Goal: Task Accomplishment & Management: Manage account settings

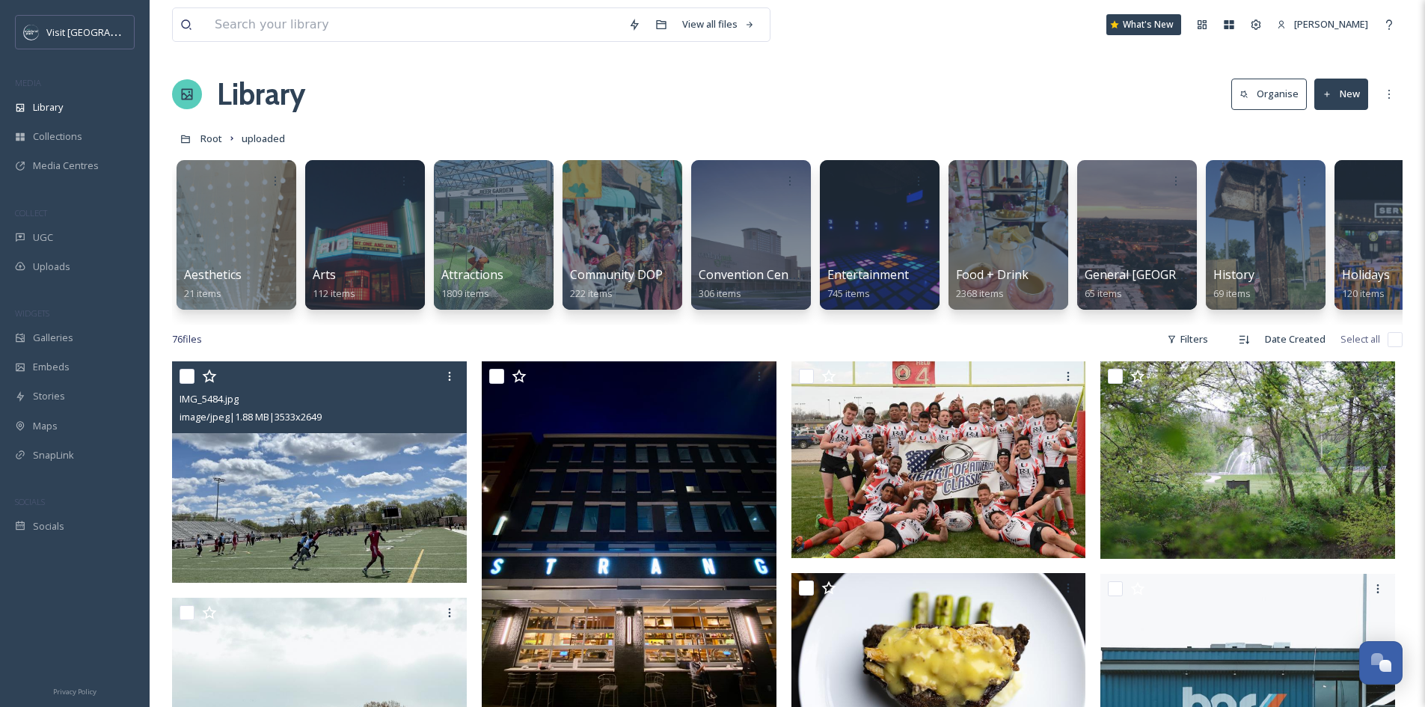
click at [189, 384] on input "checkbox" at bounding box center [187, 376] width 15 height 15
checkbox input "true"
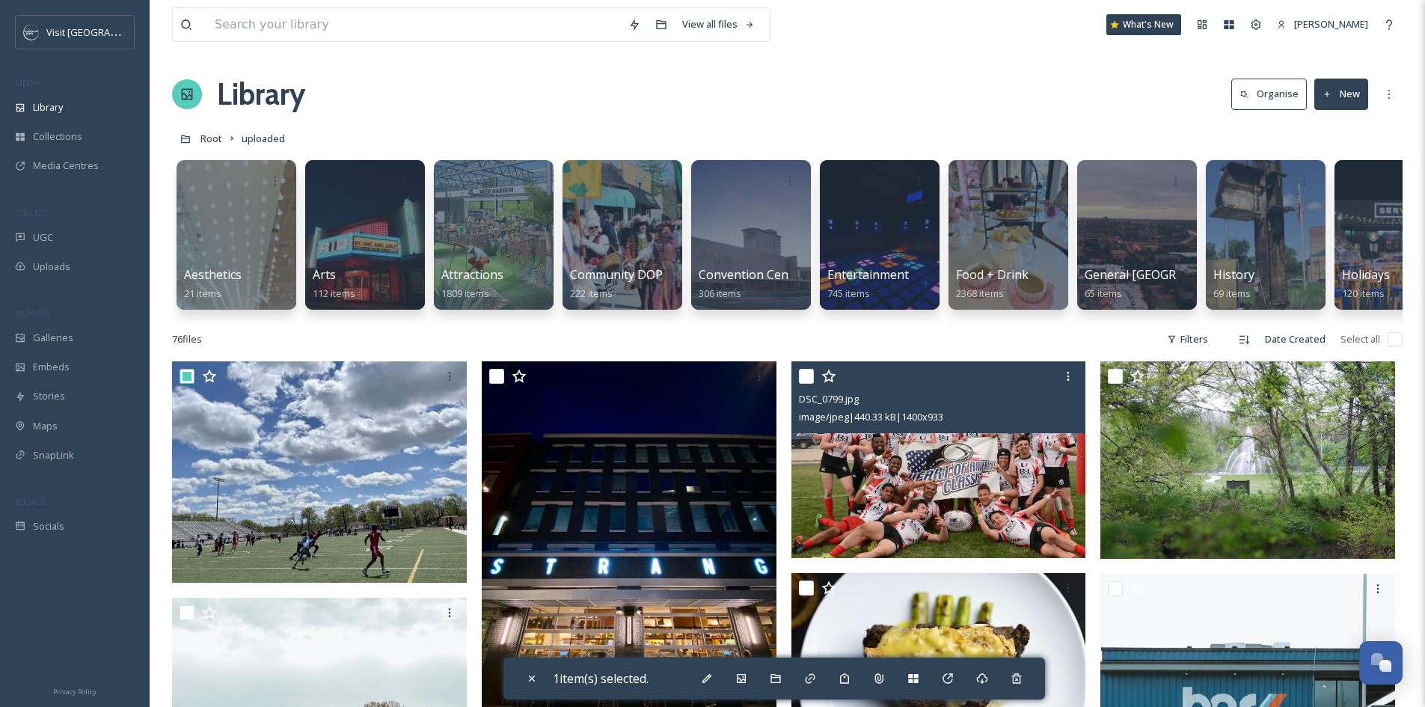
click at [806, 384] on input "checkbox" at bounding box center [806, 376] width 15 height 15
checkbox input "true"
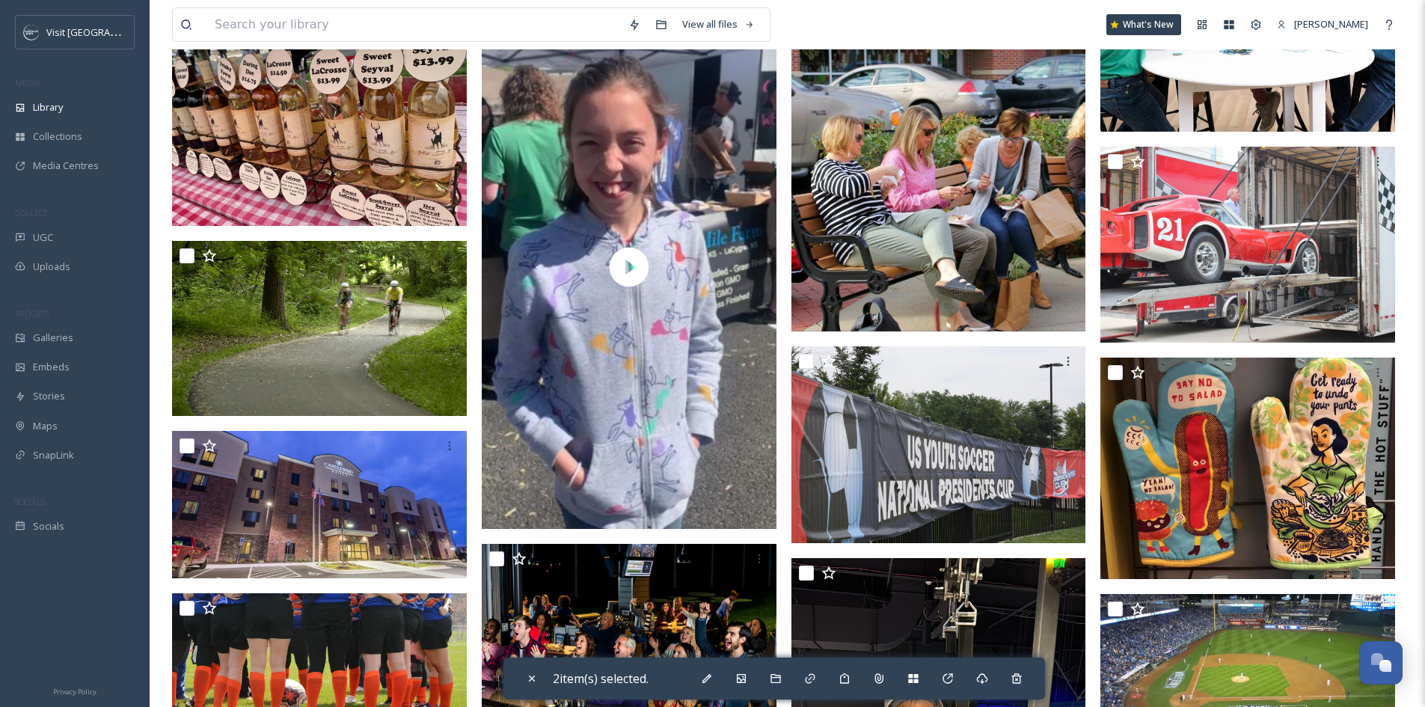
scroll to position [2544, 0]
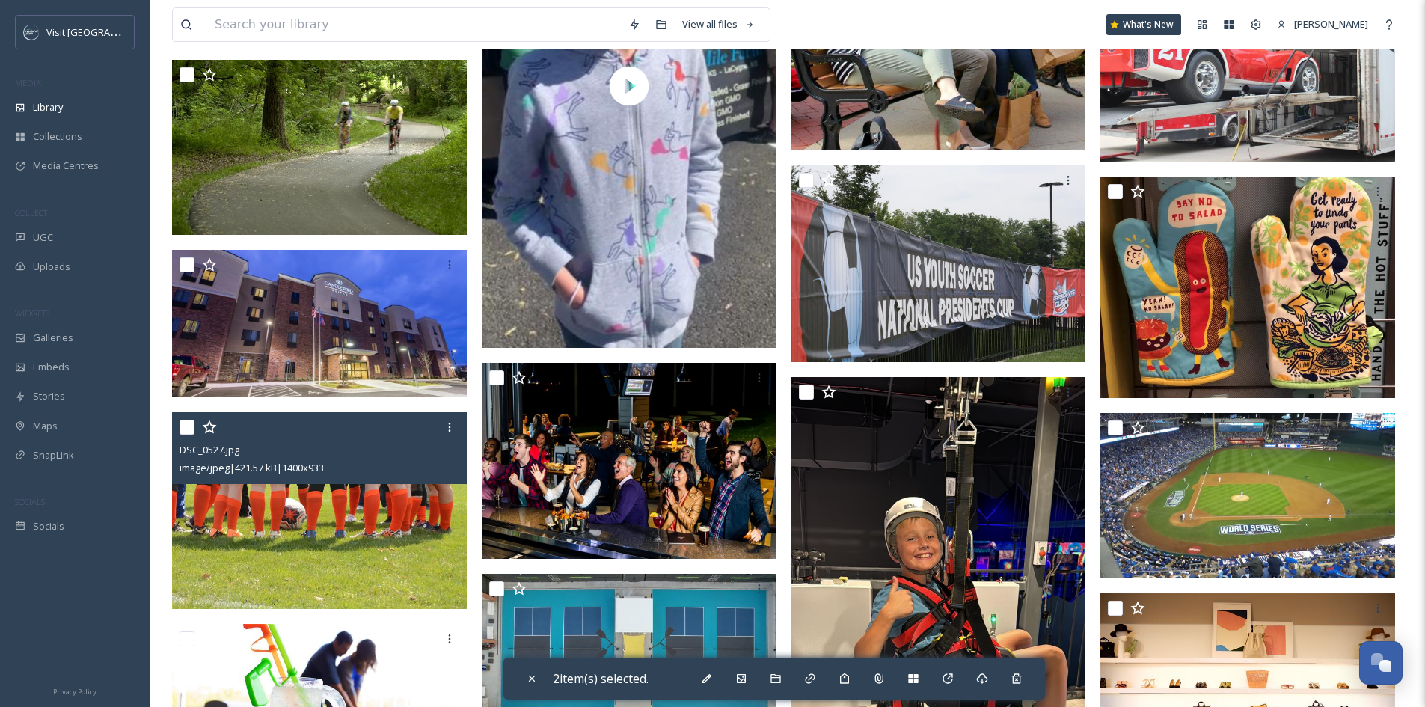
click at [189, 435] on input "checkbox" at bounding box center [187, 427] width 15 height 15
checkbox input "true"
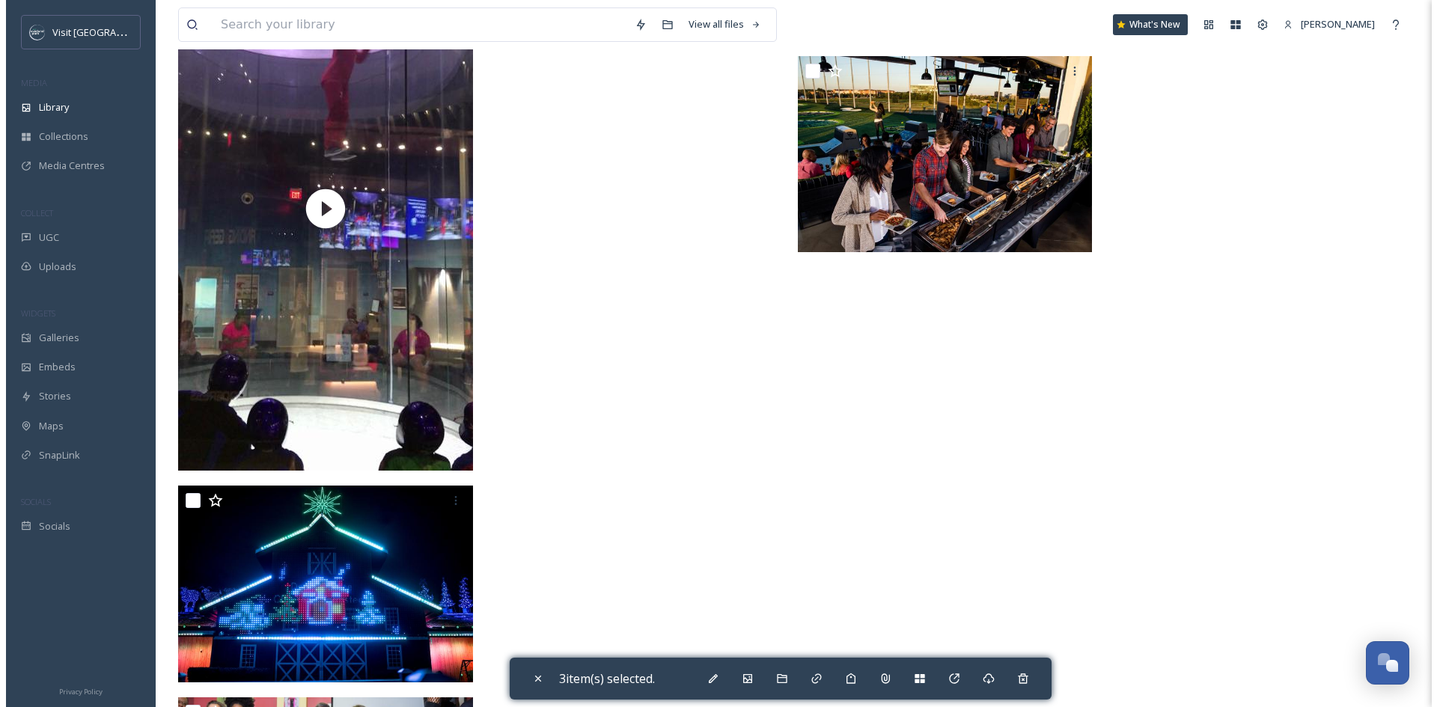
scroll to position [5685, 0]
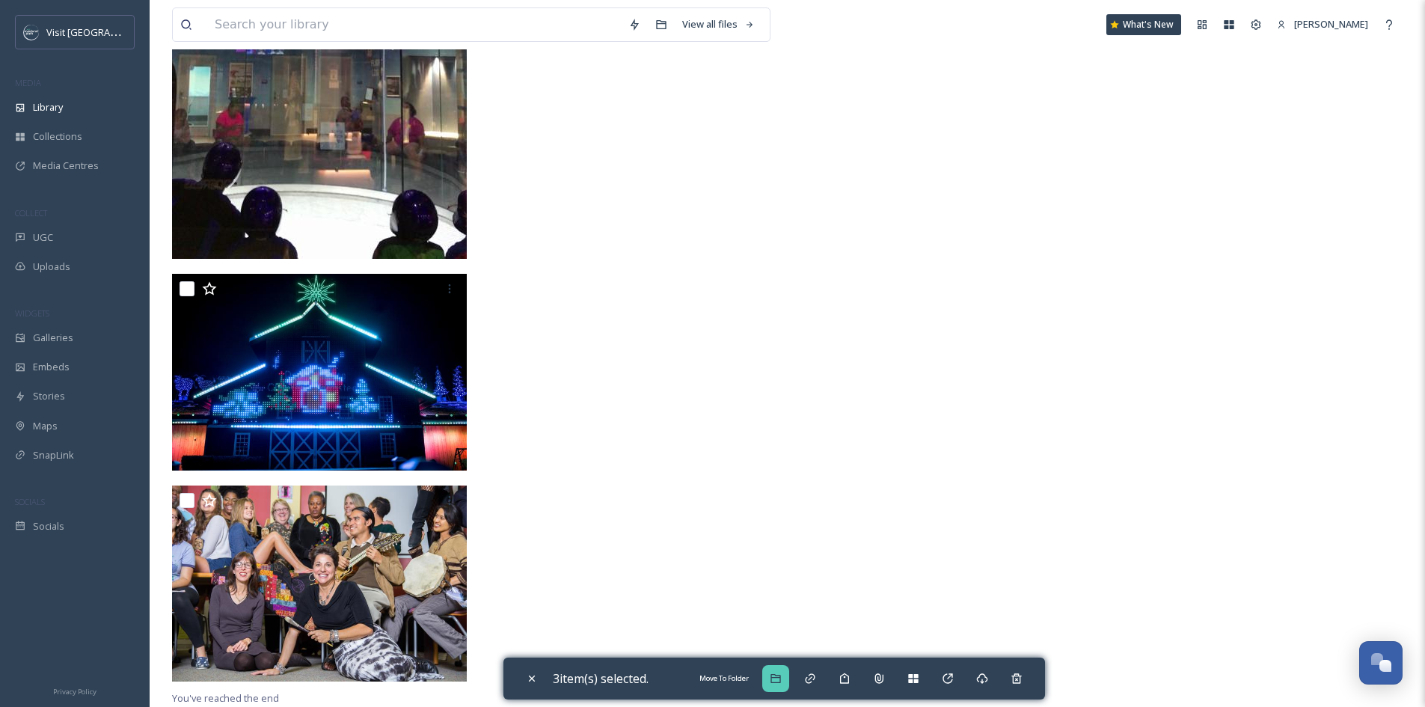
click at [782, 679] on icon at bounding box center [776, 679] width 12 height 12
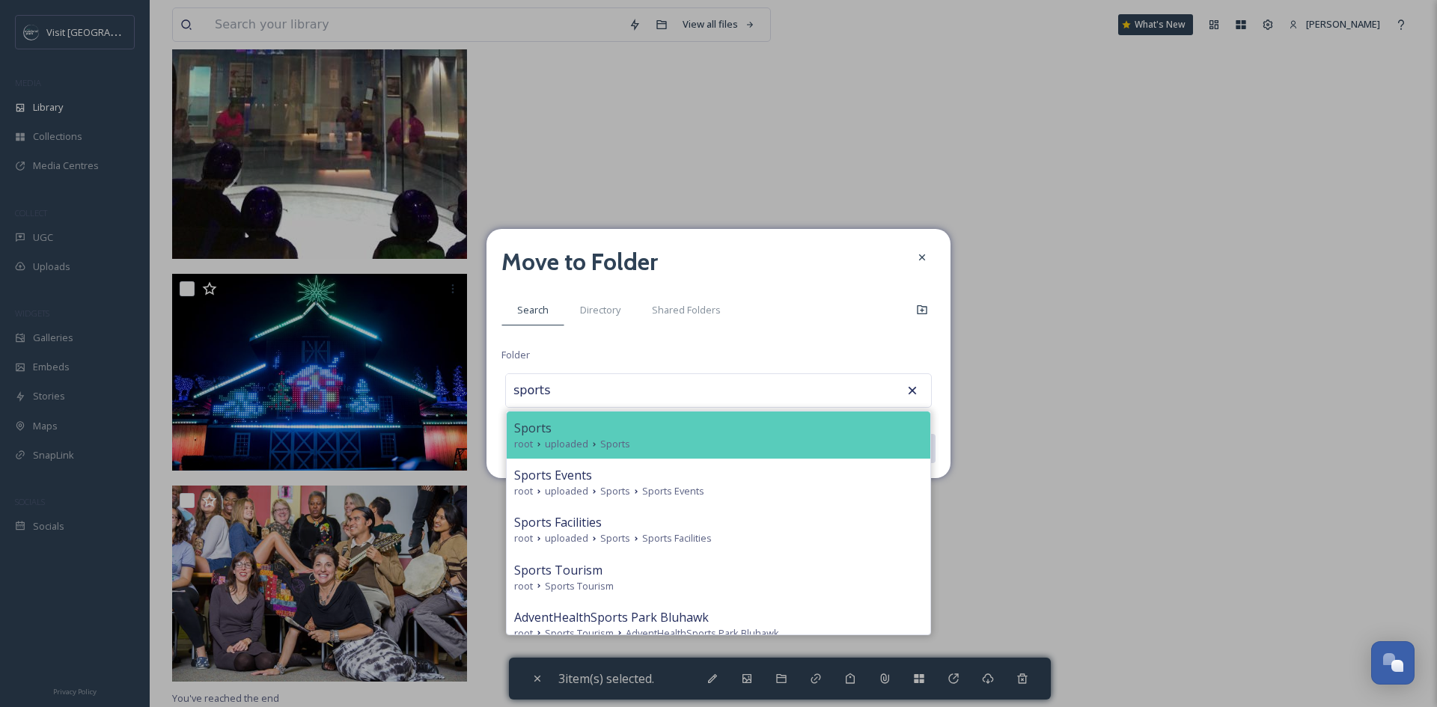
click at [562, 428] on div "Sports" at bounding box center [718, 428] width 409 height 18
type input "Sports"
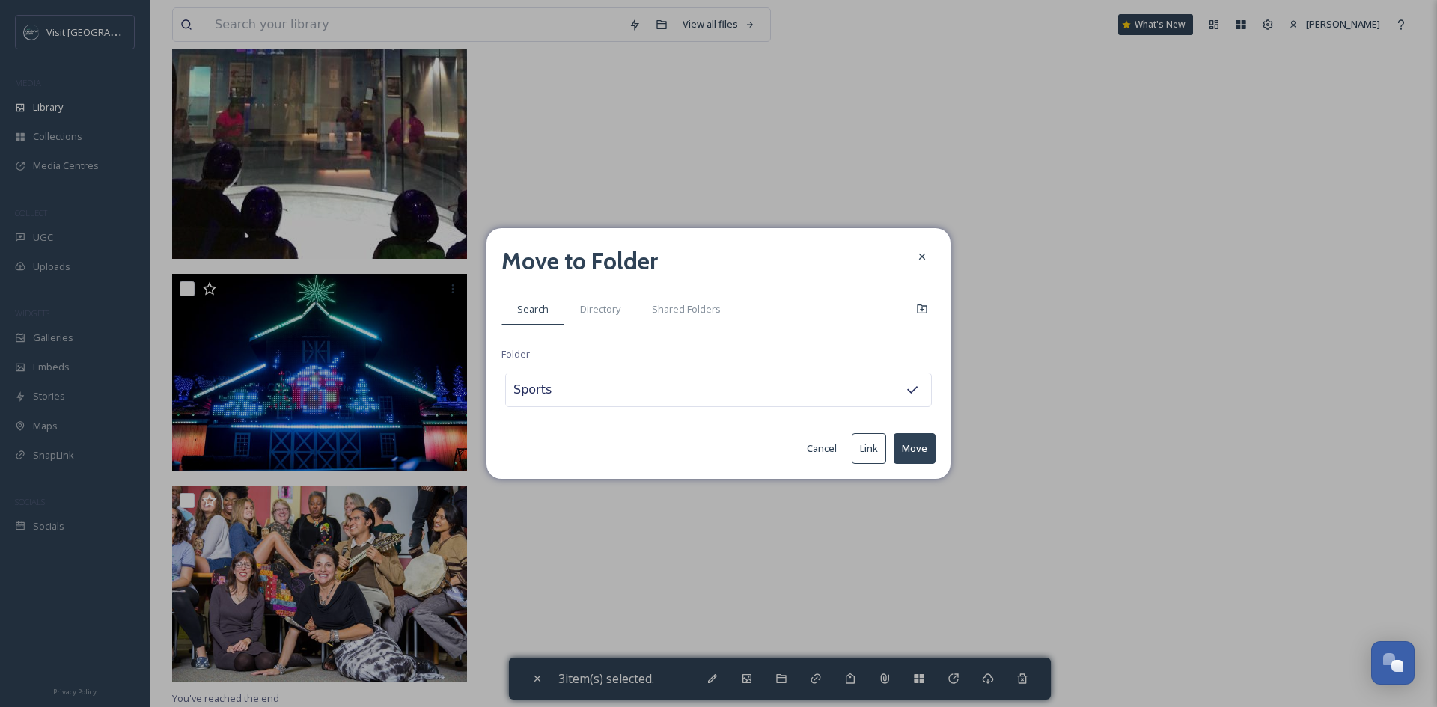
click at [912, 449] on button "Move" at bounding box center [914, 448] width 42 height 31
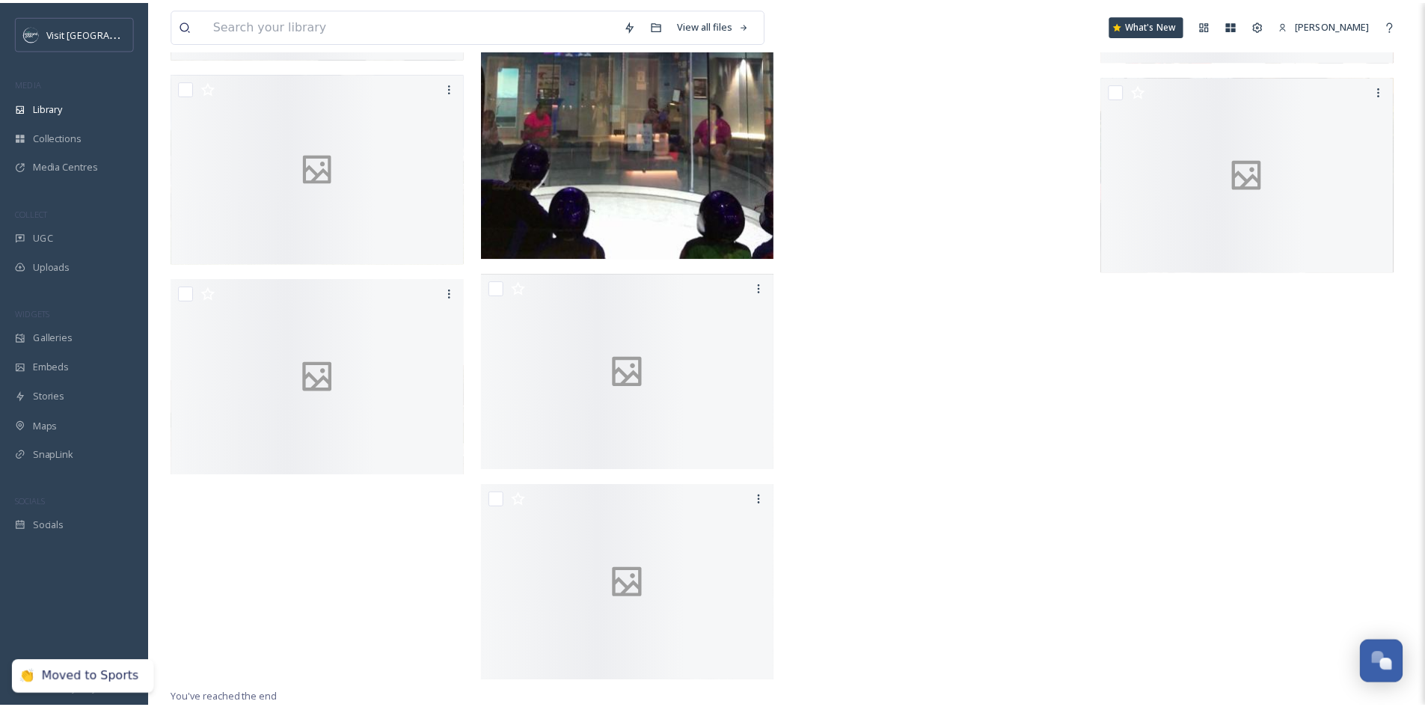
scroll to position [5239, 0]
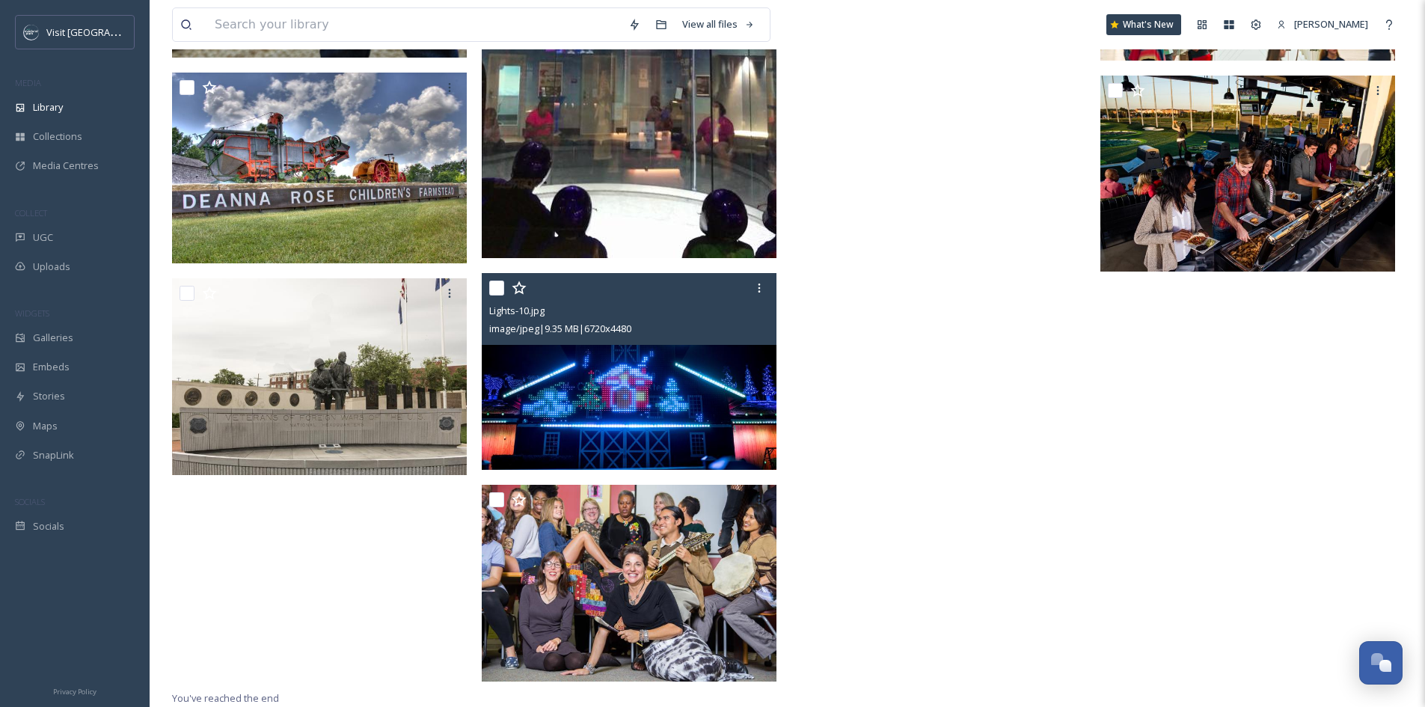
click at [498, 282] on input "checkbox" at bounding box center [496, 288] width 15 height 15
checkbox input "true"
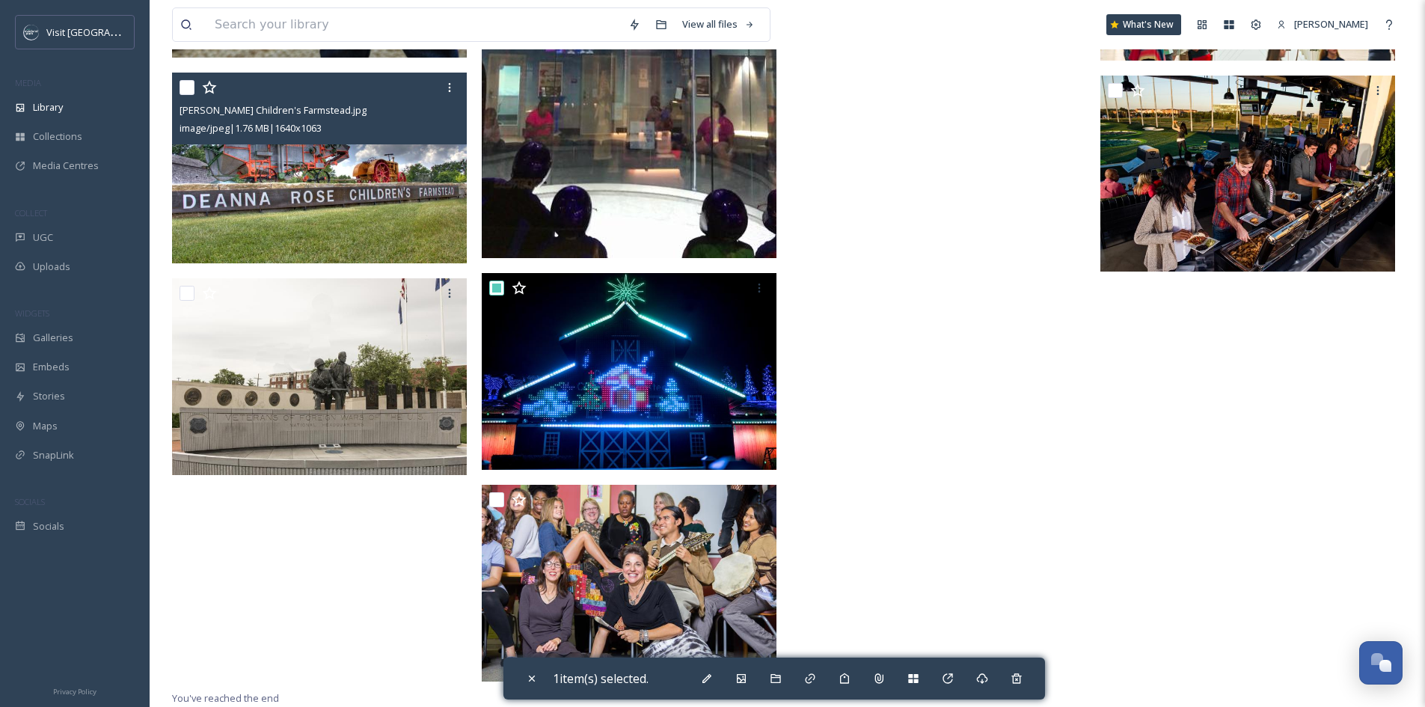
click at [183, 90] on input "checkbox" at bounding box center [187, 87] width 15 height 15
checkbox input "true"
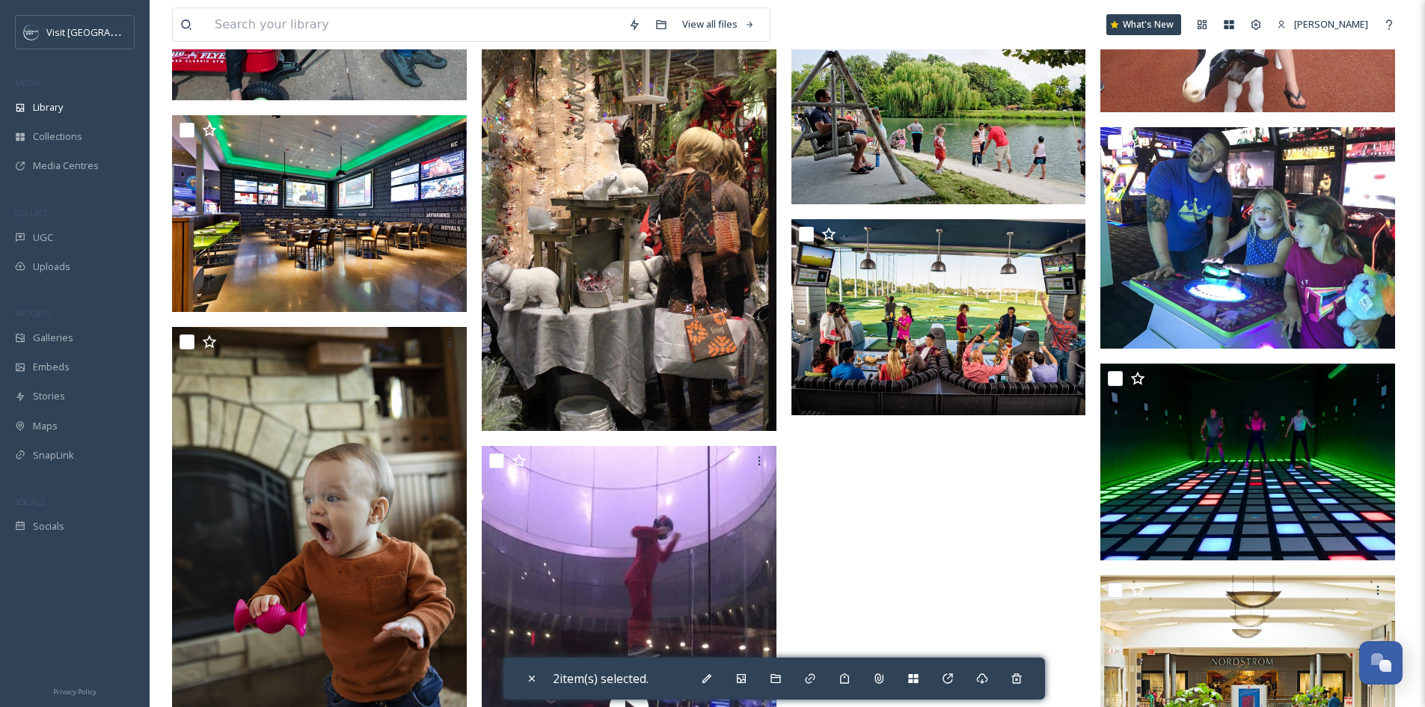
scroll to position [4341, 0]
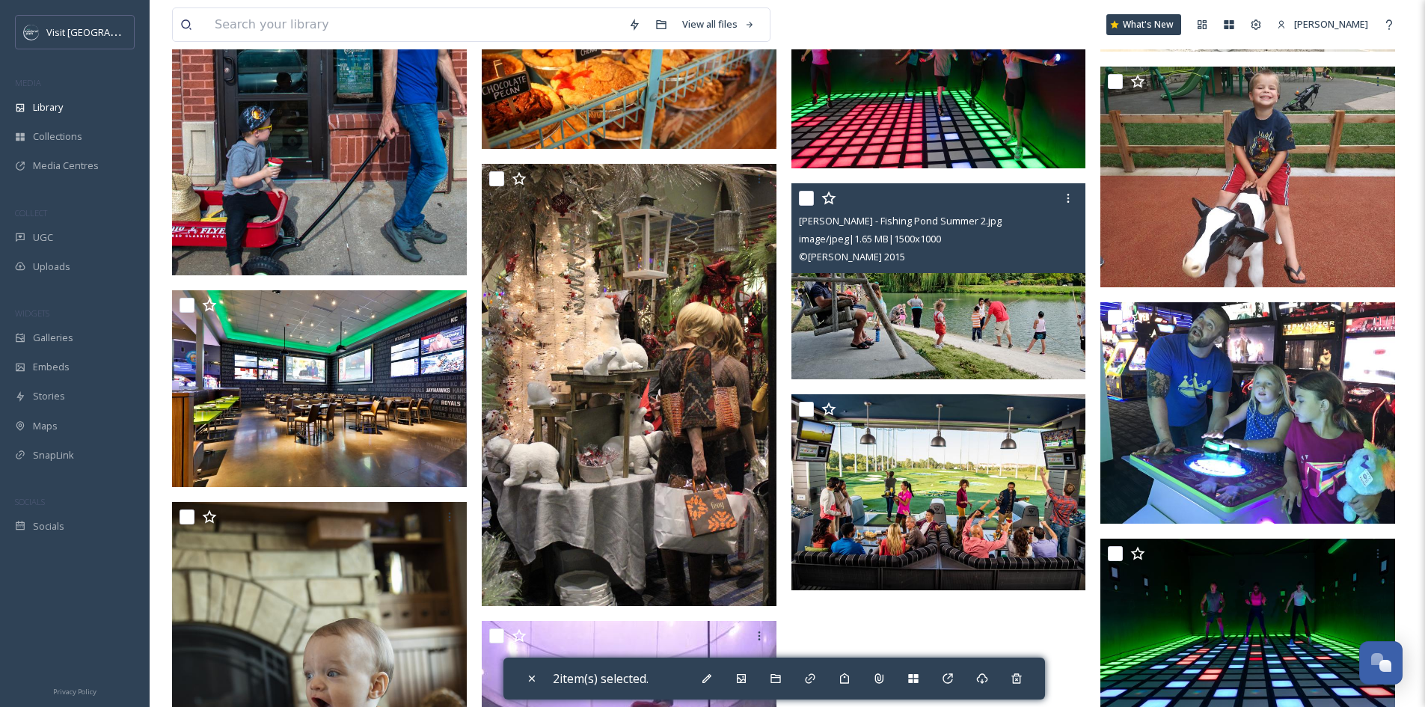
click at [805, 206] on input "checkbox" at bounding box center [806, 198] width 15 height 15
checkbox input "true"
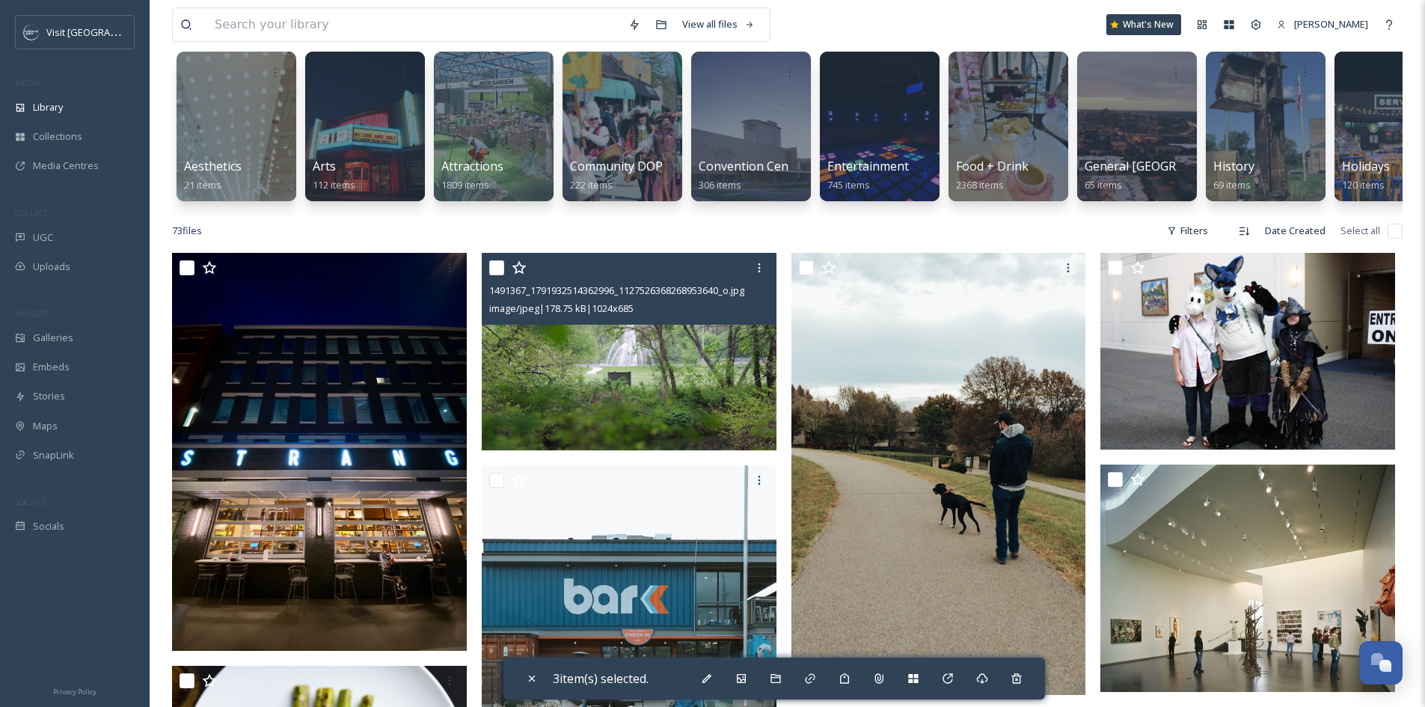
scroll to position [225, 0]
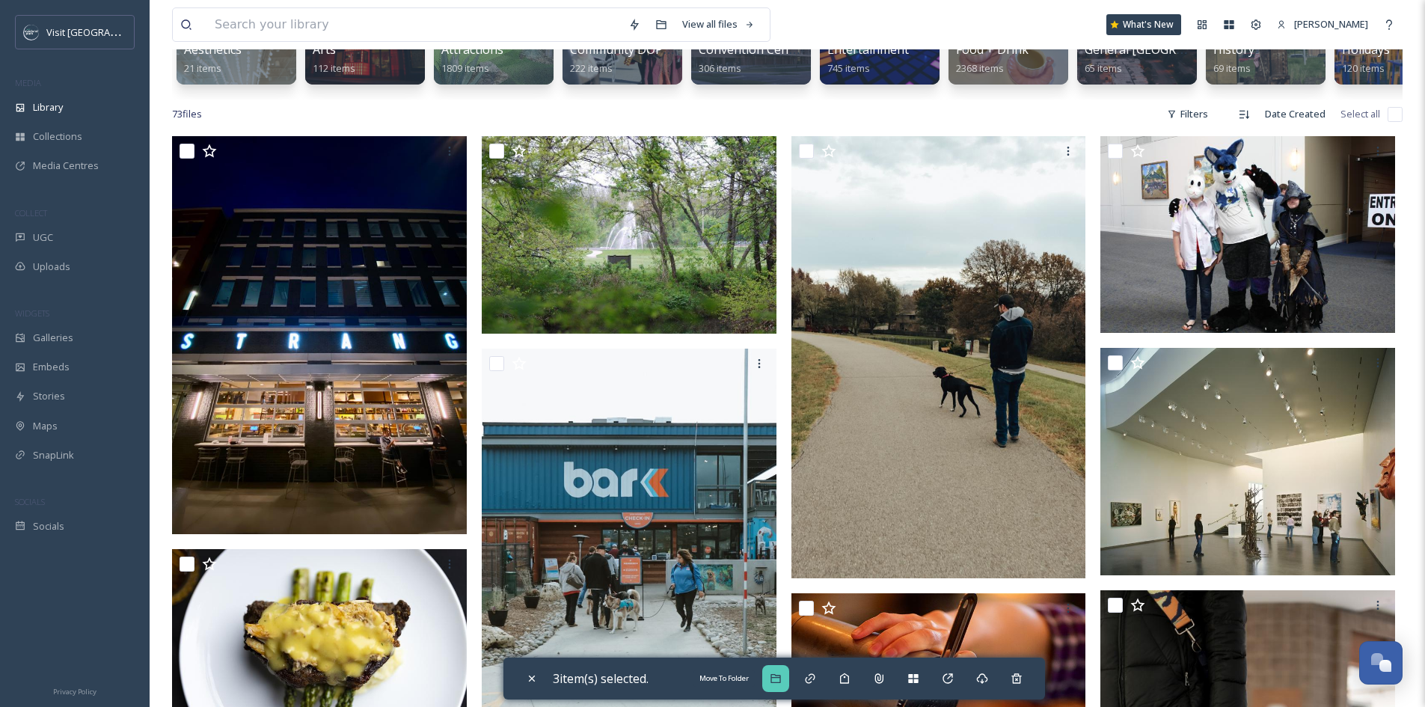
click at [775, 682] on icon at bounding box center [776, 678] width 10 height 9
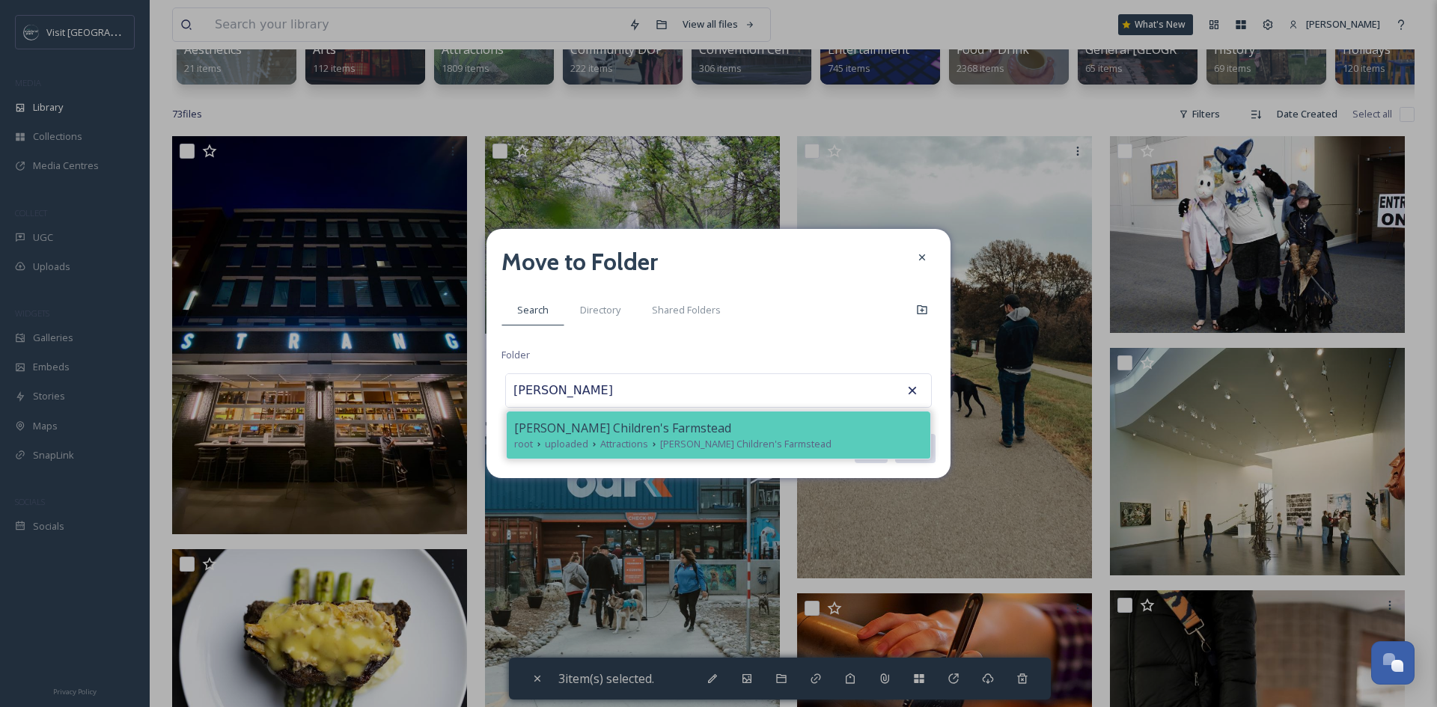
click at [739, 442] on span "[PERSON_NAME] Children's Farmstead" at bounding box center [745, 444] width 171 height 14
type input "[PERSON_NAME] Children's Farmstead"
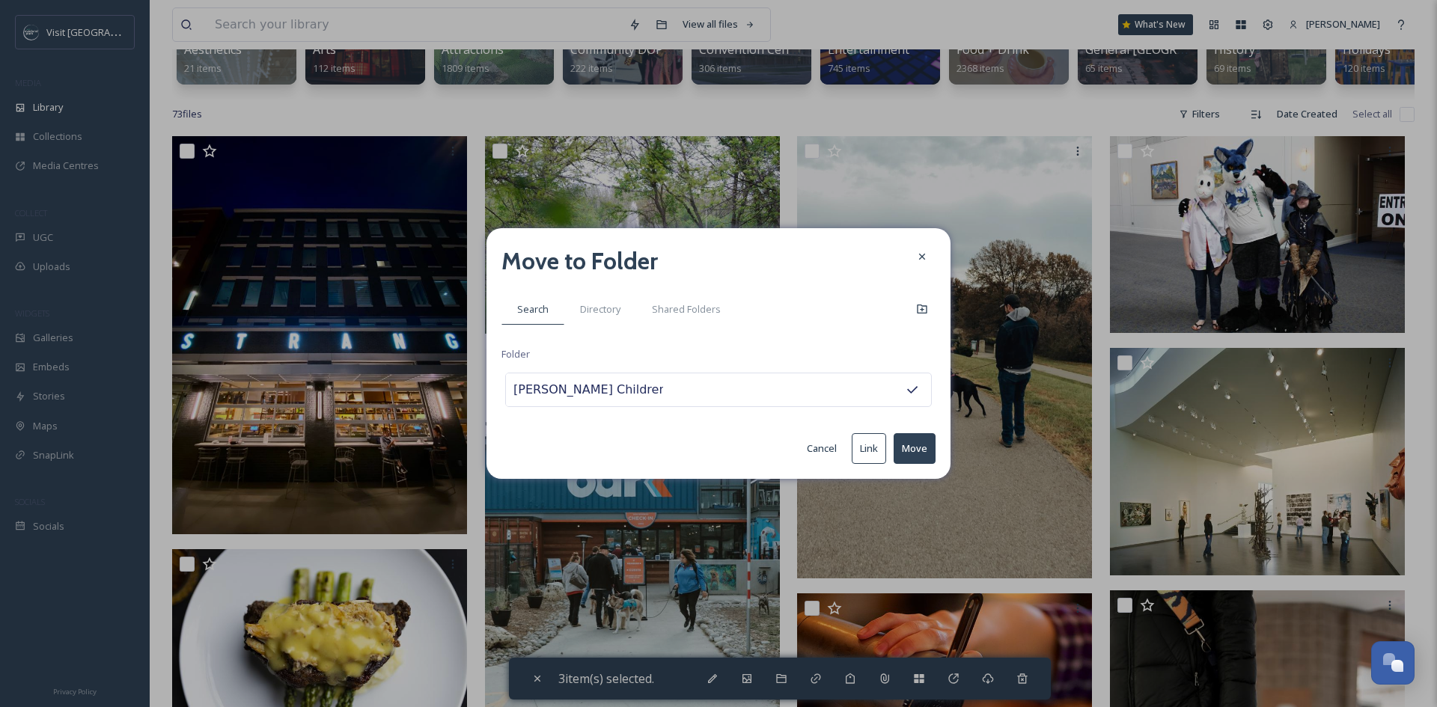
click at [901, 447] on button "Move" at bounding box center [914, 448] width 42 height 31
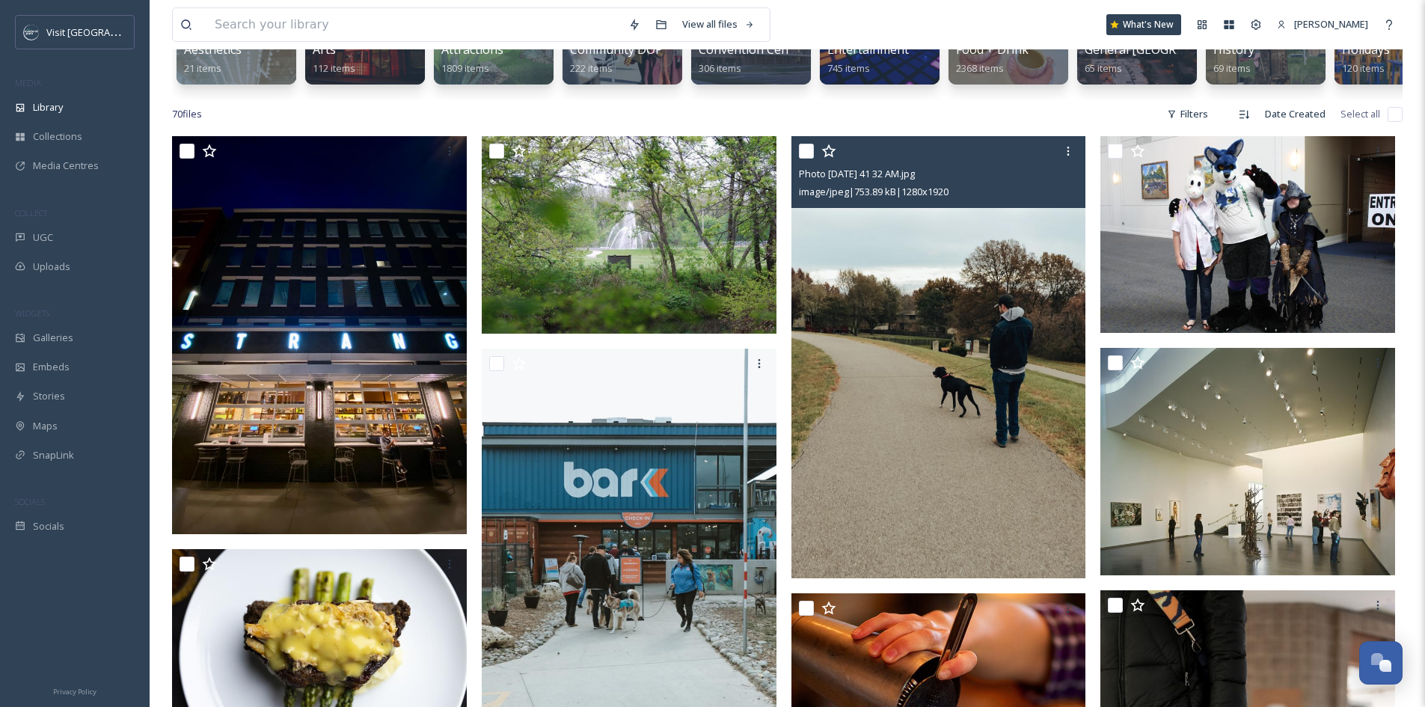
click at [799, 159] on input "checkbox" at bounding box center [806, 151] width 15 height 15
checkbox input "true"
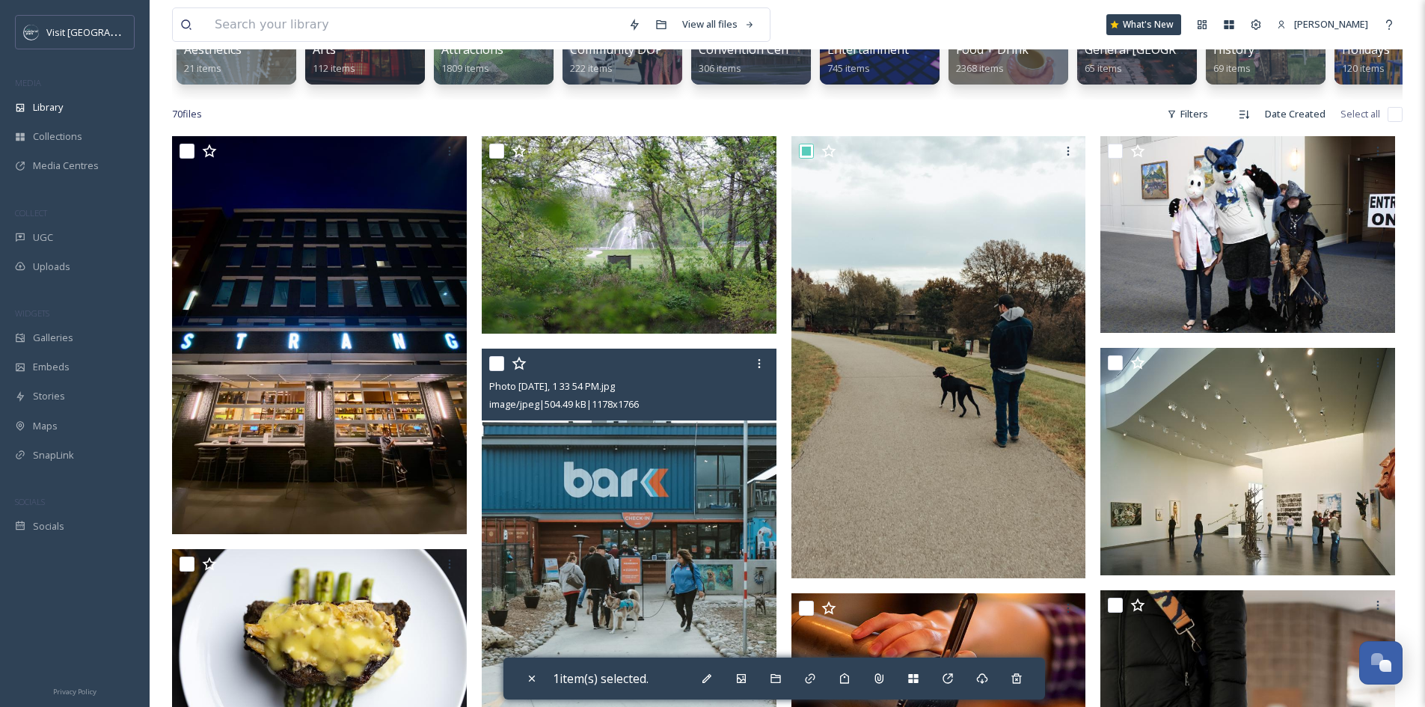
click at [490, 371] on input "checkbox" at bounding box center [496, 363] width 15 height 15
checkbox input "true"
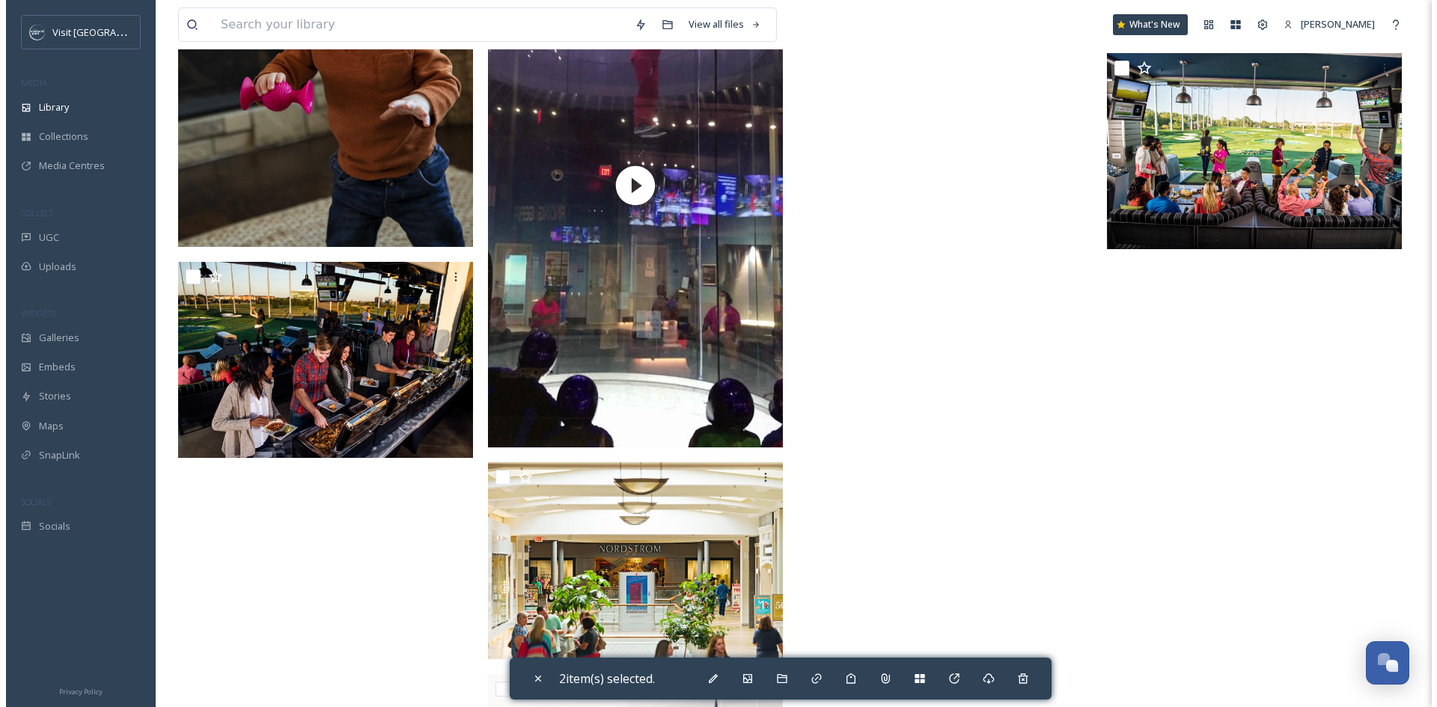
scroll to position [5239, 0]
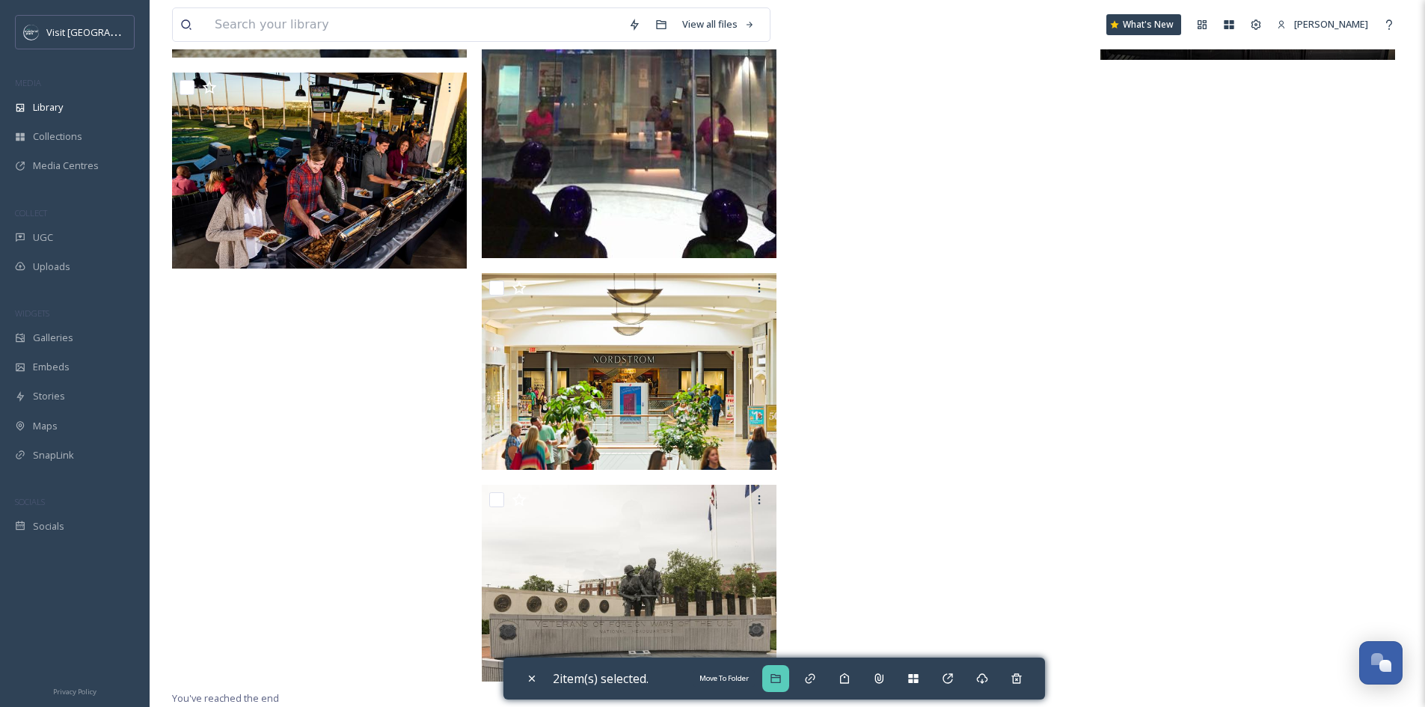
click at [780, 683] on icon at bounding box center [776, 678] width 10 height 9
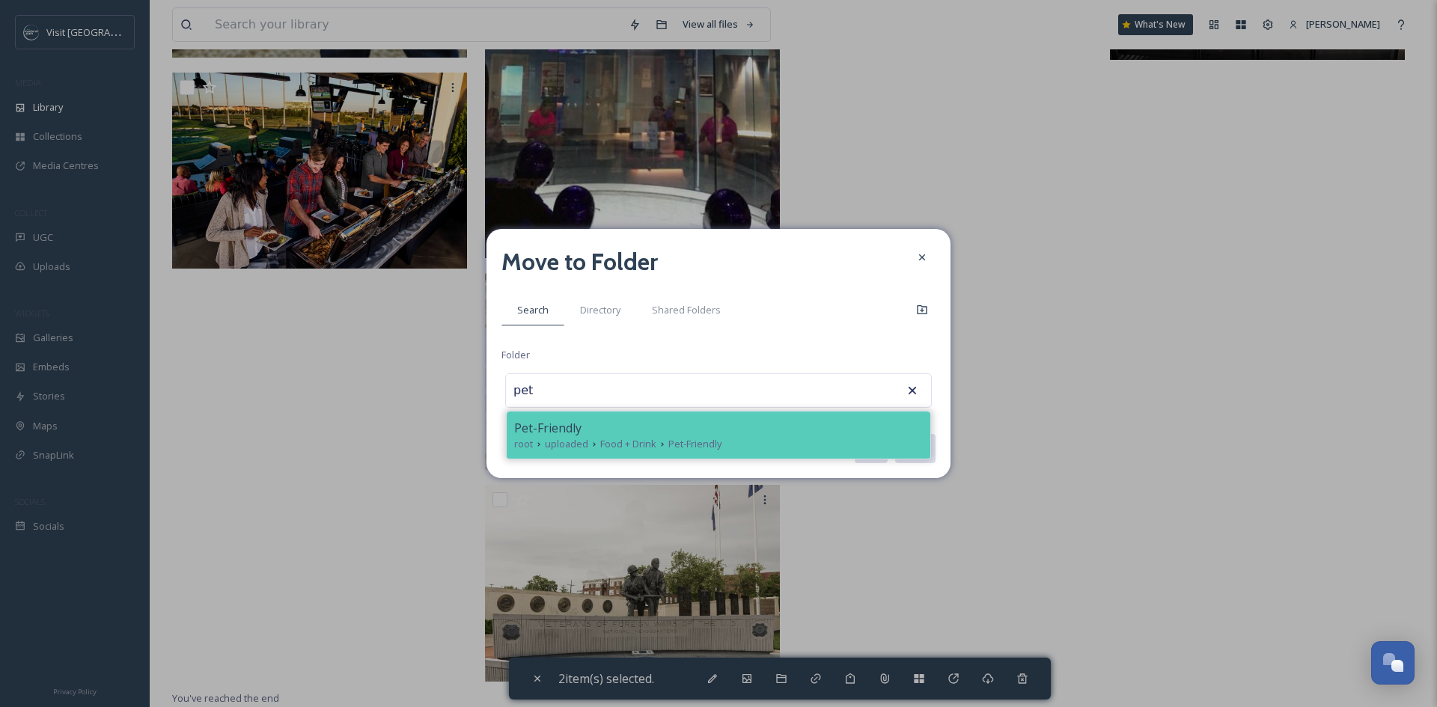
click at [823, 423] on div "Pet-Friendly" at bounding box center [718, 428] width 409 height 18
type input "Pet-Friendly"
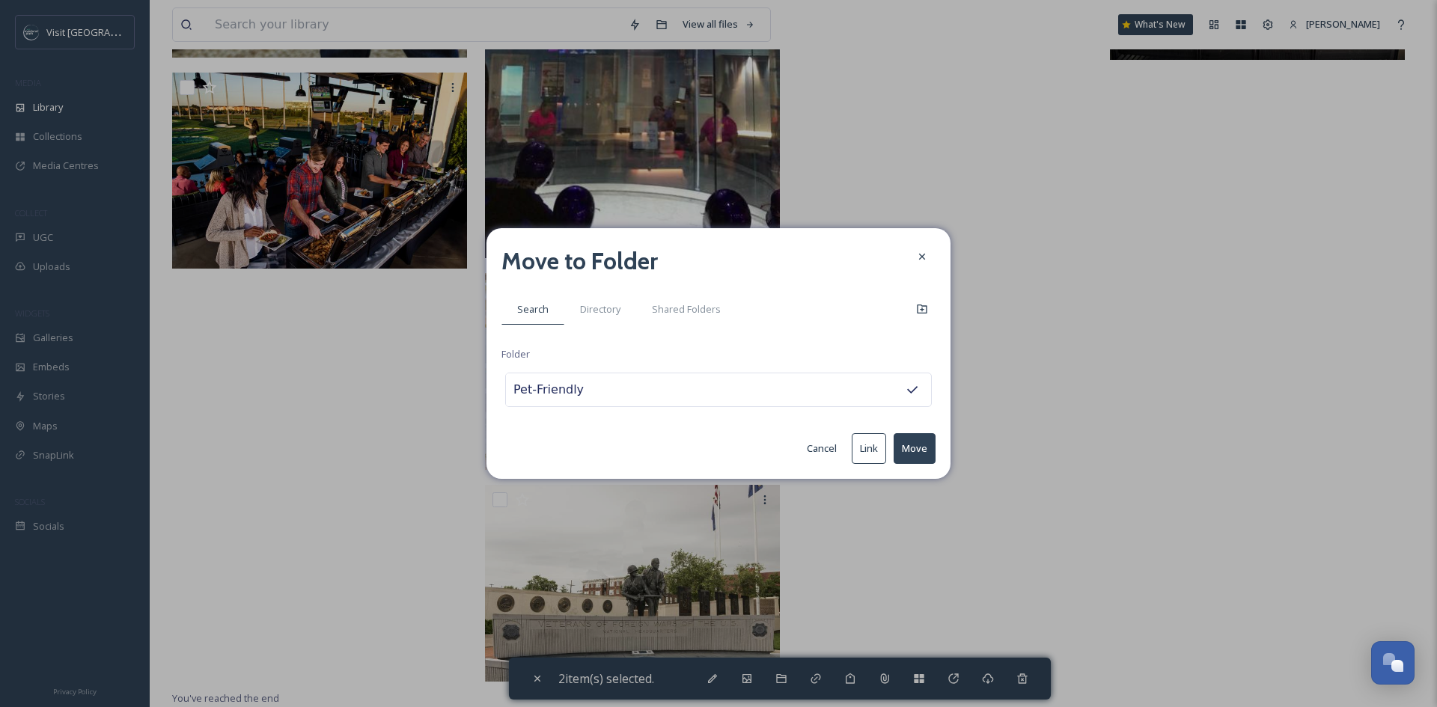
click at [936, 447] on div "Move to Folder Search Directory Shared Folders Folder Pet-Friendly Cancel Link …" at bounding box center [718, 353] width 464 height 251
click at [926, 447] on button "Move" at bounding box center [914, 448] width 42 height 31
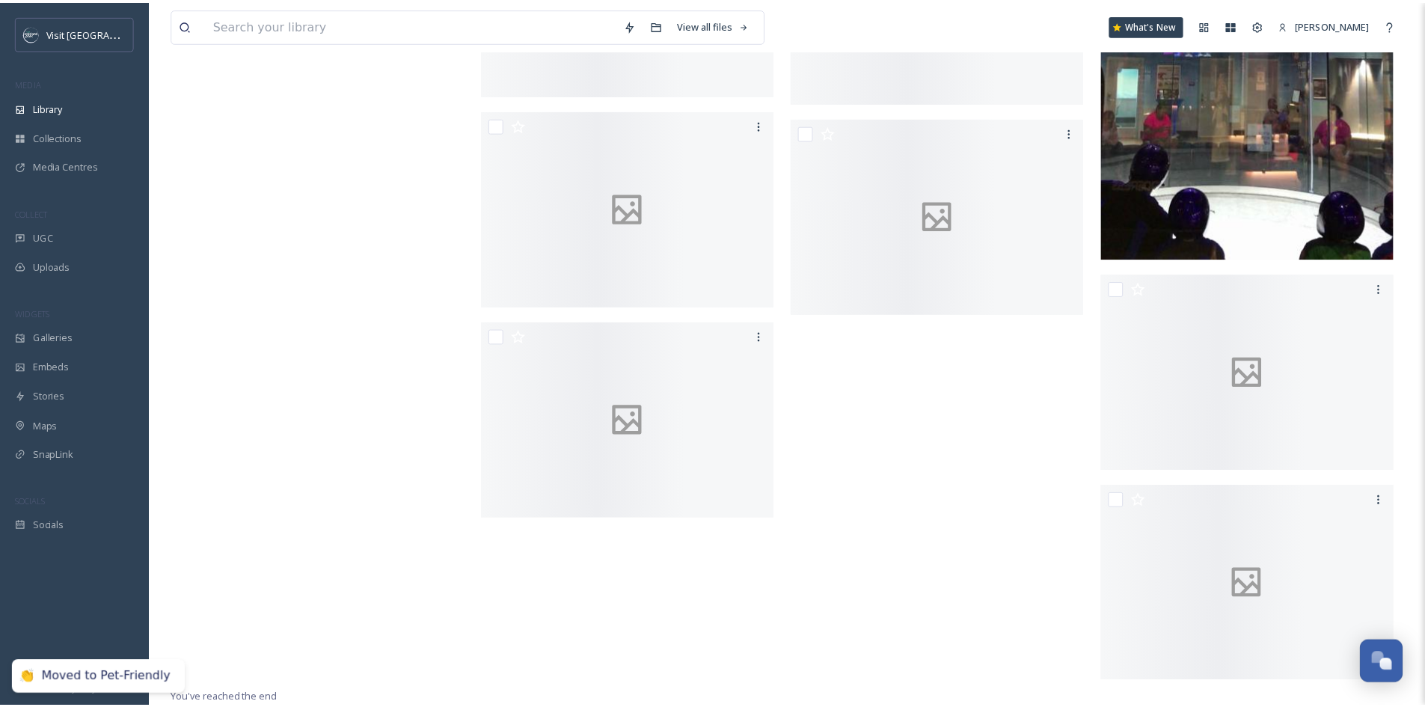
scroll to position [4781, 0]
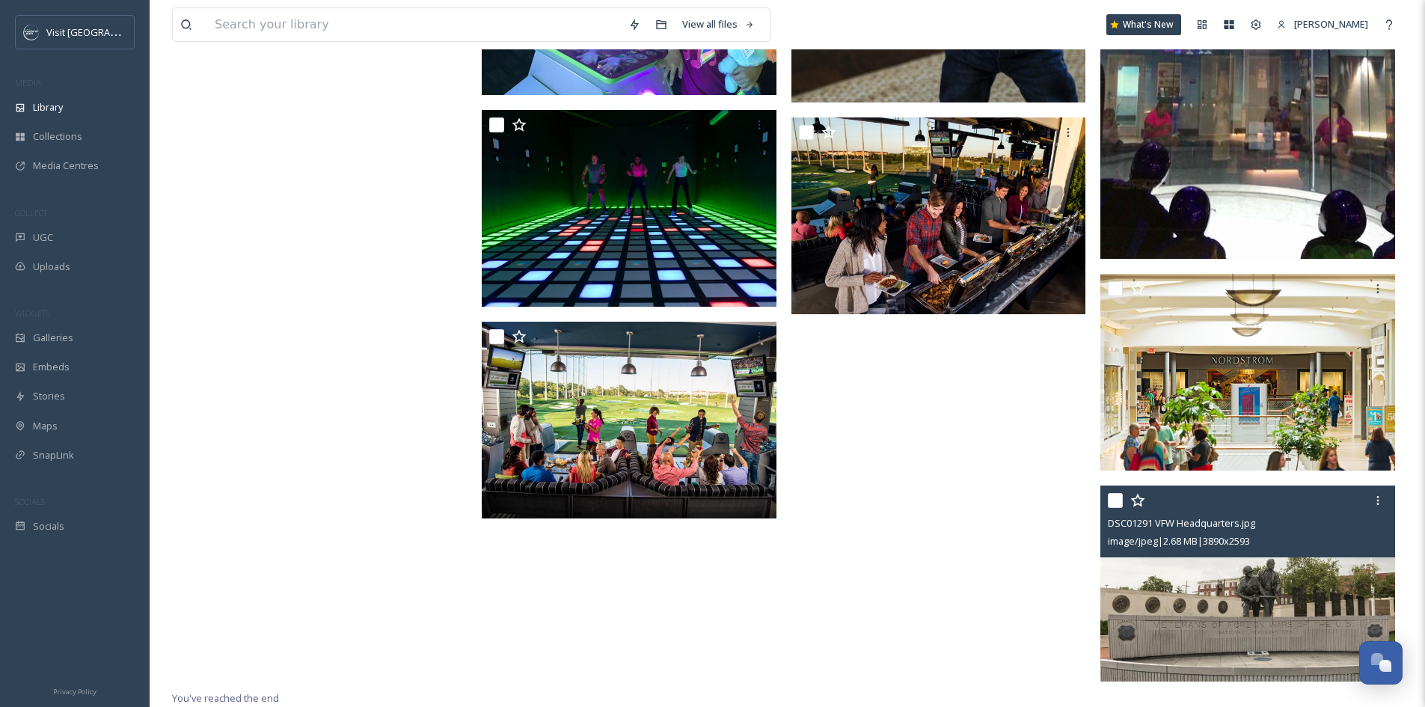
click at [1125, 509] on div at bounding box center [1250, 500] width 284 height 27
click at [1119, 499] on input "checkbox" at bounding box center [1115, 500] width 15 height 15
checkbox input "true"
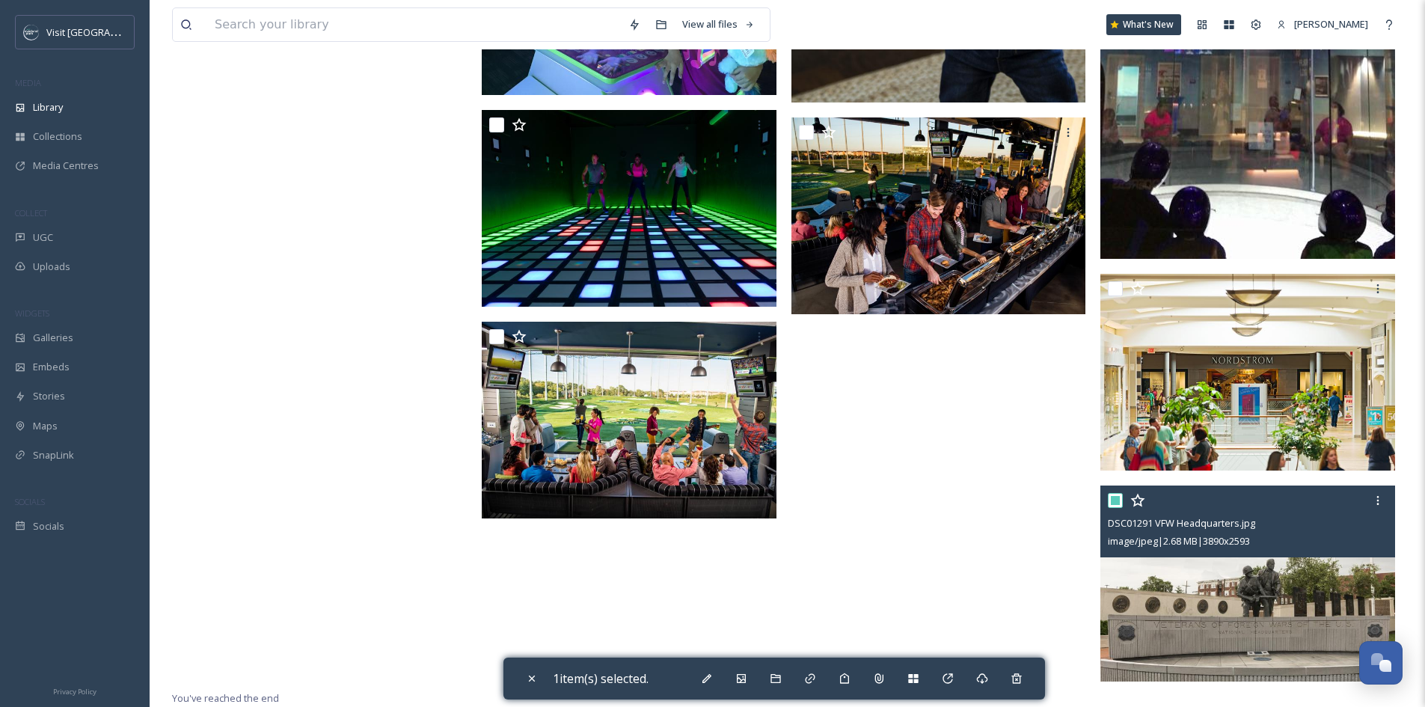
click at [1176, 527] on span "DSC01291 VFW Headquarters.jpg" at bounding box center [1181, 522] width 147 height 13
click at [1183, 598] on img at bounding box center [1248, 584] width 295 height 197
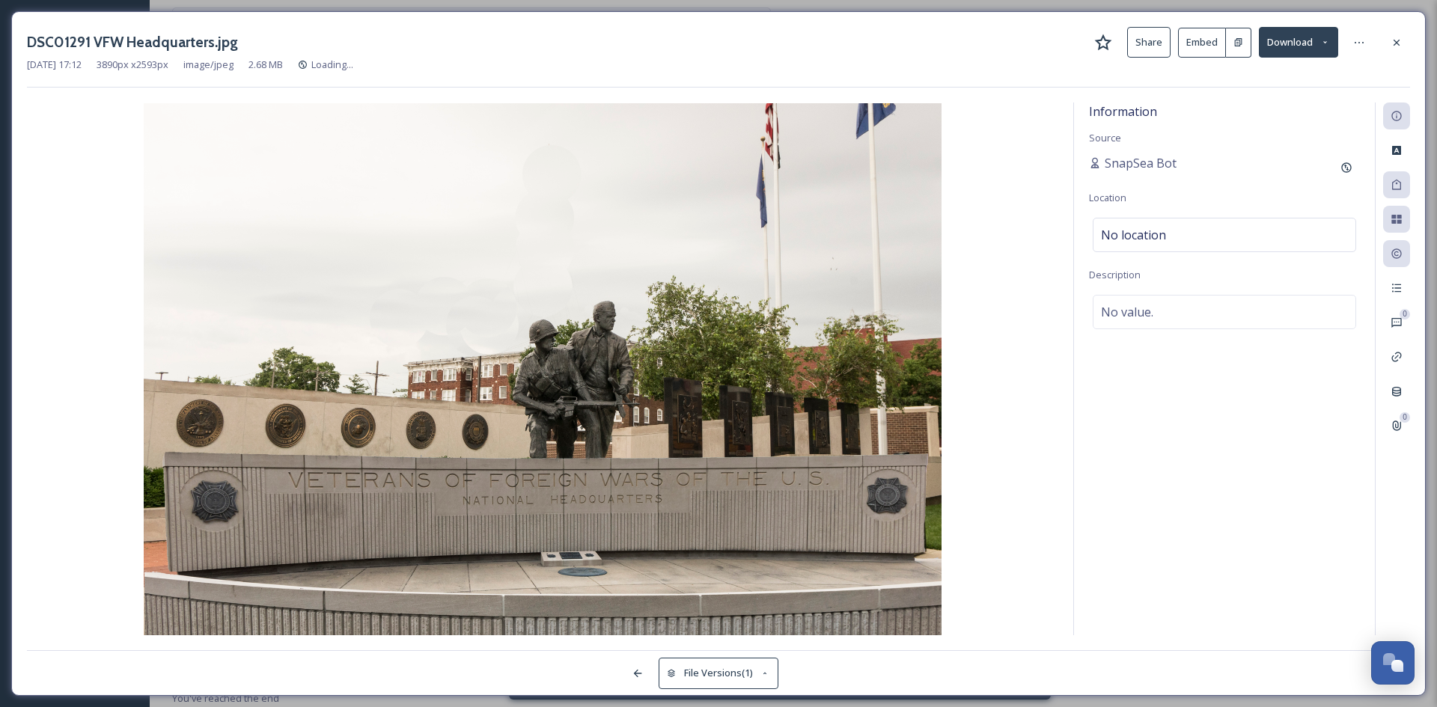
scroll to position [4665, 0]
click at [1395, 31] on div at bounding box center [1396, 42] width 27 height 27
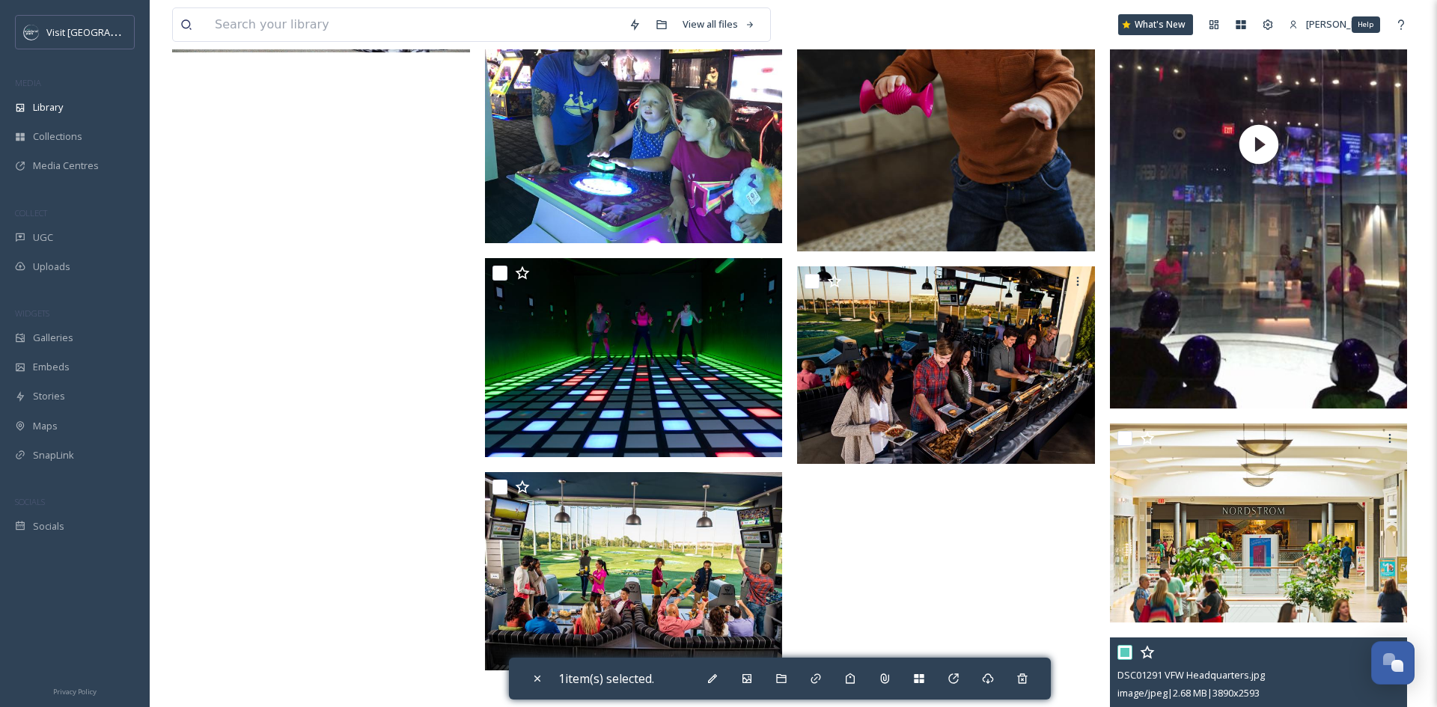
scroll to position [4781, 0]
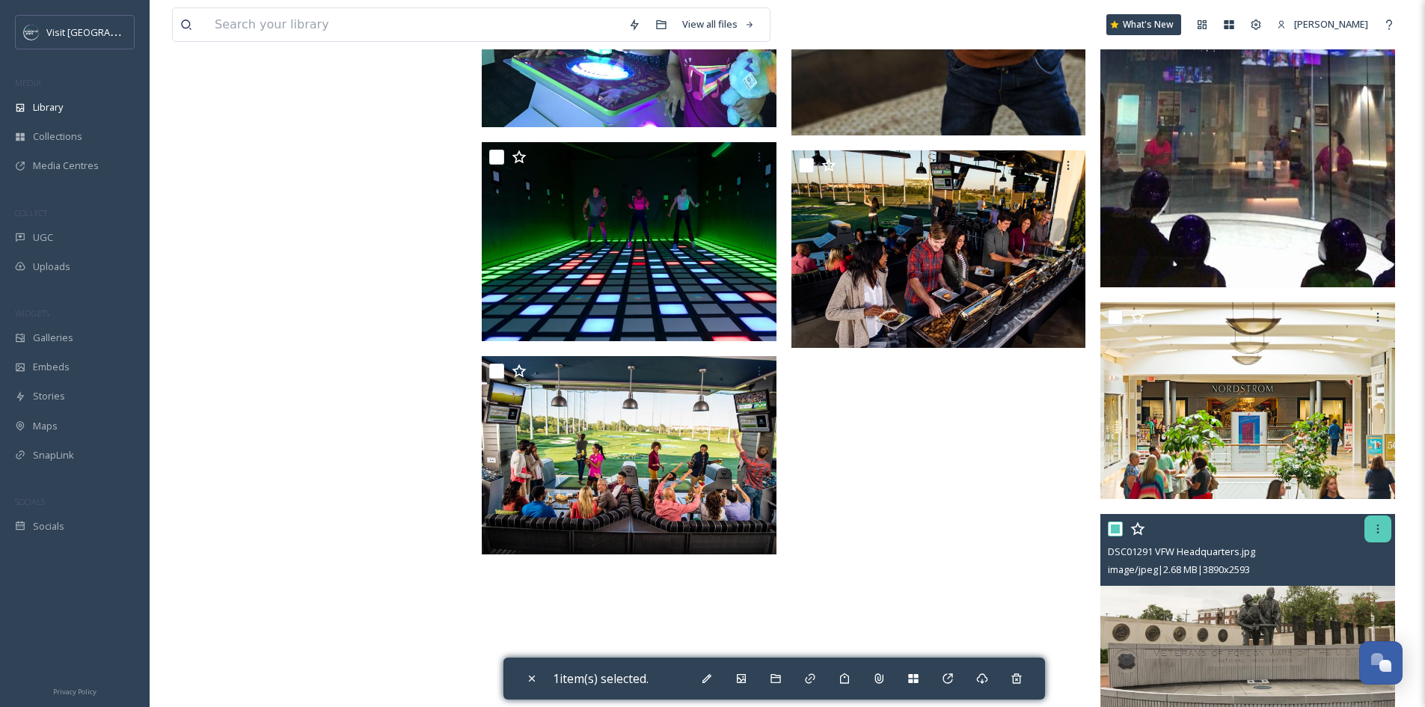
click at [1369, 540] on div at bounding box center [1378, 529] width 27 height 27
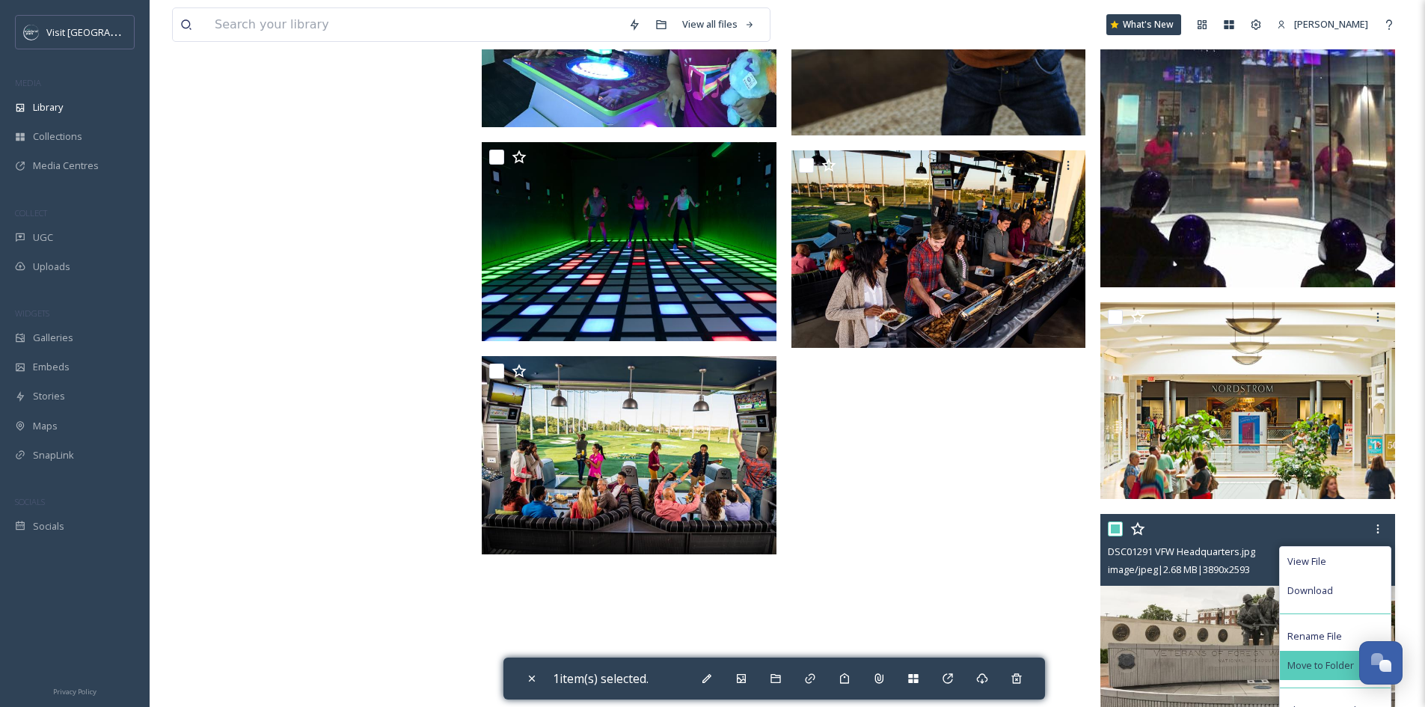
click at [1319, 673] on span "Move to Folder" at bounding box center [1321, 665] width 67 height 14
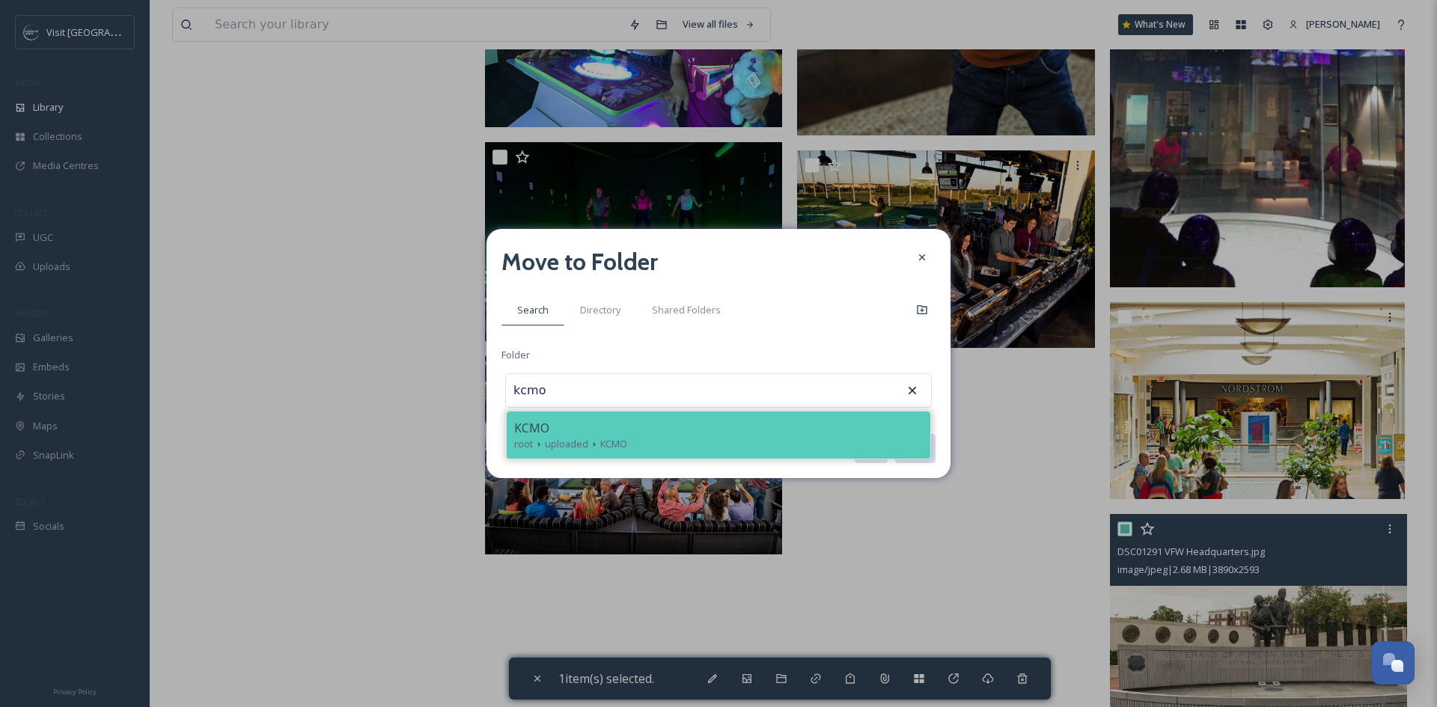
click at [638, 429] on div "KCMO" at bounding box center [718, 428] width 409 height 18
type input "KCMO"
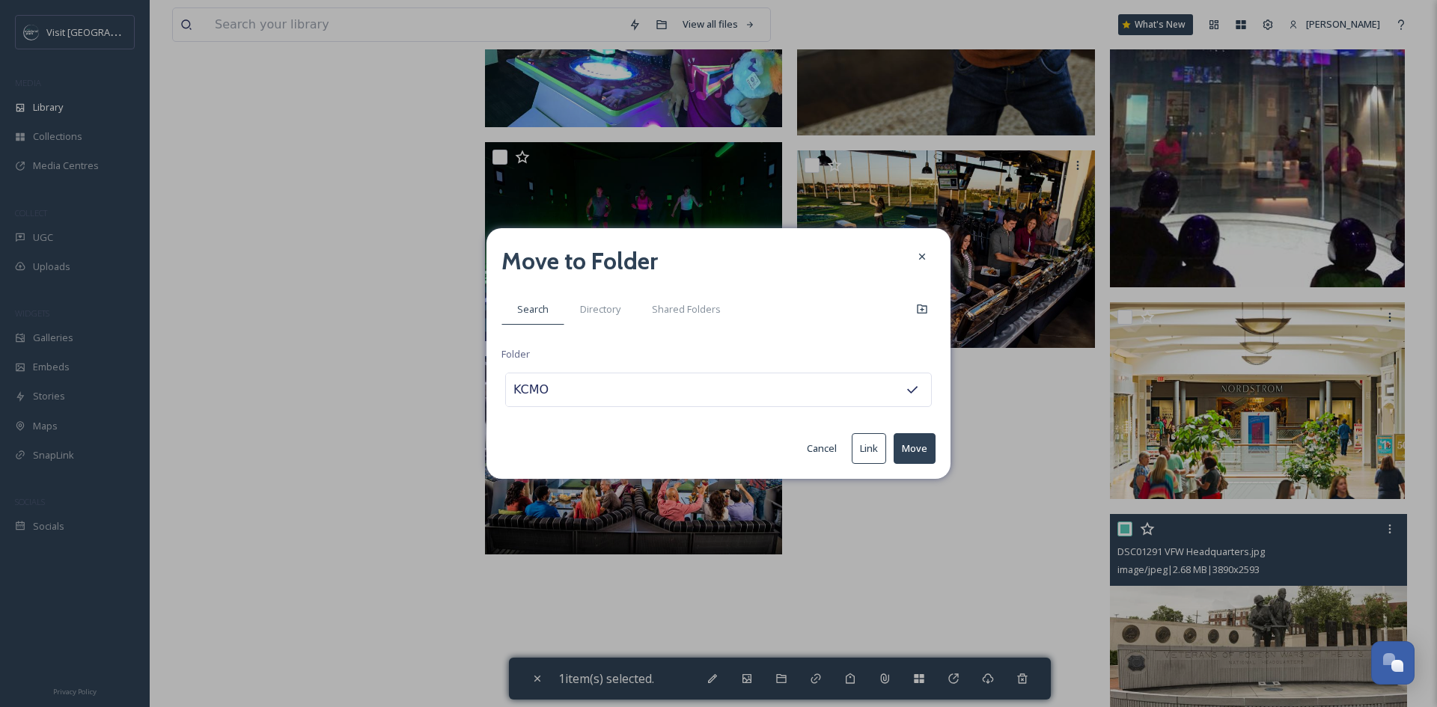
click at [926, 456] on button "Move" at bounding box center [914, 448] width 42 height 31
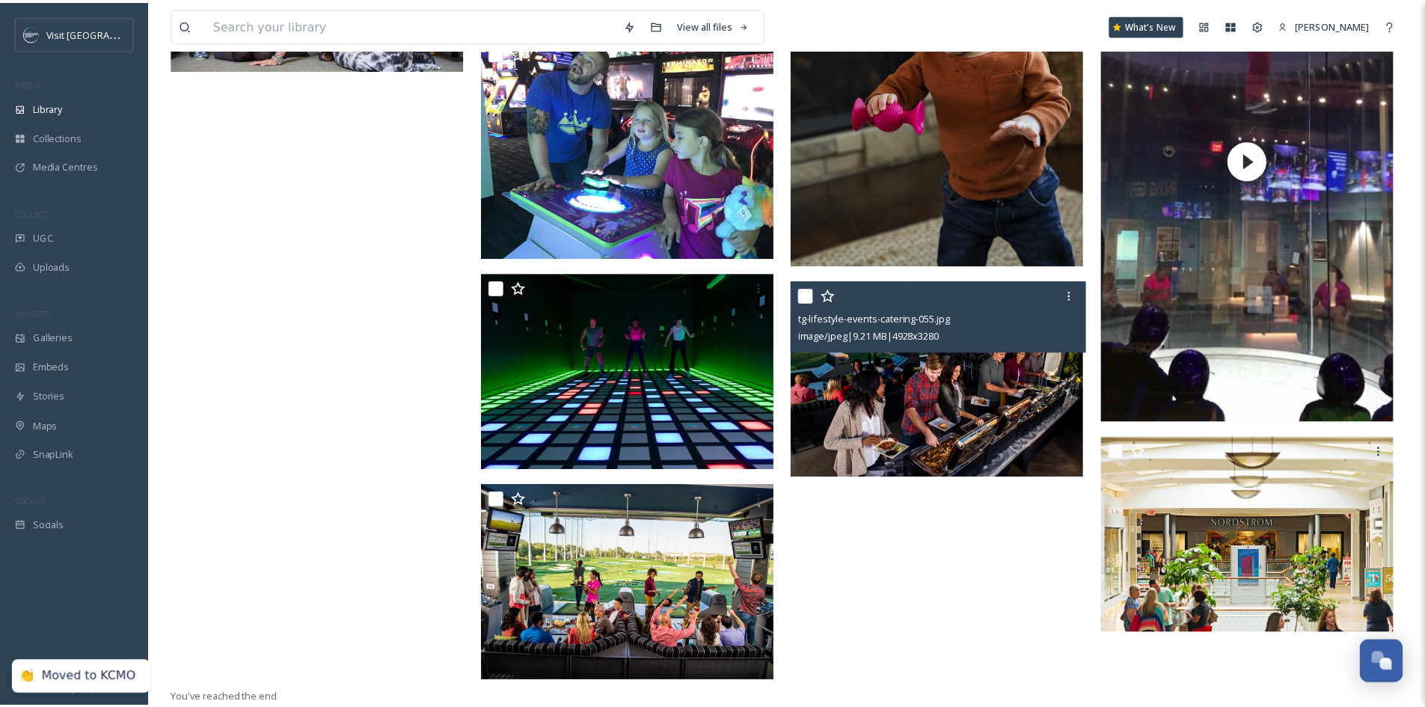
scroll to position [4618, 0]
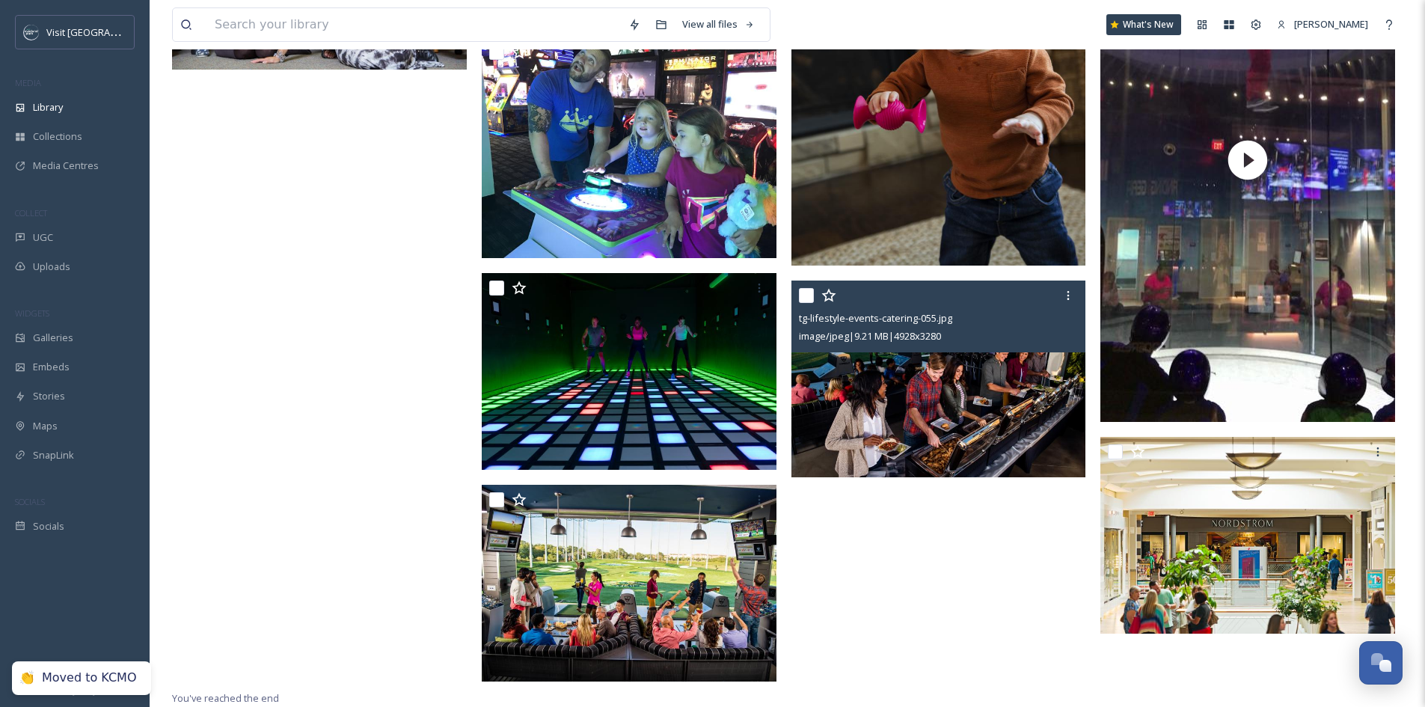
click at [807, 293] on input "checkbox" at bounding box center [806, 295] width 15 height 15
checkbox input "true"
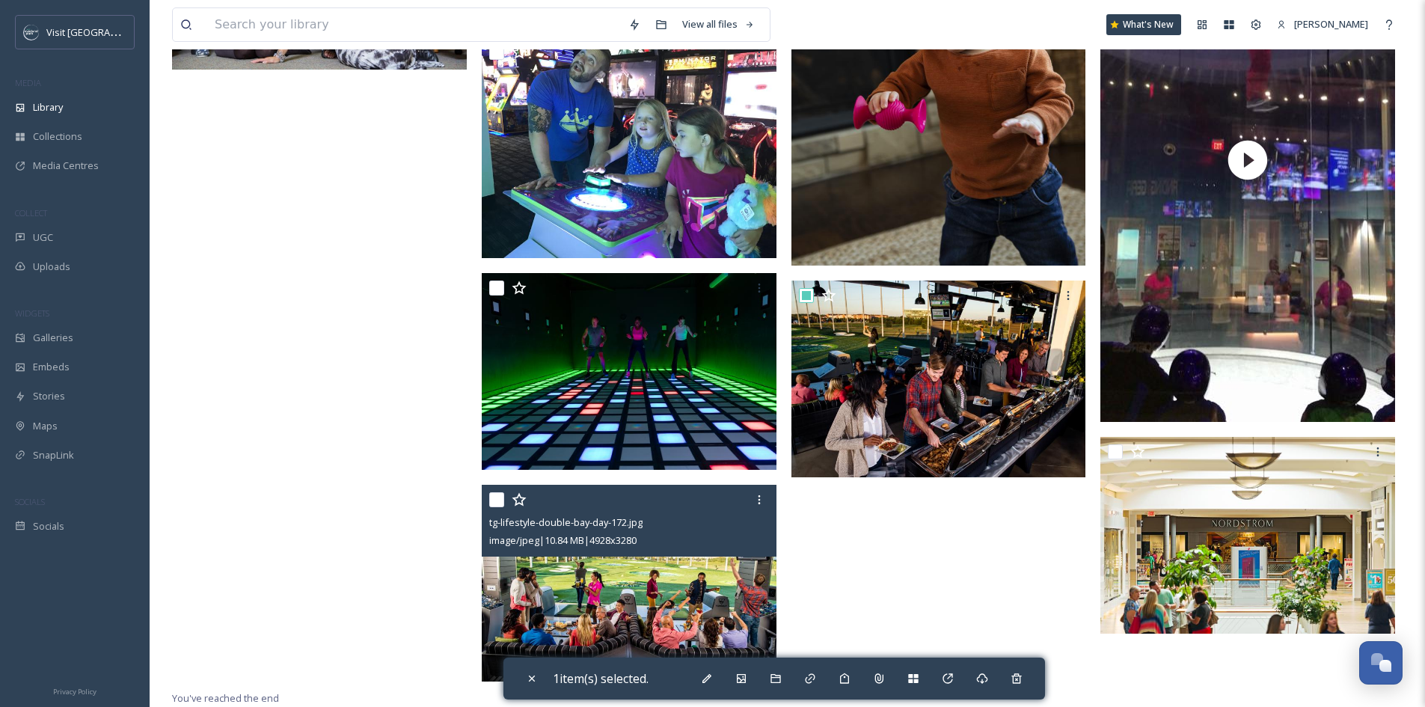
click at [492, 493] on input "checkbox" at bounding box center [496, 499] width 15 height 15
checkbox input "true"
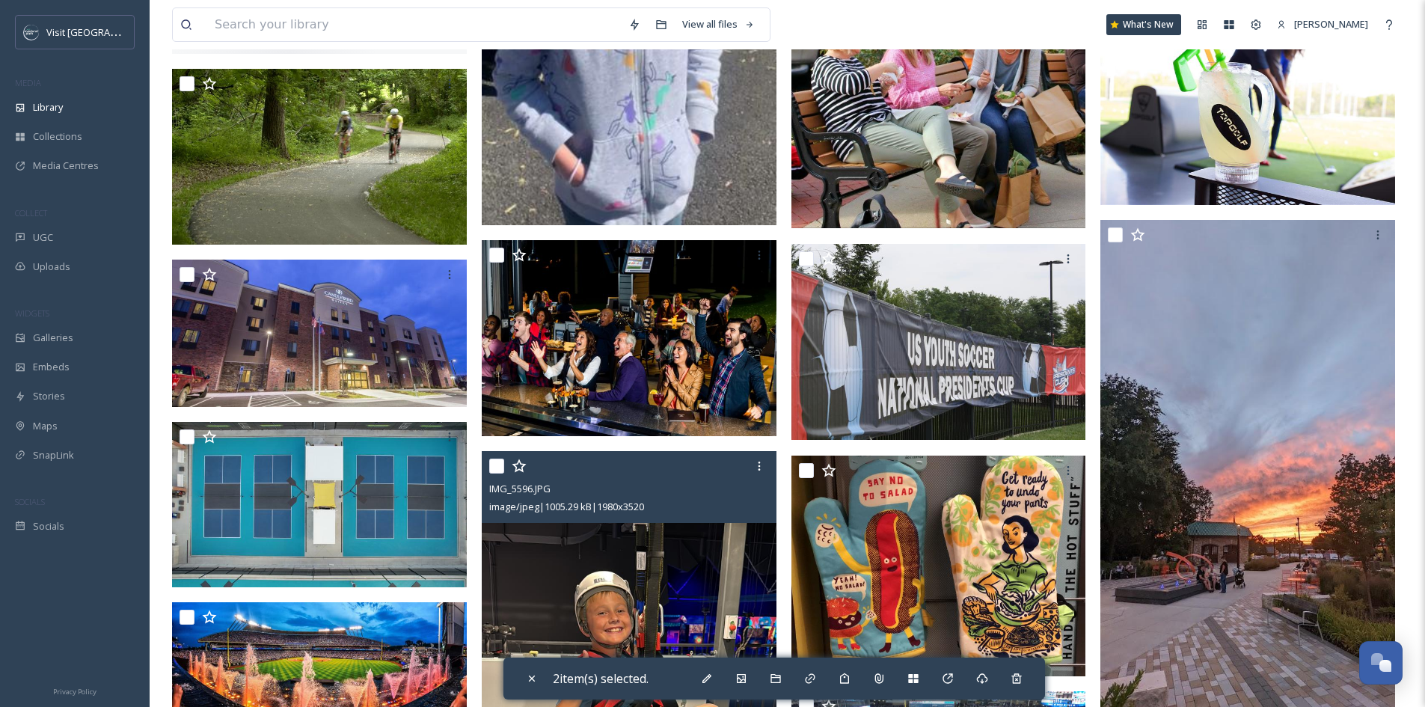
scroll to position [2148, 0]
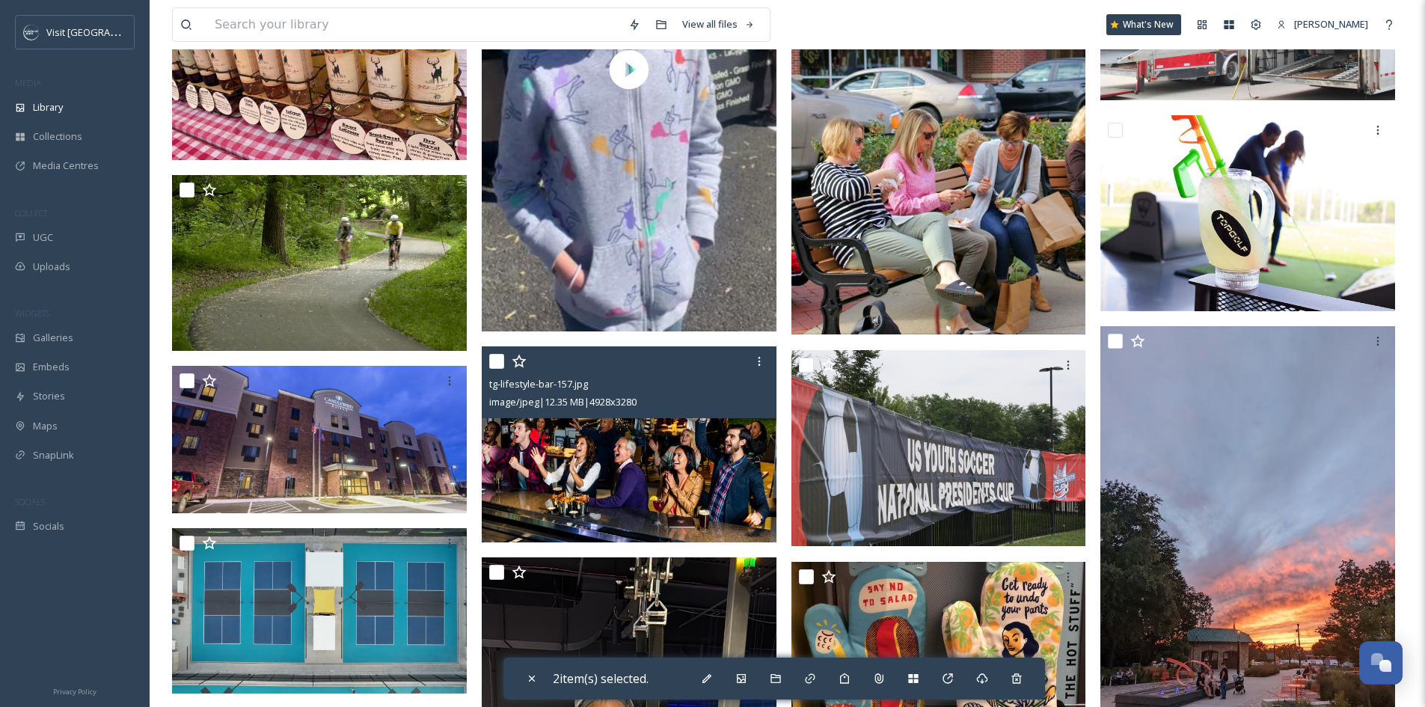
click at [498, 369] on input "checkbox" at bounding box center [496, 361] width 15 height 15
checkbox input "true"
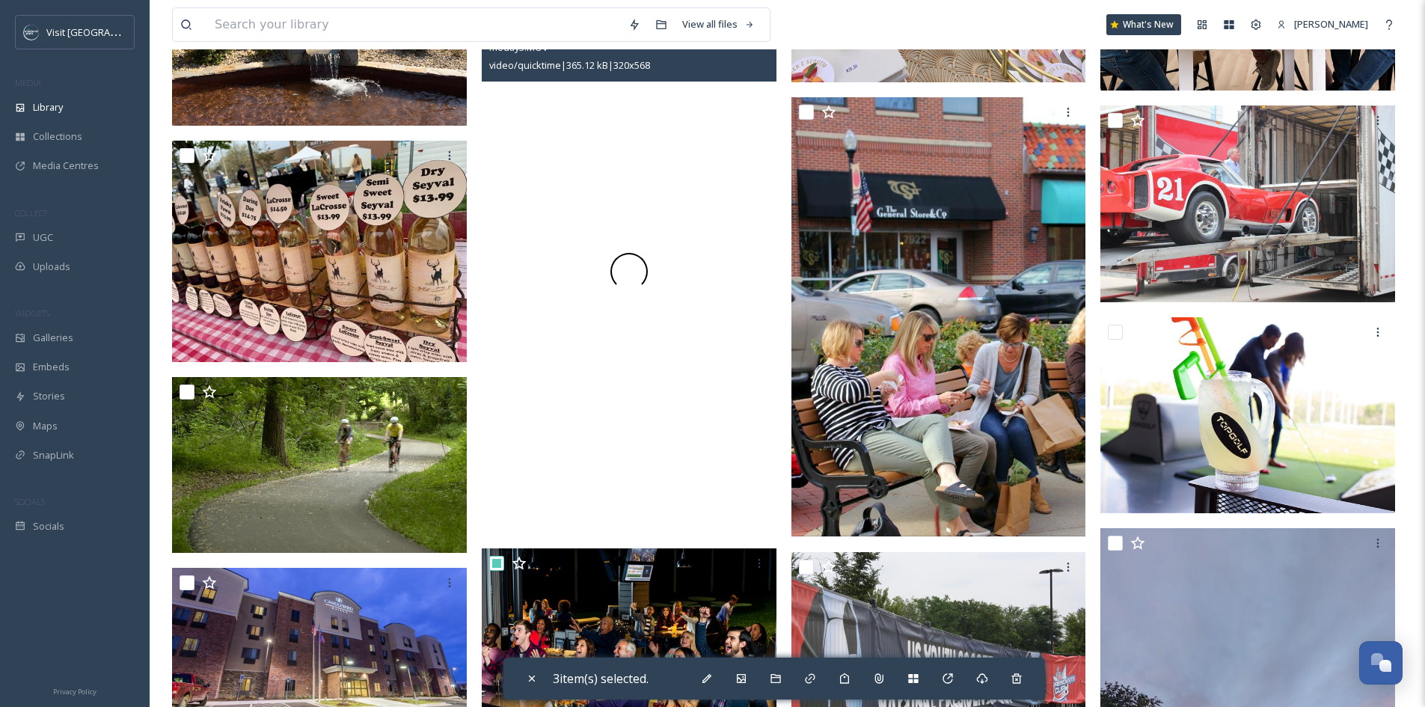
scroll to position [1849, 0]
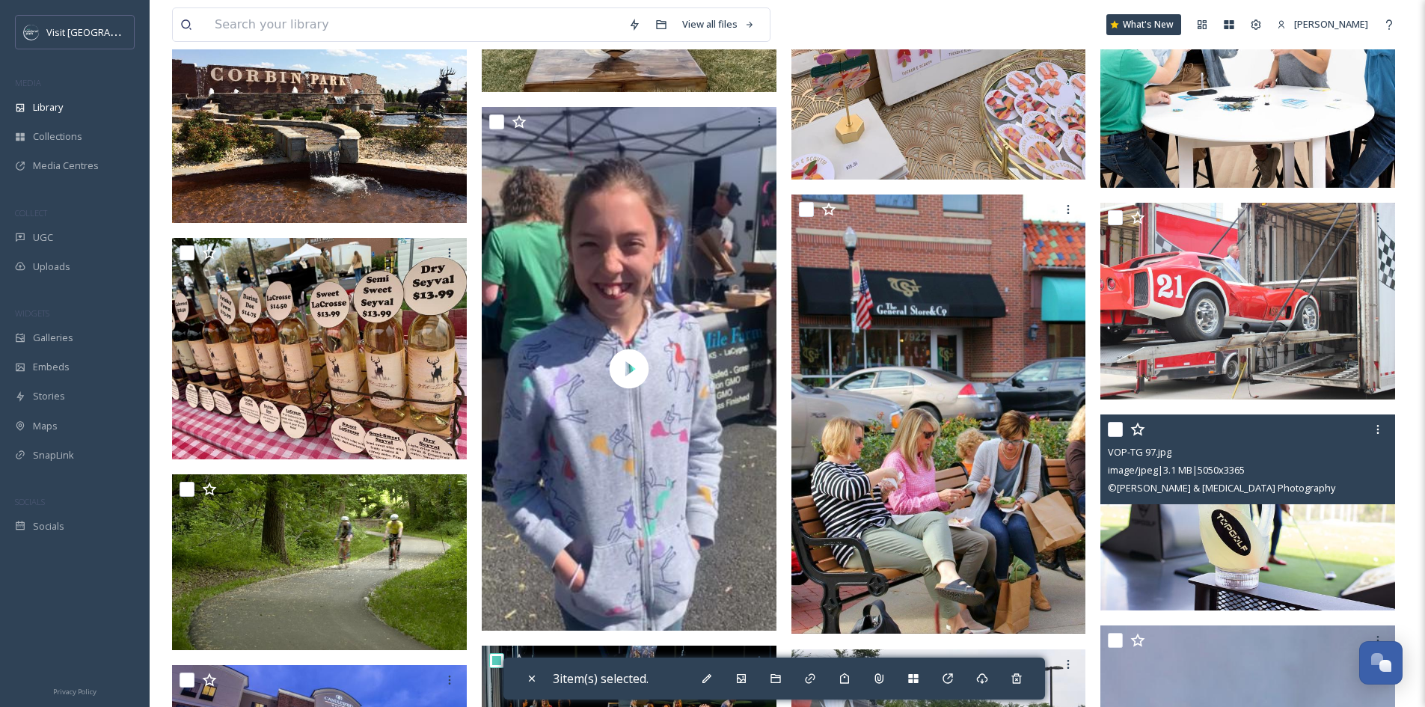
click at [1116, 437] on input "checkbox" at bounding box center [1115, 429] width 15 height 15
checkbox input "true"
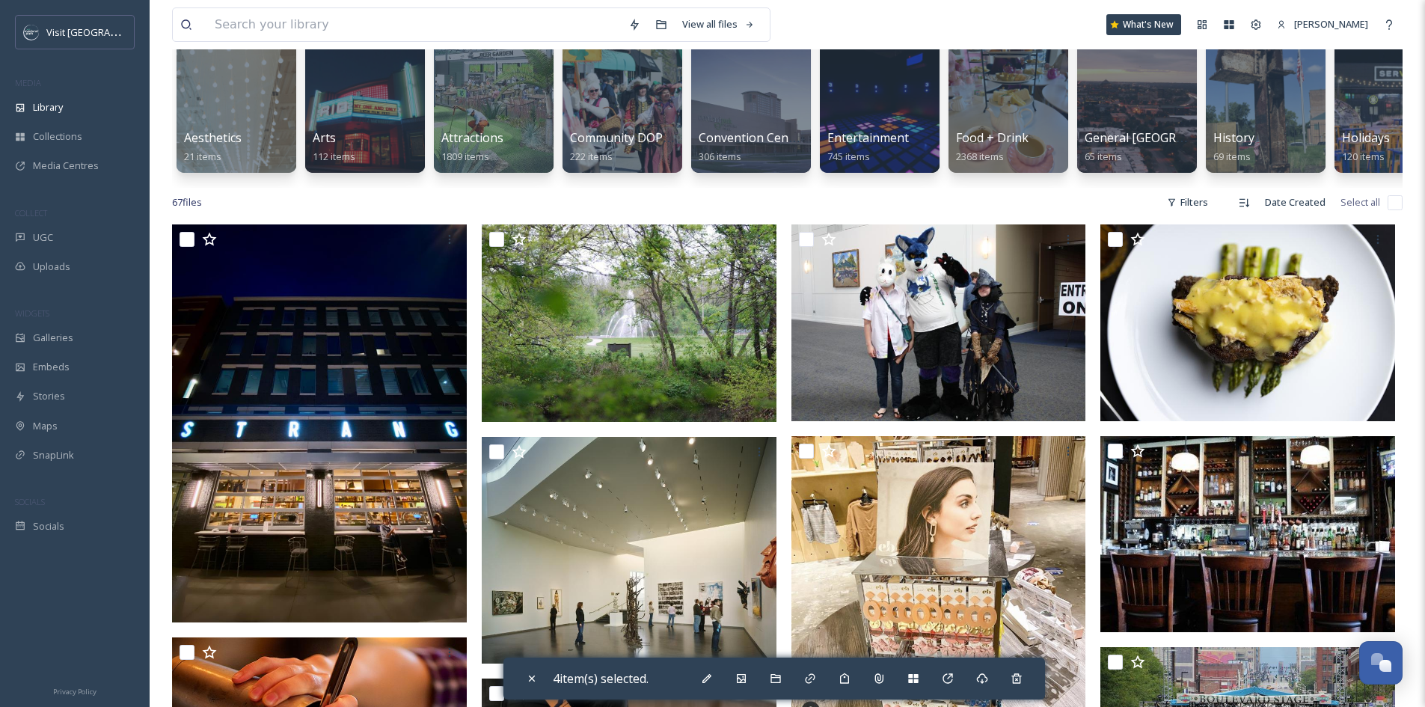
scroll to position [128, 0]
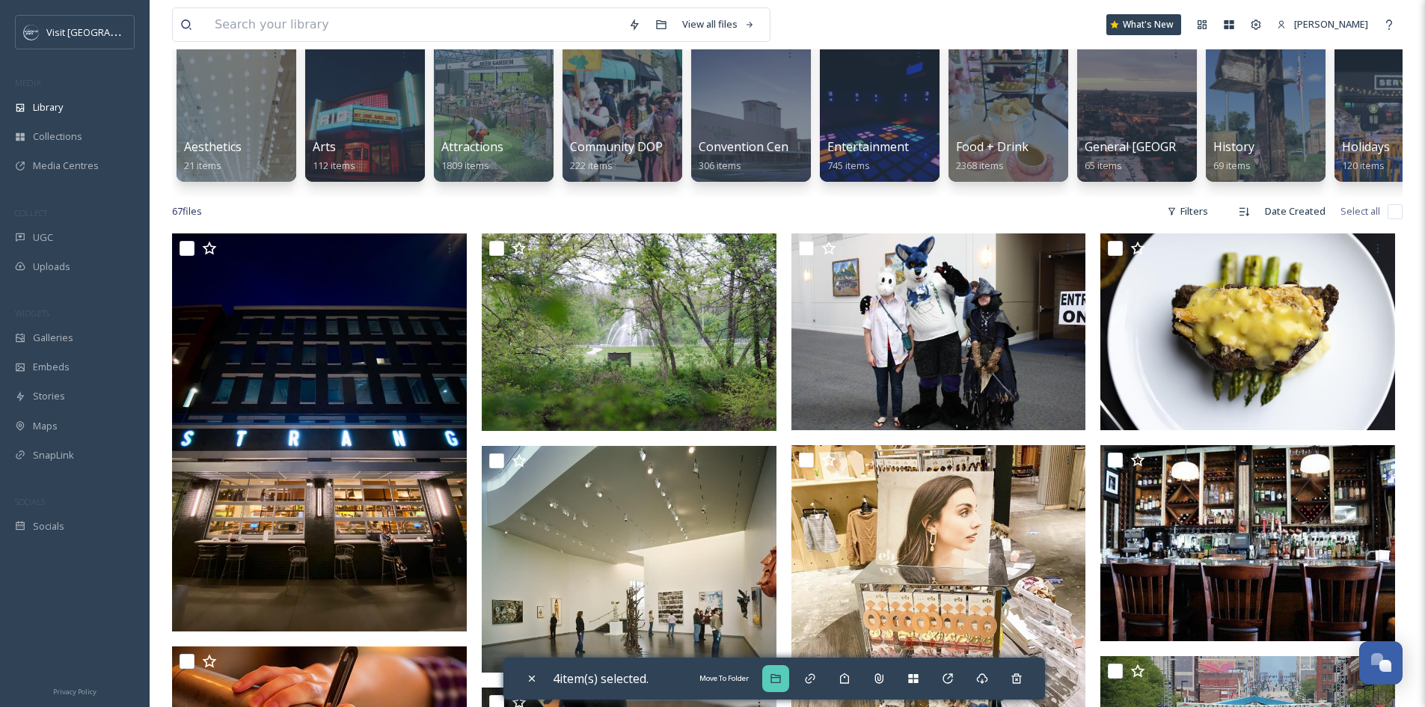
click at [789, 682] on div "Move To Folder" at bounding box center [775, 678] width 27 height 27
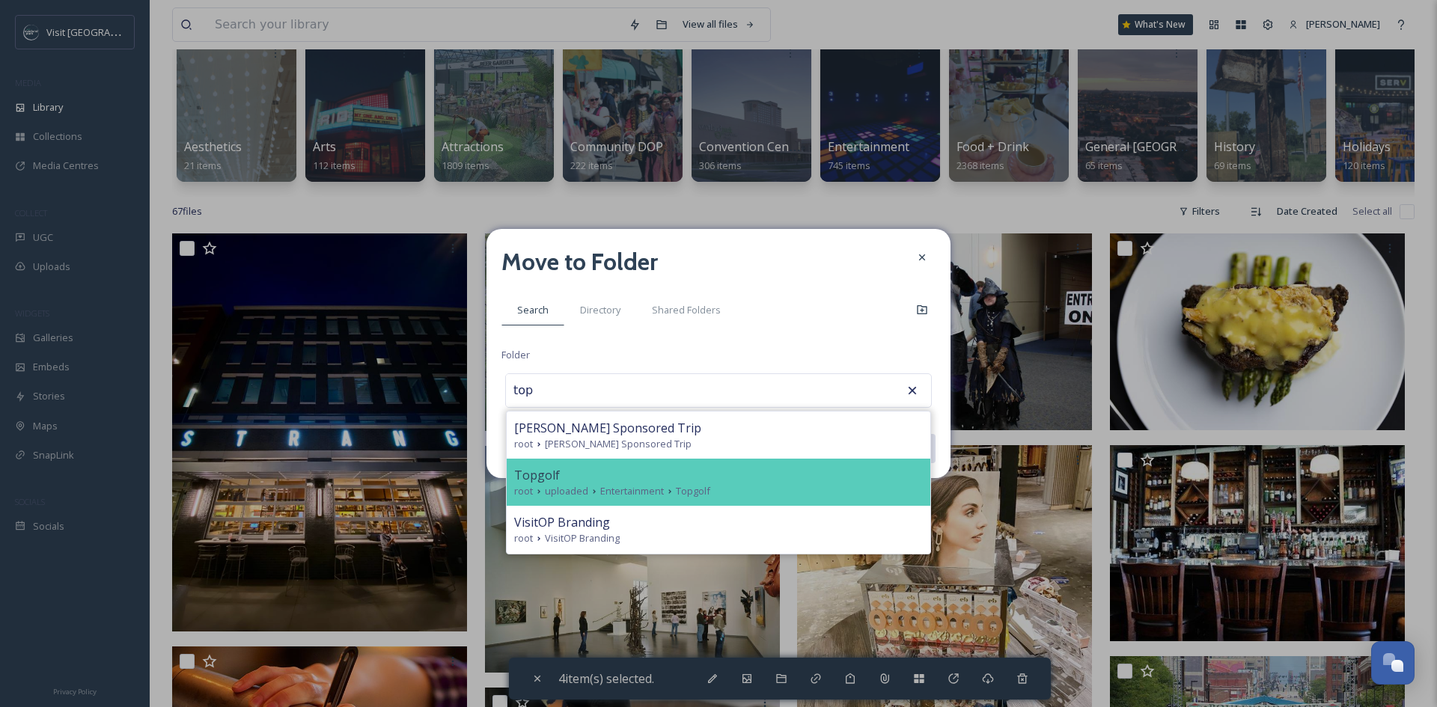
click at [759, 495] on div "root uploaded Entertainment Topgolf" at bounding box center [718, 491] width 409 height 14
type input "Topgolf"
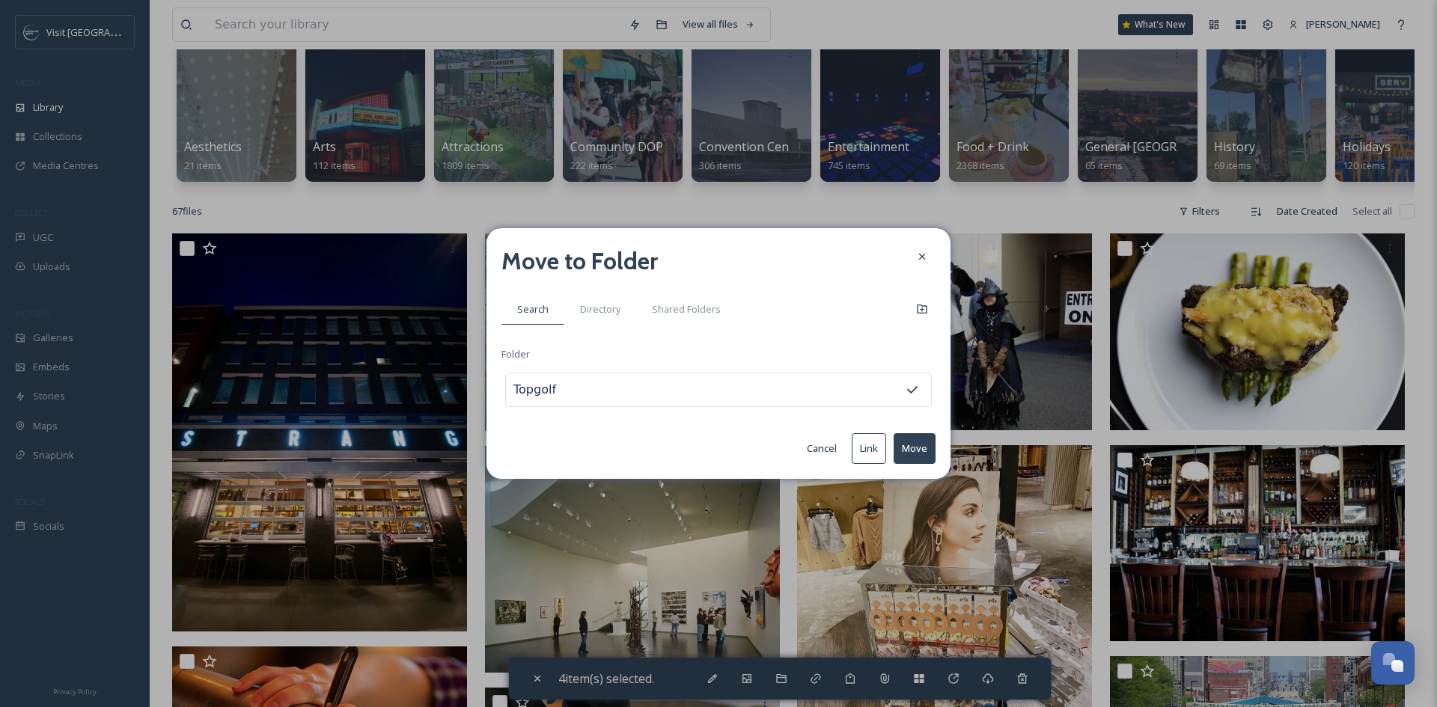
click at [914, 450] on button "Move" at bounding box center [914, 448] width 42 height 31
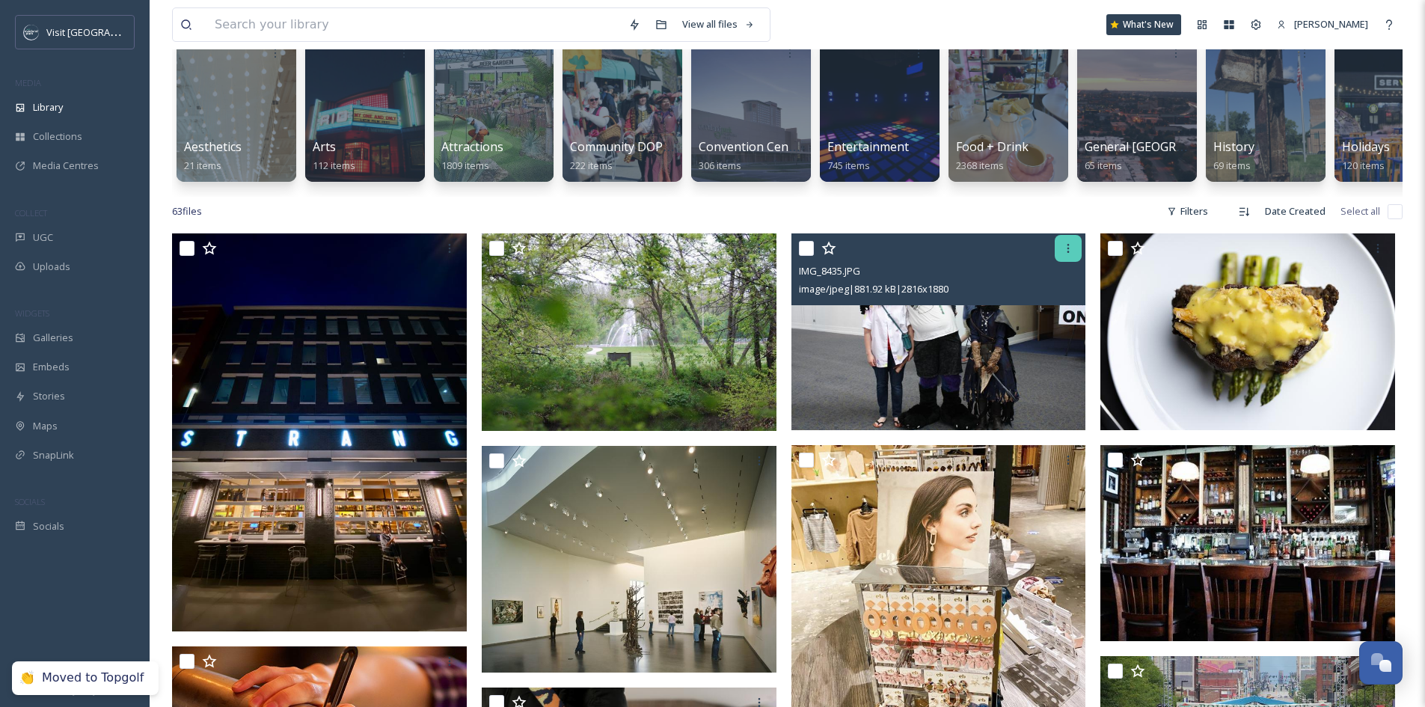
click at [1070, 254] on icon at bounding box center [1069, 248] width 12 height 12
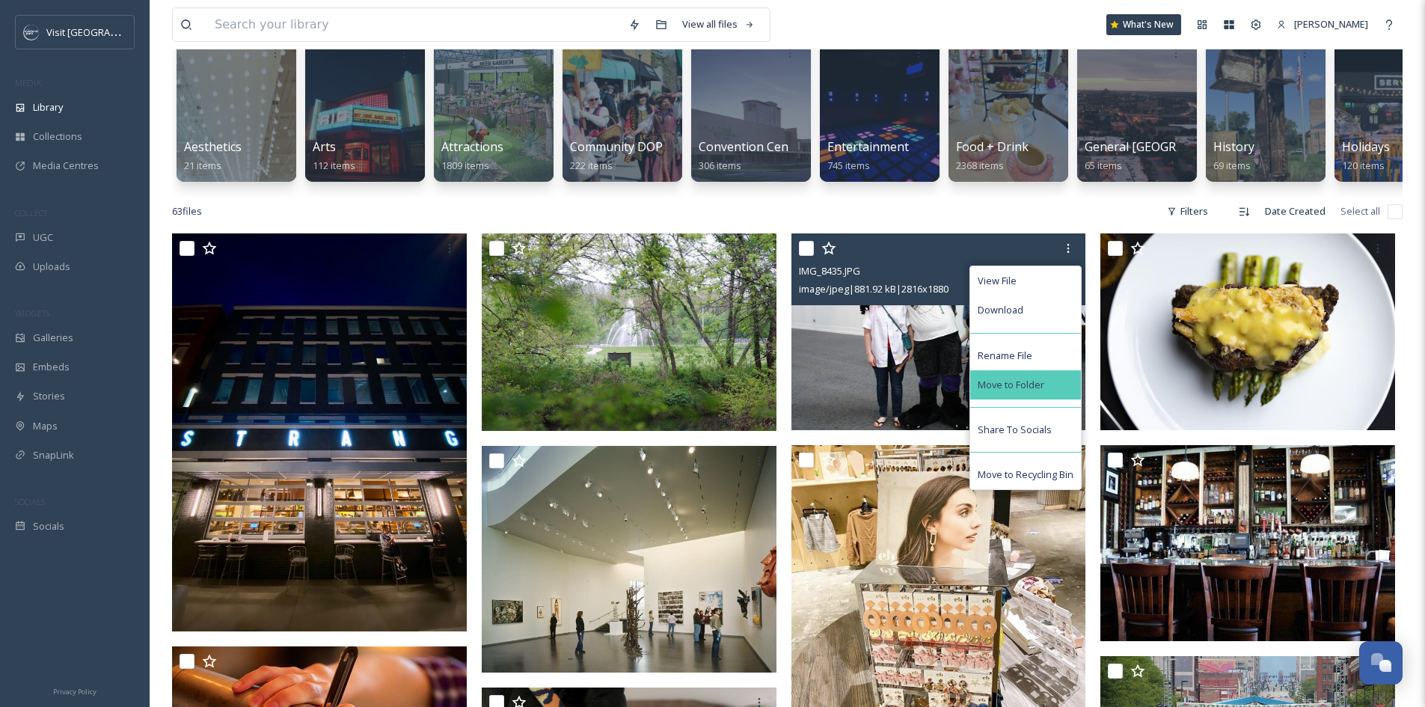
click at [1044, 390] on span "Move to Folder" at bounding box center [1011, 385] width 67 height 14
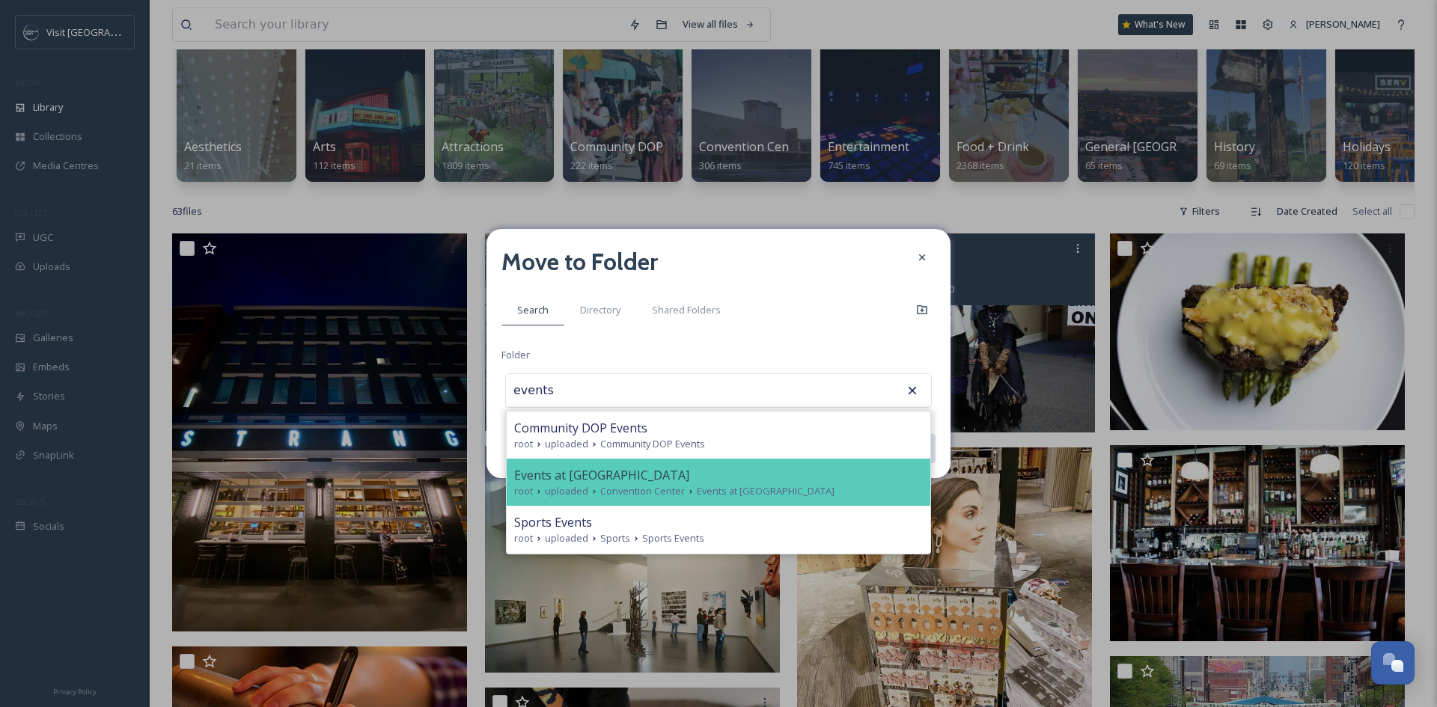
click at [661, 467] on span "Events at [GEOGRAPHIC_DATA]" at bounding box center [601, 475] width 175 height 18
type input "Events at [GEOGRAPHIC_DATA]"
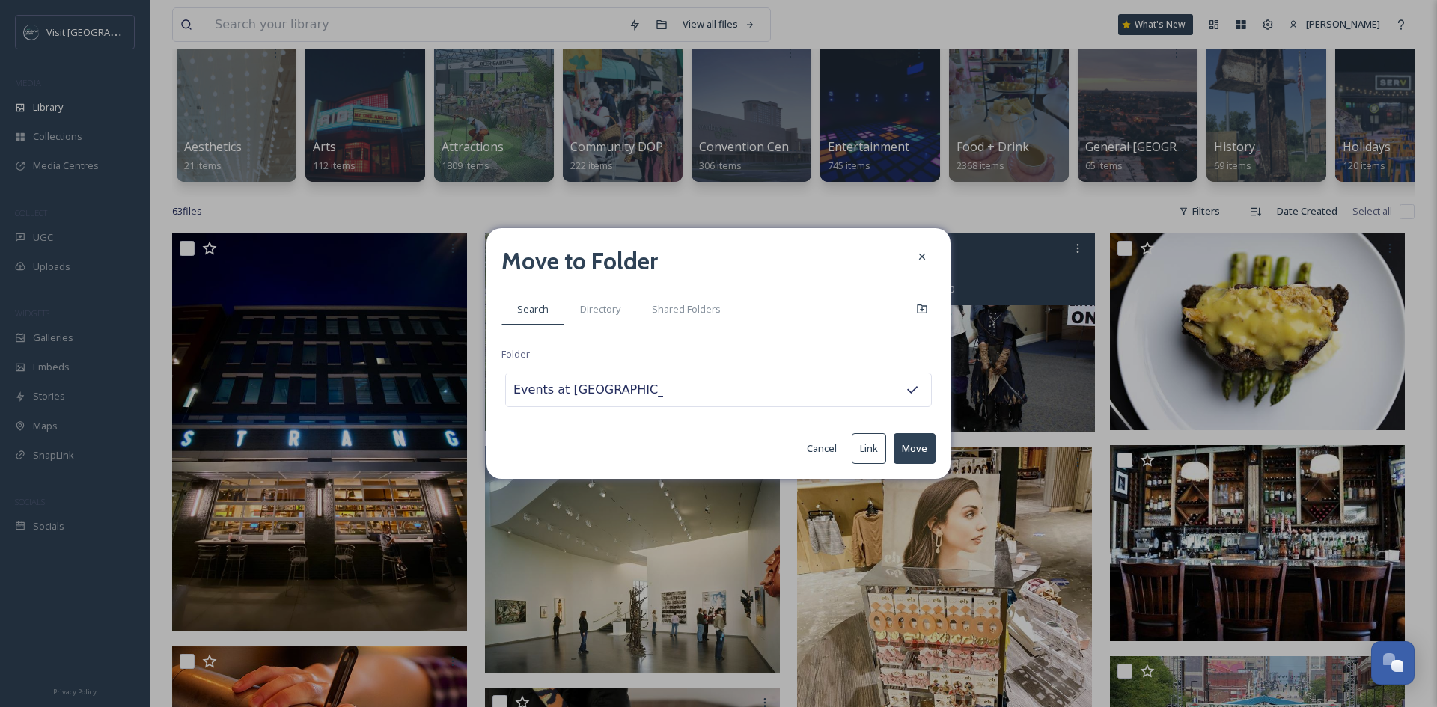
click at [914, 444] on button "Move" at bounding box center [914, 448] width 42 height 31
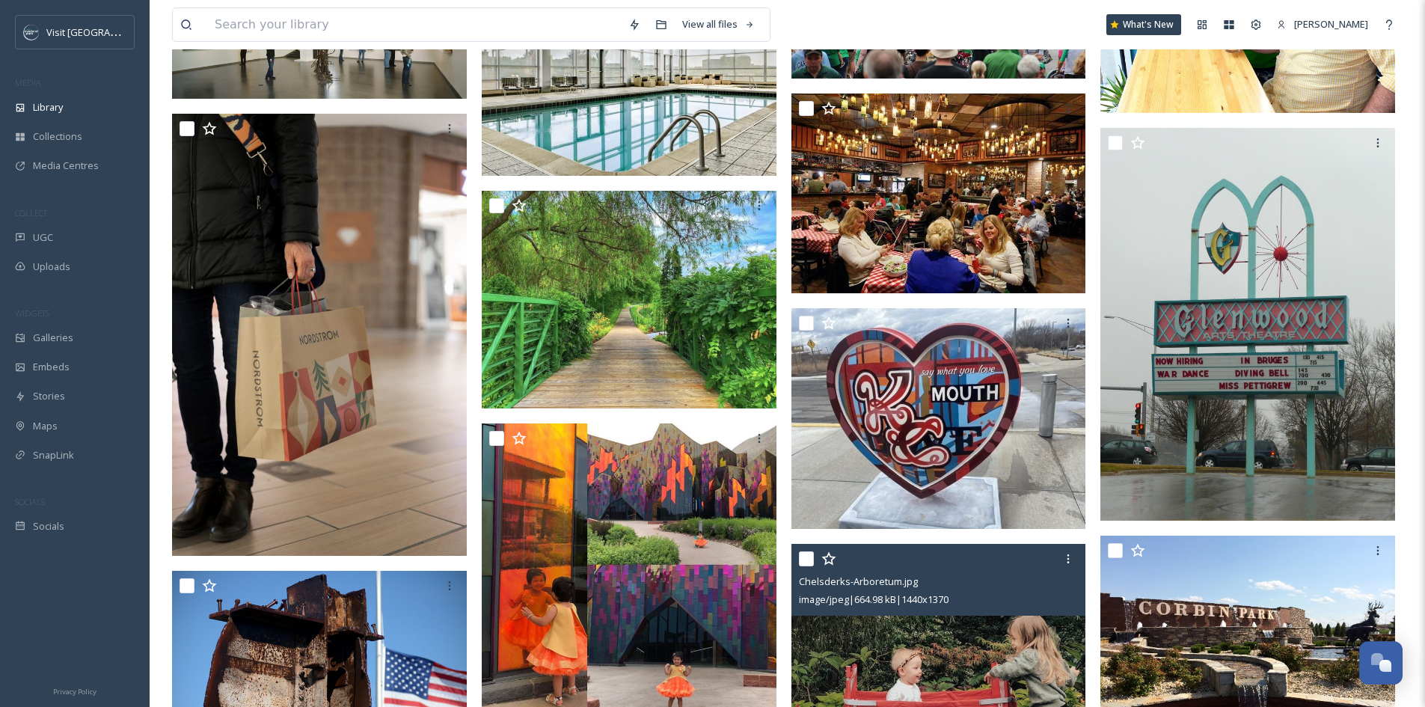
scroll to position [898, 0]
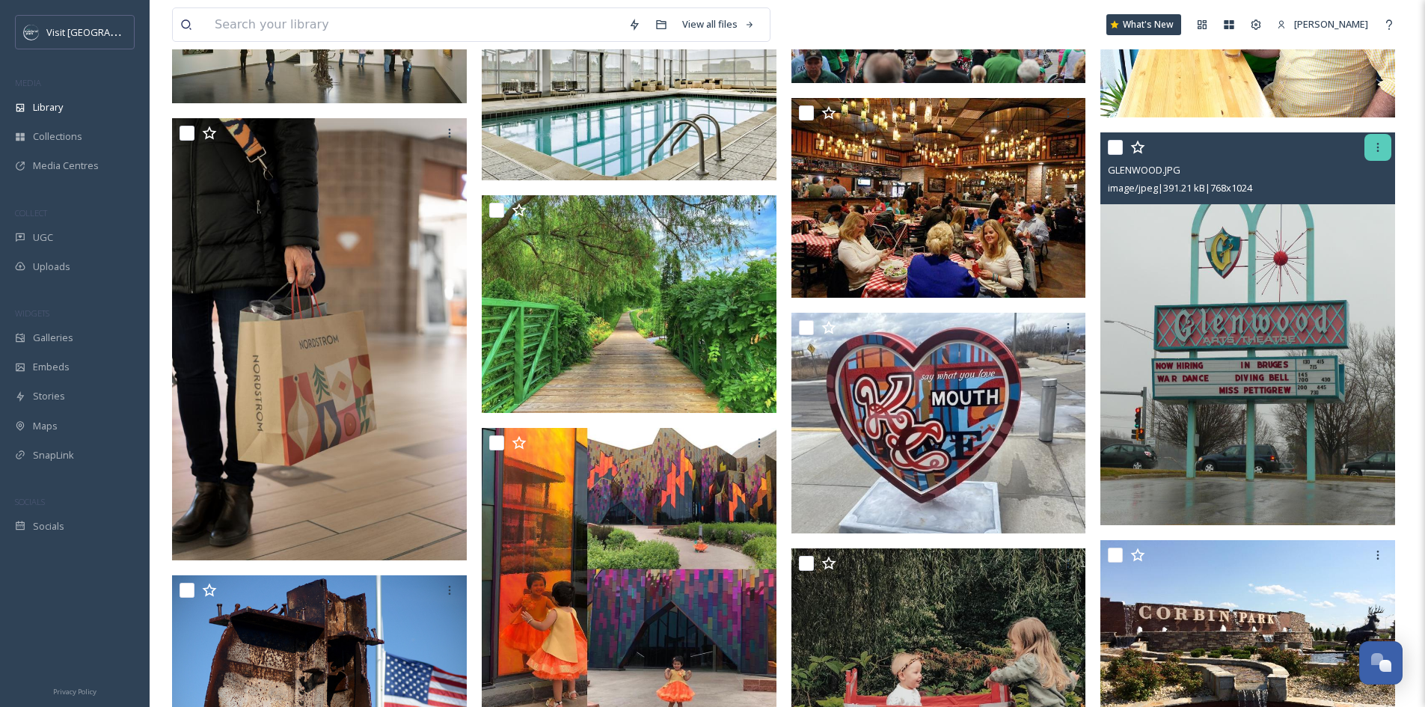
click at [1375, 153] on icon at bounding box center [1378, 147] width 12 height 12
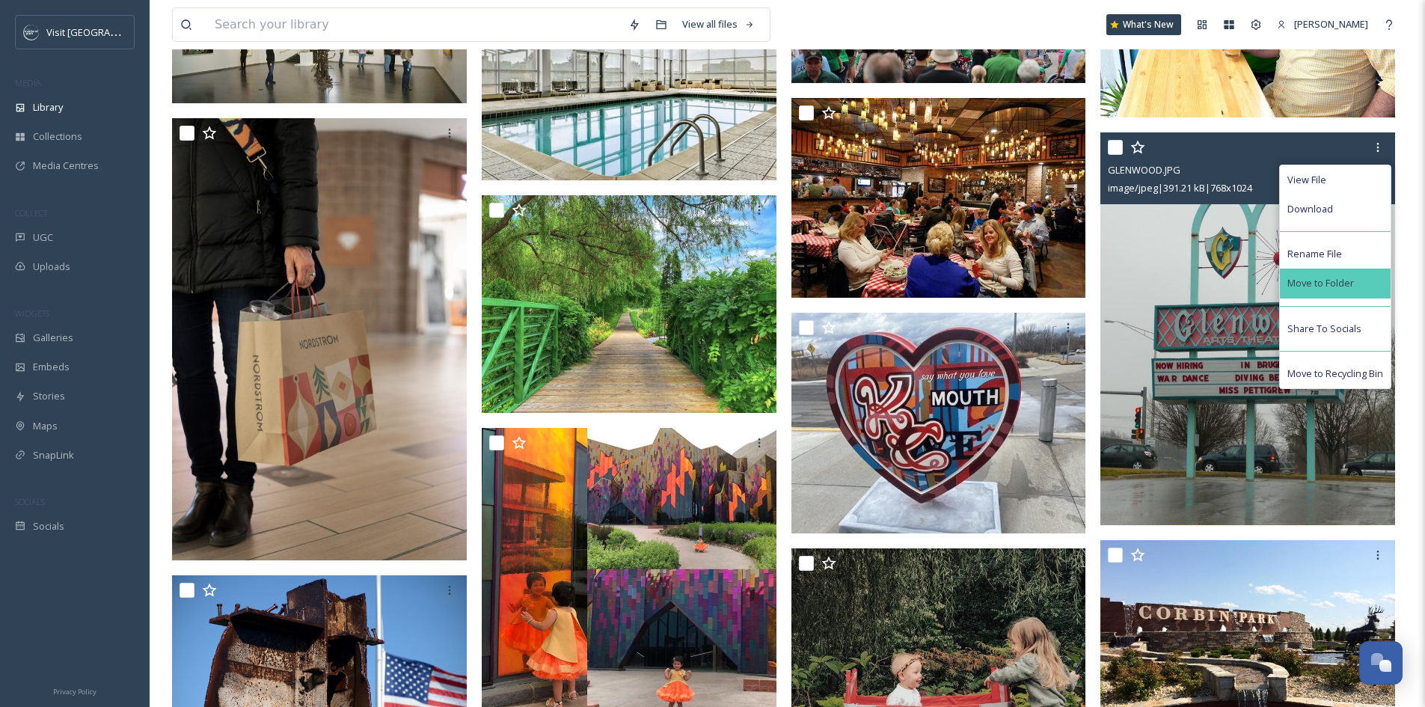
click at [1315, 290] on span "Move to Folder" at bounding box center [1321, 283] width 67 height 14
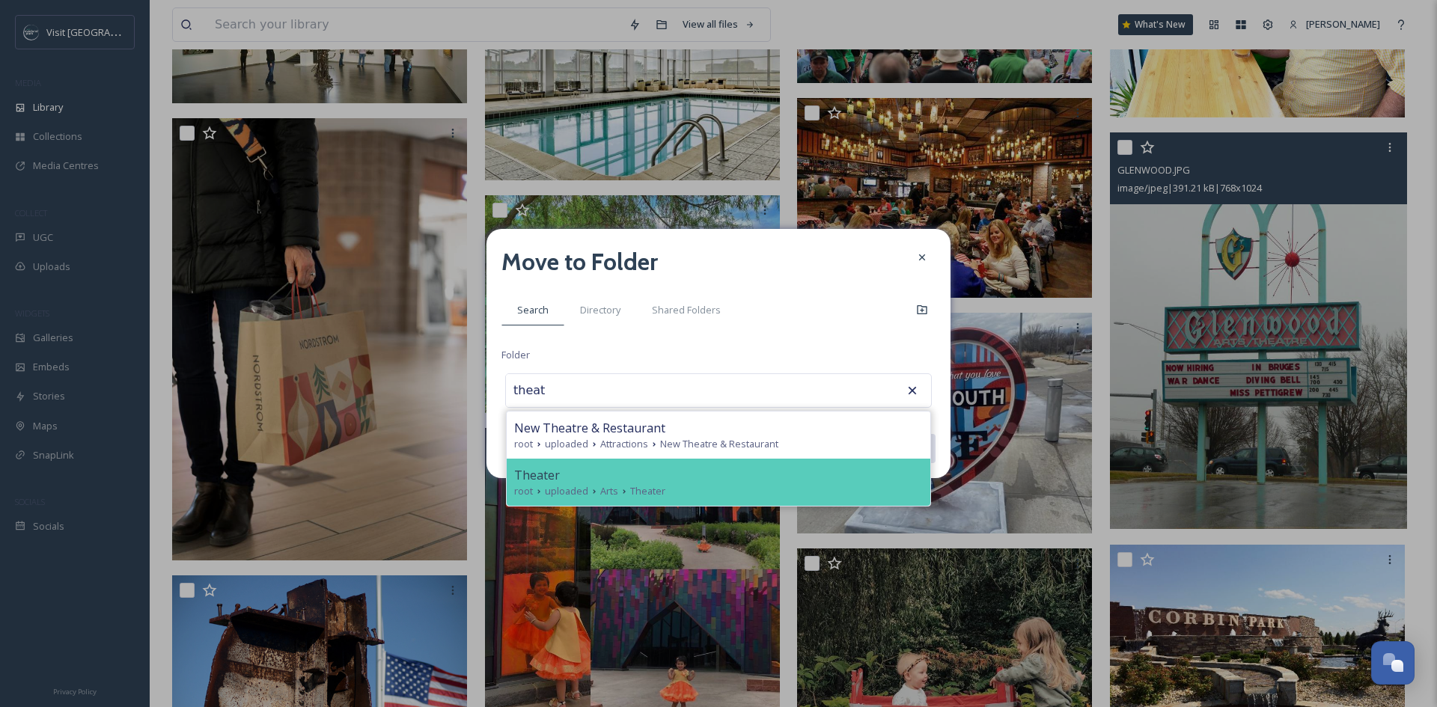
click at [691, 468] on div "Theater" at bounding box center [718, 475] width 409 height 18
type input "Theater"
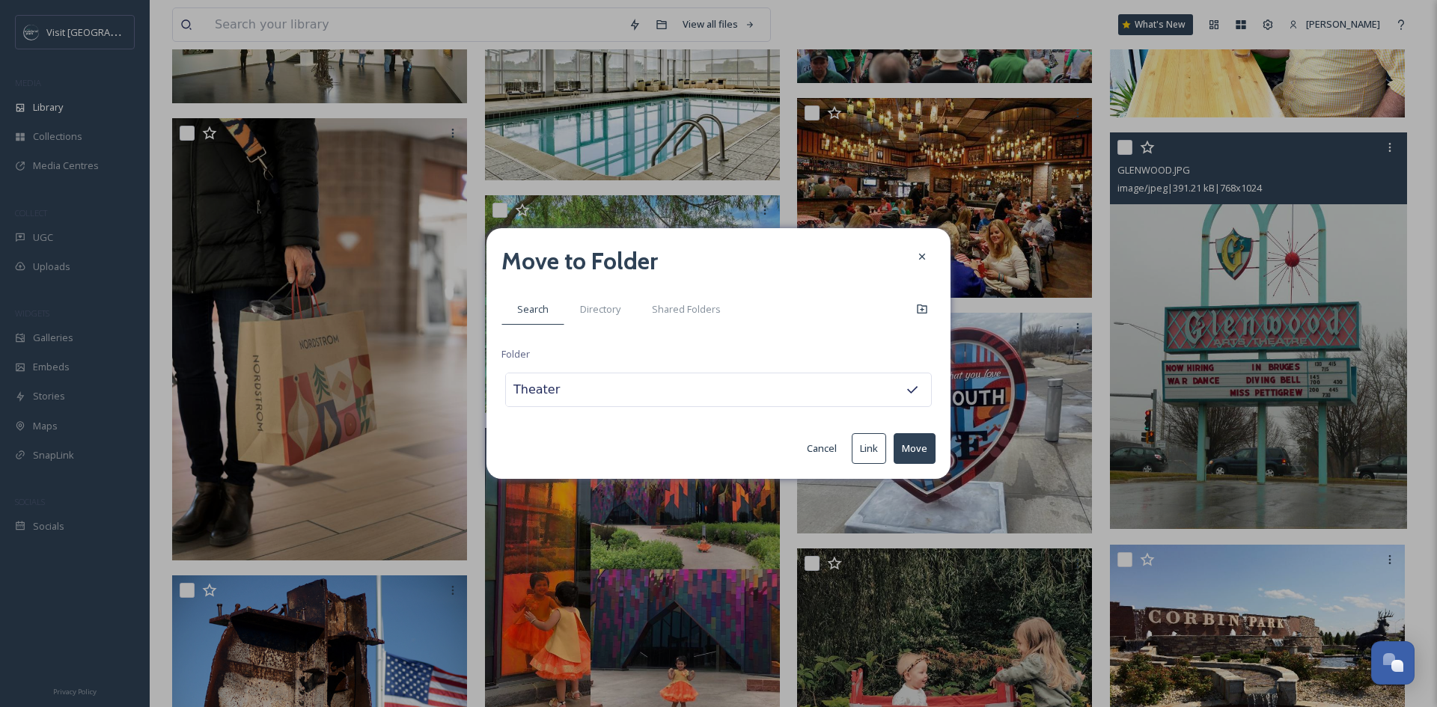
click at [908, 449] on button "Move" at bounding box center [914, 448] width 42 height 31
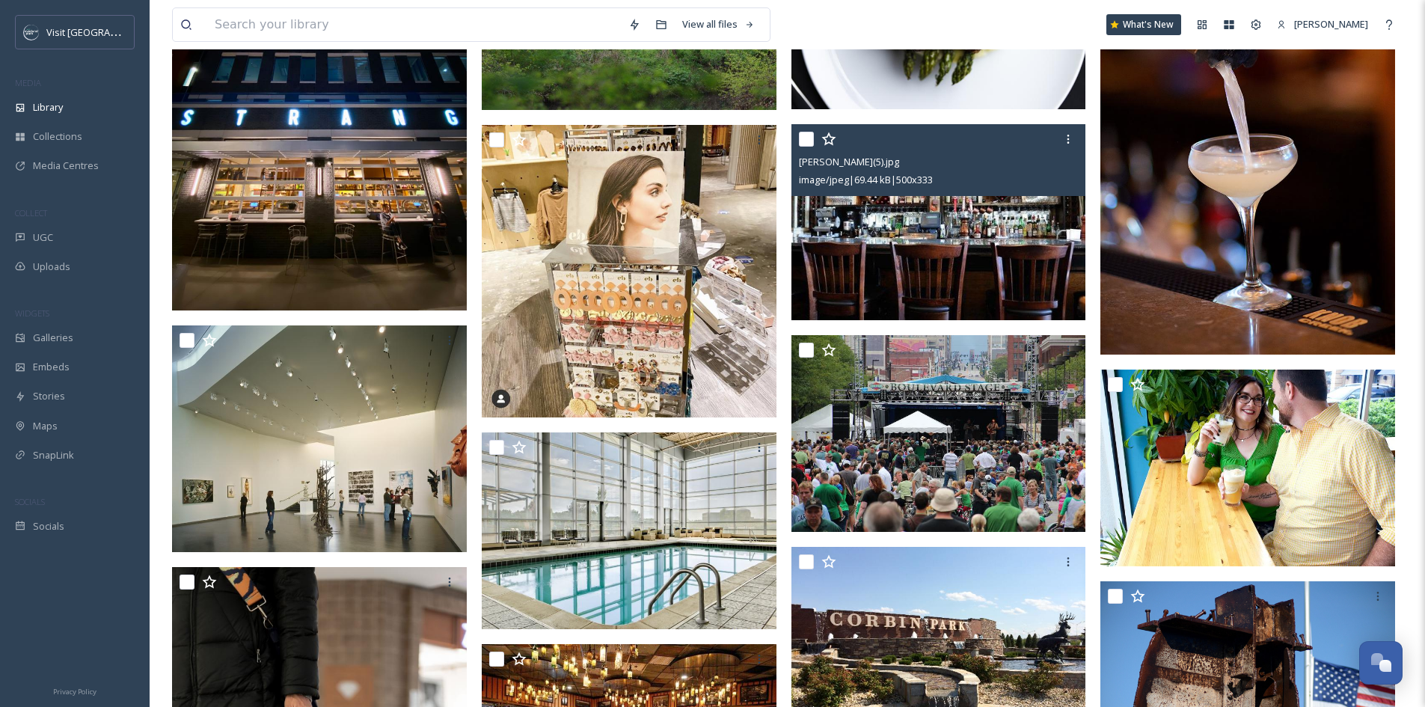
scroll to position [75, 0]
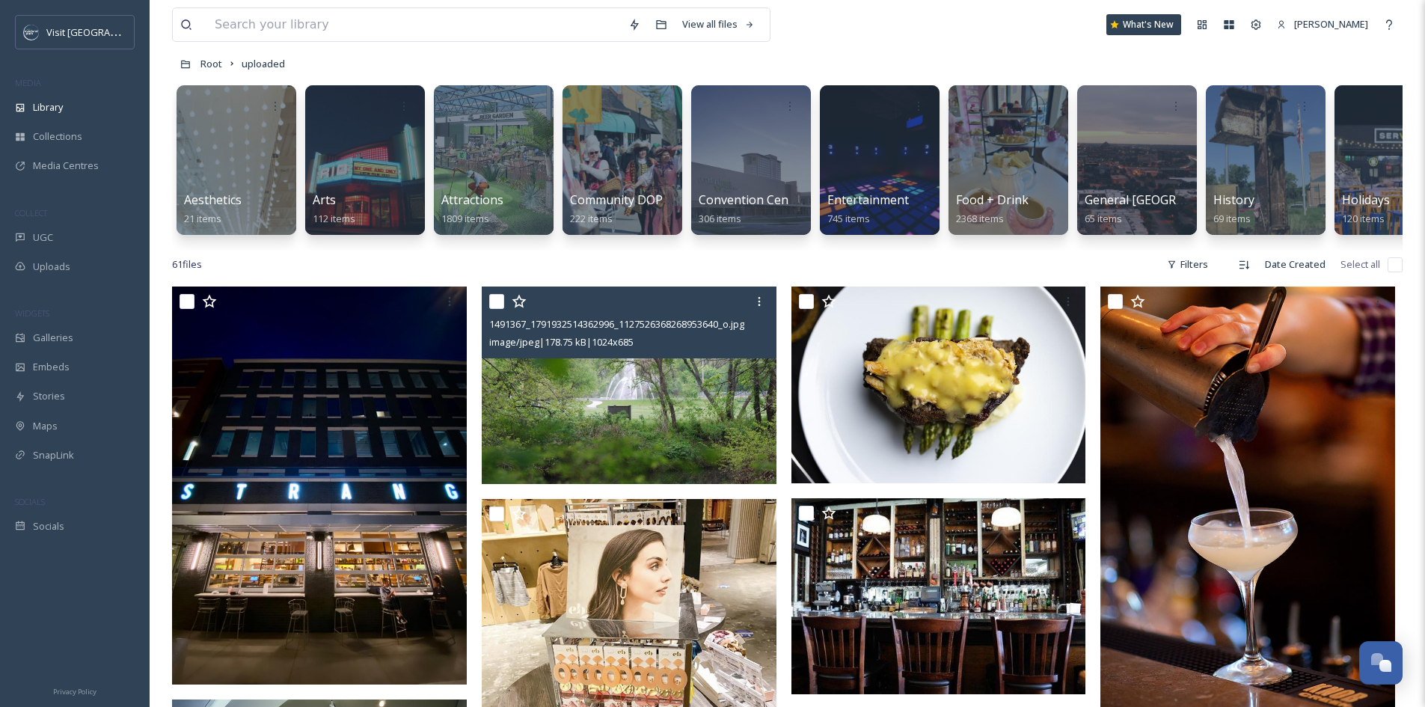
click at [652, 400] on img at bounding box center [629, 385] width 295 height 197
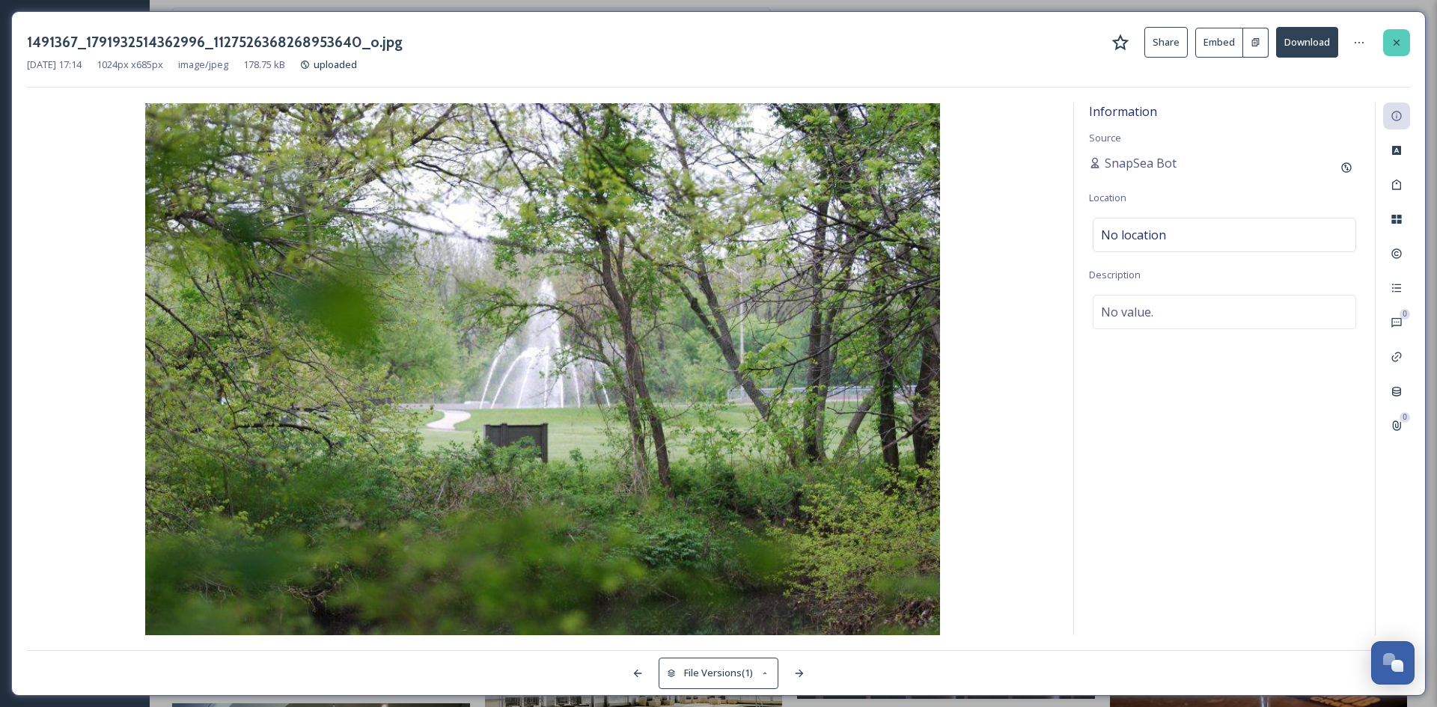
click at [1395, 43] on icon at bounding box center [1396, 43] width 12 height 12
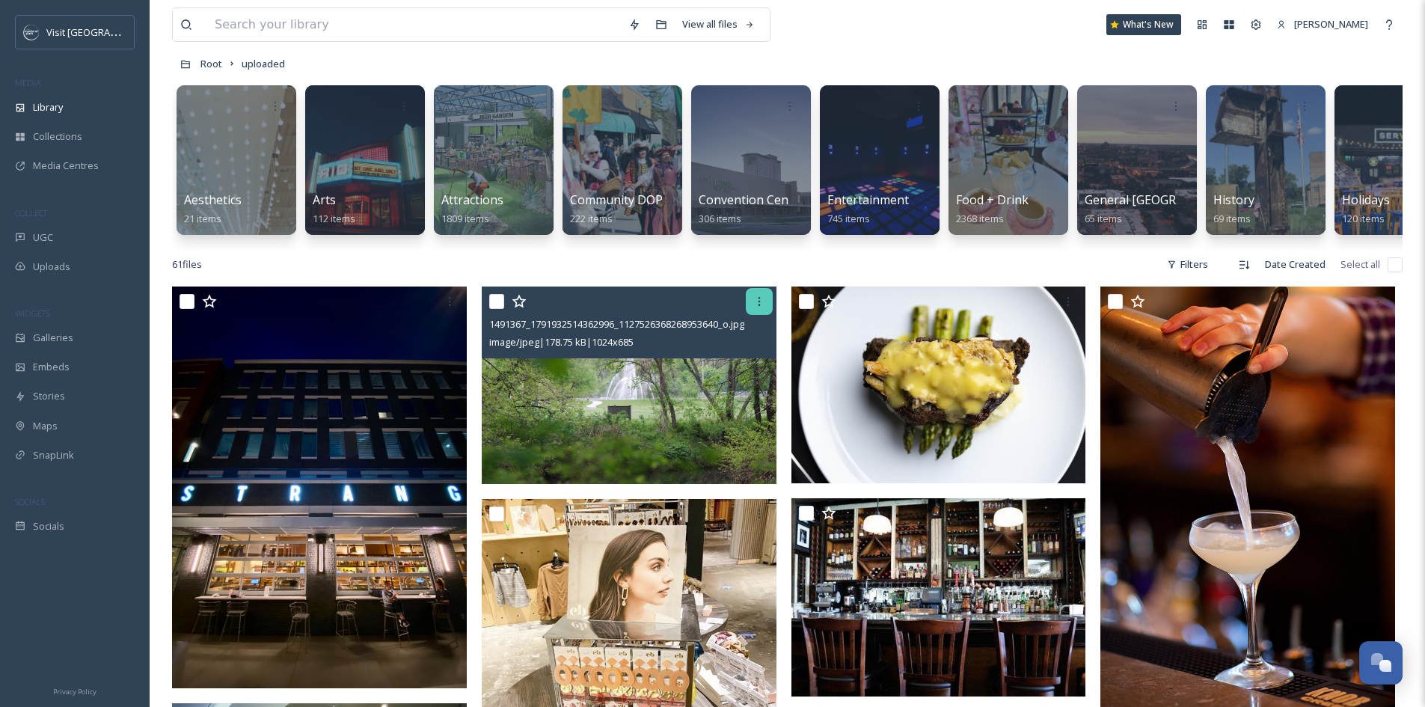
click at [754, 308] on icon at bounding box center [760, 302] width 12 height 12
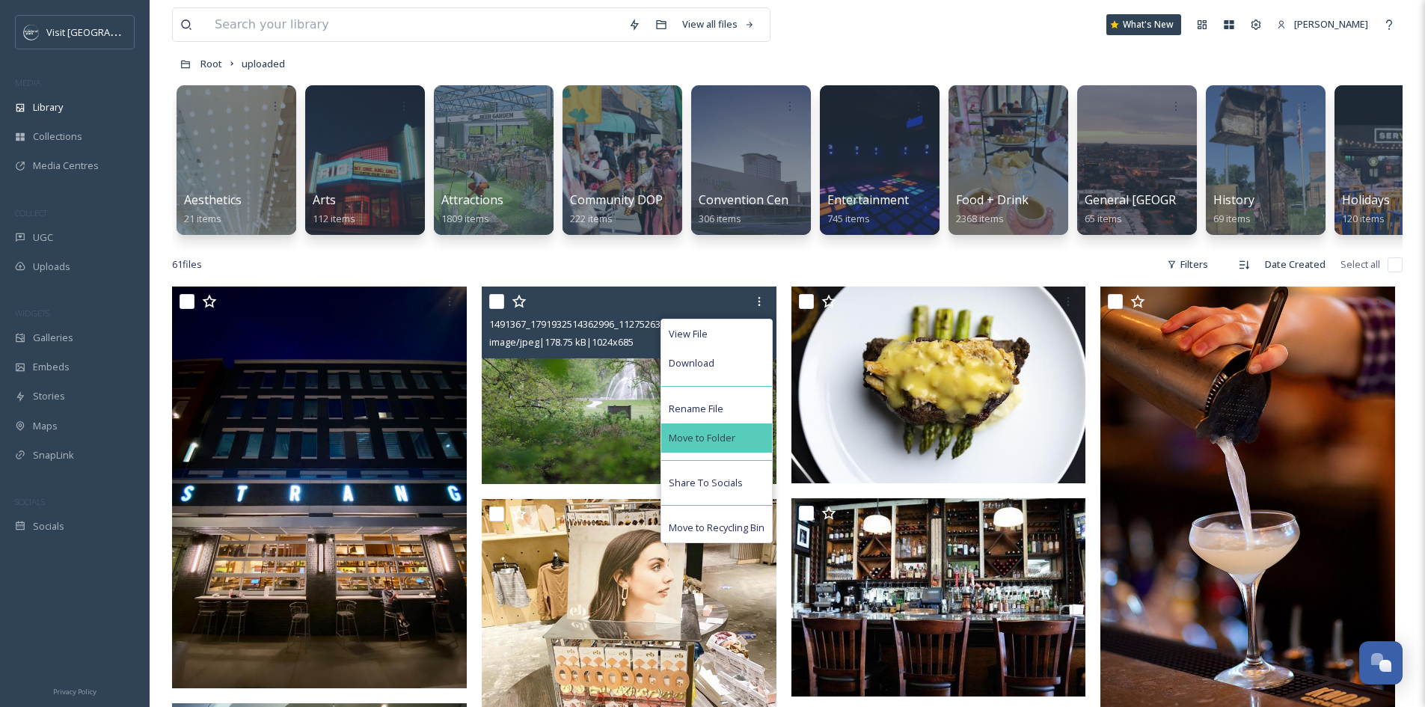
click at [757, 444] on div "Move to Folder" at bounding box center [716, 438] width 111 height 29
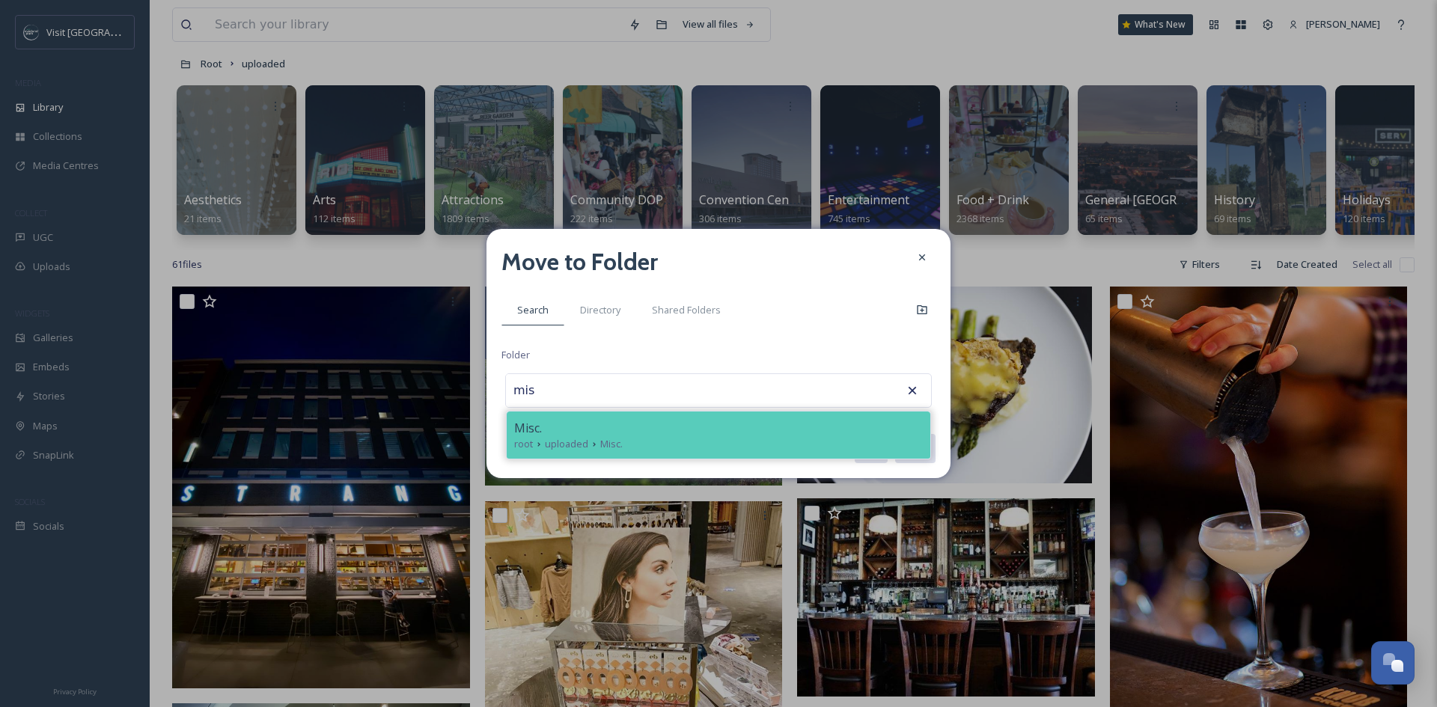
click at [718, 433] on div "Misc." at bounding box center [718, 428] width 409 height 18
type input "Misc."
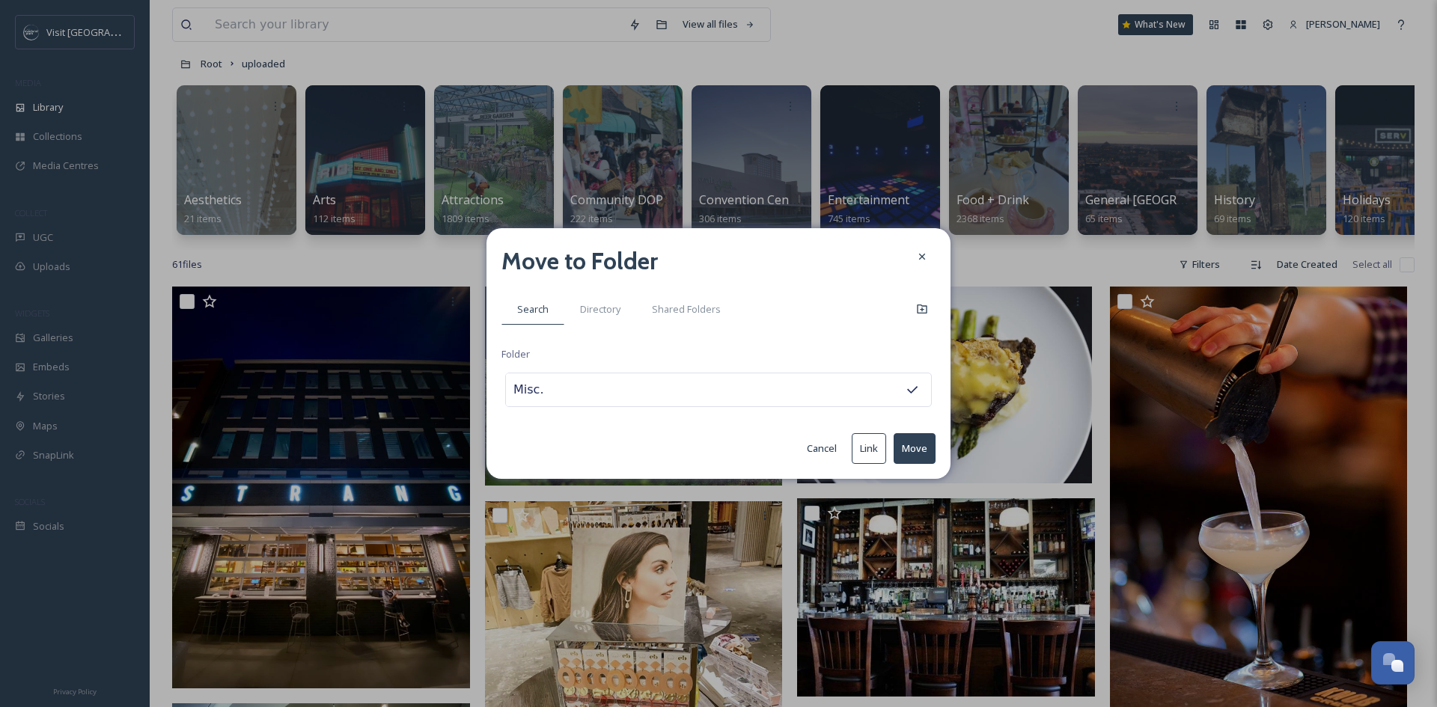
click at [924, 454] on button "Move" at bounding box center [914, 448] width 42 height 31
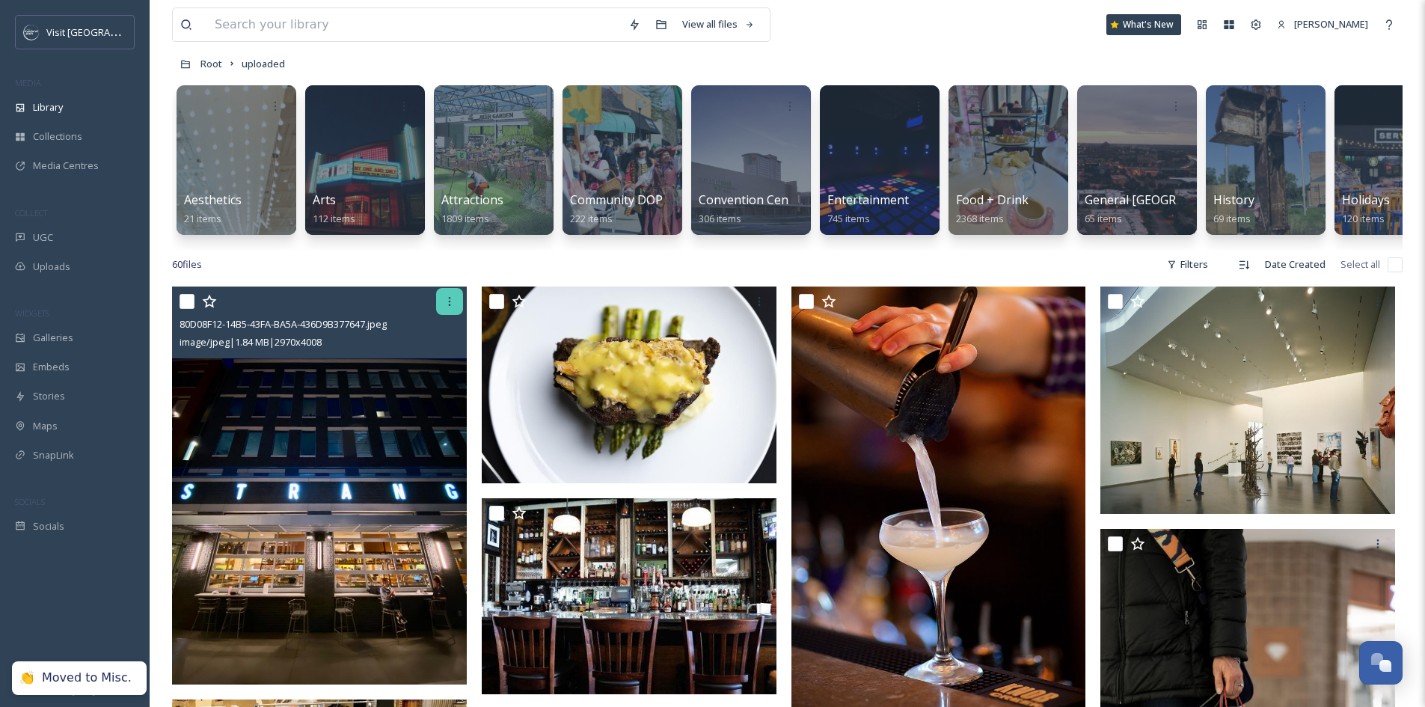
click at [450, 308] on icon at bounding box center [450, 302] width 12 height 12
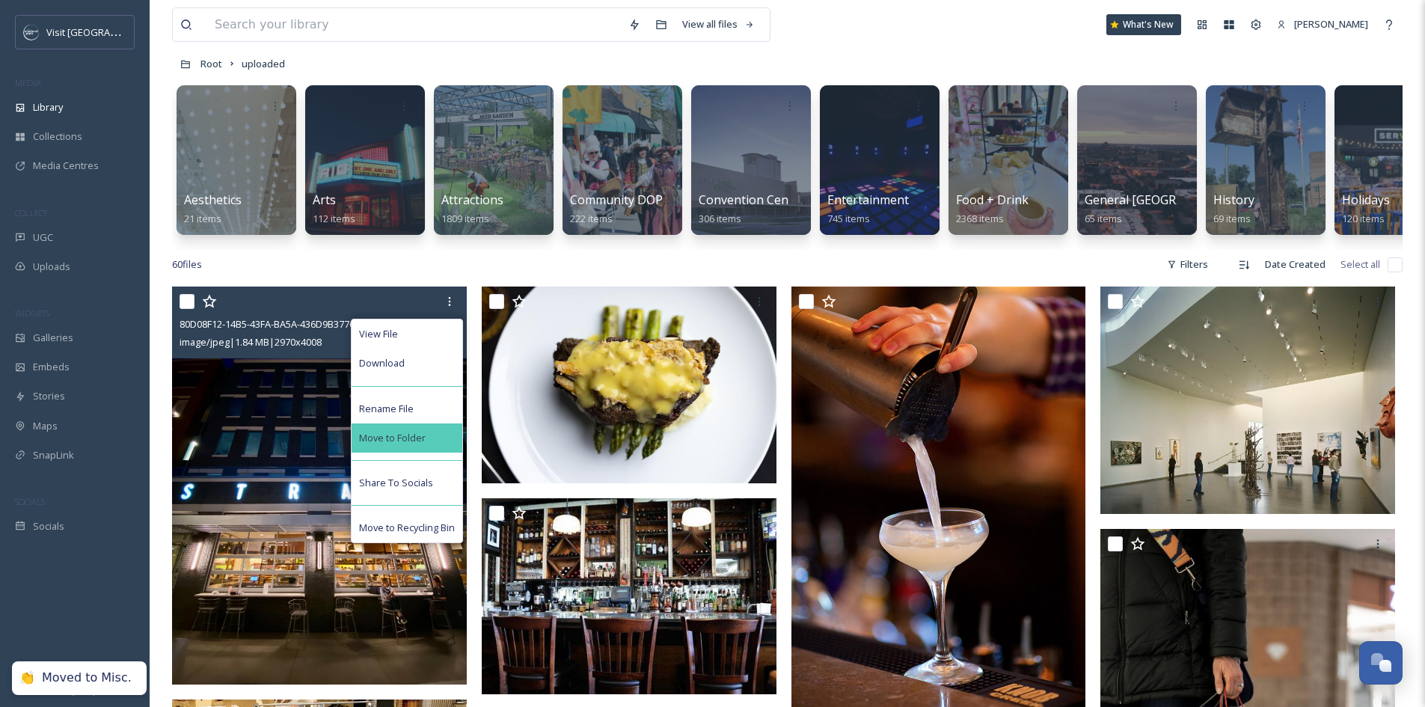
click at [444, 445] on div "Move to Folder" at bounding box center [407, 438] width 111 height 29
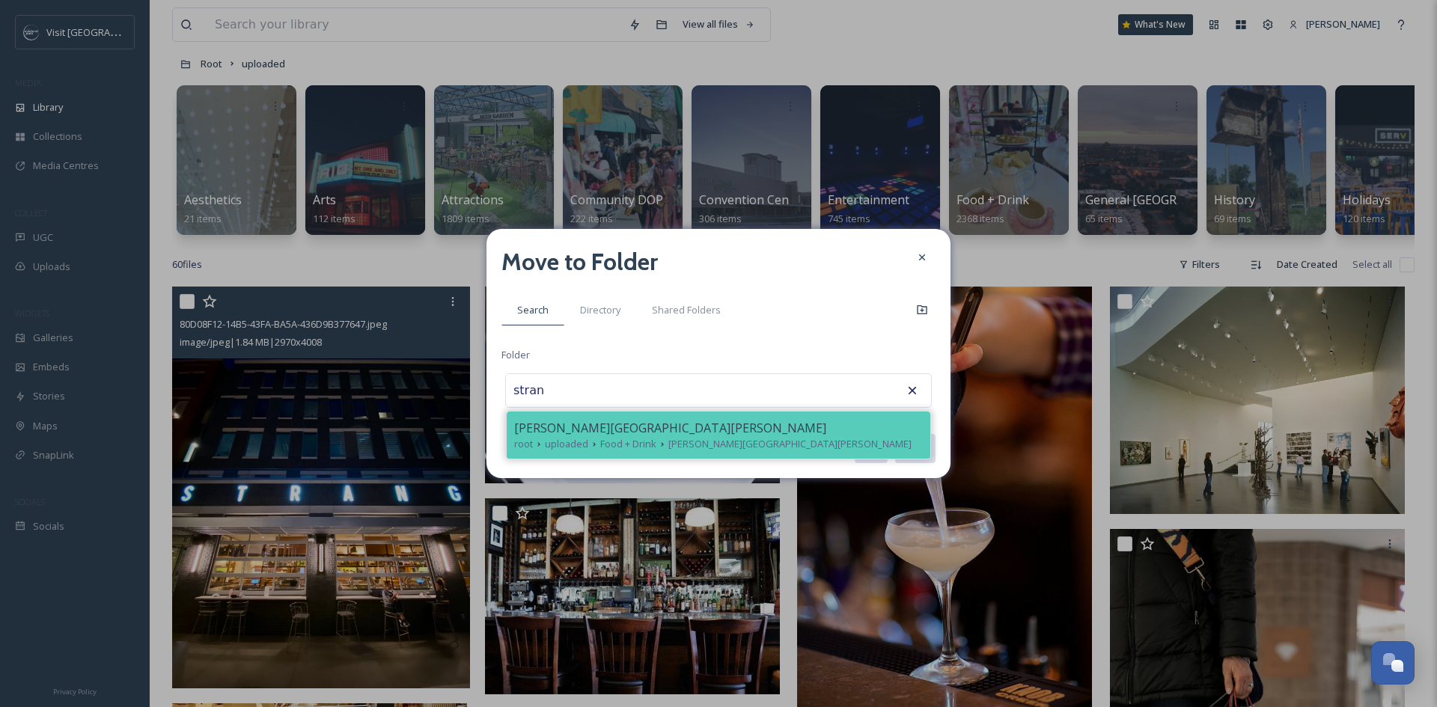
click at [547, 444] on span "uploaded" at bounding box center [566, 444] width 43 height 14
type input "[PERSON_NAME][GEOGRAPHIC_DATA][PERSON_NAME]"
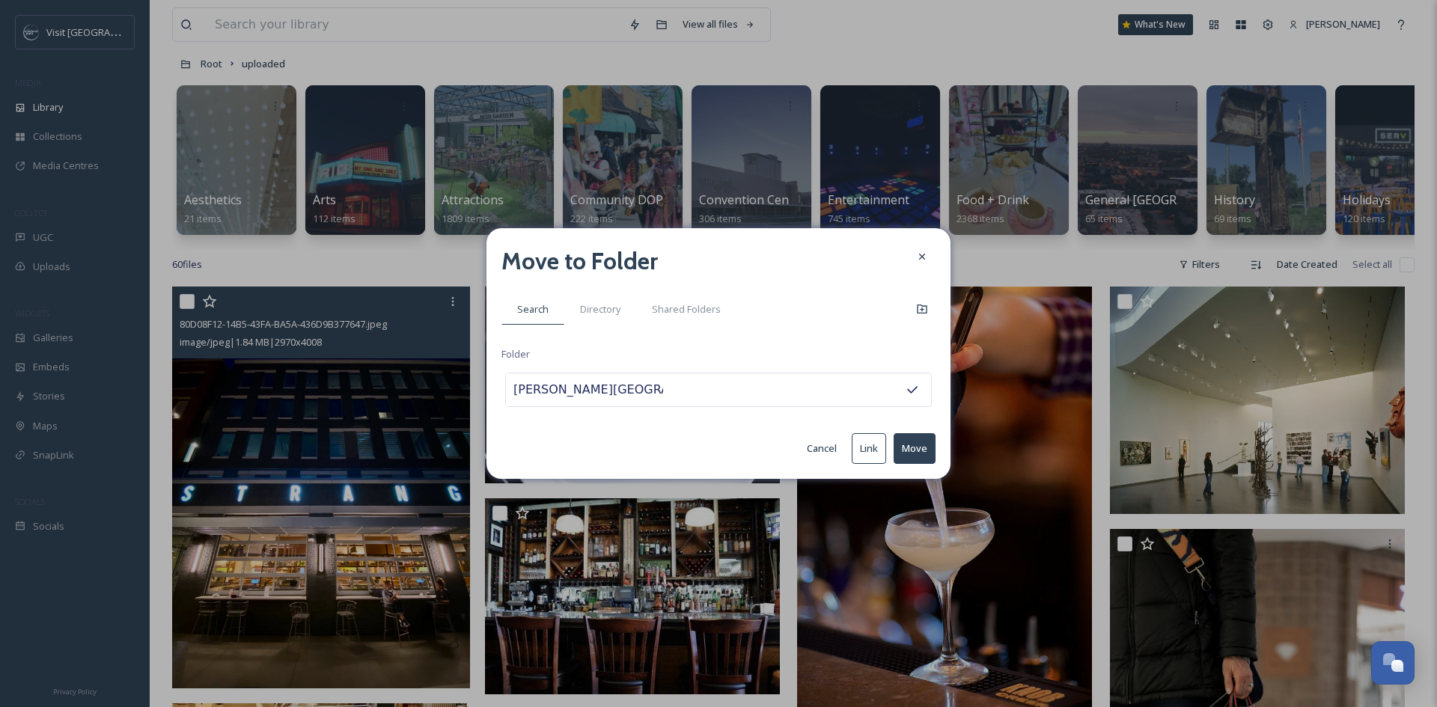
click at [905, 447] on button "Move" at bounding box center [914, 448] width 42 height 31
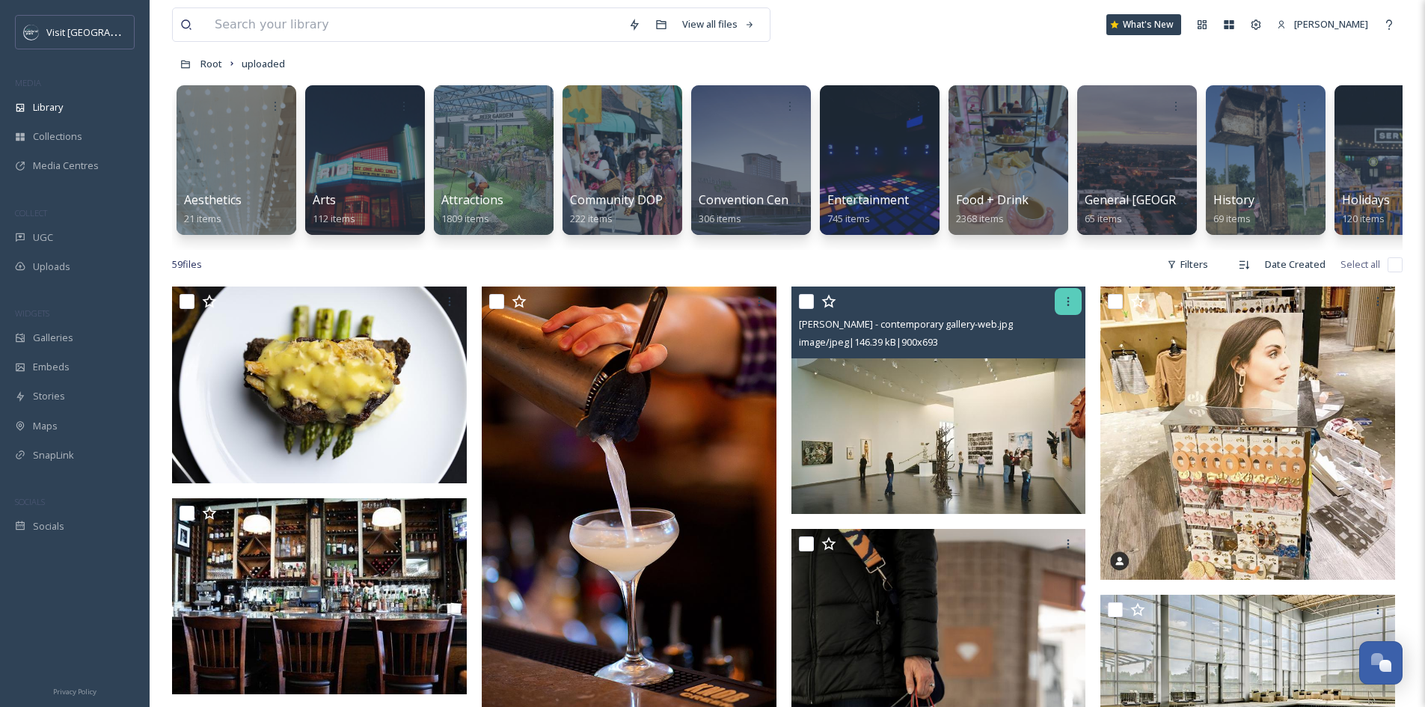
click at [1065, 308] on icon at bounding box center [1069, 302] width 12 height 12
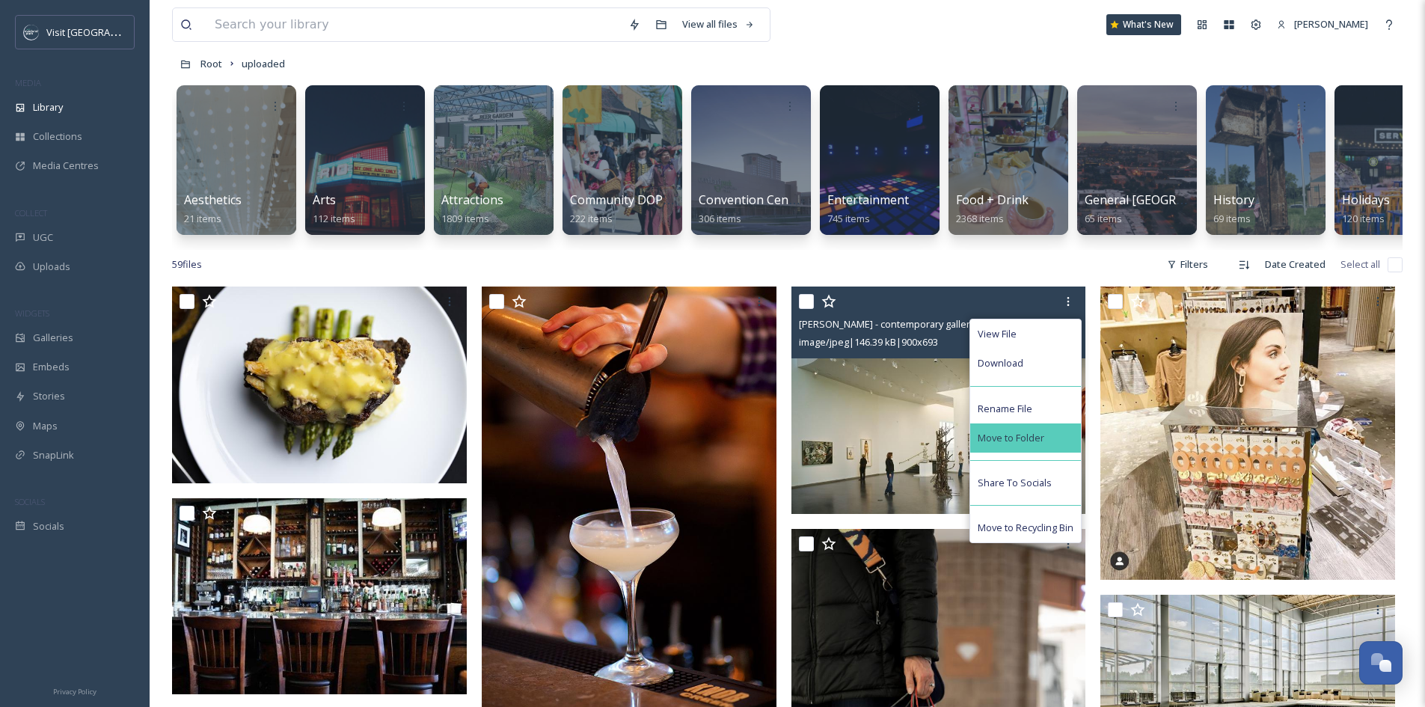
click at [1046, 443] on div "Move to Folder" at bounding box center [1026, 438] width 111 height 29
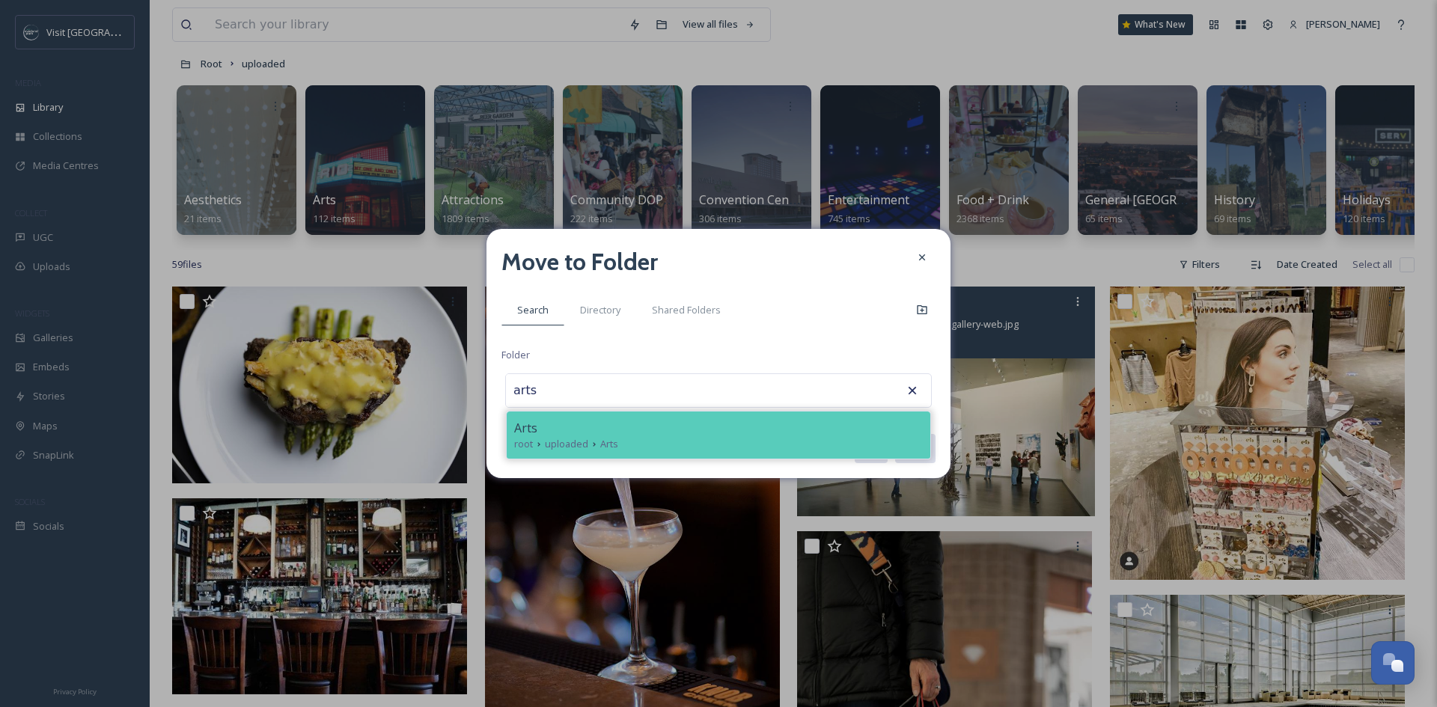
click at [877, 426] on div "Arts" at bounding box center [718, 428] width 409 height 18
type input "Arts"
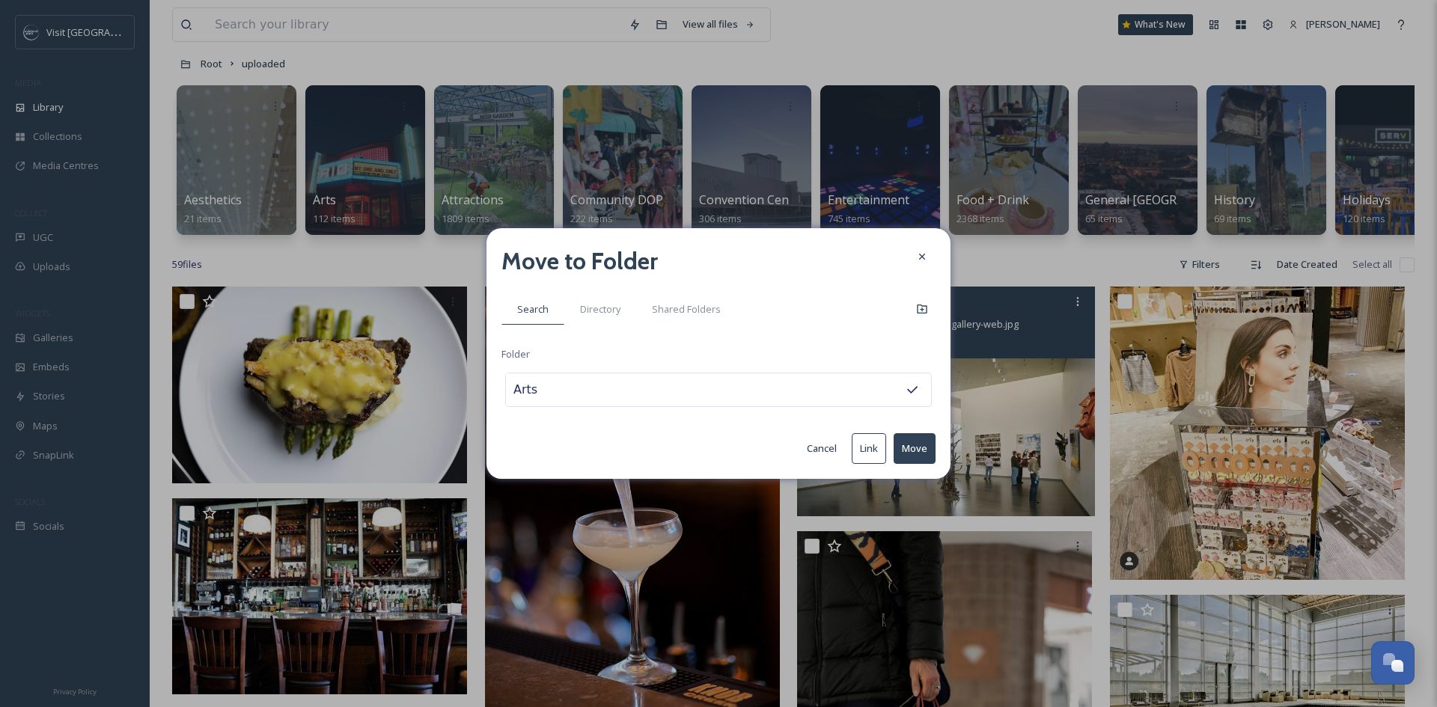
click at [926, 450] on button "Move" at bounding box center [914, 448] width 42 height 31
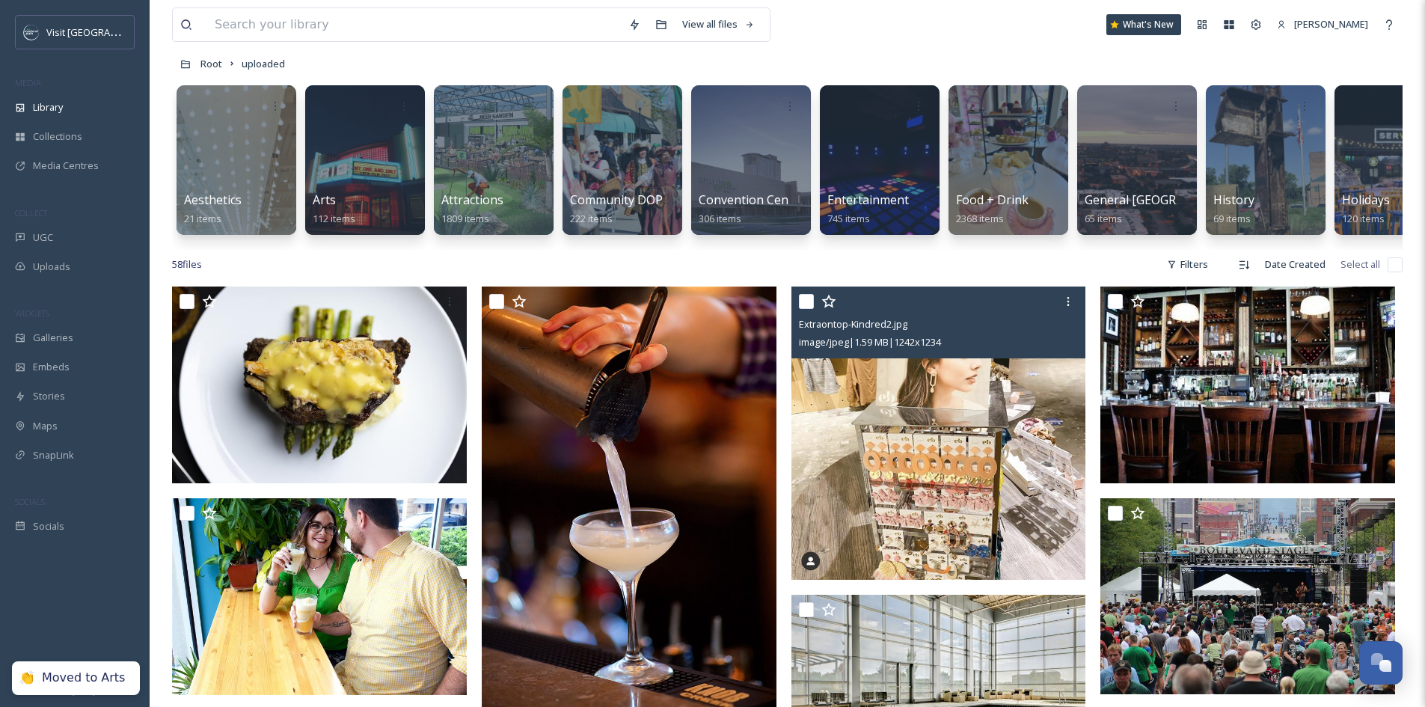
click at [810, 309] on input "checkbox" at bounding box center [806, 301] width 15 height 15
checkbox input "true"
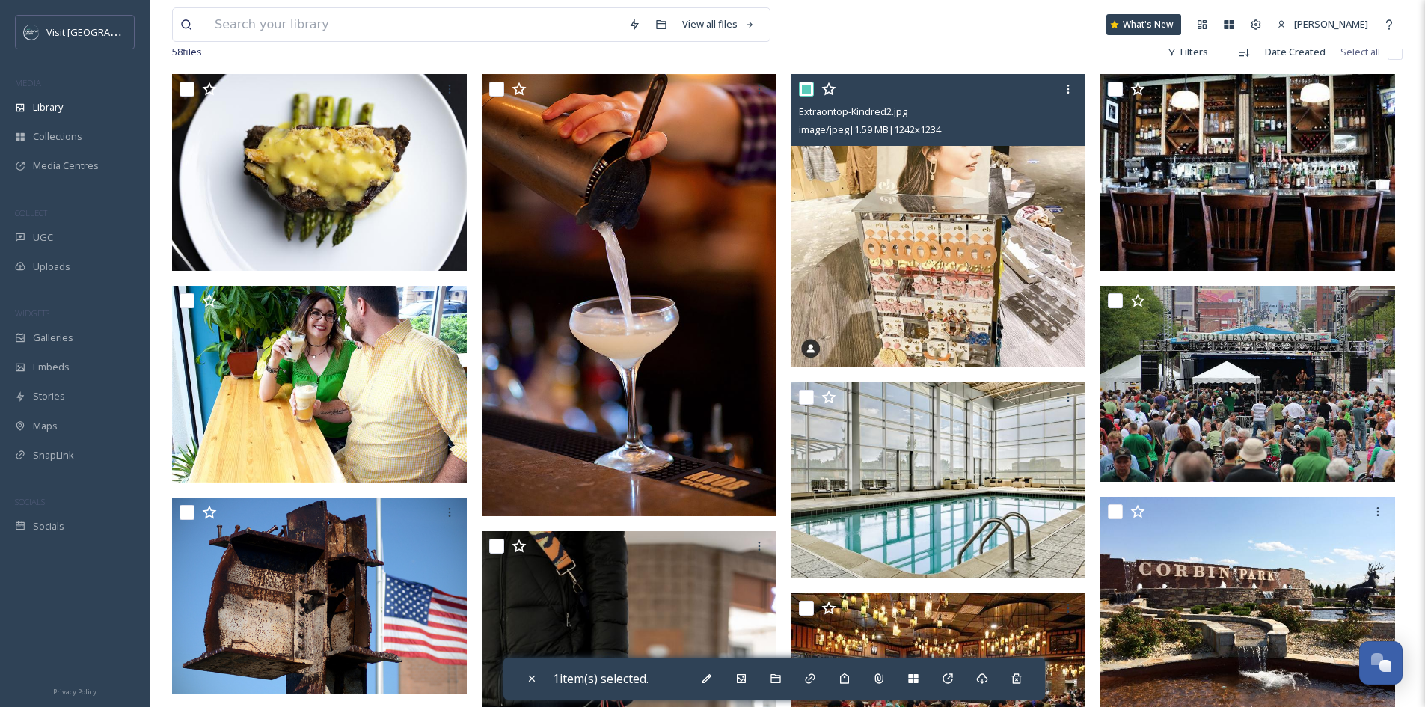
scroll to position [374, 0]
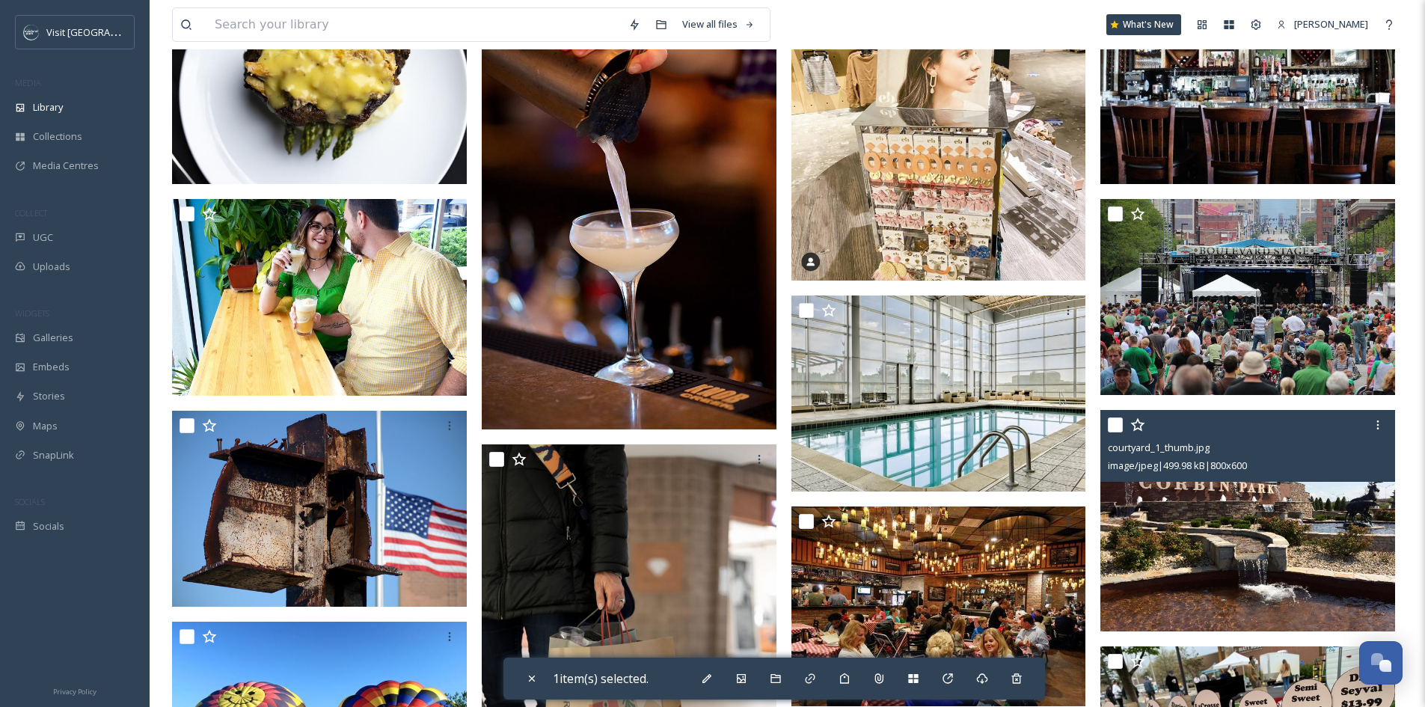
click at [1116, 433] on input "checkbox" at bounding box center [1115, 425] width 15 height 15
checkbox input "true"
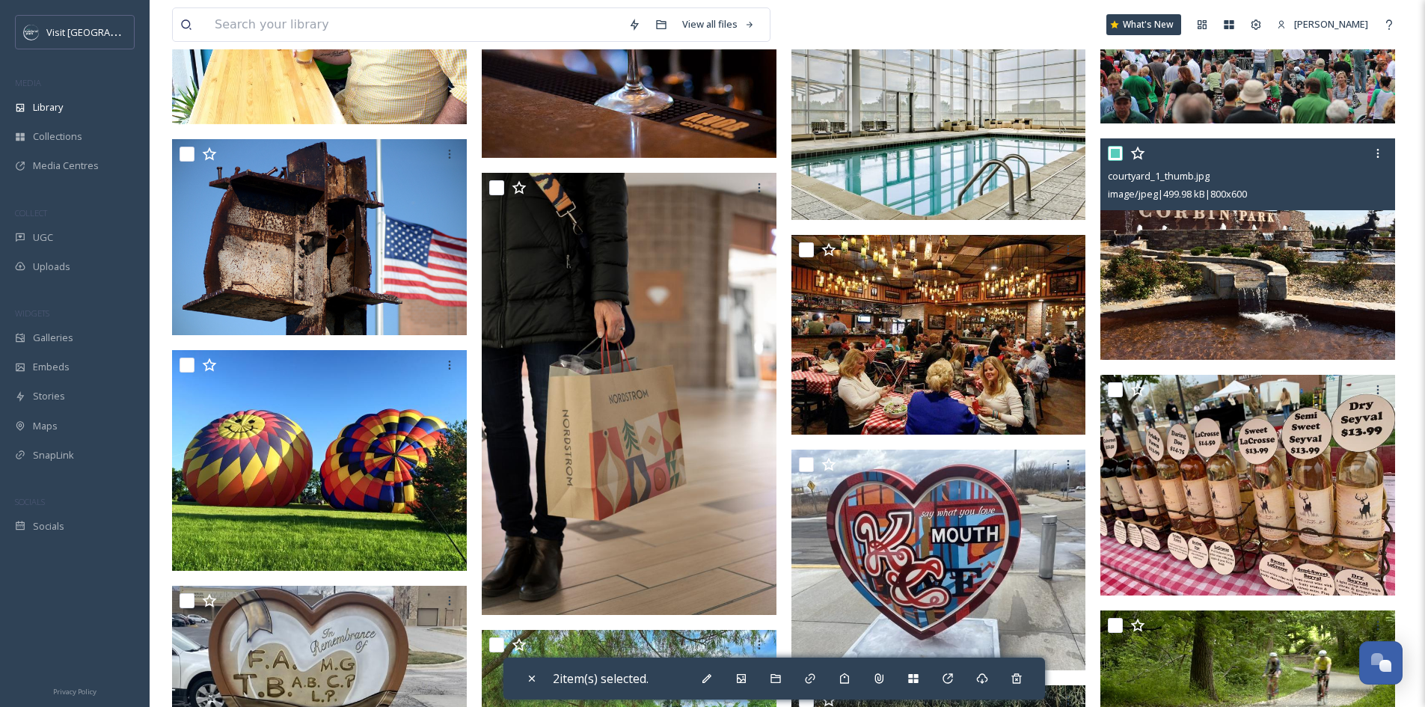
scroll to position [748, 0]
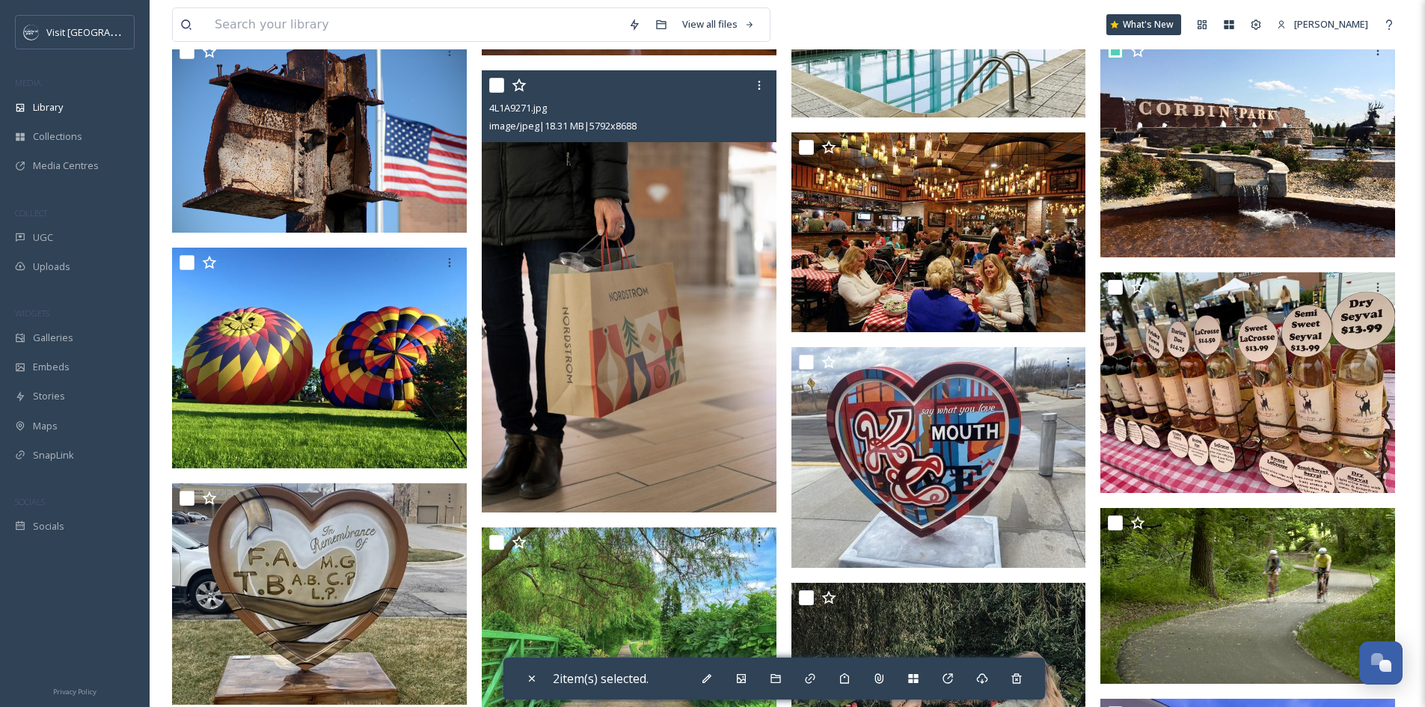
click at [495, 93] on input "checkbox" at bounding box center [496, 85] width 15 height 15
checkbox input "true"
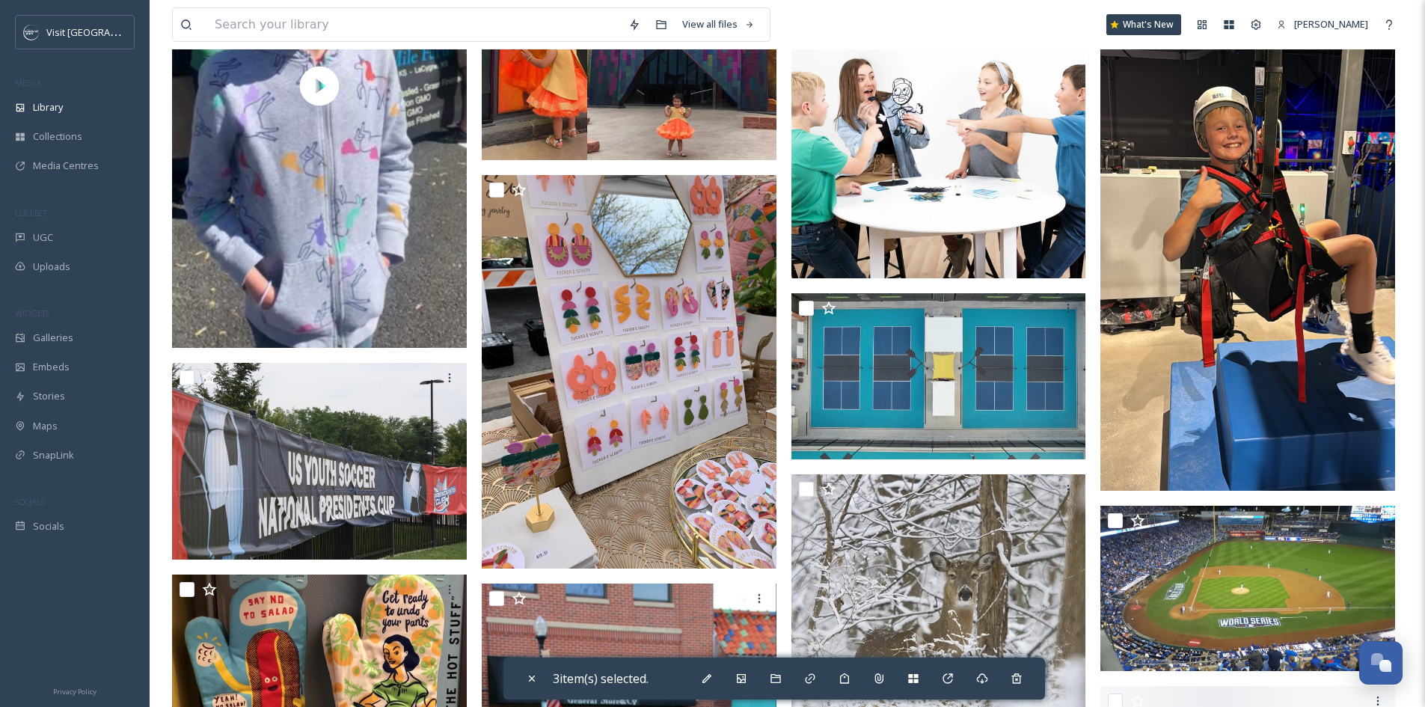
scroll to position [1646, 0]
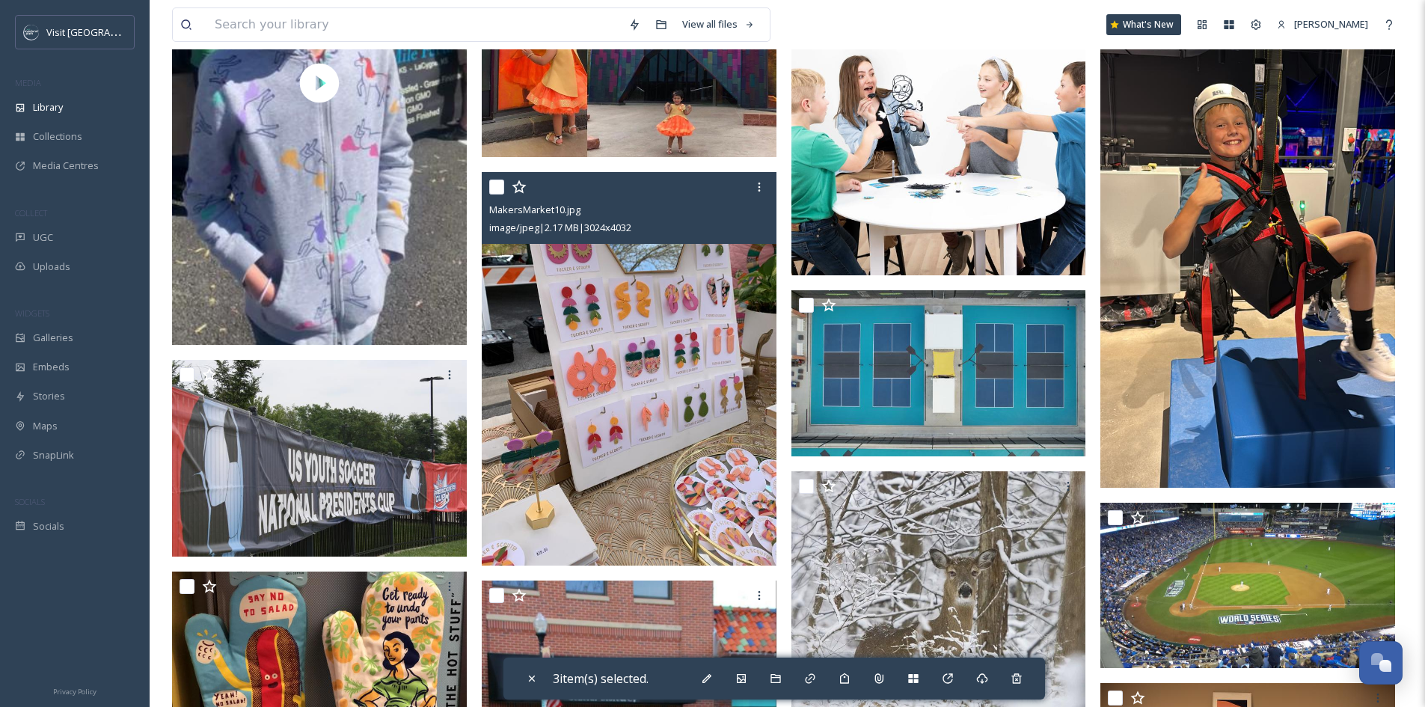
click at [503, 195] on input "checkbox" at bounding box center [496, 187] width 15 height 15
checkbox input "true"
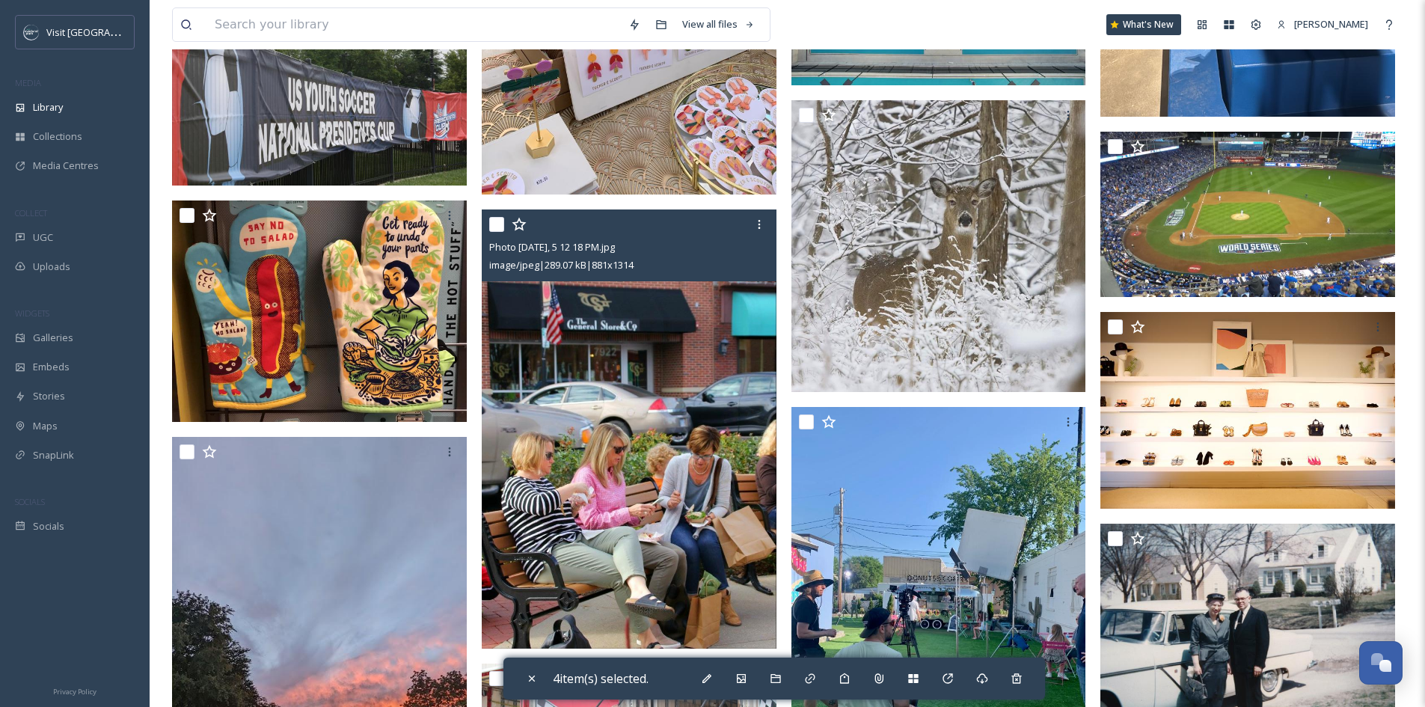
scroll to position [2095, 0]
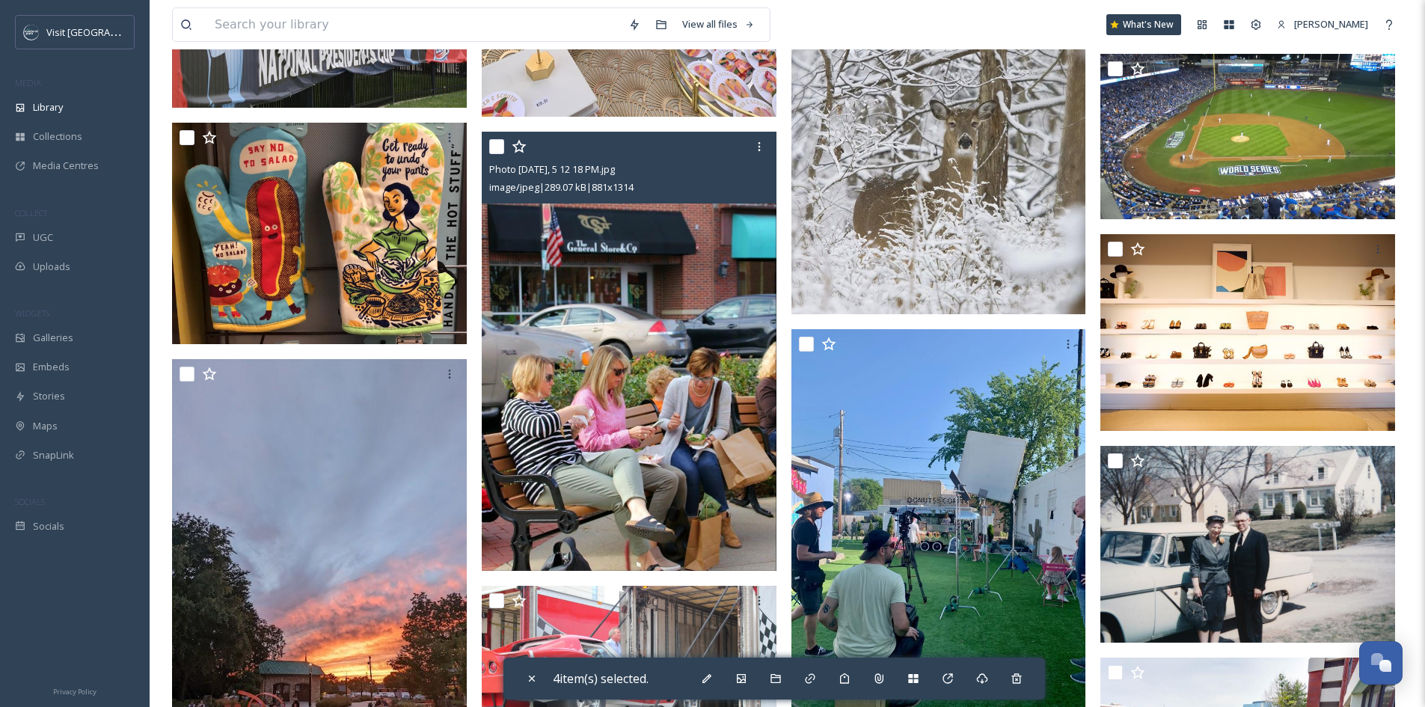
click at [500, 154] on input "checkbox" at bounding box center [496, 146] width 15 height 15
checkbox input "false"
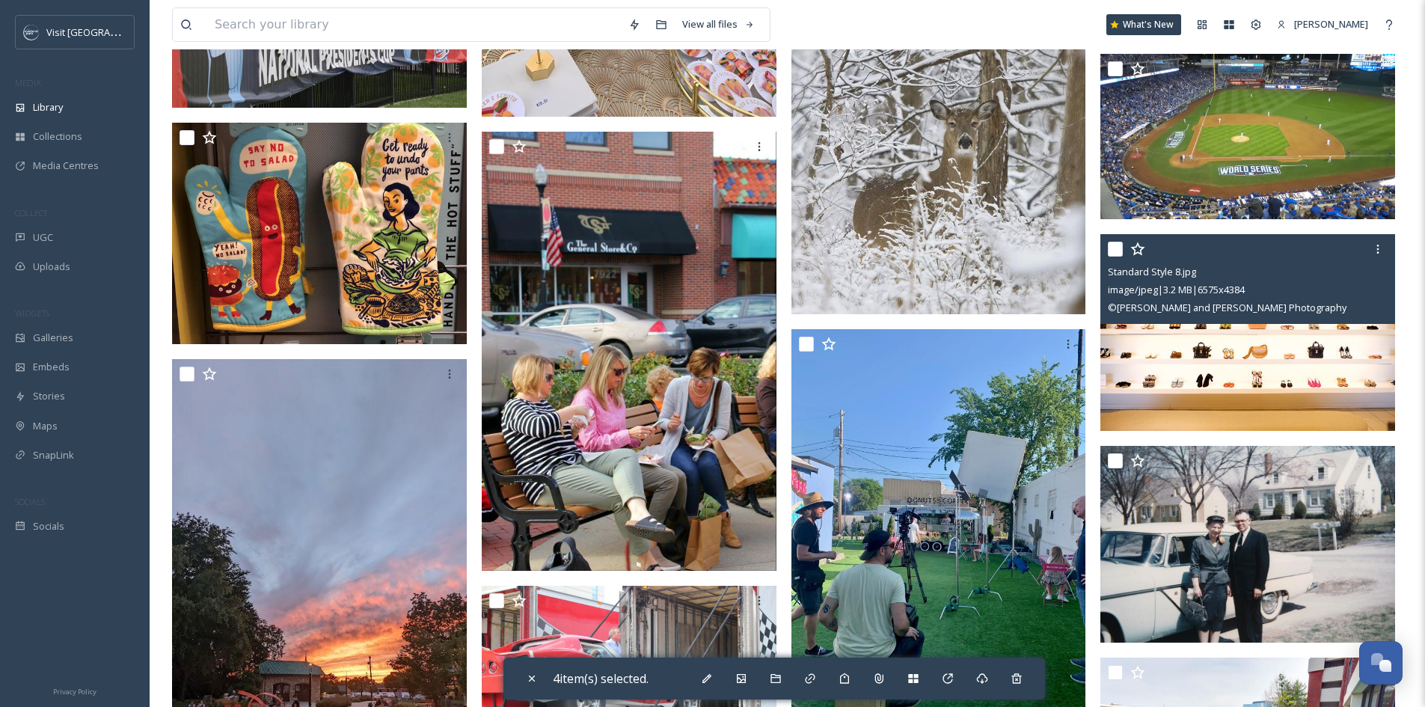
click at [1116, 257] on input "checkbox" at bounding box center [1115, 249] width 15 height 15
checkbox input "true"
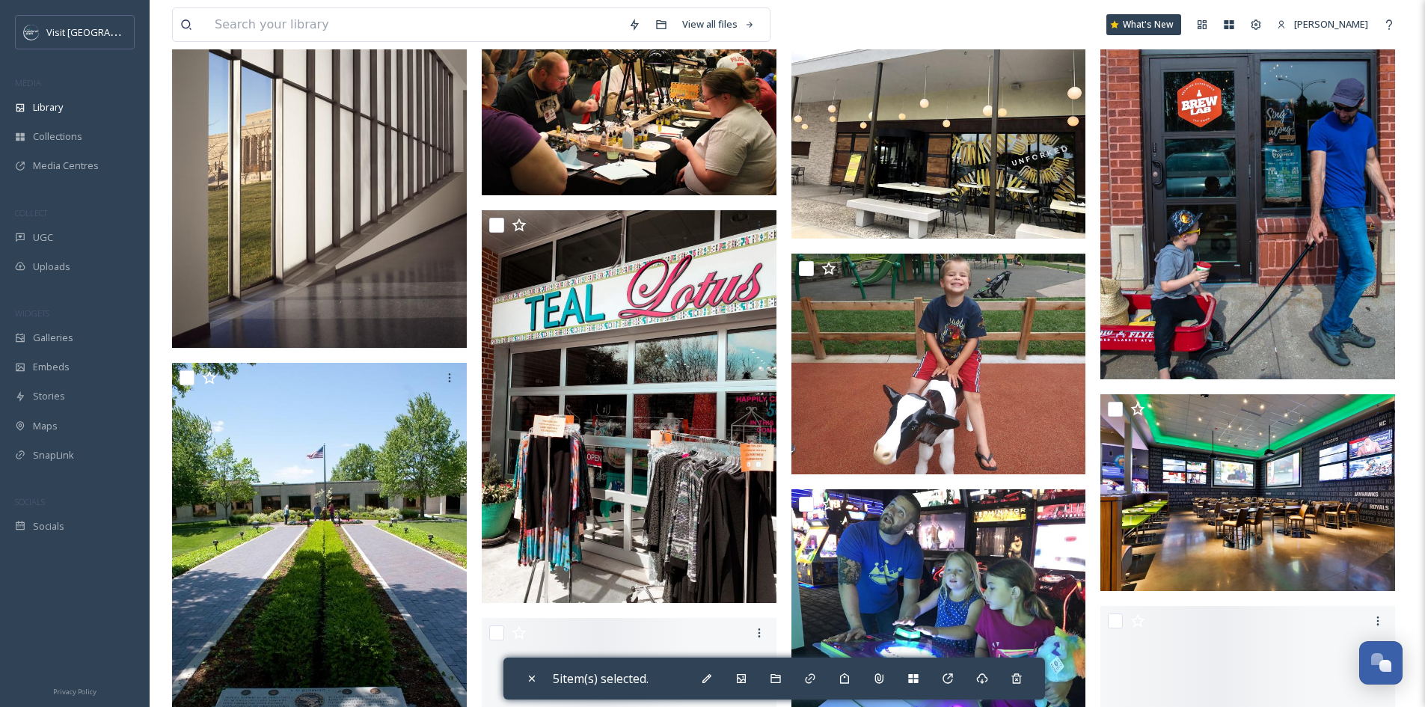
scroll to position [3068, 0]
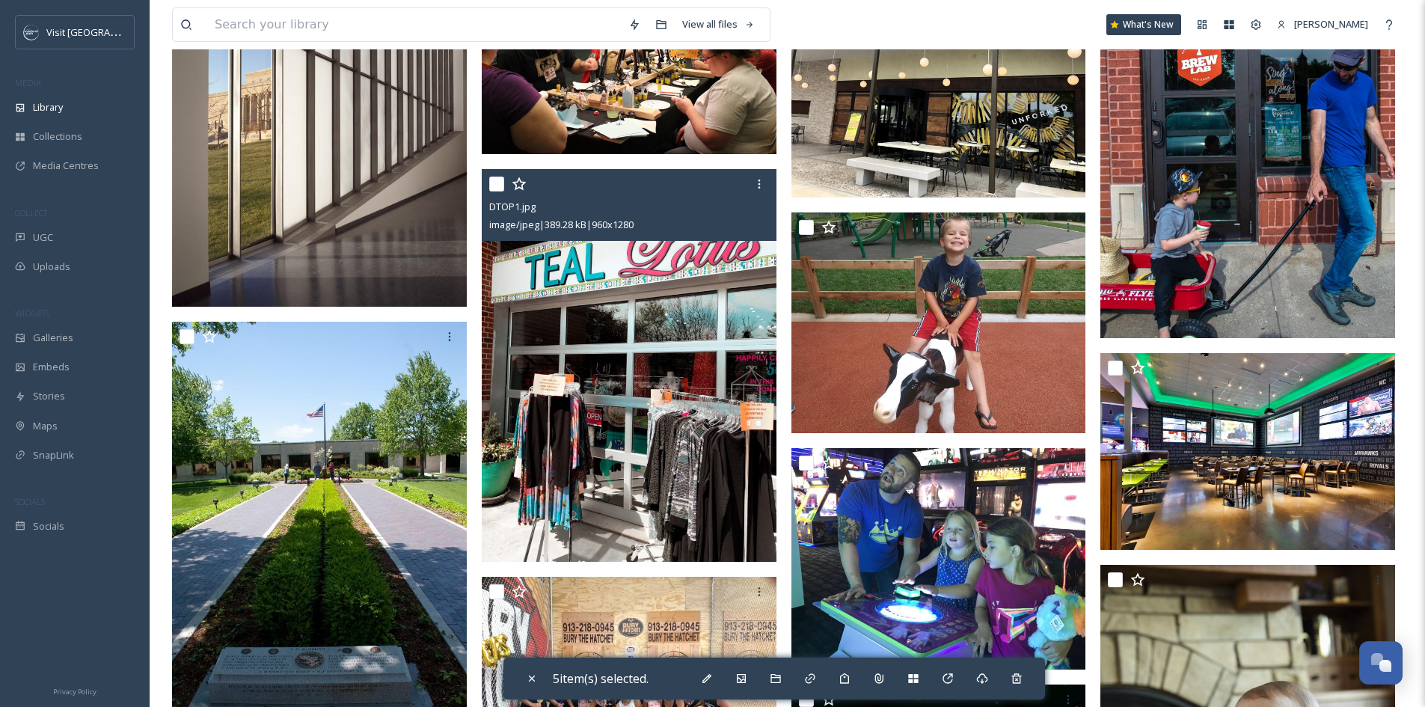
click at [499, 192] on input "checkbox" at bounding box center [496, 184] width 15 height 15
checkbox input "true"
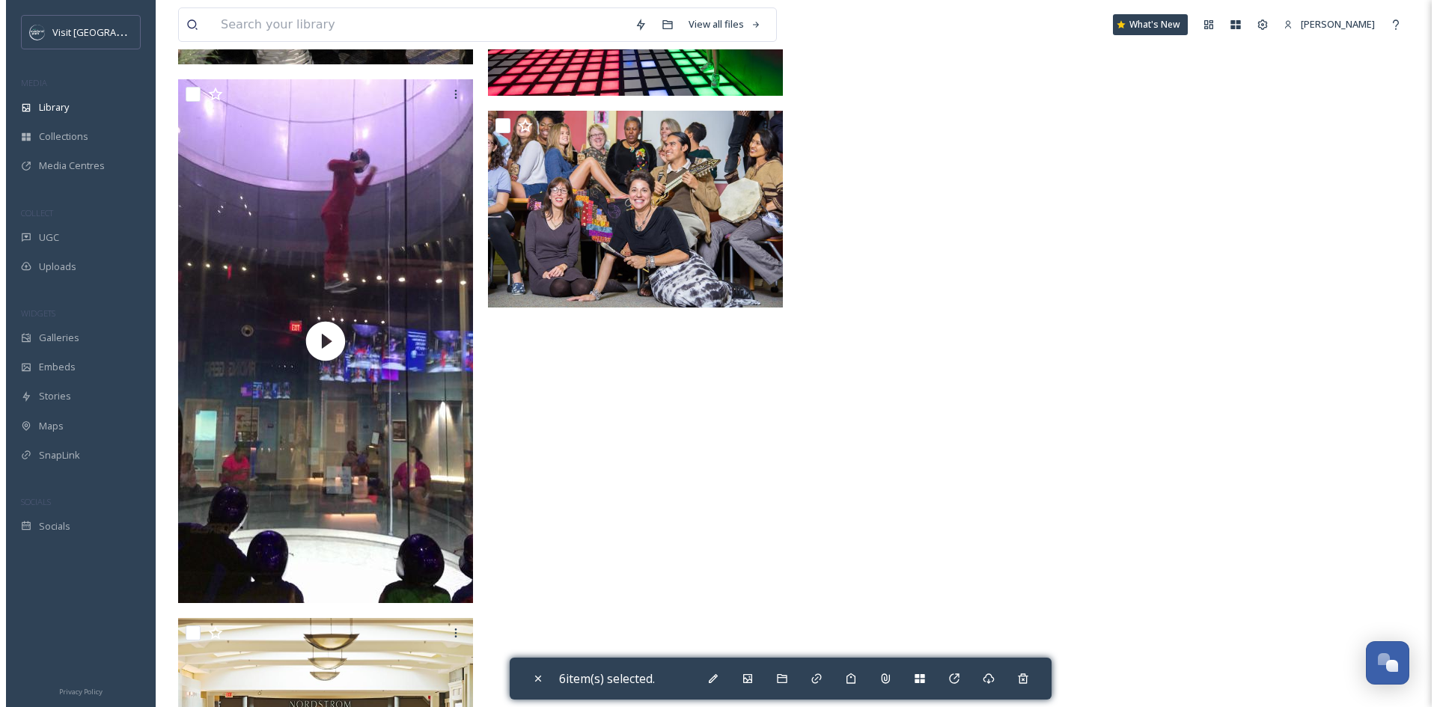
scroll to position [4549, 0]
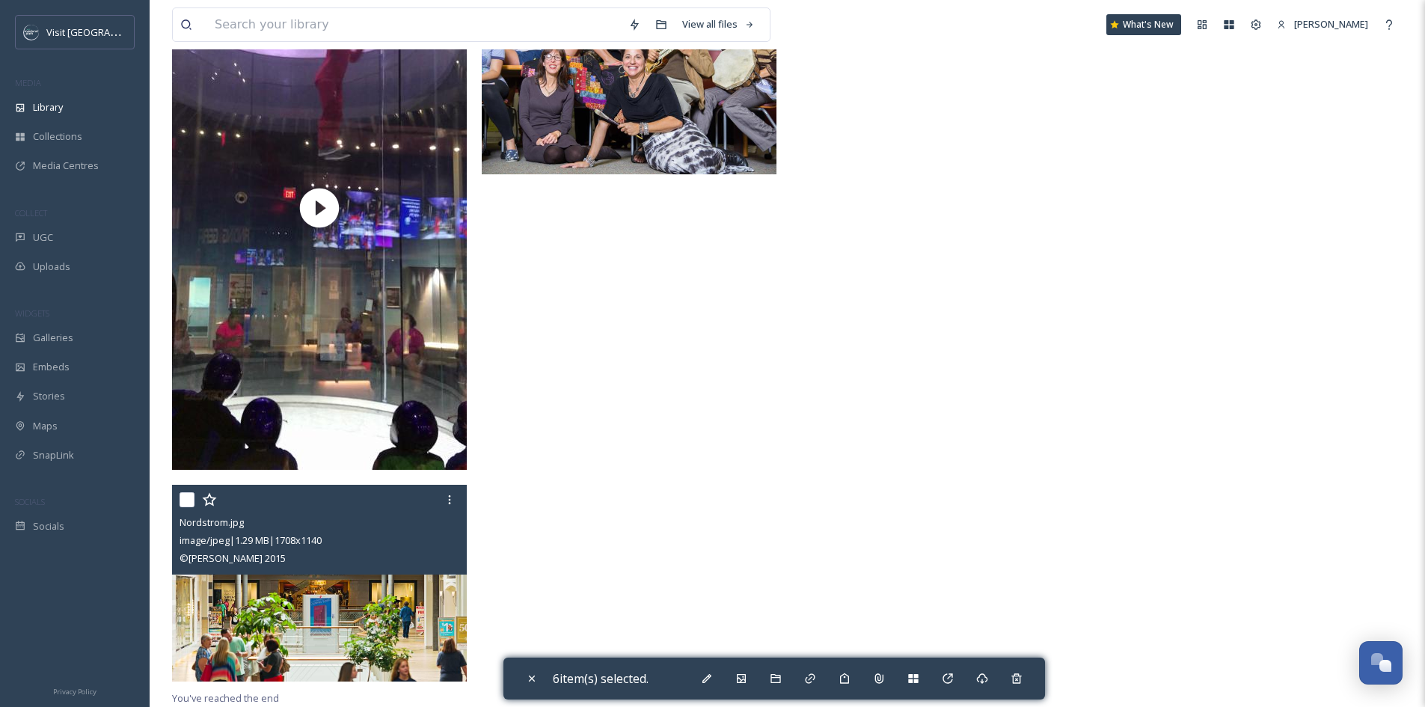
click at [195, 507] on div at bounding box center [322, 499] width 284 height 27
click at [192, 507] on input "checkbox" at bounding box center [187, 499] width 15 height 15
checkbox input "true"
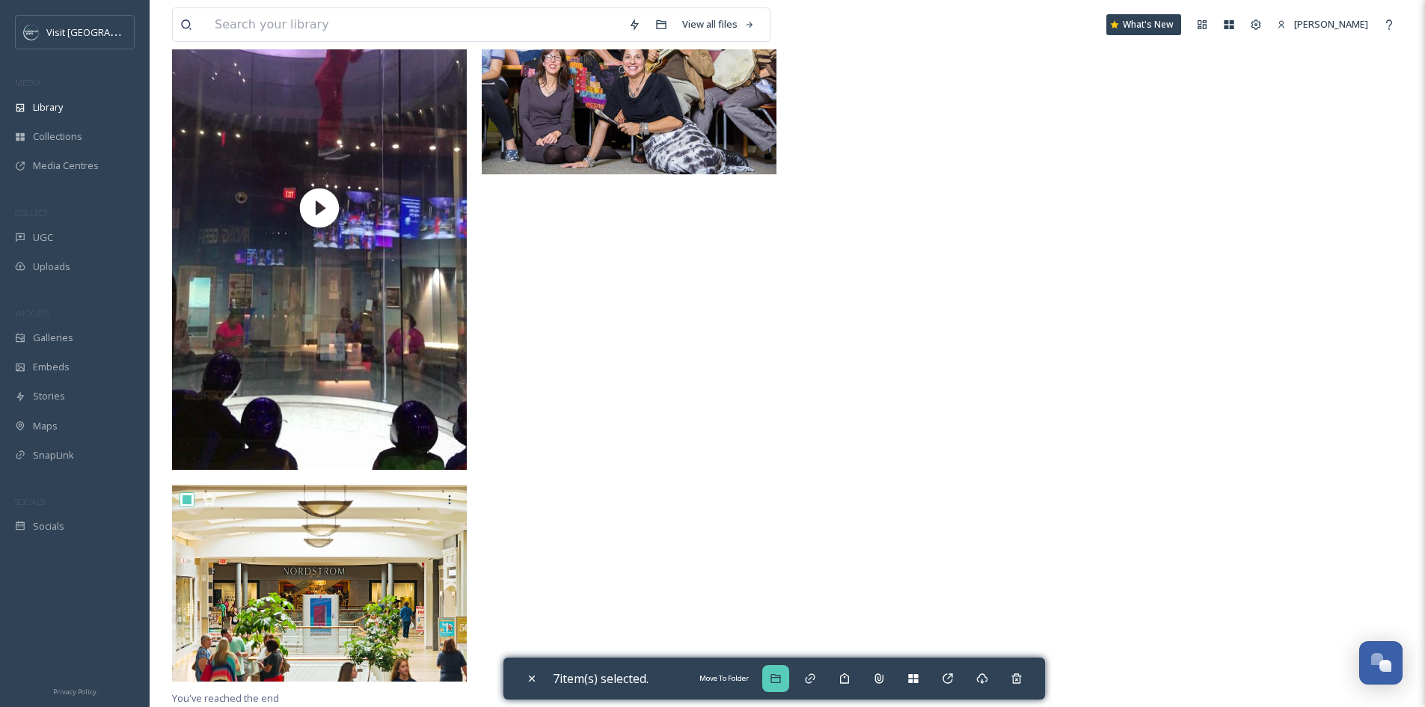
click at [778, 682] on icon at bounding box center [776, 678] width 10 height 9
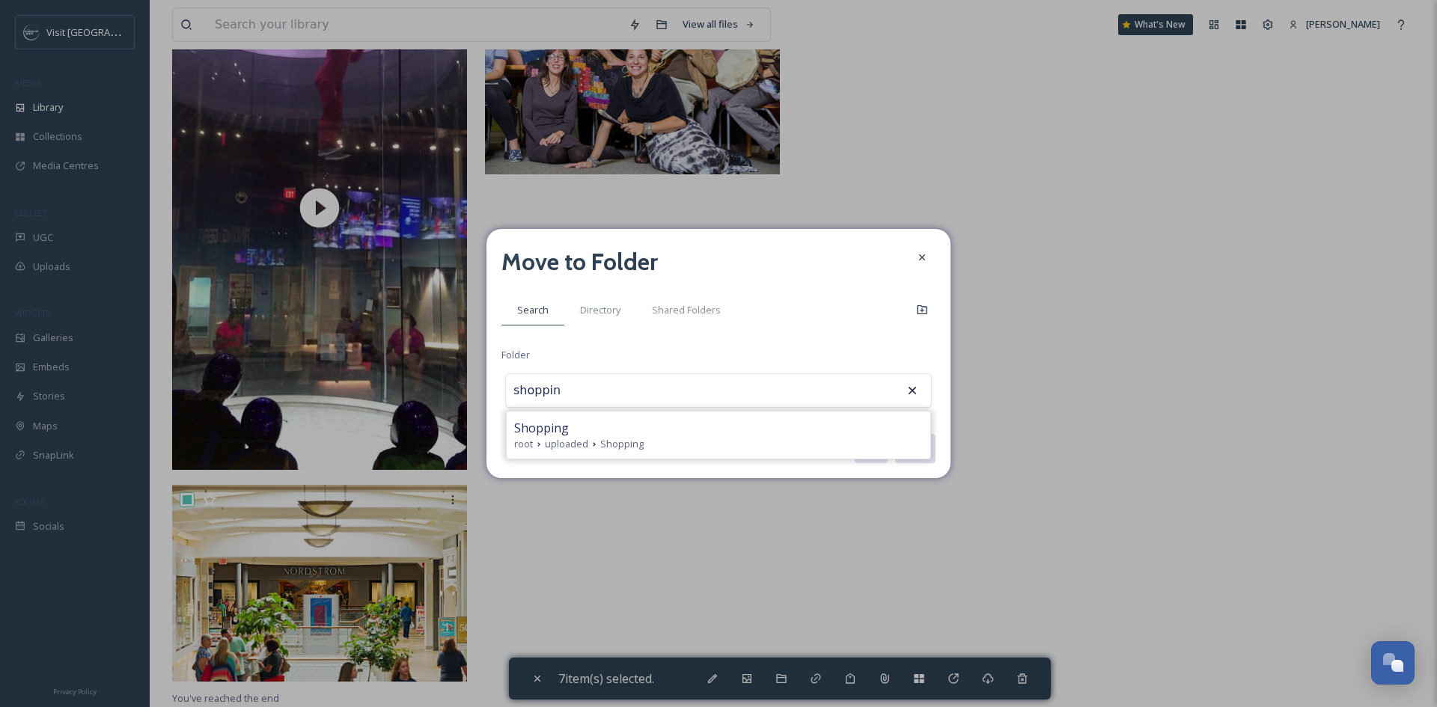
click at [756, 433] on div "Shopping" at bounding box center [718, 428] width 409 height 18
type input "Shopping"
click at [906, 439] on button "Move" at bounding box center [914, 448] width 42 height 31
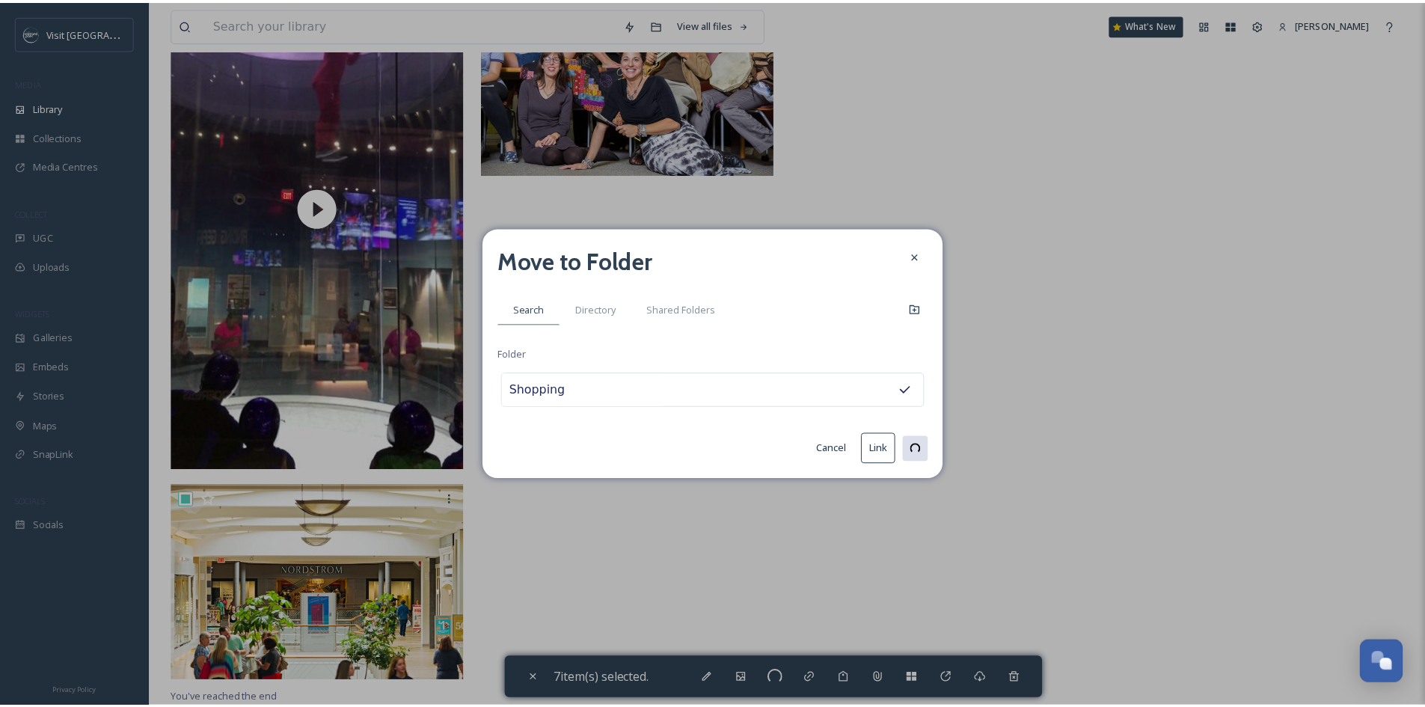
scroll to position [3753, 0]
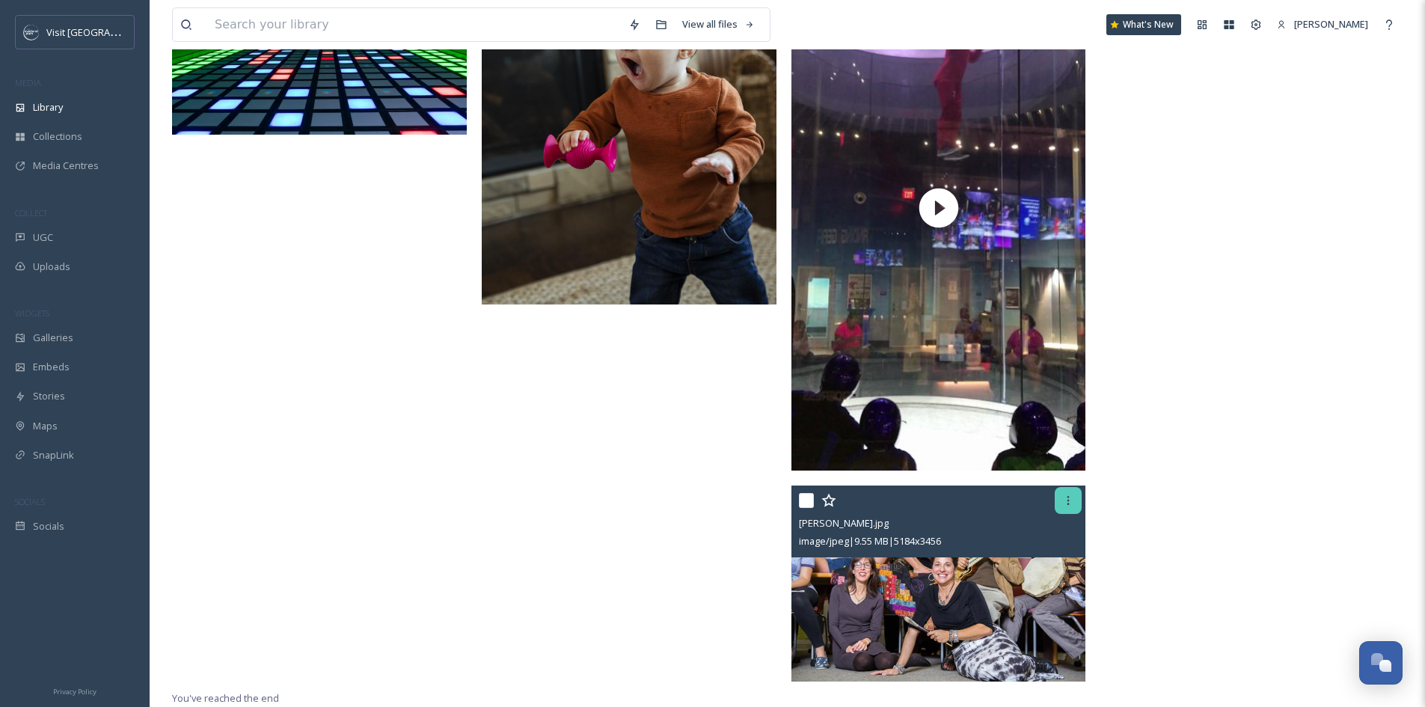
click at [1070, 504] on icon at bounding box center [1069, 501] width 12 height 12
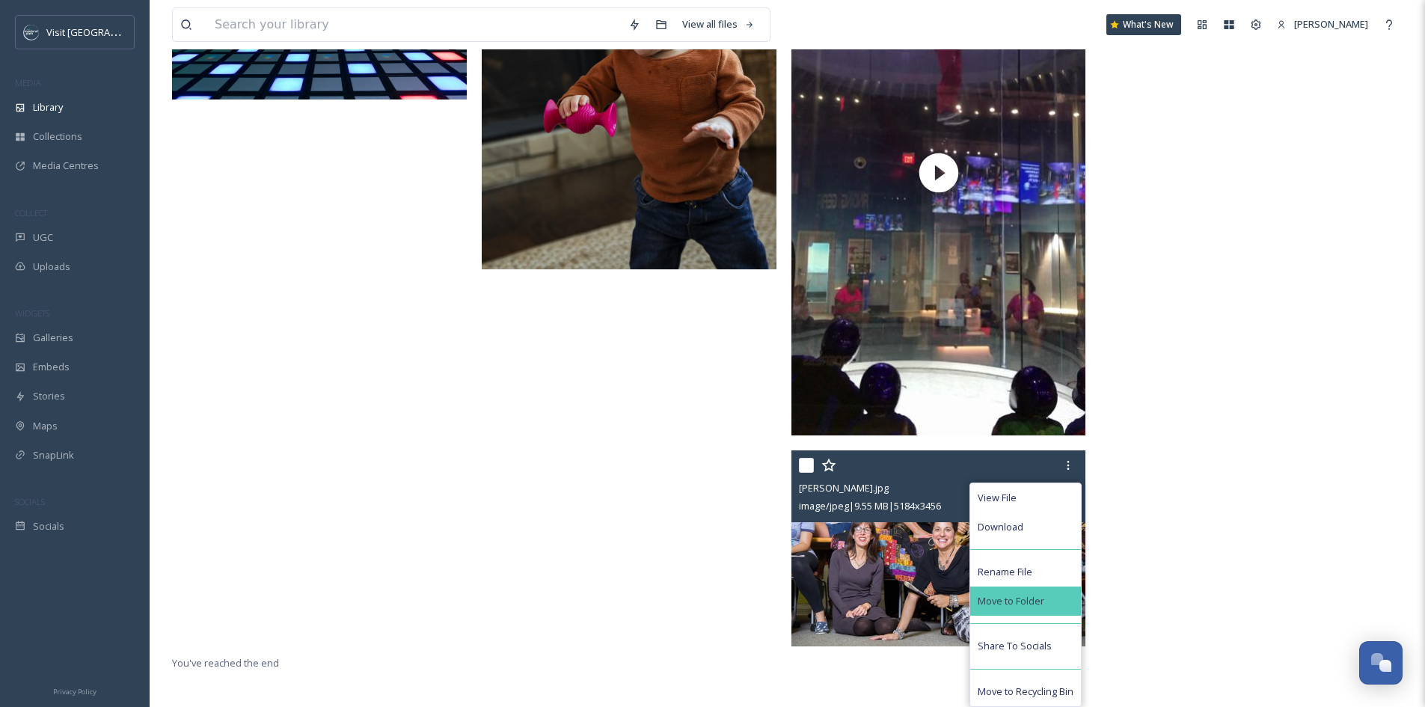
click at [1054, 603] on div "Move to Folder" at bounding box center [1026, 601] width 111 height 29
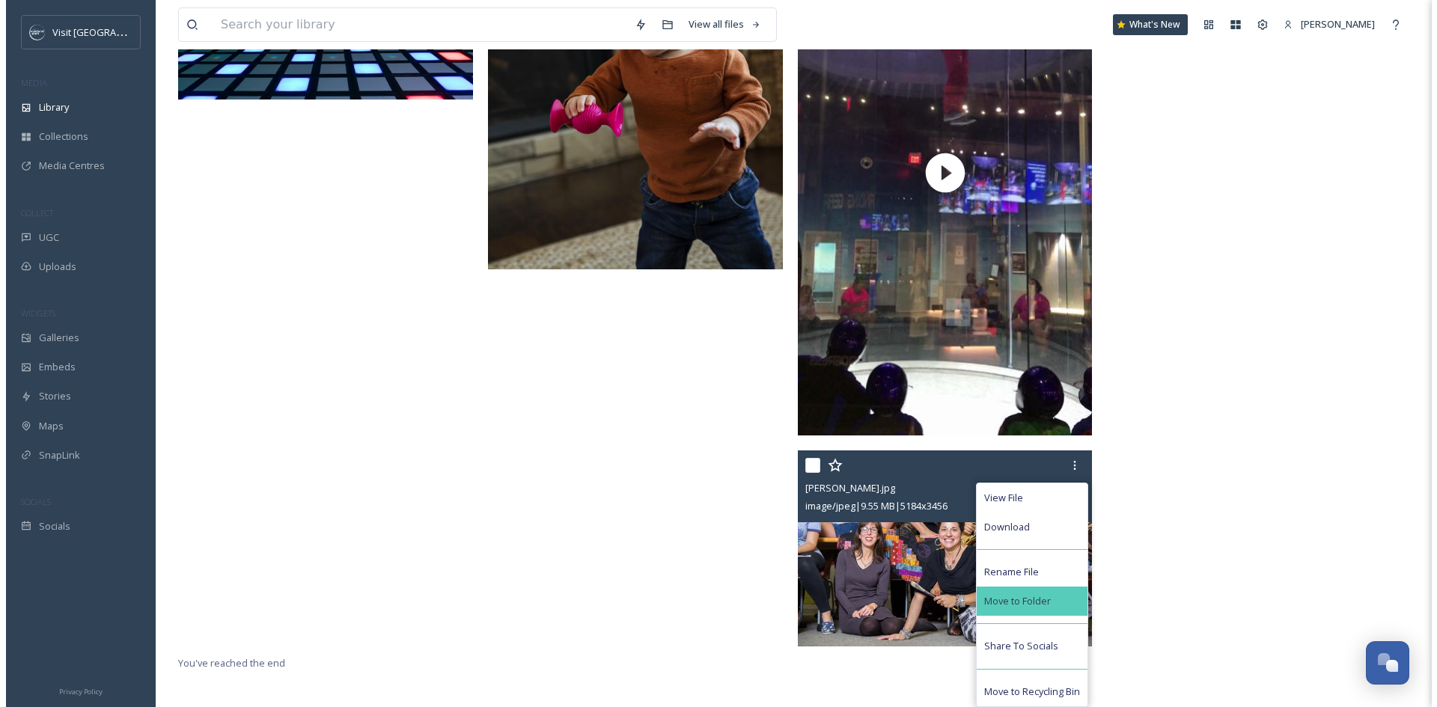
scroll to position [3756, 0]
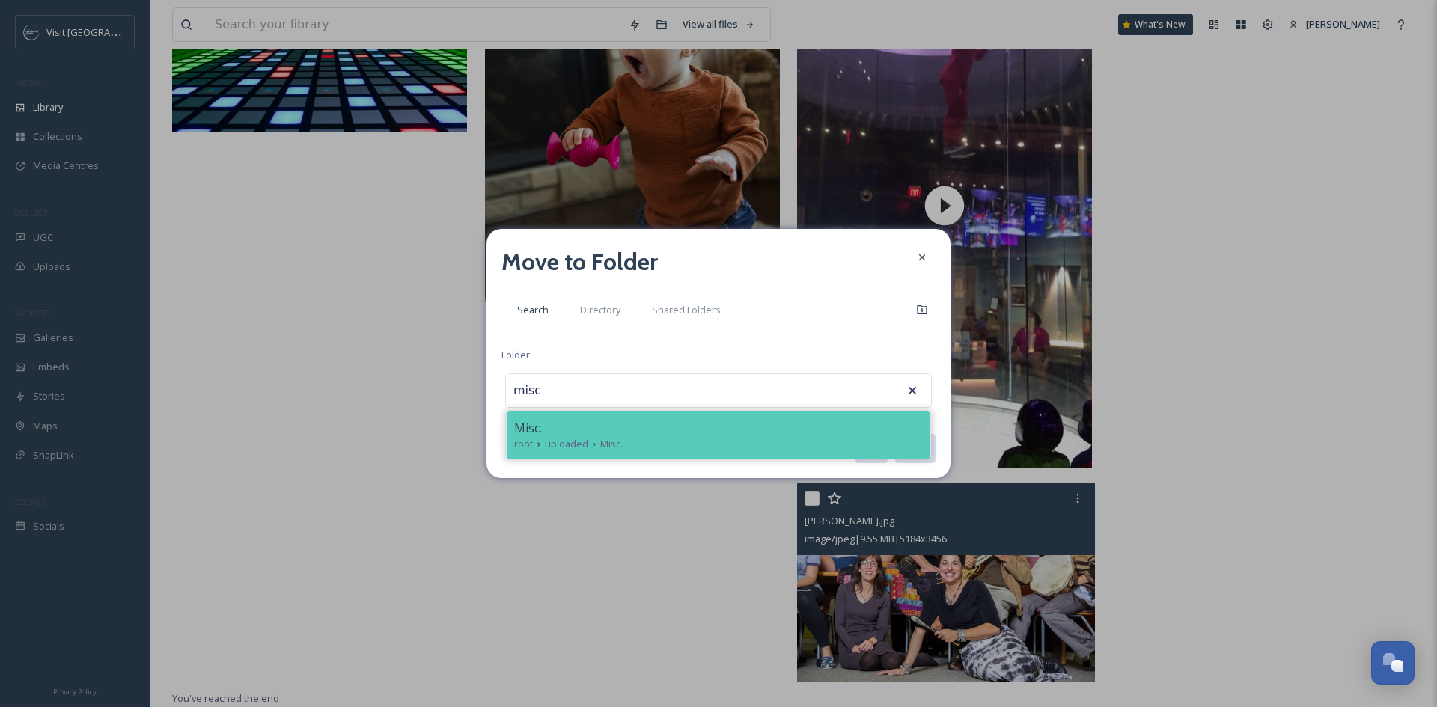
click at [841, 433] on div "Misc." at bounding box center [718, 428] width 409 height 18
type input "Misc."
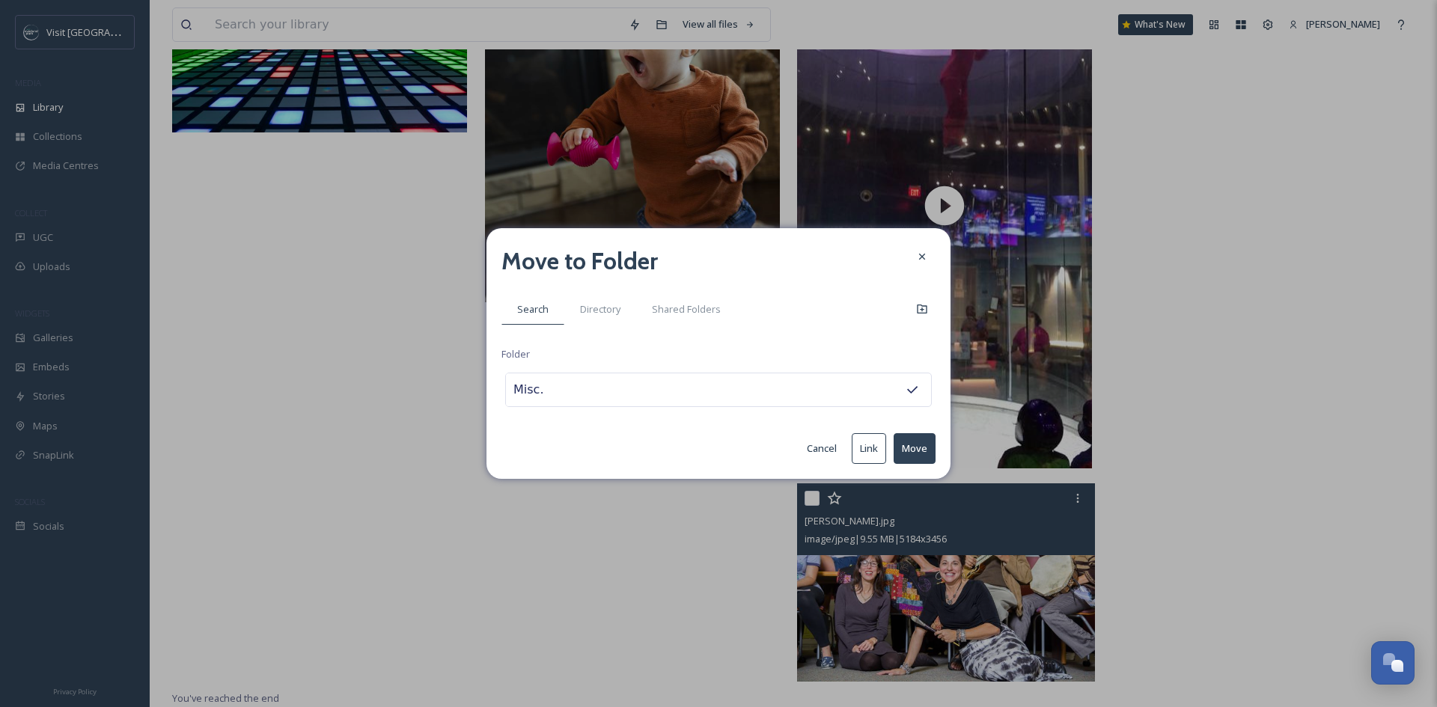
click at [908, 445] on button "Move" at bounding box center [914, 448] width 42 height 31
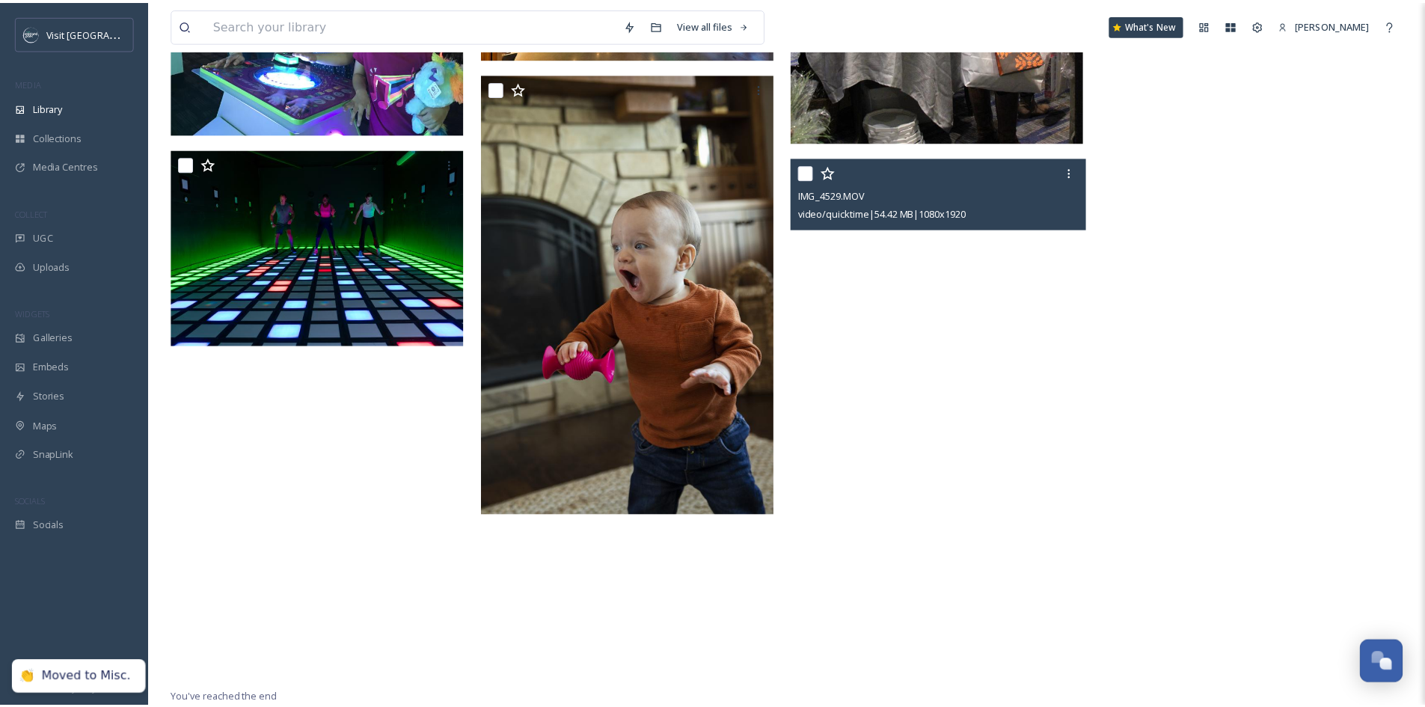
scroll to position [3542, 0]
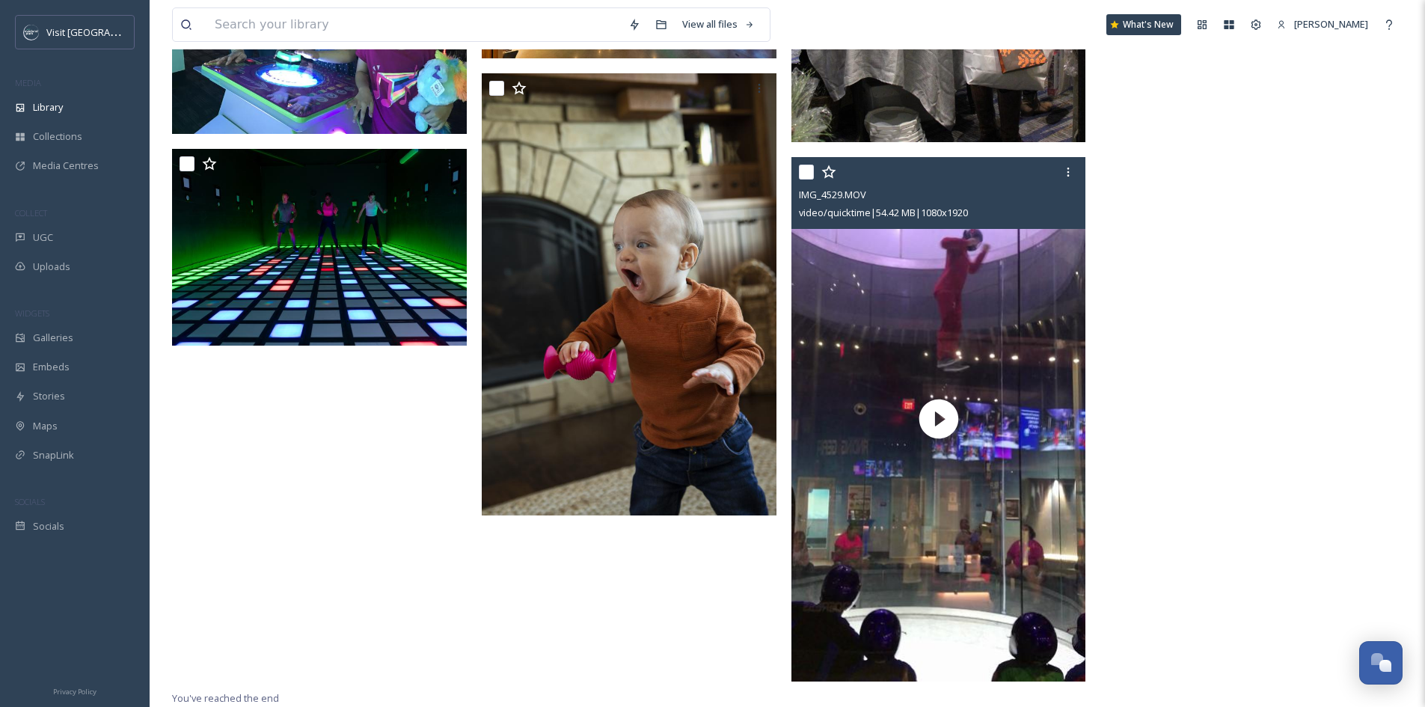
click at [808, 170] on input "checkbox" at bounding box center [806, 172] width 15 height 15
checkbox input "true"
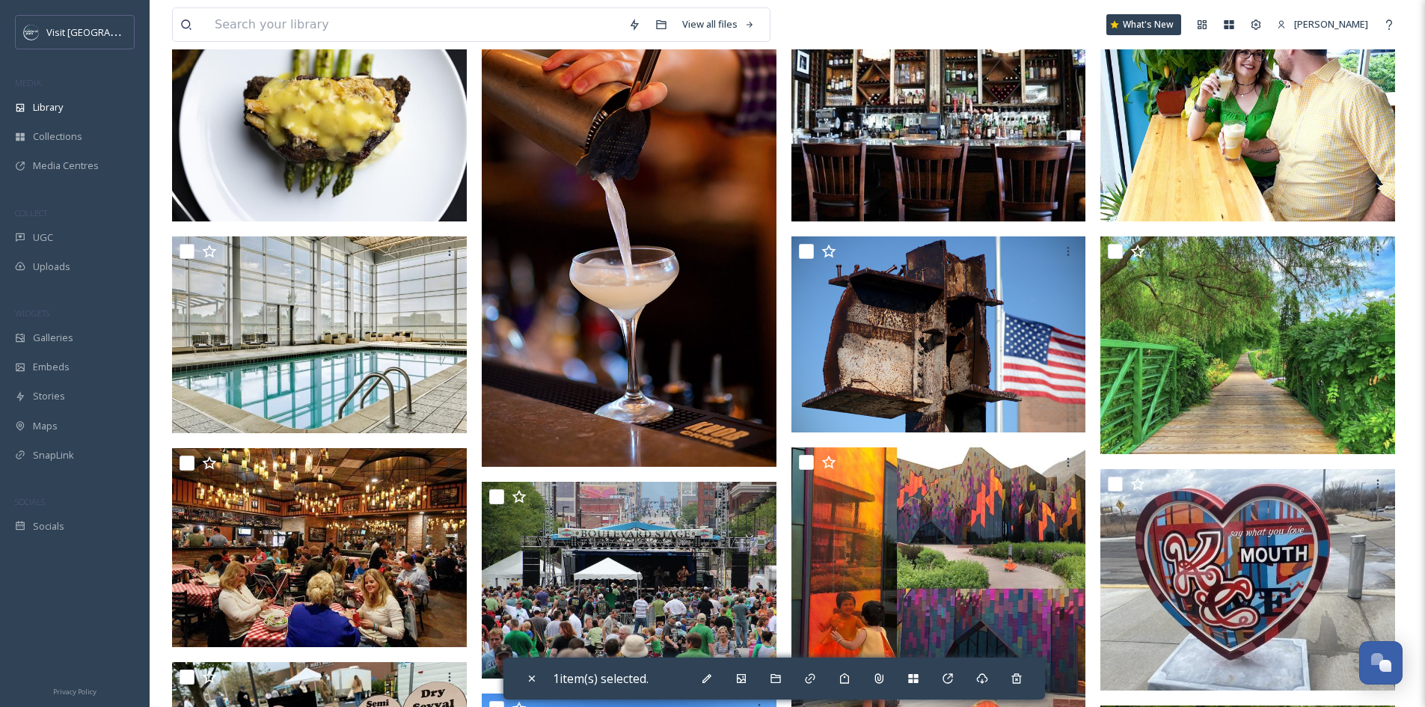
scroll to position [474, 0]
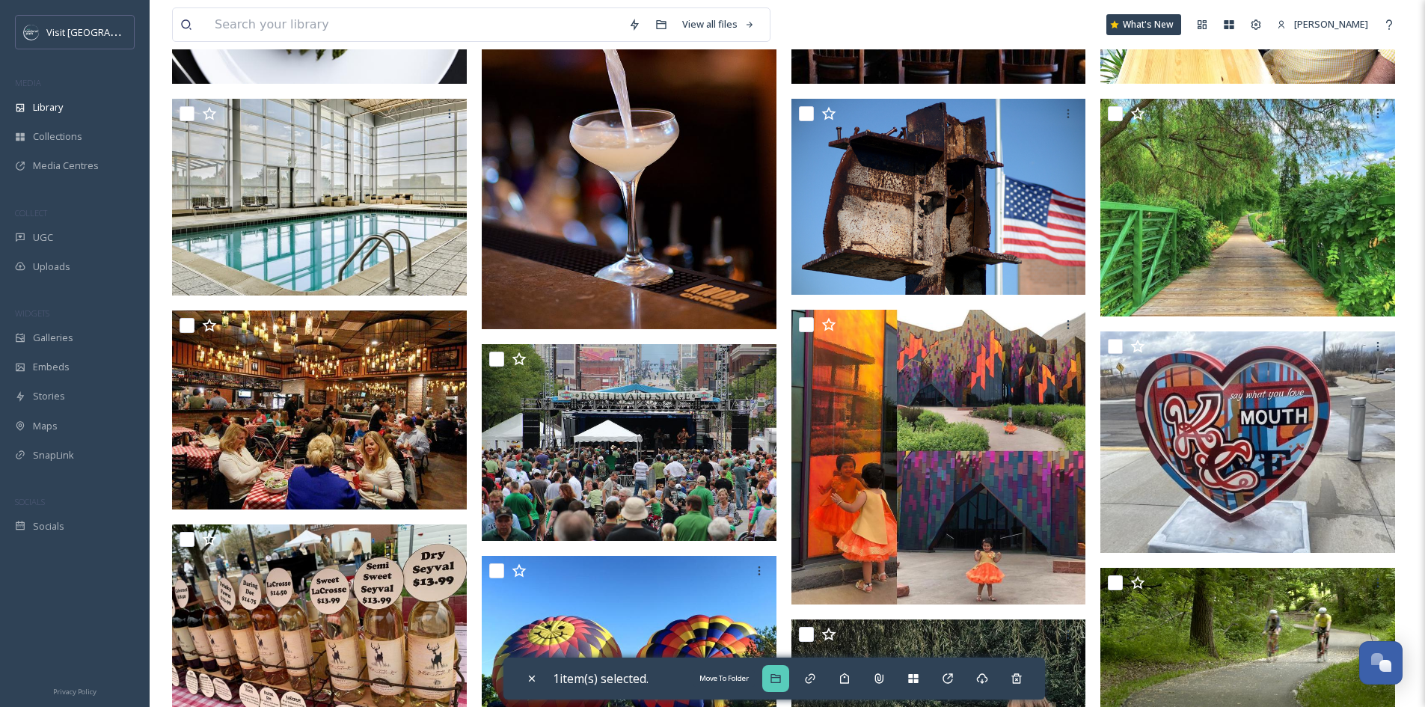
click at [783, 688] on div "Move To Folder" at bounding box center [775, 678] width 27 height 27
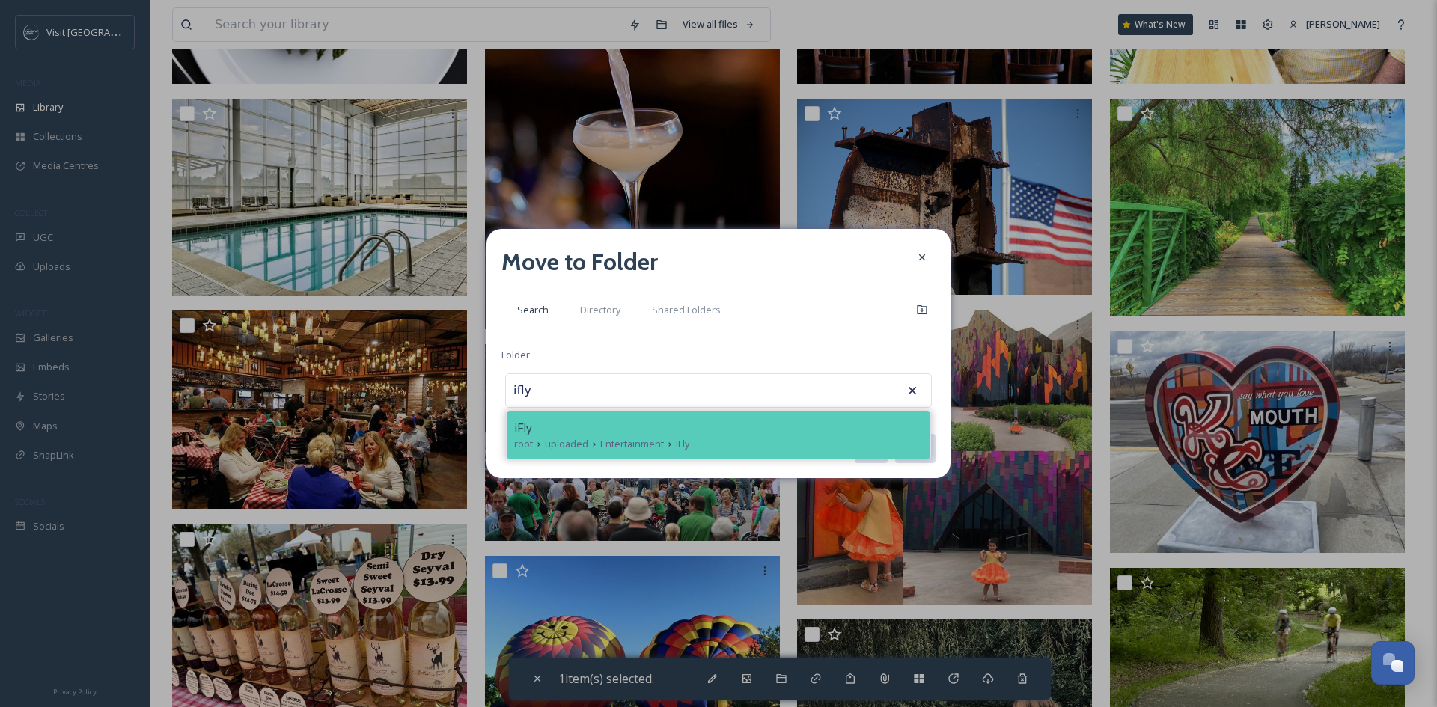
click at [705, 433] on div "iFly" at bounding box center [718, 428] width 409 height 18
type input "iFly"
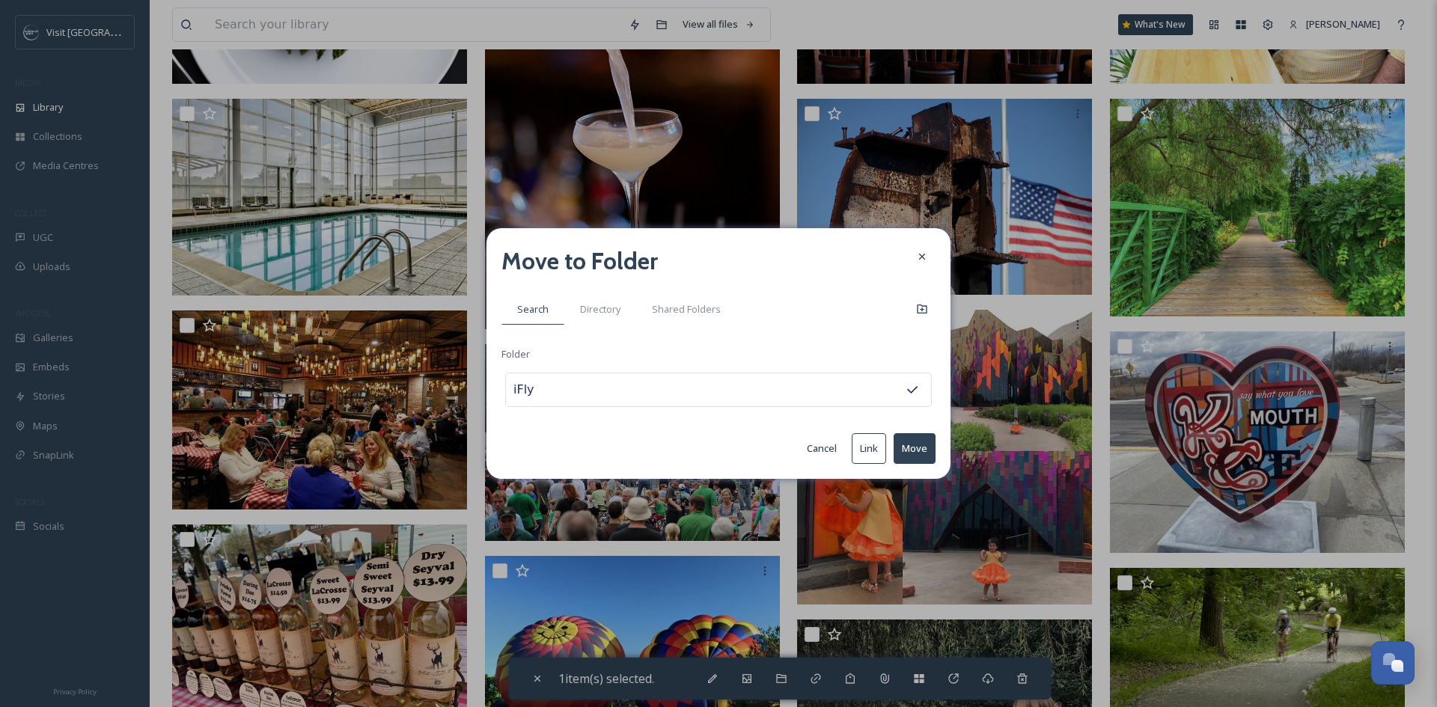
click at [914, 441] on button "Move" at bounding box center [914, 448] width 42 height 31
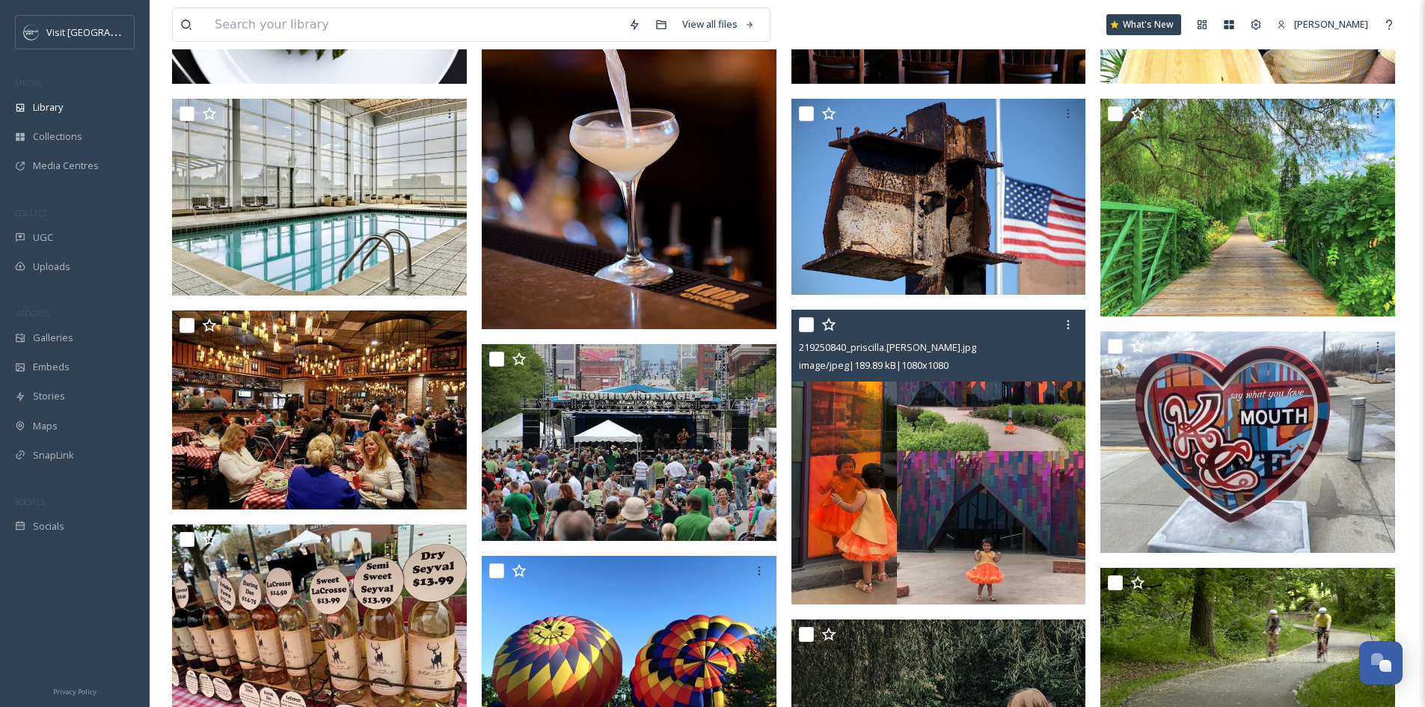
click at [804, 332] on input "checkbox" at bounding box center [806, 324] width 15 height 15
checkbox input "true"
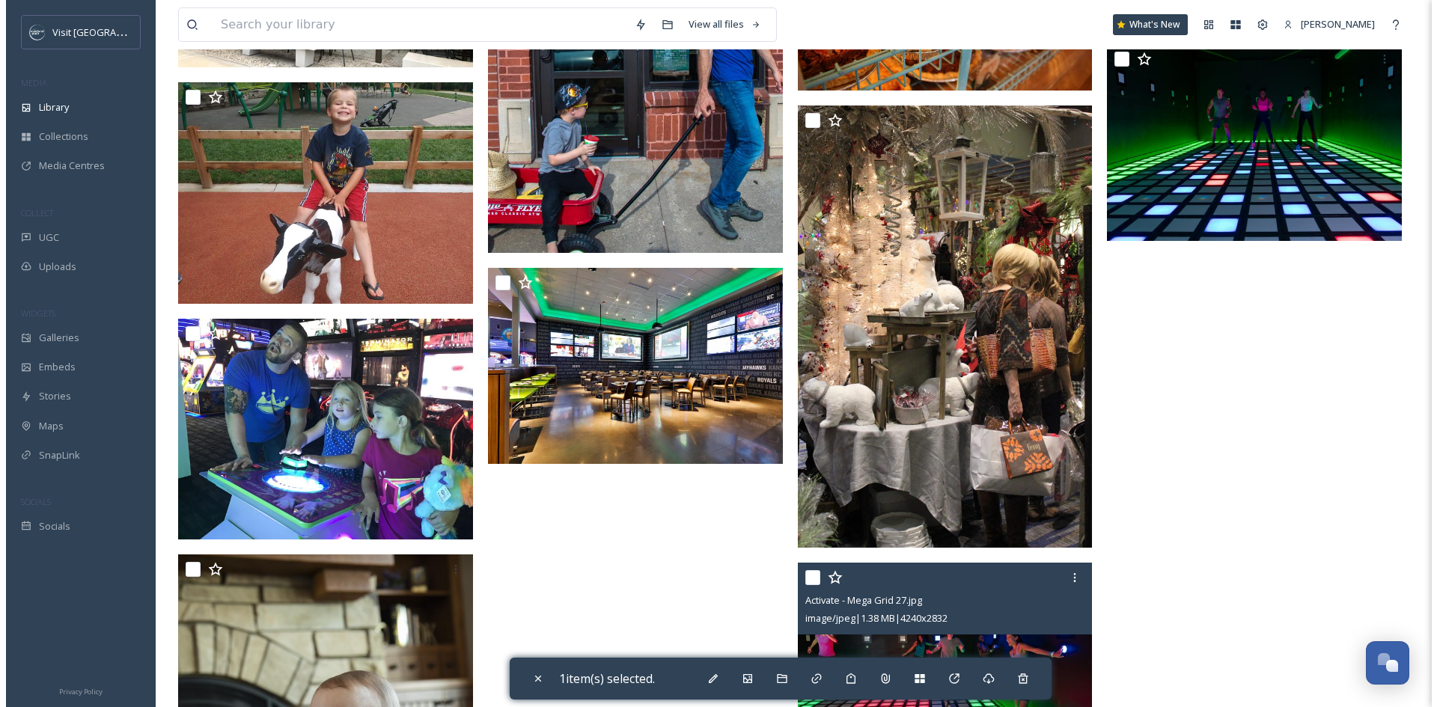
scroll to position [3393, 0]
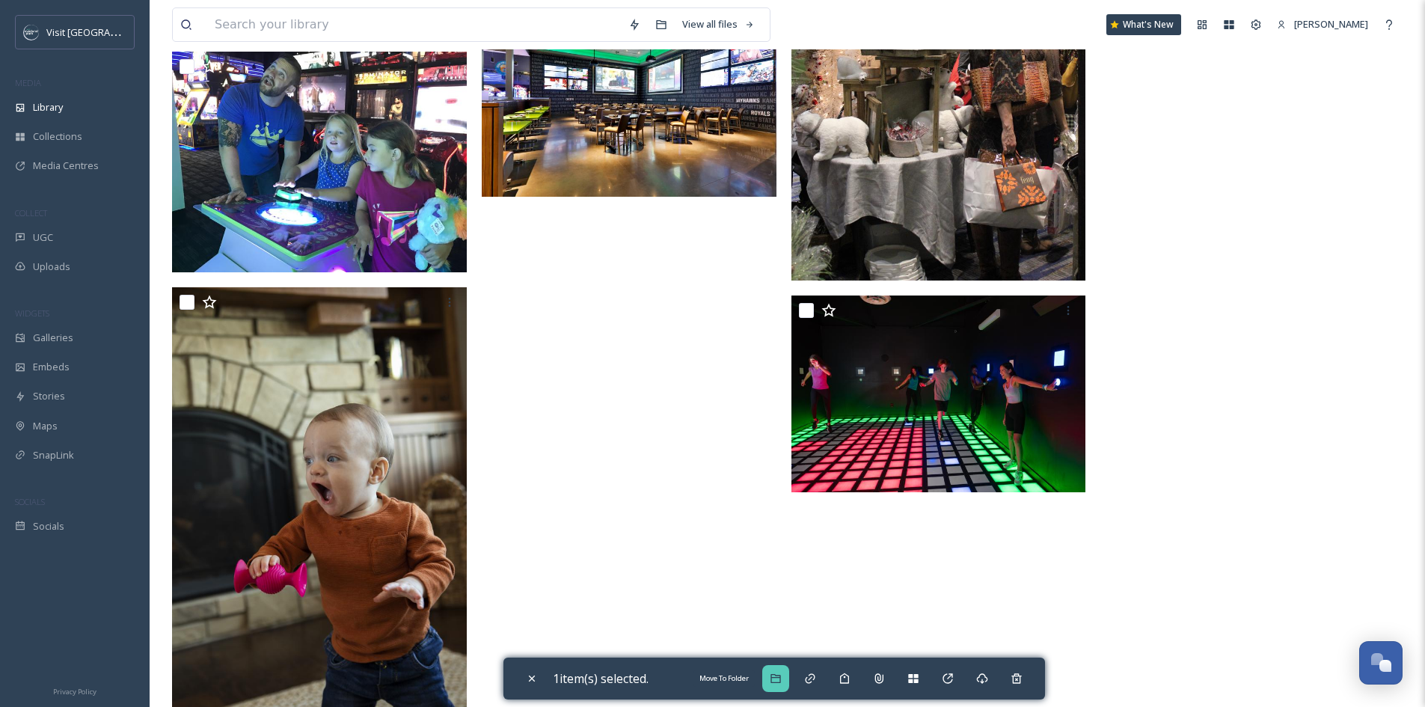
click at [777, 671] on div "Move To Folder" at bounding box center [775, 678] width 27 height 27
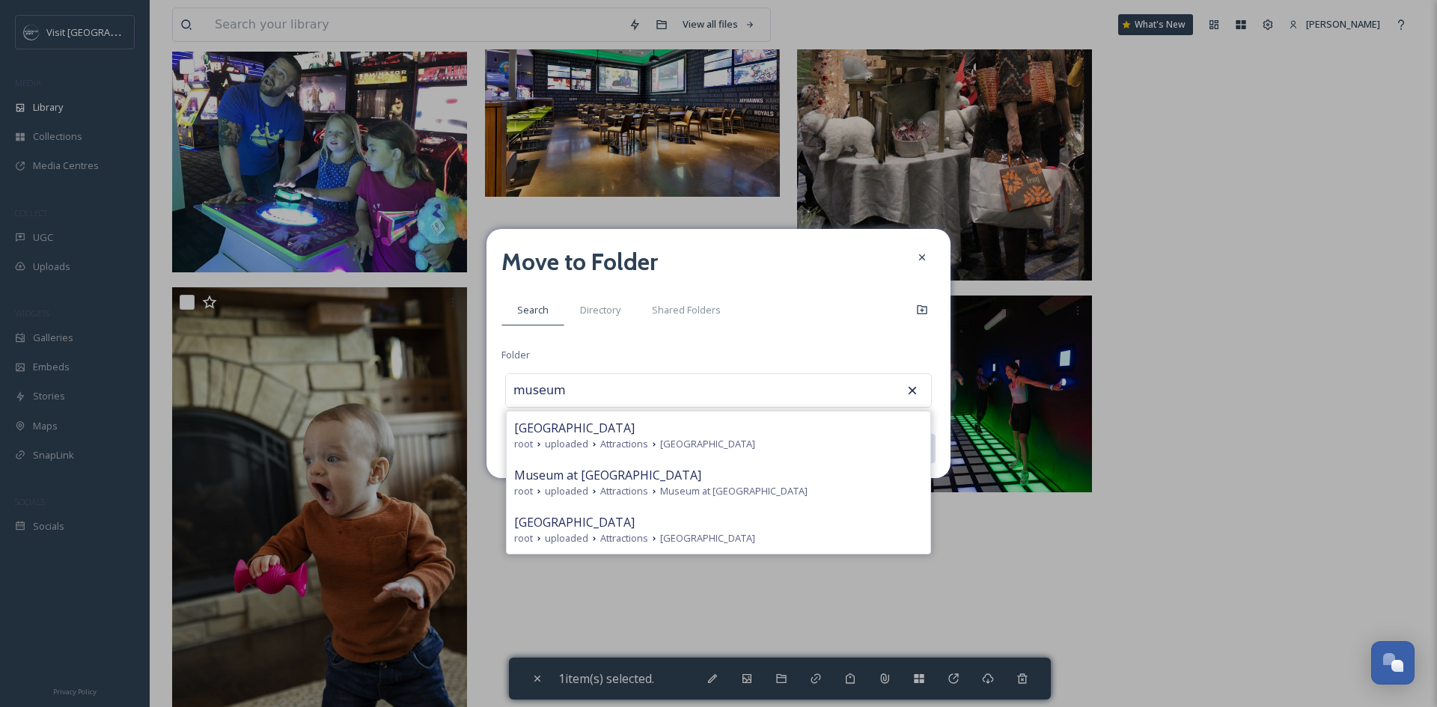
click at [737, 482] on div "Museum at [GEOGRAPHIC_DATA]" at bounding box center [718, 475] width 409 height 18
type input "Museum at [GEOGRAPHIC_DATA]"
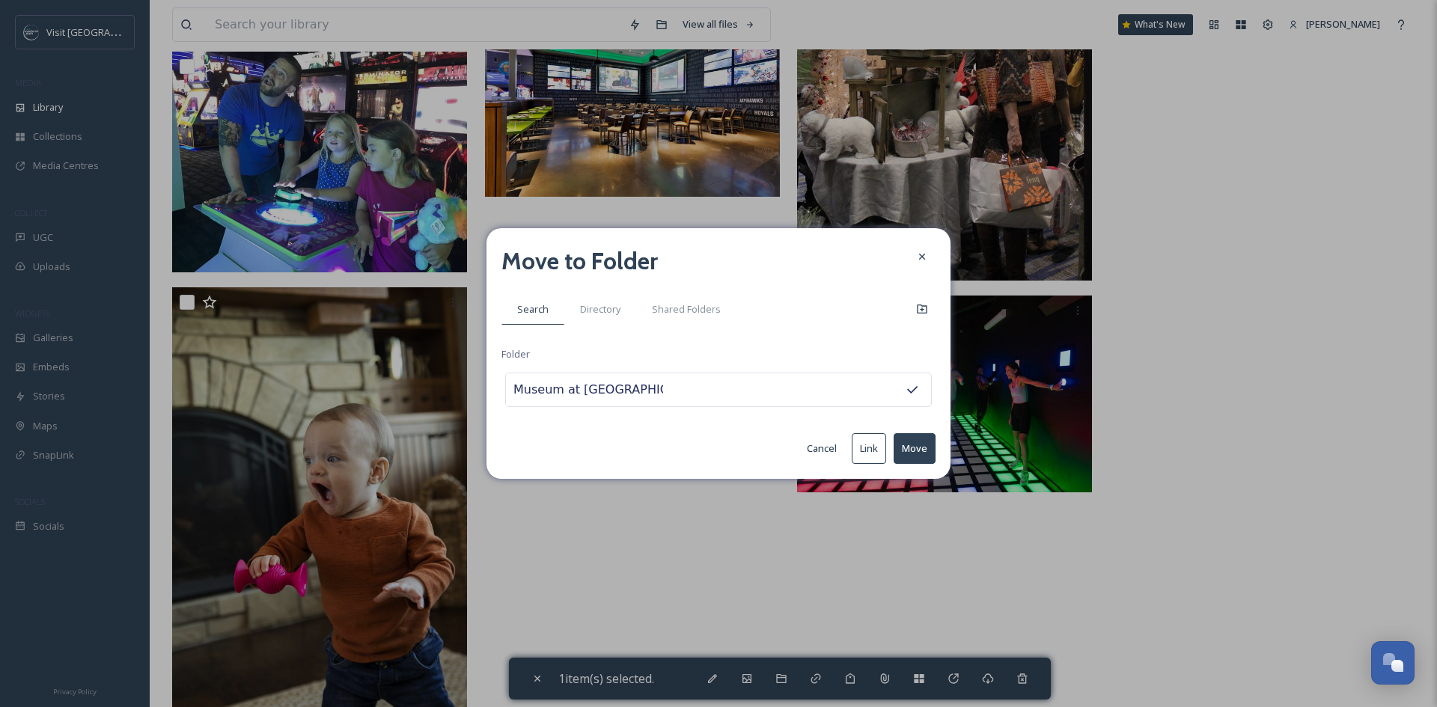
click at [932, 443] on button "Move" at bounding box center [914, 448] width 42 height 31
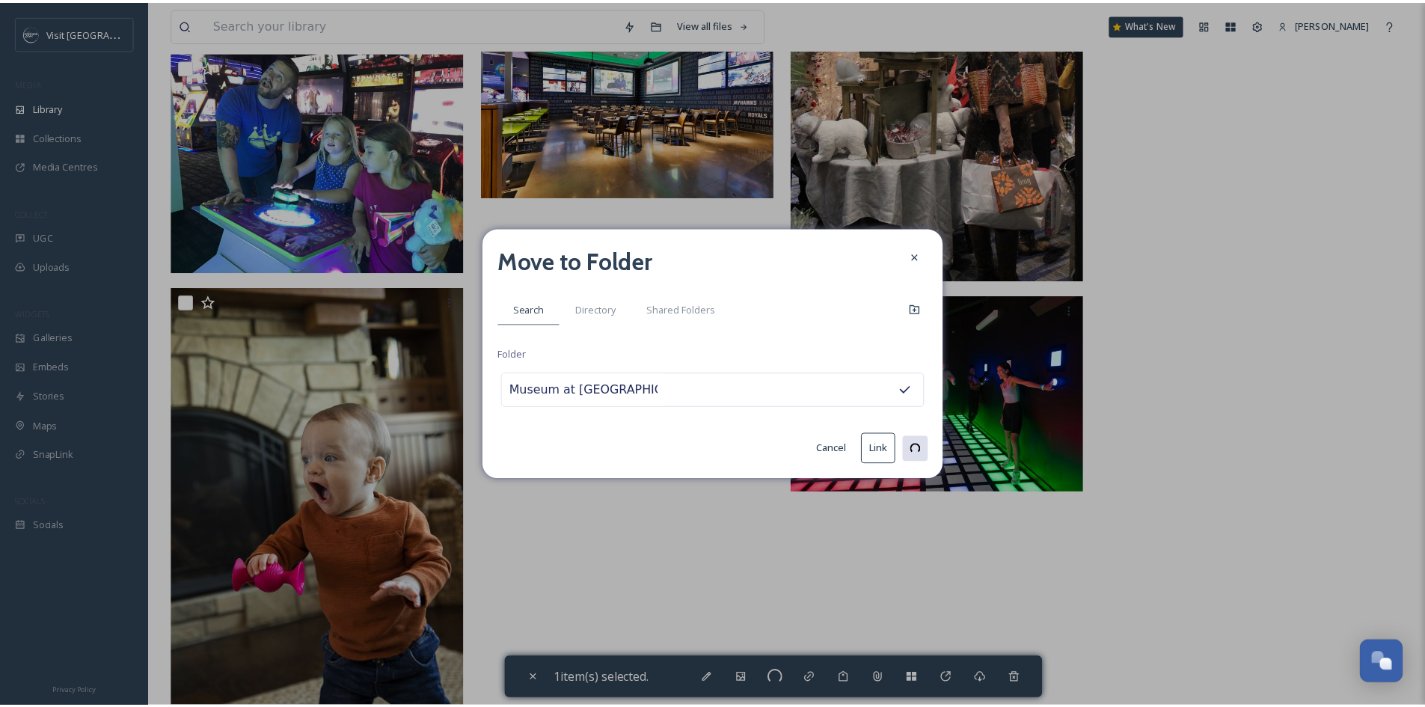
scroll to position [3387, 0]
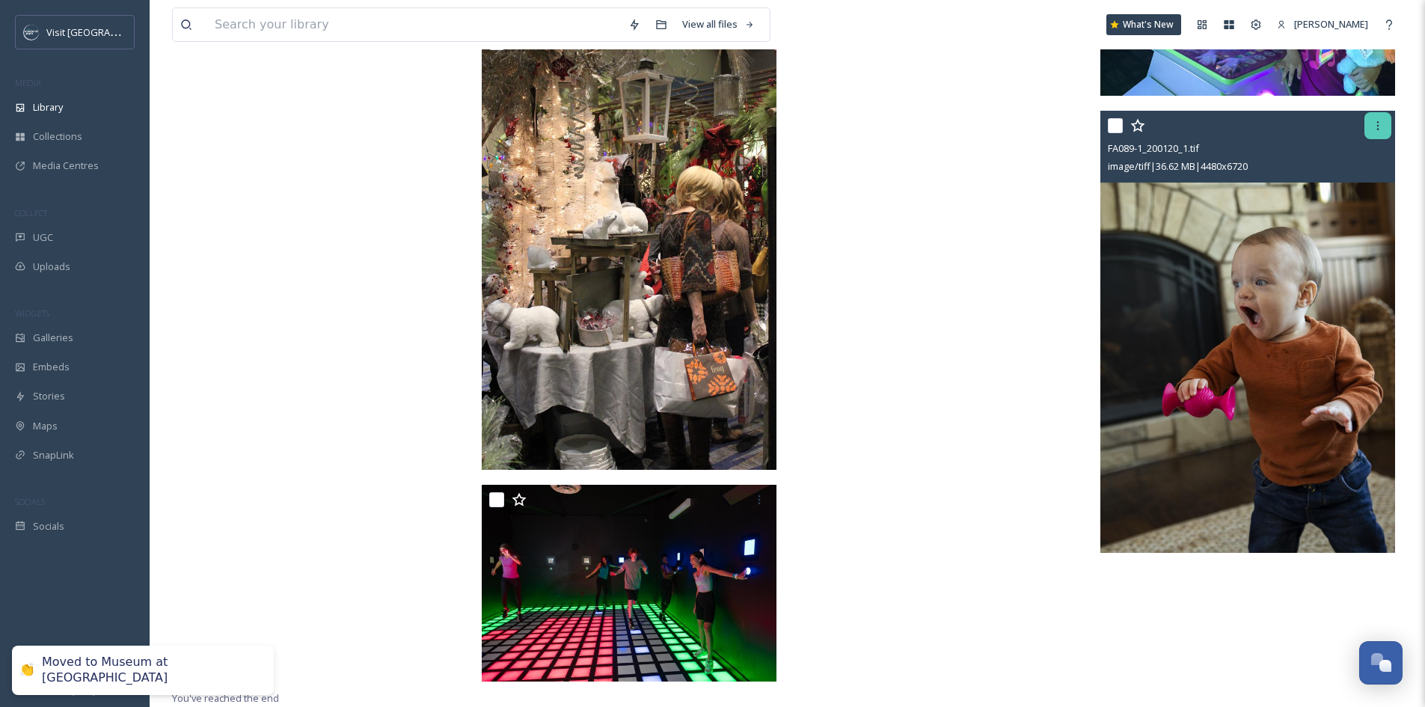
click at [1382, 129] on icon at bounding box center [1378, 126] width 12 height 12
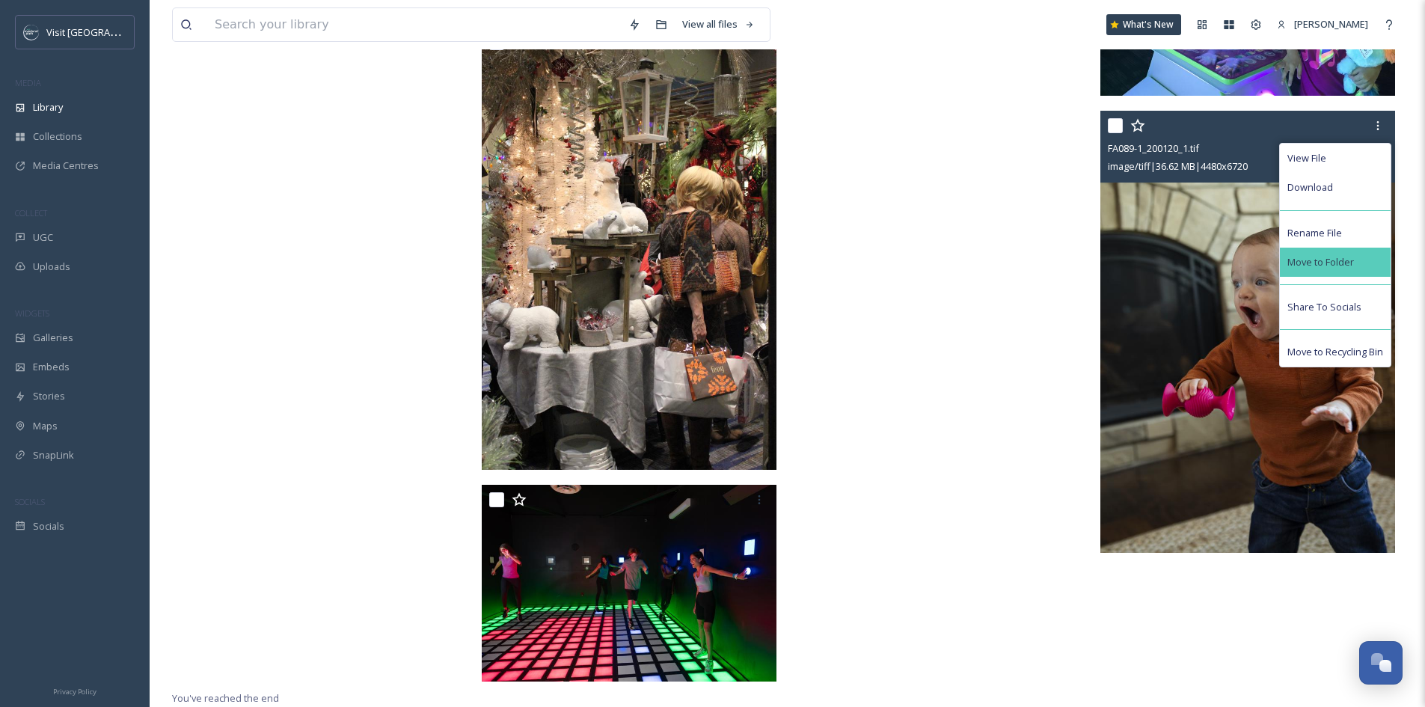
click at [1342, 263] on span "Move to Folder" at bounding box center [1321, 262] width 67 height 14
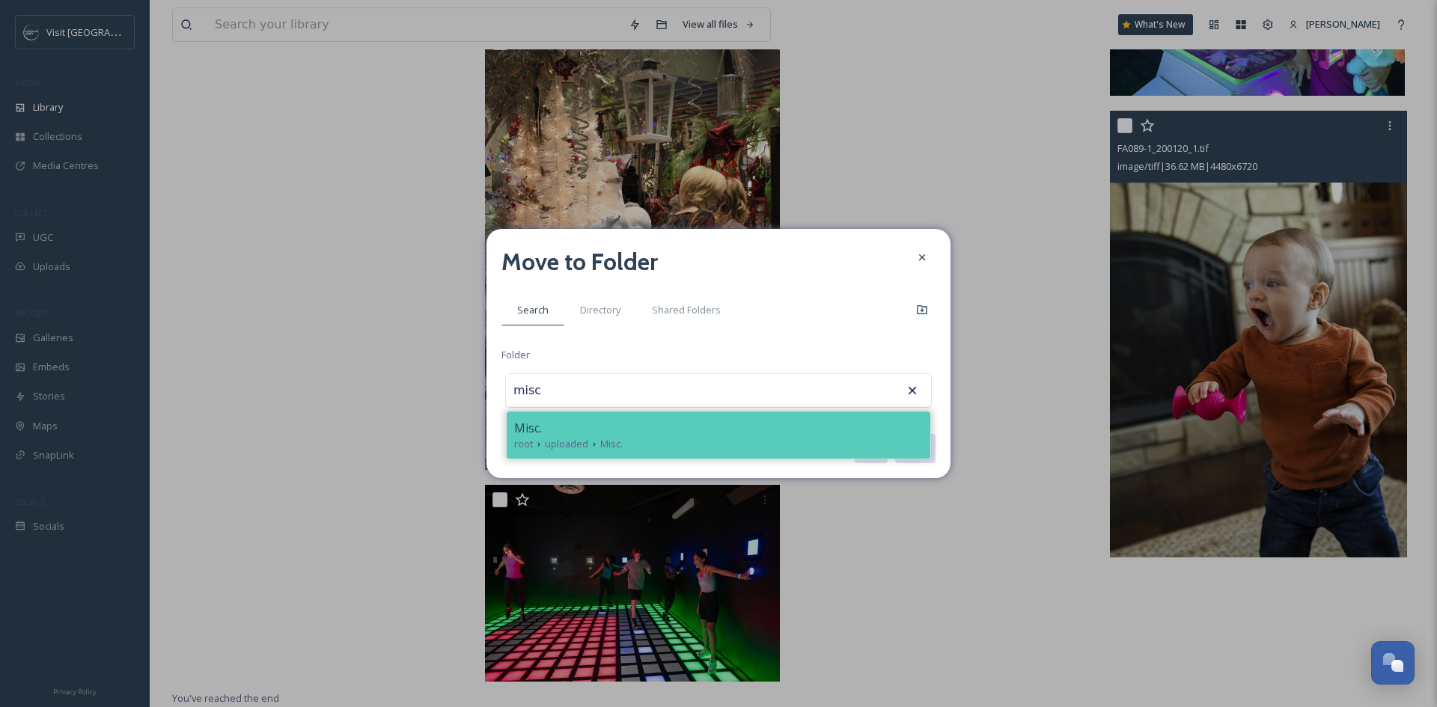
click at [662, 427] on div "Misc." at bounding box center [718, 428] width 409 height 18
type input "Misc."
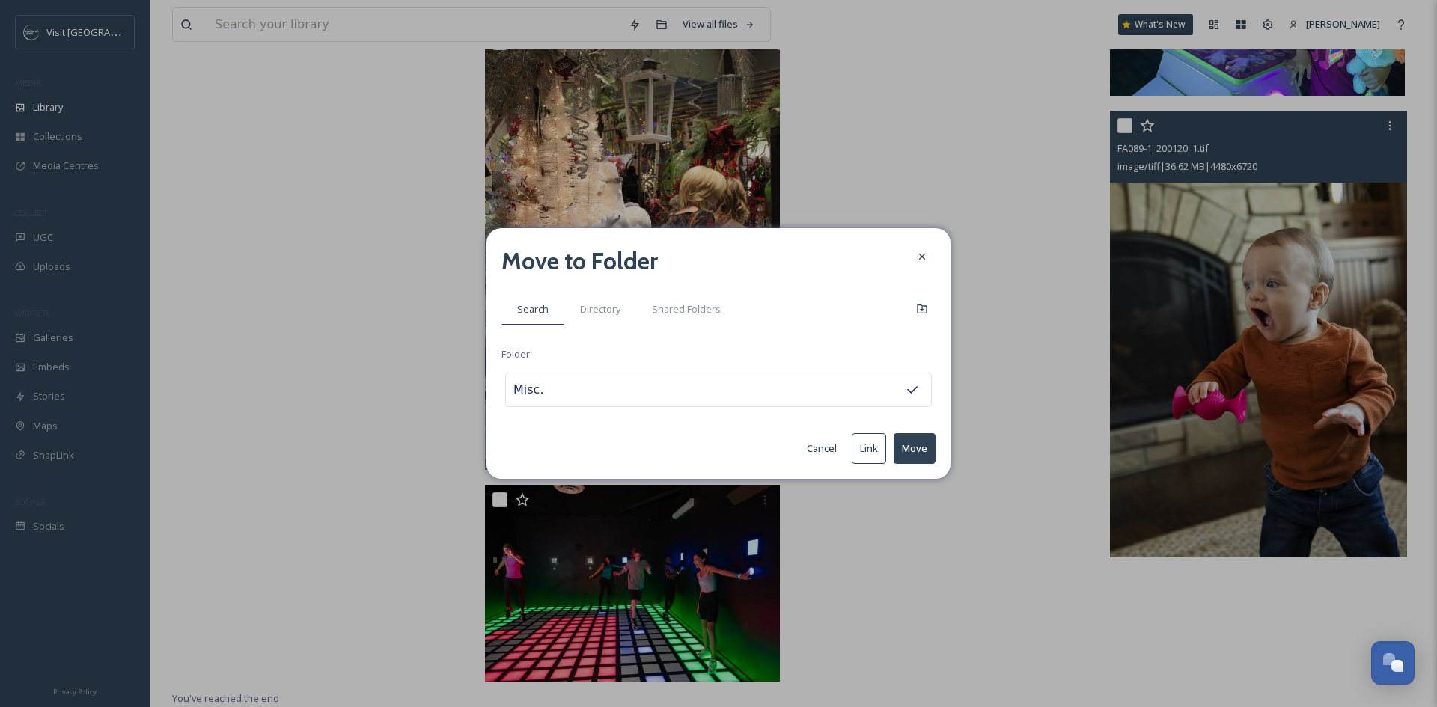
click at [905, 444] on button "Move" at bounding box center [914, 448] width 42 height 31
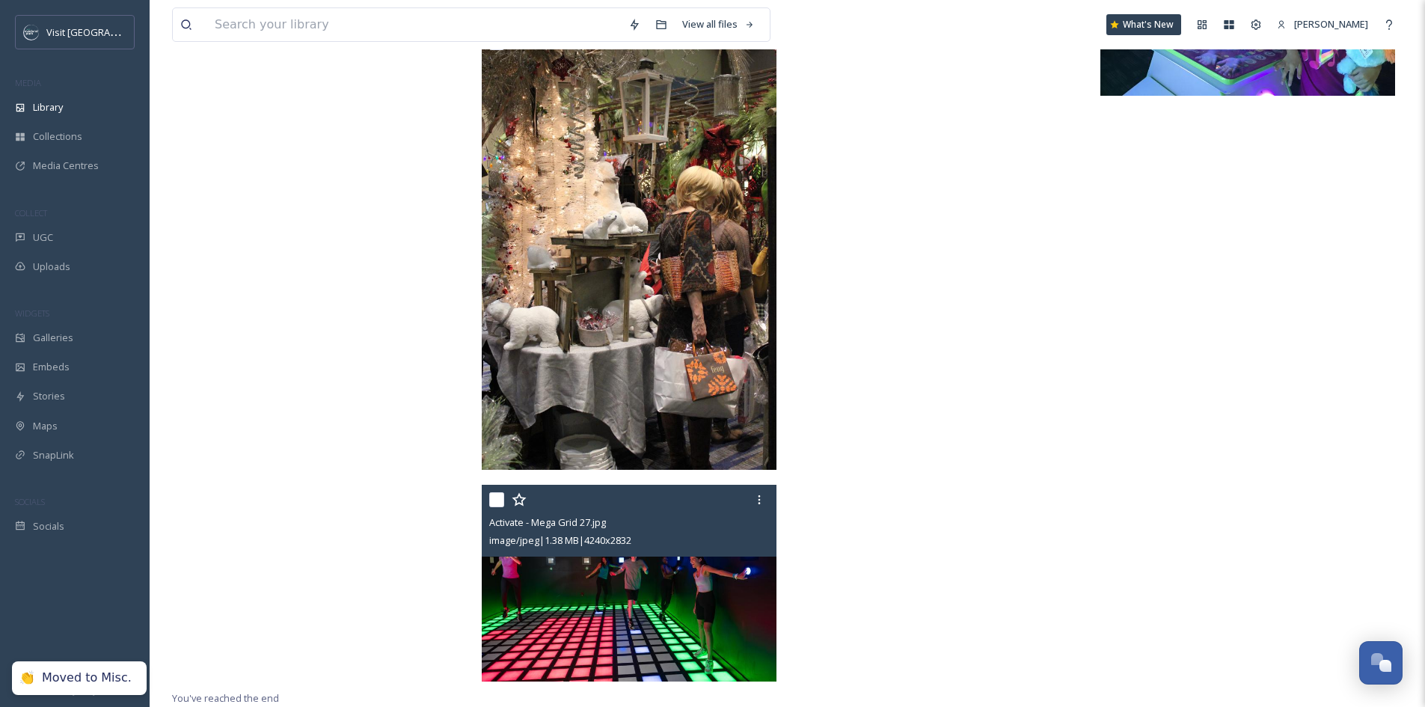
click at [492, 501] on input "checkbox" at bounding box center [496, 499] width 15 height 15
checkbox input "true"
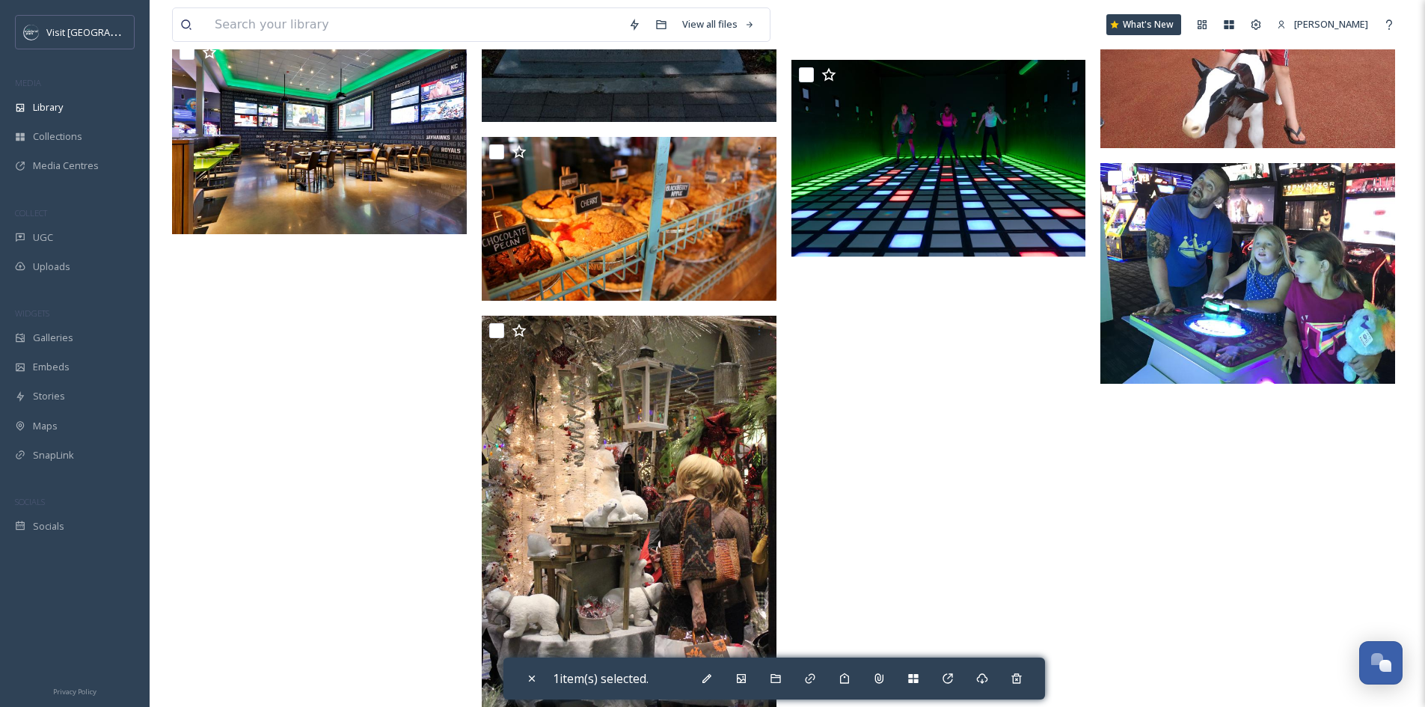
scroll to position [3013, 0]
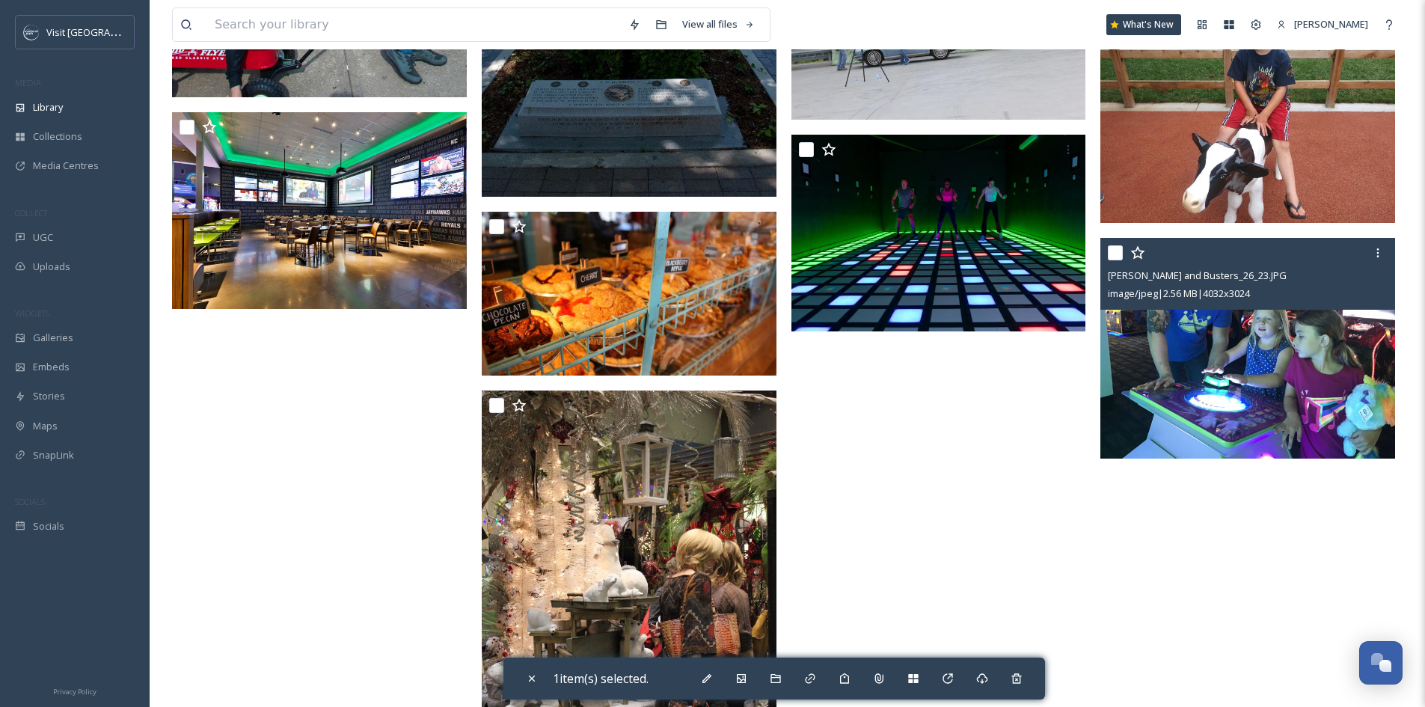
click at [1113, 260] on input "checkbox" at bounding box center [1115, 252] width 15 height 15
checkbox input "true"
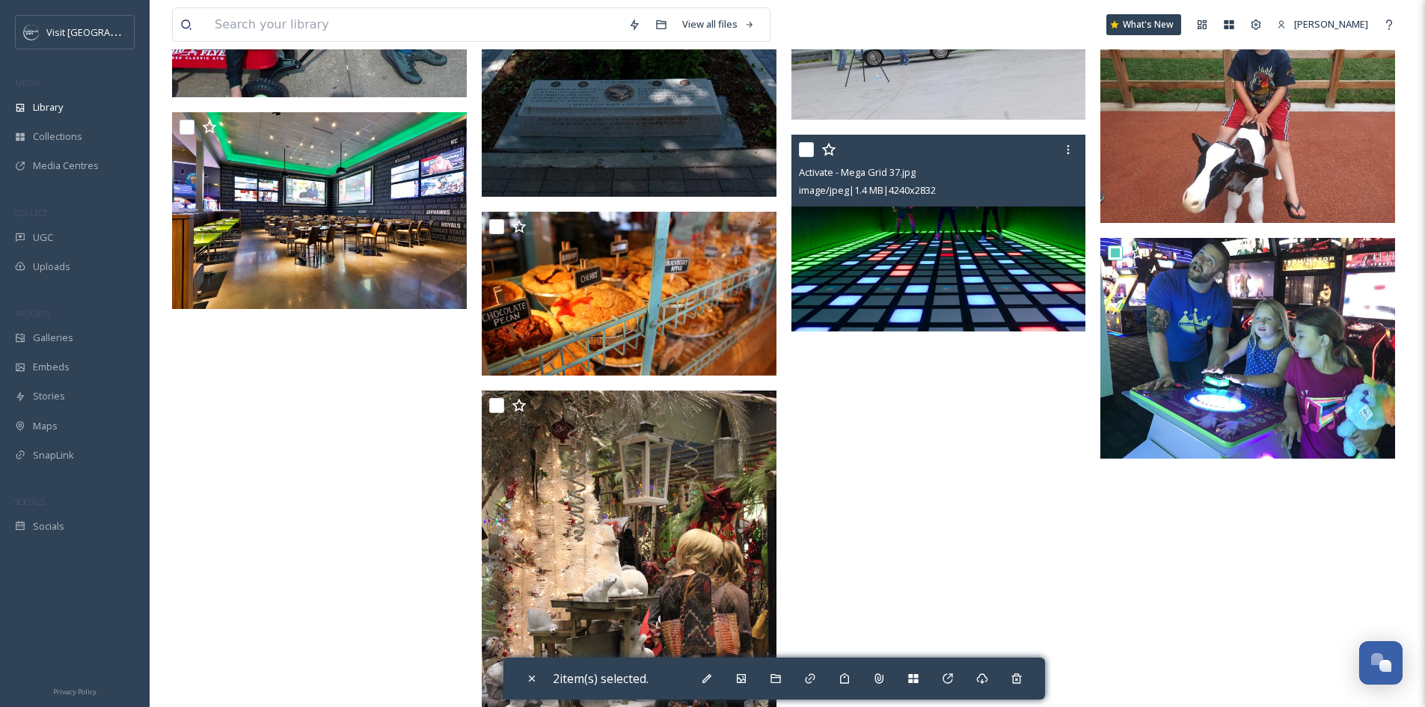
click at [804, 157] on input "checkbox" at bounding box center [806, 149] width 15 height 15
checkbox input "true"
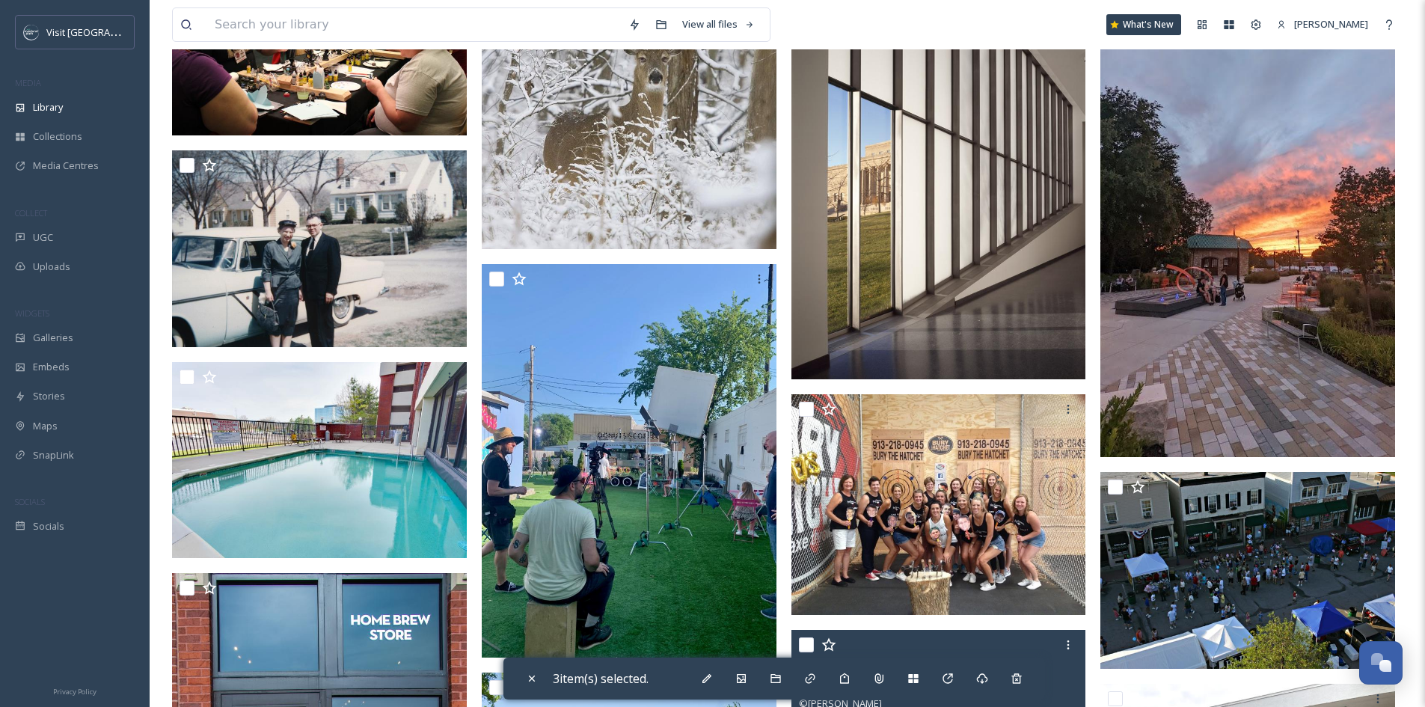
scroll to position [2041, 0]
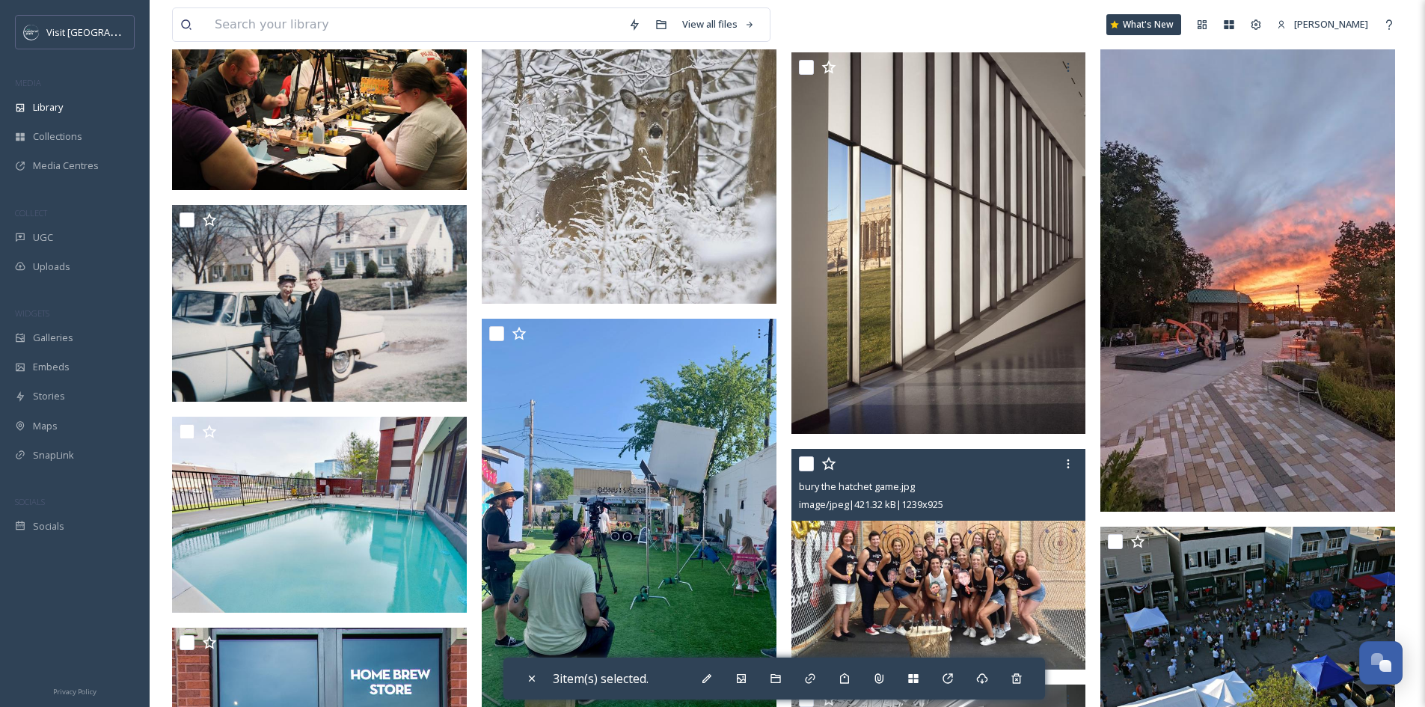
click at [807, 471] on input "checkbox" at bounding box center [806, 463] width 15 height 15
checkbox input "true"
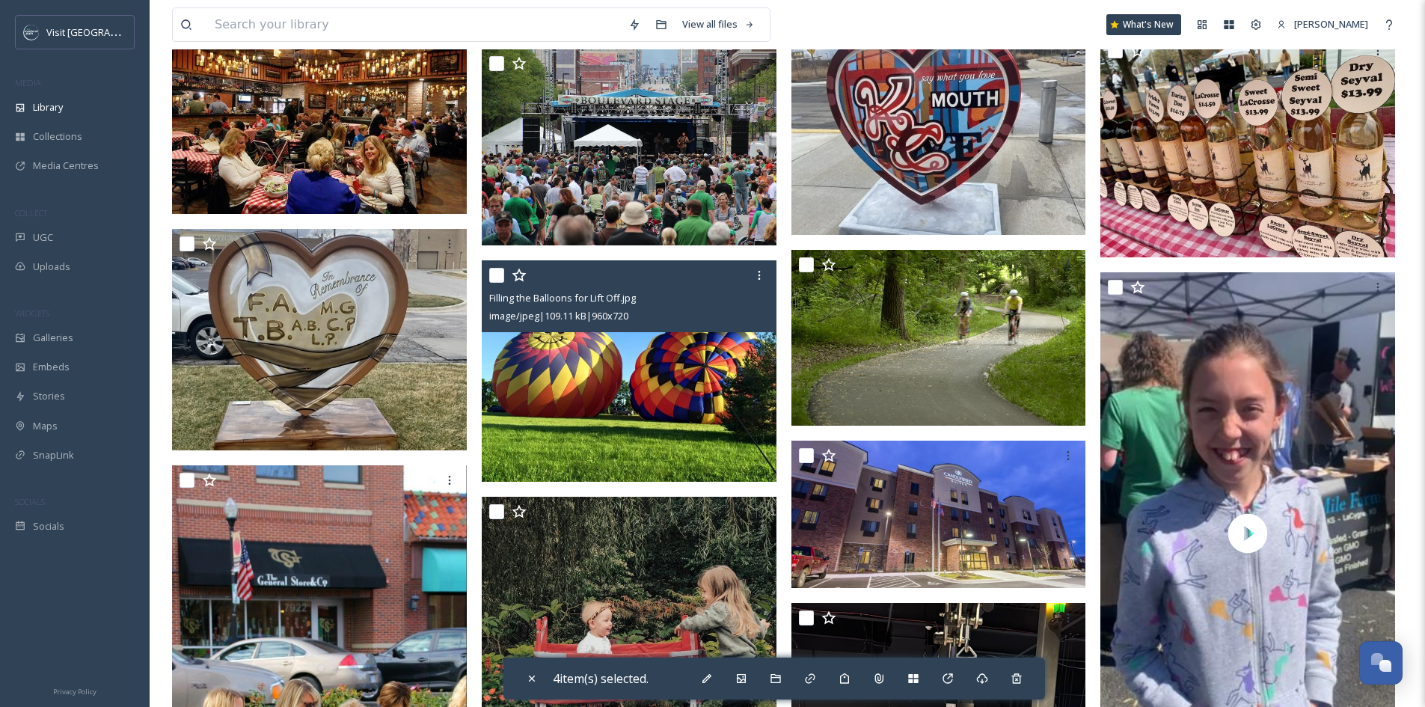
scroll to position [768, 0]
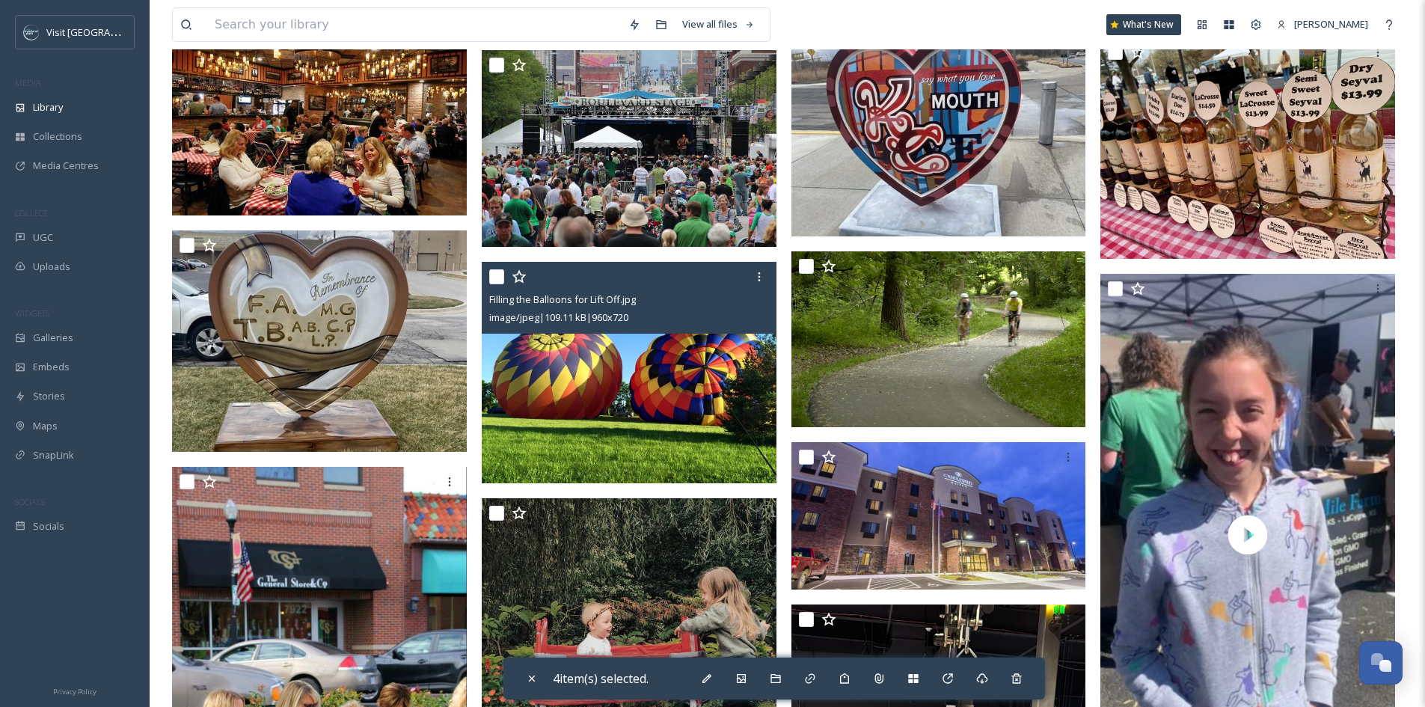
click at [489, 284] on input "checkbox" at bounding box center [496, 276] width 15 height 15
checkbox input "true"
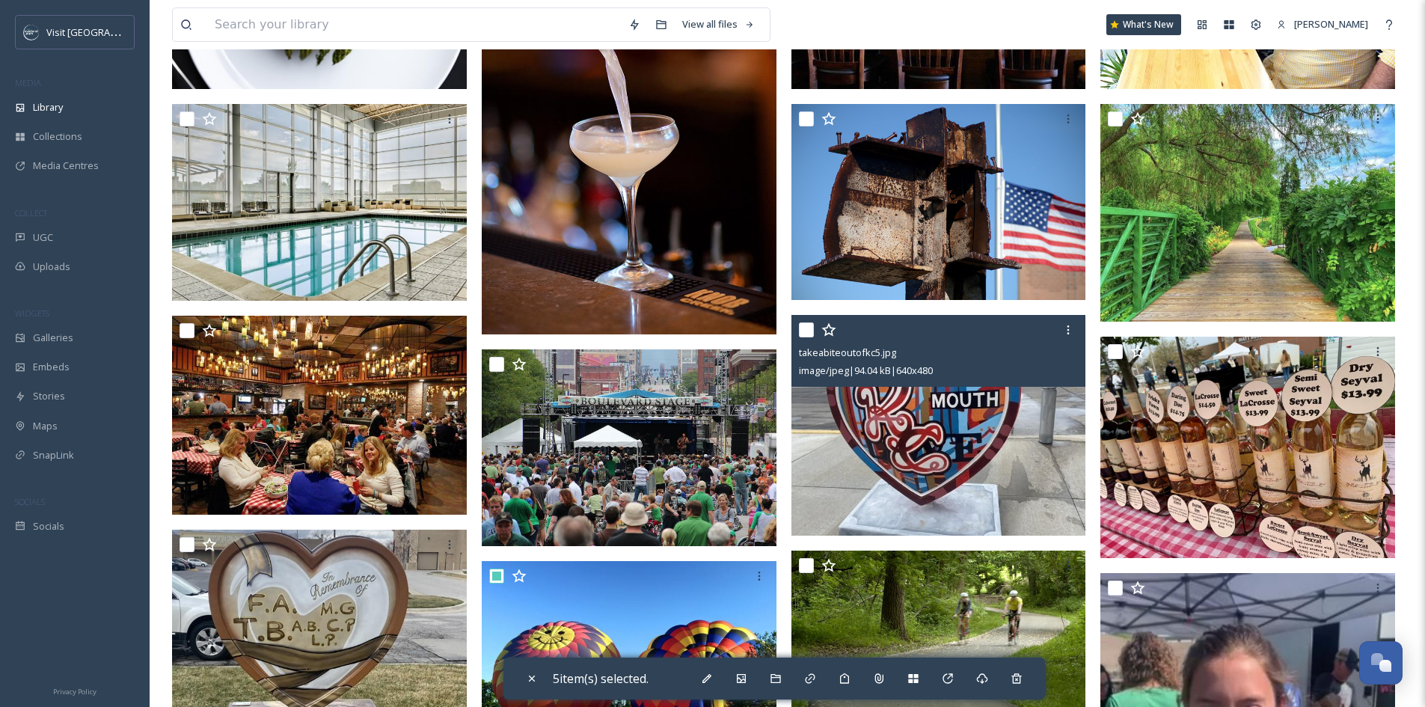
scroll to position [170, 0]
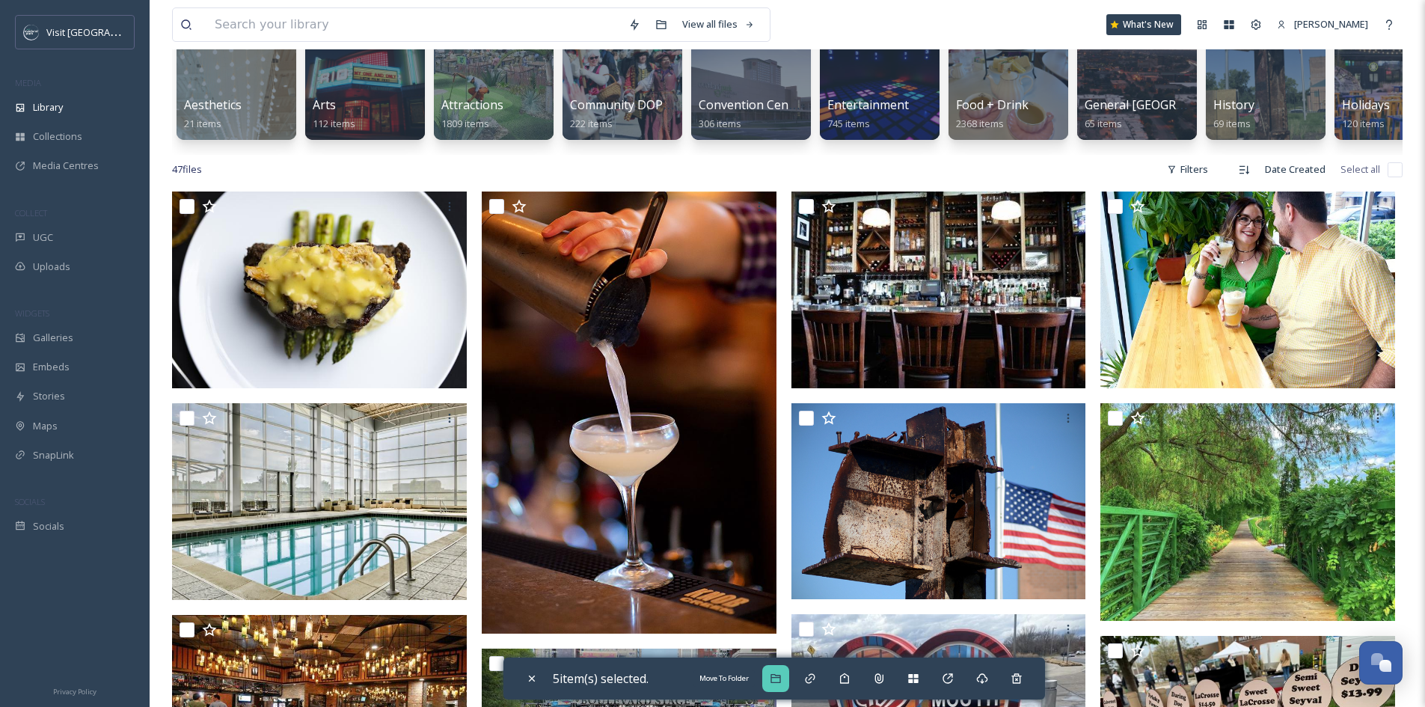
click at [783, 672] on div "Move To Folder" at bounding box center [775, 678] width 27 height 27
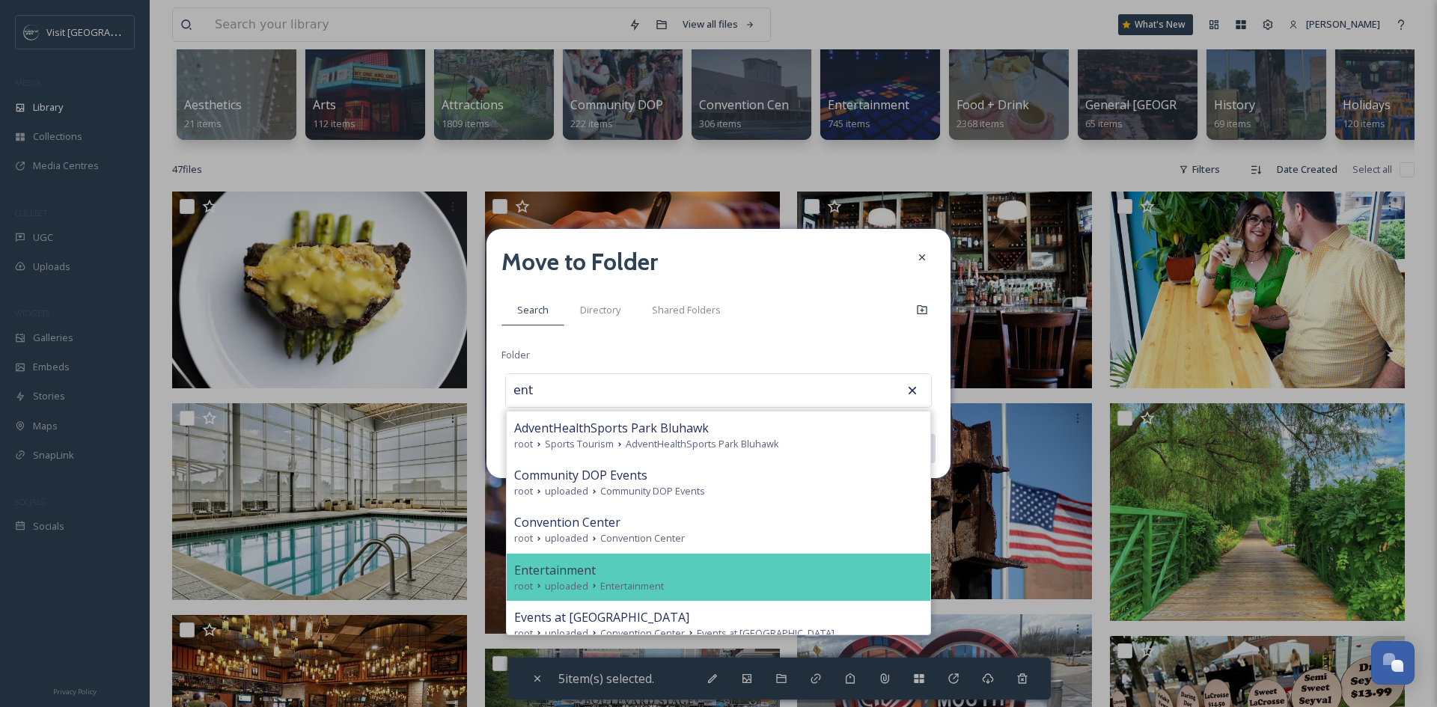
click at [789, 567] on div "Entertainment" at bounding box center [718, 570] width 409 height 18
type input "Entertainment"
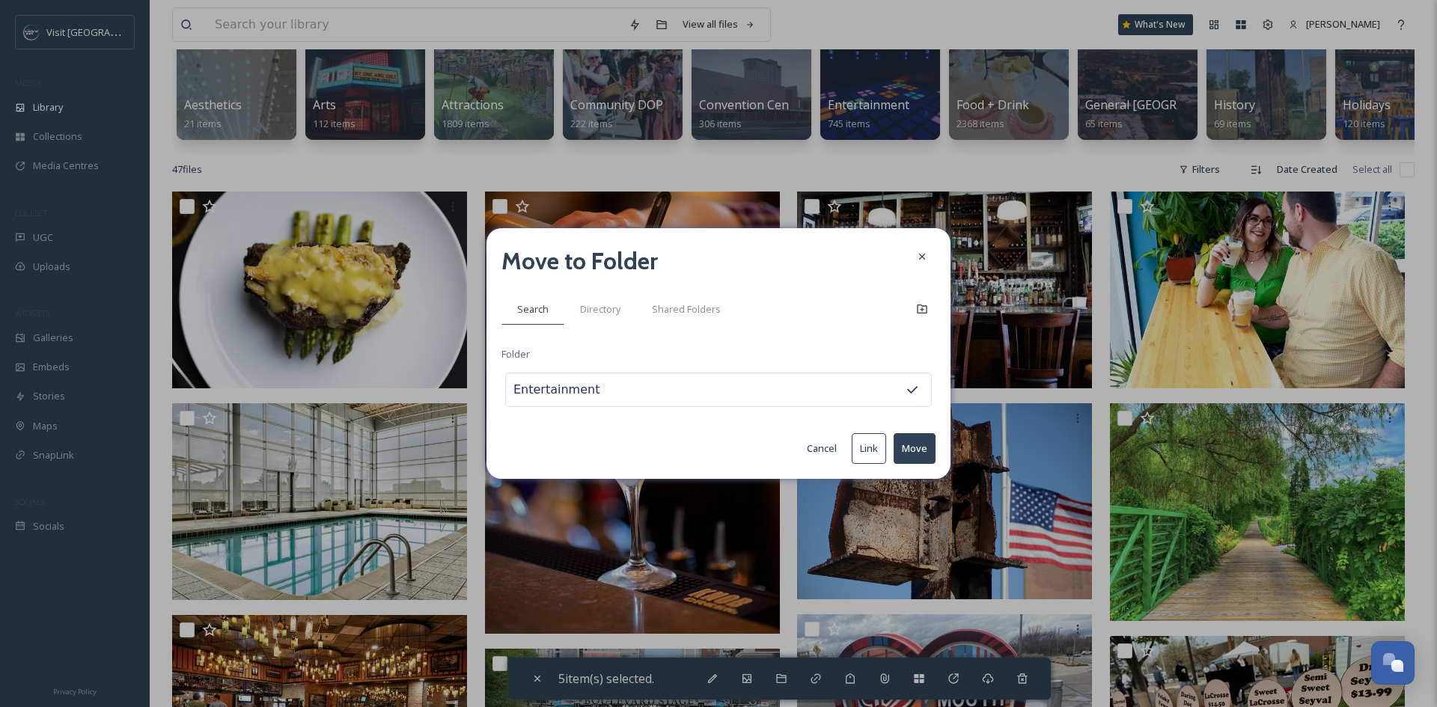
click at [926, 453] on button "Move" at bounding box center [914, 448] width 42 height 31
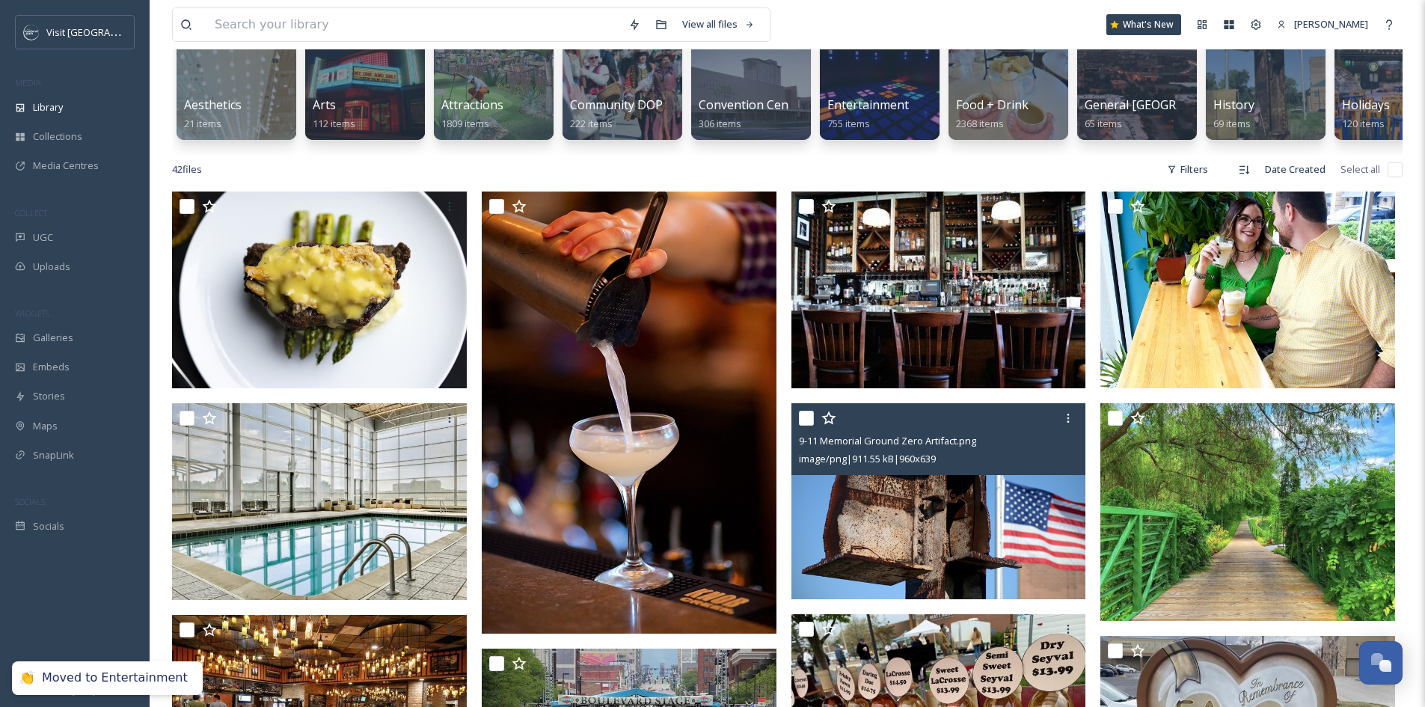
click at [800, 426] on input "checkbox" at bounding box center [806, 418] width 15 height 15
checkbox input "true"
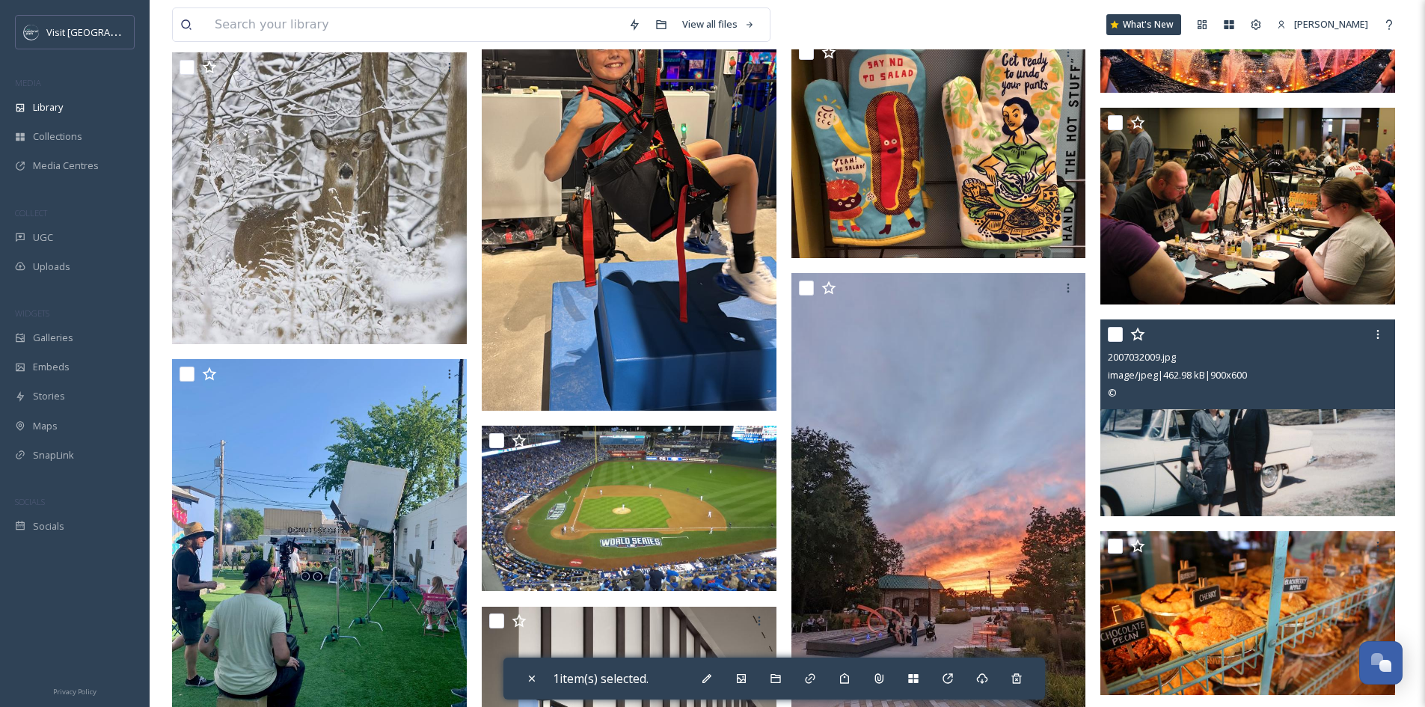
scroll to position [1741, 0]
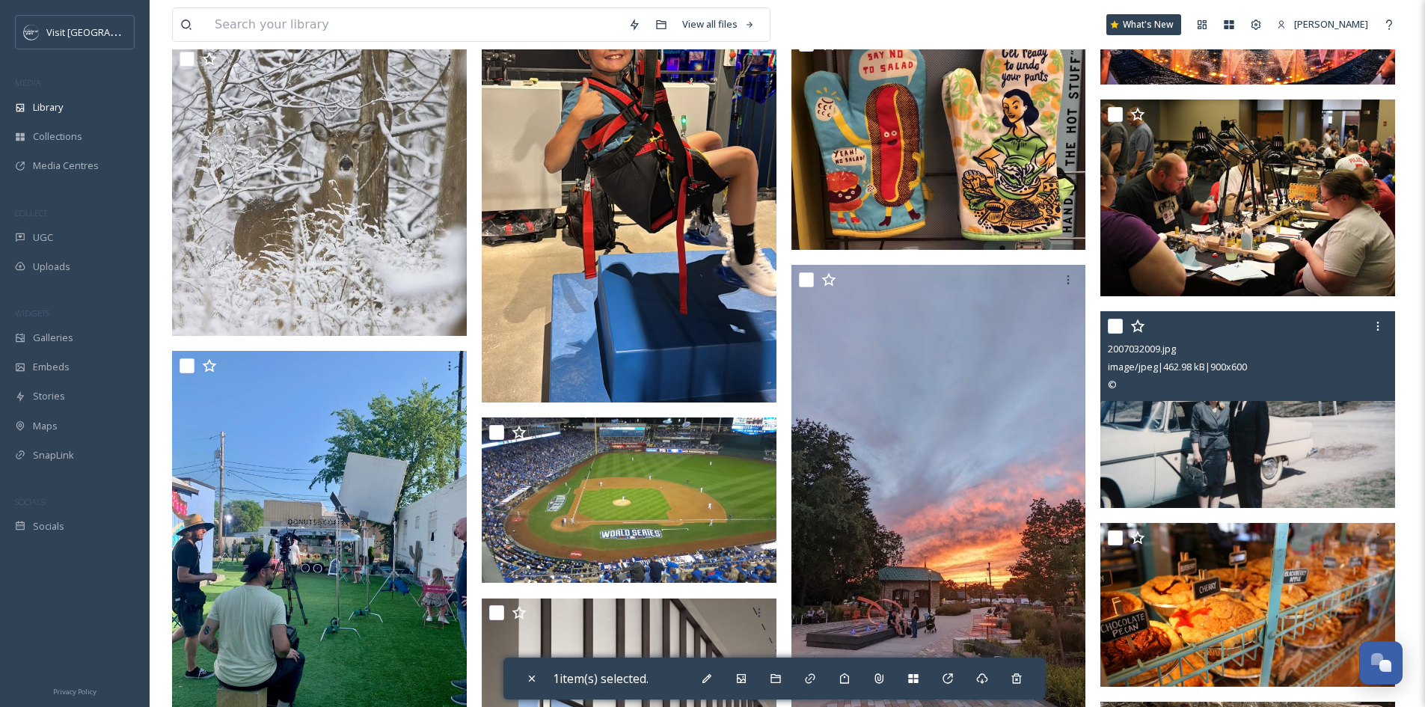
click at [1110, 334] on input "checkbox" at bounding box center [1115, 326] width 15 height 15
checkbox input "true"
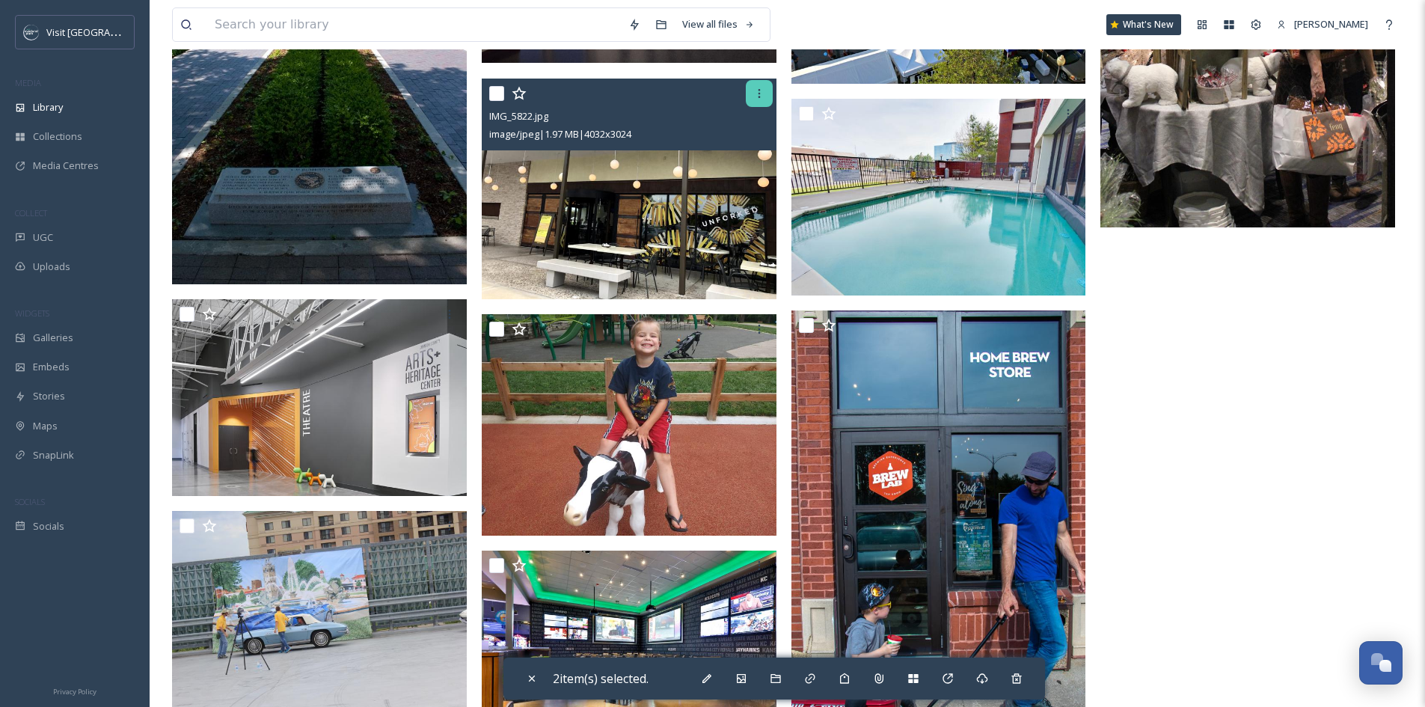
scroll to position [2740, 0]
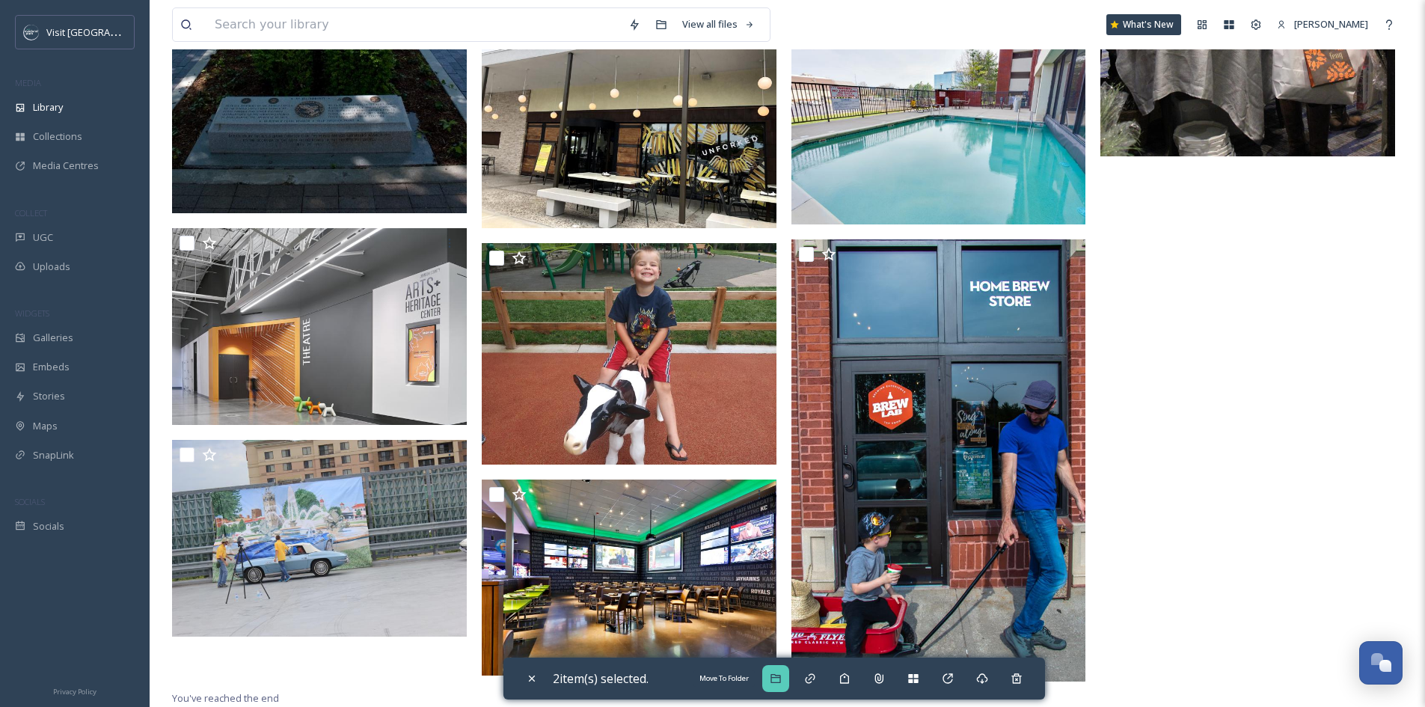
click at [780, 679] on icon at bounding box center [776, 678] width 10 height 9
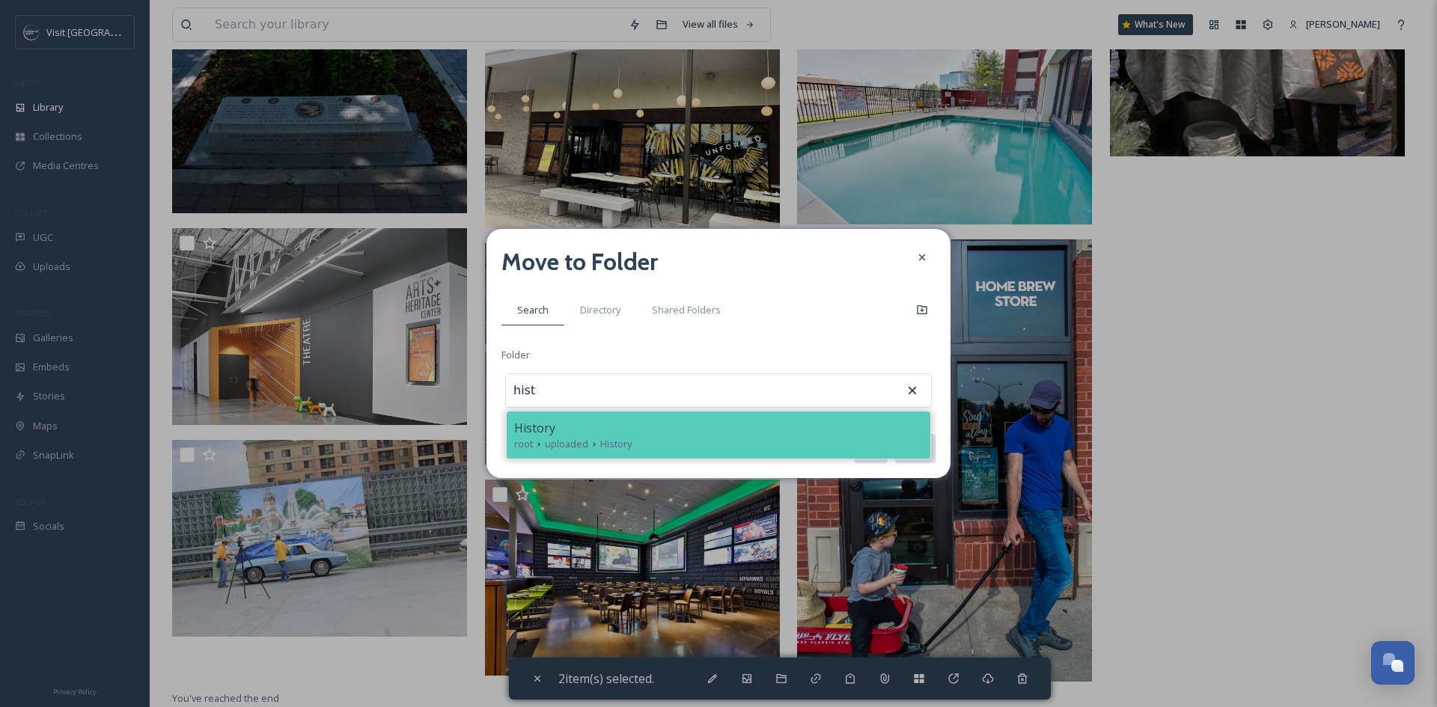
click at [725, 444] on div "root uploaded History" at bounding box center [718, 444] width 409 height 14
type input "History"
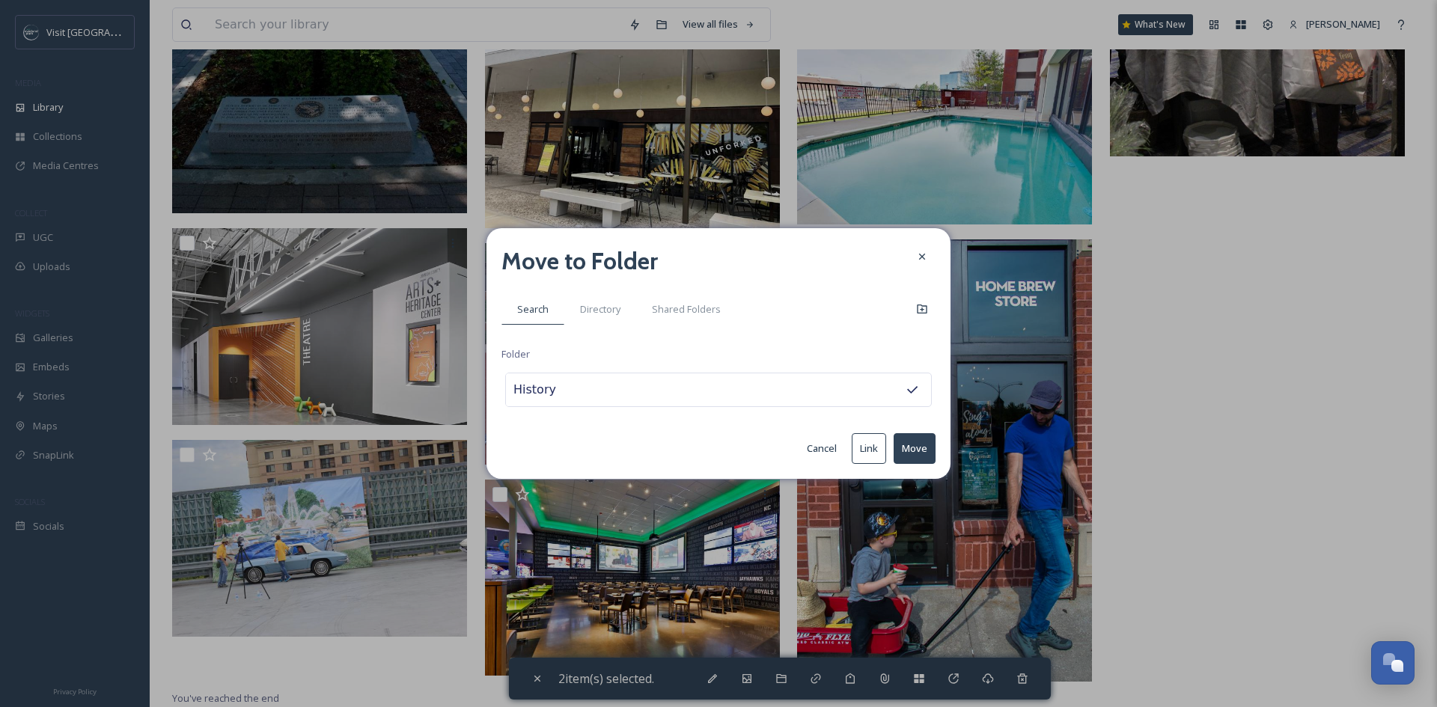
click at [903, 444] on button "Move" at bounding box center [914, 448] width 42 height 31
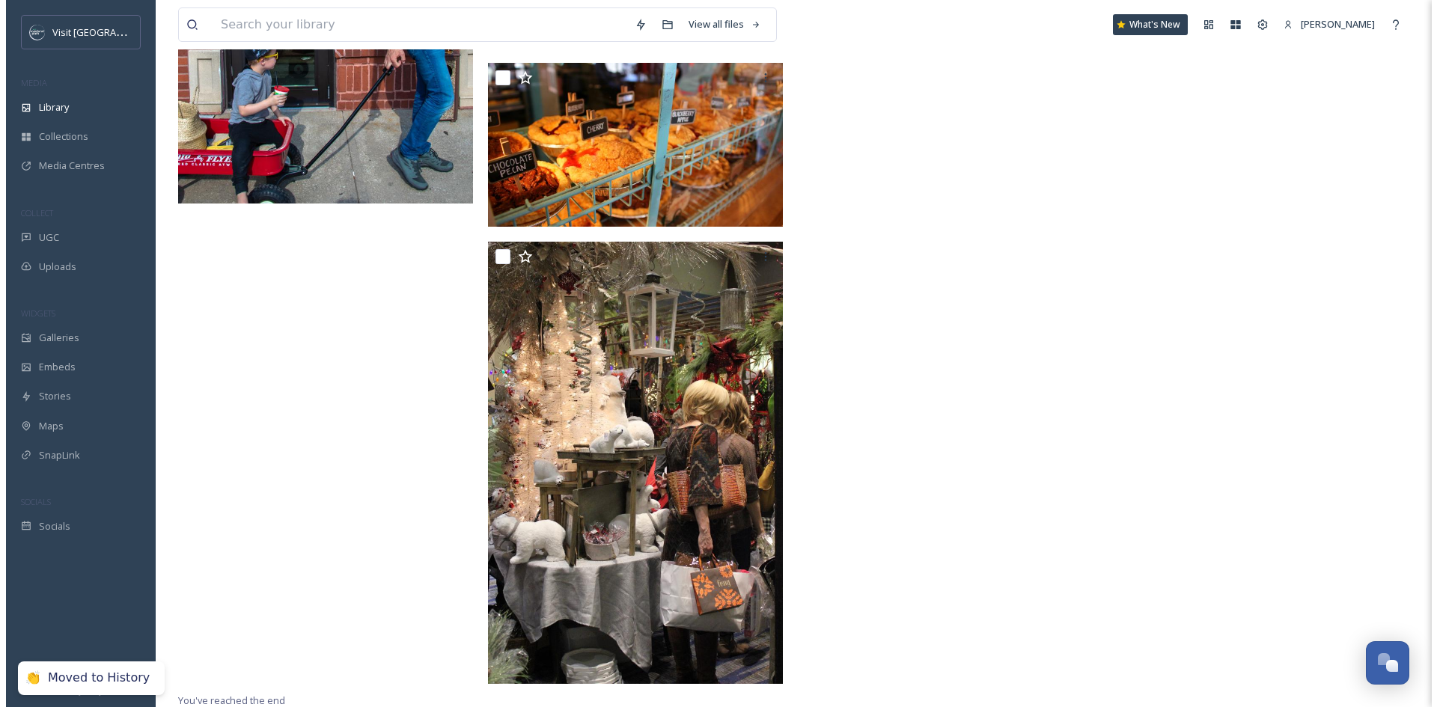
scroll to position [2954, 0]
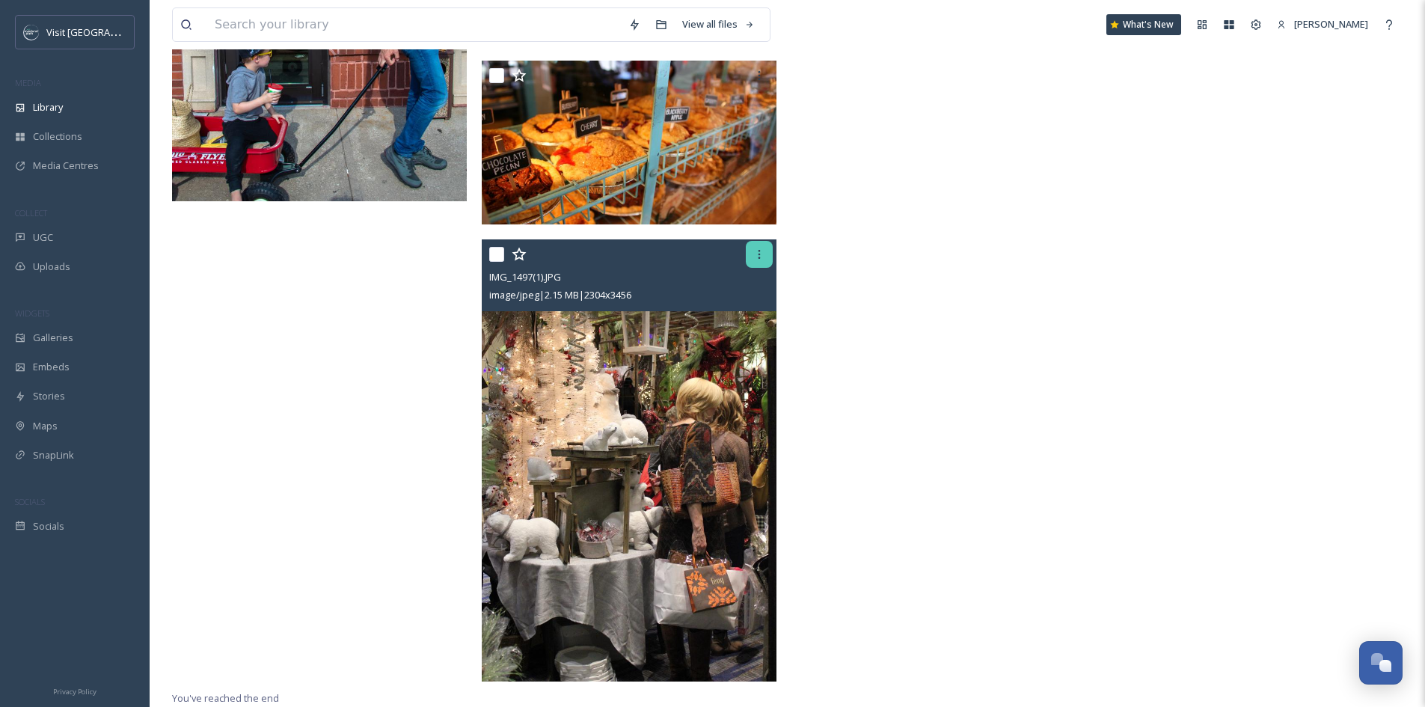
click at [751, 251] on div at bounding box center [759, 254] width 27 height 27
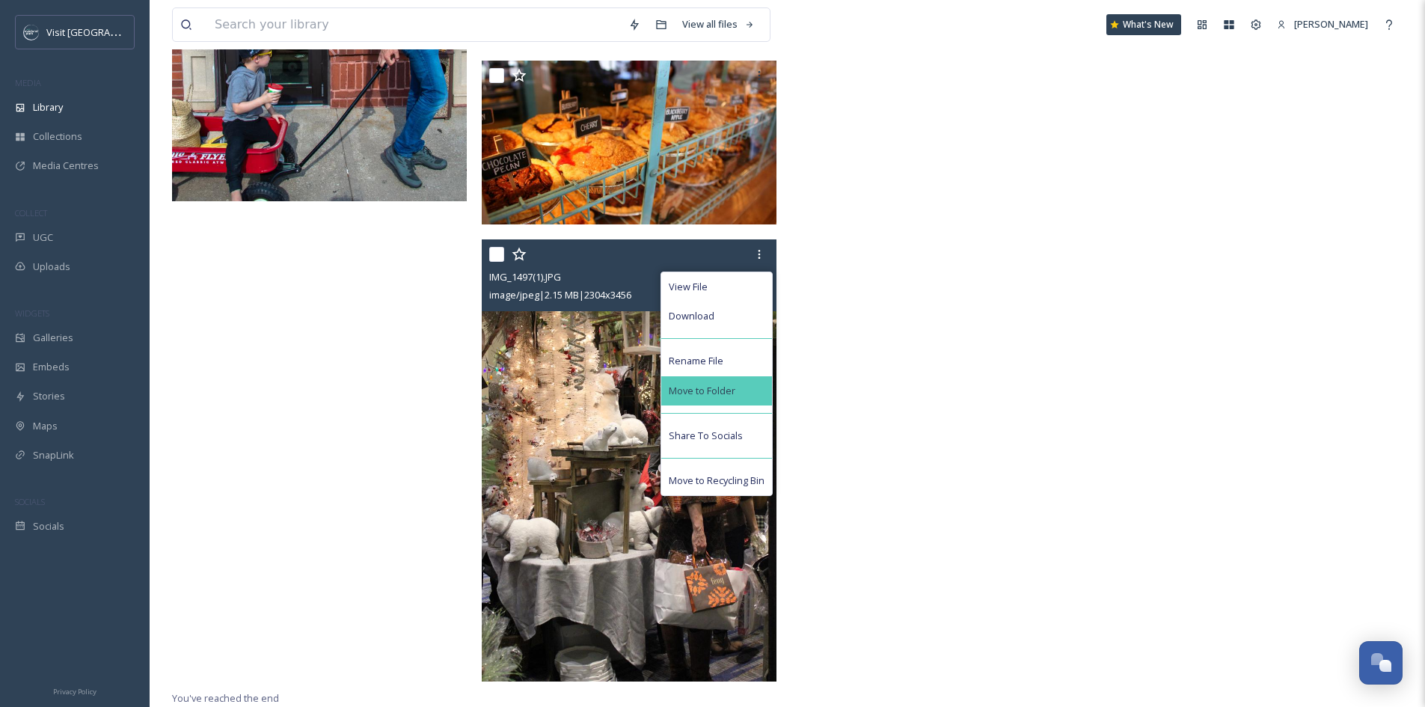
click at [724, 390] on span "Move to Folder" at bounding box center [702, 391] width 67 height 14
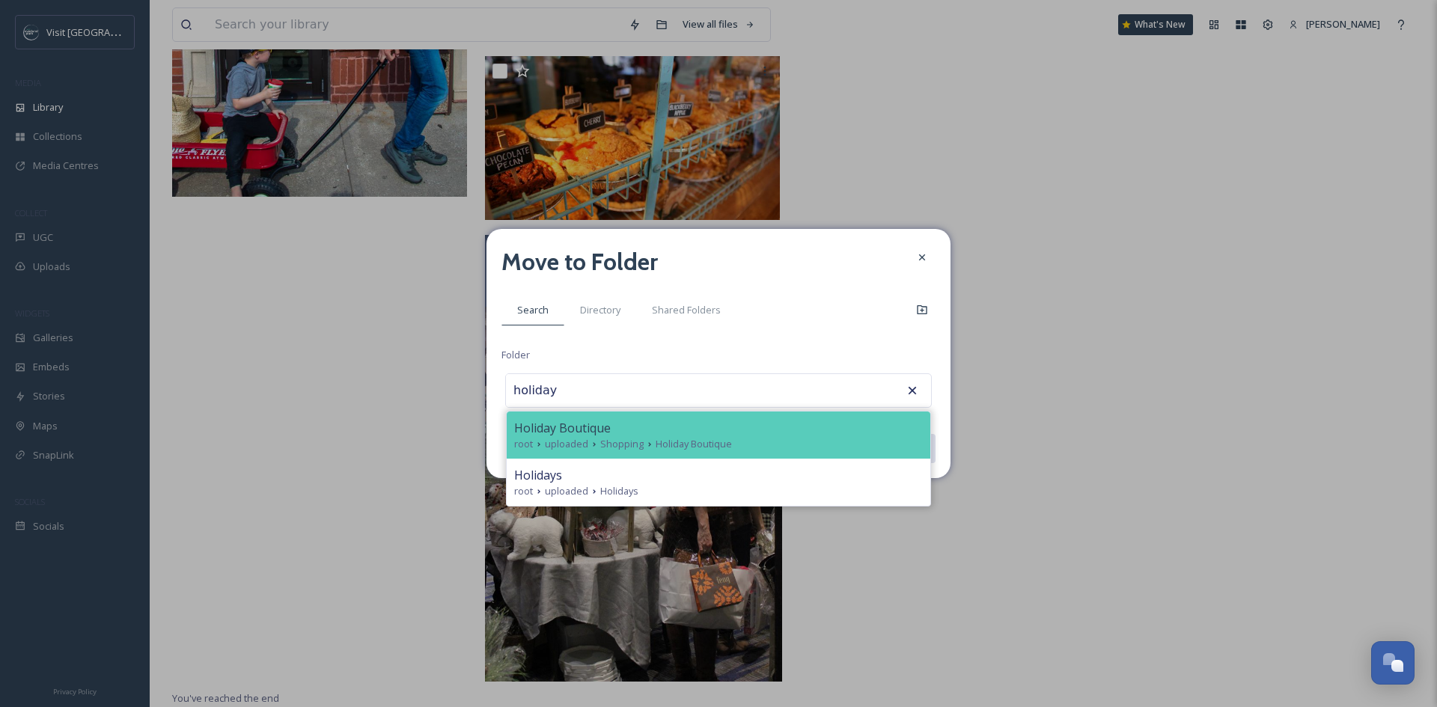
click at [718, 430] on div "Holiday Boutique" at bounding box center [718, 428] width 409 height 18
type input "Holiday Boutique"
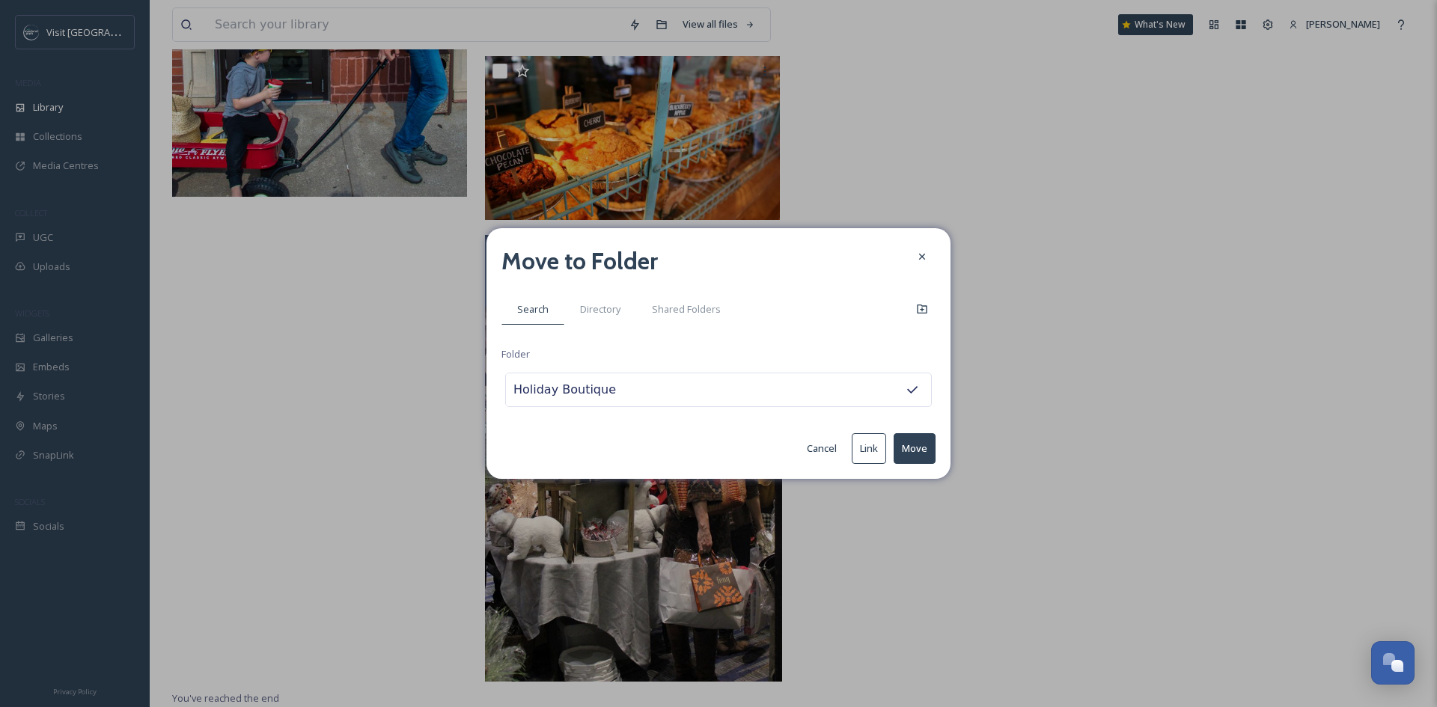
click at [913, 447] on button "Move" at bounding box center [914, 448] width 42 height 31
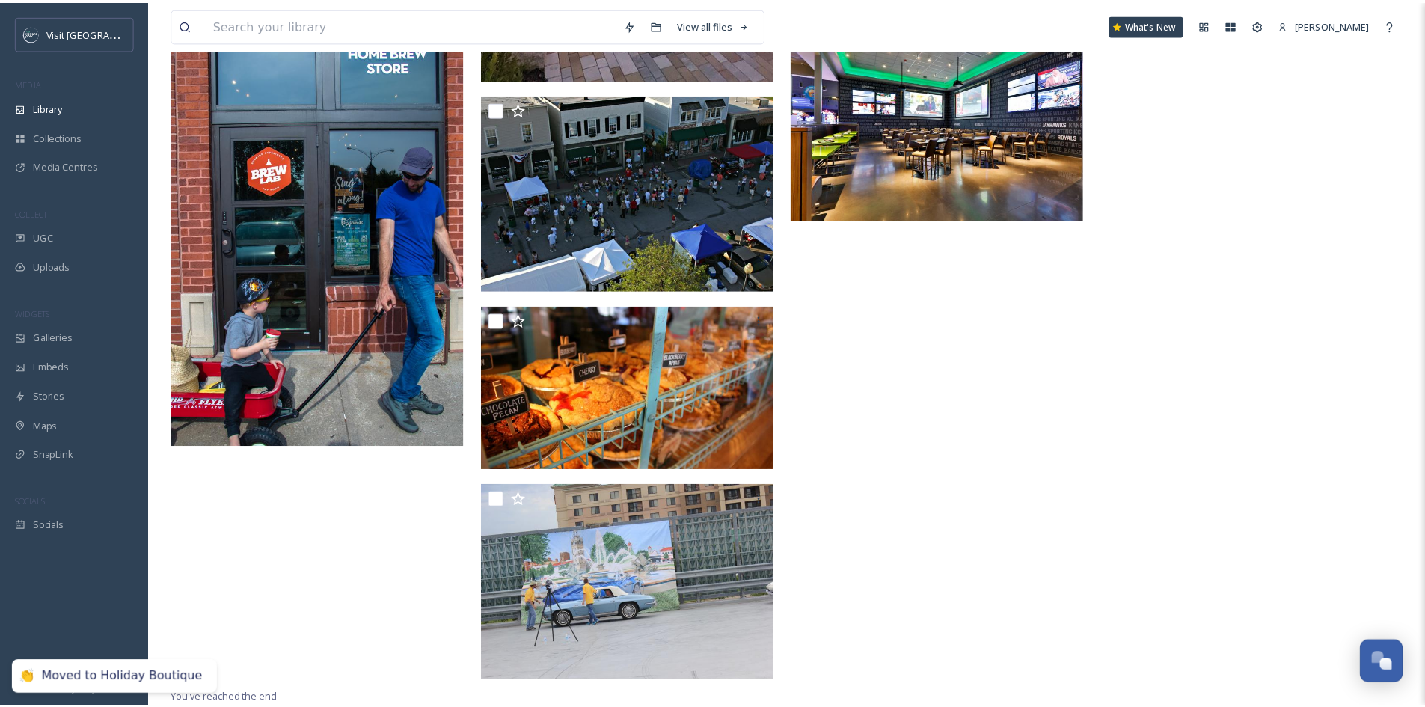
scroll to position [2709, 0]
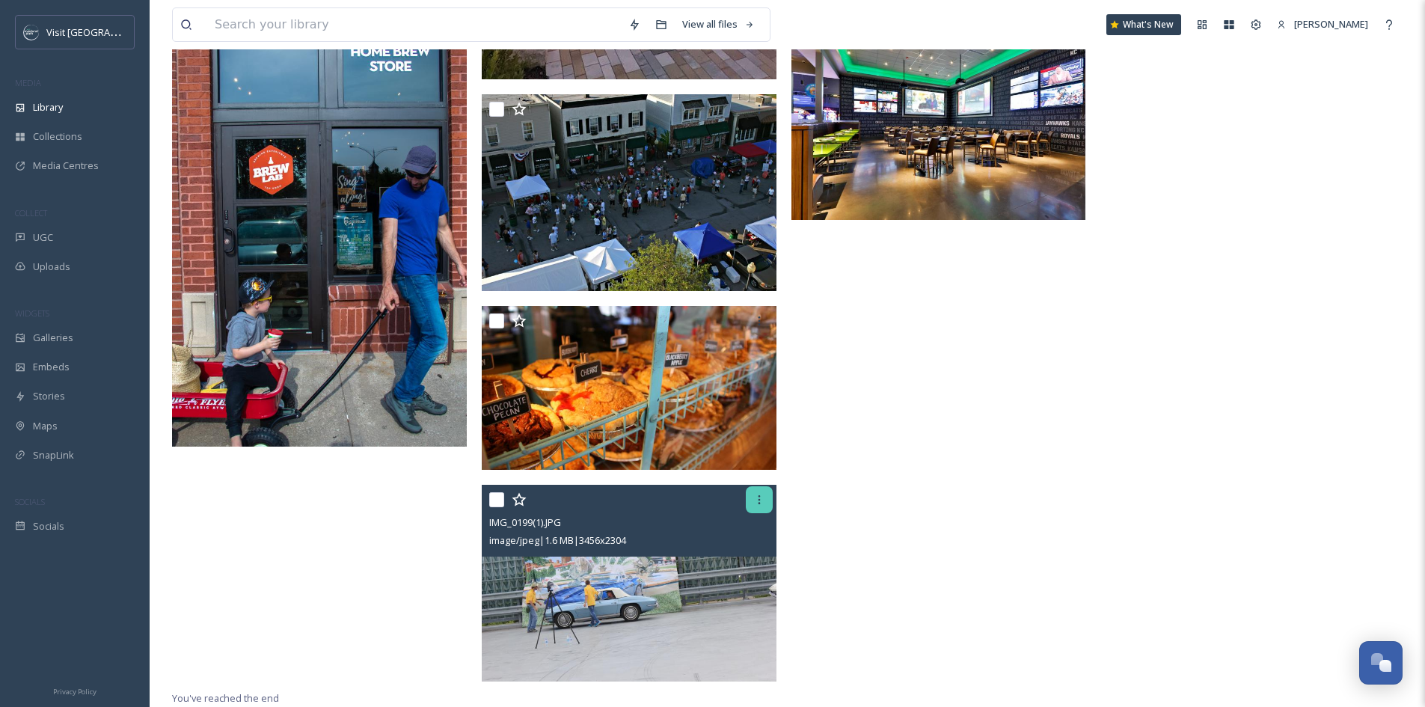
click at [756, 507] on div at bounding box center [759, 499] width 27 height 27
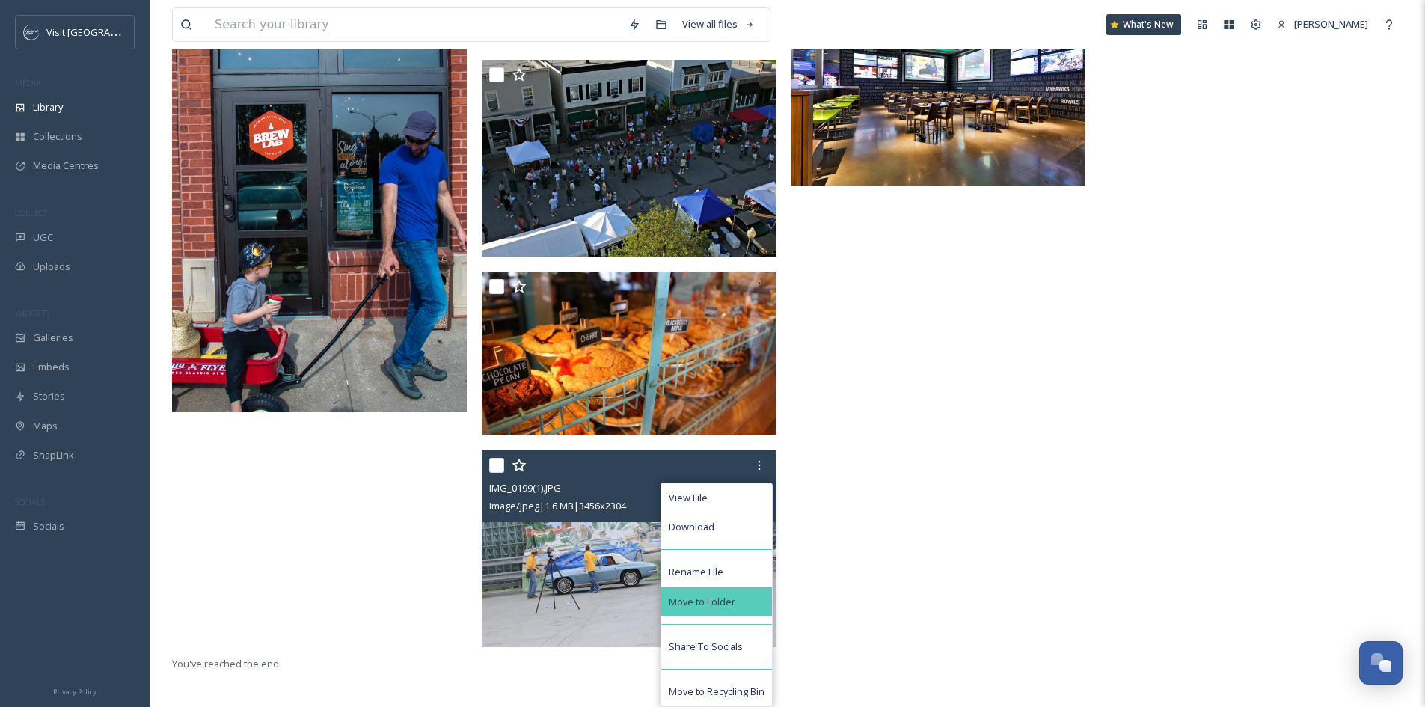
click at [743, 608] on div "Move to Folder" at bounding box center [716, 601] width 111 height 29
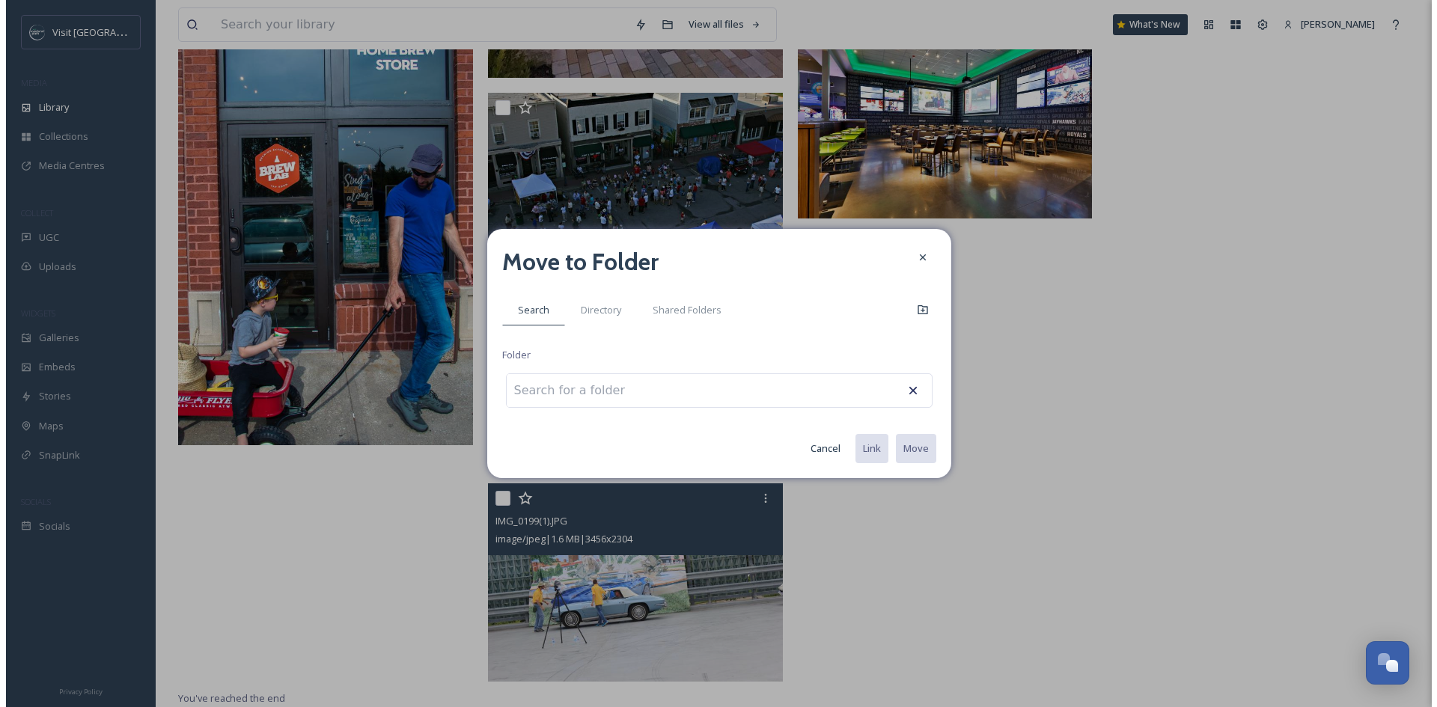
scroll to position [2710, 0]
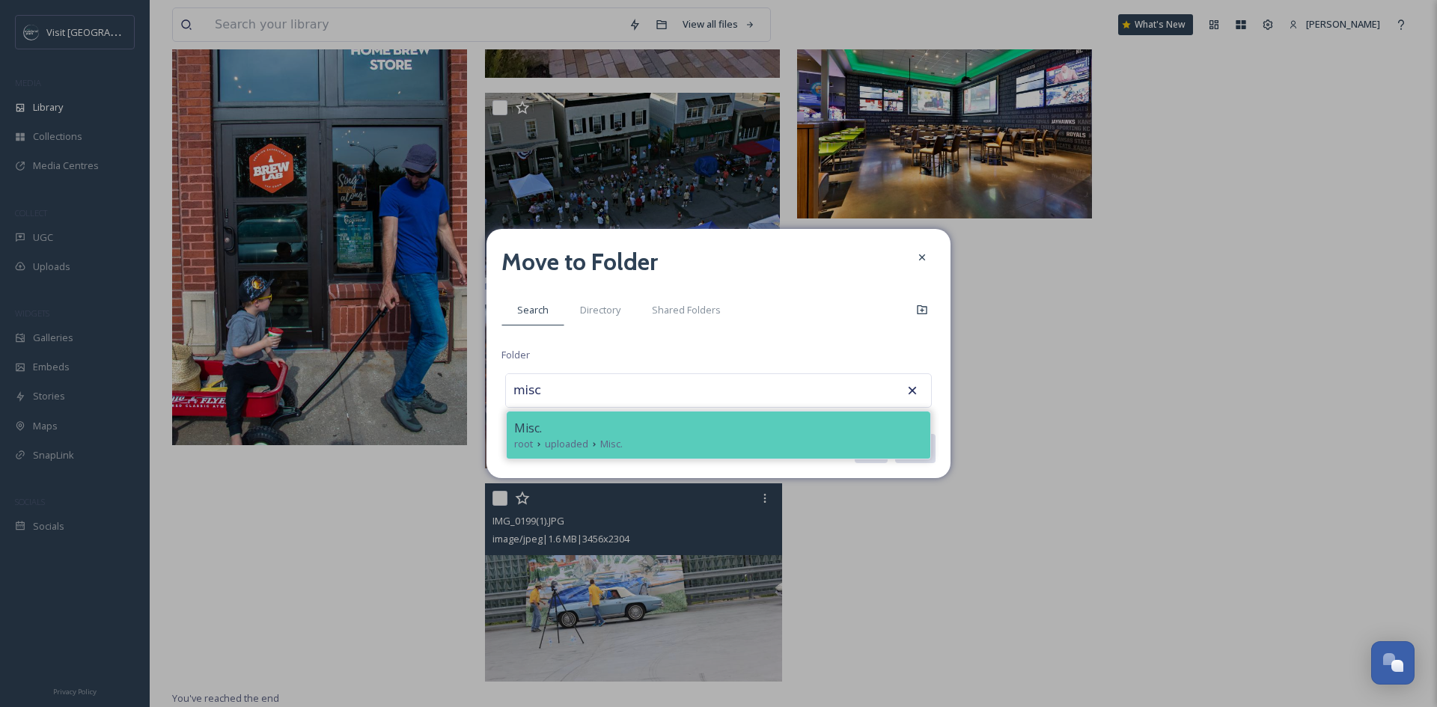
click at [759, 436] on div "Misc." at bounding box center [718, 428] width 409 height 18
type input "Misc."
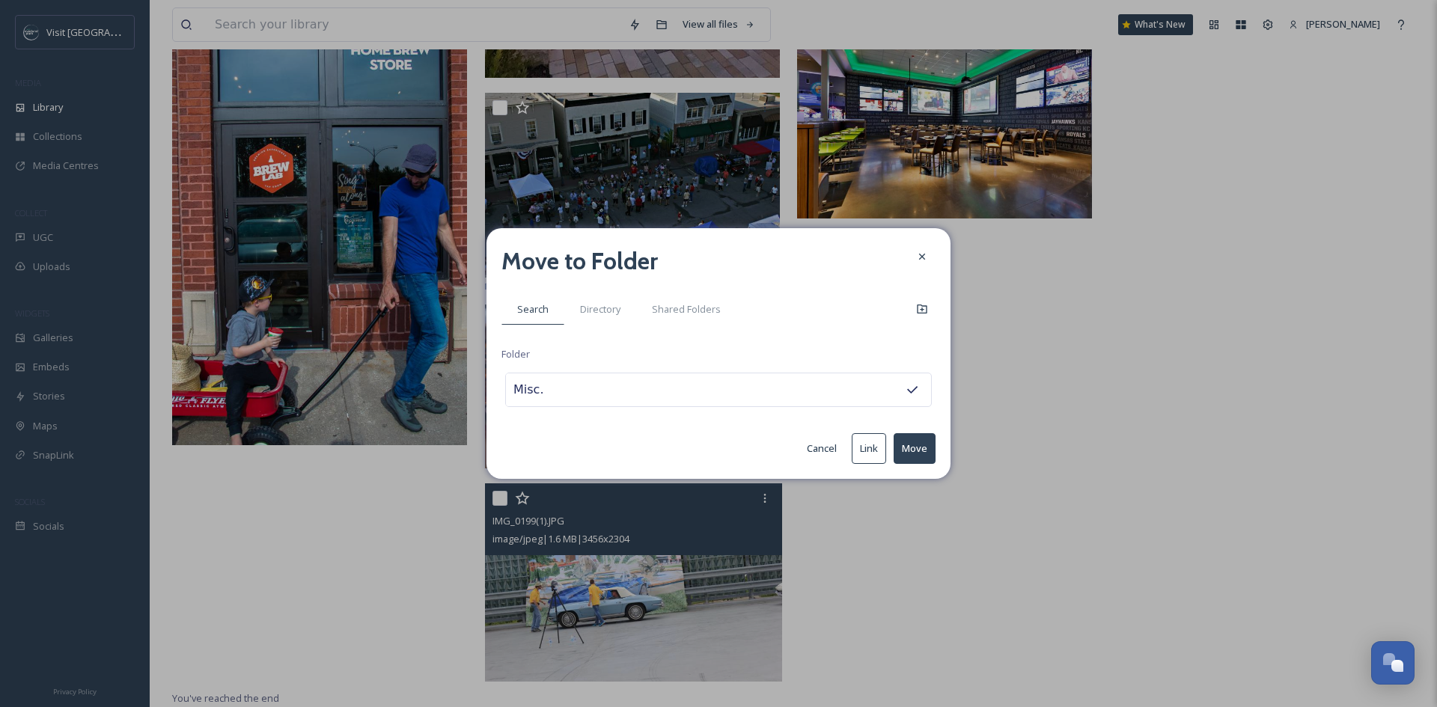
click at [902, 440] on button "Move" at bounding box center [914, 448] width 42 height 31
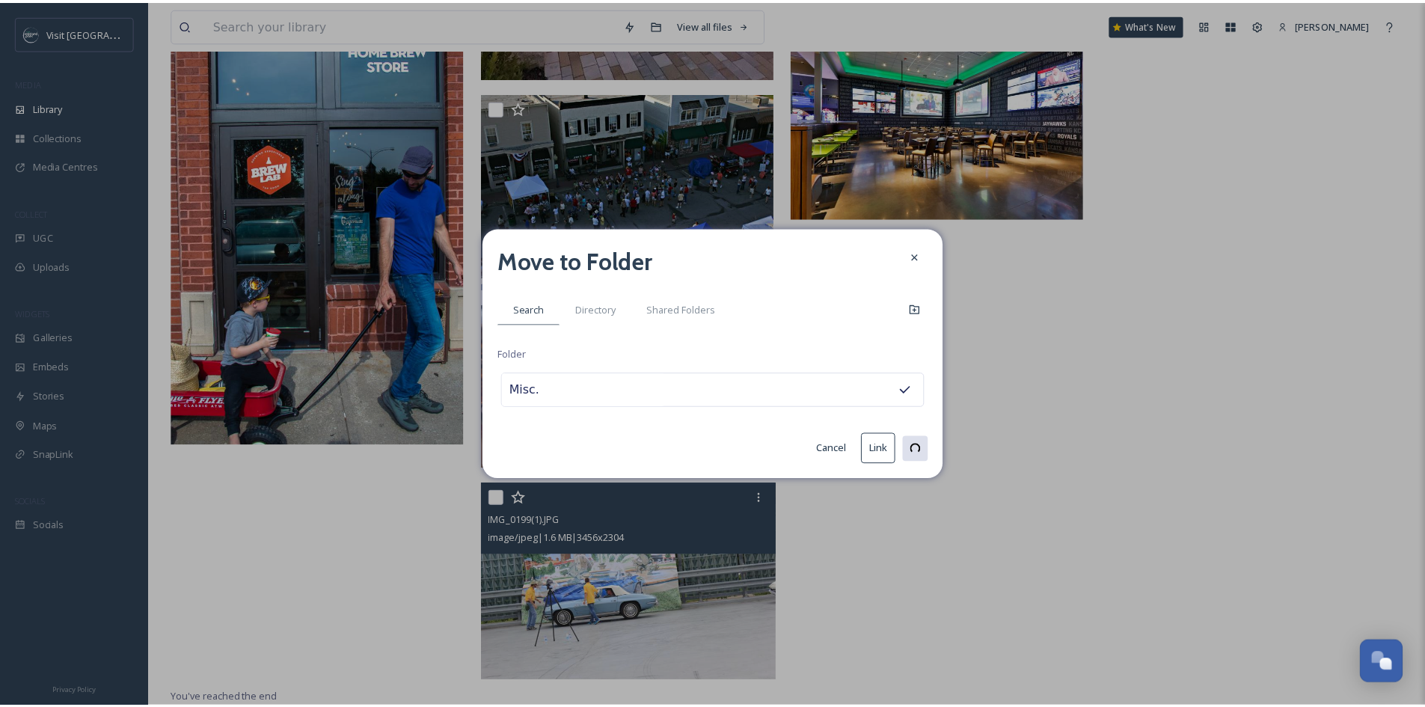
scroll to position [2709, 0]
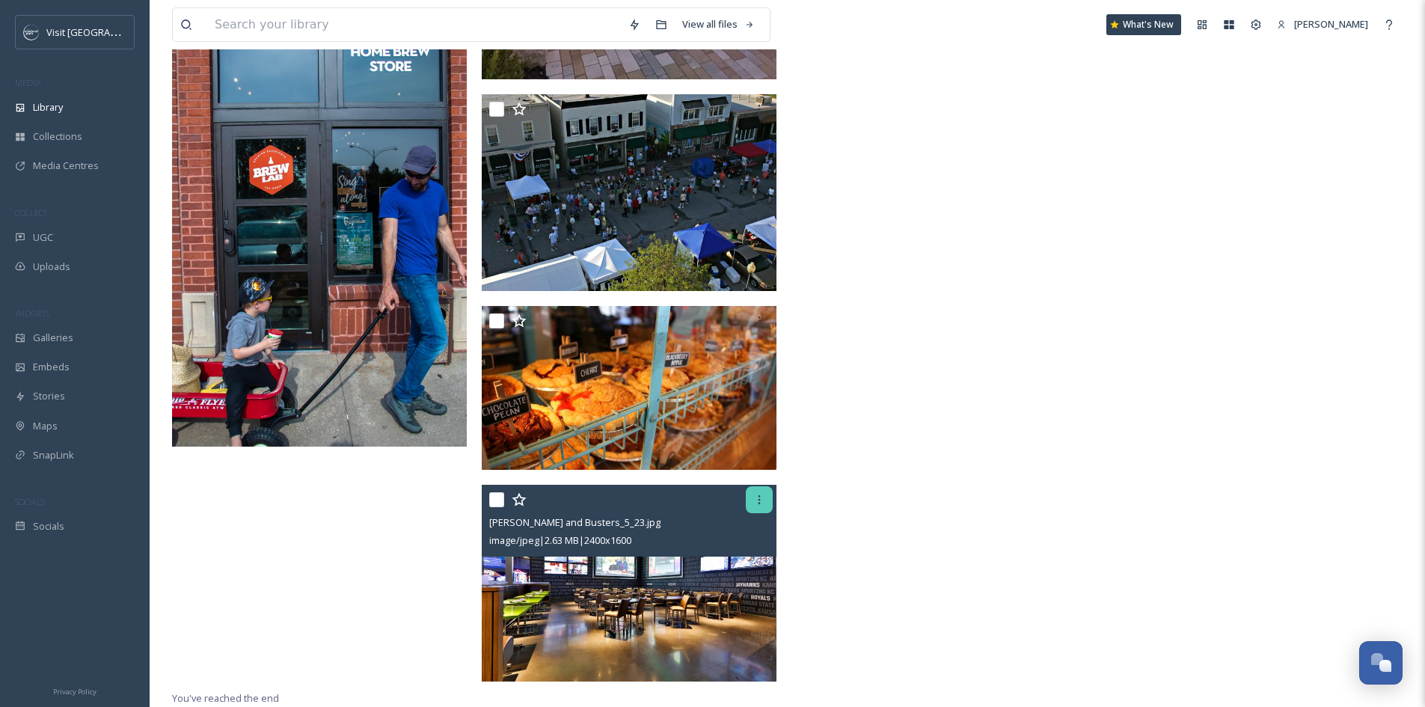
click at [762, 499] on icon at bounding box center [760, 500] width 12 height 12
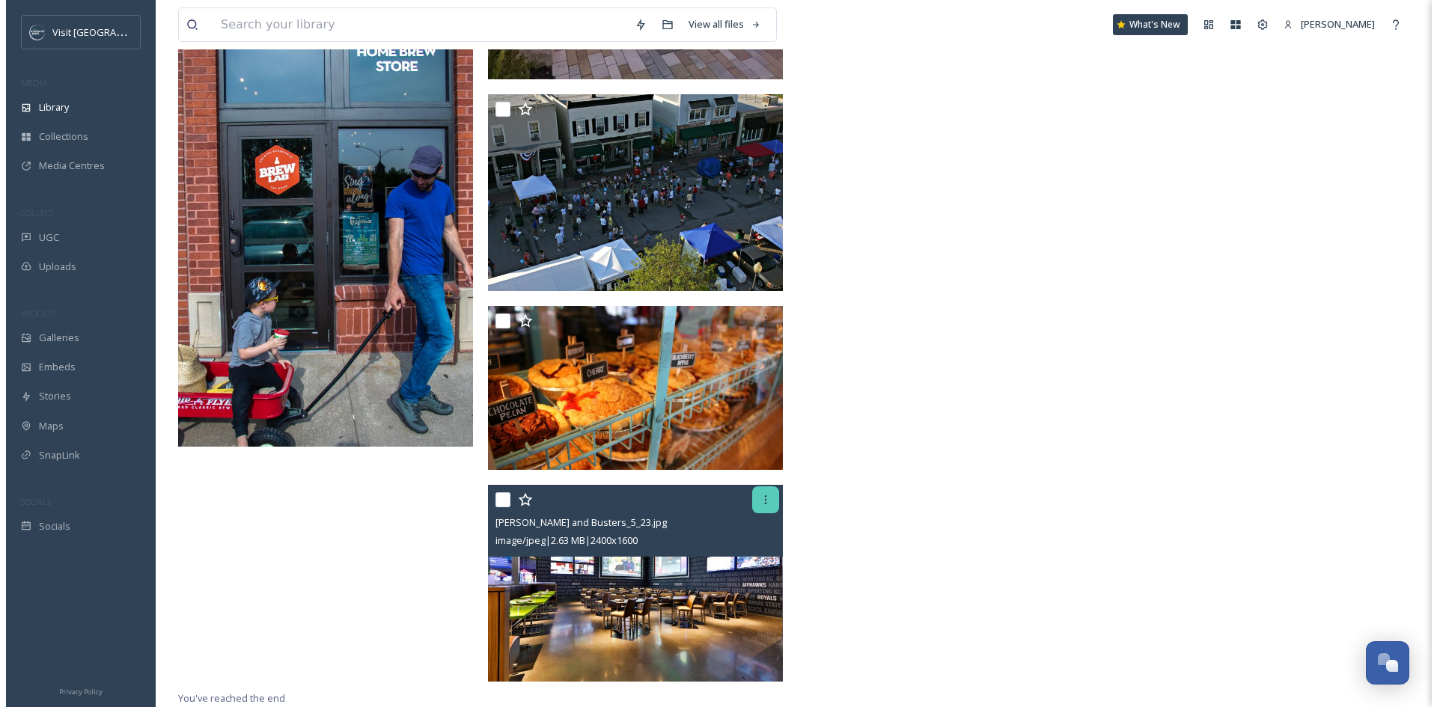
scroll to position [2710, 0]
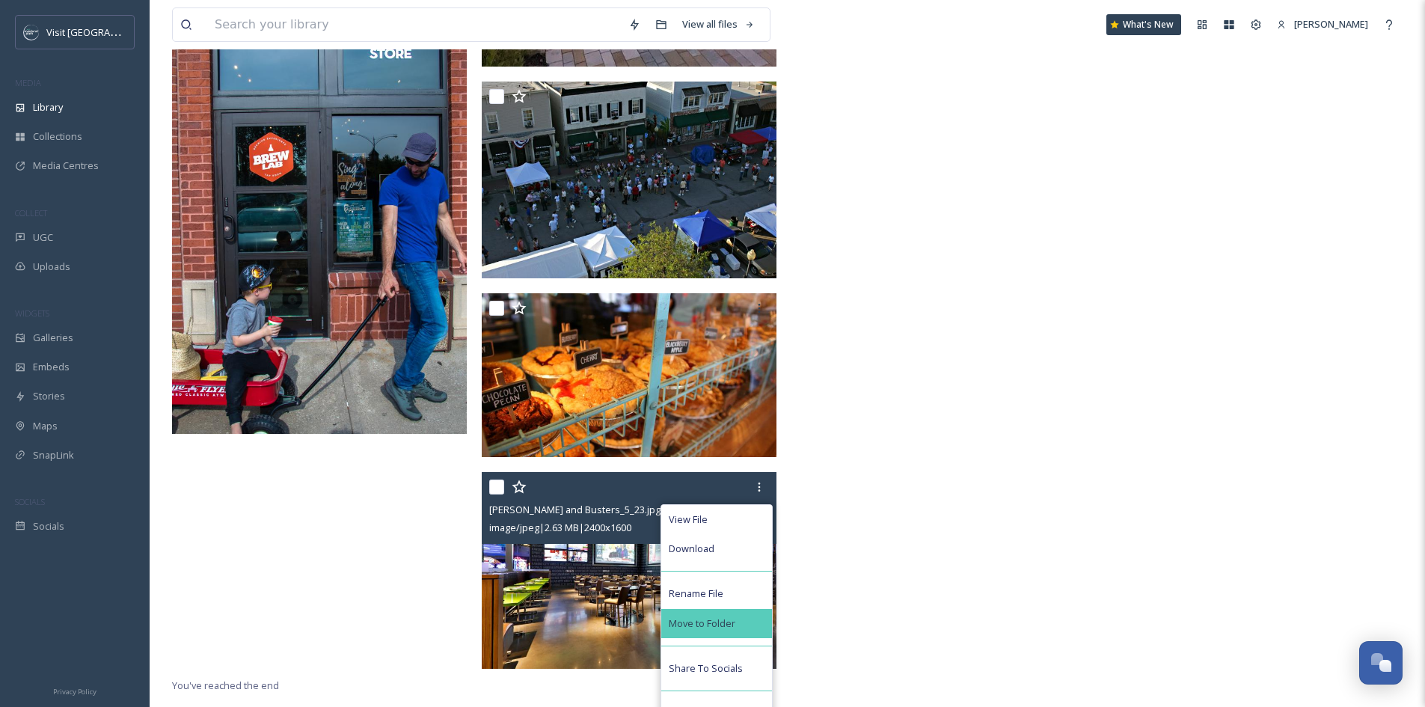
click at [751, 629] on div "Move to Folder" at bounding box center [716, 623] width 111 height 29
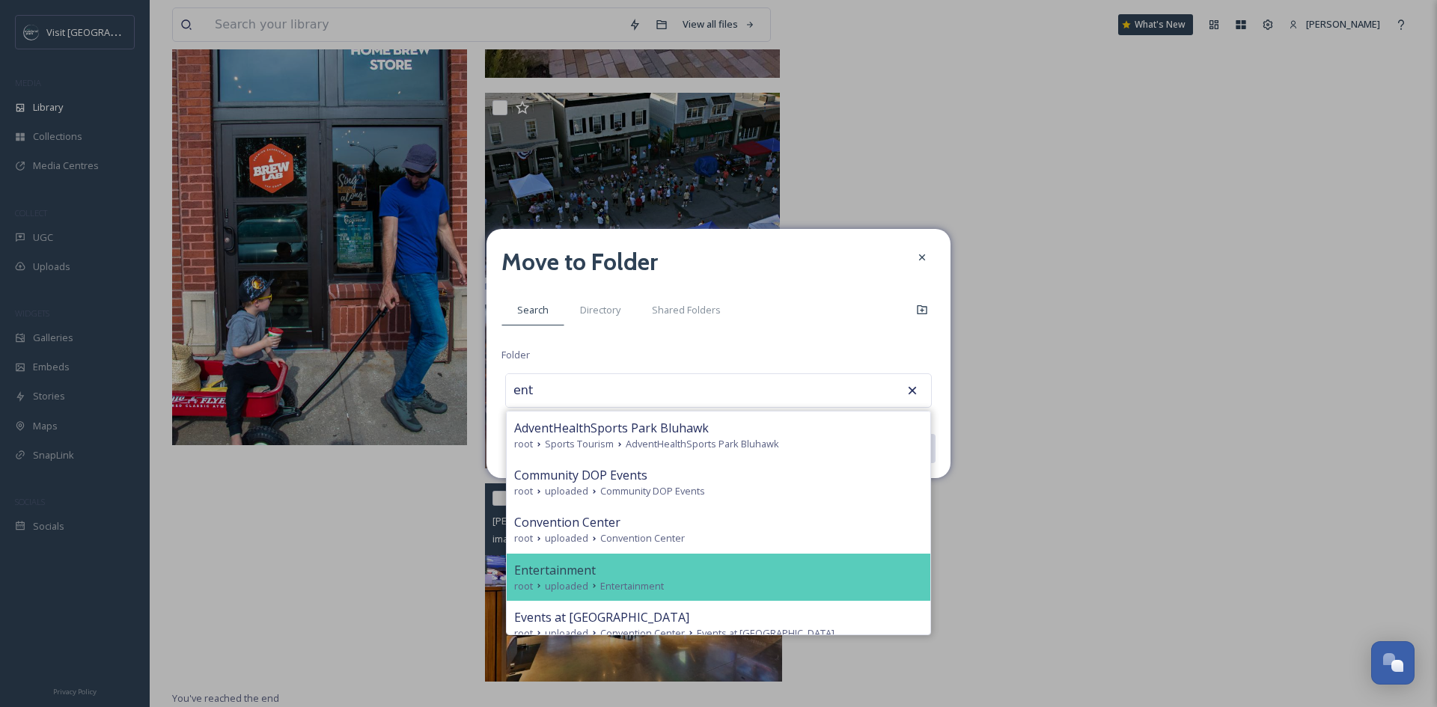
click at [724, 580] on div "root uploaded Entertainment" at bounding box center [718, 586] width 409 height 14
type input "Entertainment"
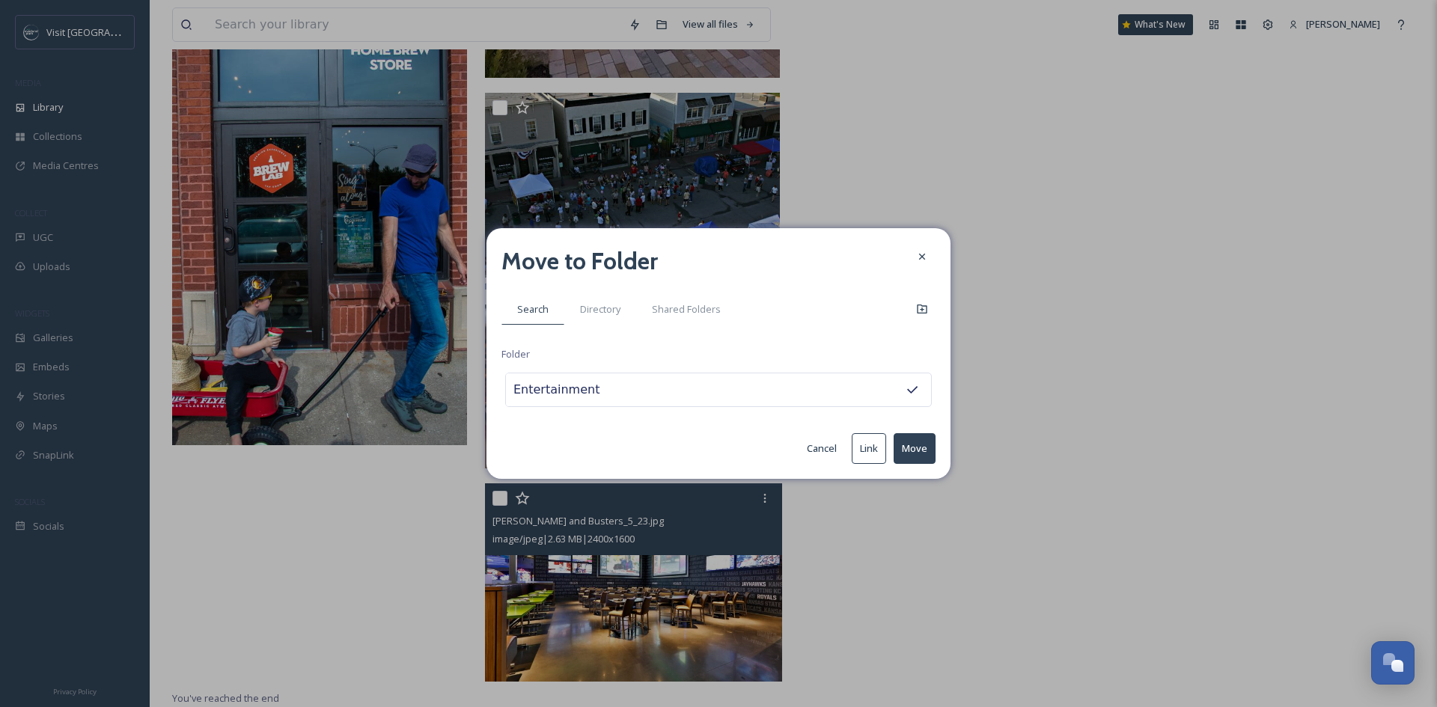
click at [926, 432] on div "Move to Folder Search Directory Shared Folders Folder Entertainment Cancel Link…" at bounding box center [718, 353] width 464 height 251
click at [921, 450] on button "Move" at bounding box center [914, 448] width 42 height 31
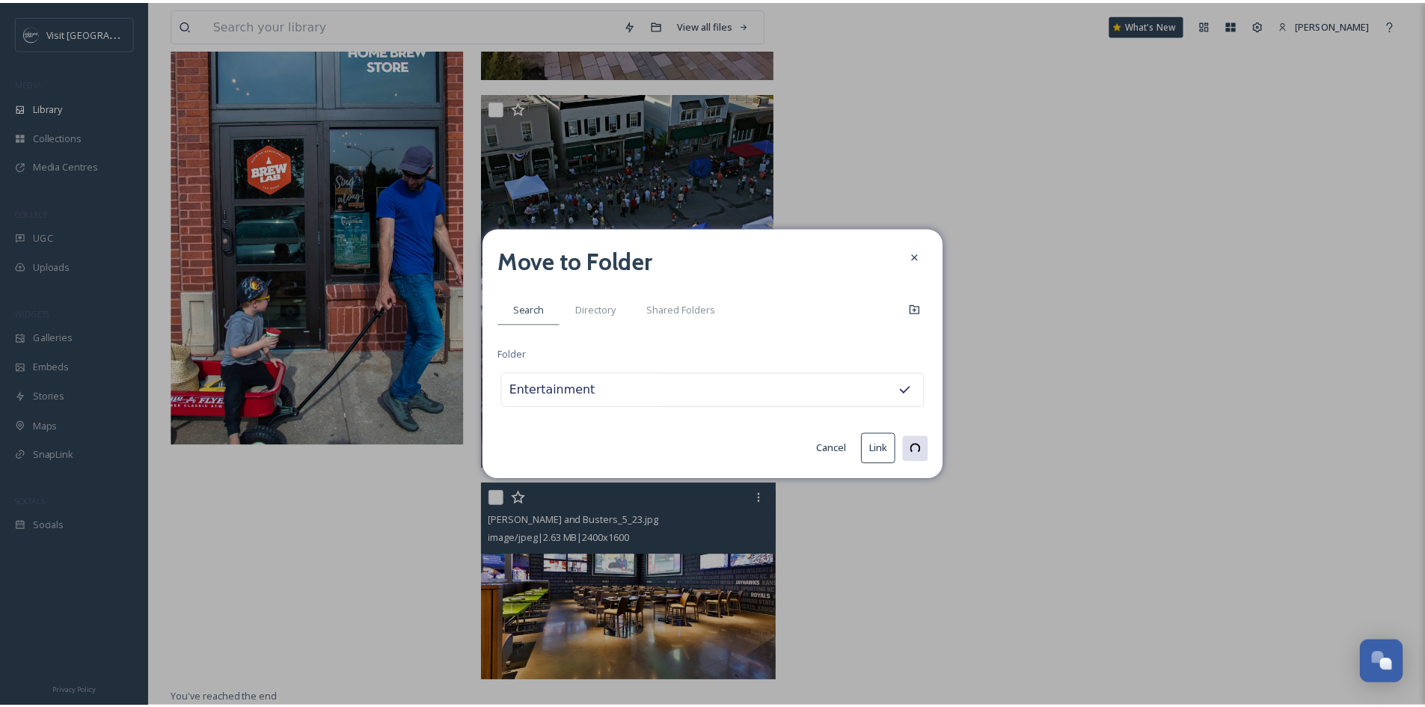
scroll to position [2497, 0]
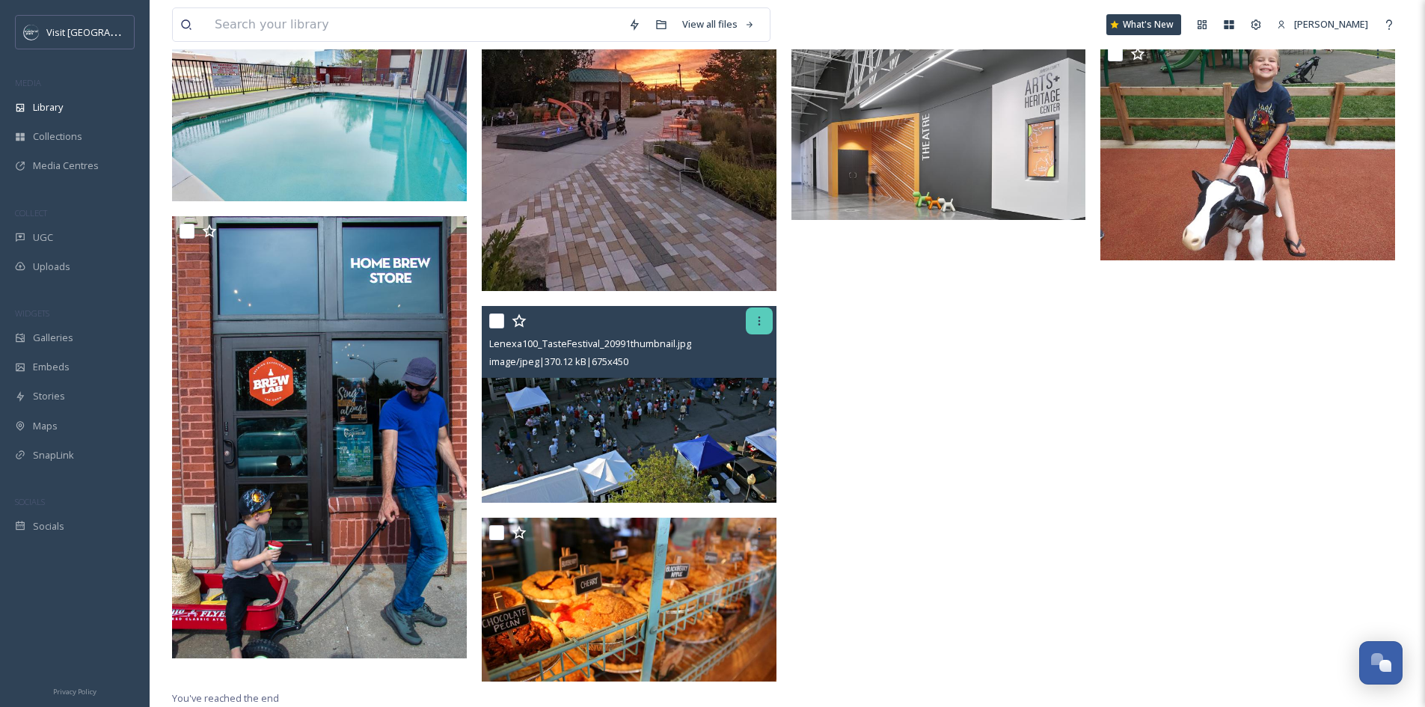
click at [761, 322] on icon at bounding box center [760, 321] width 12 height 12
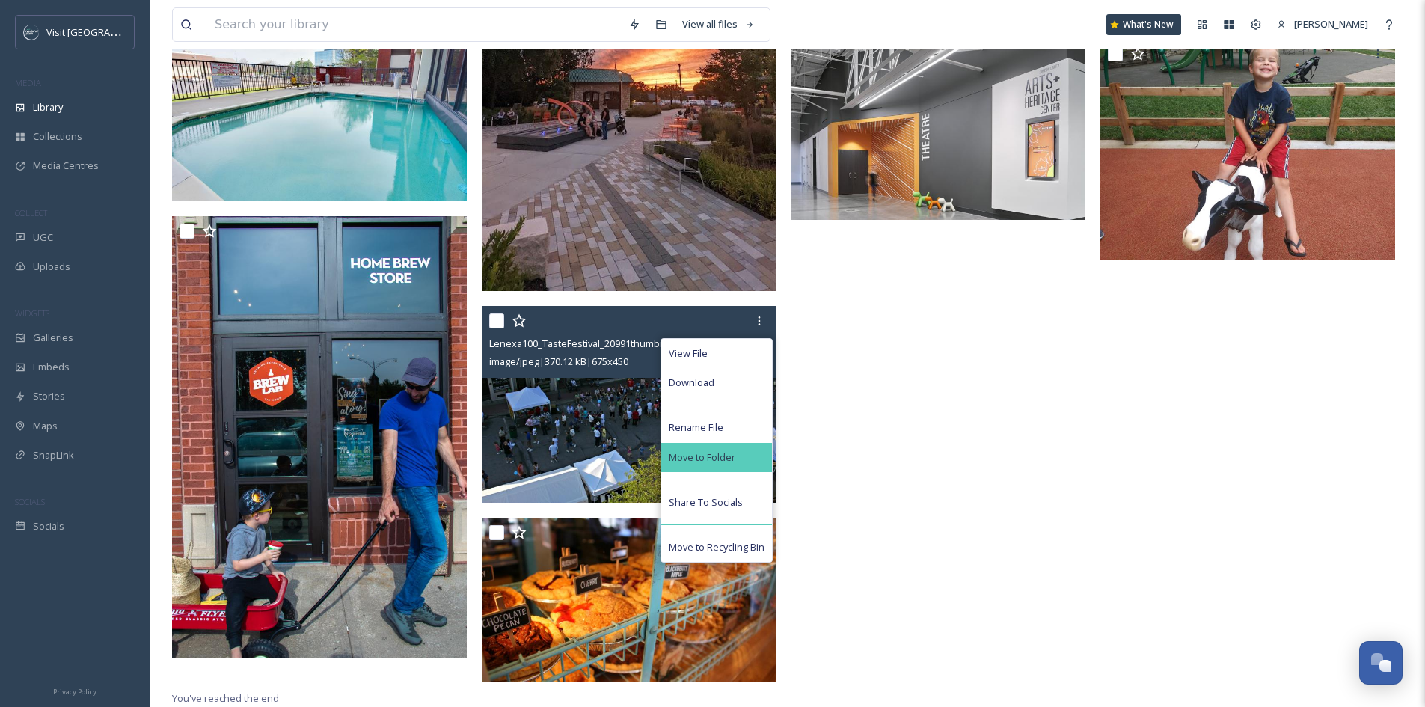
click at [733, 456] on span "Move to Folder" at bounding box center [702, 457] width 67 height 14
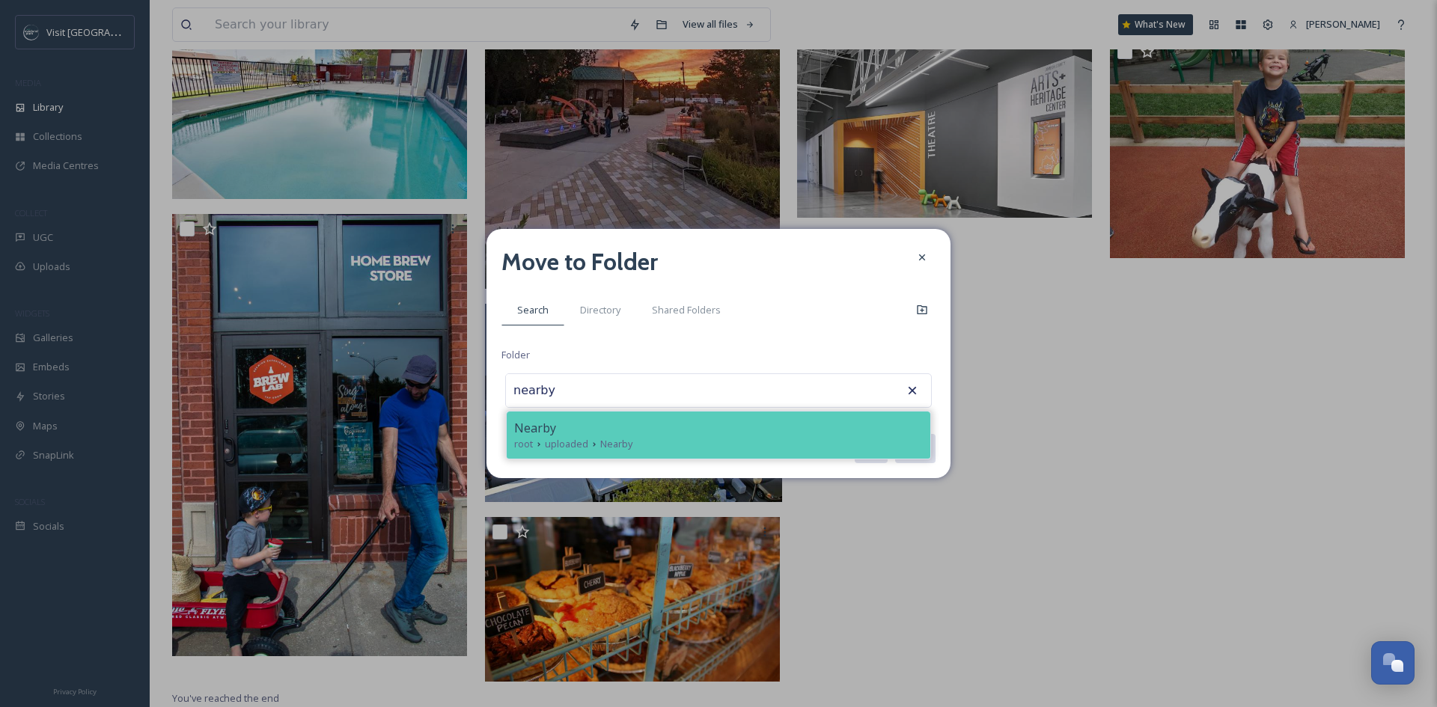
click at [729, 447] on div "root uploaded Nearby" at bounding box center [718, 444] width 409 height 14
type input "Nearby"
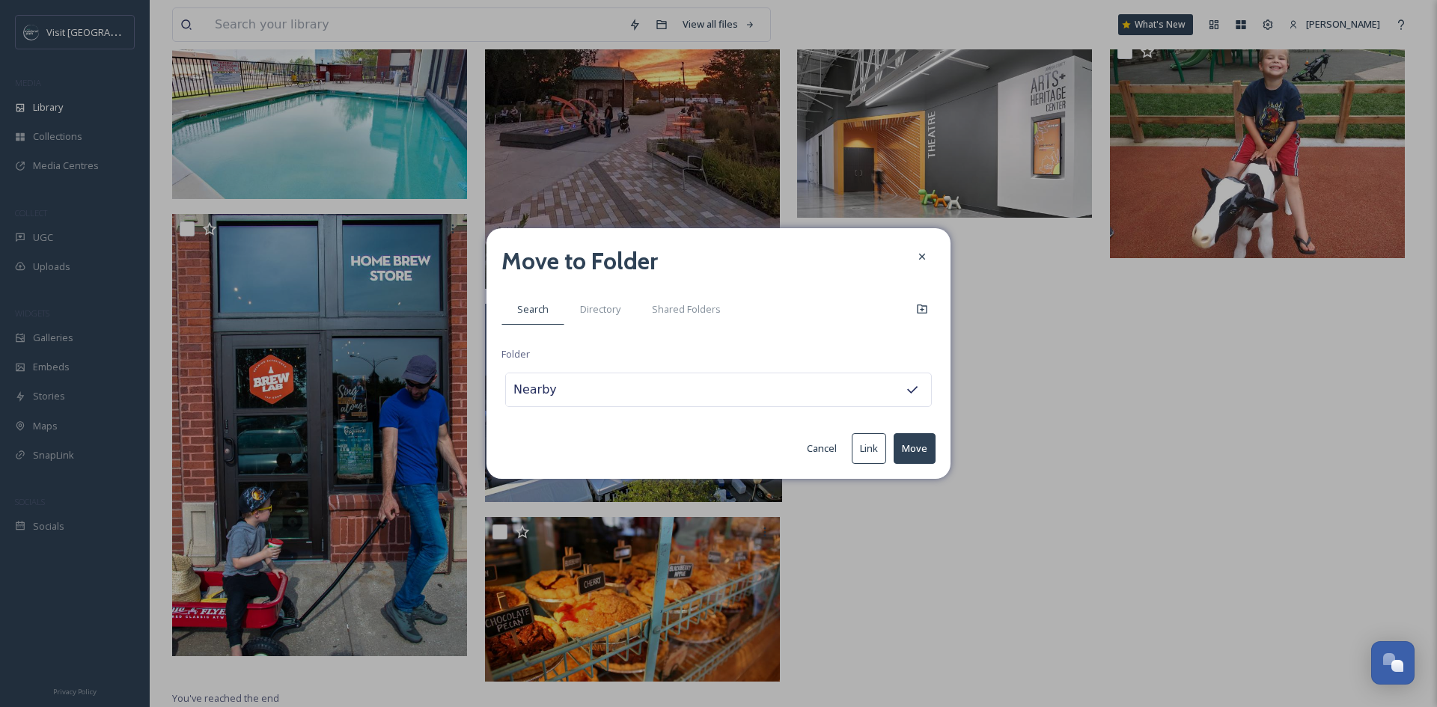
click at [901, 445] on button "Move" at bounding box center [914, 448] width 42 height 31
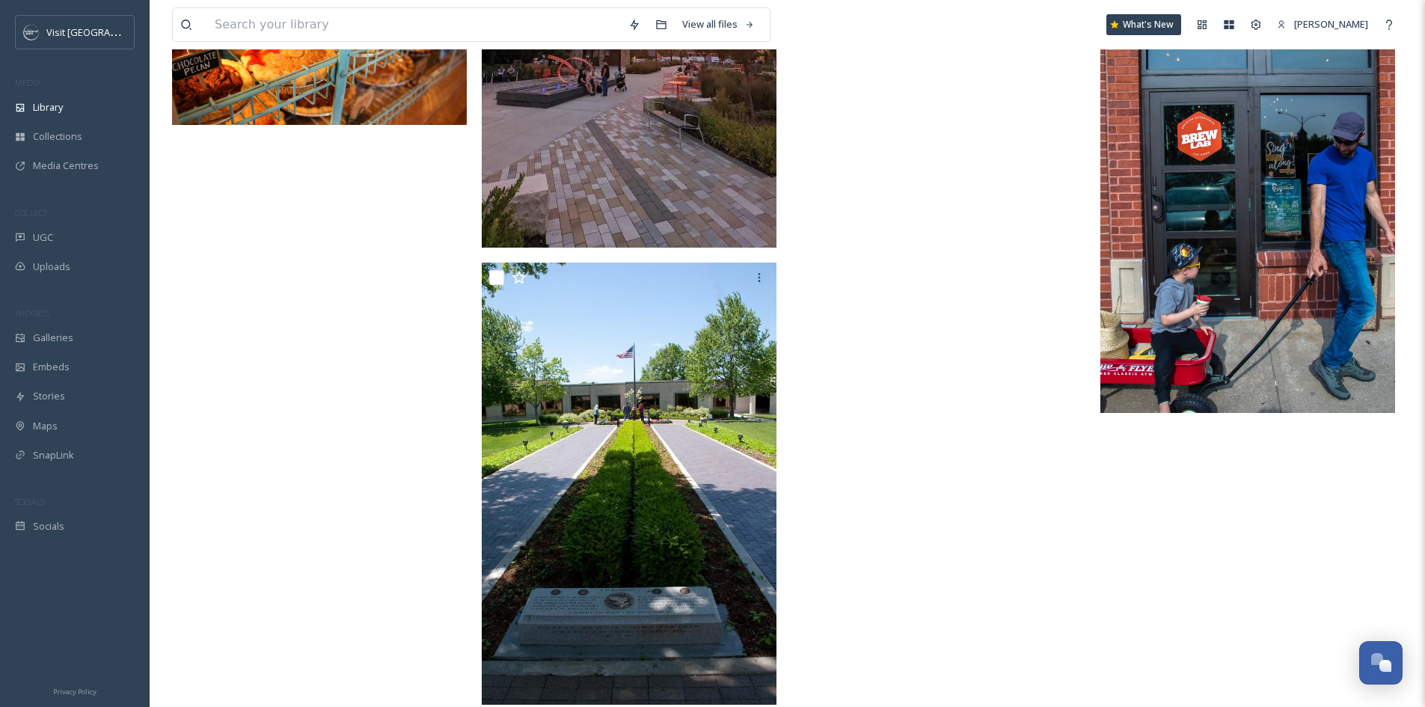
scroll to position [2574, 0]
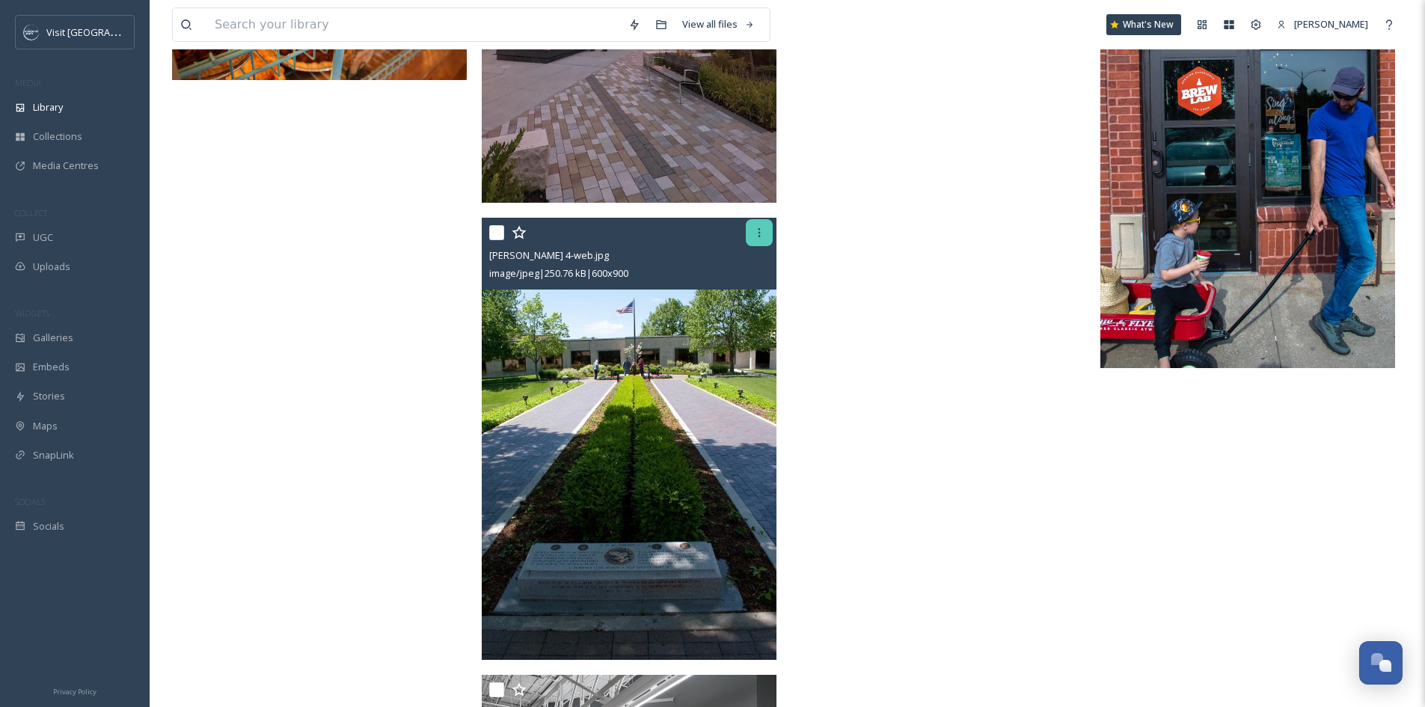
click at [762, 239] on icon at bounding box center [760, 233] width 12 height 12
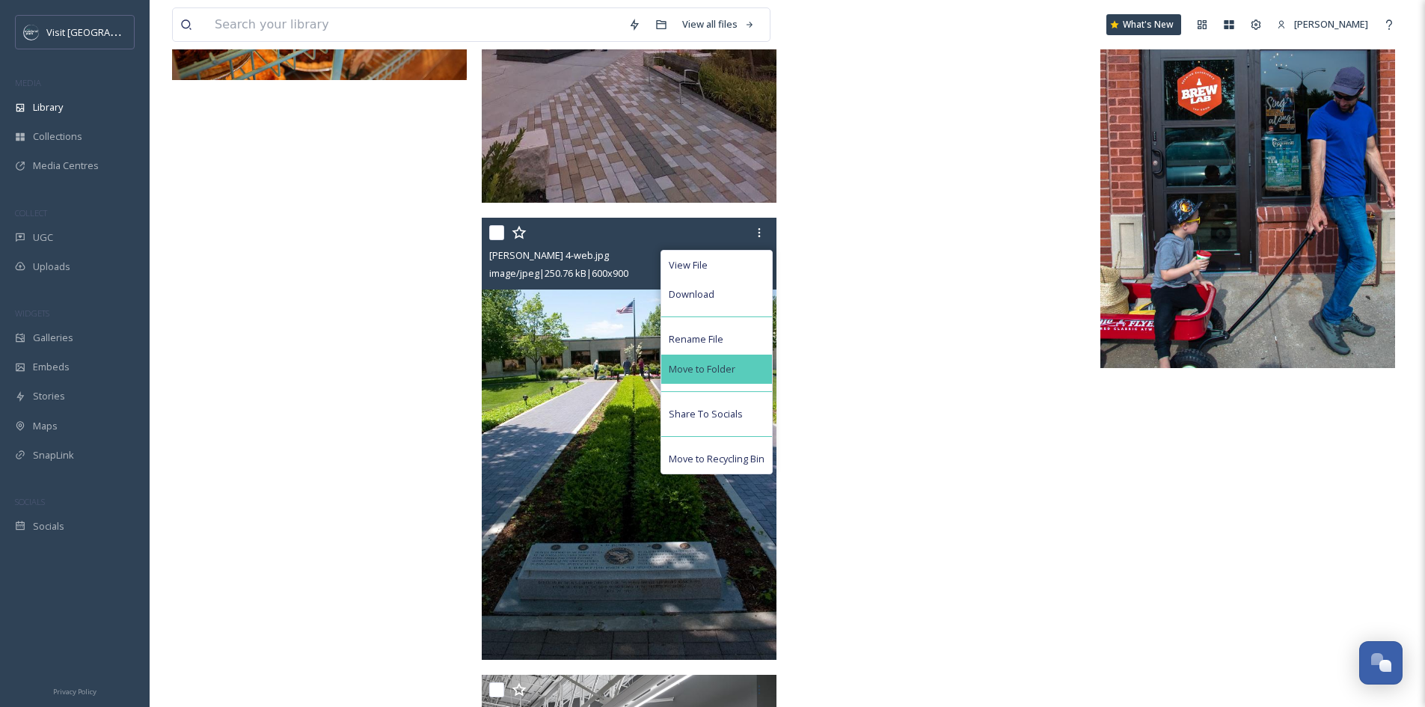
click at [740, 371] on div "Move to Folder" at bounding box center [716, 369] width 111 height 29
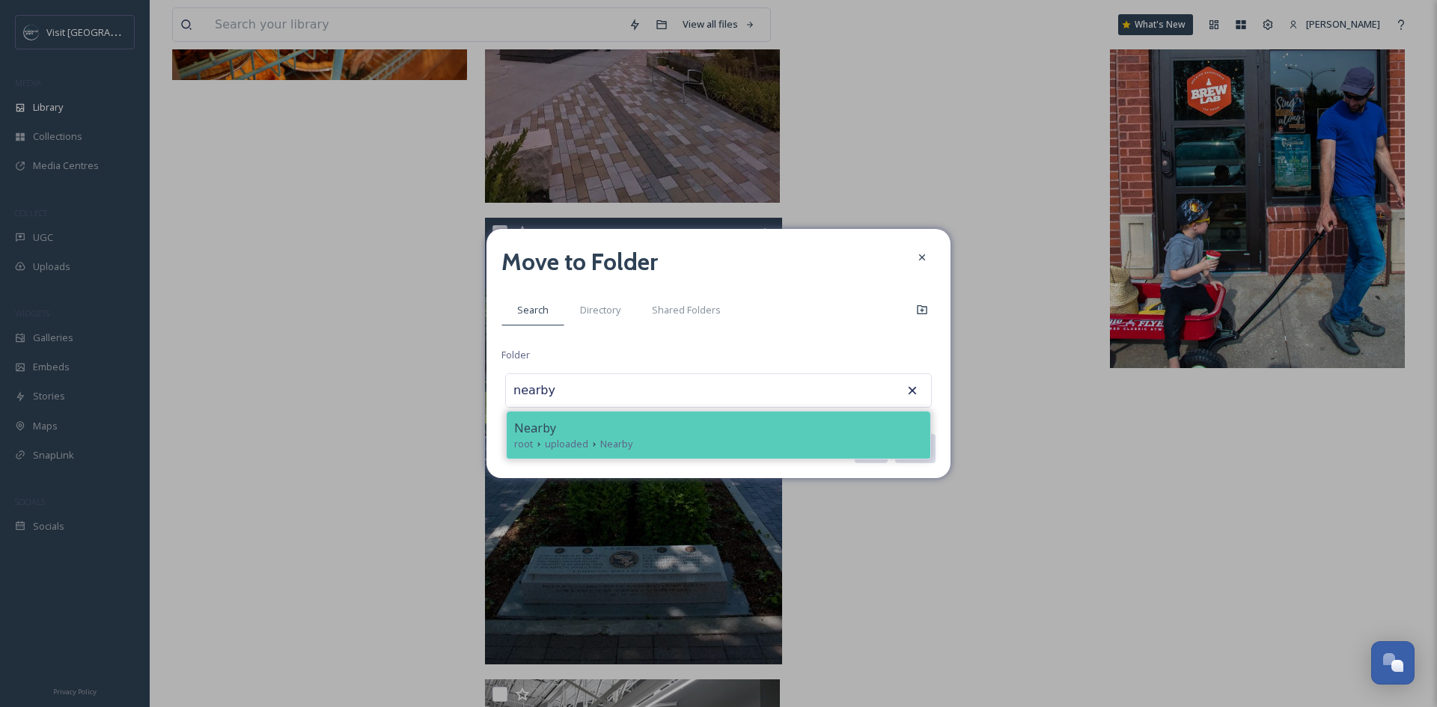
click at [764, 429] on div "Nearby" at bounding box center [718, 428] width 409 height 18
type input "Nearby"
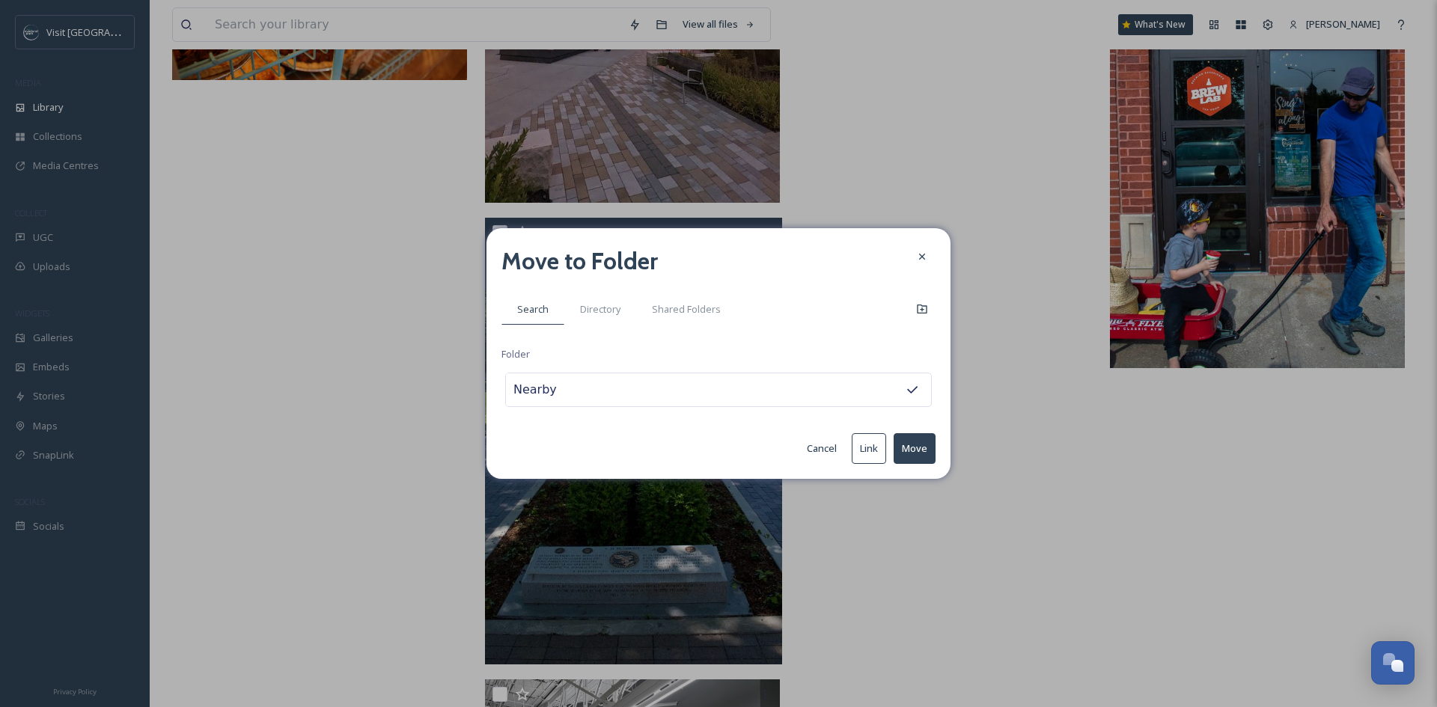
click at [932, 454] on button "Move" at bounding box center [914, 448] width 42 height 31
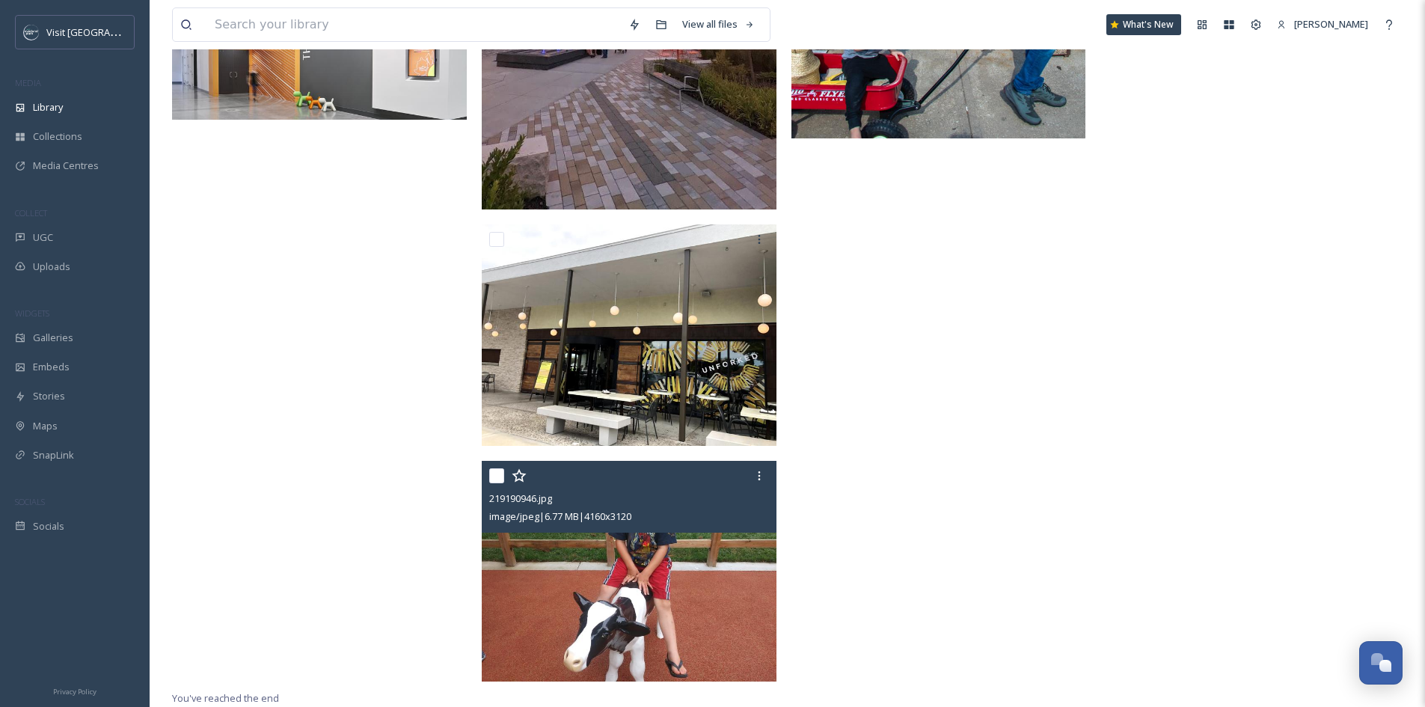
click at [603, 618] on img at bounding box center [629, 571] width 295 height 221
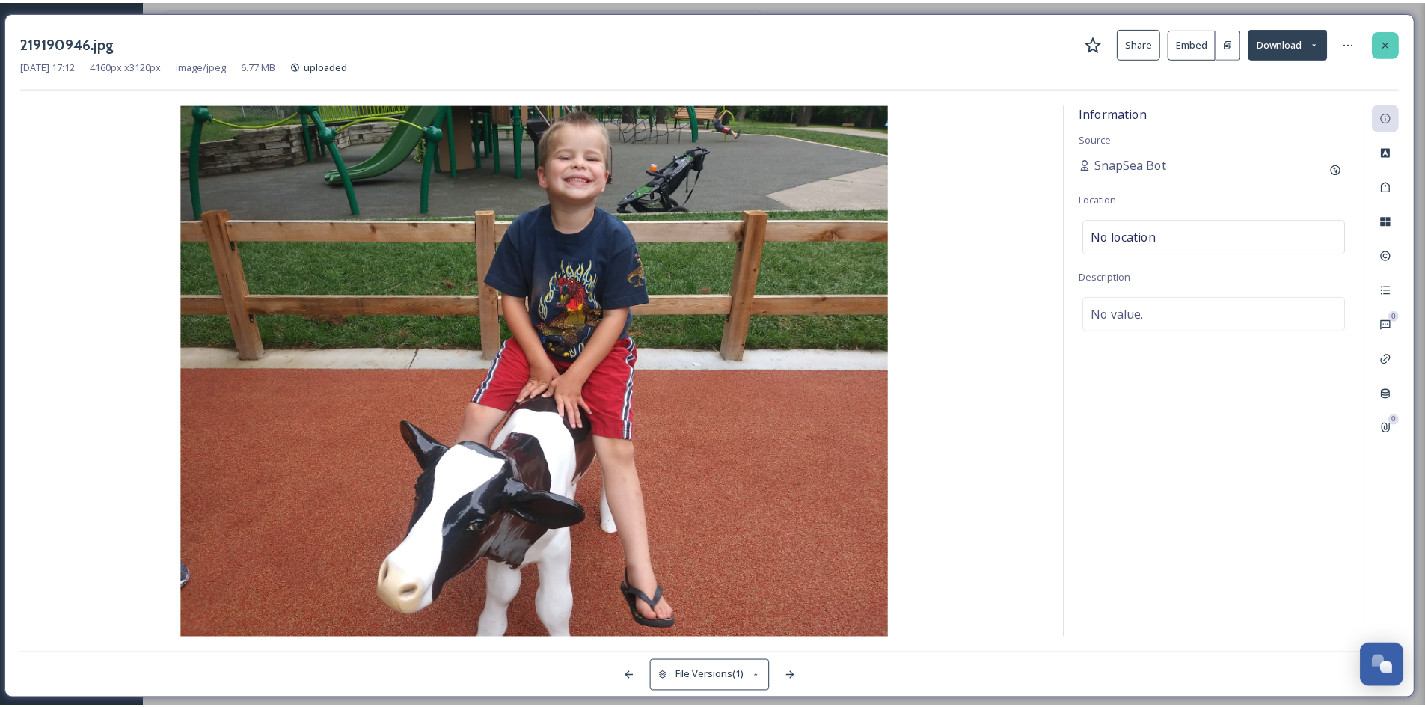
scroll to position [2343, 0]
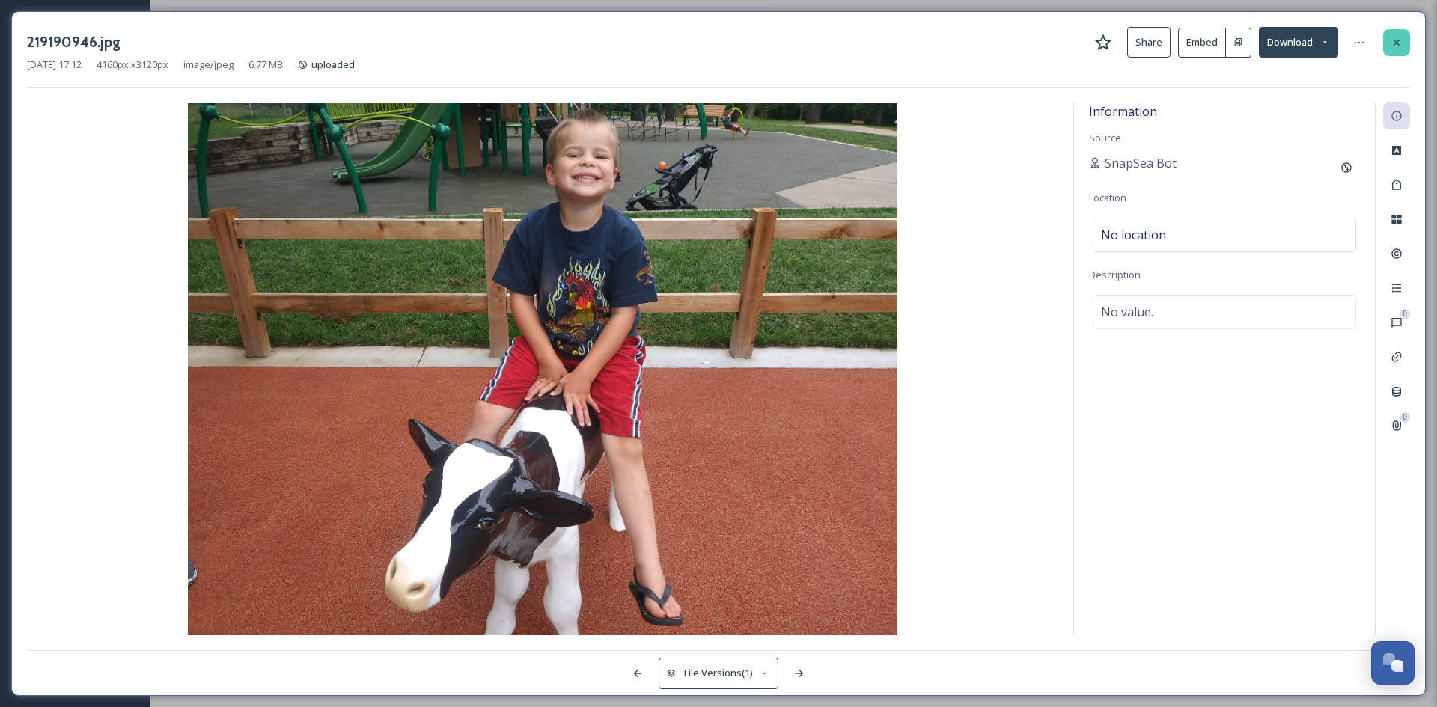
click at [1401, 37] on icon at bounding box center [1396, 43] width 12 height 12
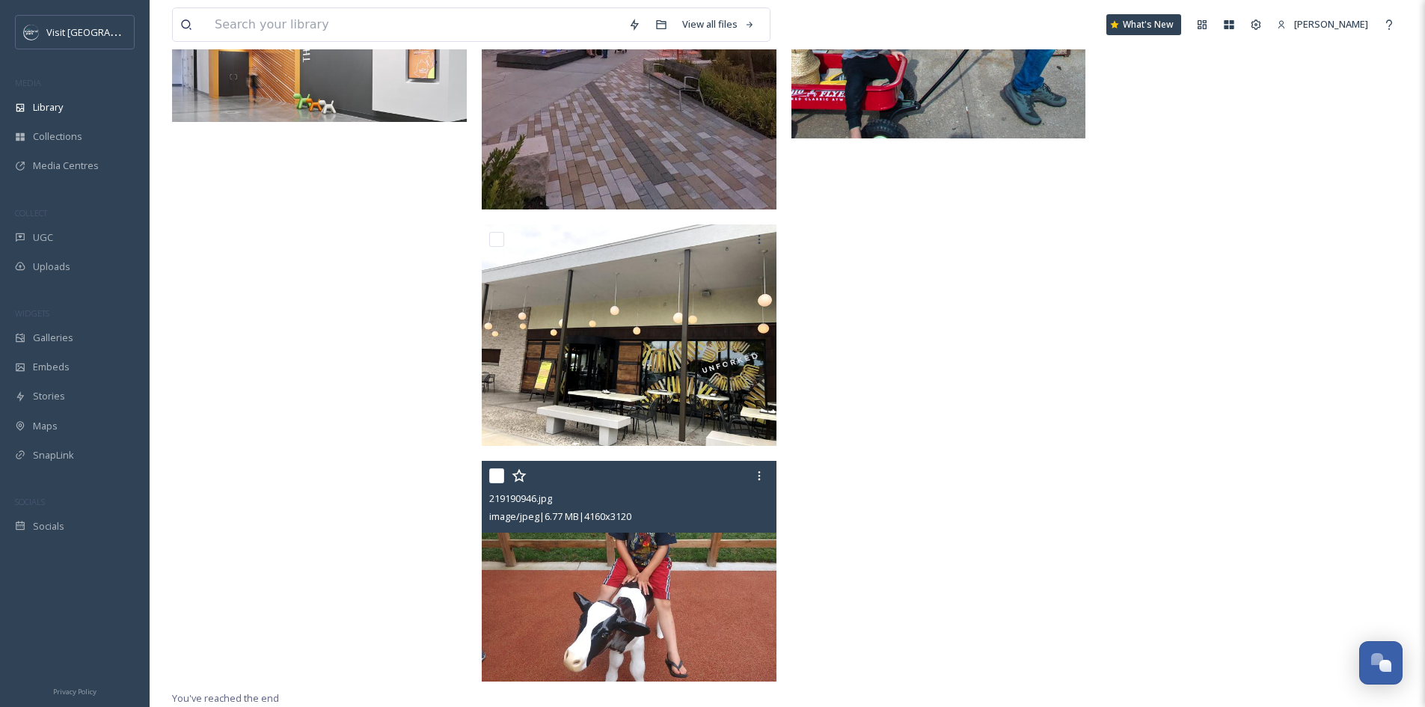
click at [494, 474] on input "checkbox" at bounding box center [496, 475] width 15 height 15
checkbox input "true"
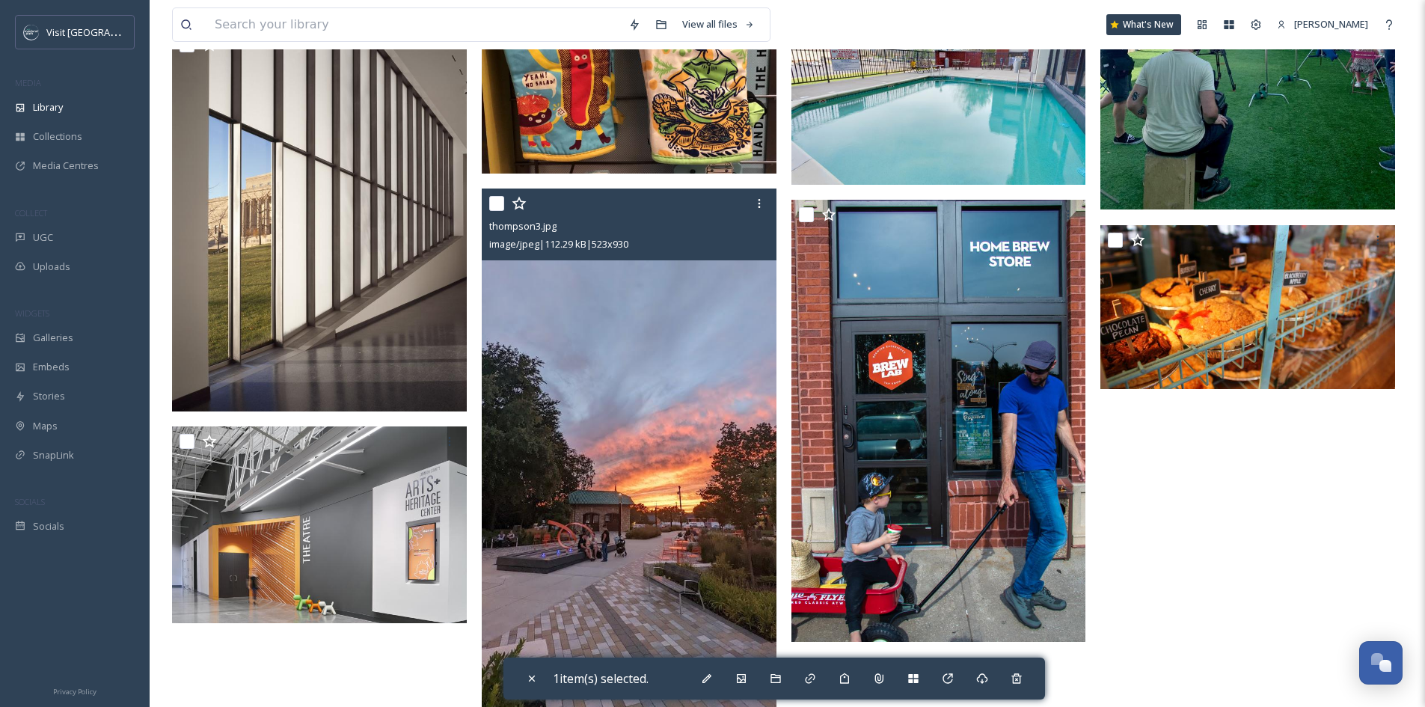
scroll to position [1978, 0]
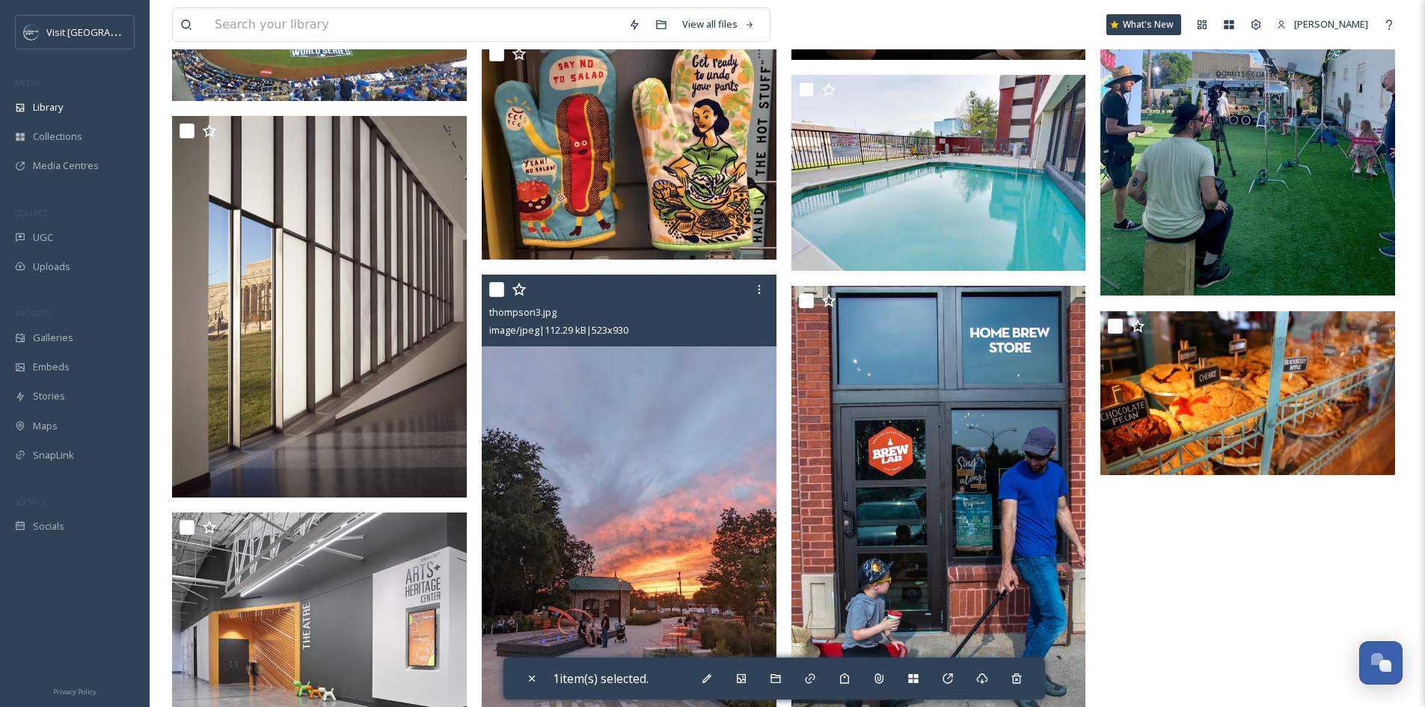
click at [496, 297] on input "checkbox" at bounding box center [496, 289] width 15 height 15
checkbox input "true"
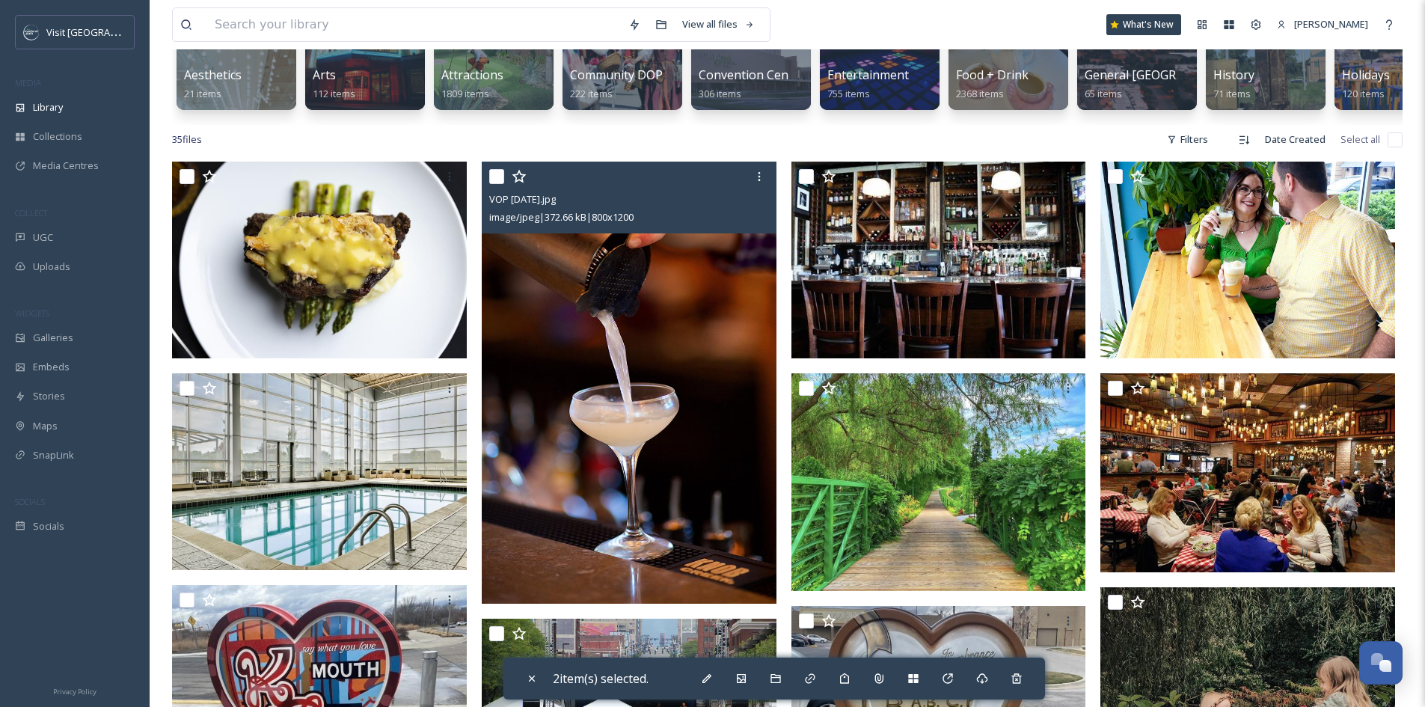
scroll to position [107, 0]
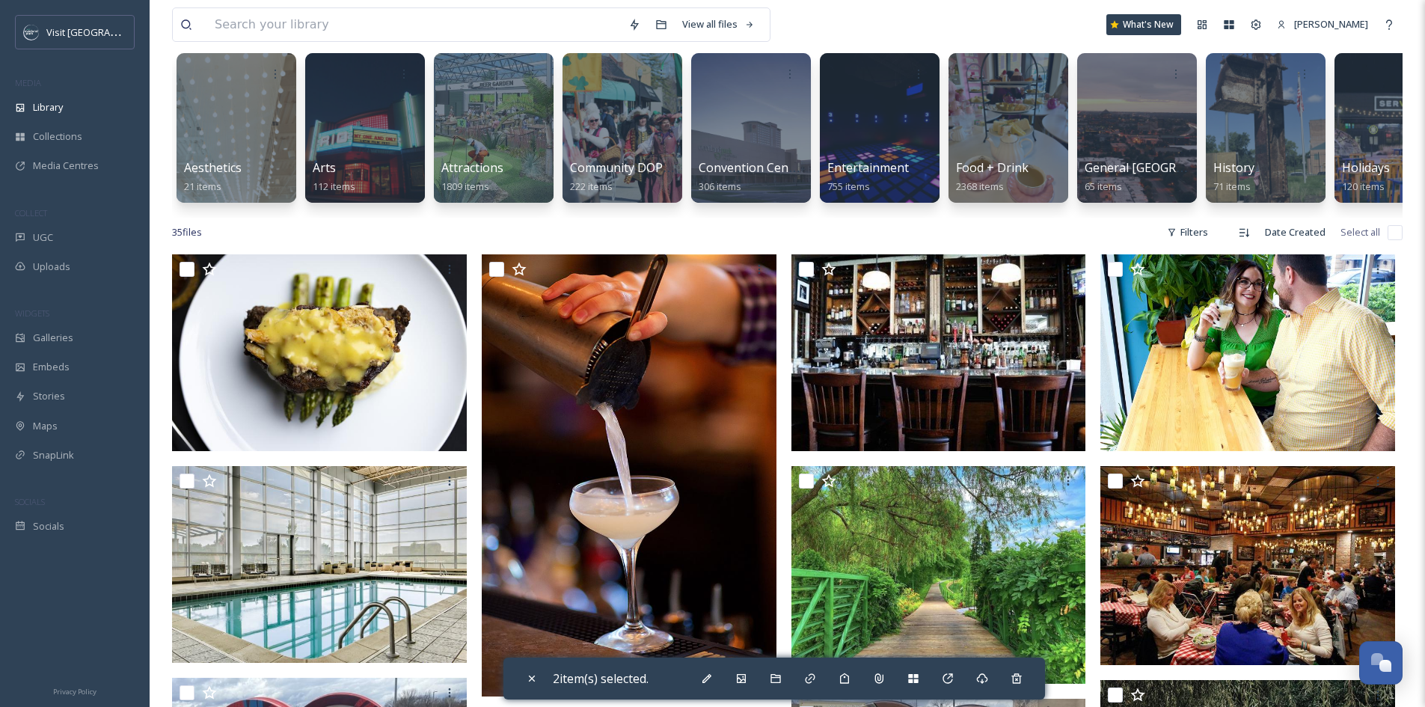
click at [795, 689] on div "2 item(s) selected." at bounding box center [775, 679] width 542 height 42
click at [788, 683] on div "Move To Folder" at bounding box center [775, 678] width 27 height 27
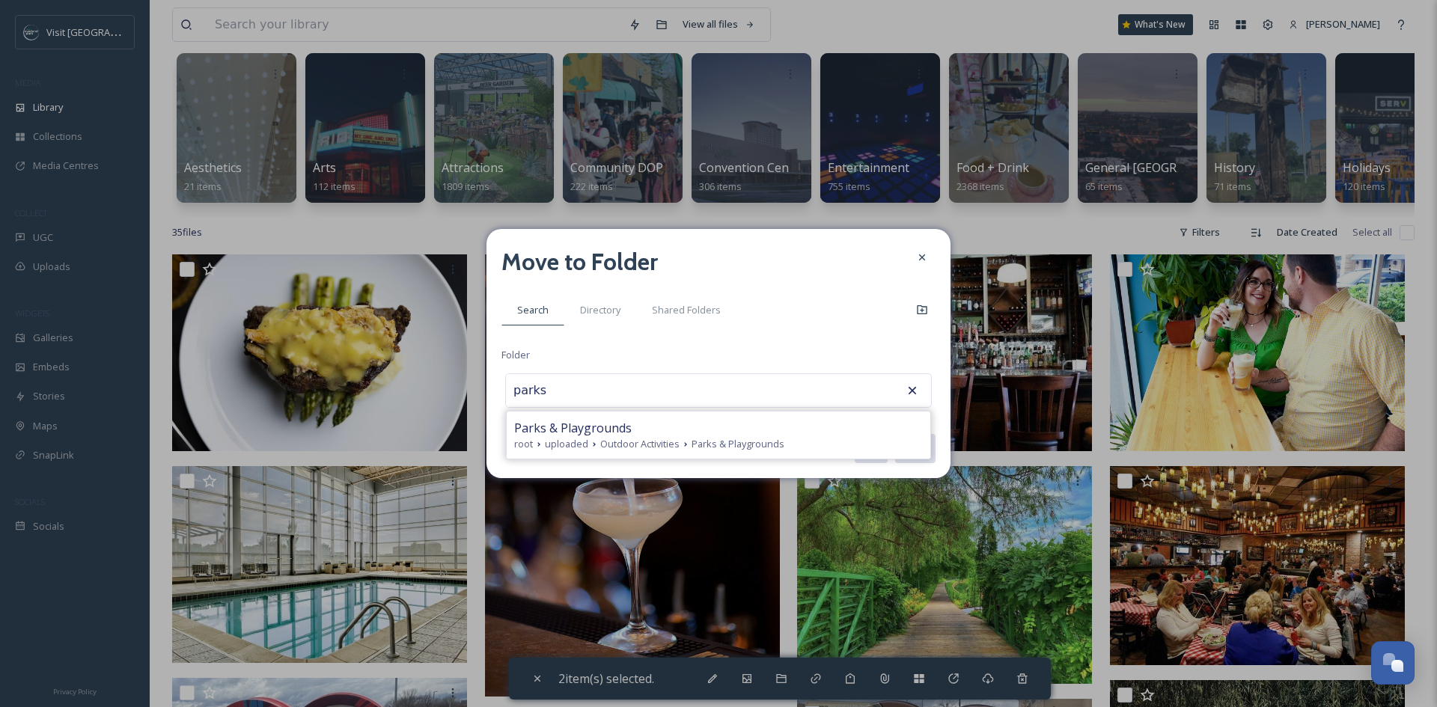
click at [885, 446] on div "root uploaded Outdoor Activities Parks & Playgrounds" at bounding box center [718, 444] width 409 height 14
type input "Parks & Playgrounds"
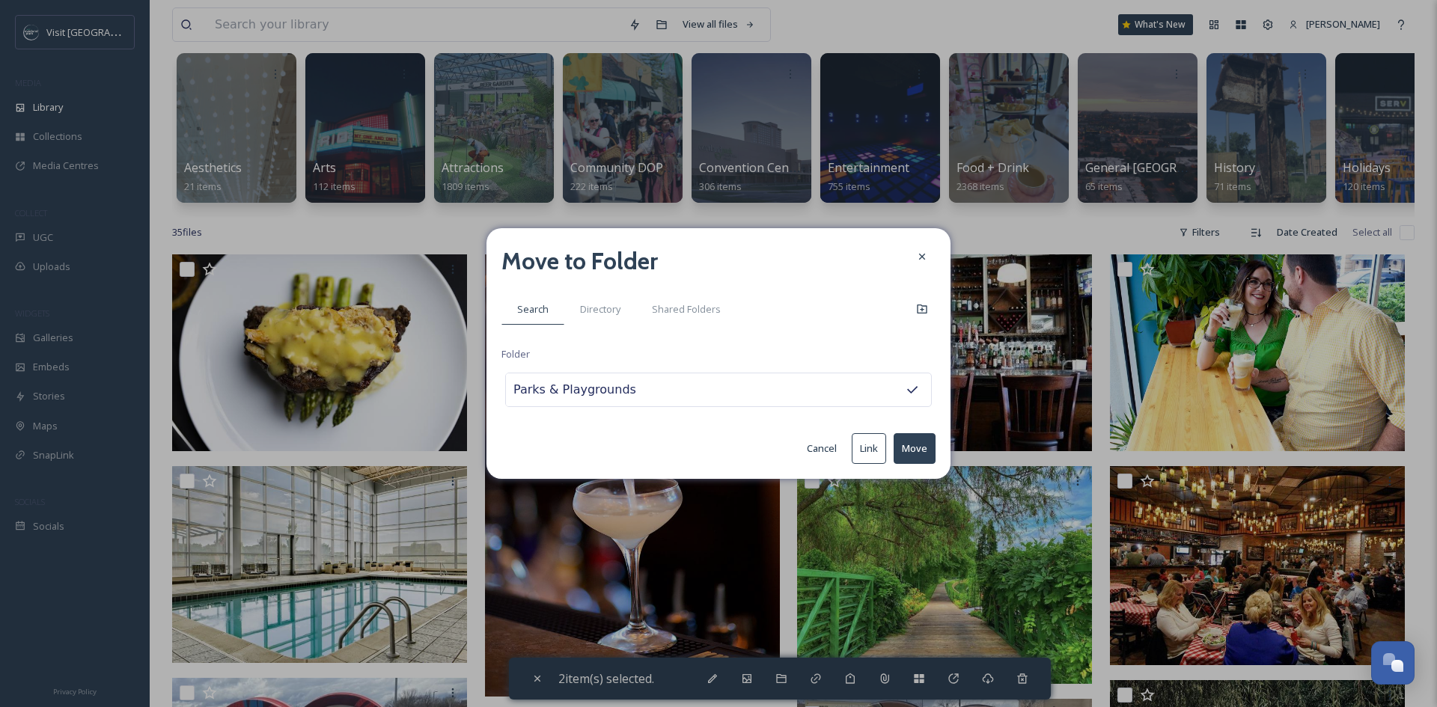
click at [917, 459] on button "Move" at bounding box center [914, 448] width 42 height 31
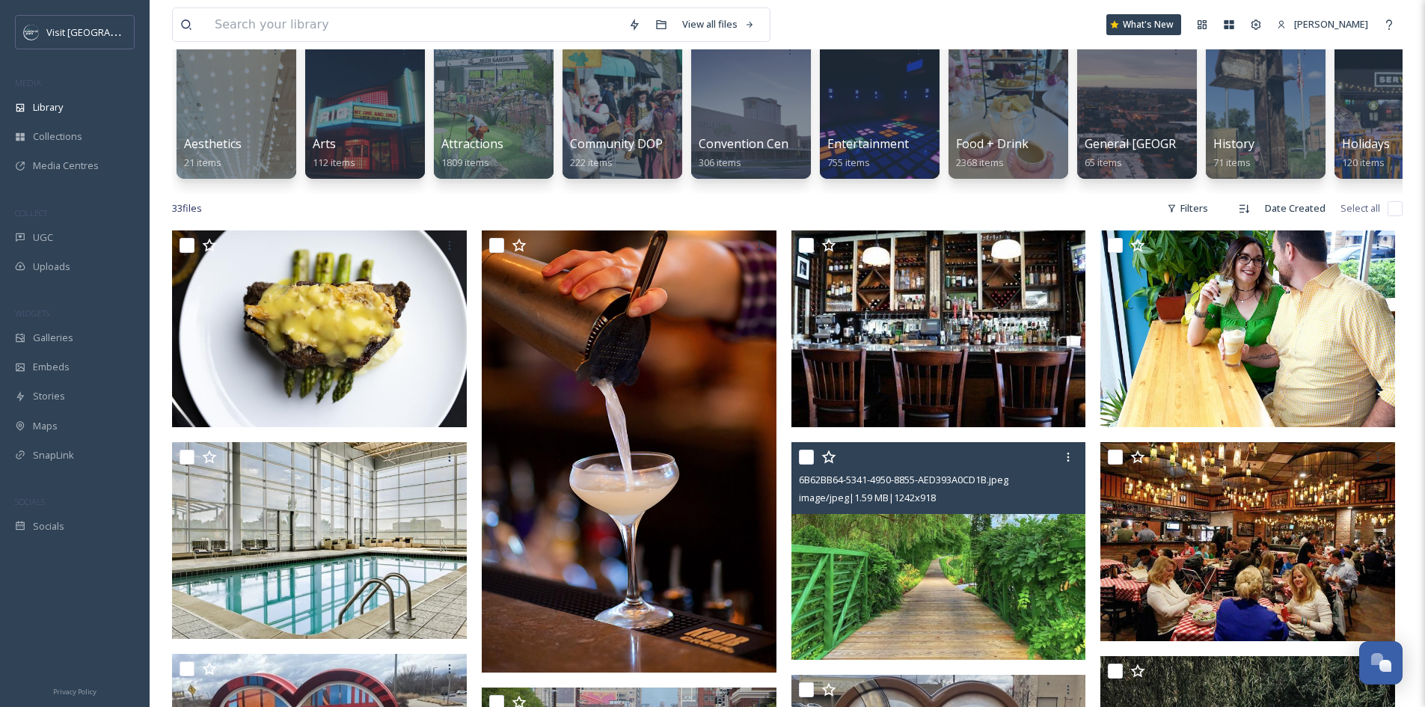
scroll to position [299, 0]
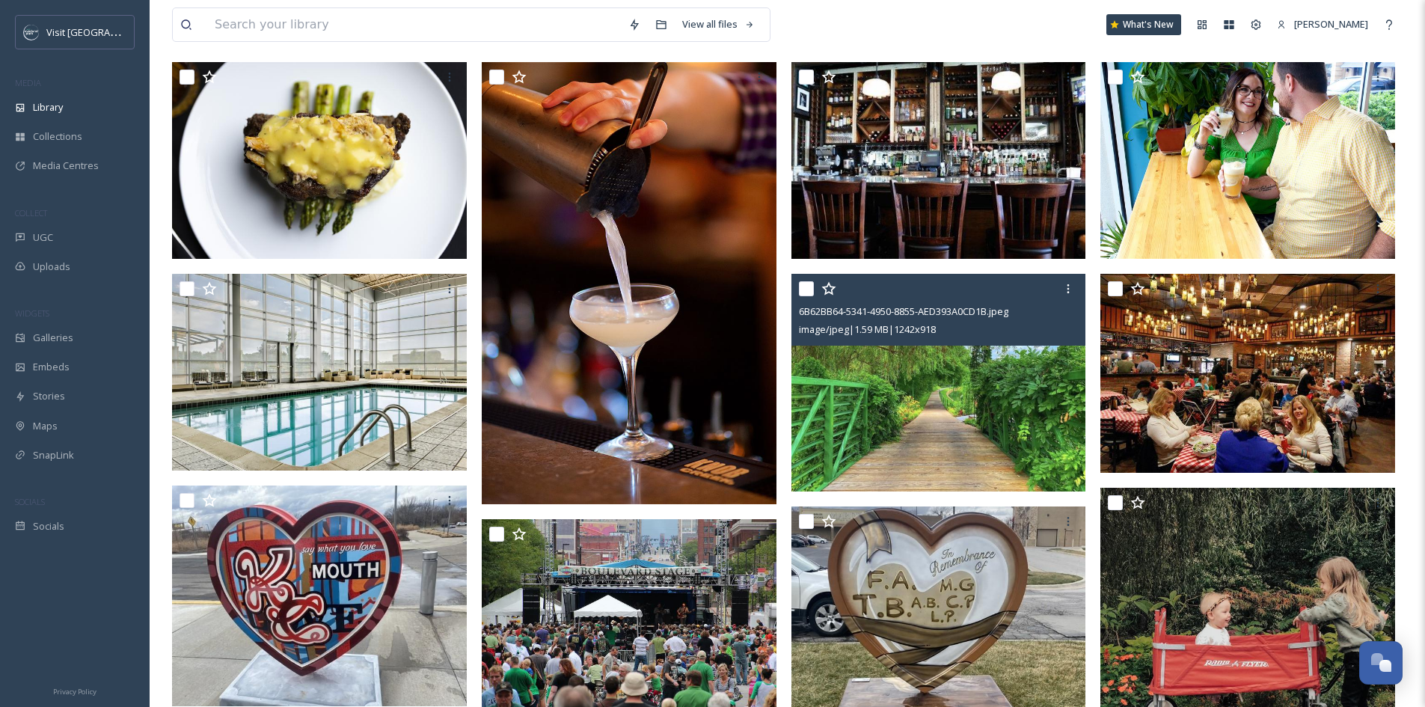
click at [803, 296] on input "checkbox" at bounding box center [806, 288] width 15 height 15
checkbox input "true"
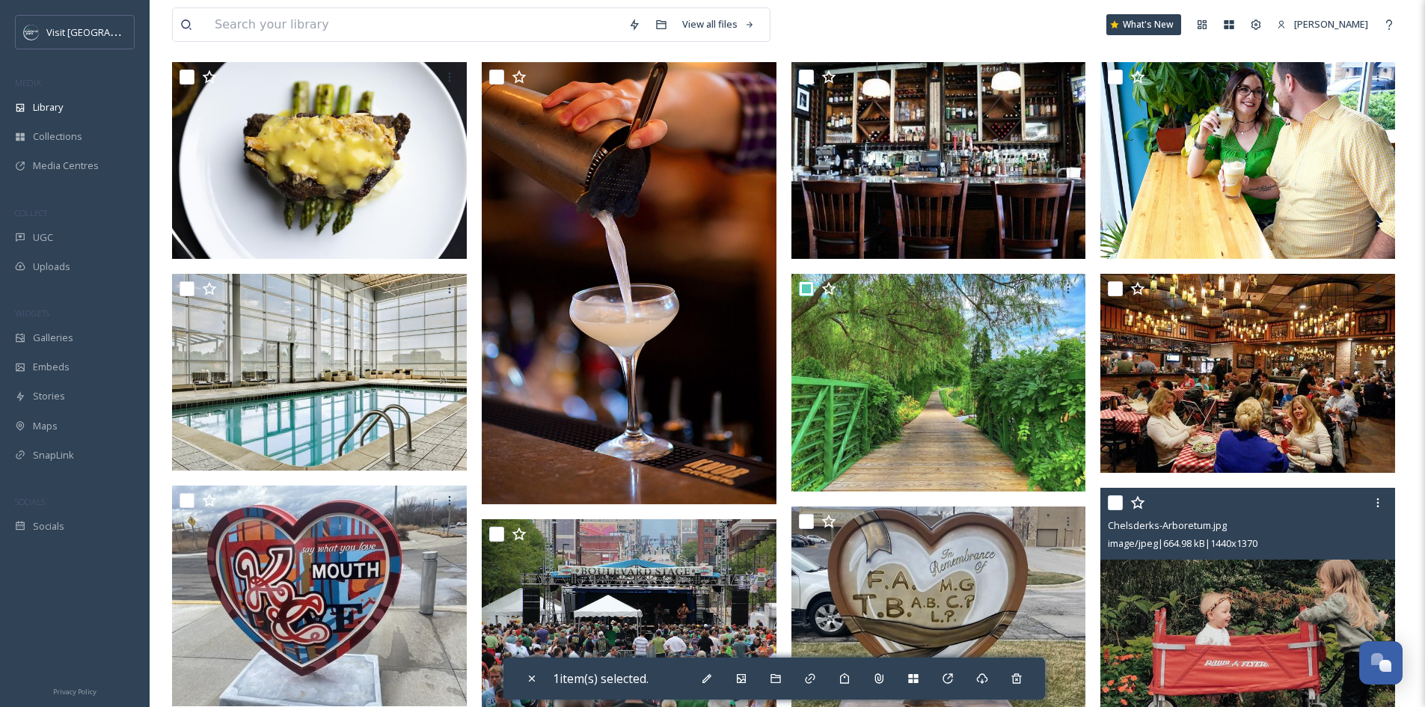
click at [1116, 510] on input "checkbox" at bounding box center [1115, 502] width 15 height 15
checkbox input "true"
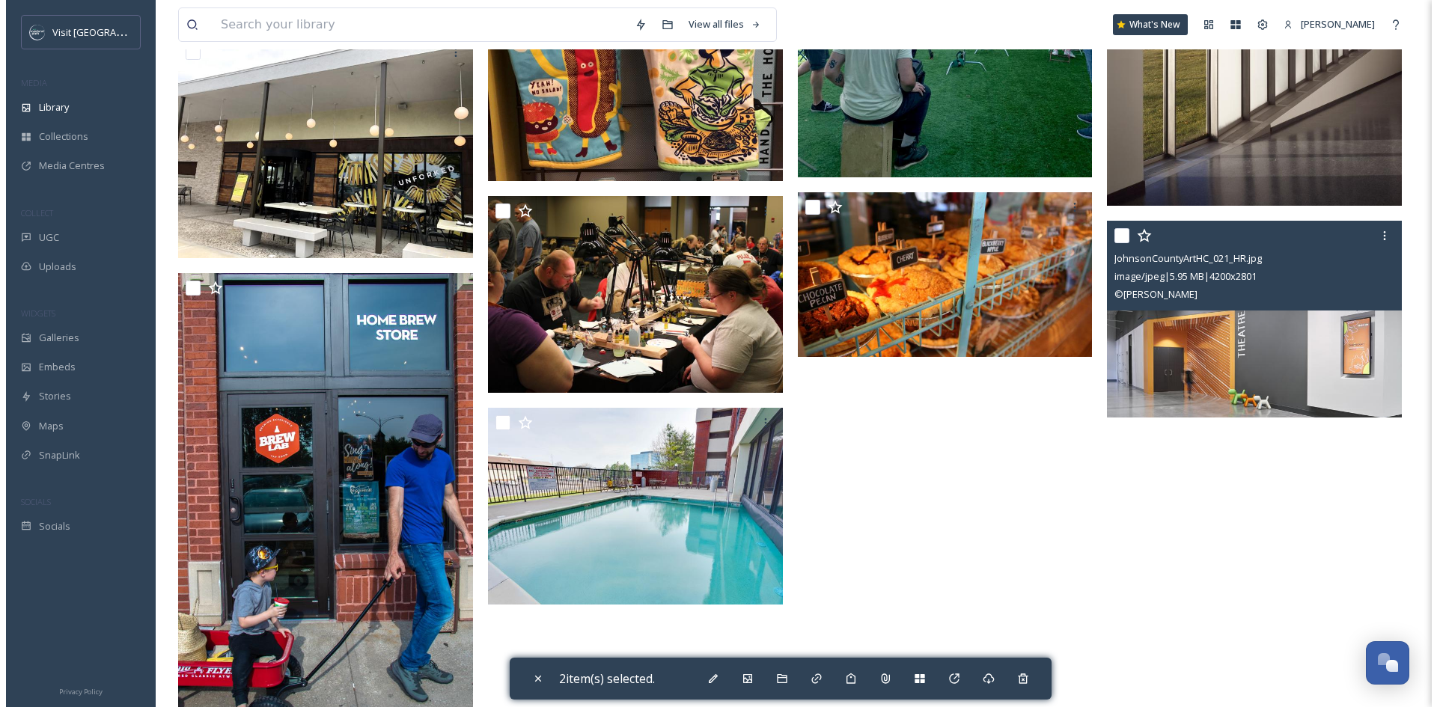
scroll to position [2101, 0]
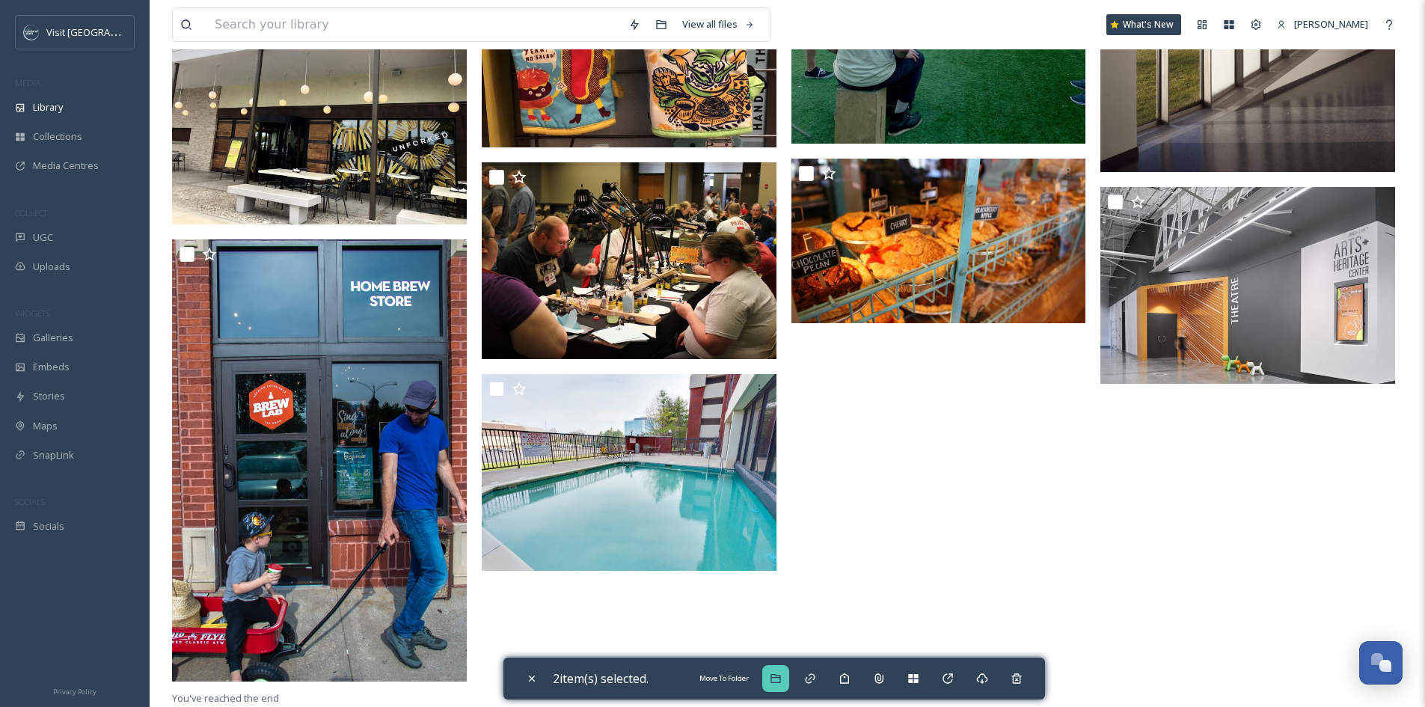
click at [787, 681] on div "Move To Folder" at bounding box center [775, 678] width 27 height 27
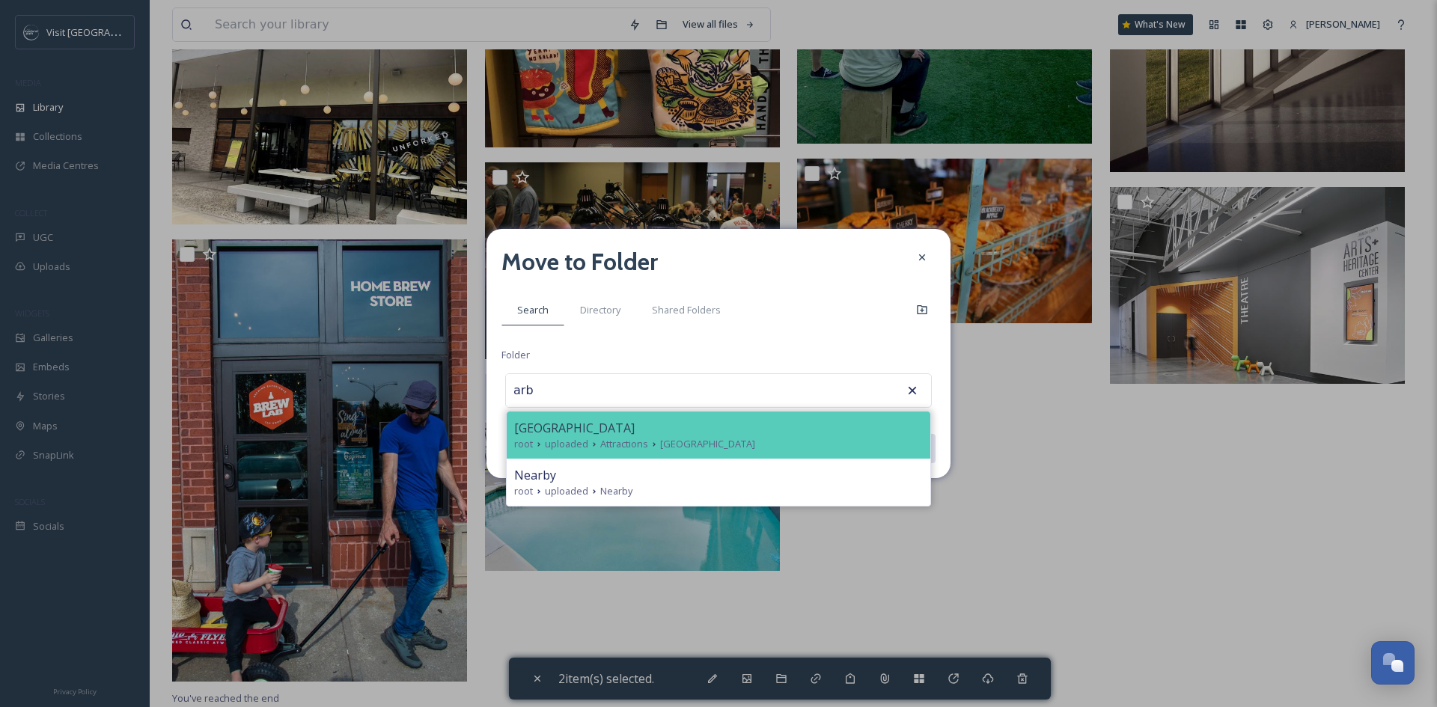
click at [736, 441] on span "[GEOGRAPHIC_DATA]" at bounding box center [707, 444] width 95 height 14
type input "[GEOGRAPHIC_DATA]"
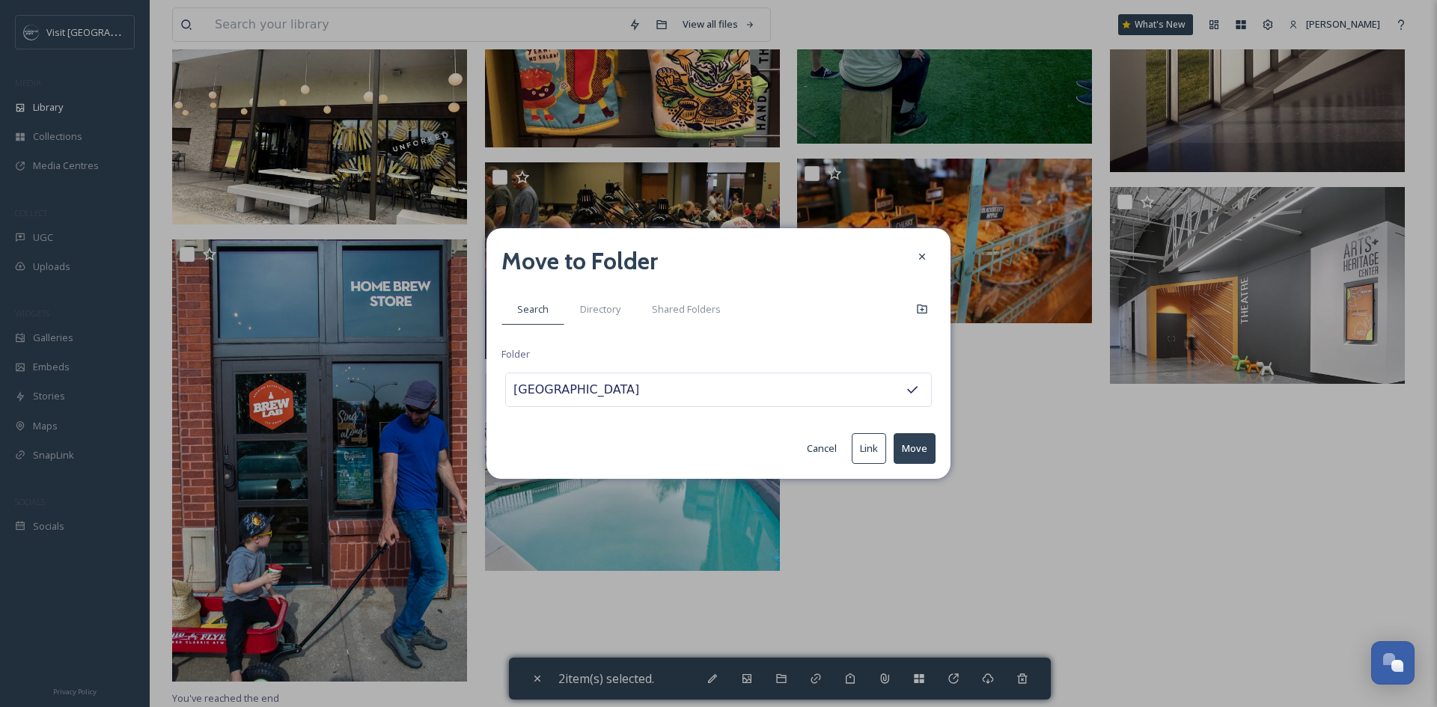
click at [914, 448] on button "Move" at bounding box center [914, 448] width 42 height 31
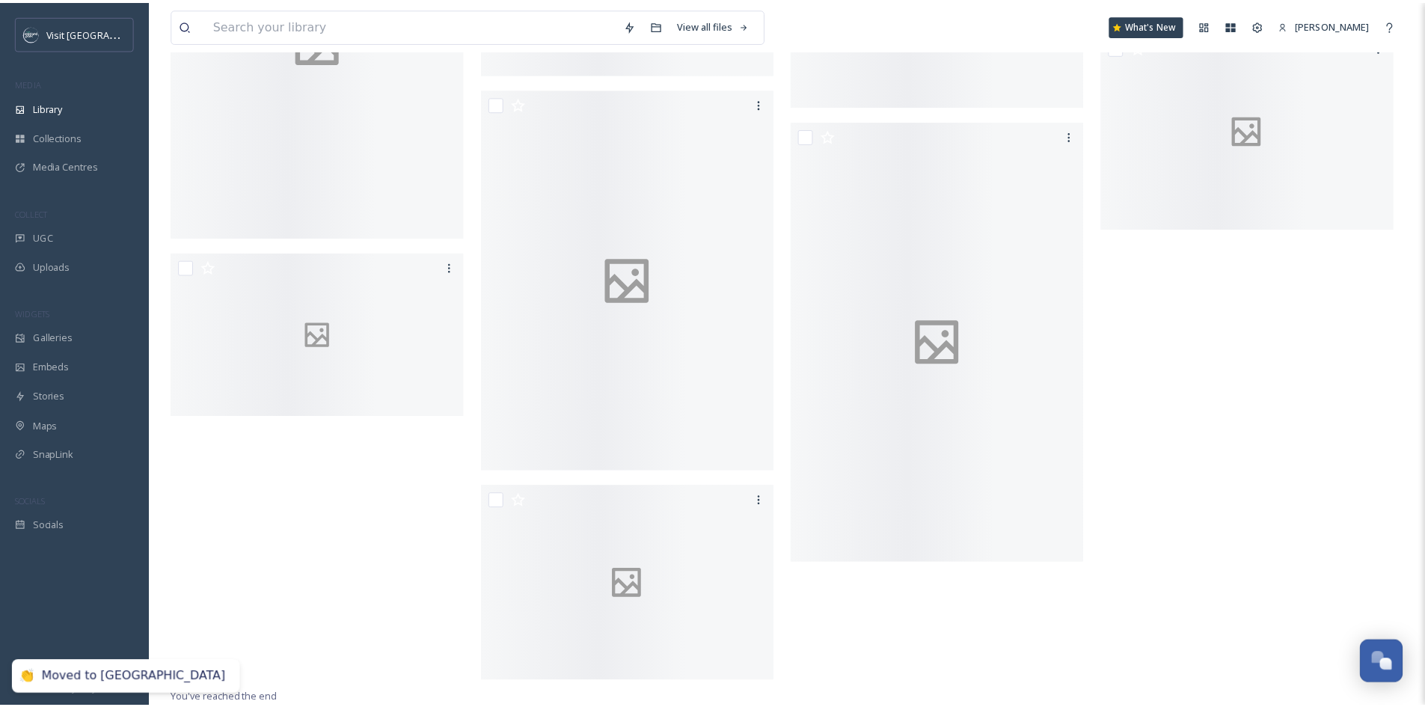
scroll to position [1987, 0]
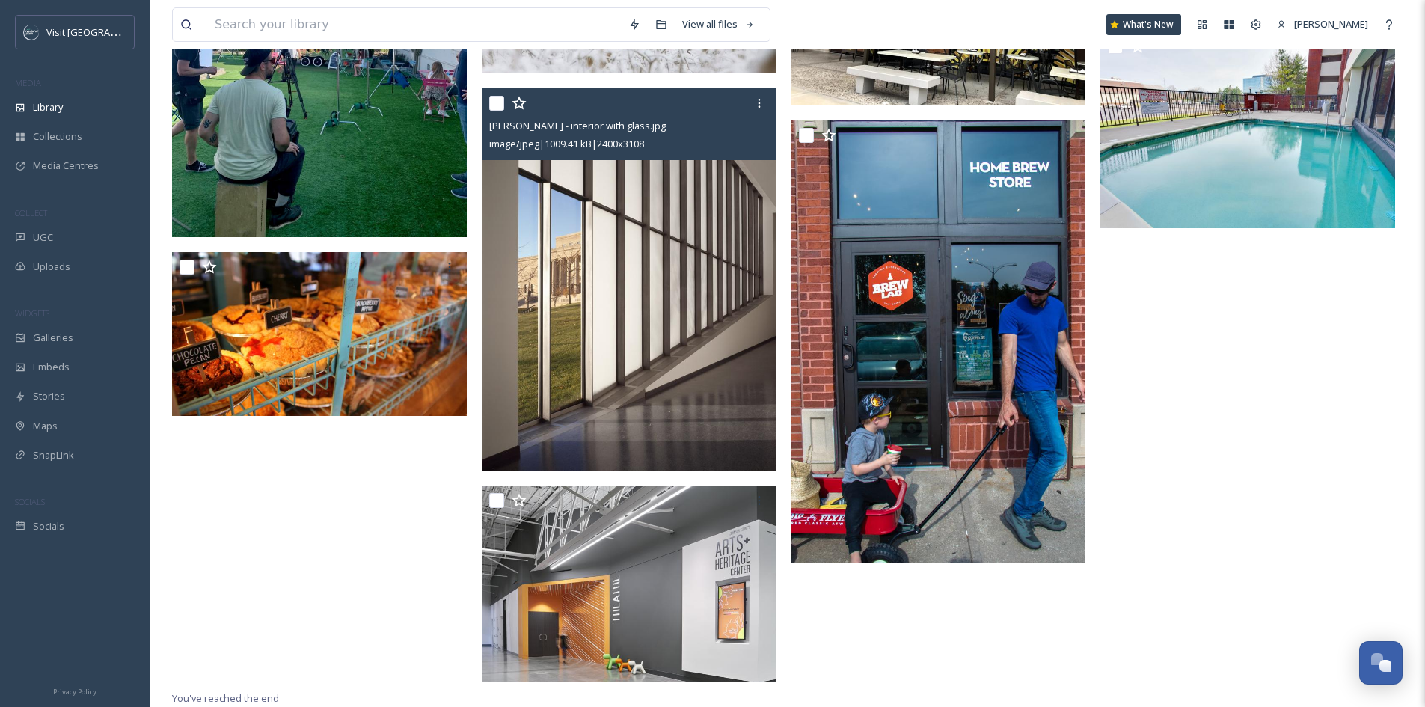
click at [548, 321] on img at bounding box center [629, 280] width 295 height 382
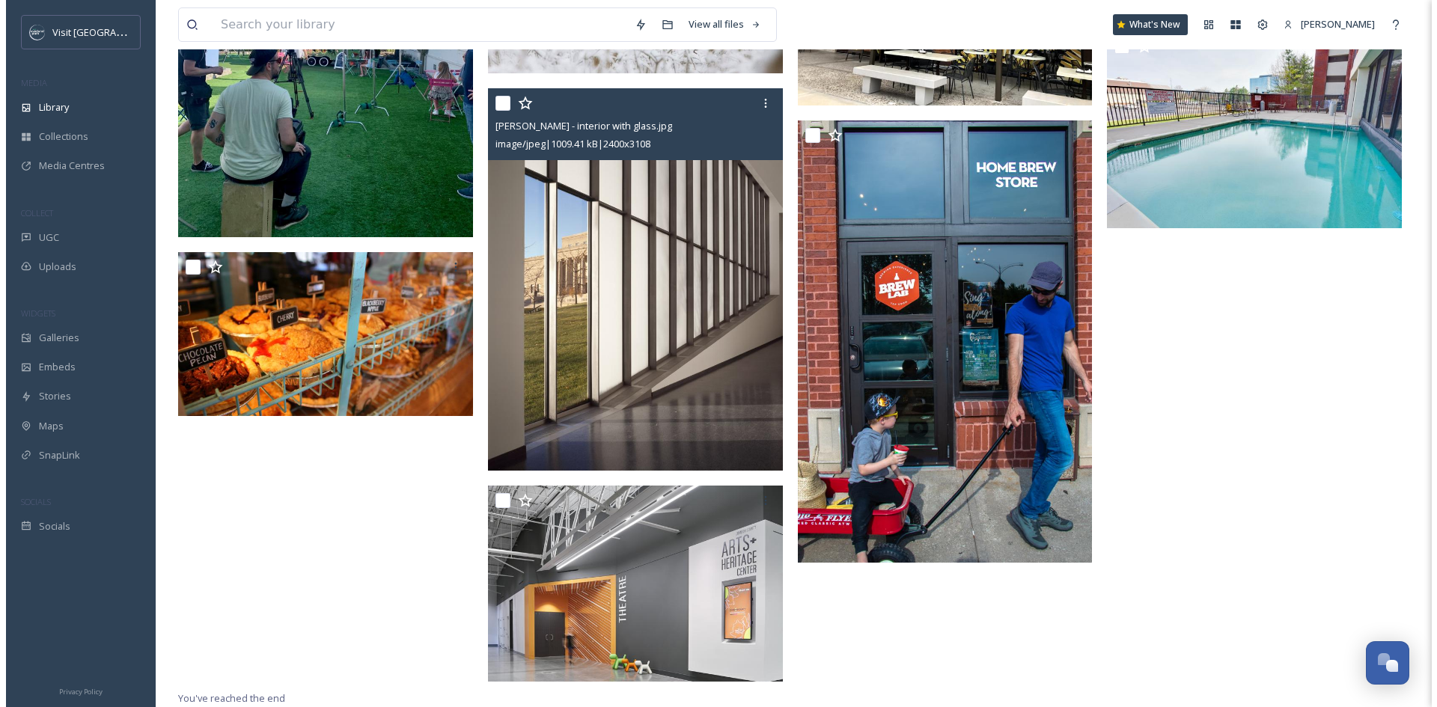
scroll to position [1868, 0]
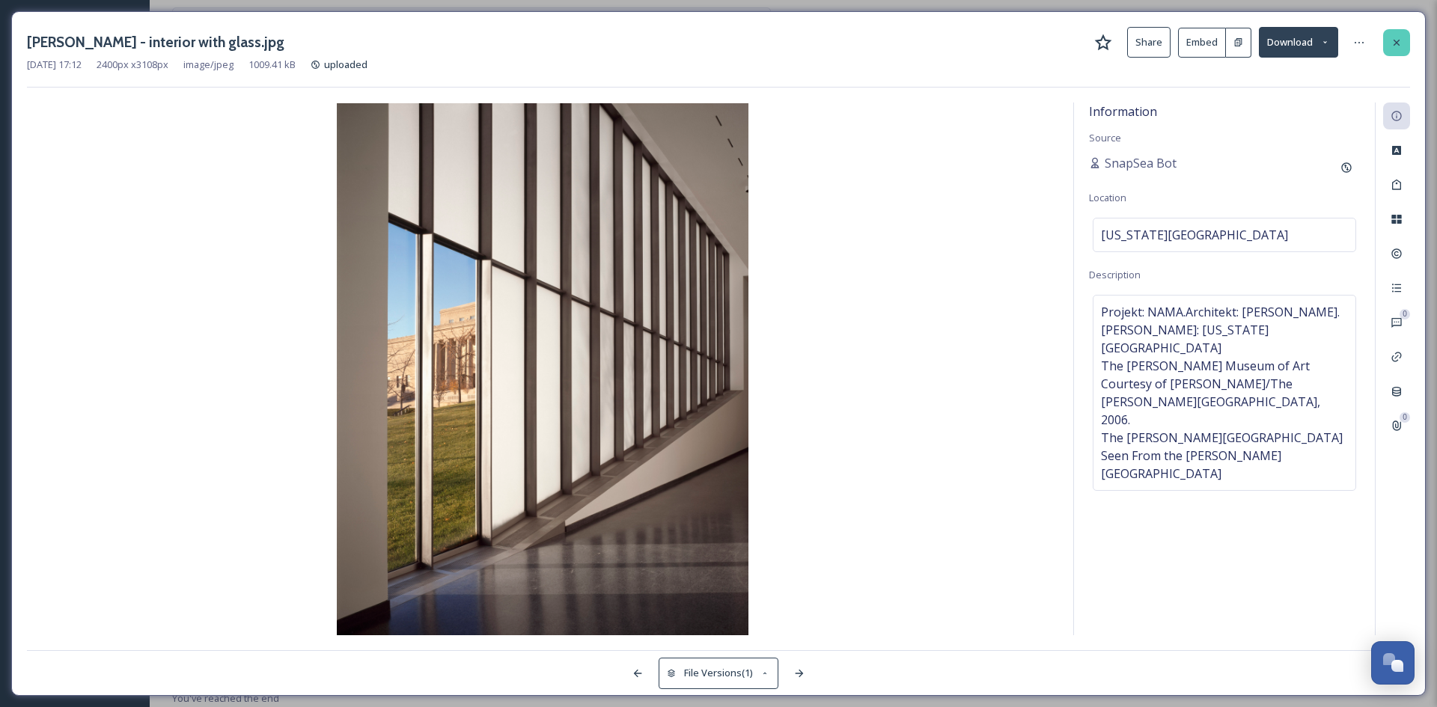
click at [1399, 29] on div at bounding box center [1396, 42] width 27 height 27
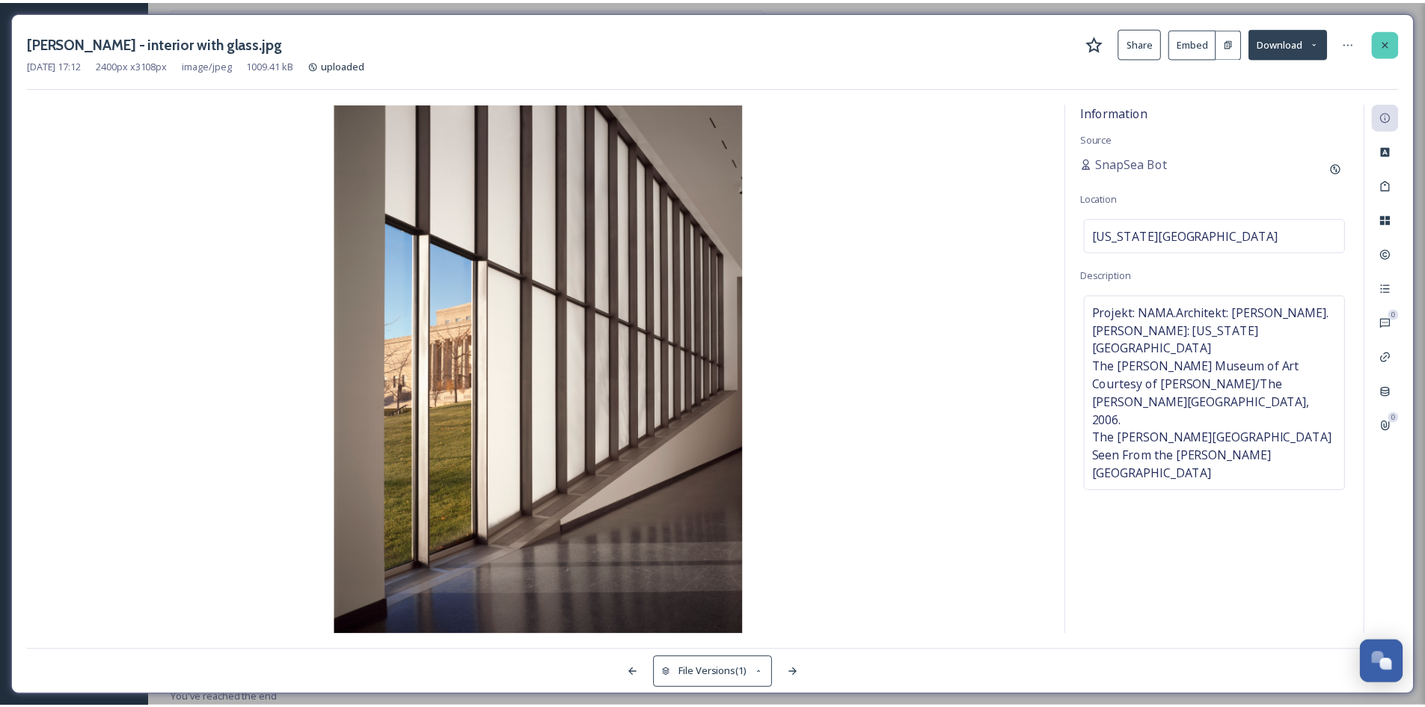
scroll to position [2005, 0]
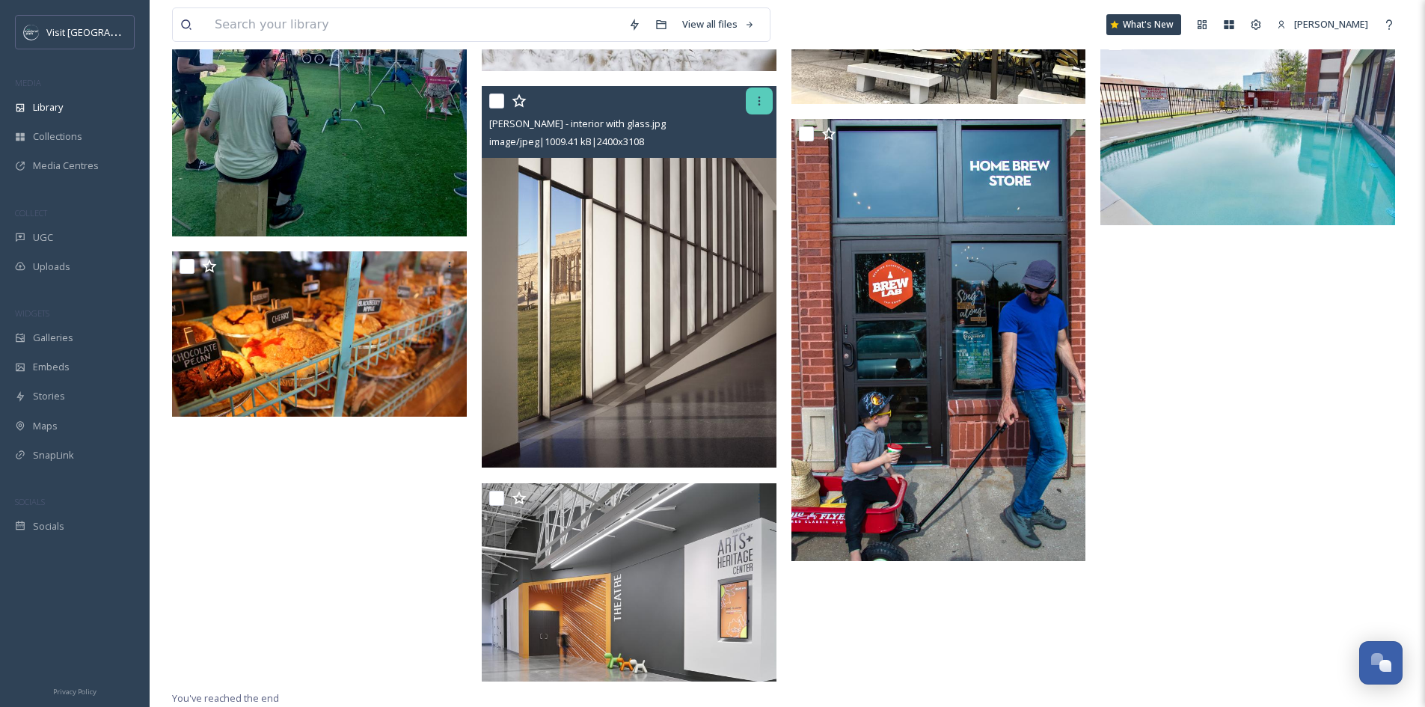
click at [761, 93] on div at bounding box center [759, 101] width 27 height 27
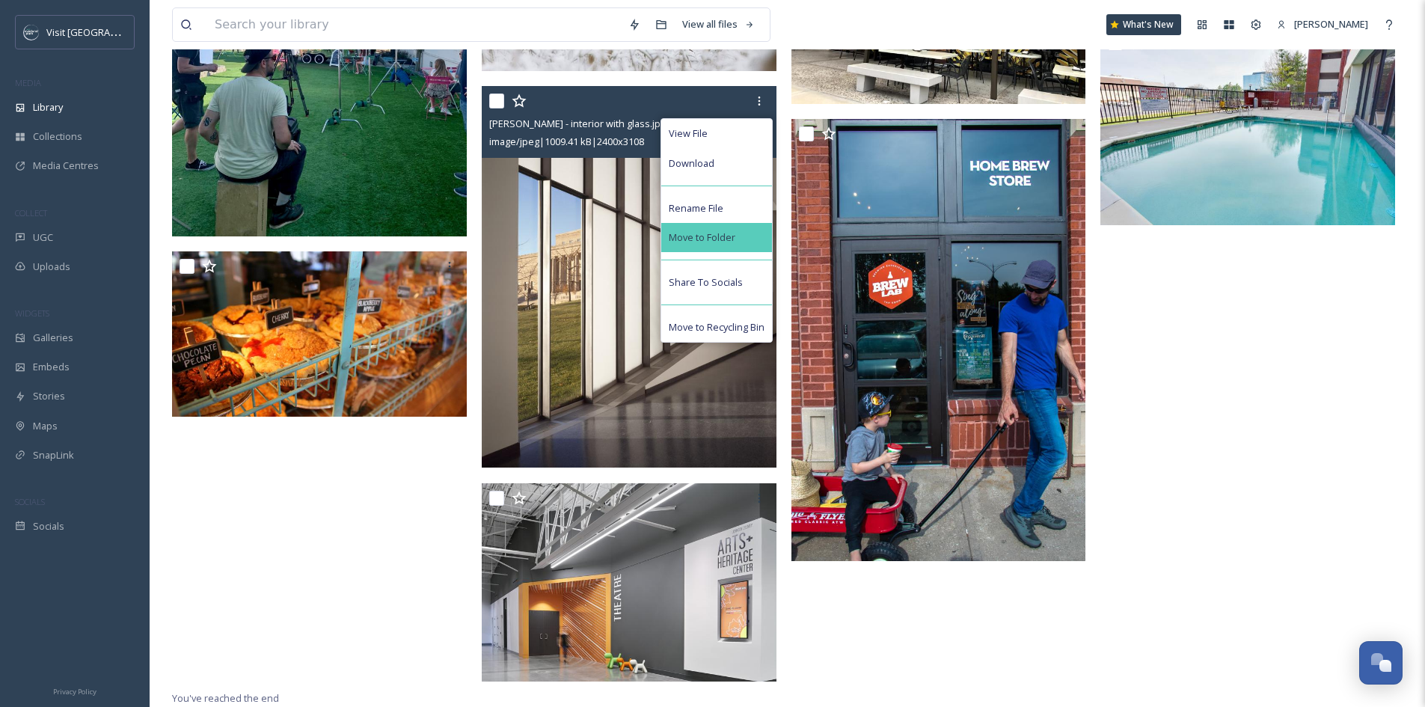
click at [718, 233] on span "Move to Folder" at bounding box center [702, 237] width 67 height 14
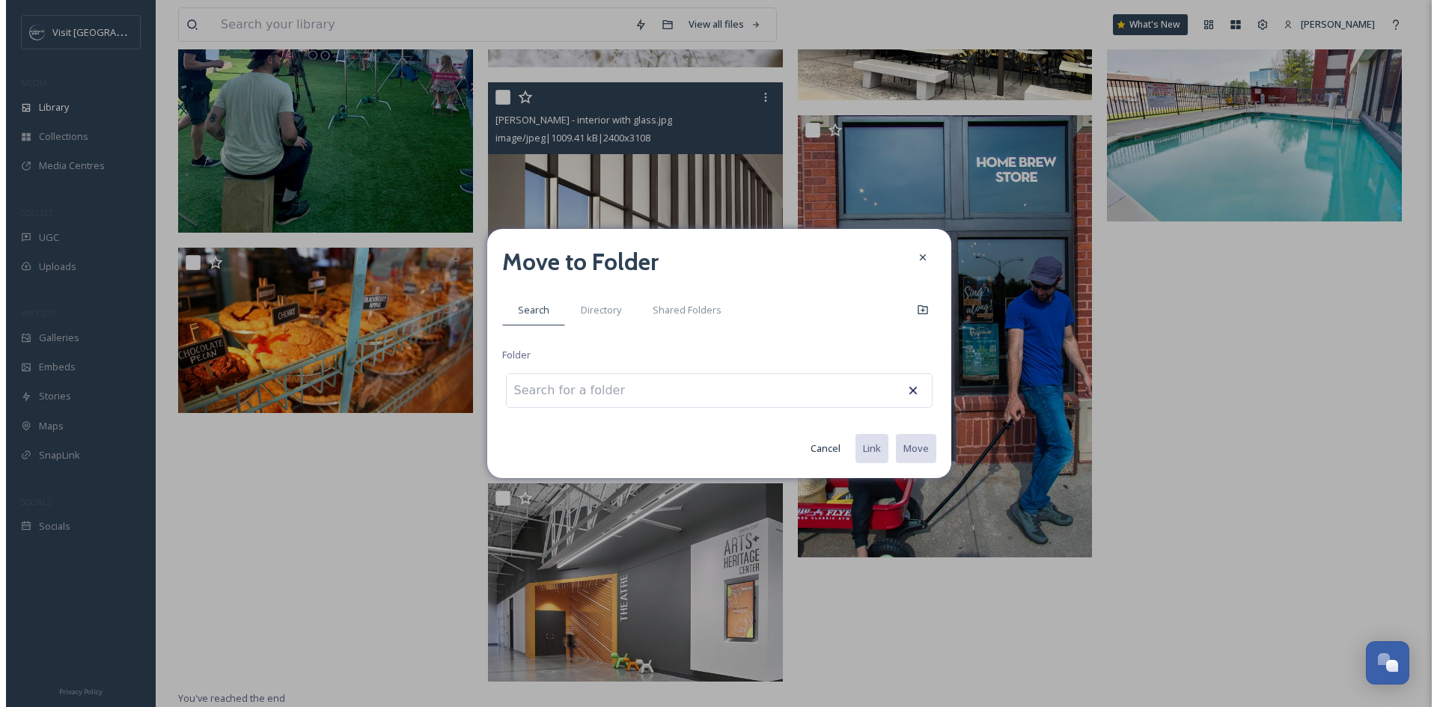
scroll to position [2009, 0]
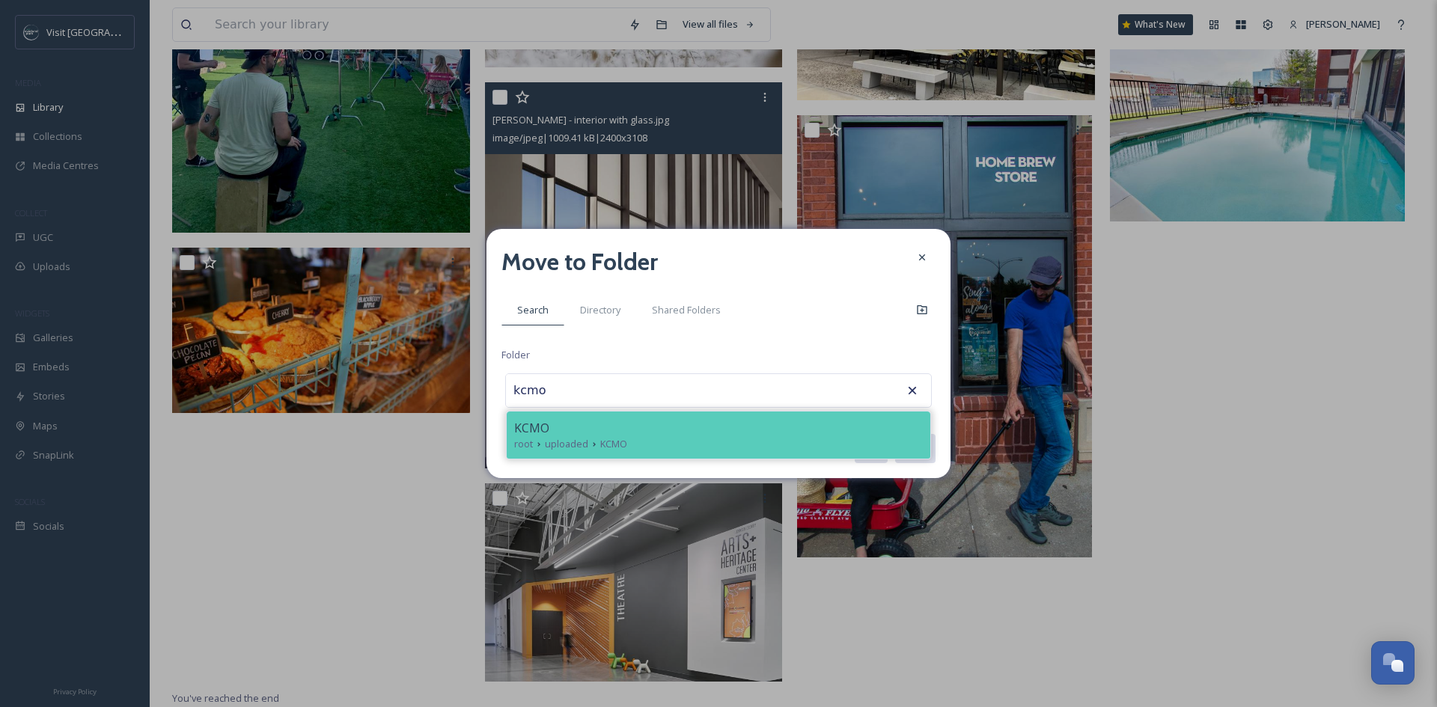
click at [680, 419] on div "KCMO" at bounding box center [718, 428] width 409 height 18
type input "KCMO"
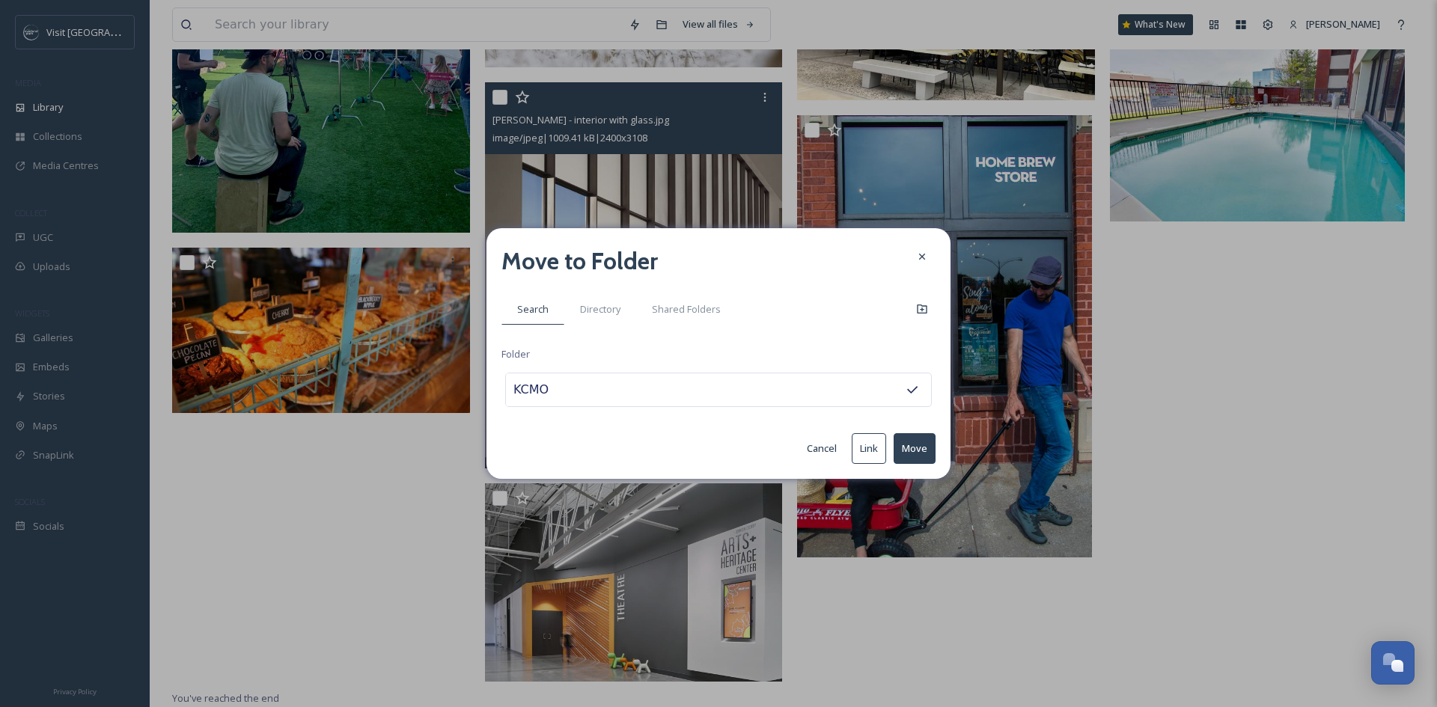
click at [921, 443] on button "Move" at bounding box center [914, 448] width 42 height 31
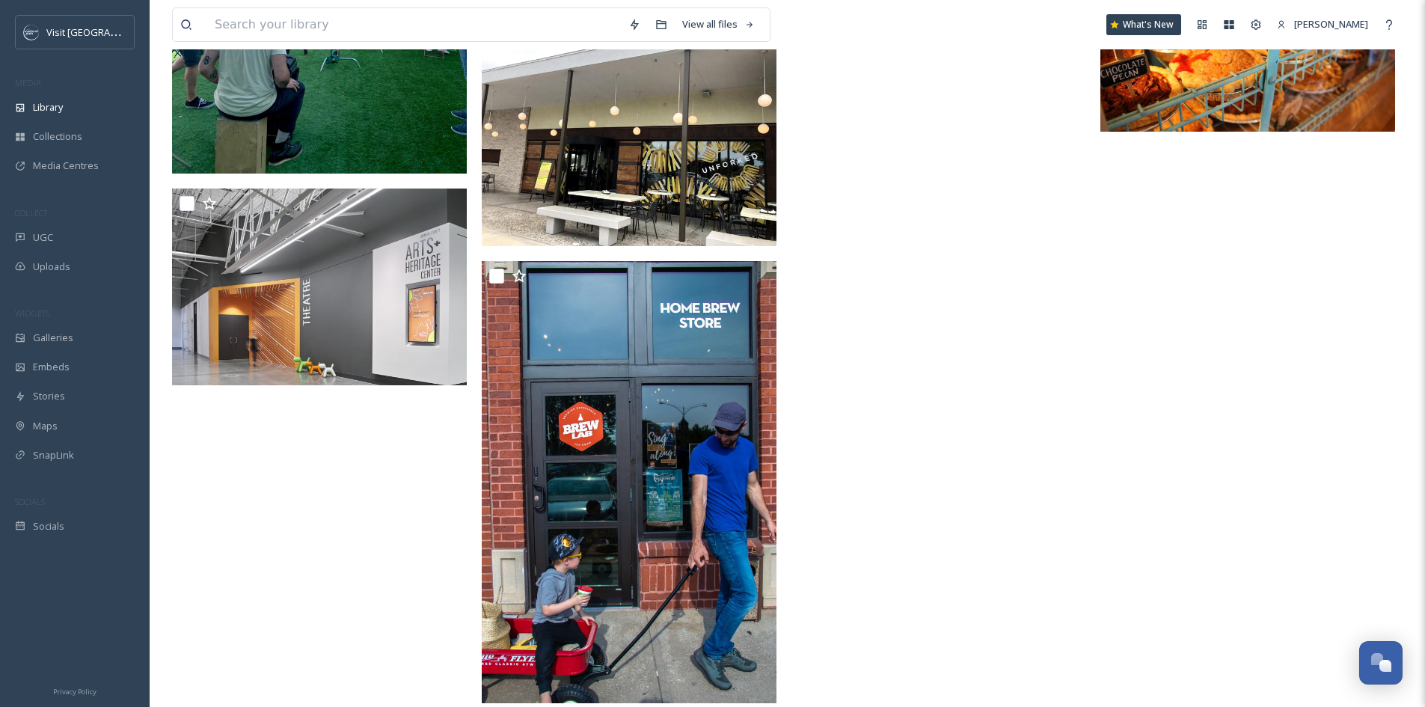
scroll to position [2072, 0]
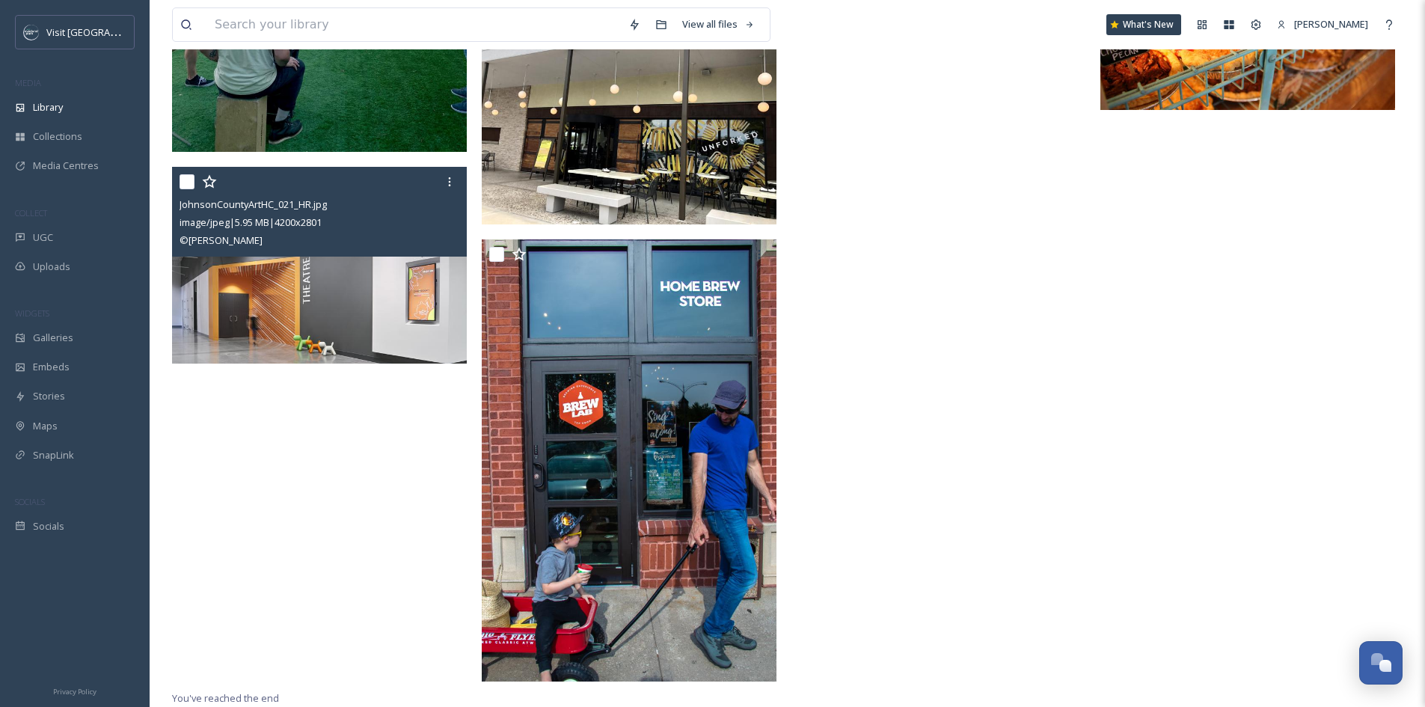
click at [186, 180] on input "checkbox" at bounding box center [187, 181] width 15 height 15
checkbox input "true"
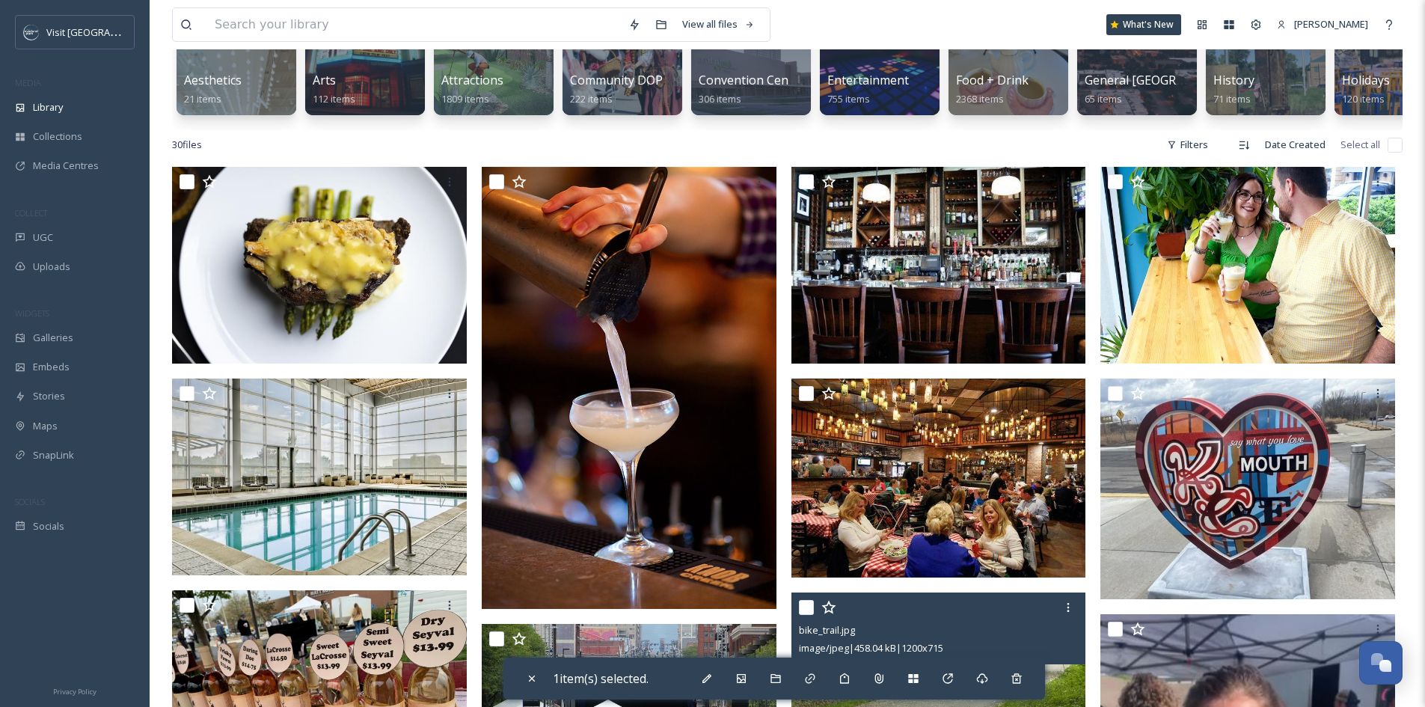
scroll to position [126, 0]
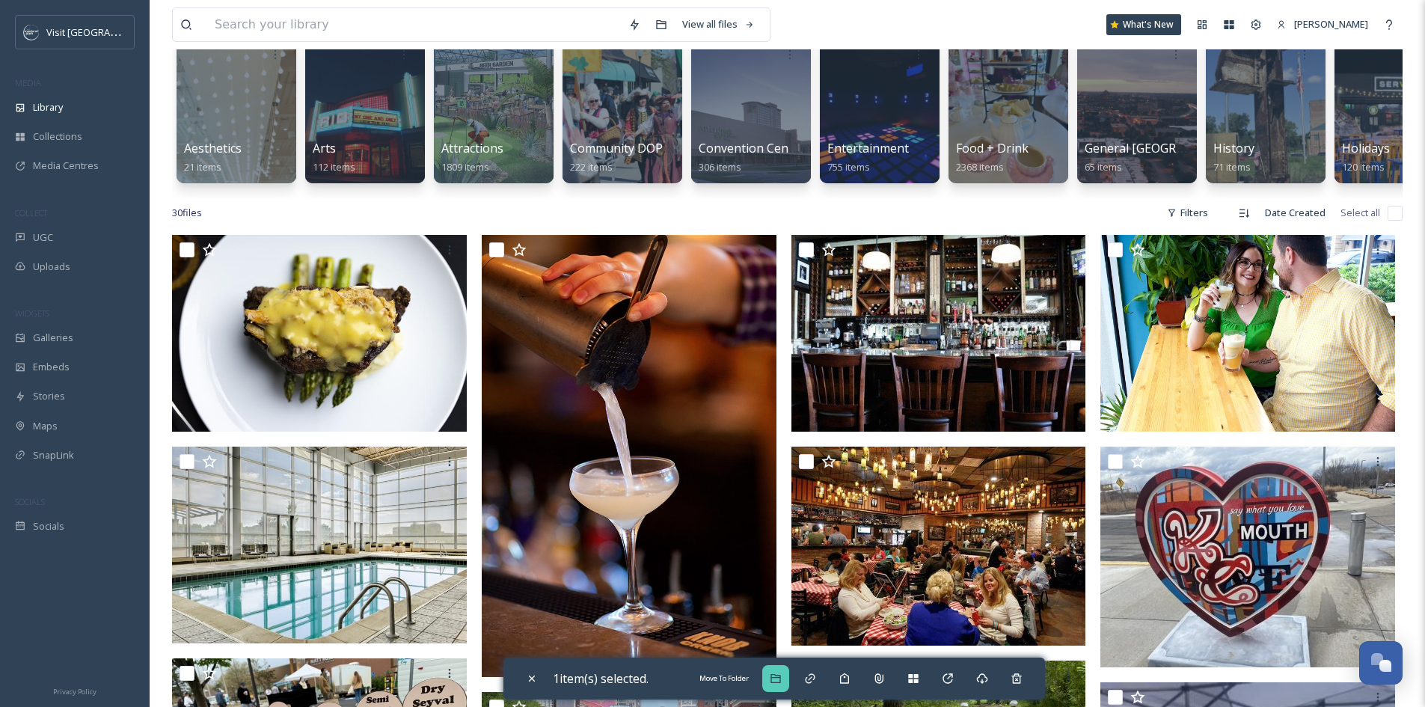
click at [776, 673] on icon at bounding box center [776, 679] width 12 height 12
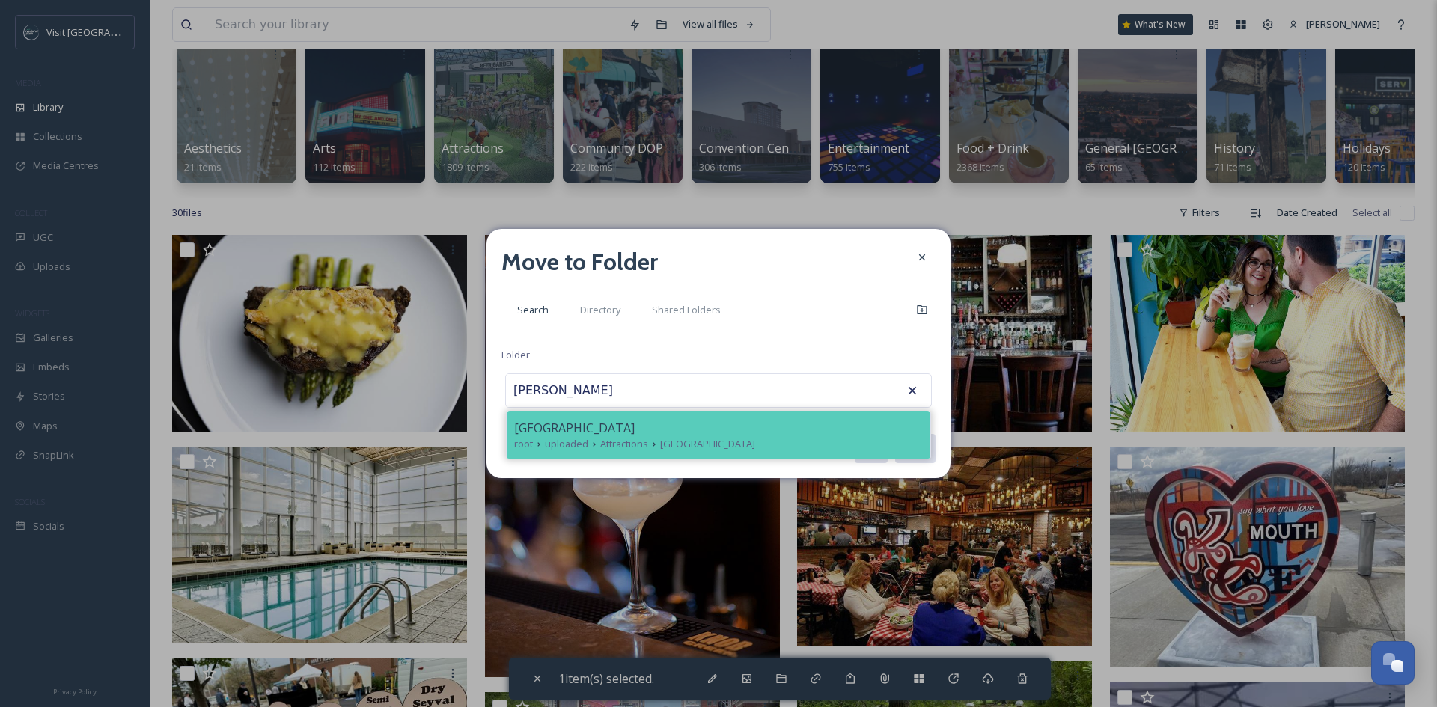
click at [794, 441] on div "root uploaded Attractions [GEOGRAPHIC_DATA]" at bounding box center [718, 444] width 409 height 14
type input "[GEOGRAPHIC_DATA]"
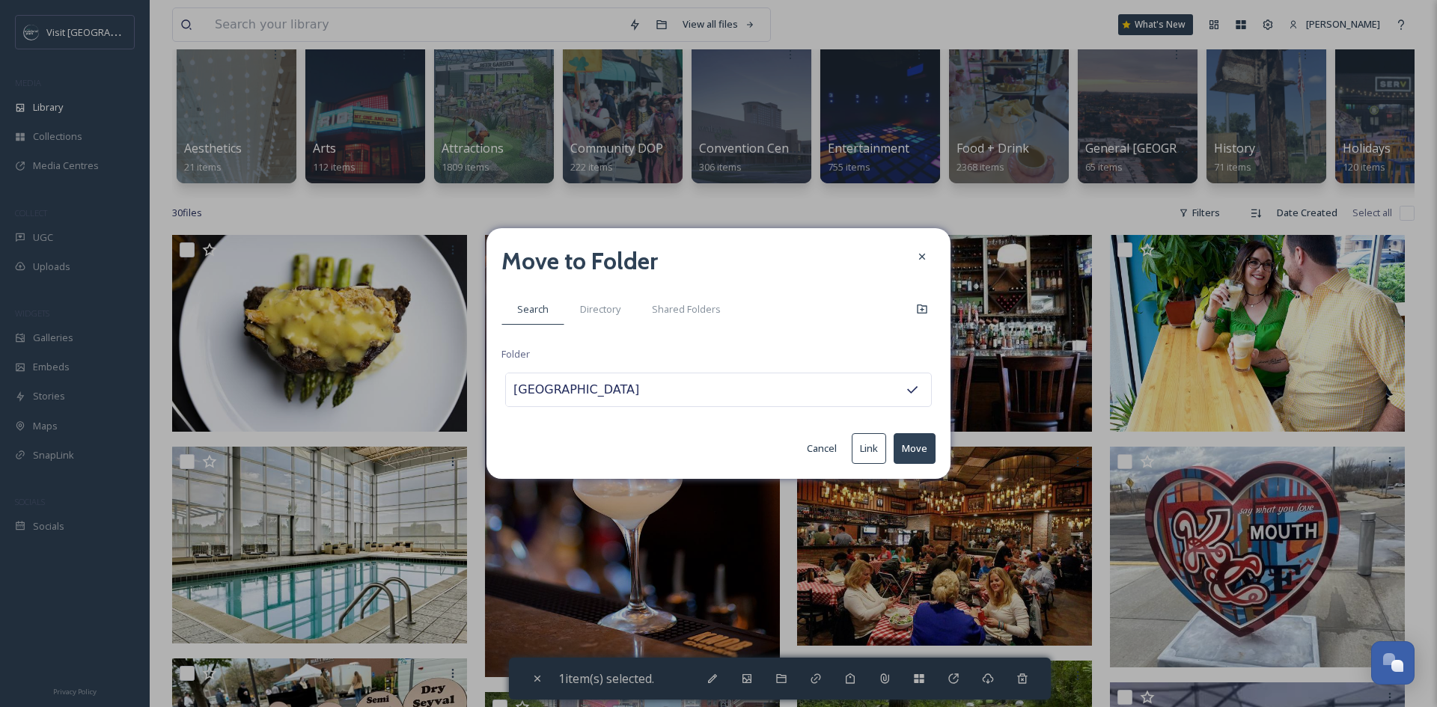
click at [918, 441] on button "Move" at bounding box center [914, 448] width 42 height 31
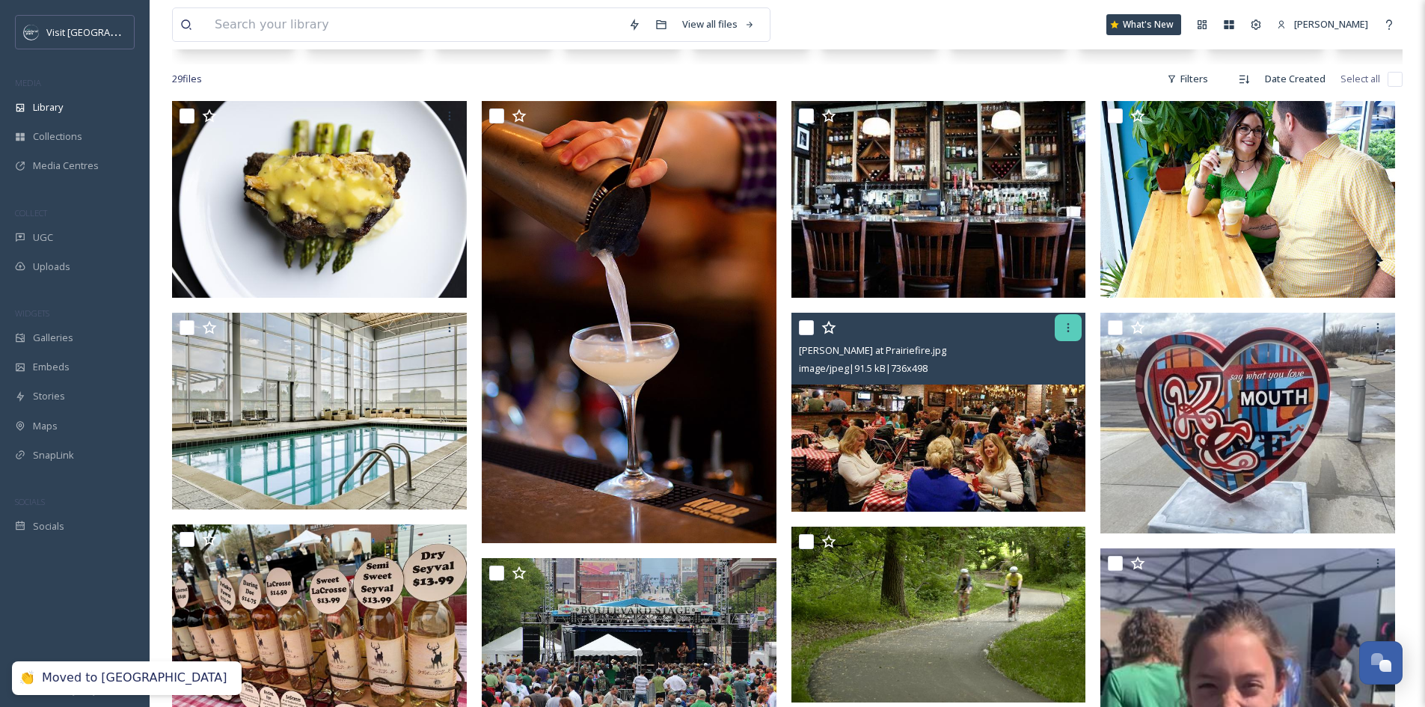
scroll to position [276, 0]
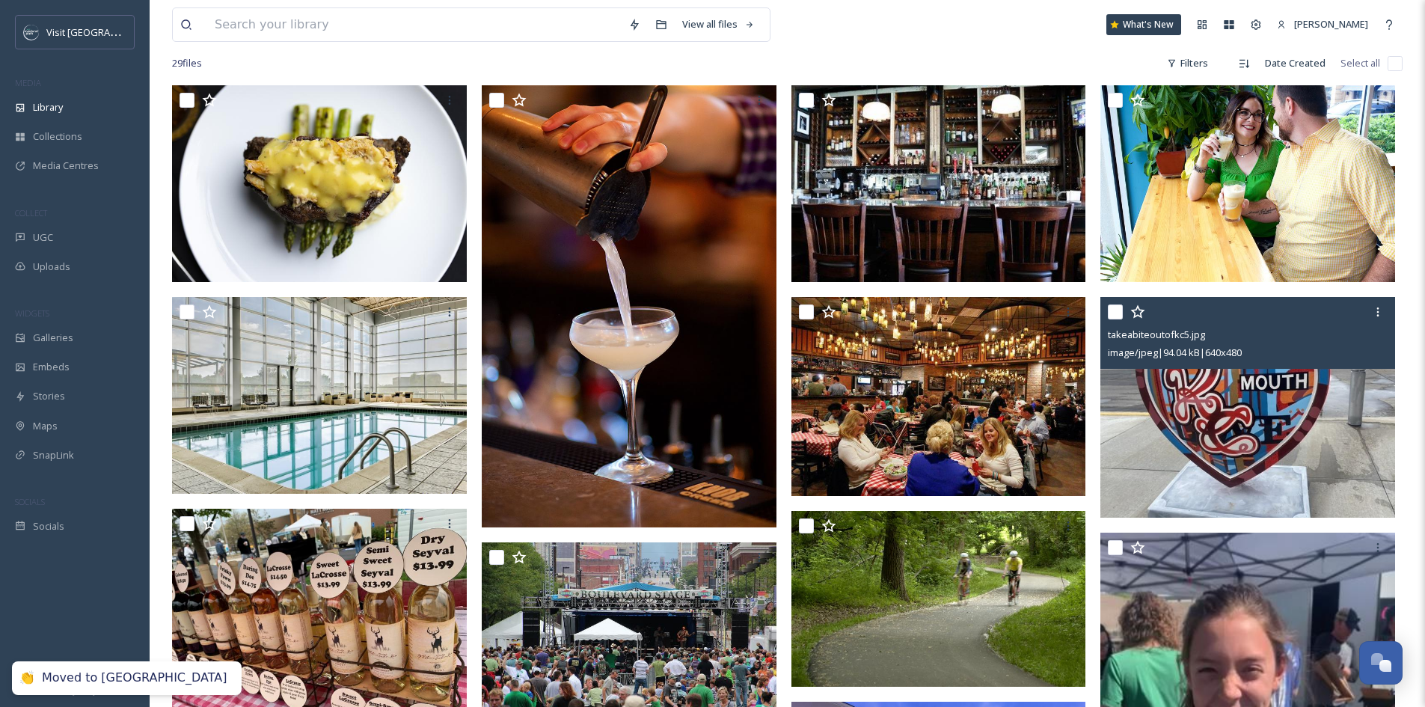
click at [1116, 320] on input "checkbox" at bounding box center [1115, 312] width 15 height 15
checkbox input "true"
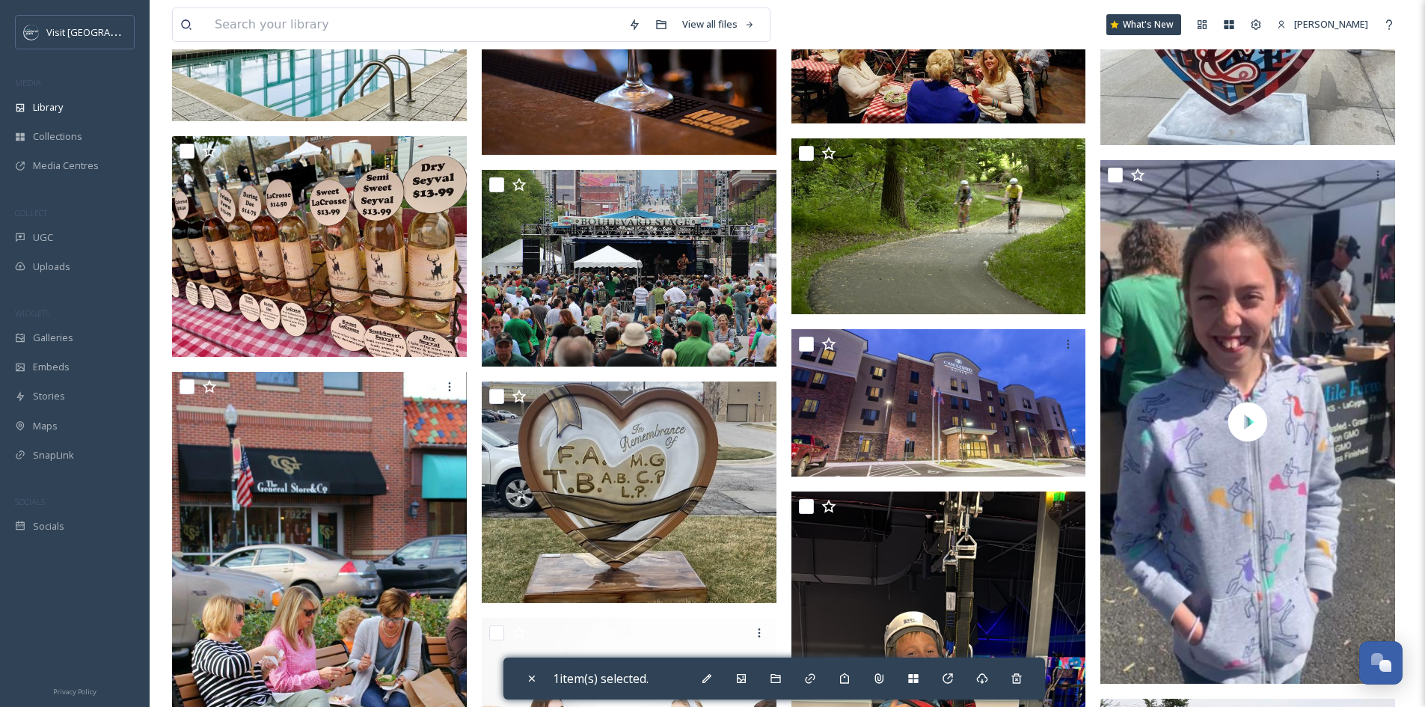
scroll to position [650, 0]
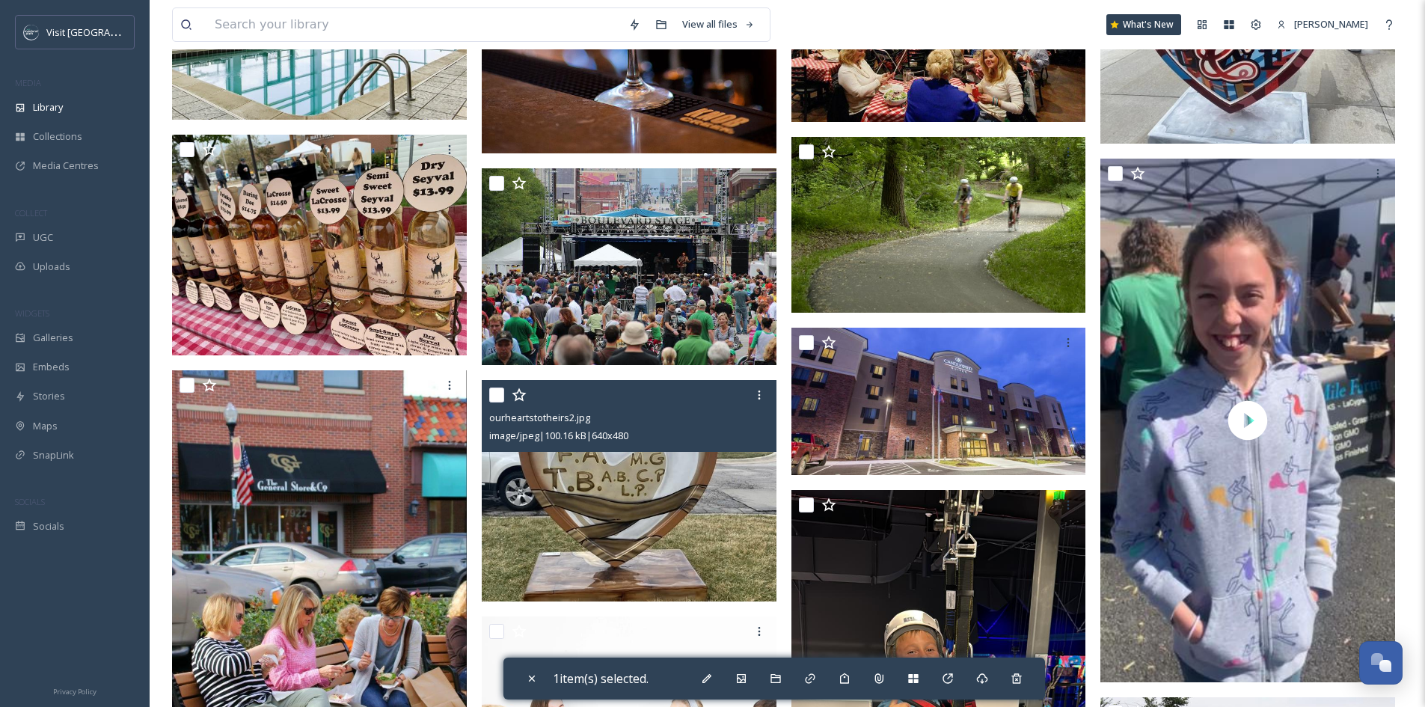
click at [494, 403] on input "checkbox" at bounding box center [496, 395] width 15 height 15
checkbox input "true"
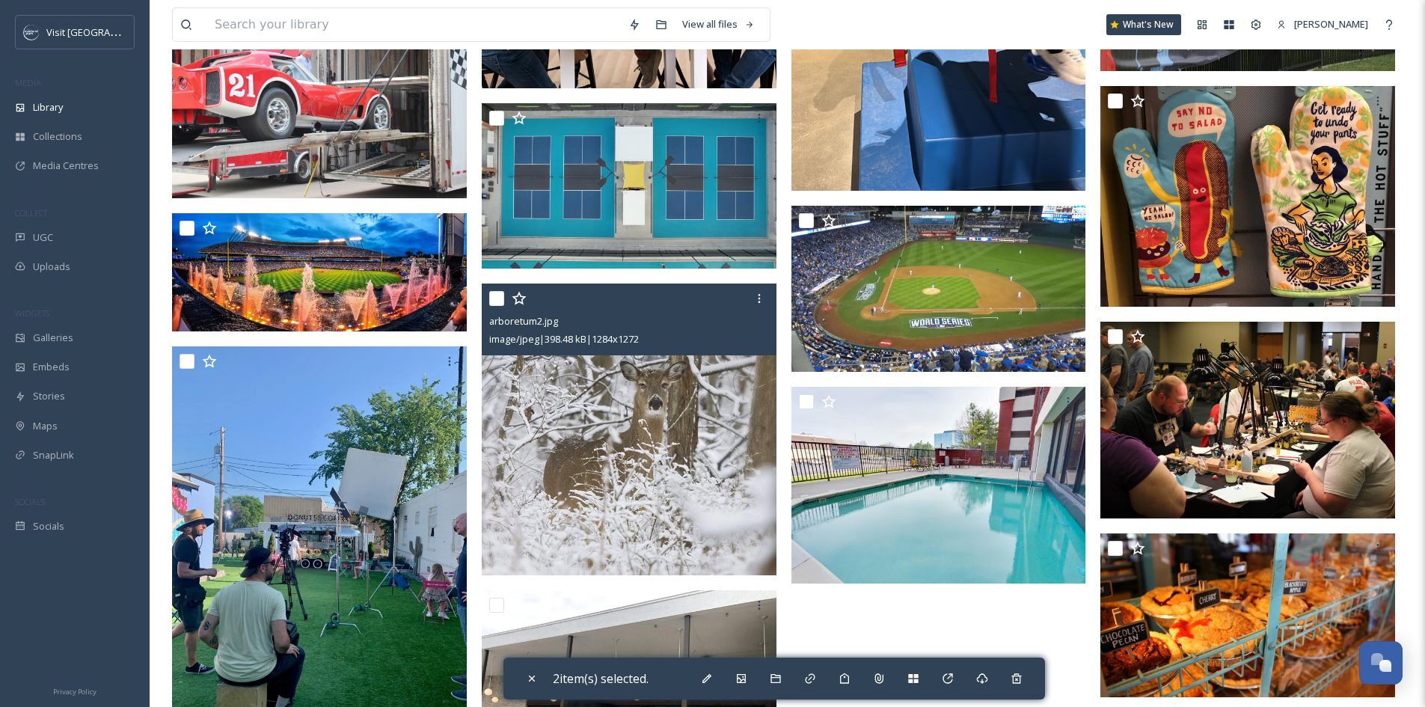
scroll to position [1548, 0]
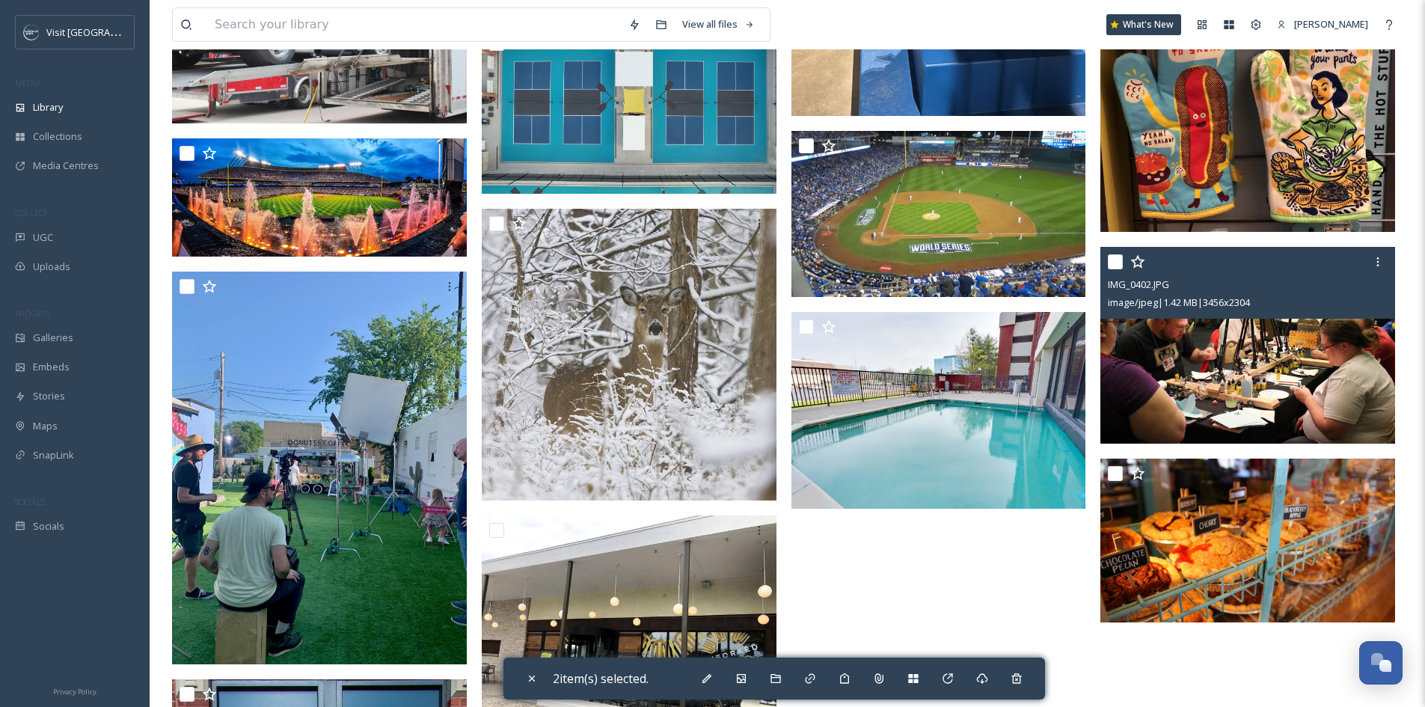
click at [1115, 269] on input "checkbox" at bounding box center [1115, 261] width 15 height 15
checkbox input "true"
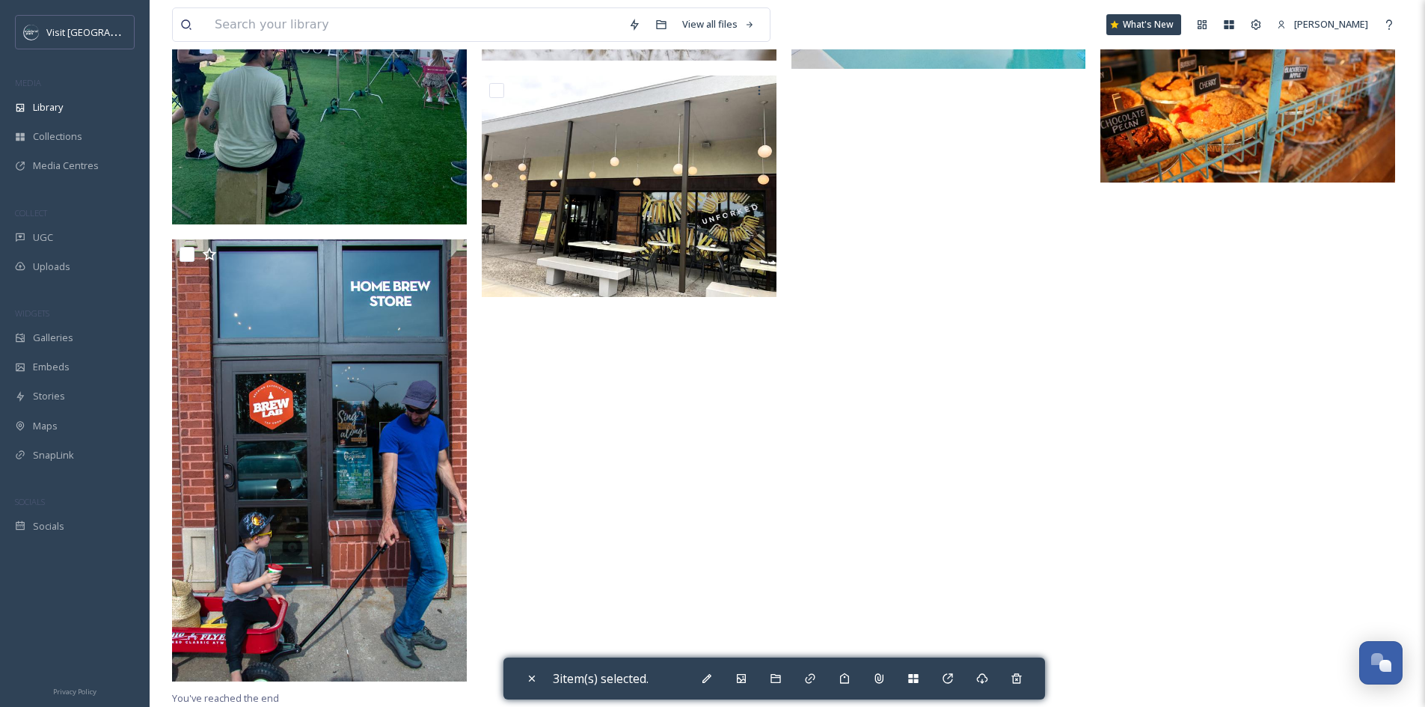
scroll to position [1999, 0]
click at [777, 681] on icon at bounding box center [776, 679] width 12 height 12
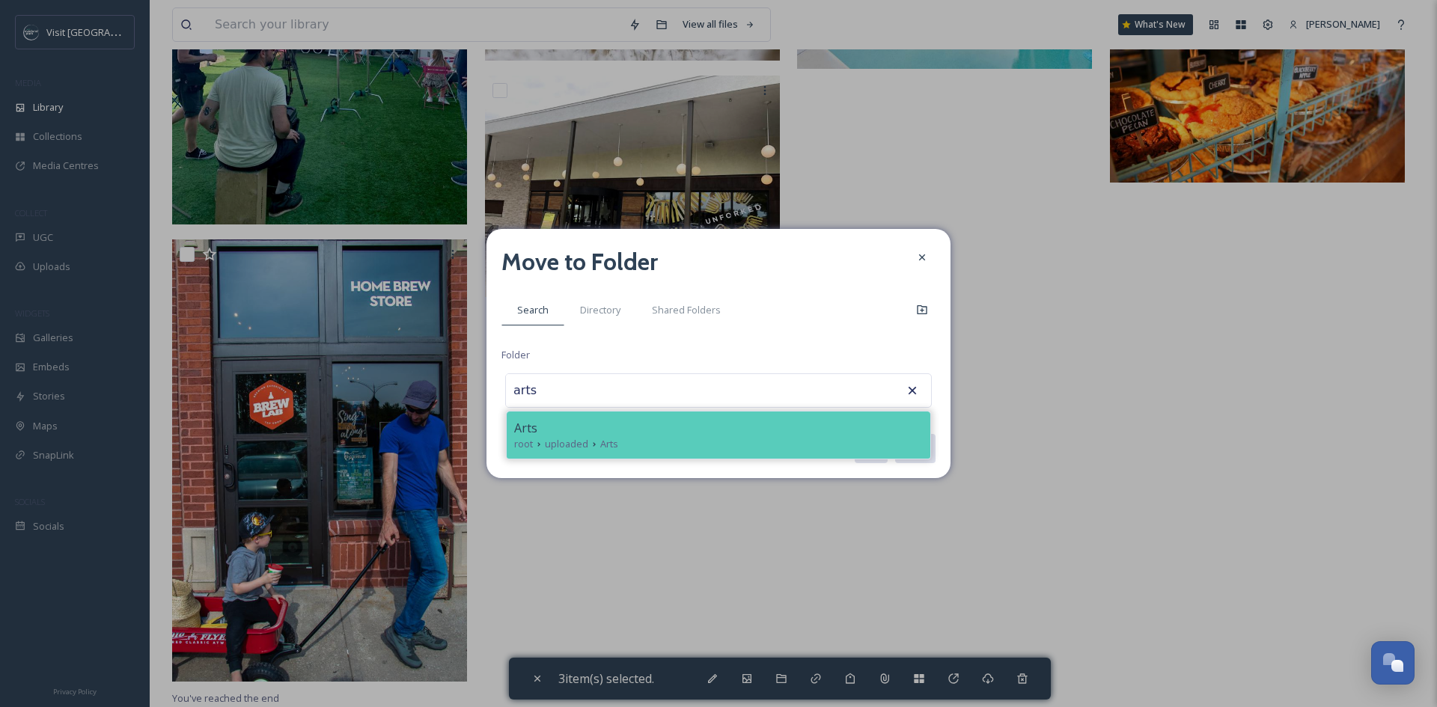
click at [700, 437] on div "root uploaded Arts" at bounding box center [718, 444] width 409 height 14
type input "Arts"
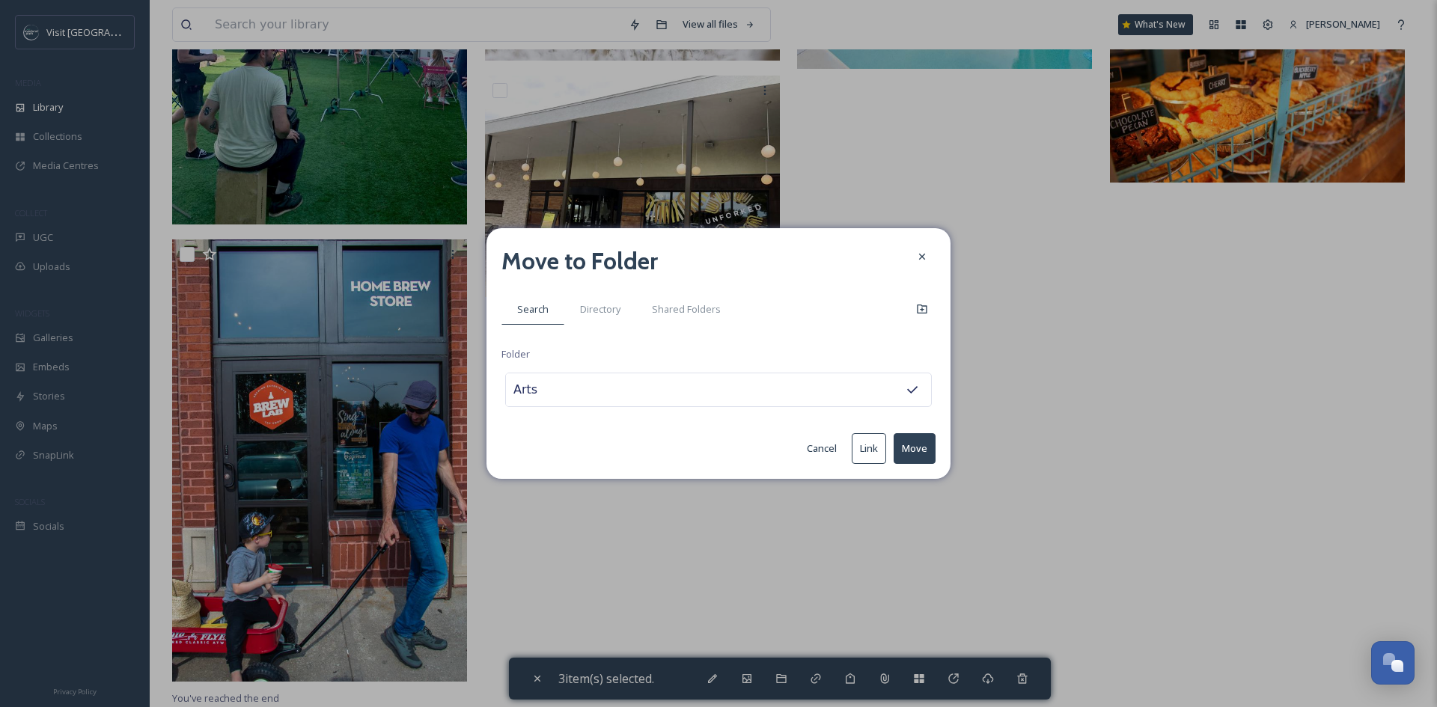
click at [905, 442] on button "Move" at bounding box center [914, 448] width 42 height 31
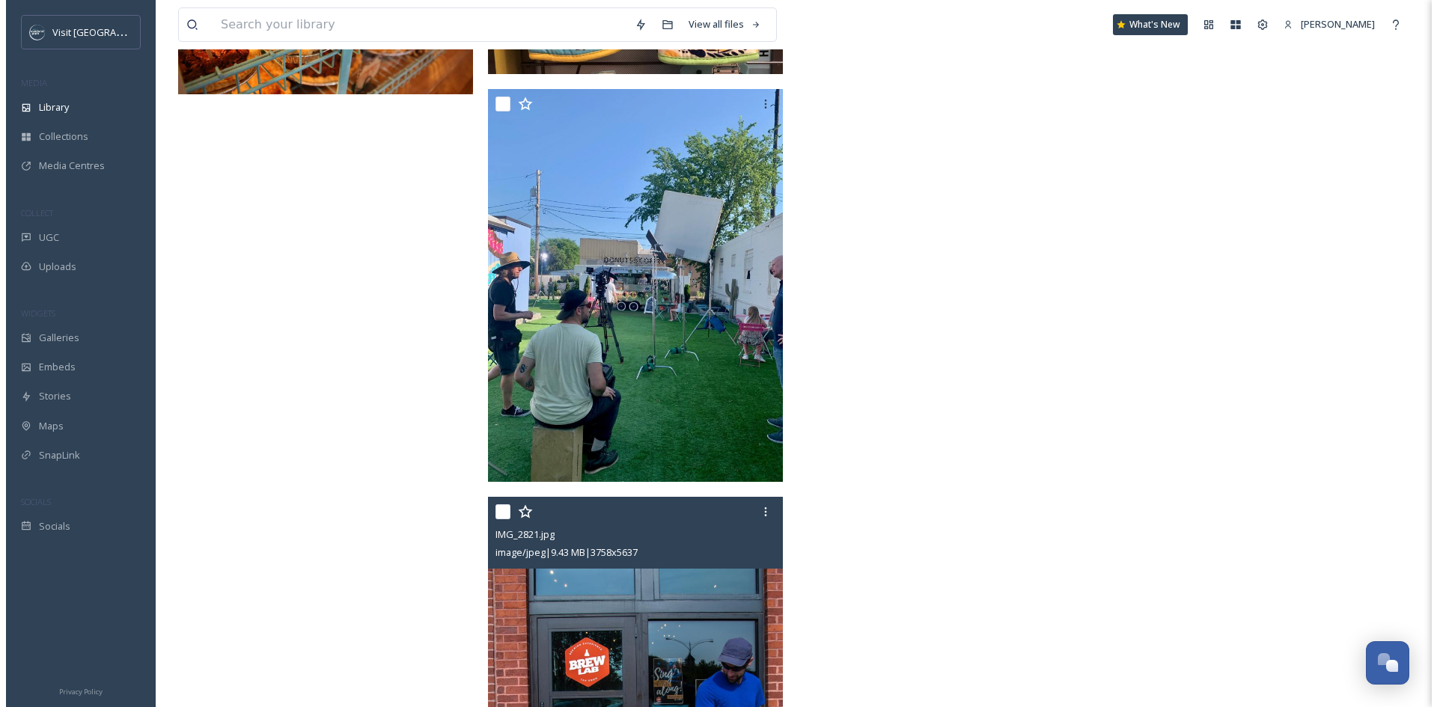
scroll to position [1822, 0]
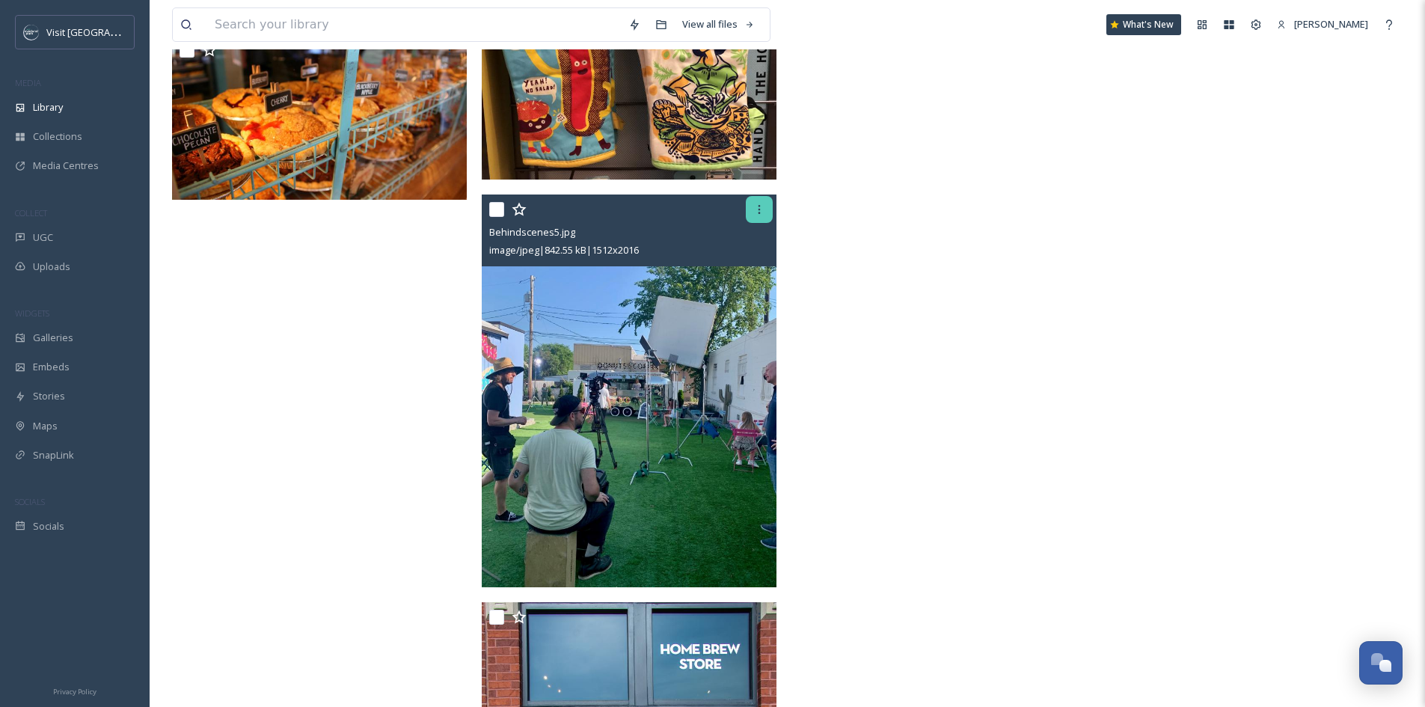
click at [760, 216] on icon at bounding box center [760, 210] width 12 height 12
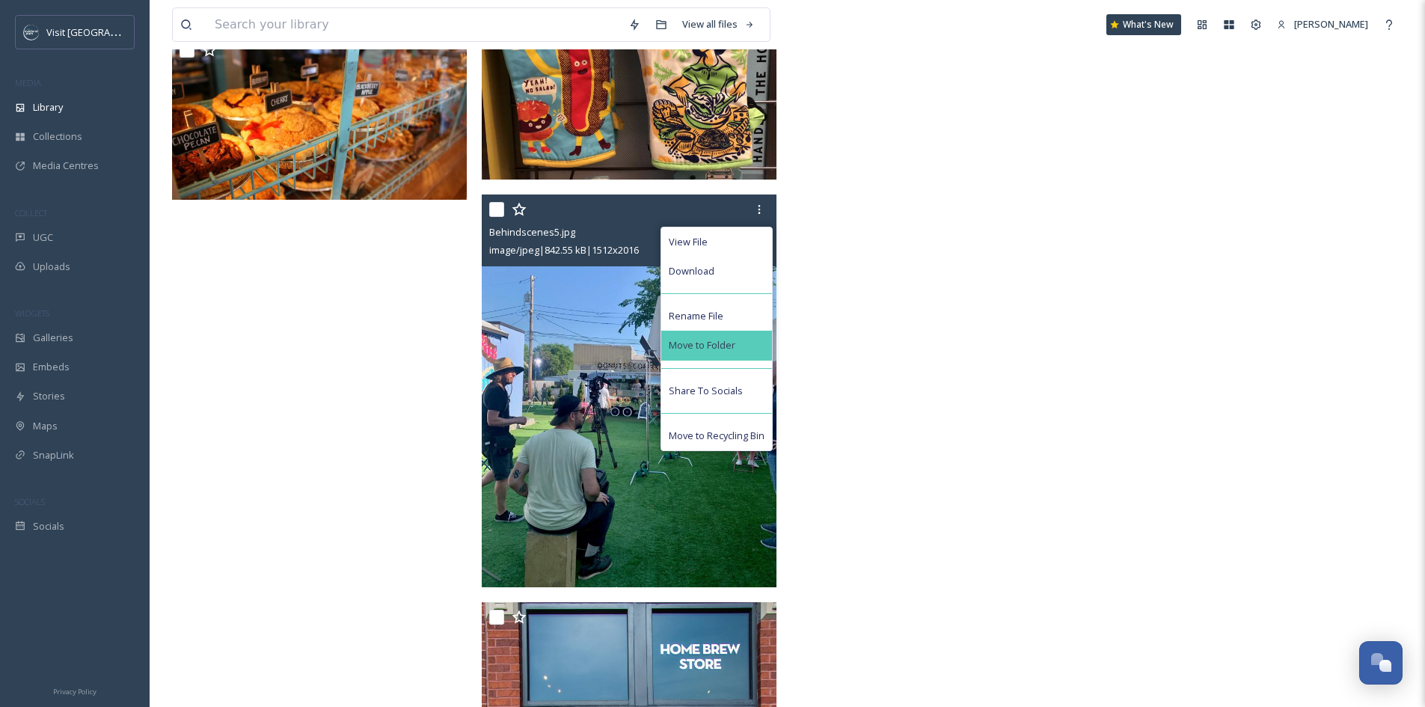
click at [746, 349] on div "Move to Folder" at bounding box center [716, 345] width 111 height 29
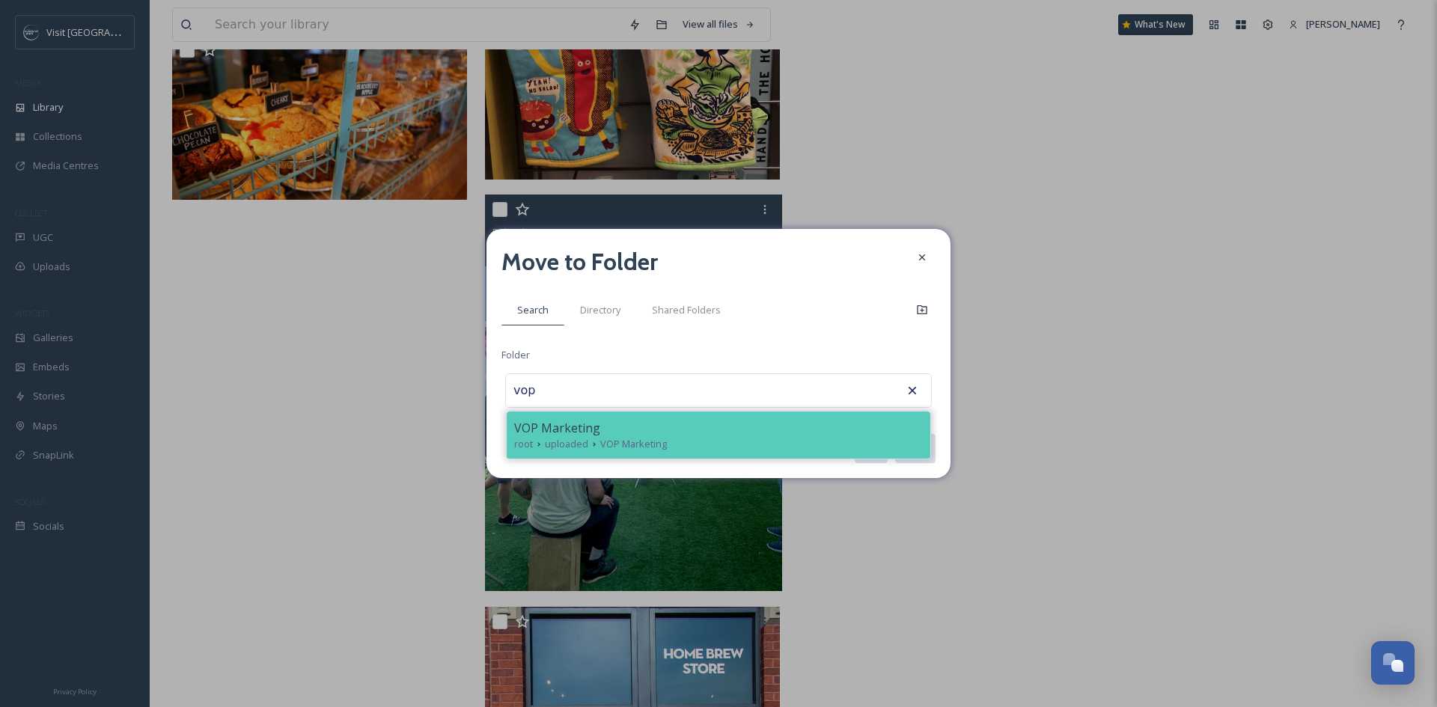
click at [721, 437] on div "root uploaded VOP Marketing" at bounding box center [718, 444] width 409 height 14
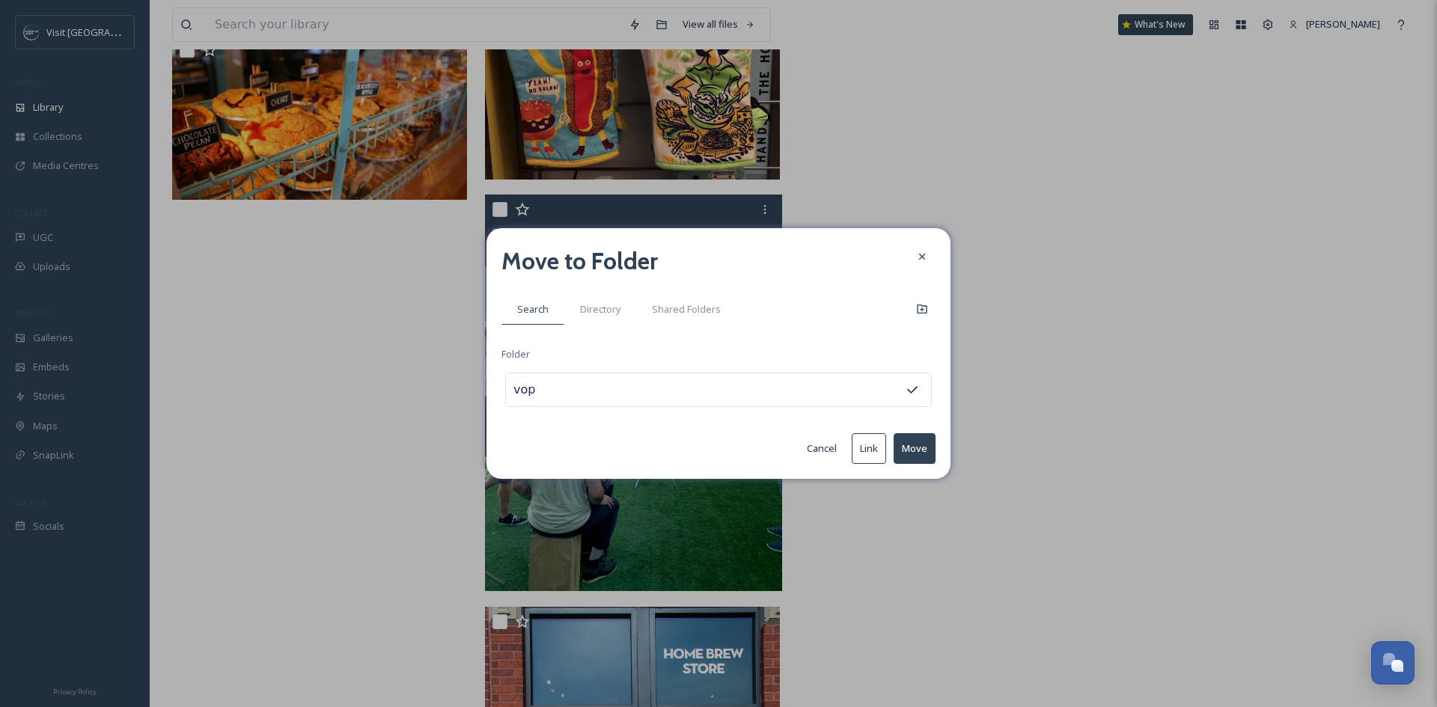
type input "VOP Marketing"
click at [923, 453] on button "Move" at bounding box center [914, 448] width 42 height 31
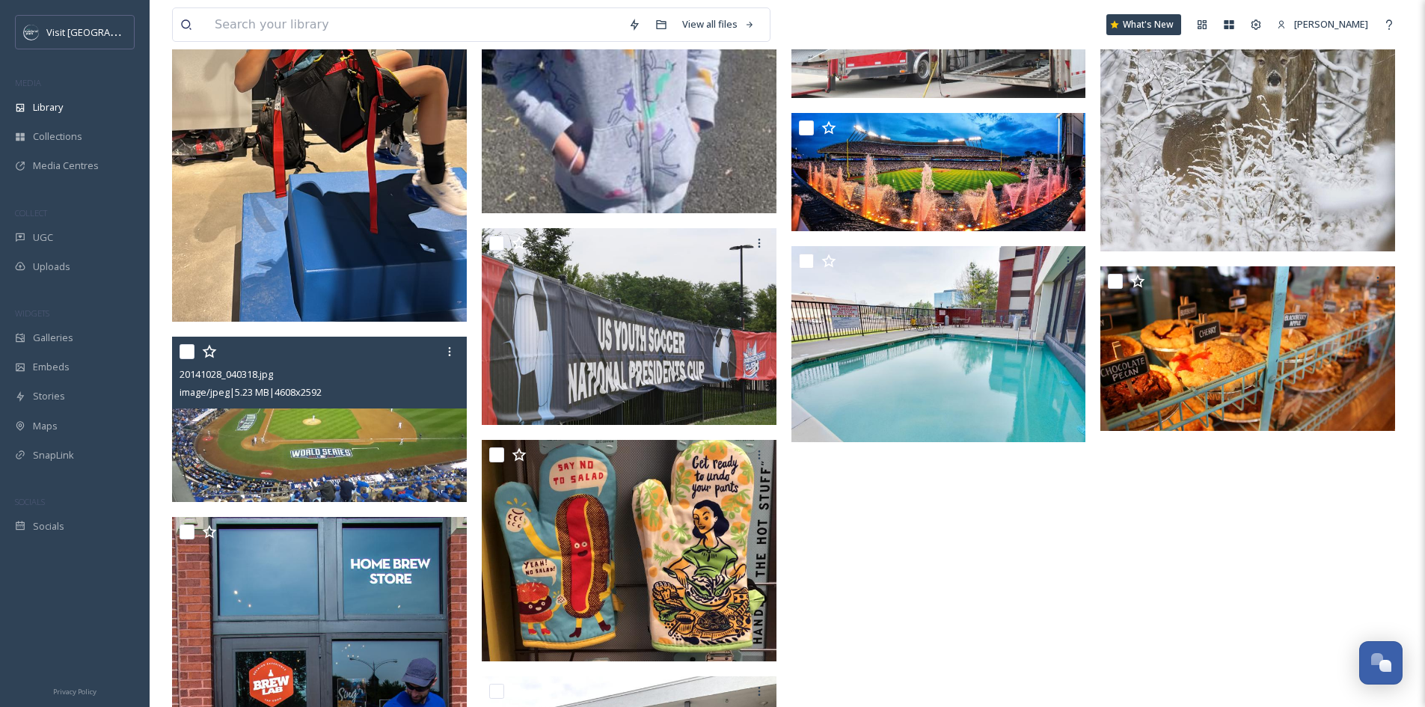
scroll to position [1330, 0]
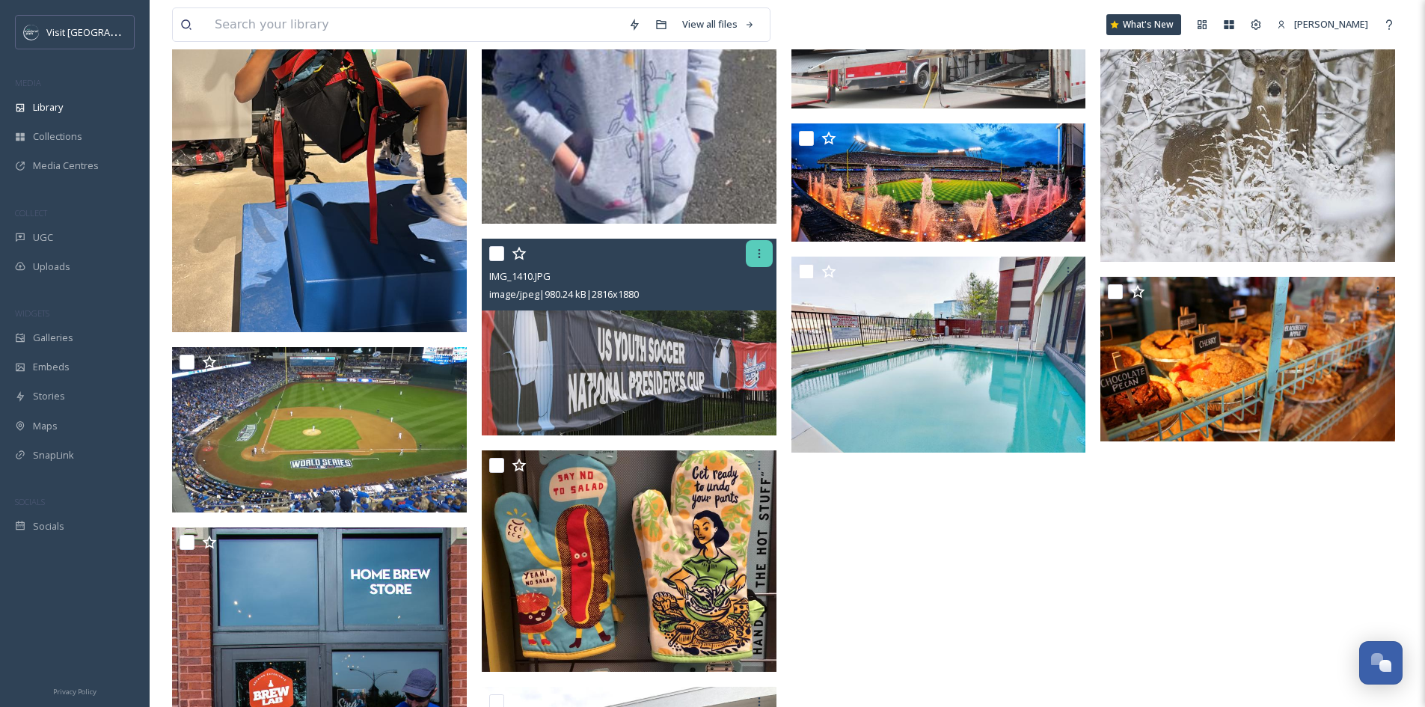
click at [762, 260] on icon at bounding box center [760, 254] width 12 height 12
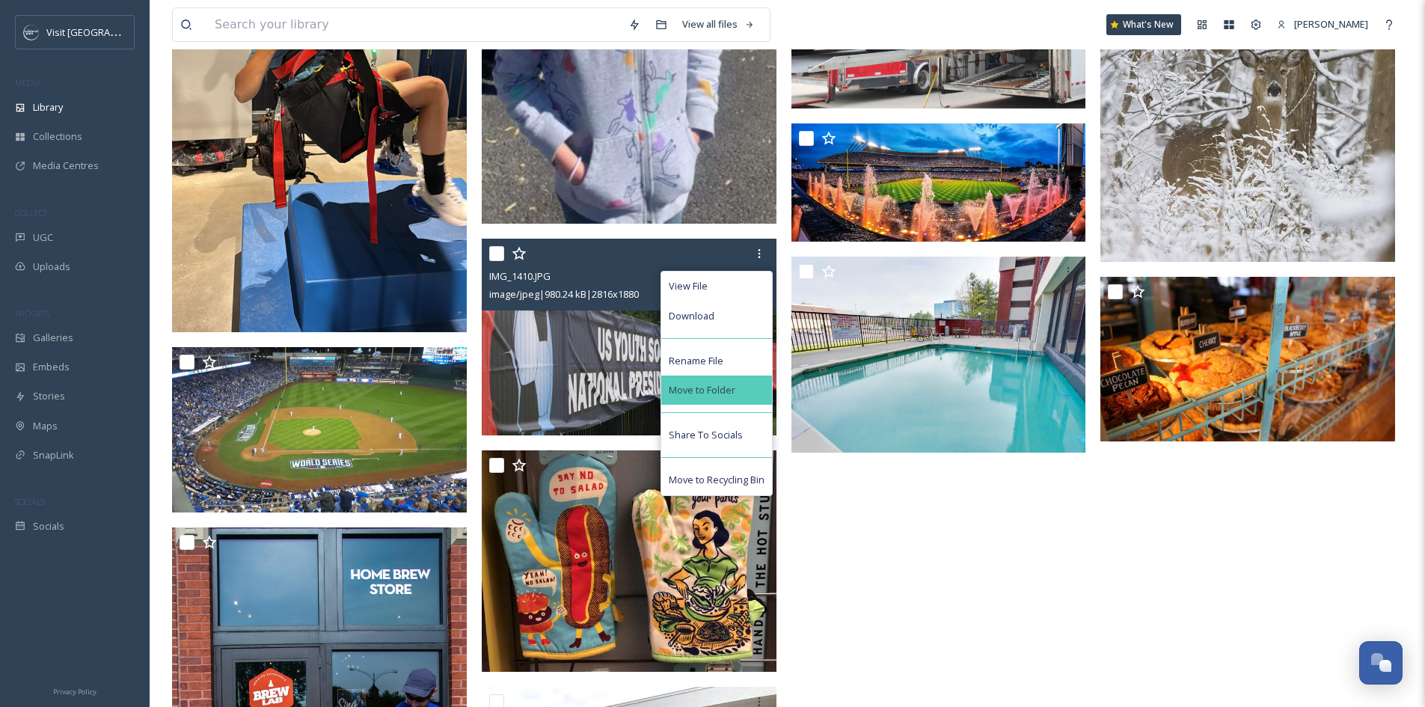
click at [721, 397] on span "Move to Folder" at bounding box center [702, 390] width 67 height 14
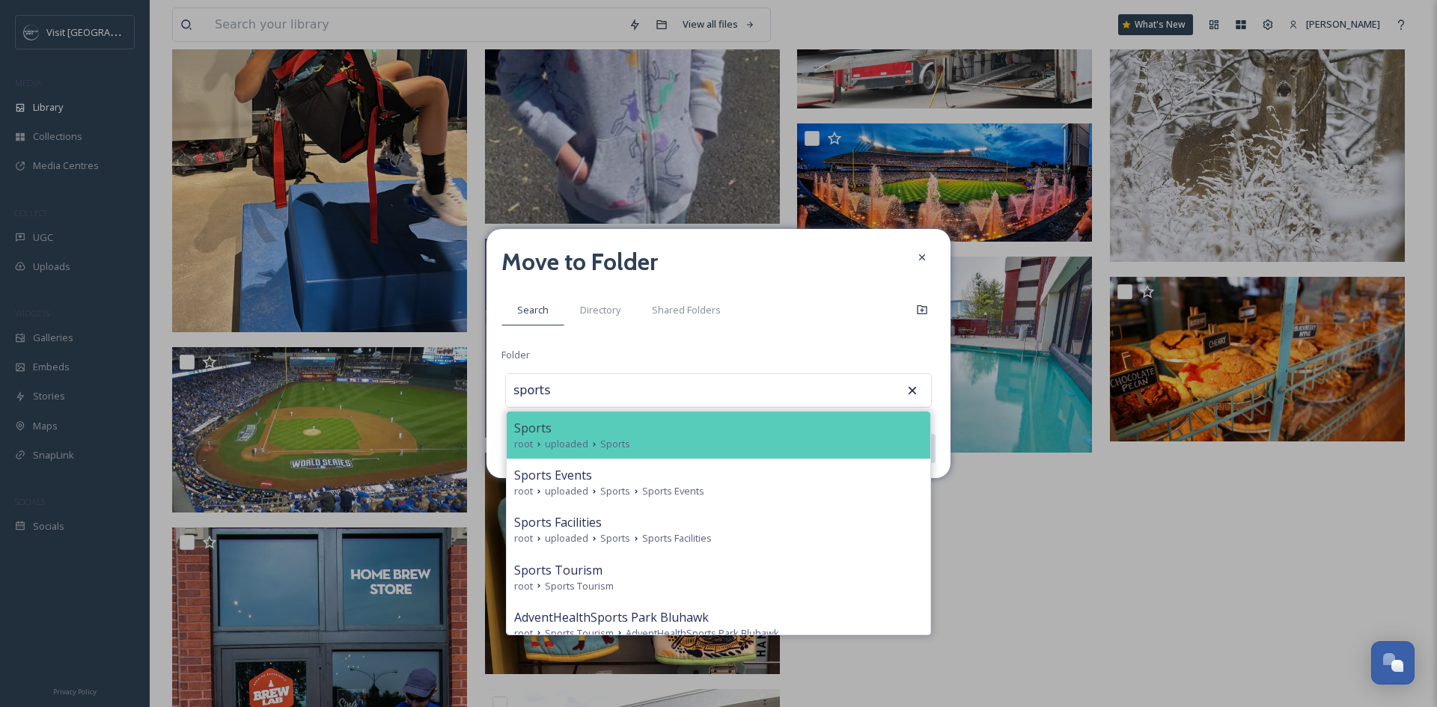
click at [723, 429] on div "Sports" at bounding box center [718, 428] width 409 height 18
type input "Sports"
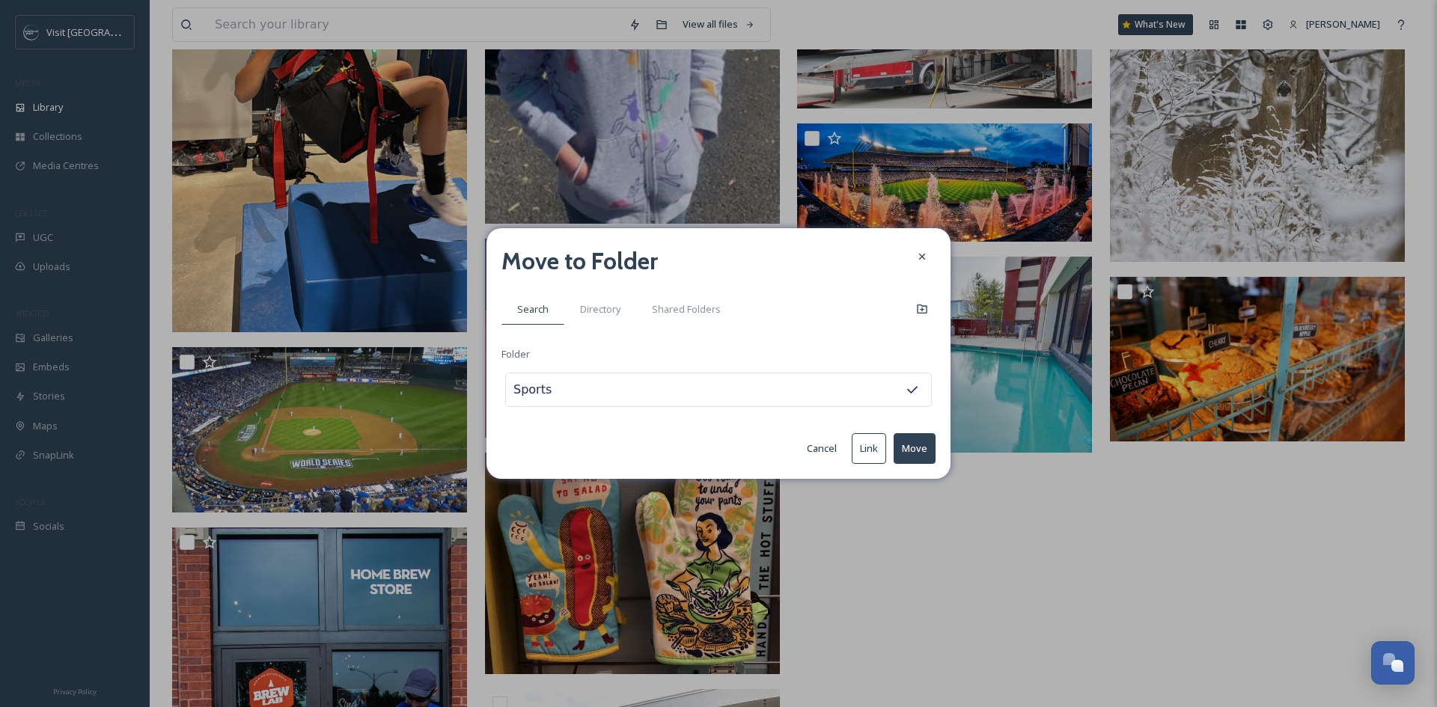
click at [916, 446] on button "Move" at bounding box center [914, 448] width 42 height 31
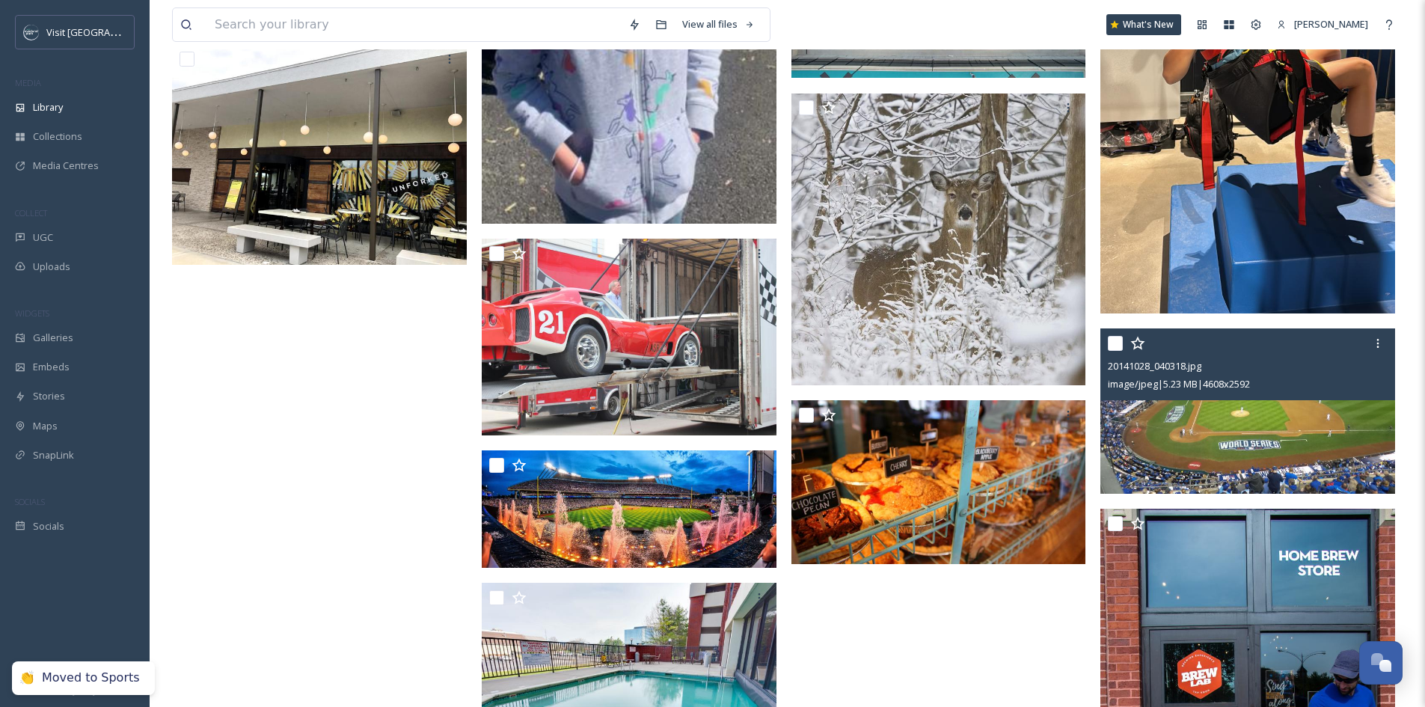
click at [1116, 350] on input "checkbox" at bounding box center [1115, 343] width 15 height 15
checkbox input "true"
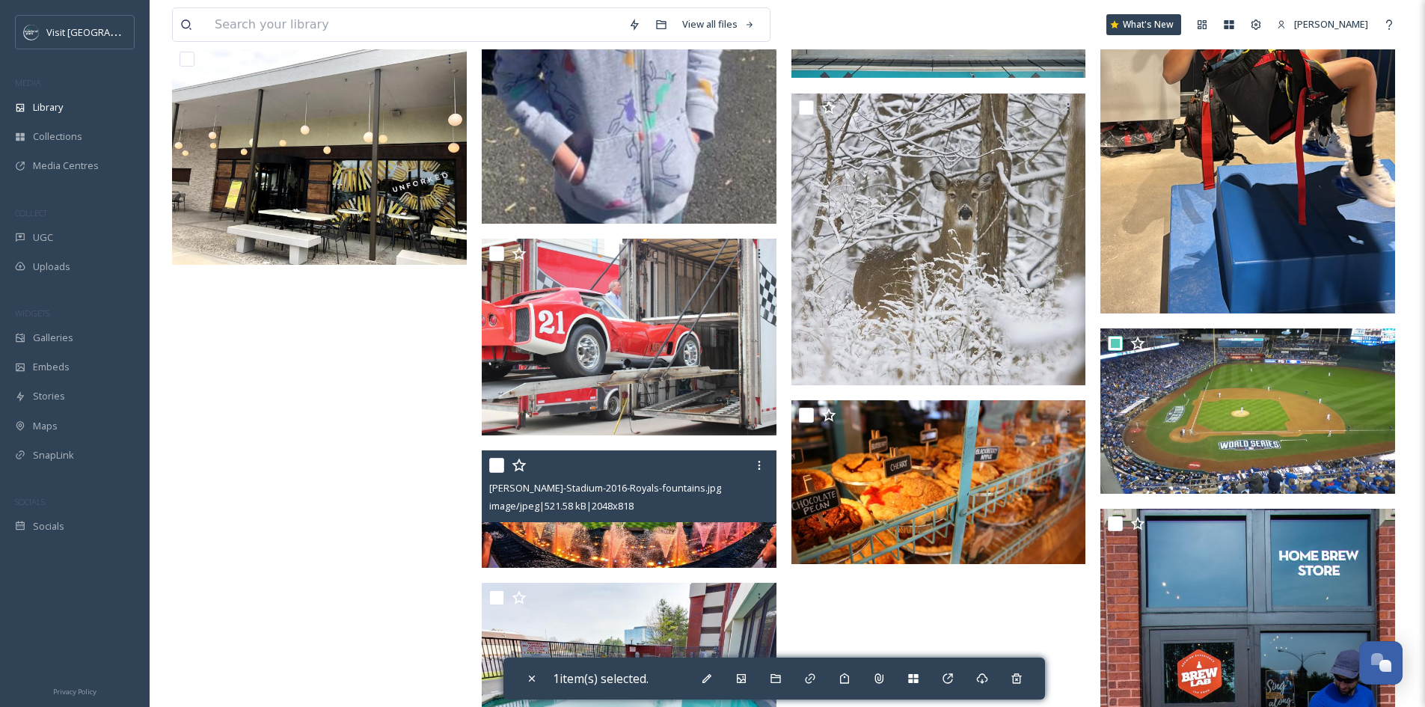
click at [495, 473] on input "checkbox" at bounding box center [496, 465] width 15 height 15
checkbox input "true"
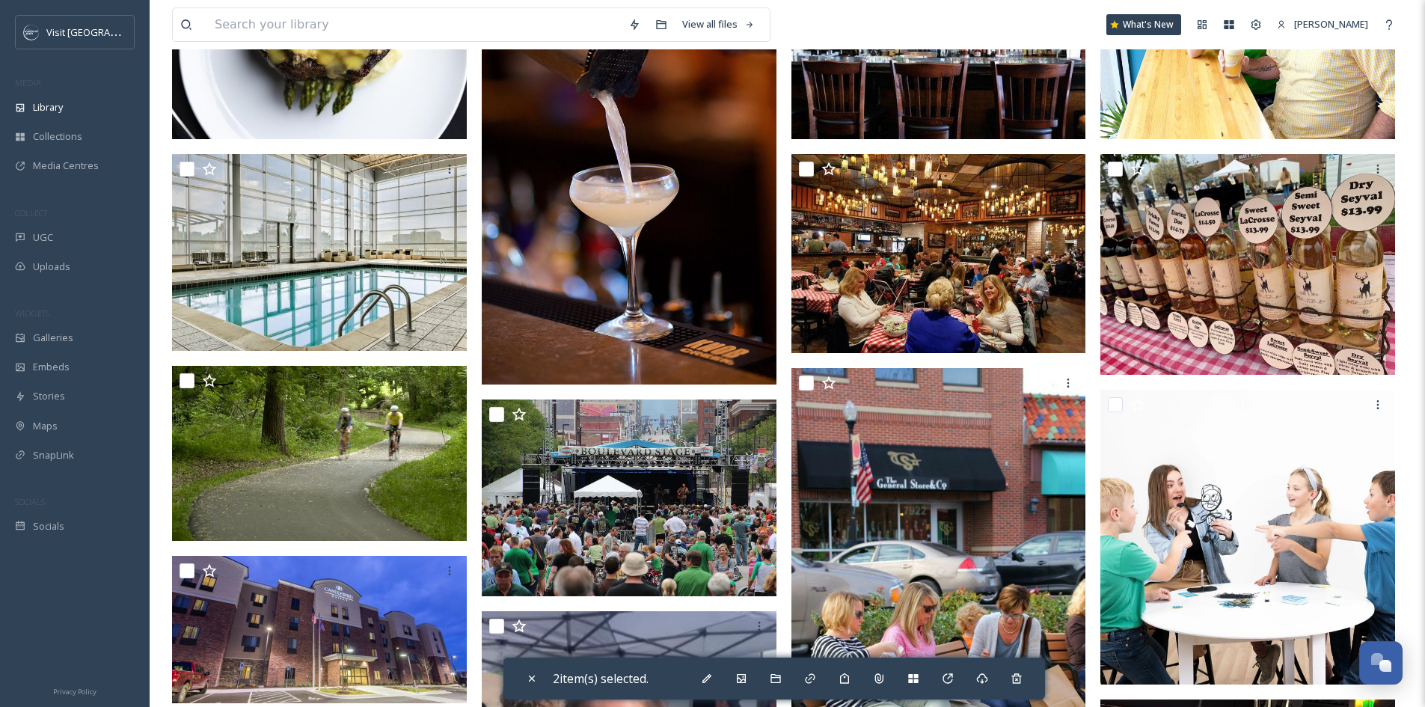
scroll to position [413, 0]
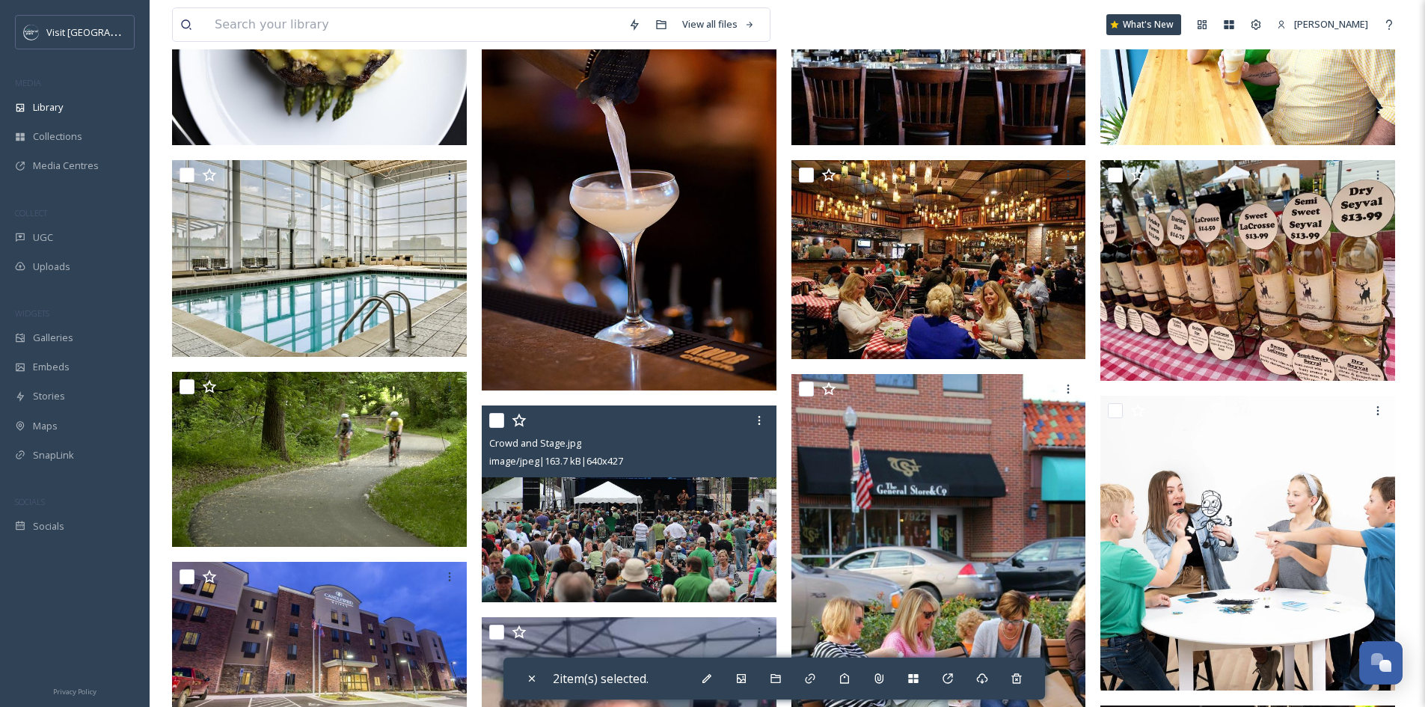
click at [499, 428] on input "checkbox" at bounding box center [496, 420] width 15 height 15
checkbox input "true"
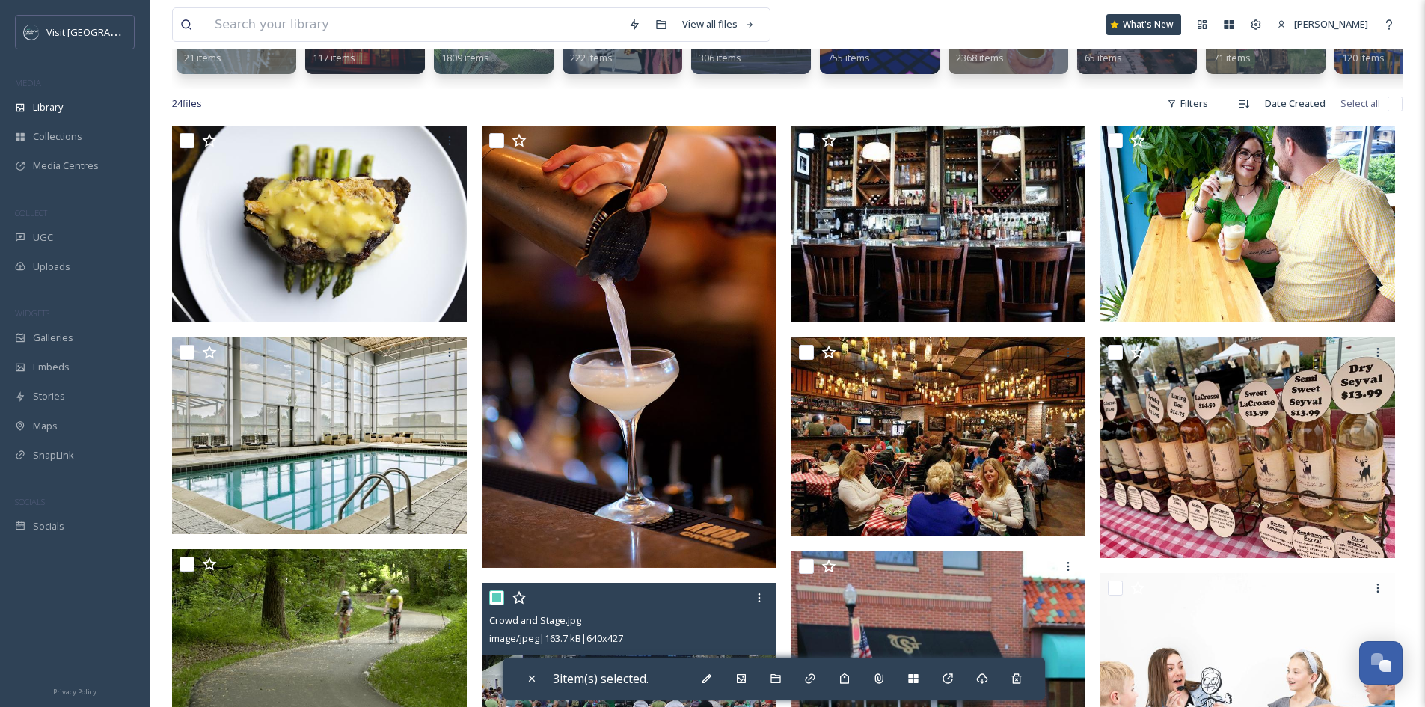
scroll to position [189, 0]
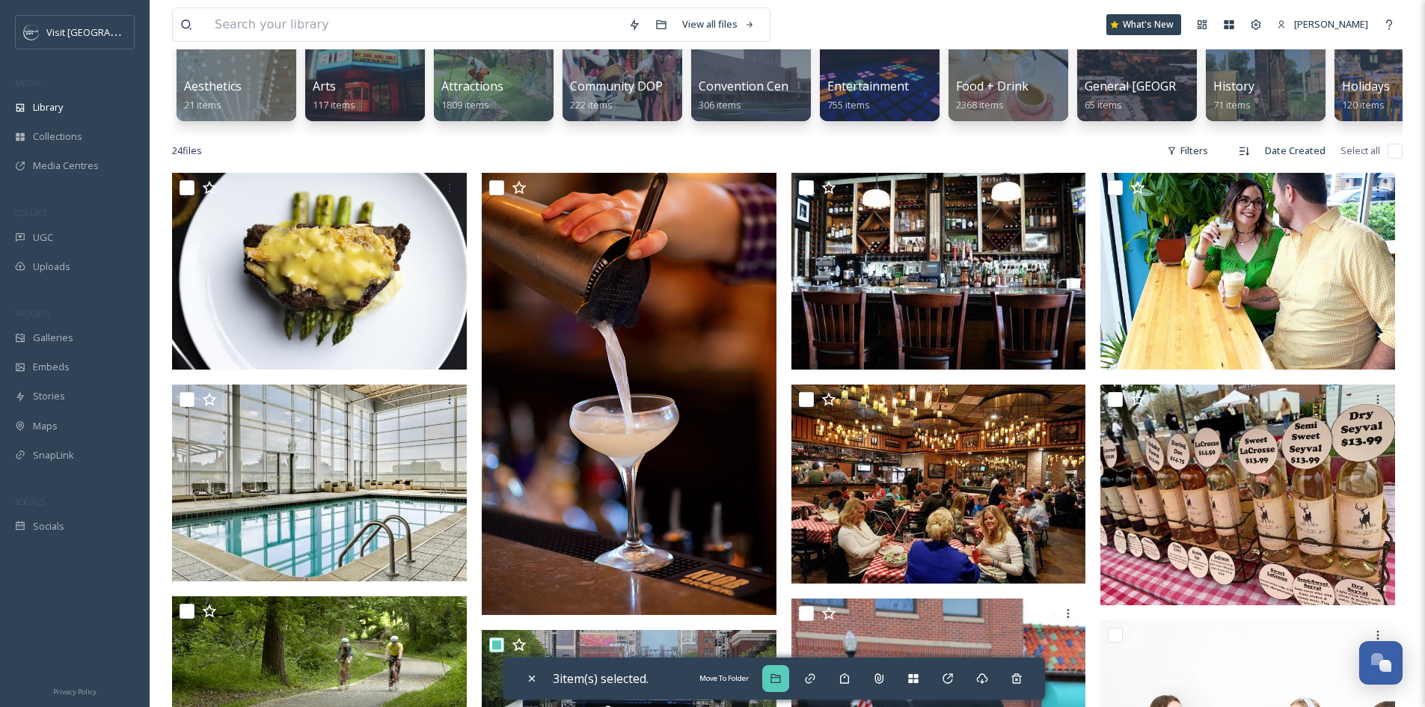
click at [782, 680] on icon at bounding box center [776, 679] width 12 height 12
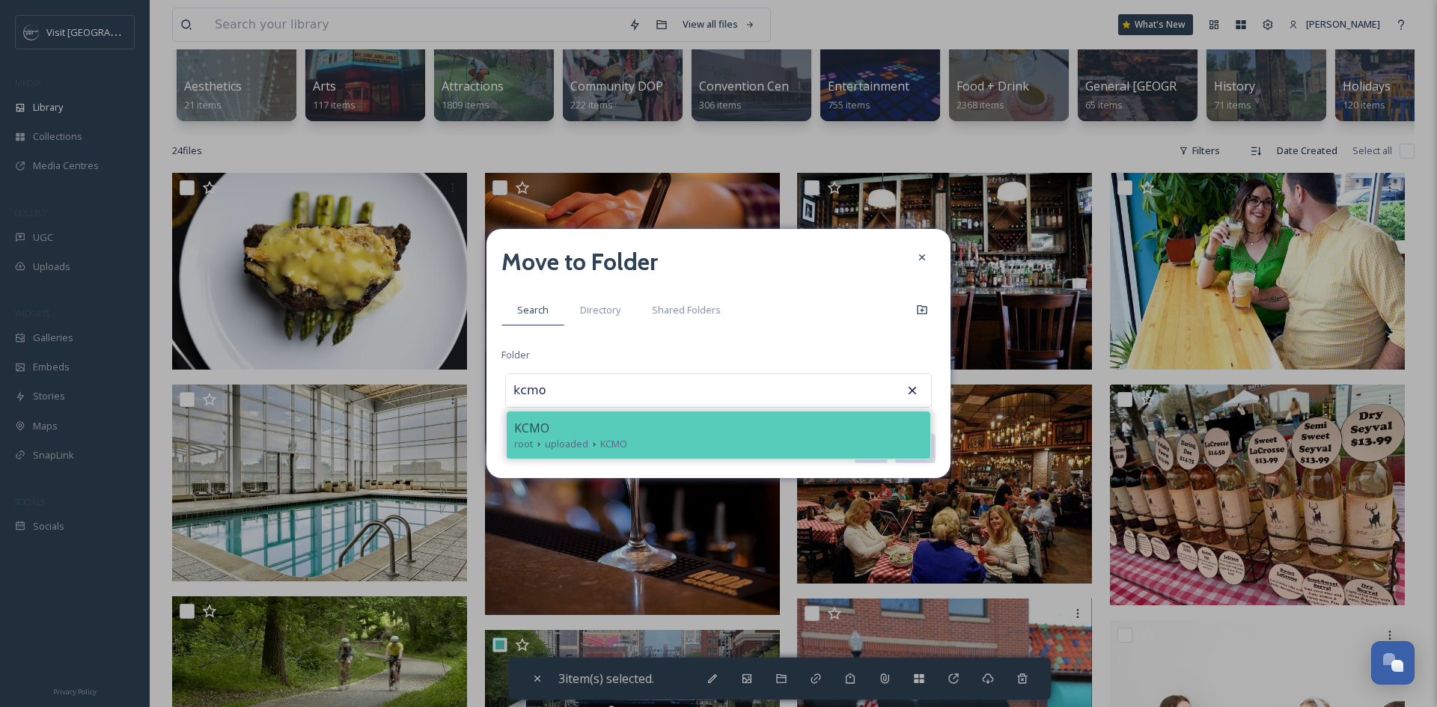
click at [785, 436] on div "KCMO" at bounding box center [718, 428] width 409 height 18
type input "KCMO"
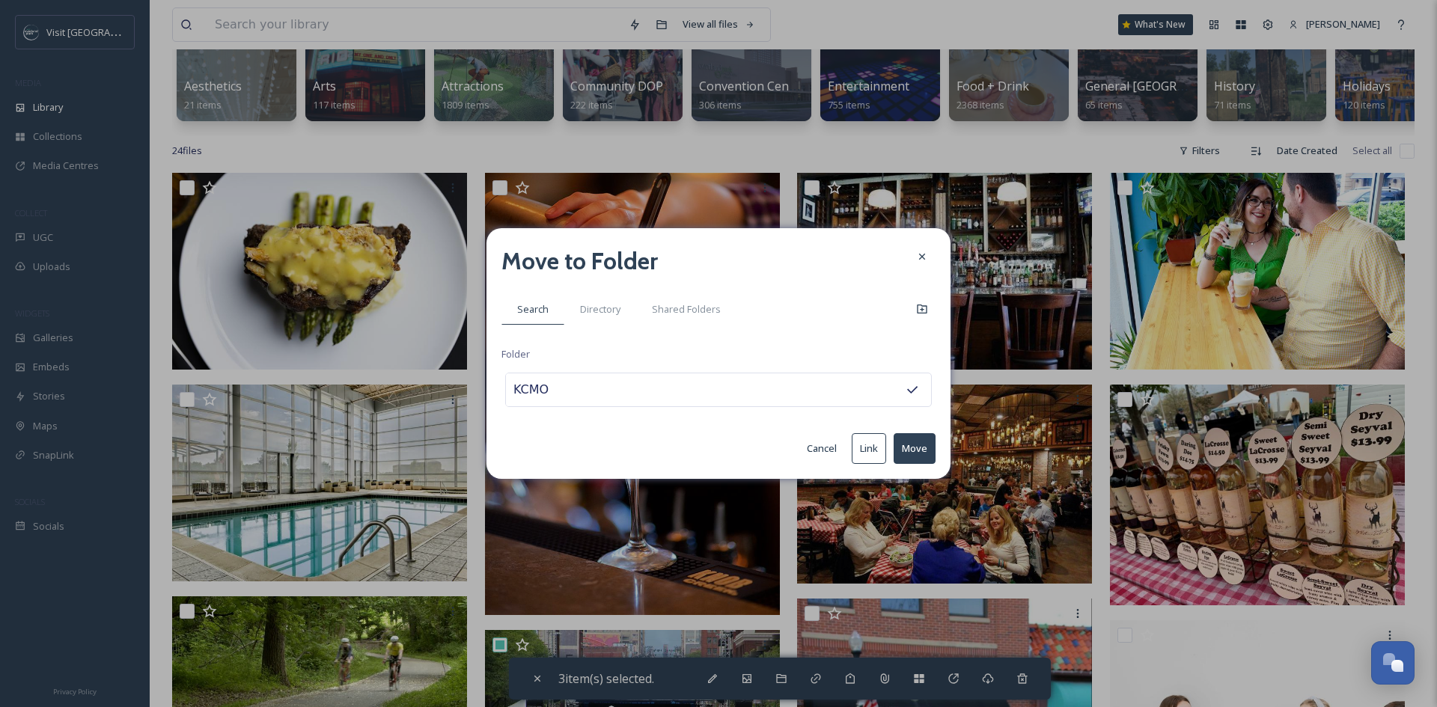
click at [908, 440] on button "Move" at bounding box center [914, 448] width 42 height 31
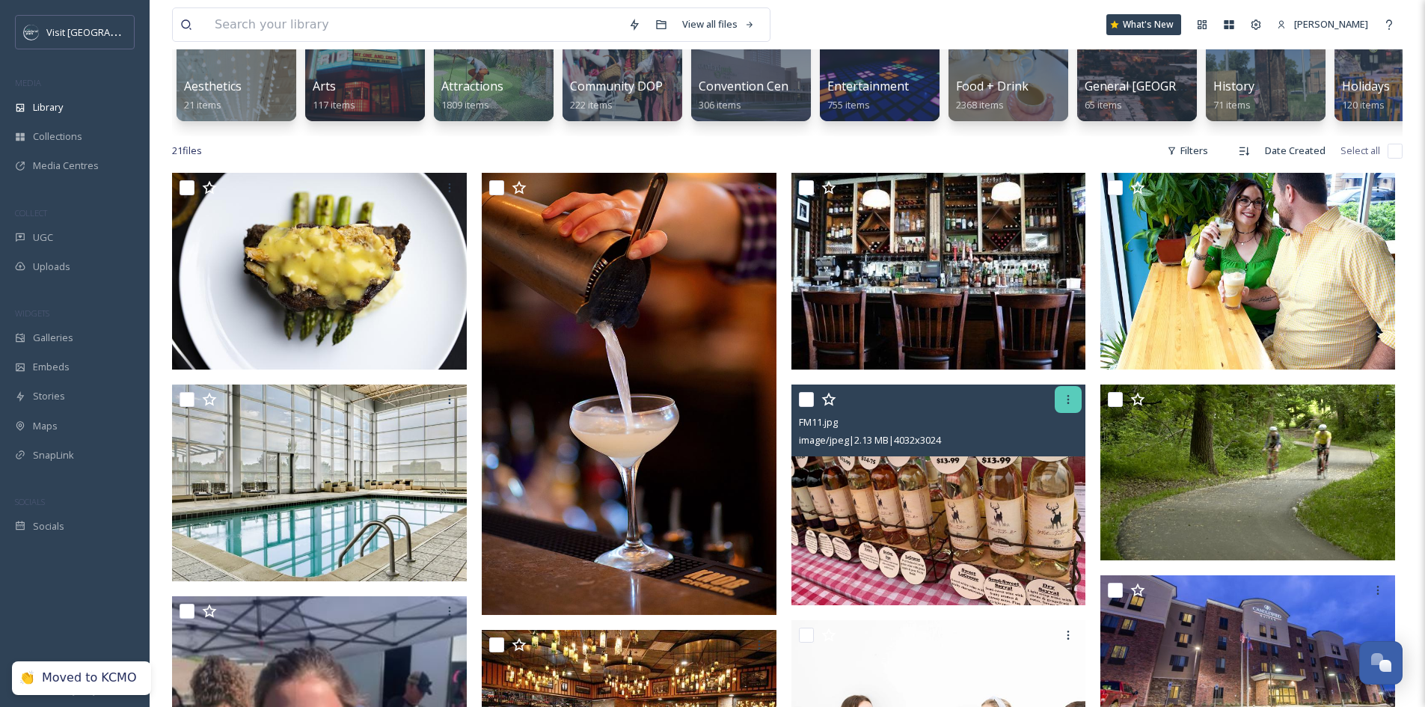
click at [1063, 406] on icon at bounding box center [1069, 400] width 12 height 12
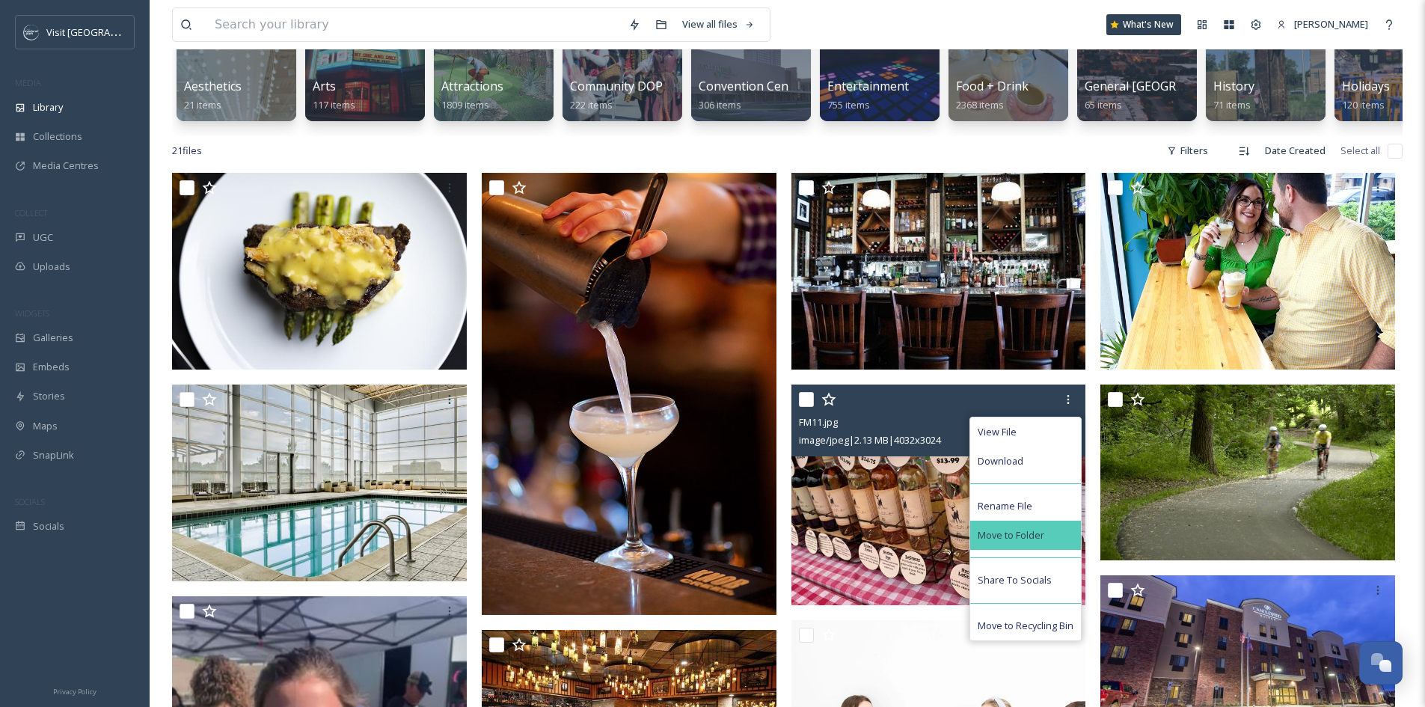
click at [1043, 542] on span "Move to Folder" at bounding box center [1011, 535] width 67 height 14
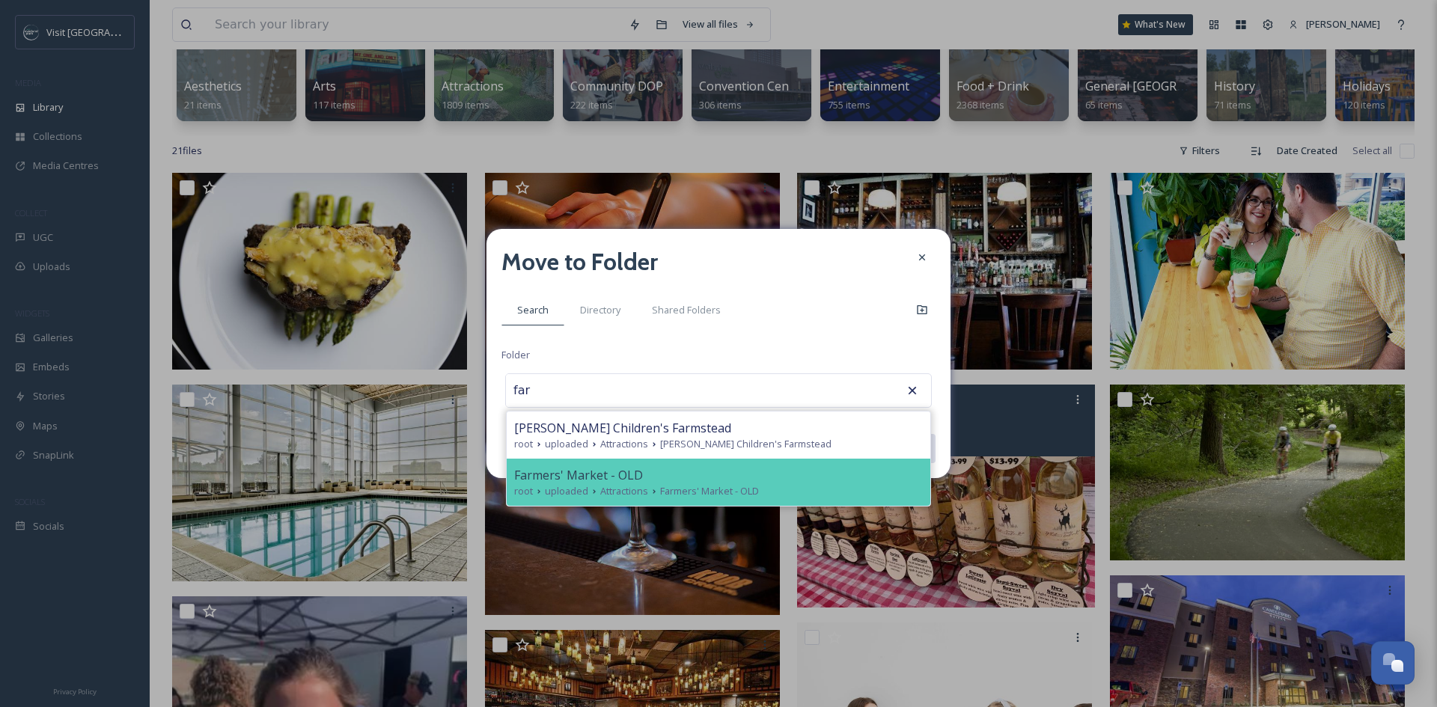
click at [745, 482] on div "Farmers' Market - OLD" at bounding box center [718, 475] width 409 height 18
type input "Farmers' Market - OLD"
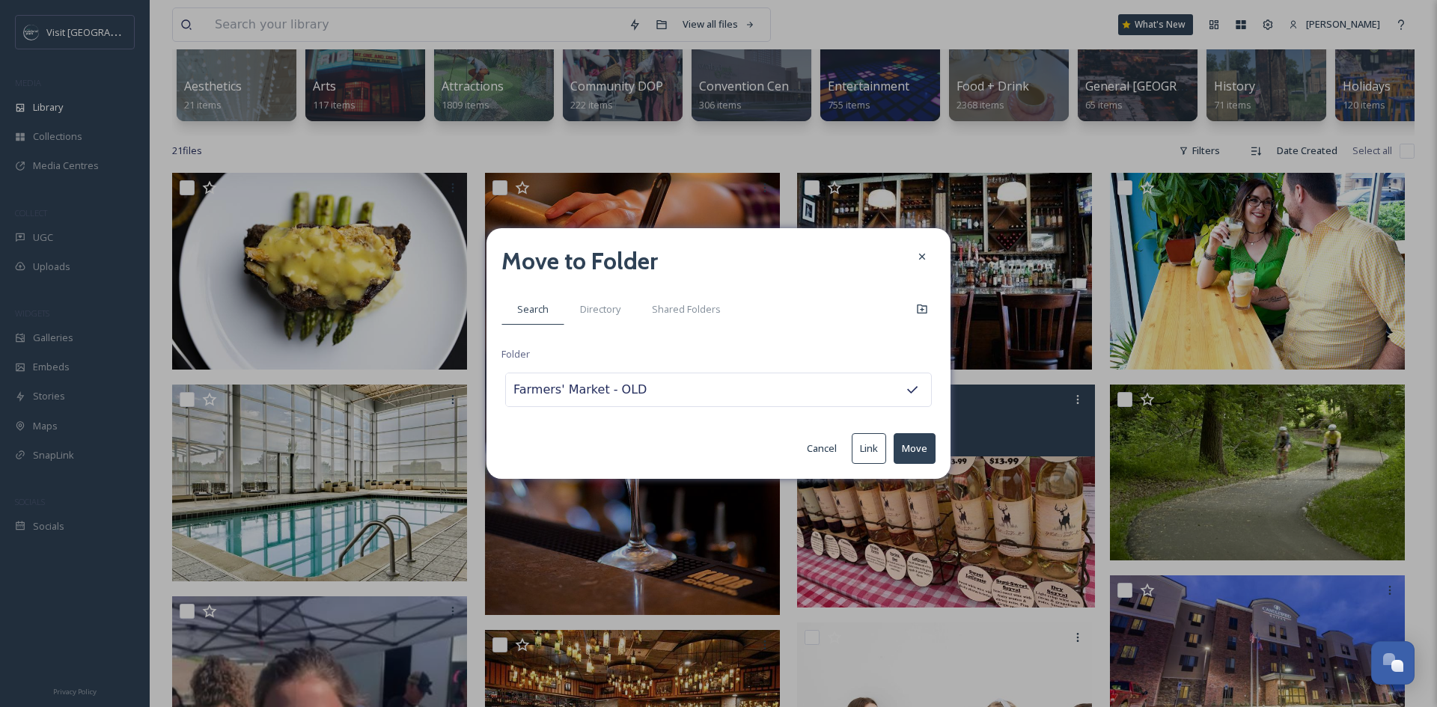
click at [902, 460] on button "Move" at bounding box center [914, 448] width 42 height 31
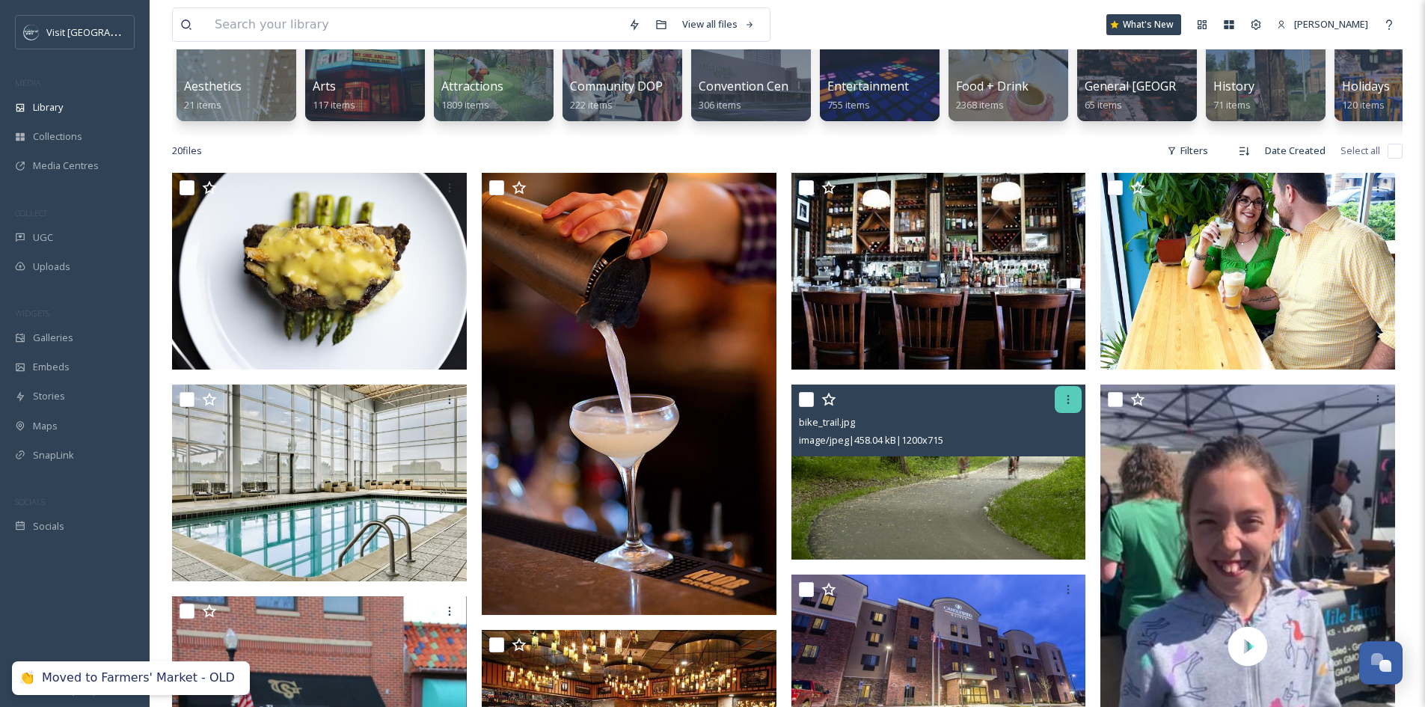
click at [1066, 406] on icon at bounding box center [1069, 400] width 12 height 12
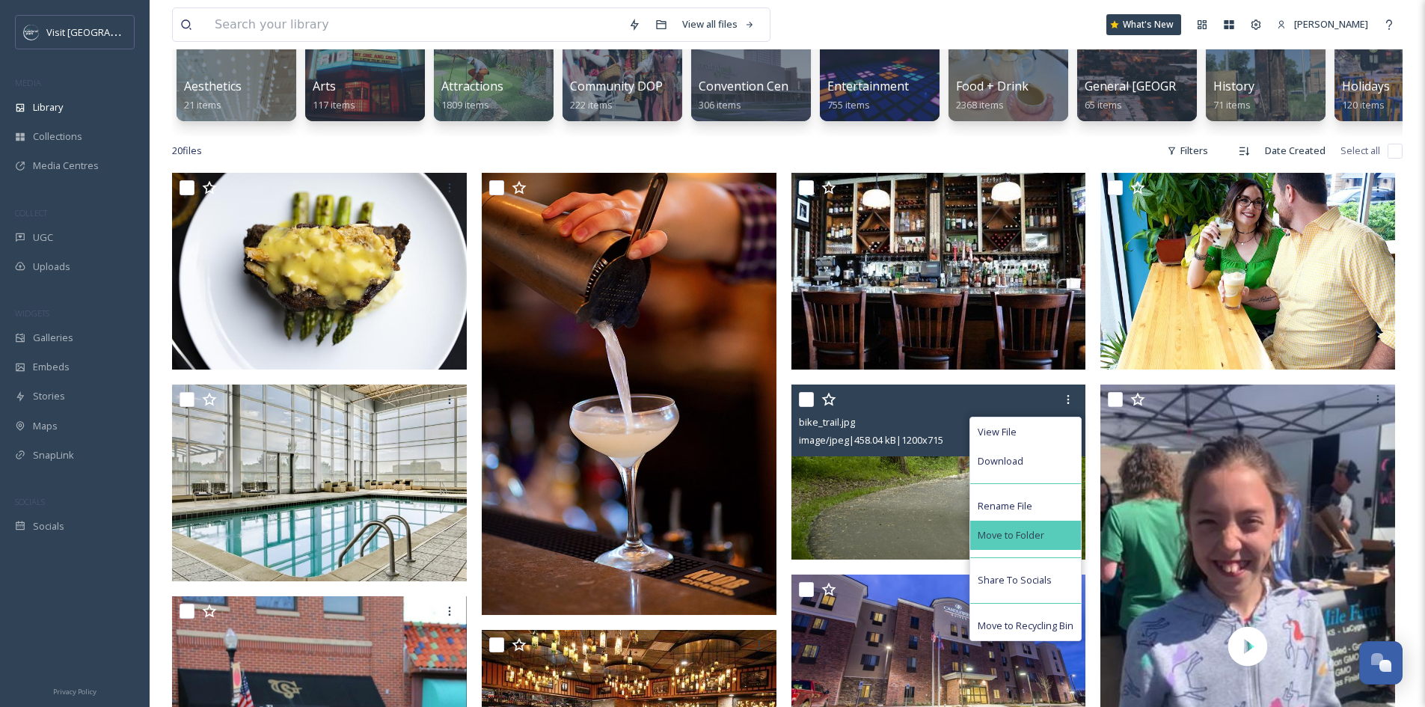
click at [1040, 537] on div "Move to Folder" at bounding box center [1026, 535] width 111 height 29
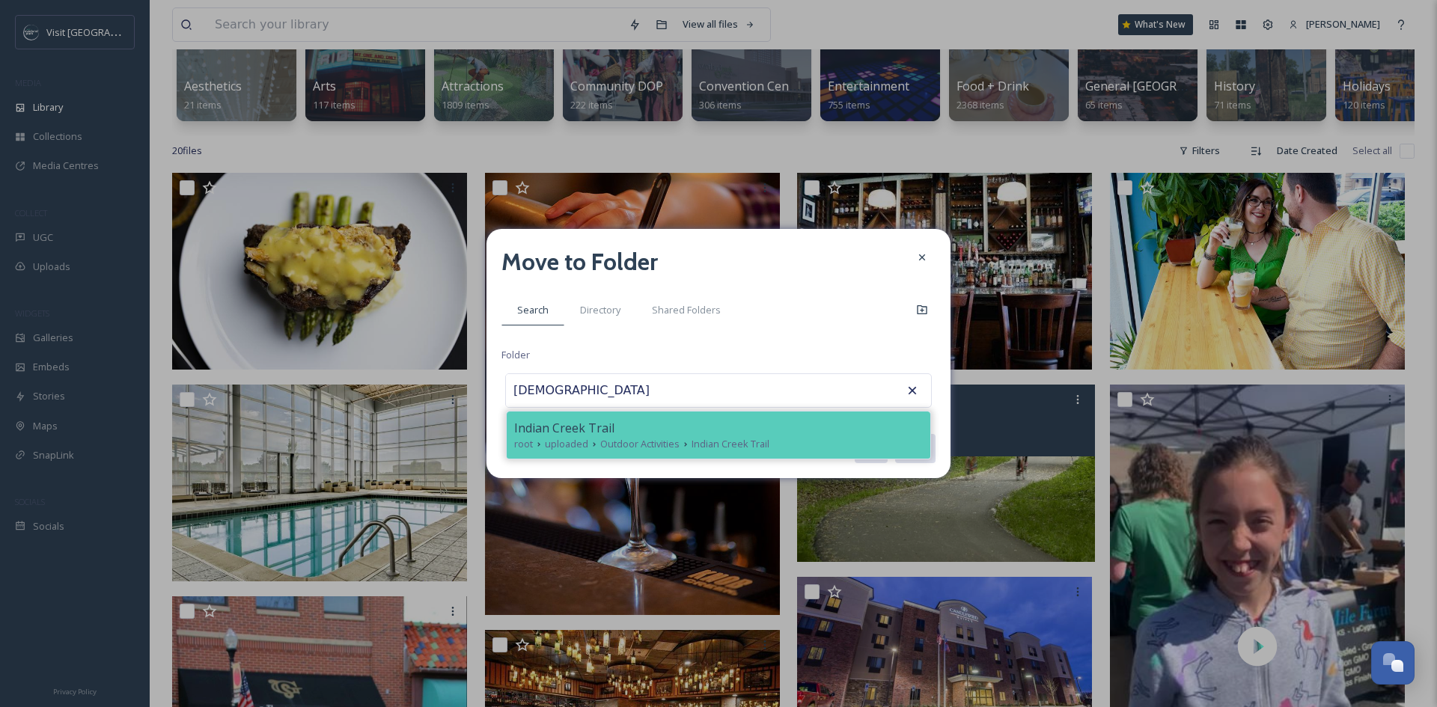
click at [801, 441] on div "root uploaded Outdoor Activities Indian Creek Trail" at bounding box center [718, 444] width 409 height 14
type input "Indian Creek Trail"
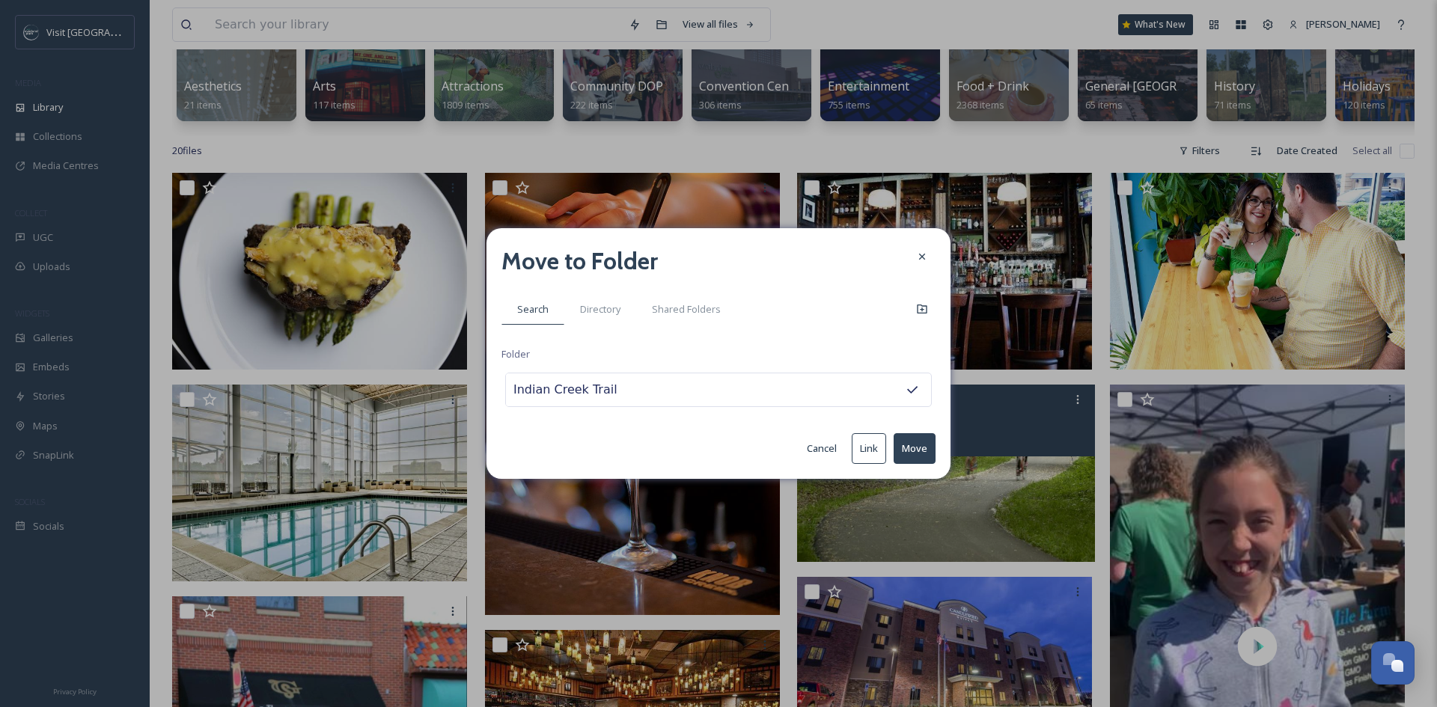
click at [907, 443] on button "Move" at bounding box center [914, 448] width 42 height 31
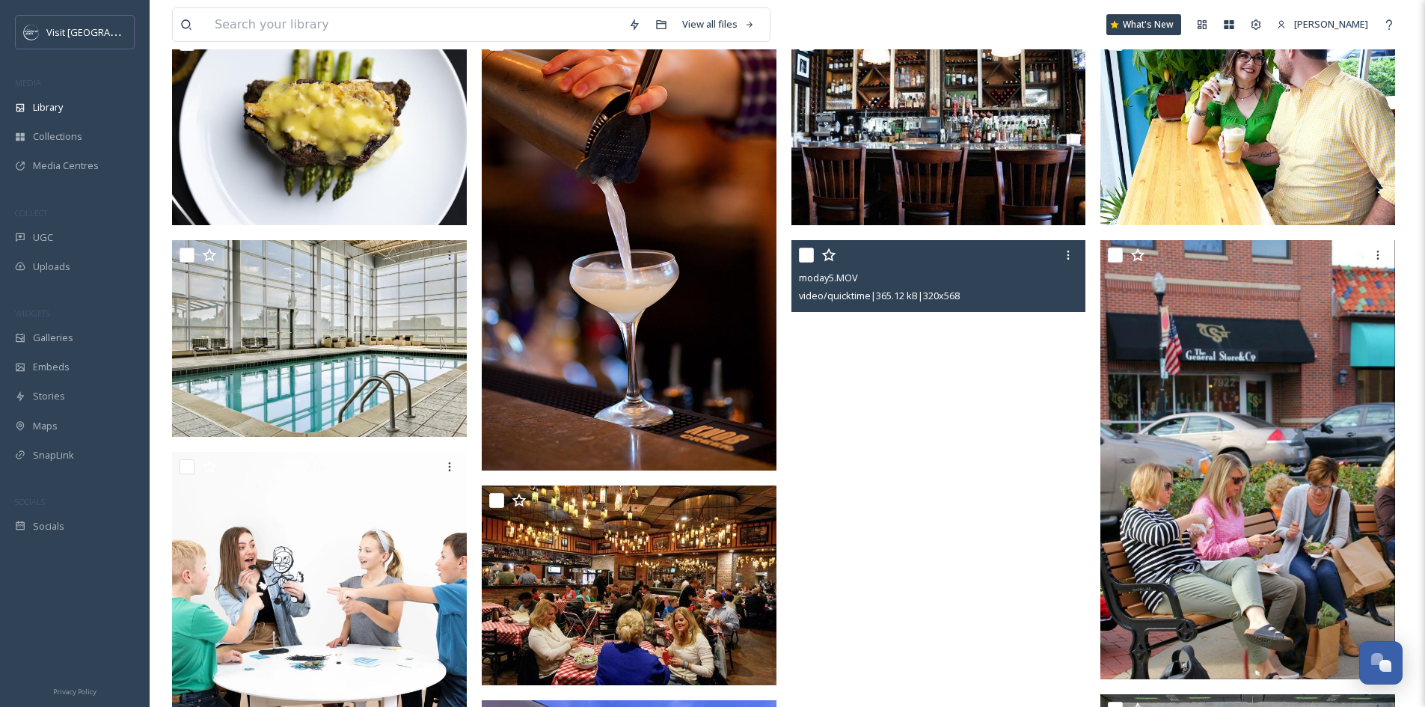
scroll to position [449, 0]
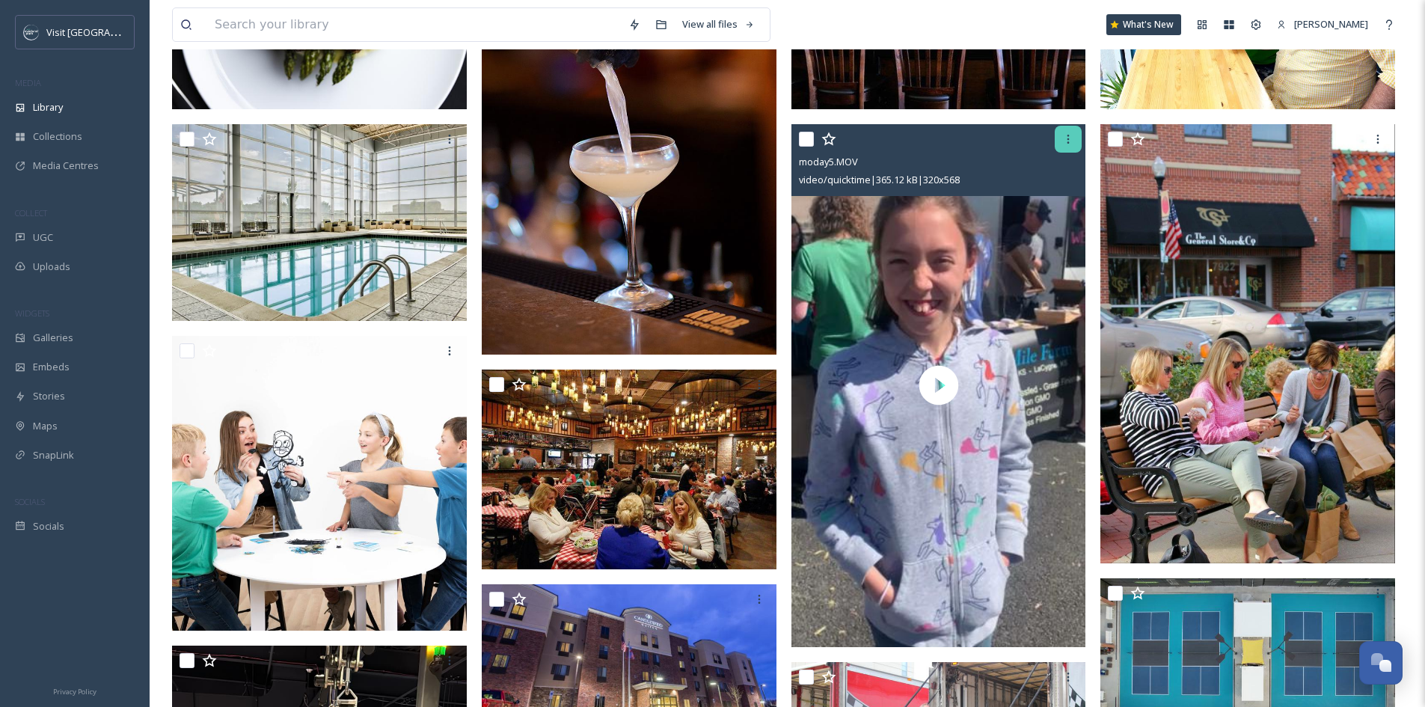
click at [1069, 144] on icon at bounding box center [1069, 139] width 2 height 9
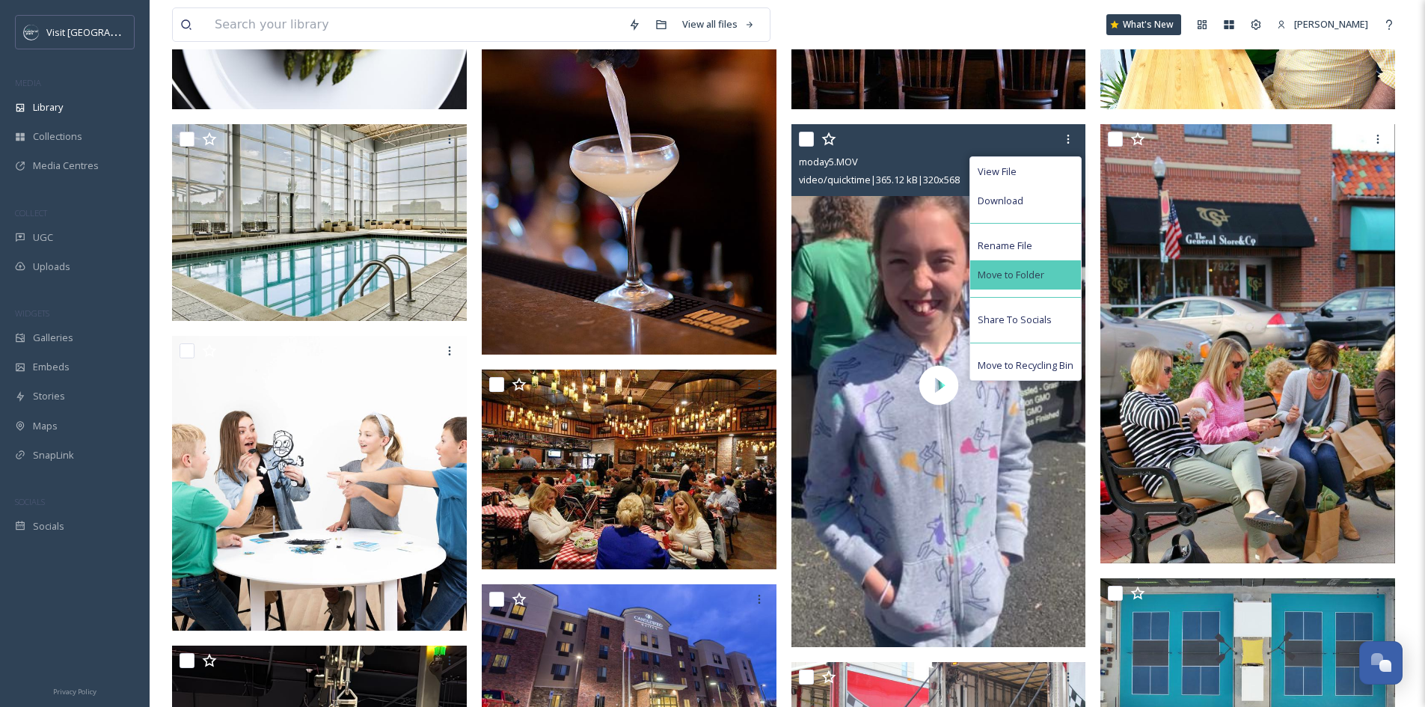
click at [1040, 282] on span "Move to Folder" at bounding box center [1011, 275] width 67 height 14
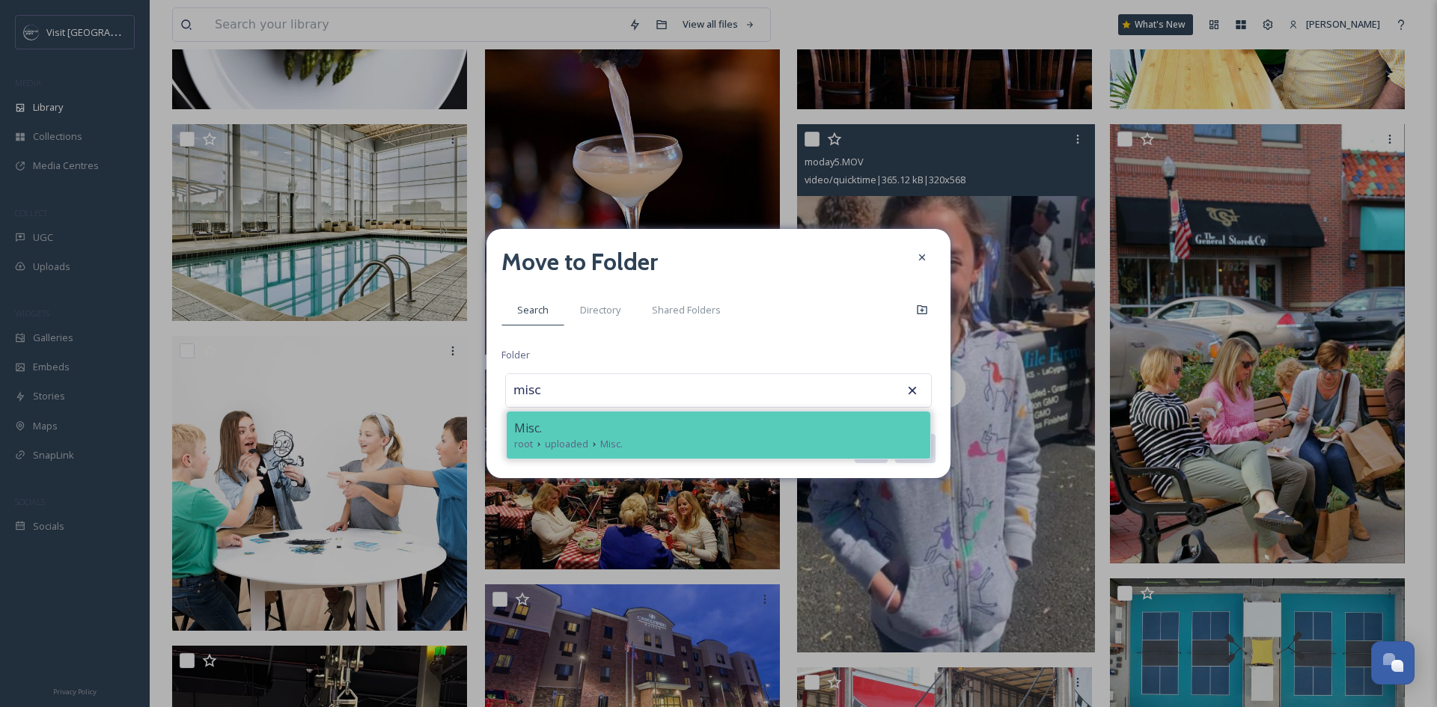
click at [709, 421] on div "Misc." at bounding box center [718, 428] width 409 height 18
type input "Misc."
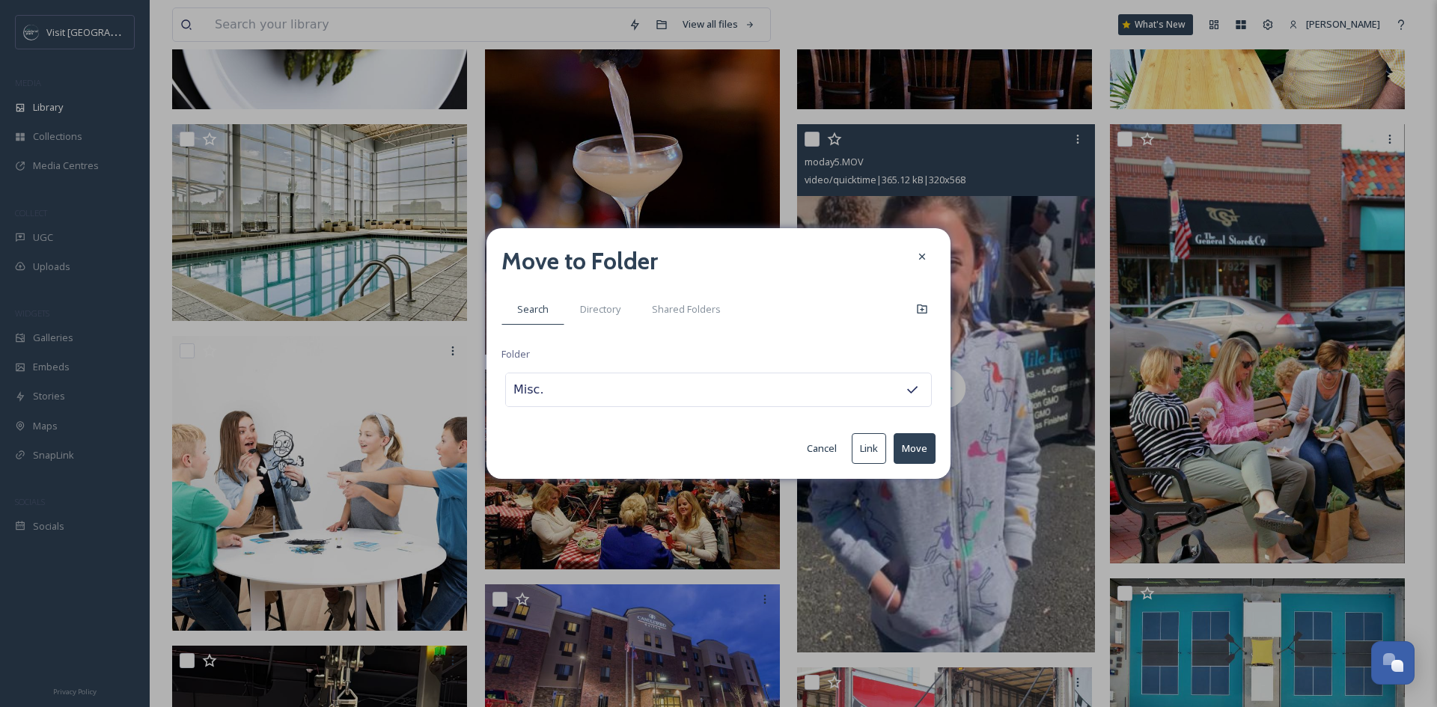
click at [915, 442] on button "Move" at bounding box center [914, 448] width 42 height 31
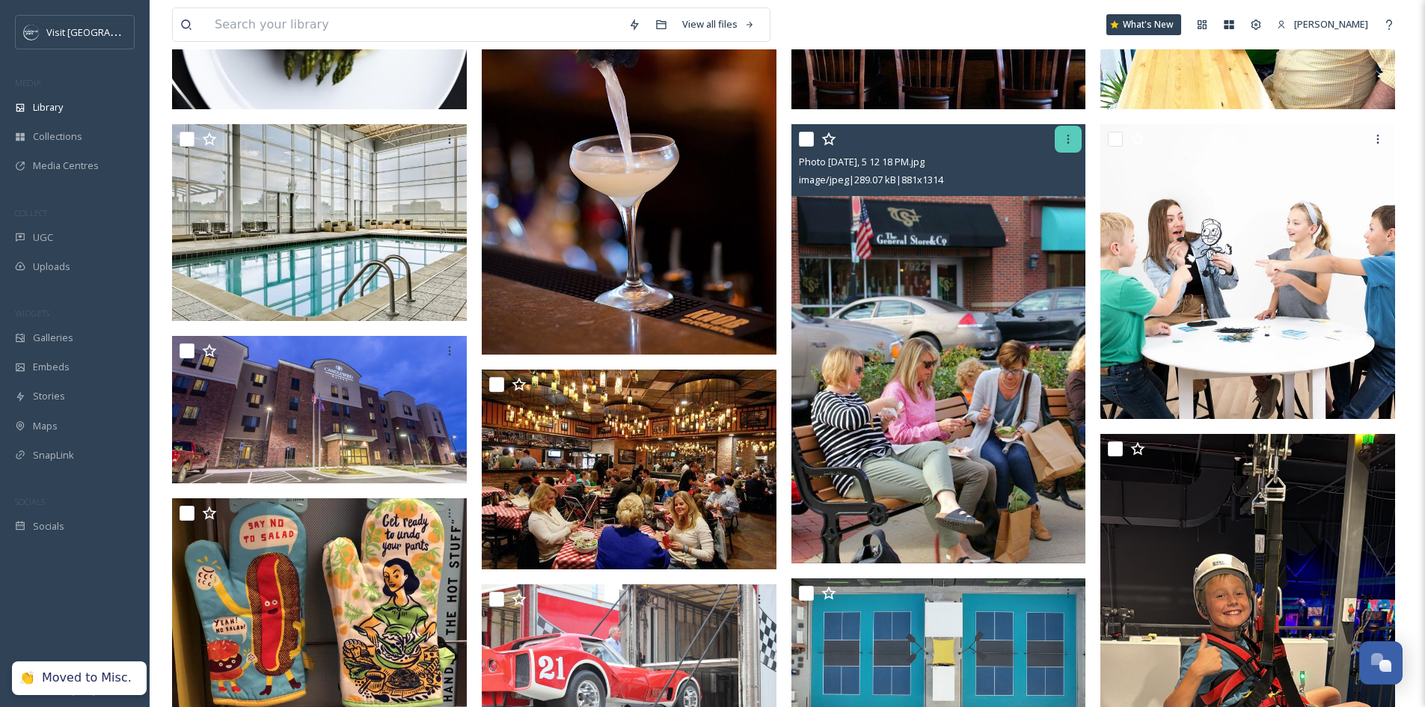
click at [1067, 145] on icon at bounding box center [1069, 139] width 12 height 12
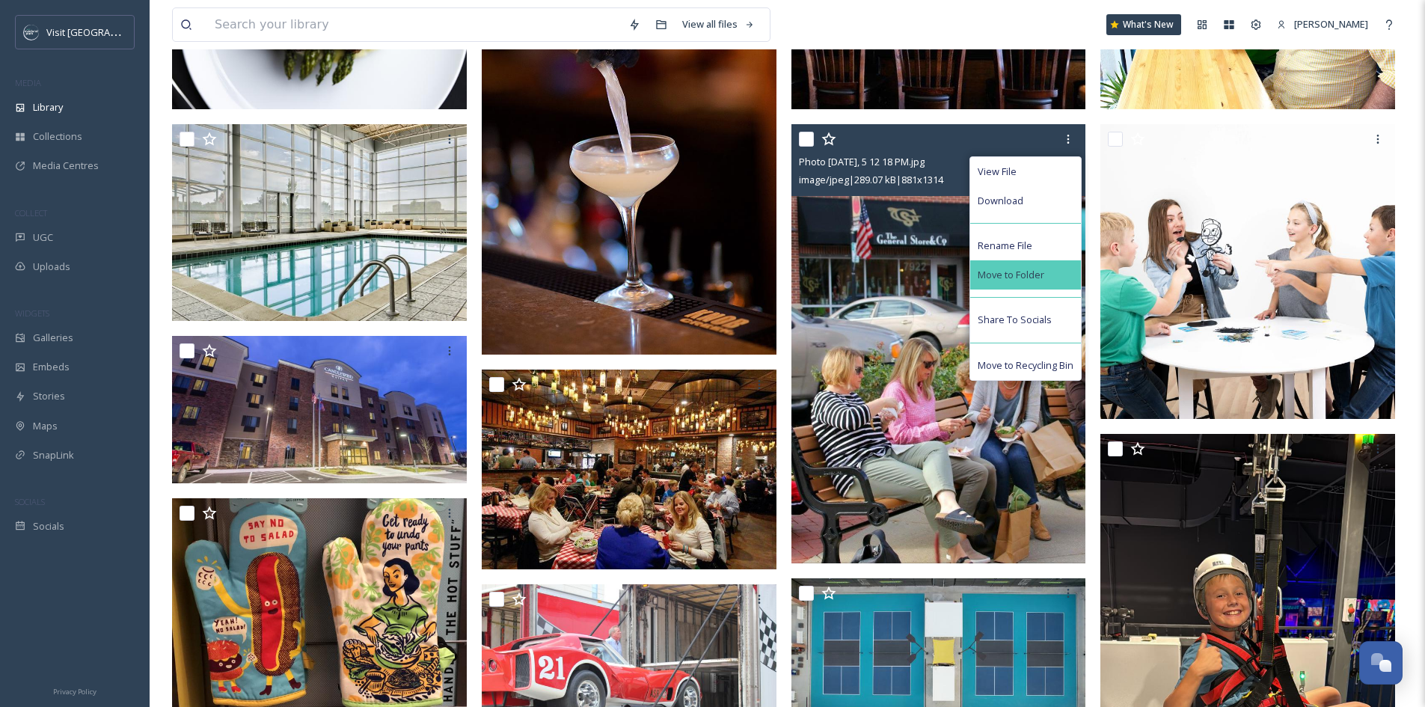
click at [1066, 281] on div "Move to Folder" at bounding box center [1026, 274] width 111 height 29
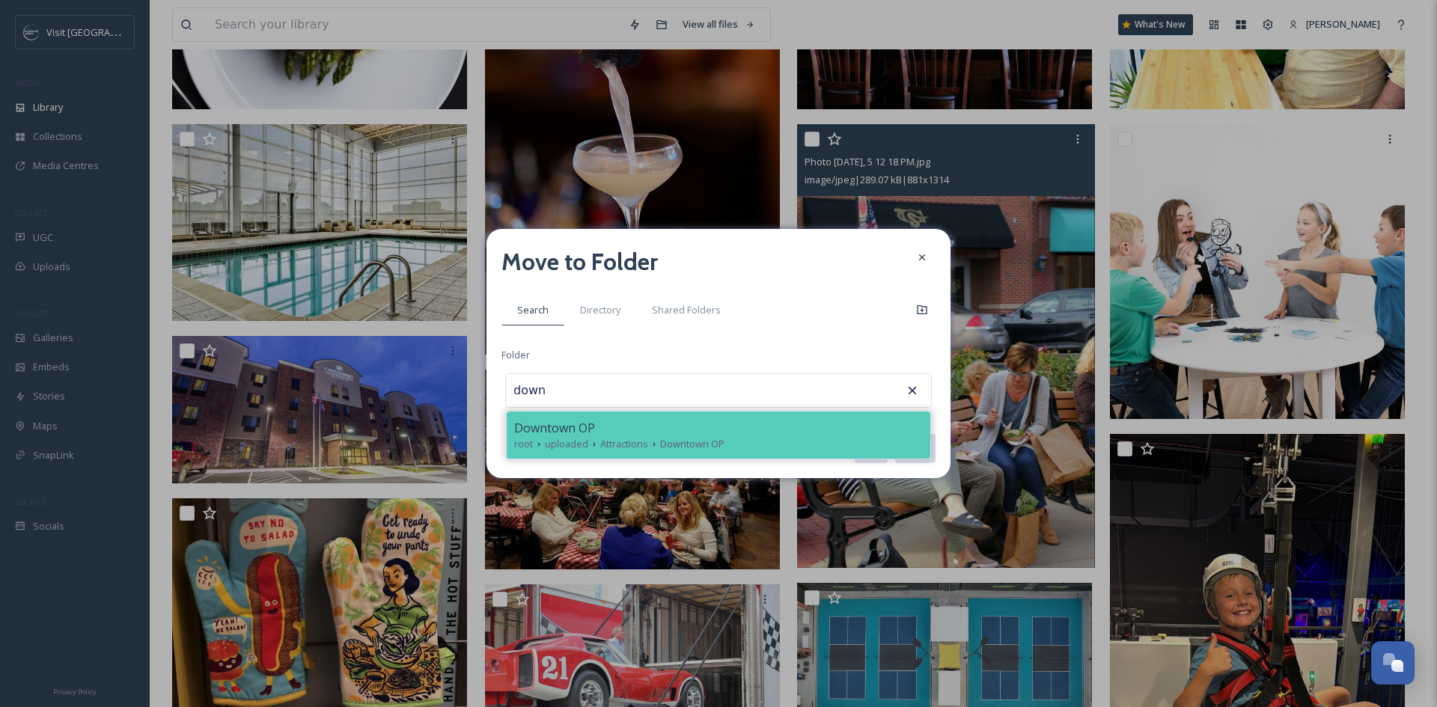
click at [830, 435] on div "Downtown OP" at bounding box center [718, 428] width 409 height 18
type input "Downtown OP"
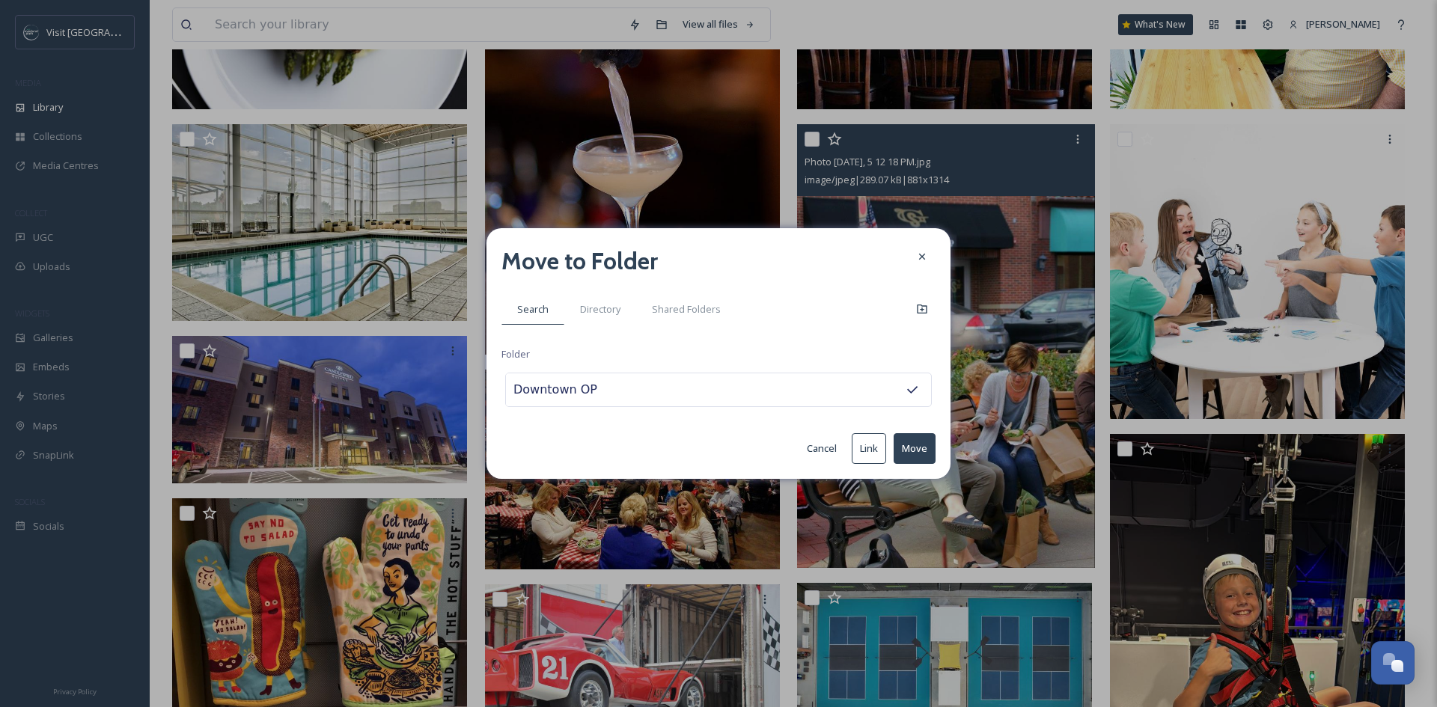
click at [914, 445] on button "Move" at bounding box center [914, 448] width 42 height 31
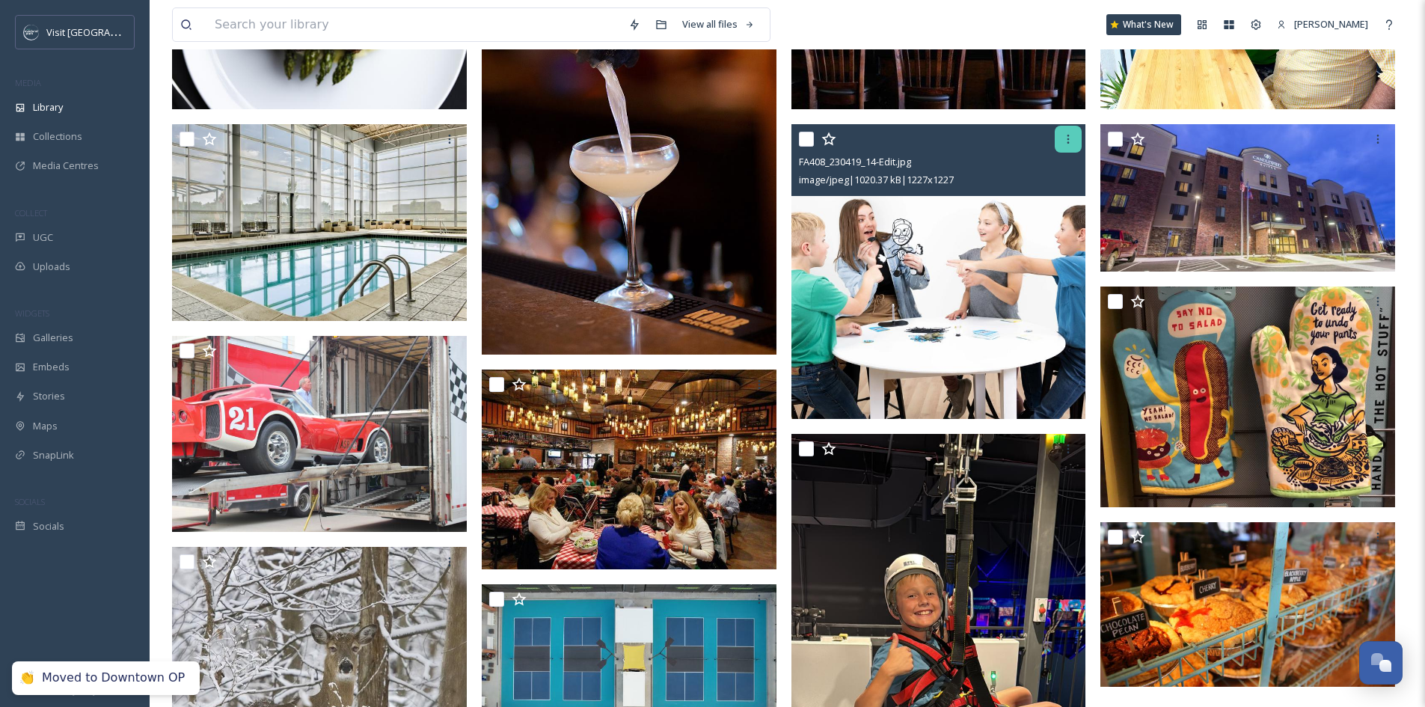
click at [1074, 145] on icon at bounding box center [1069, 139] width 12 height 12
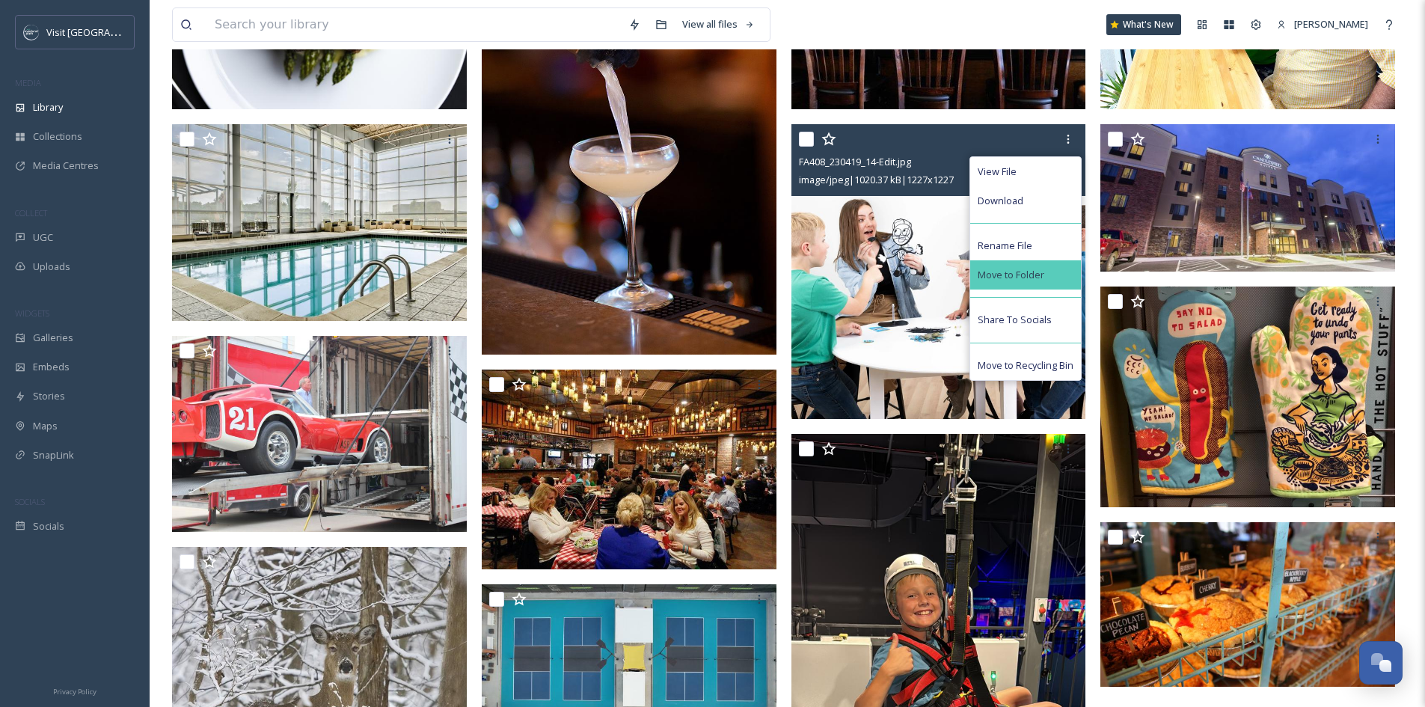
click at [1060, 285] on div "Move to Folder" at bounding box center [1026, 274] width 111 height 29
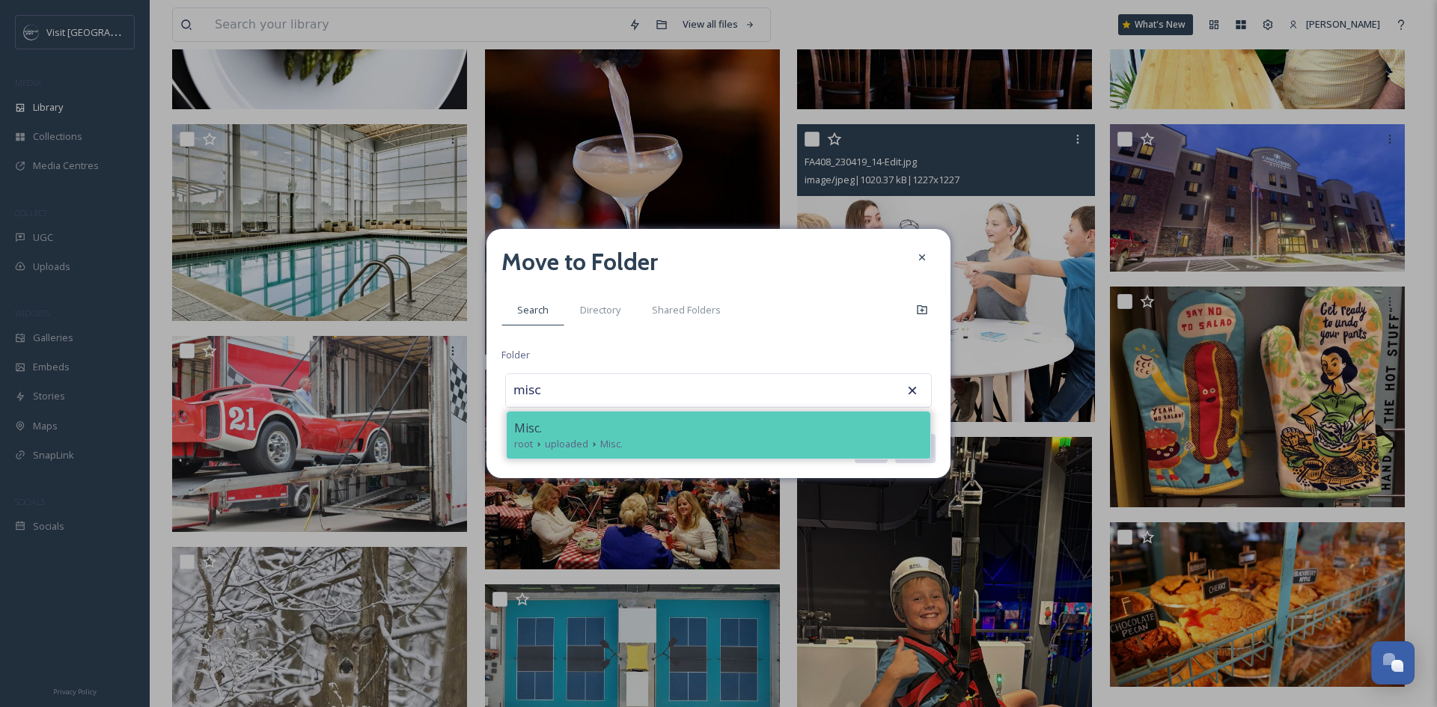
click at [613, 432] on div "Misc." at bounding box center [718, 428] width 409 height 18
type input "Misc."
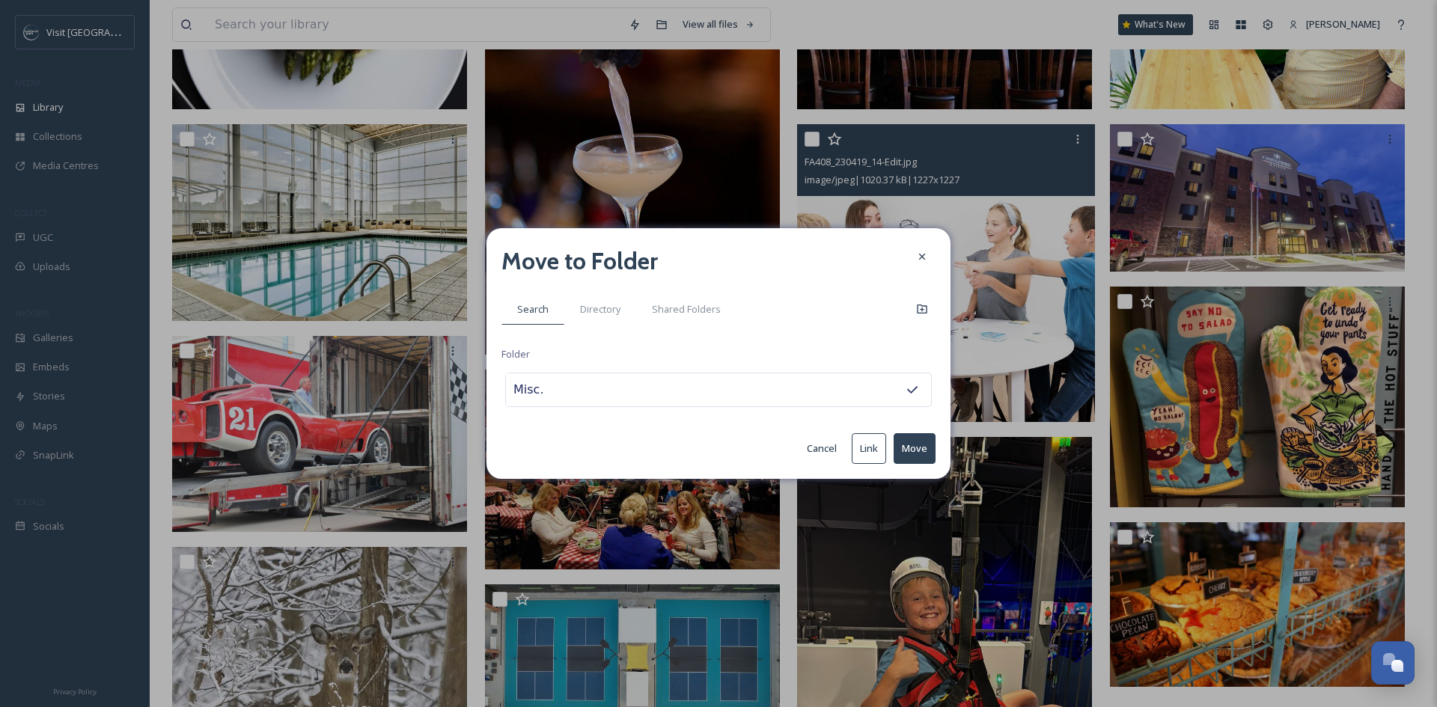
click at [921, 447] on button "Move" at bounding box center [914, 448] width 42 height 31
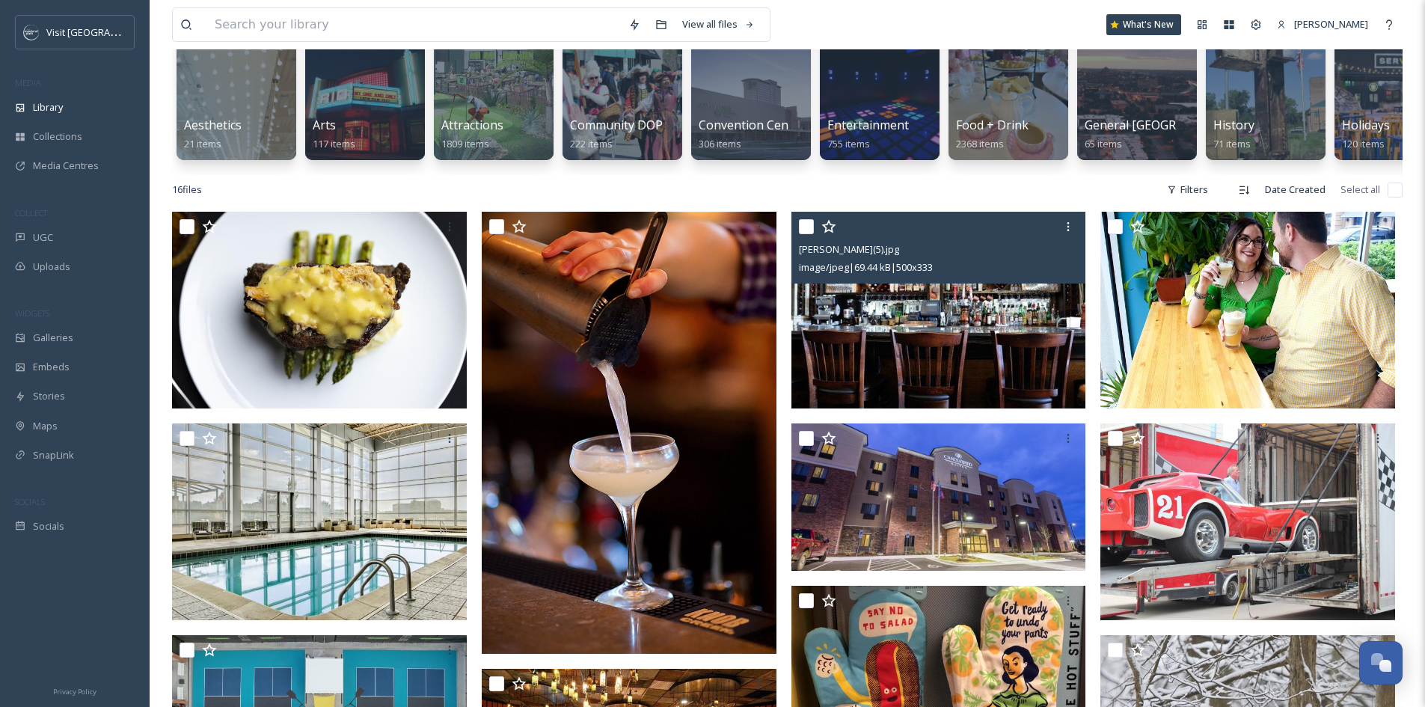
scroll to position [374, 0]
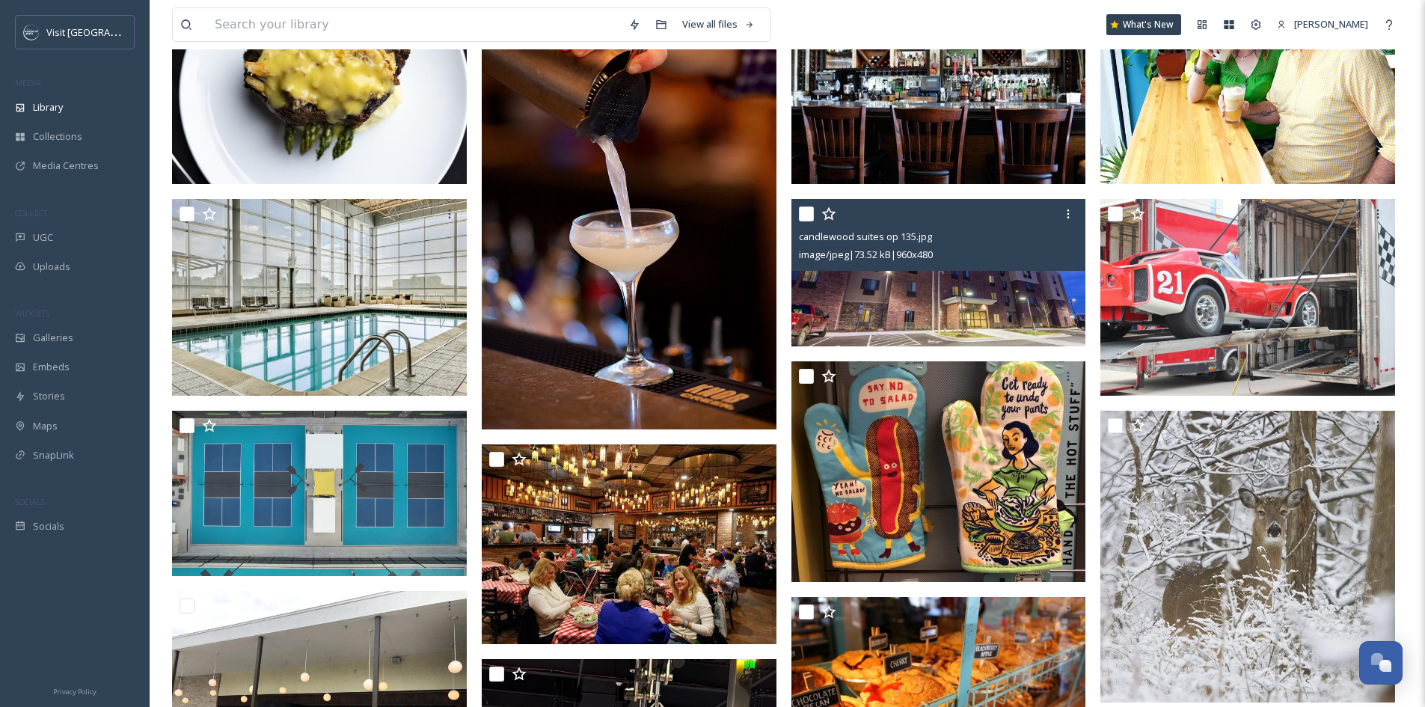
click at [813, 221] on input "checkbox" at bounding box center [806, 214] width 15 height 15
checkbox input "true"
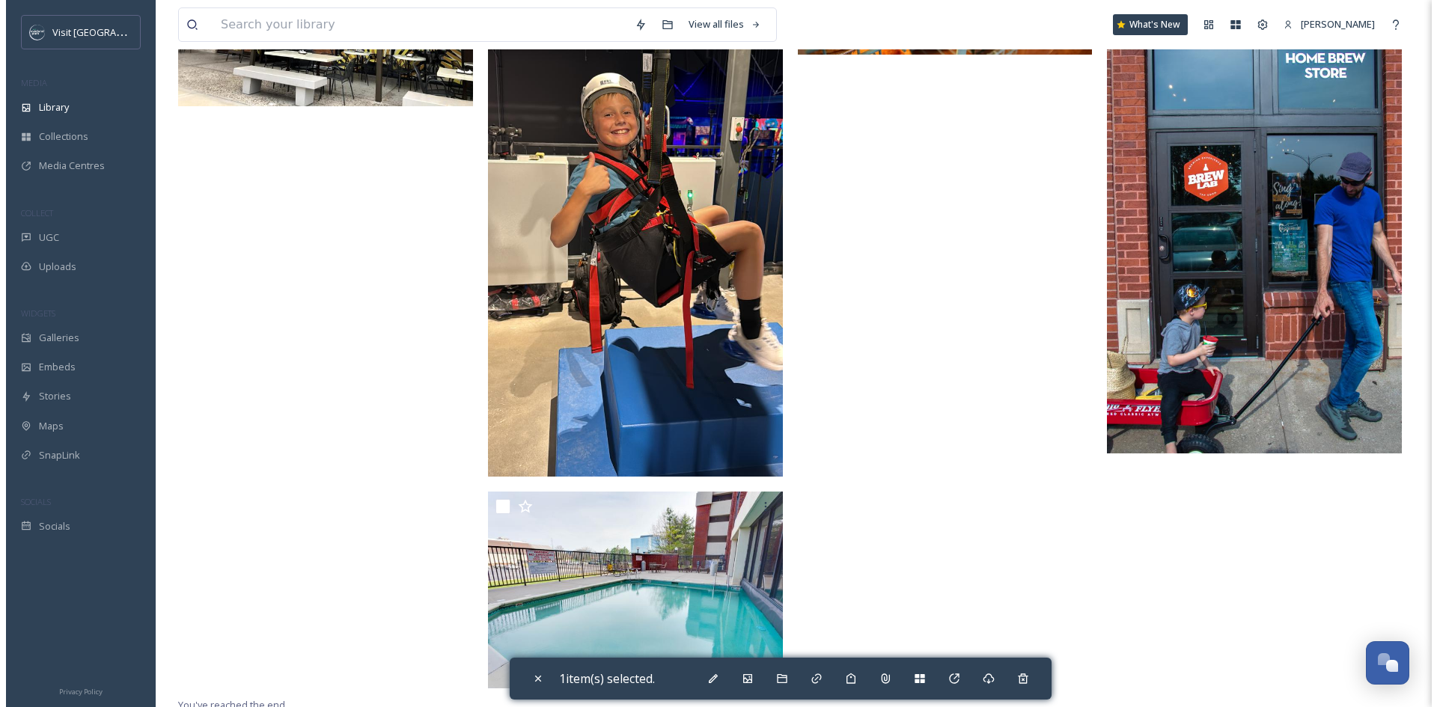
scroll to position [1098, 0]
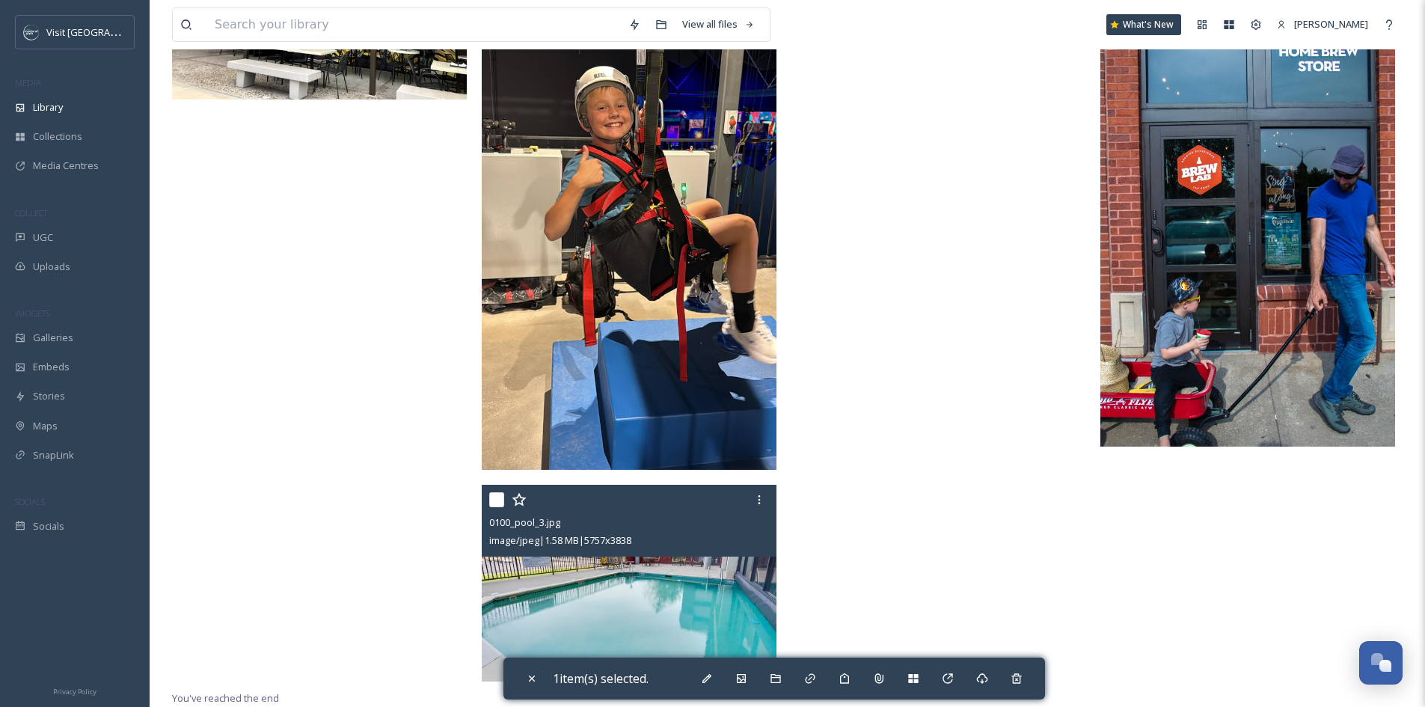
click at [498, 495] on input "checkbox" at bounding box center [496, 499] width 15 height 15
checkbox input "true"
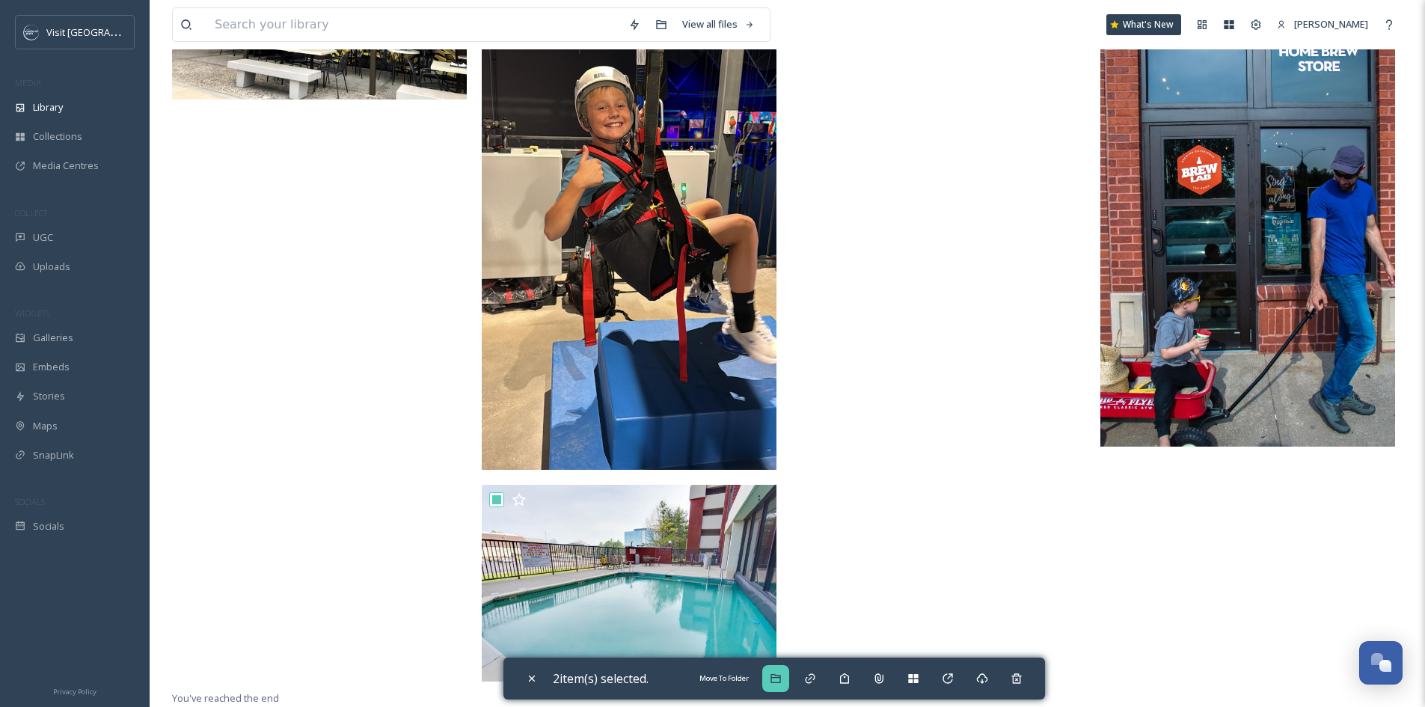
click at [774, 680] on icon at bounding box center [776, 679] width 12 height 12
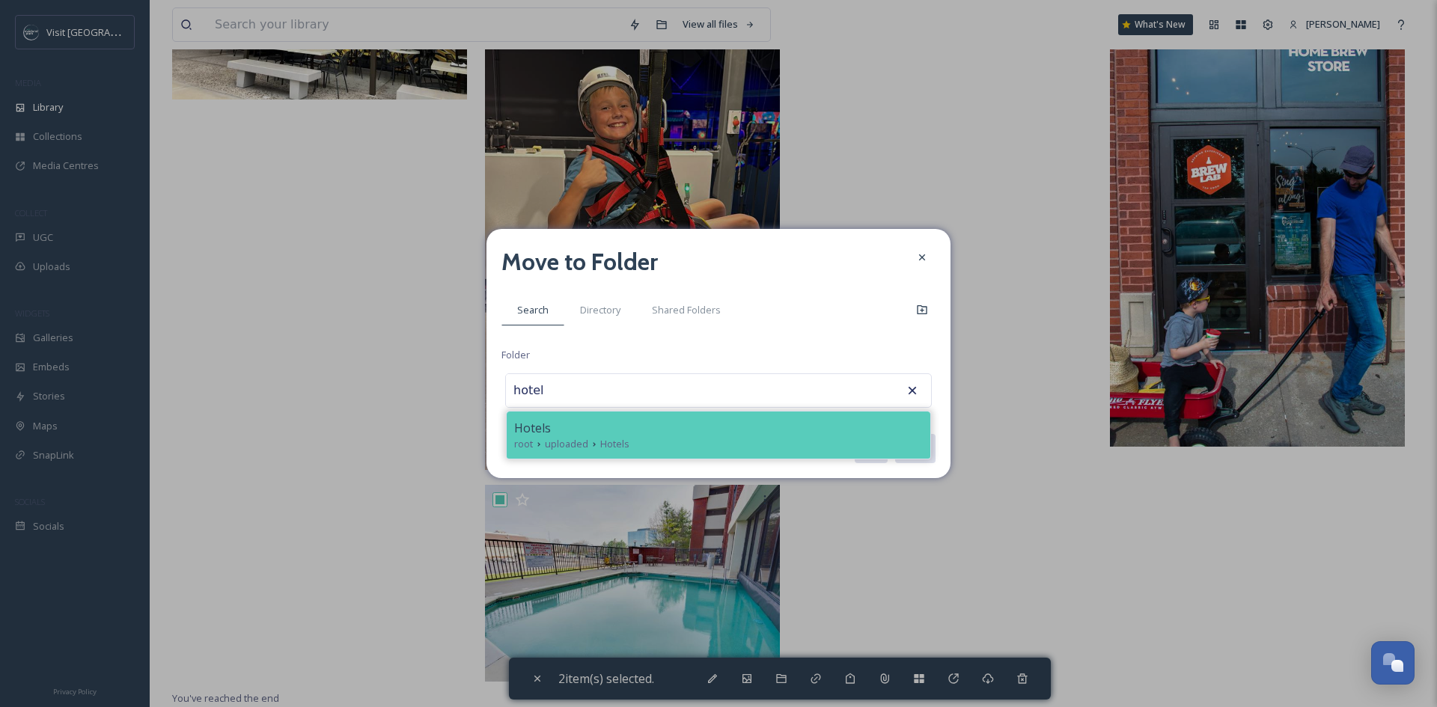
click at [667, 441] on div "root uploaded Hotels" at bounding box center [718, 444] width 409 height 14
type input "Hotels"
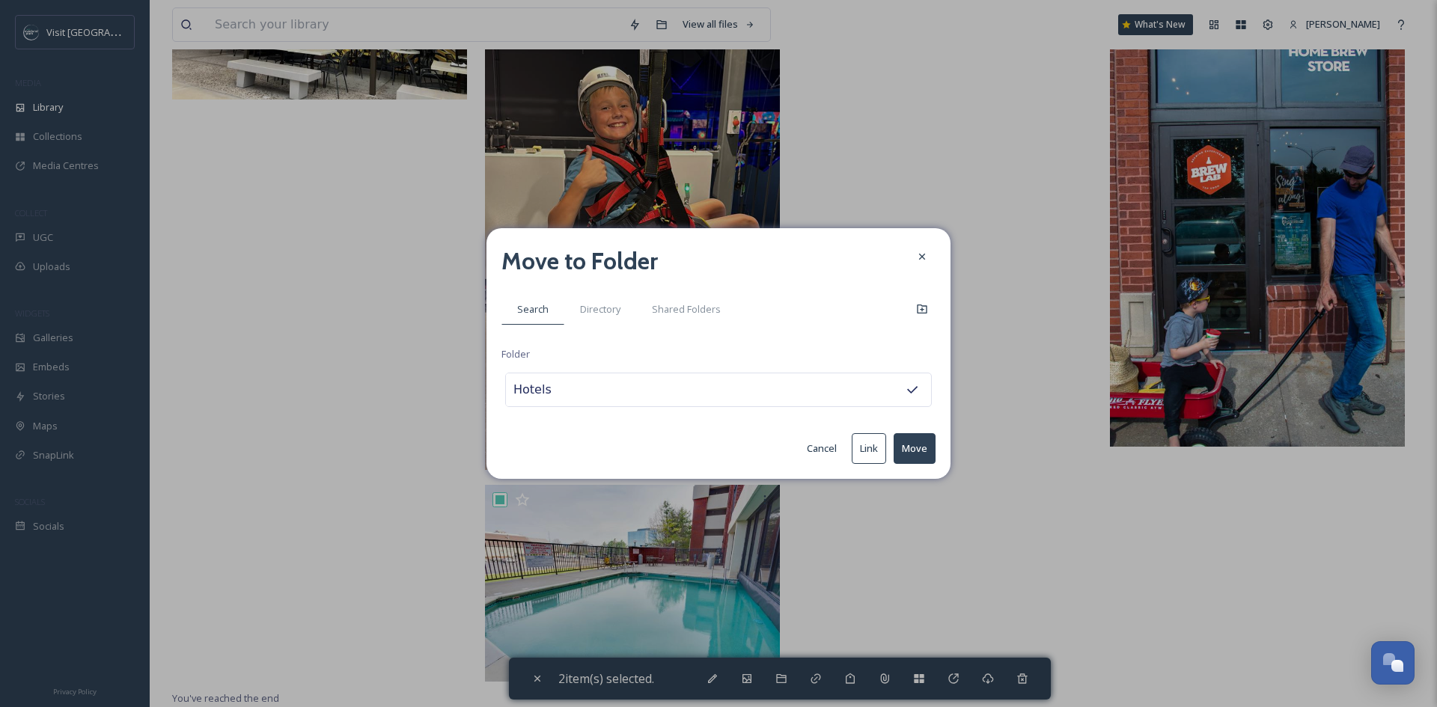
click at [918, 444] on button "Move" at bounding box center [914, 448] width 42 height 31
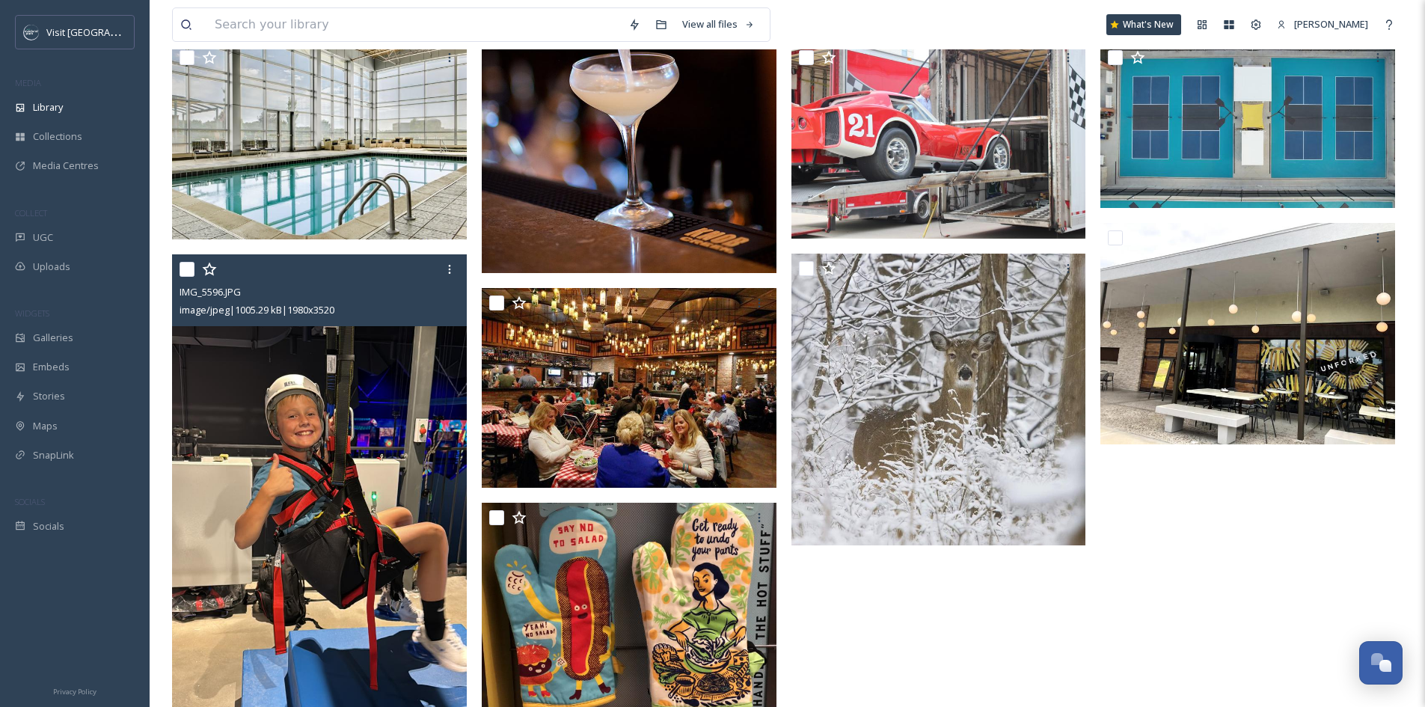
scroll to position [517, 0]
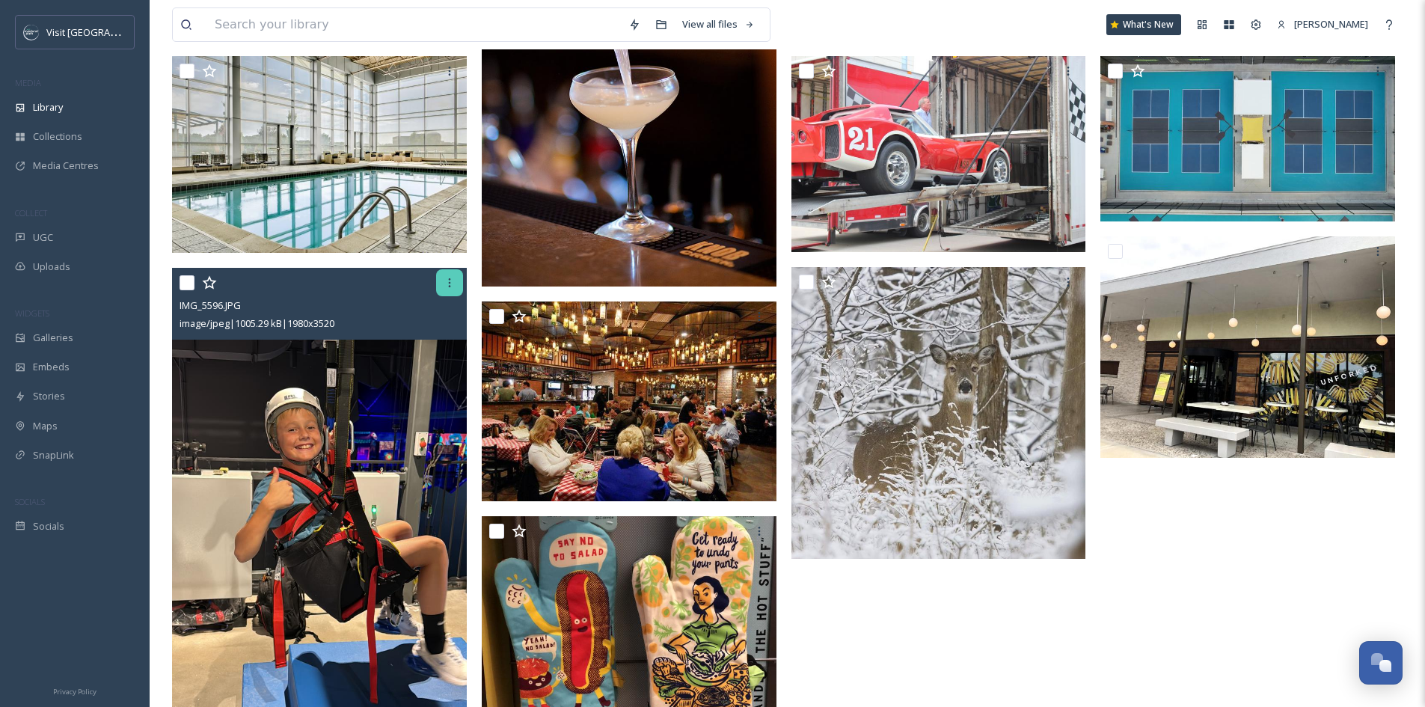
click at [444, 287] on icon at bounding box center [450, 283] width 12 height 12
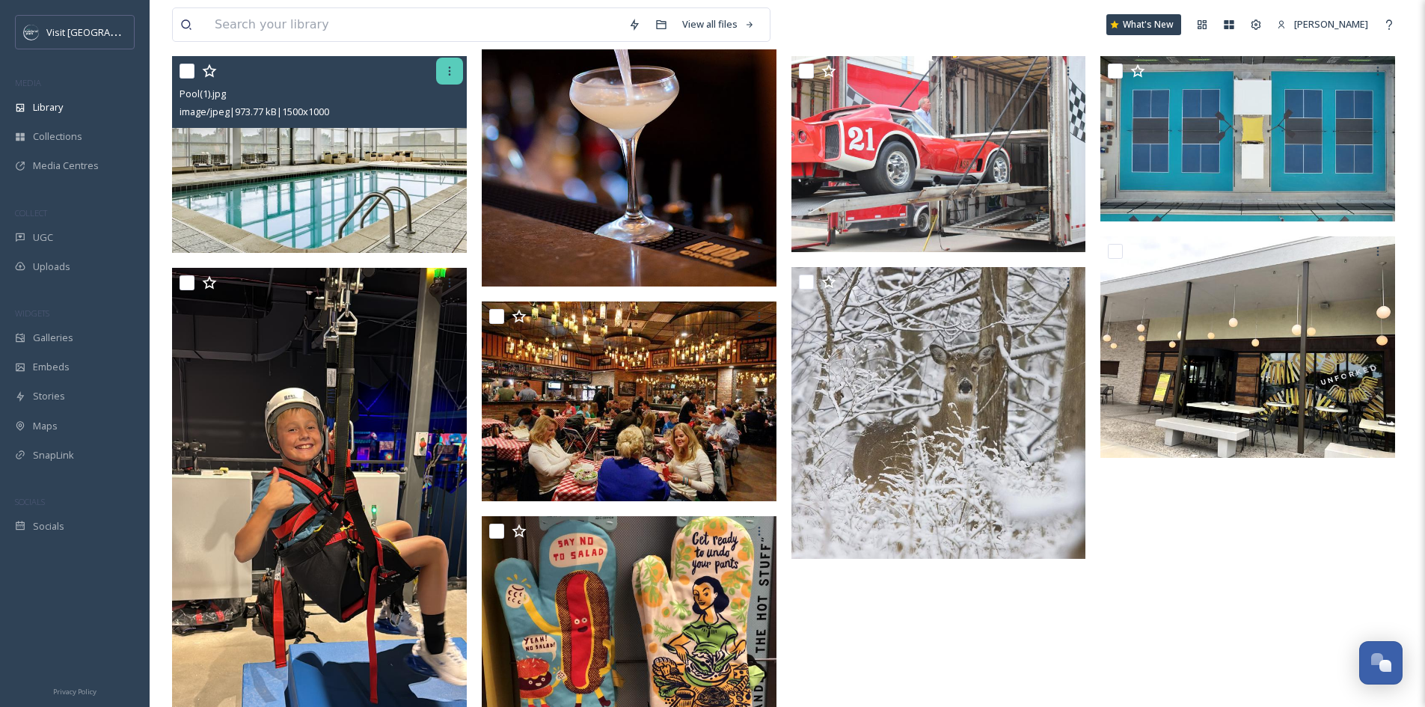
click at [450, 76] on icon at bounding box center [449, 71] width 2 height 9
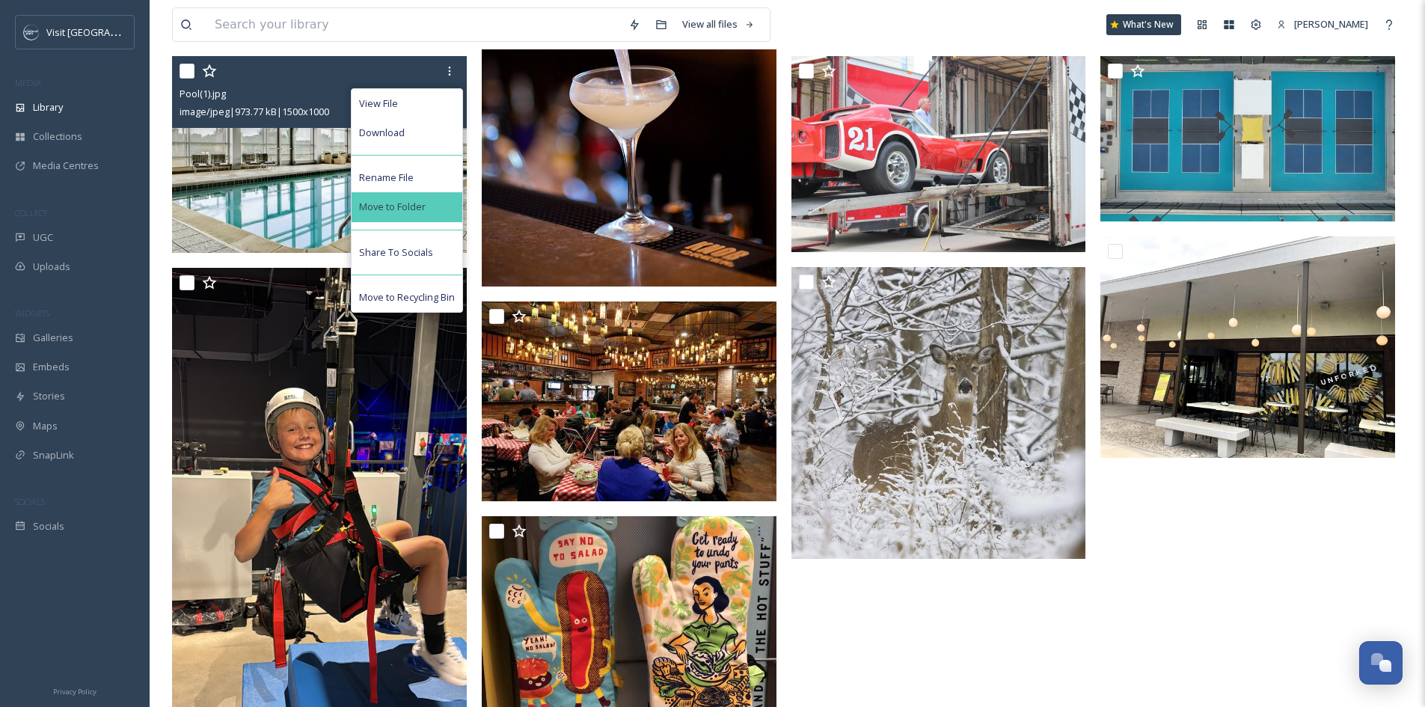
click at [434, 208] on div "Move to Folder" at bounding box center [407, 206] width 111 height 29
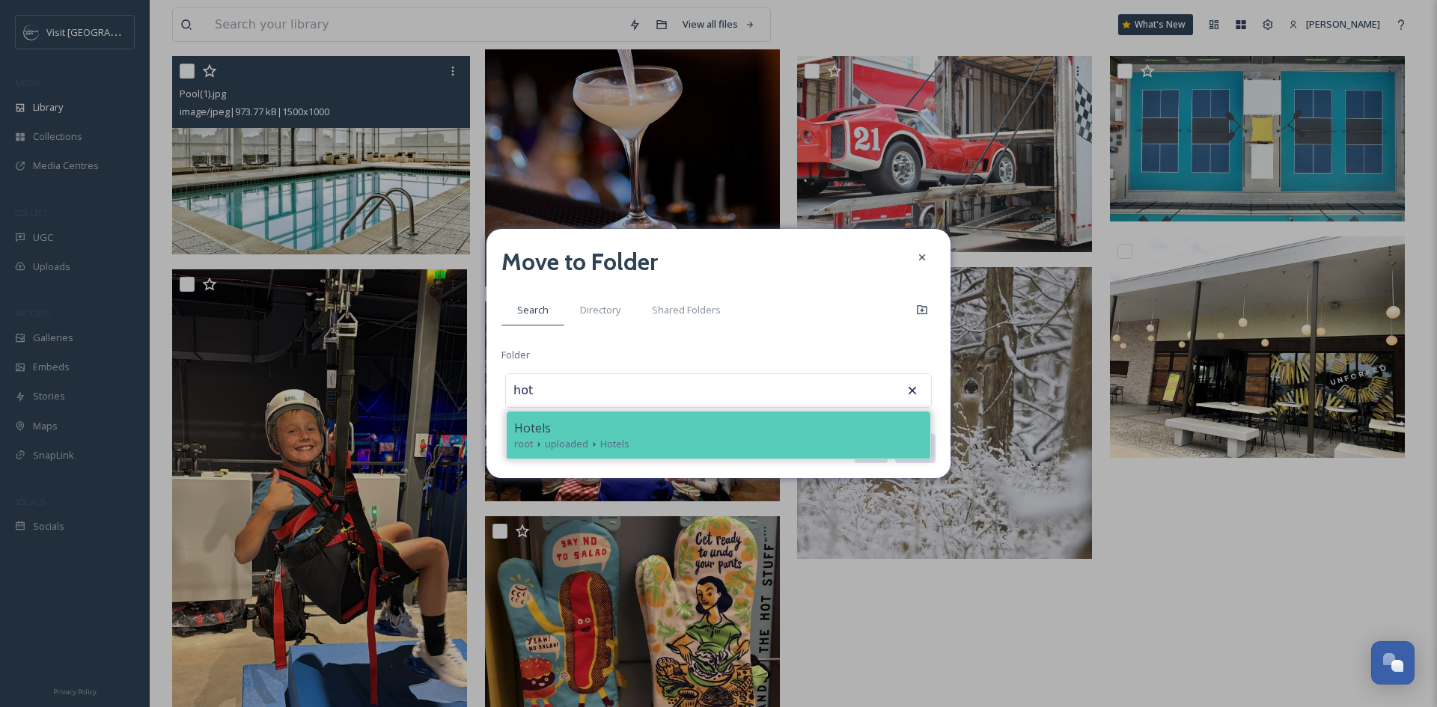
click at [613, 439] on span "Hotels" at bounding box center [614, 444] width 29 height 14
type input "Hotels"
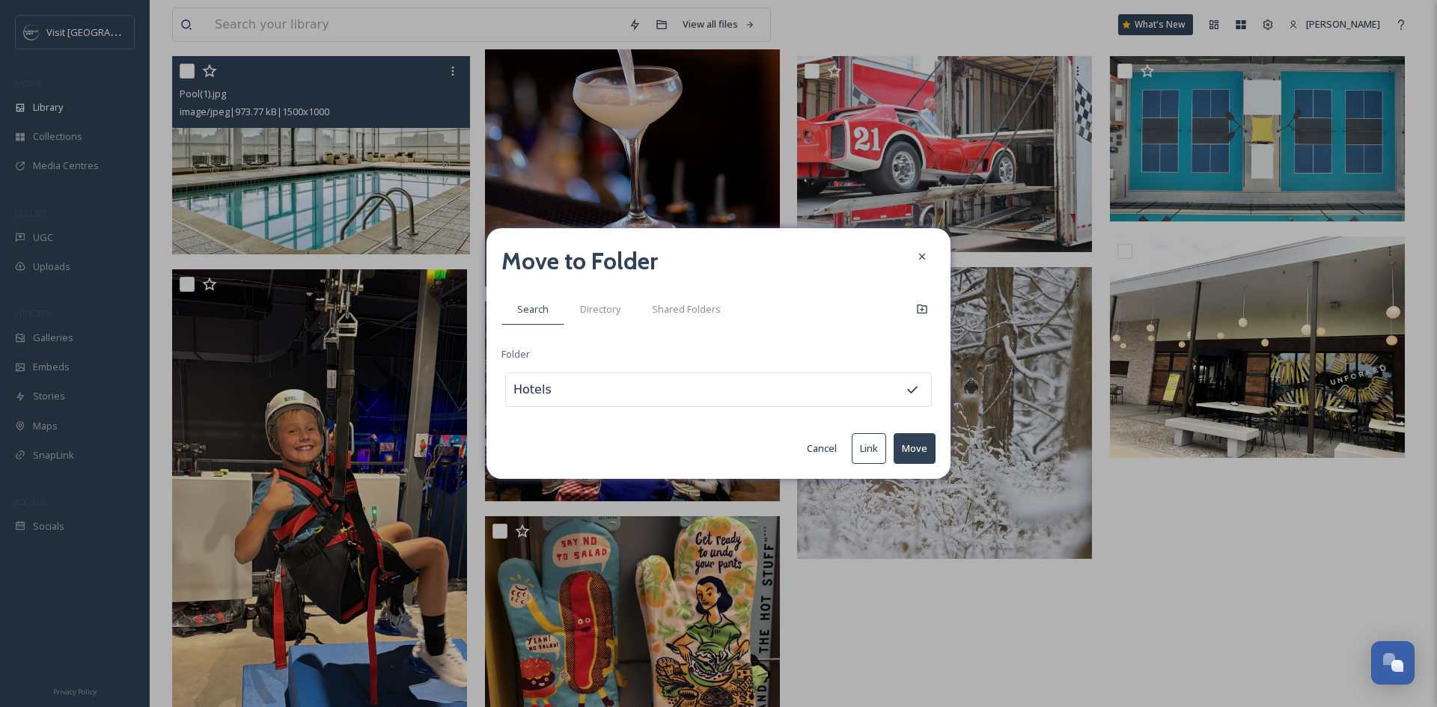
click at [924, 441] on button "Move" at bounding box center [914, 448] width 42 height 31
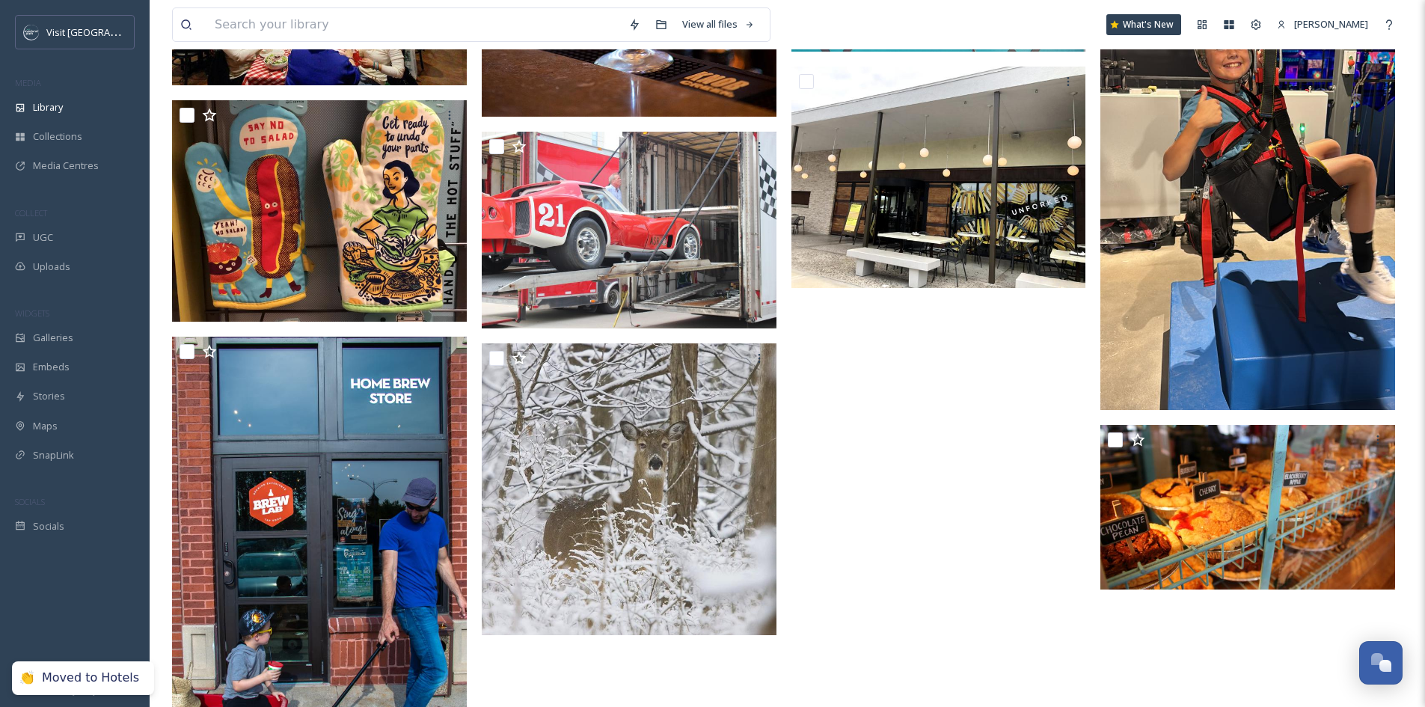
scroll to position [795, 0]
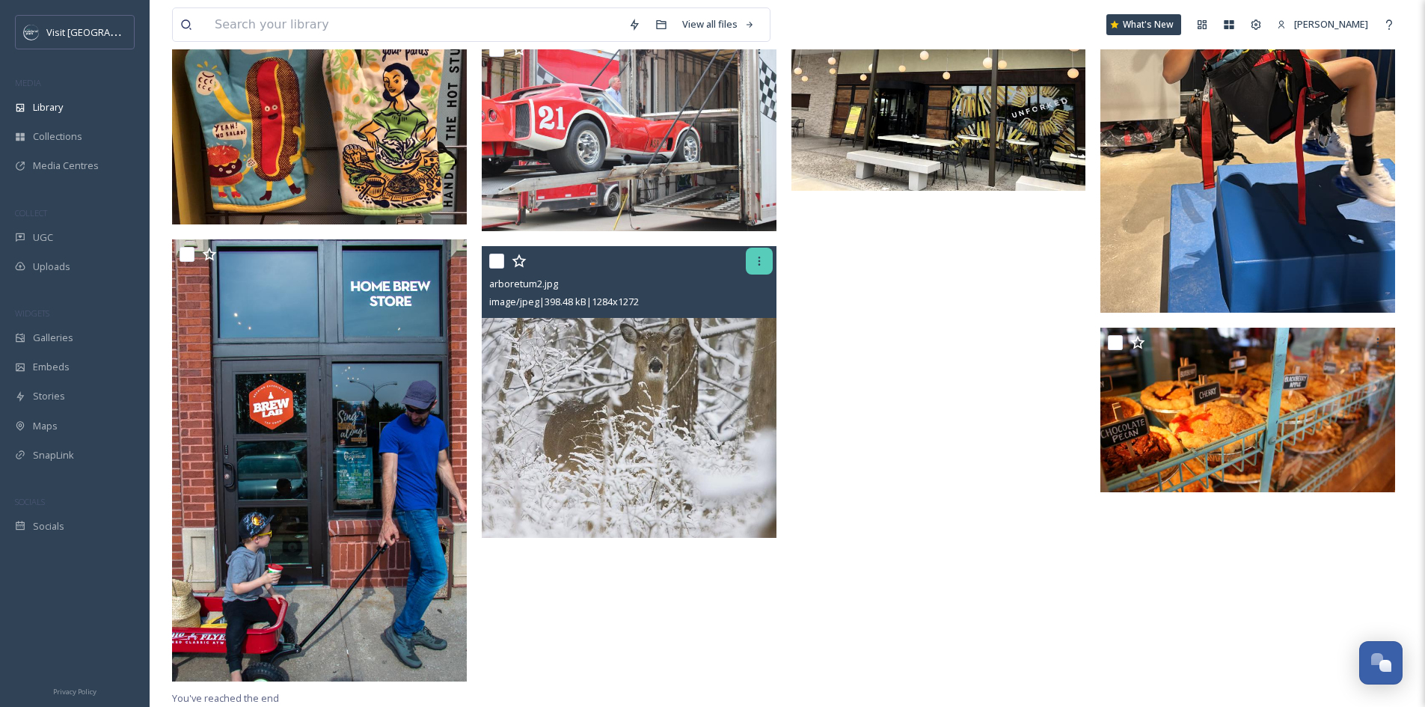
click at [759, 254] on div at bounding box center [759, 261] width 27 height 27
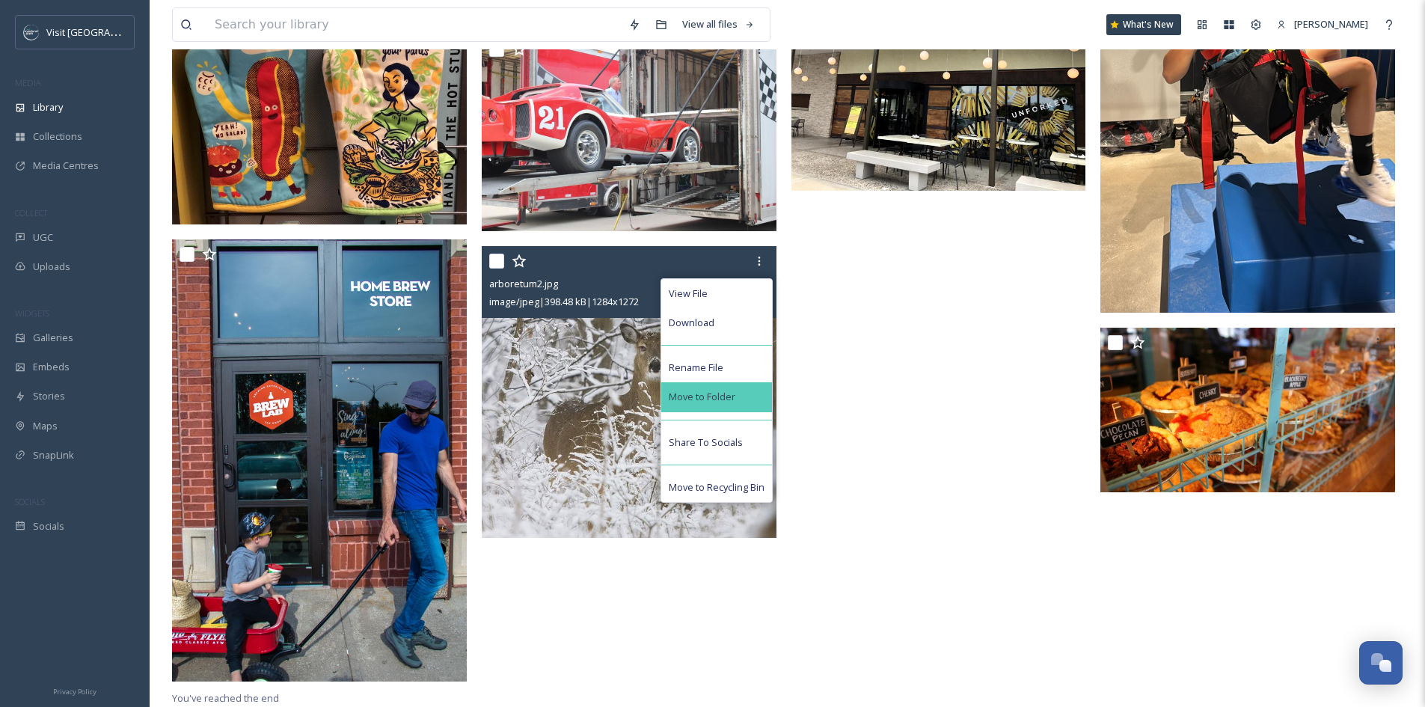
click at [733, 398] on span "Move to Folder" at bounding box center [702, 397] width 67 height 14
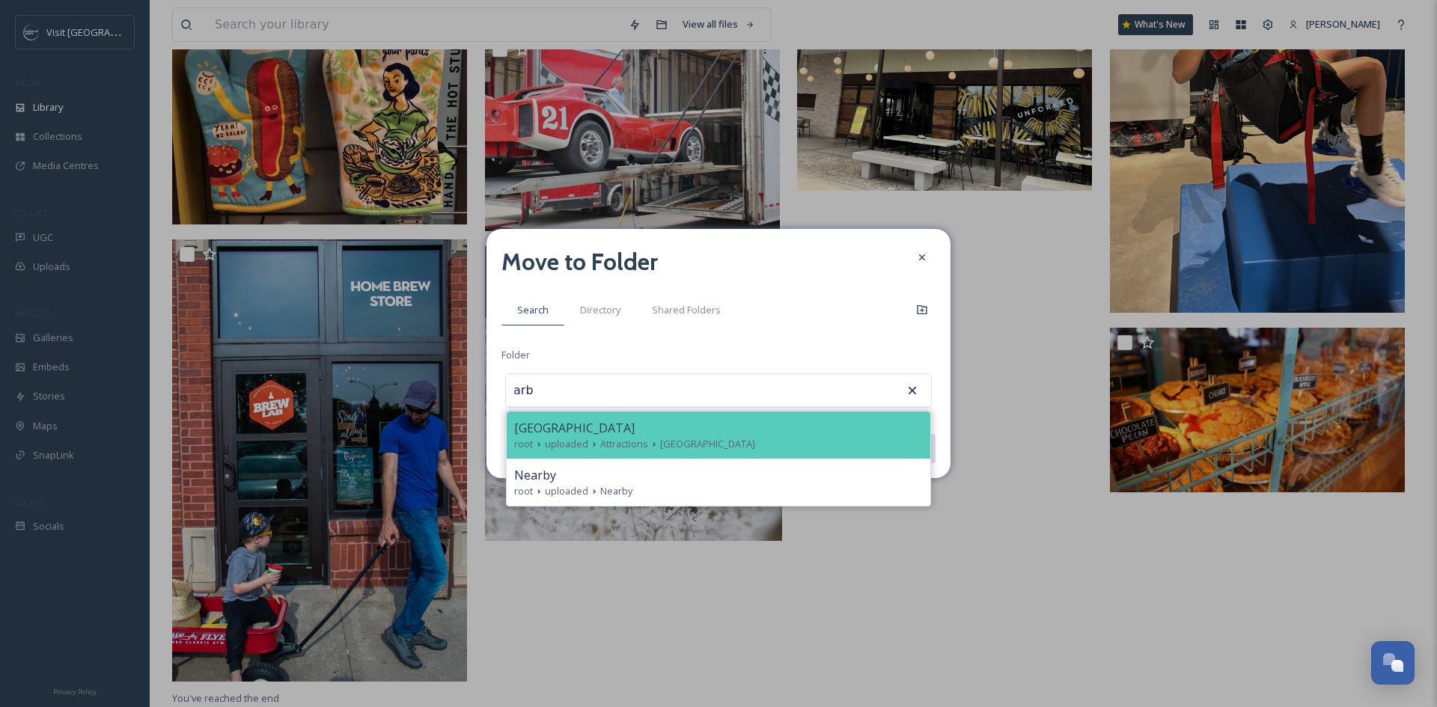
click at [730, 430] on div "[GEOGRAPHIC_DATA]" at bounding box center [718, 428] width 409 height 18
type input "[GEOGRAPHIC_DATA]"
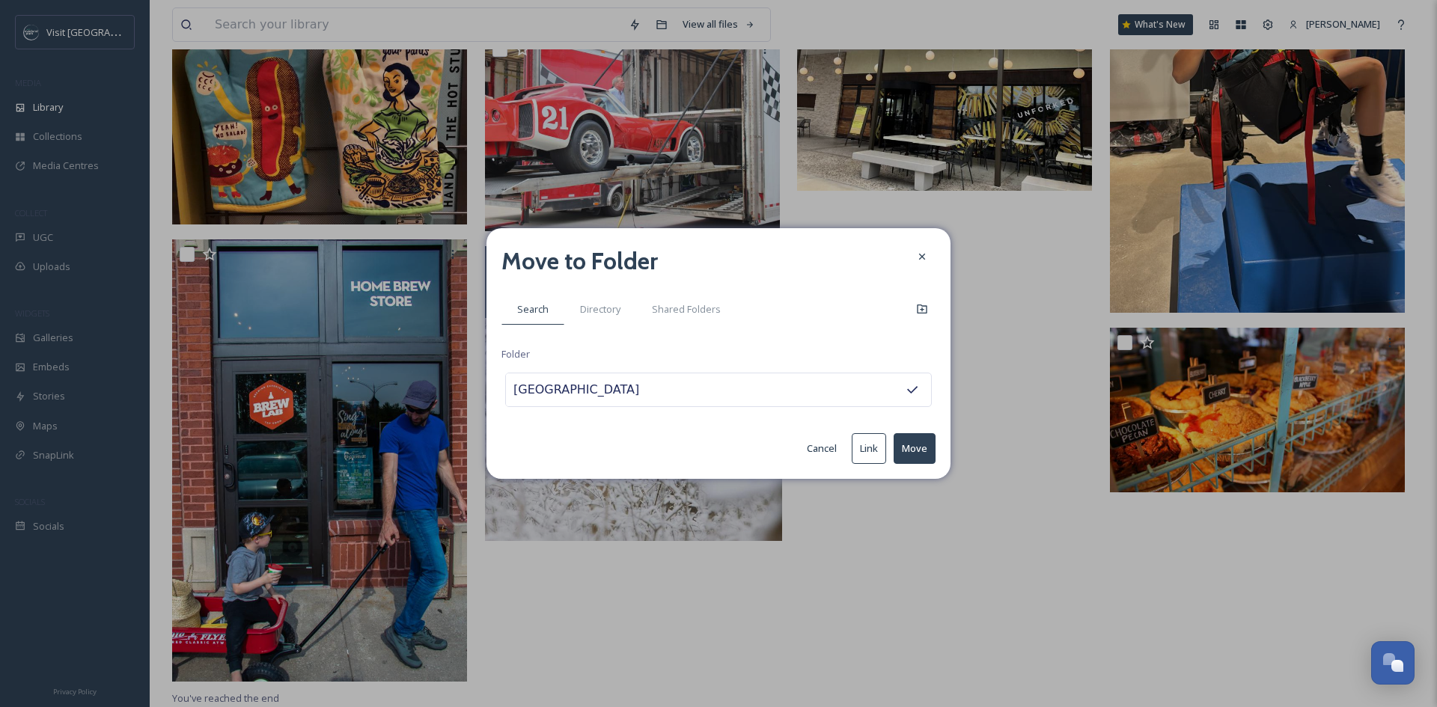
click at [899, 456] on button "Move" at bounding box center [914, 448] width 42 height 31
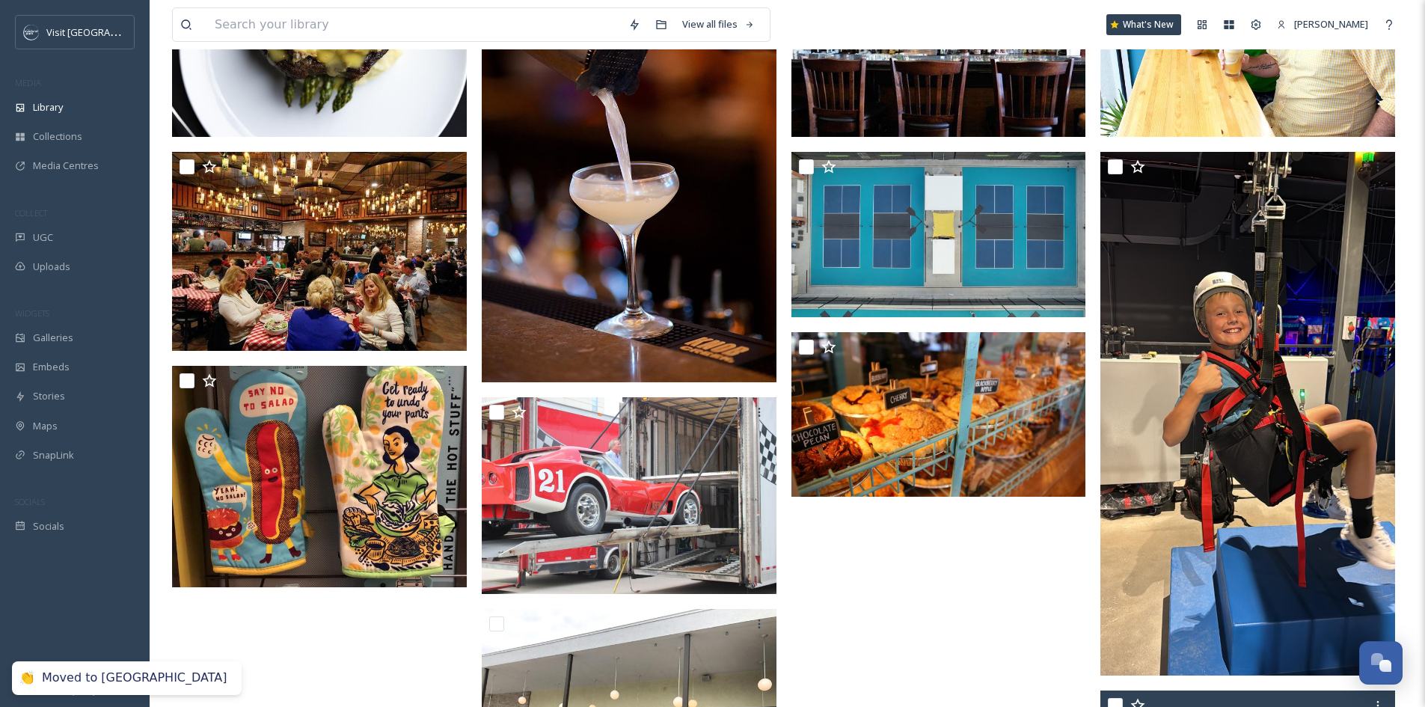
scroll to position [285, 0]
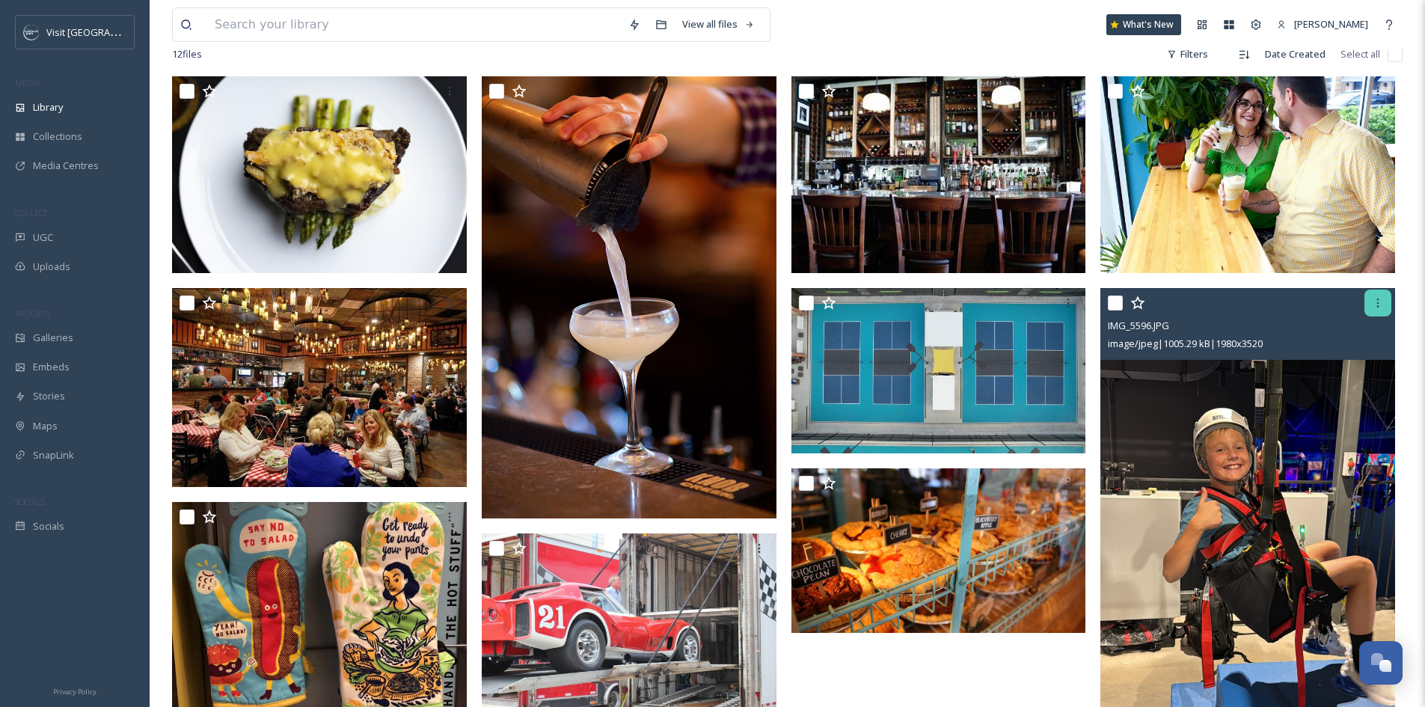
click at [1382, 309] on icon at bounding box center [1378, 303] width 12 height 12
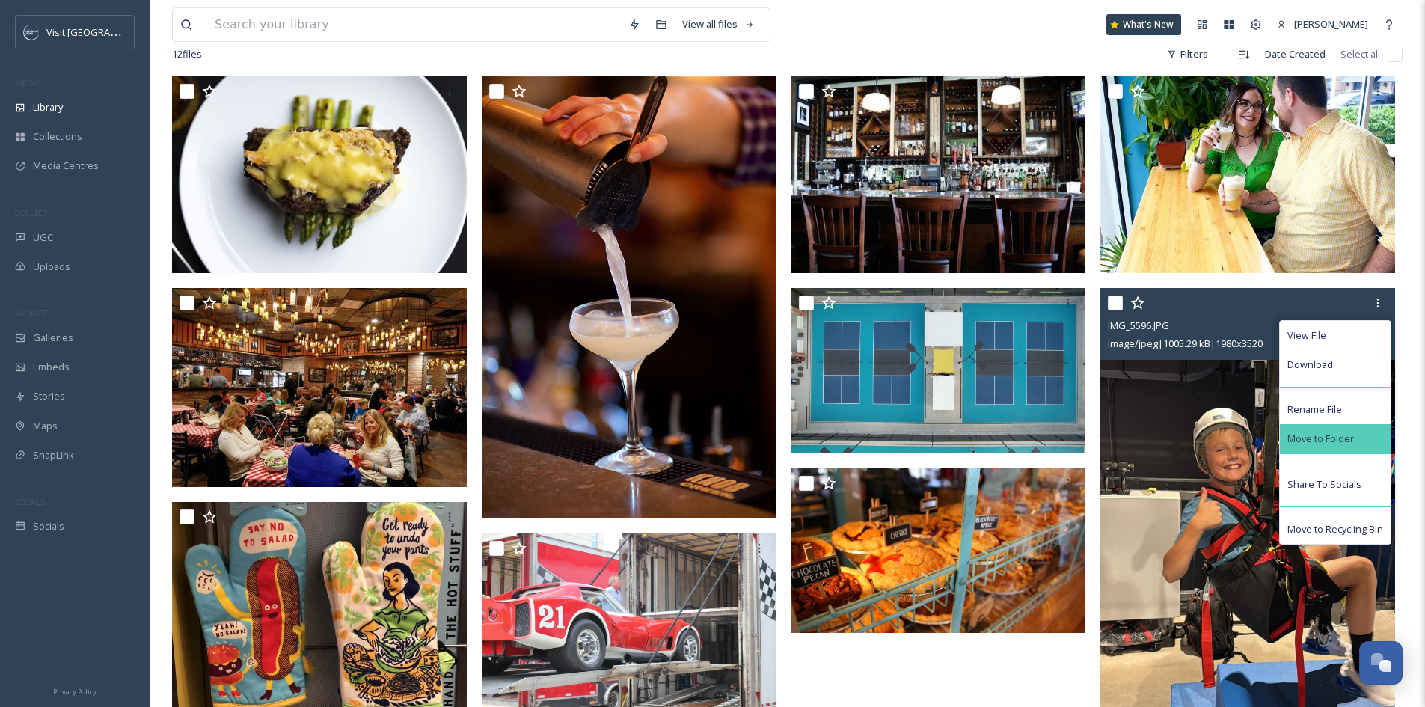
click at [1345, 445] on span "Move to Folder" at bounding box center [1321, 439] width 67 height 14
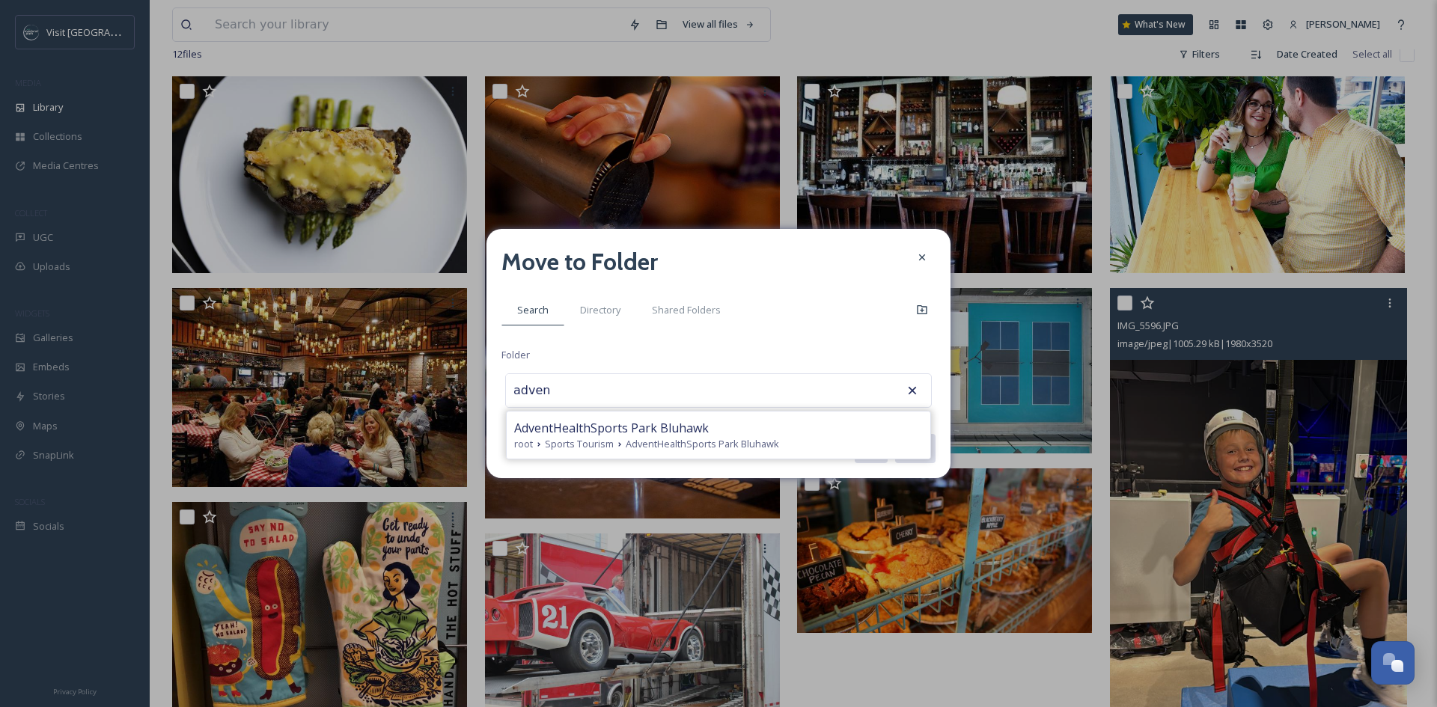
click at [608, 415] on div "AdventHealthSports Park Bluhawk root Sports Tourism AdventHealthSports Park Blu…" at bounding box center [719, 435] width 424 height 47
type input "AdventHealthSports Park Bluhawk"
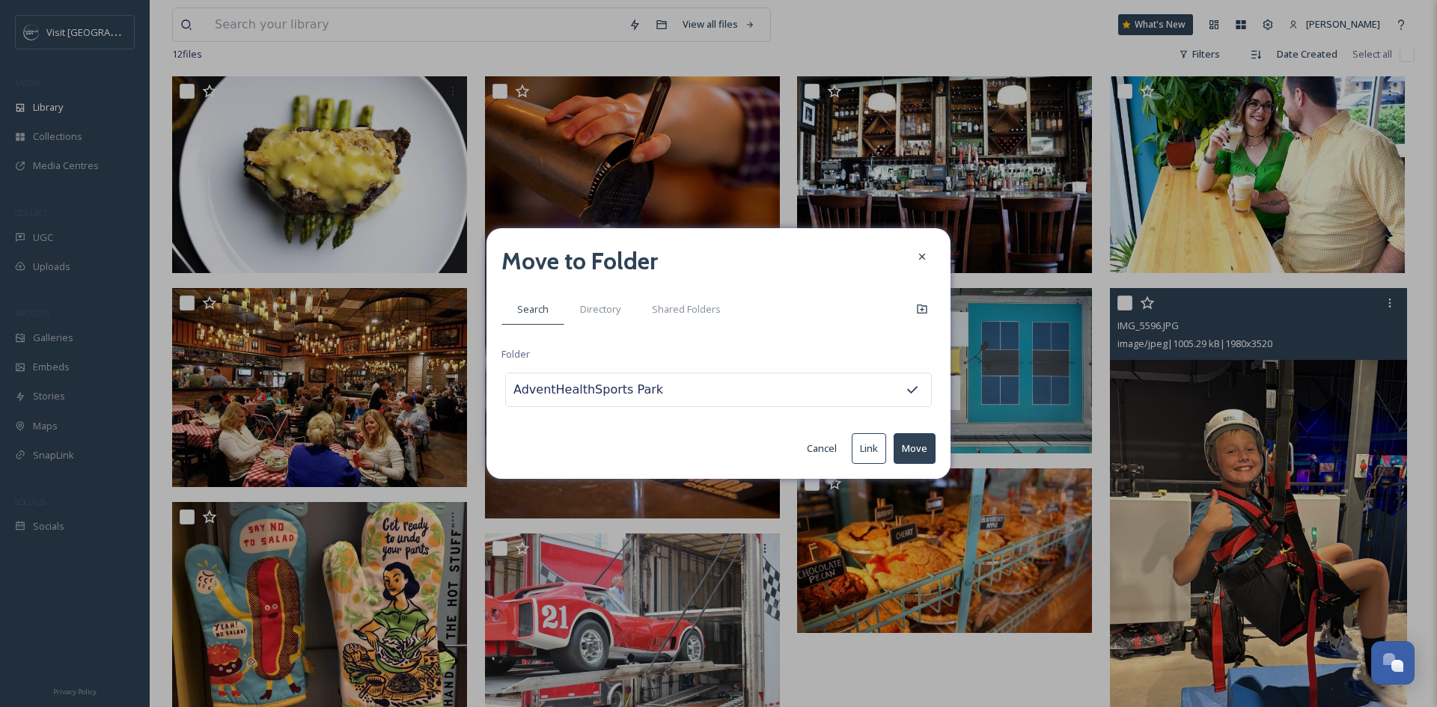
click at [923, 448] on button "Move" at bounding box center [914, 448] width 42 height 31
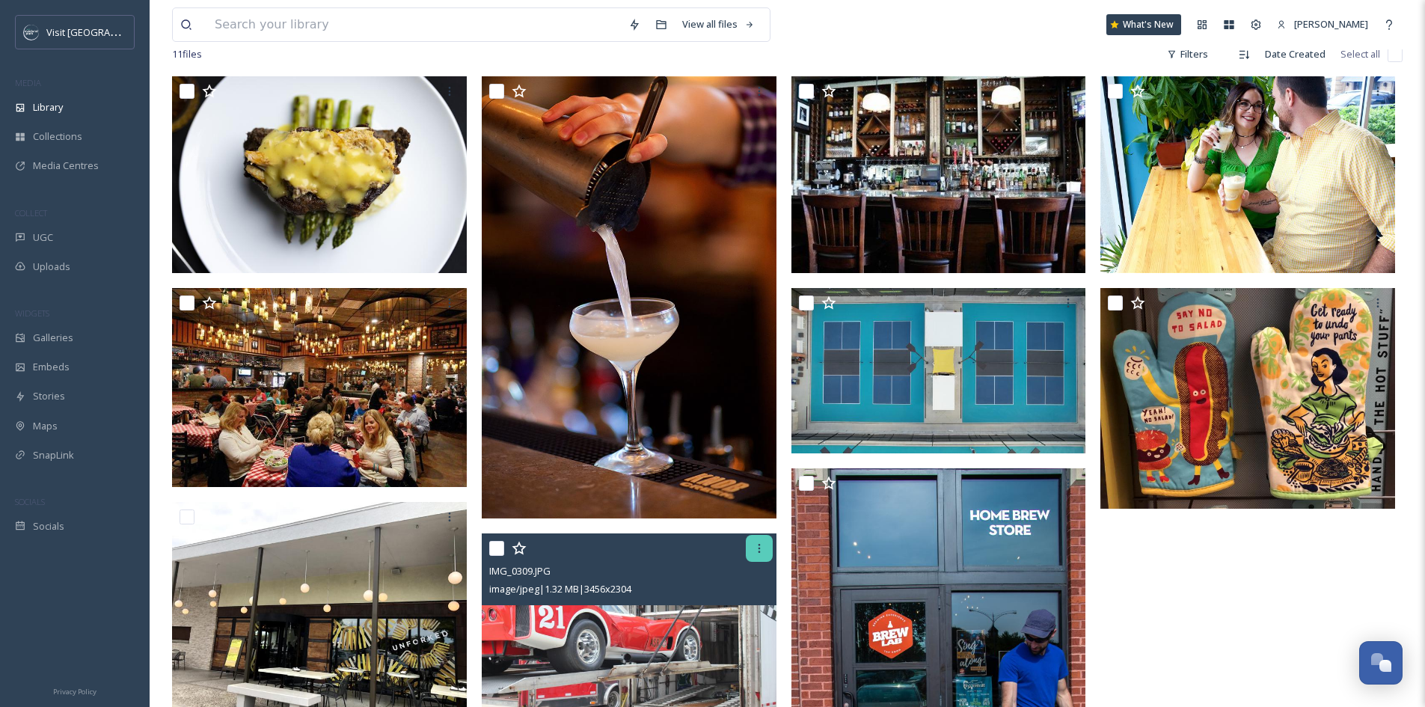
click at [761, 562] on div at bounding box center [759, 548] width 27 height 27
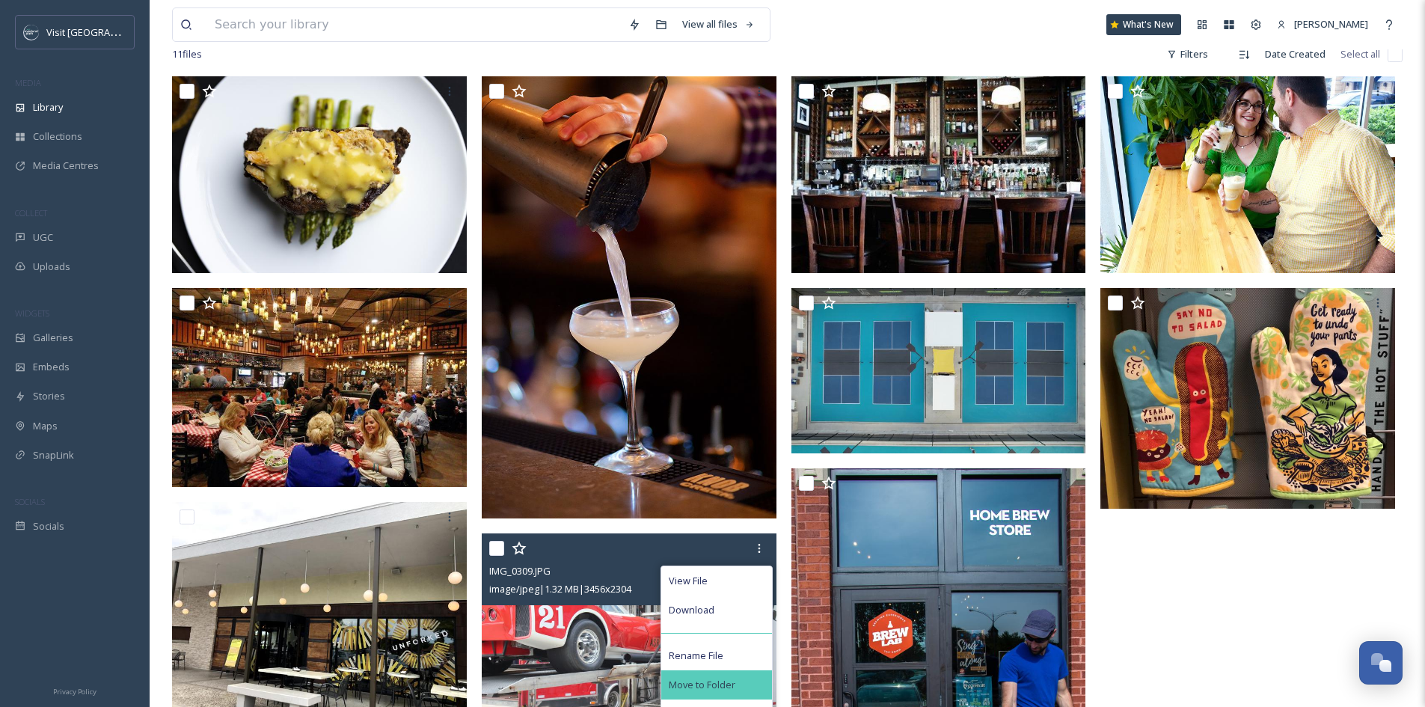
click at [739, 694] on div "Move to Folder" at bounding box center [716, 684] width 111 height 29
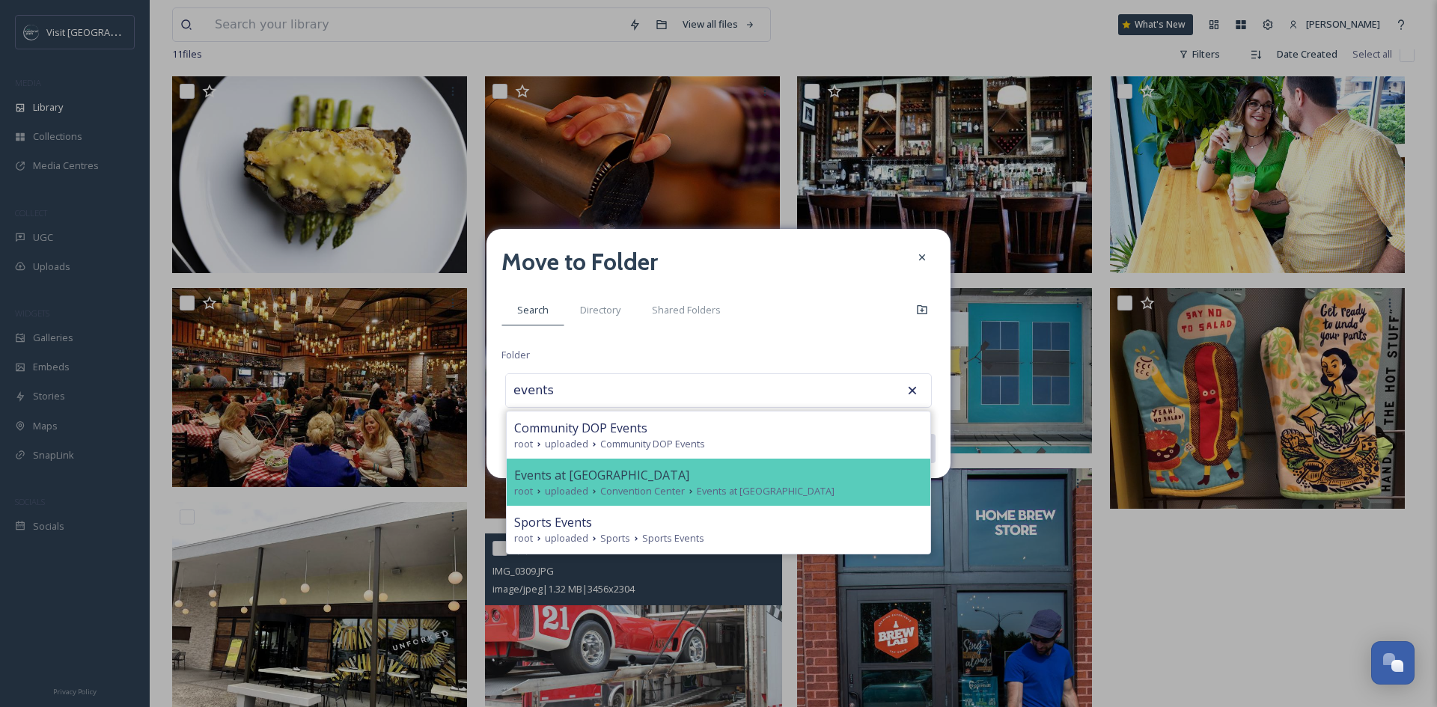
click at [703, 480] on div "Events at [GEOGRAPHIC_DATA]" at bounding box center [718, 475] width 409 height 18
type input "Events at [GEOGRAPHIC_DATA]"
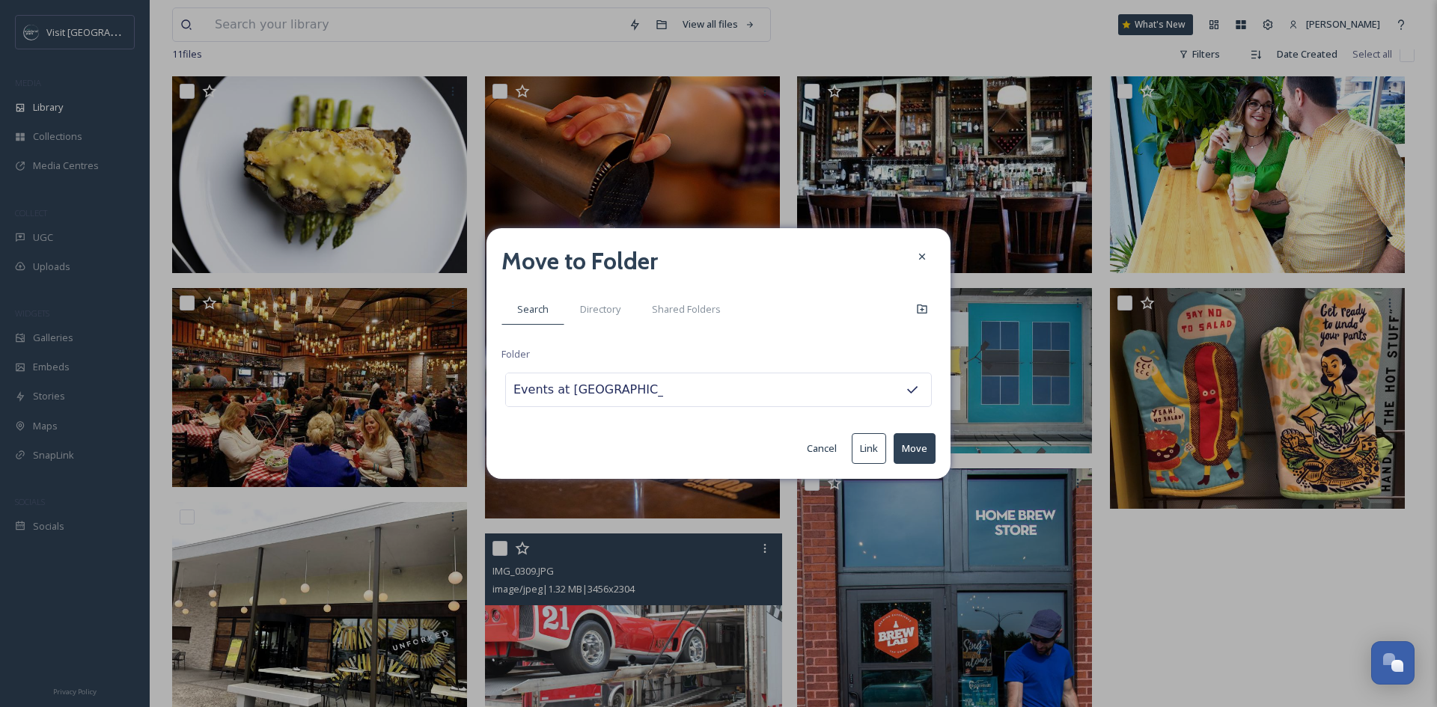
click at [921, 437] on button "Move" at bounding box center [914, 448] width 42 height 31
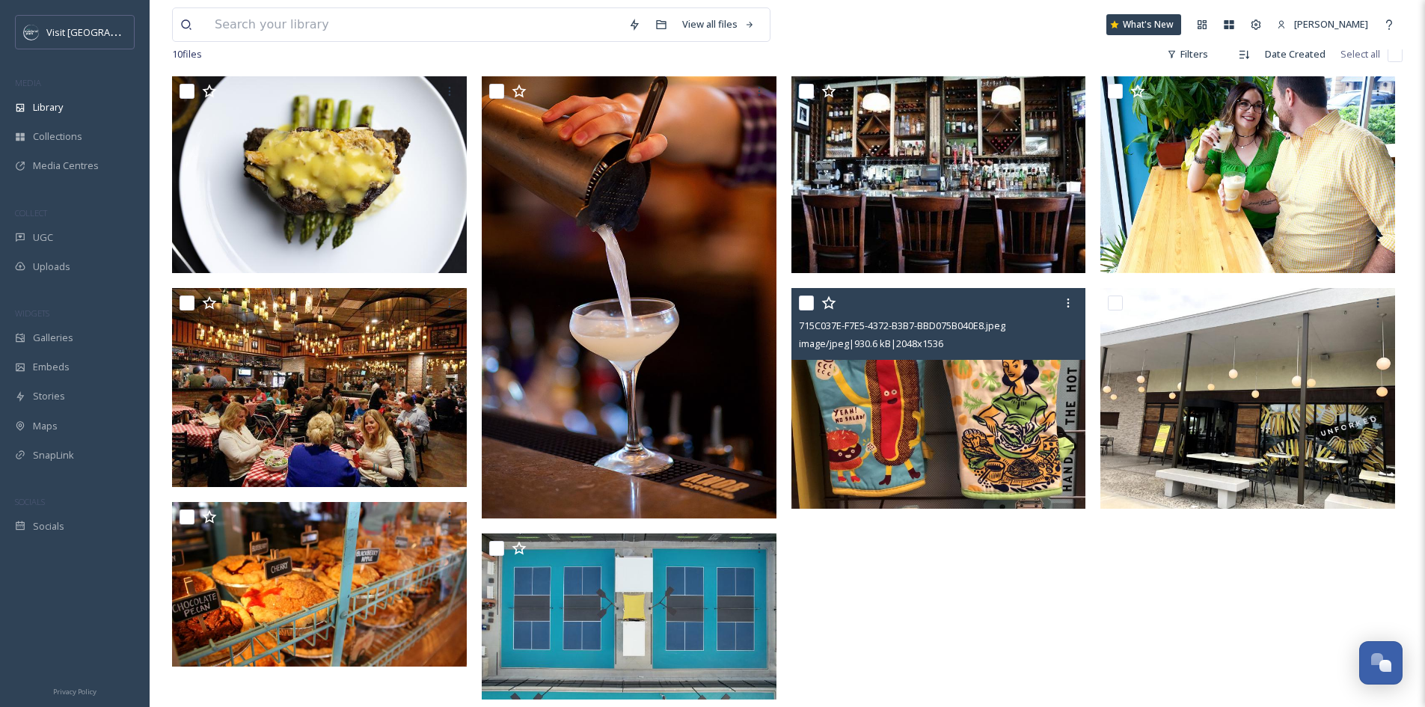
click at [807, 311] on input "checkbox" at bounding box center [806, 303] width 15 height 15
checkbox input "true"
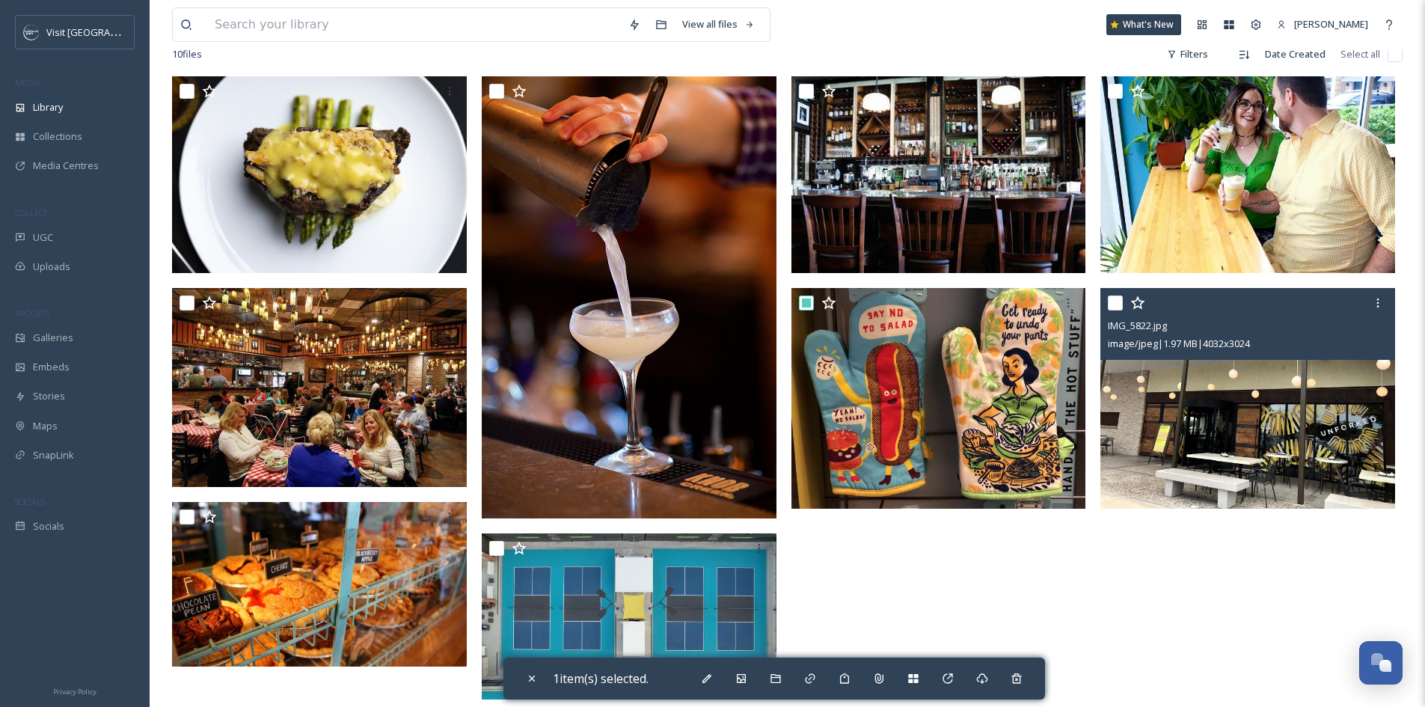
scroll to position [584, 0]
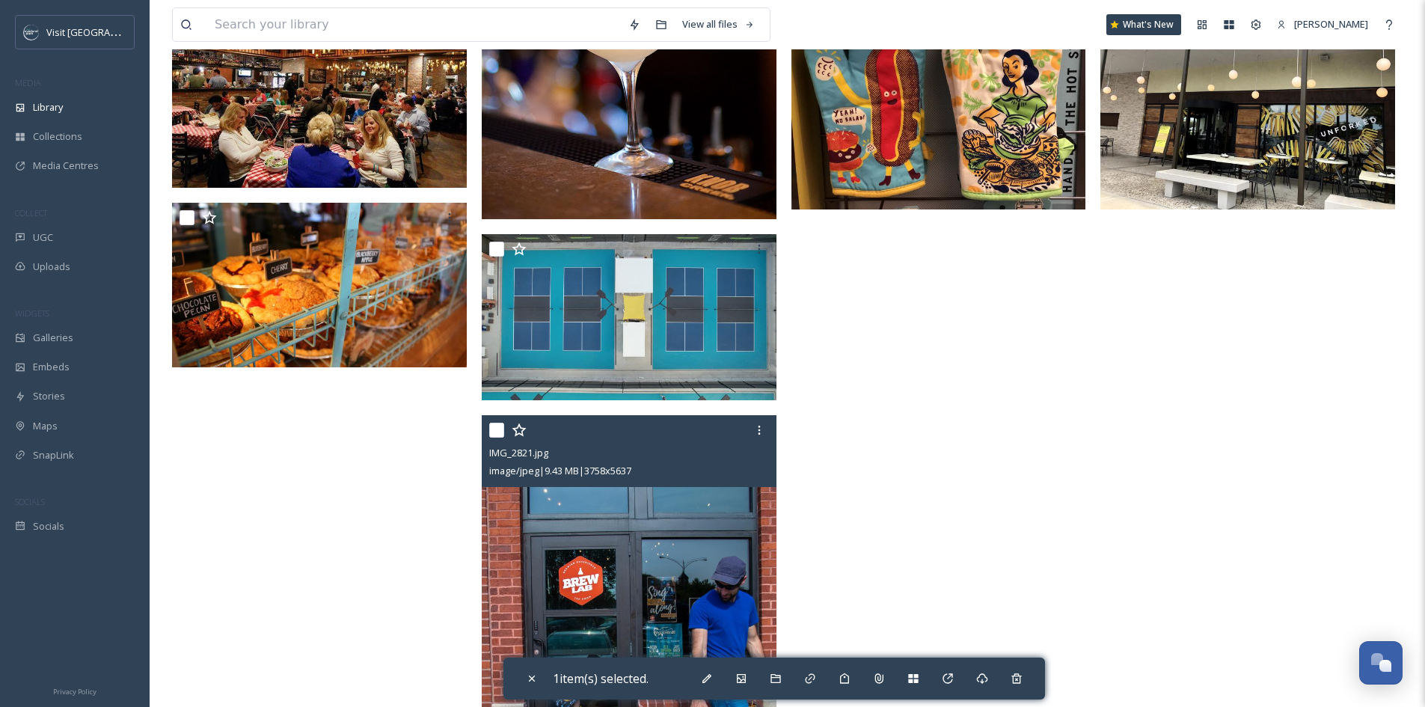
click at [496, 438] on input "checkbox" at bounding box center [496, 430] width 15 height 15
checkbox input "true"
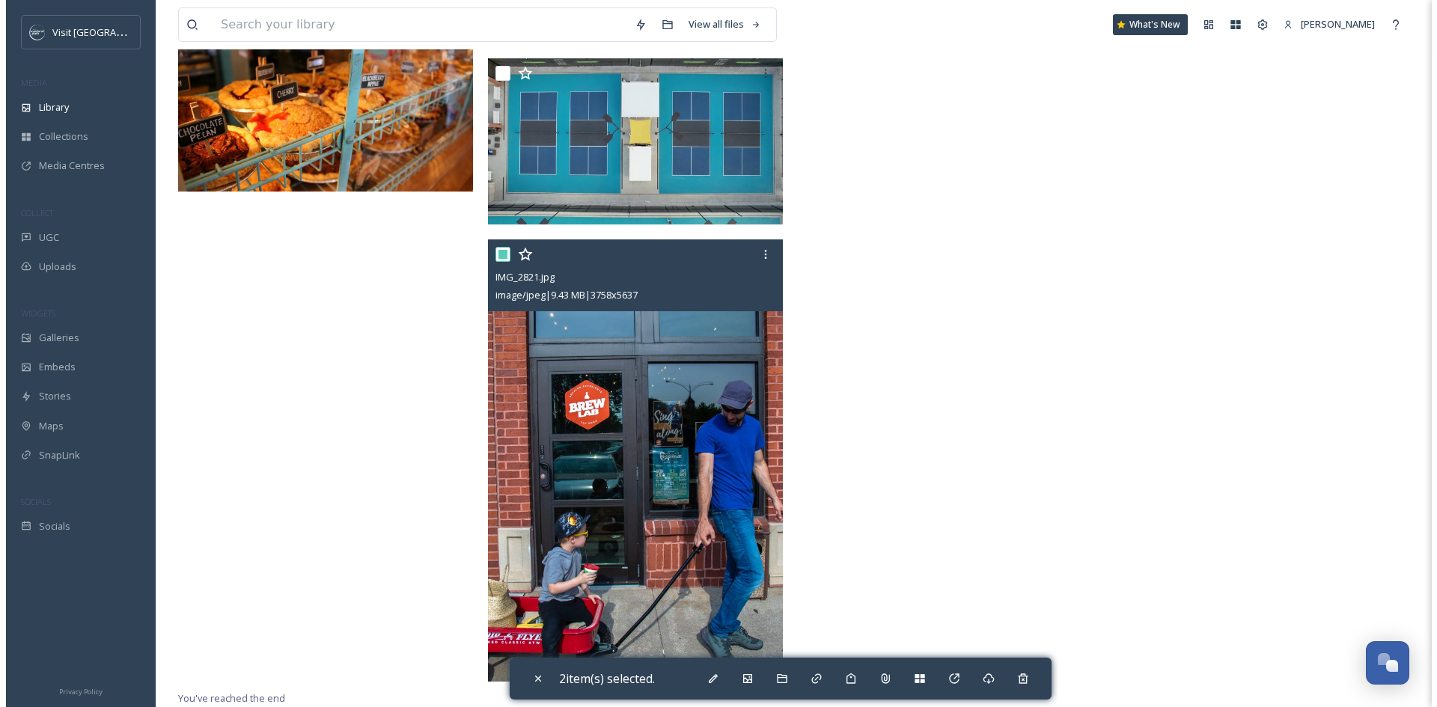
scroll to position [397, 0]
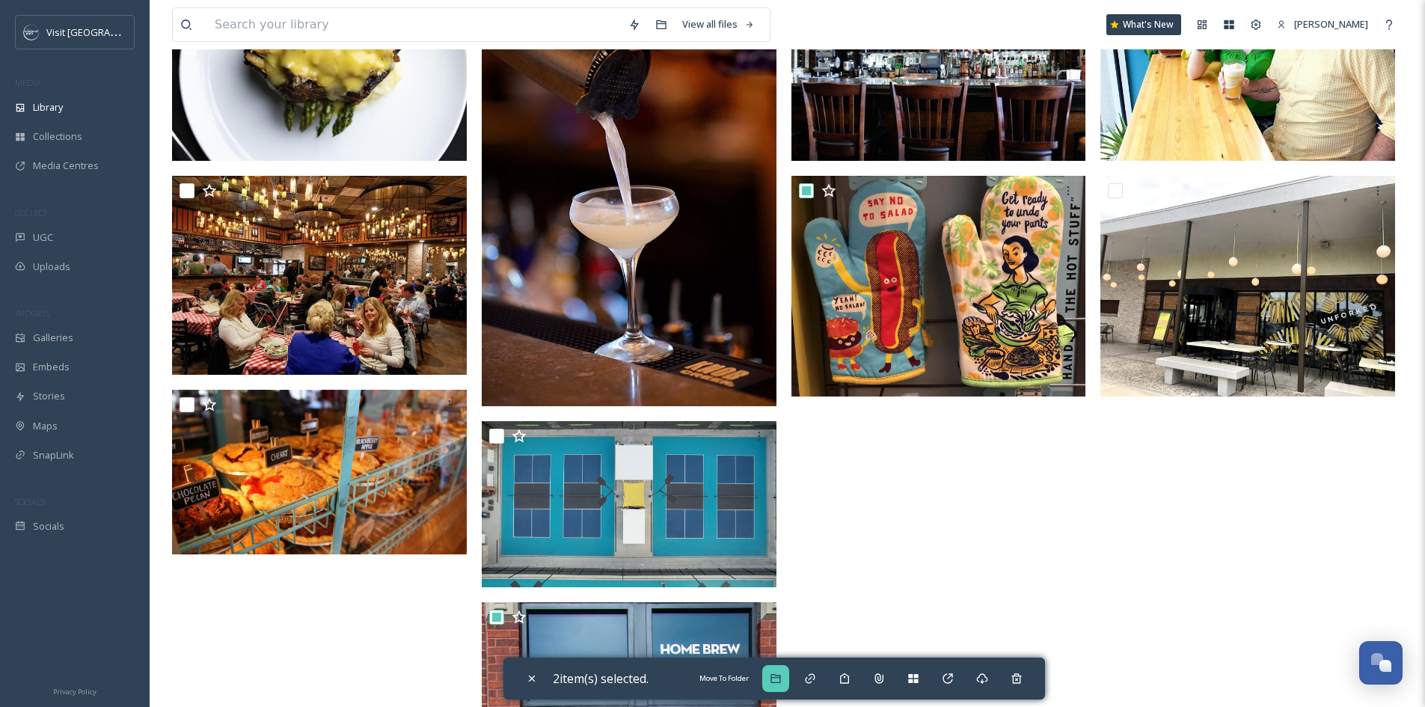
click at [780, 677] on icon at bounding box center [776, 678] width 10 height 9
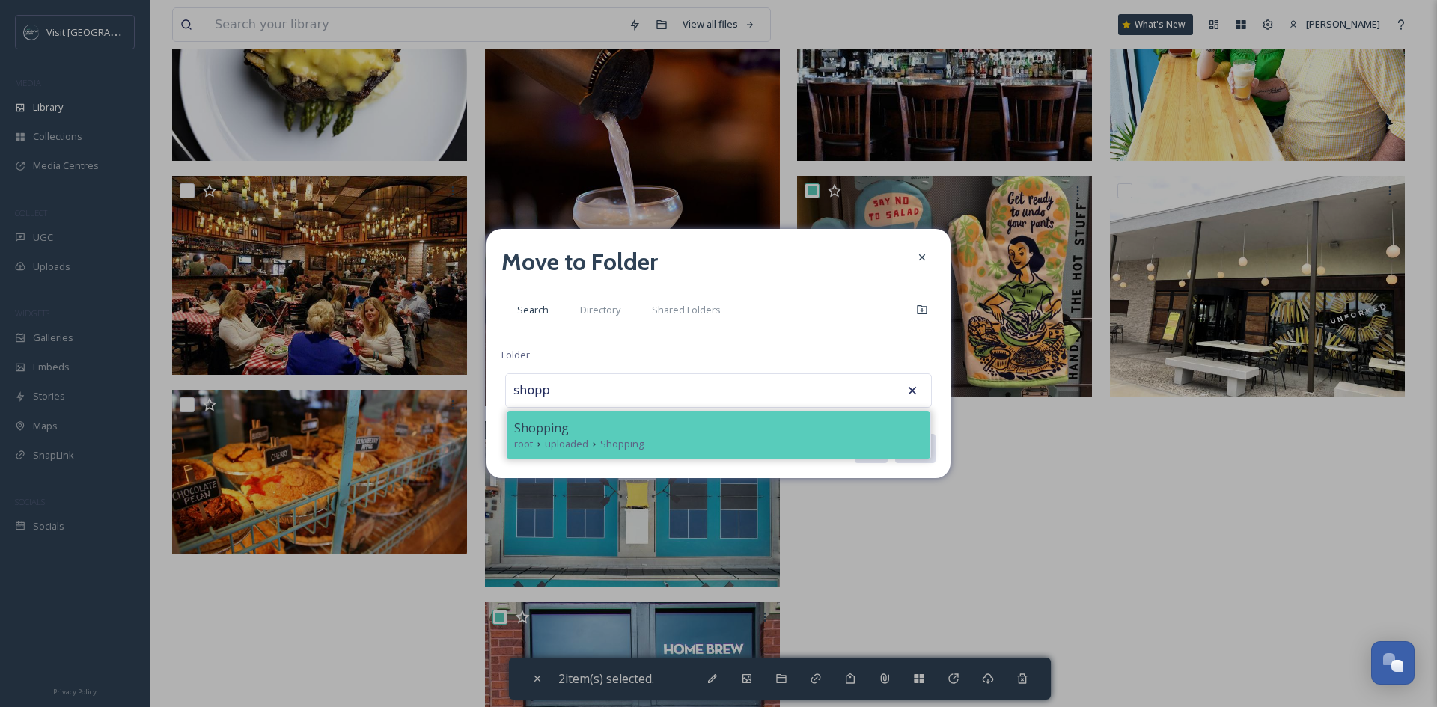
click at [790, 433] on div "Shopping" at bounding box center [718, 428] width 409 height 18
type input "Shopping"
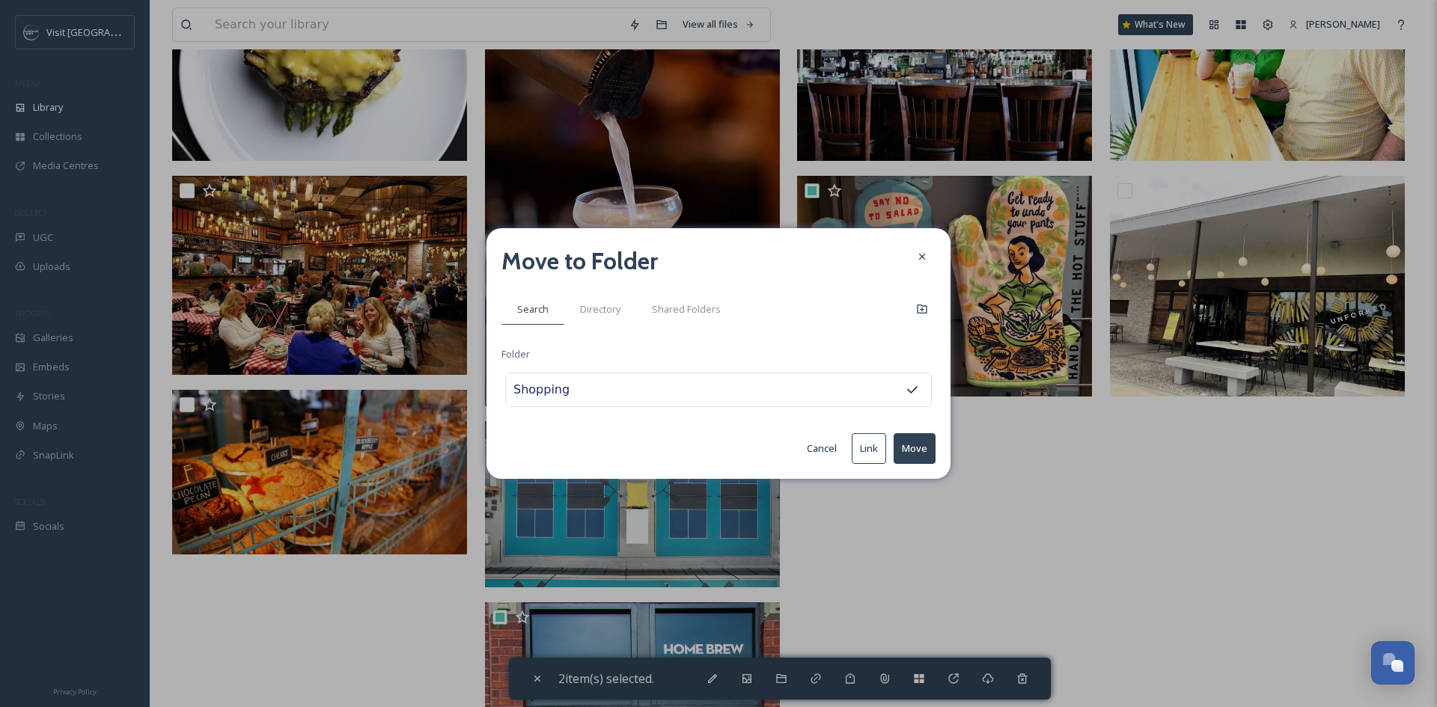
click at [906, 435] on button "Move" at bounding box center [914, 448] width 42 height 31
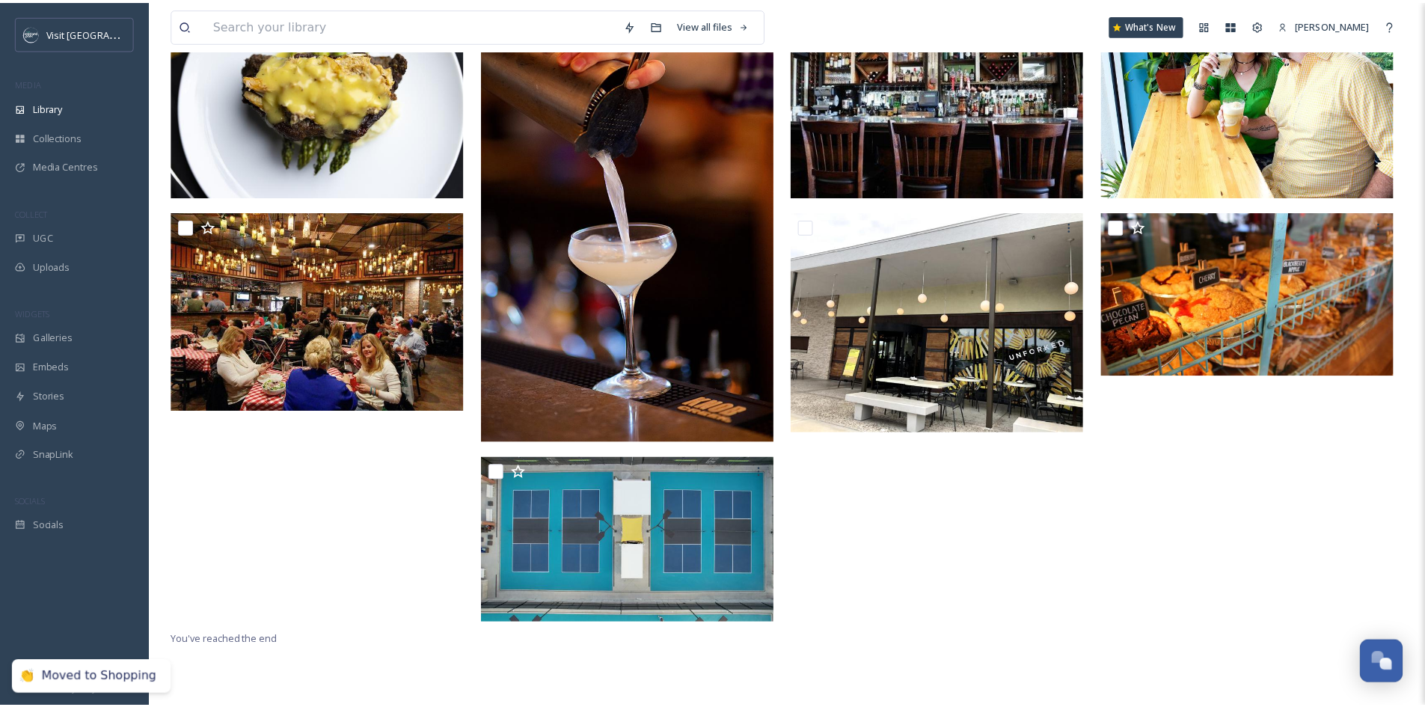
scroll to position [373, 0]
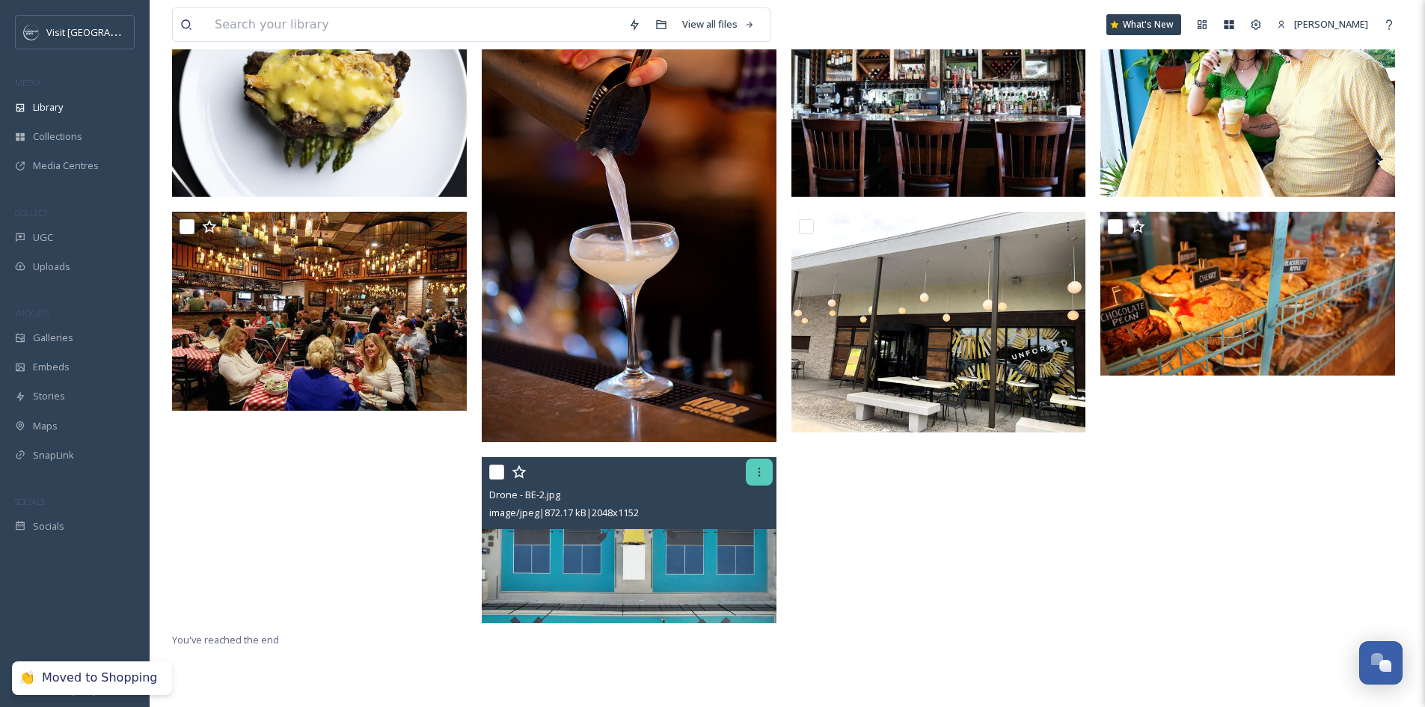
click at [754, 470] on icon at bounding box center [760, 472] width 12 height 12
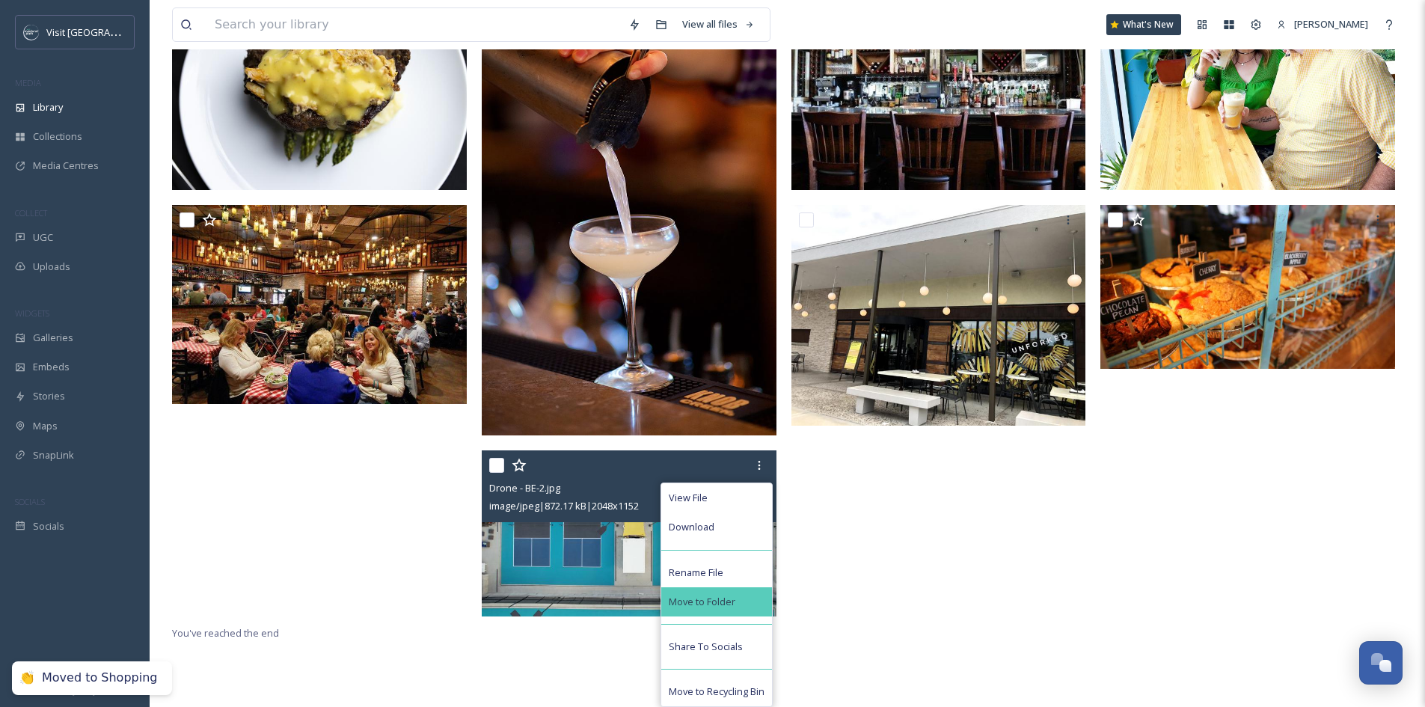
click at [719, 593] on div "Move to Folder" at bounding box center [716, 601] width 111 height 29
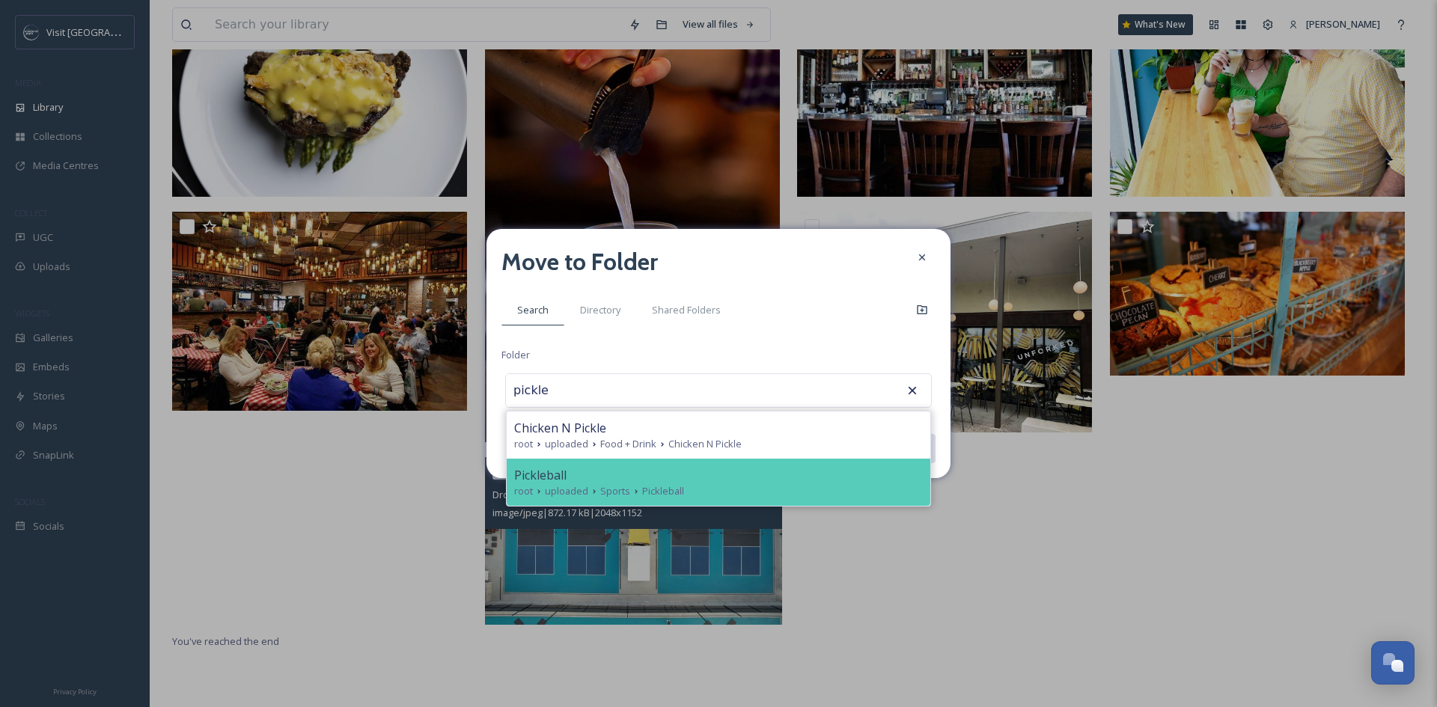
click at [686, 486] on div "root uploaded Sports Pickleball" at bounding box center [718, 491] width 409 height 14
type input "Pickleball"
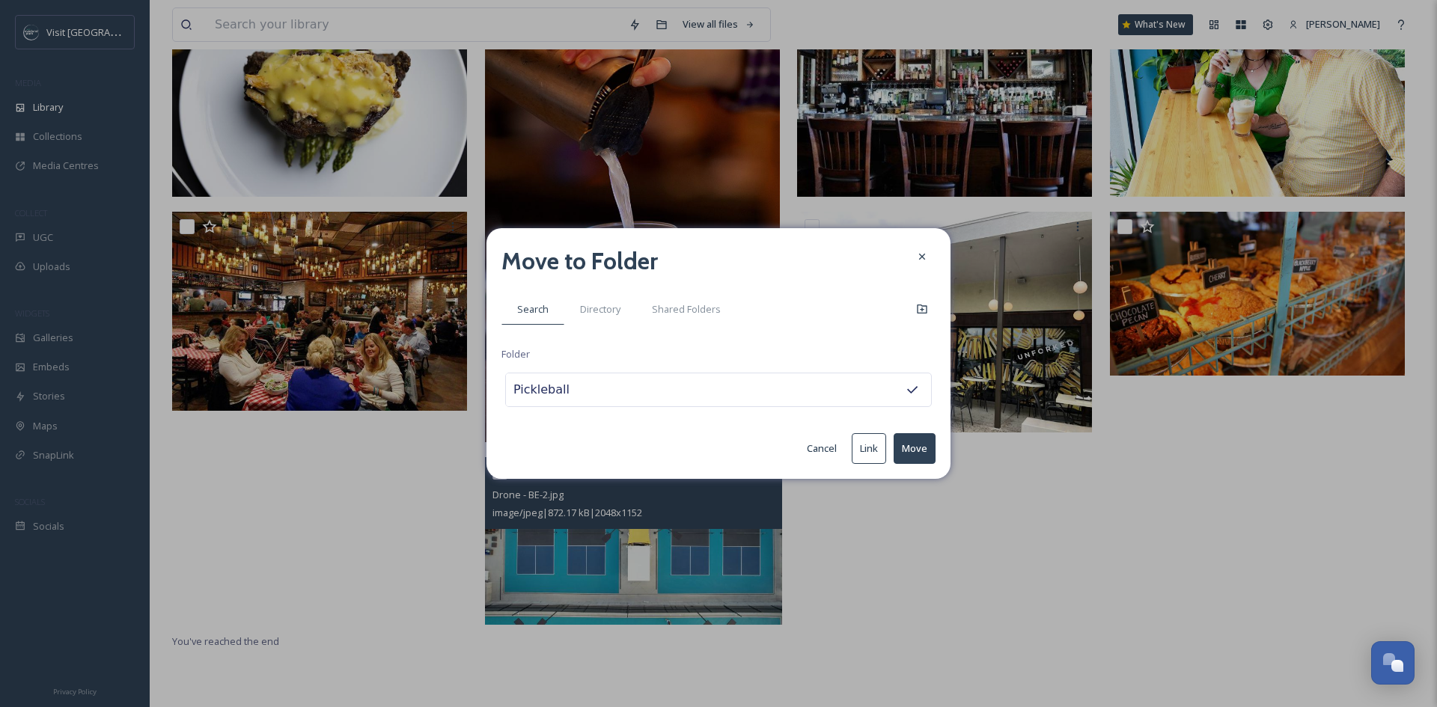
click at [923, 450] on button "Move" at bounding box center [914, 448] width 42 height 31
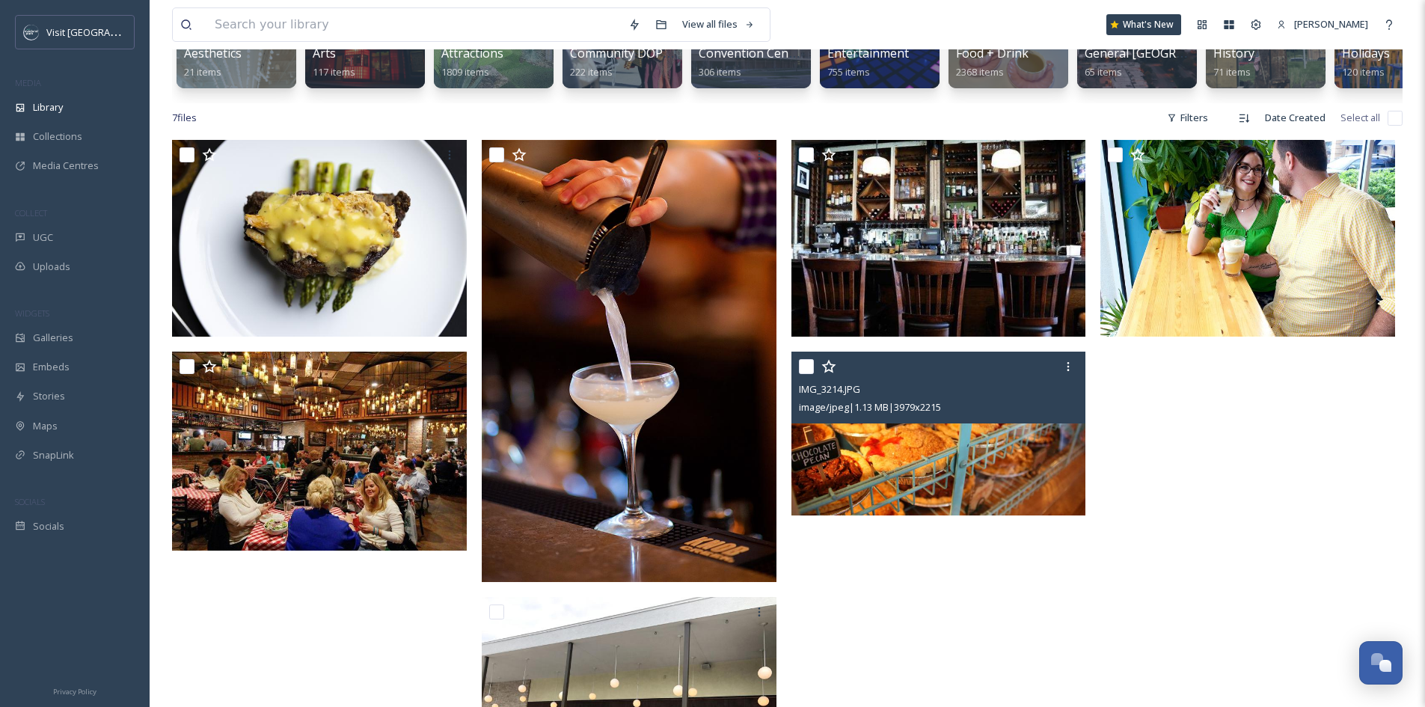
scroll to position [223, 0]
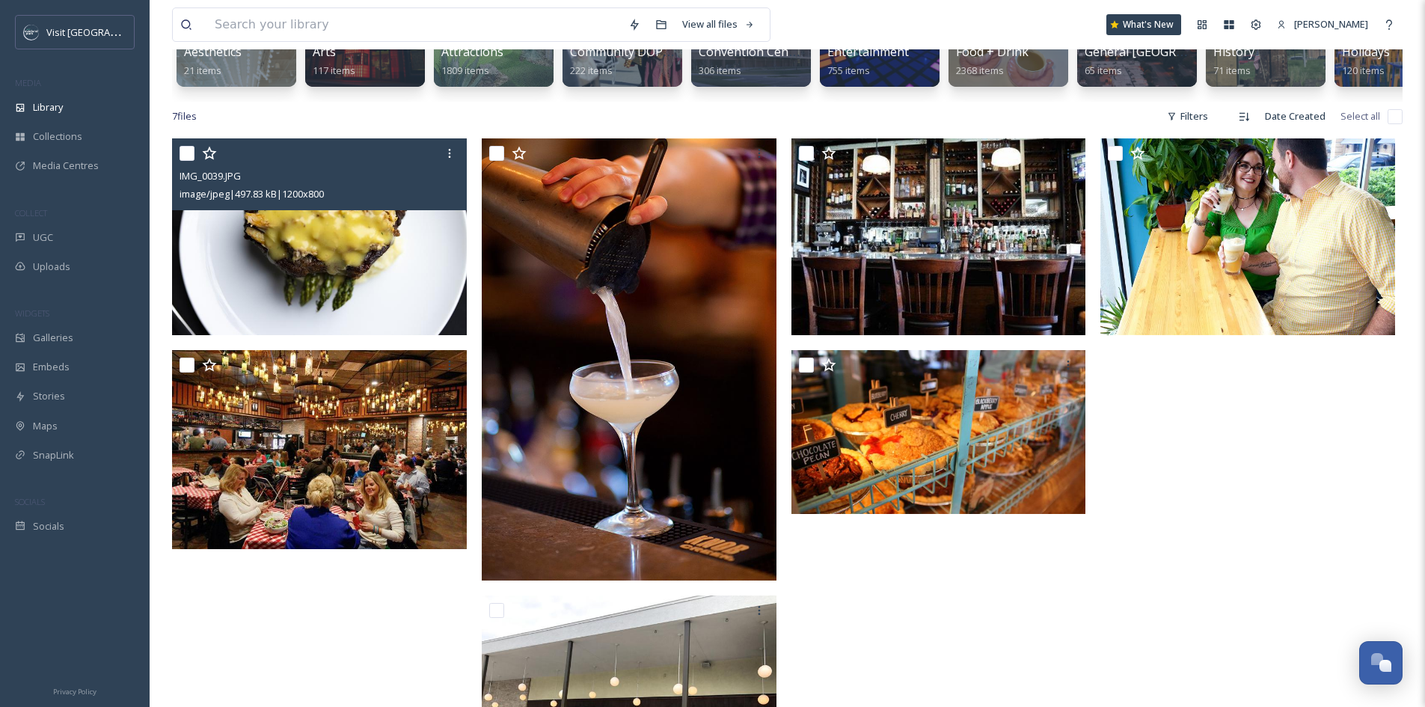
click at [189, 161] on input "checkbox" at bounding box center [187, 153] width 15 height 15
checkbox input "true"
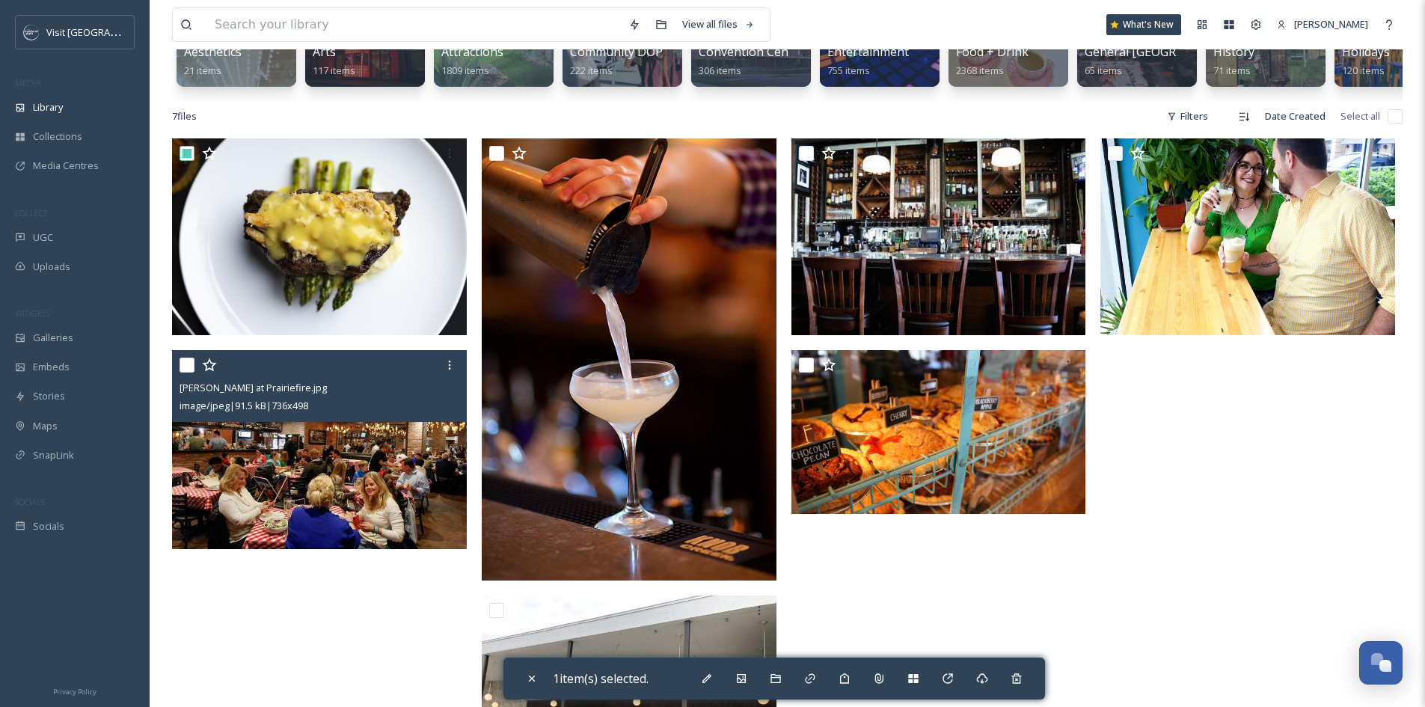
click at [182, 369] on input "checkbox" at bounding box center [187, 365] width 15 height 15
checkbox input "true"
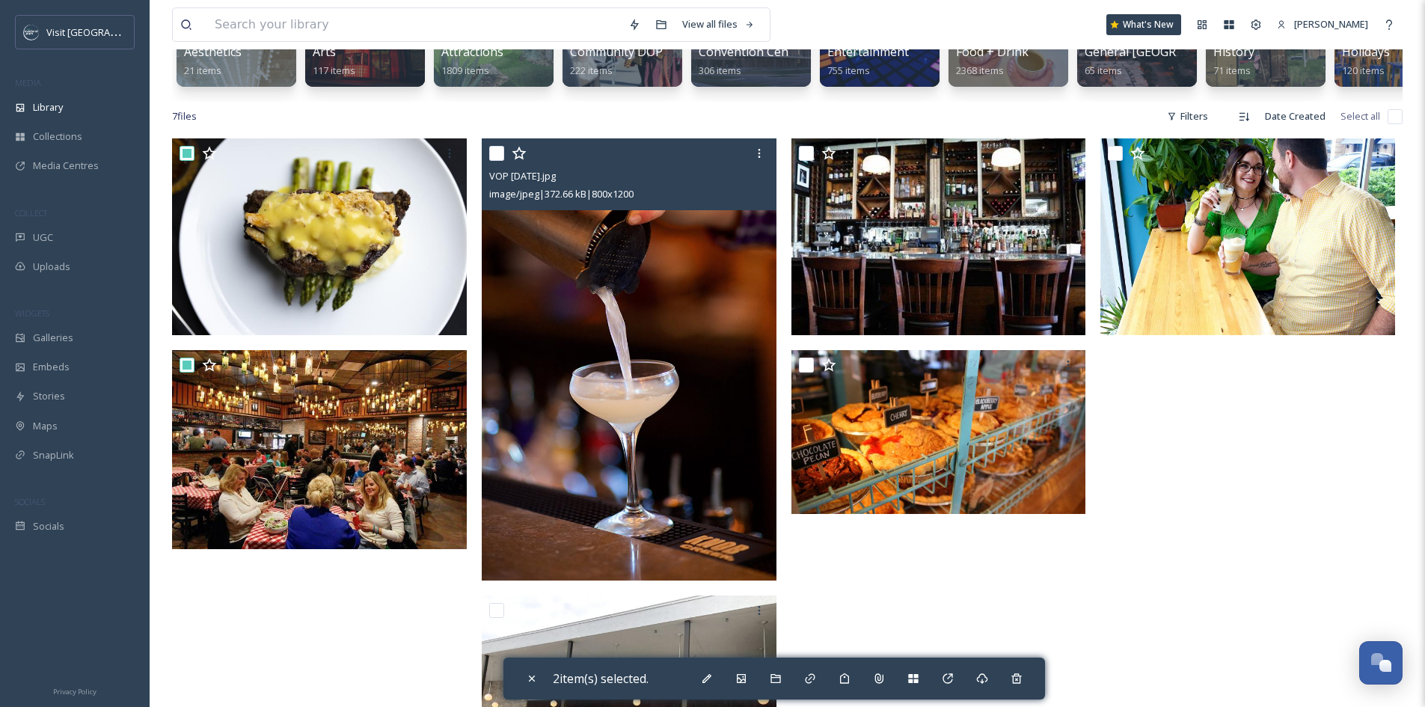
click at [501, 161] on input "checkbox" at bounding box center [496, 153] width 15 height 15
checkbox input "true"
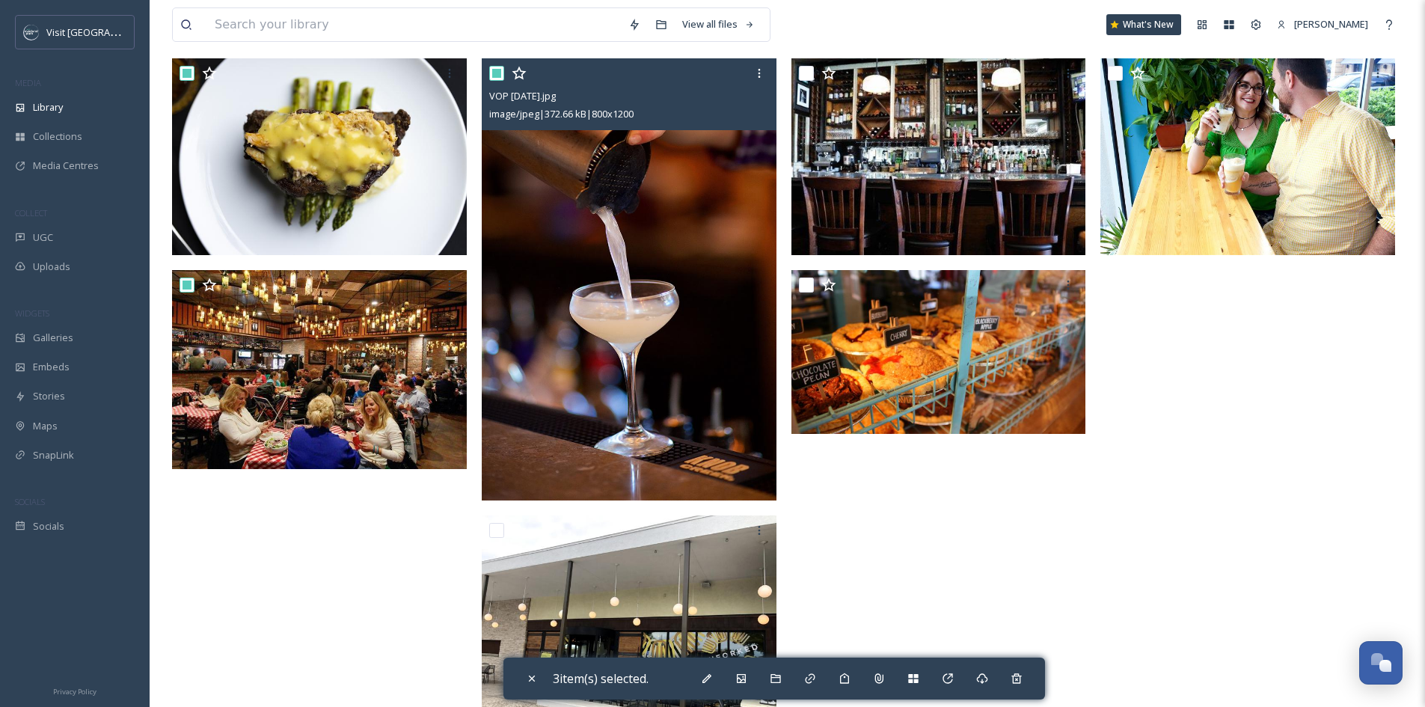
scroll to position [373, 0]
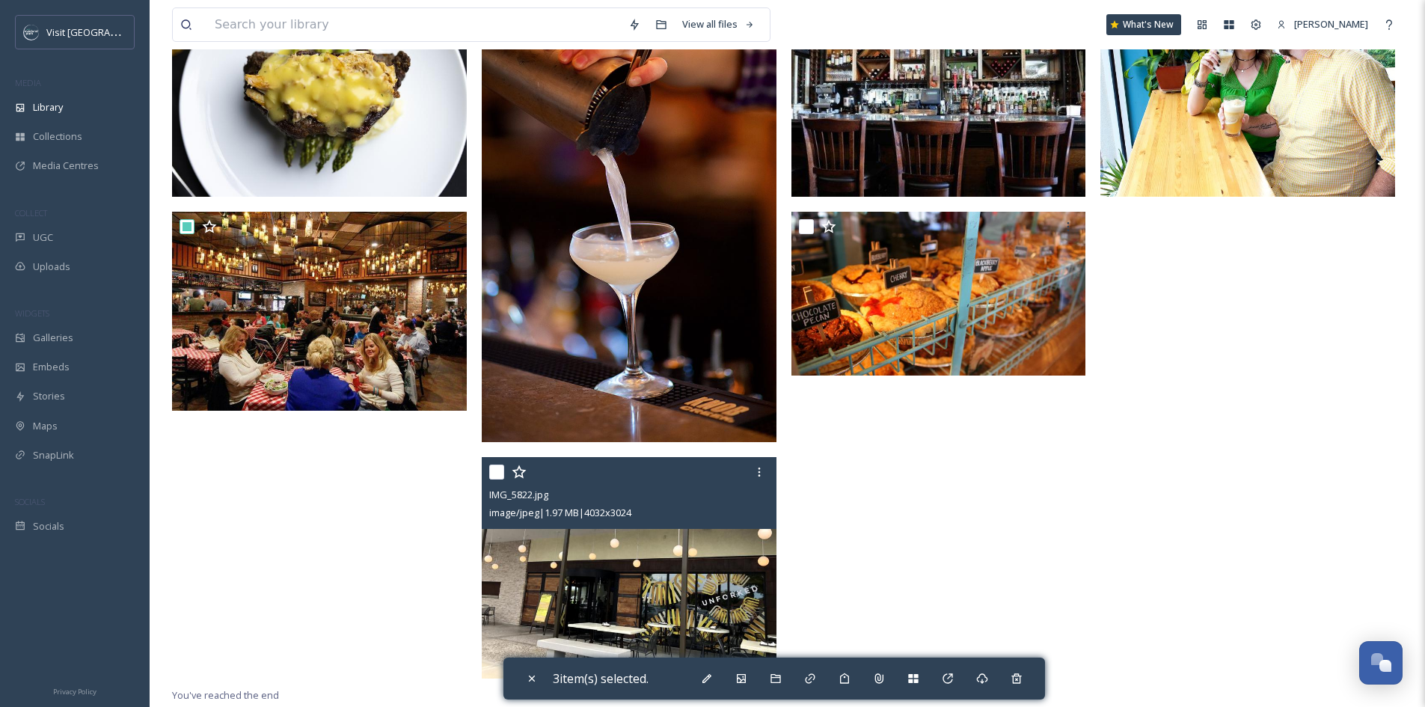
drag, startPoint x: 492, startPoint y: 466, endPoint x: 576, endPoint y: 447, distance: 86.8
click at [492, 467] on input "checkbox" at bounding box center [496, 472] width 15 height 15
checkbox input "true"
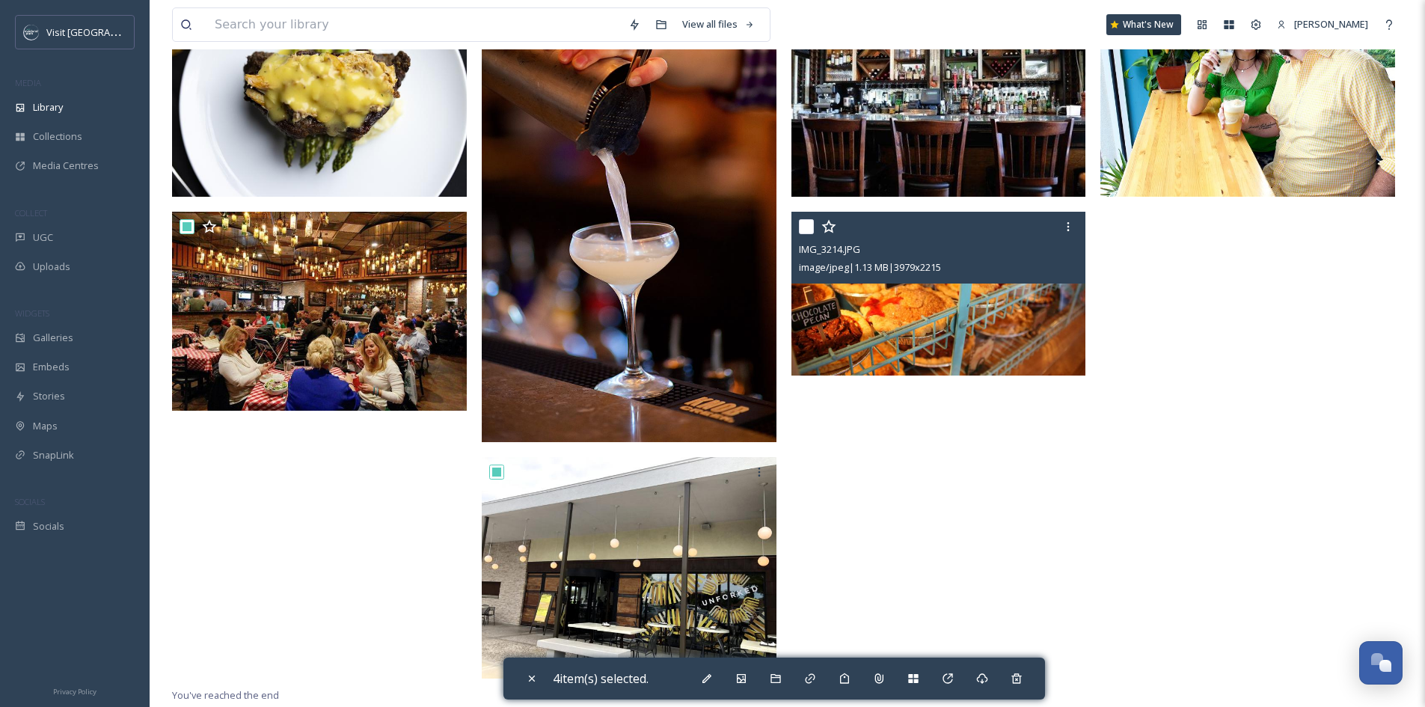
click at [811, 227] on input "checkbox" at bounding box center [806, 226] width 15 height 15
checkbox input "true"
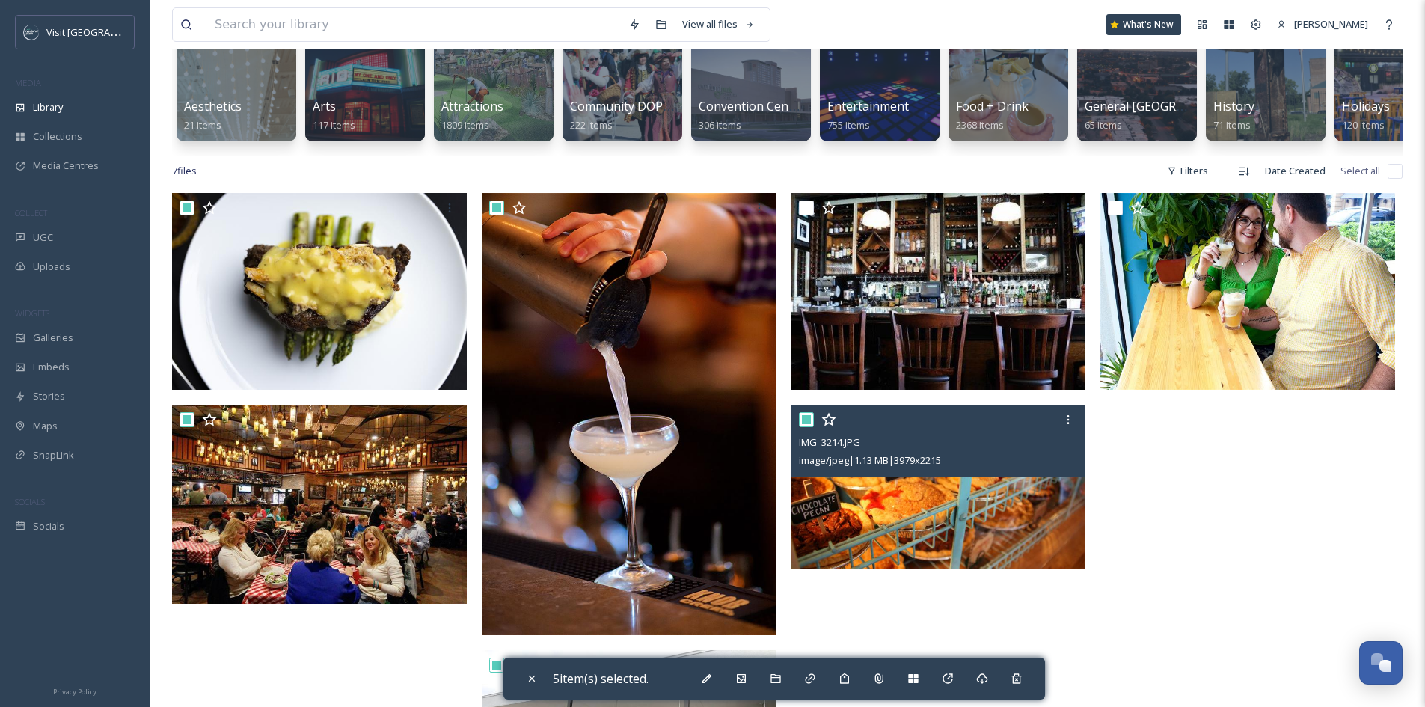
scroll to position [148, 0]
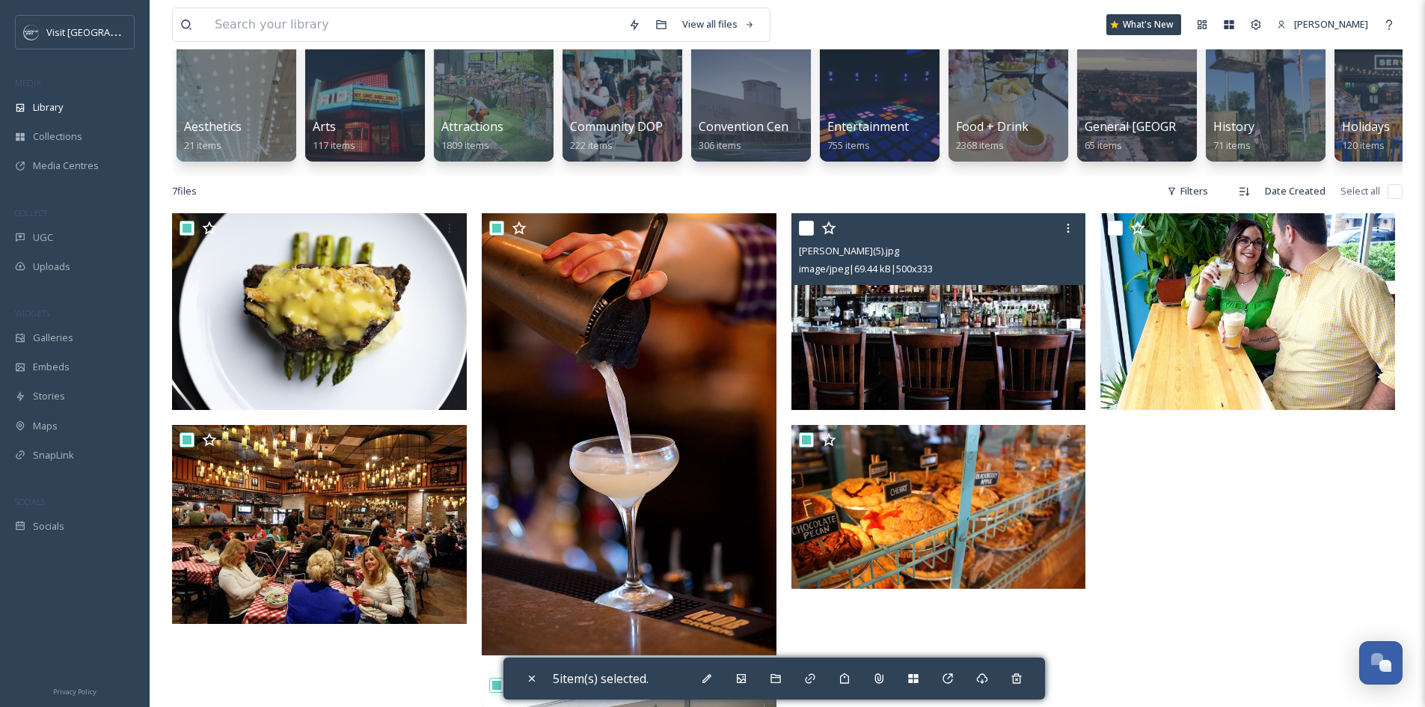
click at [808, 236] on input "checkbox" at bounding box center [806, 228] width 15 height 15
checkbox input "true"
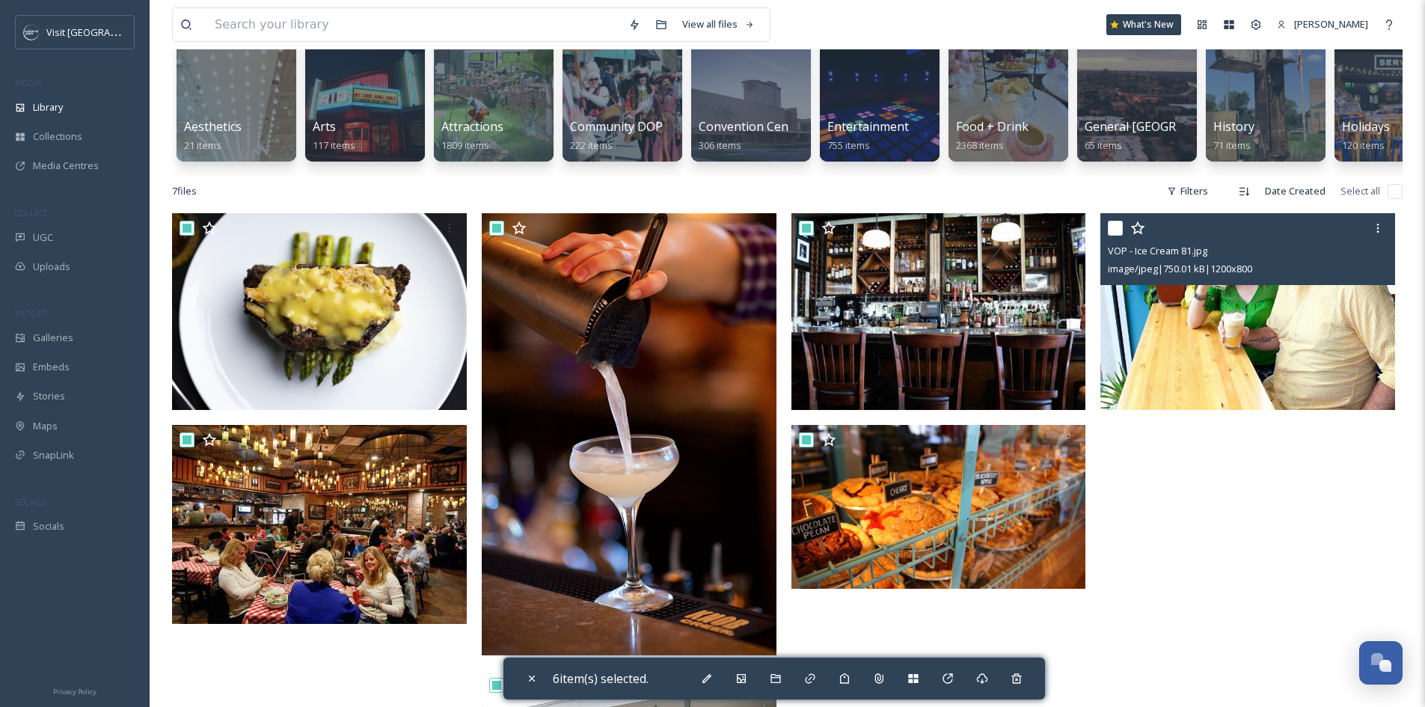
click at [1113, 236] on input "checkbox" at bounding box center [1115, 228] width 15 height 15
checkbox input "true"
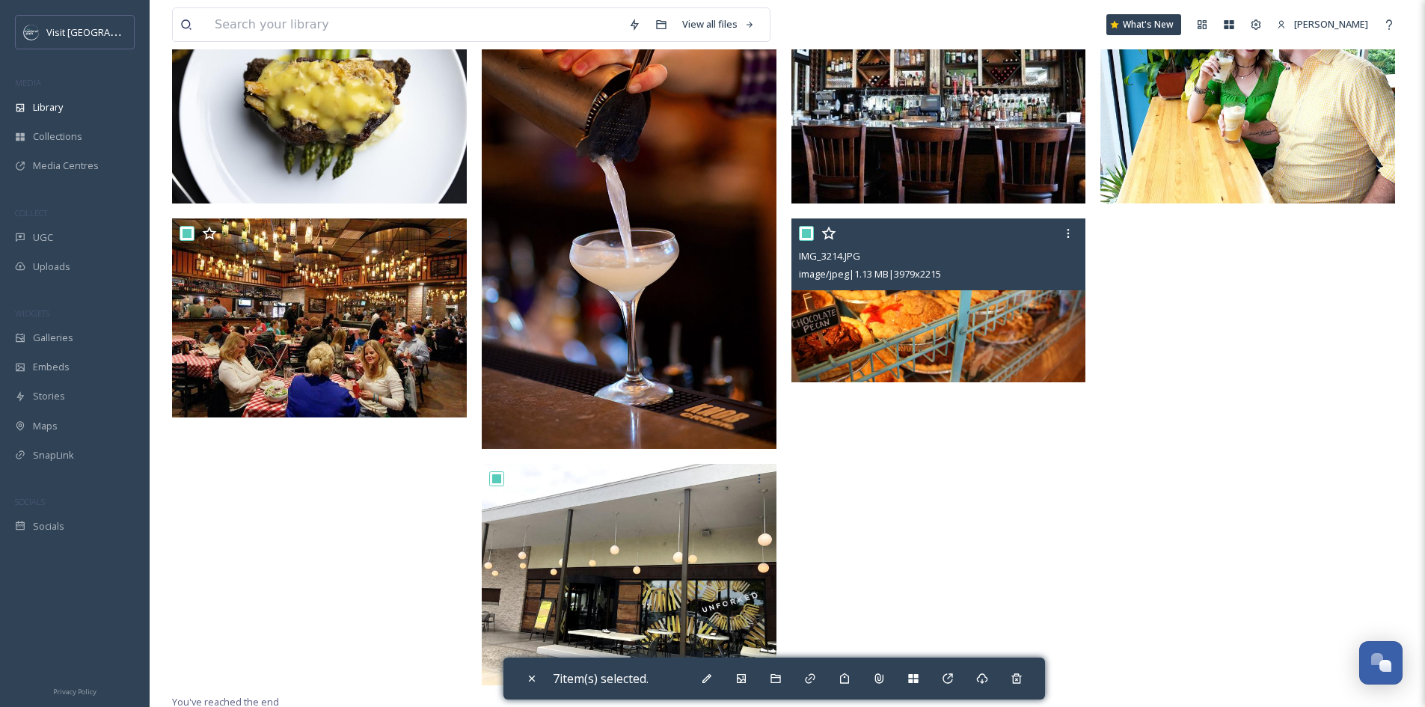
scroll to position [373, 0]
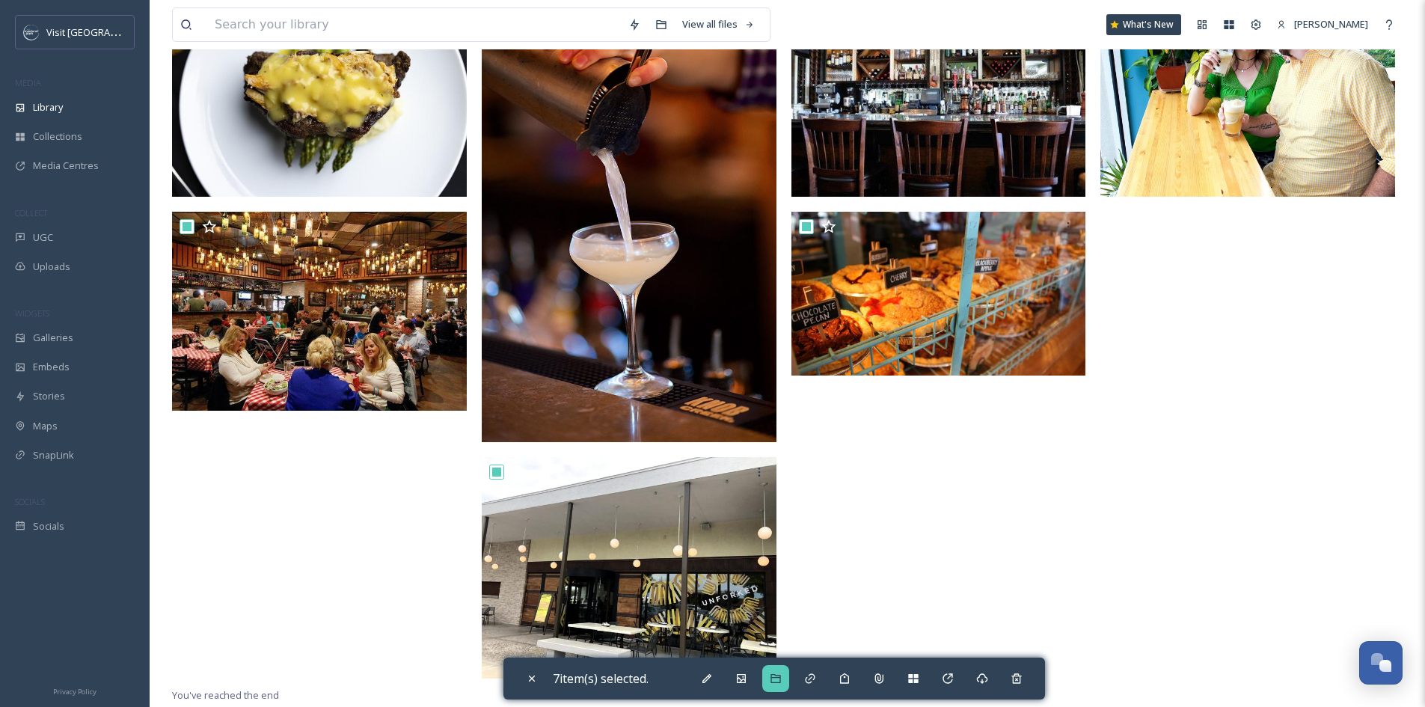
click at [779, 676] on icon at bounding box center [776, 679] width 12 height 12
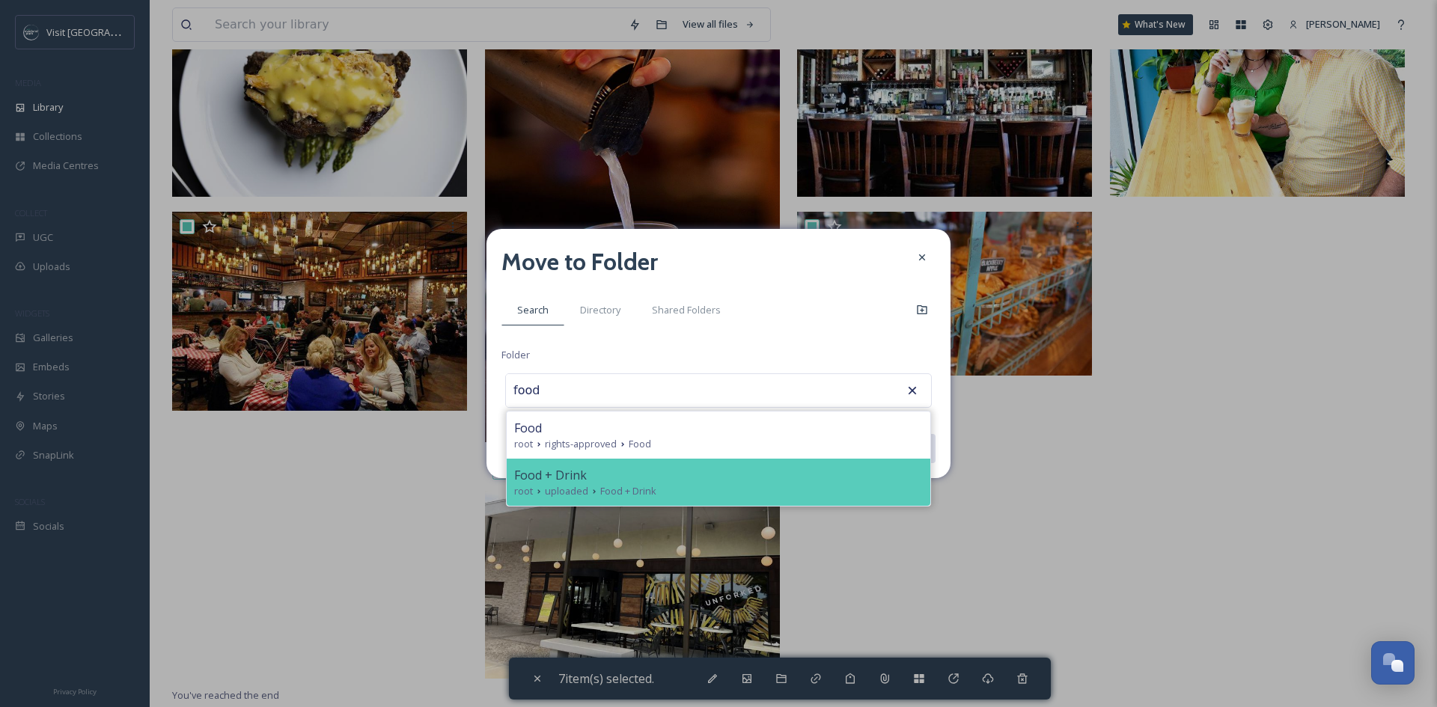
click at [762, 489] on div "root uploaded Food + Drink" at bounding box center [718, 491] width 409 height 14
type input "Food + Drink"
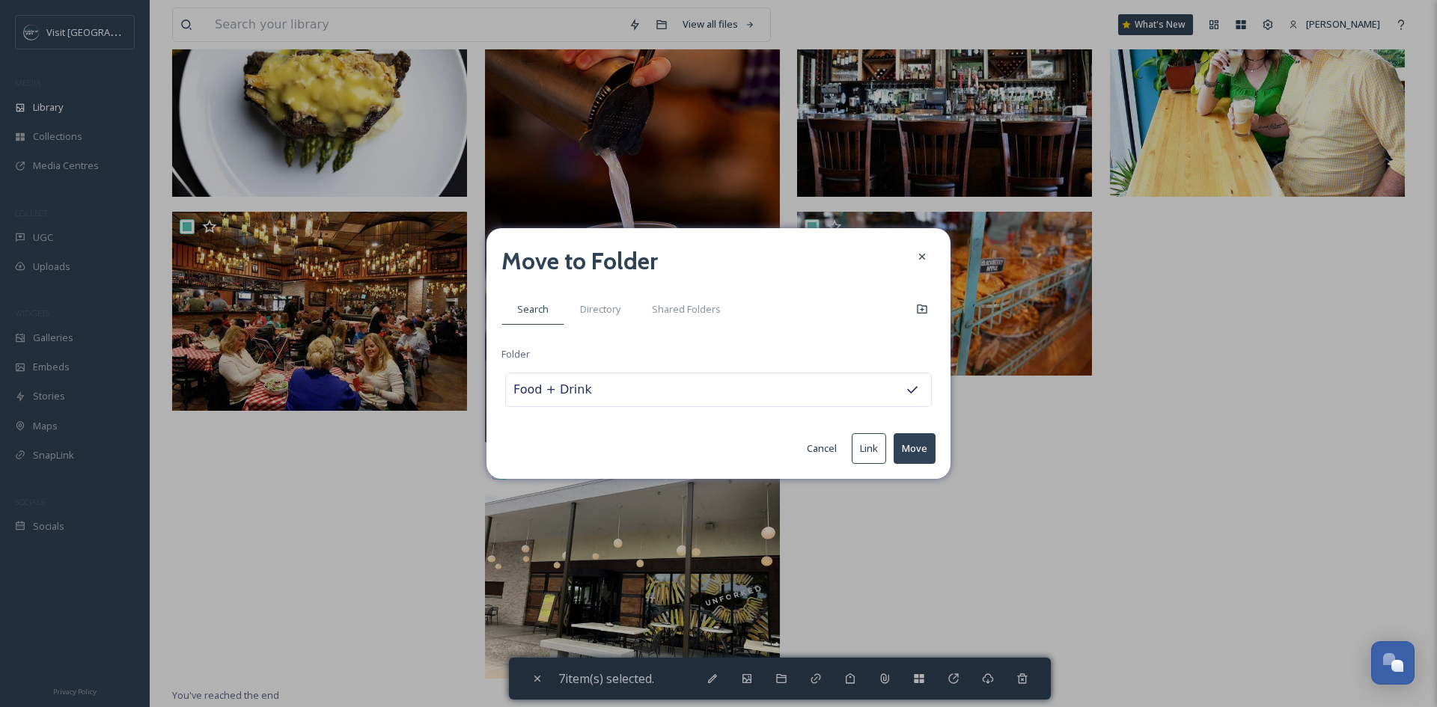
click at [923, 447] on button "Move" at bounding box center [914, 448] width 42 height 31
checkbox input "false"
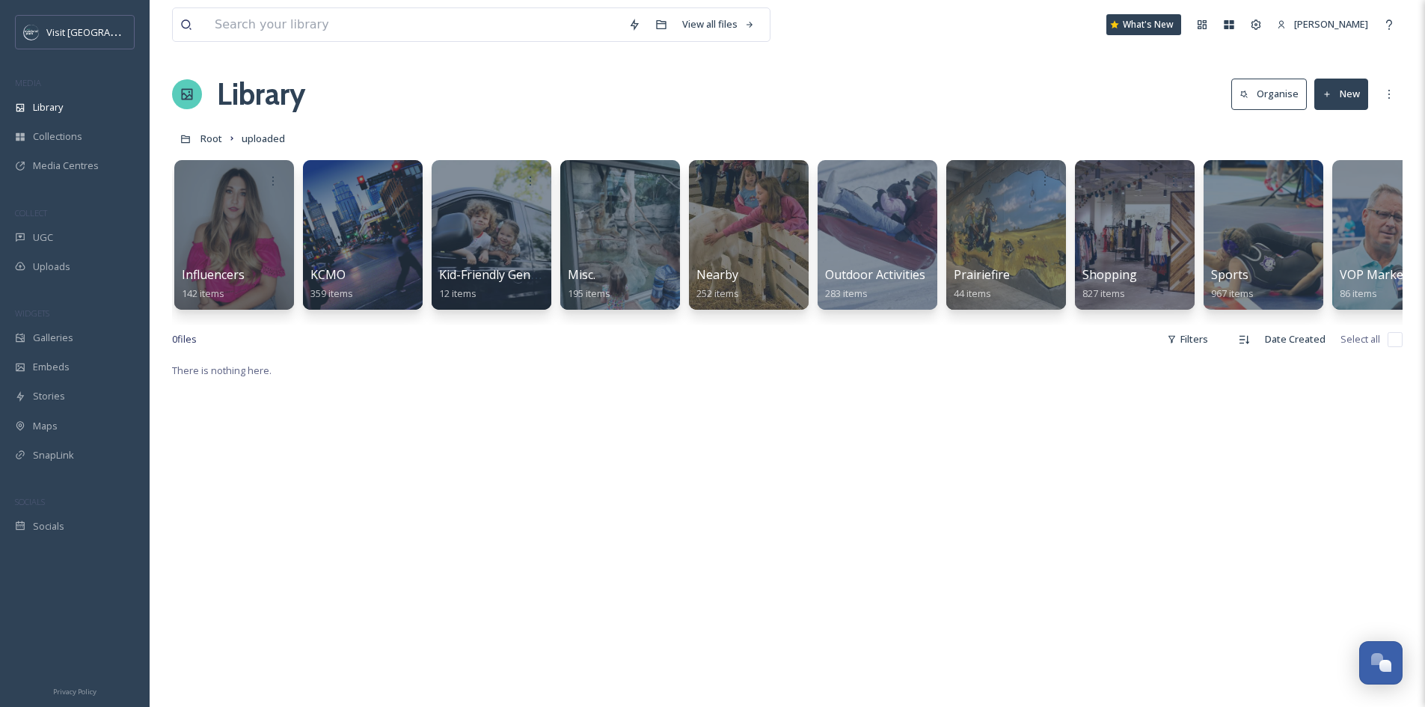
scroll to position [0, 1601]
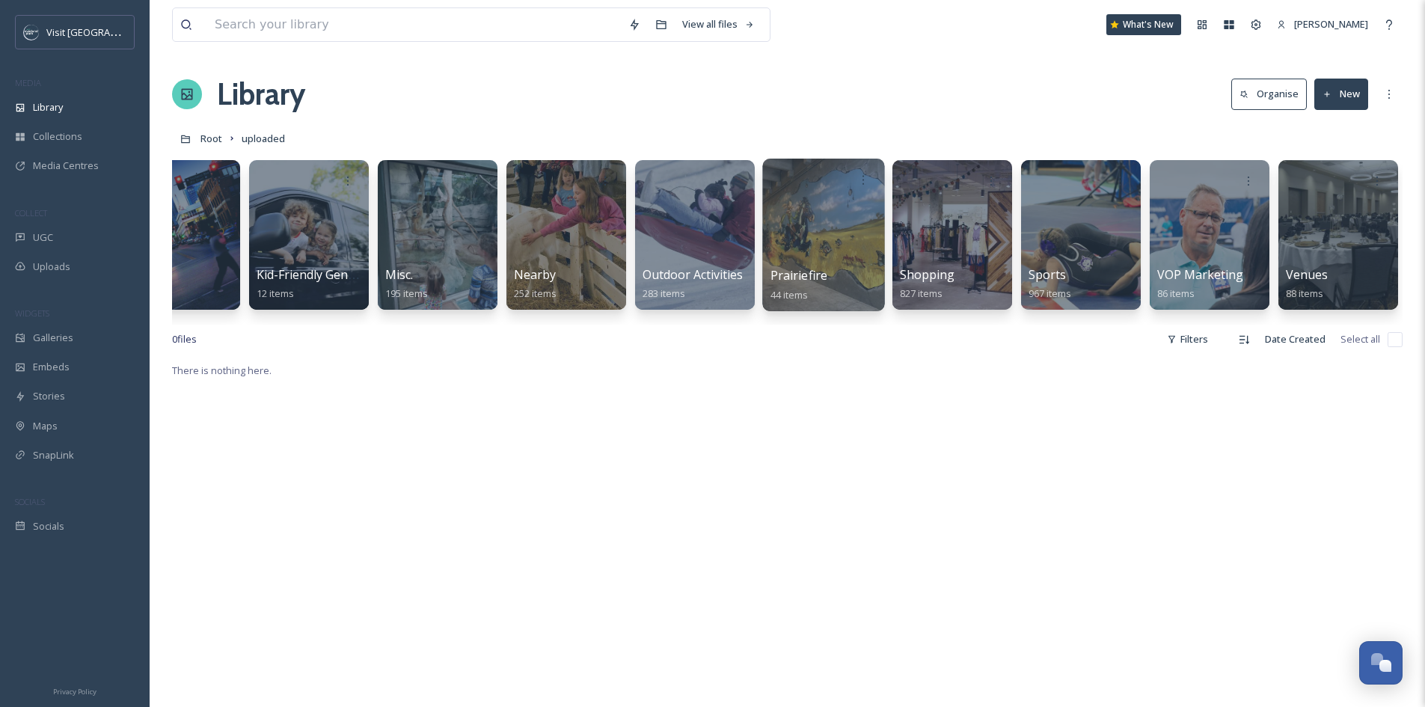
click at [846, 248] on div at bounding box center [823, 235] width 122 height 153
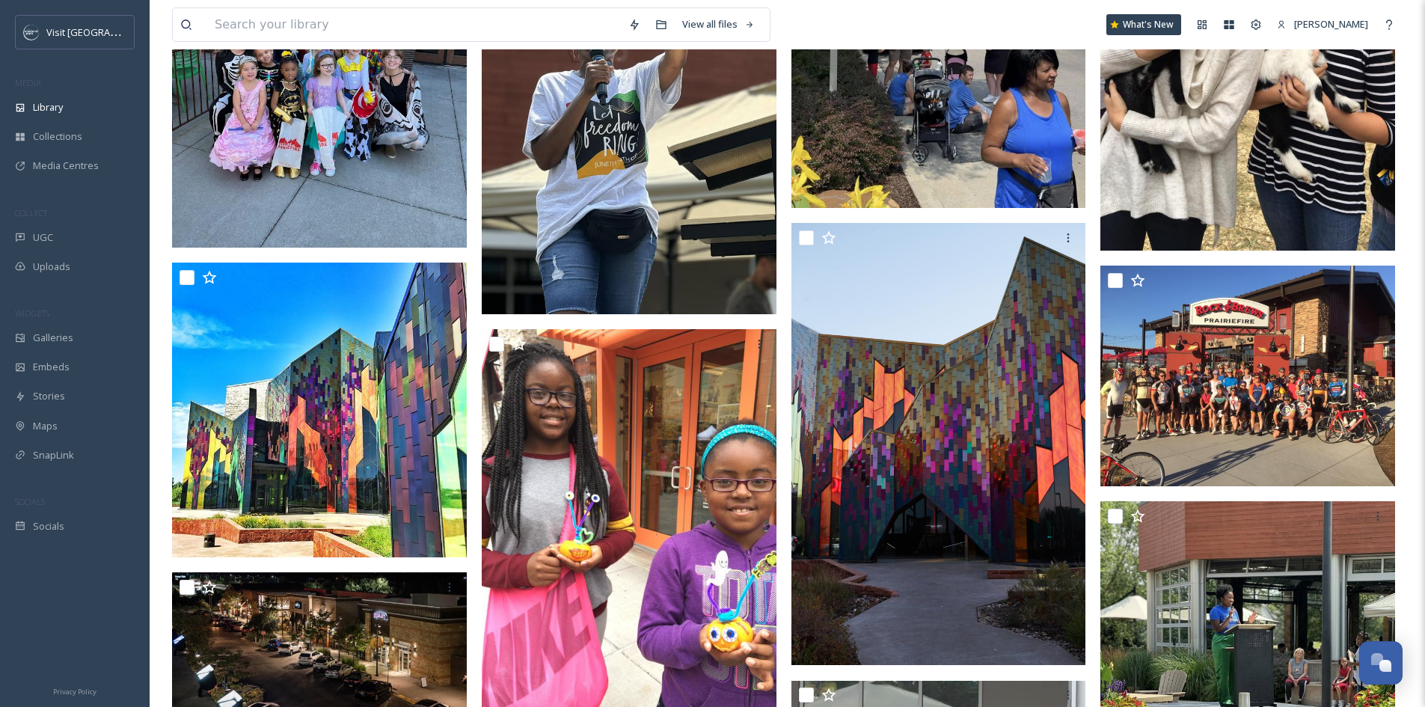
scroll to position [2353, 0]
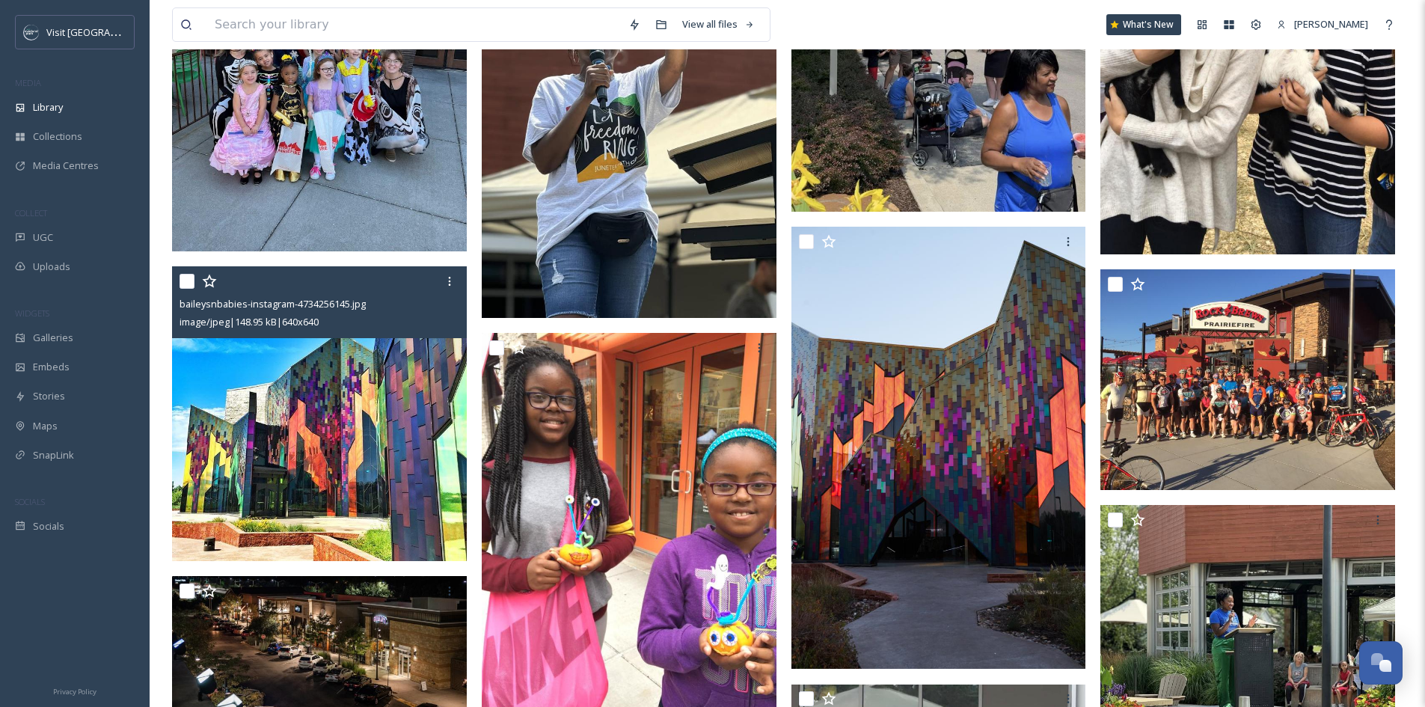
click at [189, 278] on input "checkbox" at bounding box center [187, 281] width 15 height 15
checkbox input "true"
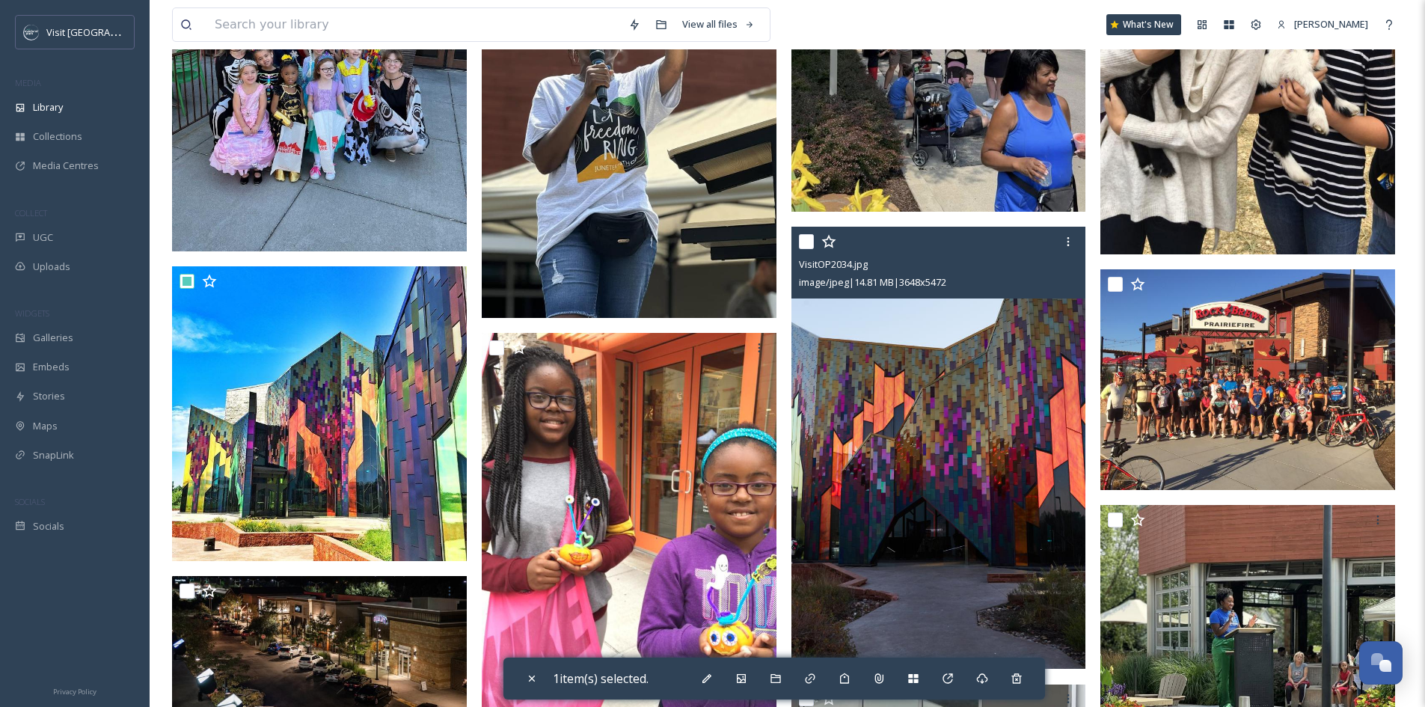
click at [804, 241] on input "checkbox" at bounding box center [806, 241] width 15 height 15
checkbox input "true"
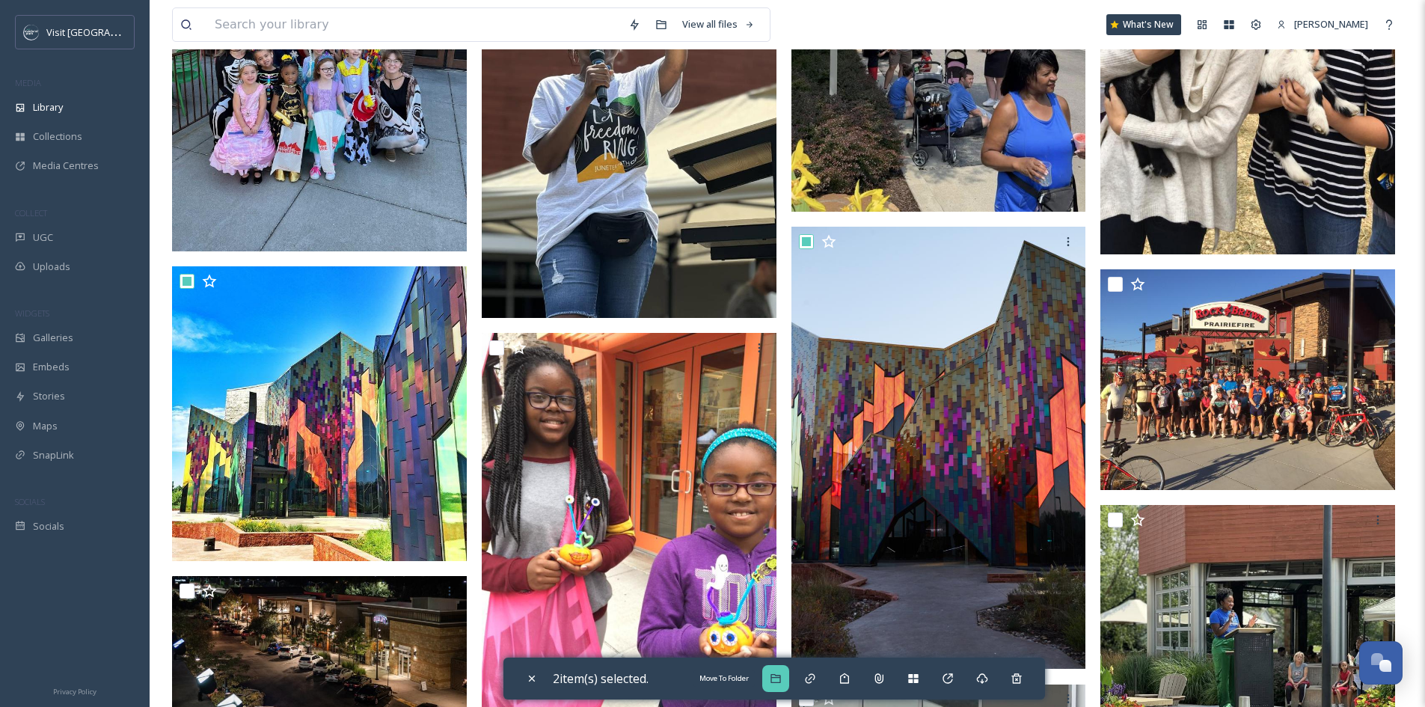
click at [789, 676] on div "Move To Folder" at bounding box center [775, 678] width 27 height 27
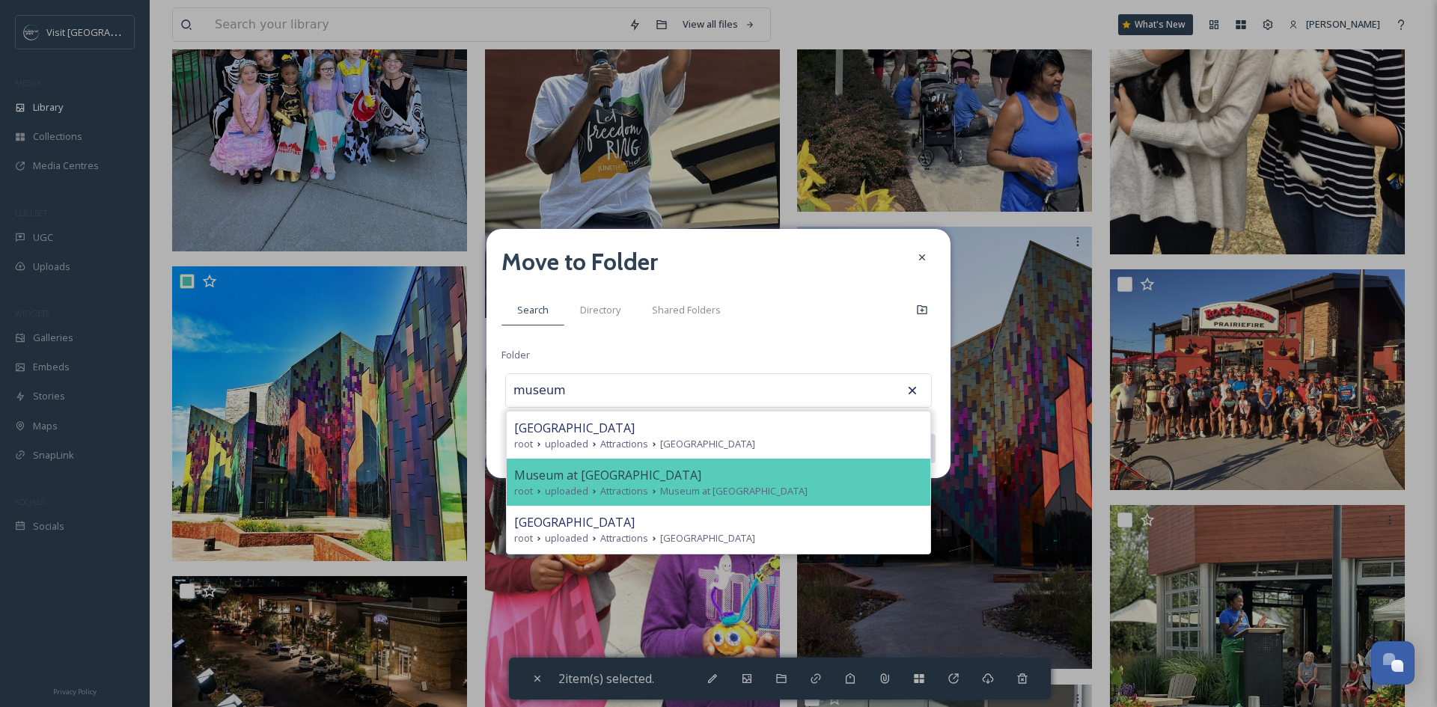
click at [736, 486] on span "Museum at [GEOGRAPHIC_DATA]" at bounding box center [733, 491] width 147 height 14
type input "Museum at [GEOGRAPHIC_DATA]"
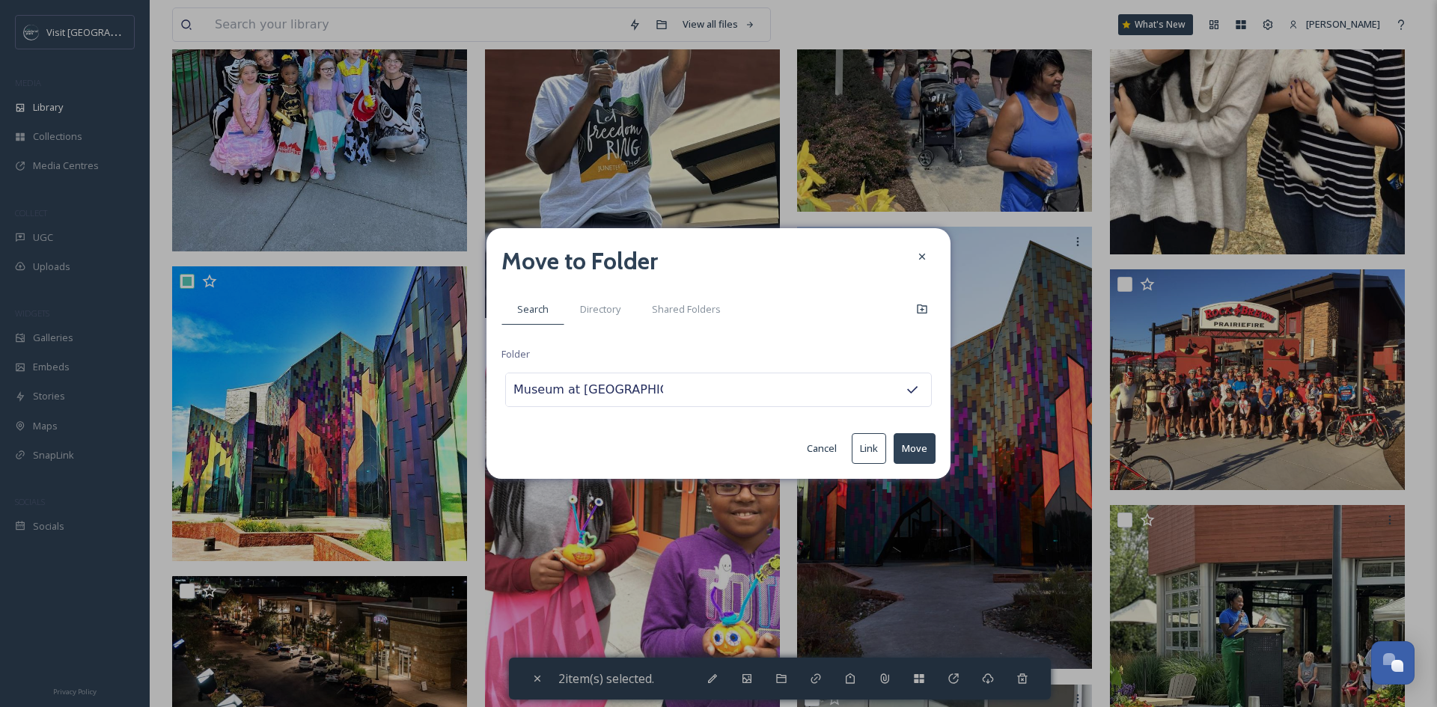
click at [928, 450] on button "Move" at bounding box center [914, 448] width 42 height 31
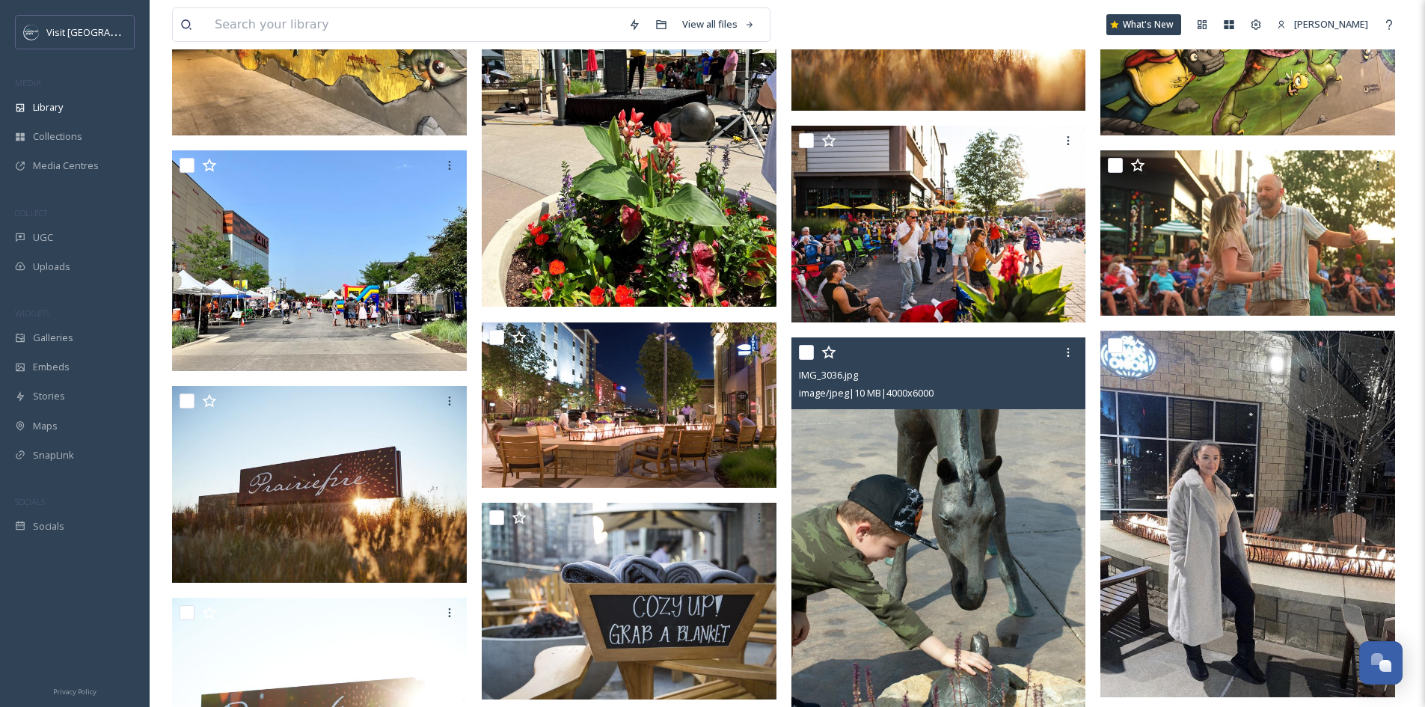
scroll to position [299, 0]
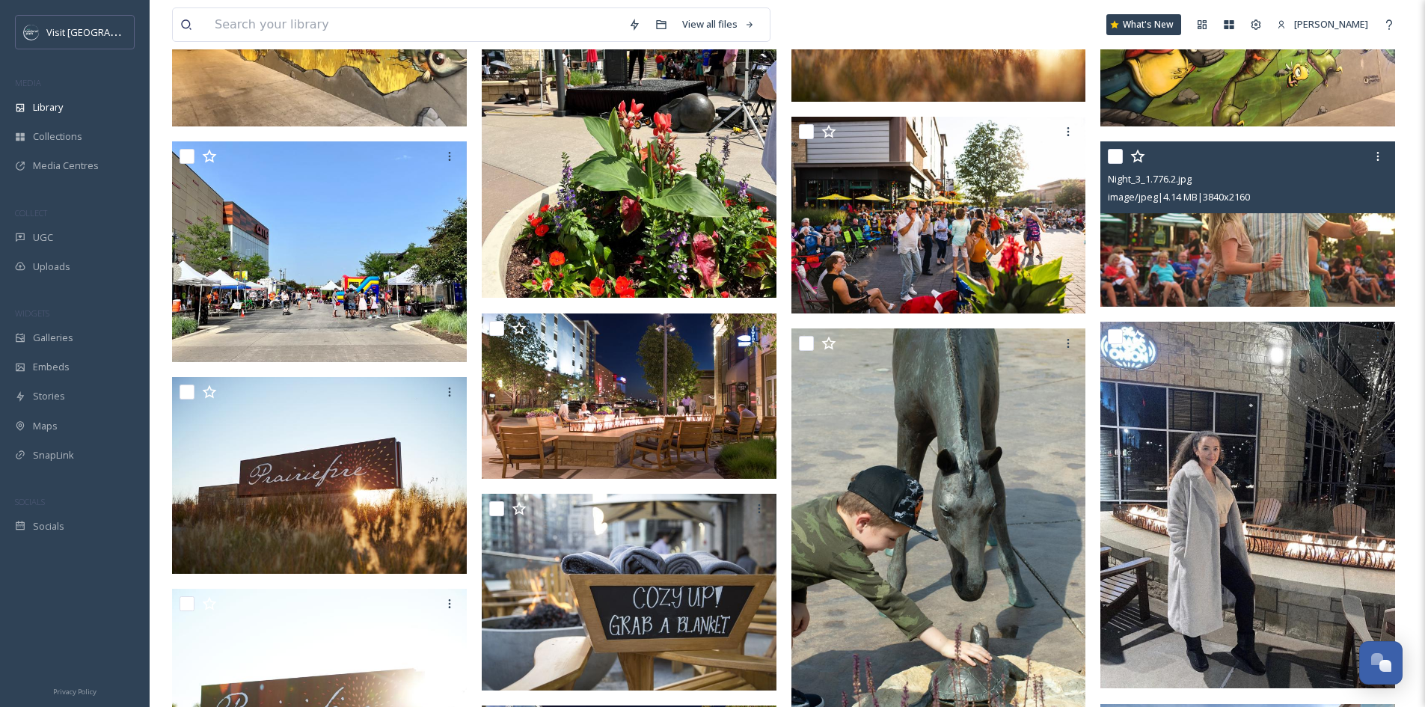
click at [1118, 156] on input "checkbox" at bounding box center [1115, 156] width 15 height 15
checkbox input "true"
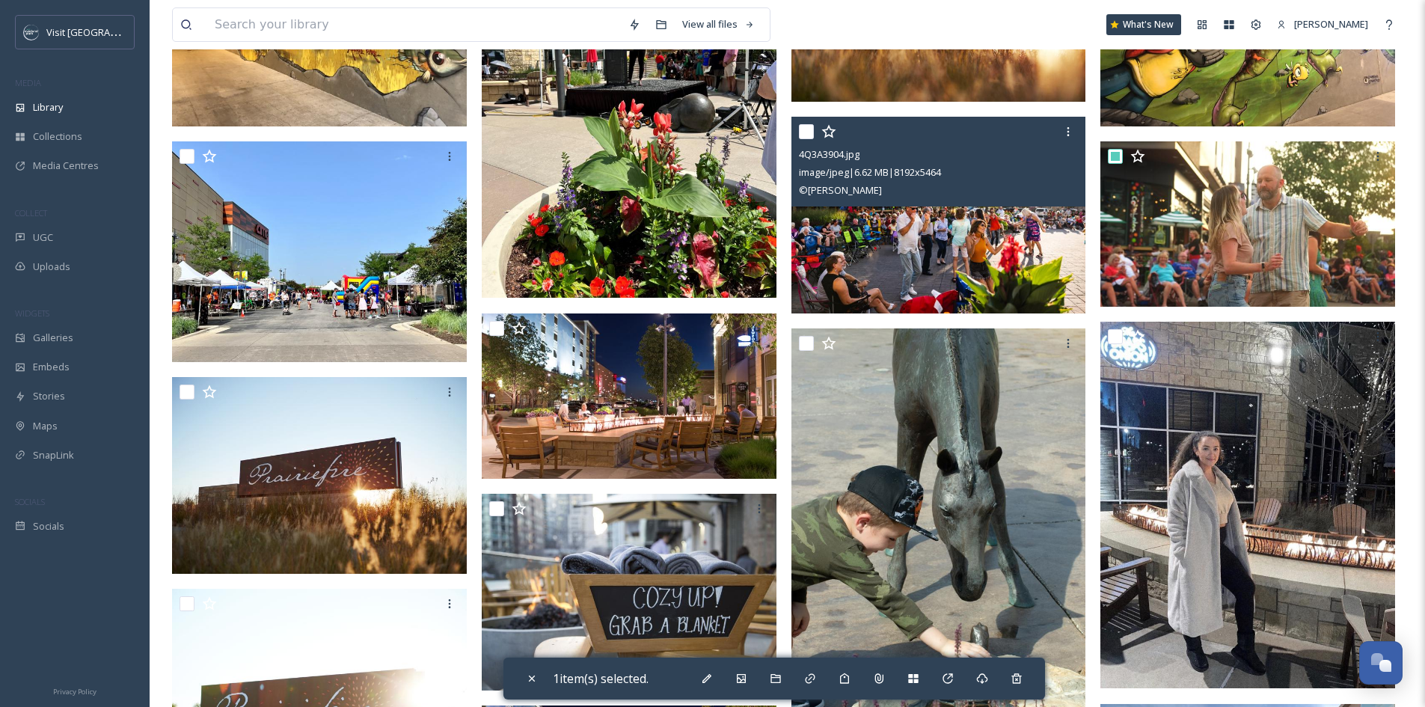
click at [803, 133] on input "checkbox" at bounding box center [806, 131] width 15 height 15
checkbox input "true"
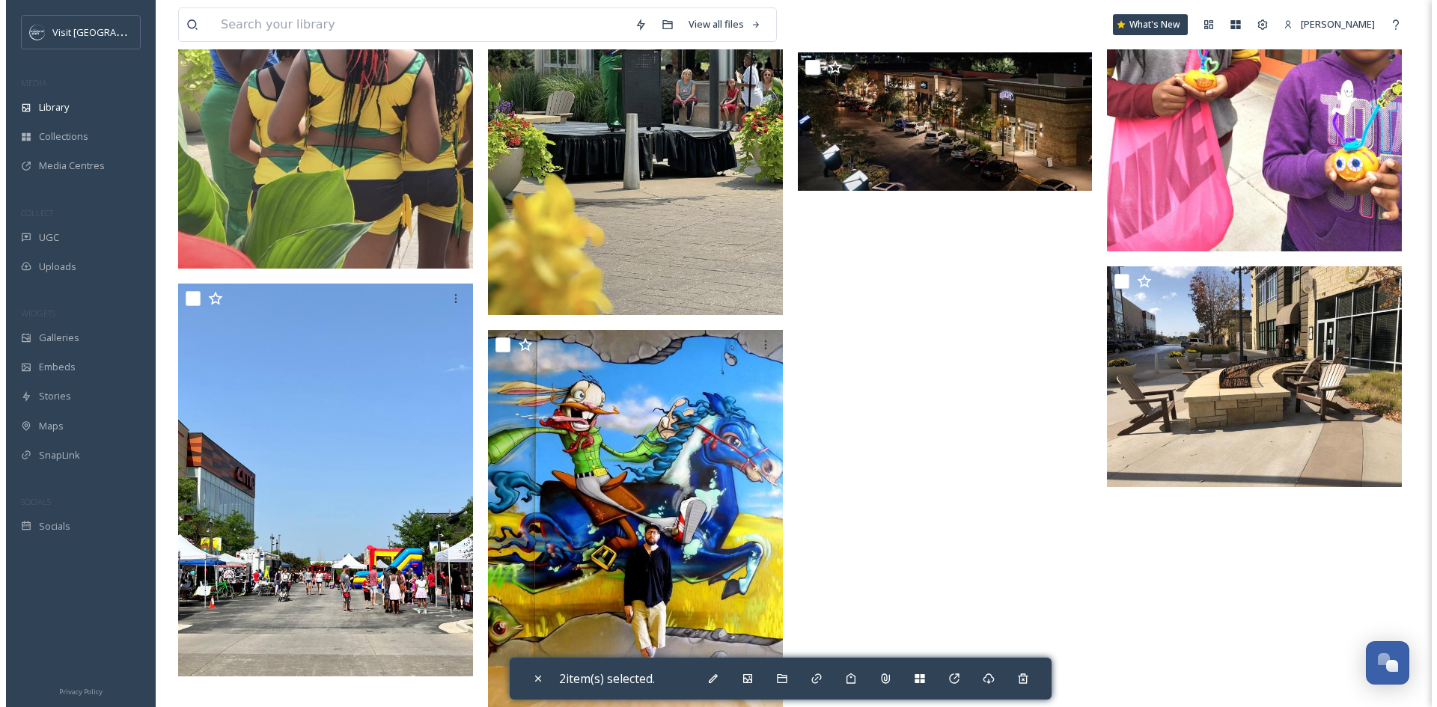
scroll to position [2805, 0]
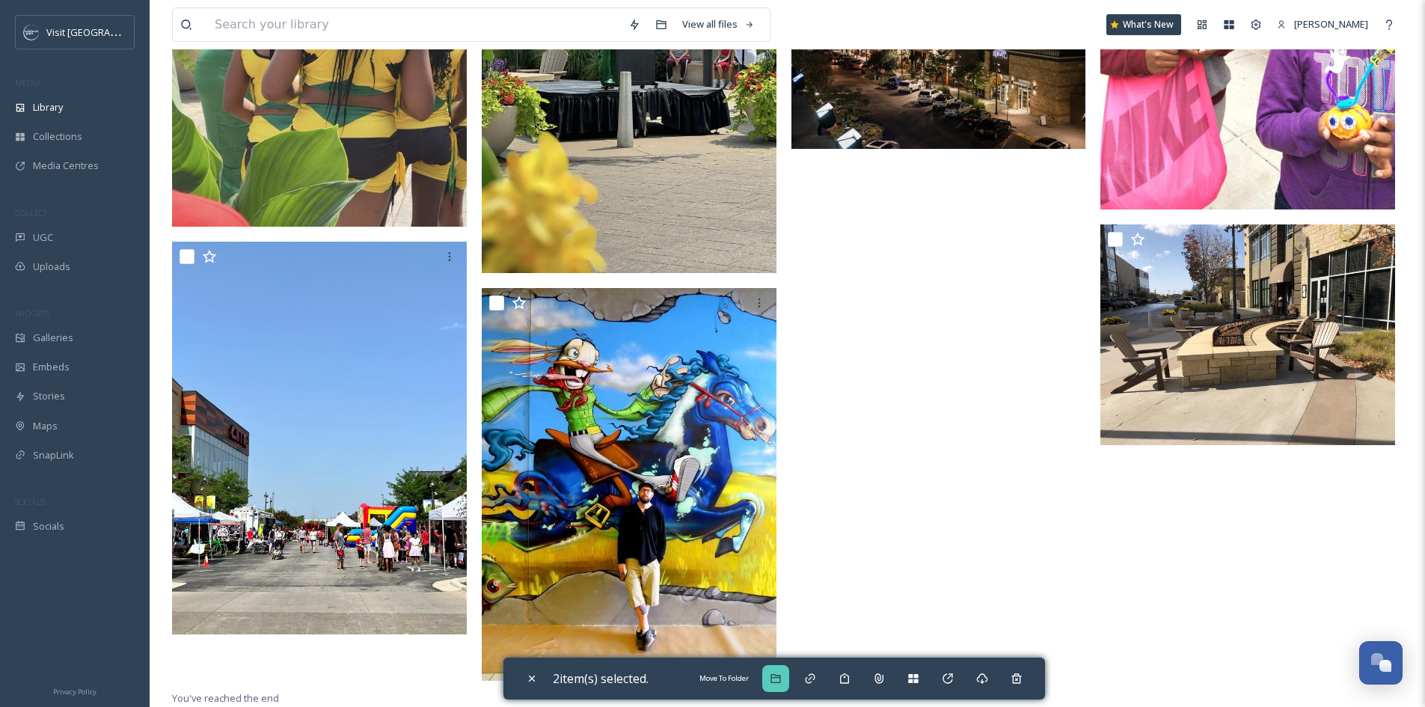
click at [779, 677] on icon at bounding box center [776, 678] width 10 height 9
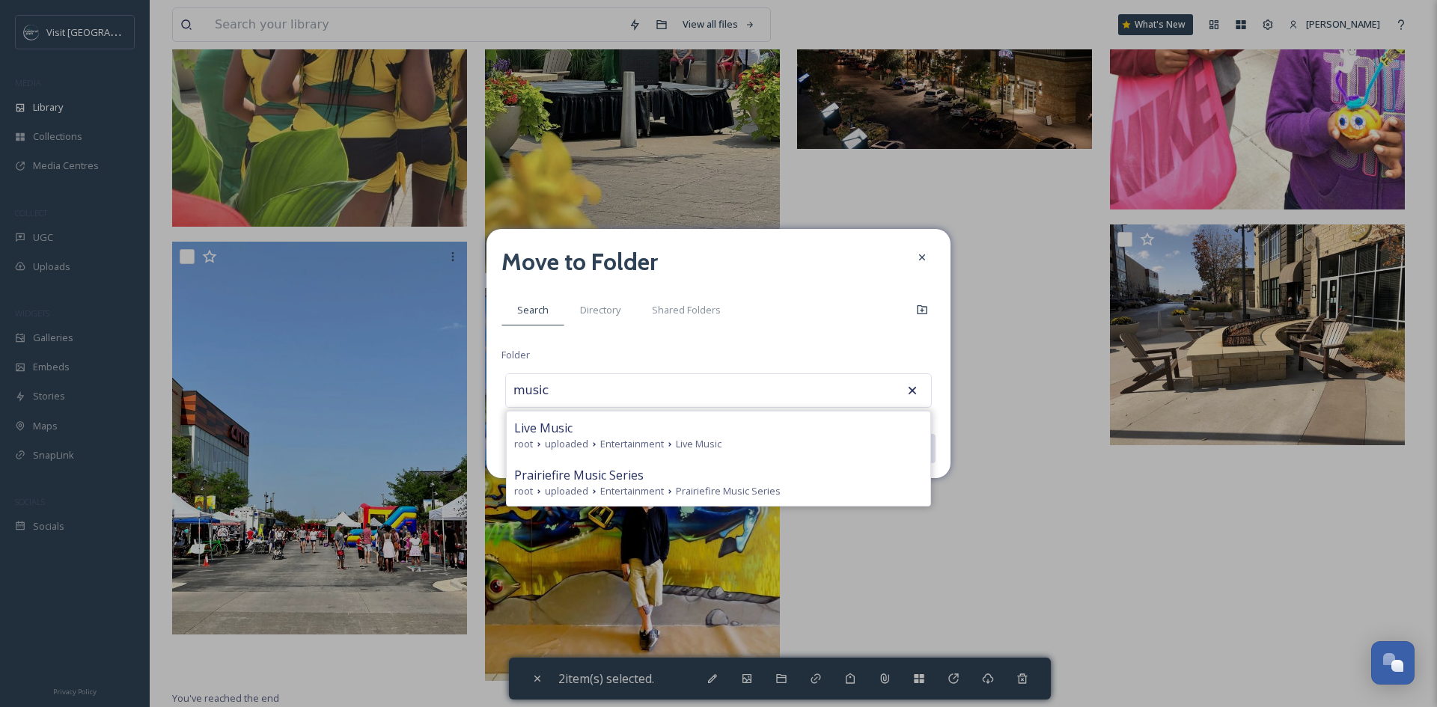
click at [618, 497] on span "Entertainment" at bounding box center [632, 491] width 64 height 14
type input "Prairiefire Music Series"
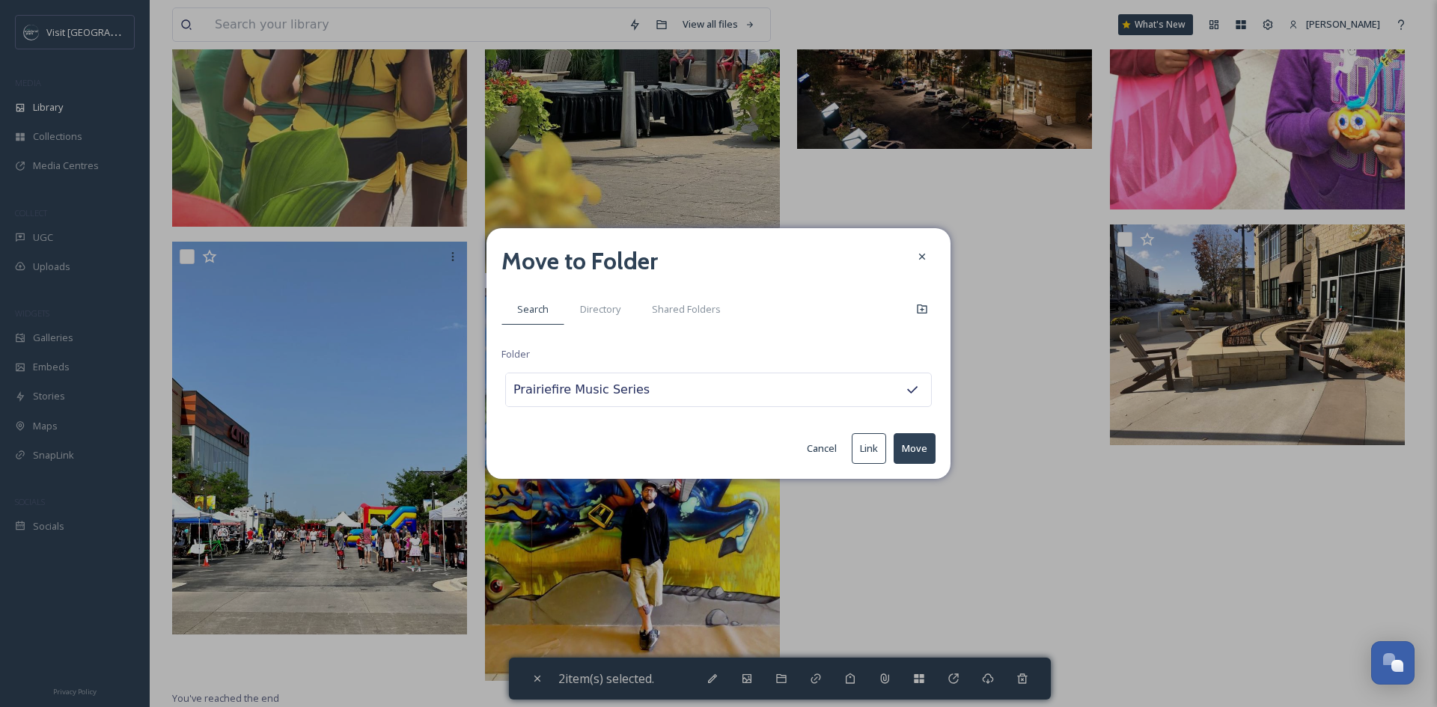
click at [918, 450] on button "Move" at bounding box center [914, 448] width 42 height 31
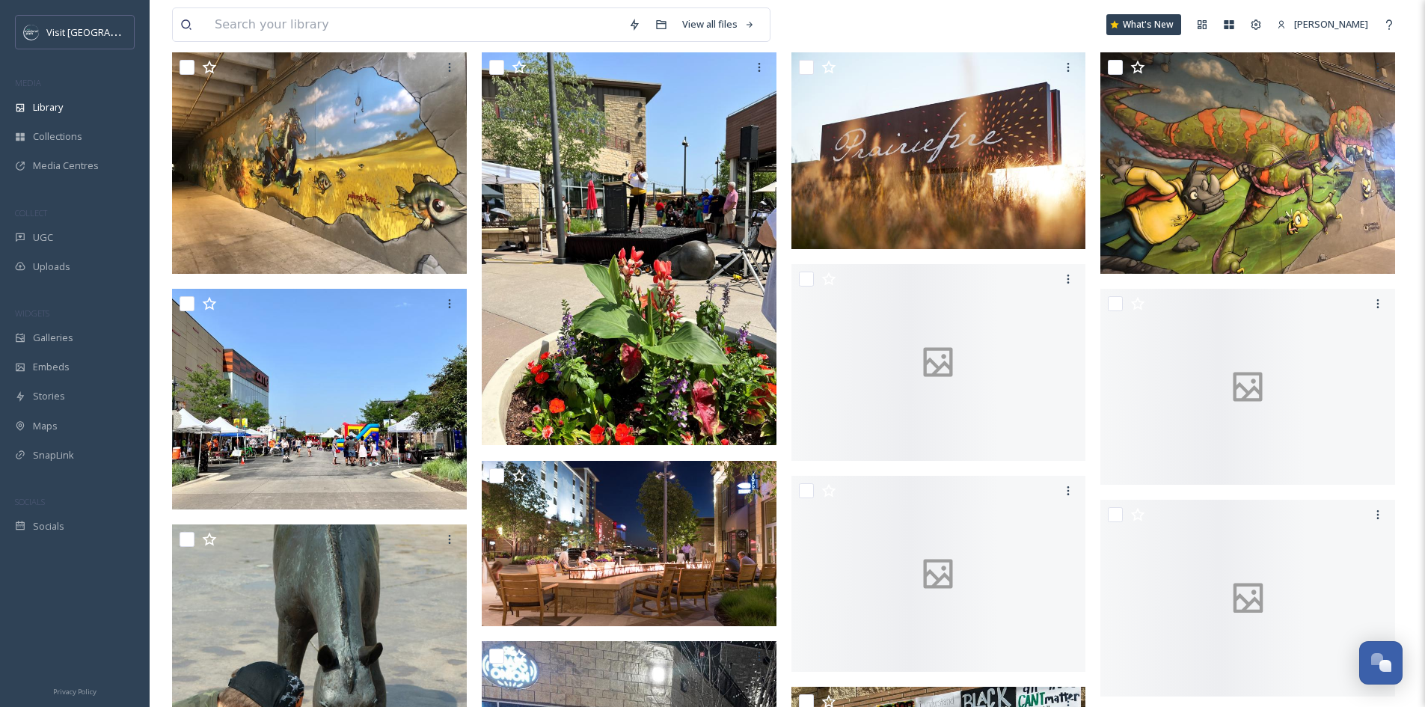
scroll to position [0, 0]
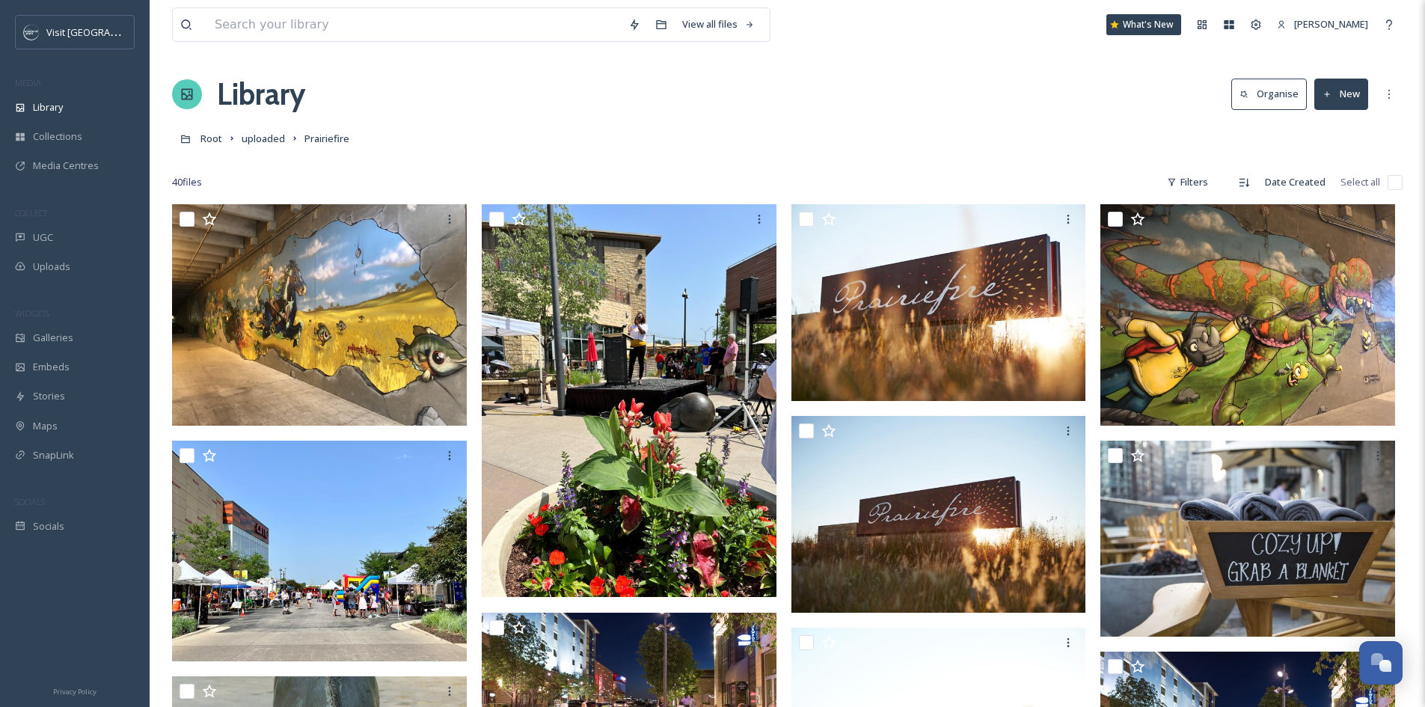
click at [1392, 183] on input "checkbox" at bounding box center [1395, 182] width 15 height 15
checkbox input "true"
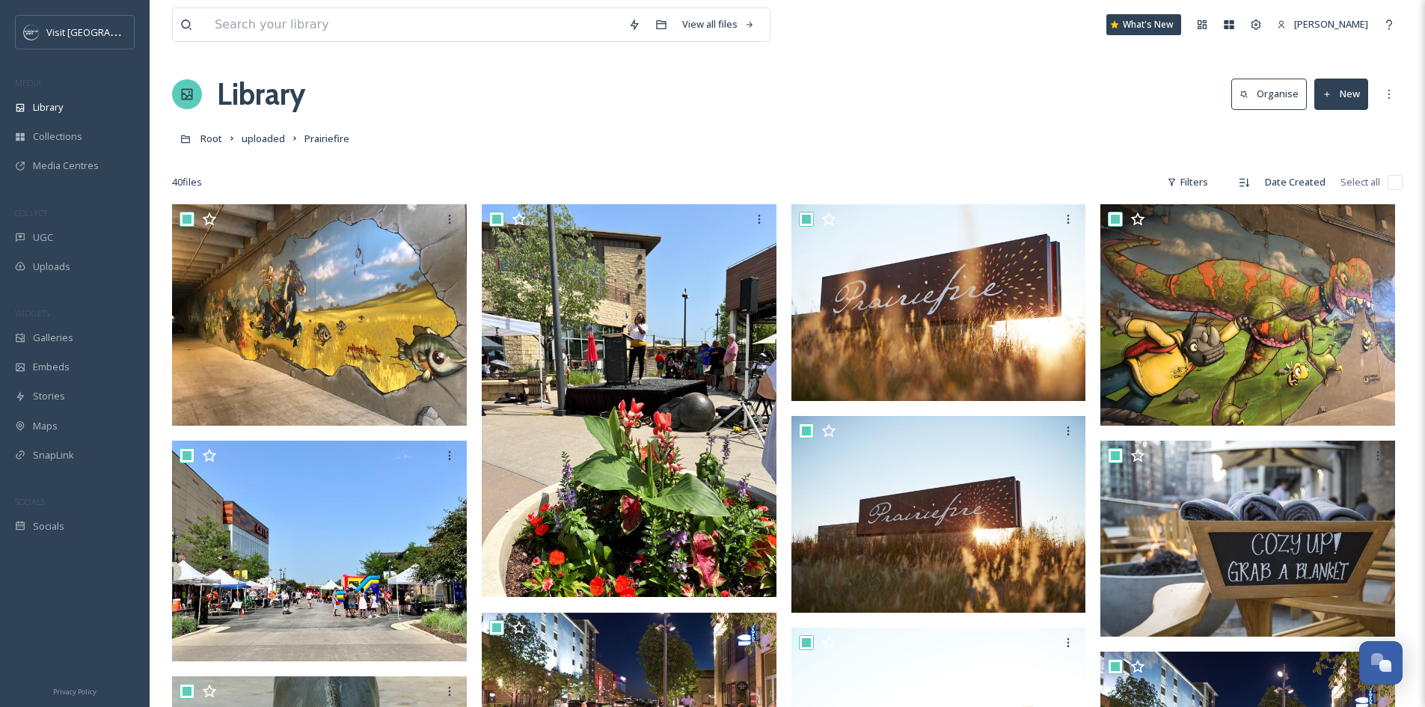
checkbox input "true"
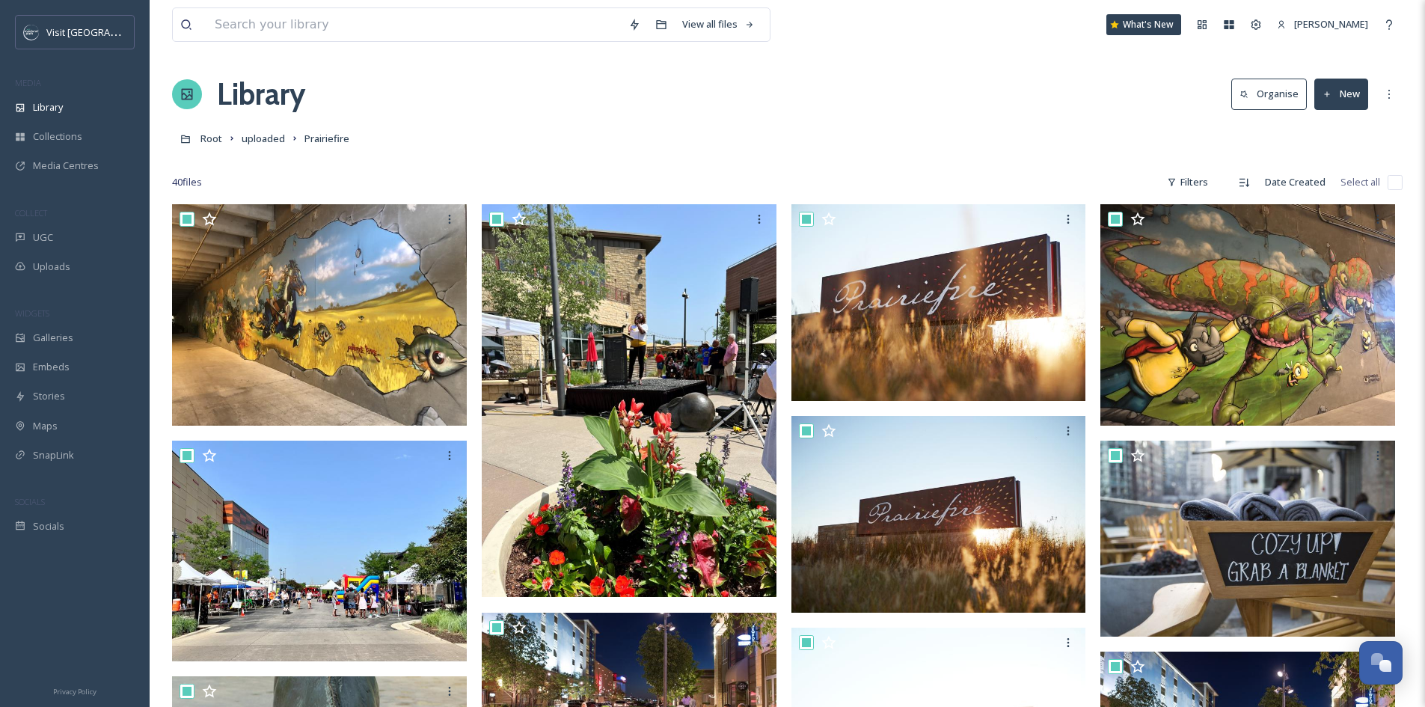
checkbox input "true"
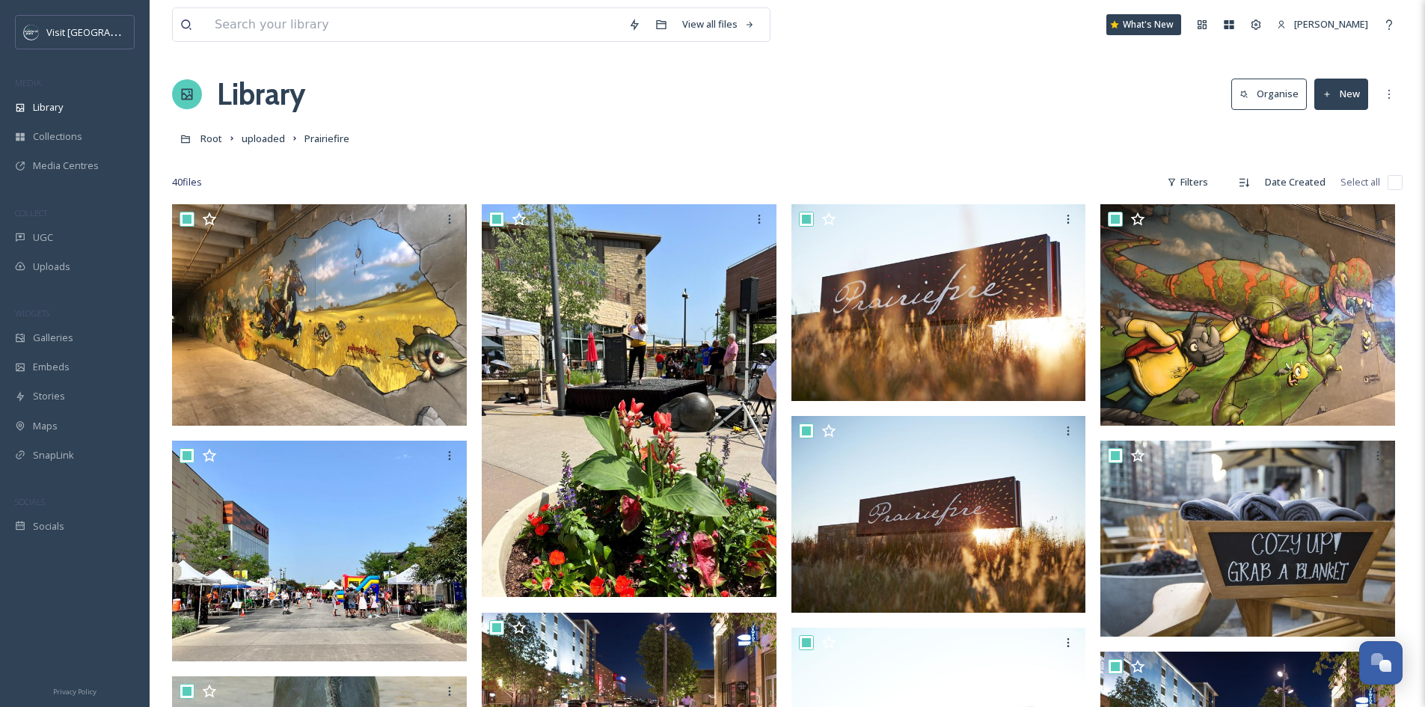
checkbox input "true"
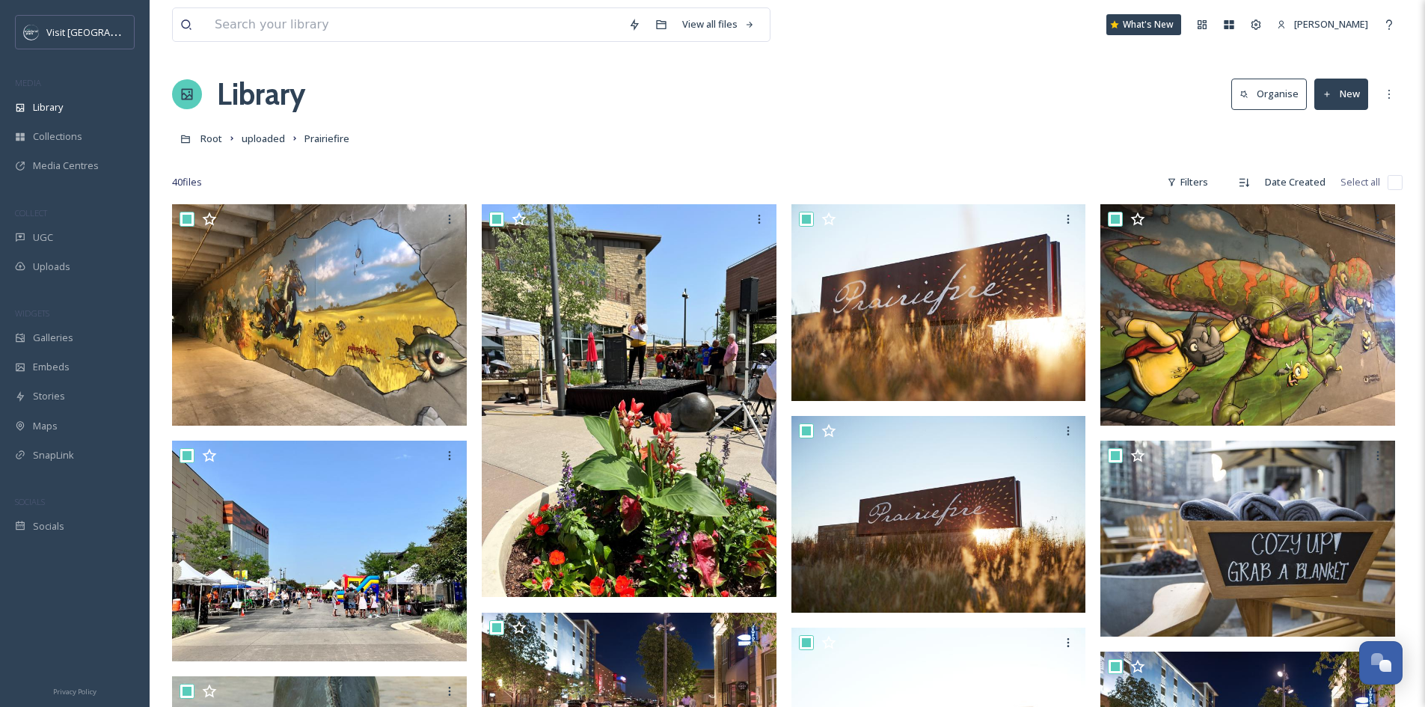
checkbox input "true"
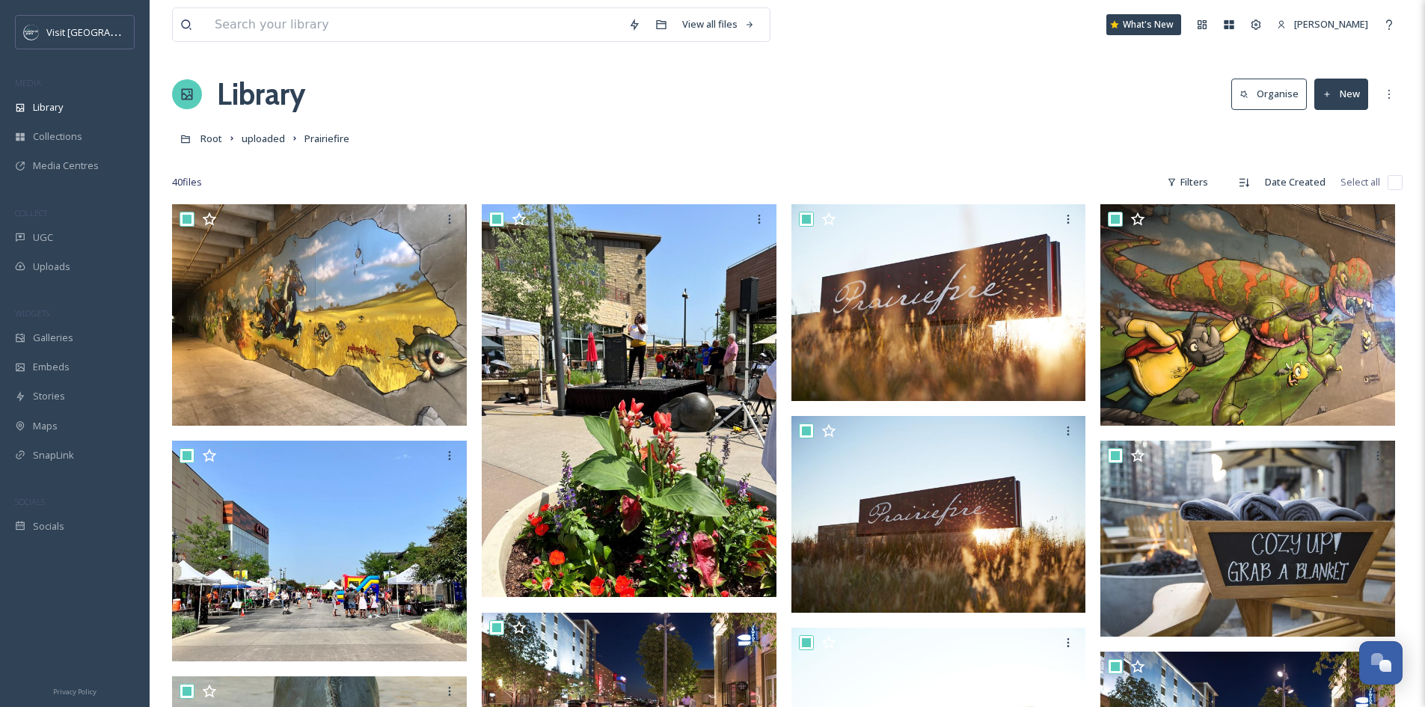
checkbox input "true"
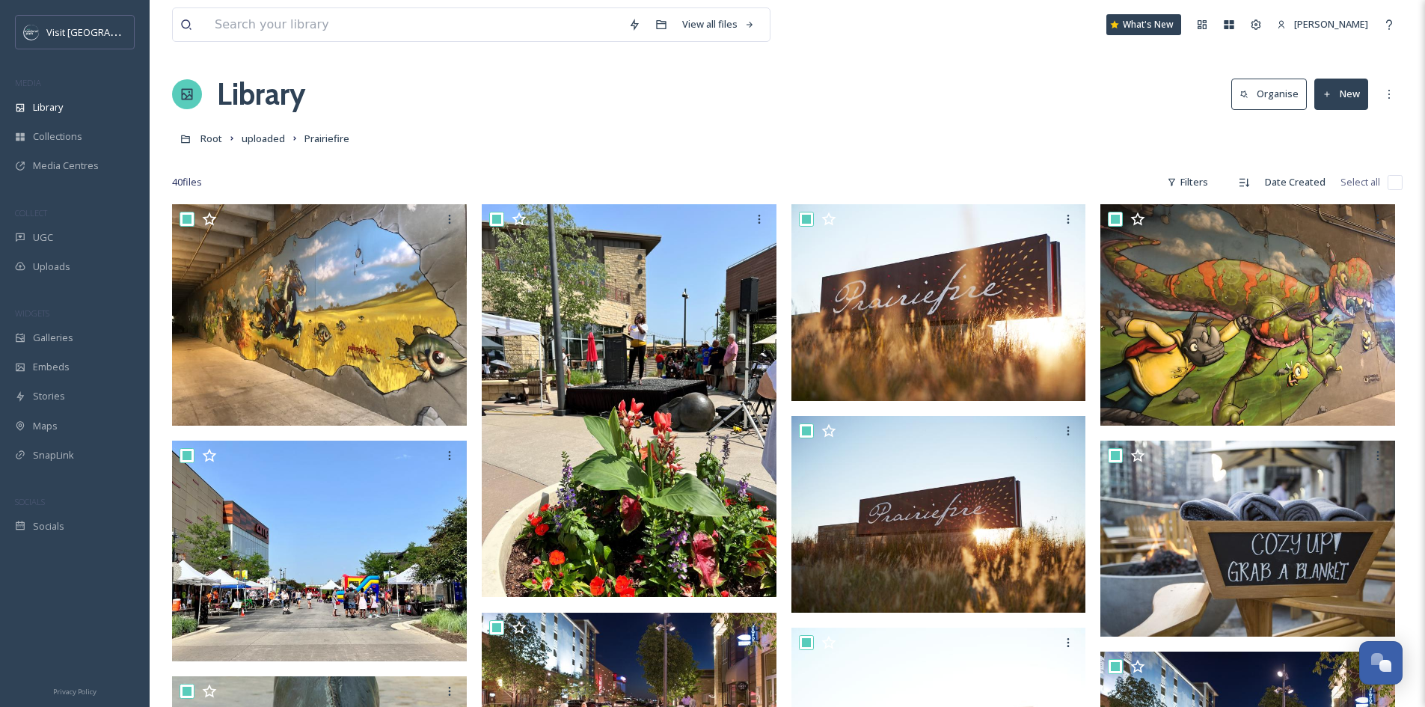
checkbox input "true"
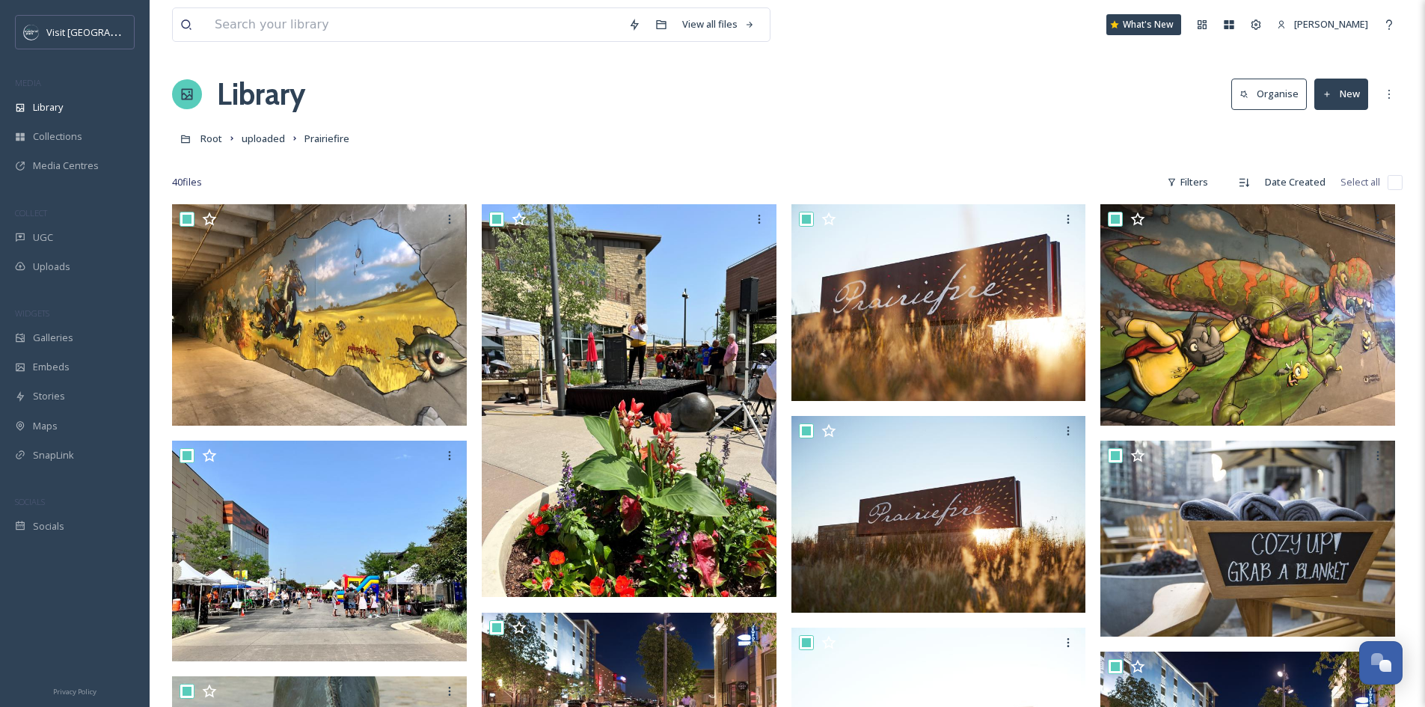
checkbox input "true"
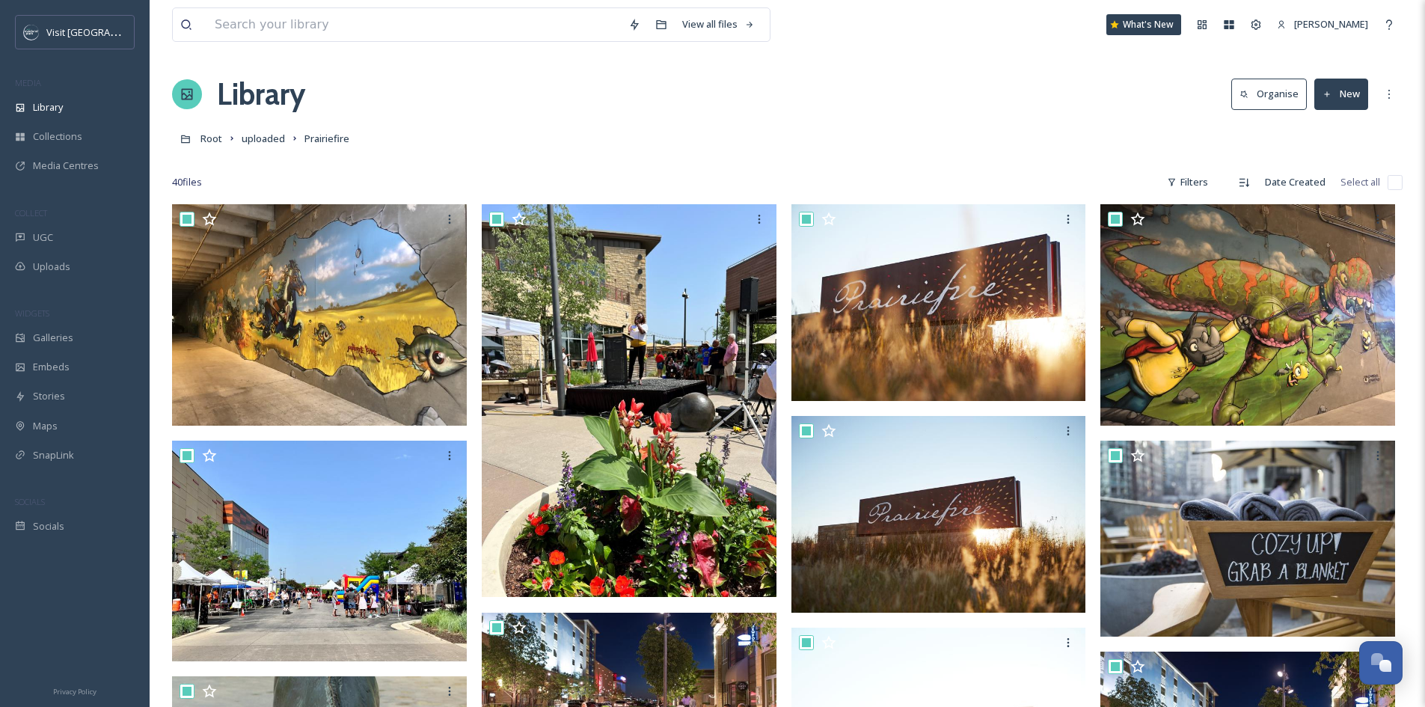
checkbox input "true"
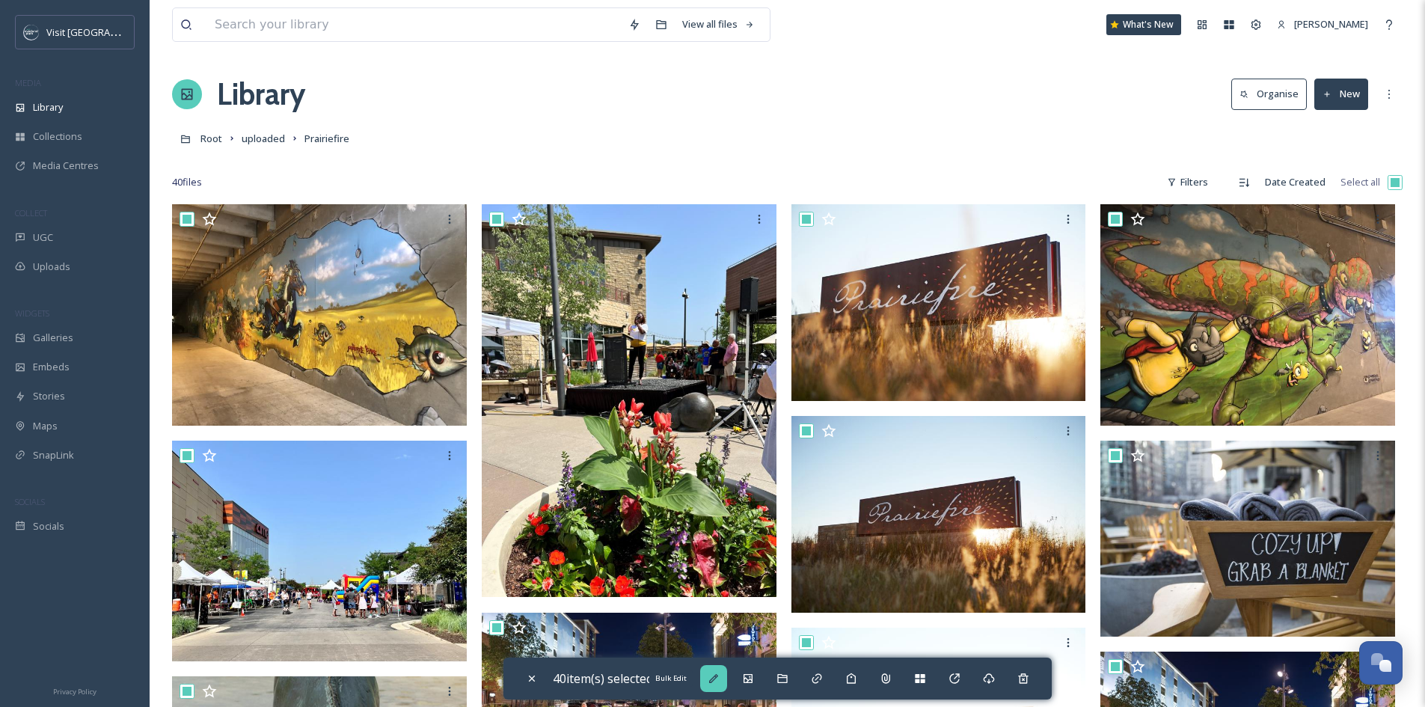
click at [712, 683] on icon at bounding box center [714, 679] width 12 height 12
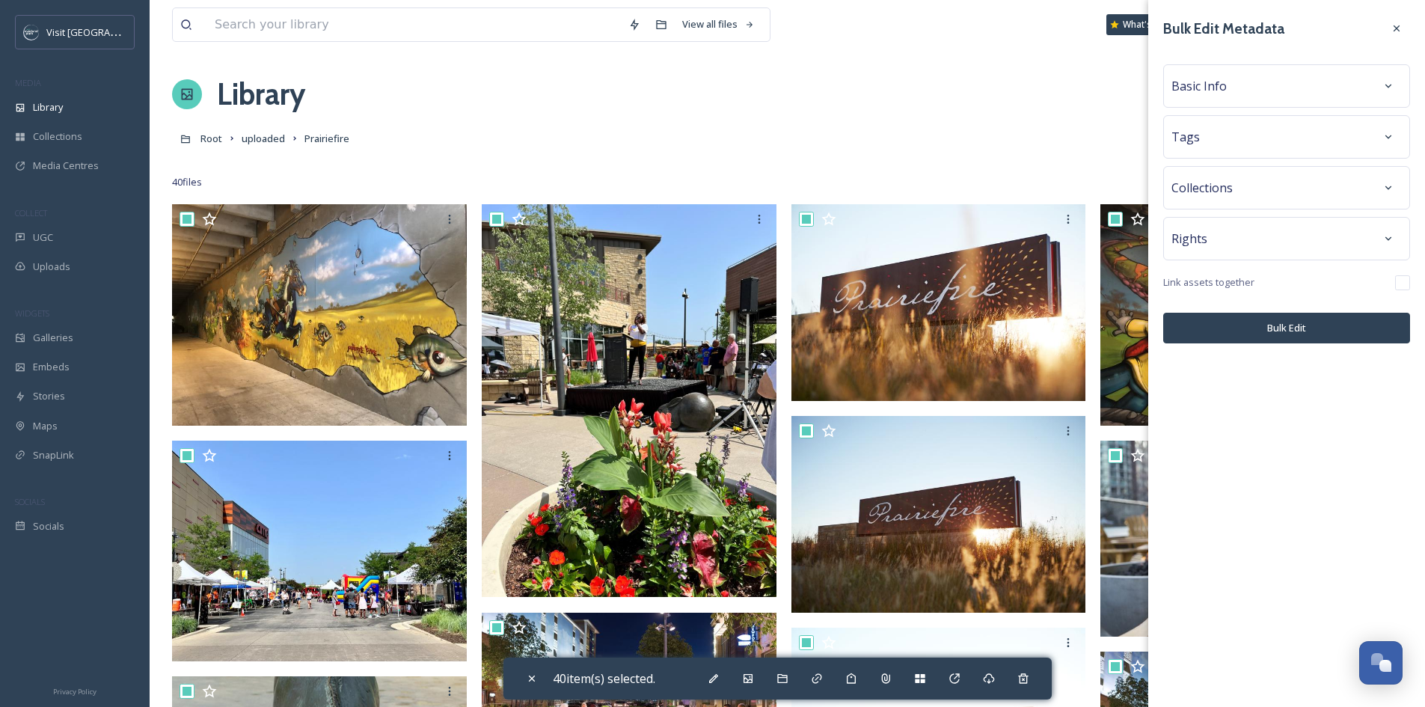
click at [1286, 94] on div "Basic Info" at bounding box center [1287, 86] width 230 height 27
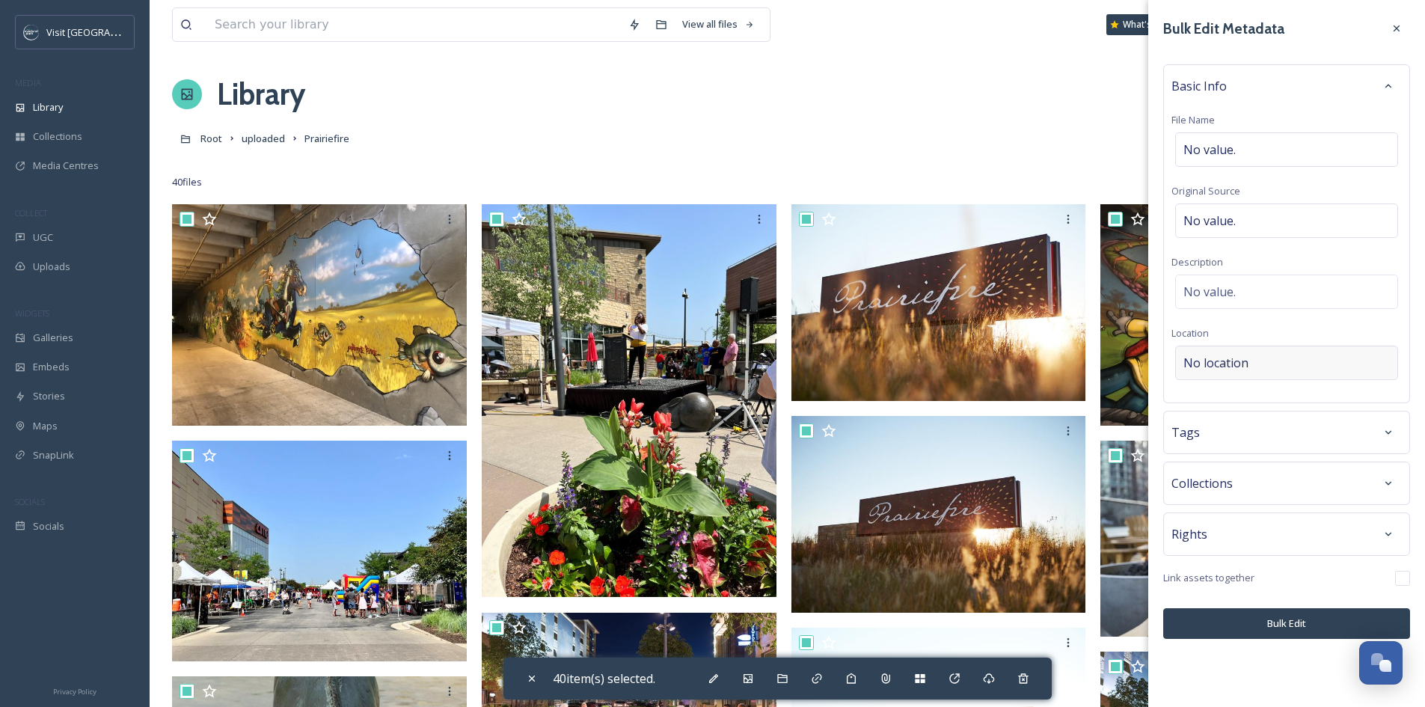
click at [1303, 379] on div "No location" at bounding box center [1287, 363] width 223 height 34
click at [1285, 363] on input at bounding box center [1286, 362] width 221 height 33
type input "Prairiefire"
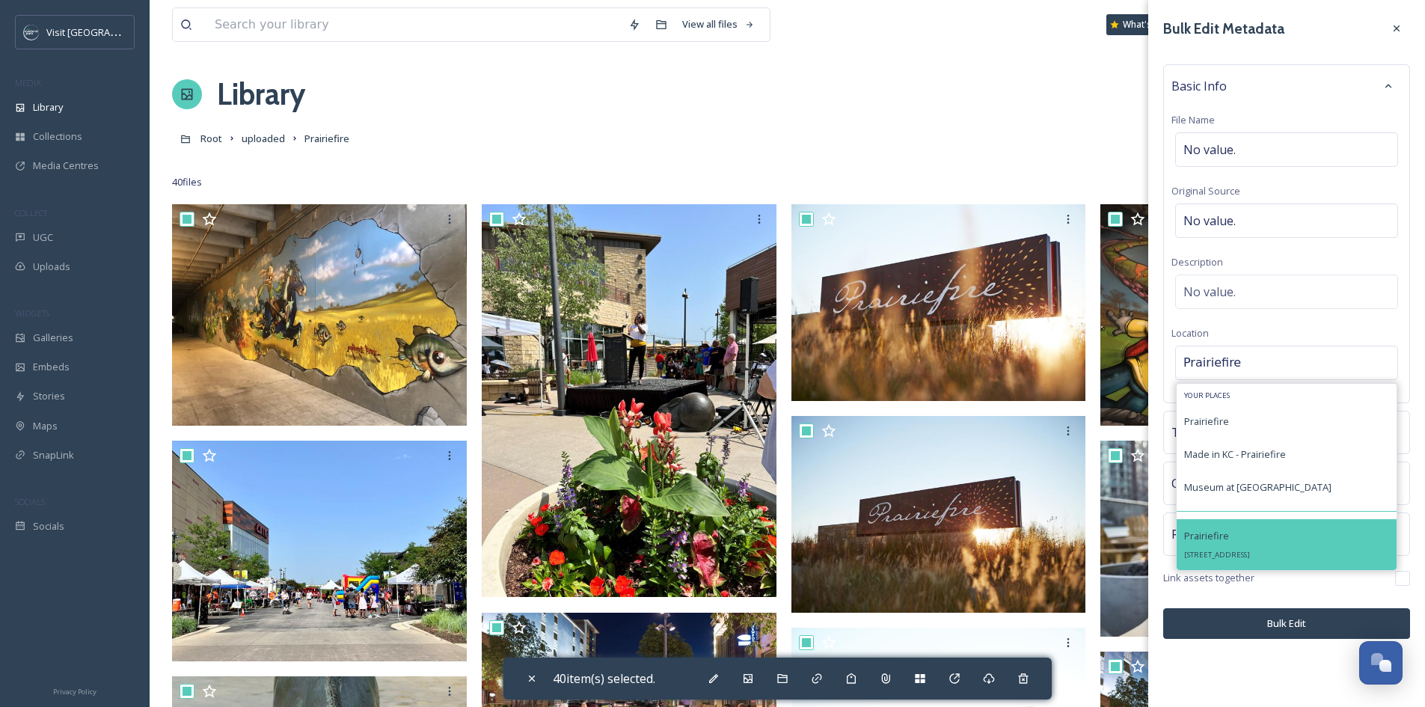
click at [1250, 550] on div "Prairiefire [STREET_ADDRESS]" at bounding box center [1218, 545] width 66 height 36
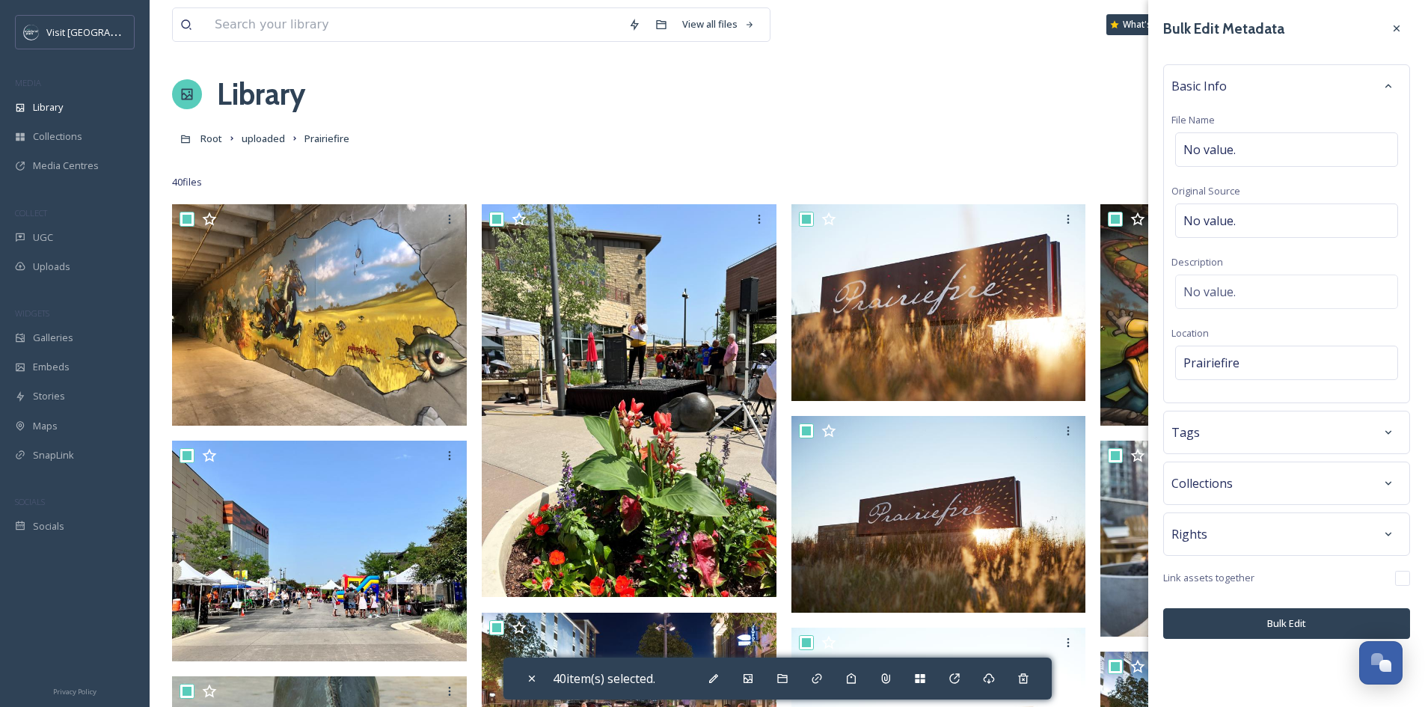
click at [1337, 437] on div "Tags" at bounding box center [1287, 432] width 230 height 27
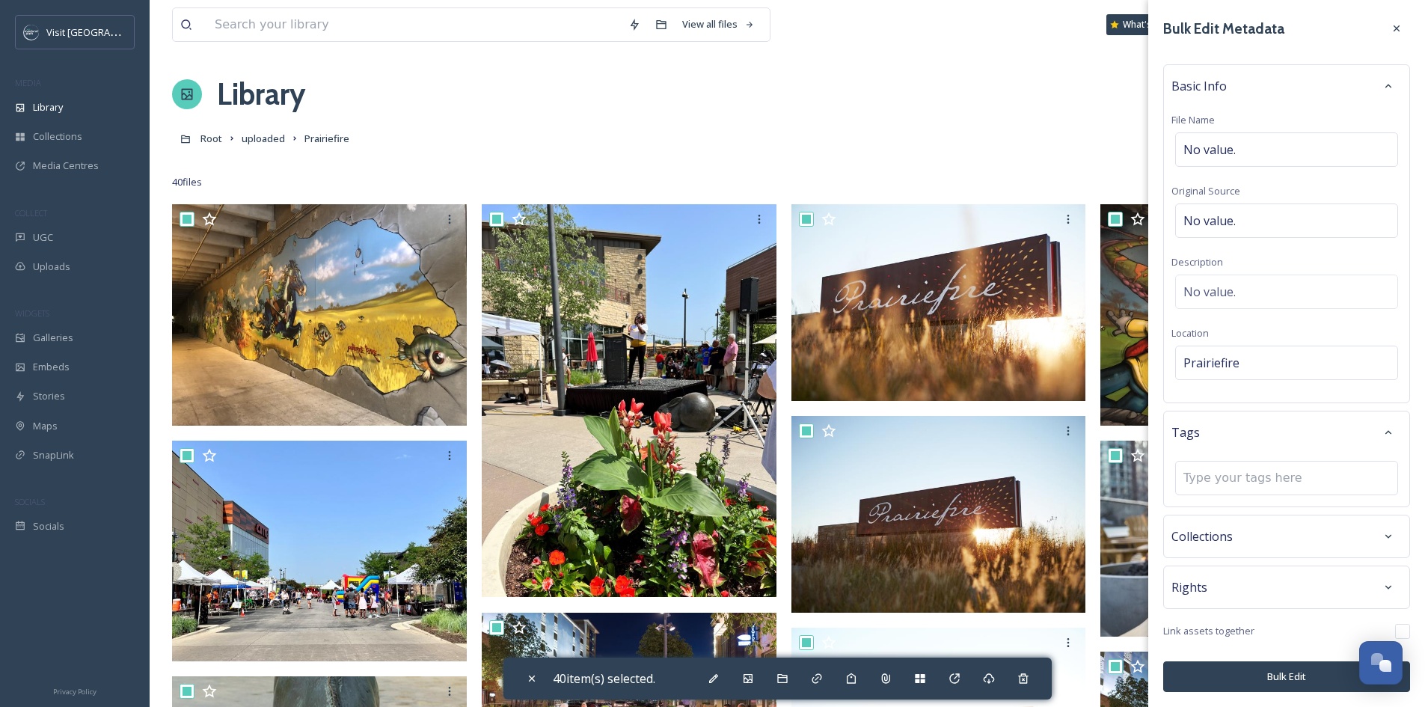
click at [1277, 685] on button "Bulk Edit" at bounding box center [1287, 676] width 247 height 31
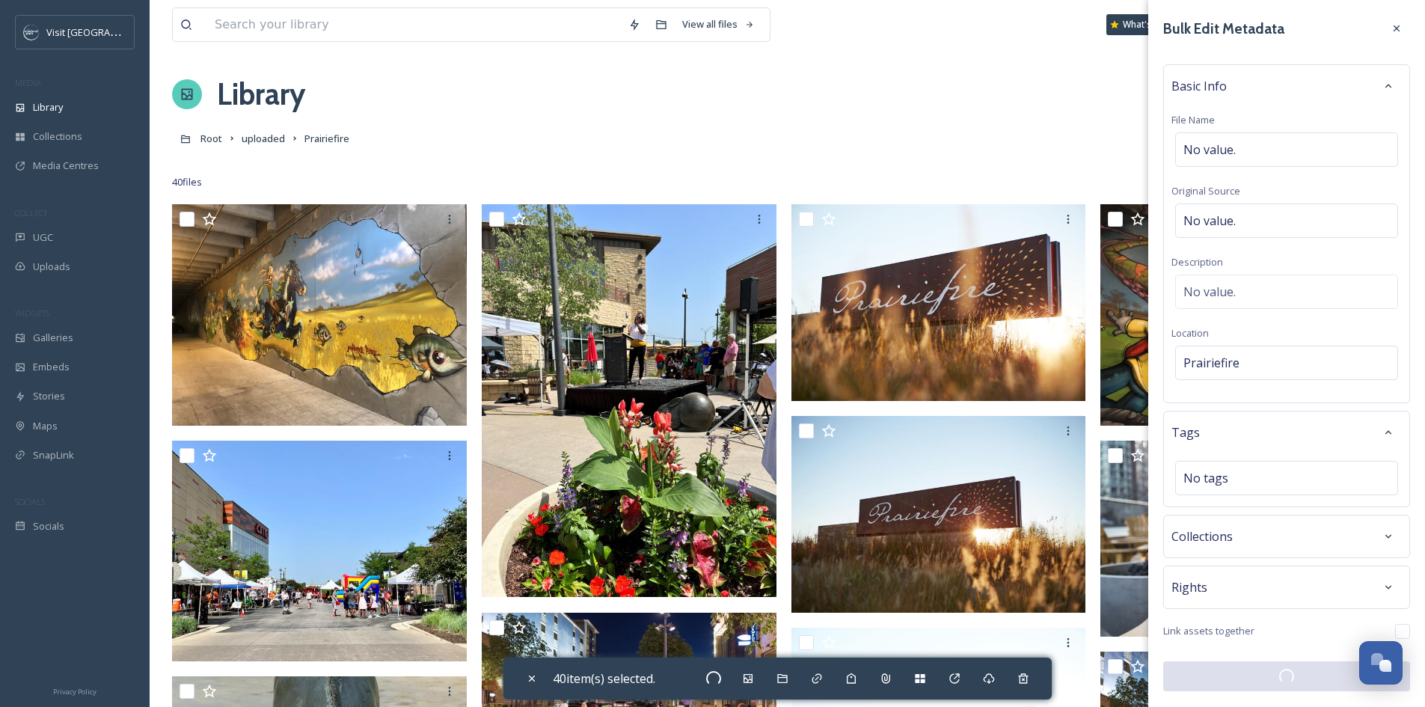
checkbox input "false"
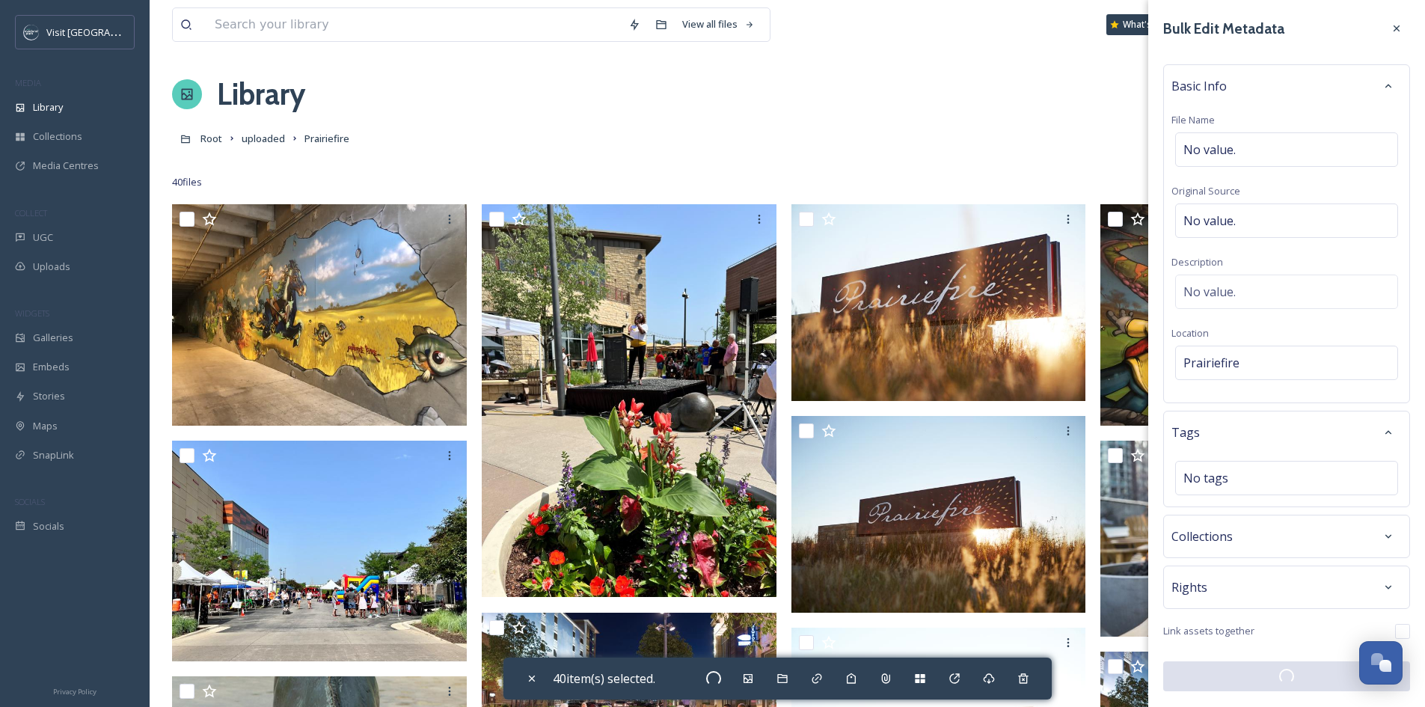
checkbox input "false"
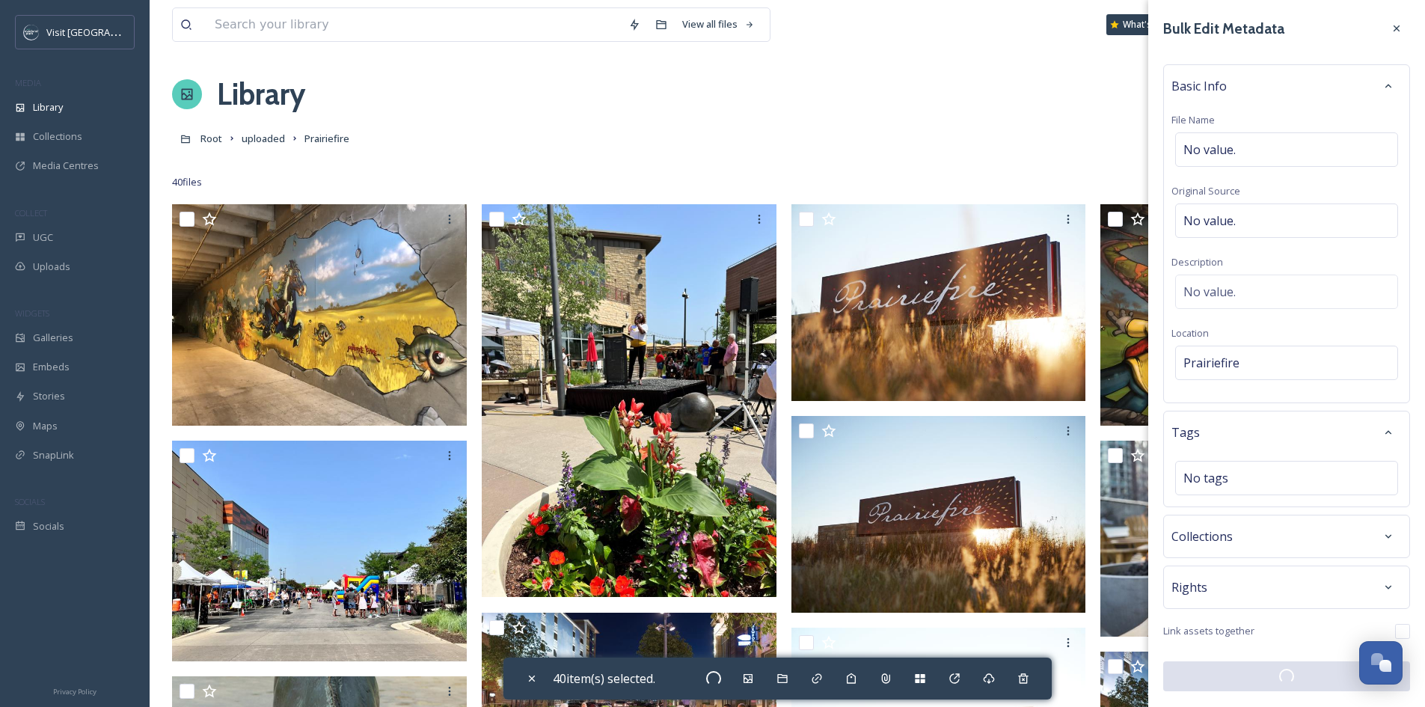
checkbox input "false"
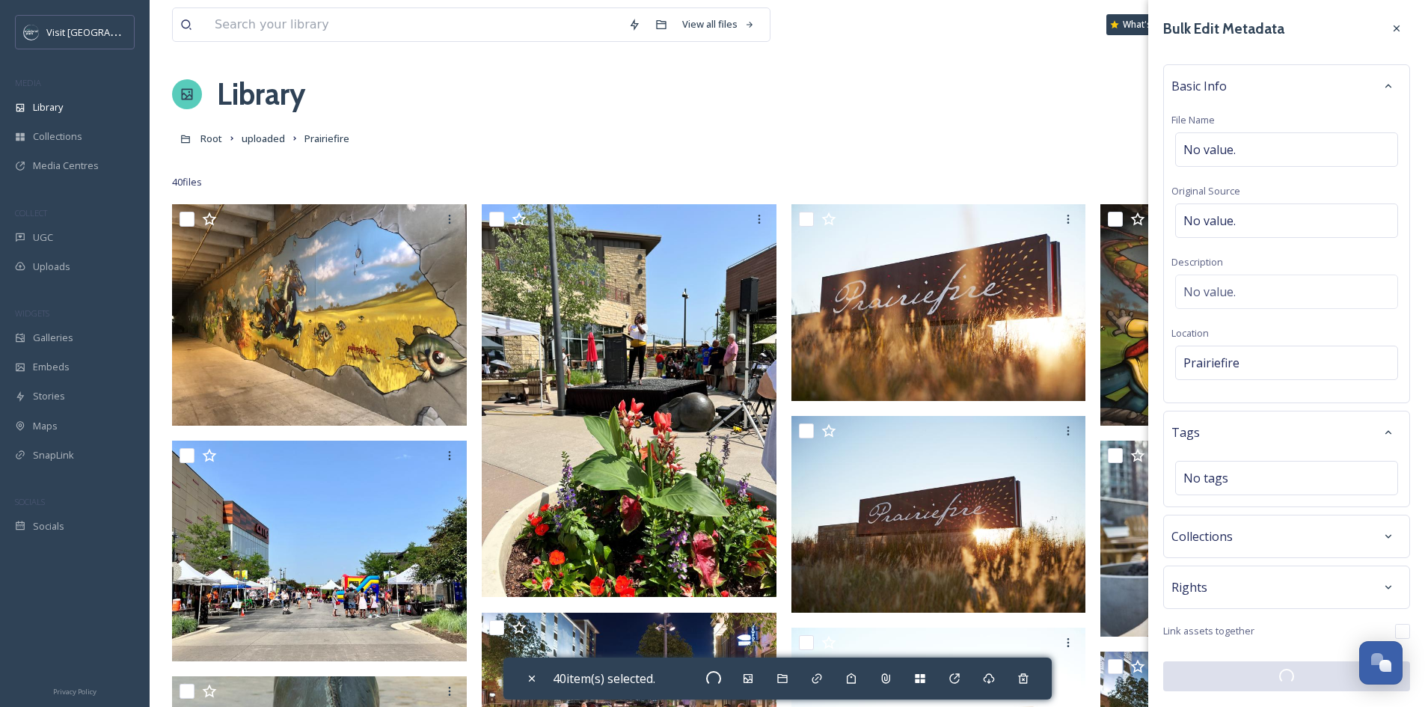
checkbox input "false"
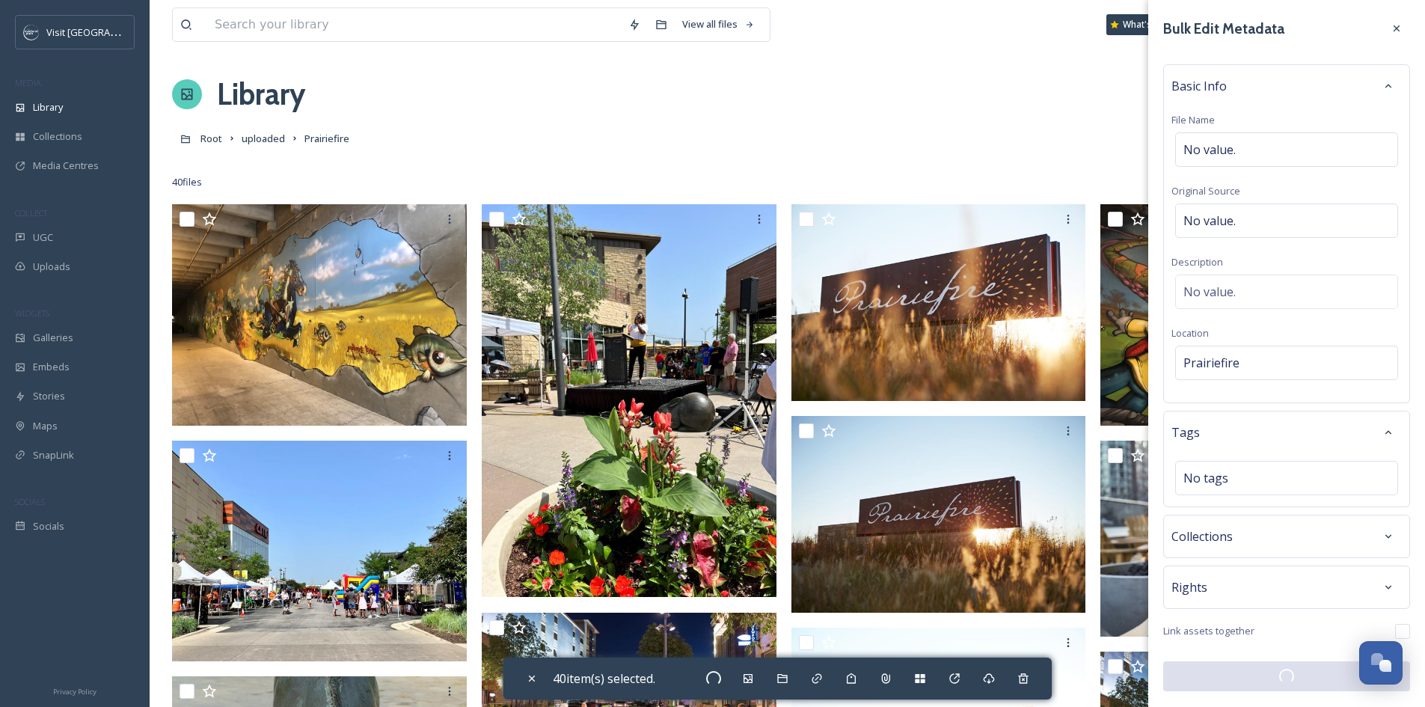
checkbox input "false"
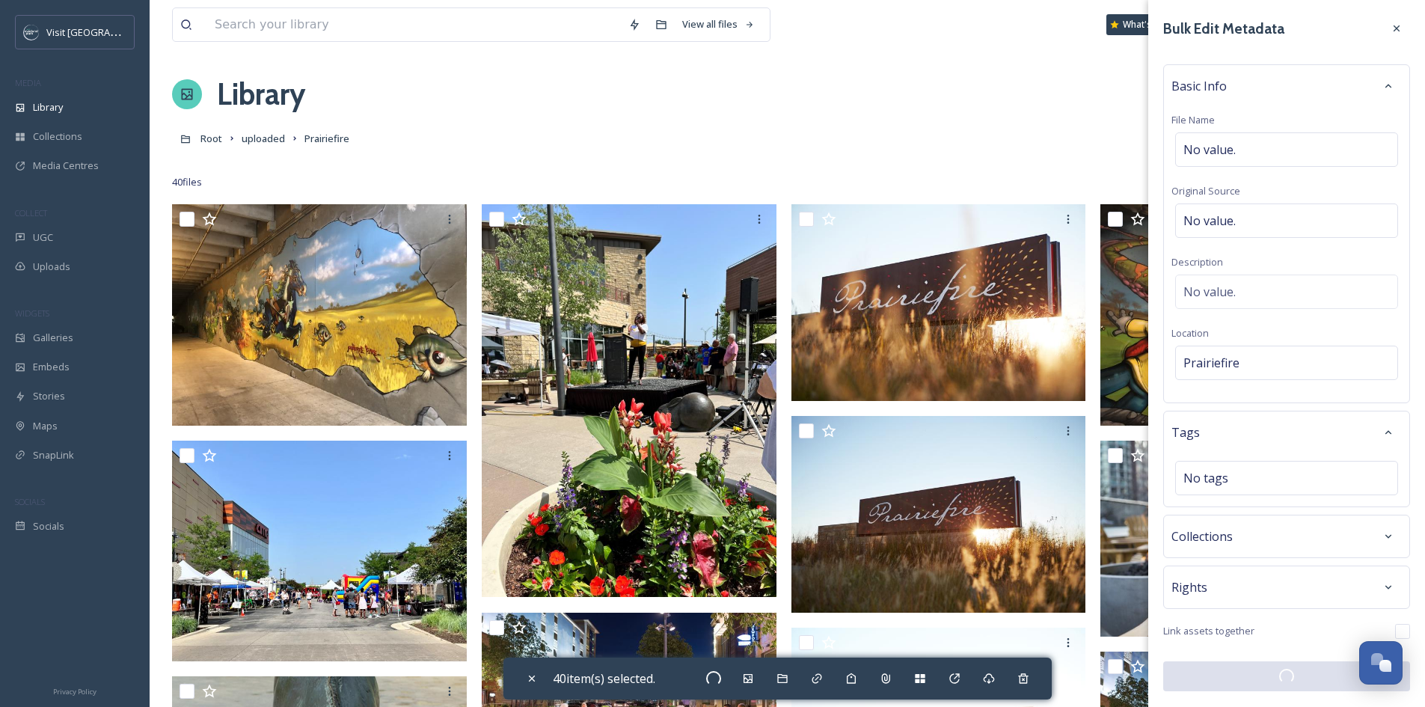
checkbox input "false"
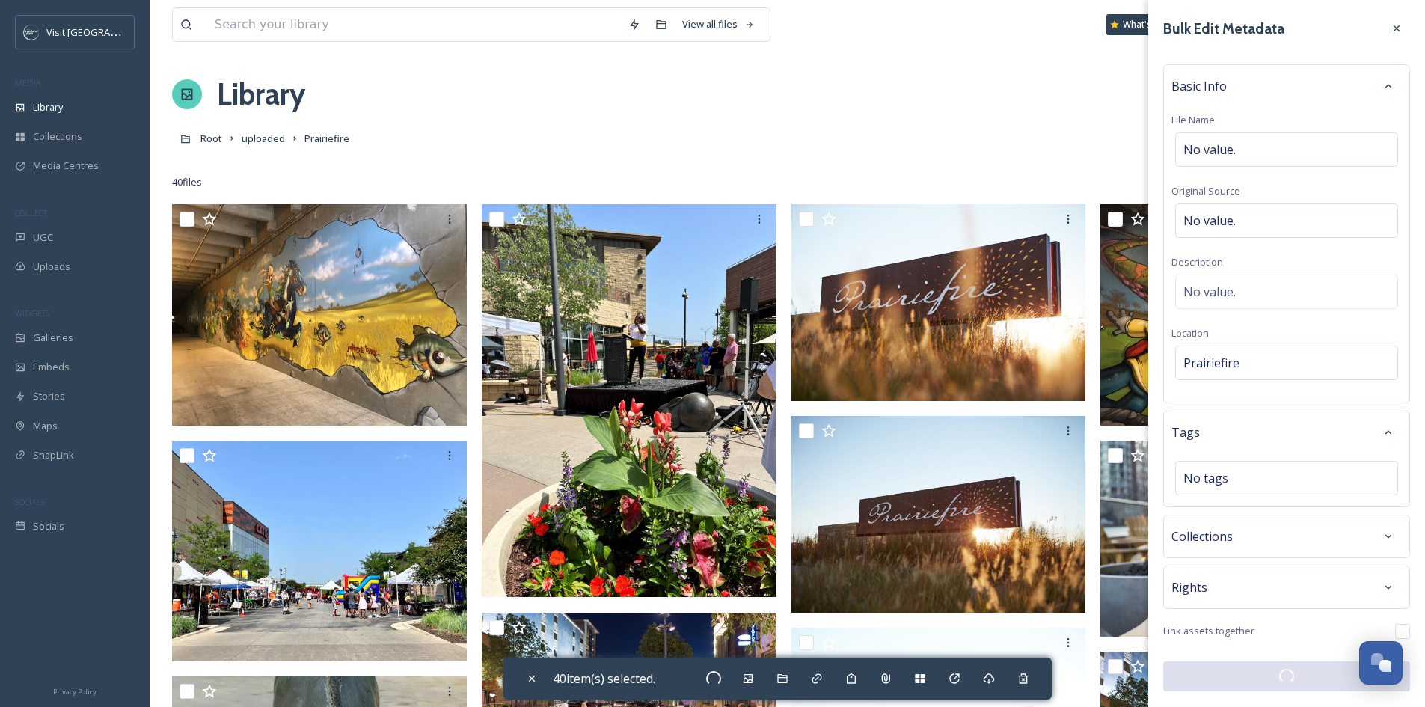
checkbox input "false"
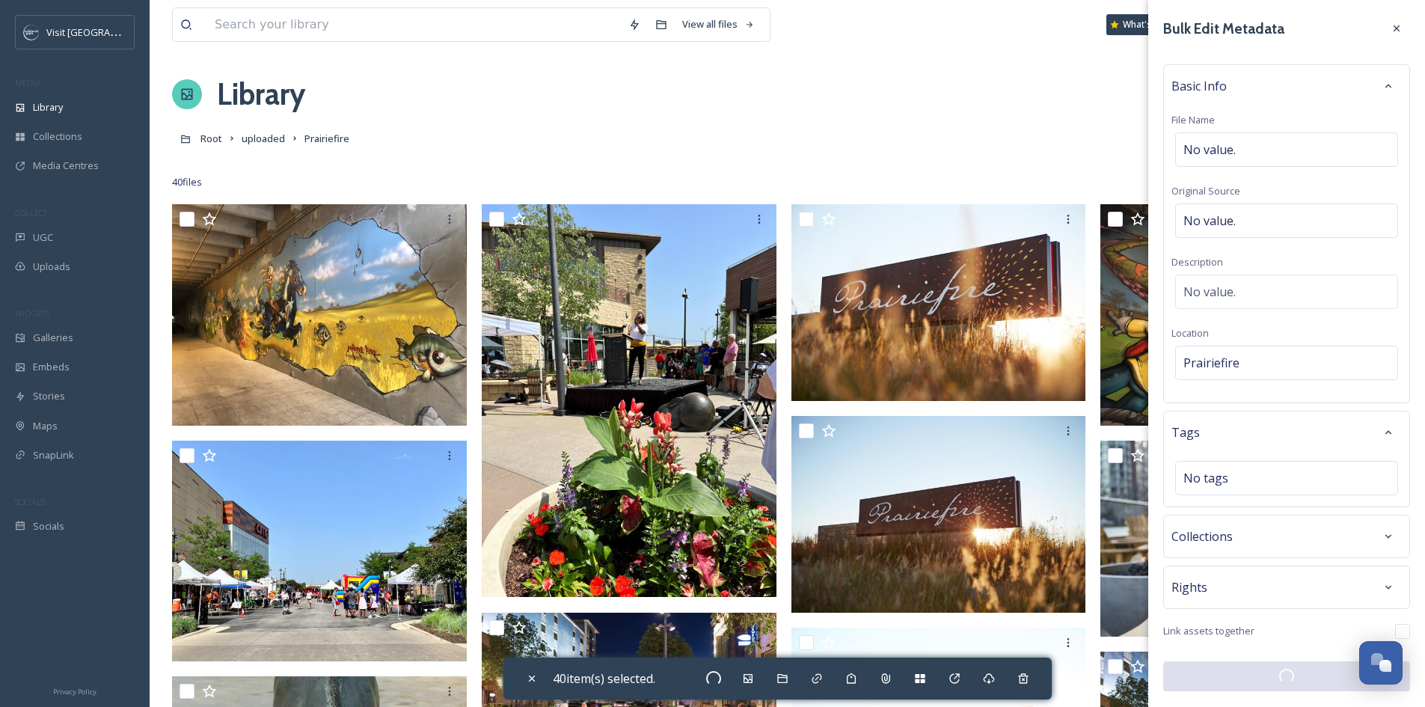
checkbox input "false"
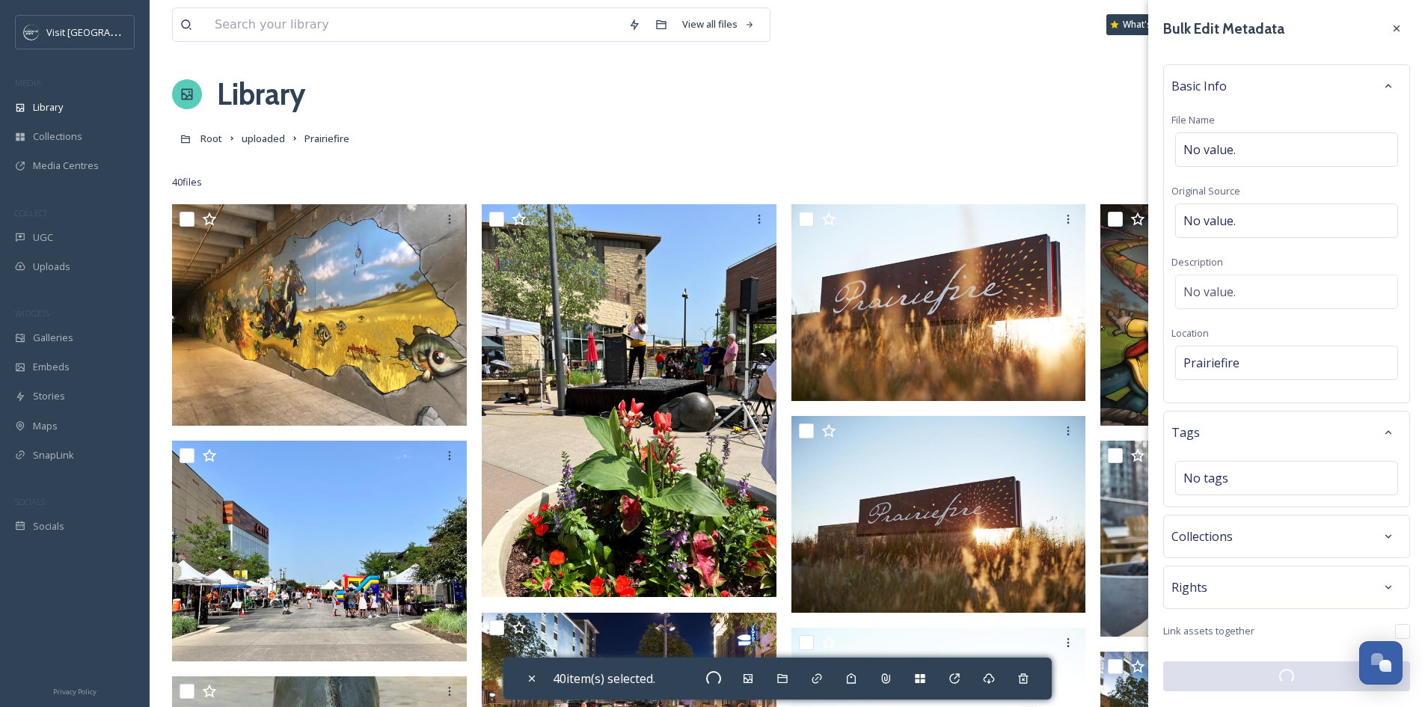
checkbox input "false"
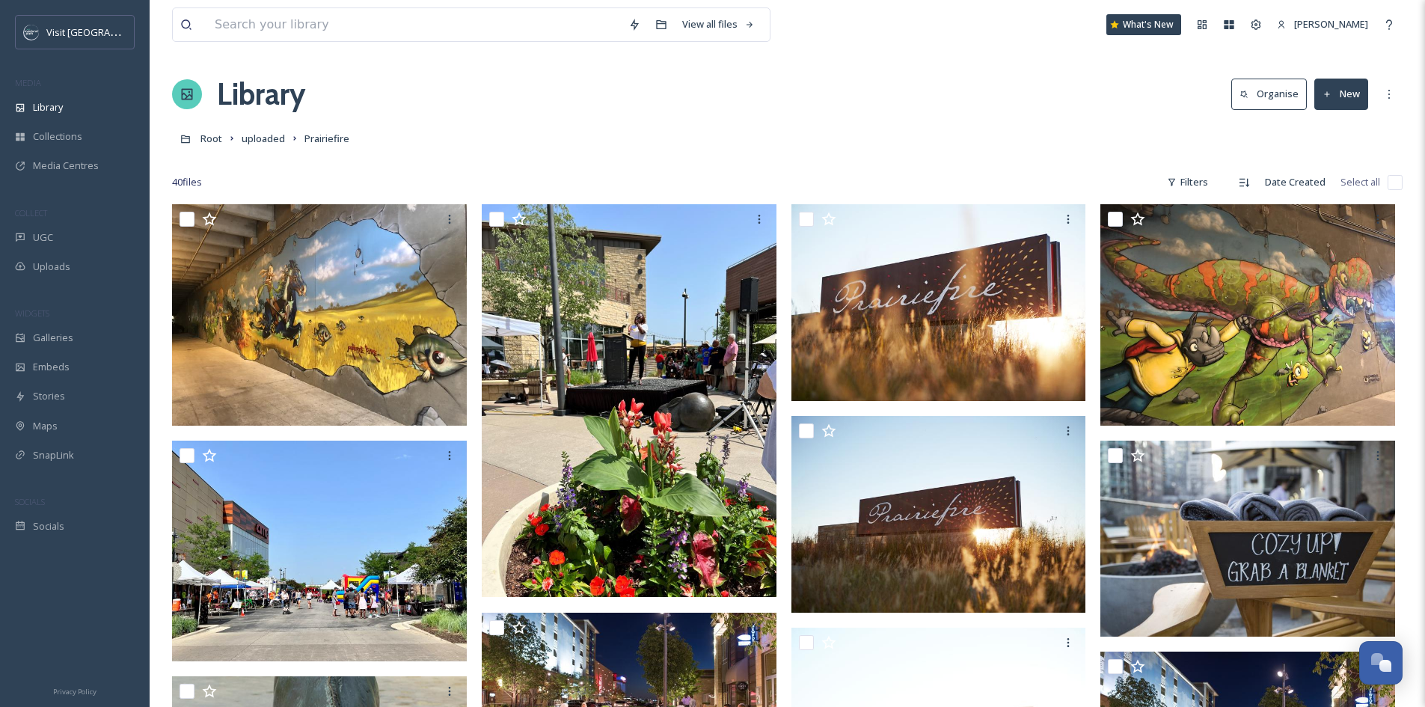
click at [1354, 95] on button "New" at bounding box center [1342, 94] width 54 height 31
click at [1341, 185] on div "Folder" at bounding box center [1325, 187] width 85 height 29
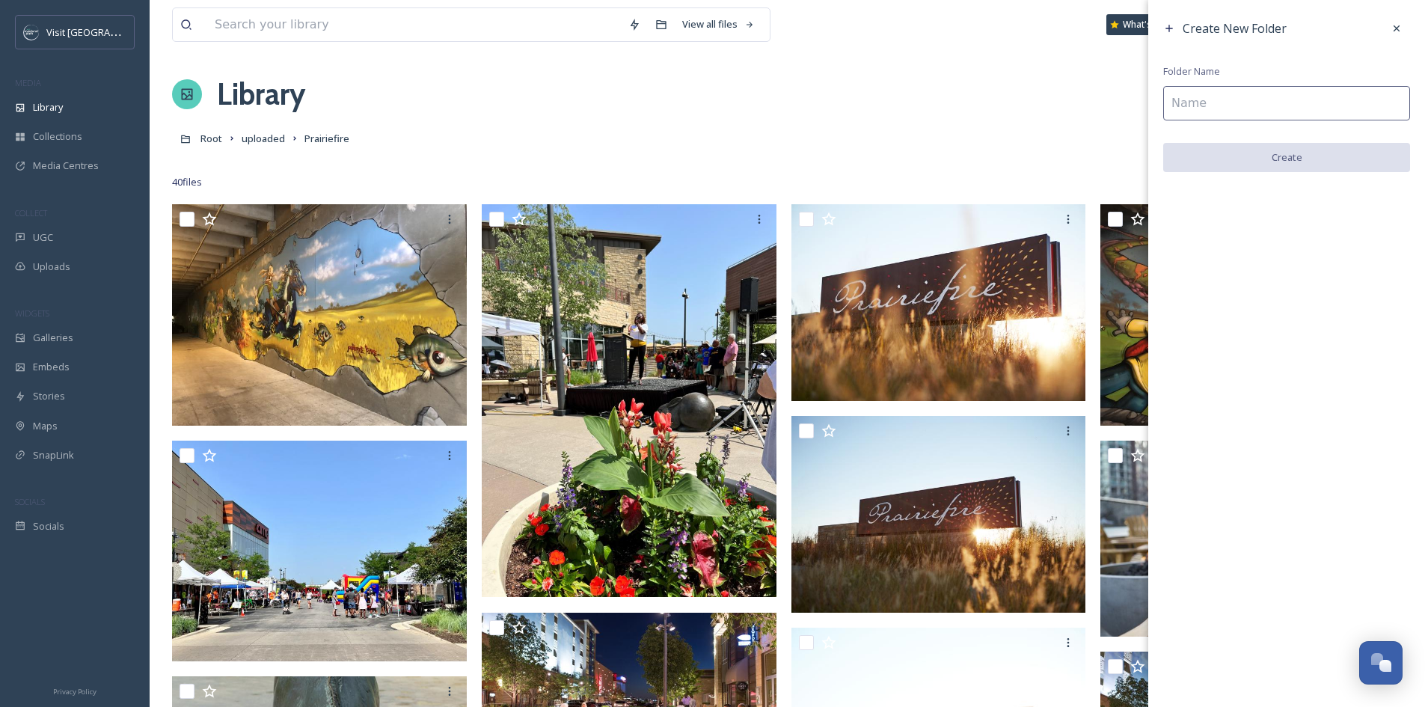
click at [1295, 107] on input at bounding box center [1287, 103] width 247 height 34
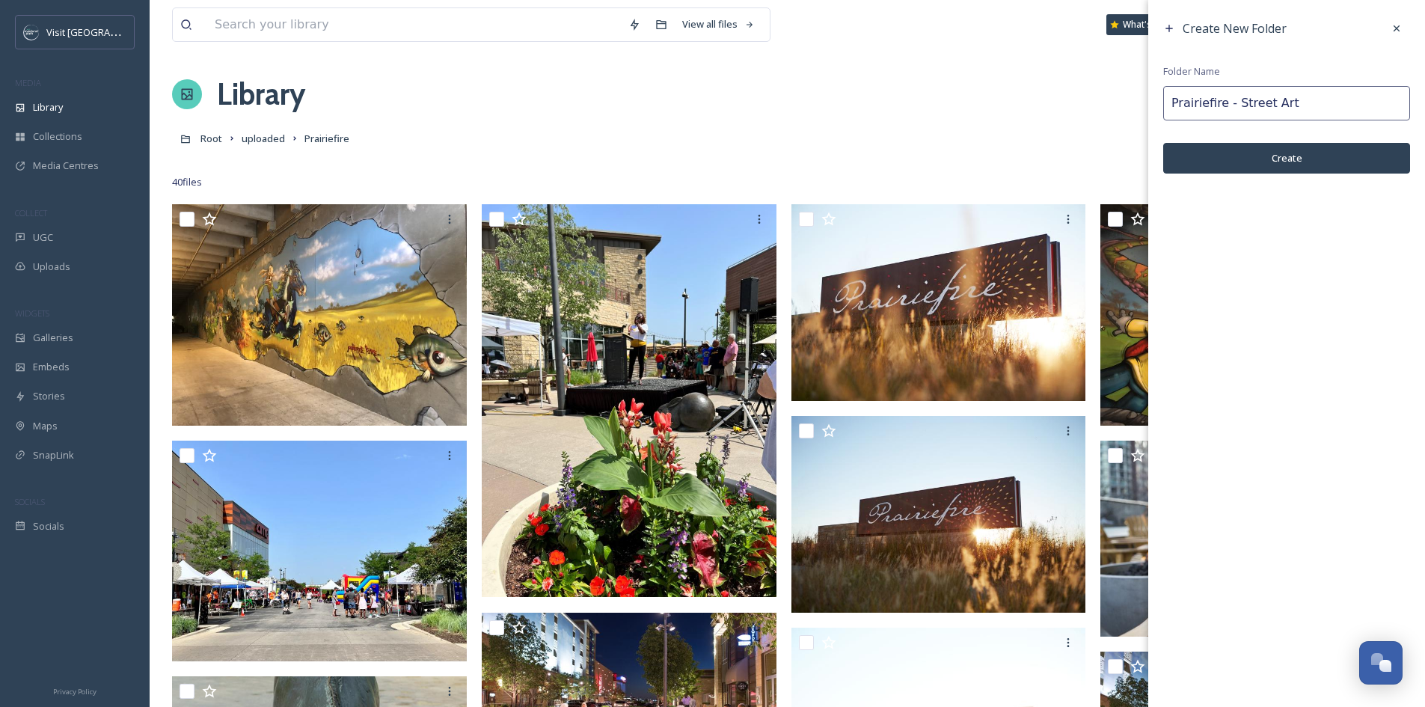
type input "Prairiefire - Street Art"
click at [1315, 153] on button "Create" at bounding box center [1287, 158] width 247 height 31
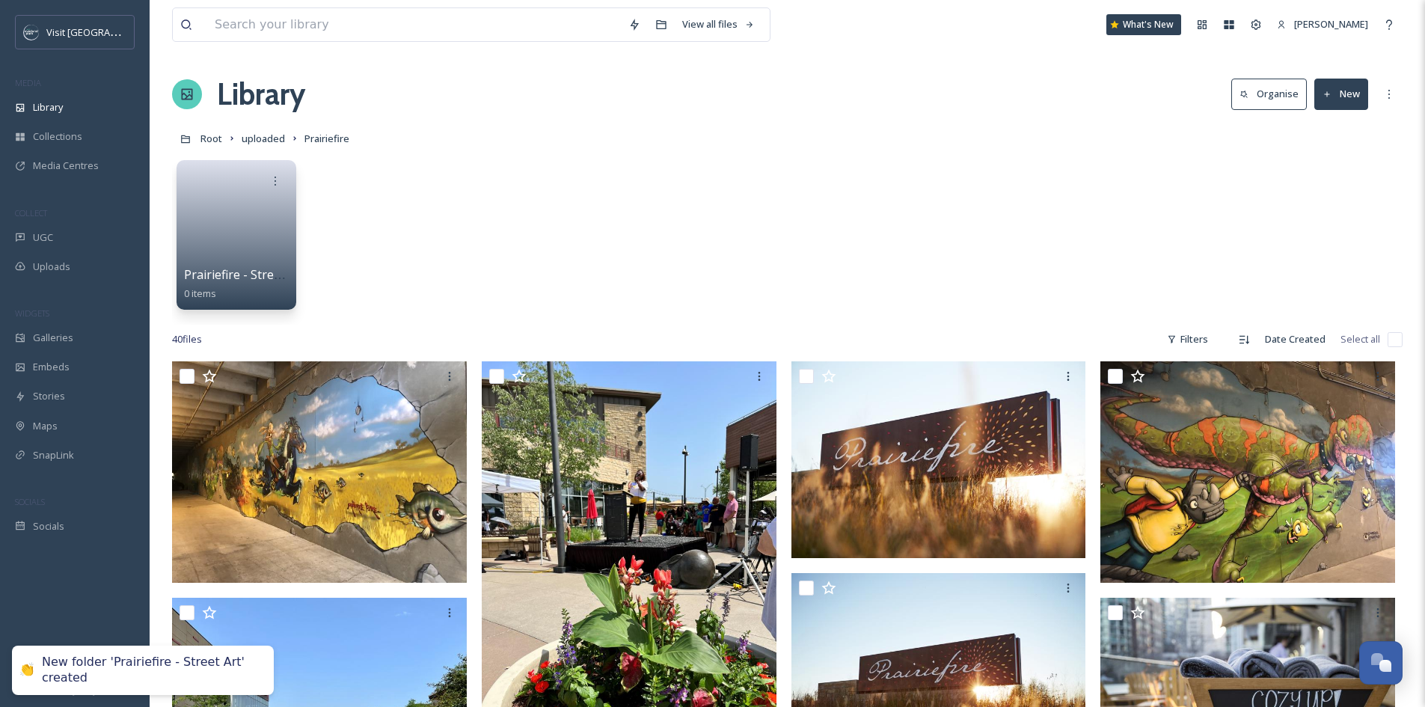
click at [1335, 103] on button "New" at bounding box center [1342, 94] width 54 height 31
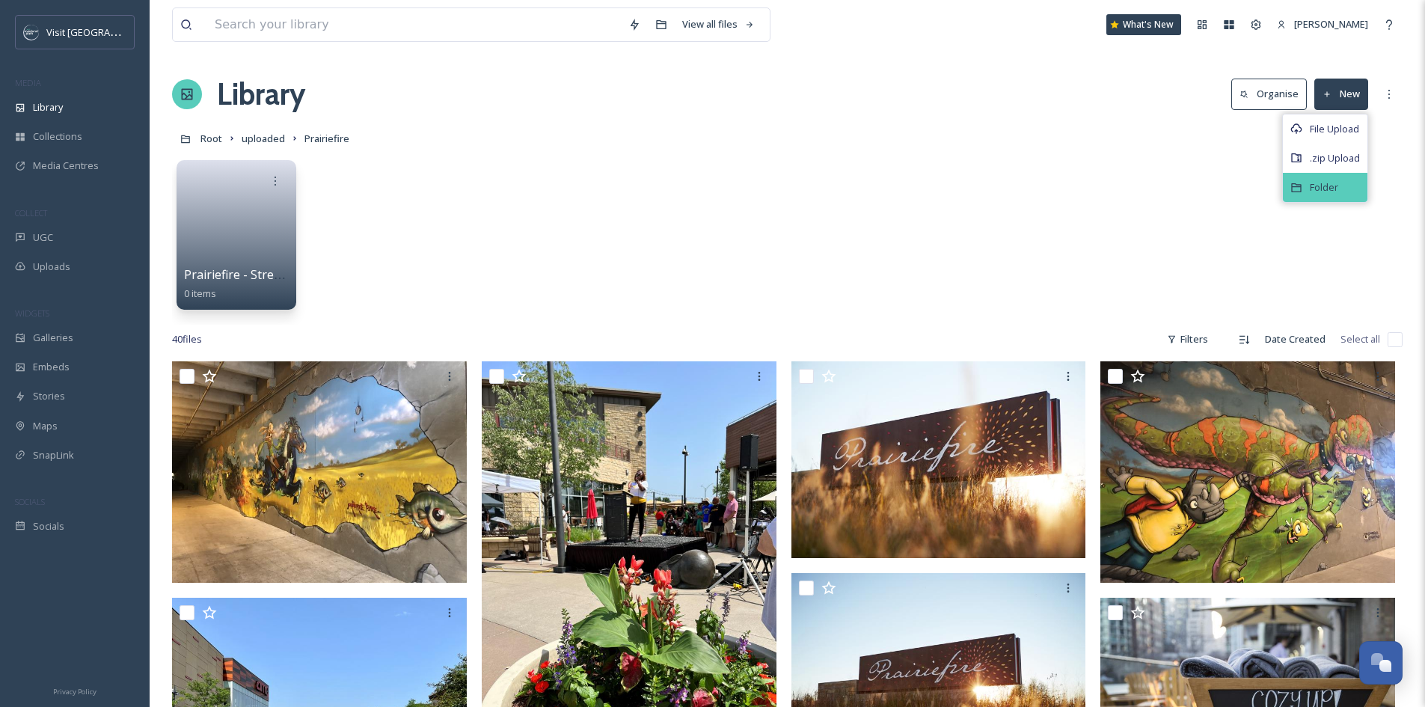
click at [1351, 192] on div "Folder" at bounding box center [1325, 187] width 85 height 29
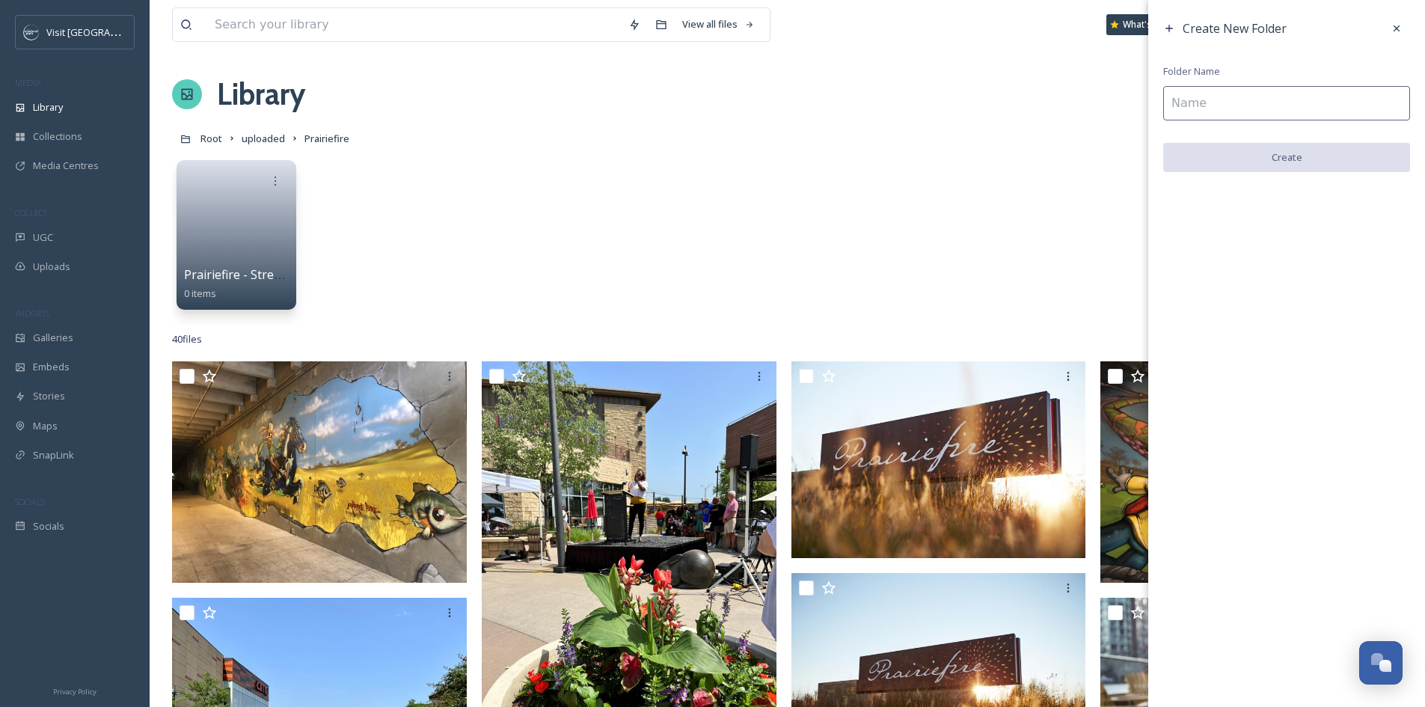
click at [1288, 98] on input at bounding box center [1287, 103] width 247 height 34
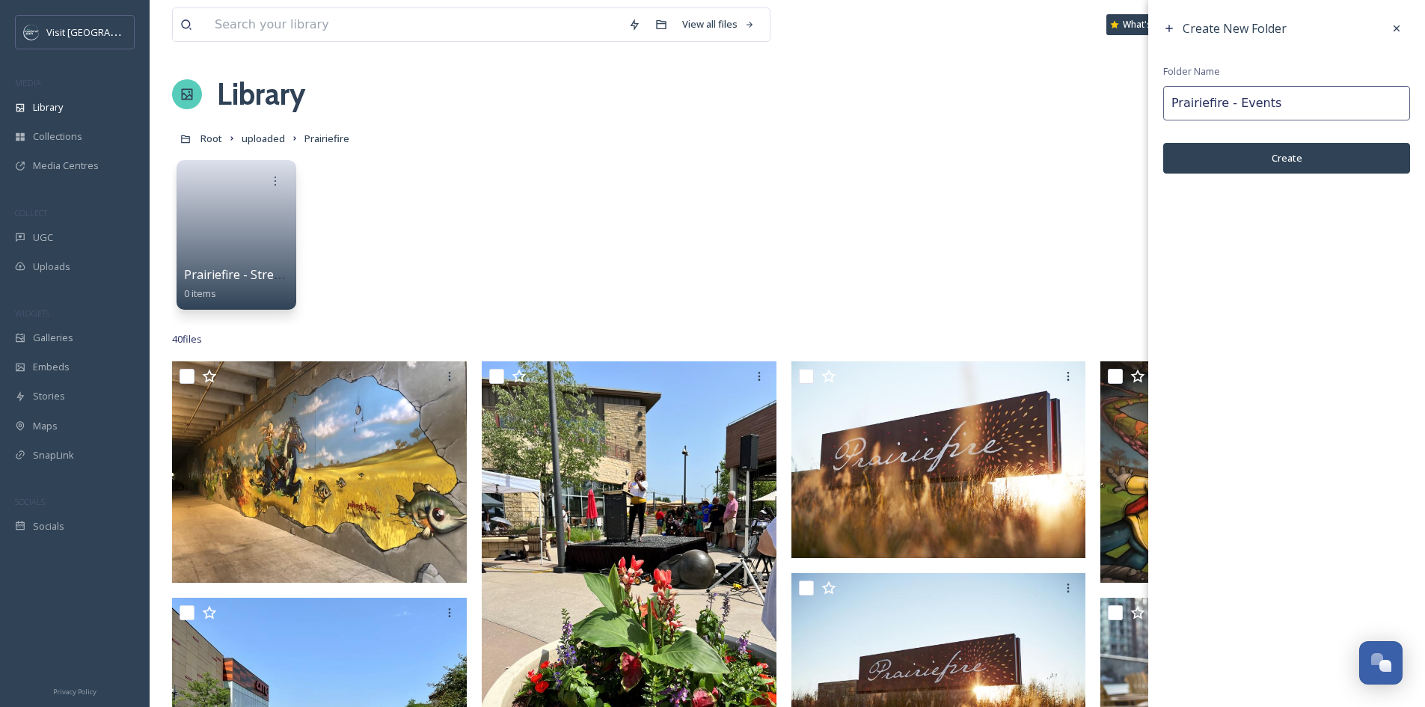
type input "Prairiefire - Events"
click at [1287, 157] on button "Create" at bounding box center [1287, 158] width 247 height 31
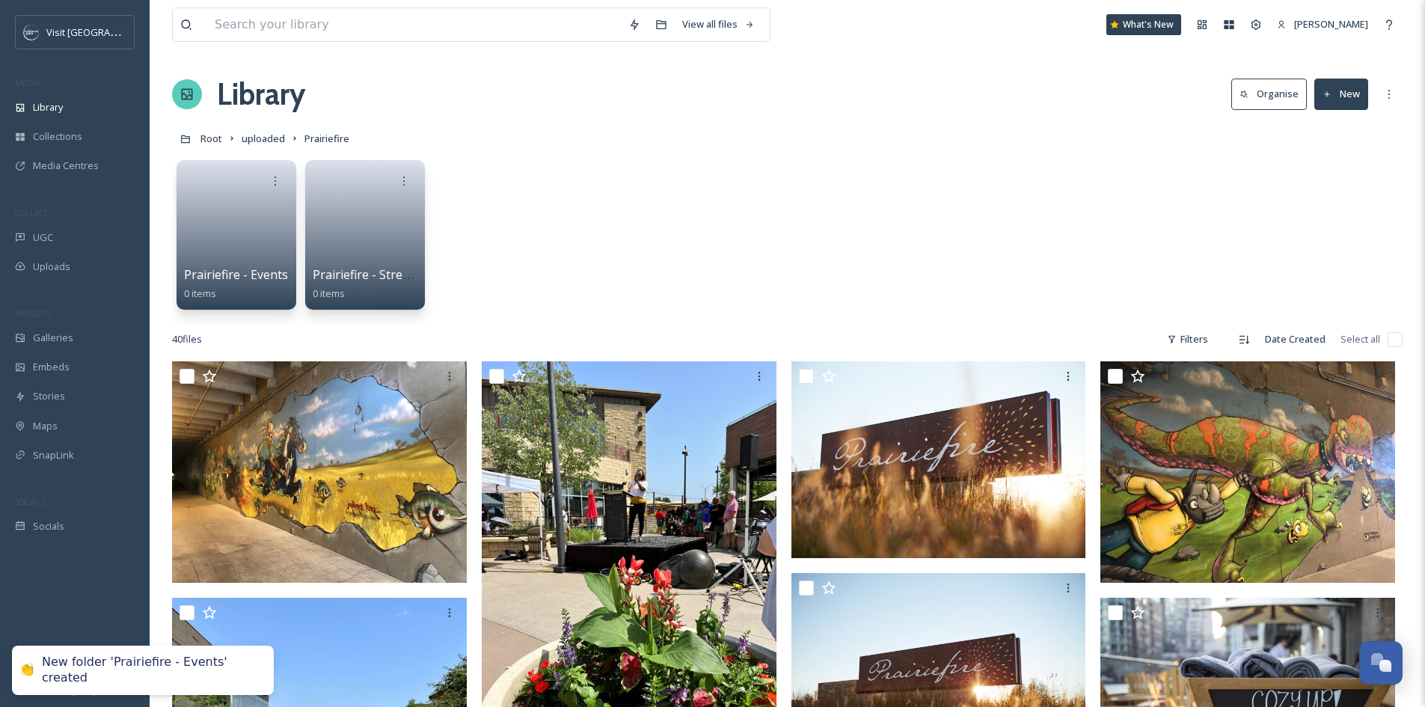
click at [1333, 97] on button "New" at bounding box center [1342, 94] width 54 height 31
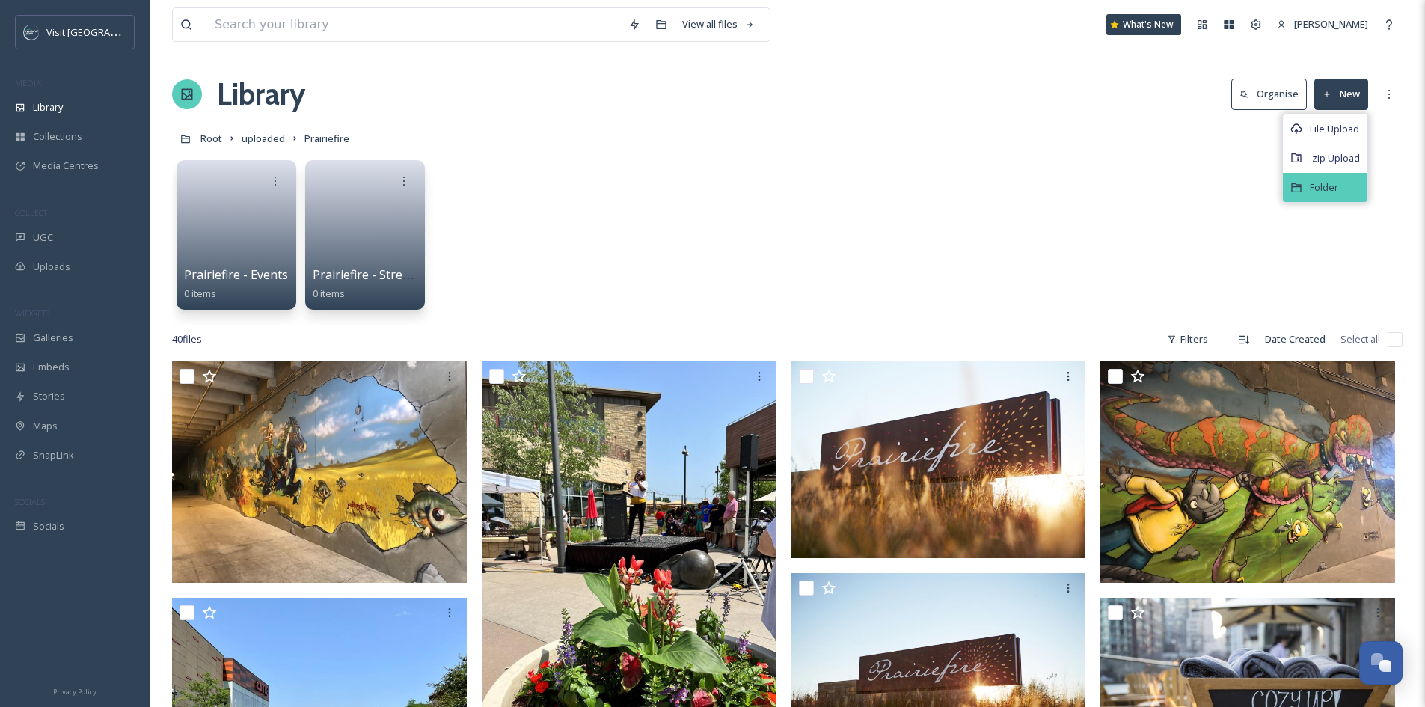
click at [1339, 174] on div "Folder" at bounding box center [1325, 187] width 85 height 29
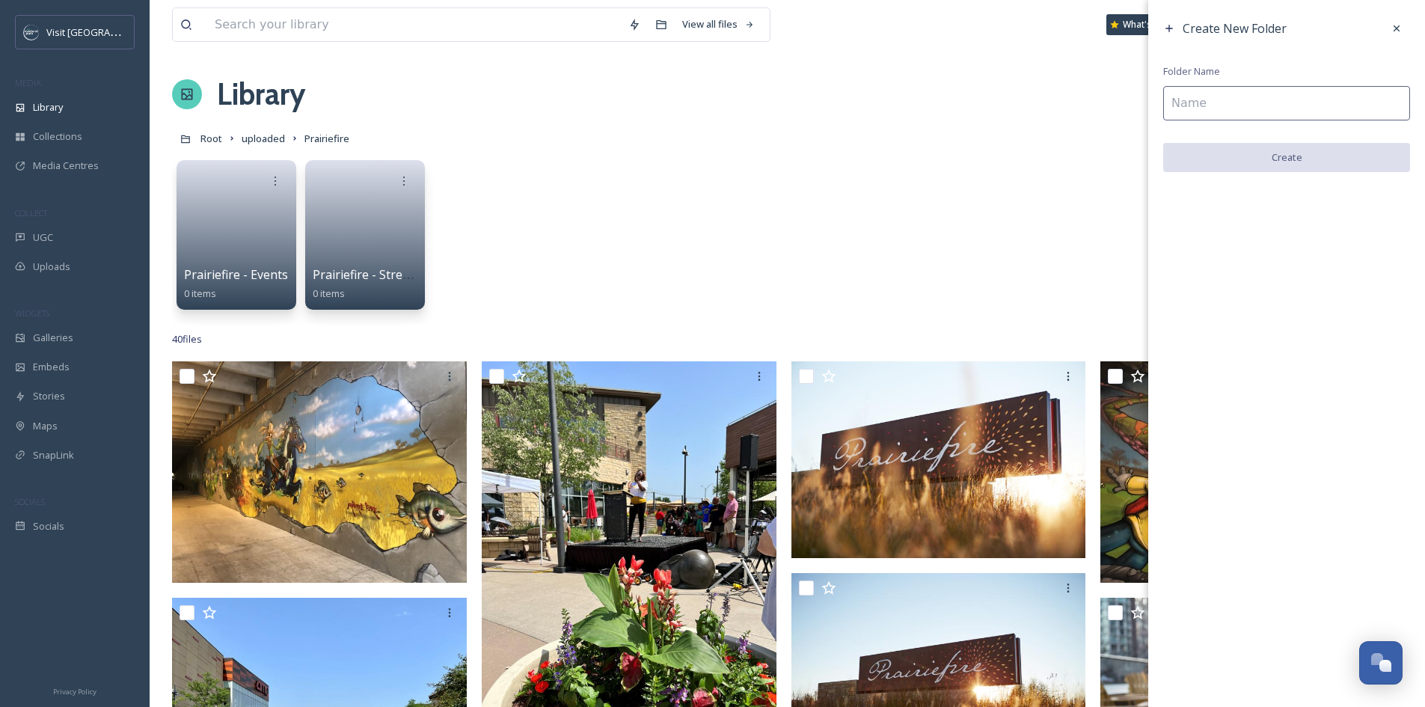
click at [1297, 100] on input at bounding box center [1287, 103] width 247 height 34
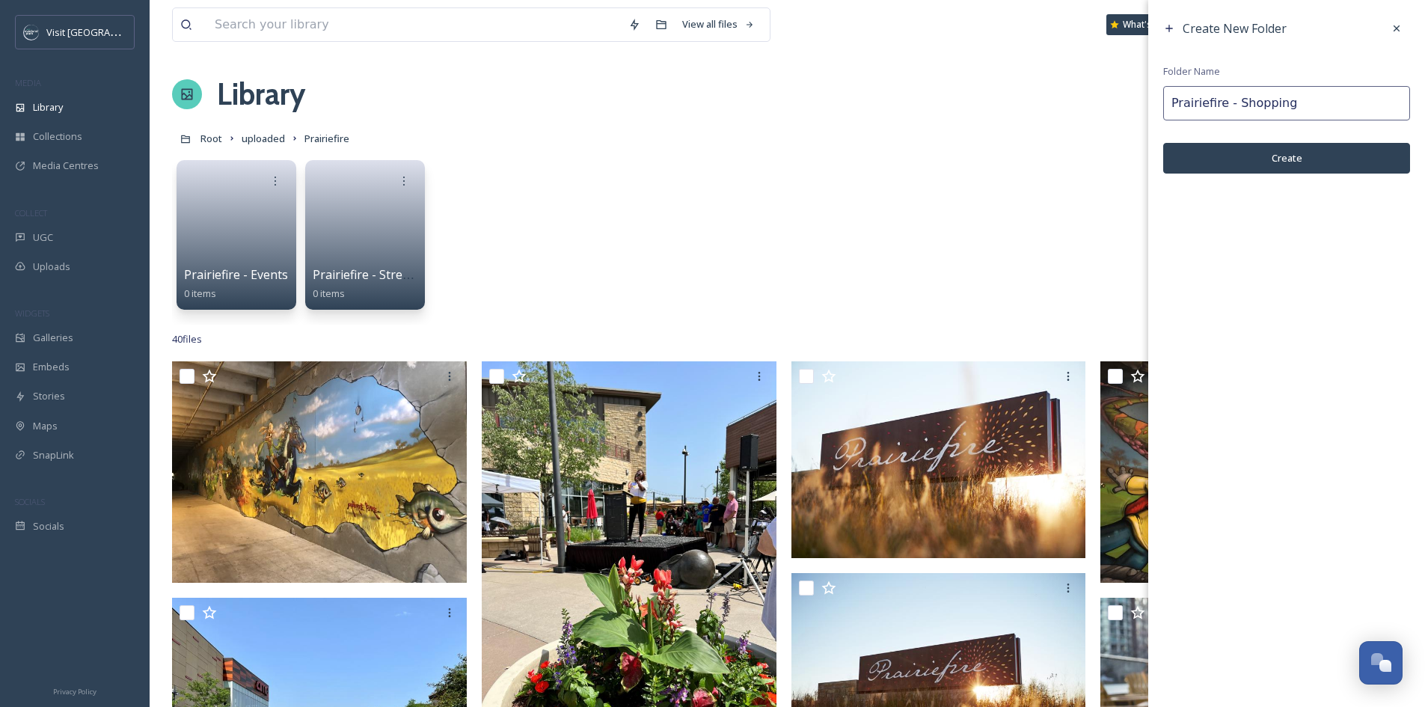
type input "Prairiefire - Shopping"
click at [1295, 162] on button "Create" at bounding box center [1287, 158] width 247 height 31
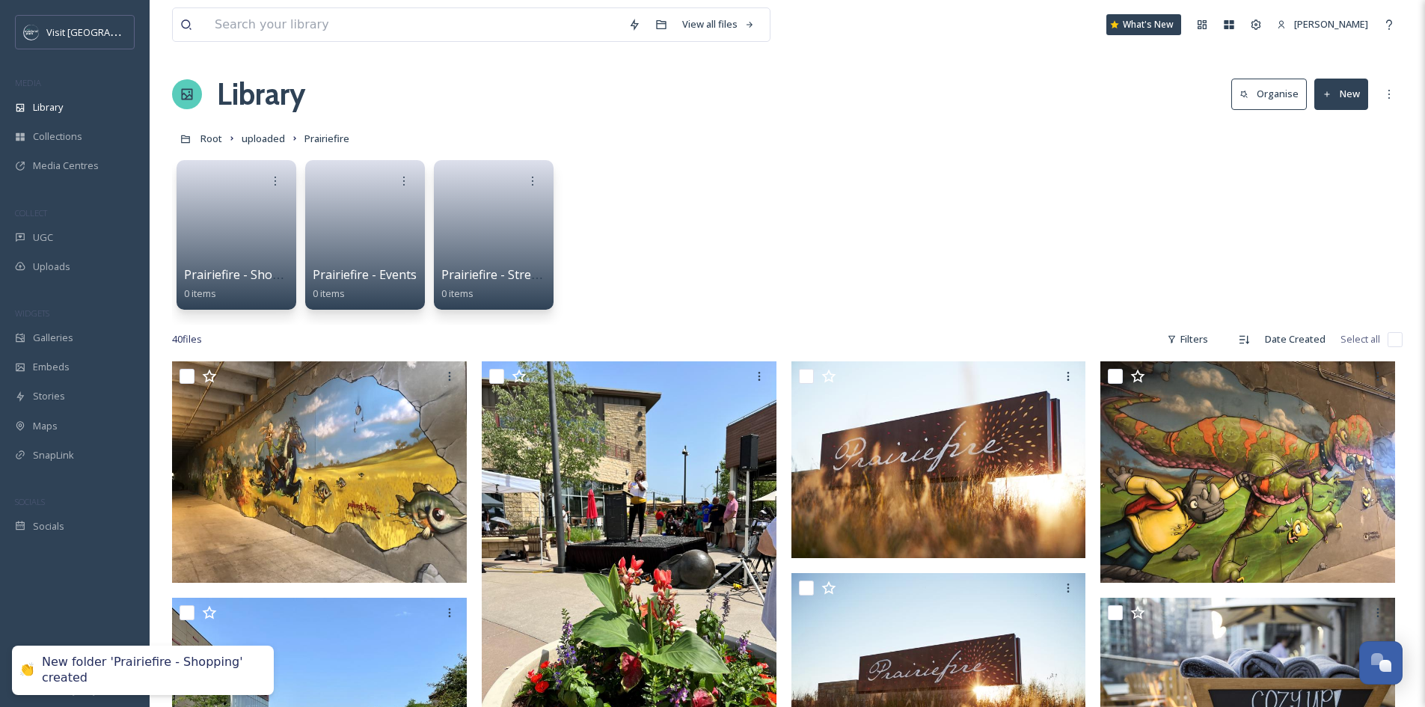
click at [1347, 100] on button "New" at bounding box center [1342, 94] width 54 height 31
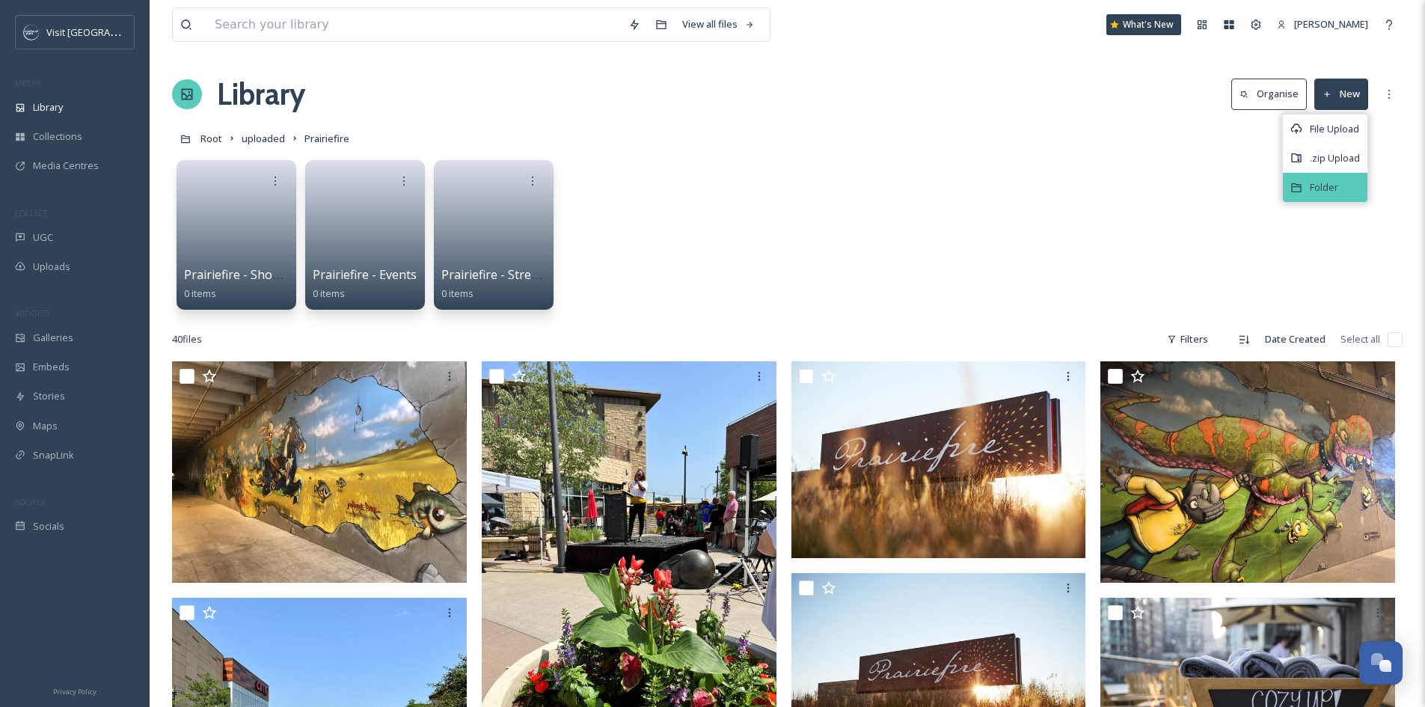
click at [1343, 190] on div "Folder" at bounding box center [1325, 187] width 85 height 29
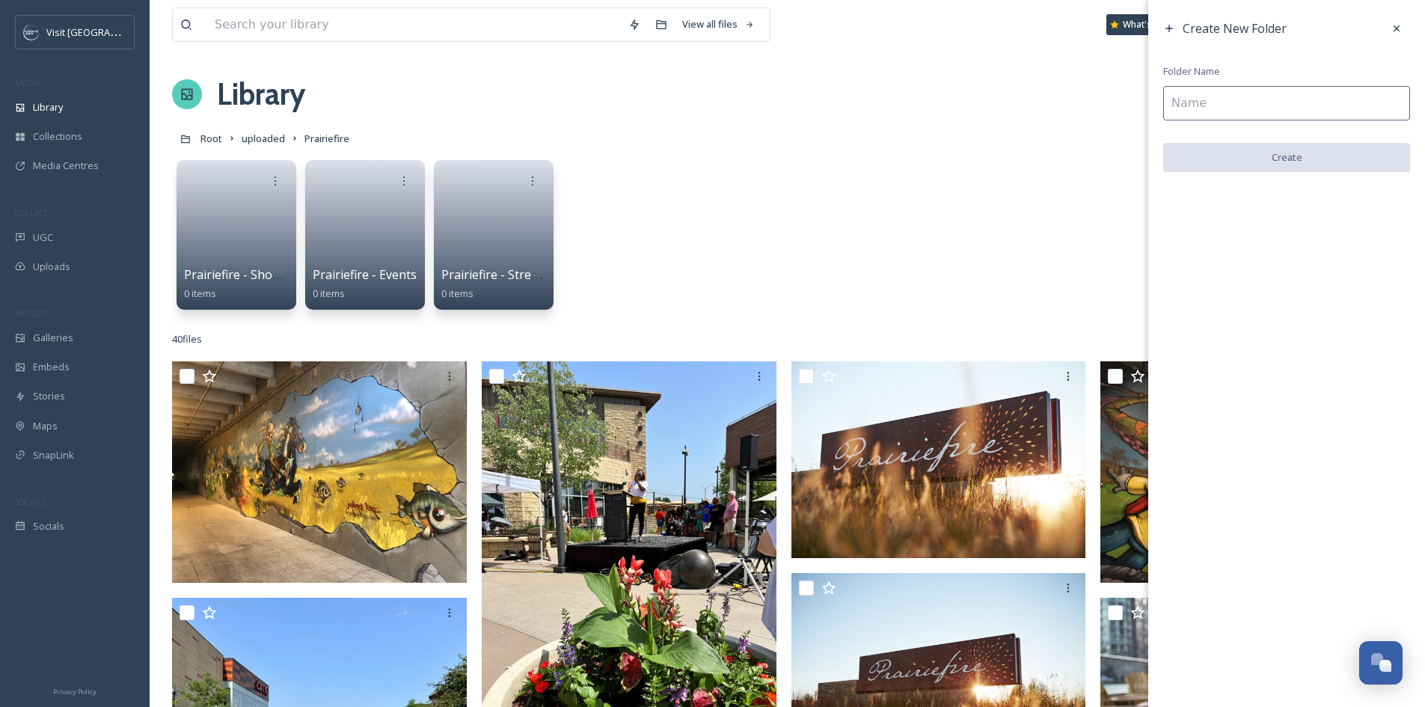
click at [1313, 96] on input at bounding box center [1287, 103] width 247 height 34
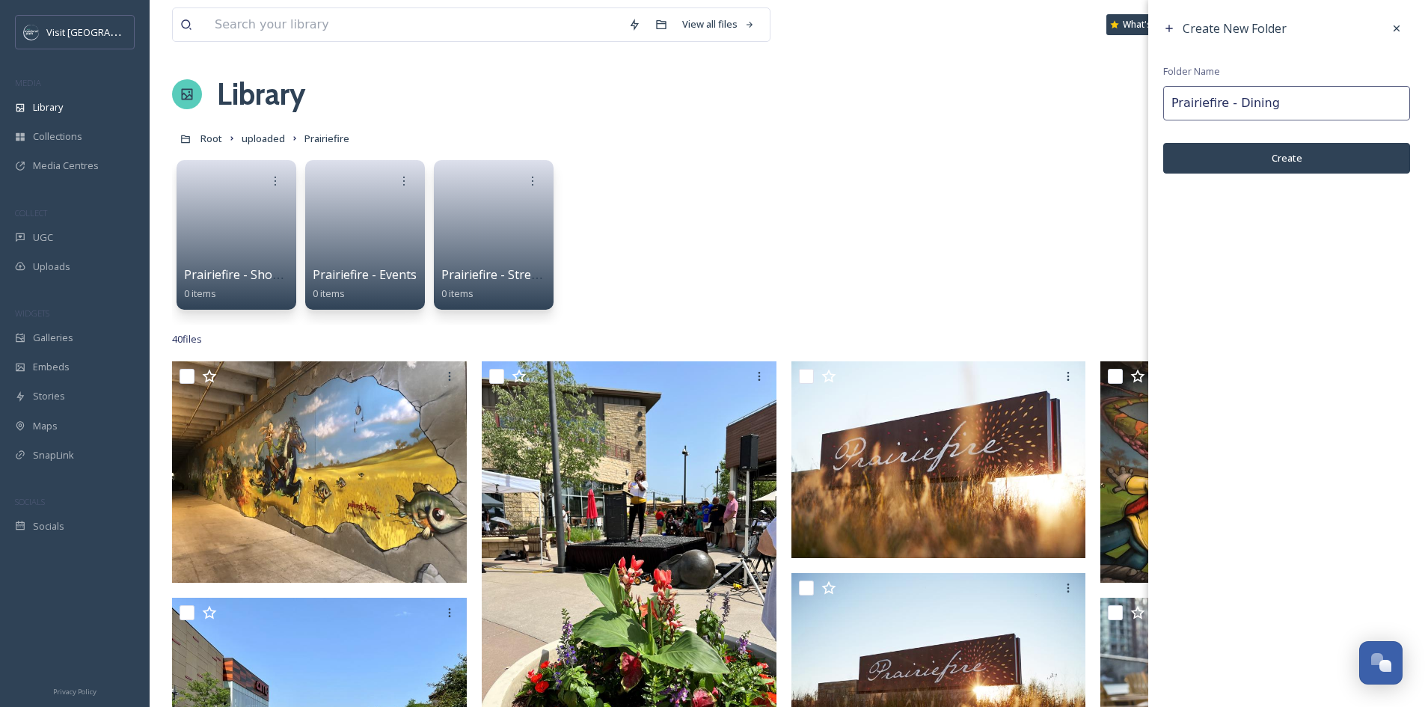
type input "Prairiefire - Dining"
click at [1320, 152] on button "Create" at bounding box center [1287, 158] width 247 height 31
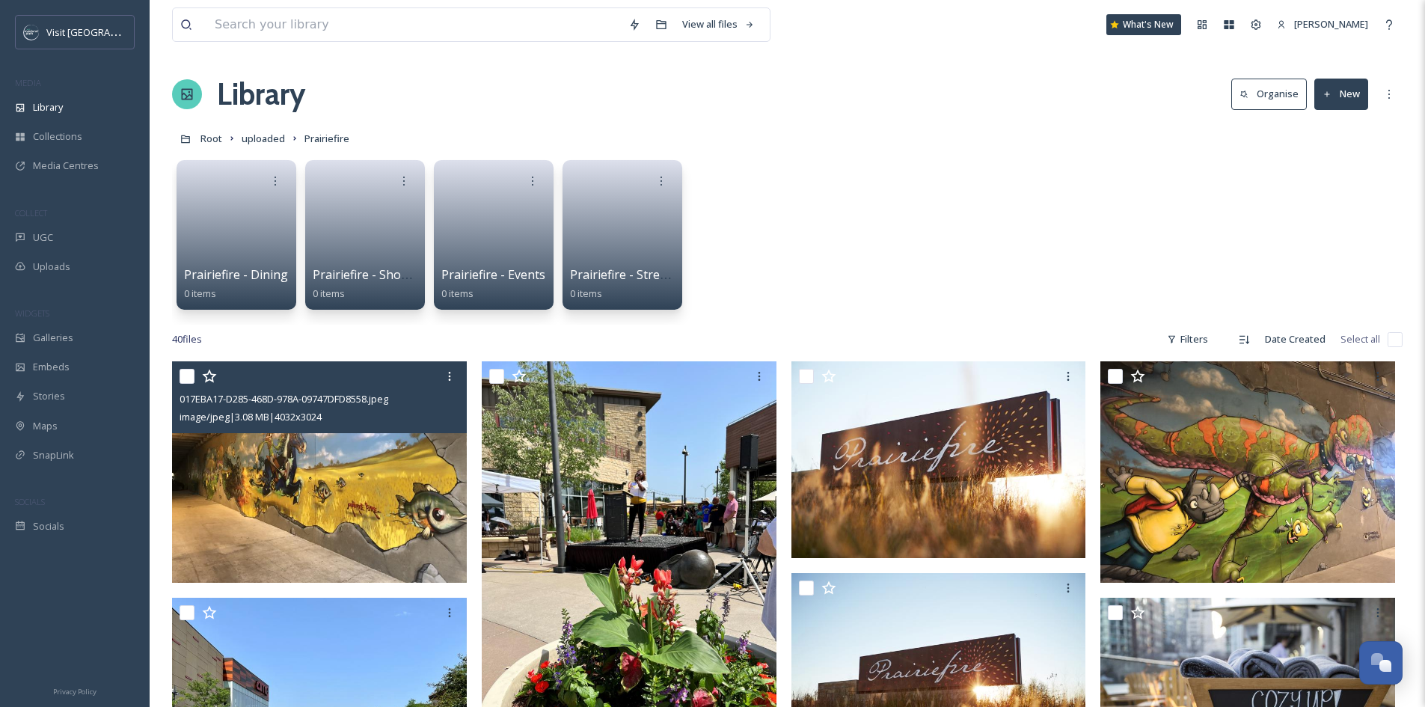
click at [184, 380] on input "checkbox" at bounding box center [187, 376] width 15 height 15
checkbox input "true"
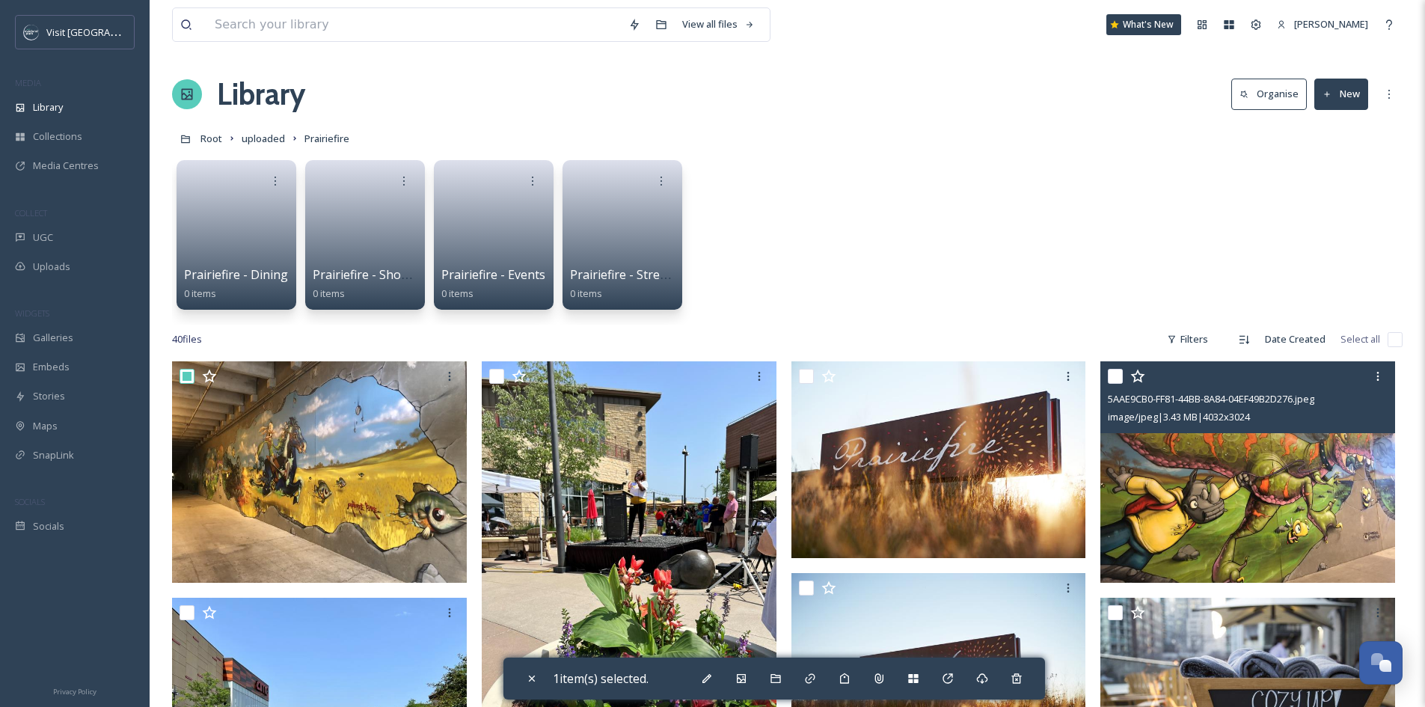
click at [1118, 380] on input "checkbox" at bounding box center [1115, 376] width 15 height 15
checkbox input "true"
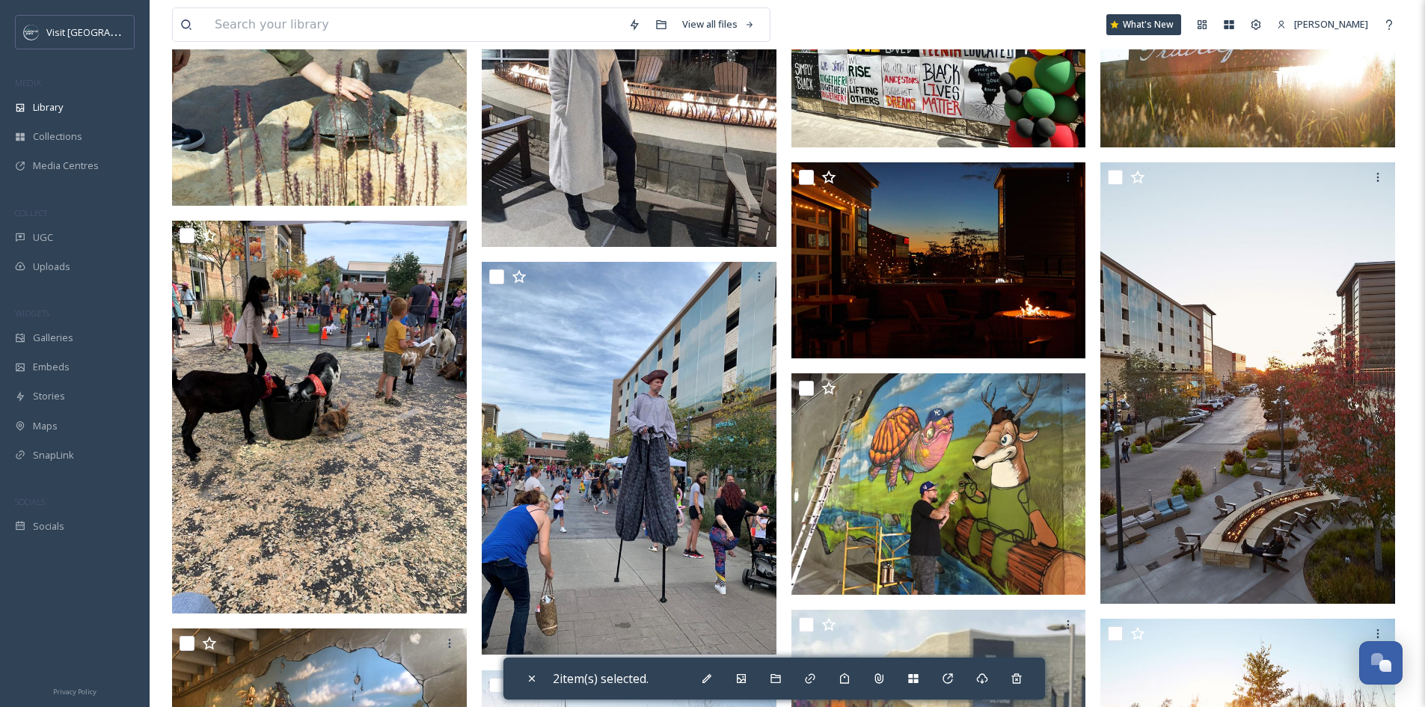
scroll to position [1122, 0]
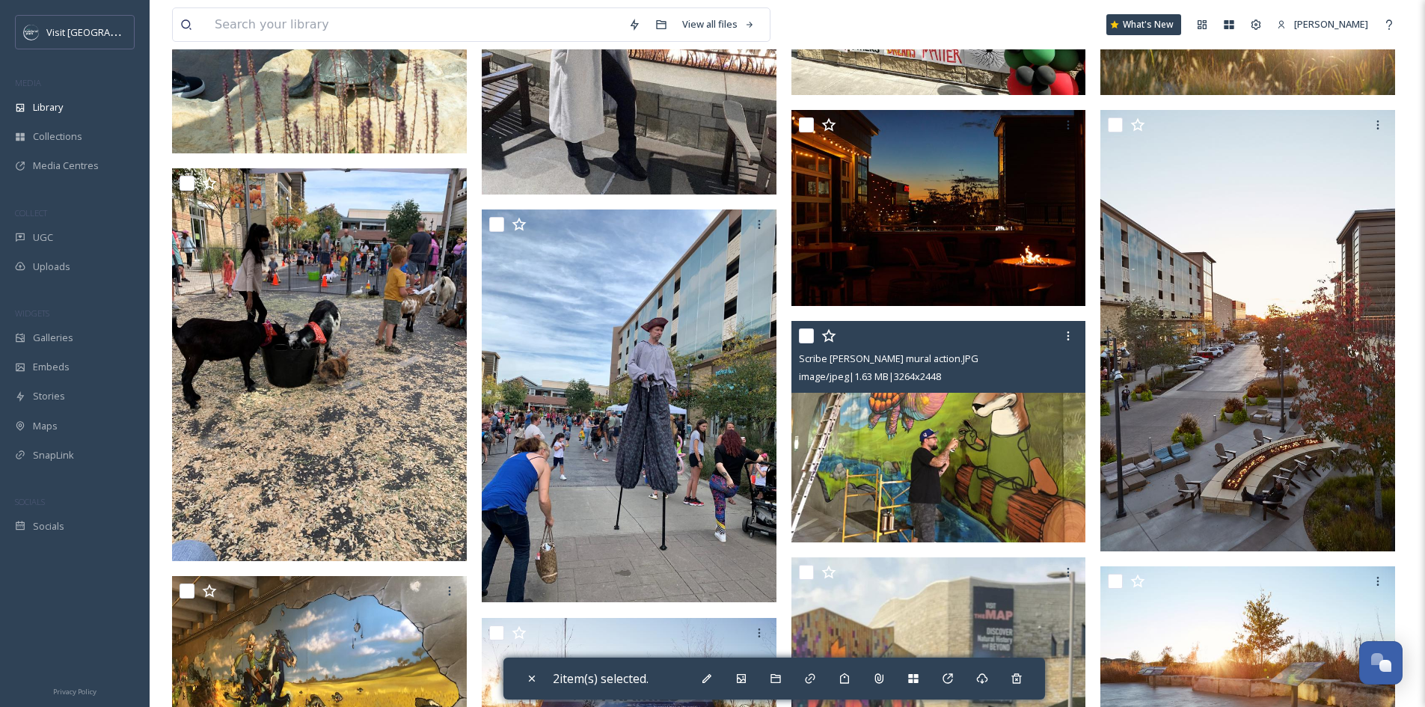
click at [804, 339] on input "checkbox" at bounding box center [806, 335] width 15 height 15
checkbox input "true"
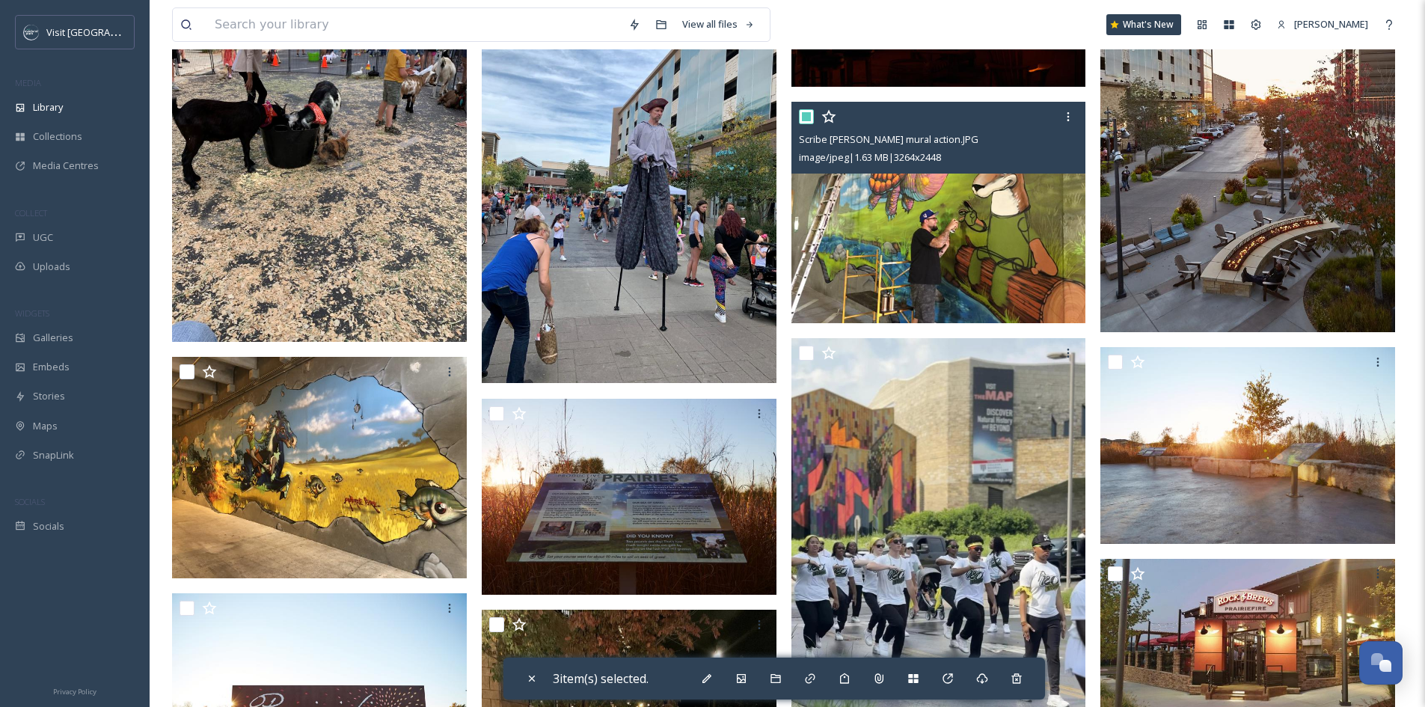
scroll to position [1347, 0]
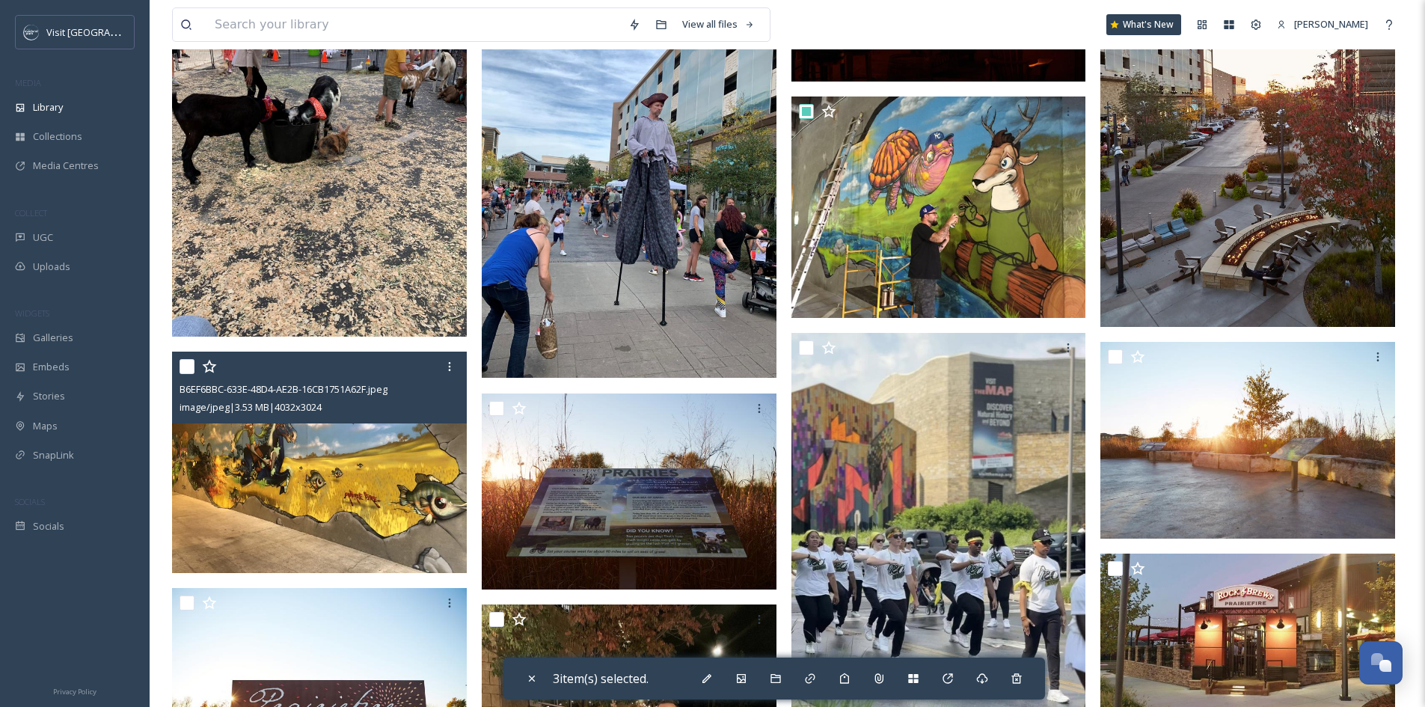
click at [182, 365] on input "checkbox" at bounding box center [187, 366] width 15 height 15
checkbox input "true"
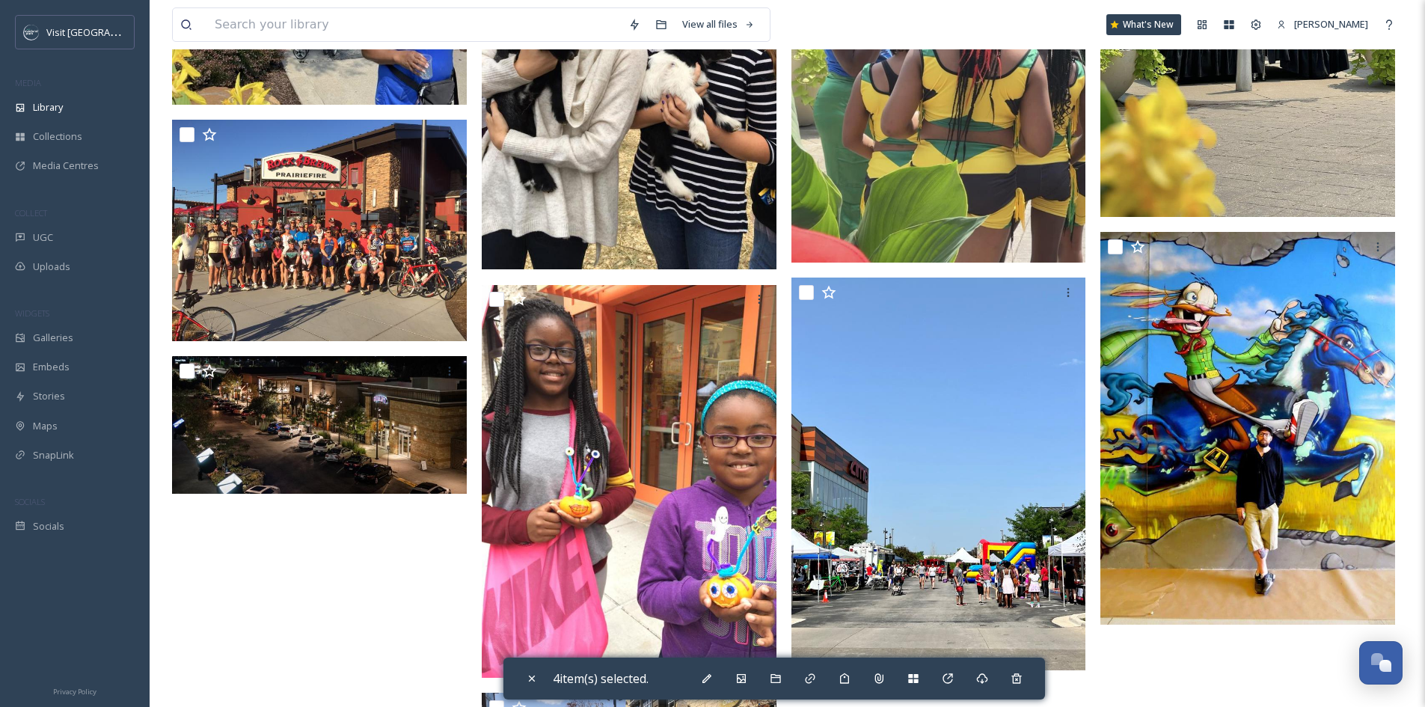
scroll to position [2769, 0]
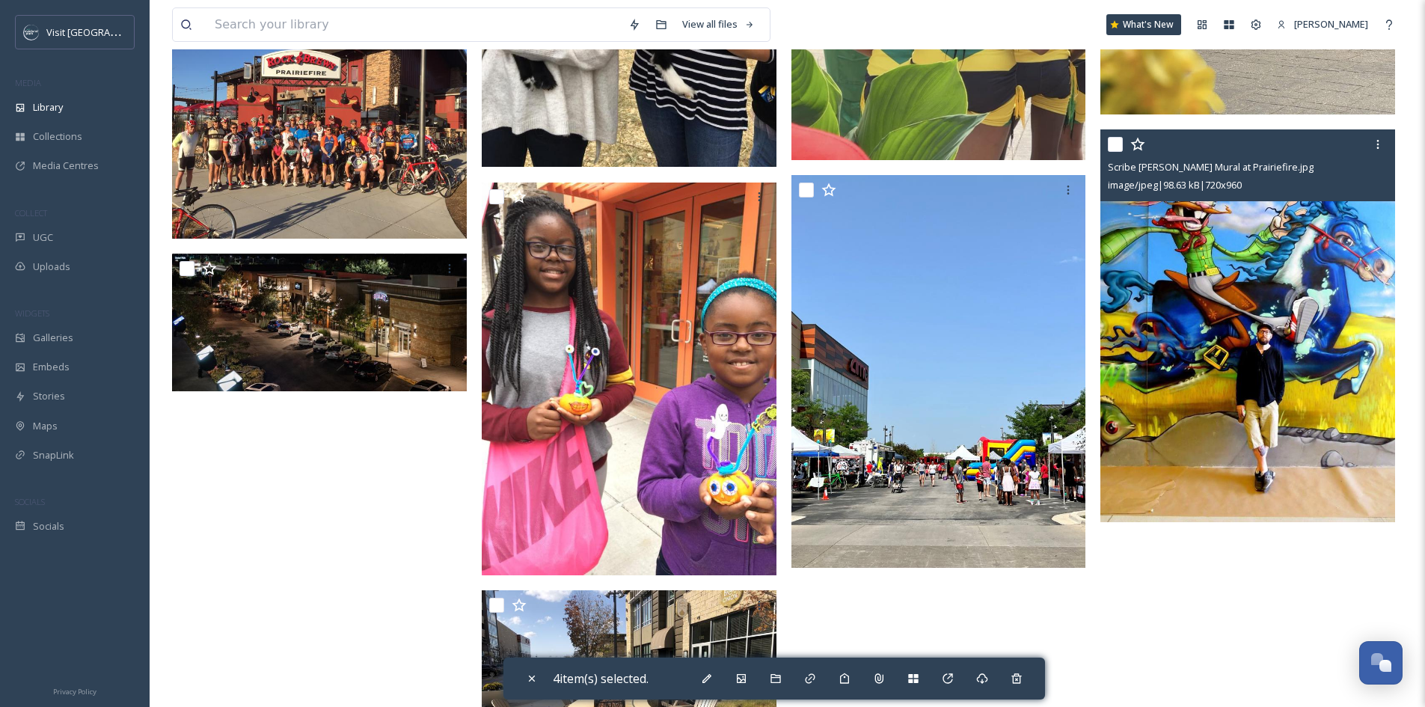
click at [1115, 148] on input "checkbox" at bounding box center [1115, 144] width 15 height 15
checkbox input "true"
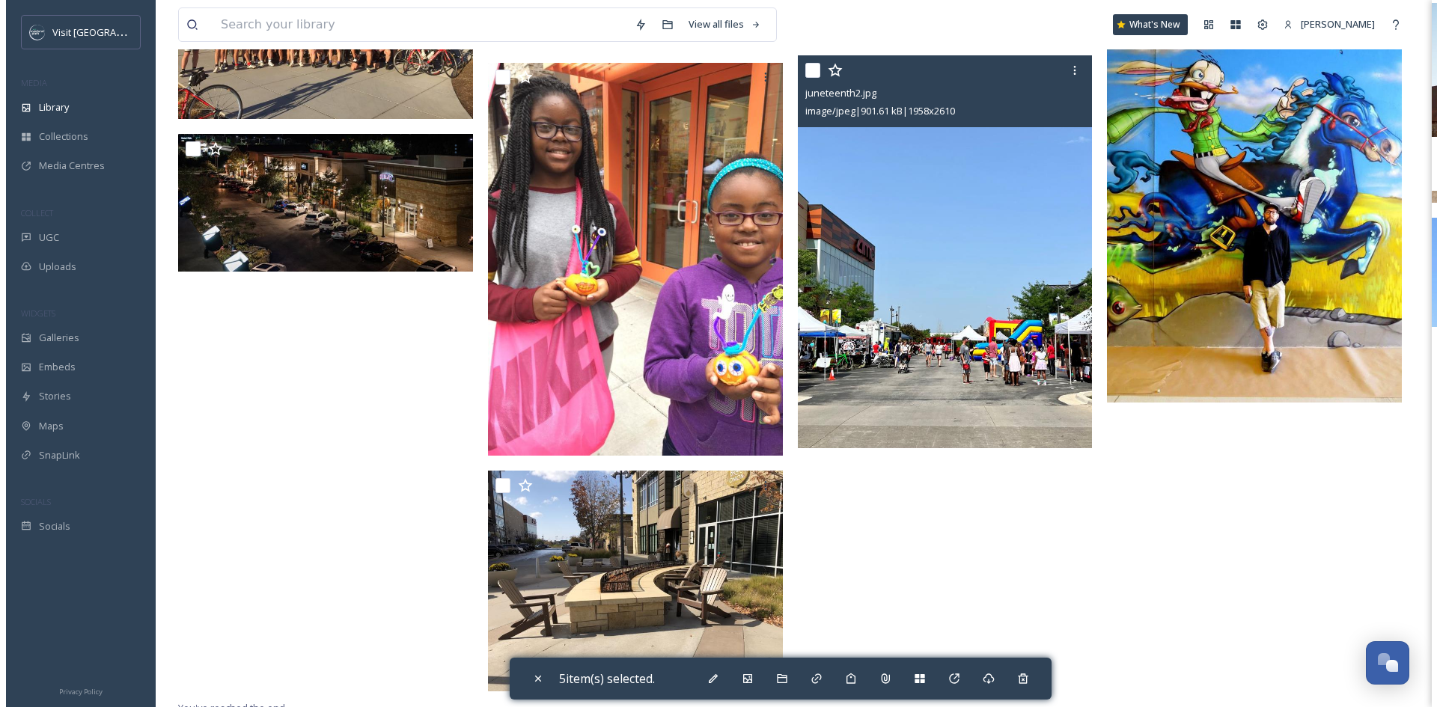
scroll to position [2898, 0]
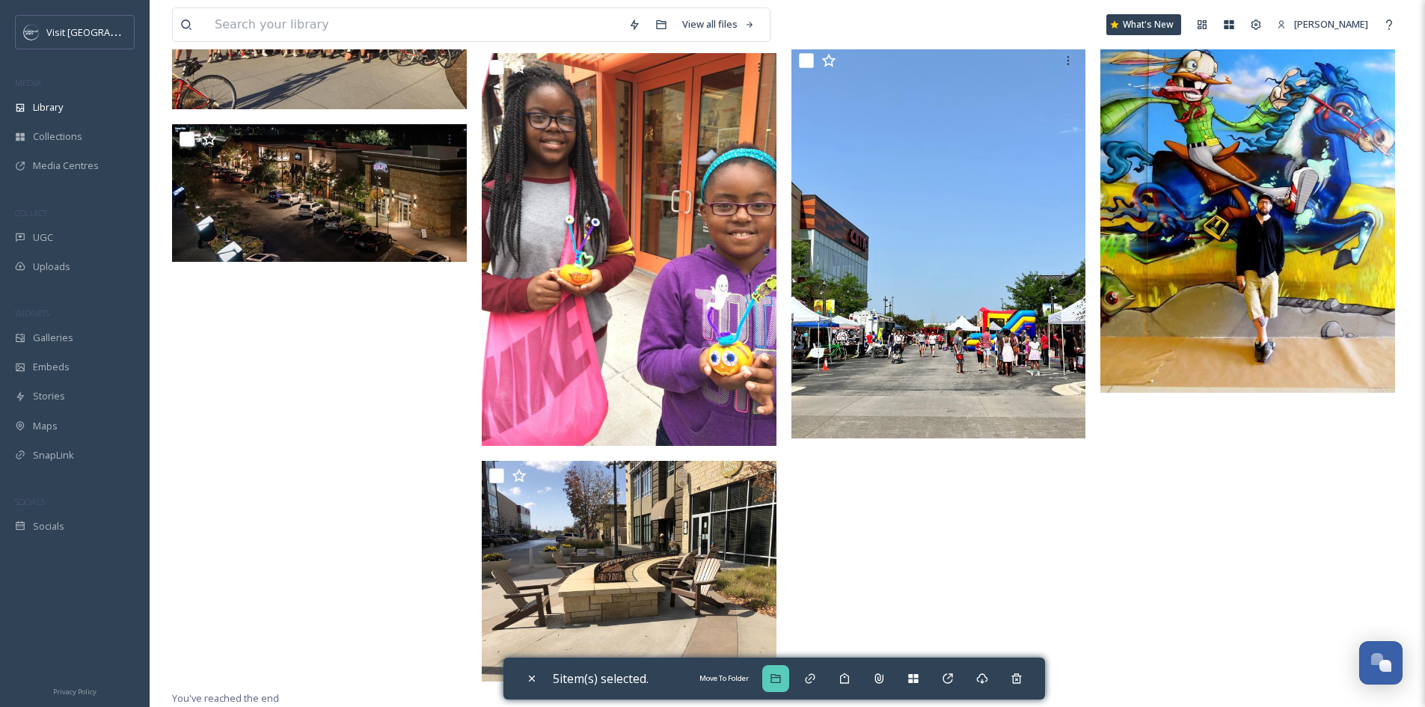
click at [782, 681] on icon at bounding box center [776, 679] width 12 height 12
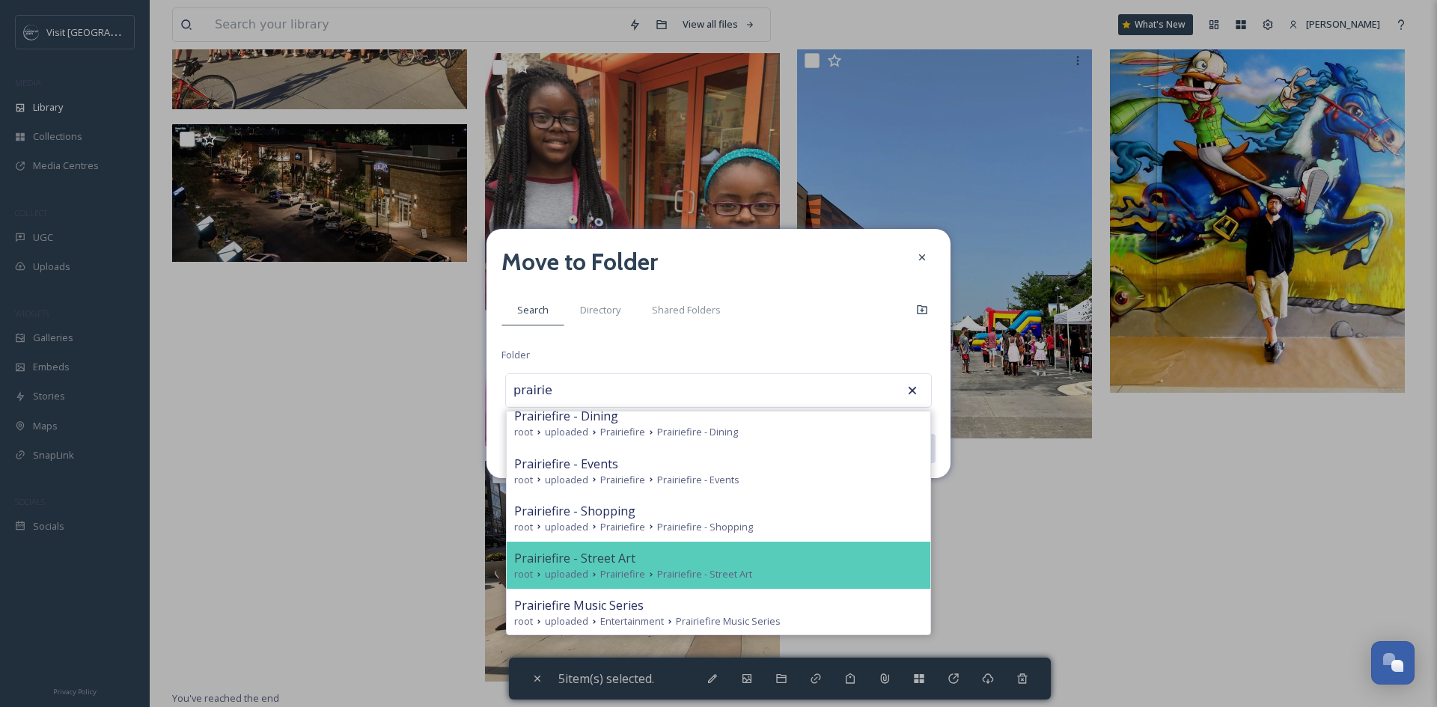
scroll to position [108, 0]
click at [736, 569] on span "Prairiefire - Street Art" at bounding box center [704, 573] width 95 height 14
type input "Prairiefire - Street Art"
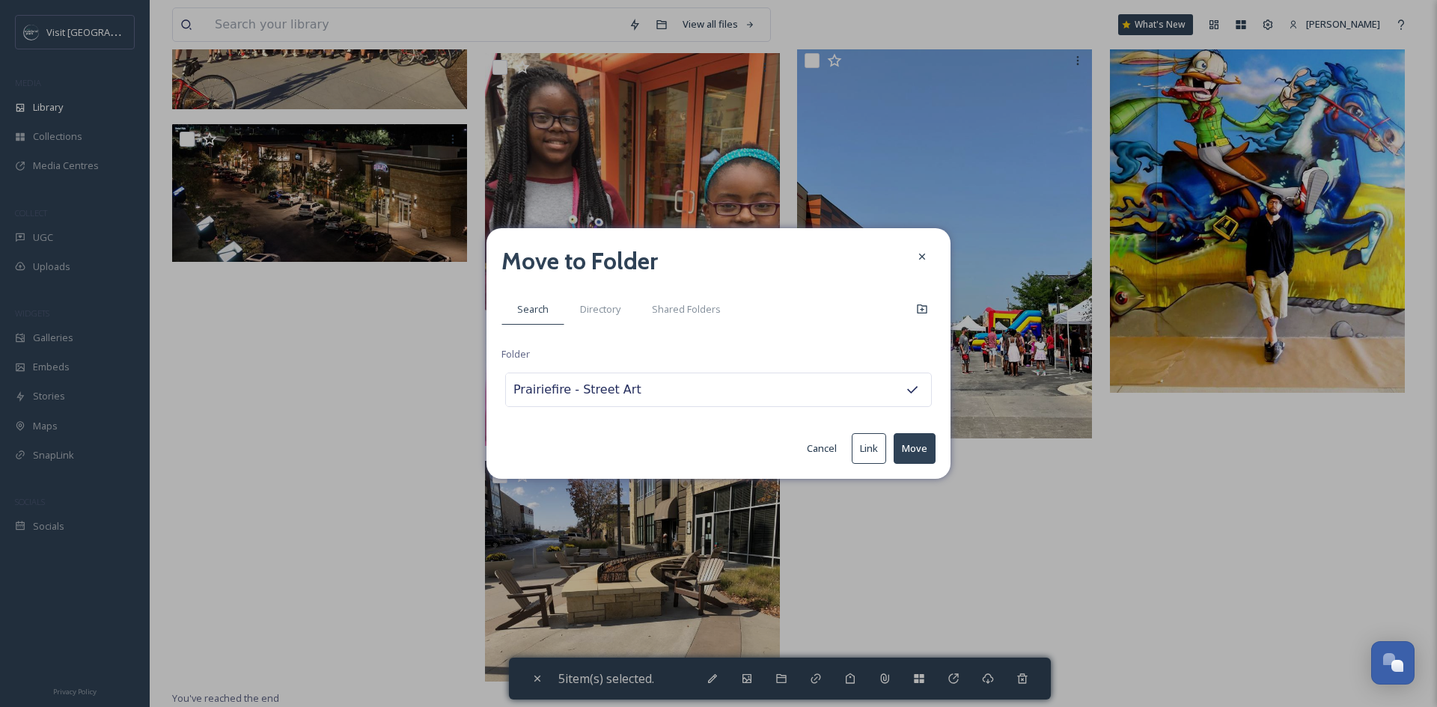
click at [913, 449] on button "Move" at bounding box center [914, 448] width 42 height 31
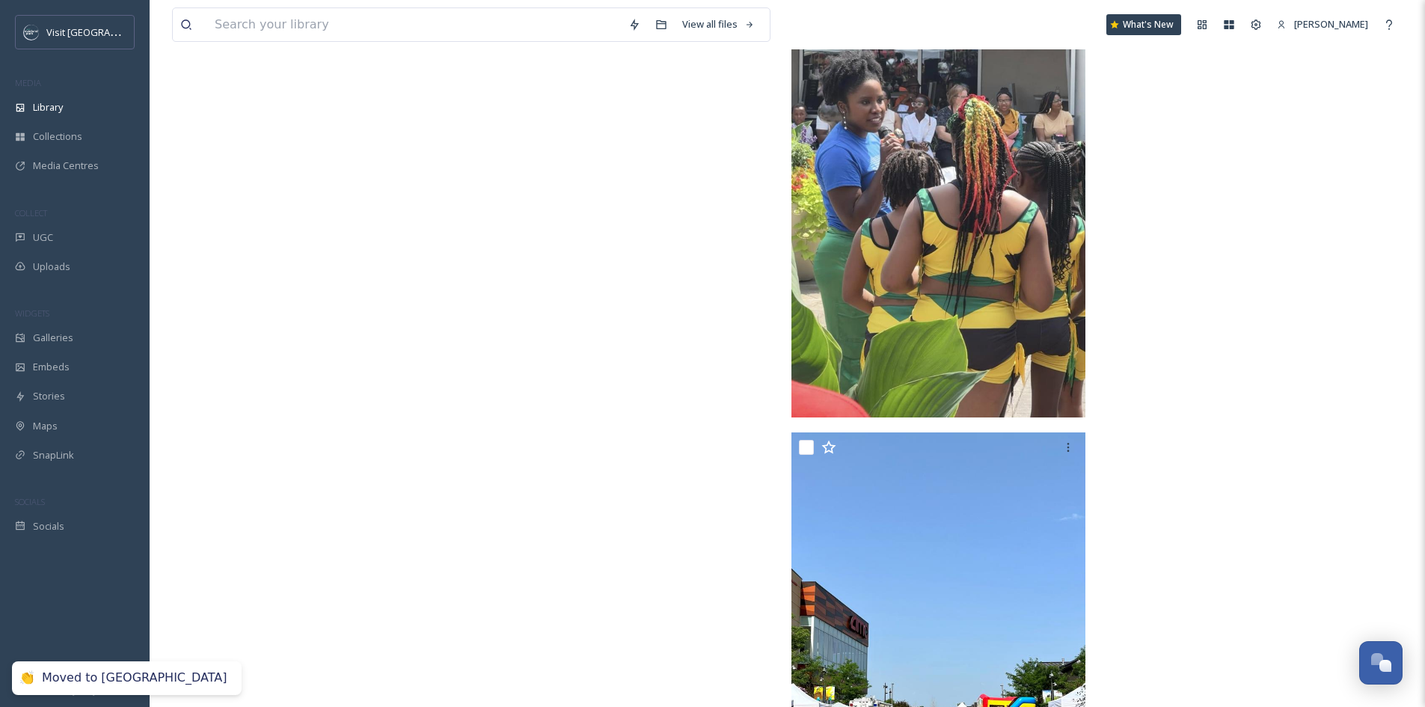
scroll to position [3029, 0]
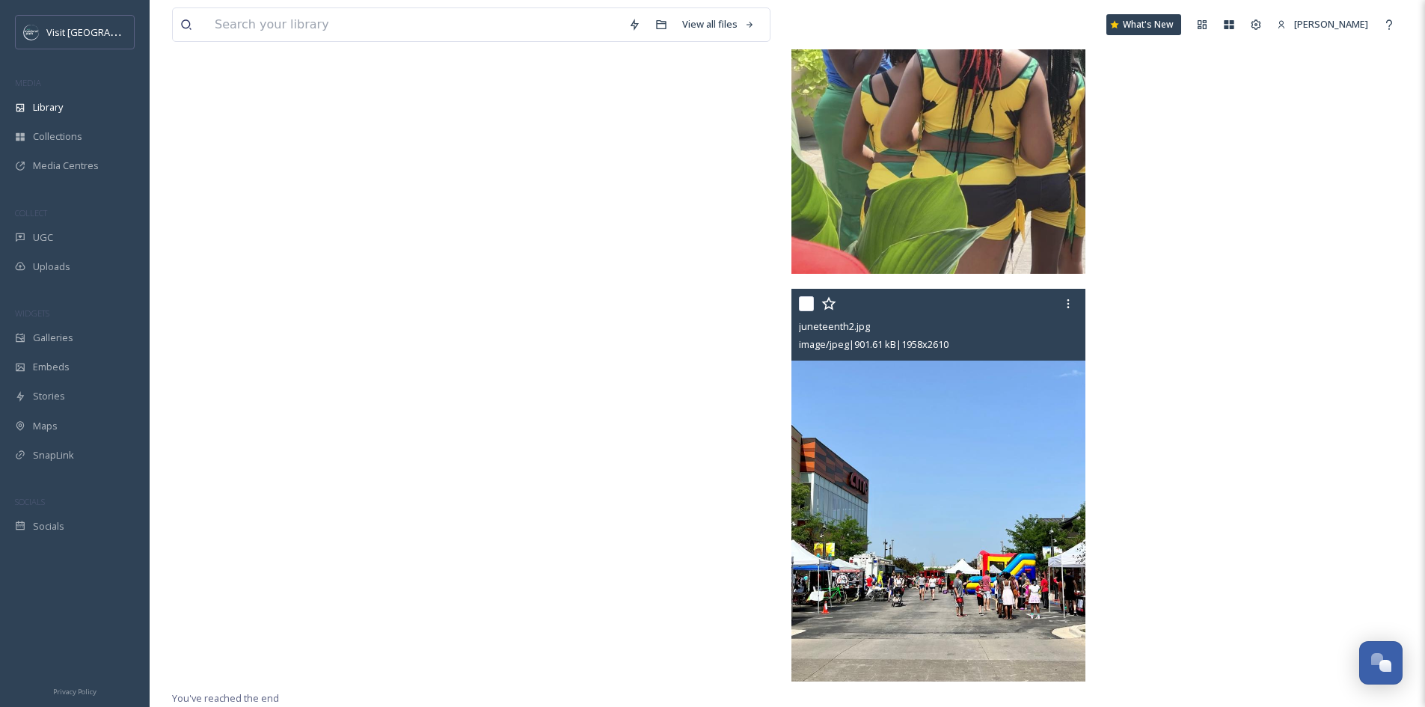
click at [803, 297] on input "checkbox" at bounding box center [806, 303] width 15 height 15
checkbox input "true"
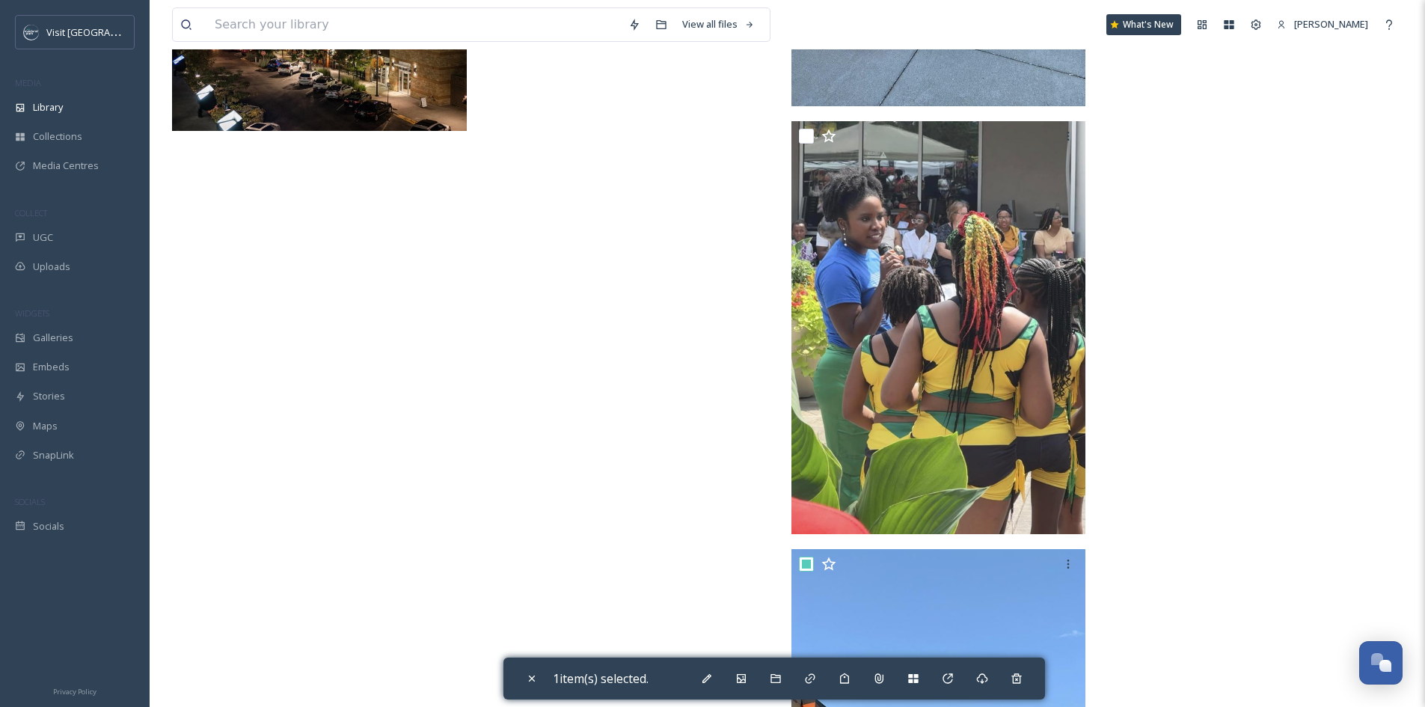
scroll to position [2730, 0]
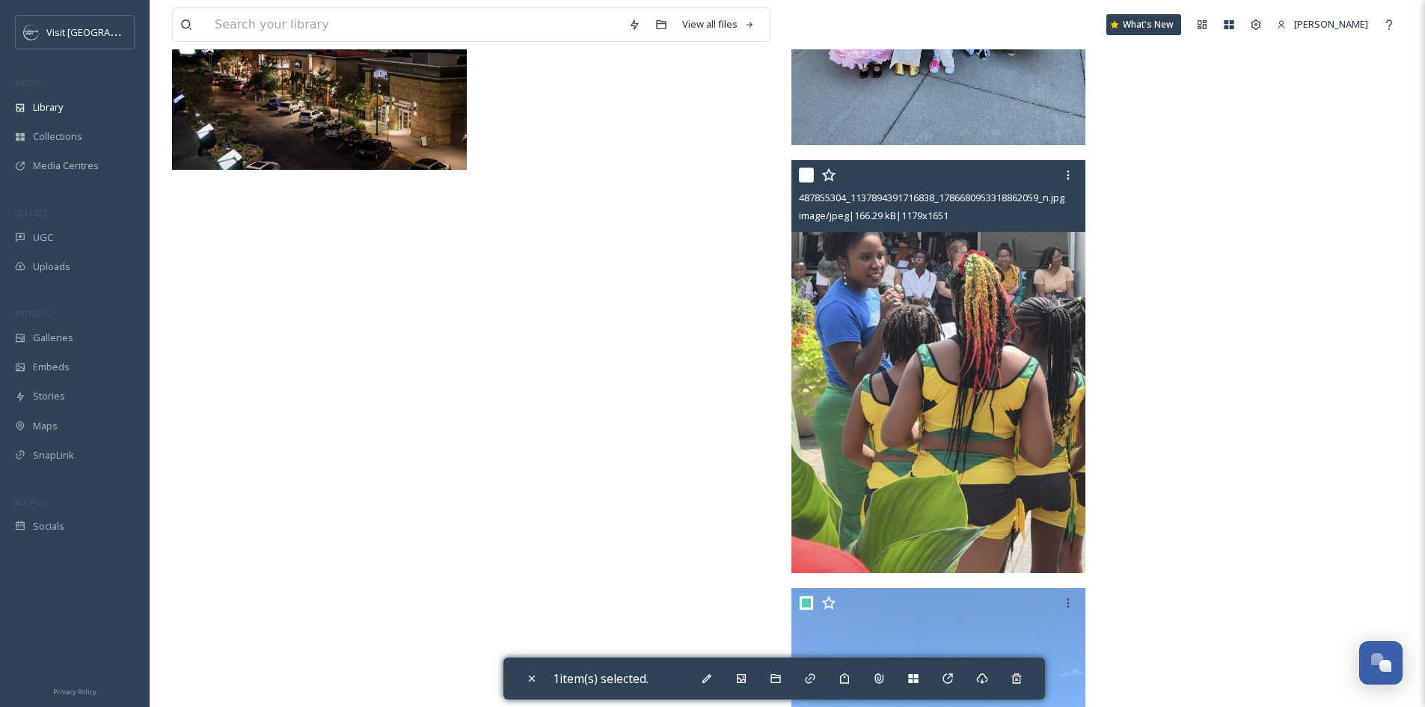
click at [808, 175] on input "checkbox" at bounding box center [806, 175] width 15 height 15
checkbox input "true"
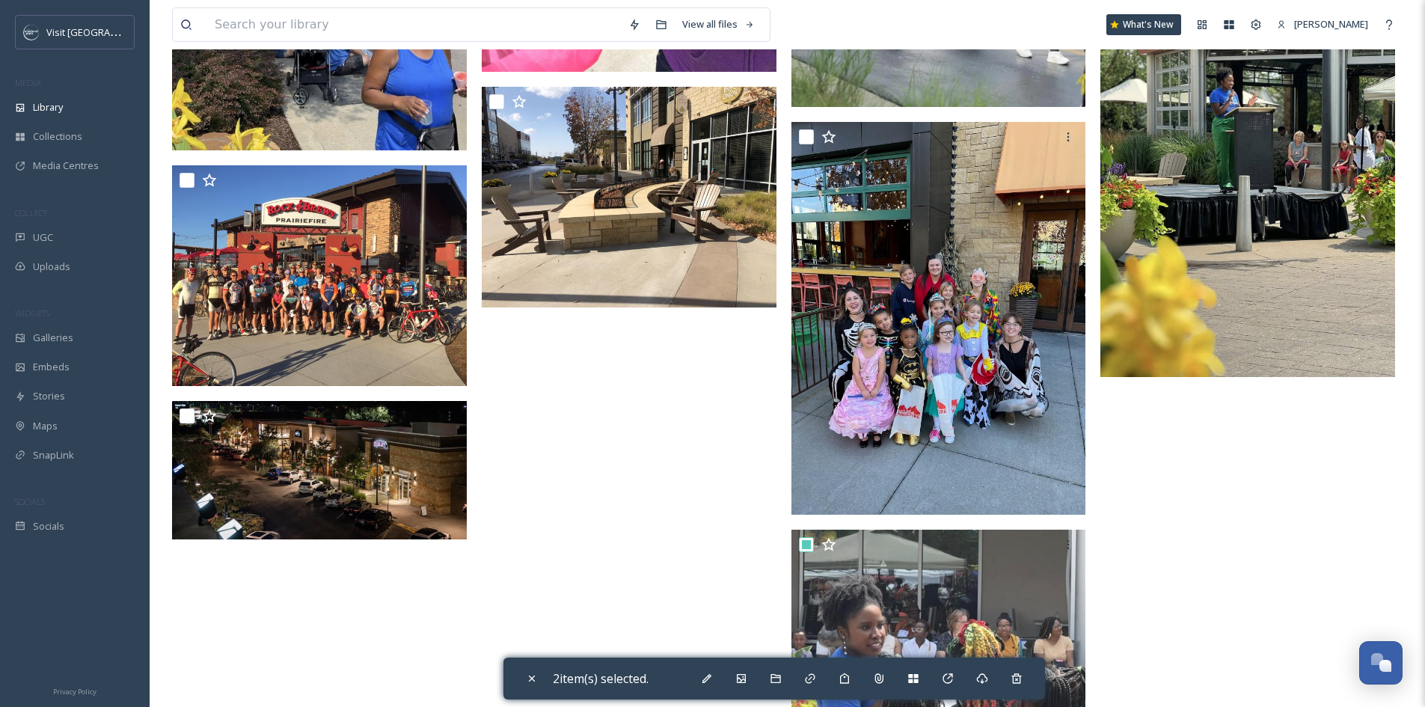
scroll to position [2206, 0]
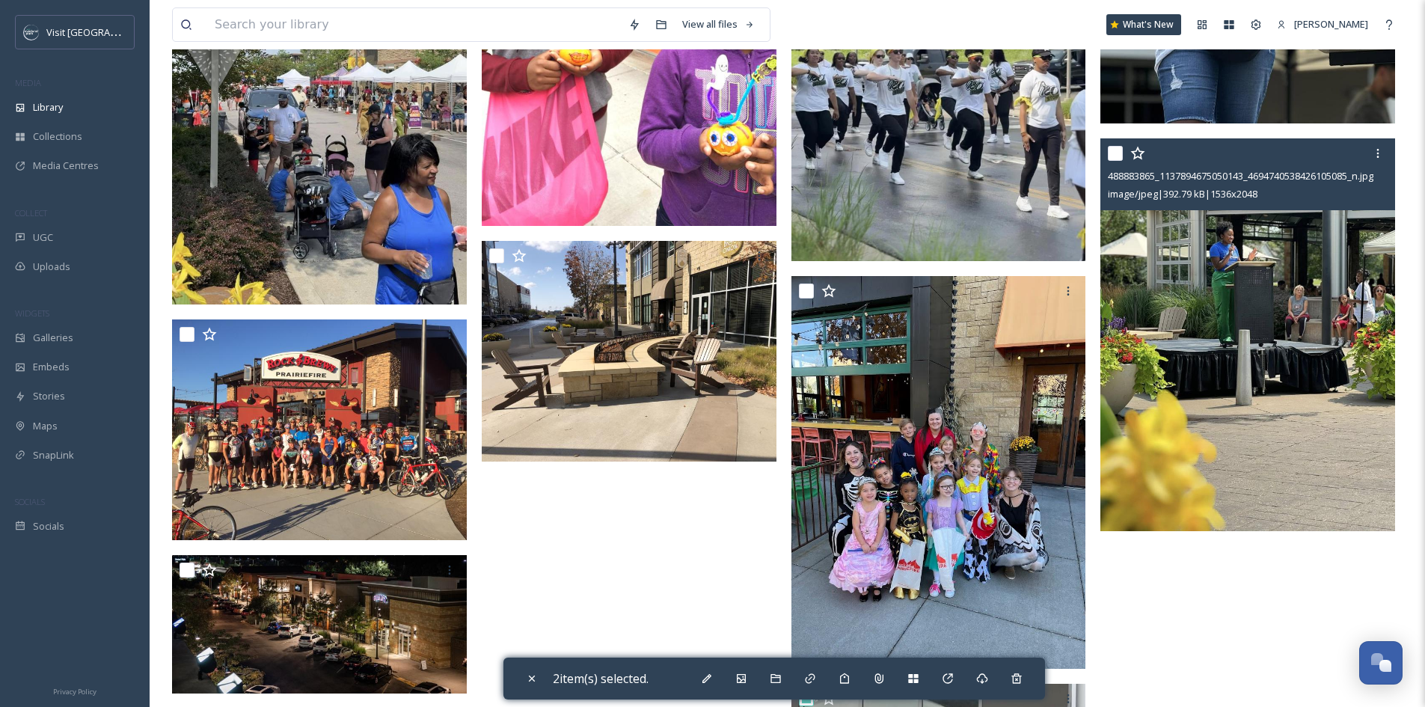
click at [1117, 155] on input "checkbox" at bounding box center [1115, 153] width 15 height 15
checkbox input "true"
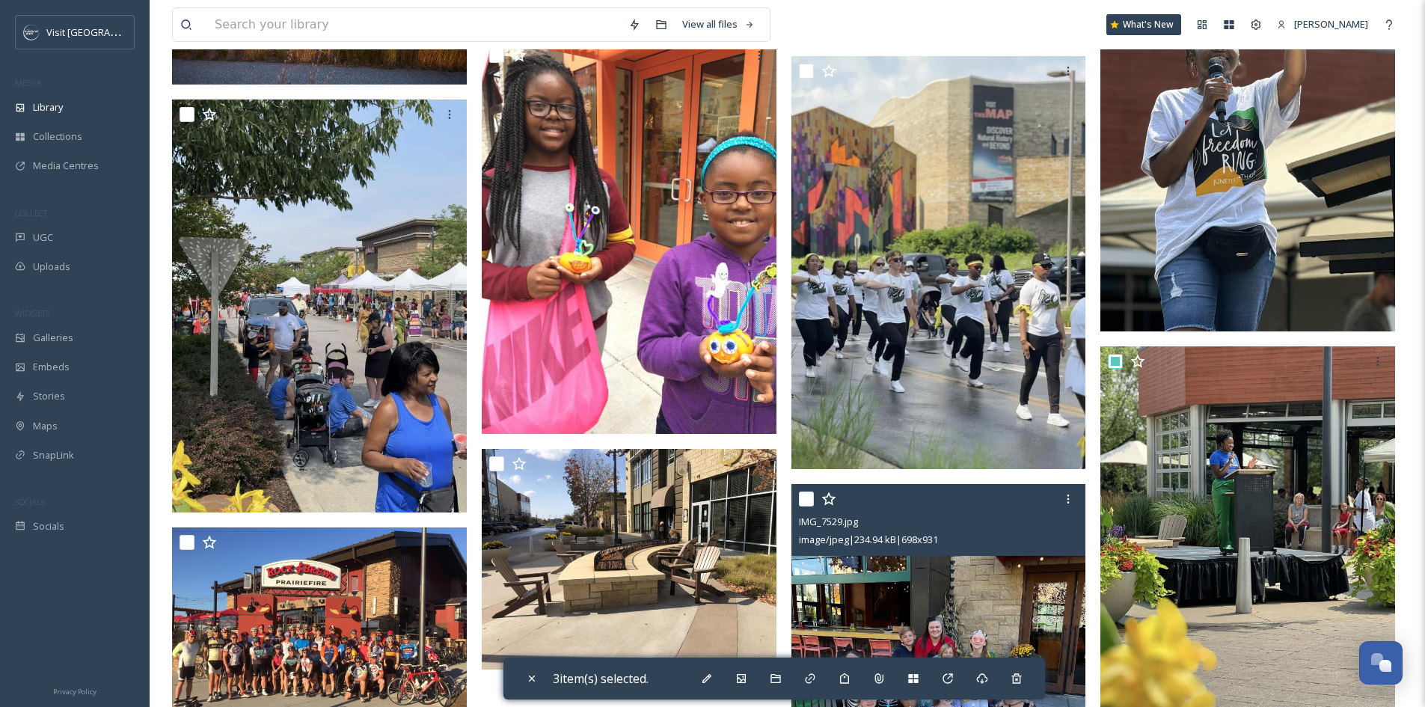
scroll to position [1981, 0]
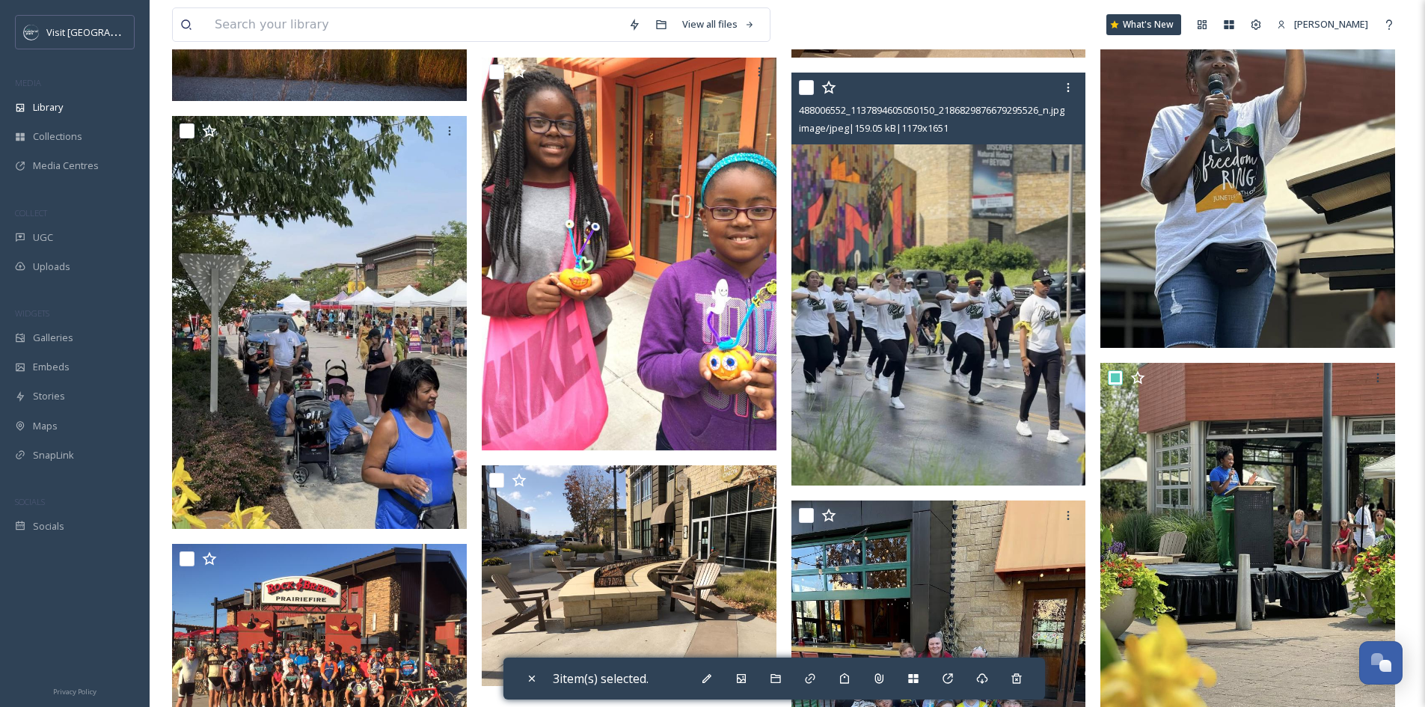
click at [806, 88] on input "checkbox" at bounding box center [806, 87] width 15 height 15
checkbox input "true"
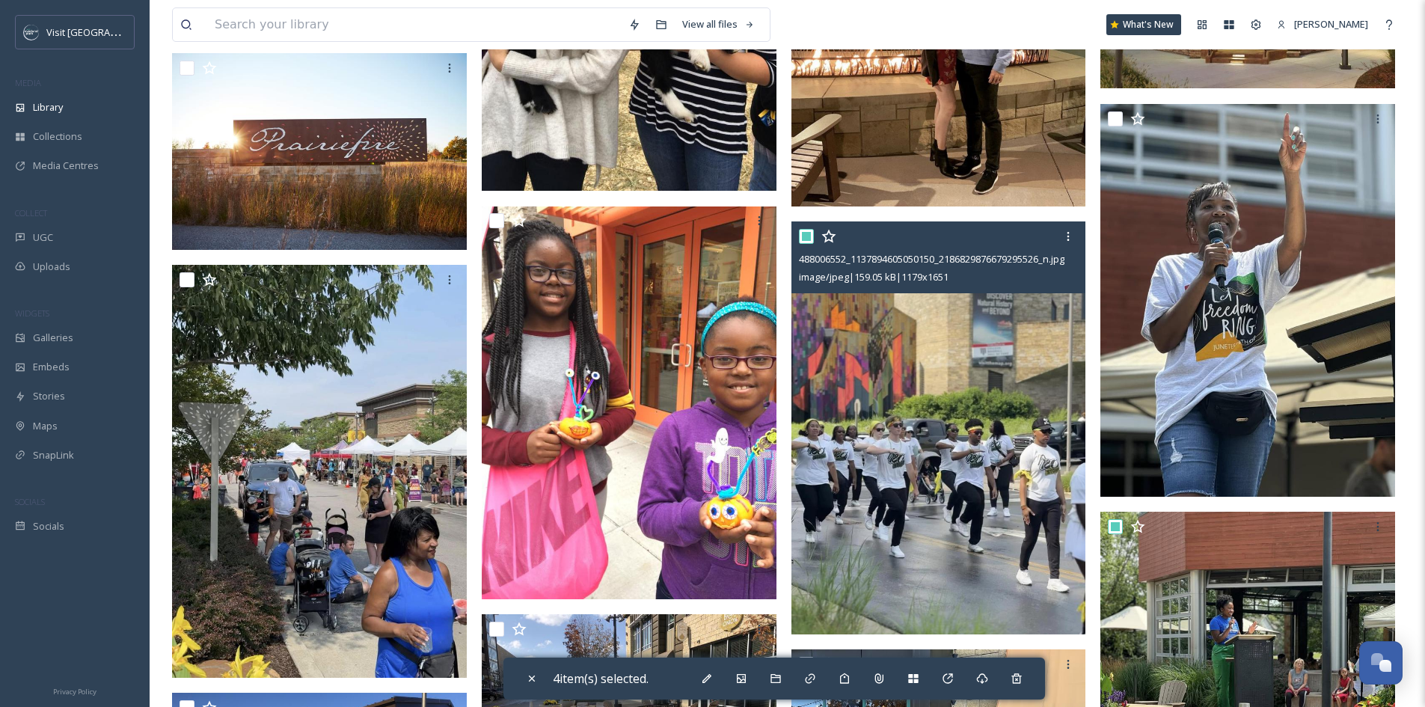
scroll to position [1832, 0]
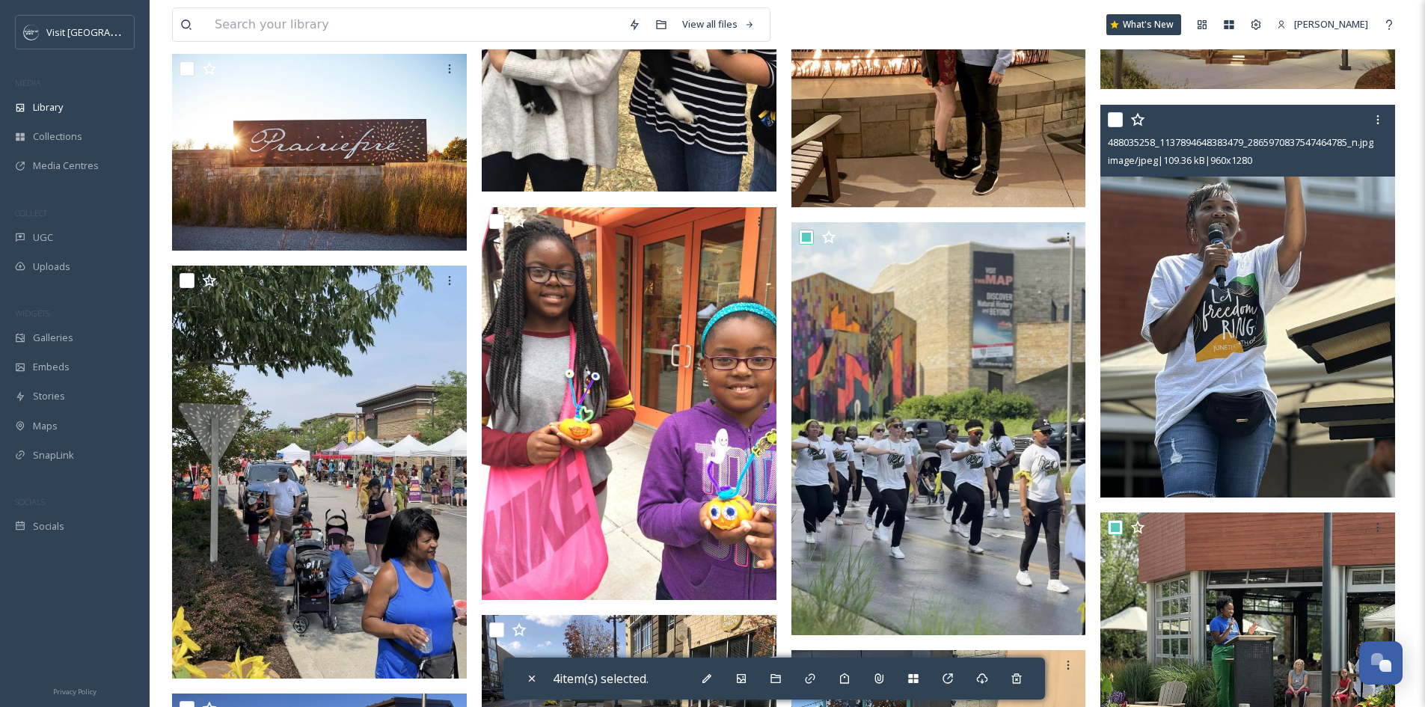
click at [1115, 122] on input "checkbox" at bounding box center [1115, 119] width 15 height 15
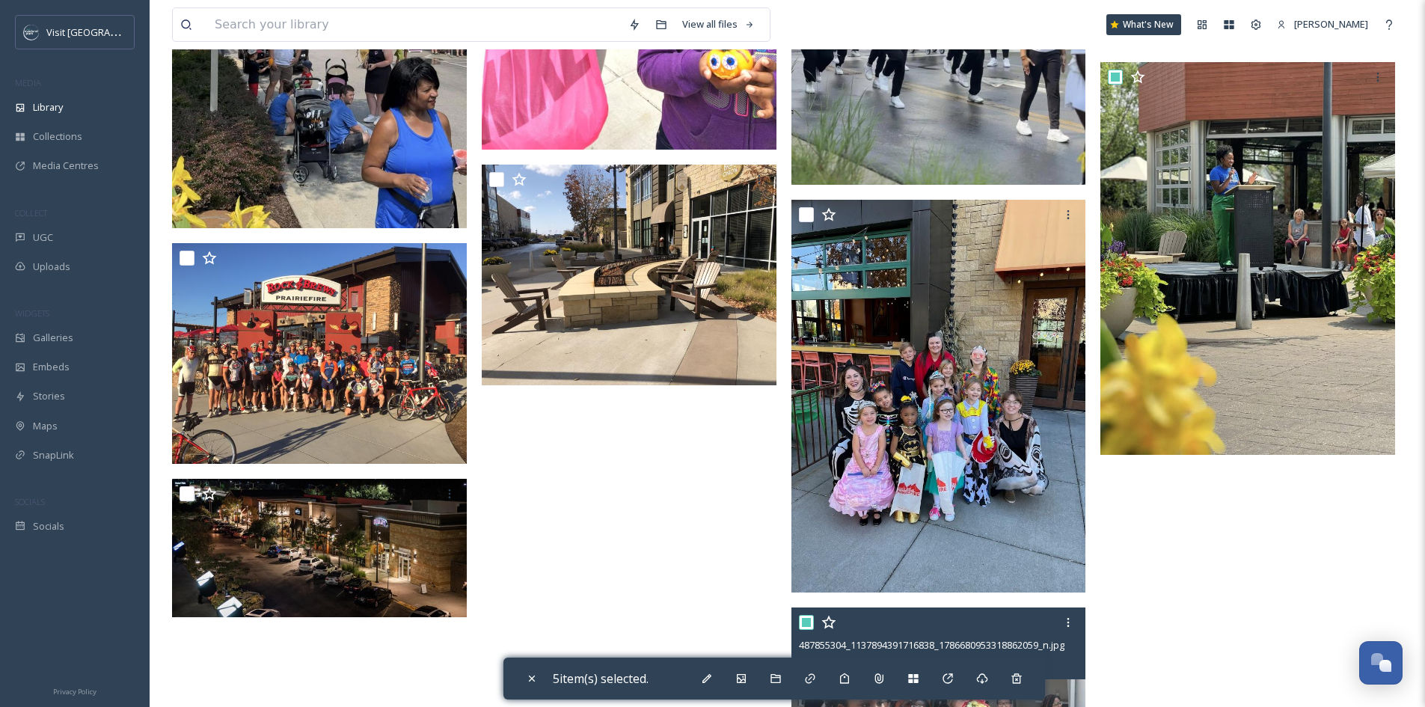
scroll to position [2281, 0]
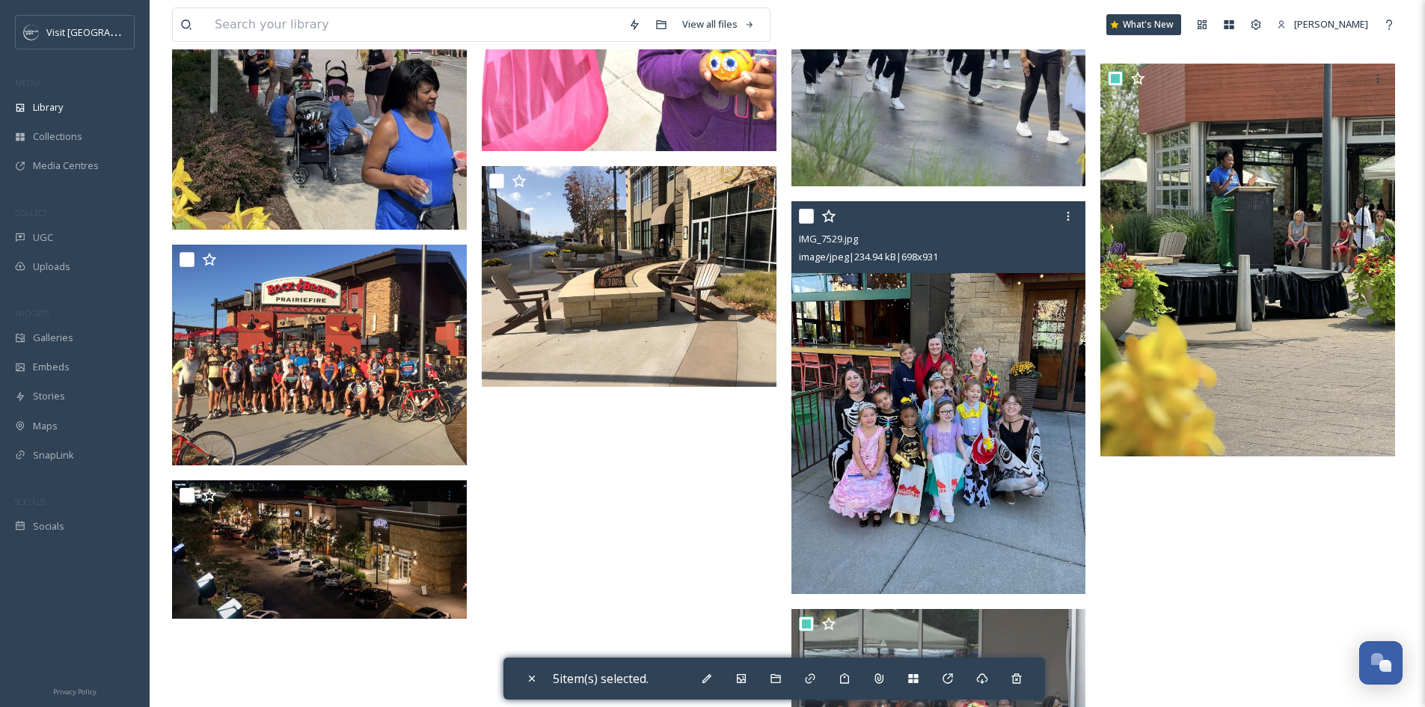
click at [808, 218] on input "checkbox" at bounding box center [806, 216] width 15 height 15
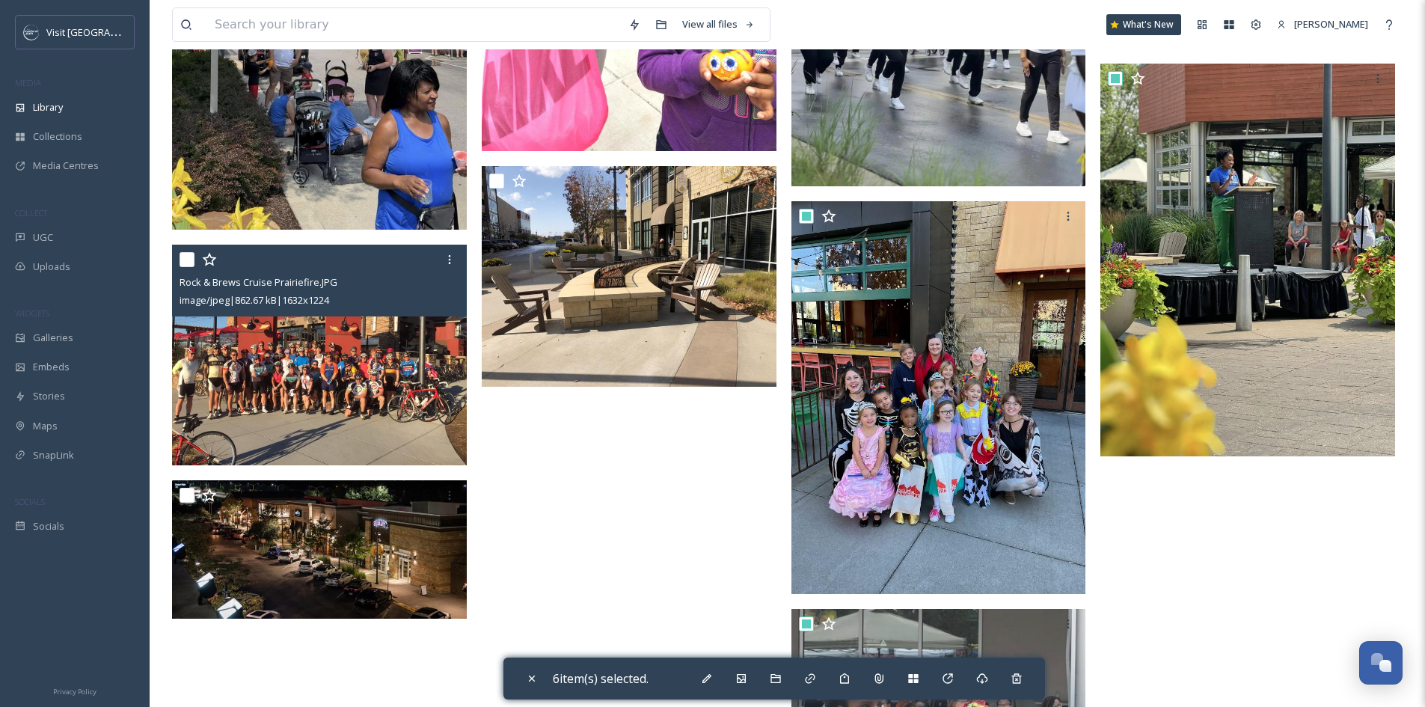
click at [189, 260] on input "checkbox" at bounding box center [187, 259] width 15 height 15
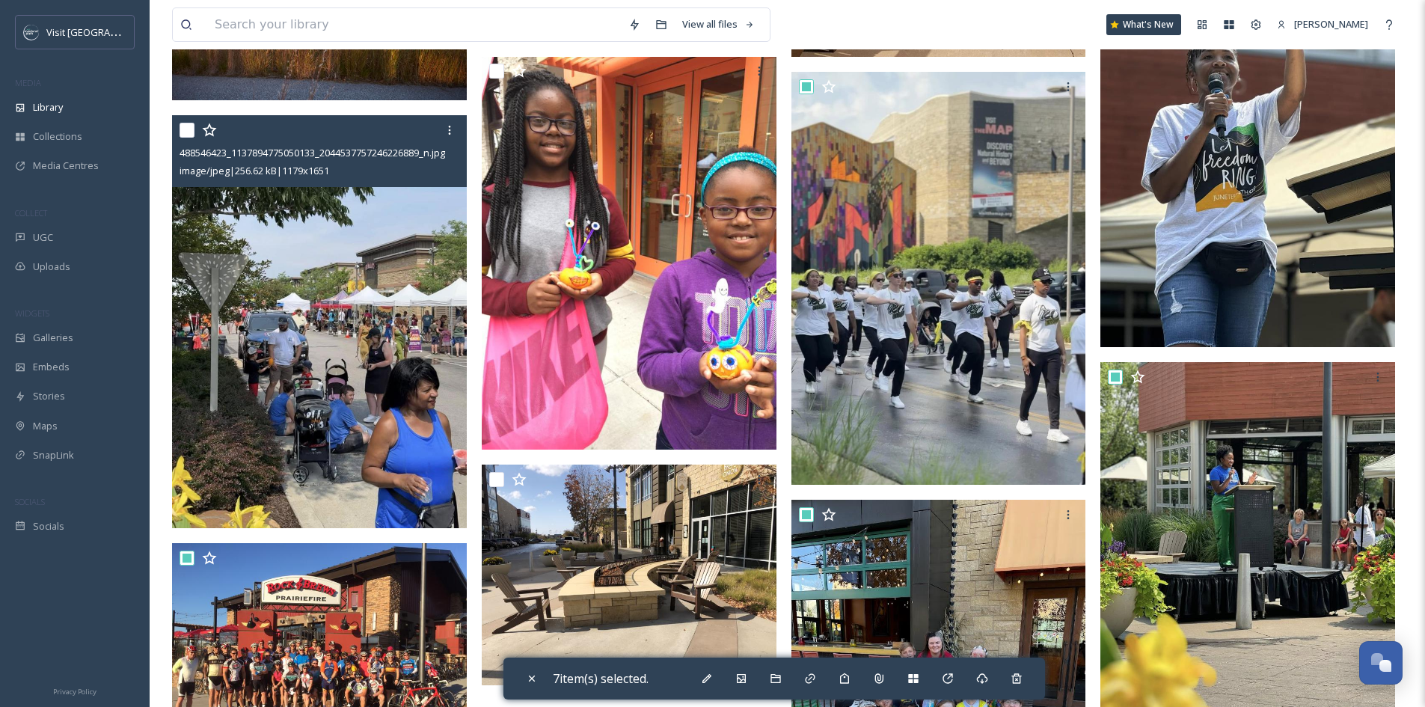
scroll to position [1981, 0]
click at [187, 132] on input "checkbox" at bounding box center [187, 130] width 15 height 15
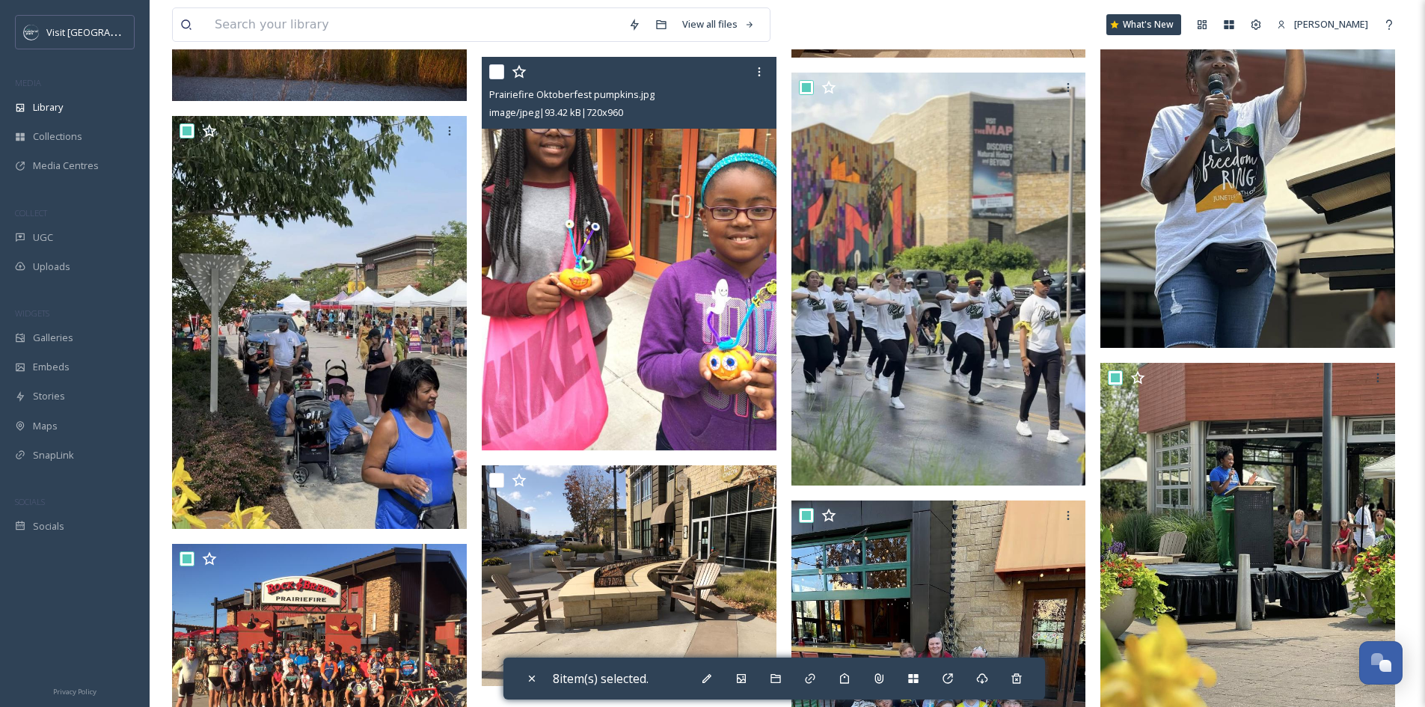
click at [498, 72] on input "checkbox" at bounding box center [496, 71] width 15 height 15
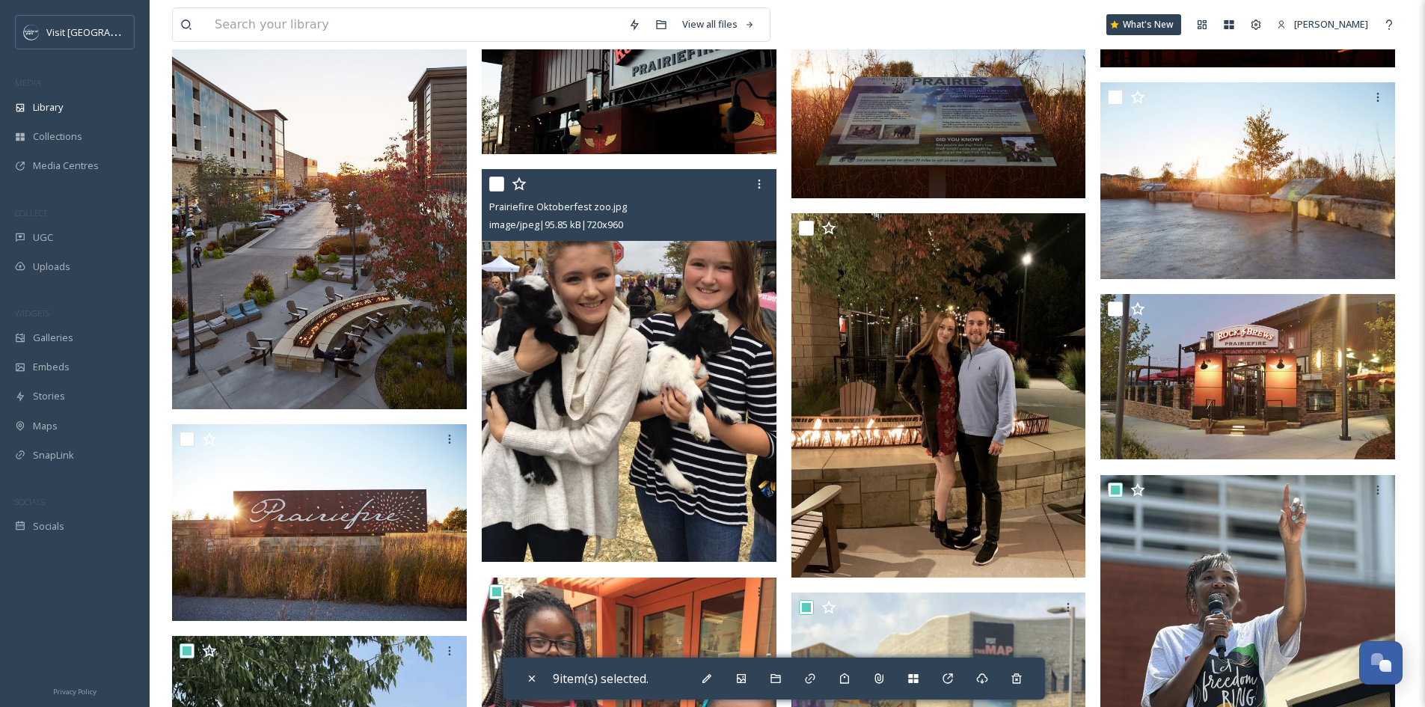
scroll to position [1458, 0]
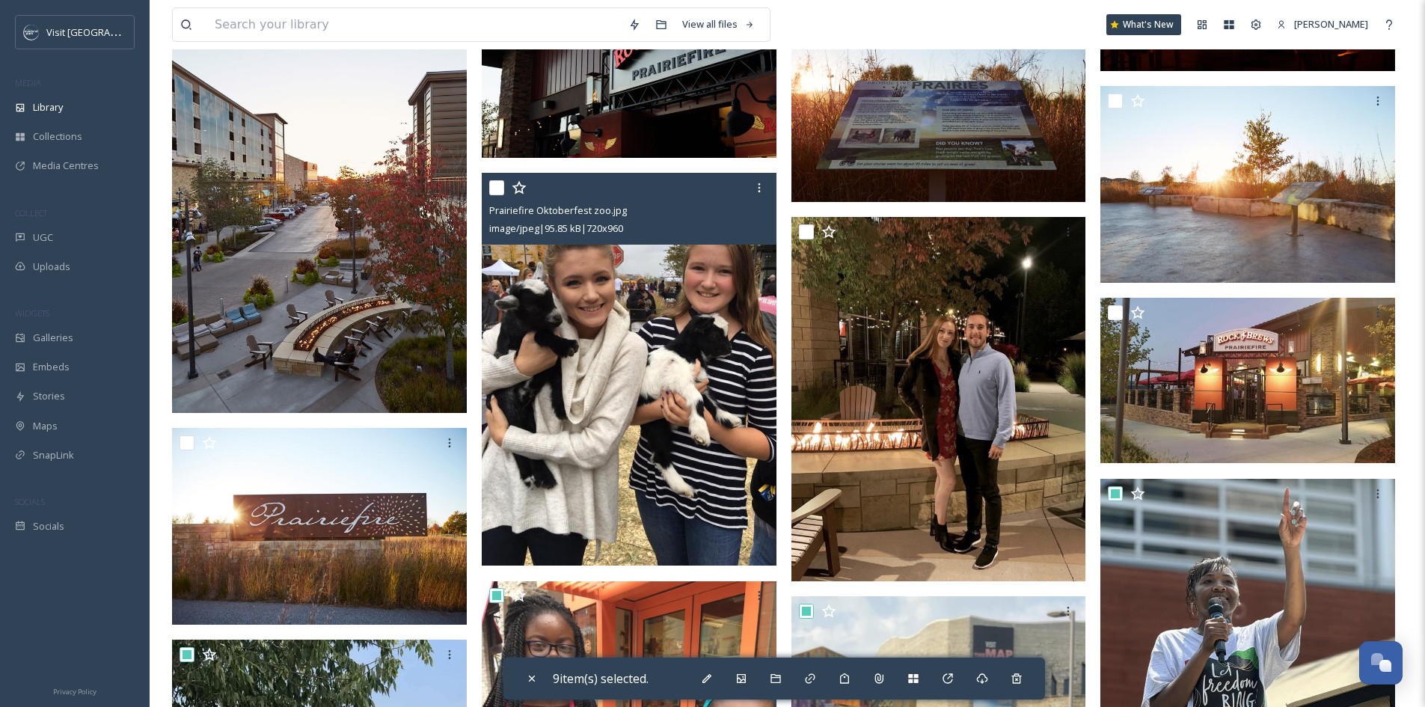
click at [498, 190] on input "checkbox" at bounding box center [496, 187] width 15 height 15
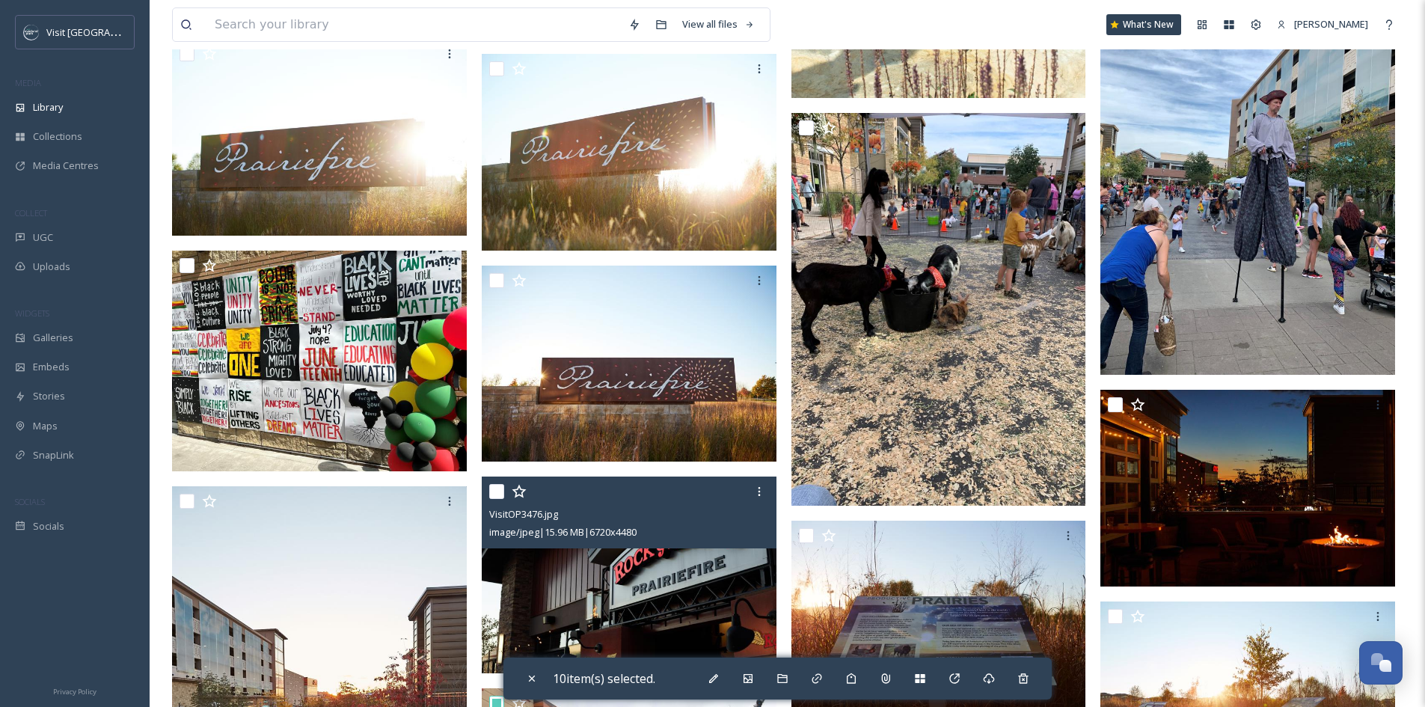
scroll to position [934, 0]
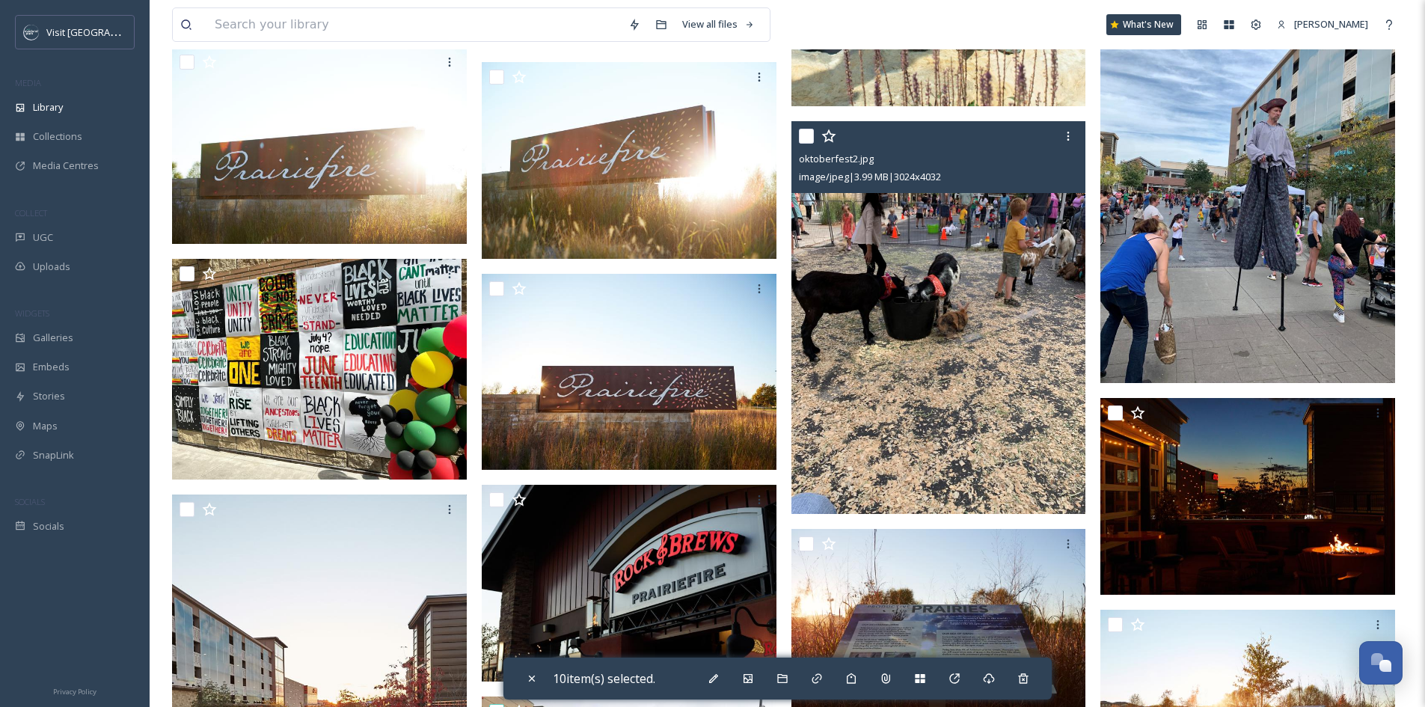
click at [803, 138] on input "checkbox" at bounding box center [806, 136] width 15 height 15
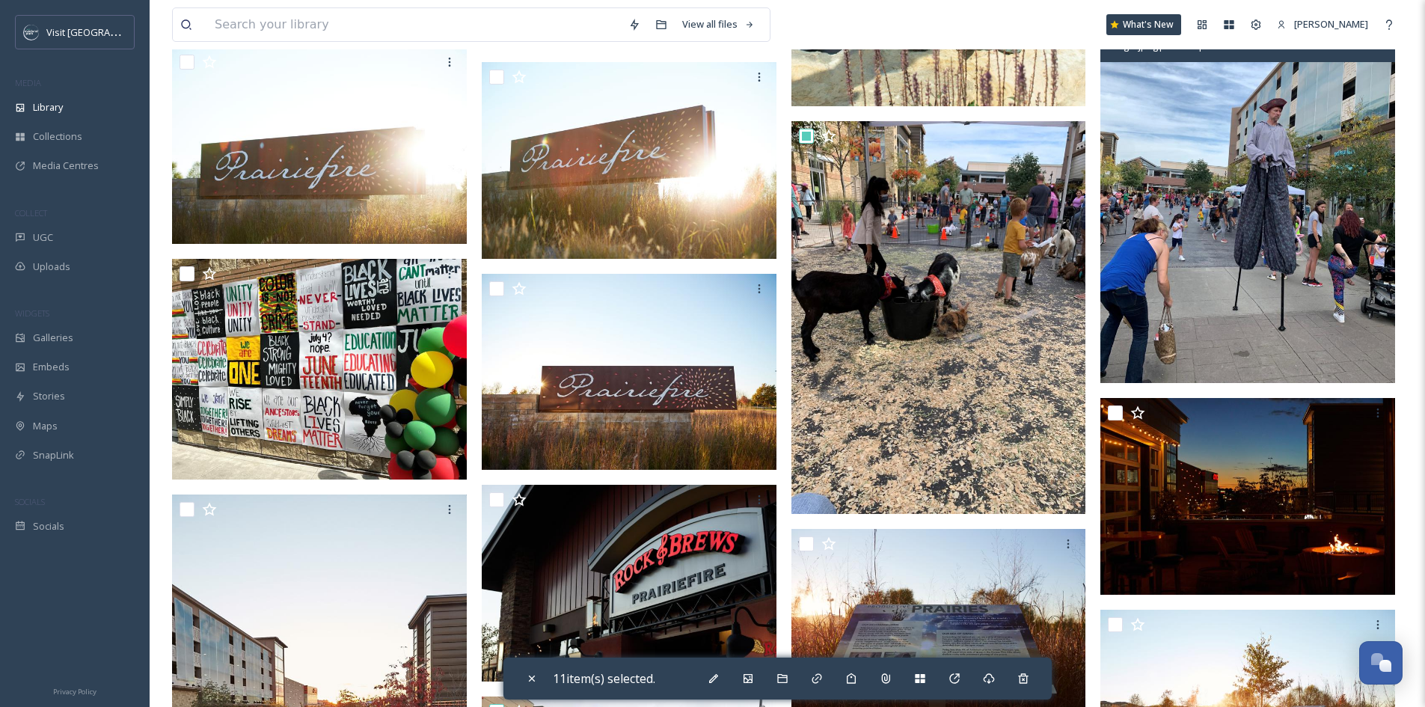
scroll to position [709, 0]
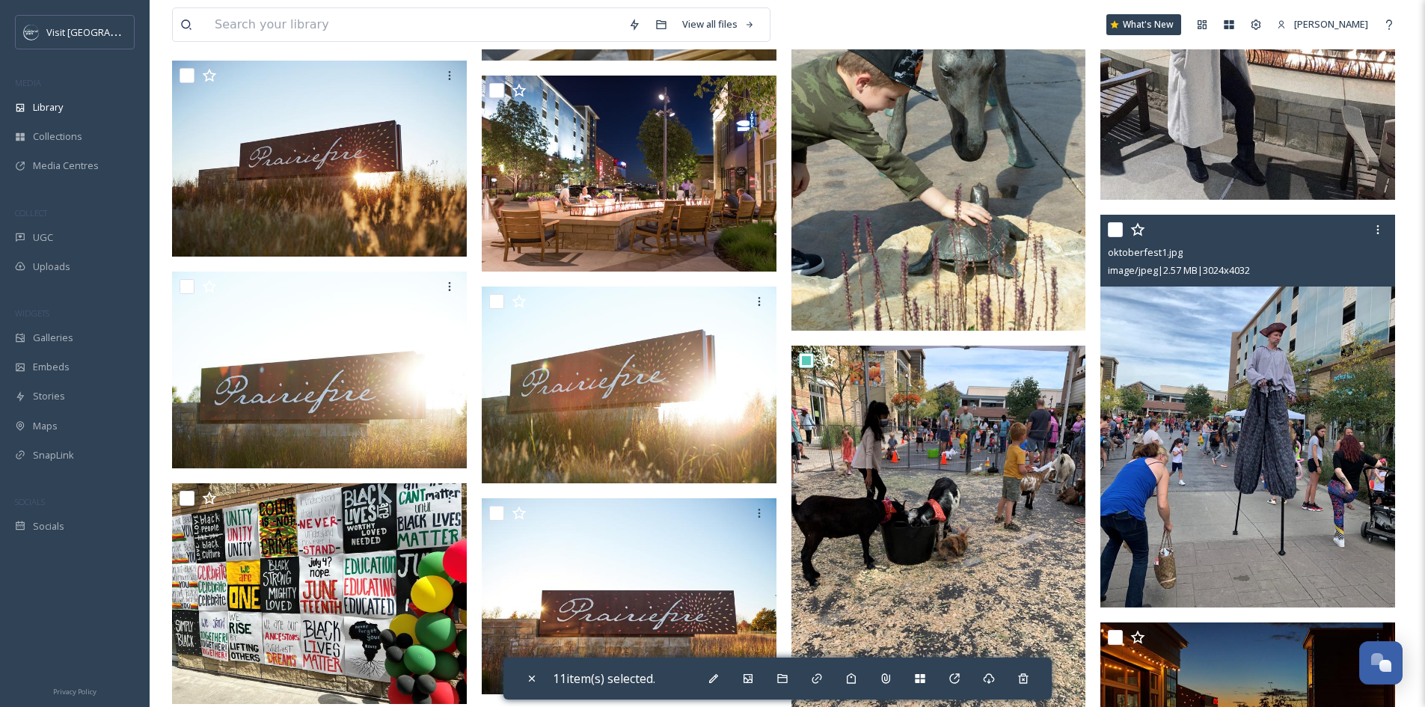
click at [1119, 231] on input "checkbox" at bounding box center [1115, 229] width 15 height 15
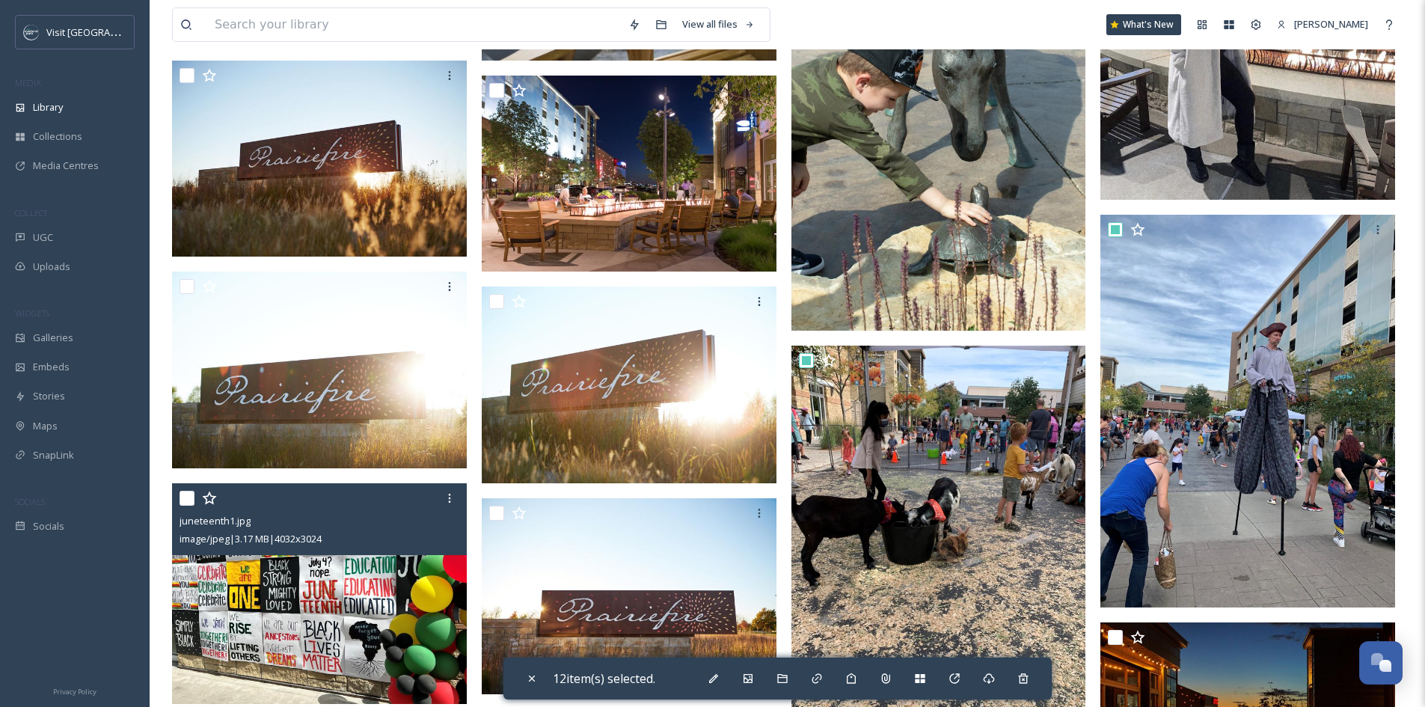
click at [185, 499] on input "checkbox" at bounding box center [187, 498] width 15 height 15
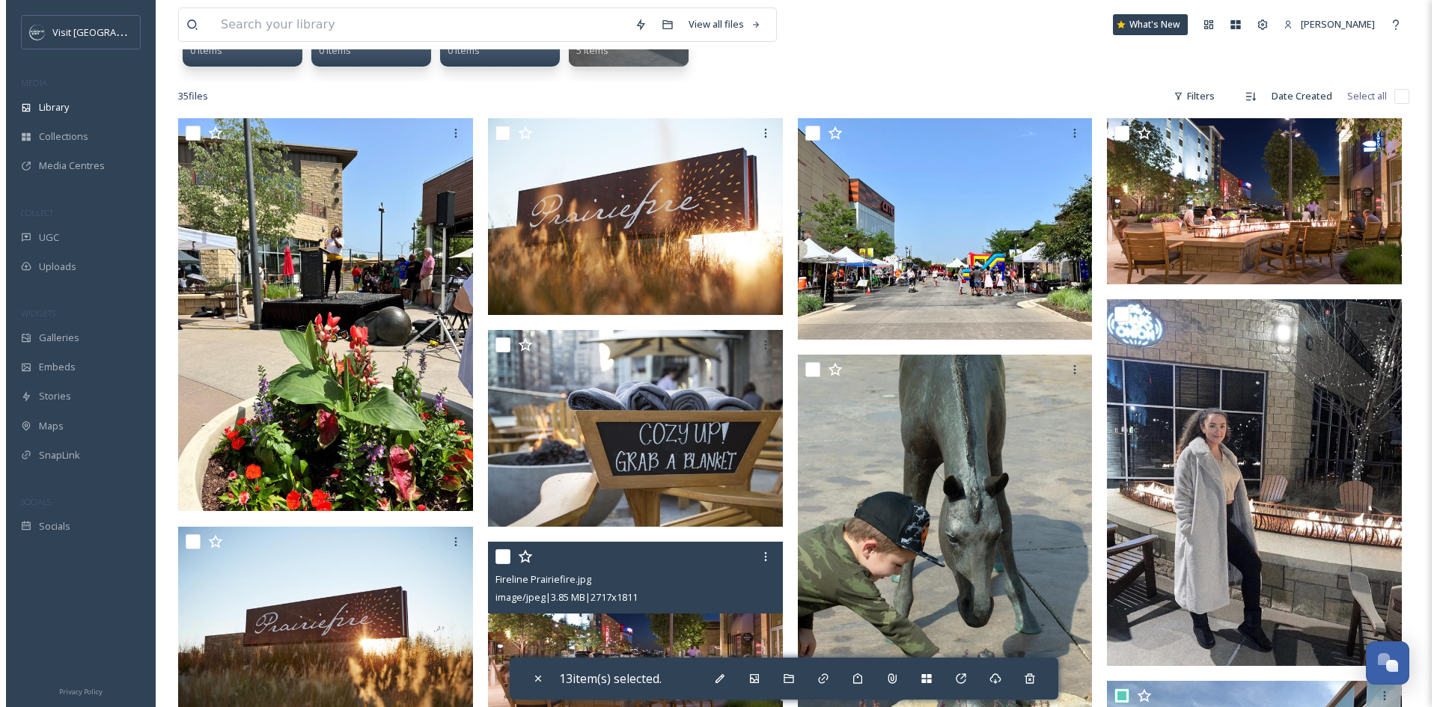
scroll to position [186, 0]
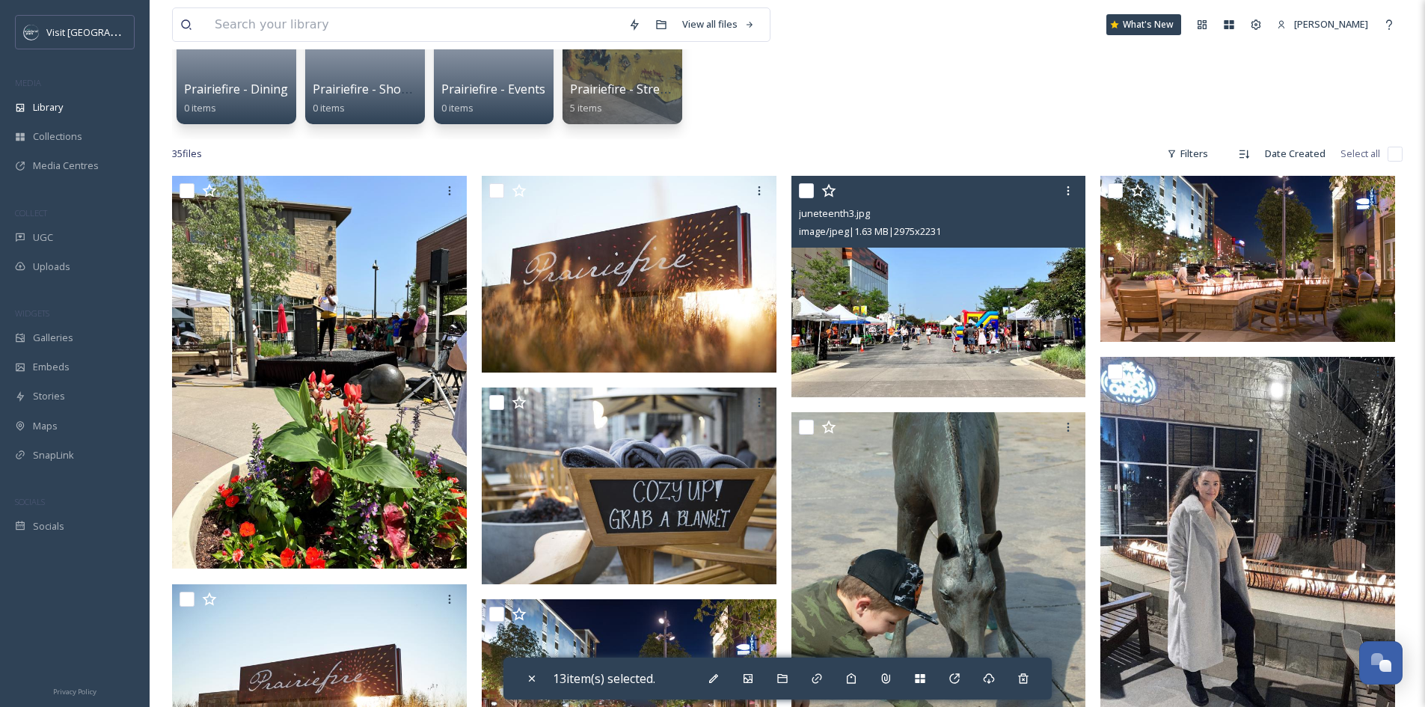
click at [808, 192] on input "checkbox" at bounding box center [806, 190] width 15 height 15
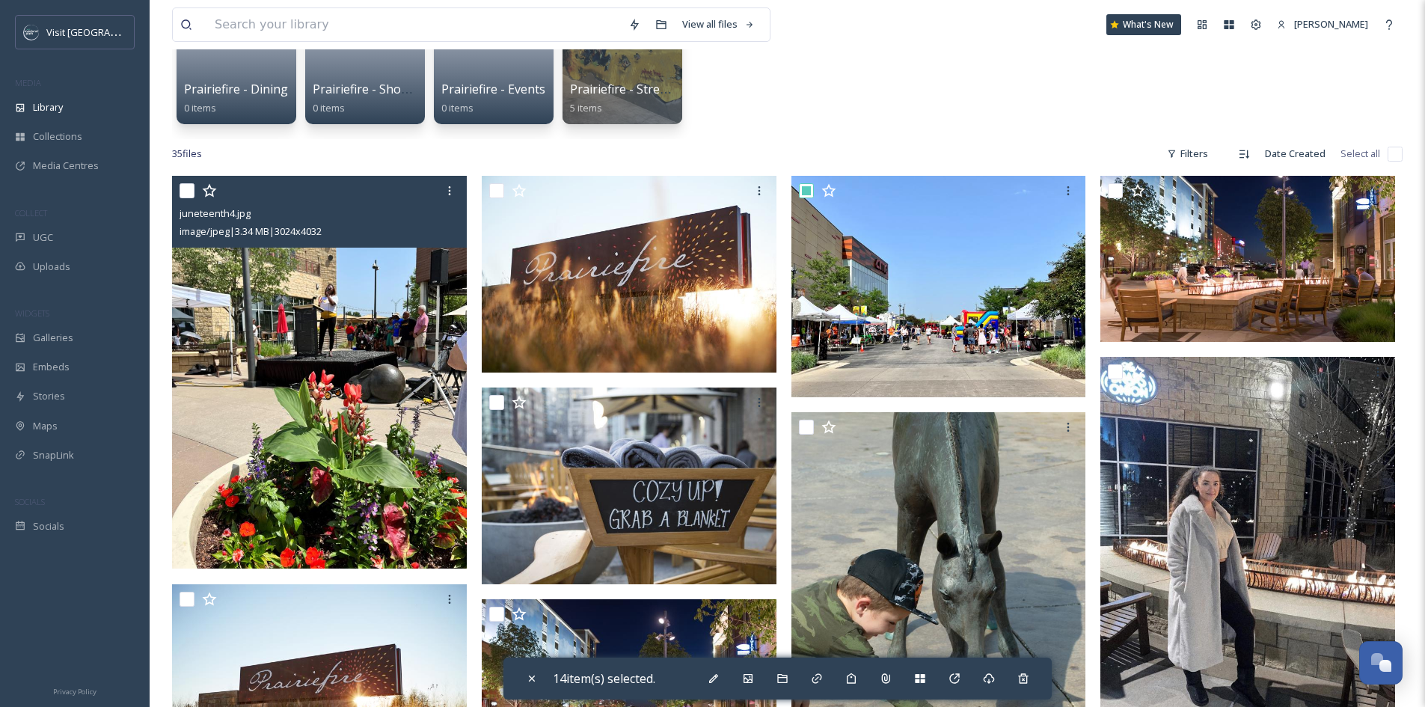
click at [189, 192] on input "checkbox" at bounding box center [187, 190] width 15 height 15
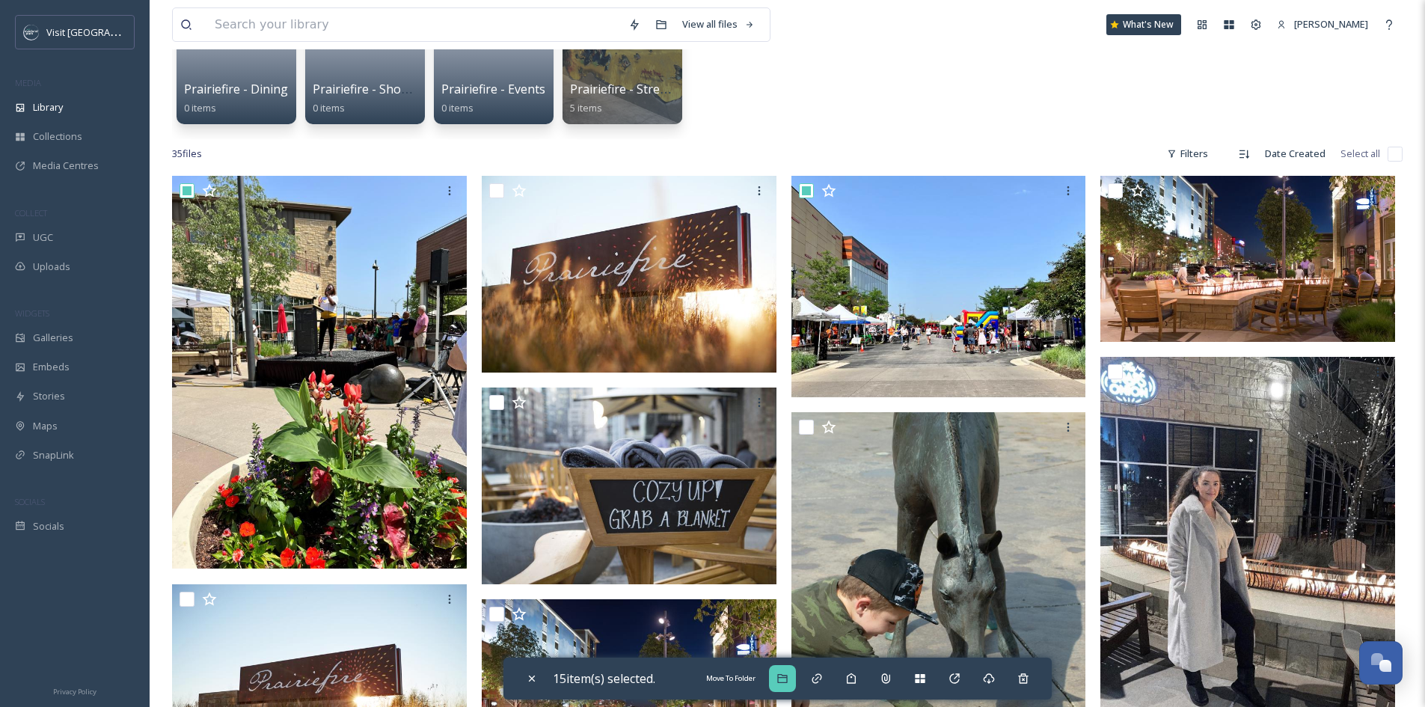
click at [793, 673] on div "Move To Folder" at bounding box center [782, 678] width 27 height 27
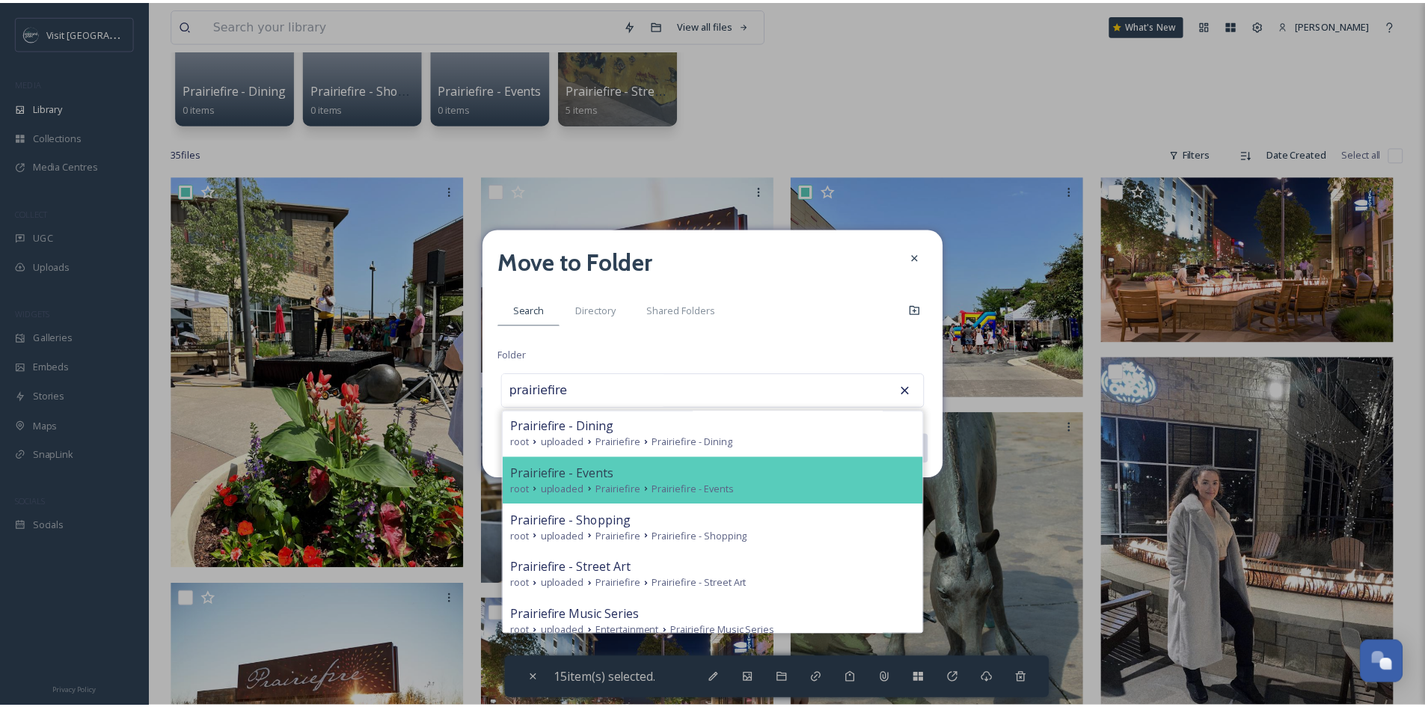
scroll to position [108, 0]
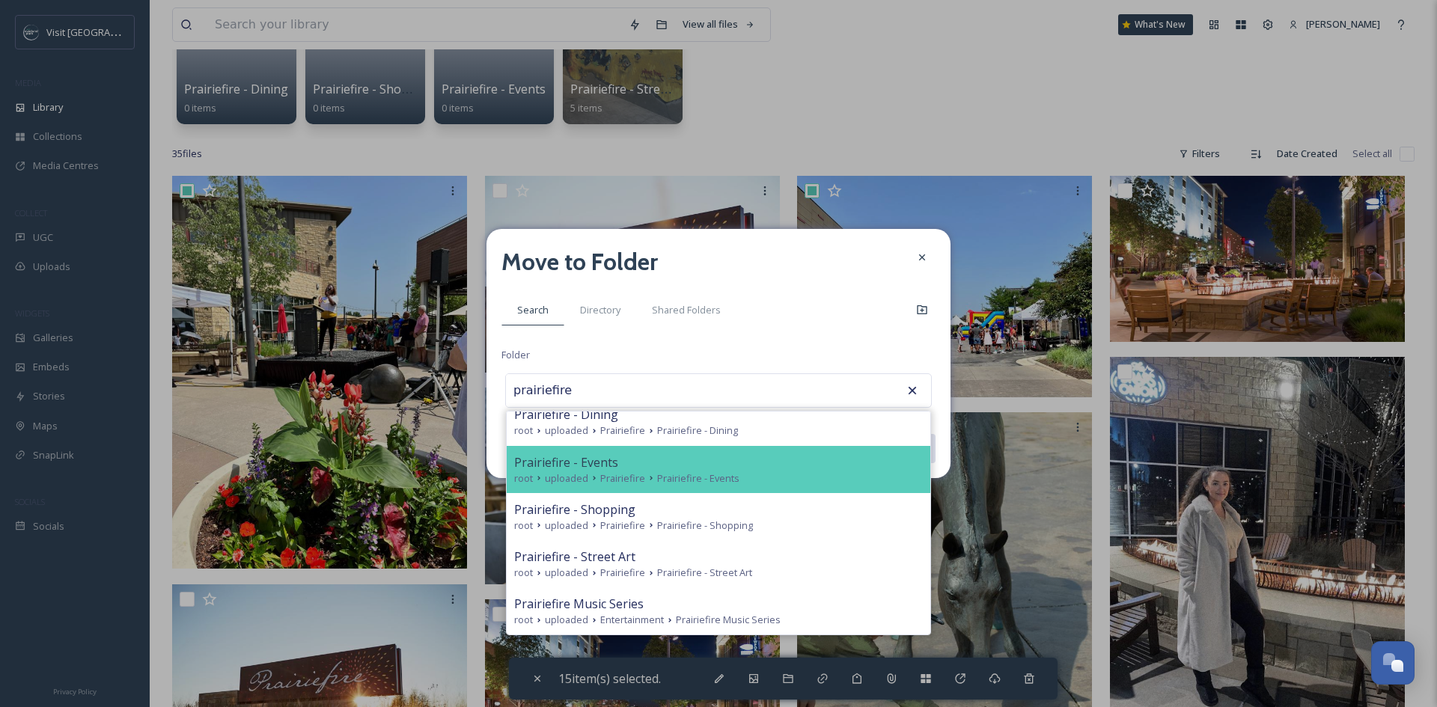
click at [738, 471] on div "root uploaded Prairiefire Prairiefire - Events" at bounding box center [718, 478] width 409 height 14
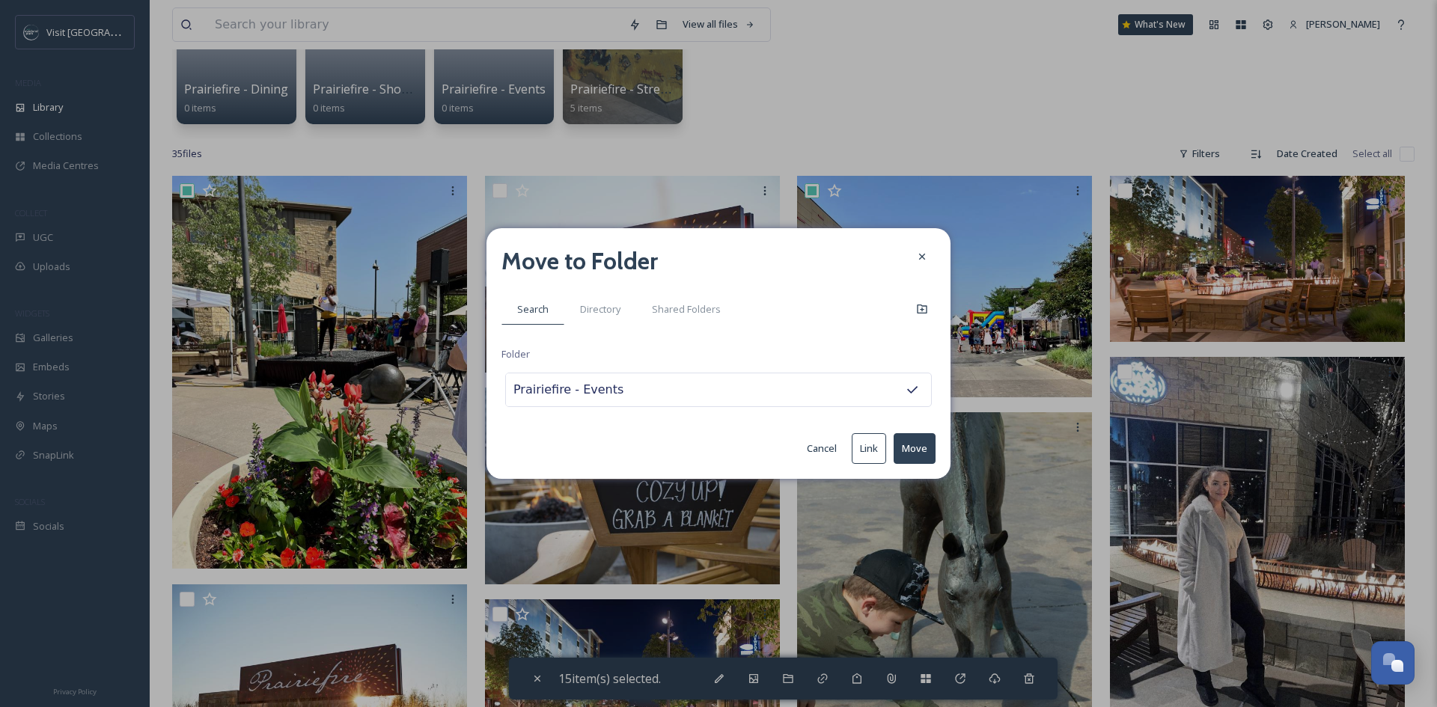
click at [915, 444] on button "Move" at bounding box center [914, 448] width 42 height 31
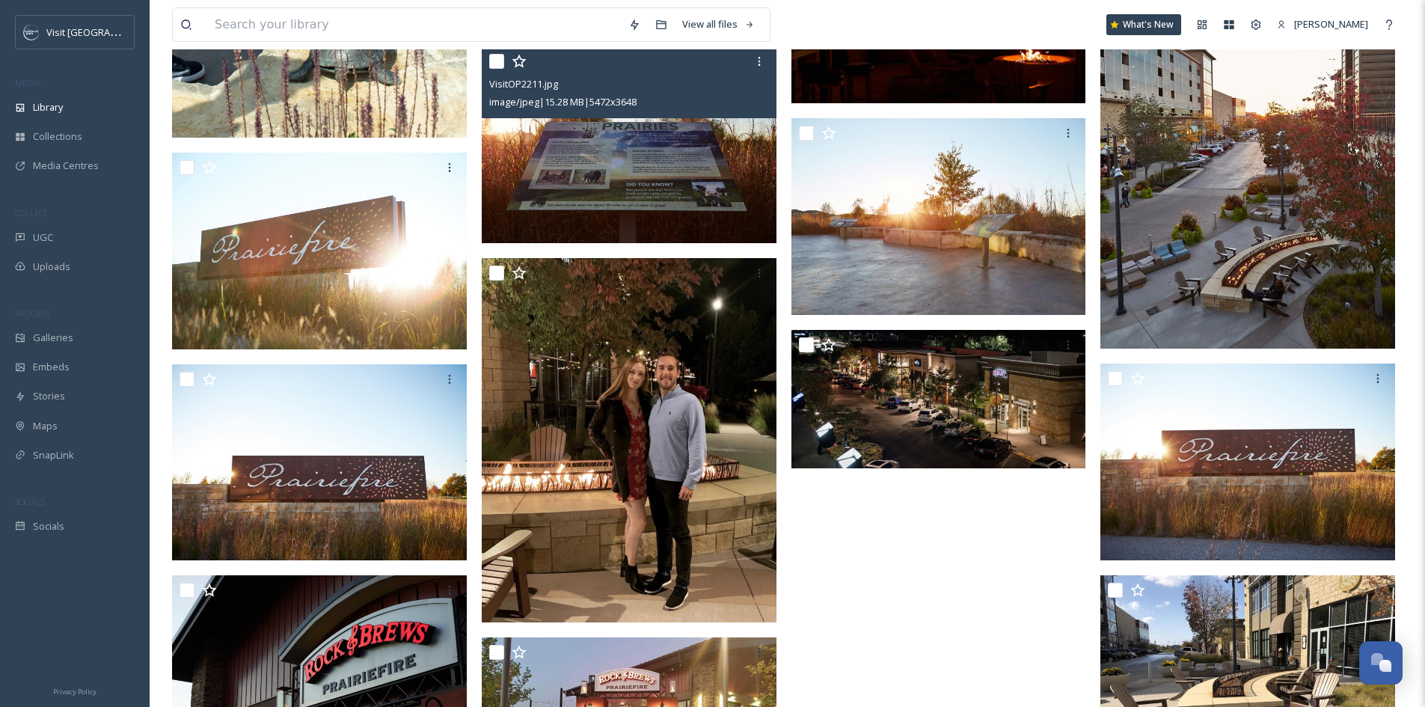
scroll to position [1000, 0]
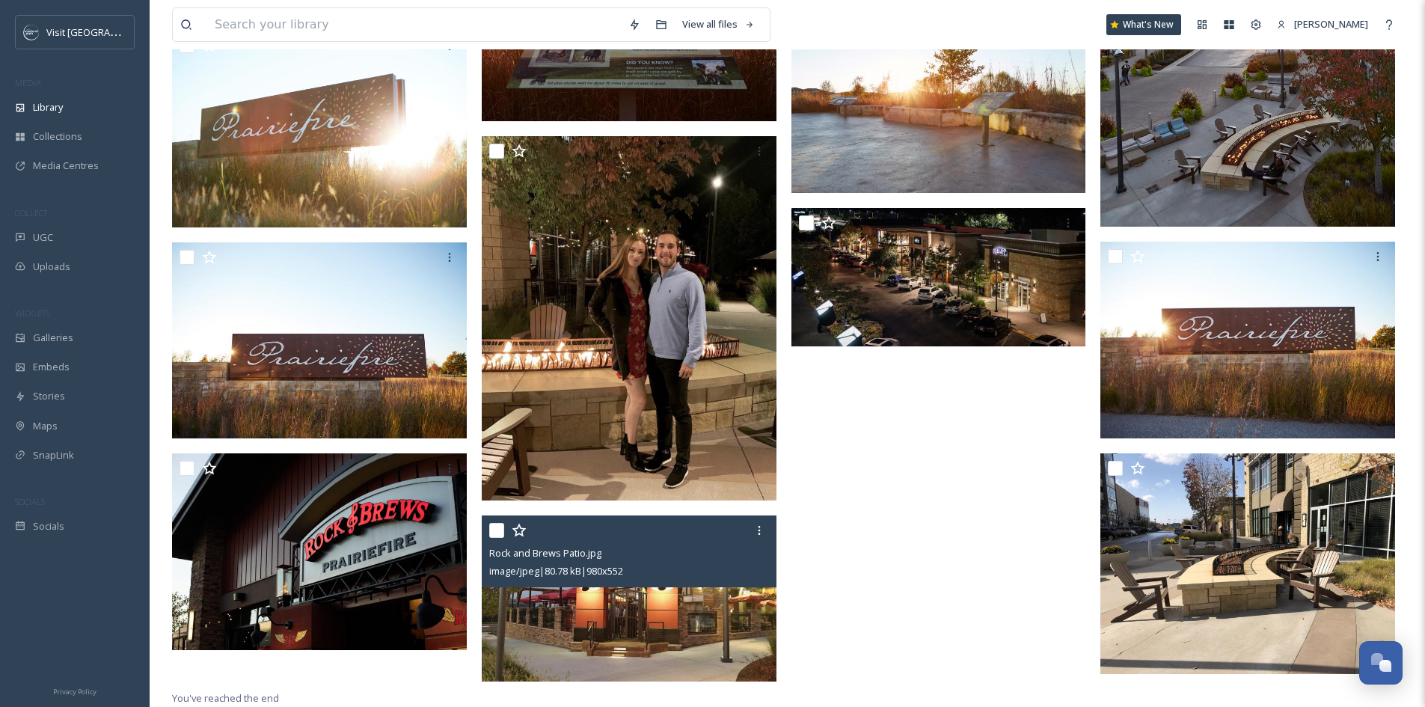
click at [502, 530] on input "checkbox" at bounding box center [496, 530] width 15 height 15
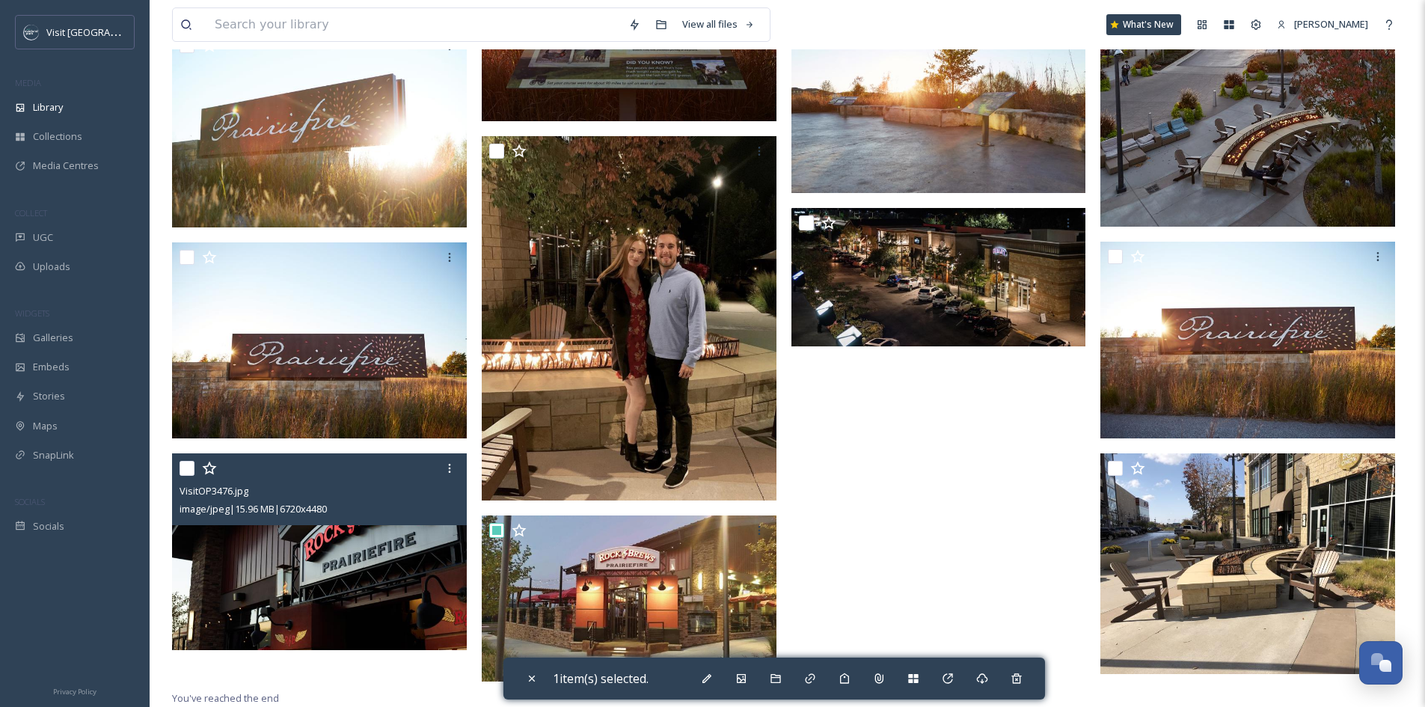
click at [190, 466] on input "checkbox" at bounding box center [187, 468] width 15 height 15
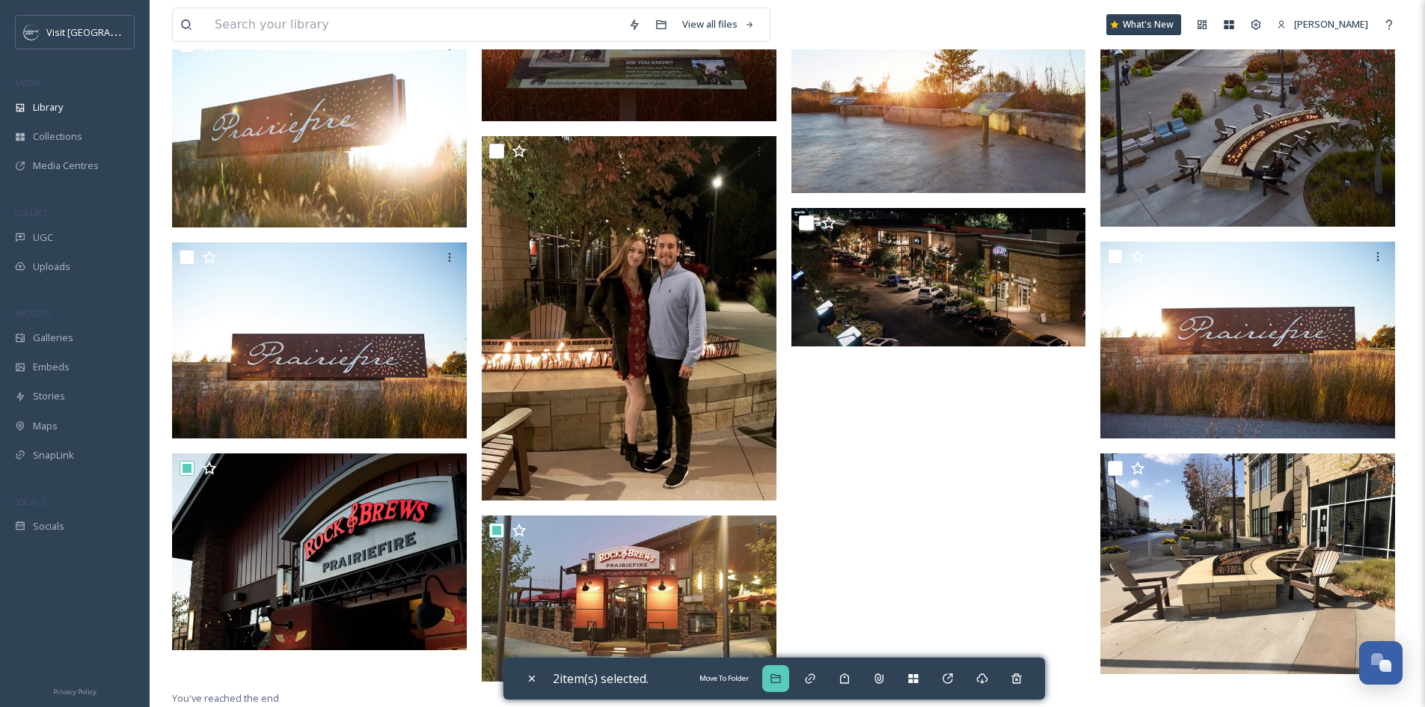
click at [776, 690] on div "Move To Folder" at bounding box center [775, 678] width 27 height 27
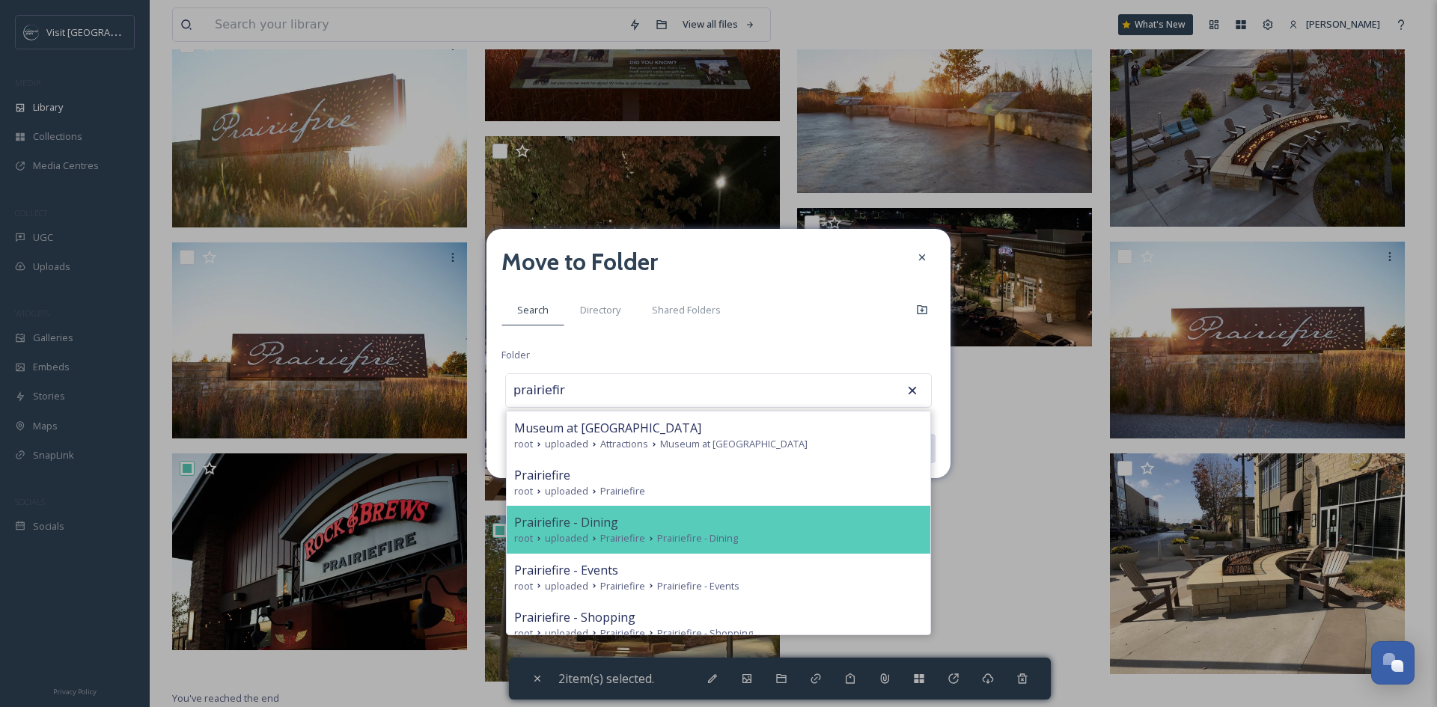
click at [714, 528] on div "Prairiefire - Dining" at bounding box center [718, 522] width 409 height 18
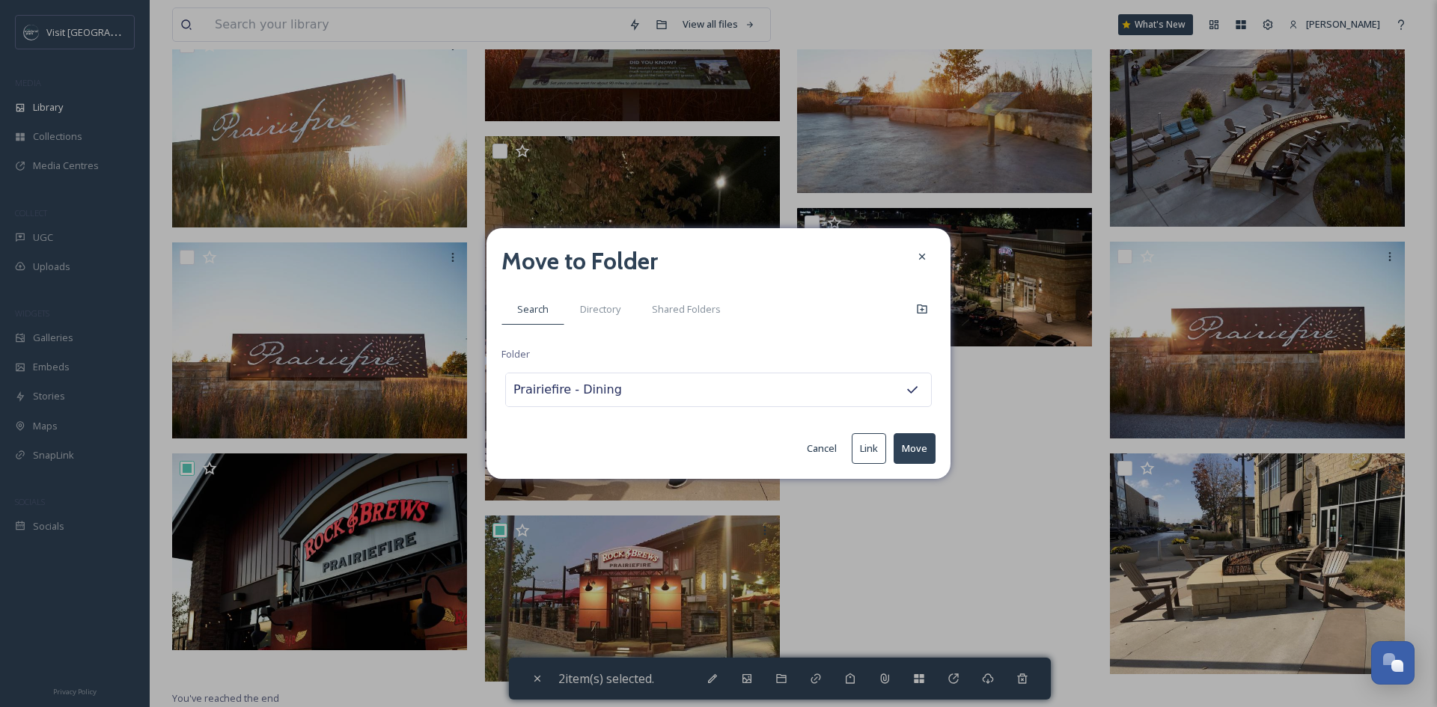
click at [924, 446] on button "Move" at bounding box center [914, 448] width 42 height 31
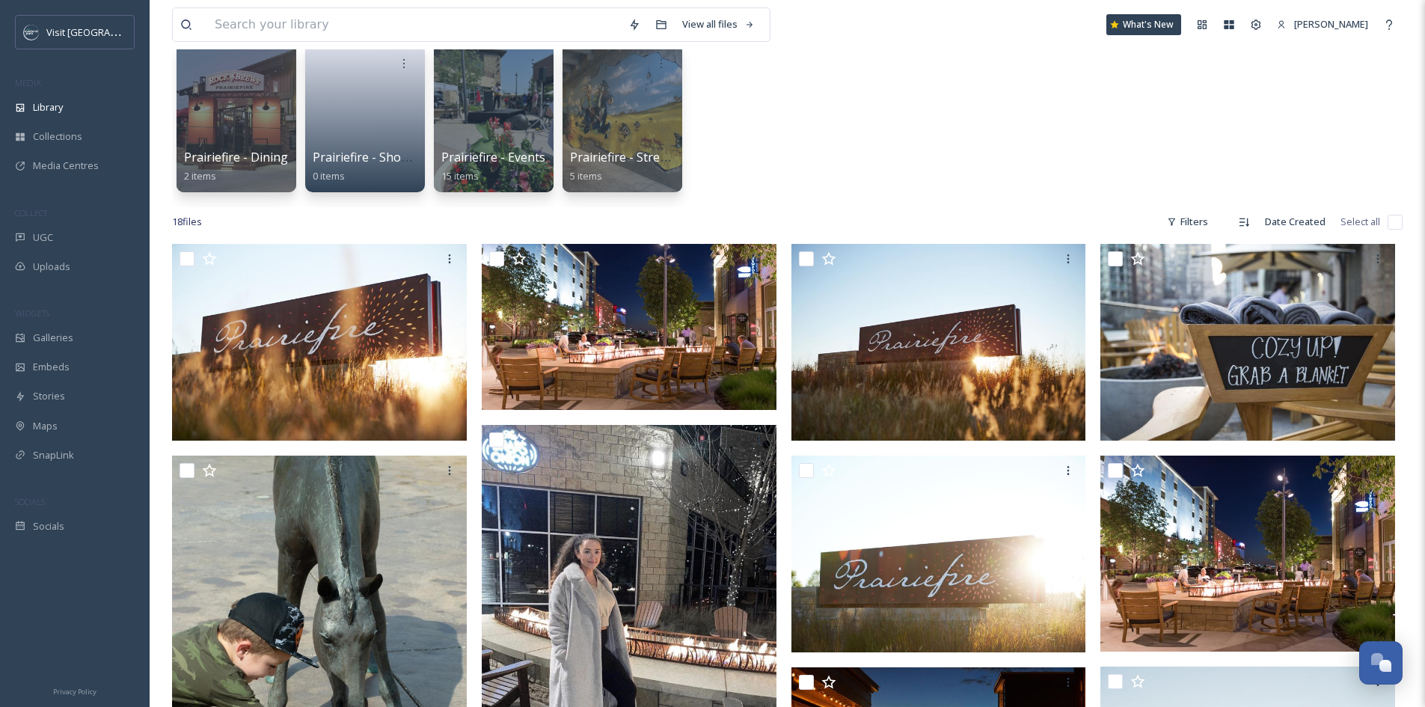
scroll to position [0, 0]
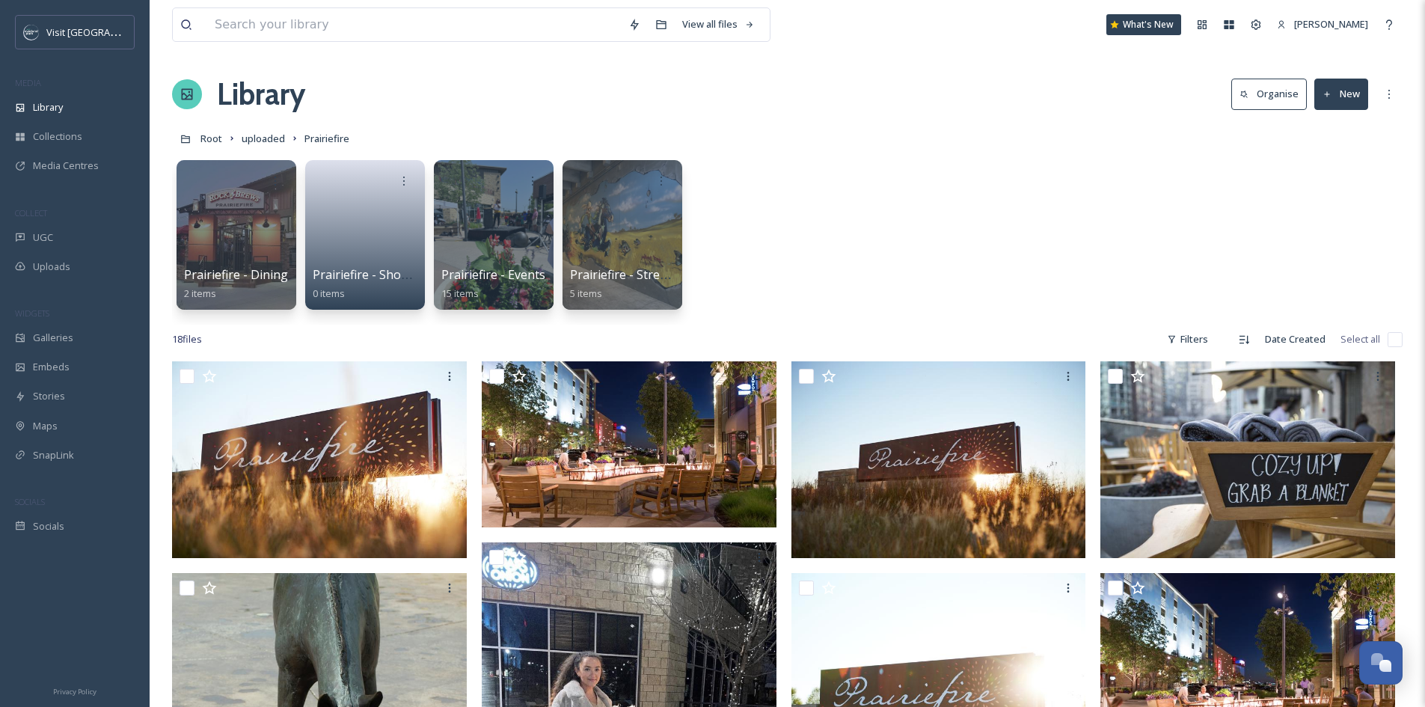
click at [1337, 102] on button "New" at bounding box center [1342, 94] width 54 height 31
click at [1333, 192] on span "Folder" at bounding box center [1324, 187] width 28 height 14
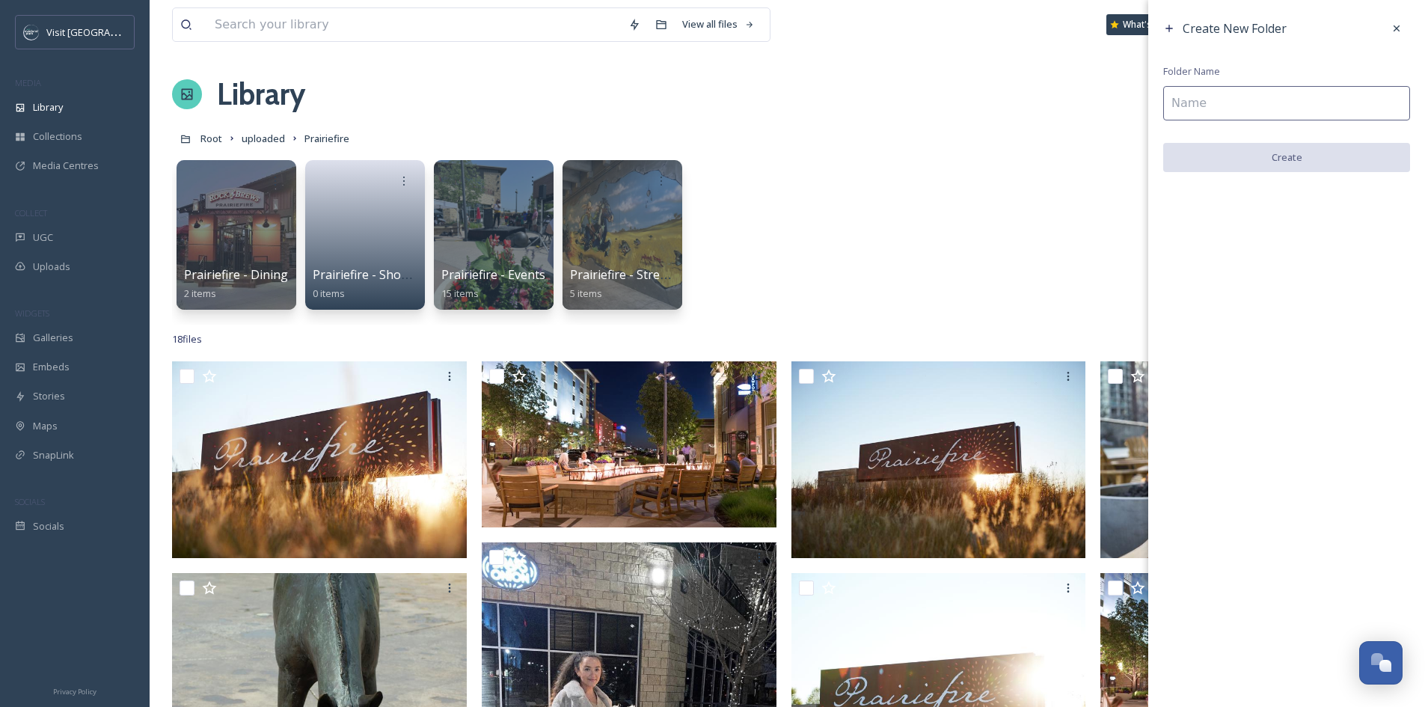
click at [1309, 98] on input at bounding box center [1287, 103] width 247 height 34
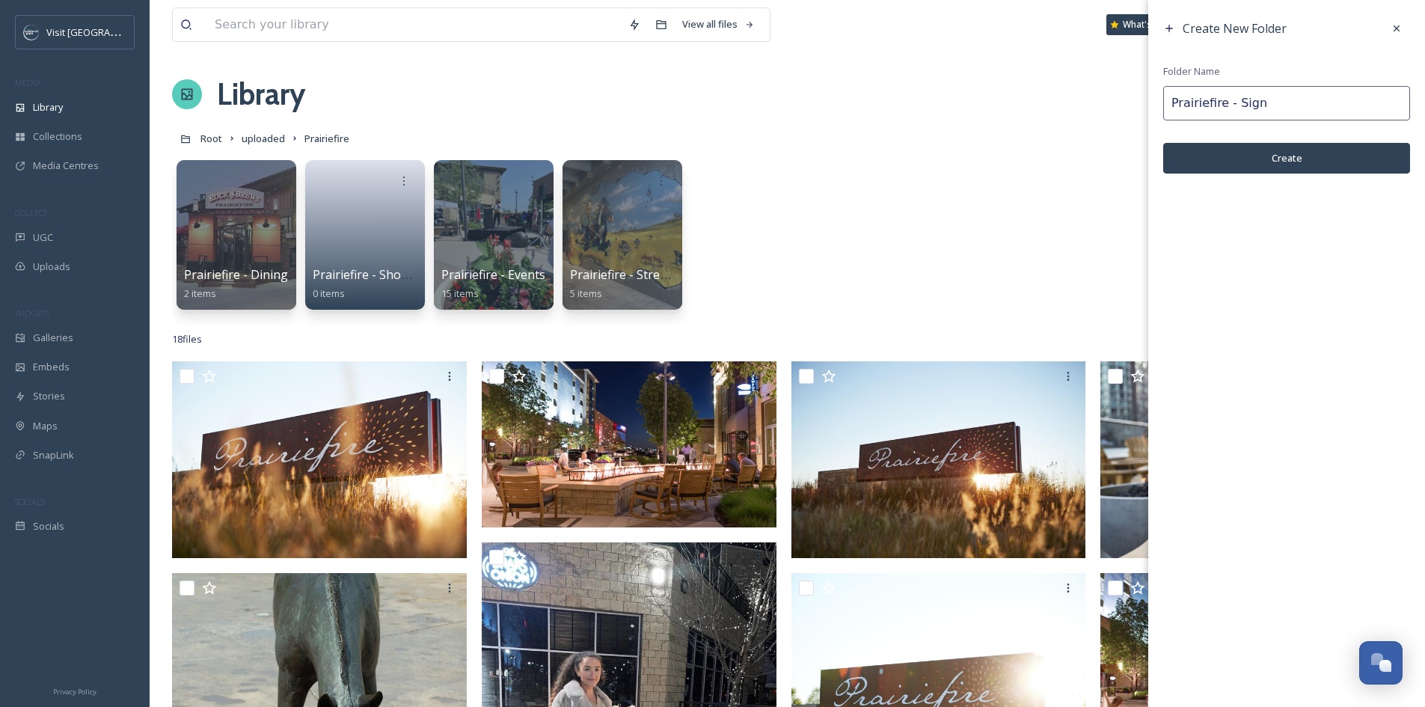
click at [1308, 163] on button "Create" at bounding box center [1287, 158] width 247 height 31
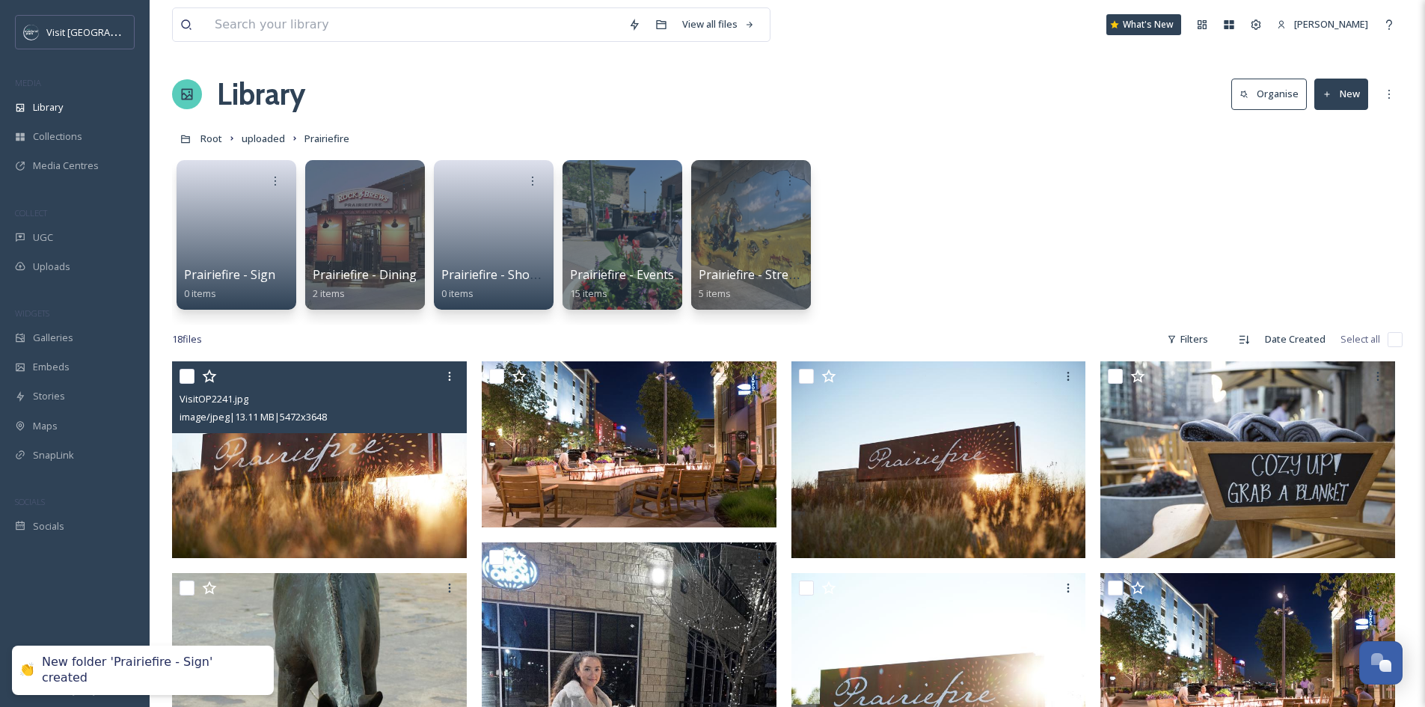
click at [187, 375] on input "checkbox" at bounding box center [187, 376] width 15 height 15
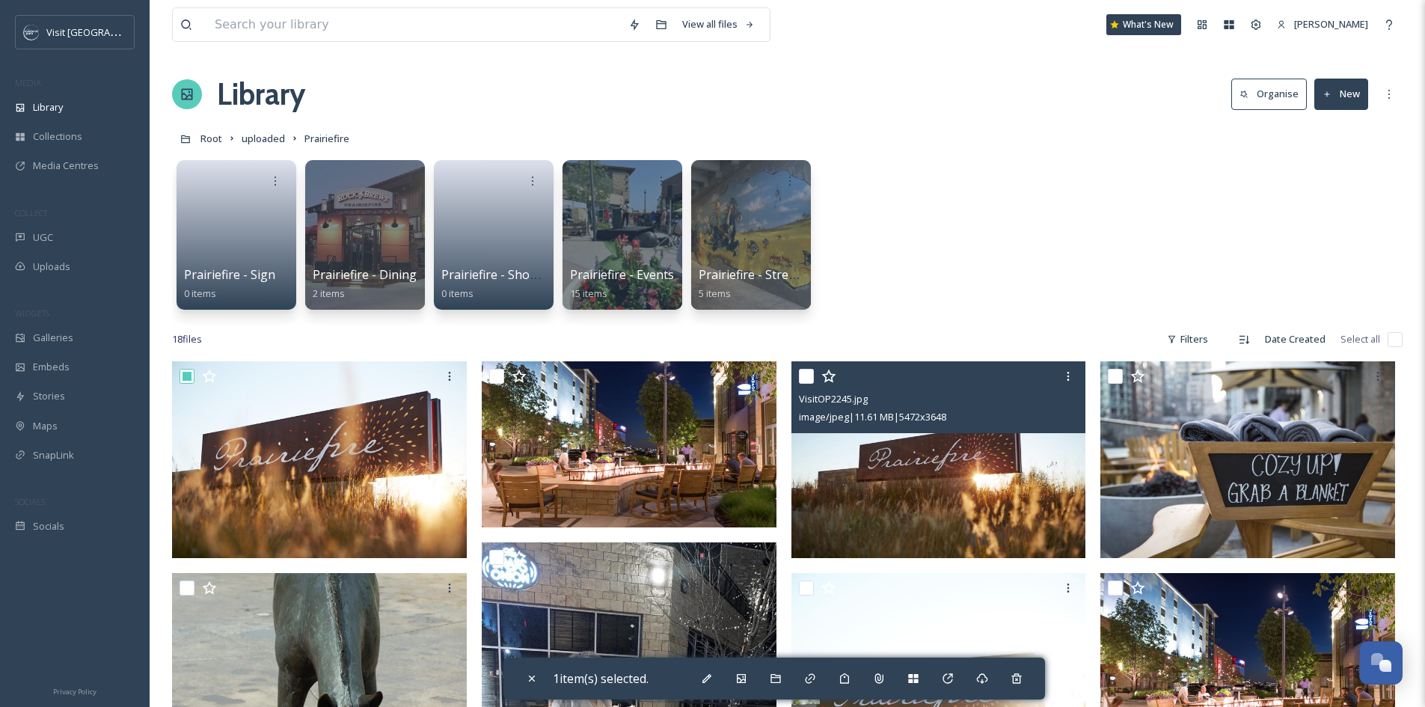
click at [805, 372] on input "checkbox" at bounding box center [806, 376] width 15 height 15
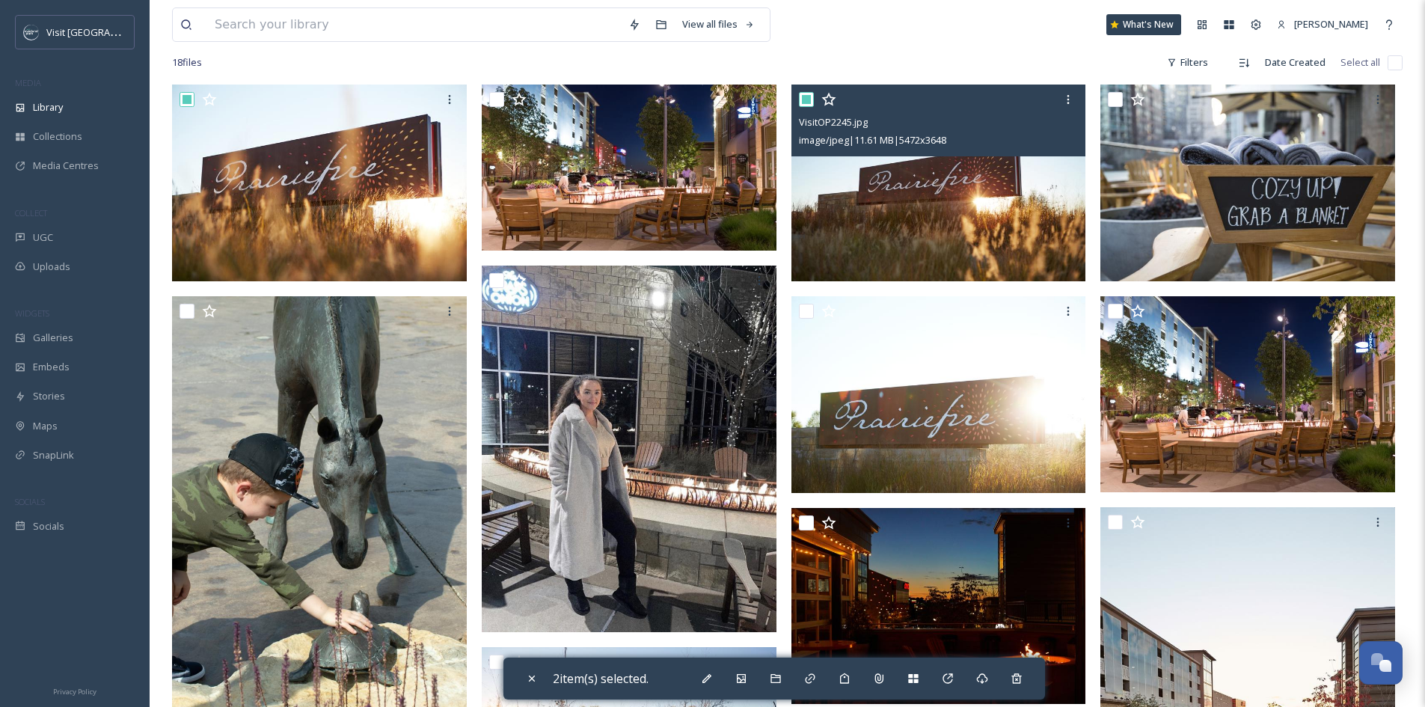
scroll to position [299, 0]
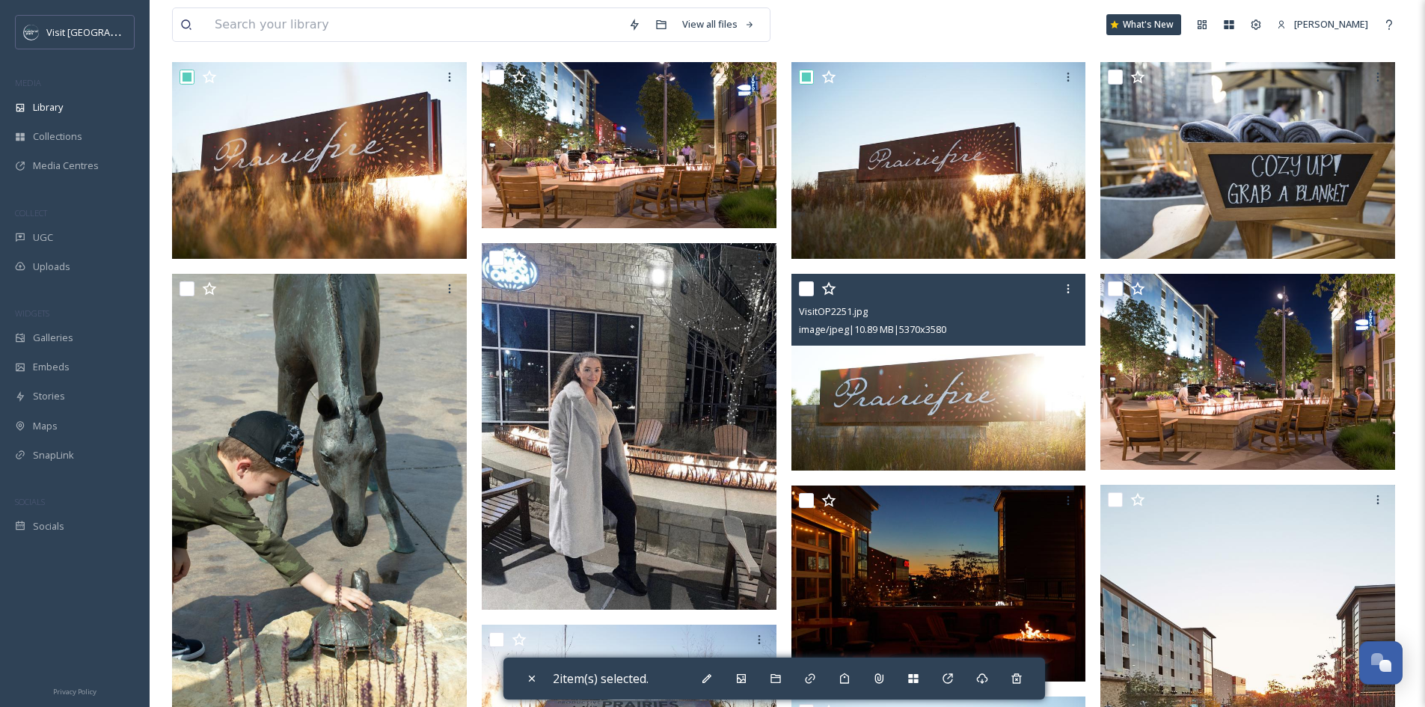
click at [803, 292] on input "checkbox" at bounding box center [806, 288] width 15 height 15
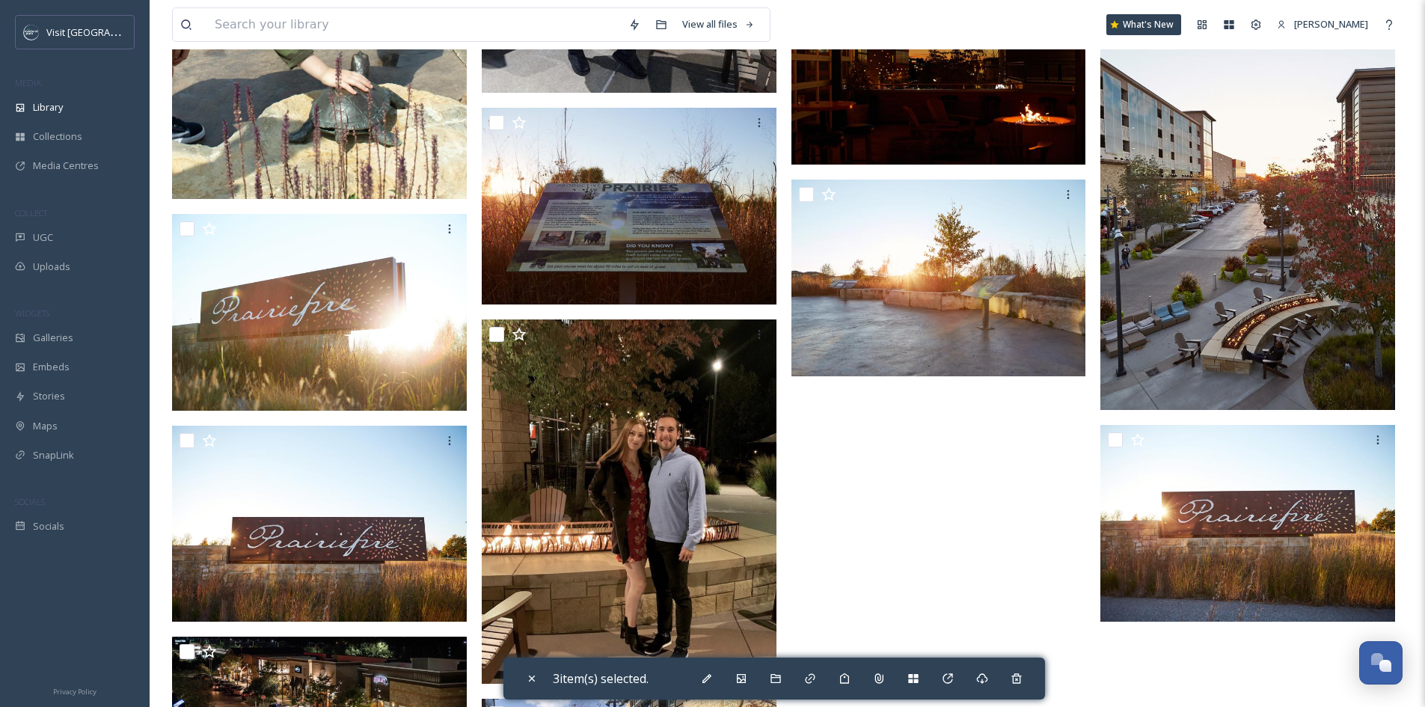
scroll to position [823, 0]
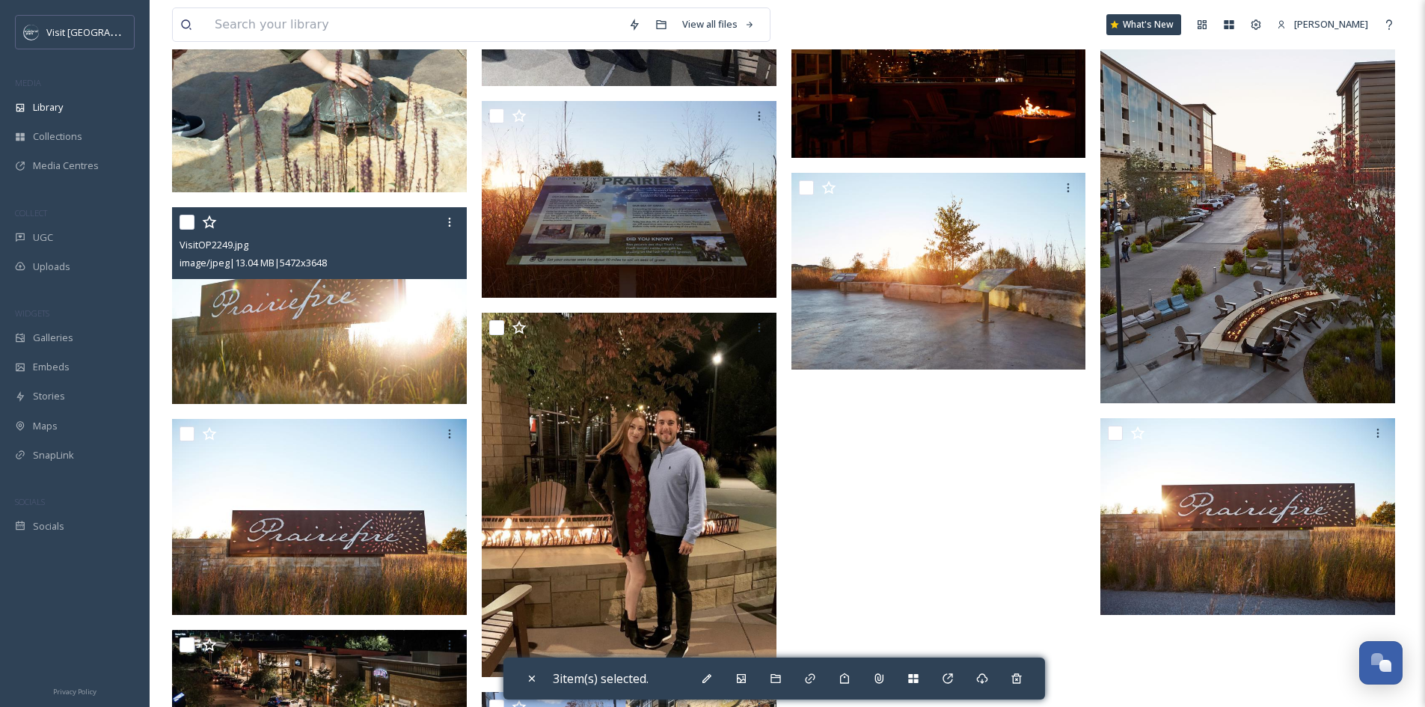
click at [186, 218] on input "checkbox" at bounding box center [187, 222] width 15 height 15
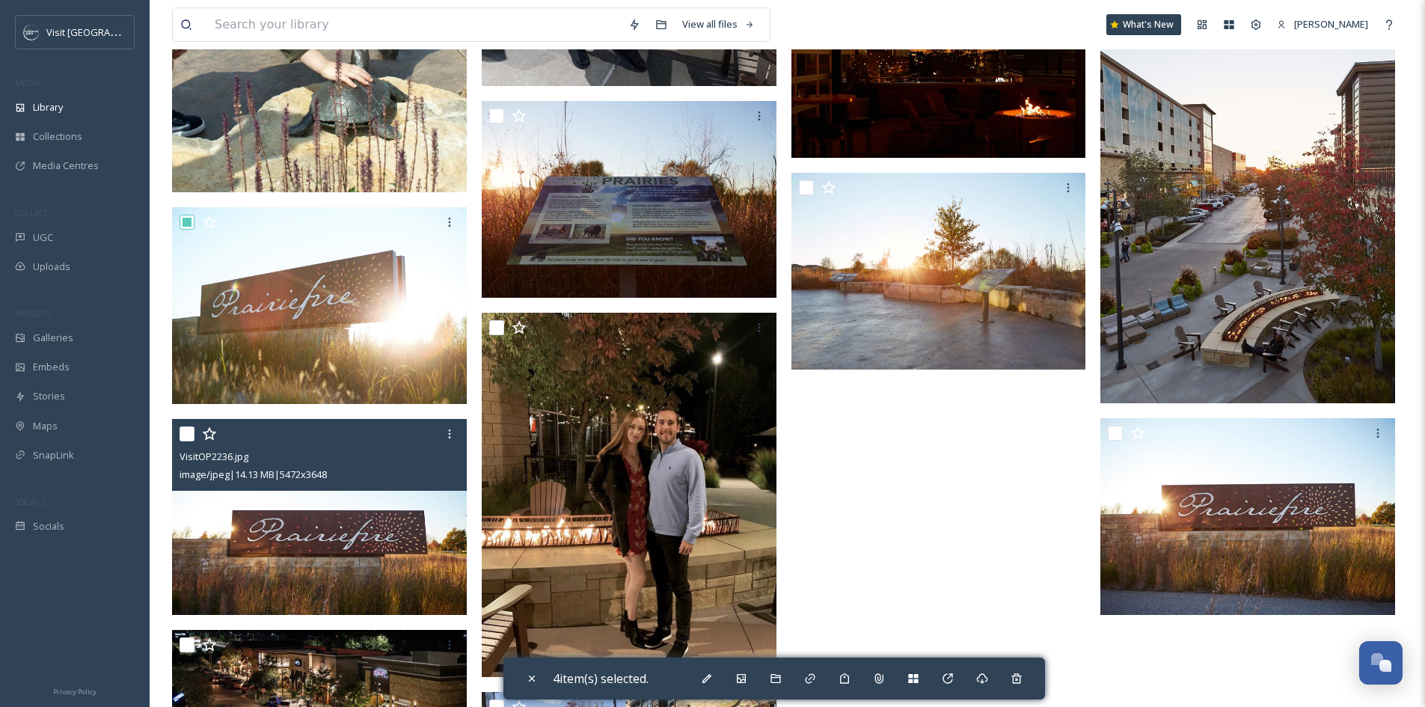
click at [183, 431] on input "checkbox" at bounding box center [187, 434] width 15 height 15
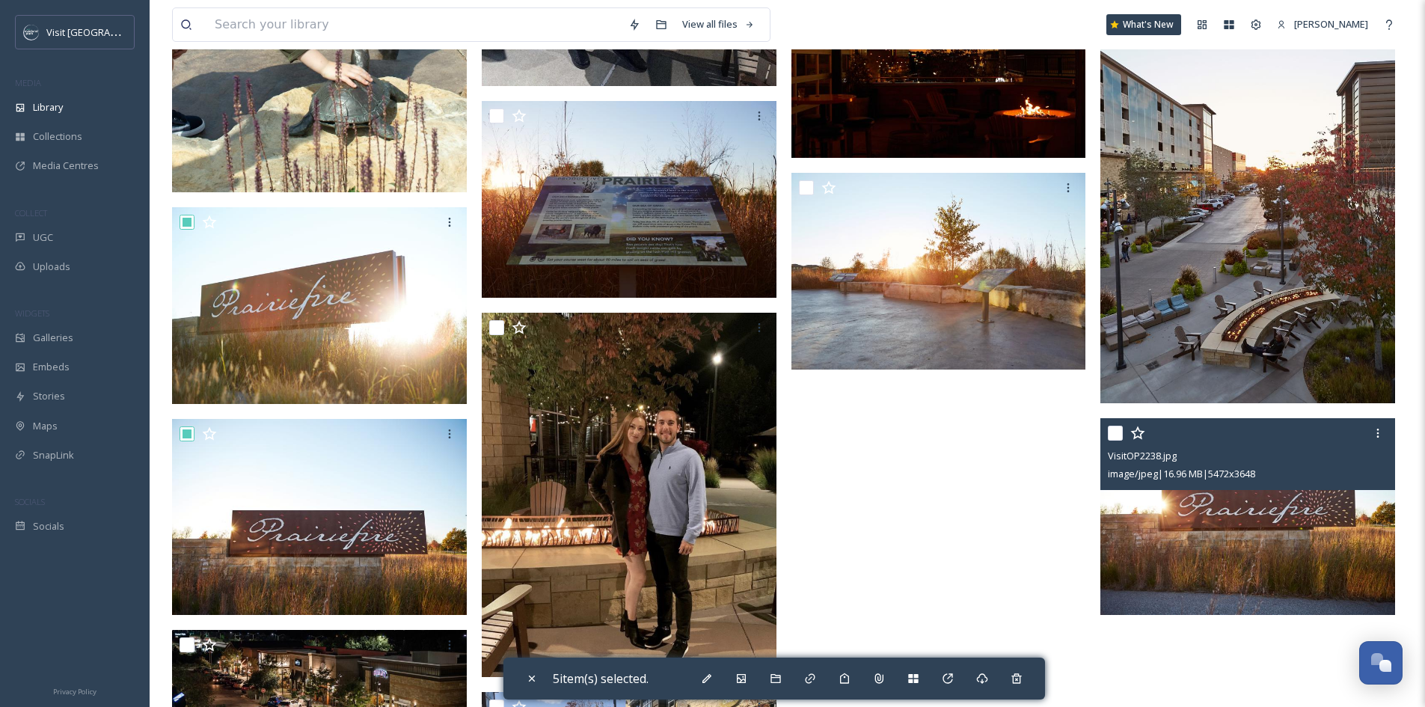
click at [1110, 433] on input "checkbox" at bounding box center [1115, 433] width 15 height 15
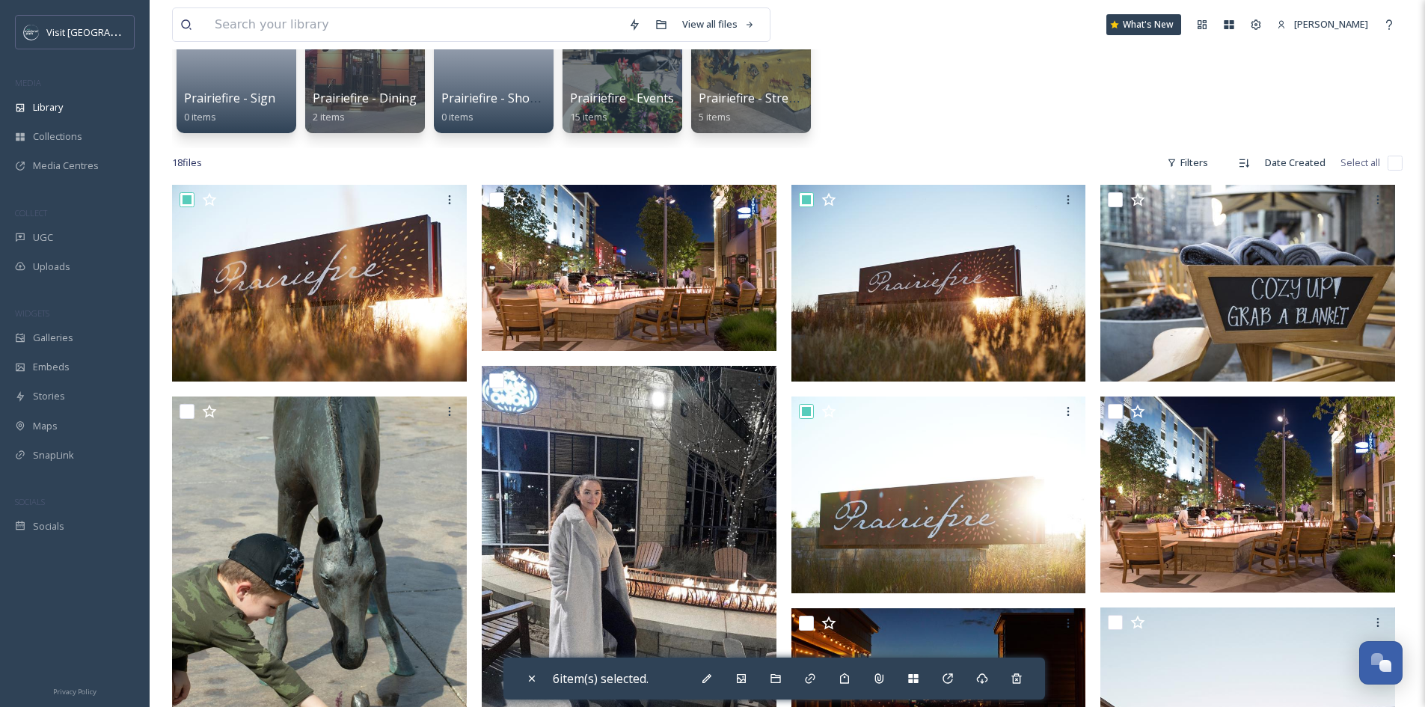
scroll to position [156, 0]
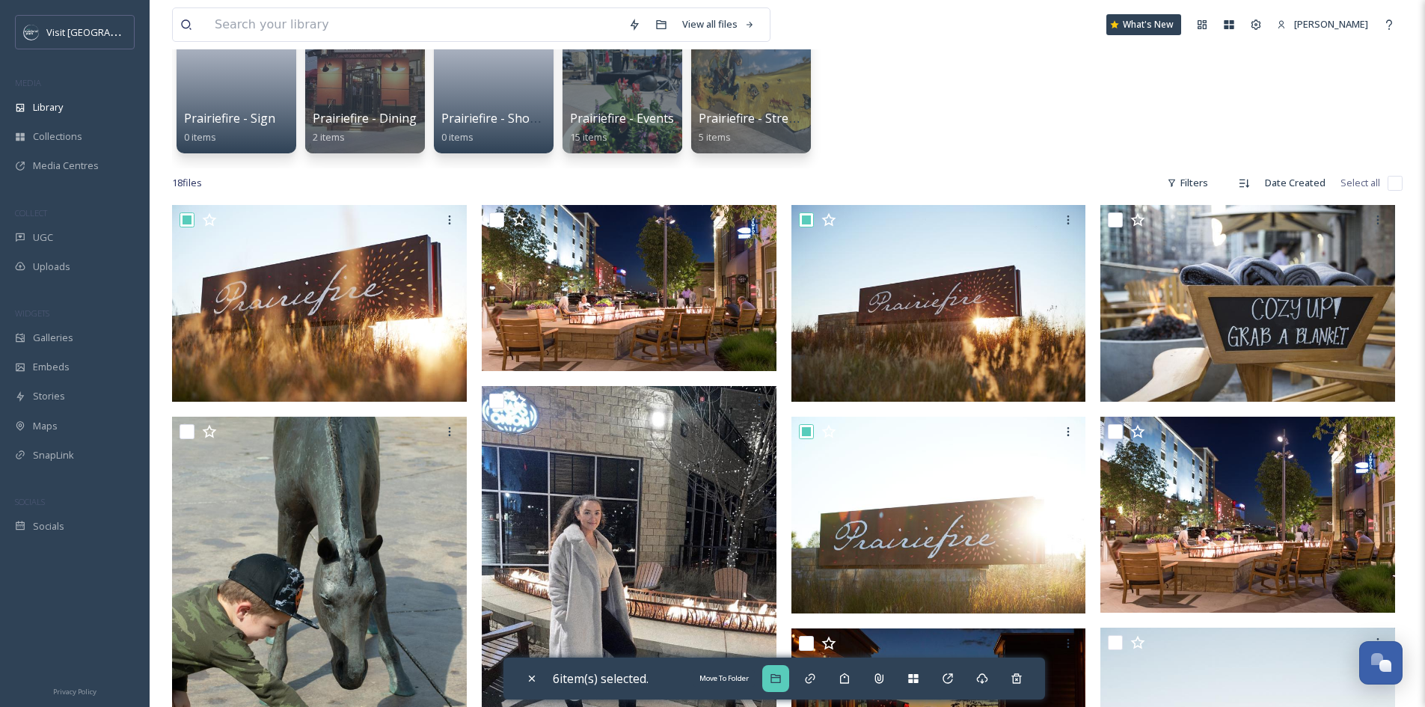
click at [774, 686] on div "Move To Folder" at bounding box center [775, 678] width 27 height 27
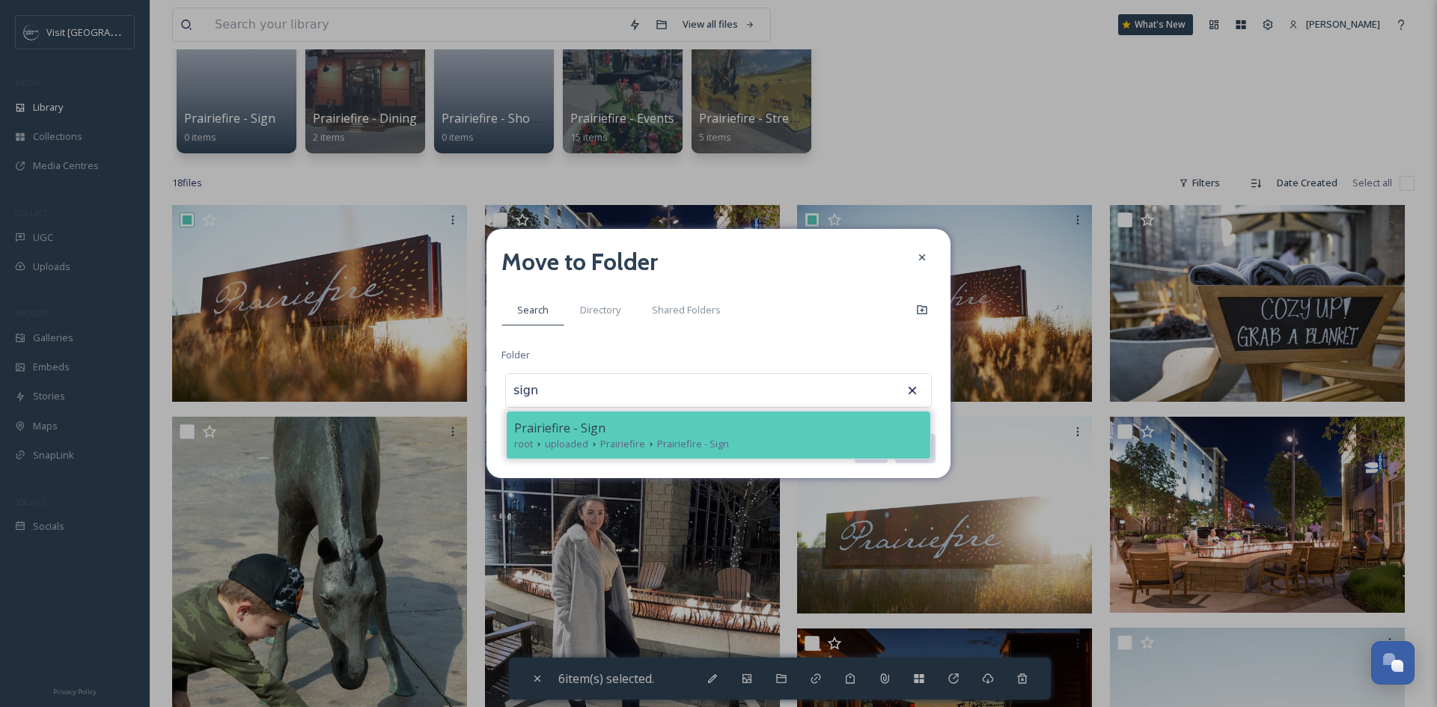
click at [759, 444] on div "root uploaded Prairiefire Prairiefire - Sign" at bounding box center [718, 444] width 409 height 14
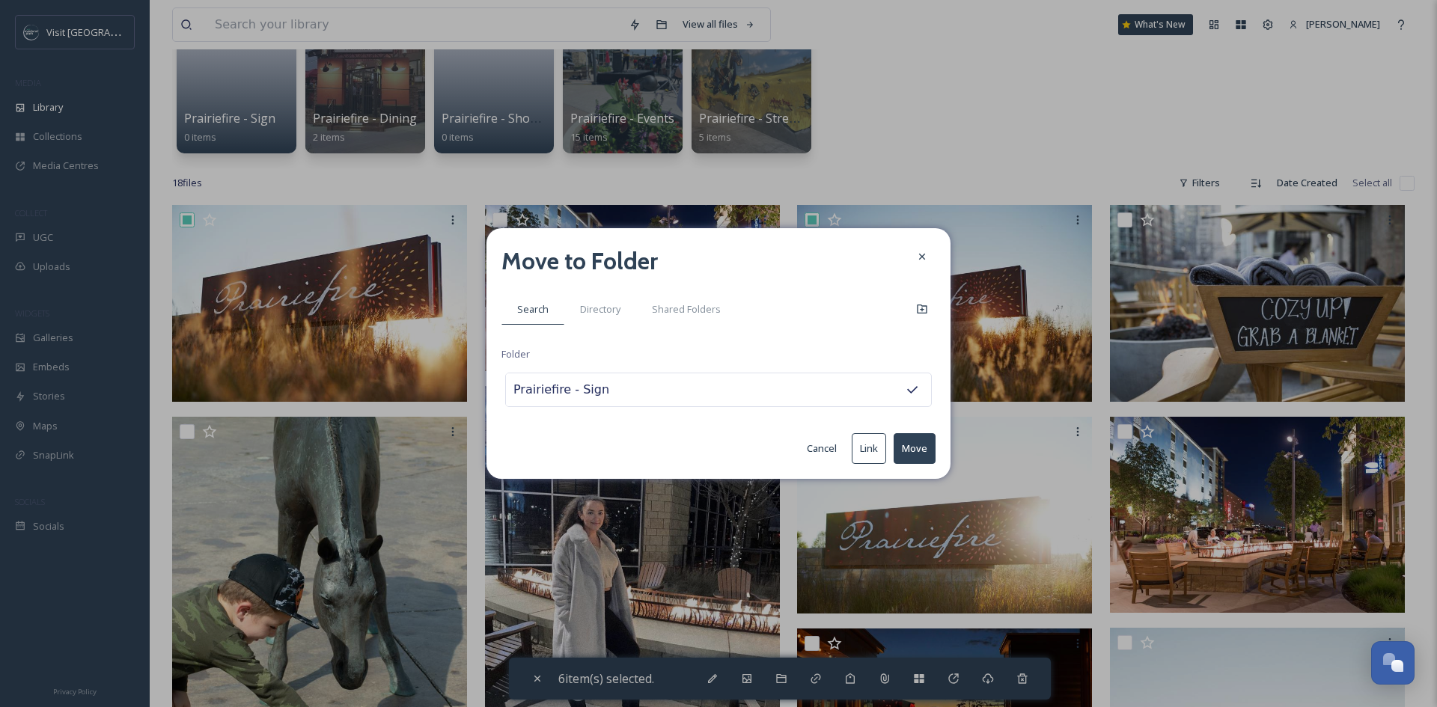
click at [932, 441] on button "Move" at bounding box center [914, 448] width 42 height 31
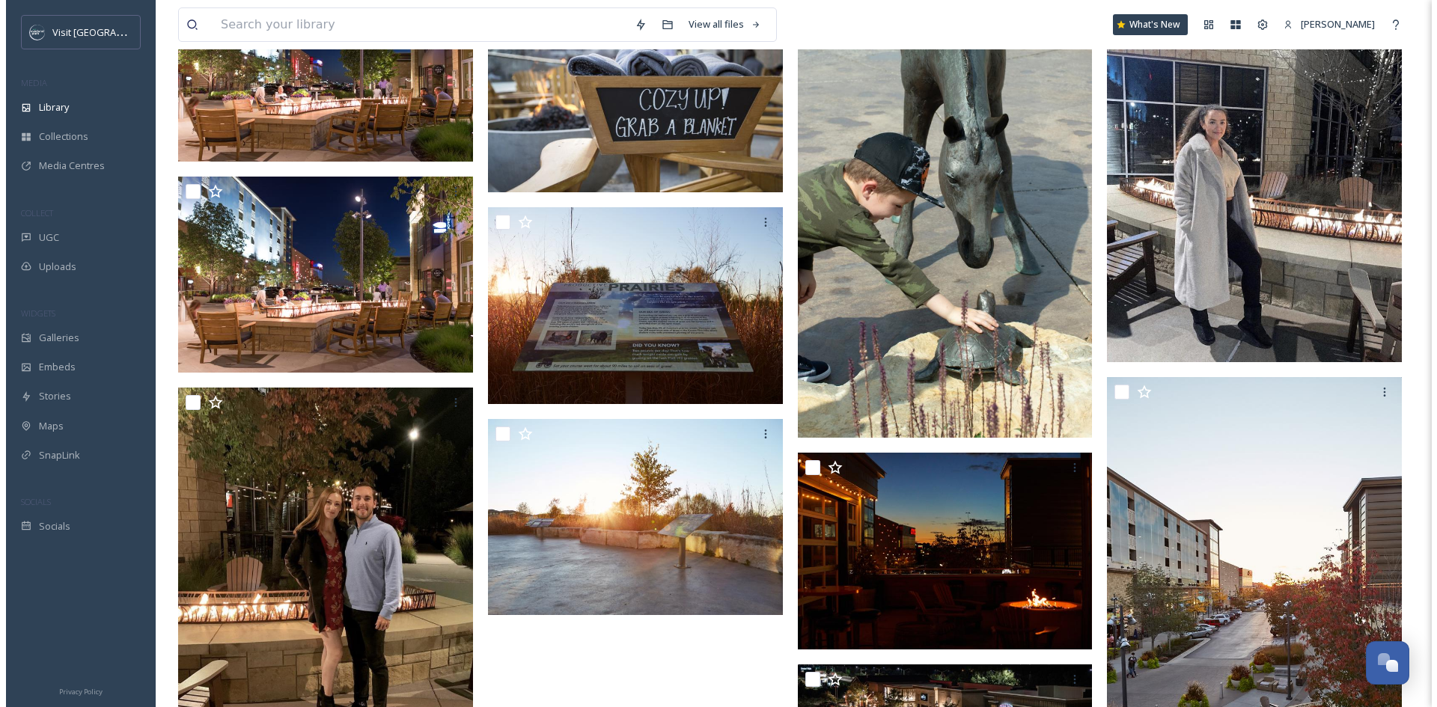
scroll to position [291, 0]
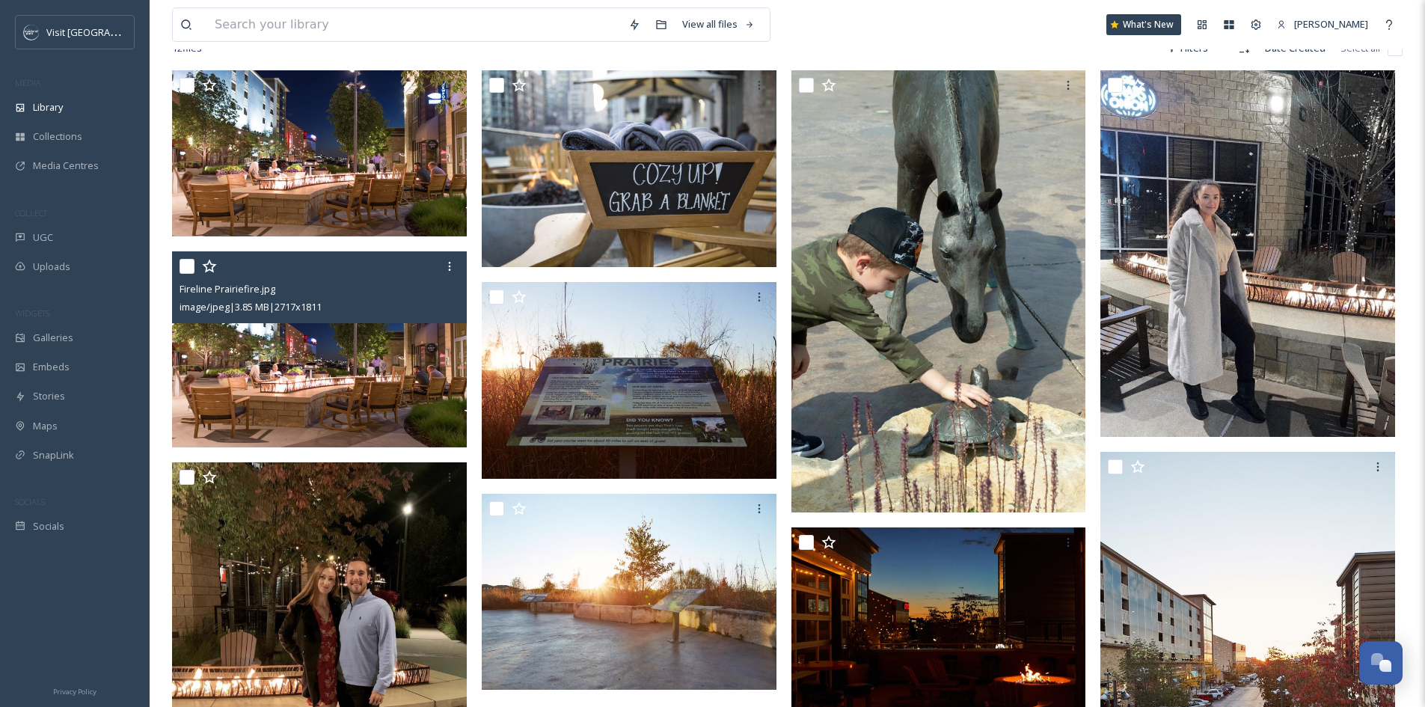
click at [359, 371] on img at bounding box center [319, 349] width 295 height 197
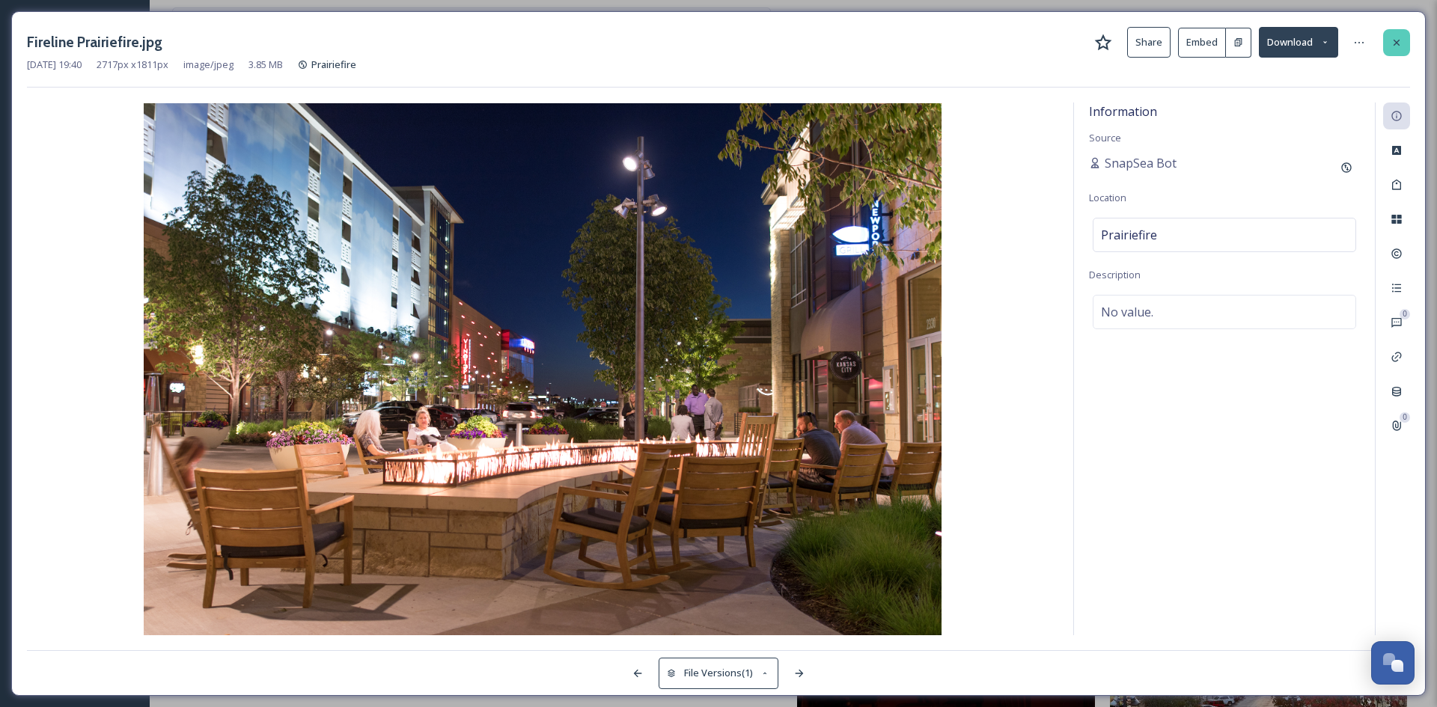
click at [1396, 43] on icon at bounding box center [1396, 43] width 12 height 12
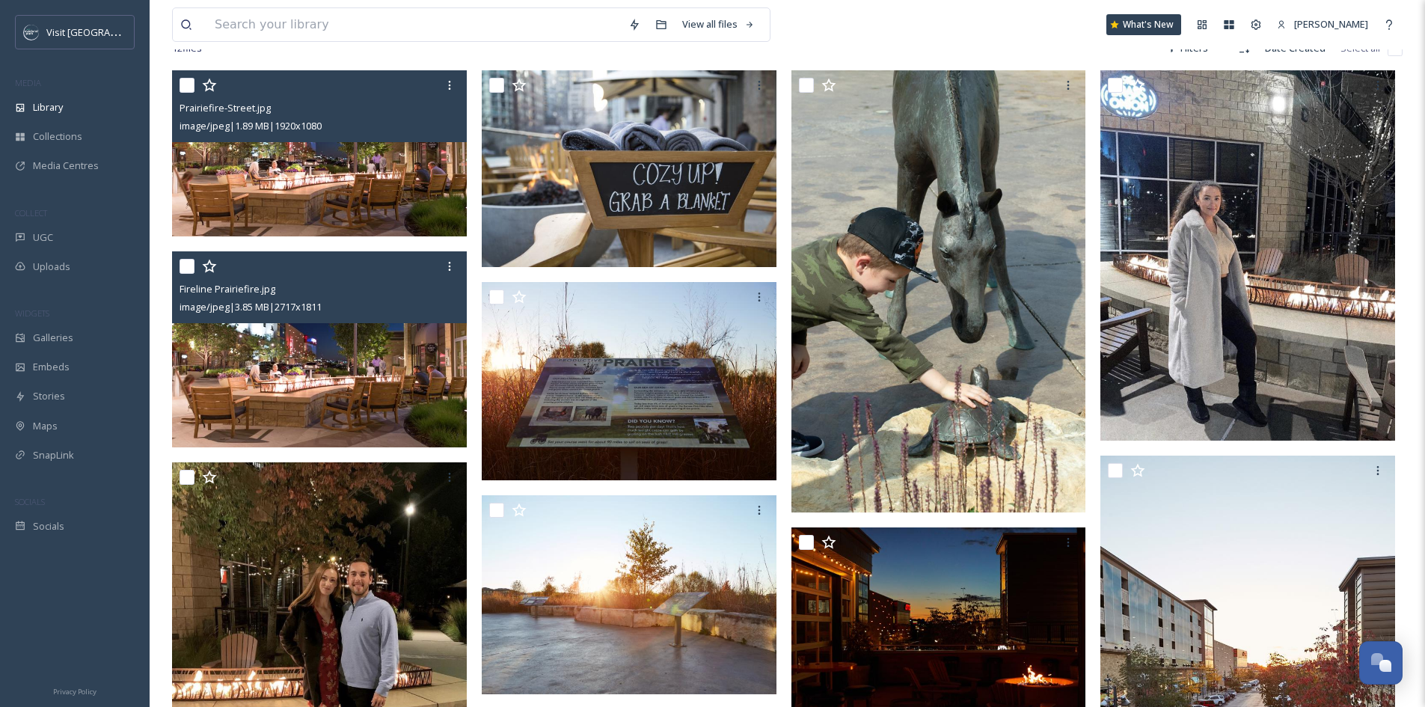
click at [309, 139] on div "Prairiefire-Street.jpg image/jpeg | 1.89 MB | 1920 x 1080" at bounding box center [319, 106] width 295 height 72
click at [321, 196] on img at bounding box center [319, 153] width 295 height 166
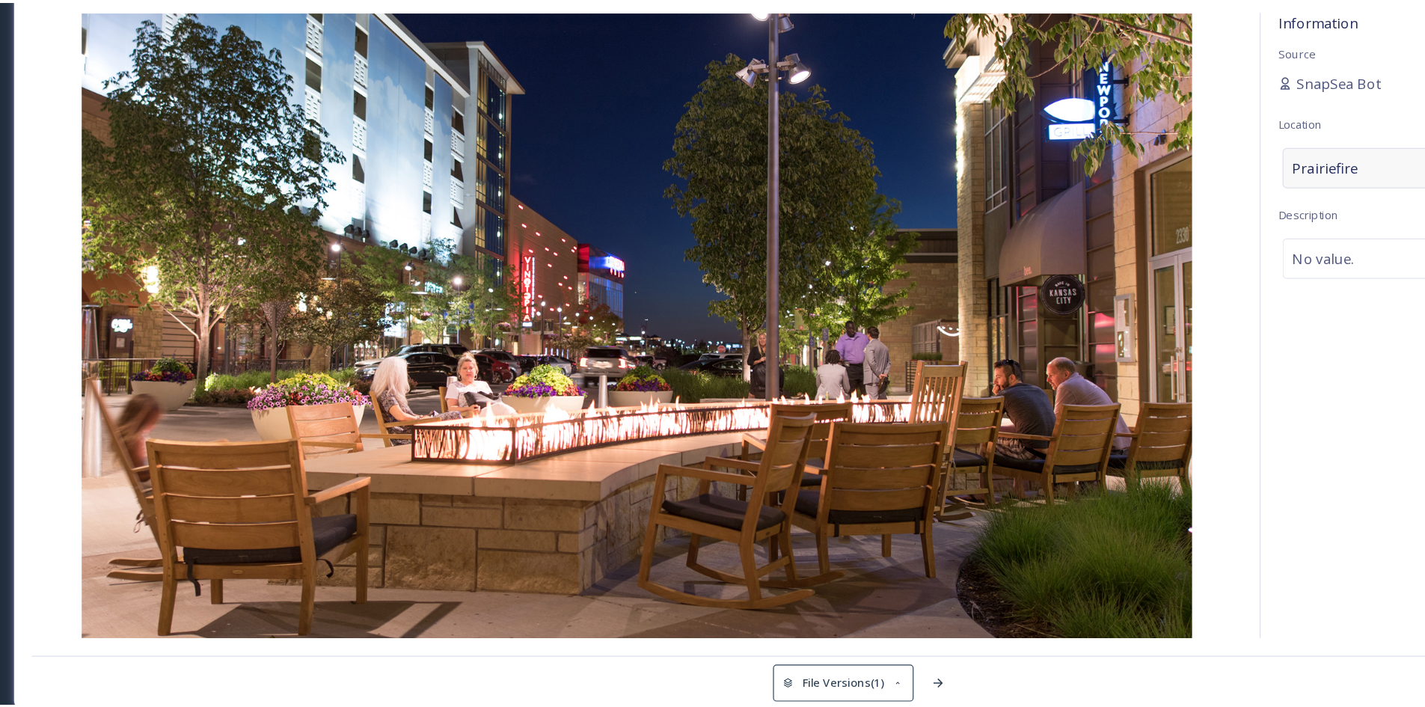
scroll to position [290, 0]
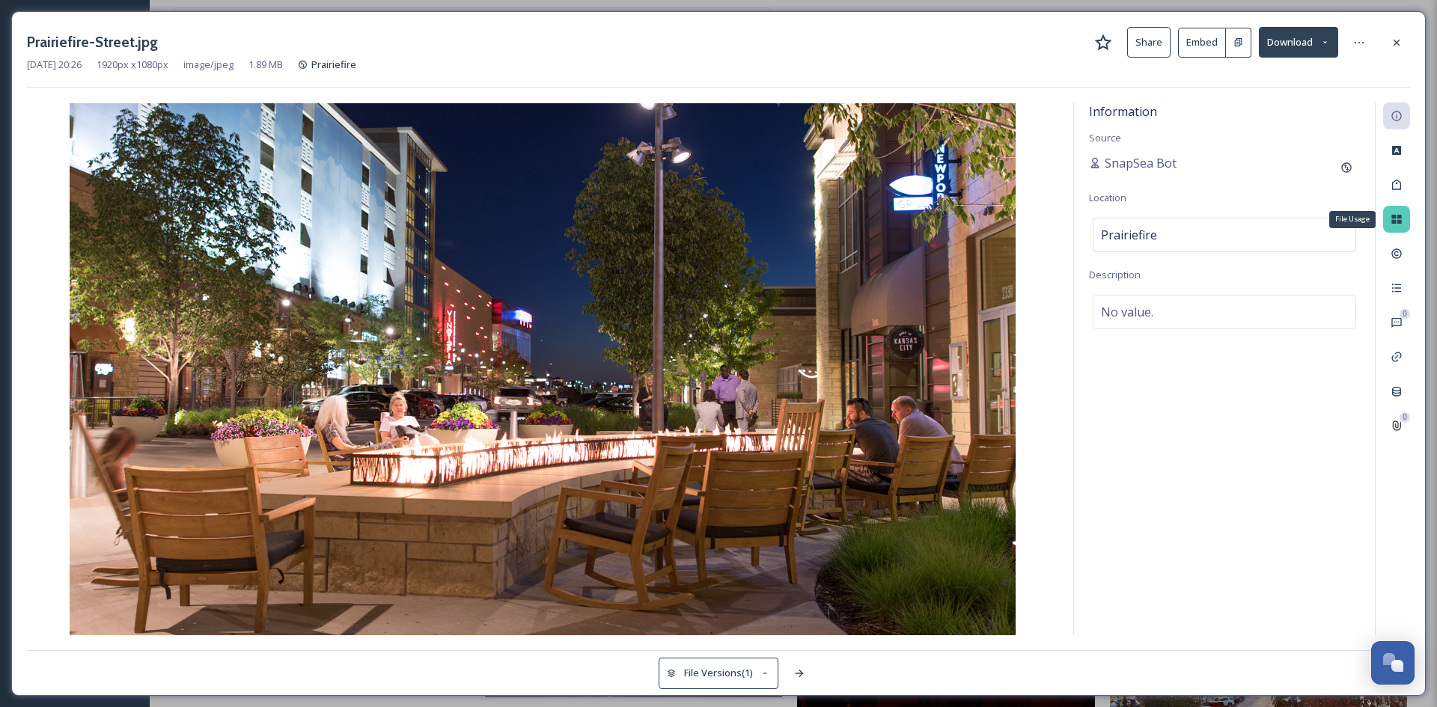
click at [1396, 224] on icon at bounding box center [1396, 219] width 12 height 12
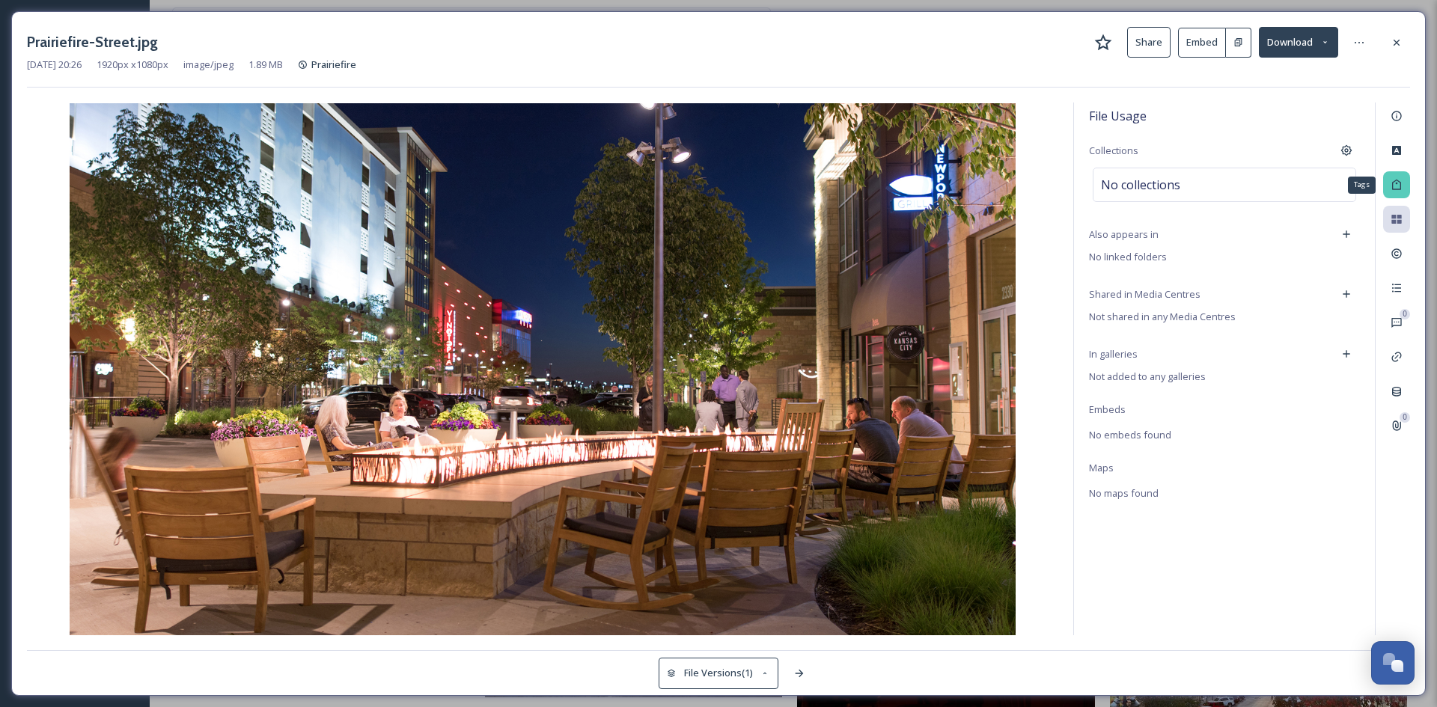
click at [1392, 189] on icon at bounding box center [1396, 185] width 12 height 12
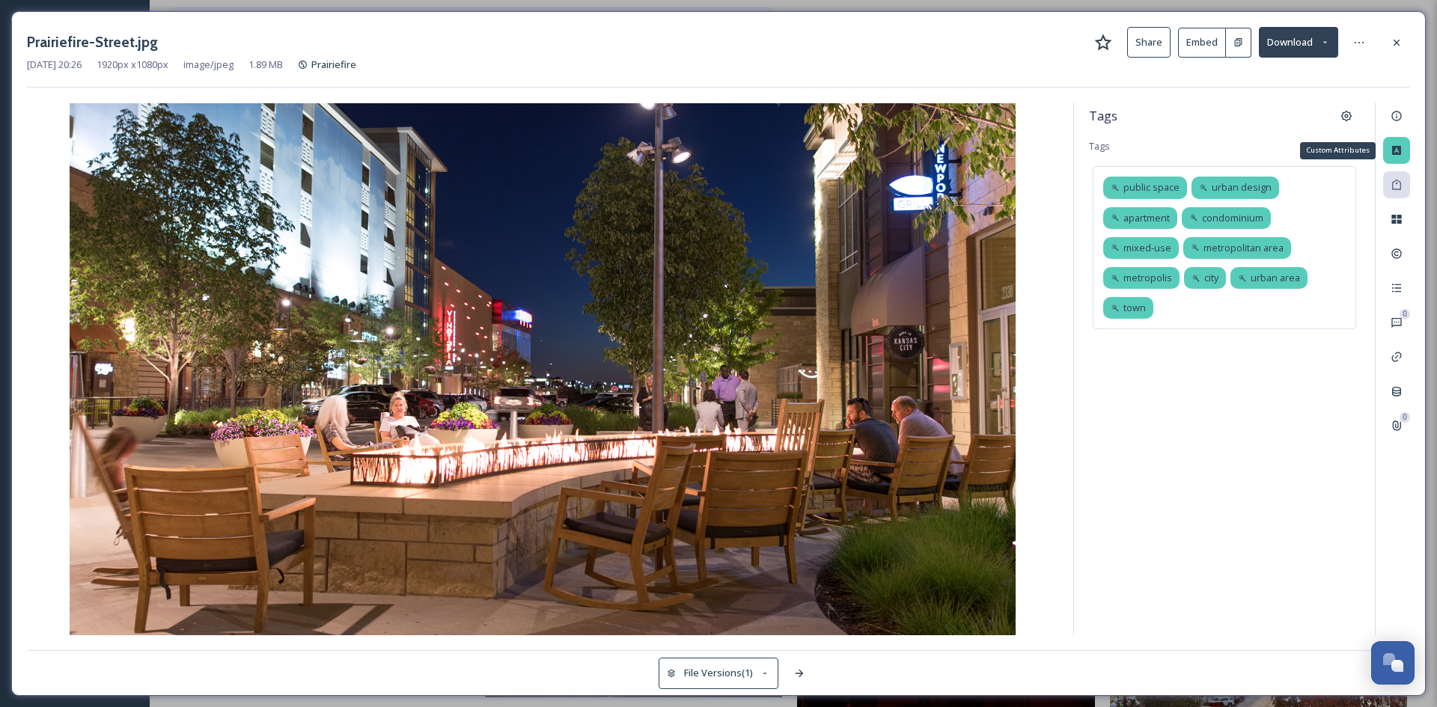
click at [1393, 156] on icon at bounding box center [1396, 150] width 12 height 12
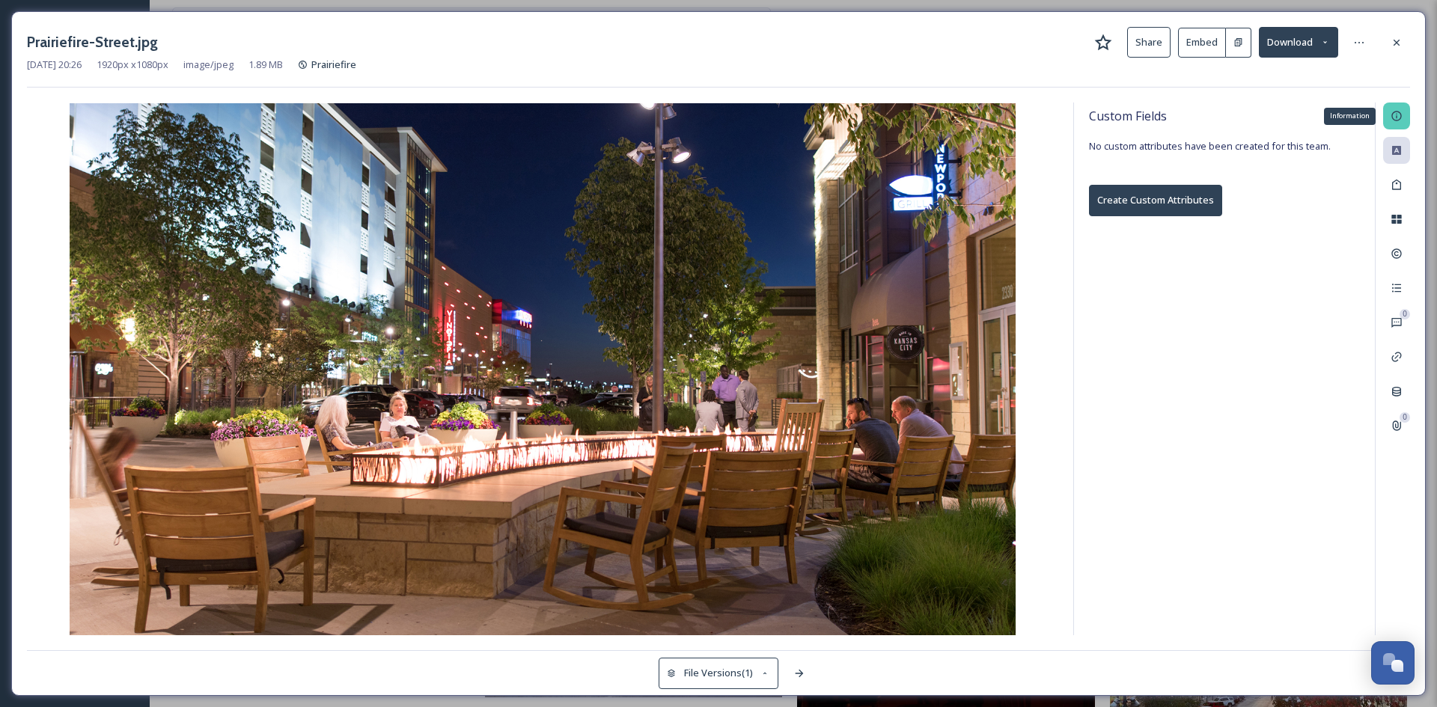
click at [1394, 126] on div "Information" at bounding box center [1396, 116] width 27 height 27
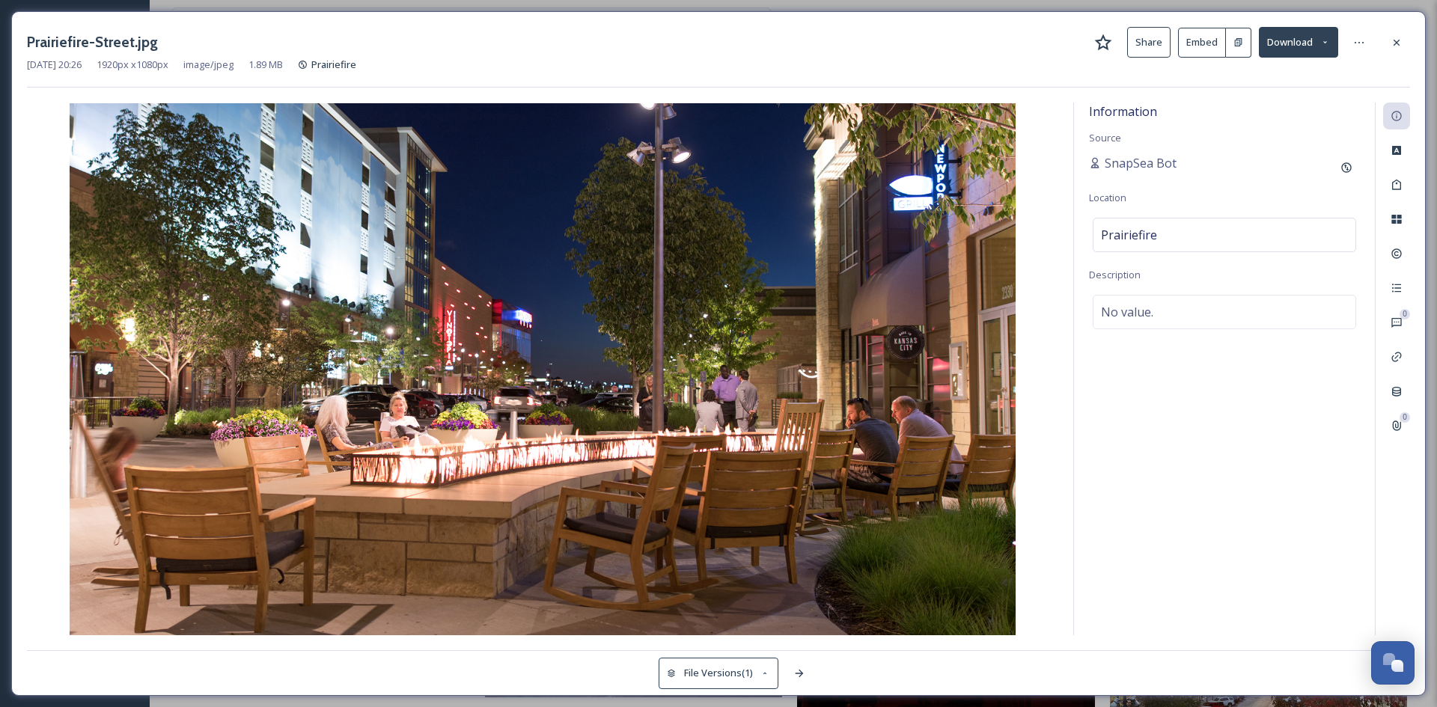
click at [1392, 372] on div "0 0" at bounding box center [1392, 369] width 35 height 533
click at [1396, 394] on icon at bounding box center [1396, 392] width 9 height 10
click at [1398, 43] on icon at bounding box center [1396, 42] width 6 height 6
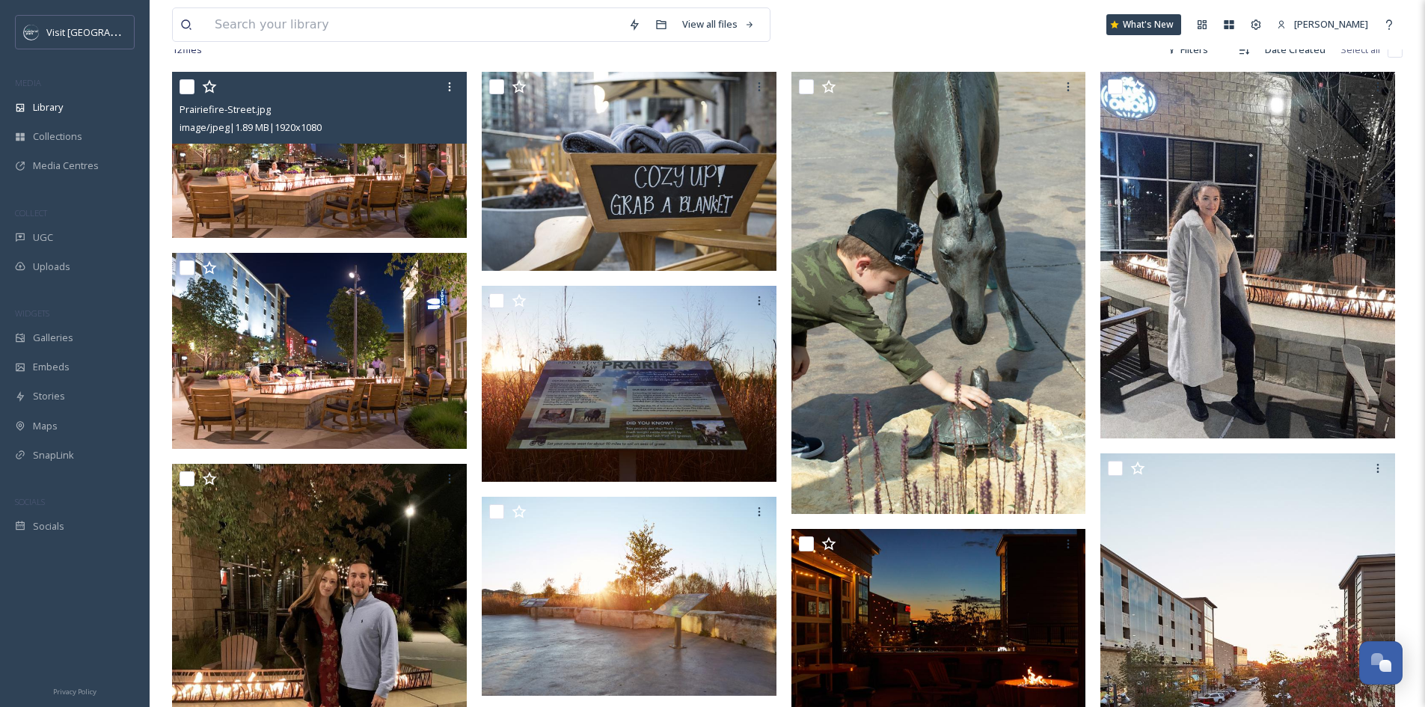
click at [351, 154] on img at bounding box center [319, 155] width 295 height 166
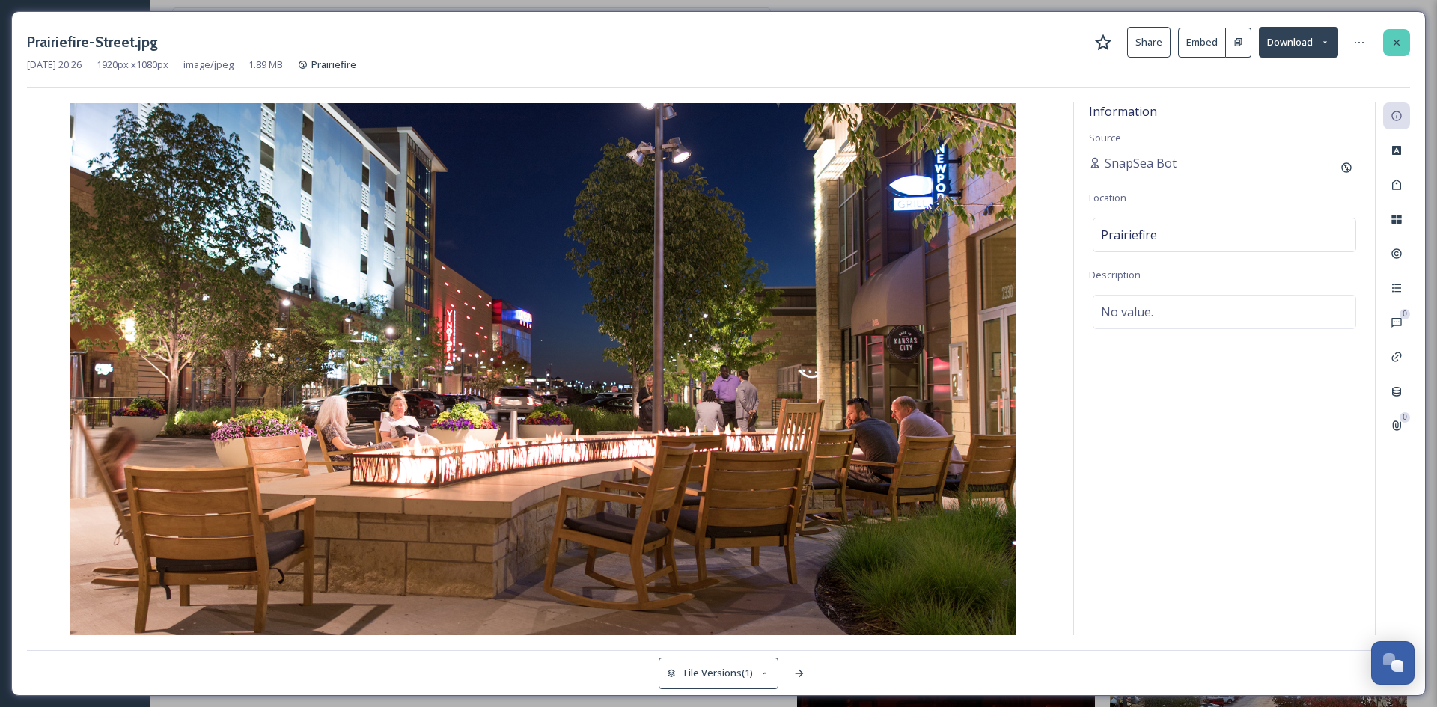
click at [1386, 42] on div at bounding box center [1396, 42] width 27 height 27
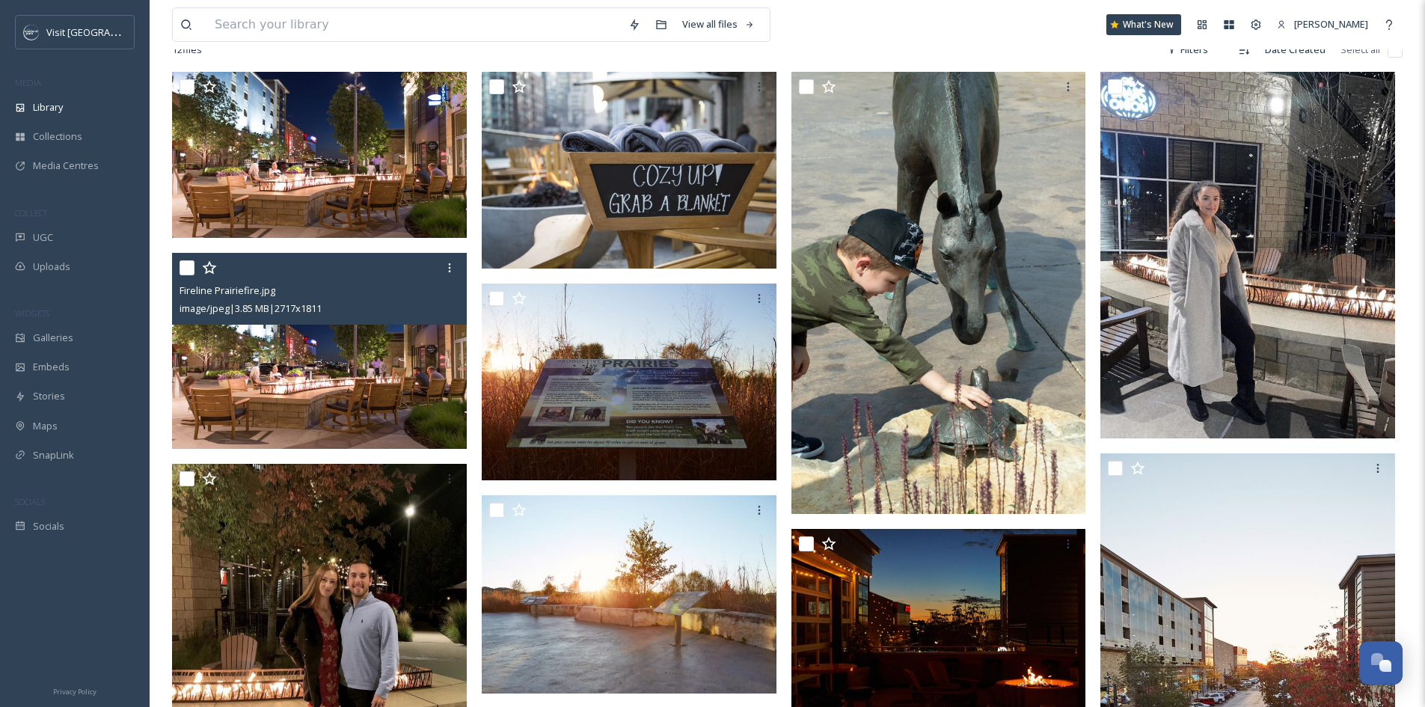
click at [322, 318] on div "Fireline Prairiefire.jpg image/jpeg | 3.85 MB | 2717 x 1811" at bounding box center [319, 289] width 295 height 72
click at [335, 397] on img at bounding box center [319, 351] width 295 height 197
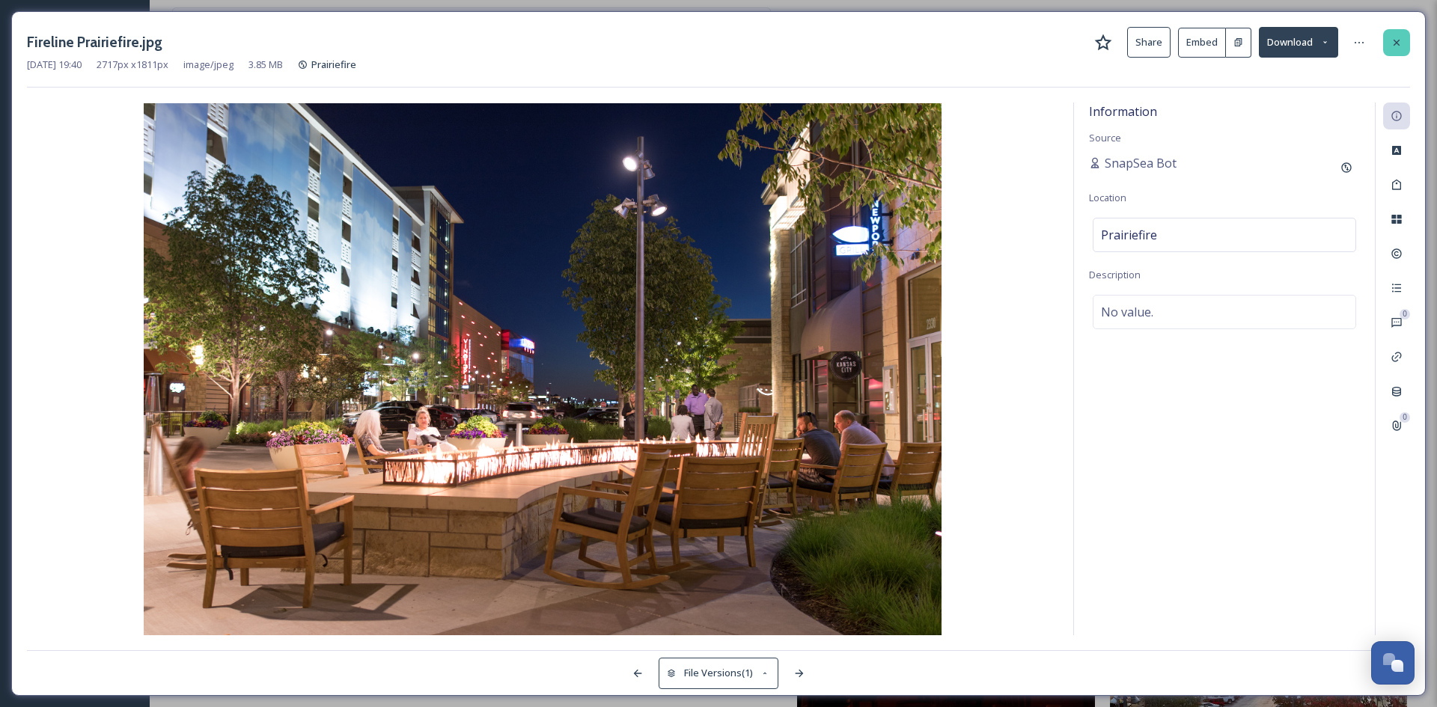
click at [1403, 50] on div at bounding box center [1396, 42] width 27 height 27
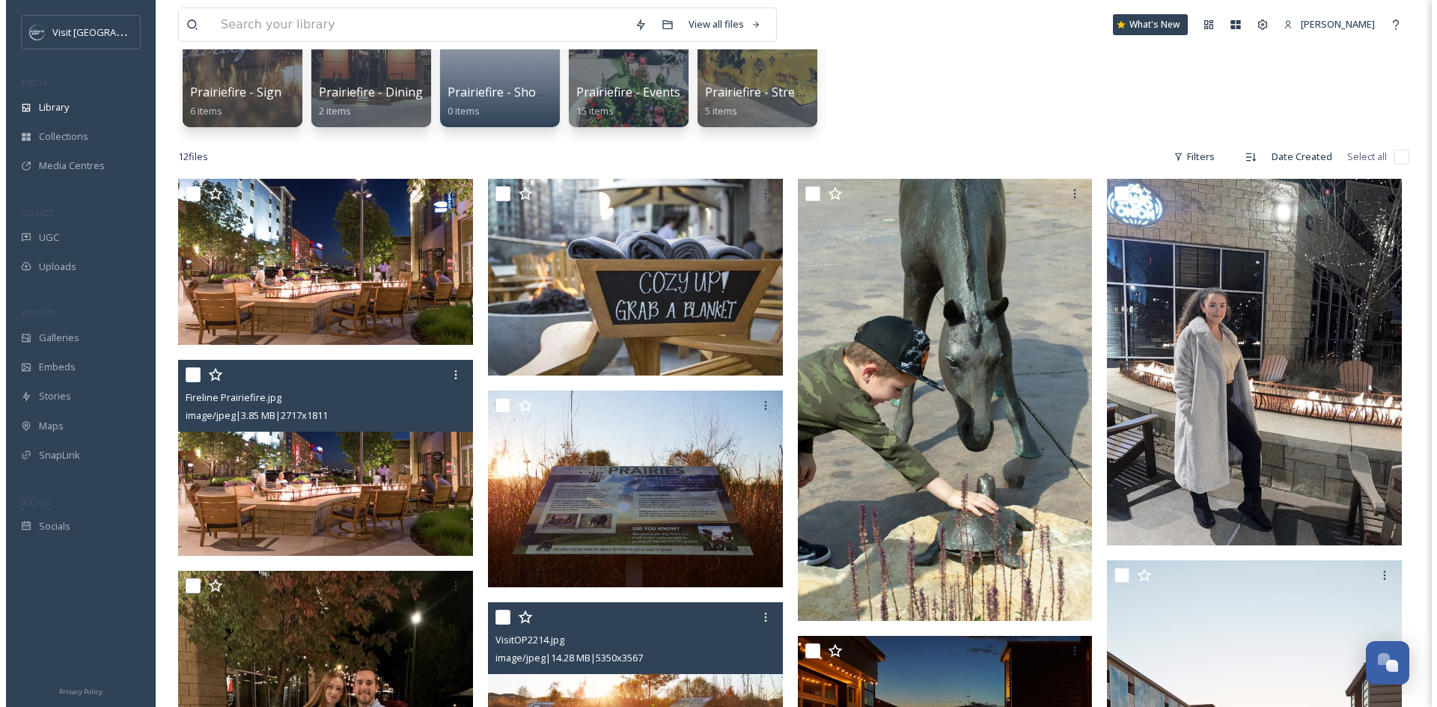
scroll to position [73, 0]
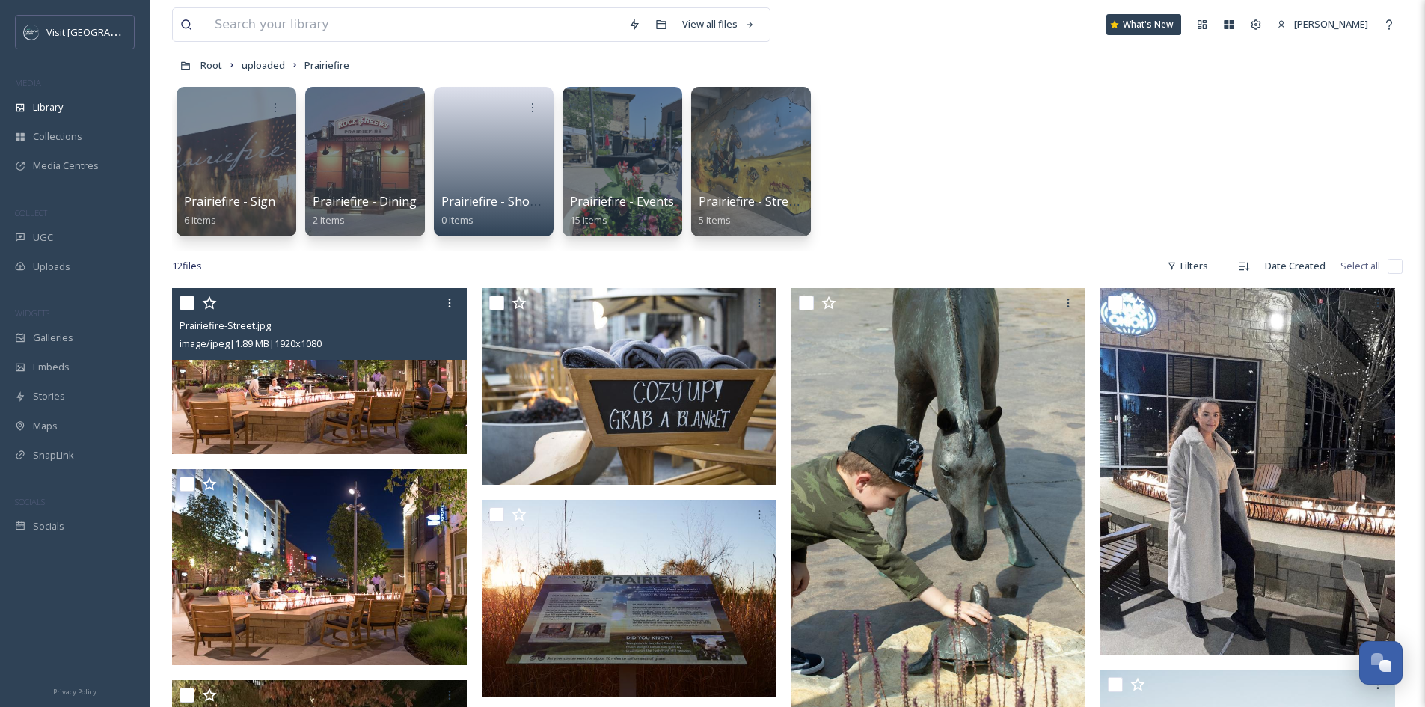
click at [282, 390] on img at bounding box center [319, 371] width 295 height 166
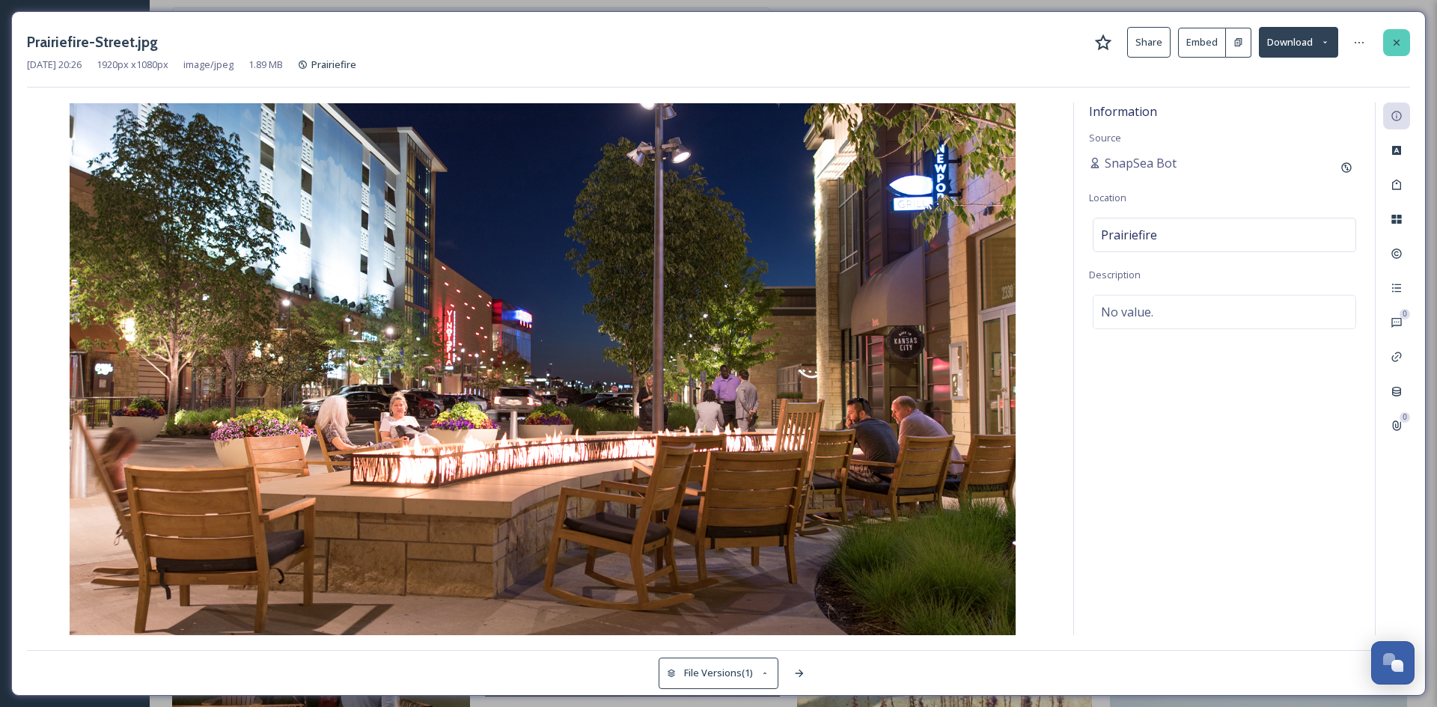
click at [1401, 32] on div at bounding box center [1396, 42] width 27 height 27
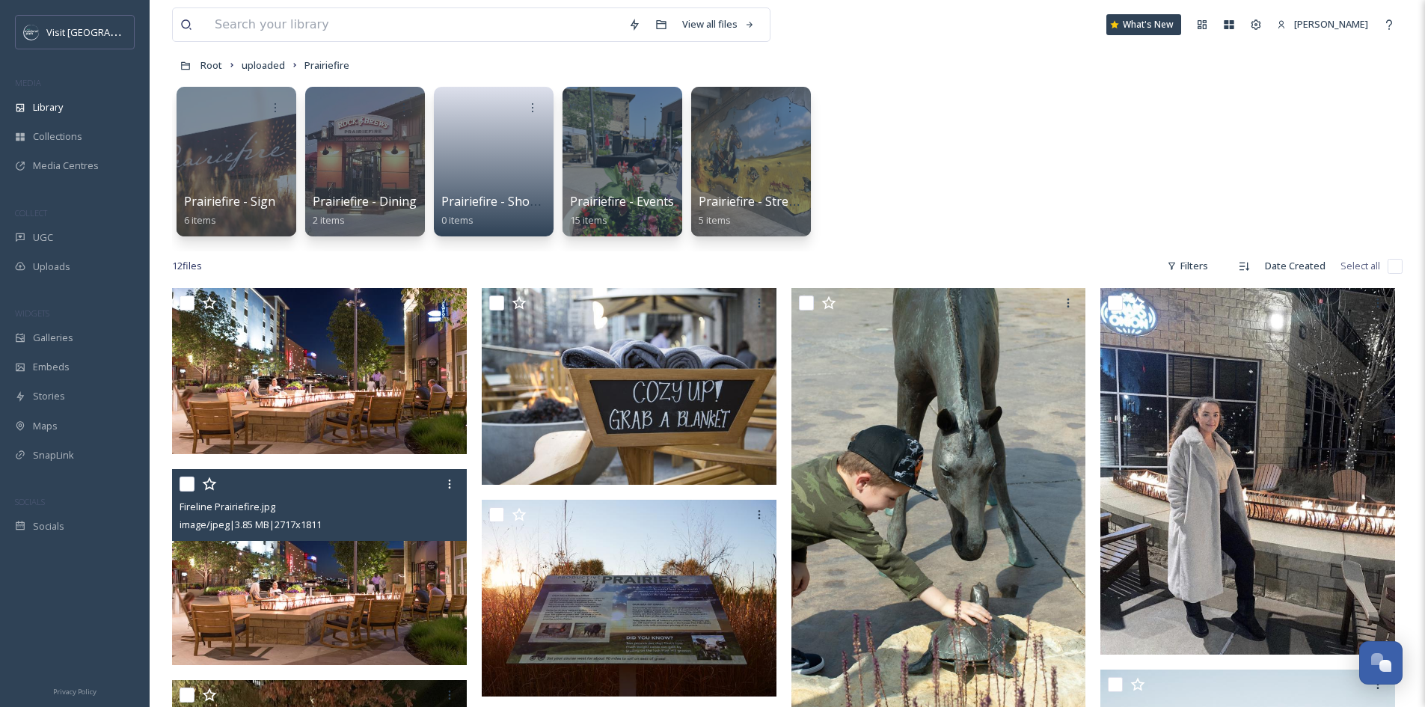
click at [299, 602] on img at bounding box center [319, 567] width 295 height 197
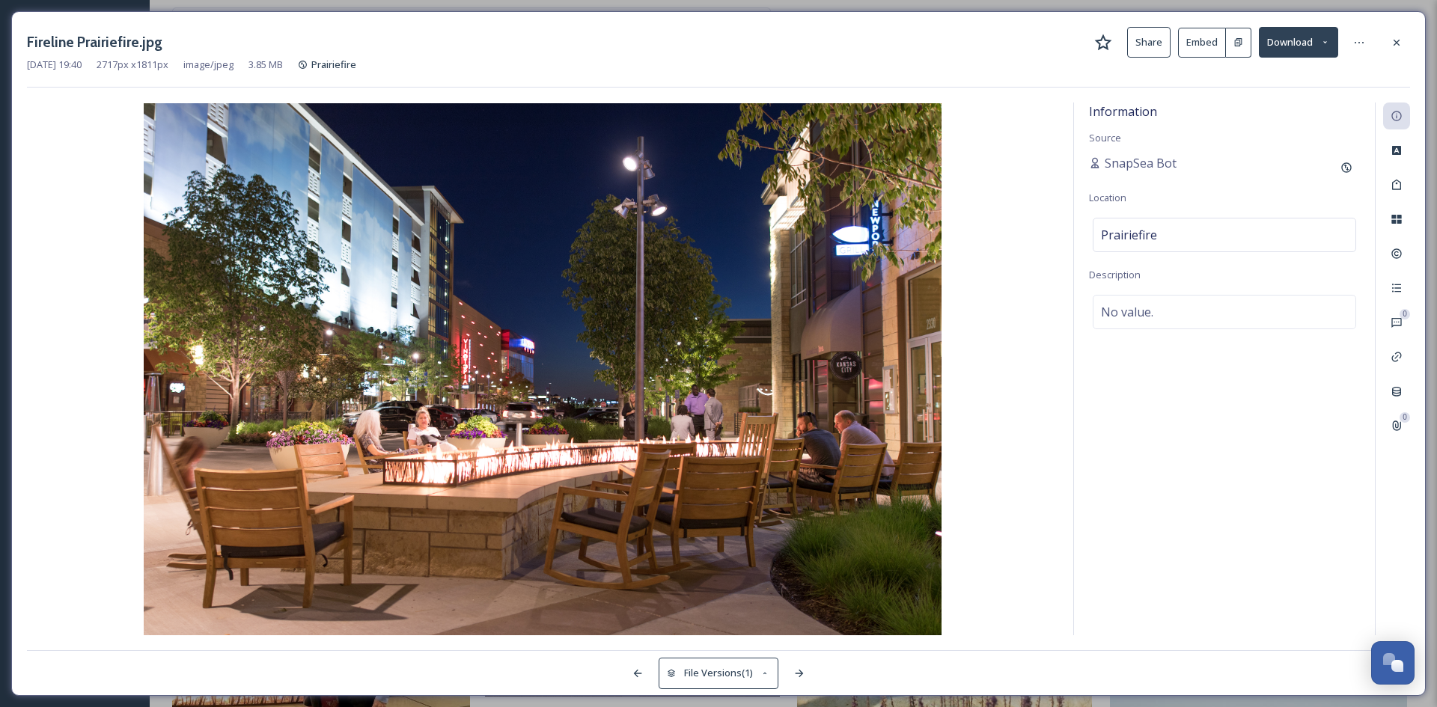
click at [821, 350] on img at bounding box center [542, 369] width 1031 height 532
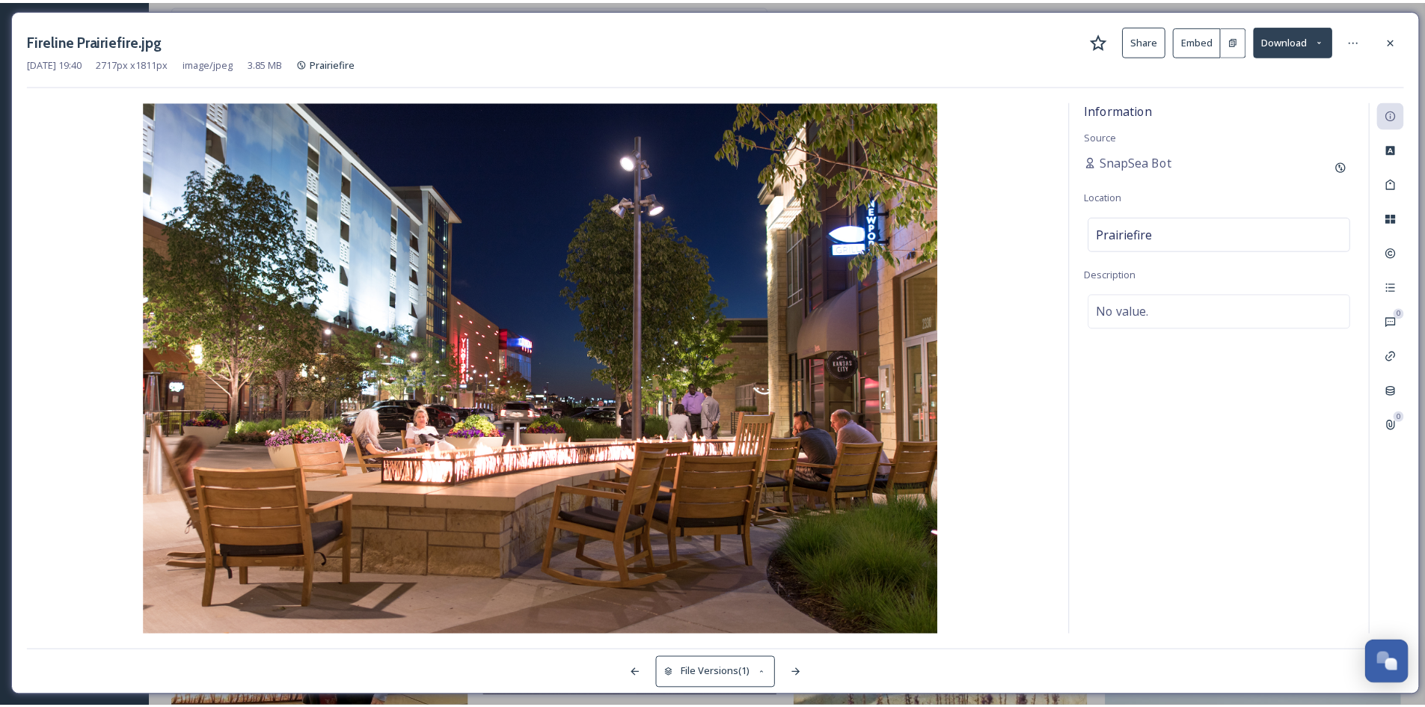
scroll to position [73, 0]
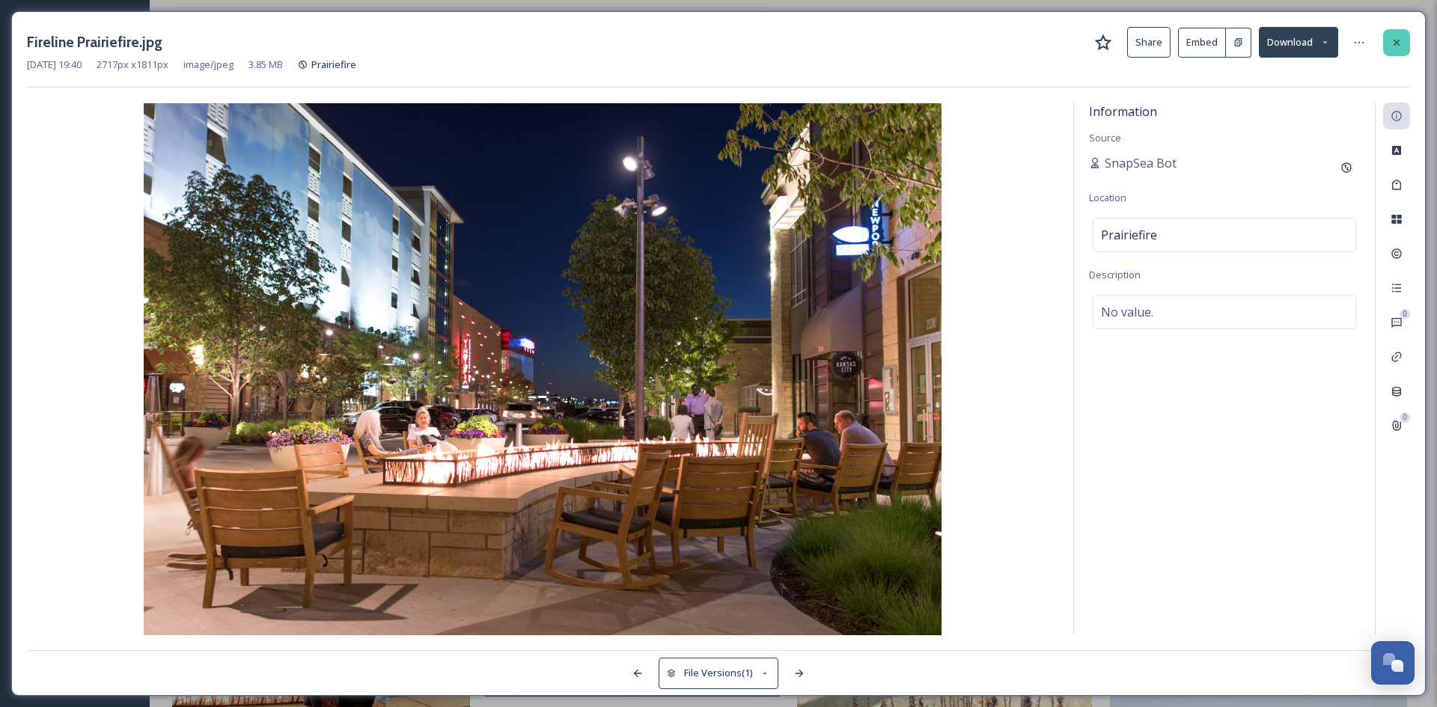
click at [1389, 36] on div at bounding box center [1396, 42] width 27 height 27
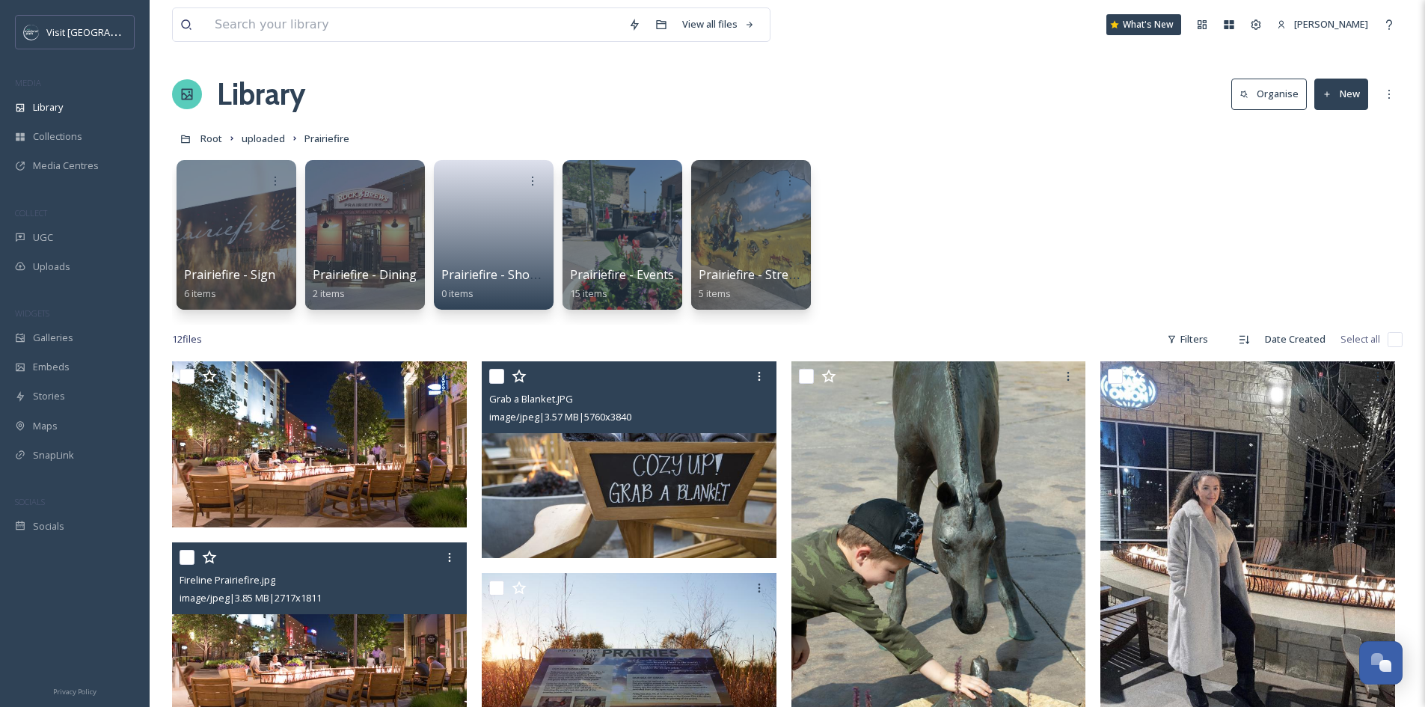
scroll to position [224, 0]
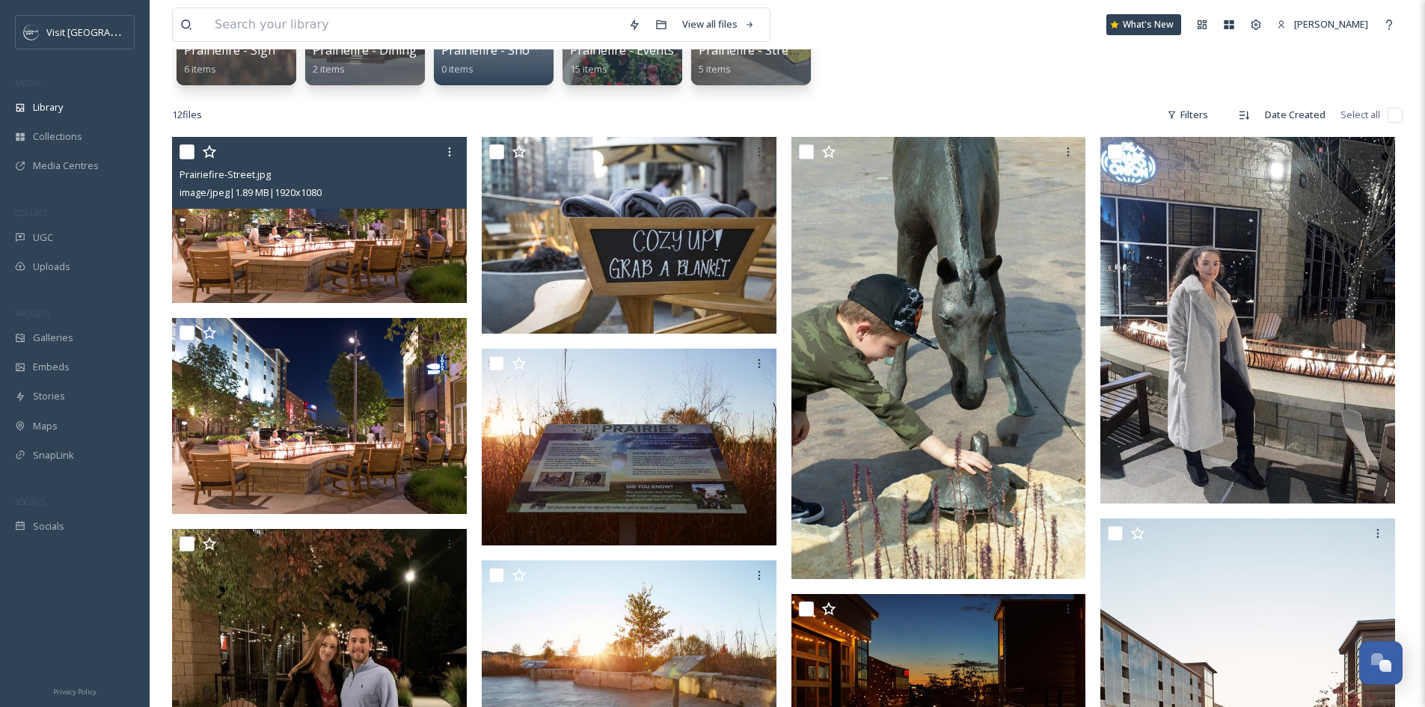
click at [364, 263] on img at bounding box center [319, 220] width 295 height 166
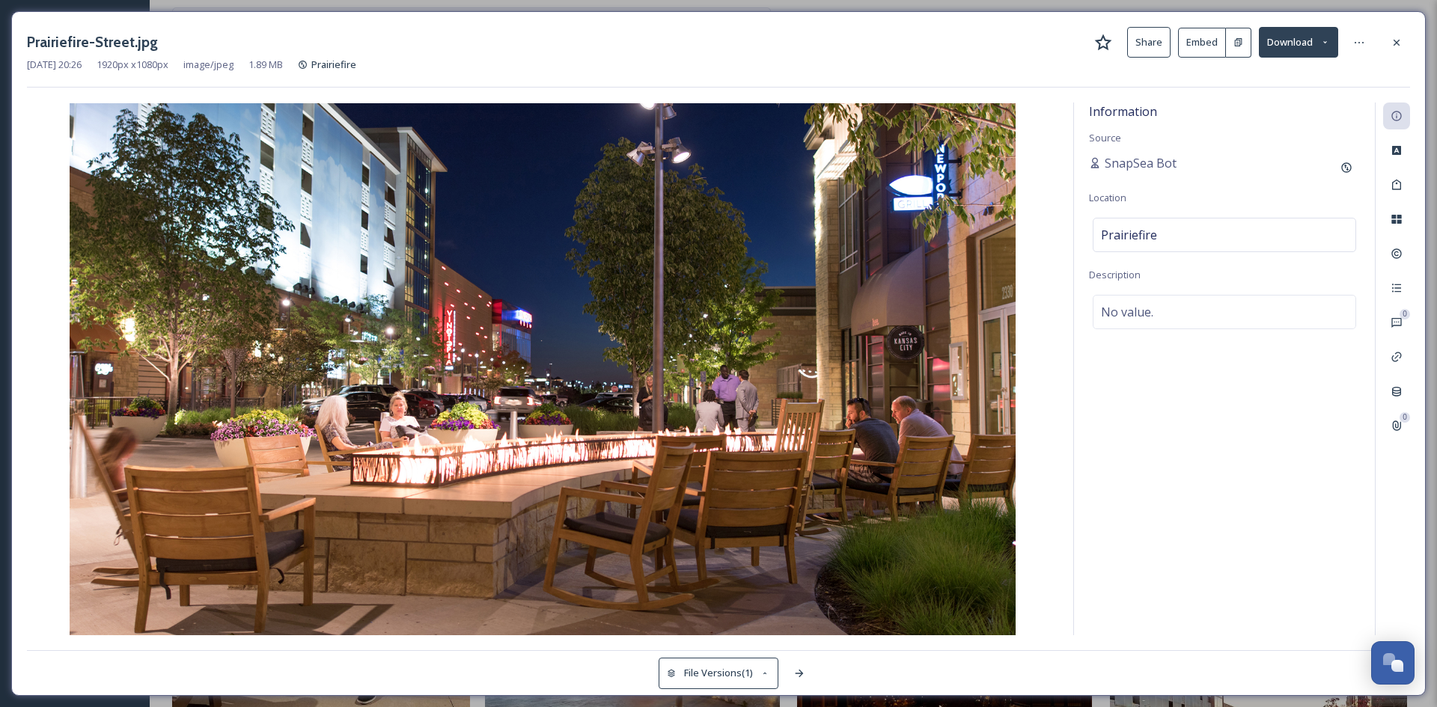
click at [1399, 205] on div "0 0" at bounding box center [1392, 369] width 35 height 533
click at [1396, 223] on icon at bounding box center [1396, 219] width 12 height 12
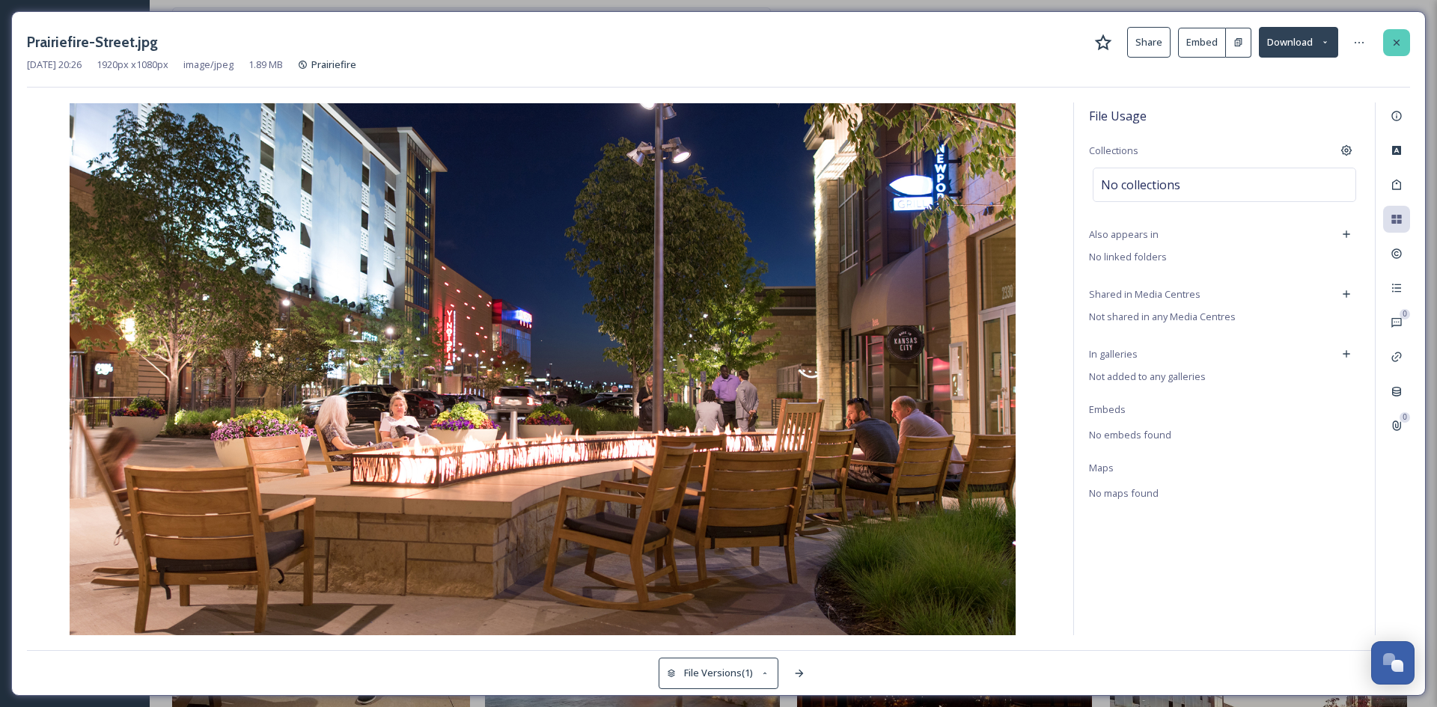
click at [1400, 40] on icon at bounding box center [1396, 43] width 12 height 12
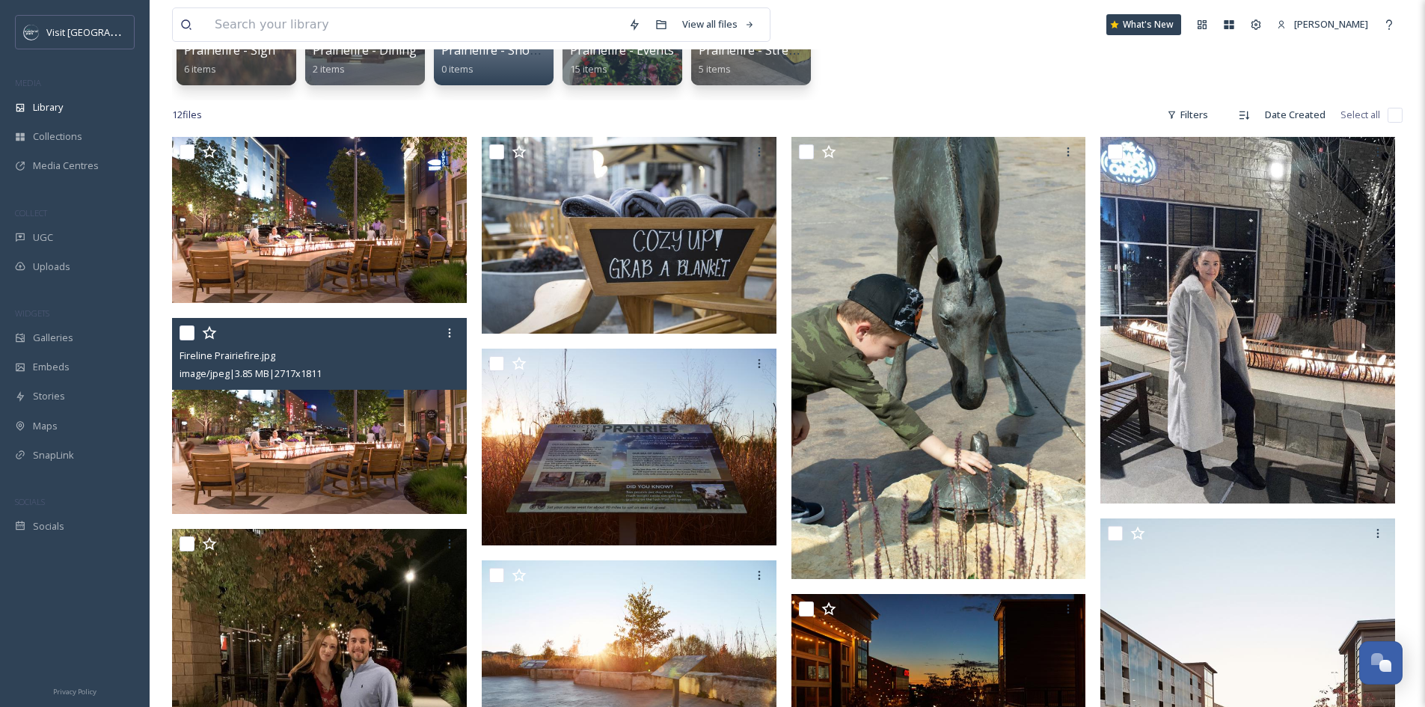
click at [320, 424] on img at bounding box center [319, 416] width 295 height 197
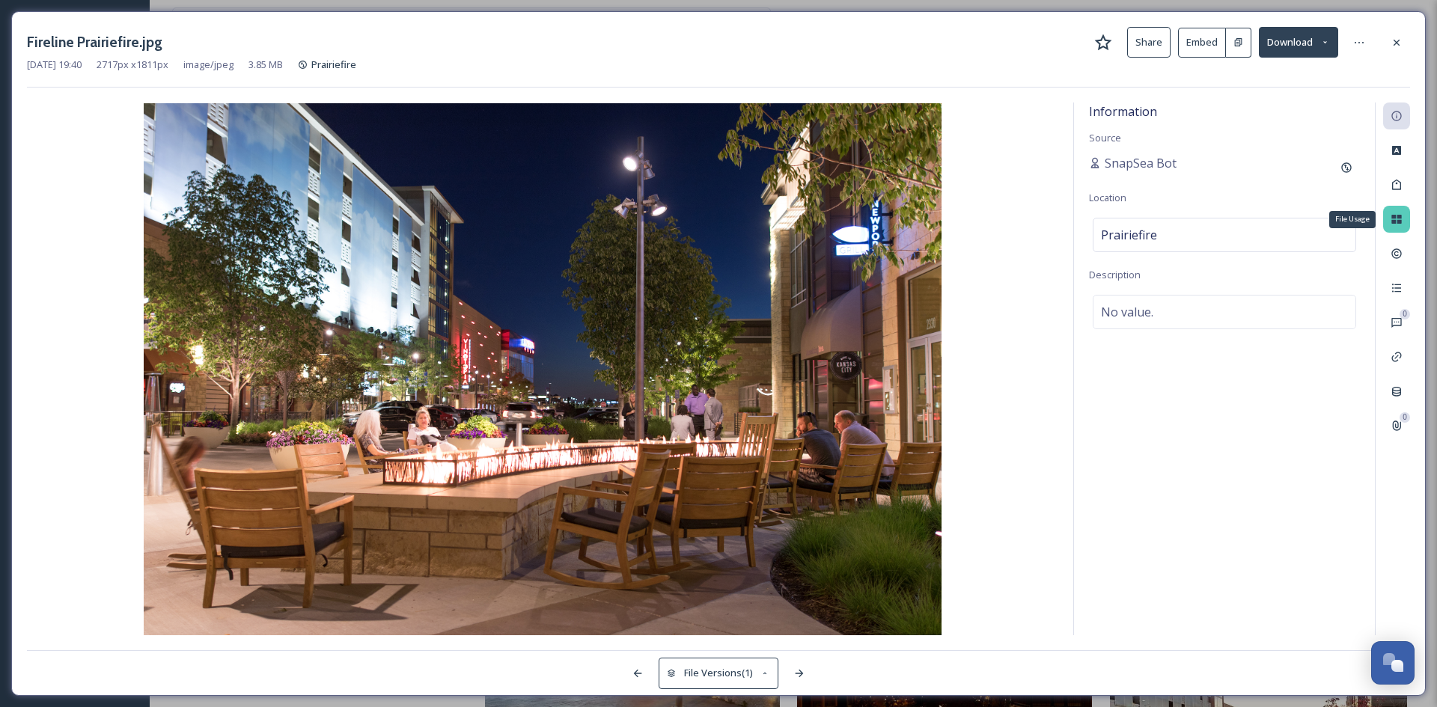
click at [1392, 208] on div "File Usage" at bounding box center [1396, 219] width 27 height 27
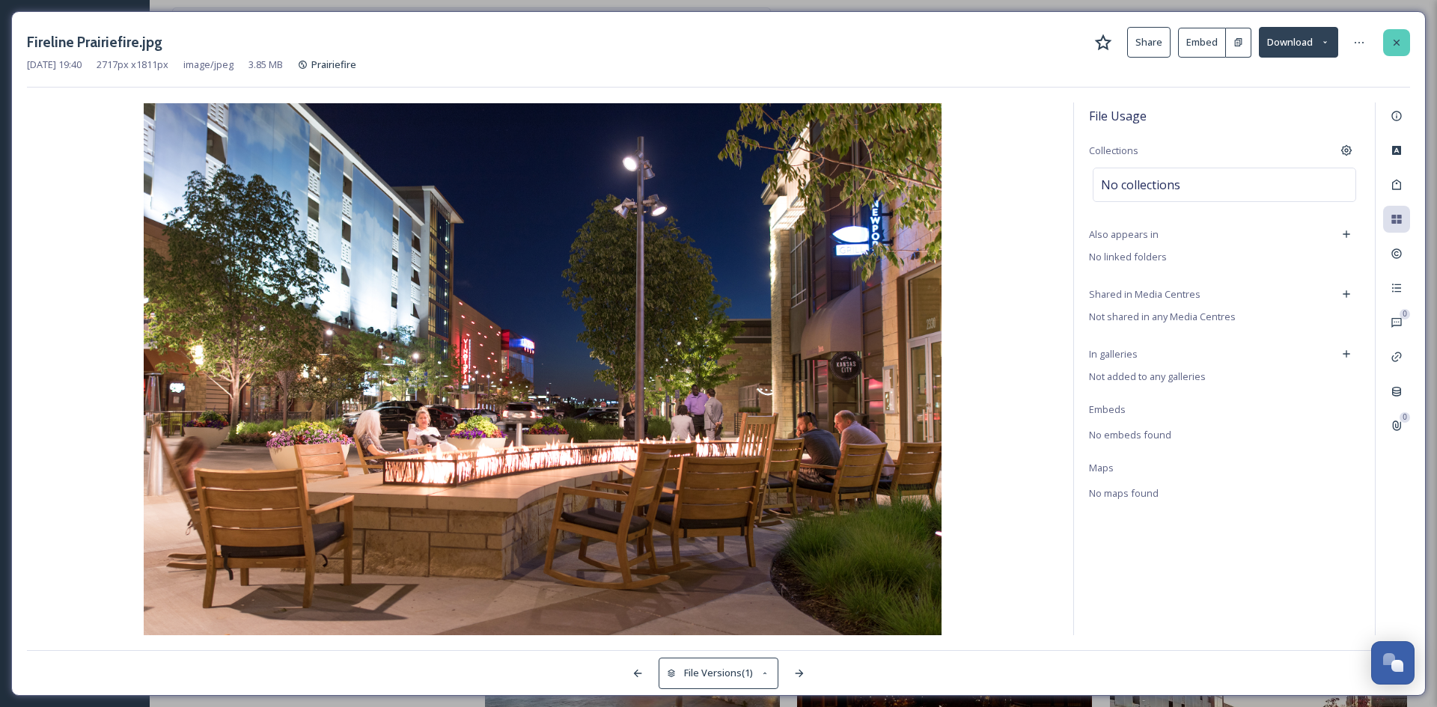
click at [1405, 42] on div at bounding box center [1396, 42] width 27 height 27
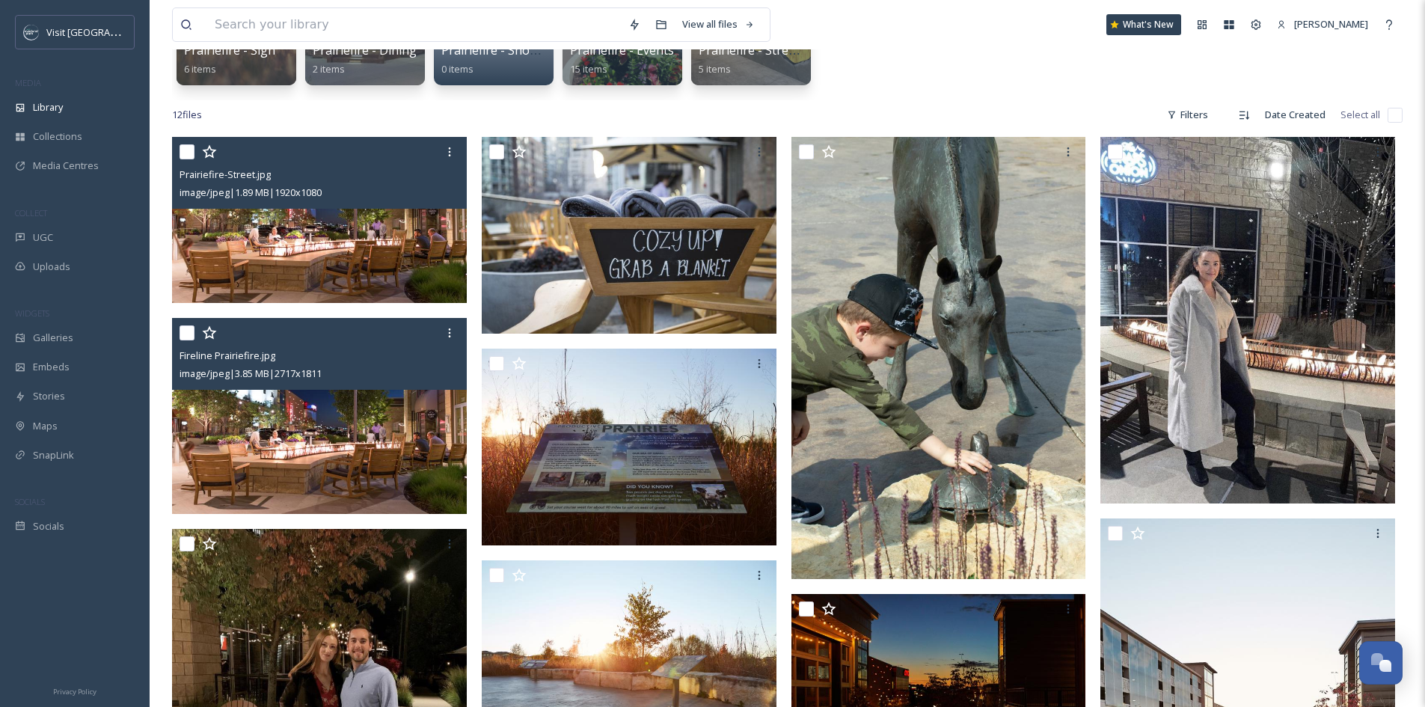
click at [407, 195] on div "image/jpeg | 1.89 MB | 1920 x 1080" at bounding box center [322, 192] width 284 height 18
click at [442, 153] on div at bounding box center [449, 151] width 27 height 27
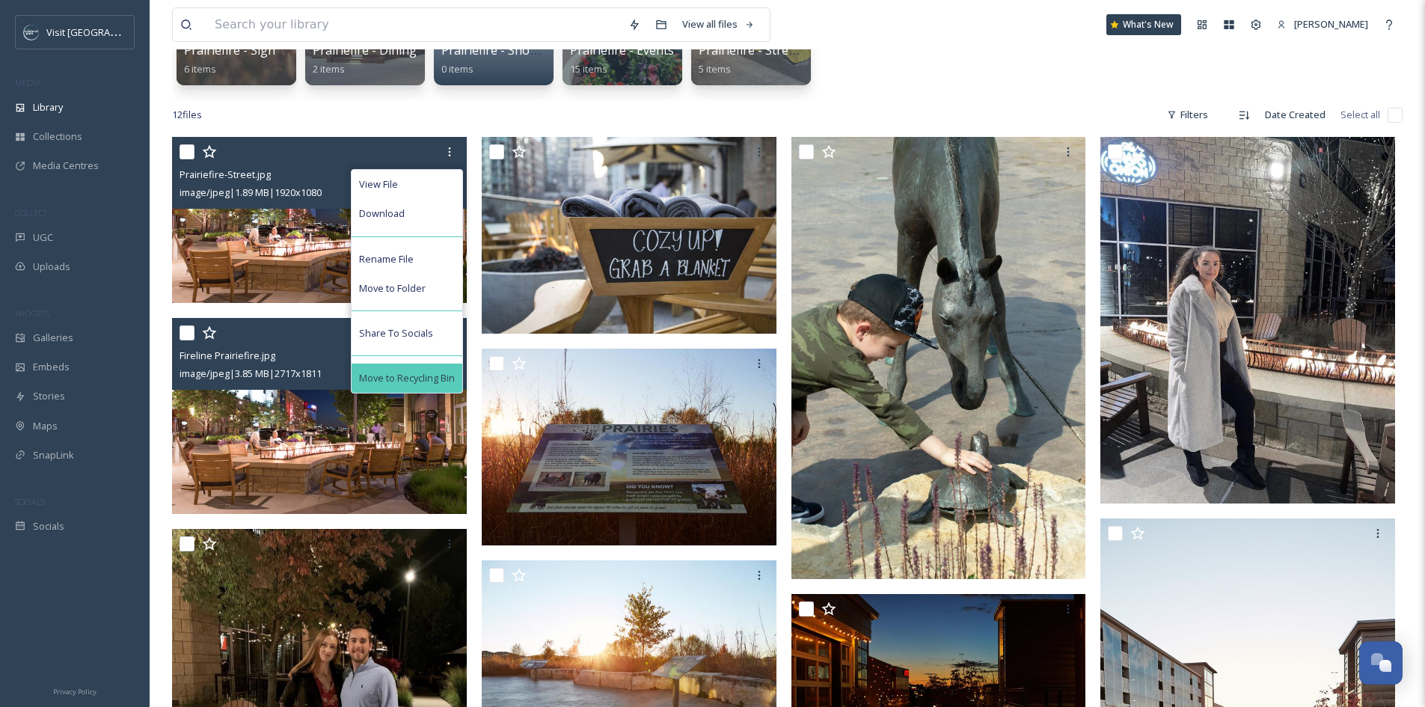
click at [430, 372] on span "Move to Recycling Bin" at bounding box center [407, 378] width 96 height 14
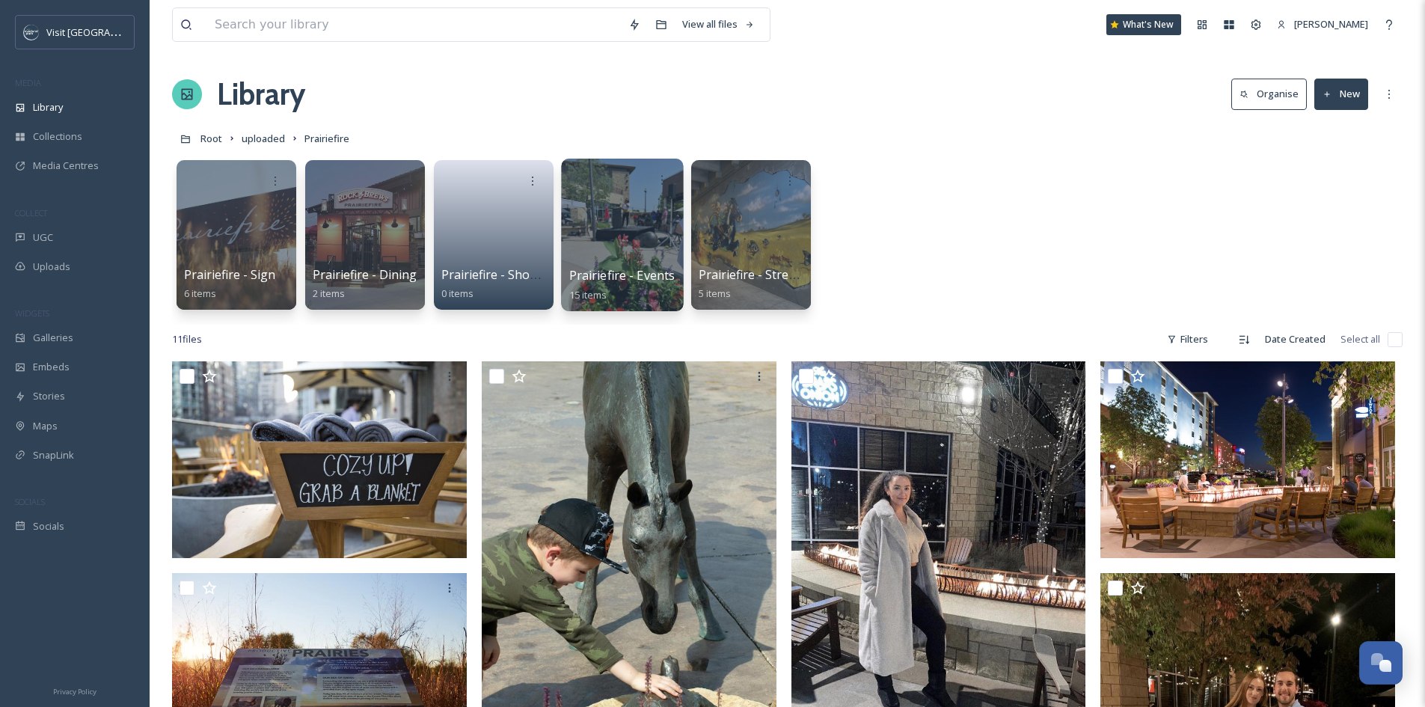
click at [636, 246] on div at bounding box center [622, 235] width 122 height 153
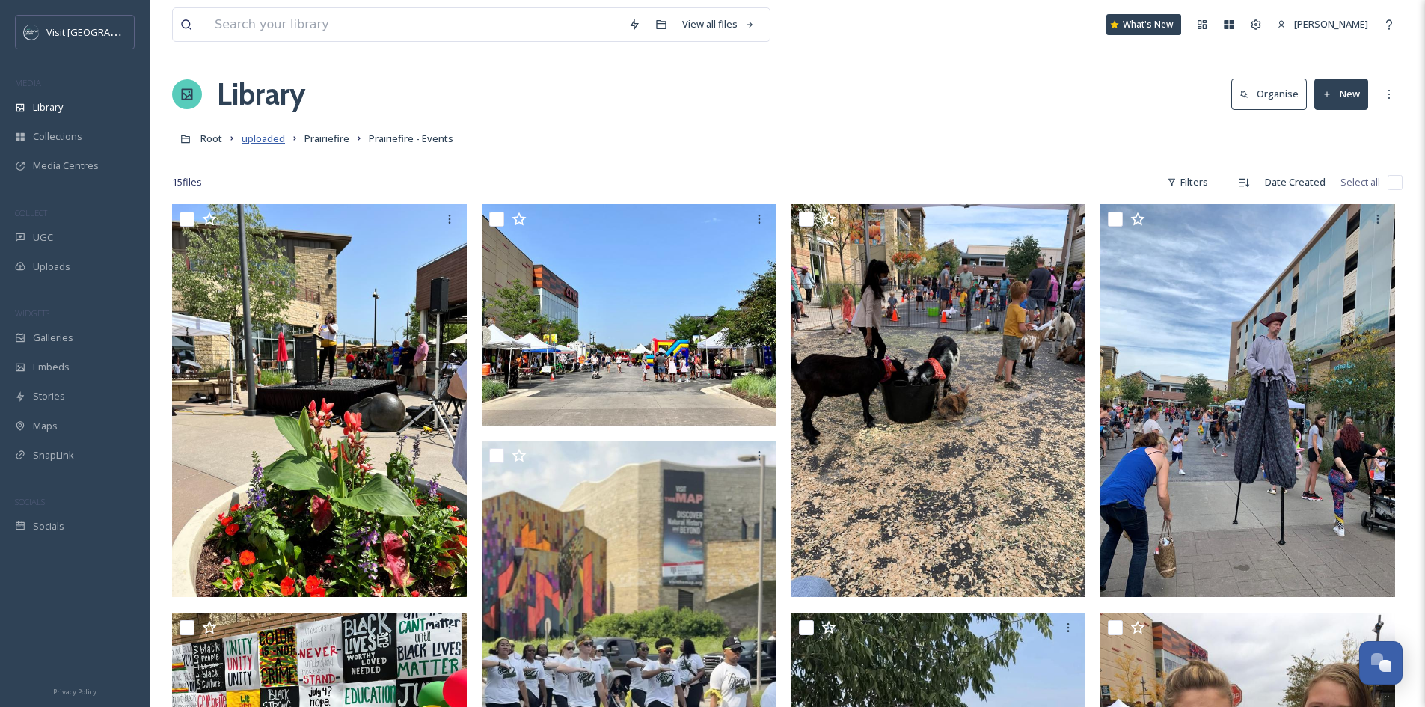
click at [275, 138] on span "uploaded" at bounding box center [263, 138] width 43 height 13
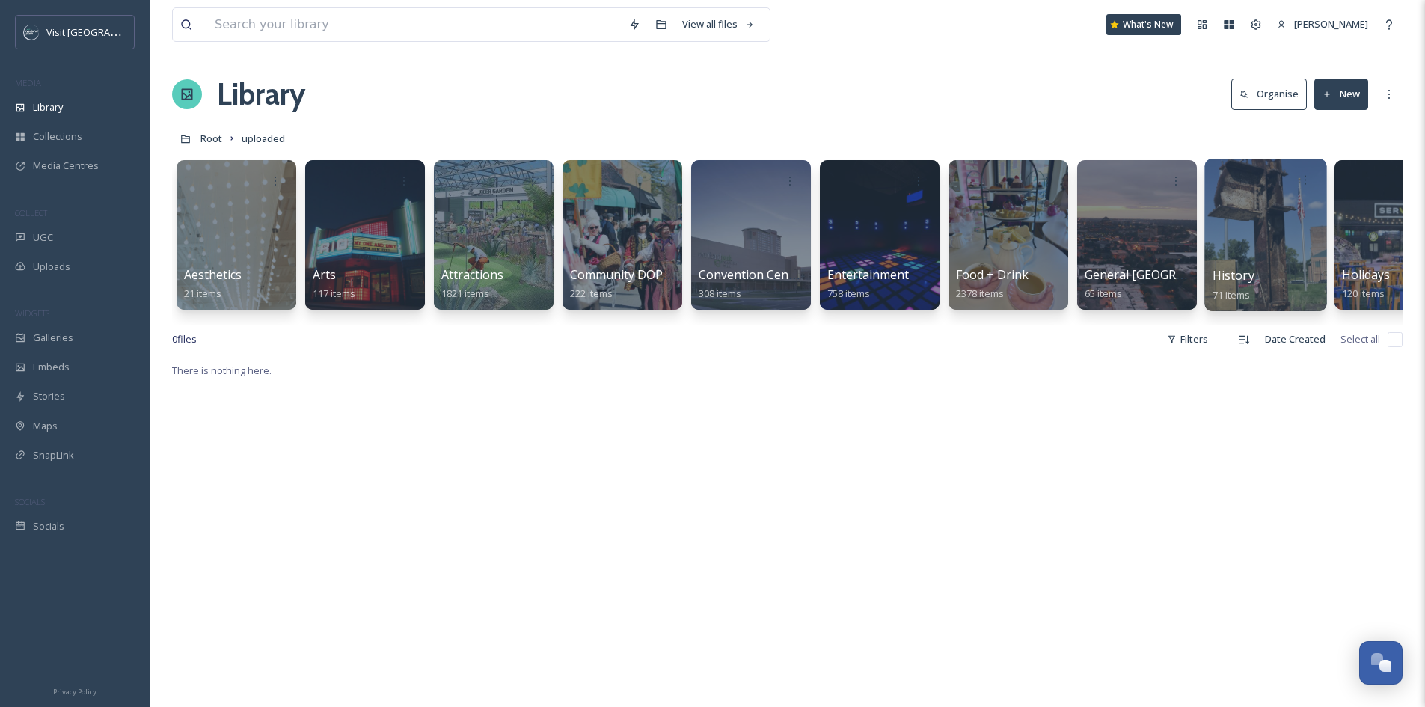
click at [1294, 271] on div "History 71 items" at bounding box center [1266, 284] width 107 height 37
click at [1258, 228] on div at bounding box center [1266, 235] width 122 height 153
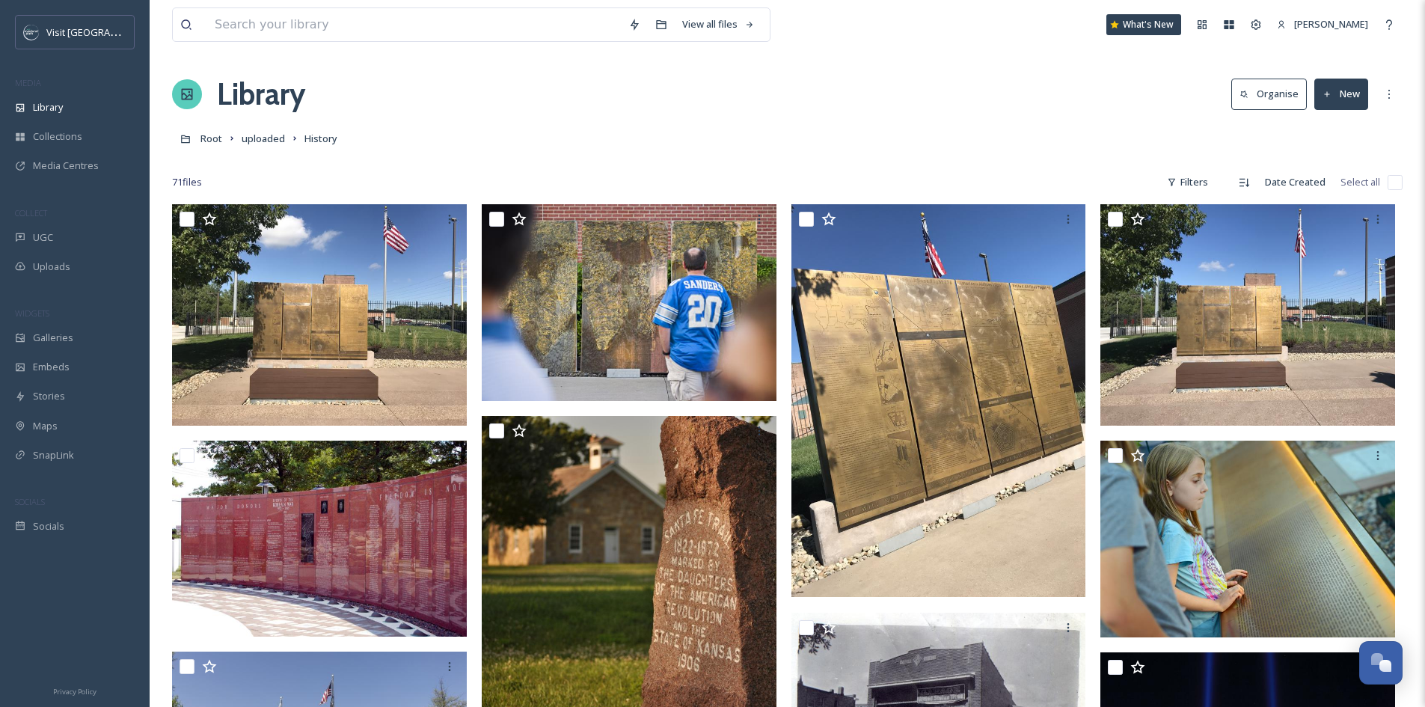
click at [1347, 90] on button "New" at bounding box center [1342, 94] width 54 height 31
click at [1353, 183] on div "Folder" at bounding box center [1325, 187] width 85 height 29
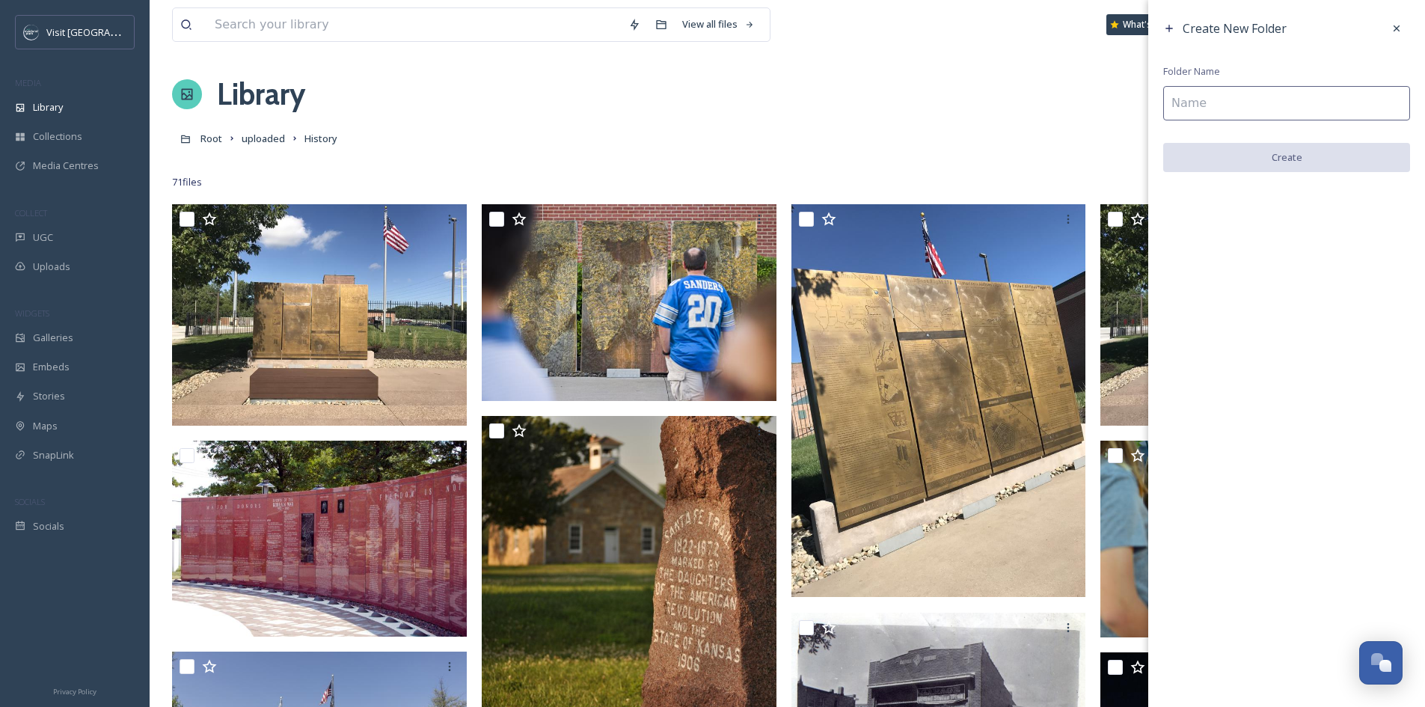
click at [1320, 108] on input at bounding box center [1287, 103] width 247 height 34
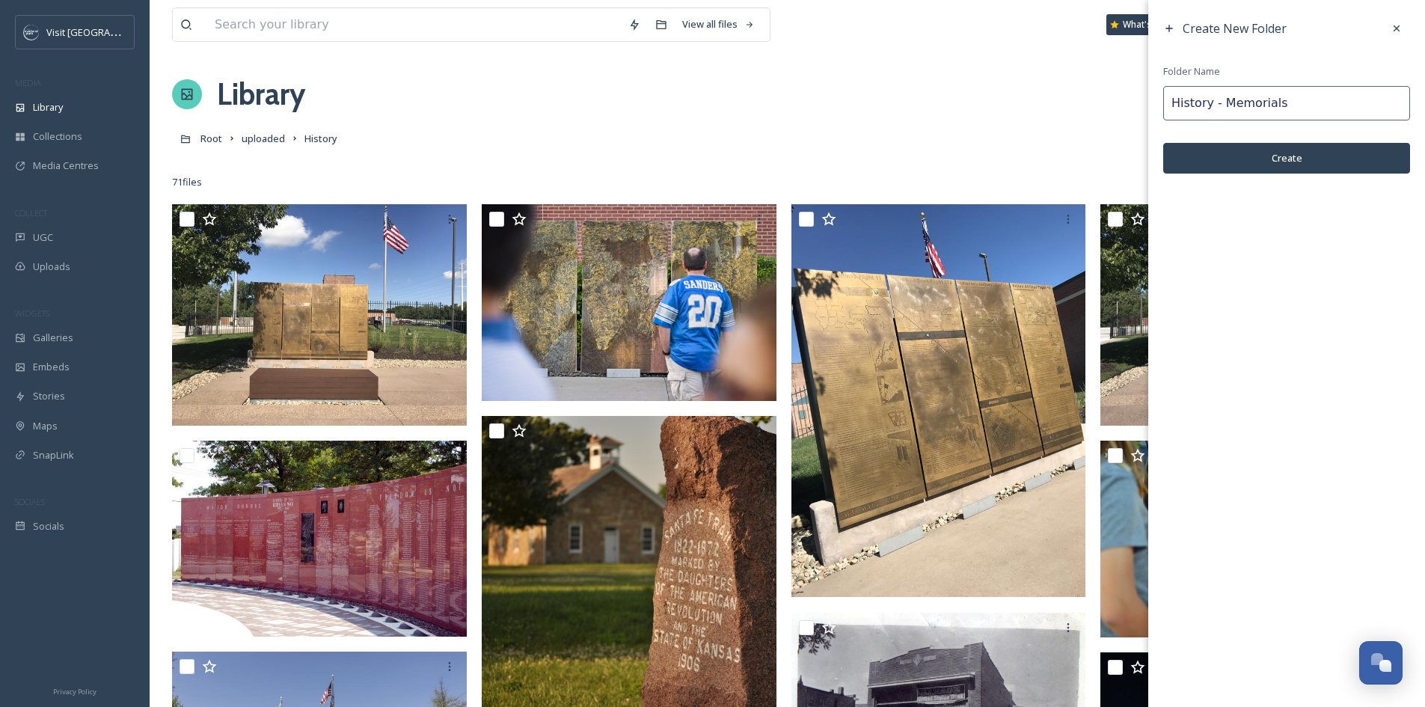
click at [1315, 159] on button "Create" at bounding box center [1287, 158] width 247 height 31
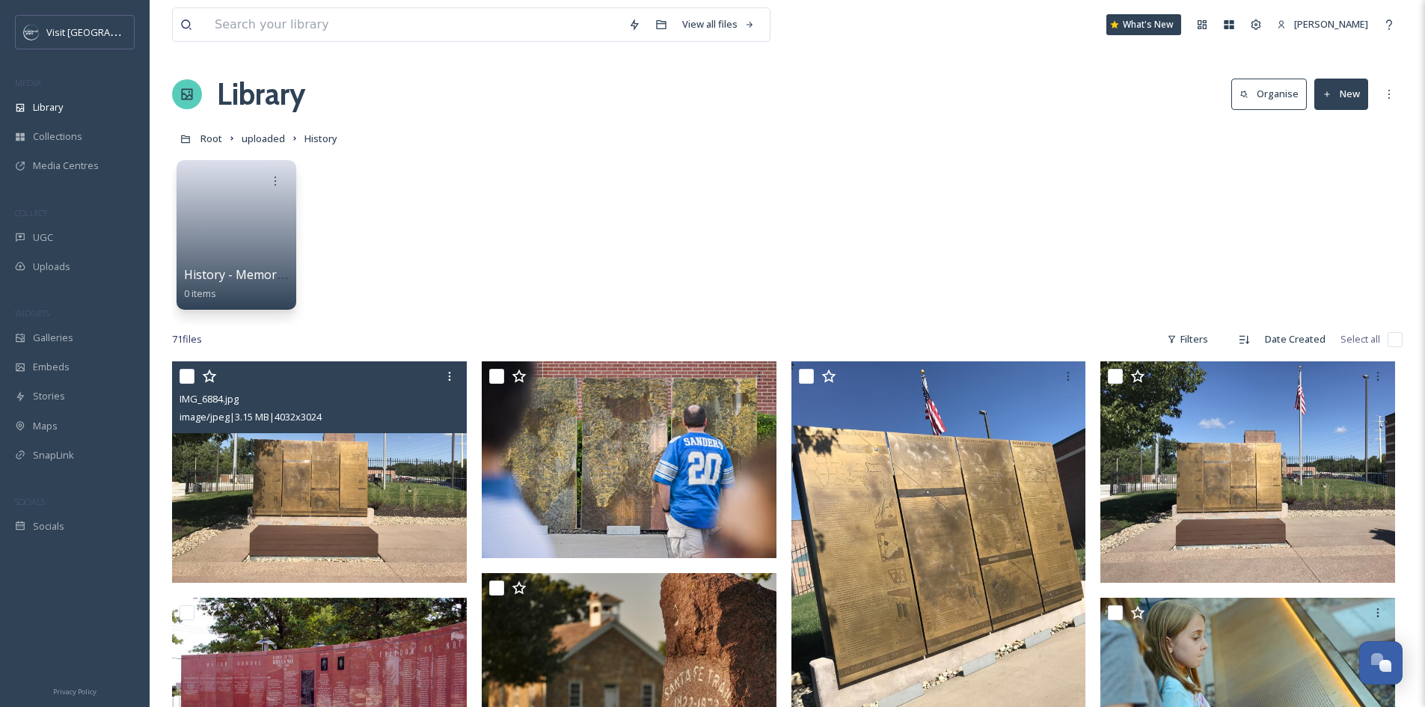
click at [188, 373] on input "checkbox" at bounding box center [187, 376] width 15 height 15
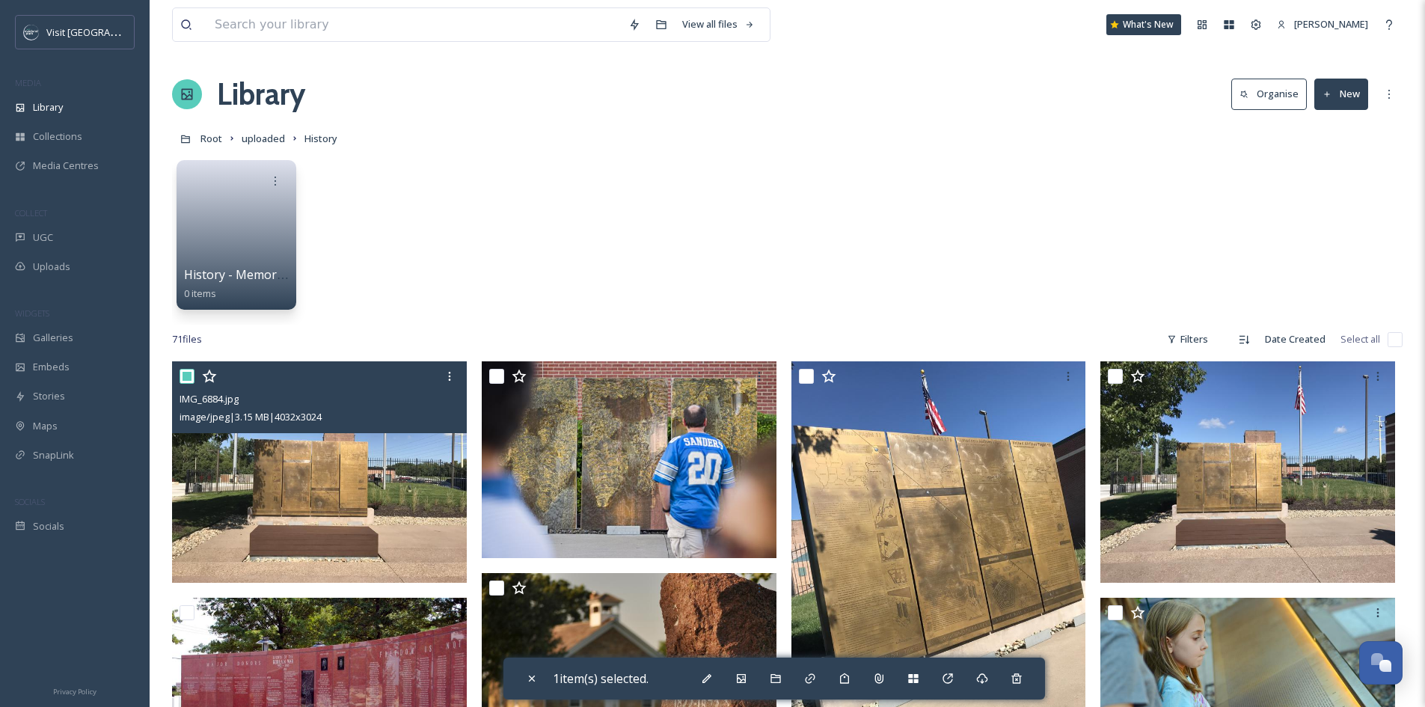
click at [180, 377] on input "checkbox" at bounding box center [187, 376] width 15 height 15
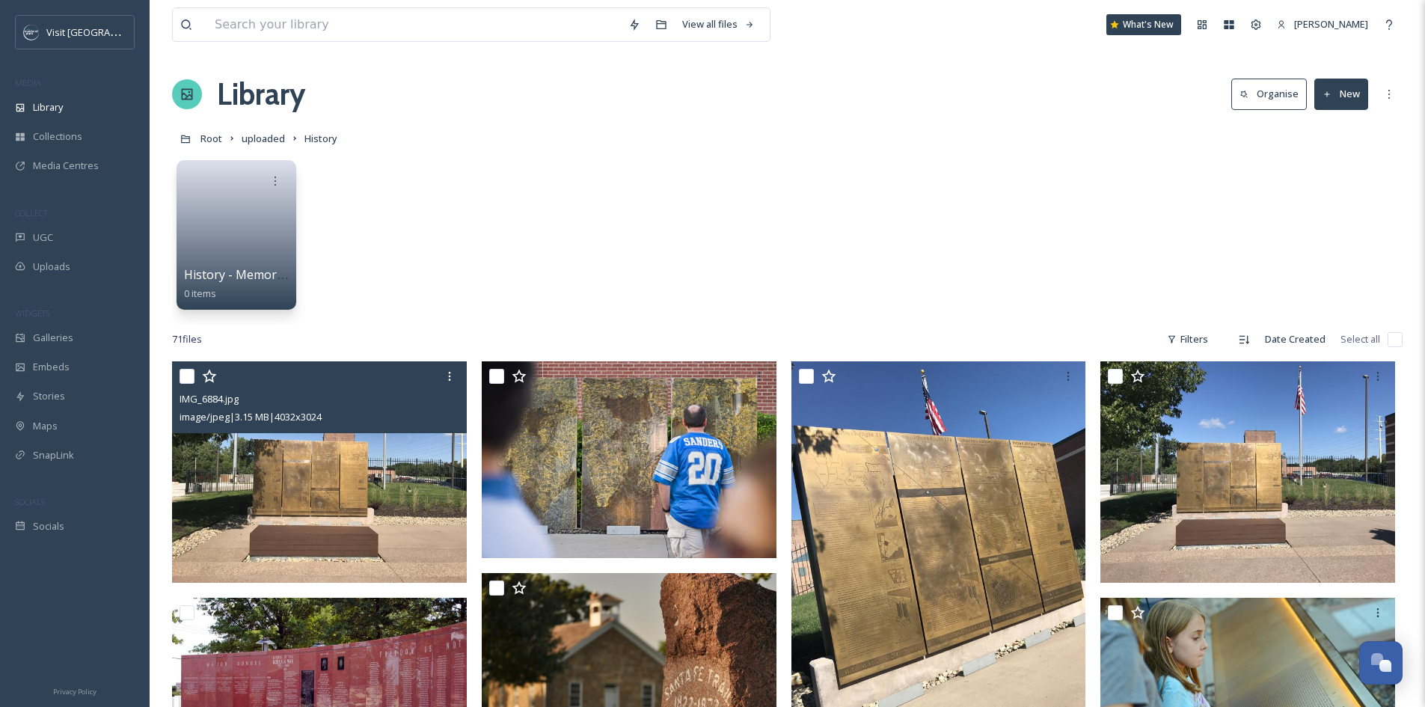
click at [187, 379] on input "checkbox" at bounding box center [187, 376] width 15 height 15
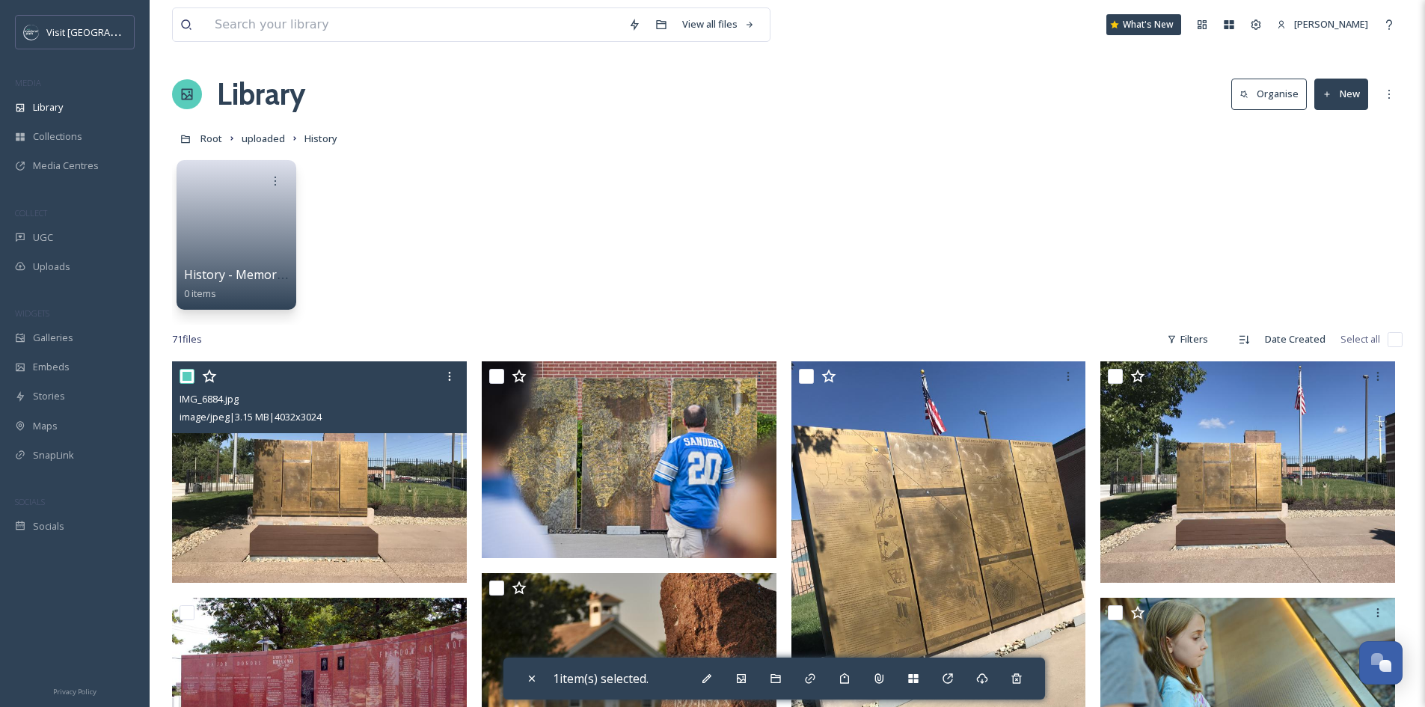
click at [185, 378] on input "checkbox" at bounding box center [187, 376] width 15 height 15
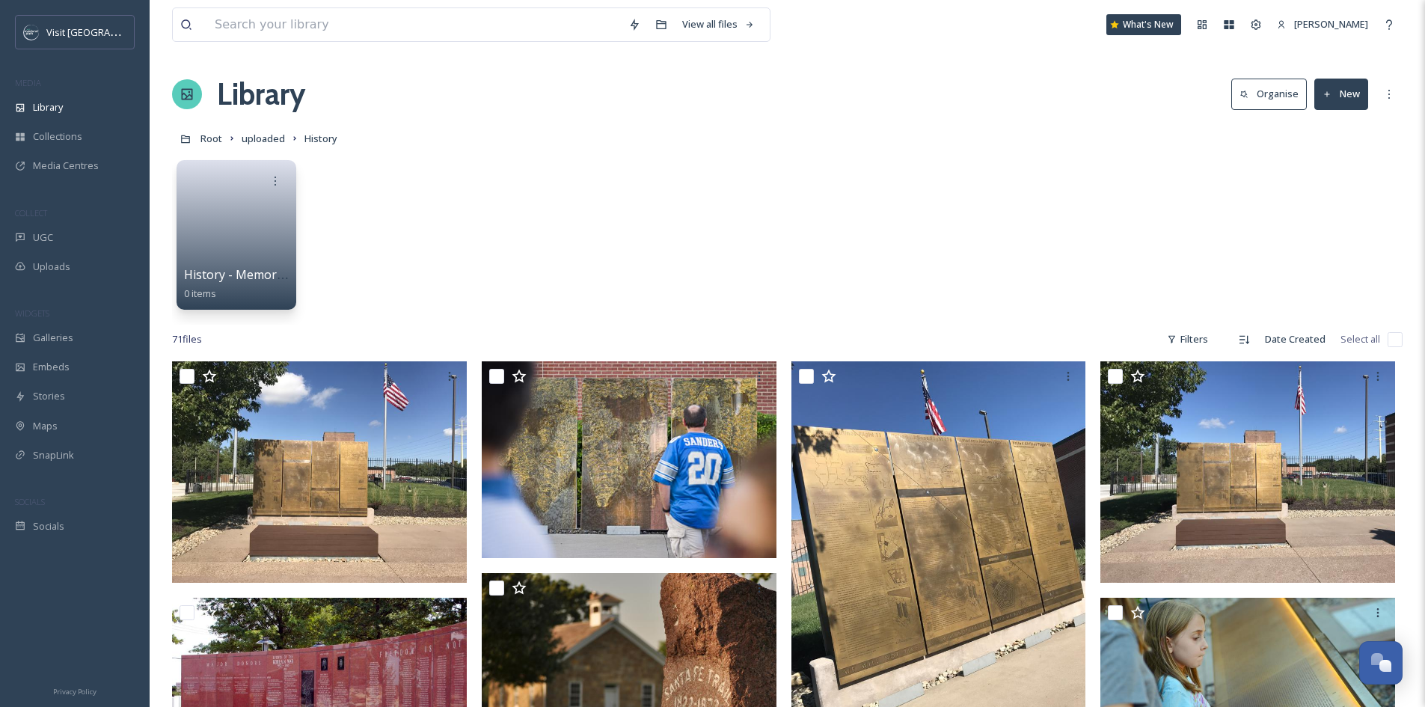
click at [1356, 102] on button "New" at bounding box center [1342, 94] width 54 height 31
click at [1351, 189] on div "Folder" at bounding box center [1325, 187] width 85 height 29
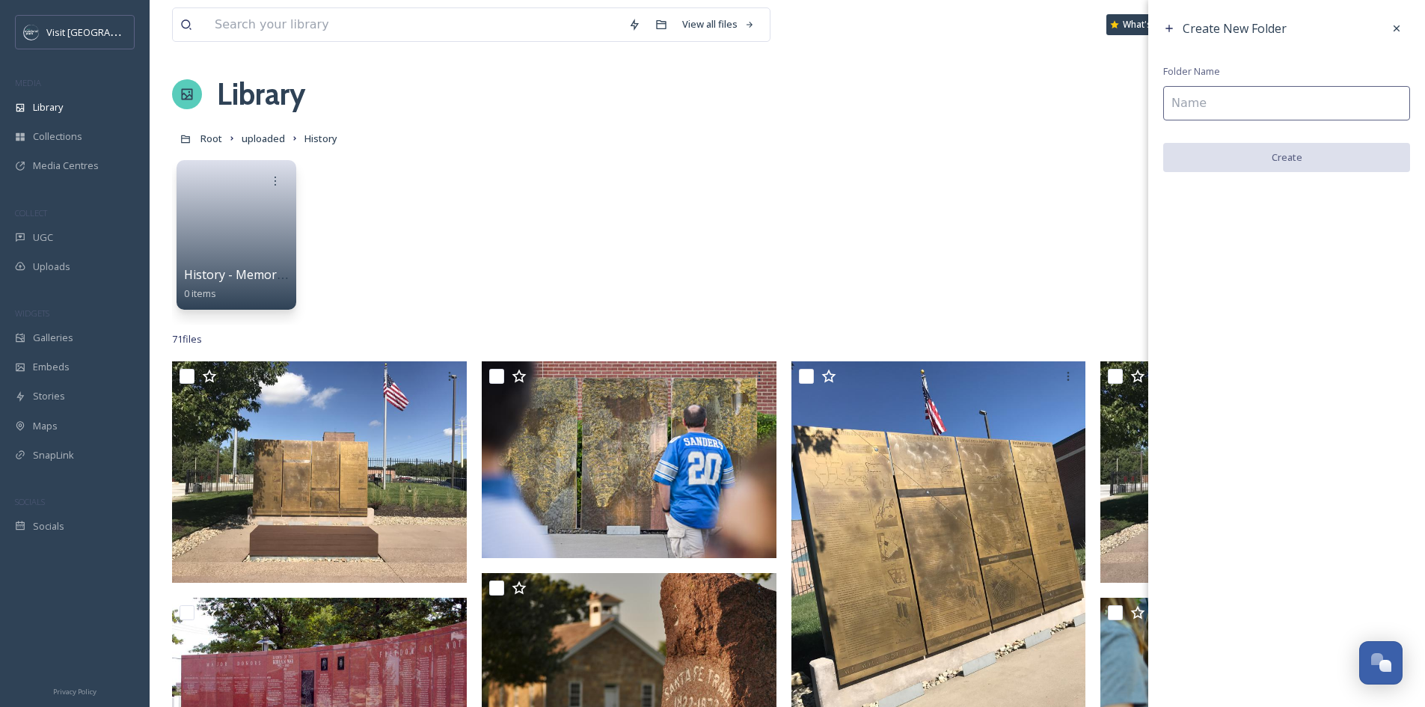
click at [1271, 81] on div "Create New Folder Folder Name Create" at bounding box center [1287, 93] width 277 height 187
click at [1271, 98] on input at bounding box center [1287, 103] width 247 height 34
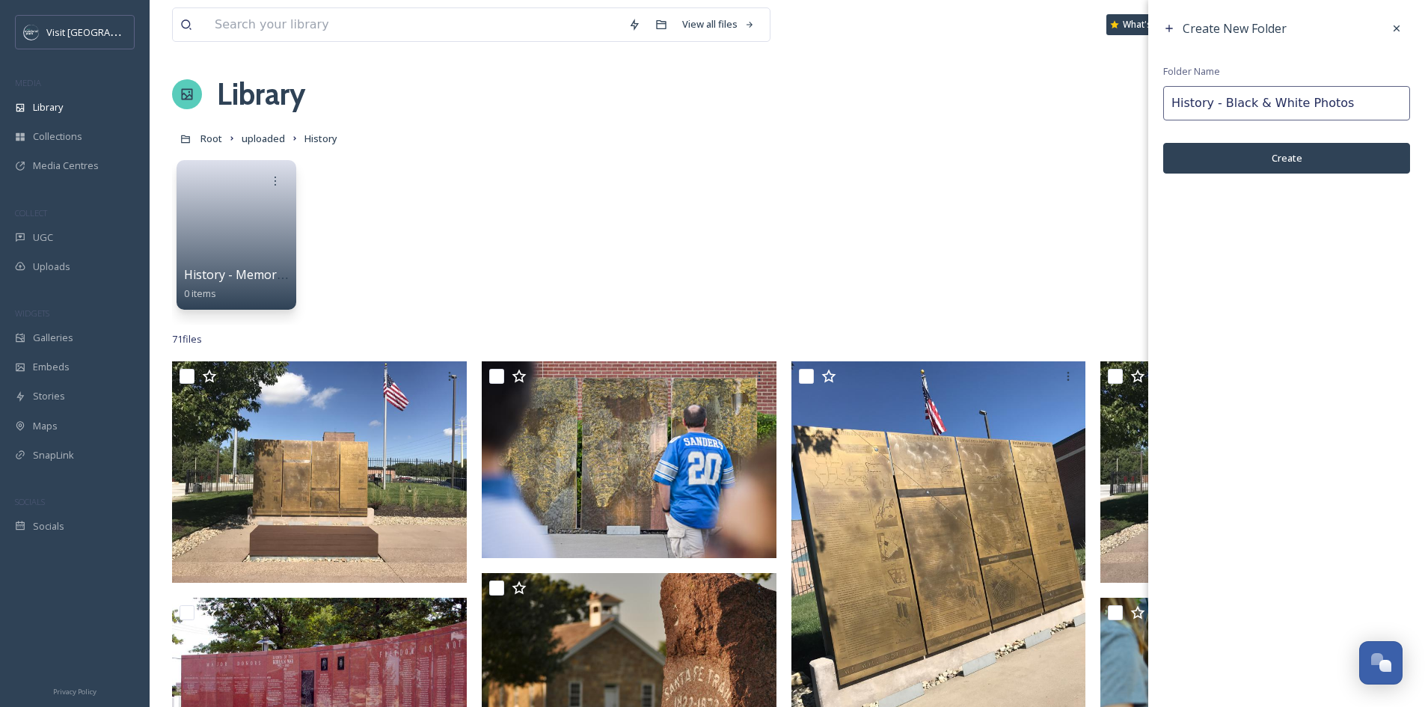
click at [1302, 154] on button "Create" at bounding box center [1287, 158] width 247 height 31
drag, startPoint x: 863, startPoint y: 308, endPoint x: 862, endPoint y: 316, distance: 7.5
click at [862, 315] on div "History - Memorials 0 items" at bounding box center [787, 239] width 1231 height 172
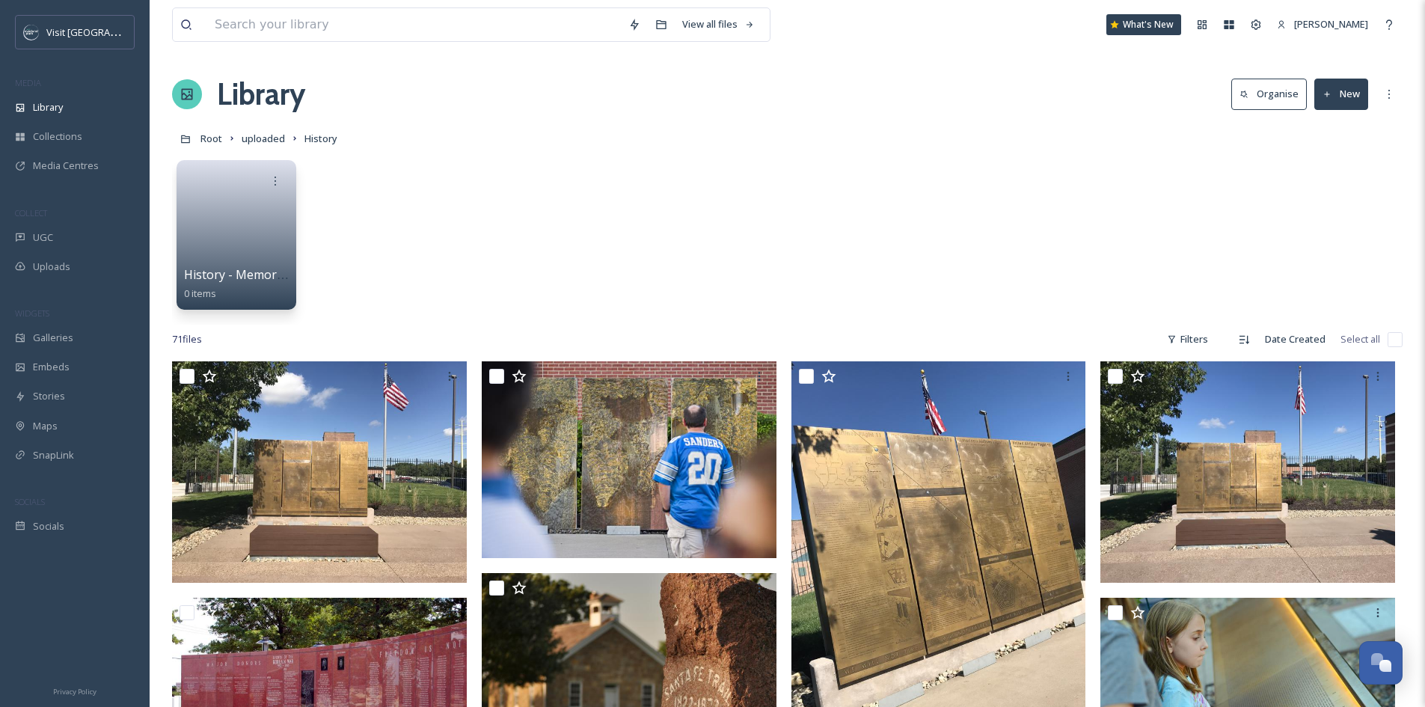
click at [1363, 93] on button "New" at bounding box center [1342, 94] width 54 height 31
click at [1348, 177] on div "Folder" at bounding box center [1325, 187] width 85 height 29
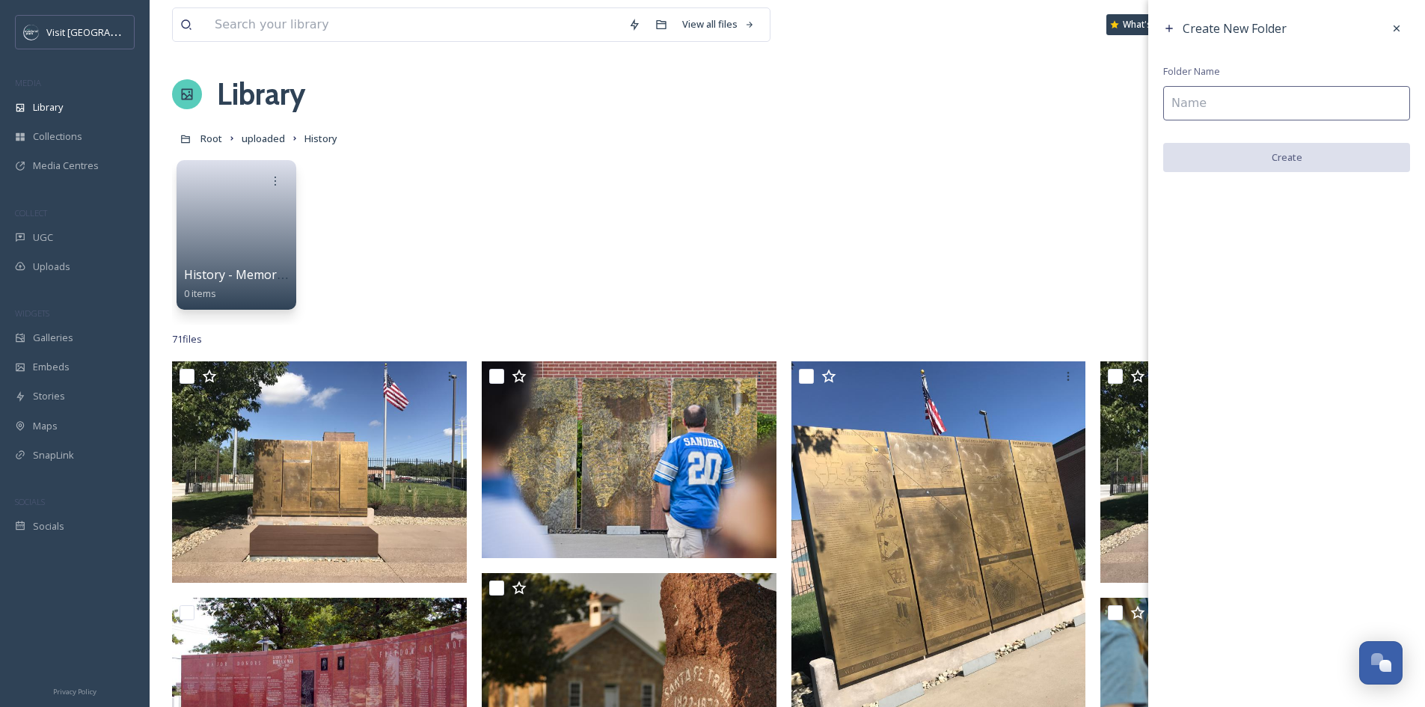
click at [1339, 114] on input at bounding box center [1287, 103] width 247 height 34
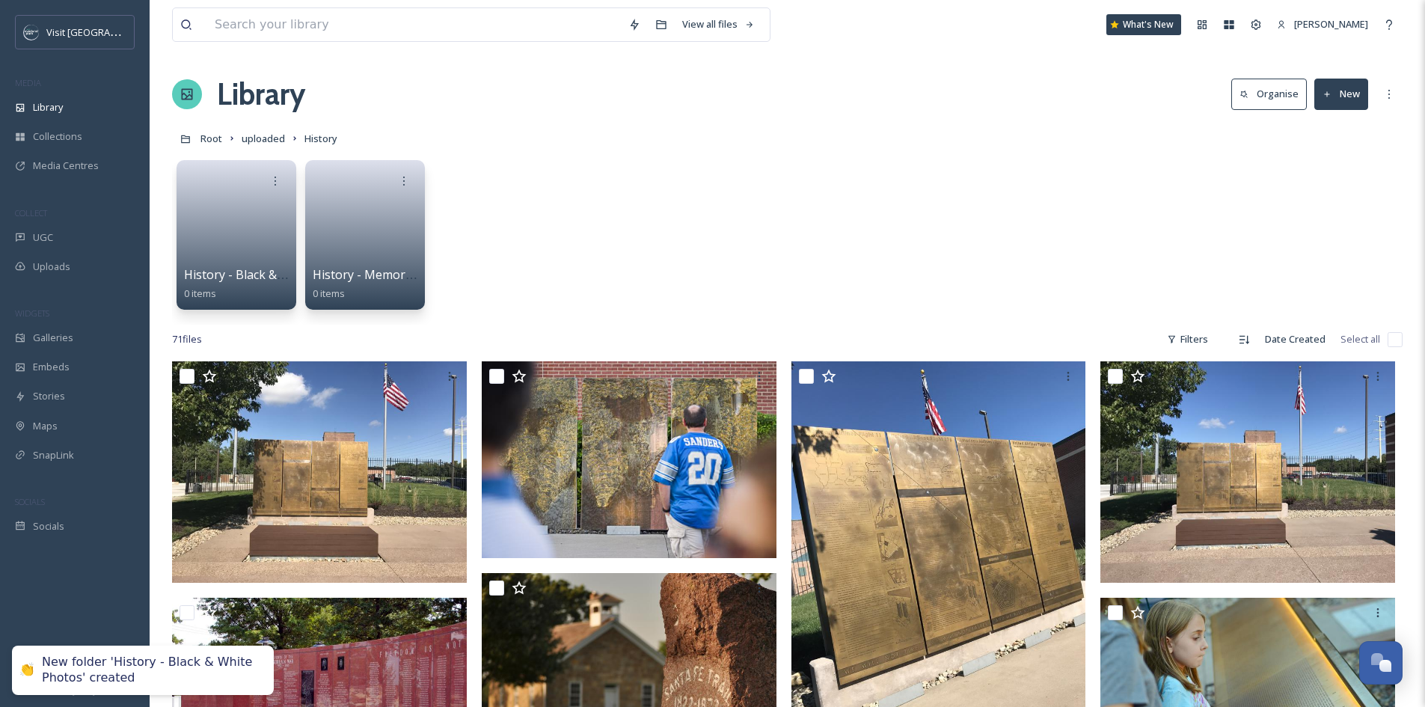
click at [638, 229] on div "History - Black & White Photos 0 items History - Memorials 0 items" at bounding box center [787, 239] width 1231 height 172
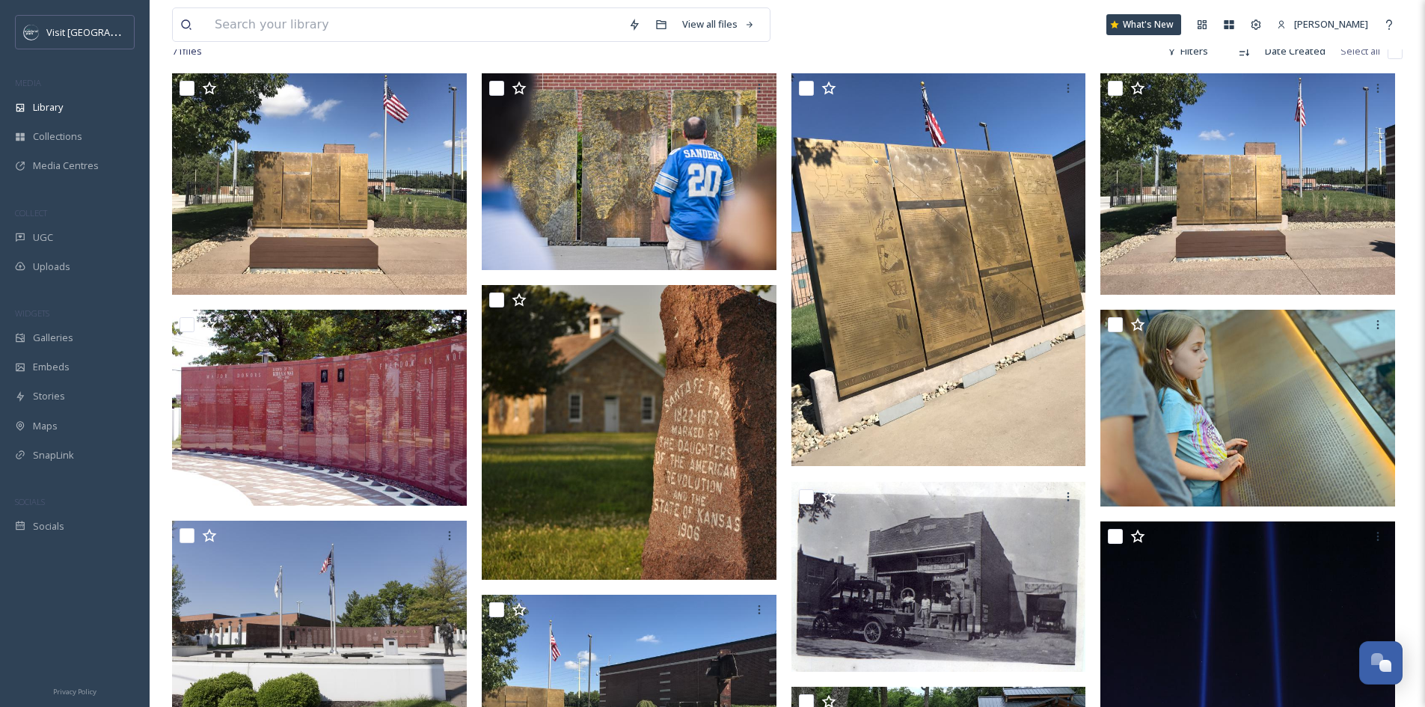
scroll to position [299, 0]
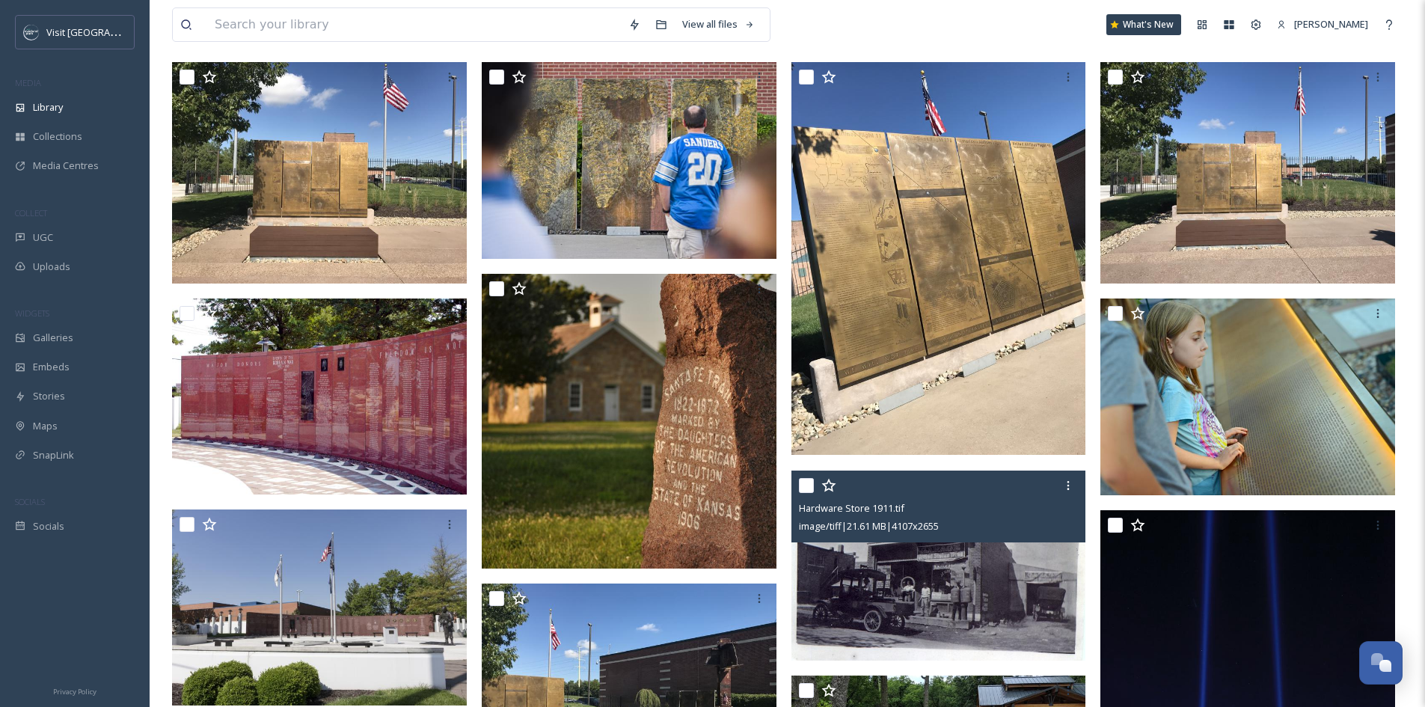
click at [813, 483] on input "checkbox" at bounding box center [806, 485] width 15 height 15
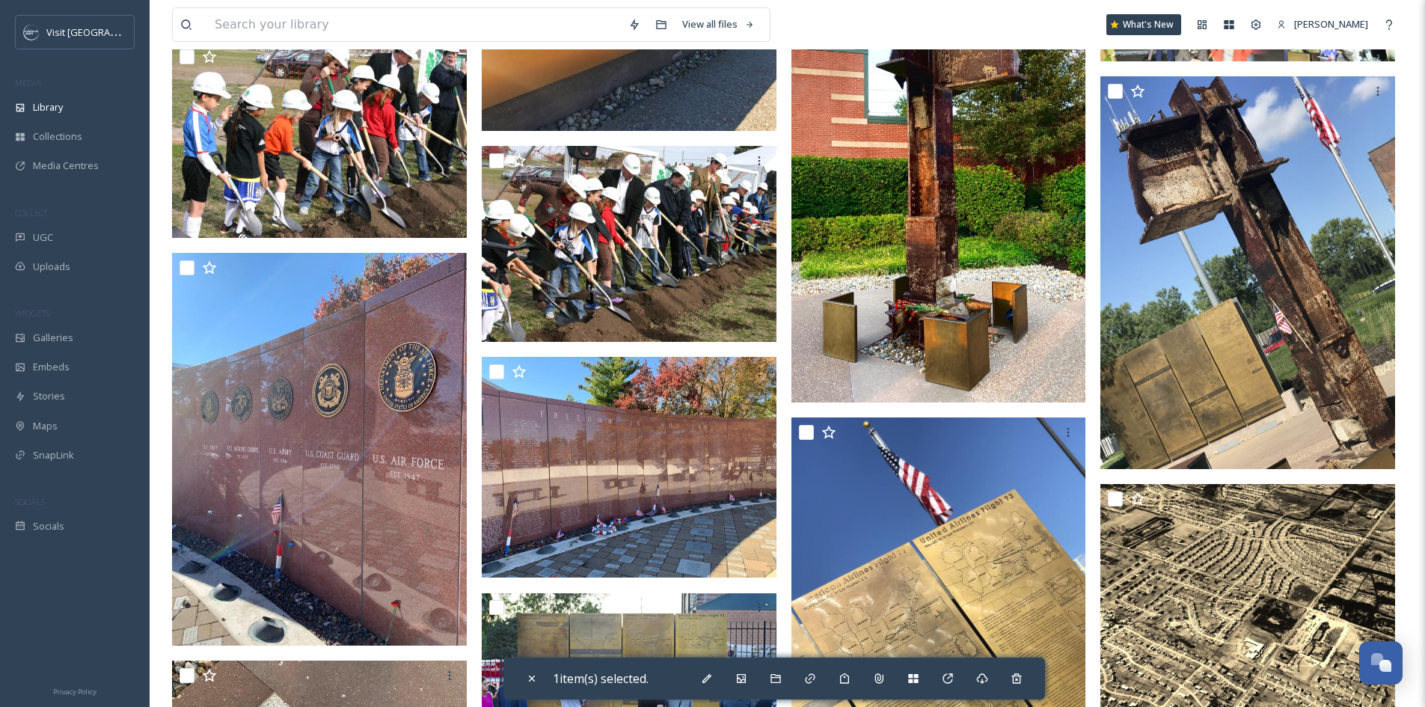
scroll to position [1197, 0]
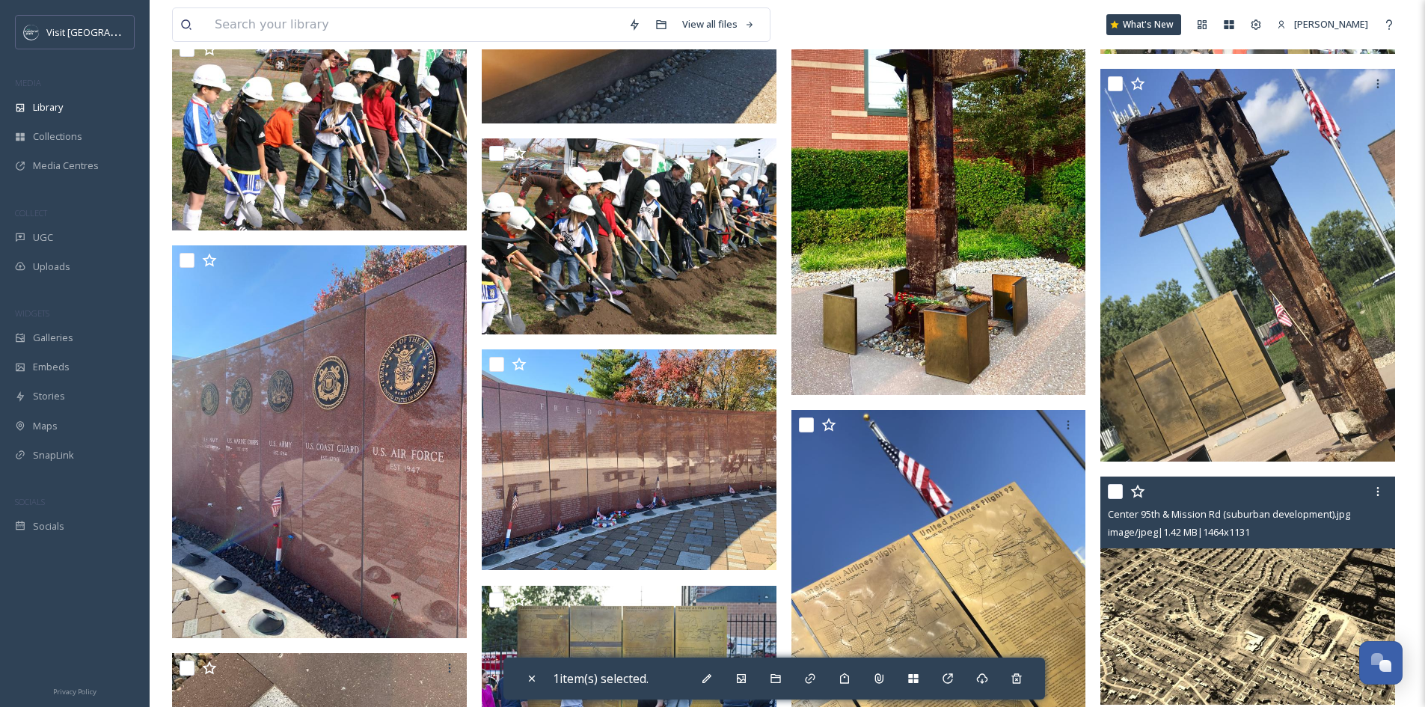
click at [1116, 495] on input "checkbox" at bounding box center [1115, 491] width 15 height 15
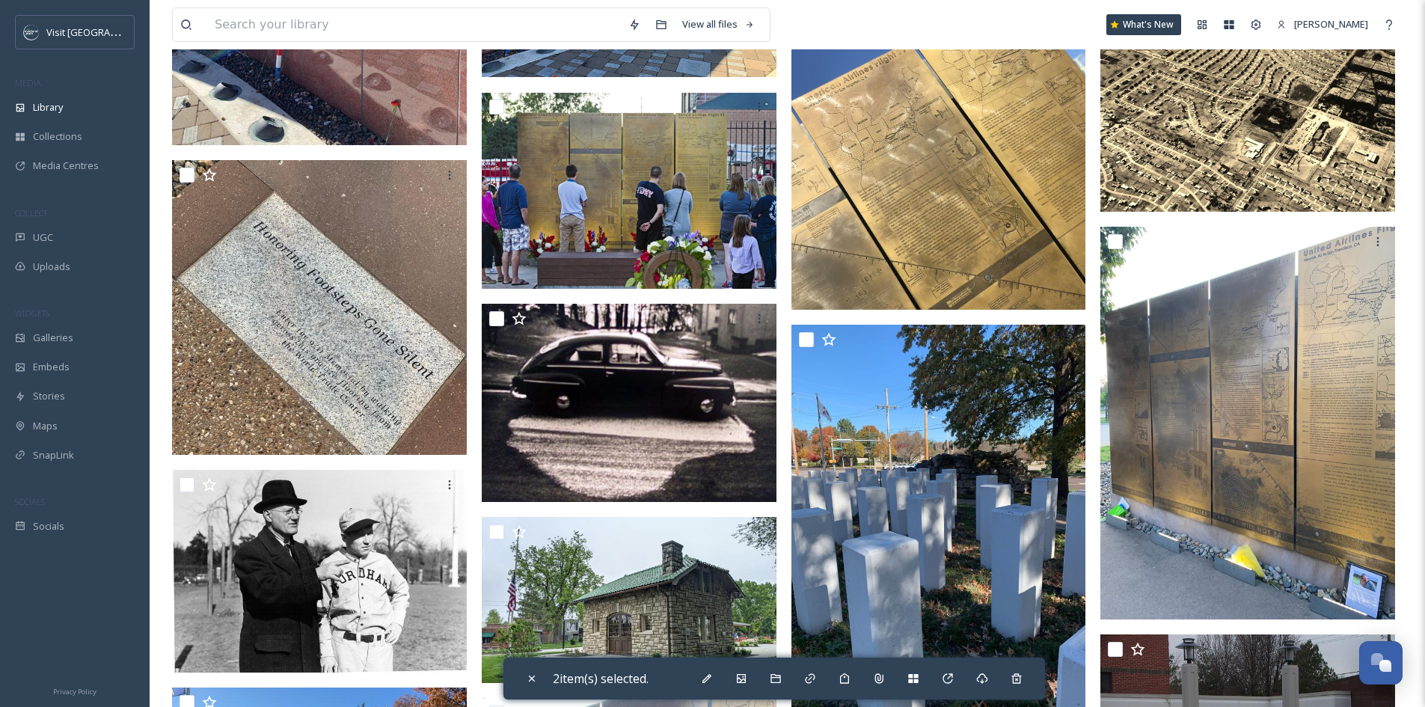
scroll to position [2020, 0]
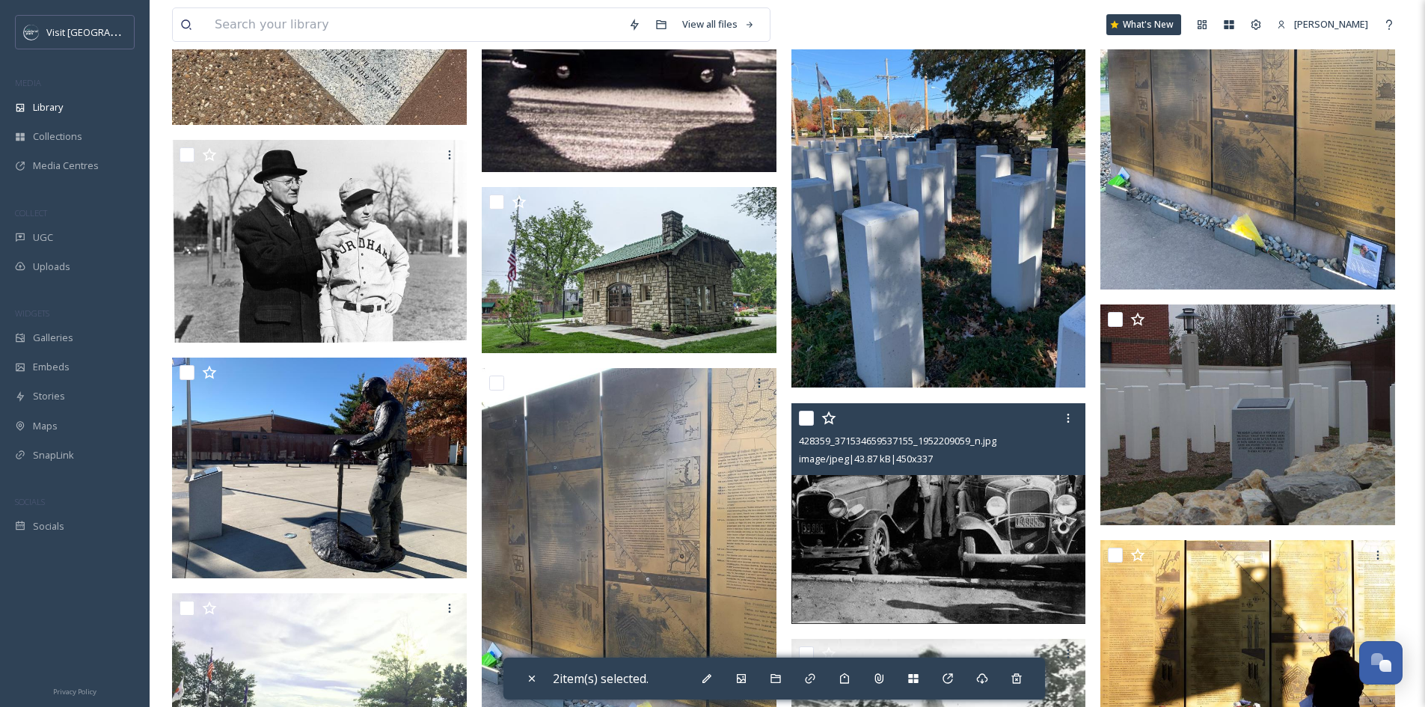
click at [808, 418] on input "checkbox" at bounding box center [806, 418] width 15 height 15
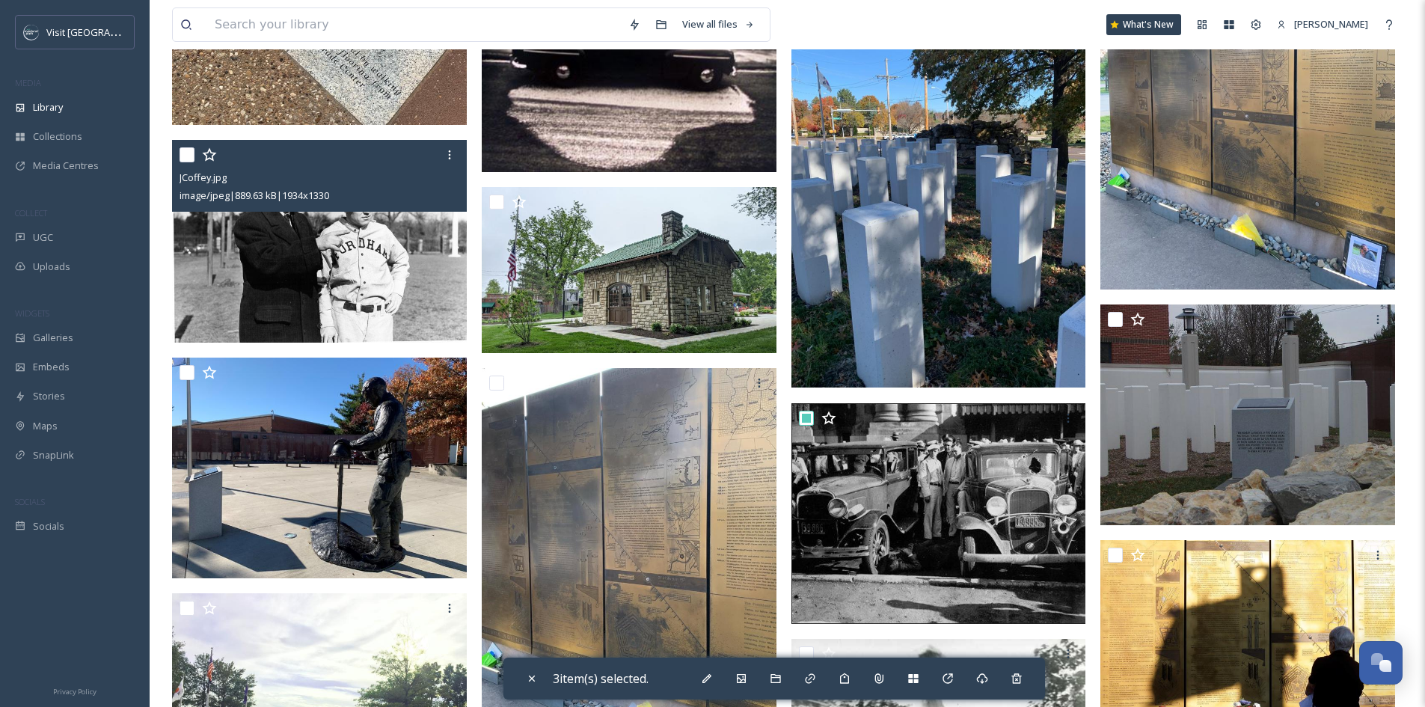
click at [178, 158] on div "JCoffey.jpg image/jpeg | 889.63 kB | 1934 x 1330" at bounding box center [319, 176] width 295 height 72
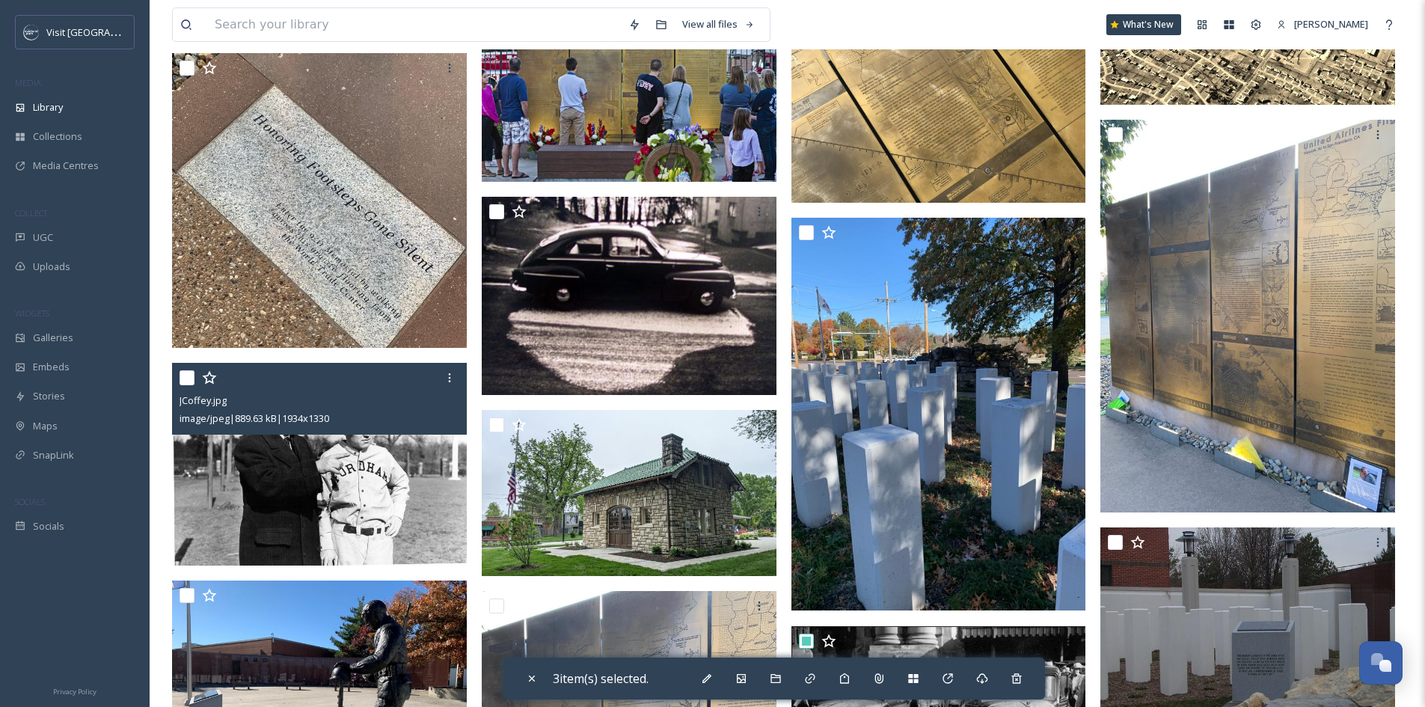
scroll to position [1796, 0]
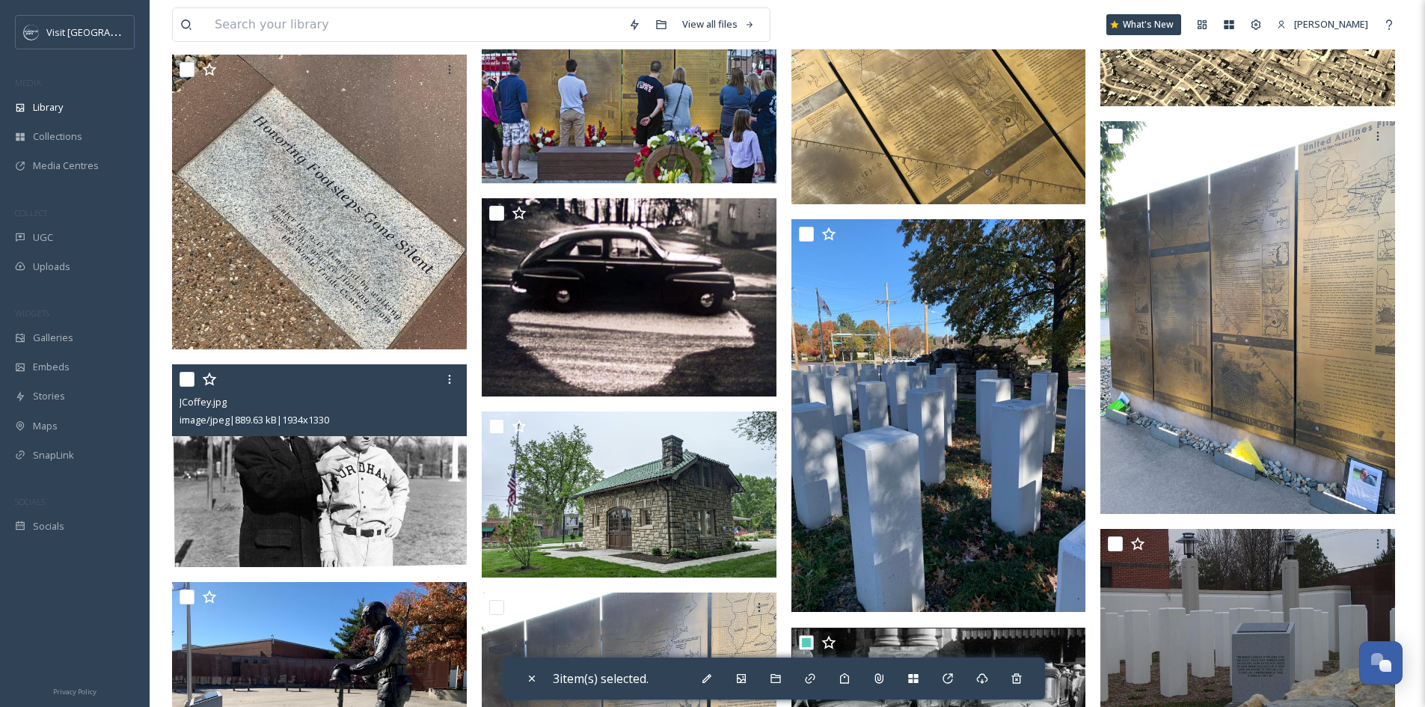
click at [188, 376] on input "checkbox" at bounding box center [187, 379] width 15 height 15
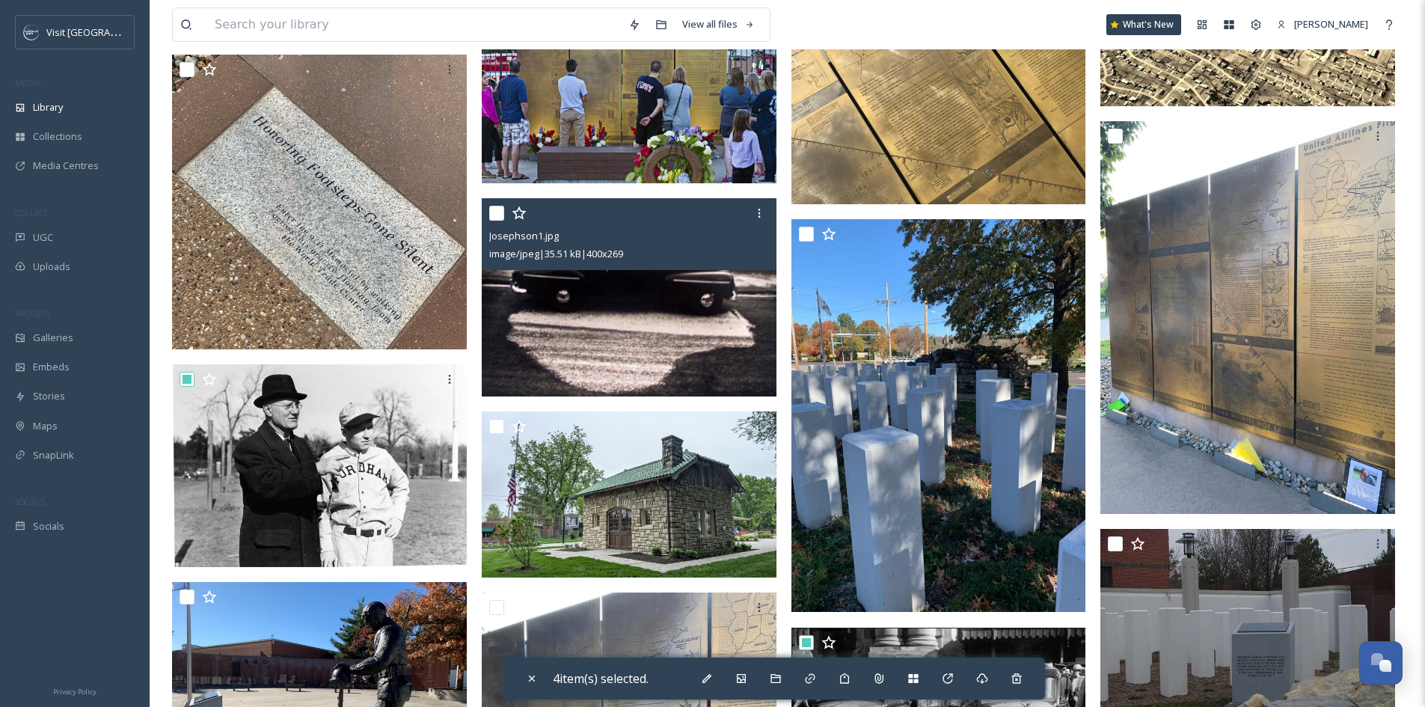
click at [495, 213] on input "checkbox" at bounding box center [496, 213] width 15 height 15
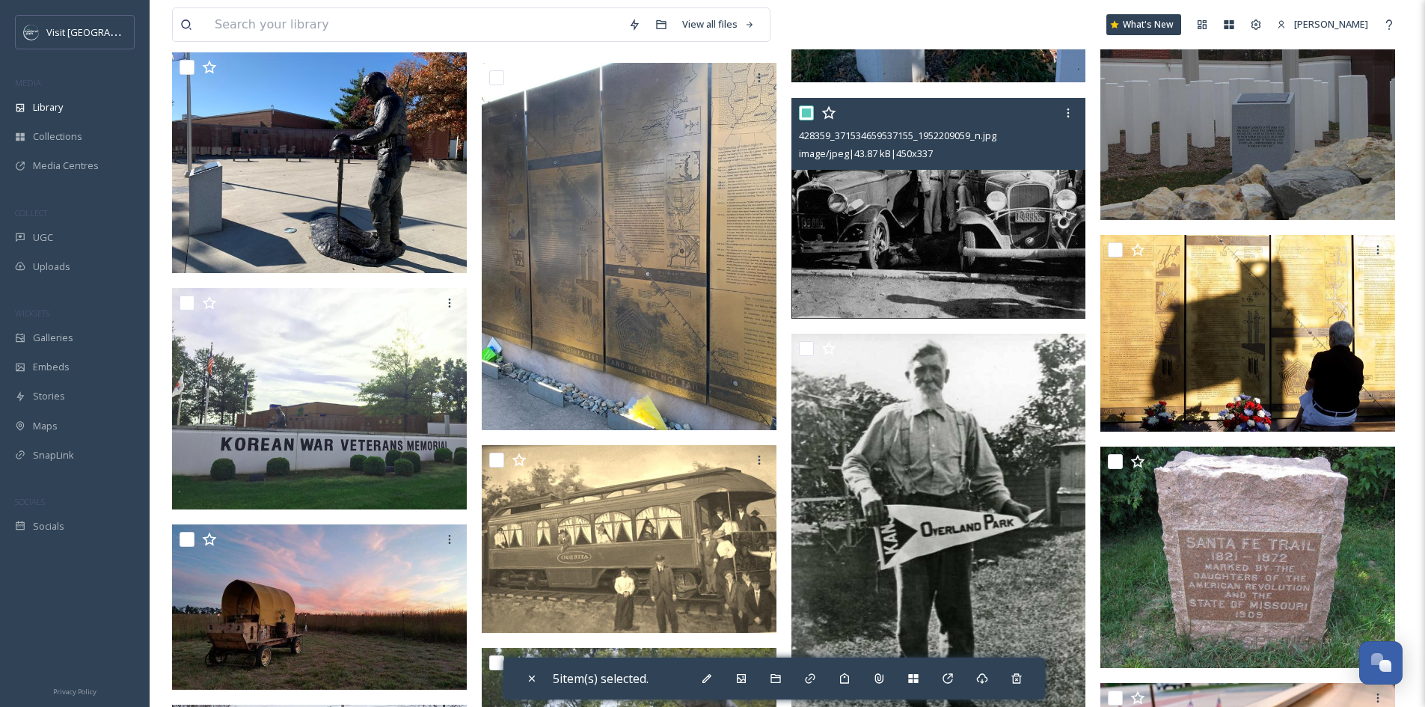
scroll to position [2394, 0]
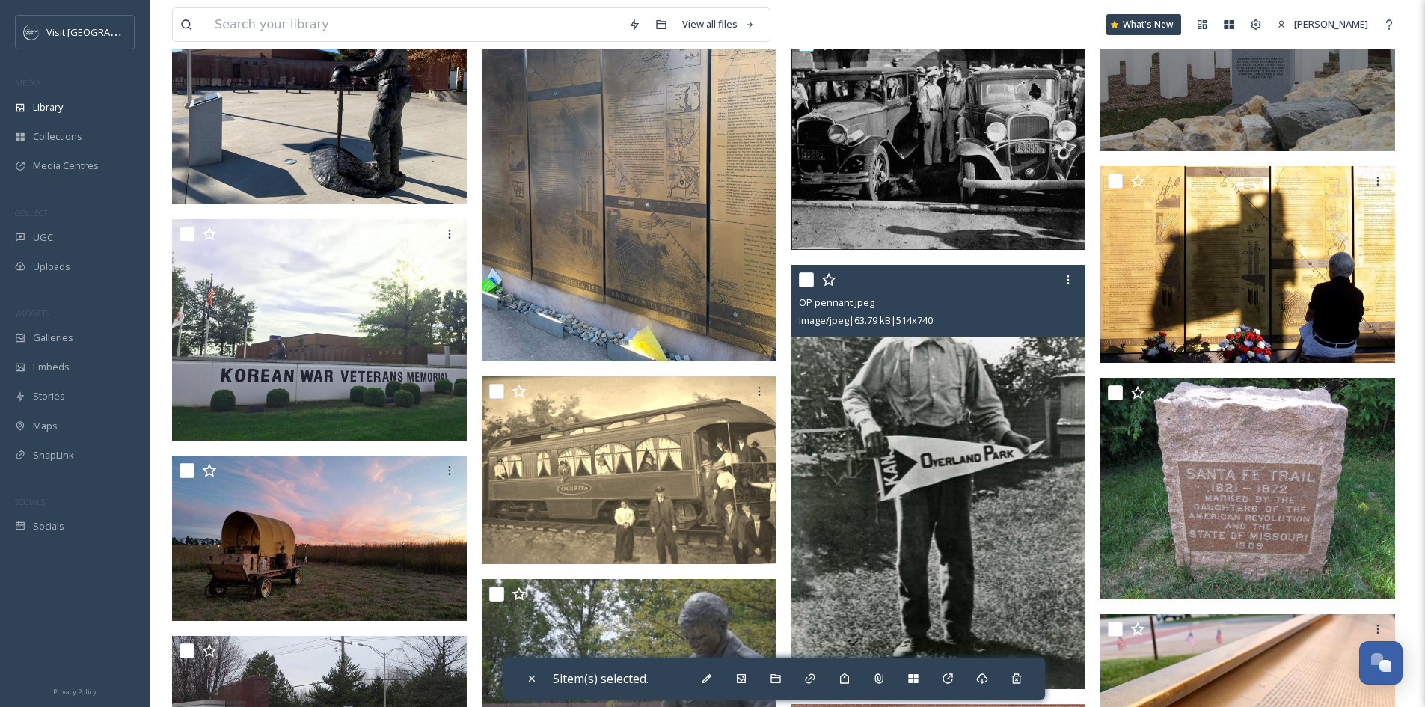
click at [810, 280] on input "checkbox" at bounding box center [806, 279] width 15 height 15
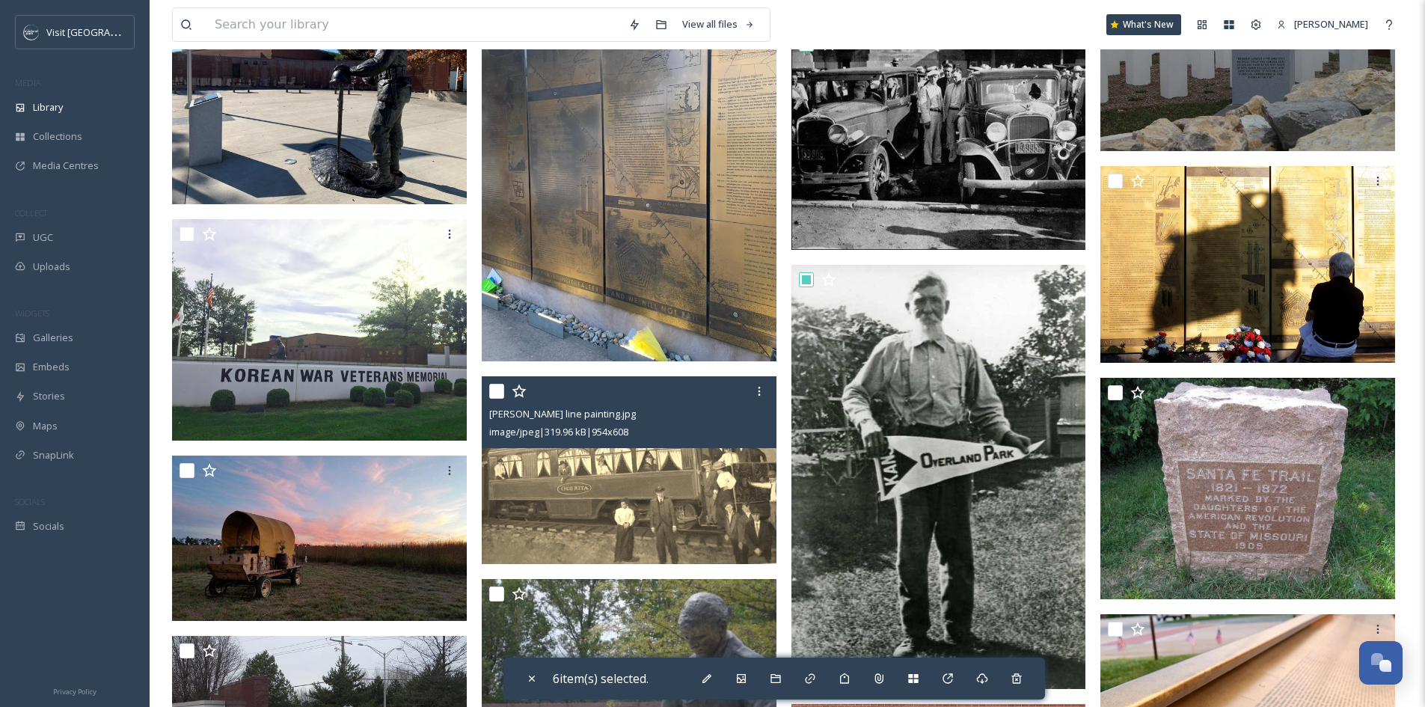
click at [492, 395] on input "checkbox" at bounding box center [496, 391] width 15 height 15
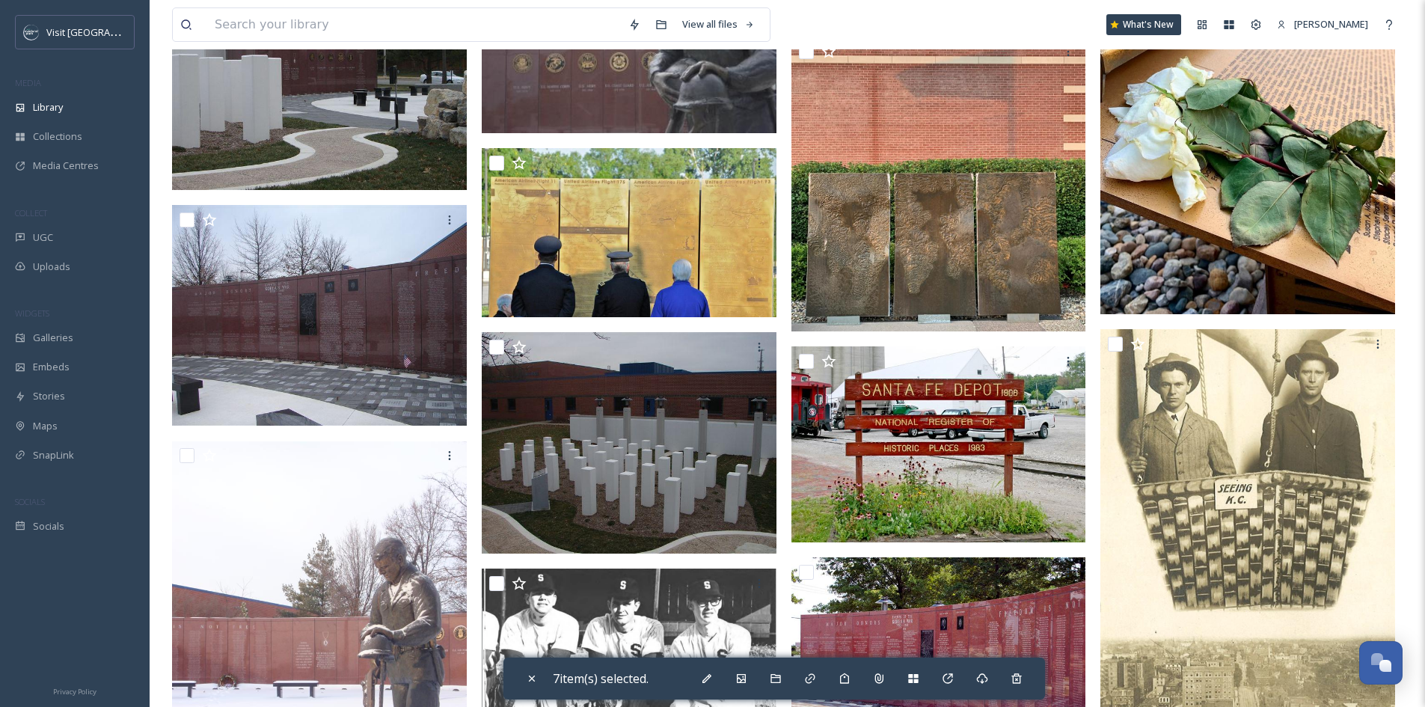
scroll to position [3068, 0]
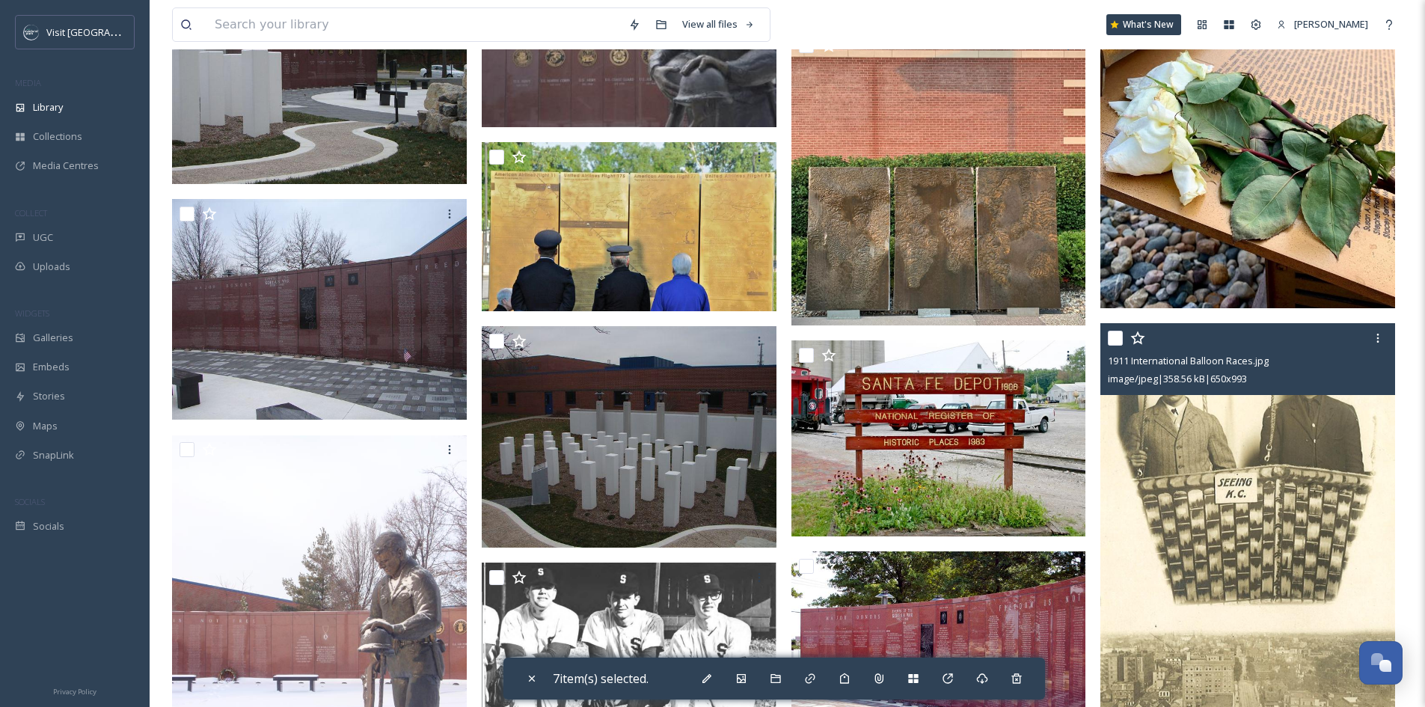
click at [1113, 342] on input "checkbox" at bounding box center [1115, 338] width 15 height 15
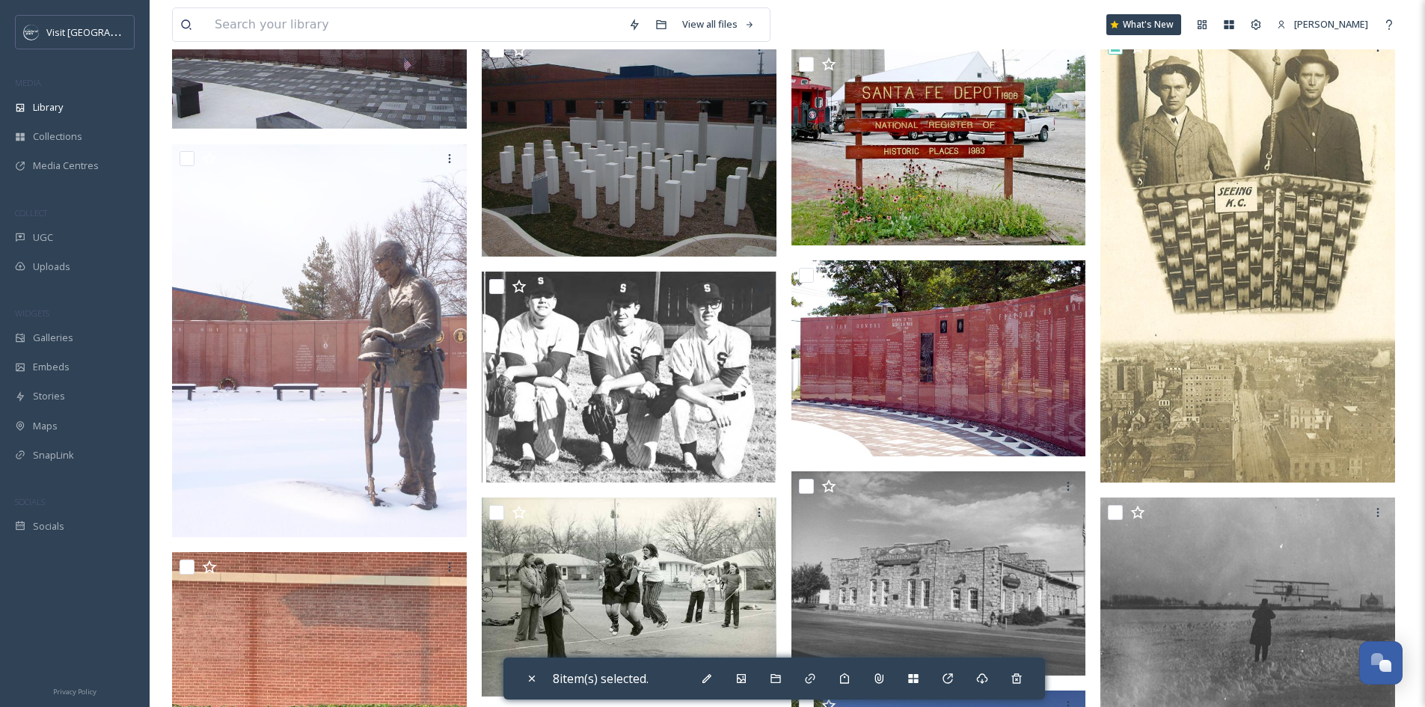
scroll to position [3367, 0]
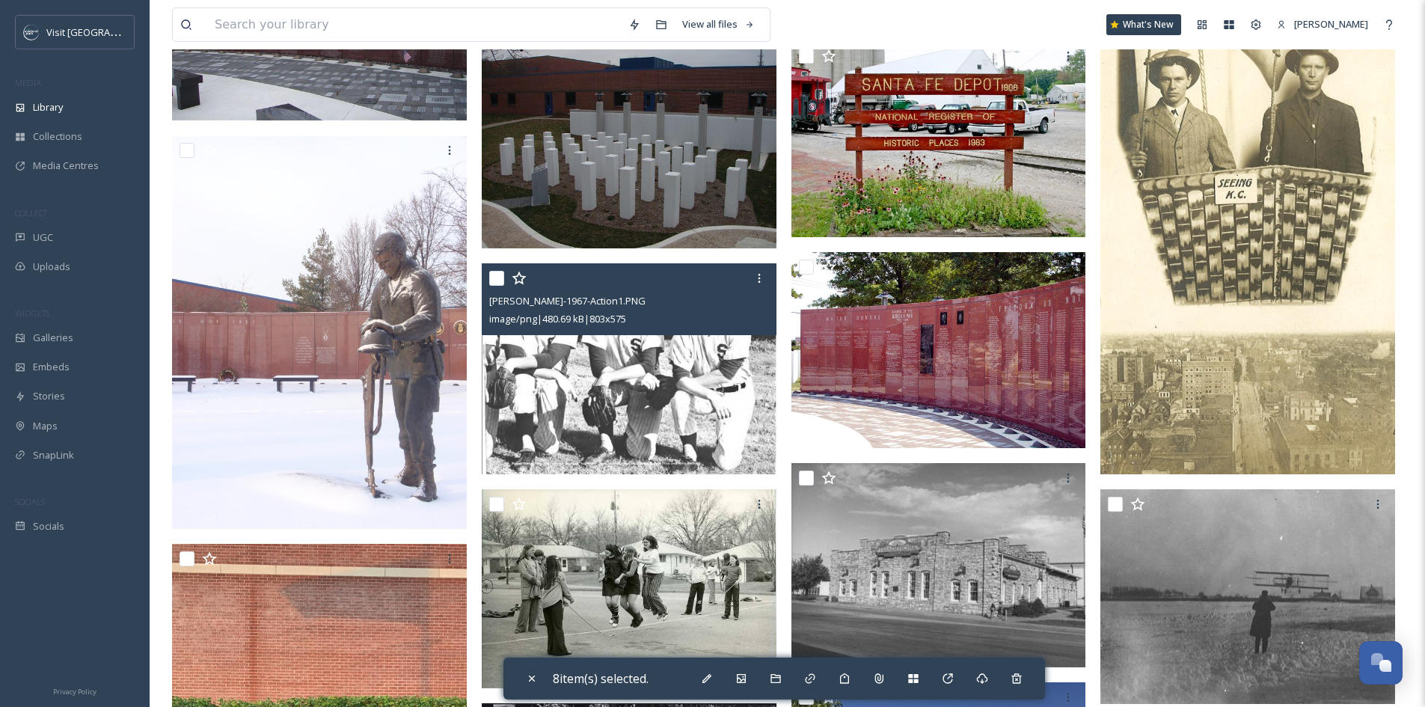
click at [500, 281] on input "checkbox" at bounding box center [496, 278] width 15 height 15
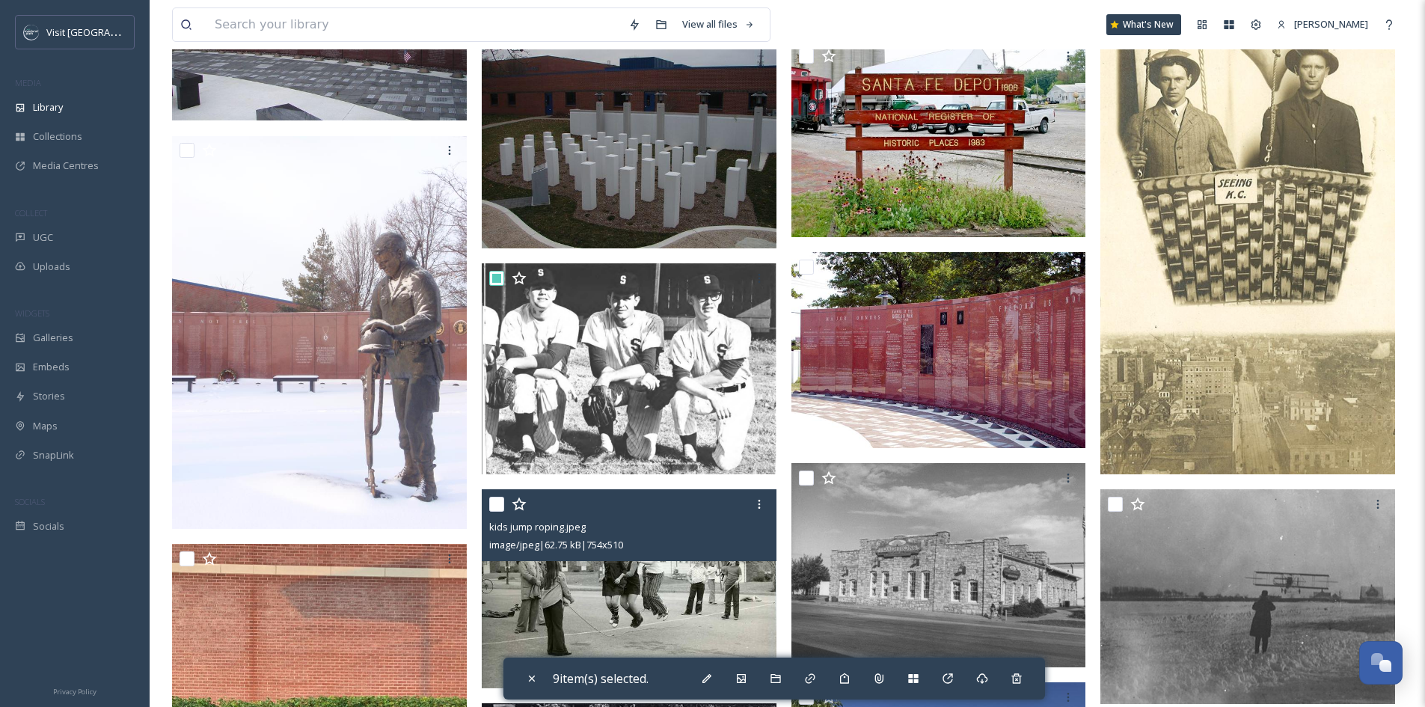
click at [499, 504] on input "checkbox" at bounding box center [496, 504] width 15 height 15
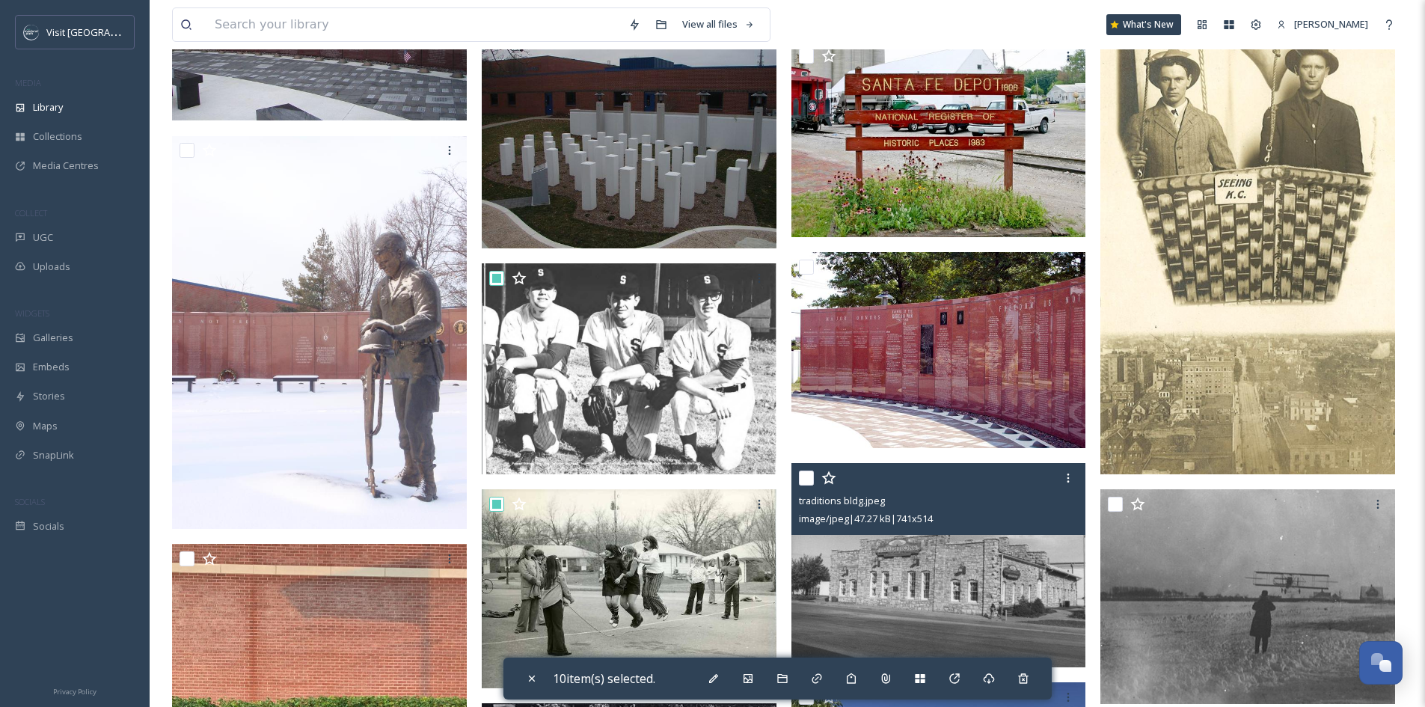
click at [801, 477] on input "checkbox" at bounding box center [806, 478] width 15 height 15
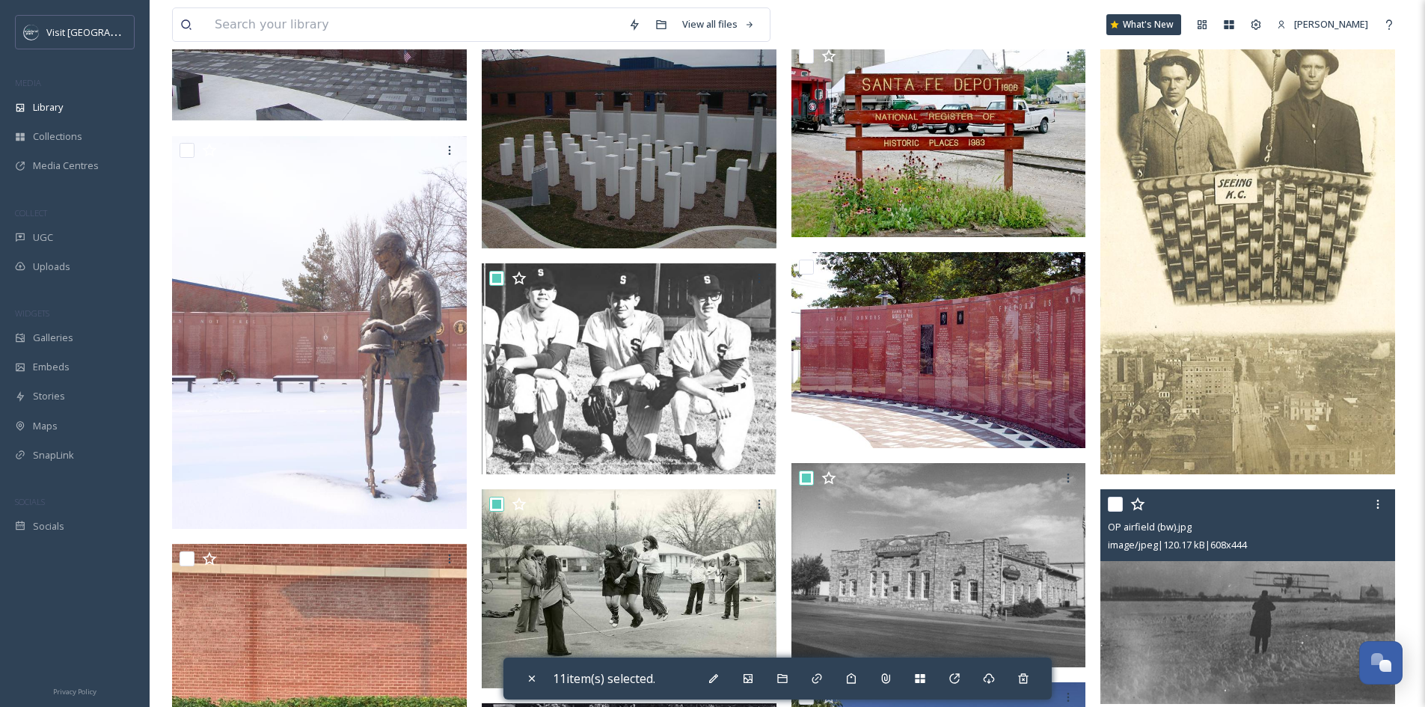
click at [1113, 500] on input "checkbox" at bounding box center [1115, 504] width 15 height 15
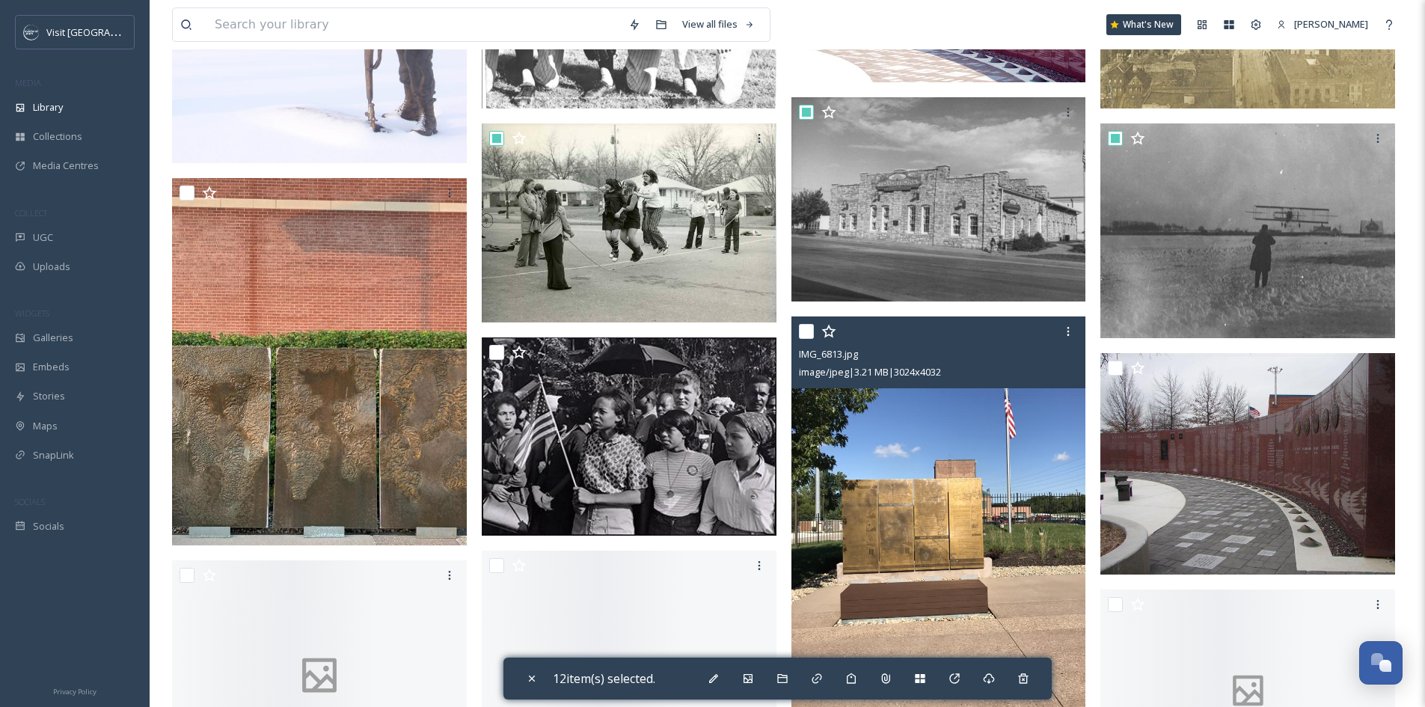
scroll to position [3741, 0]
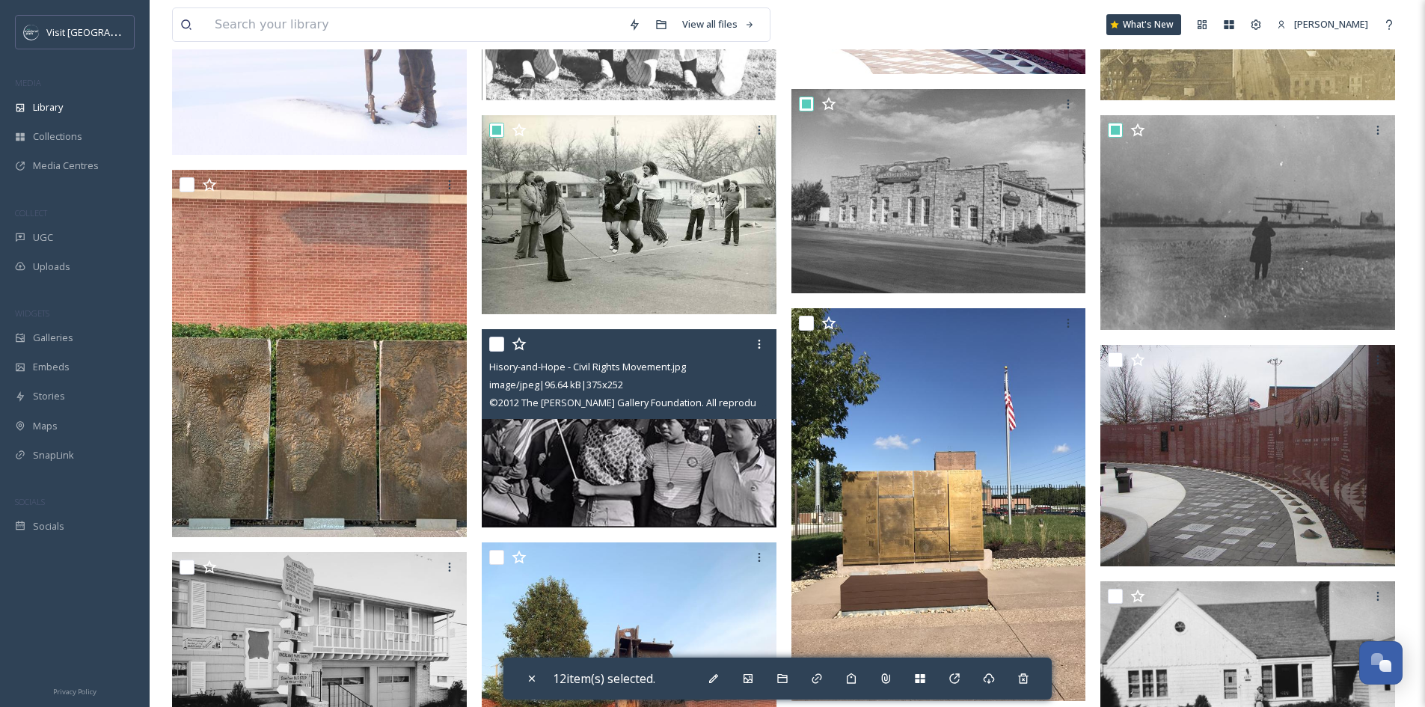
click at [491, 340] on input "checkbox" at bounding box center [496, 344] width 15 height 15
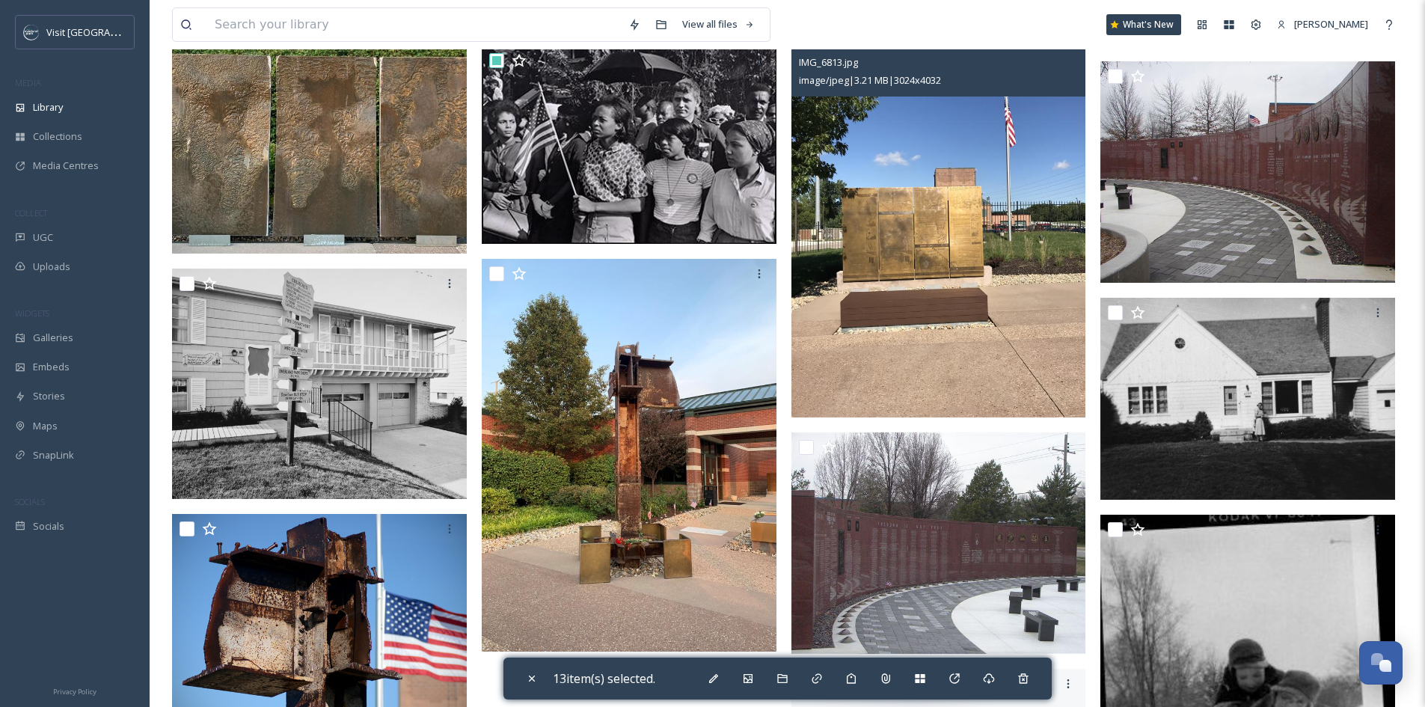
scroll to position [4041, 0]
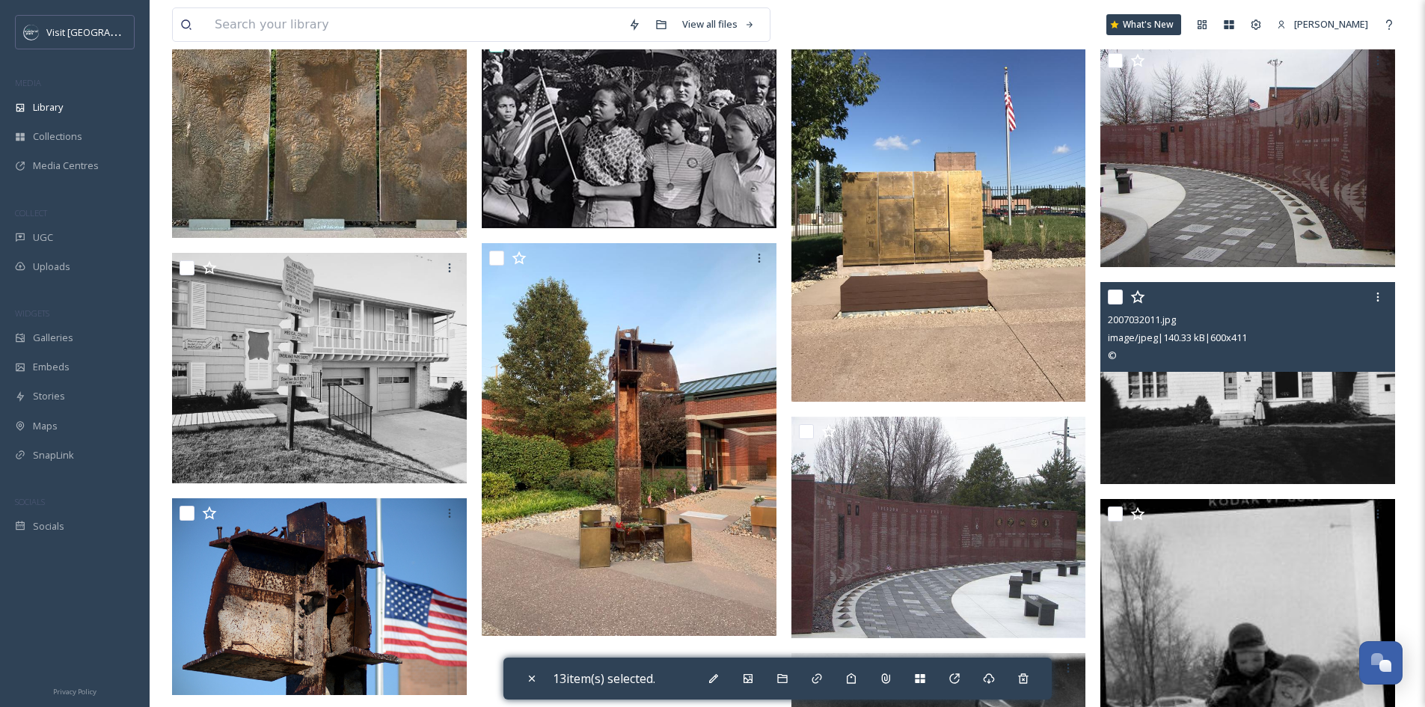
click at [1119, 292] on input "checkbox" at bounding box center [1115, 297] width 15 height 15
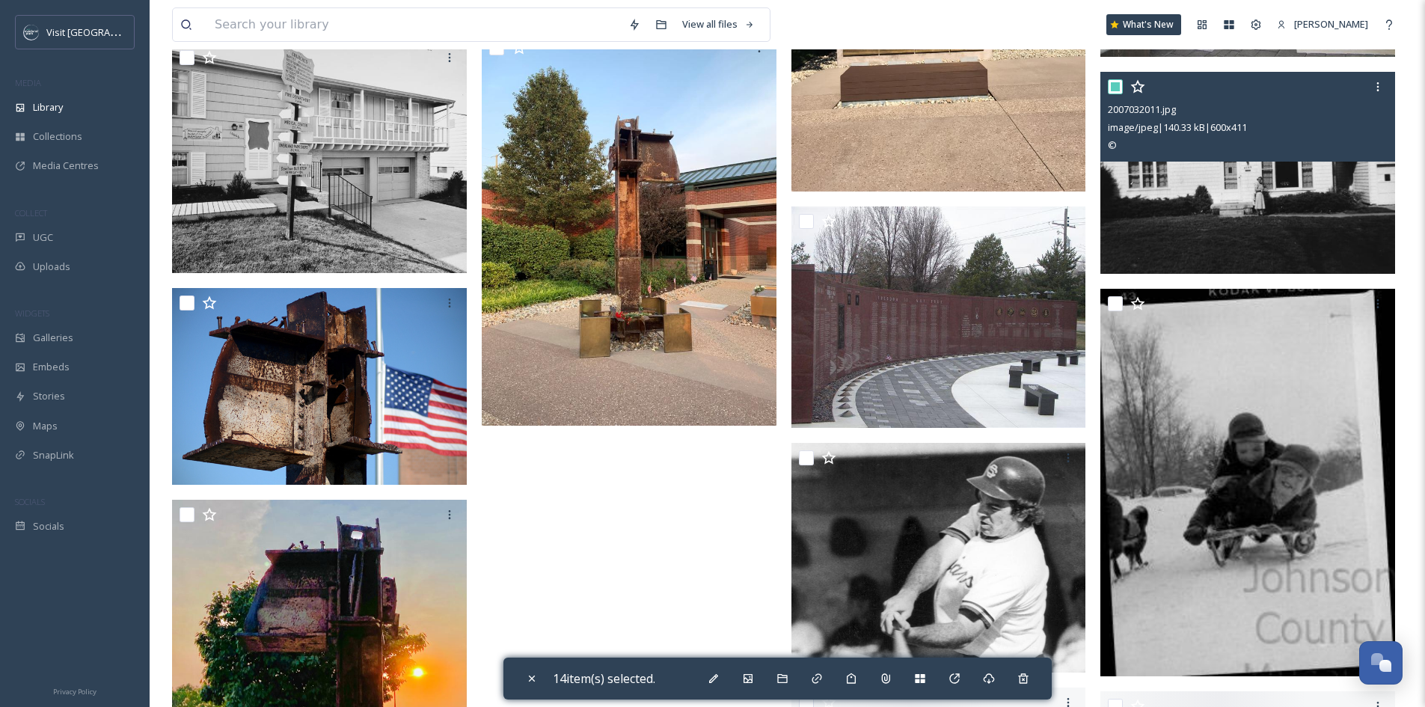
scroll to position [4265, 0]
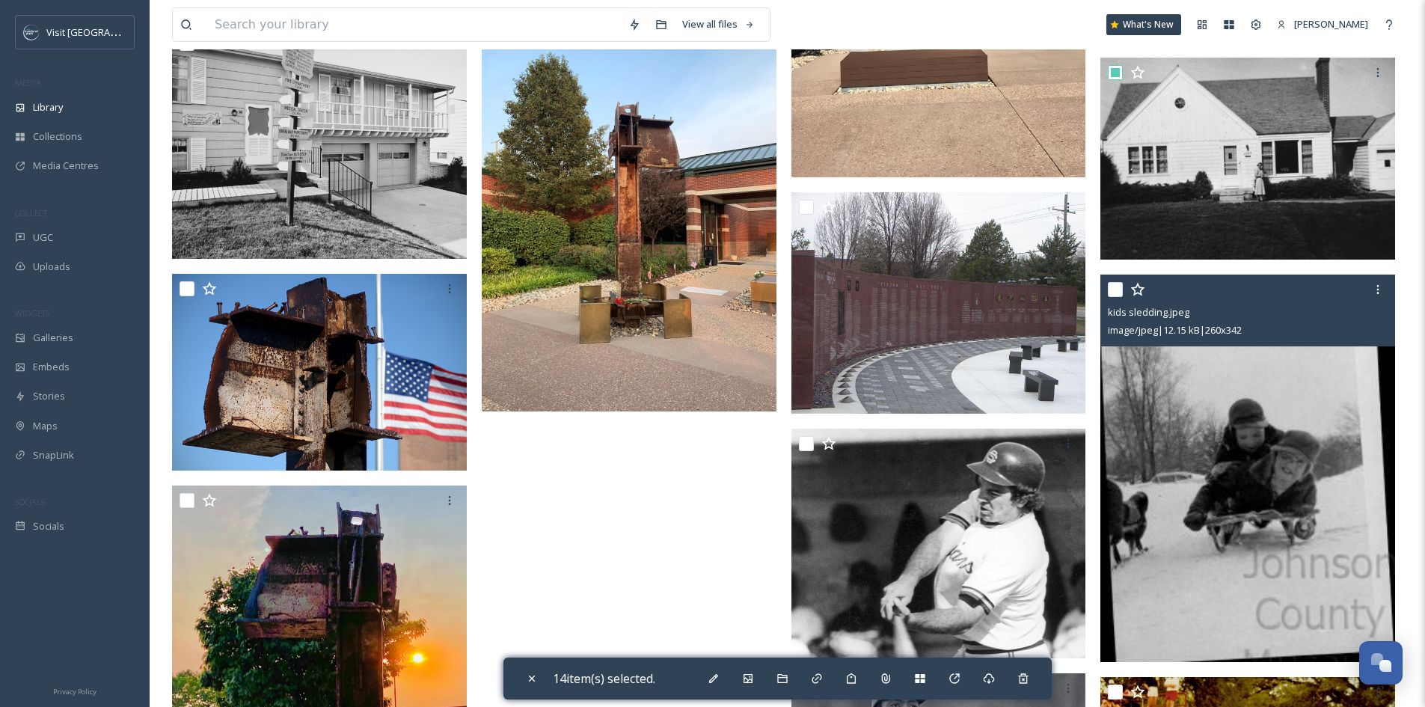
click at [1116, 291] on input "checkbox" at bounding box center [1115, 289] width 15 height 15
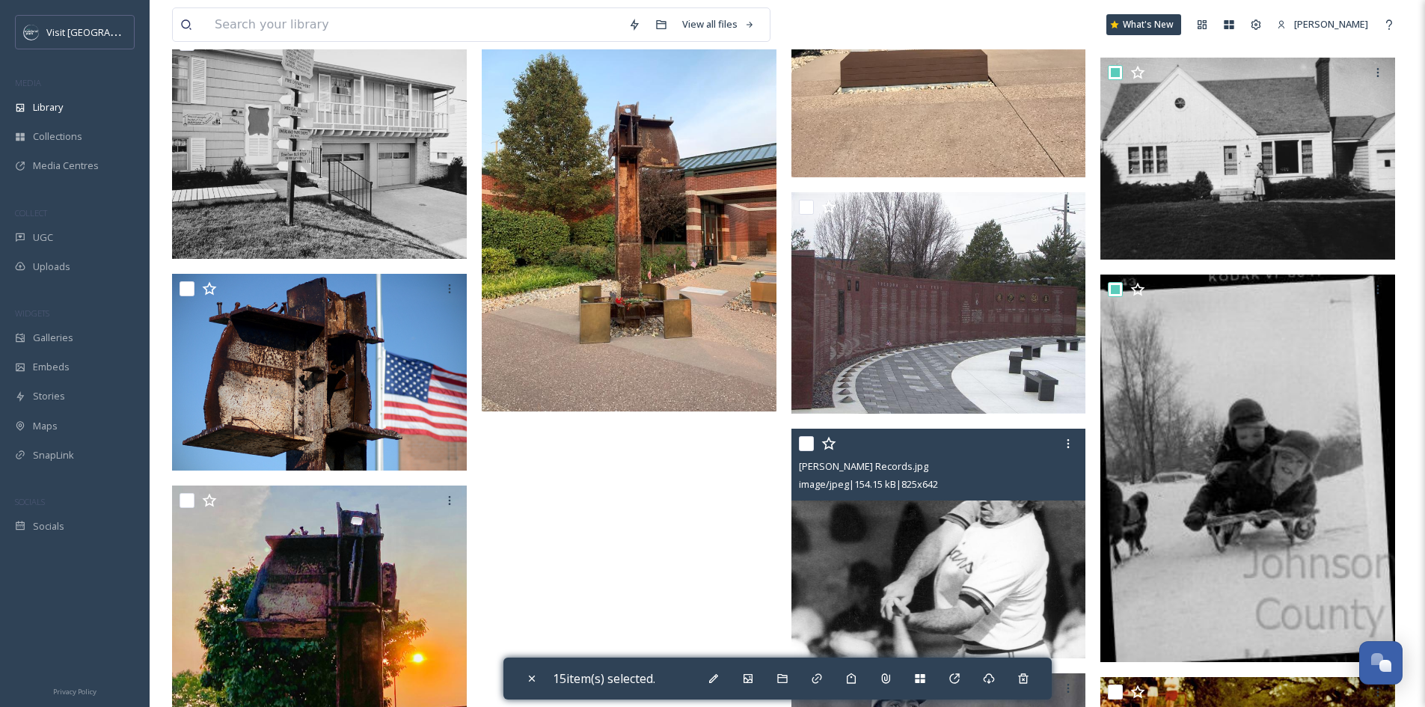
click at [810, 441] on input "checkbox" at bounding box center [806, 443] width 15 height 15
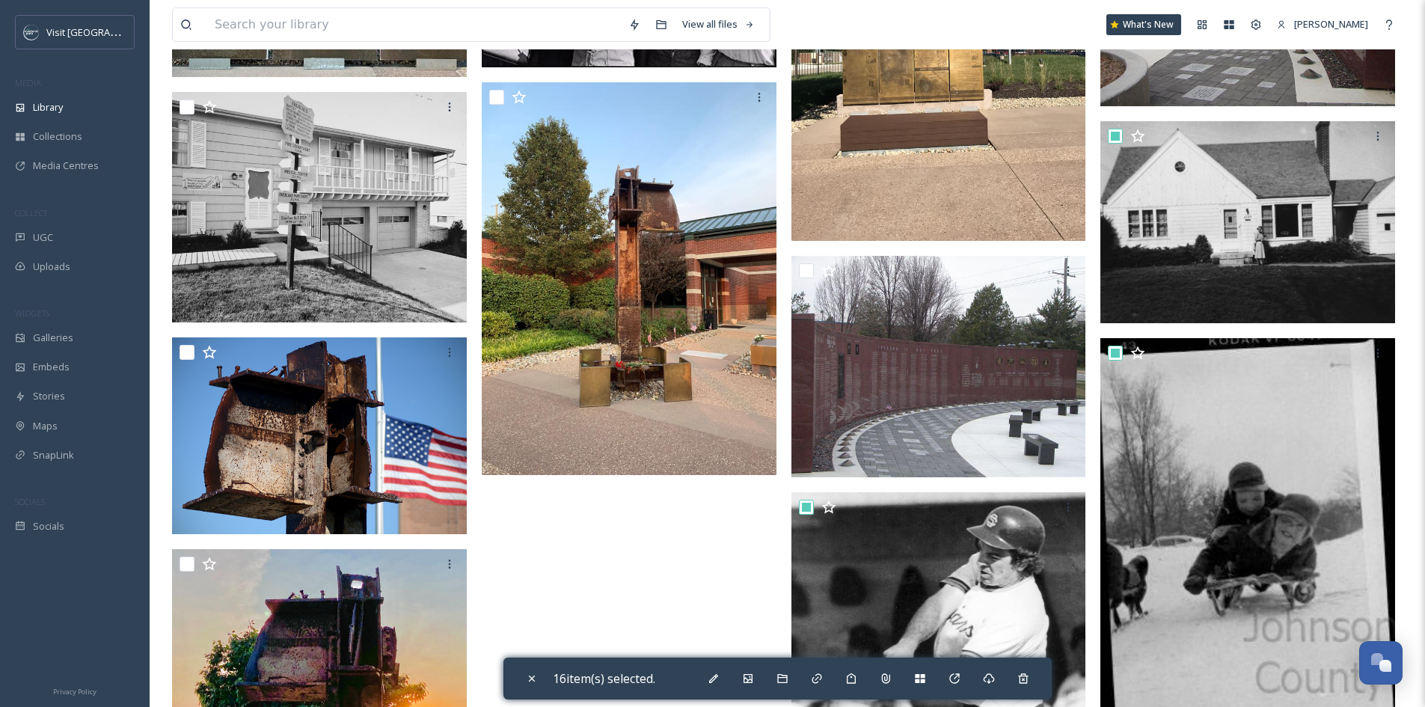
scroll to position [4116, 0]
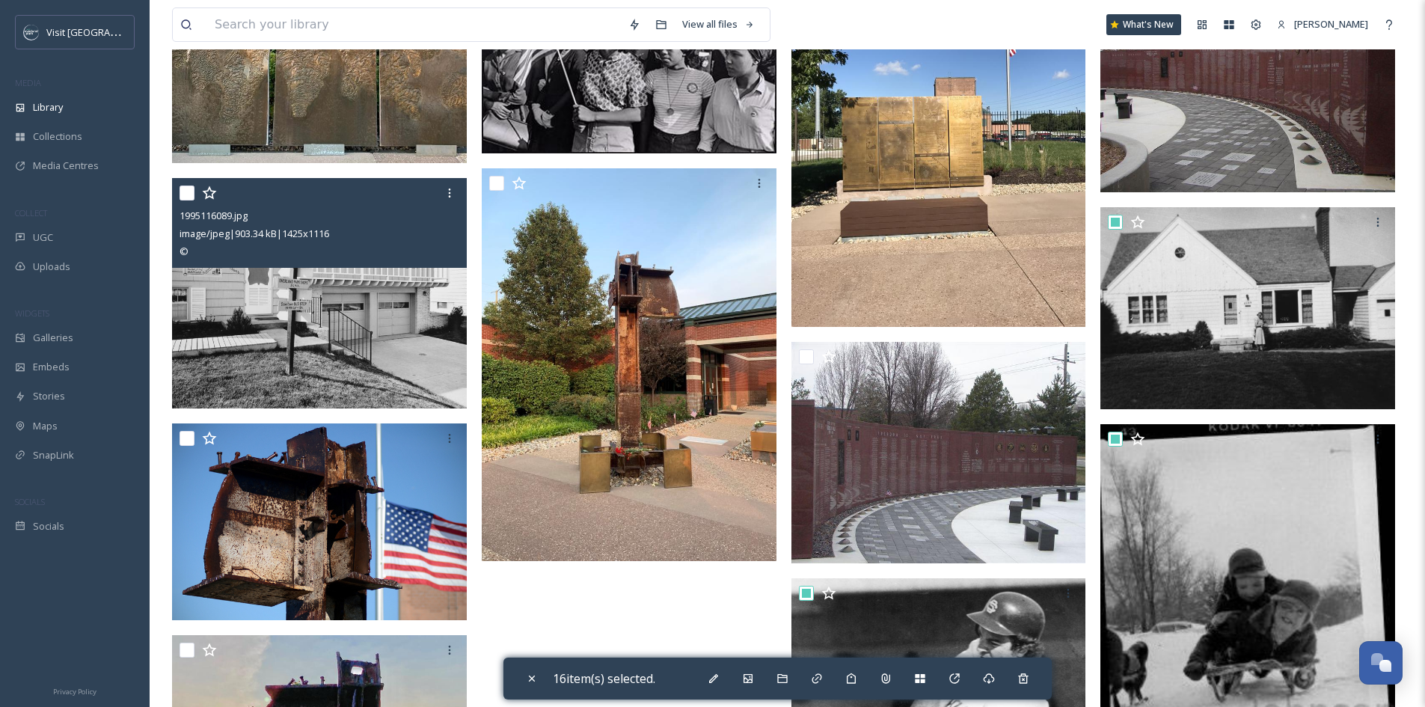
click at [189, 187] on input "checkbox" at bounding box center [187, 193] width 15 height 15
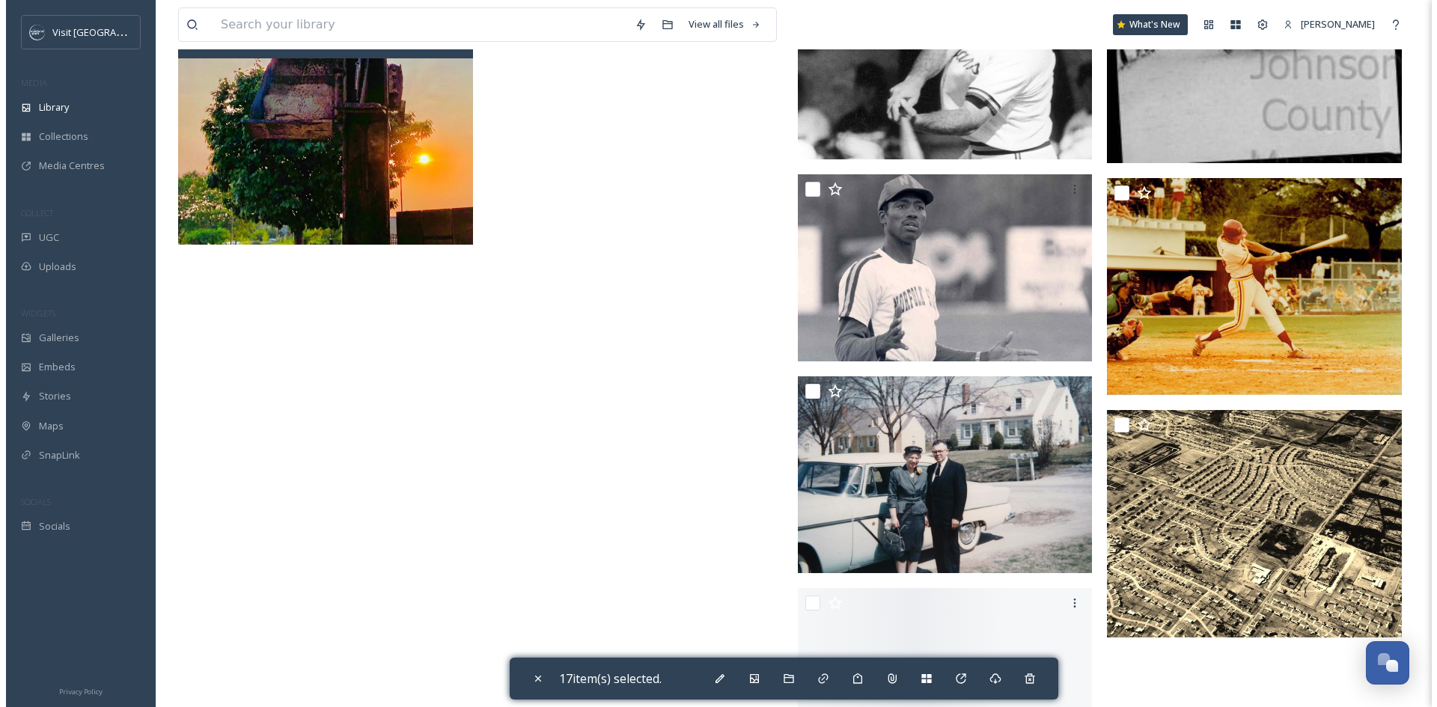
scroll to position [4789, 0]
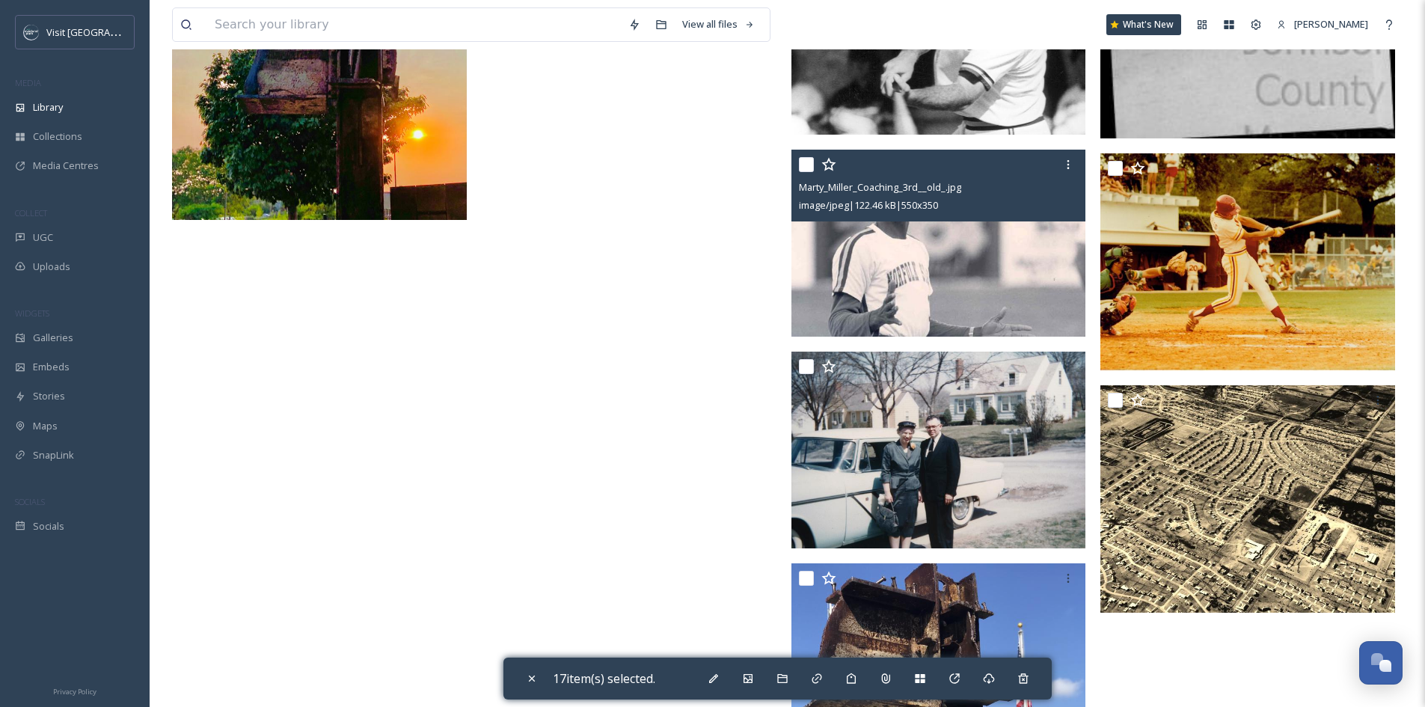
click at [807, 166] on input "checkbox" at bounding box center [806, 164] width 15 height 15
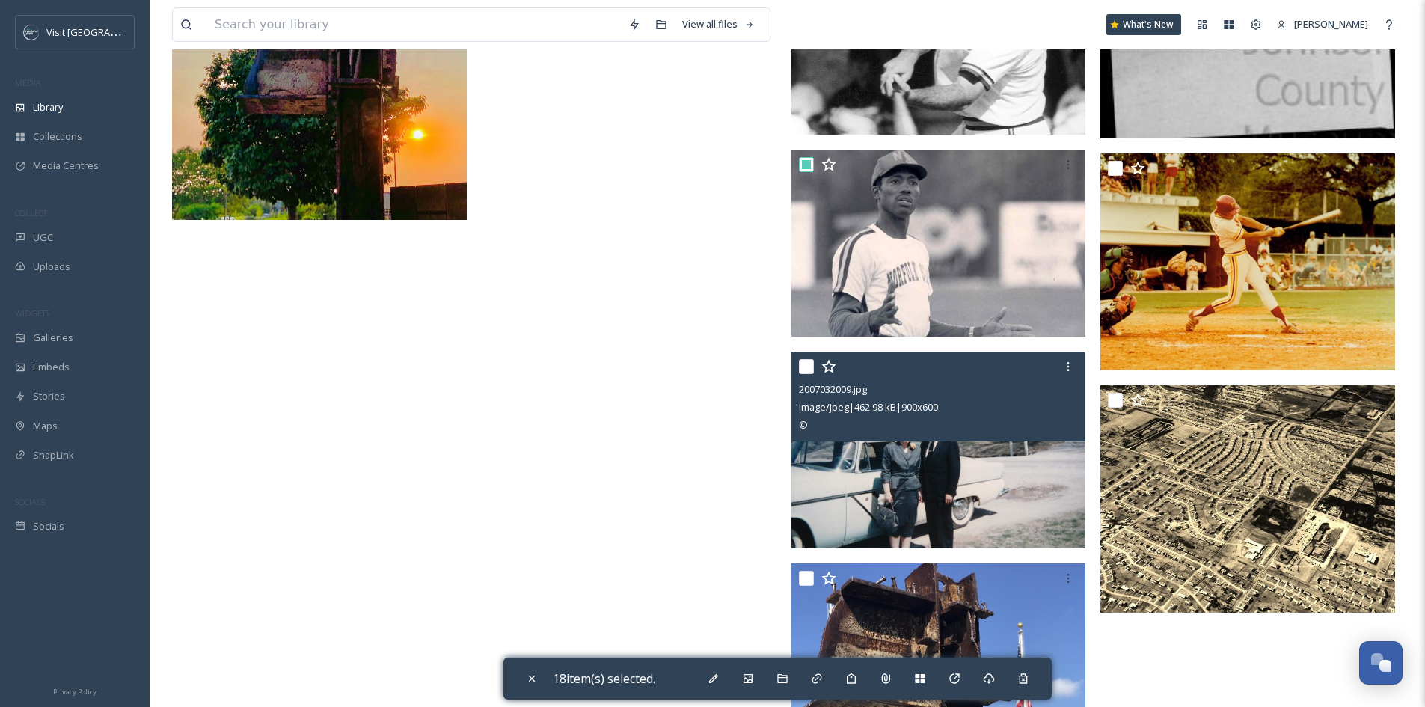
click at [810, 369] on input "checkbox" at bounding box center [806, 366] width 15 height 15
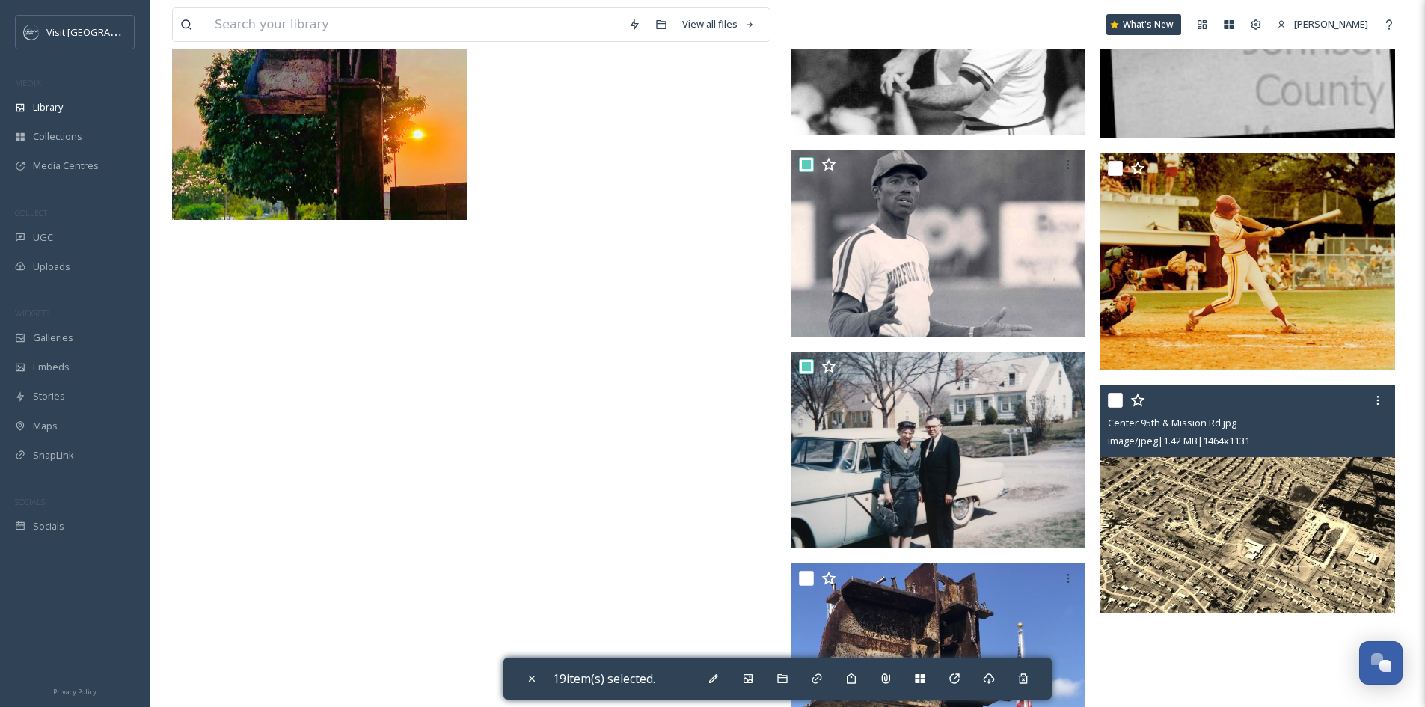
click at [1116, 403] on input "checkbox" at bounding box center [1115, 400] width 15 height 15
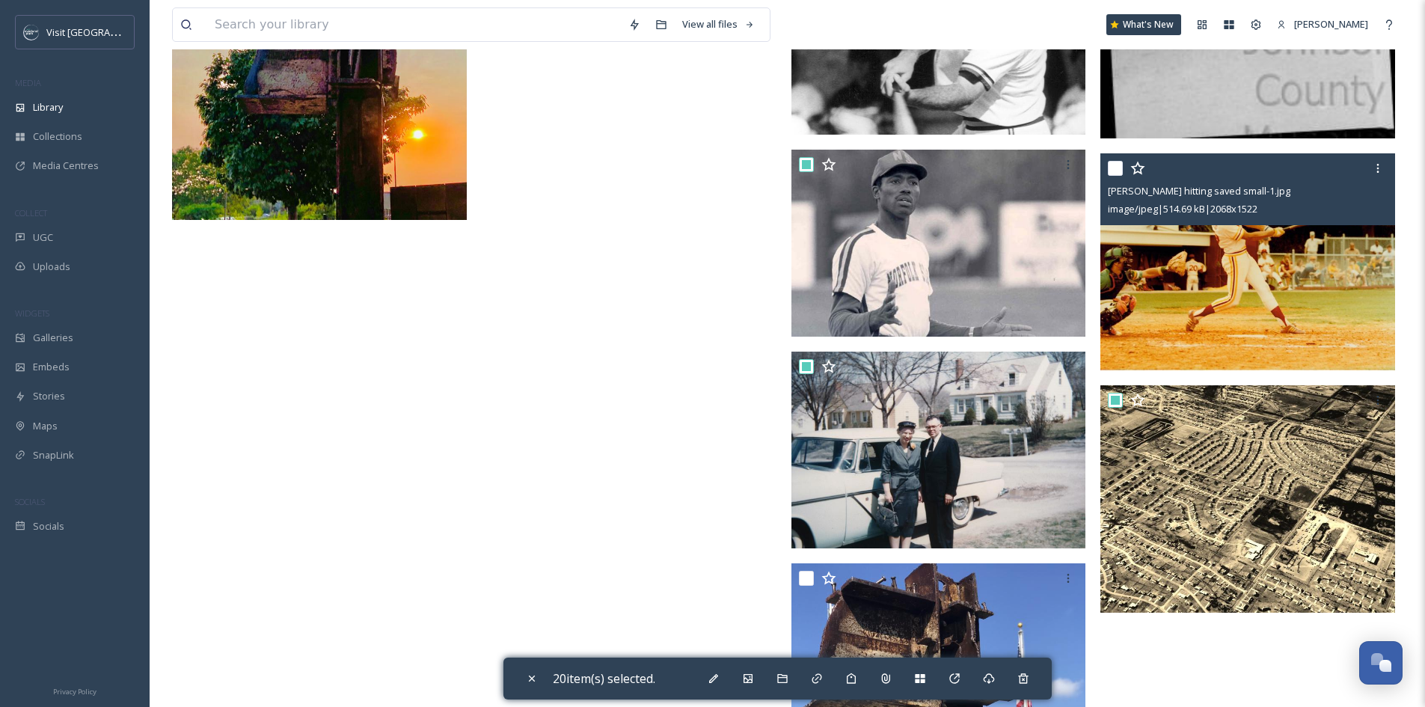
click at [1113, 165] on input "checkbox" at bounding box center [1115, 168] width 15 height 15
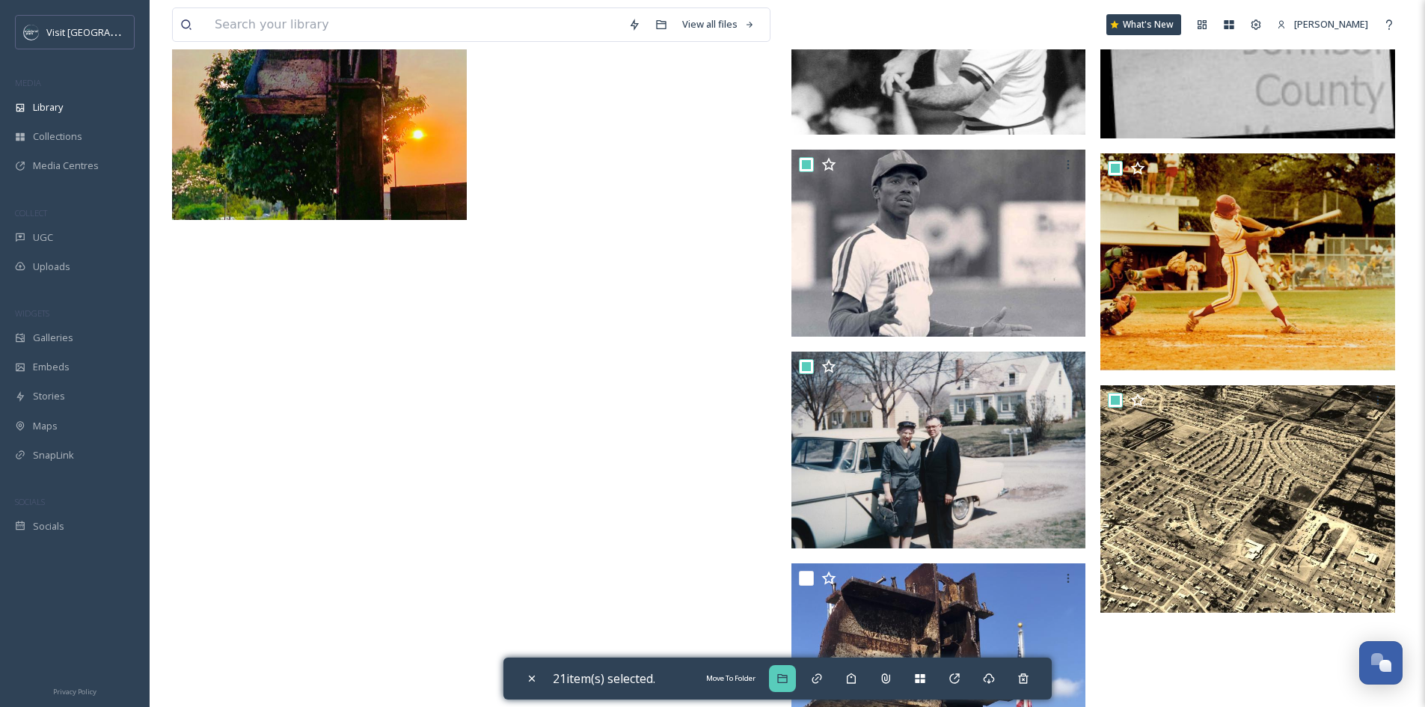
click at [789, 673] on icon at bounding box center [783, 679] width 12 height 12
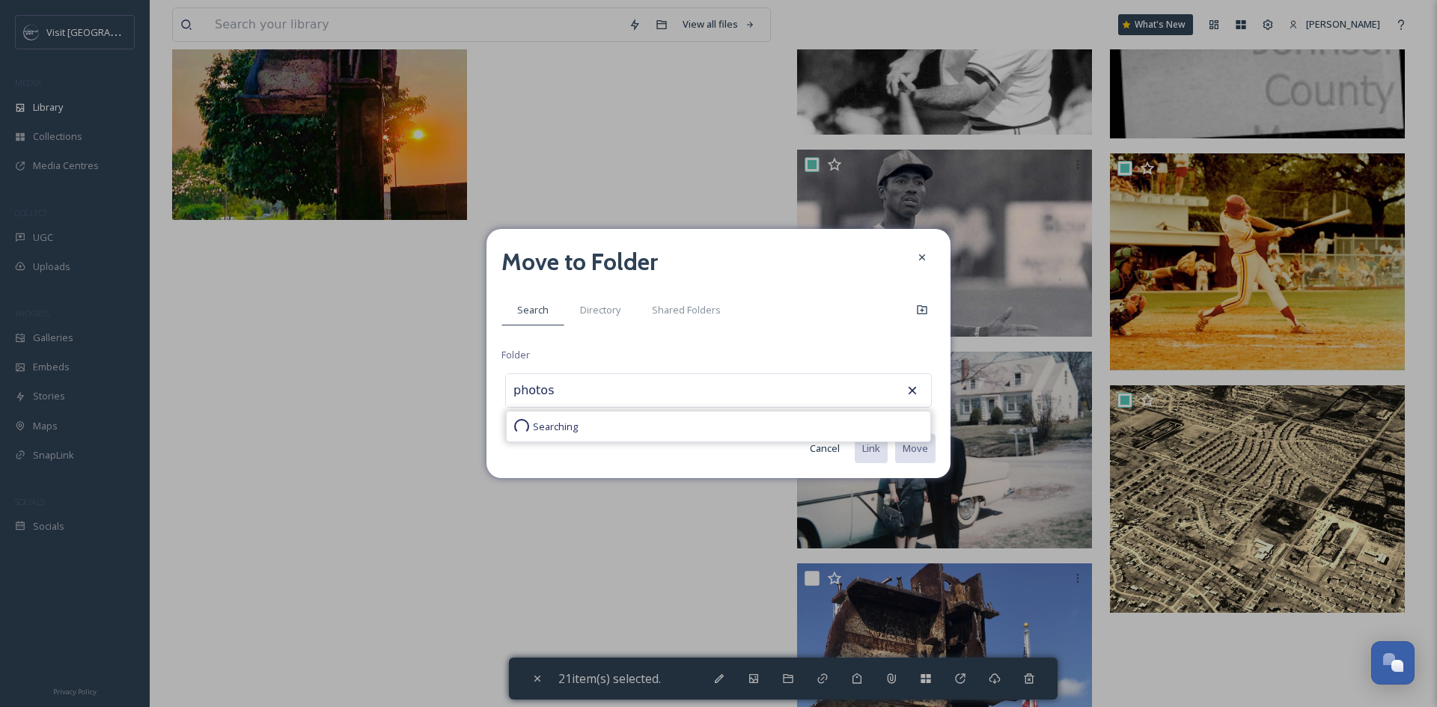
click at [913, 385] on icon at bounding box center [912, 390] width 15 height 15
click at [910, 387] on icon at bounding box center [912, 390] width 15 height 15
click at [926, 252] on icon at bounding box center [922, 257] width 12 height 12
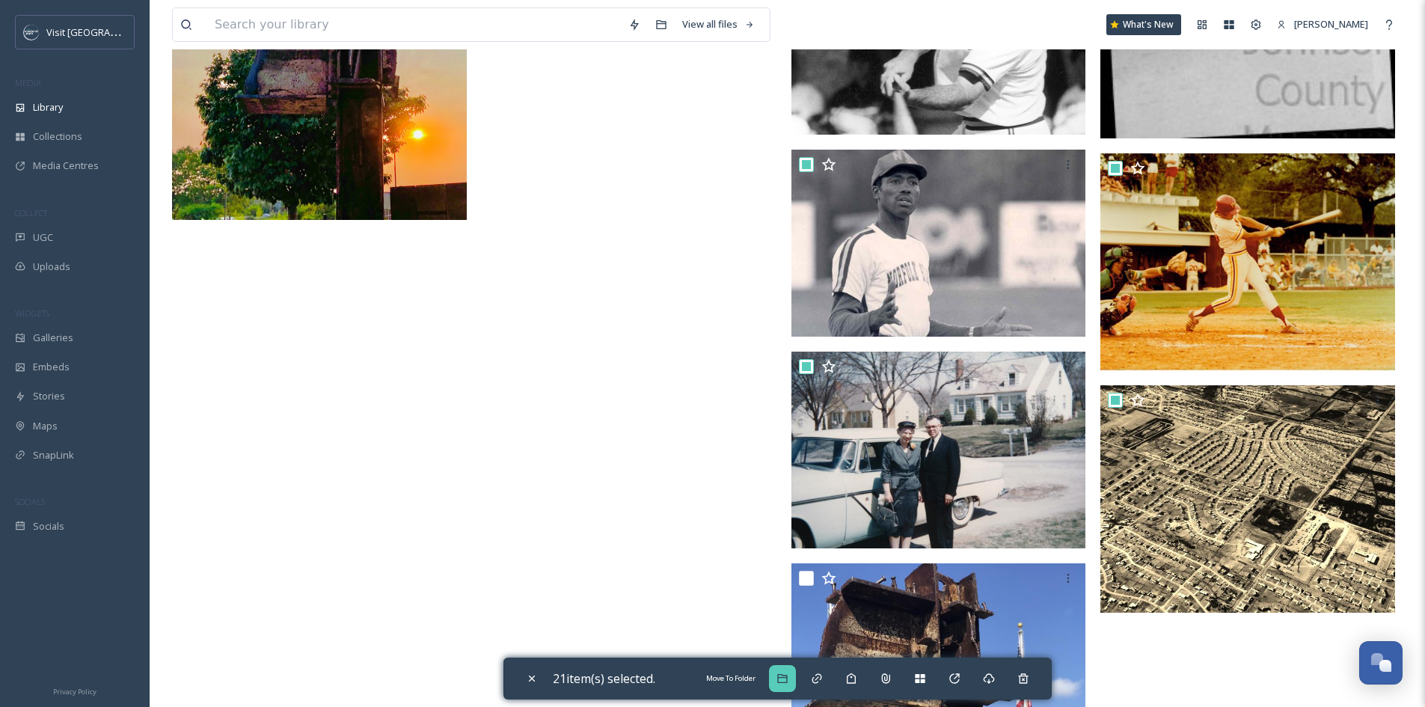
click at [787, 687] on div "Move To Folder" at bounding box center [782, 678] width 27 height 27
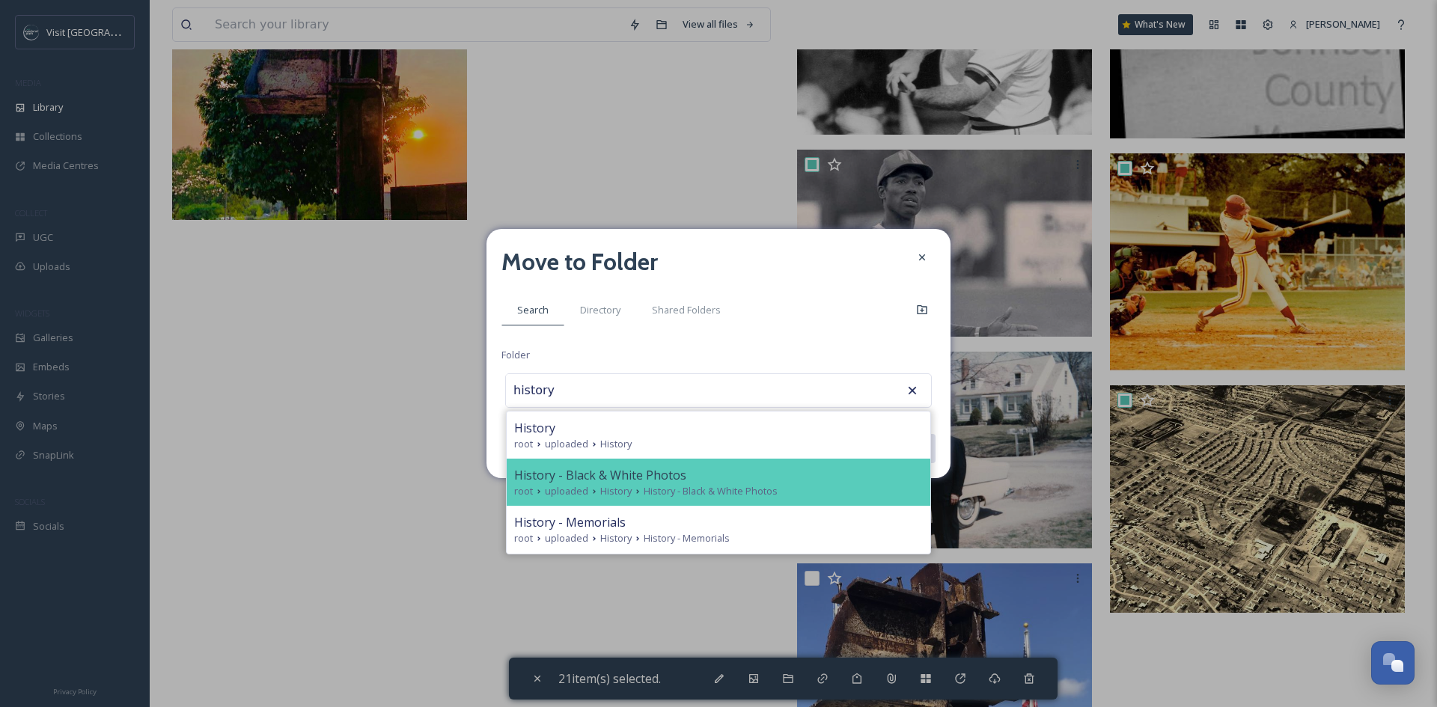
click at [729, 488] on span "History - Black & White Photos" at bounding box center [711, 491] width 134 height 14
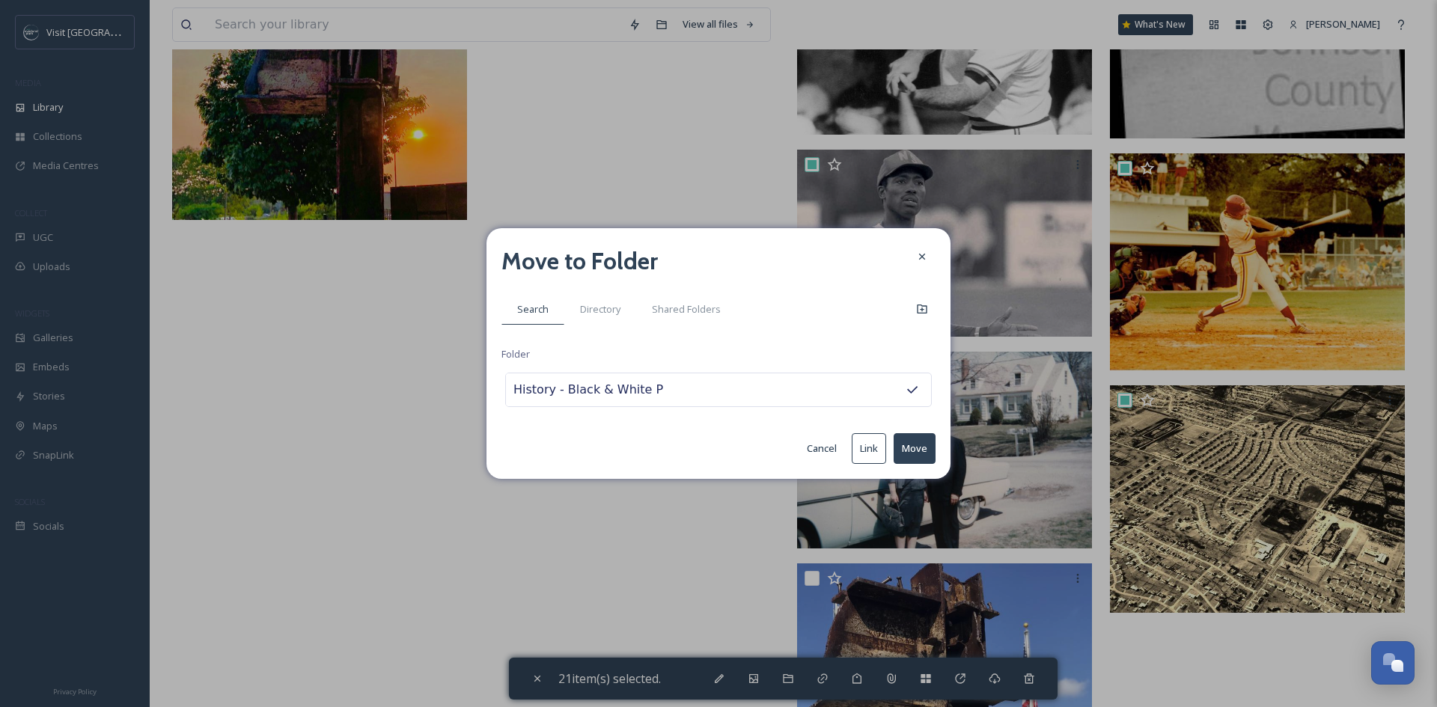
click at [928, 447] on button "Move" at bounding box center [914, 448] width 42 height 31
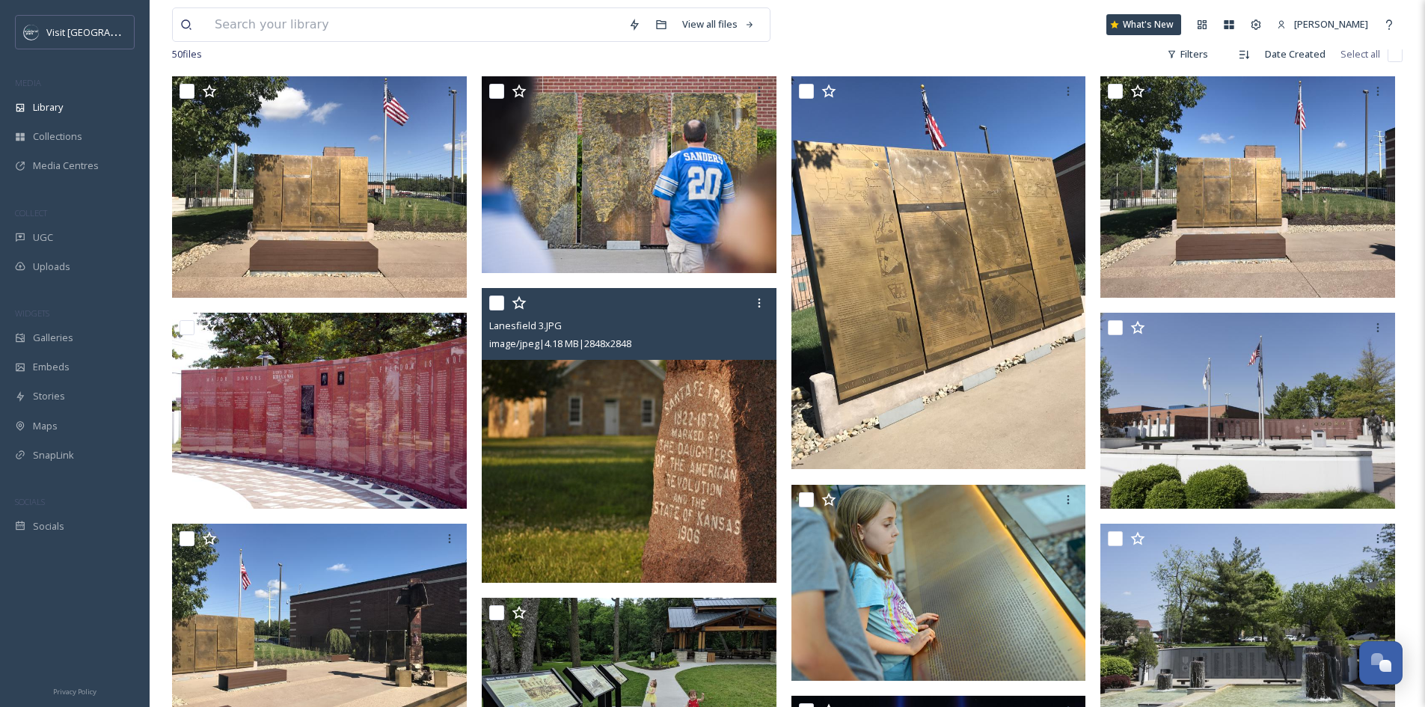
scroll to position [0, 0]
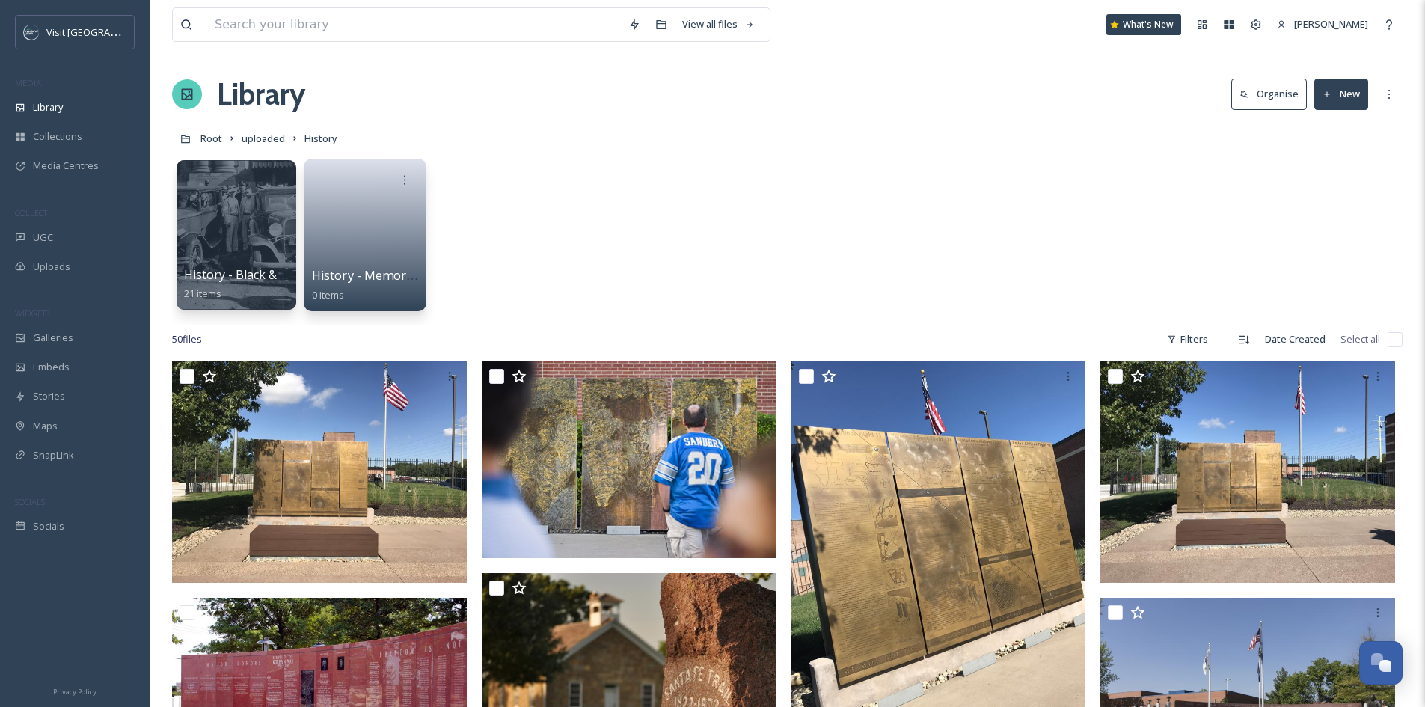
click at [380, 239] on link at bounding box center [365, 230] width 107 height 73
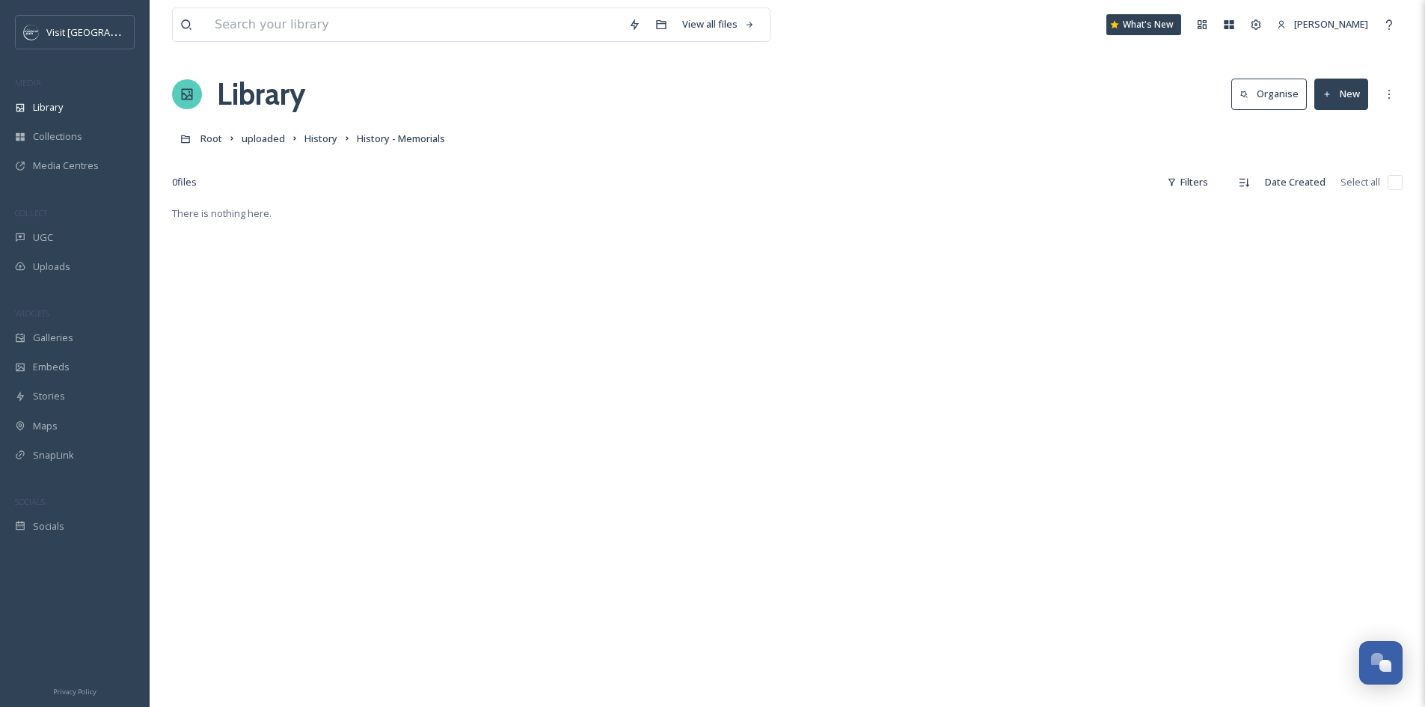
click at [1354, 94] on button "New" at bounding box center [1342, 94] width 54 height 31
click at [1334, 186] on span "Folder" at bounding box center [1324, 187] width 28 height 14
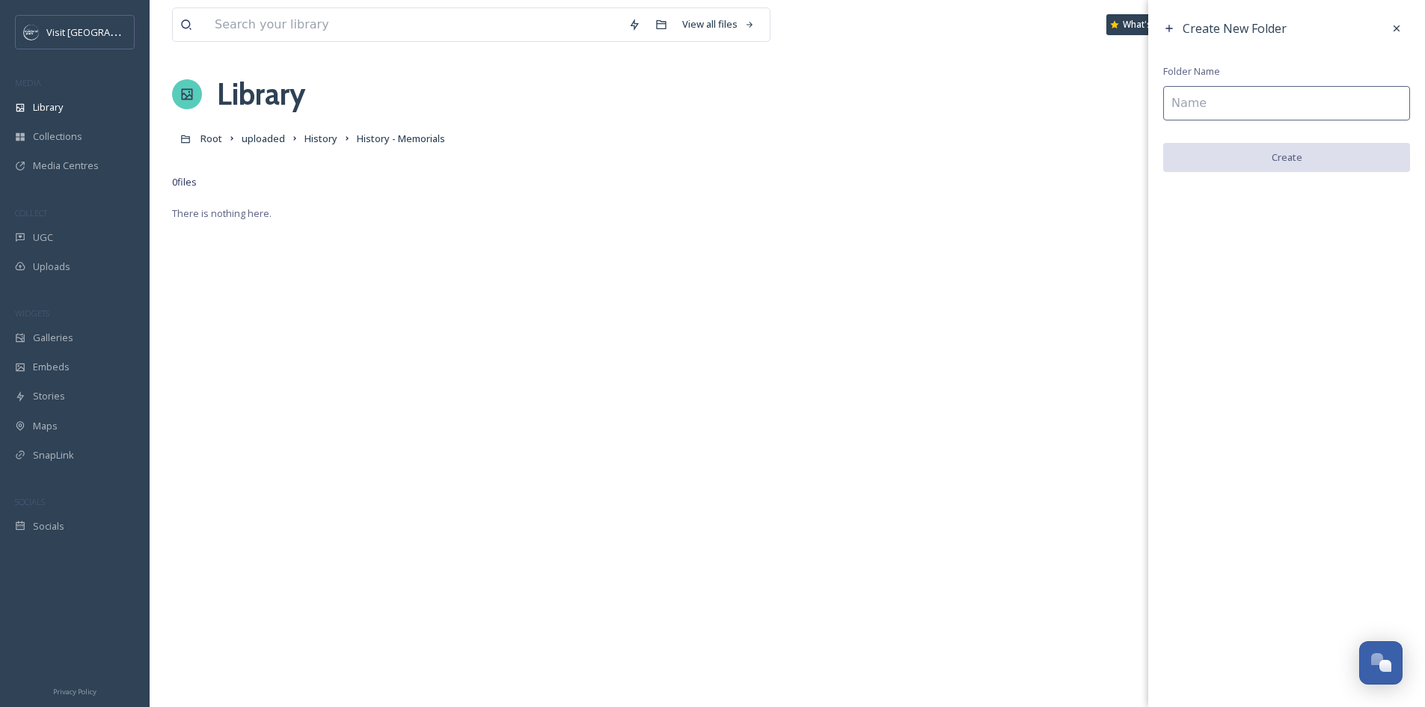
click at [1306, 106] on input at bounding box center [1287, 103] width 247 height 34
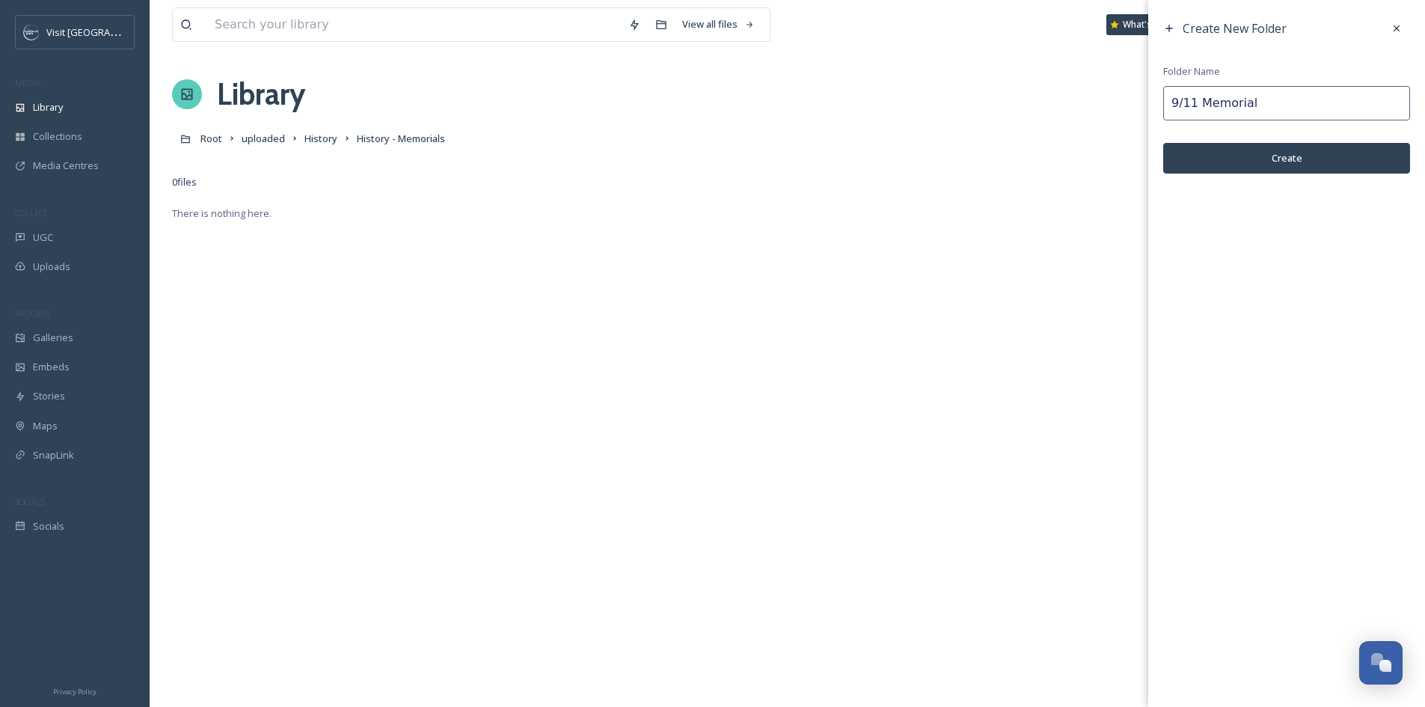
click at [1287, 156] on button "Create" at bounding box center [1287, 158] width 247 height 31
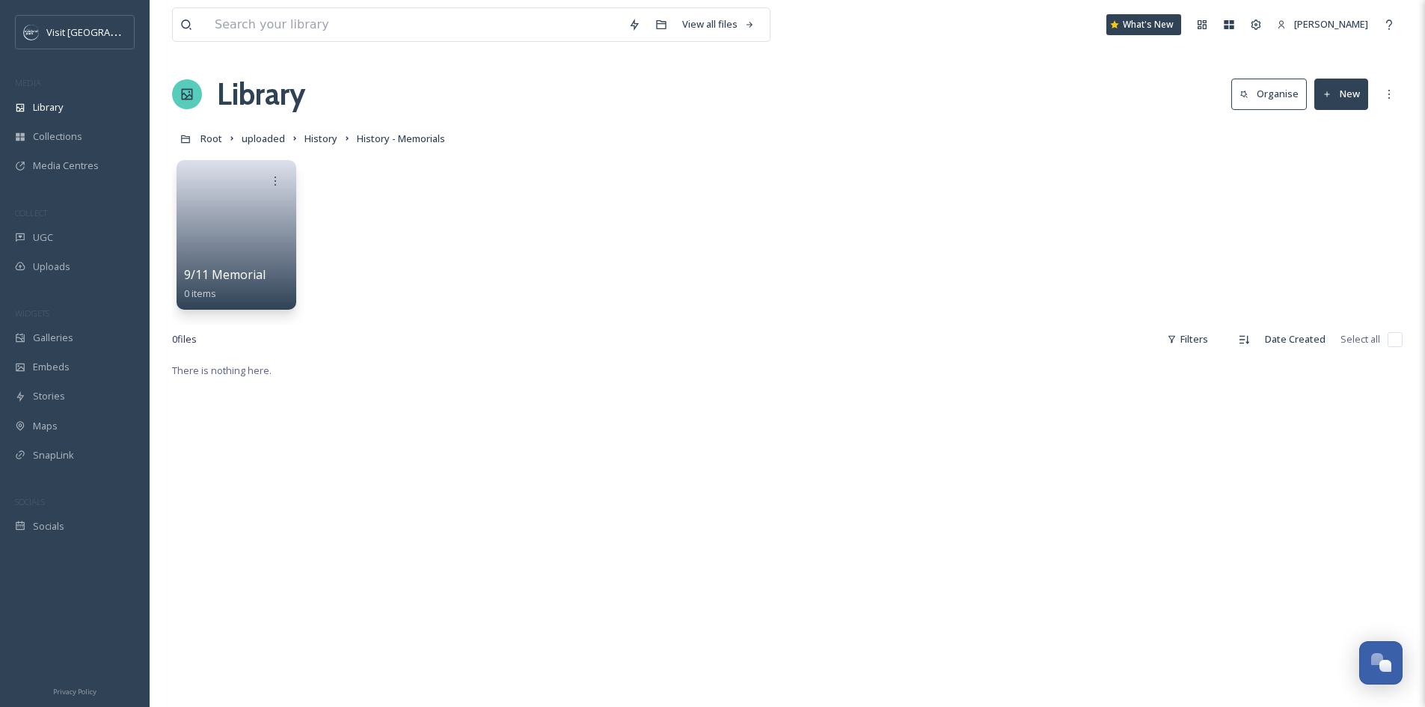
click at [1348, 90] on button "New" at bounding box center [1342, 94] width 54 height 31
click at [1334, 177] on div "Folder" at bounding box center [1325, 187] width 85 height 29
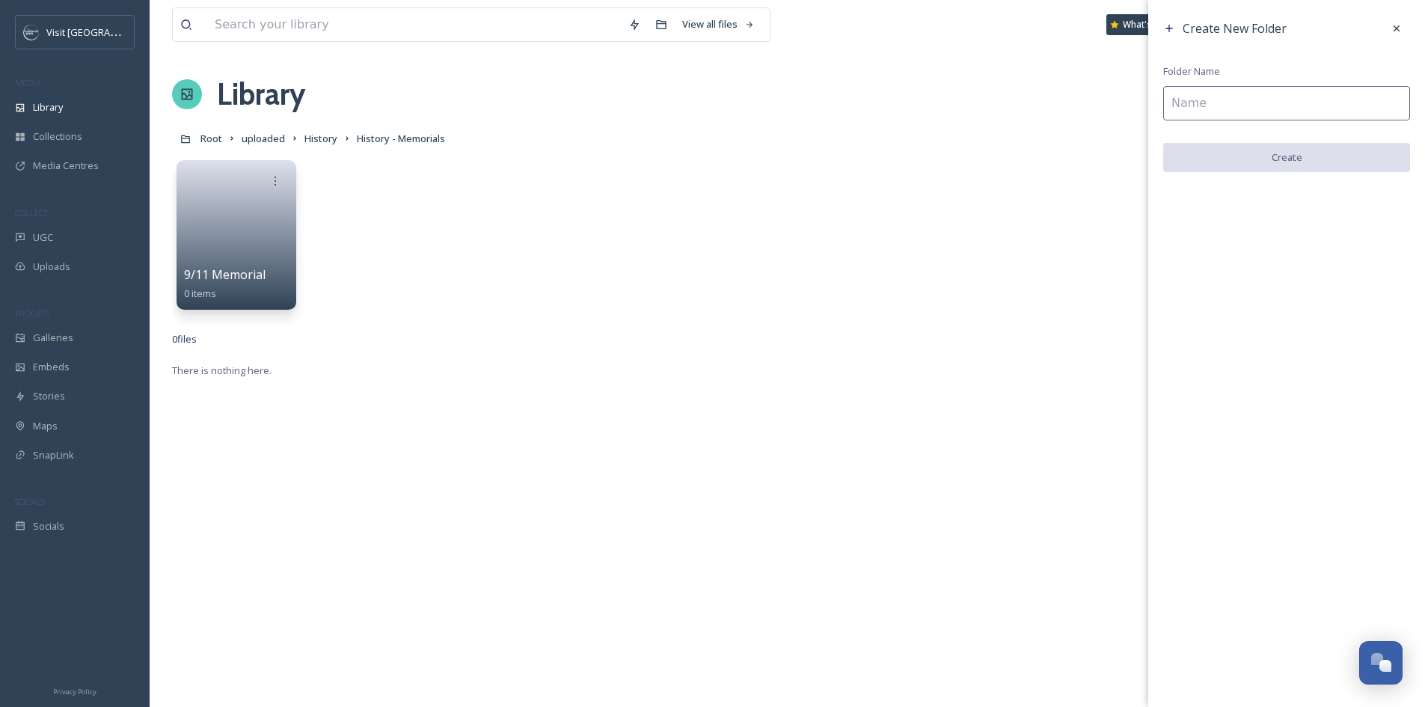
click at [1323, 112] on input at bounding box center [1287, 103] width 247 height 34
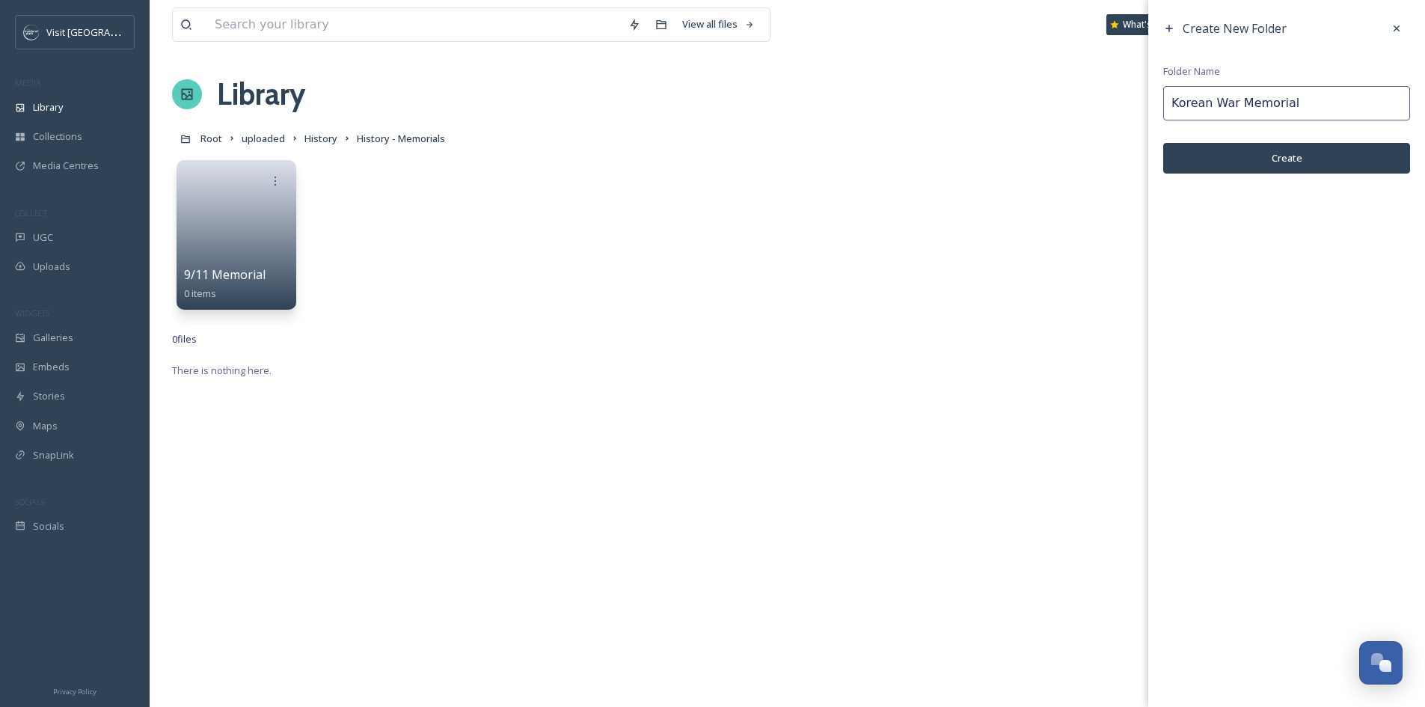
click at [1330, 150] on button "Create" at bounding box center [1287, 158] width 247 height 31
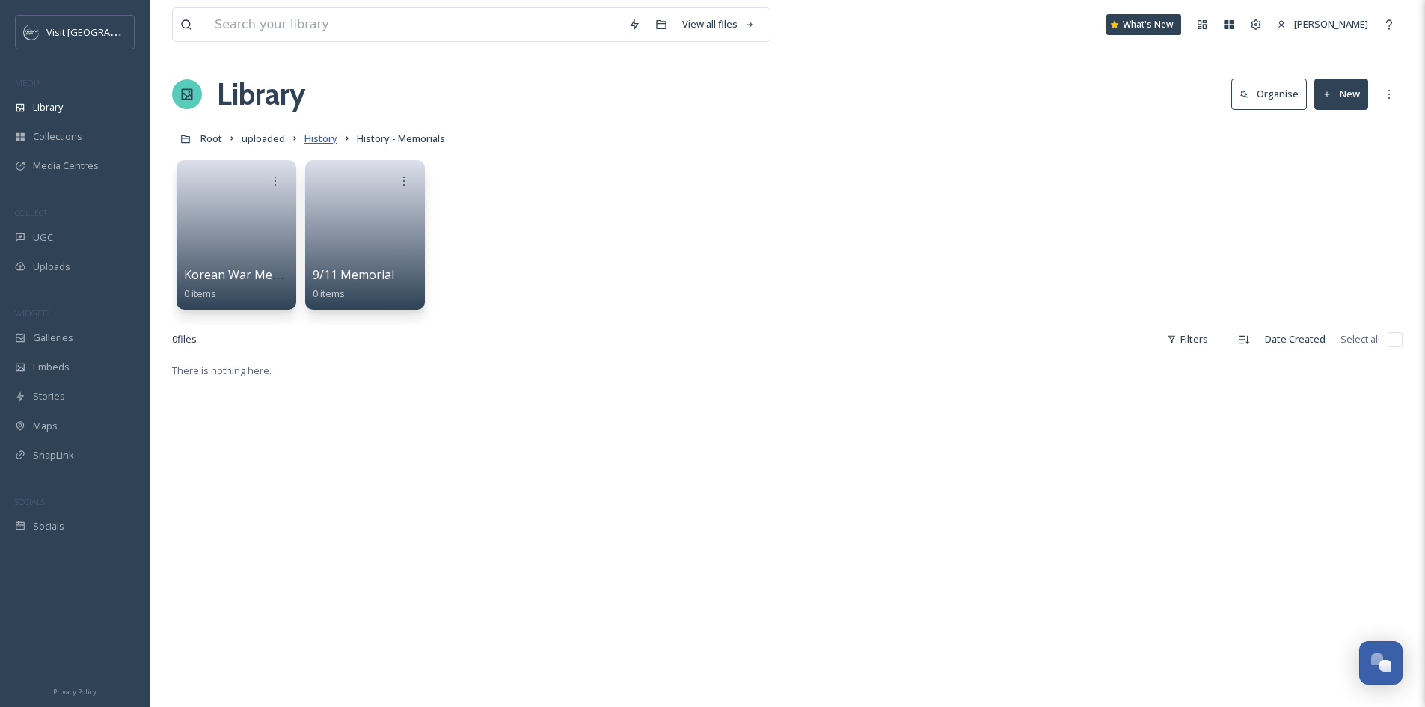
click at [324, 136] on span "History" at bounding box center [321, 138] width 33 height 13
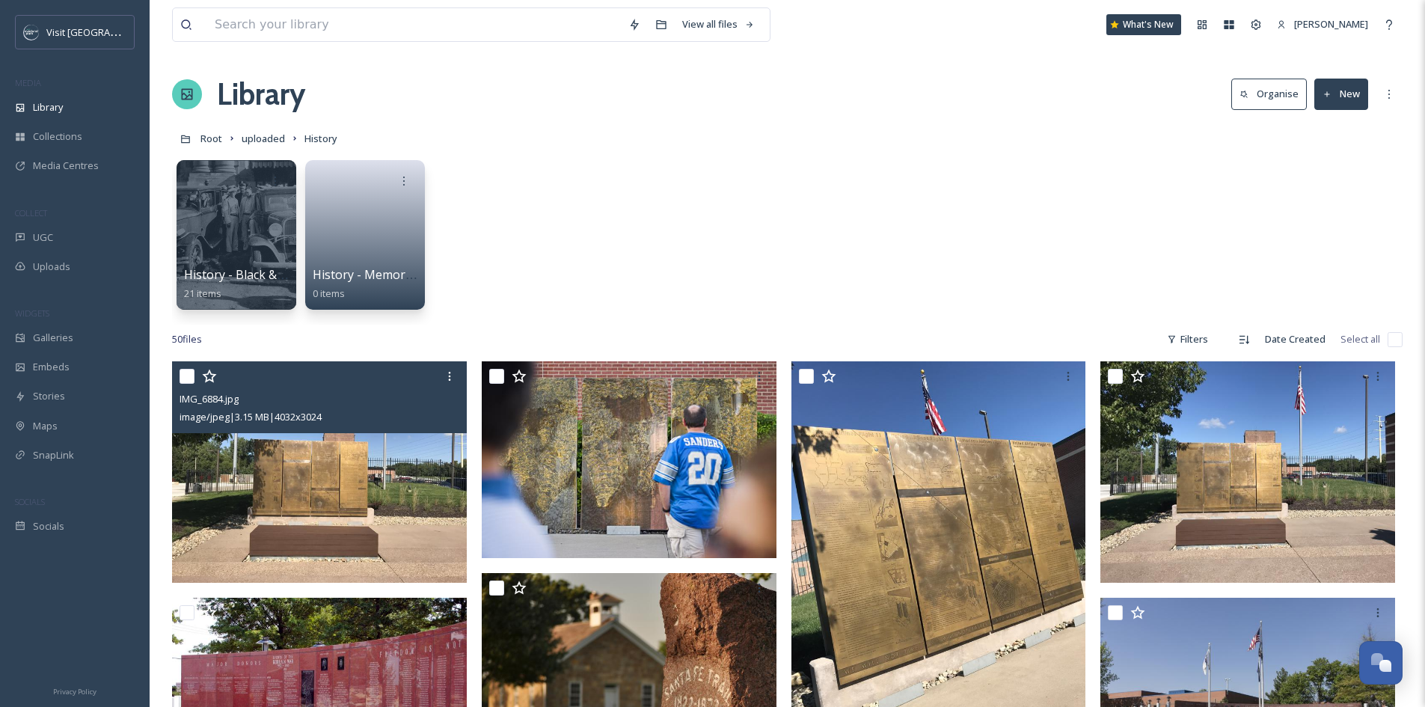
click at [188, 378] on input "checkbox" at bounding box center [187, 376] width 15 height 15
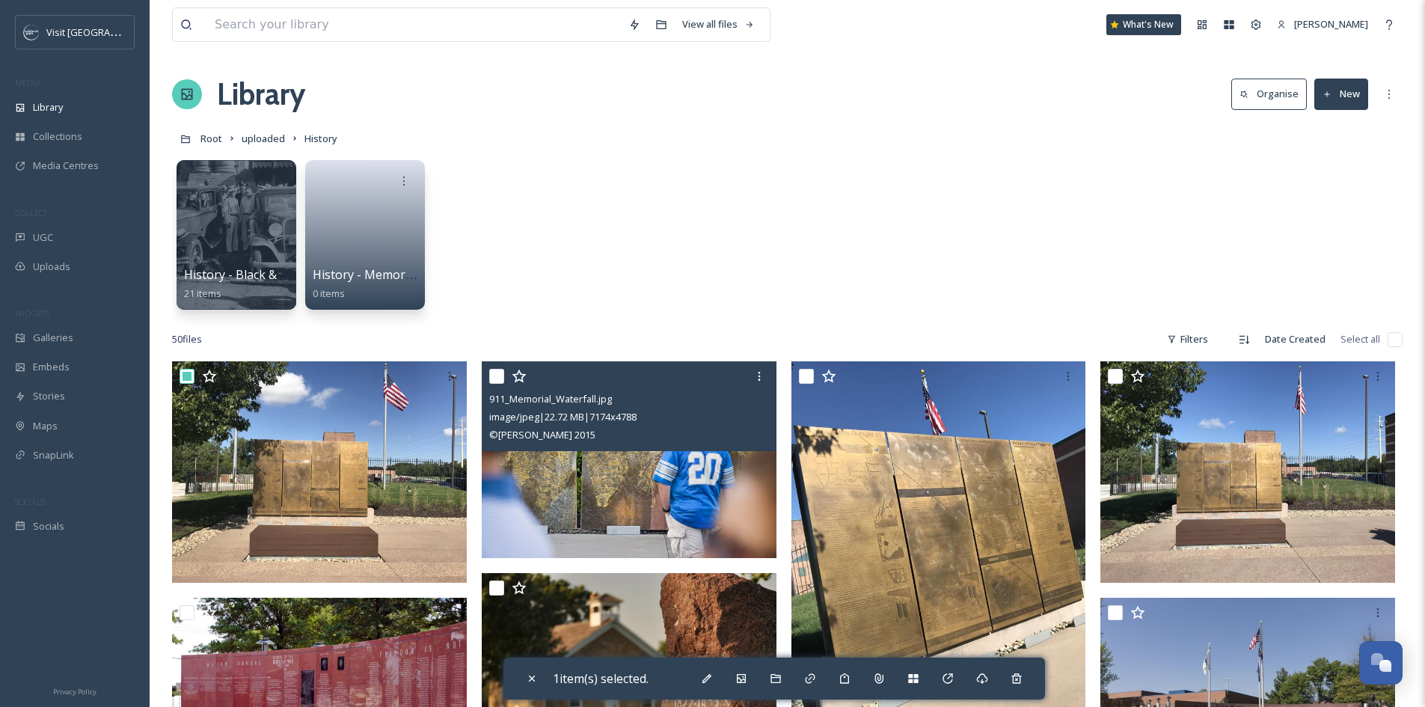
click at [495, 379] on input "checkbox" at bounding box center [496, 376] width 15 height 15
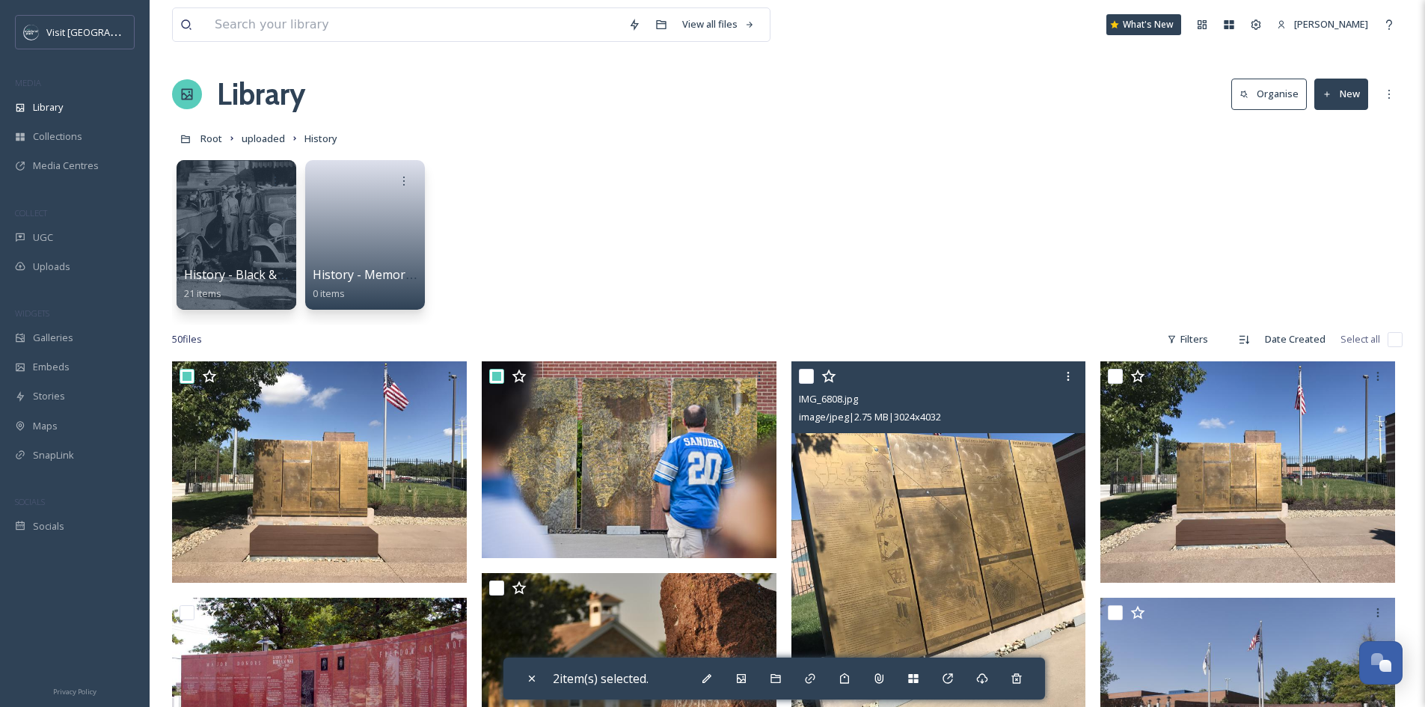
click at [801, 376] on input "checkbox" at bounding box center [806, 376] width 15 height 15
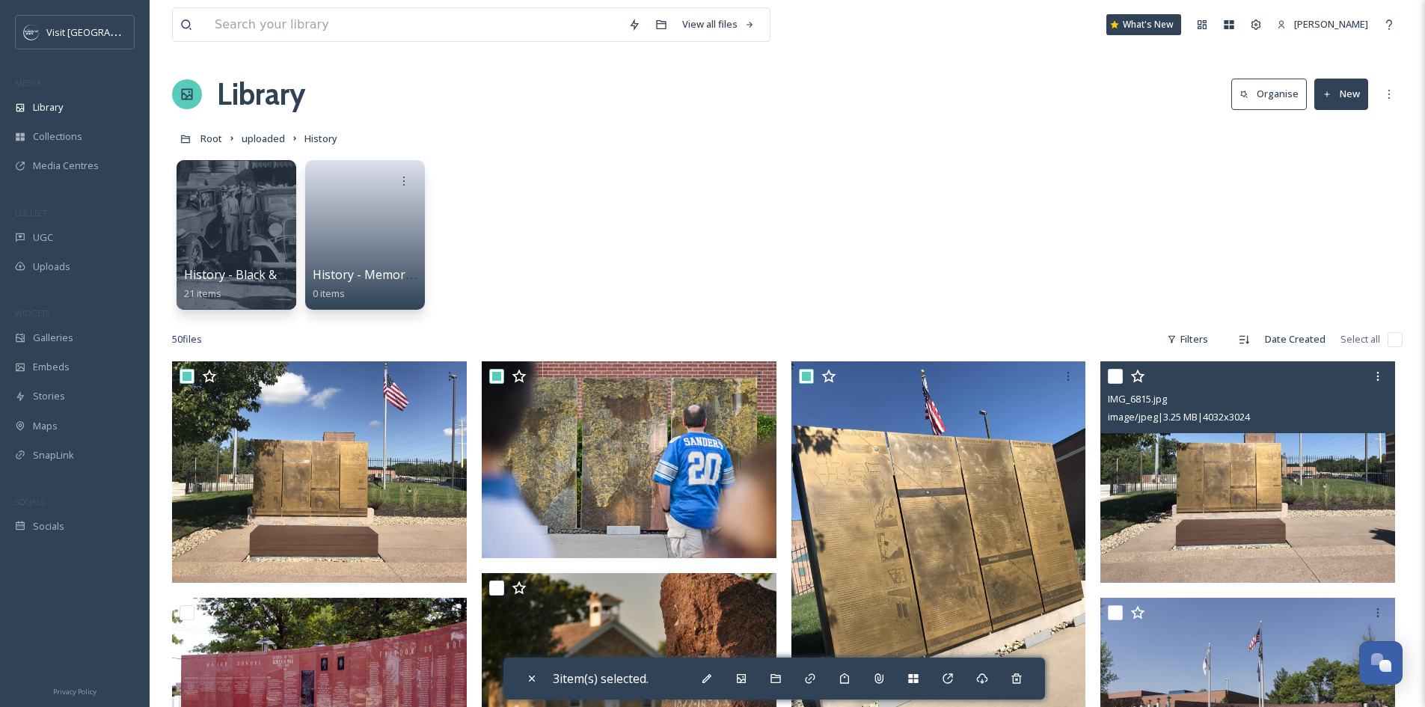
click at [1117, 373] on input "checkbox" at bounding box center [1115, 376] width 15 height 15
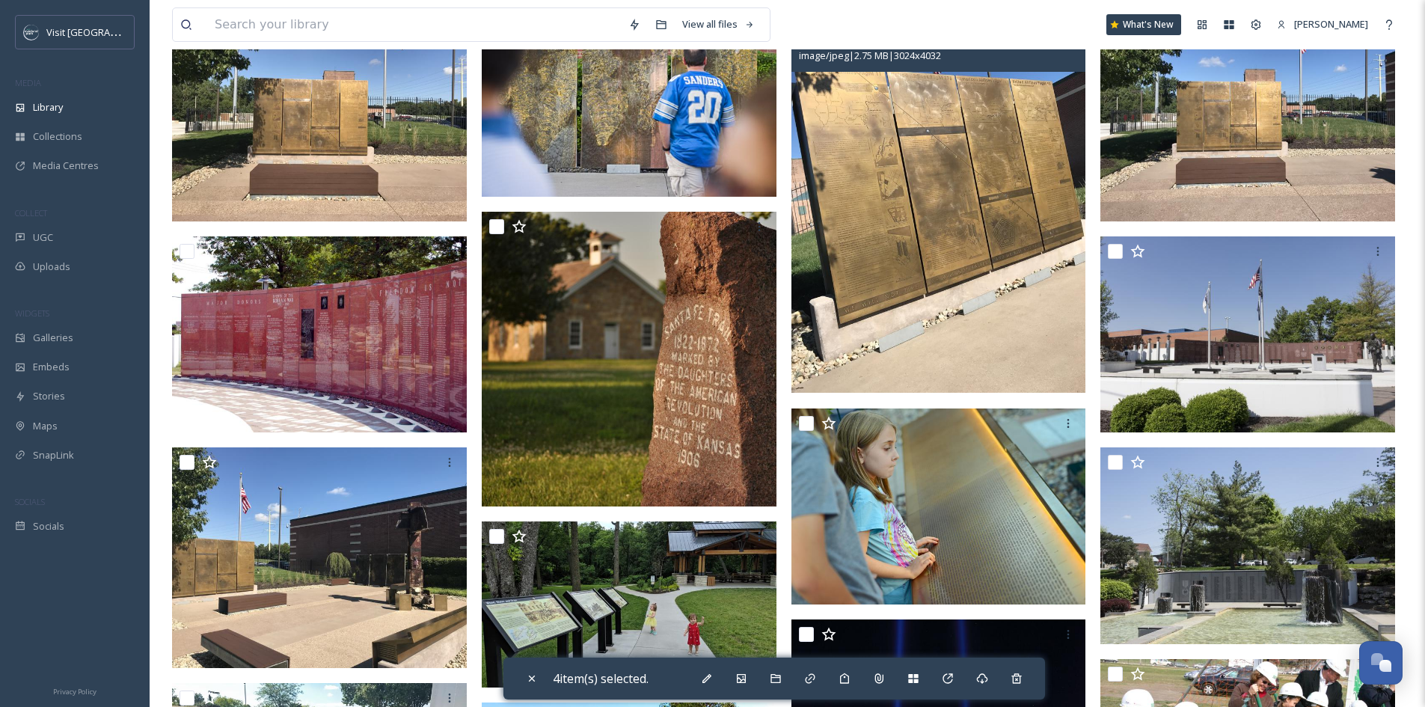
scroll to position [374, 0]
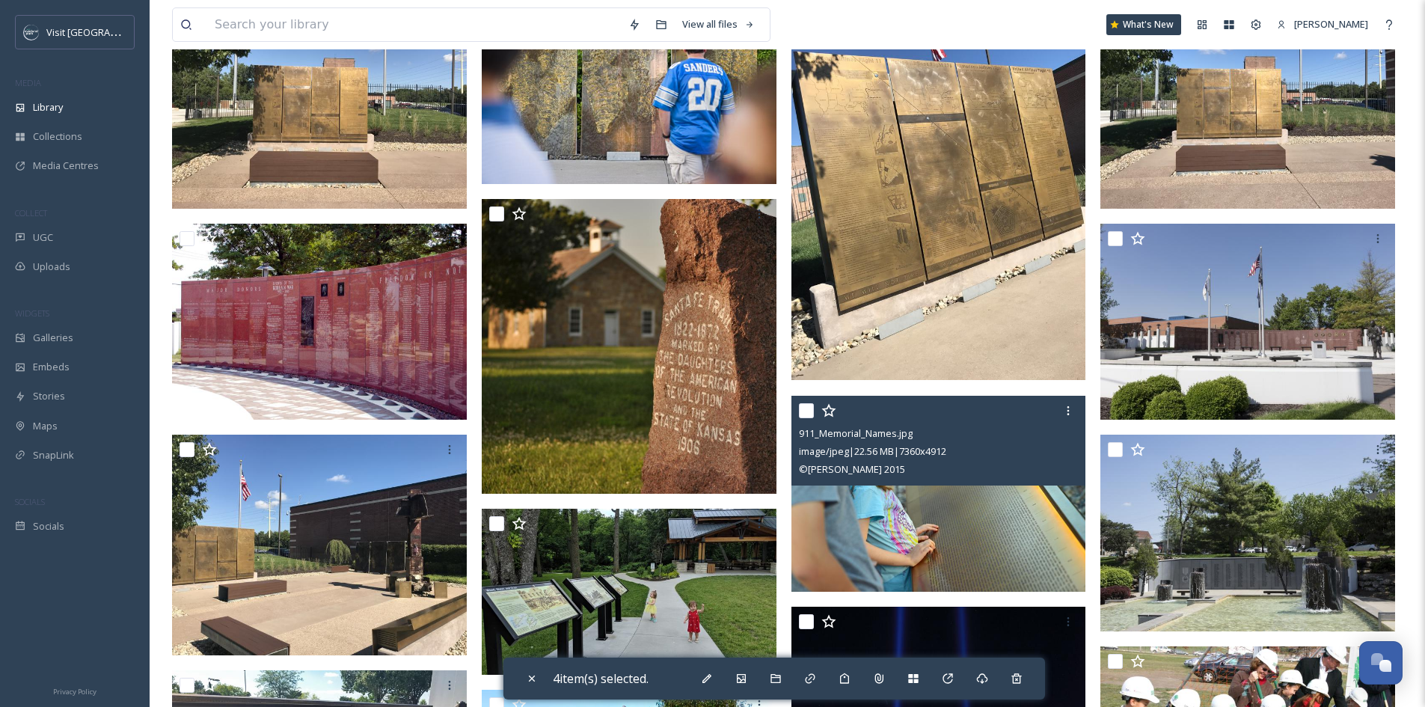
click at [803, 412] on input "checkbox" at bounding box center [806, 410] width 15 height 15
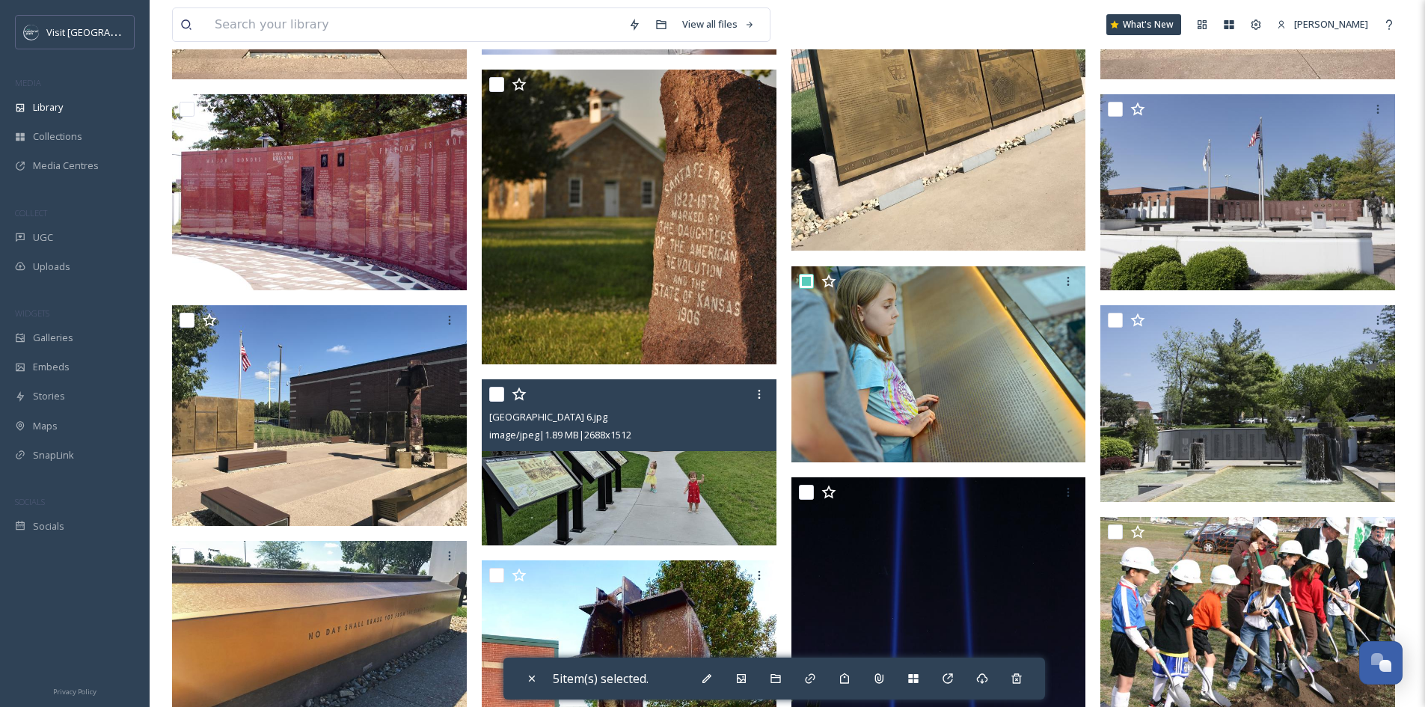
scroll to position [524, 0]
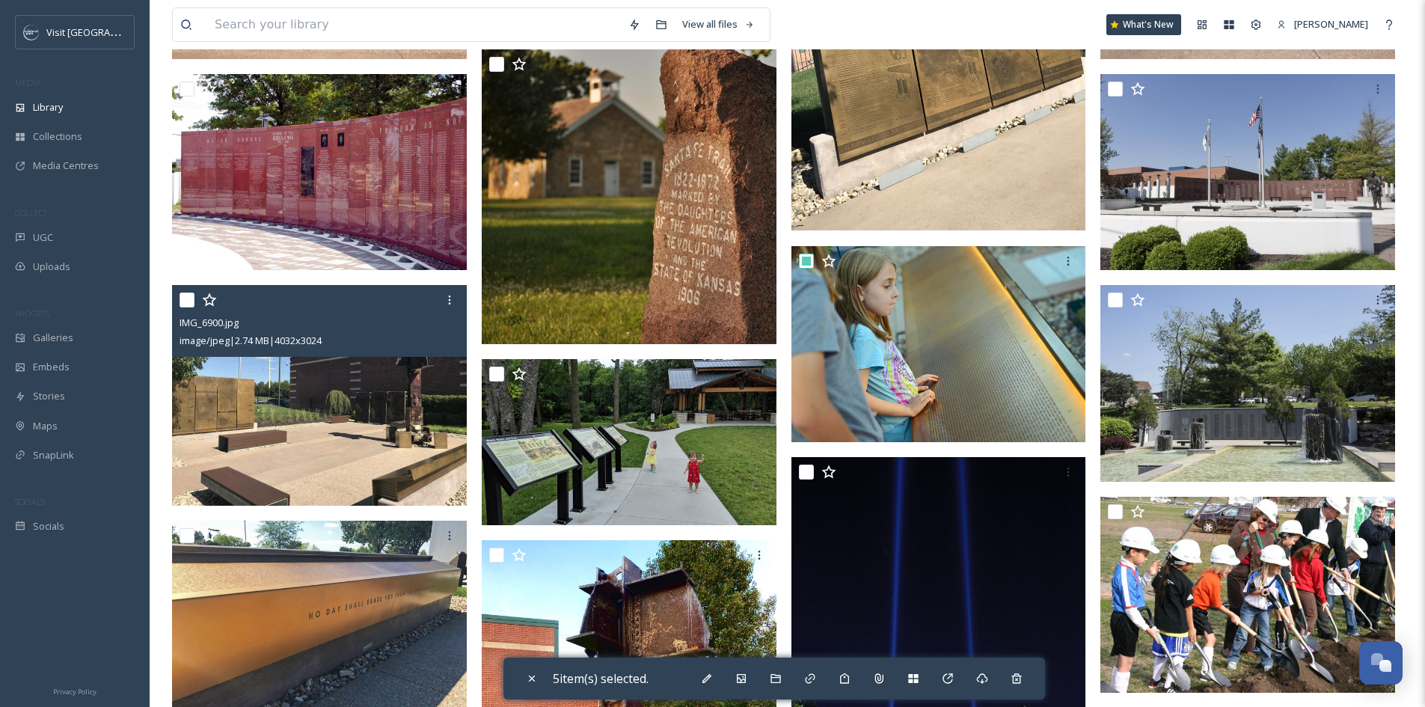
click at [184, 302] on input "checkbox" at bounding box center [187, 300] width 15 height 15
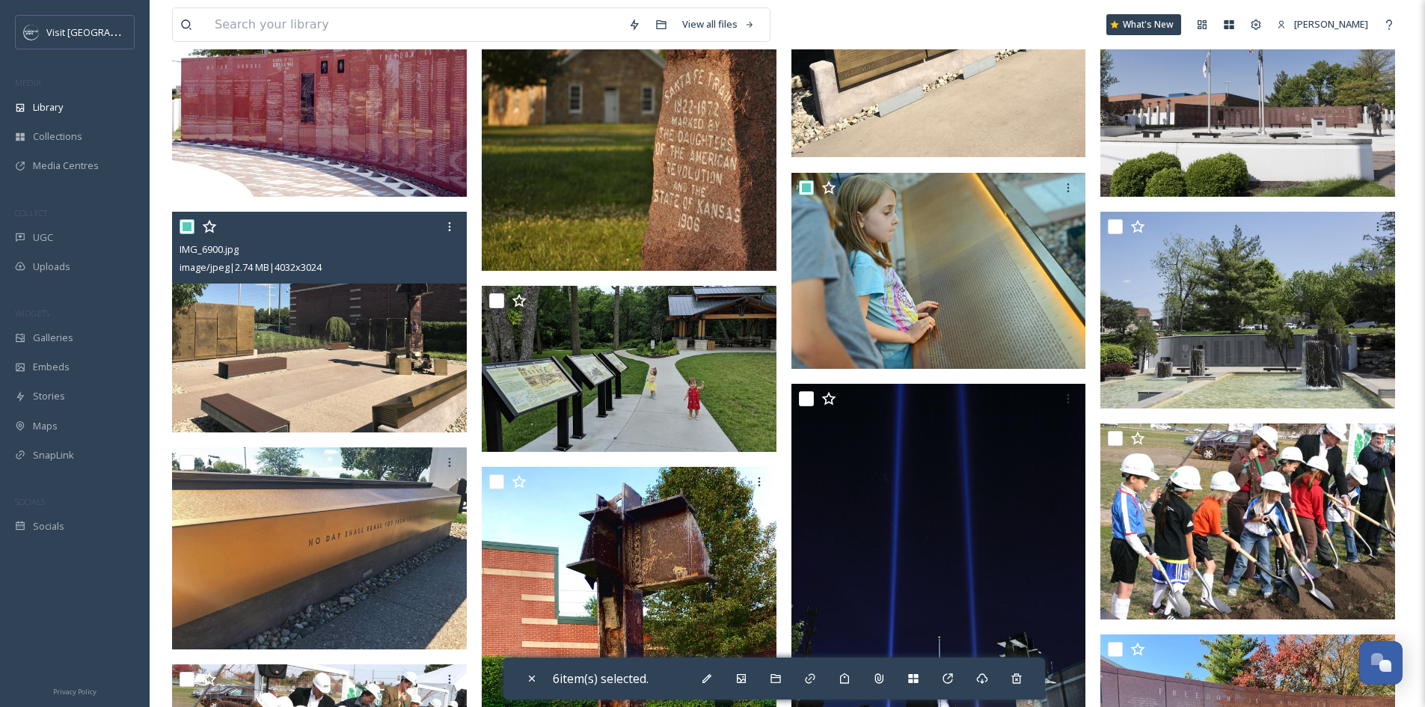
scroll to position [748, 0]
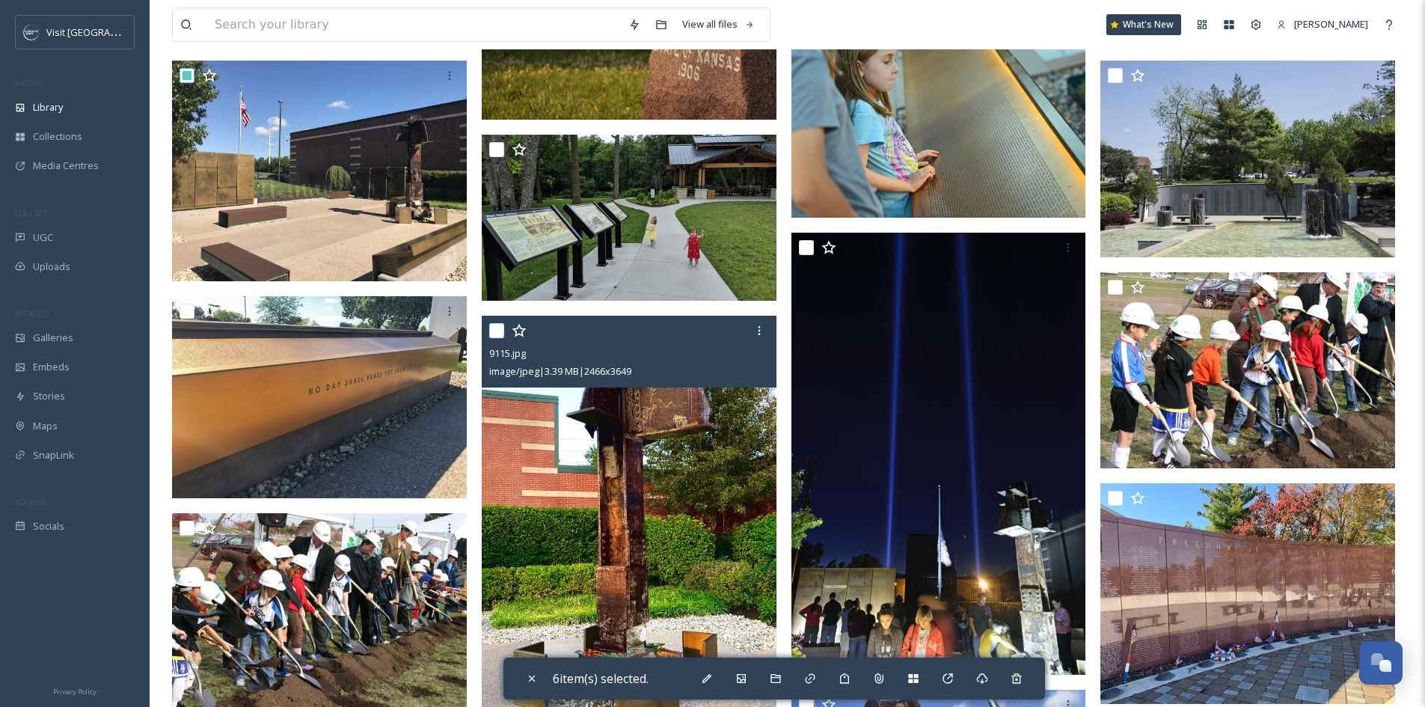
click at [504, 330] on input "checkbox" at bounding box center [496, 330] width 15 height 15
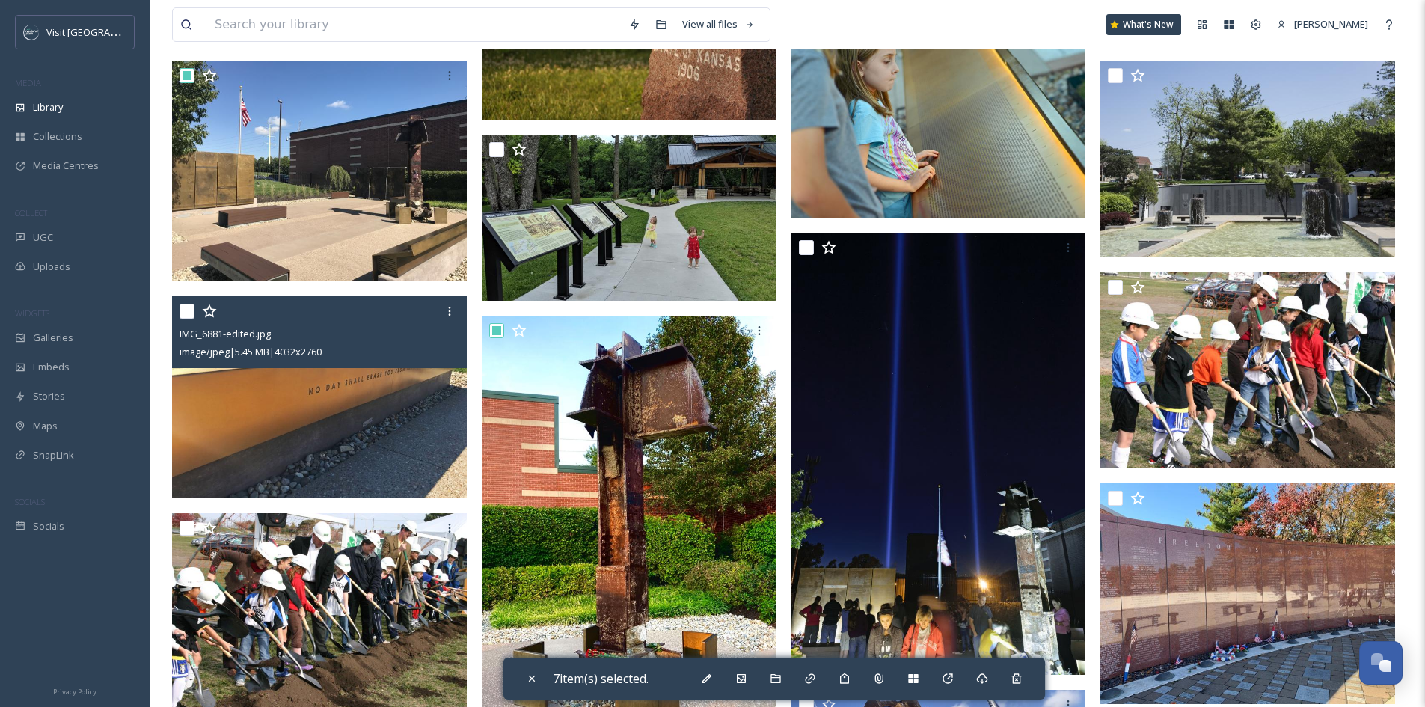
click at [190, 314] on input "checkbox" at bounding box center [187, 311] width 15 height 15
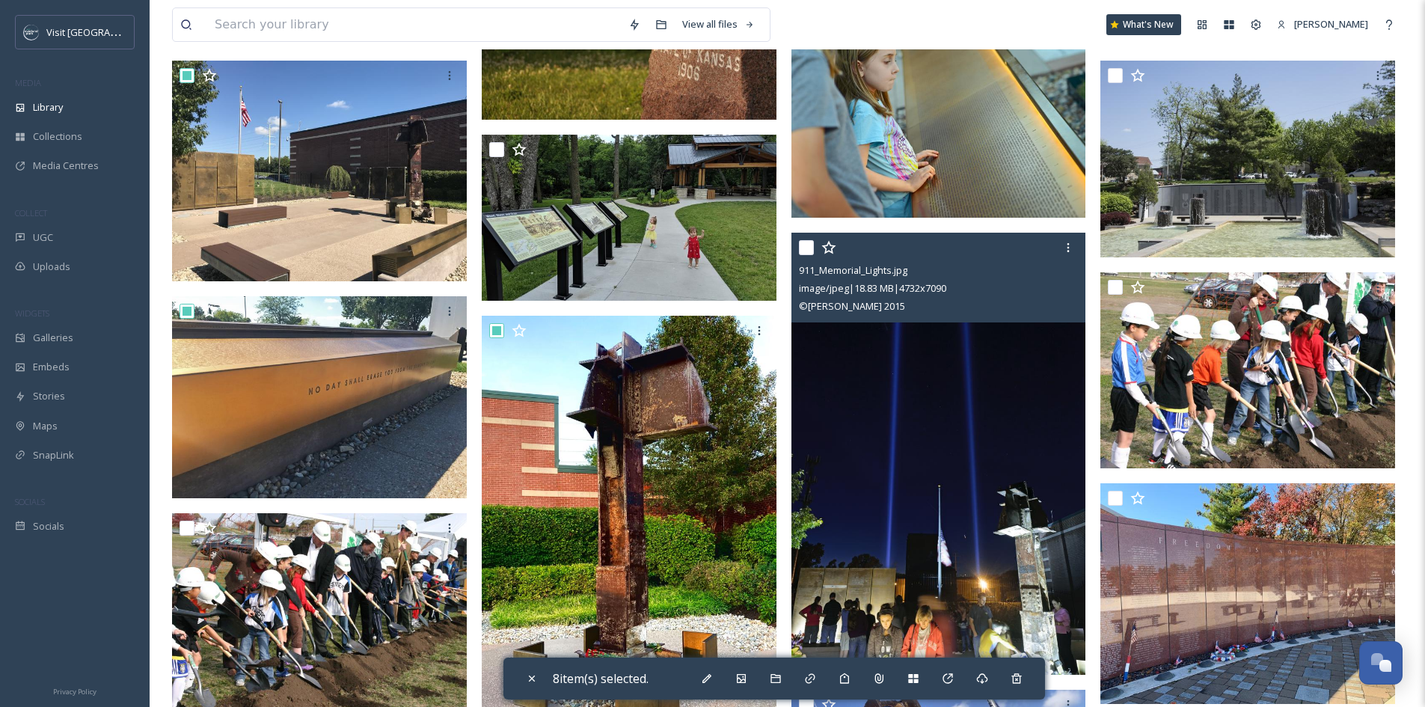
click at [807, 253] on input "checkbox" at bounding box center [806, 247] width 15 height 15
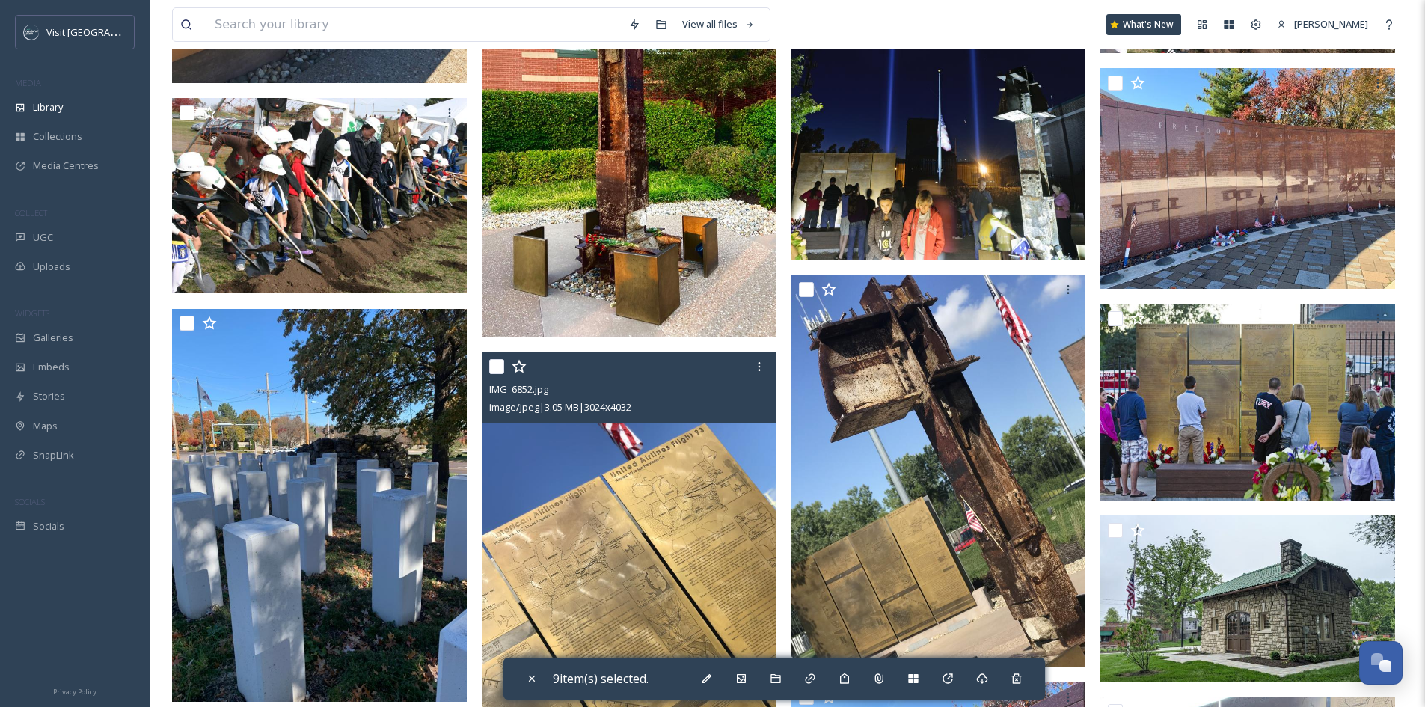
scroll to position [1197, 0]
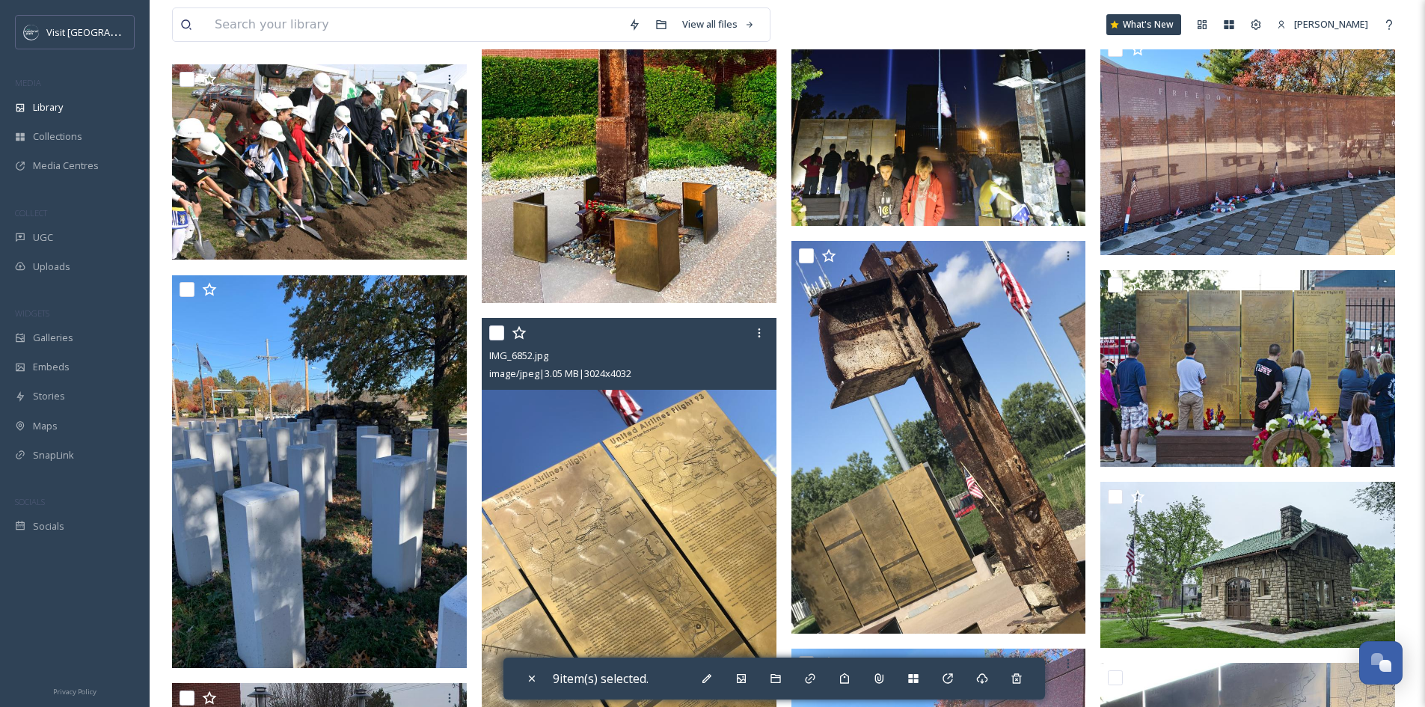
click at [492, 334] on input "checkbox" at bounding box center [496, 332] width 15 height 15
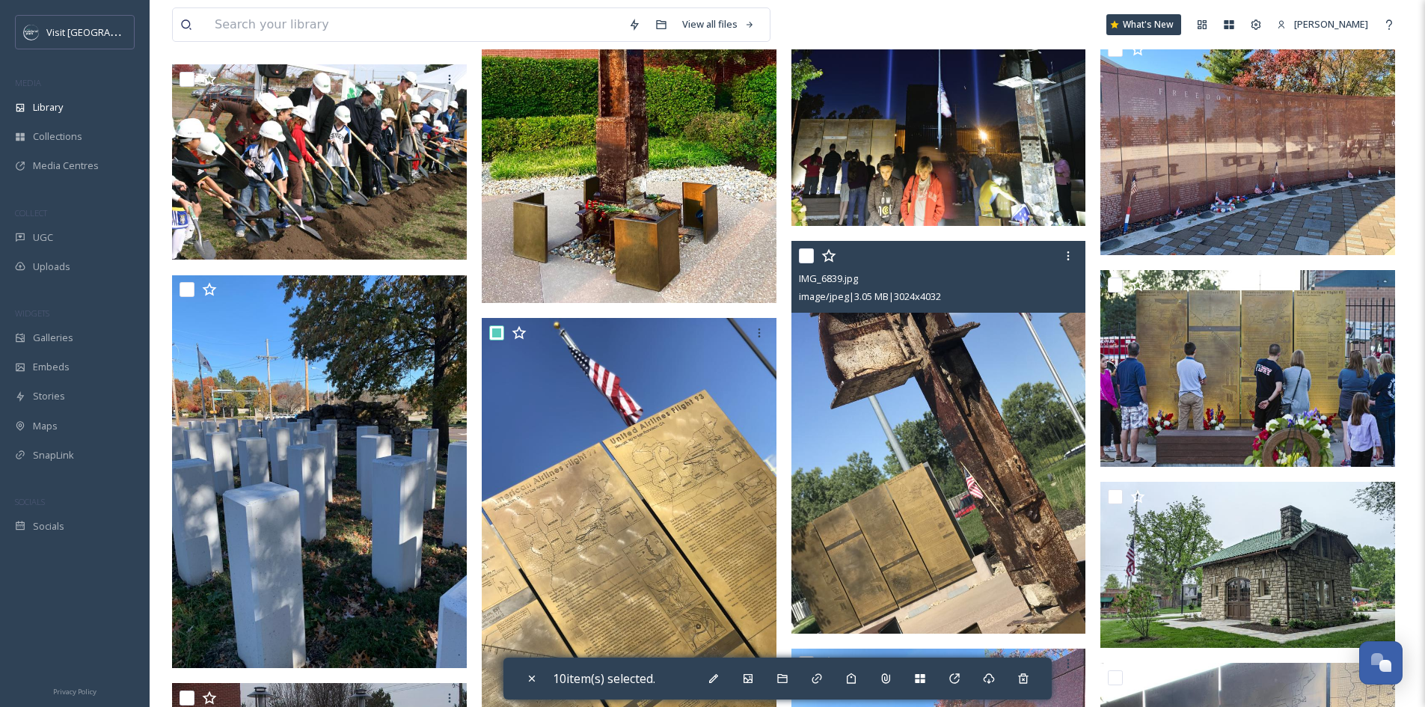
click at [808, 254] on input "checkbox" at bounding box center [806, 255] width 15 height 15
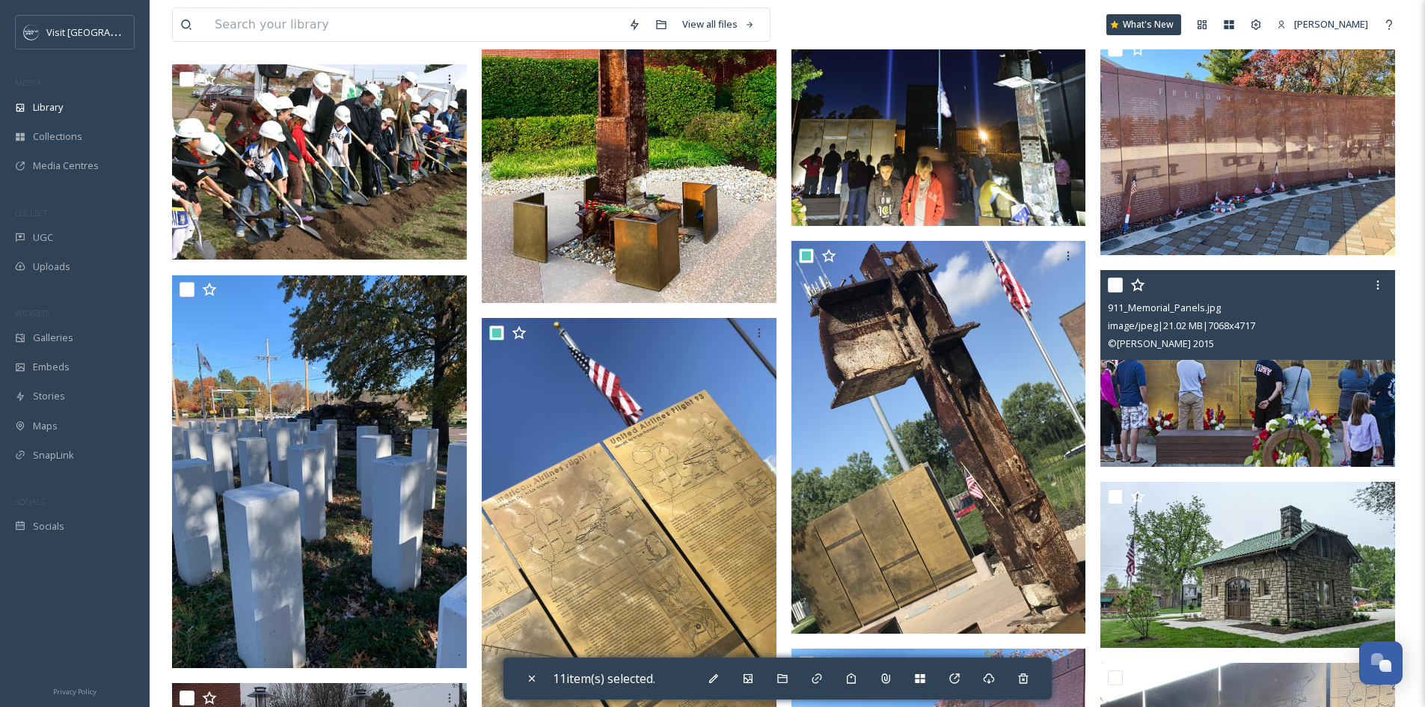
click at [1115, 284] on input "checkbox" at bounding box center [1115, 285] width 15 height 15
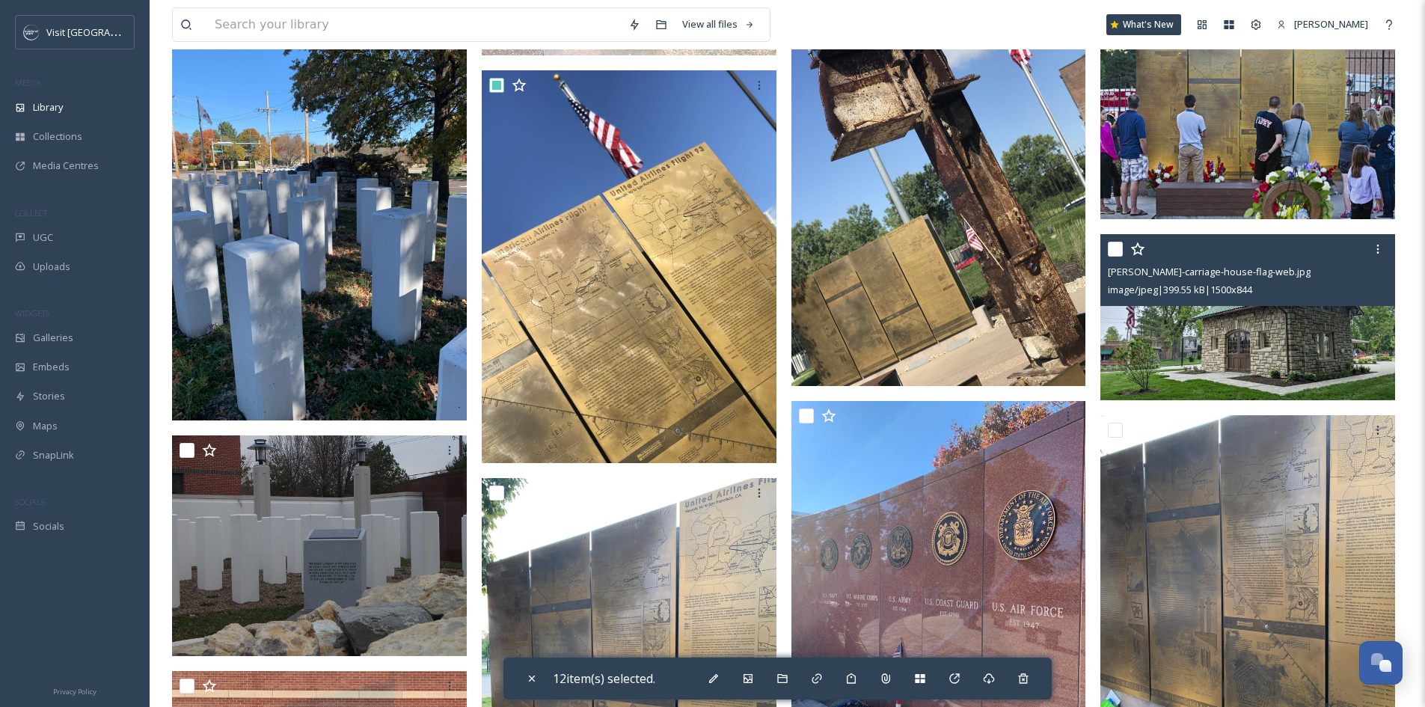
scroll to position [1497, 0]
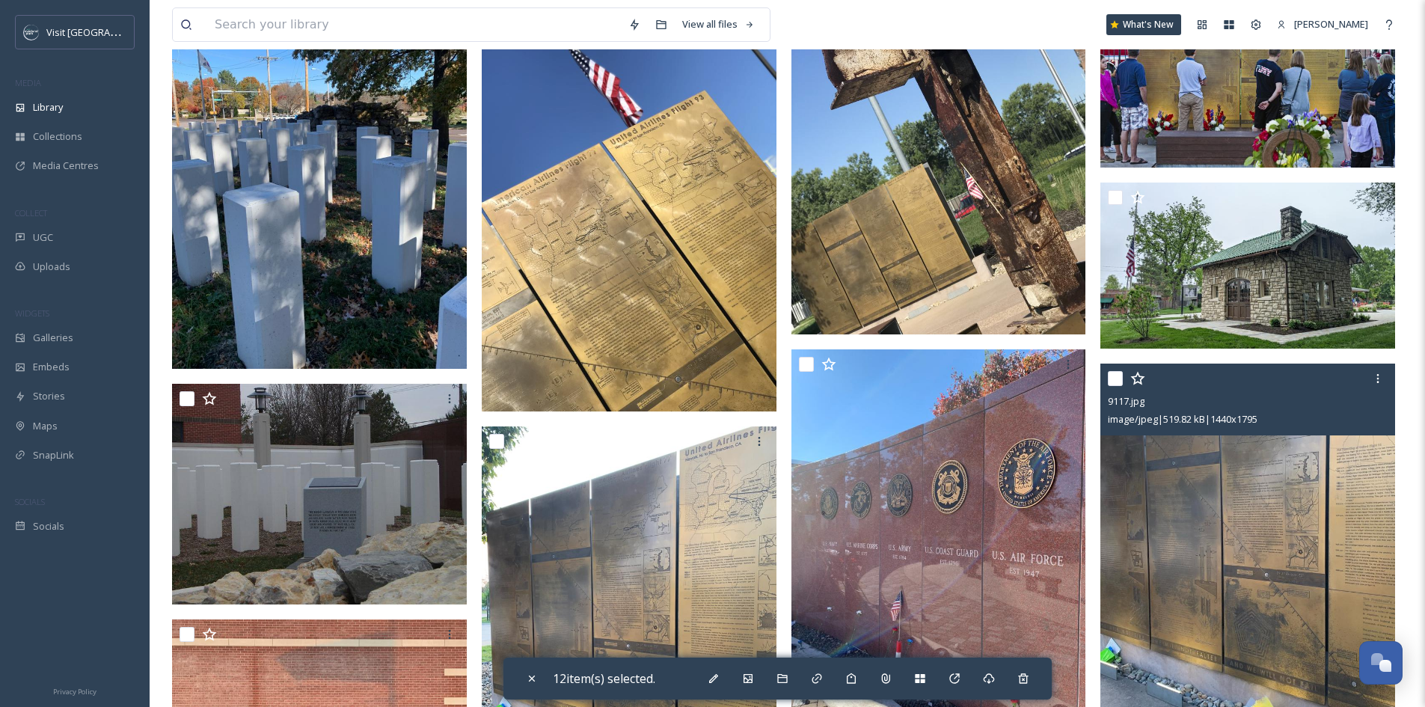
click at [1114, 378] on input "checkbox" at bounding box center [1115, 378] width 15 height 15
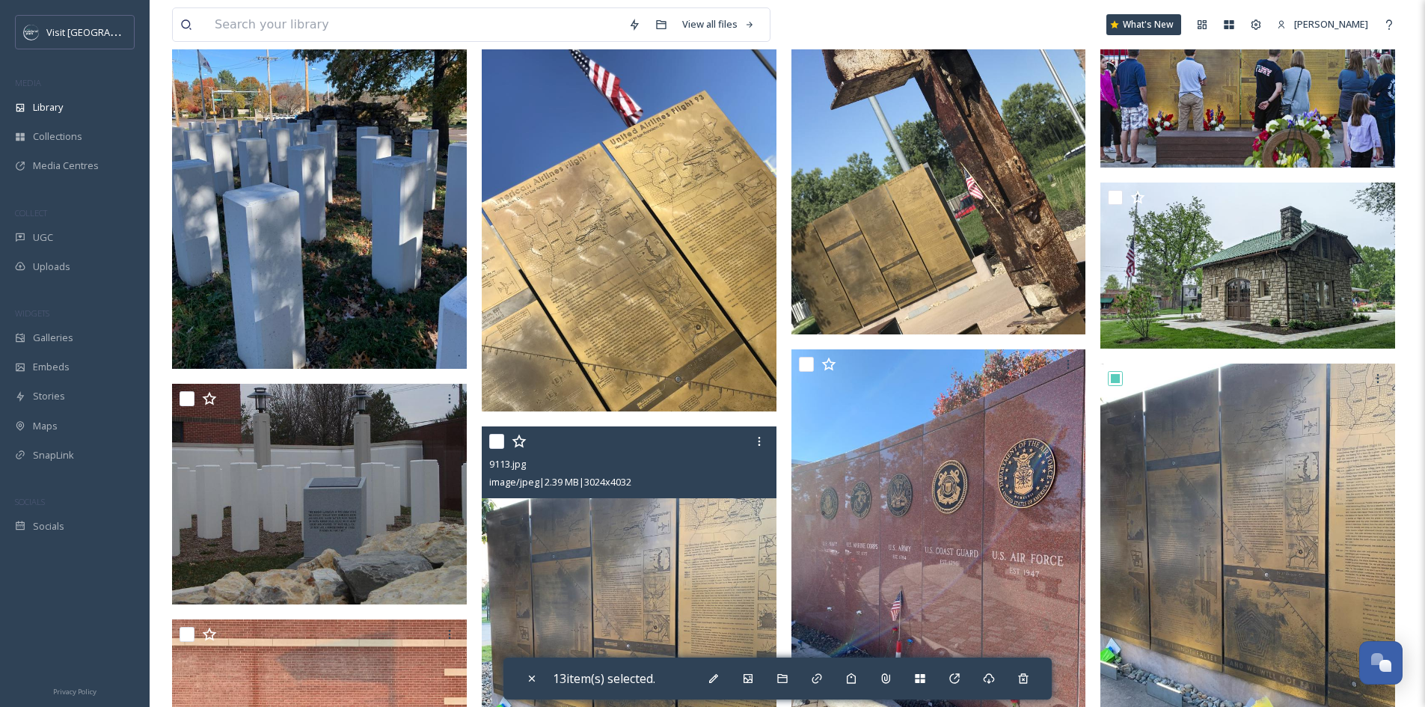
click at [495, 439] on input "checkbox" at bounding box center [496, 441] width 15 height 15
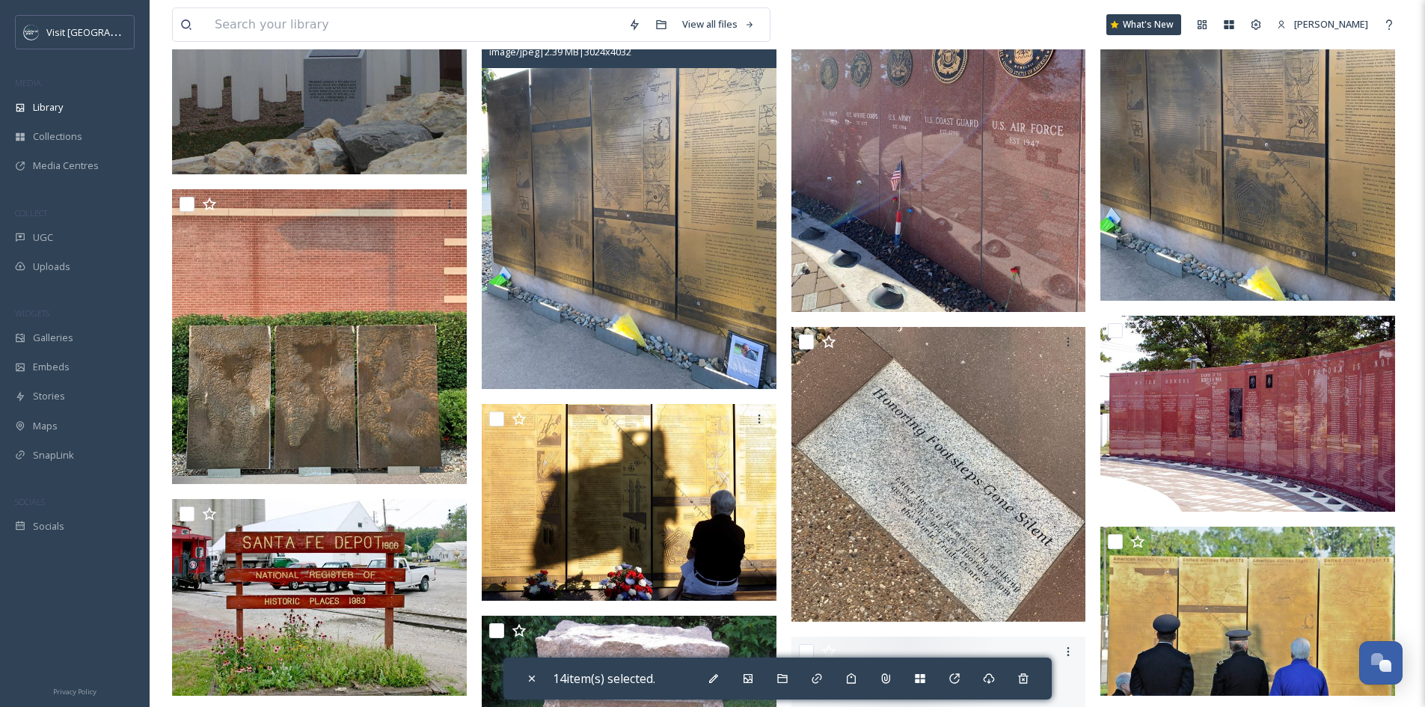
scroll to position [1946, 0]
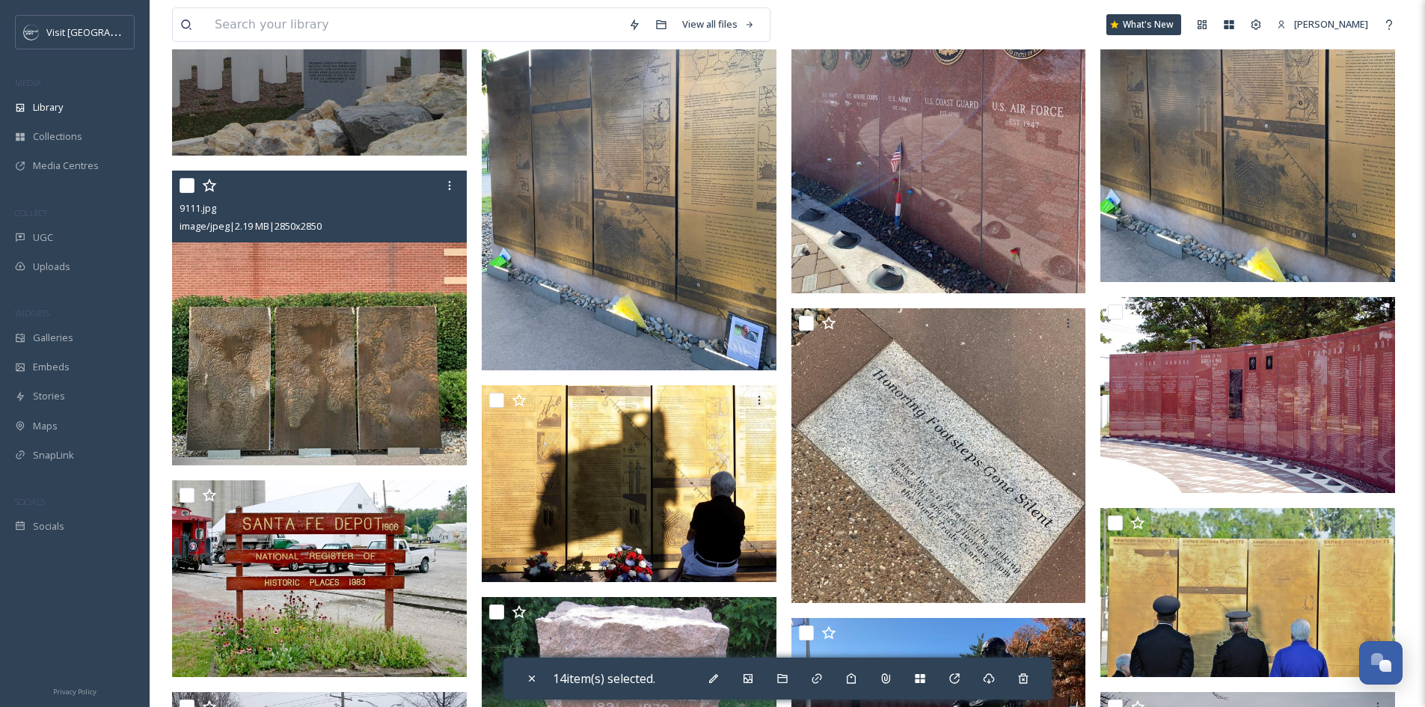
click at [183, 185] on input "checkbox" at bounding box center [187, 185] width 15 height 15
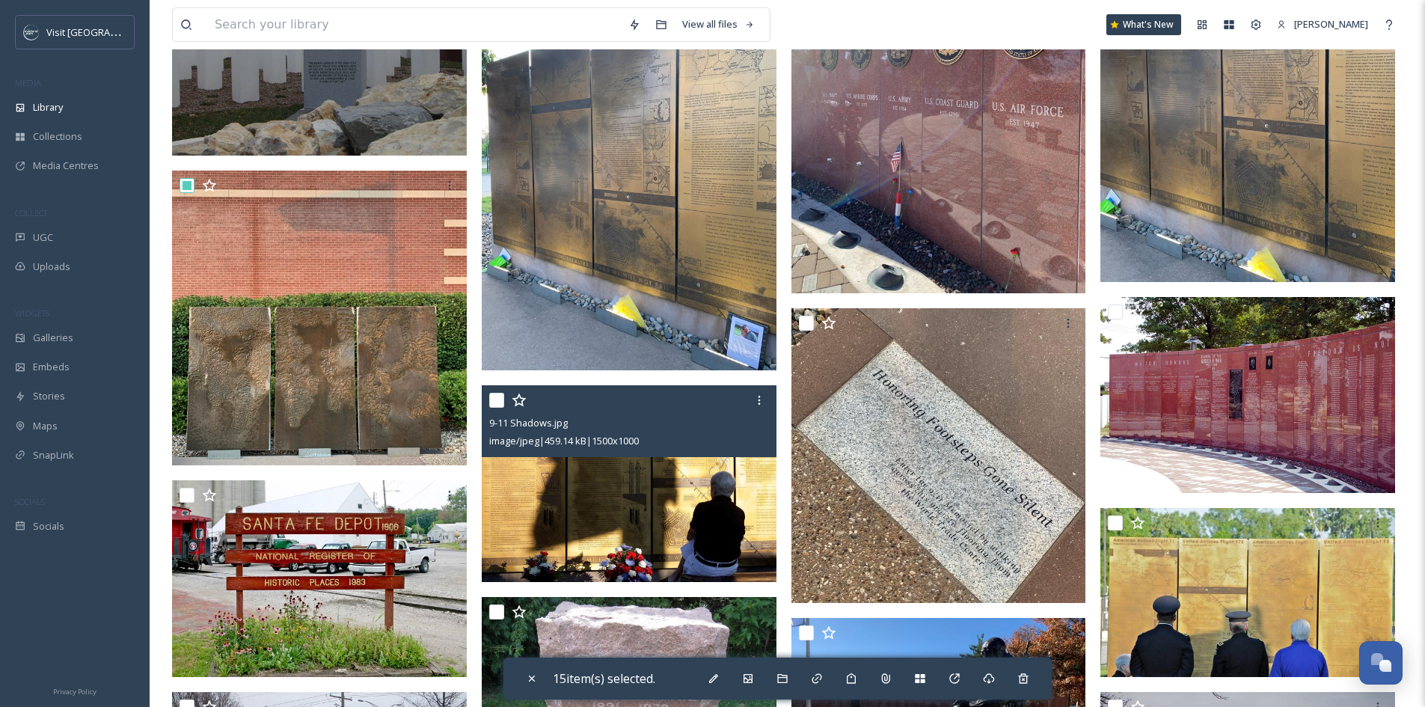
click at [501, 400] on input "checkbox" at bounding box center [496, 400] width 15 height 15
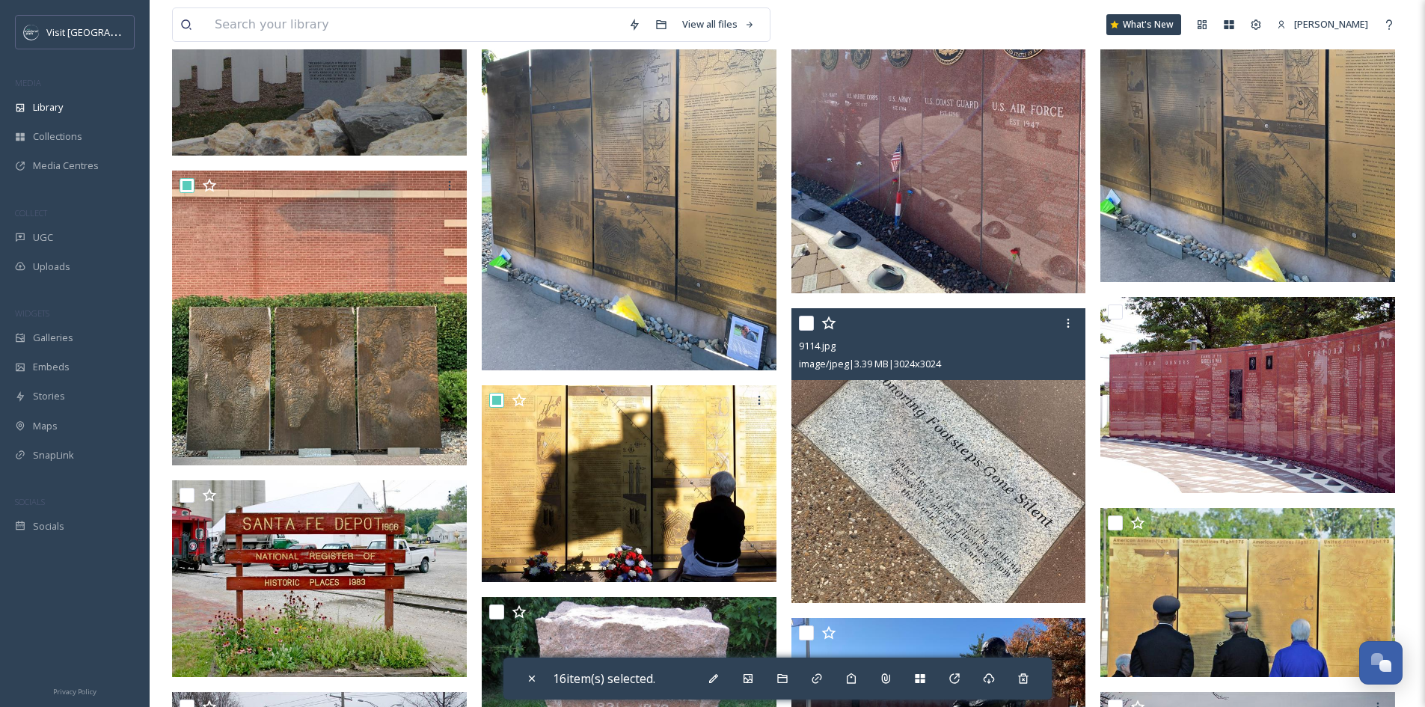
click at [810, 325] on input "checkbox" at bounding box center [806, 323] width 15 height 15
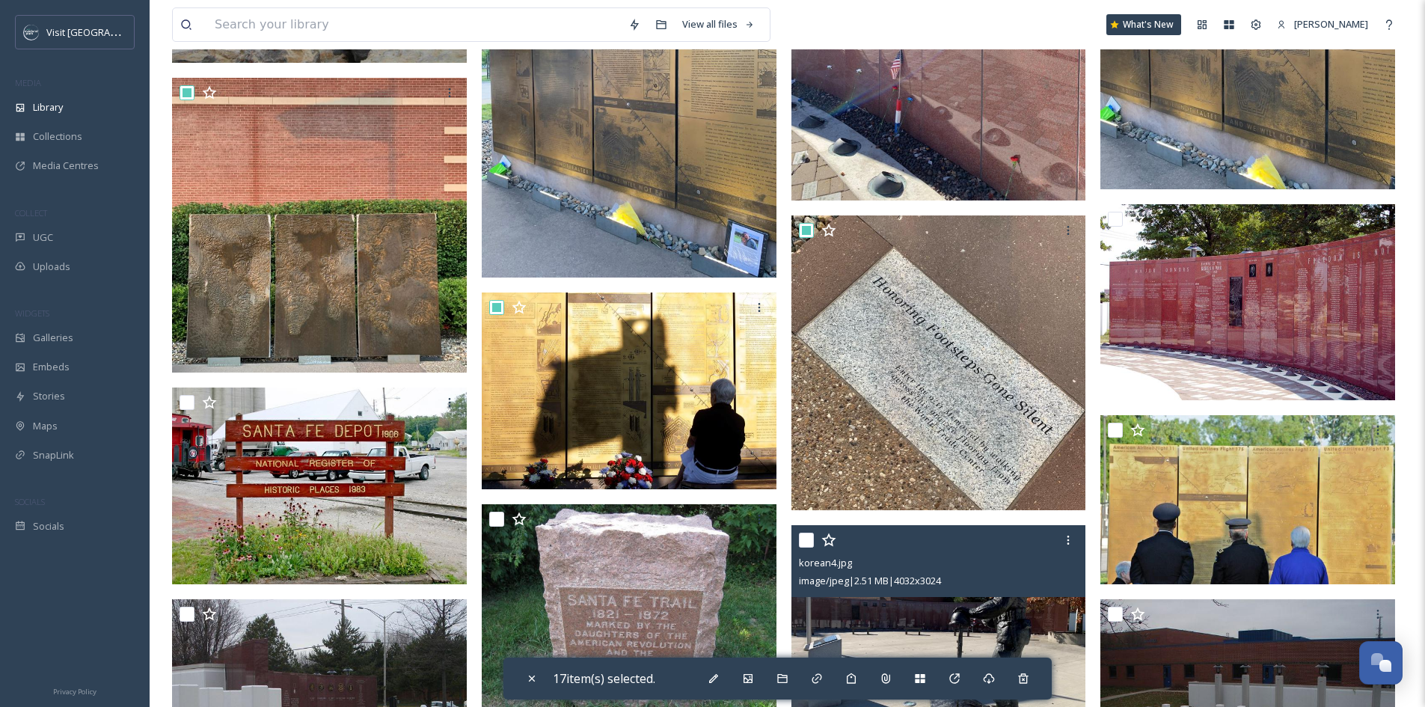
scroll to position [2245, 0]
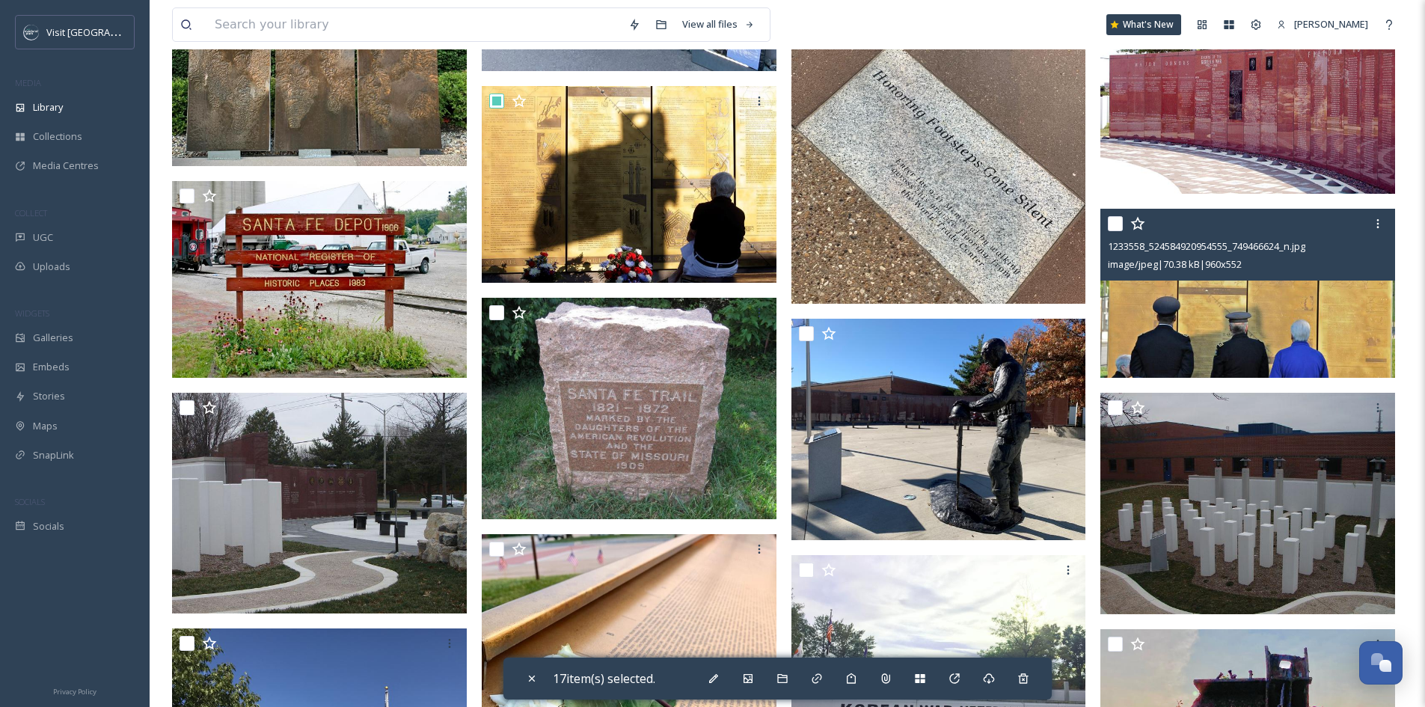
click at [1120, 227] on input "checkbox" at bounding box center [1115, 223] width 15 height 15
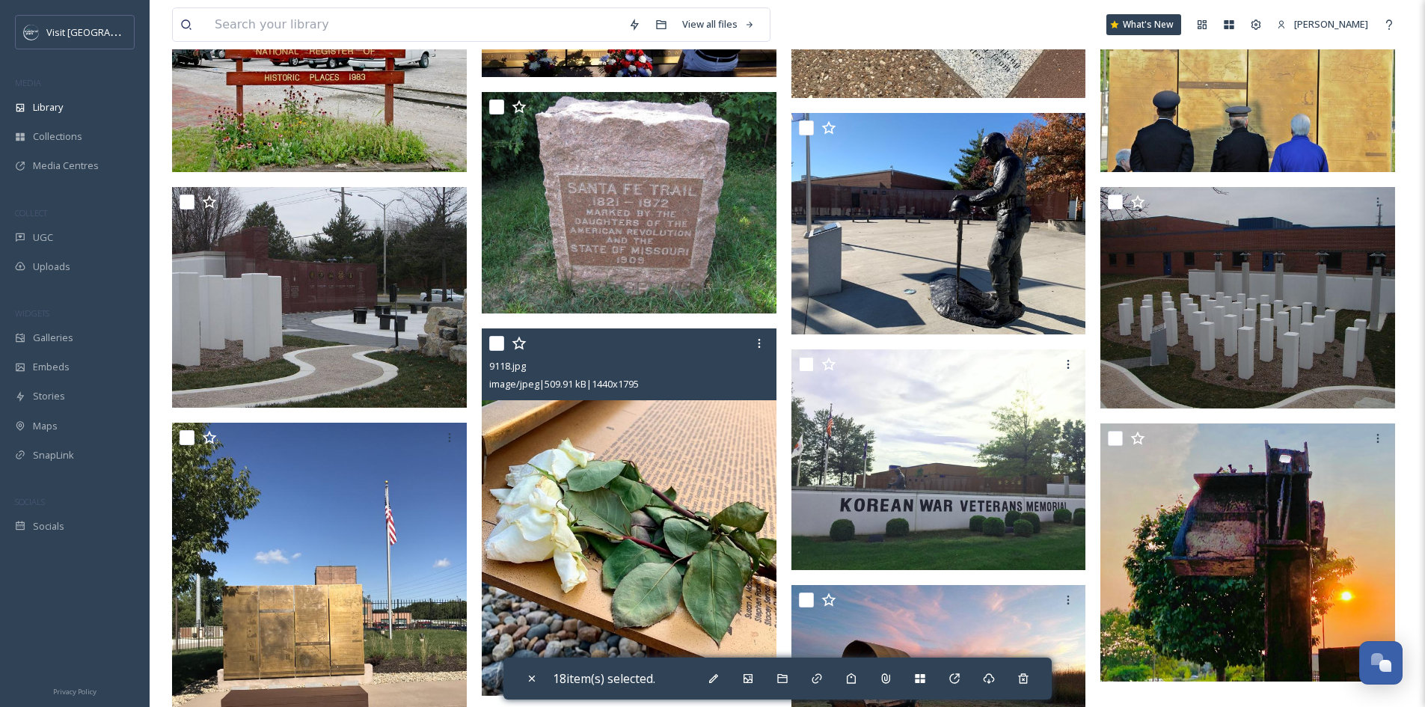
scroll to position [2469, 0]
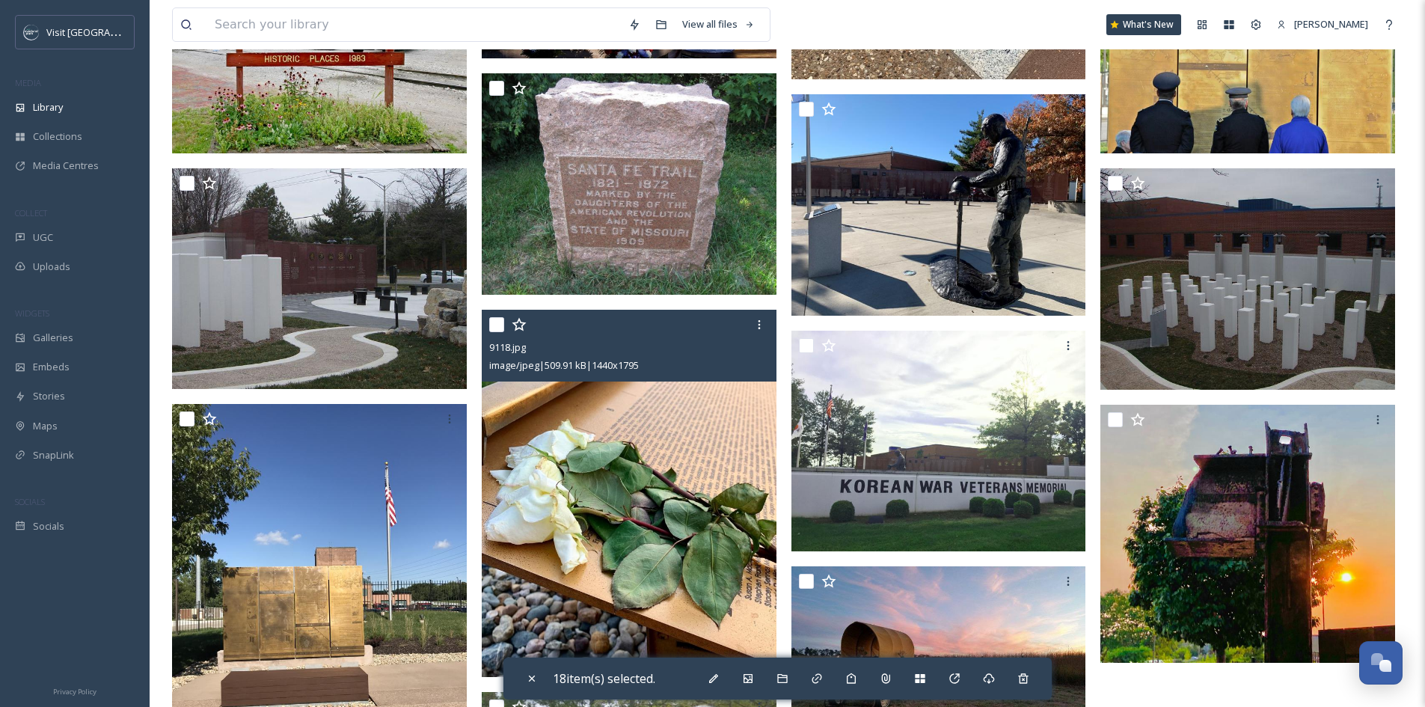
click at [498, 323] on input "checkbox" at bounding box center [496, 324] width 15 height 15
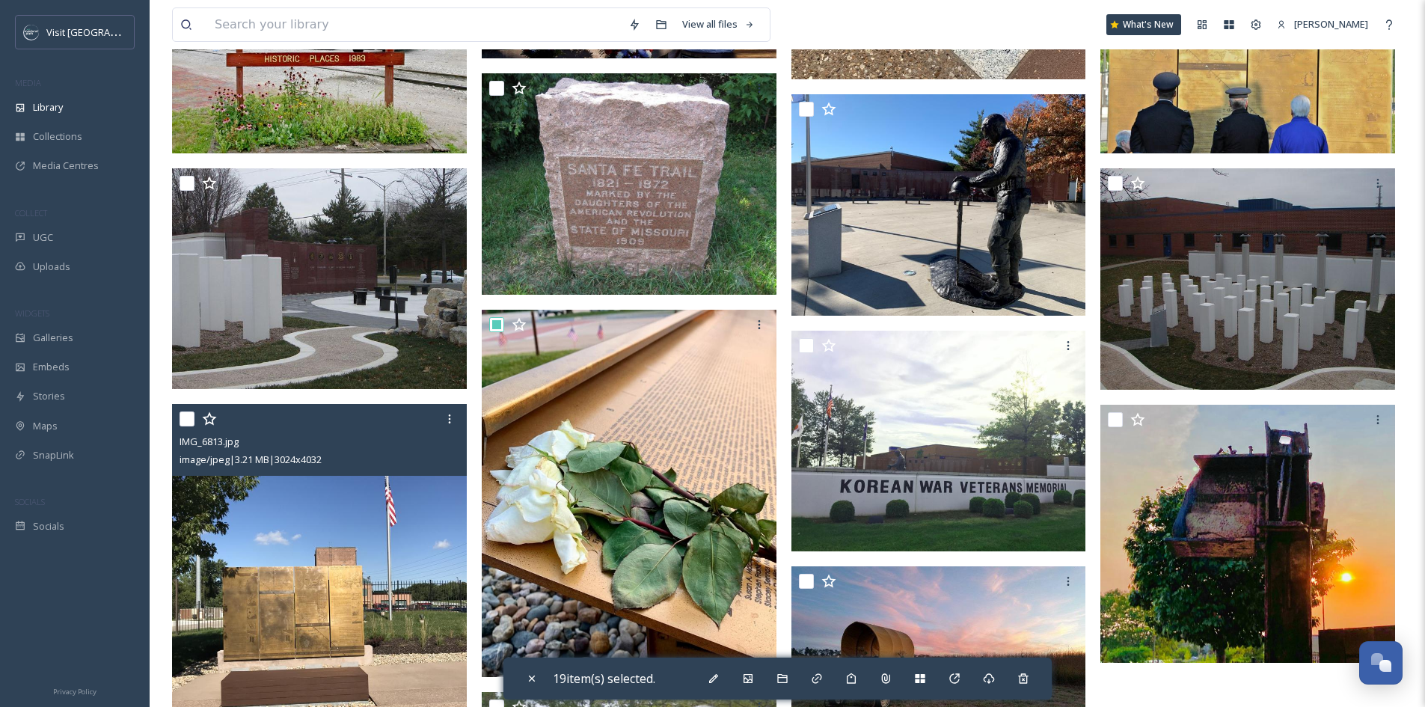
click at [189, 416] on input "checkbox" at bounding box center [187, 419] width 15 height 15
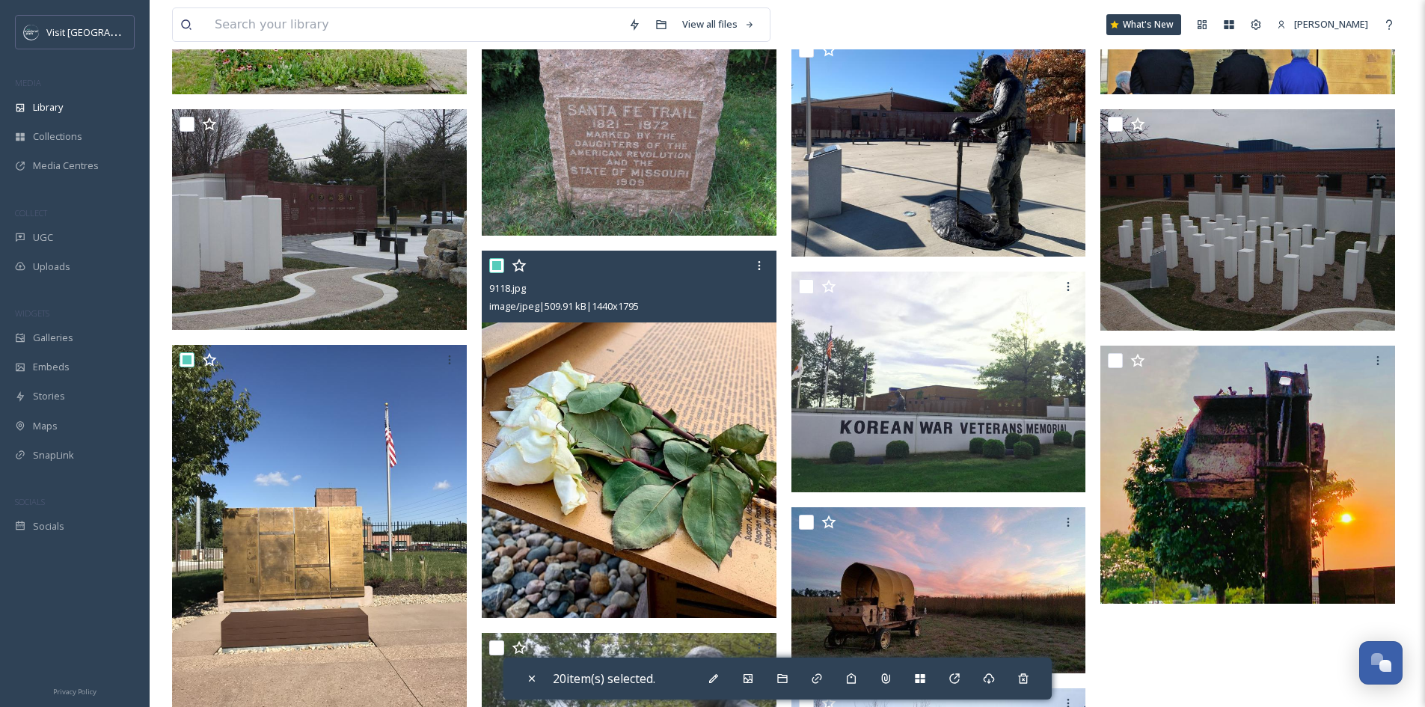
scroll to position [2694, 0]
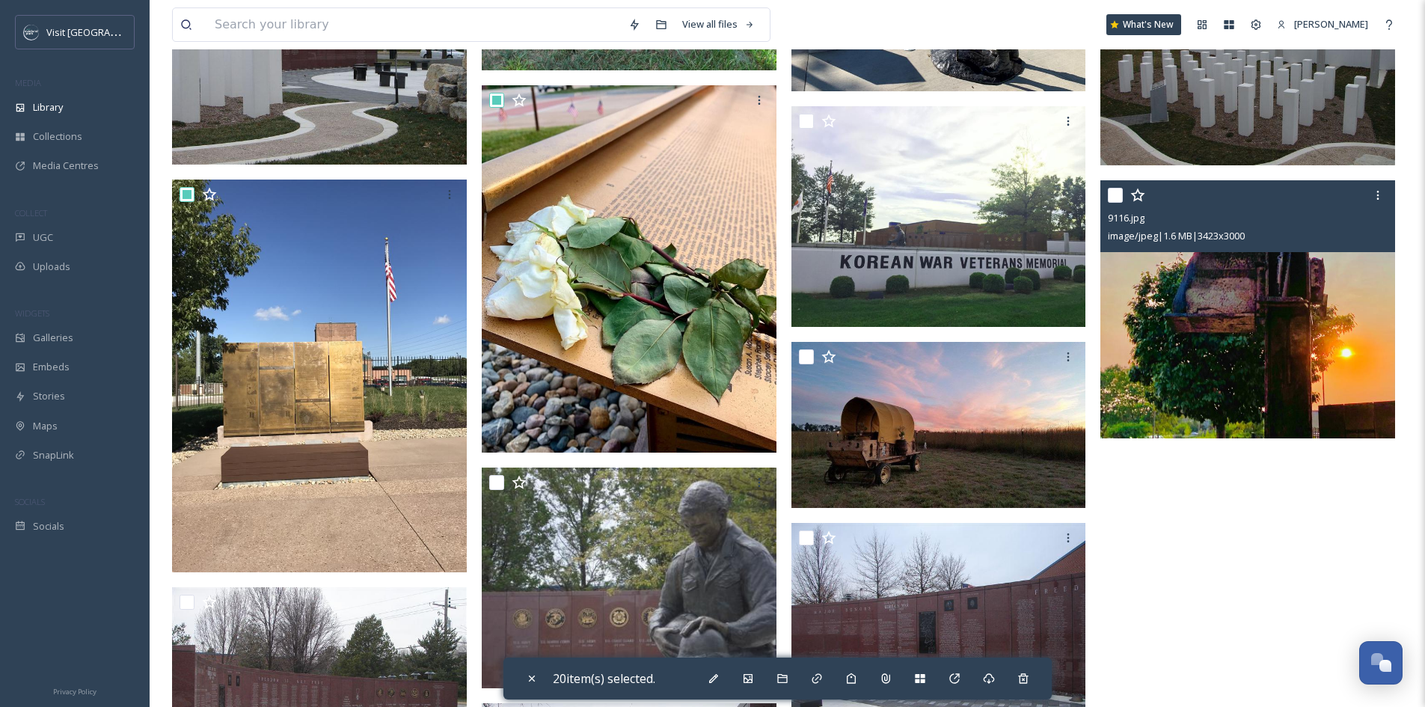
click at [1116, 194] on input "checkbox" at bounding box center [1115, 195] width 15 height 15
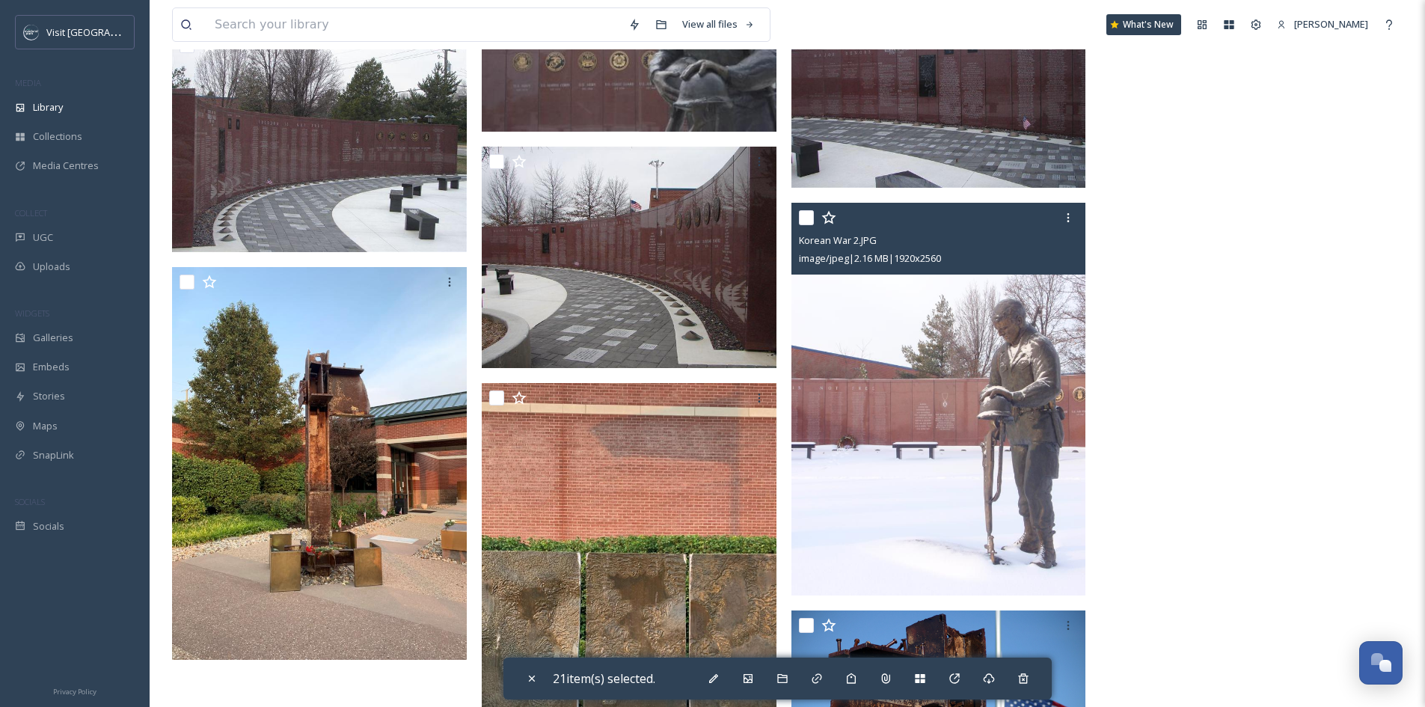
scroll to position [3442, 0]
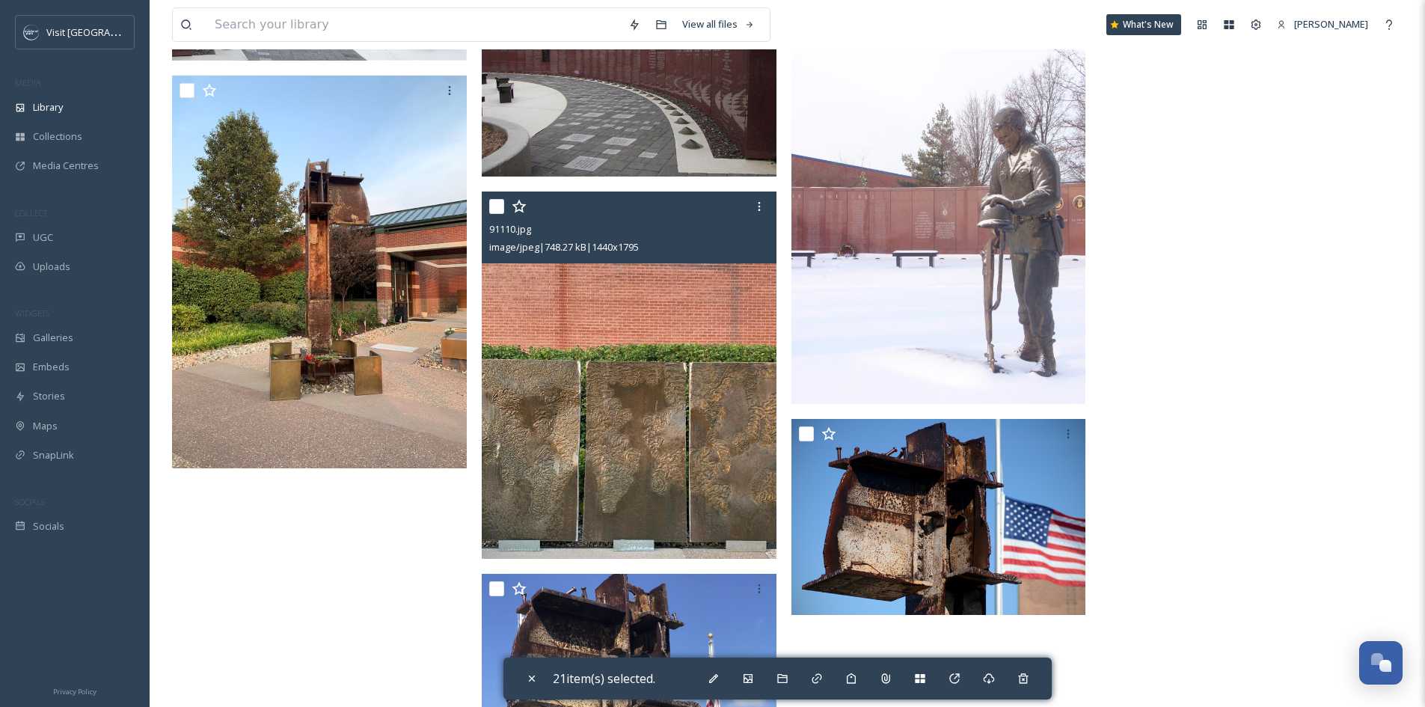
click at [498, 208] on input "checkbox" at bounding box center [496, 206] width 15 height 15
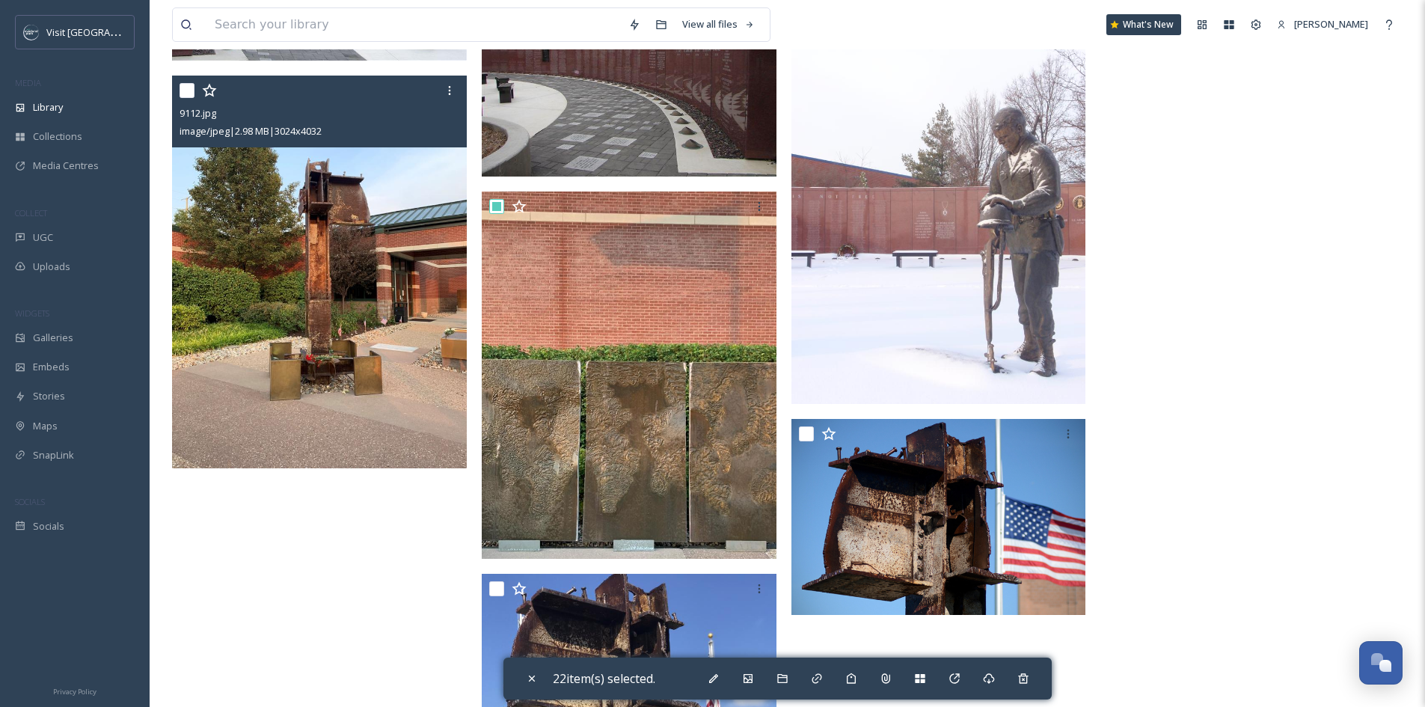
click at [186, 93] on input "checkbox" at bounding box center [187, 90] width 15 height 15
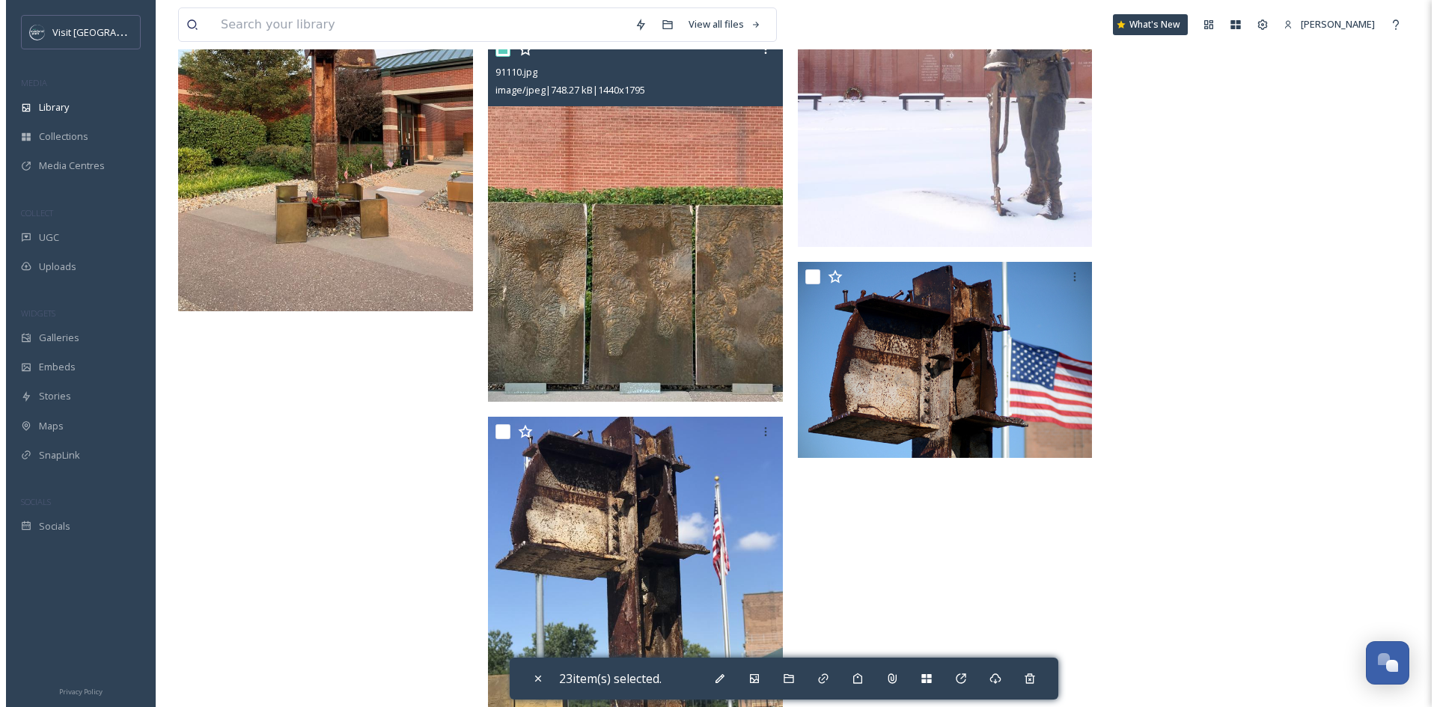
scroll to position [3667, 0]
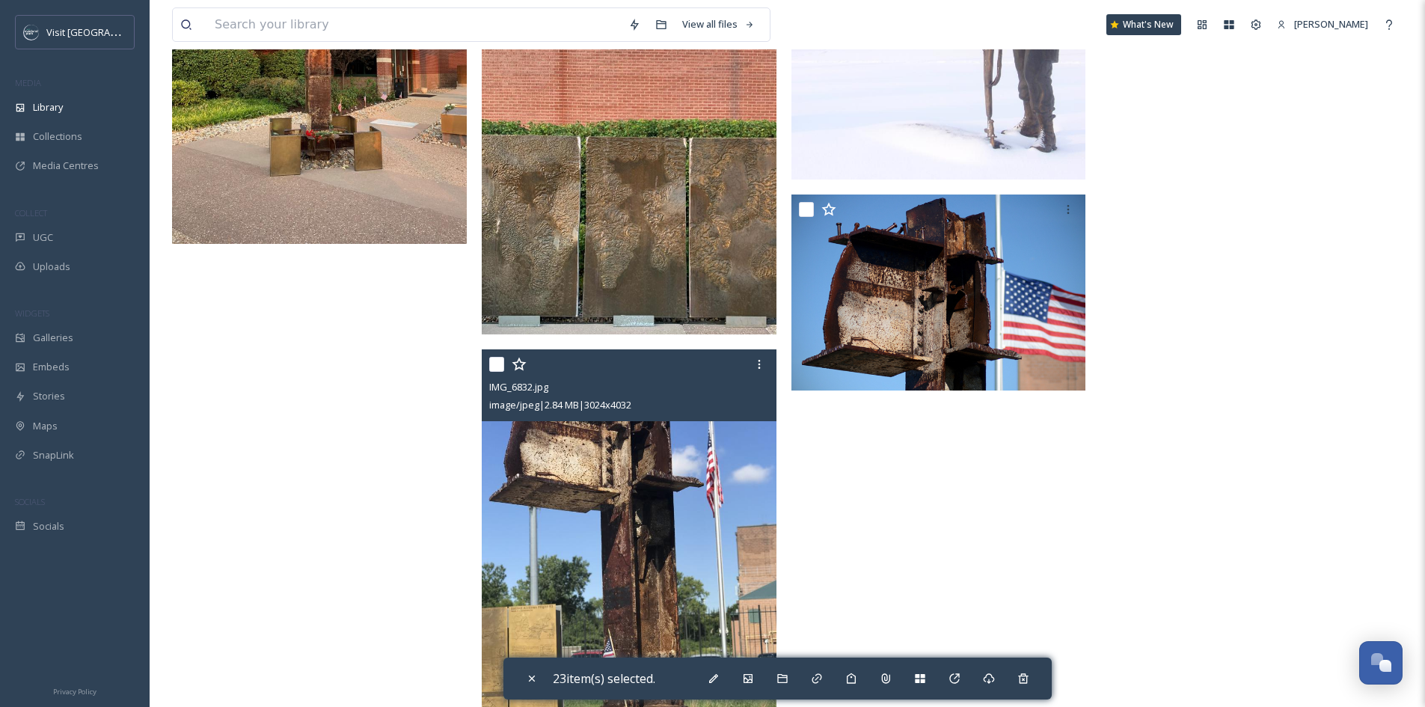
click at [498, 364] on input "checkbox" at bounding box center [496, 364] width 15 height 15
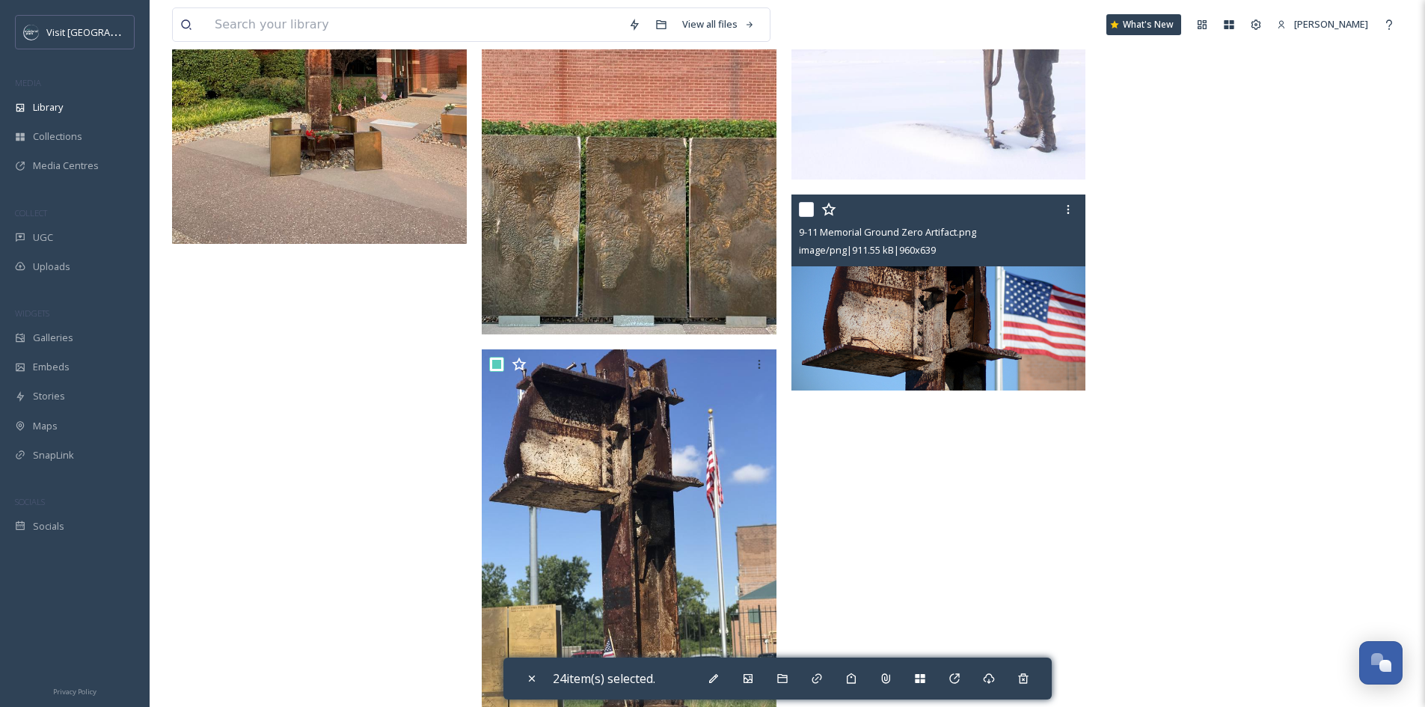
click at [808, 205] on input "checkbox" at bounding box center [806, 209] width 15 height 15
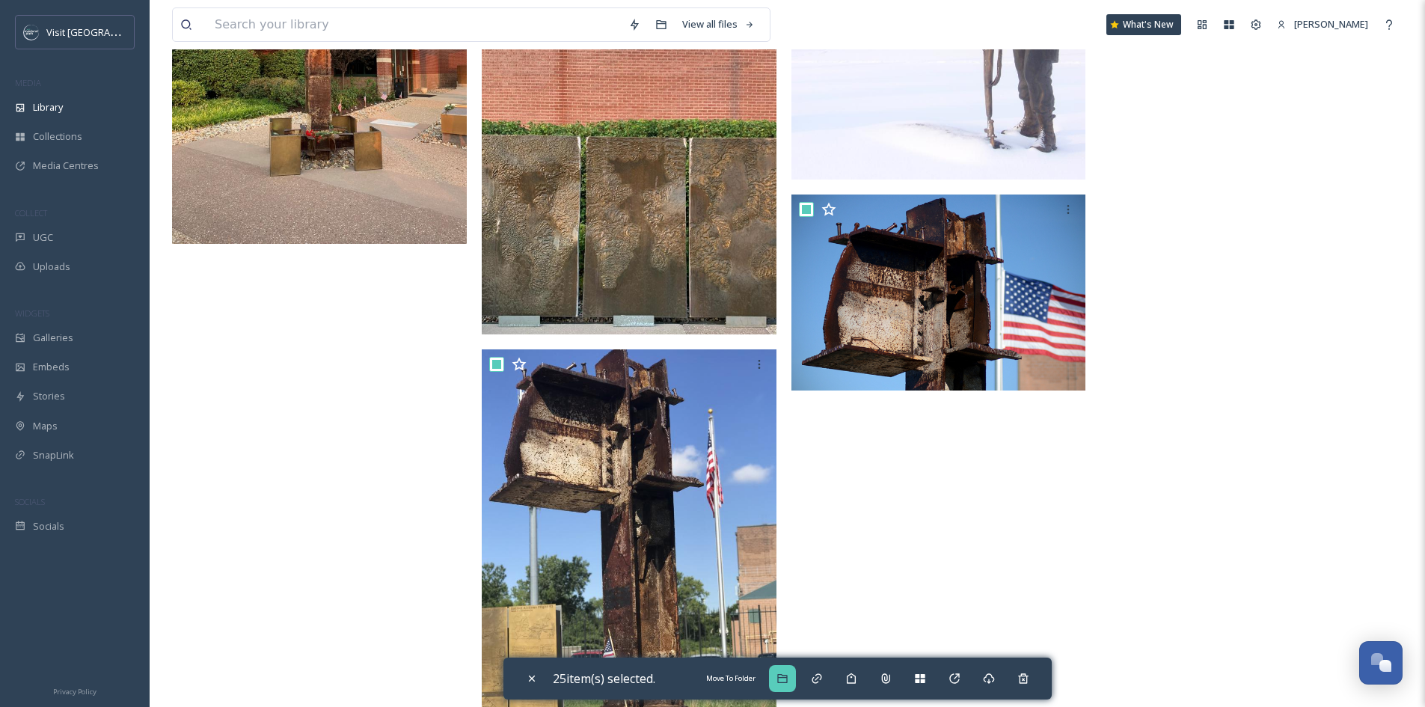
click at [786, 674] on icon at bounding box center [782, 678] width 10 height 9
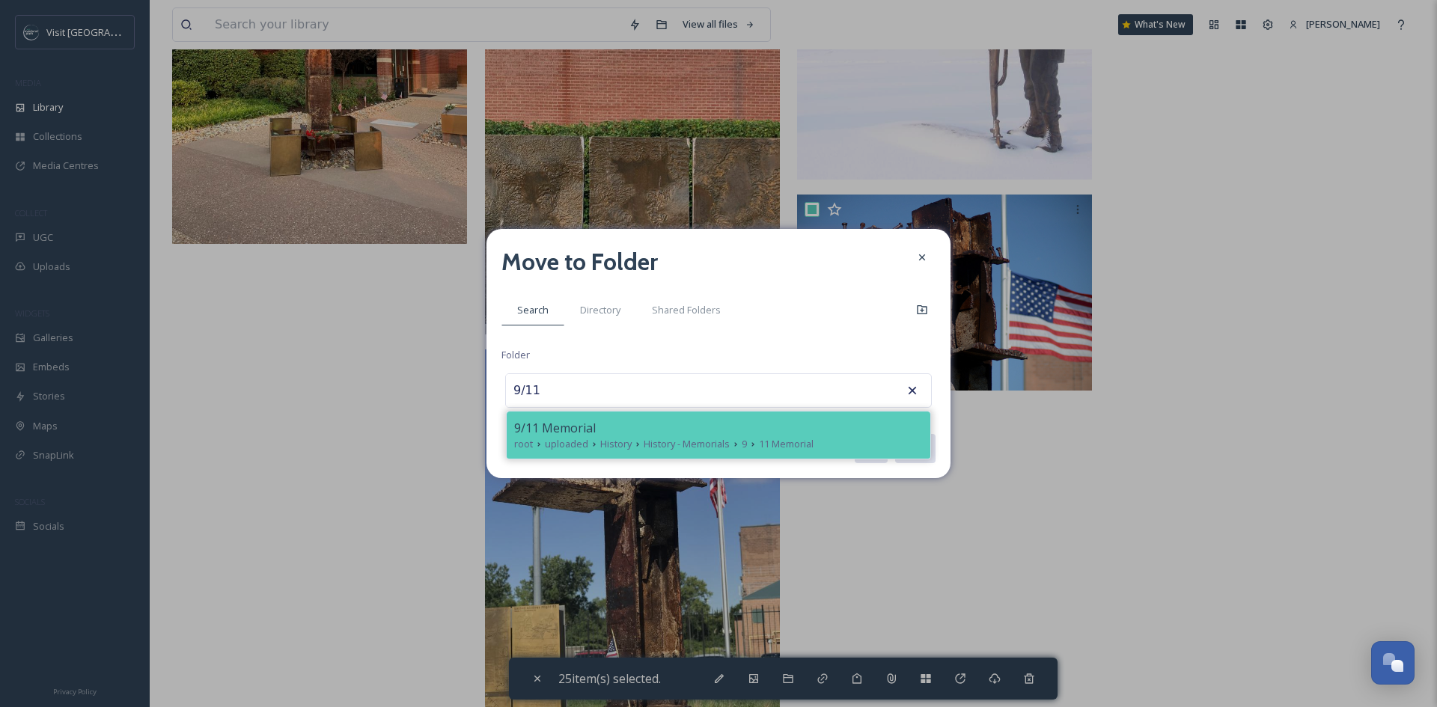
click at [670, 426] on div "9/11 Memorial" at bounding box center [718, 428] width 409 height 18
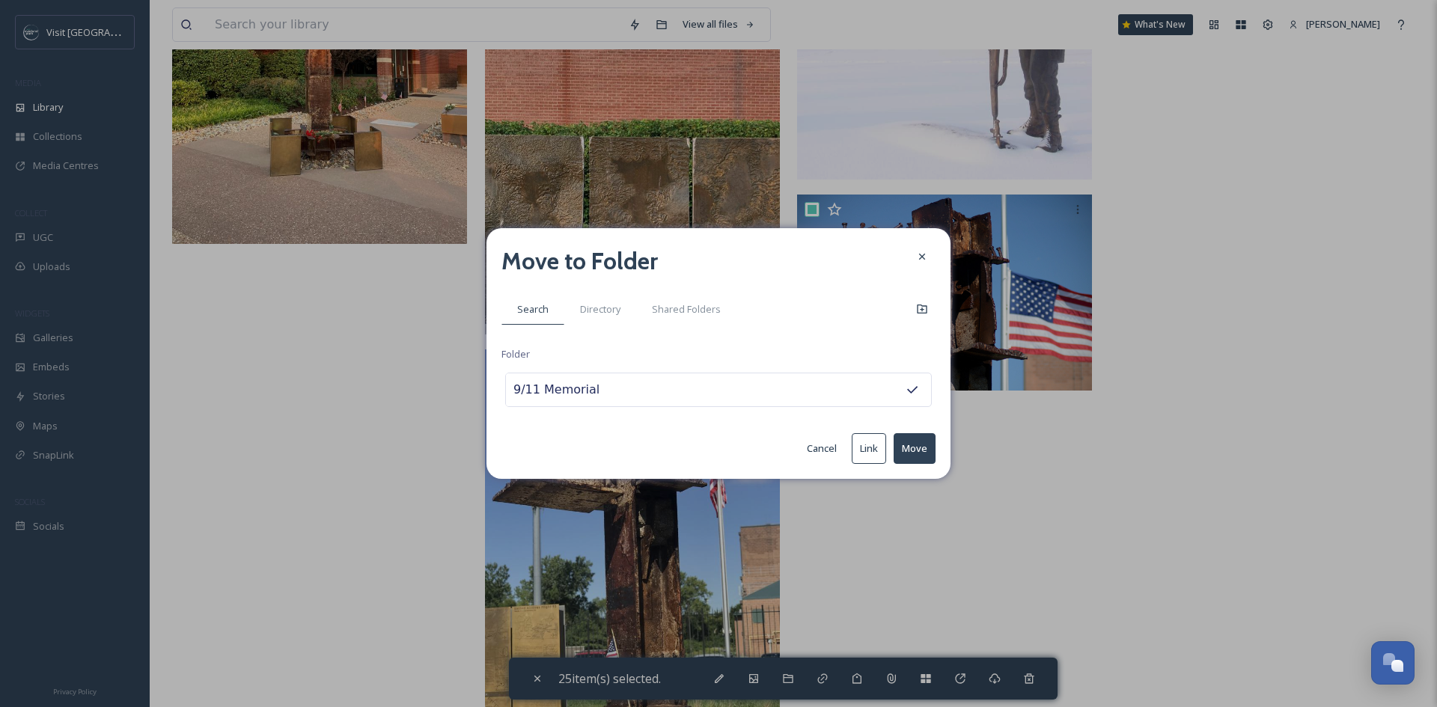
click at [926, 453] on button "Move" at bounding box center [914, 448] width 42 height 31
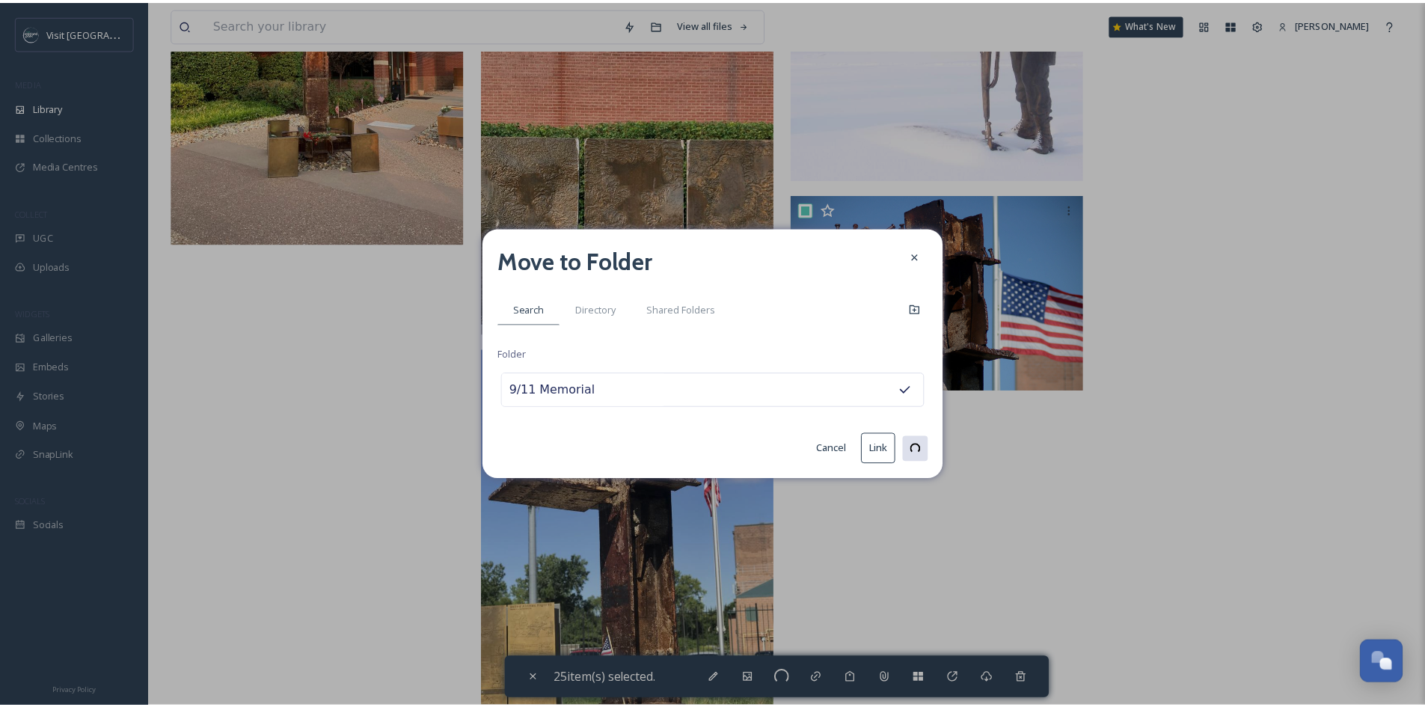
scroll to position [1277, 0]
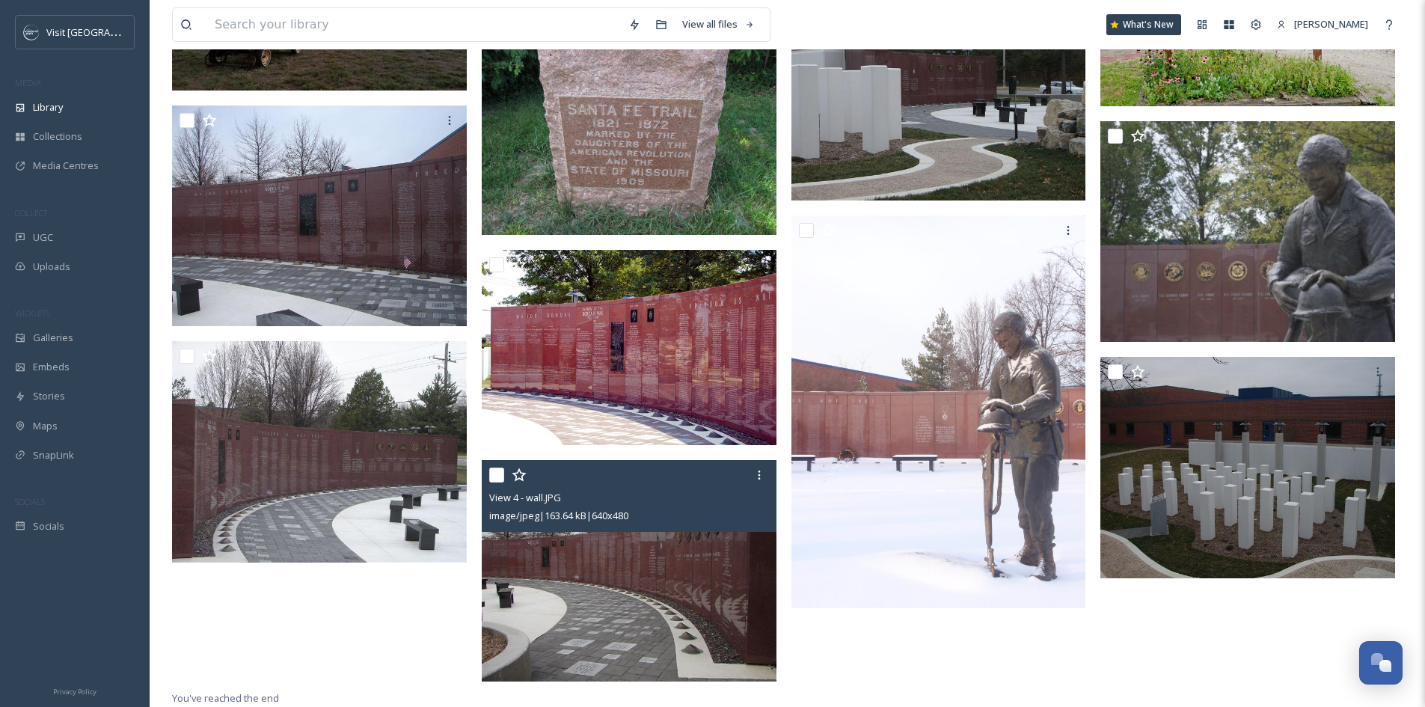
click at [500, 478] on input "checkbox" at bounding box center [496, 475] width 15 height 15
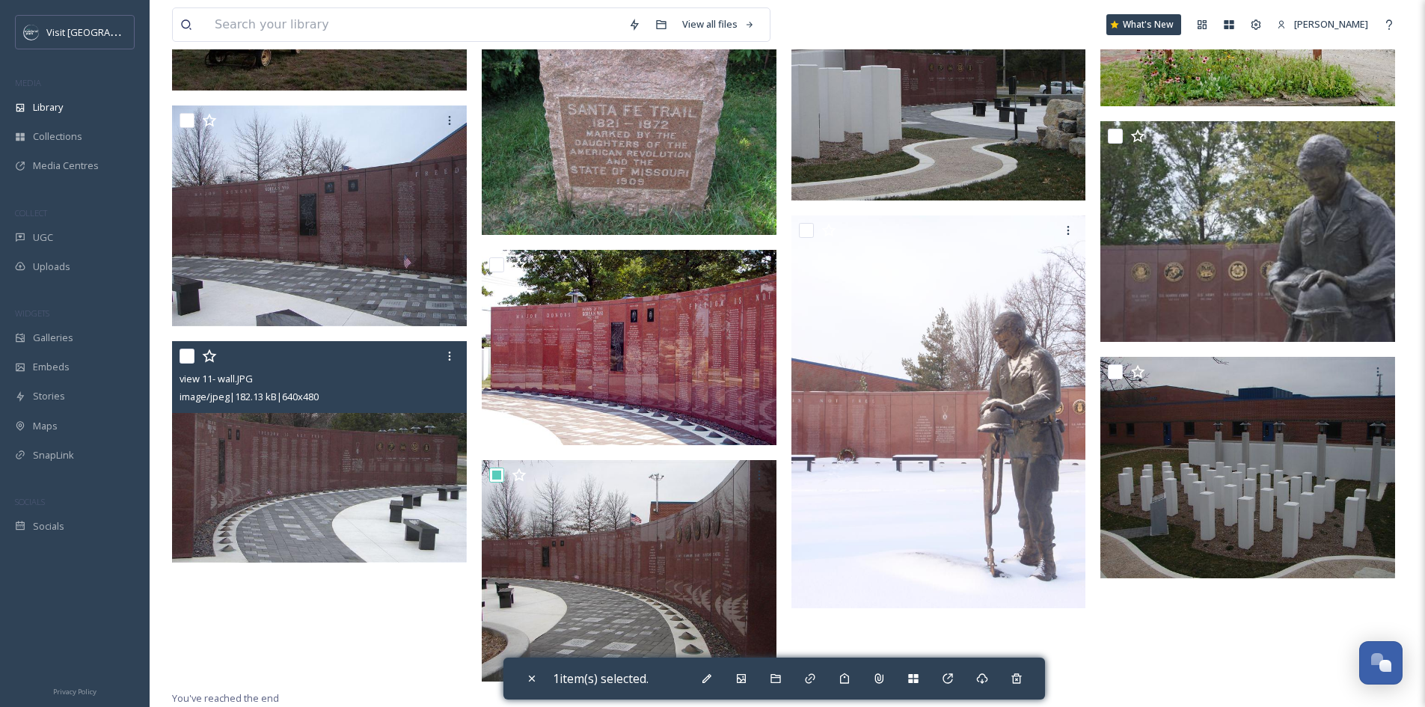
click at [187, 355] on input "checkbox" at bounding box center [187, 356] width 15 height 15
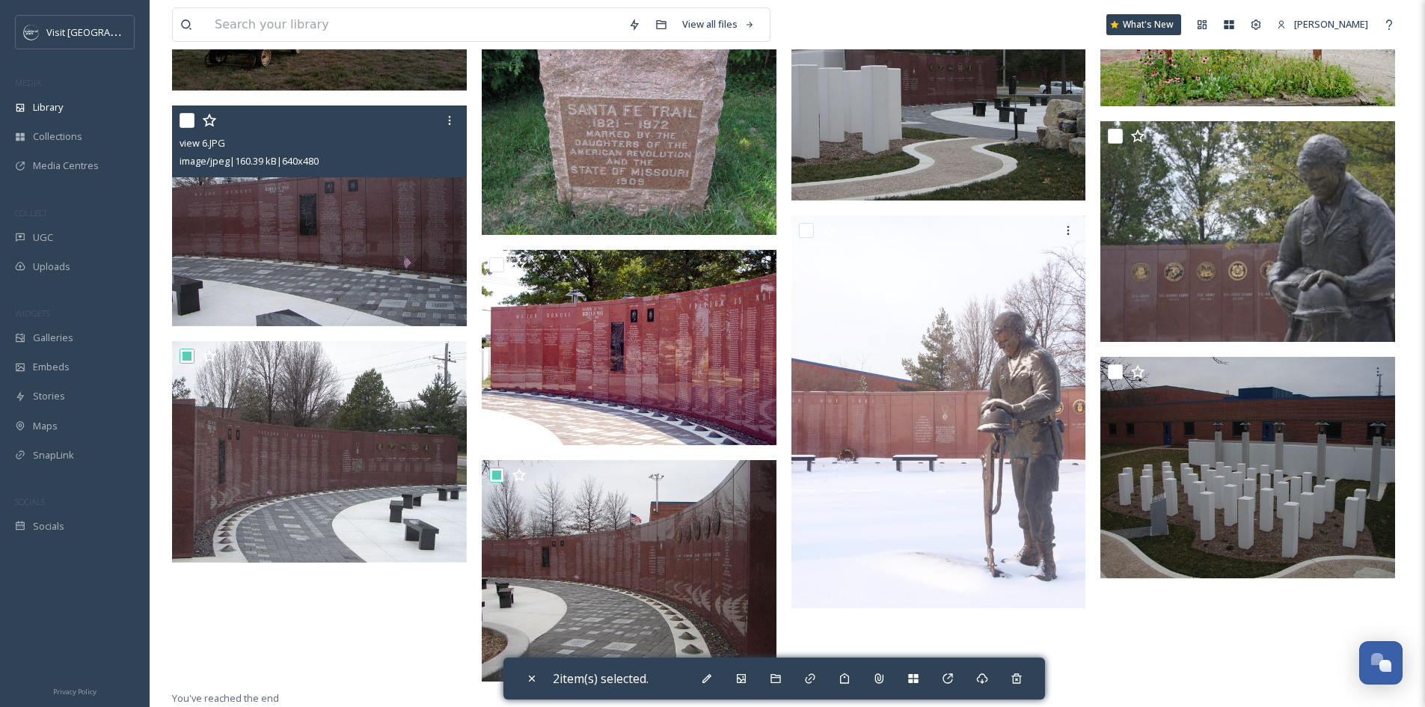
click at [184, 118] on input "checkbox" at bounding box center [187, 120] width 15 height 15
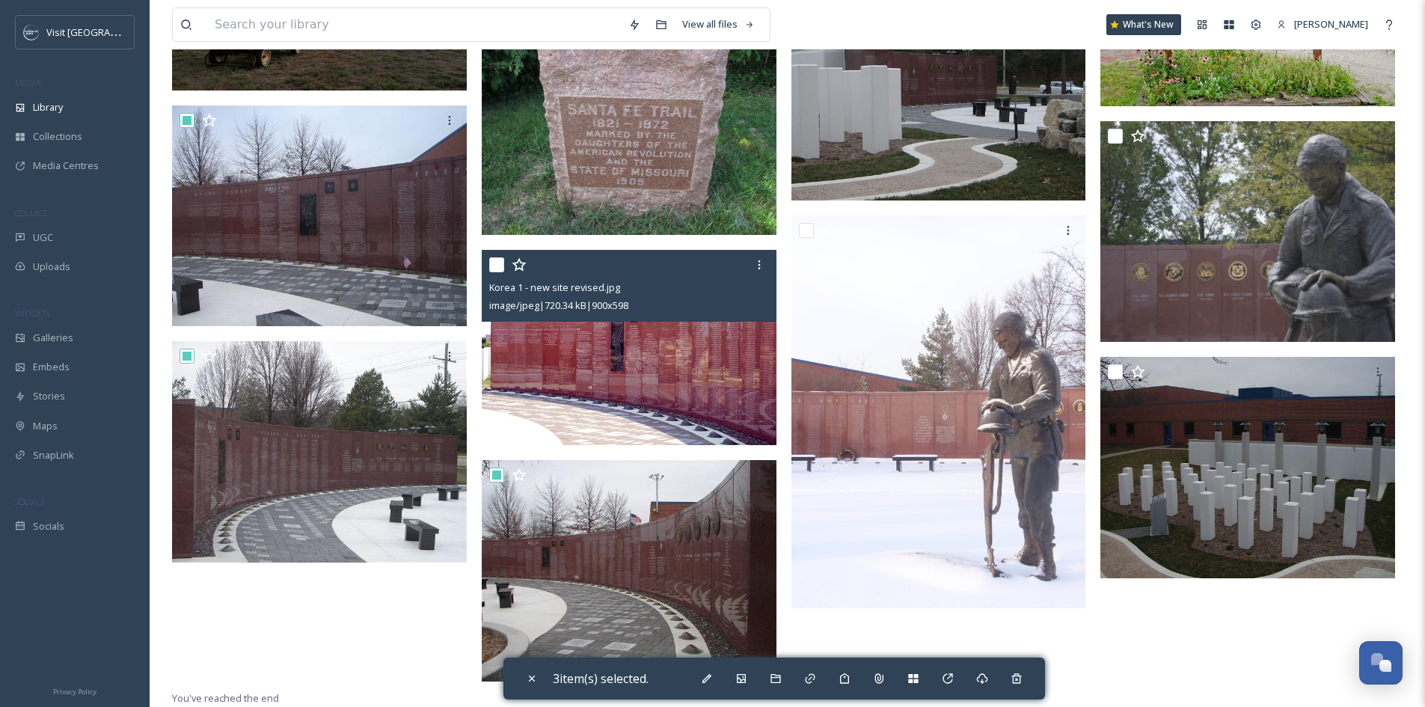
click at [502, 268] on input "checkbox" at bounding box center [496, 264] width 15 height 15
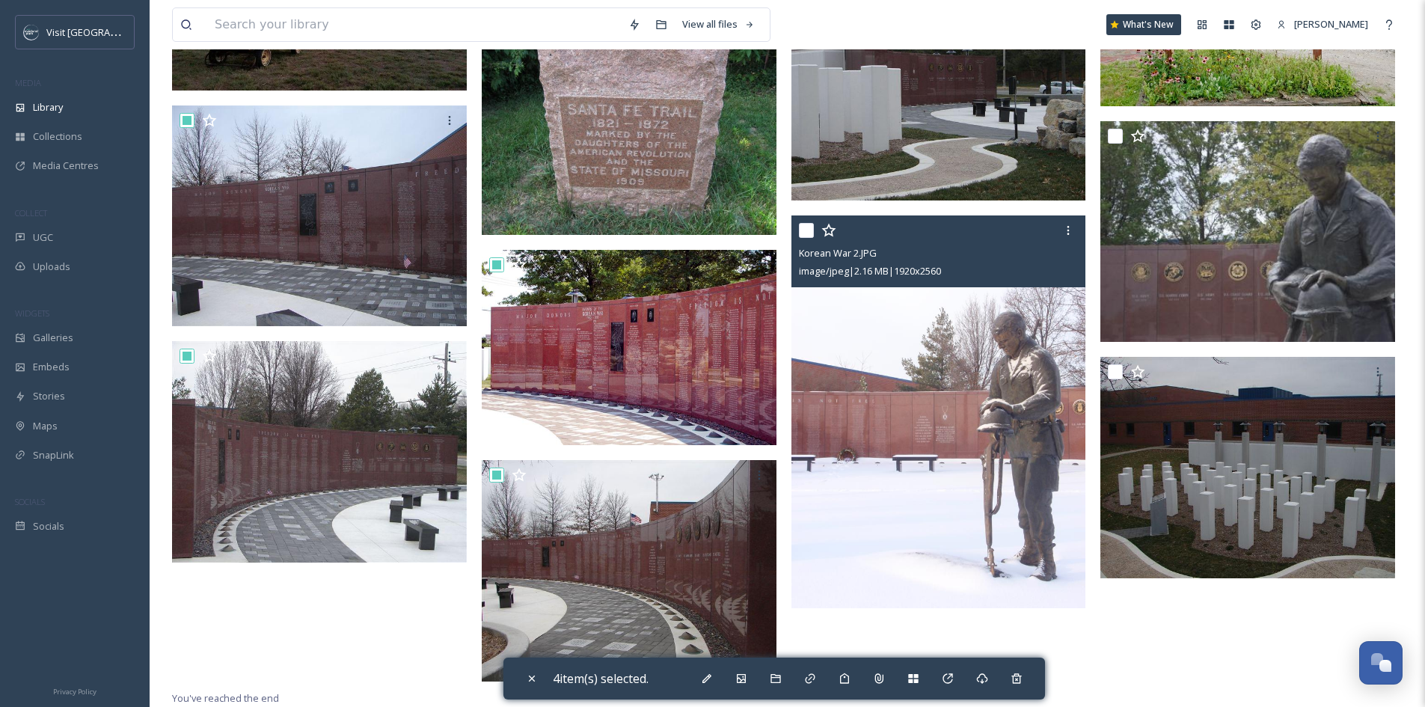
click at [805, 227] on input "checkbox" at bounding box center [806, 230] width 15 height 15
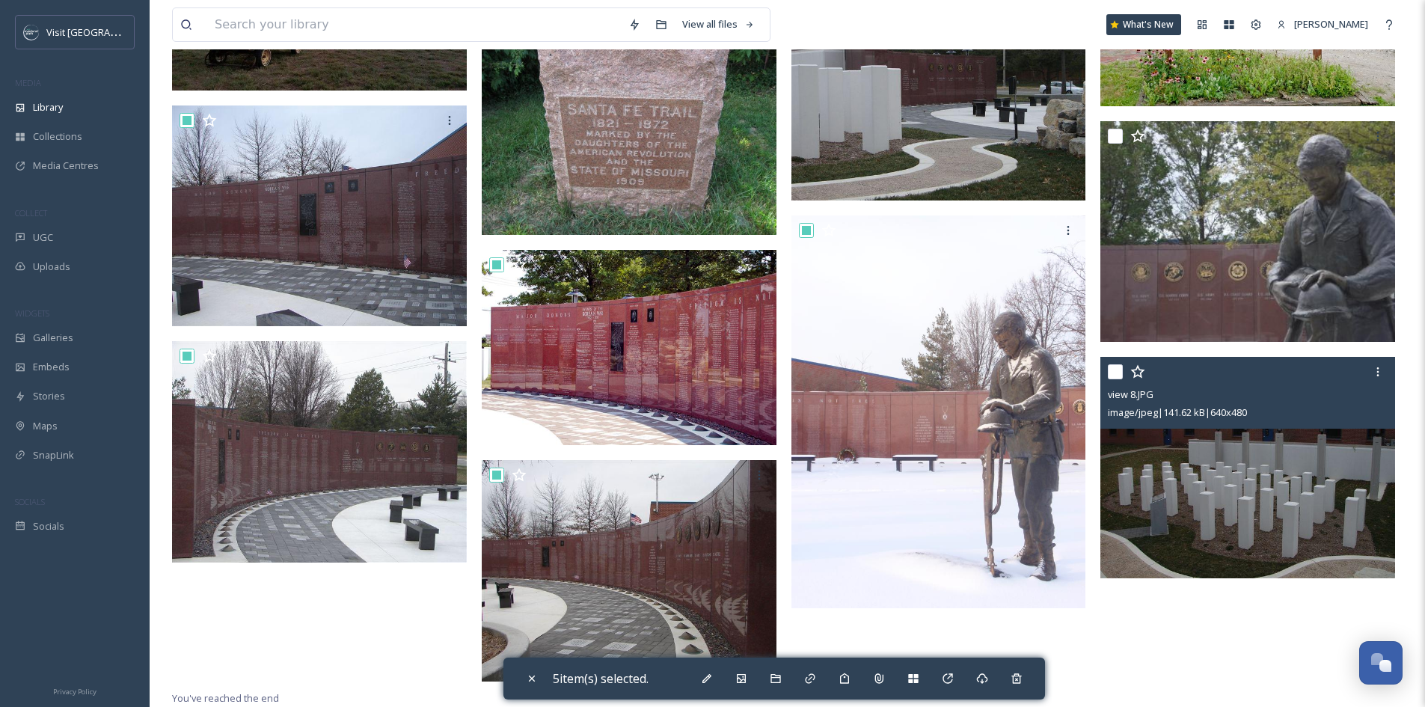
click at [1114, 374] on input "checkbox" at bounding box center [1115, 371] width 15 height 15
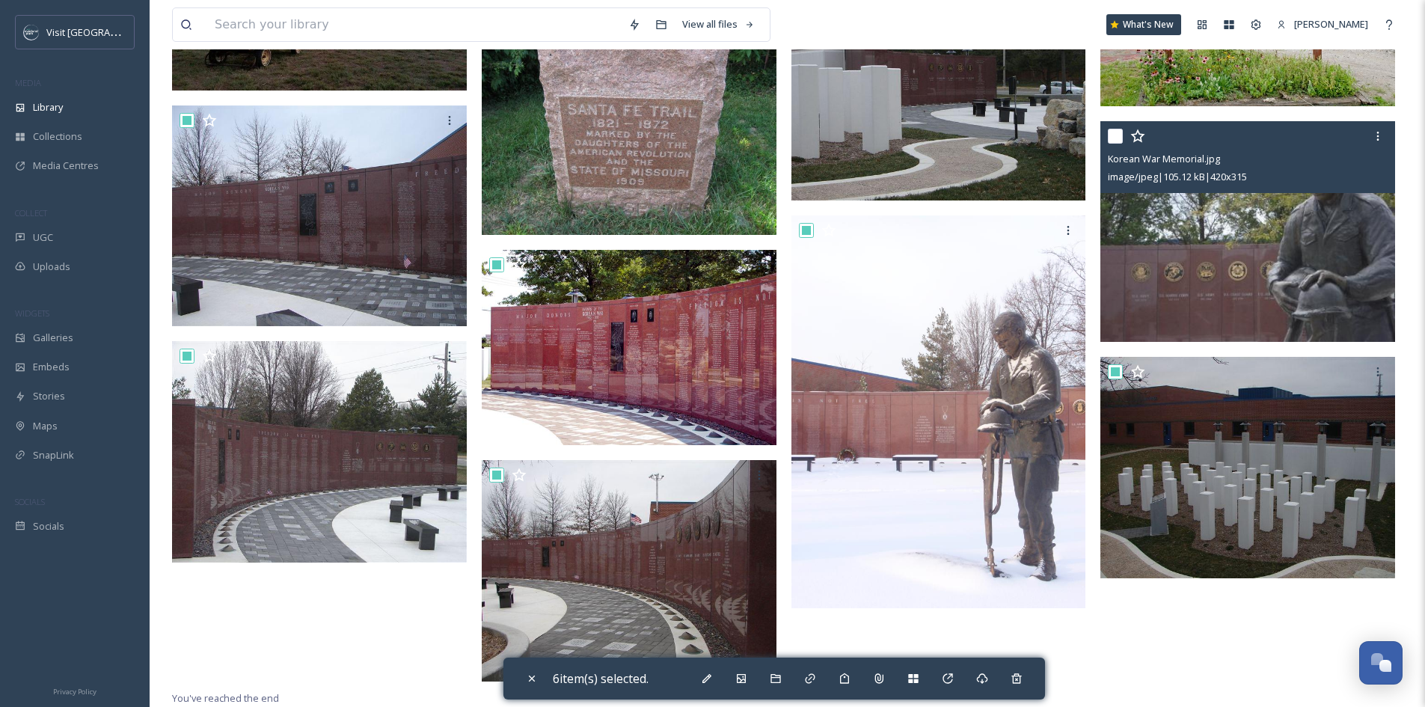
click at [1113, 136] on input "checkbox" at bounding box center [1115, 136] width 15 height 15
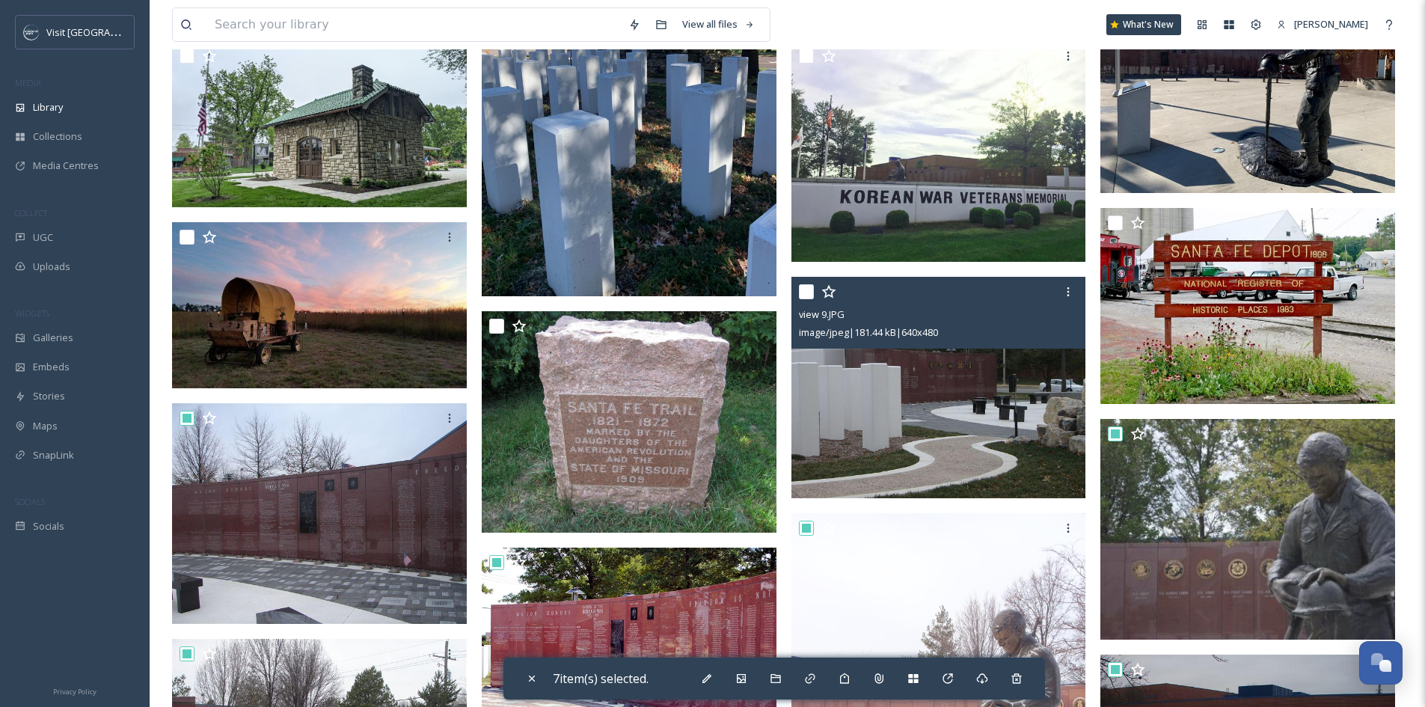
scroll to position [977, 0]
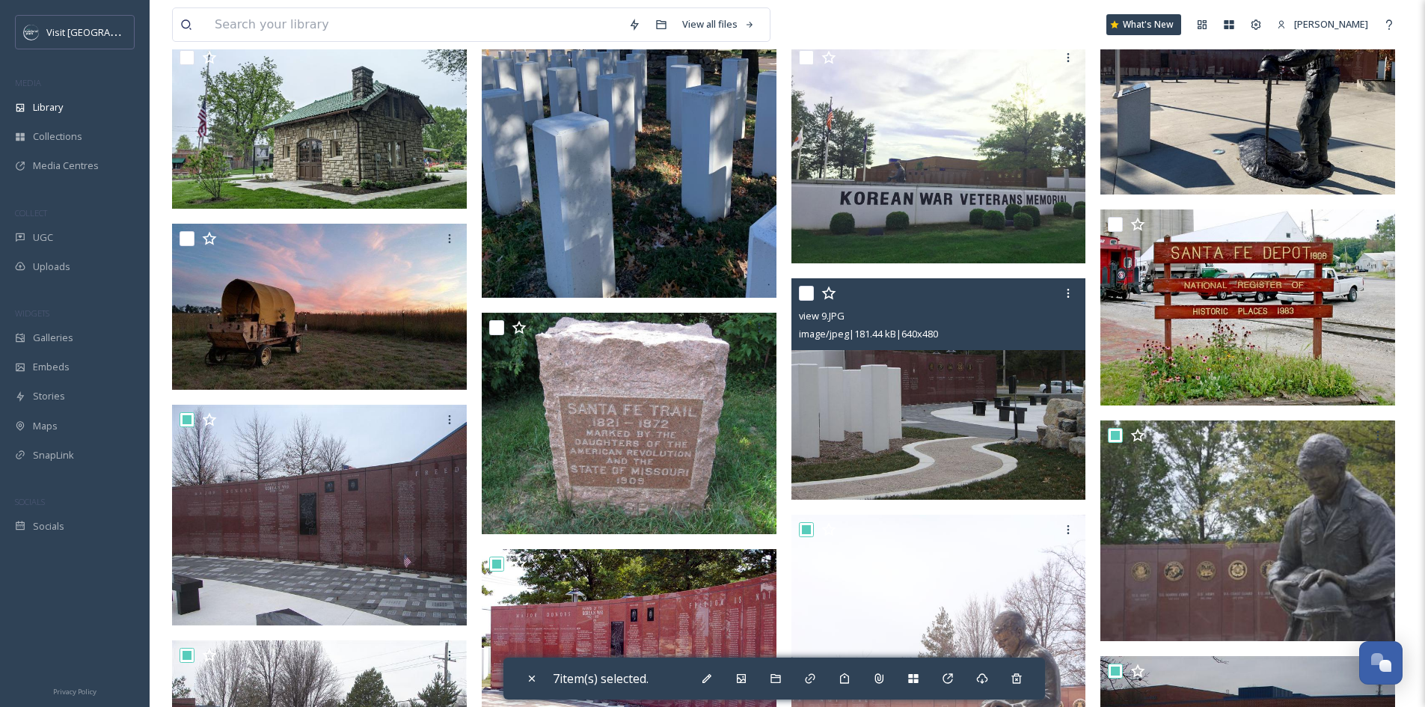
click at [809, 290] on input "checkbox" at bounding box center [806, 293] width 15 height 15
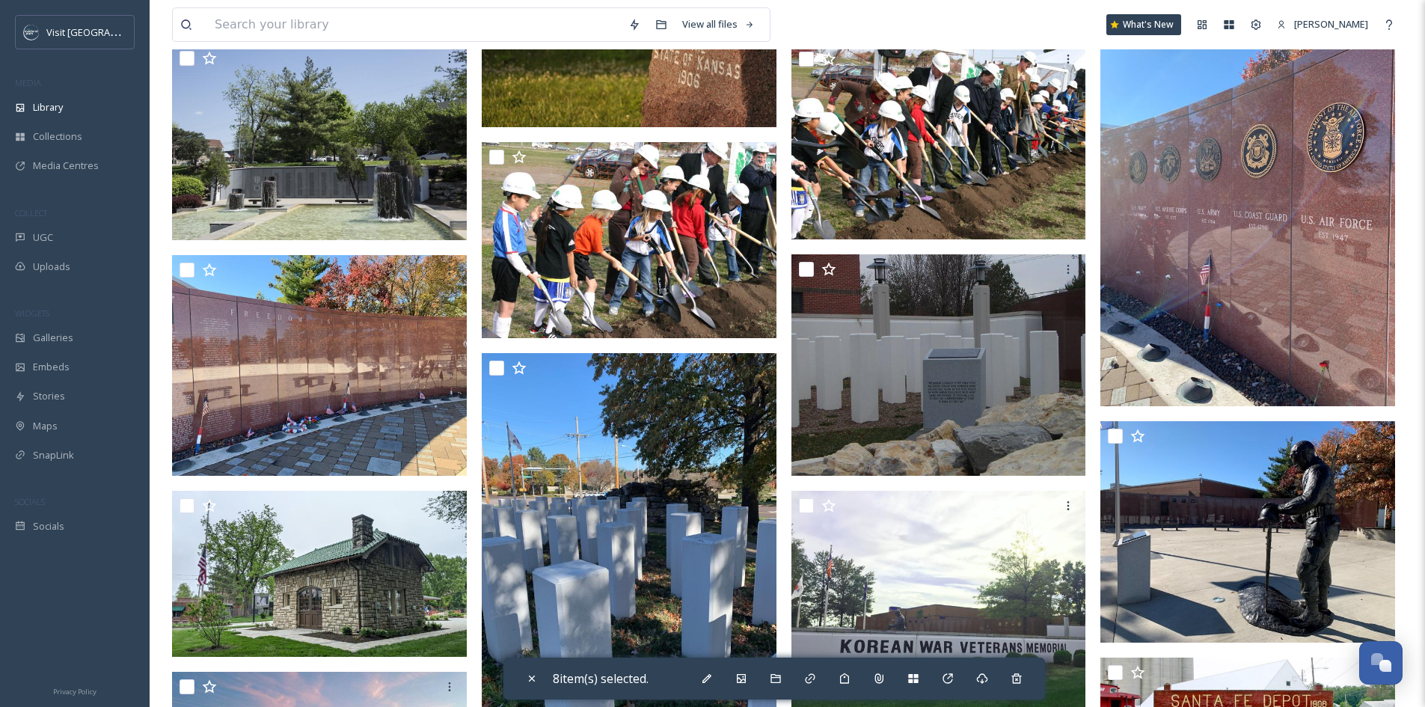
scroll to position [528, 0]
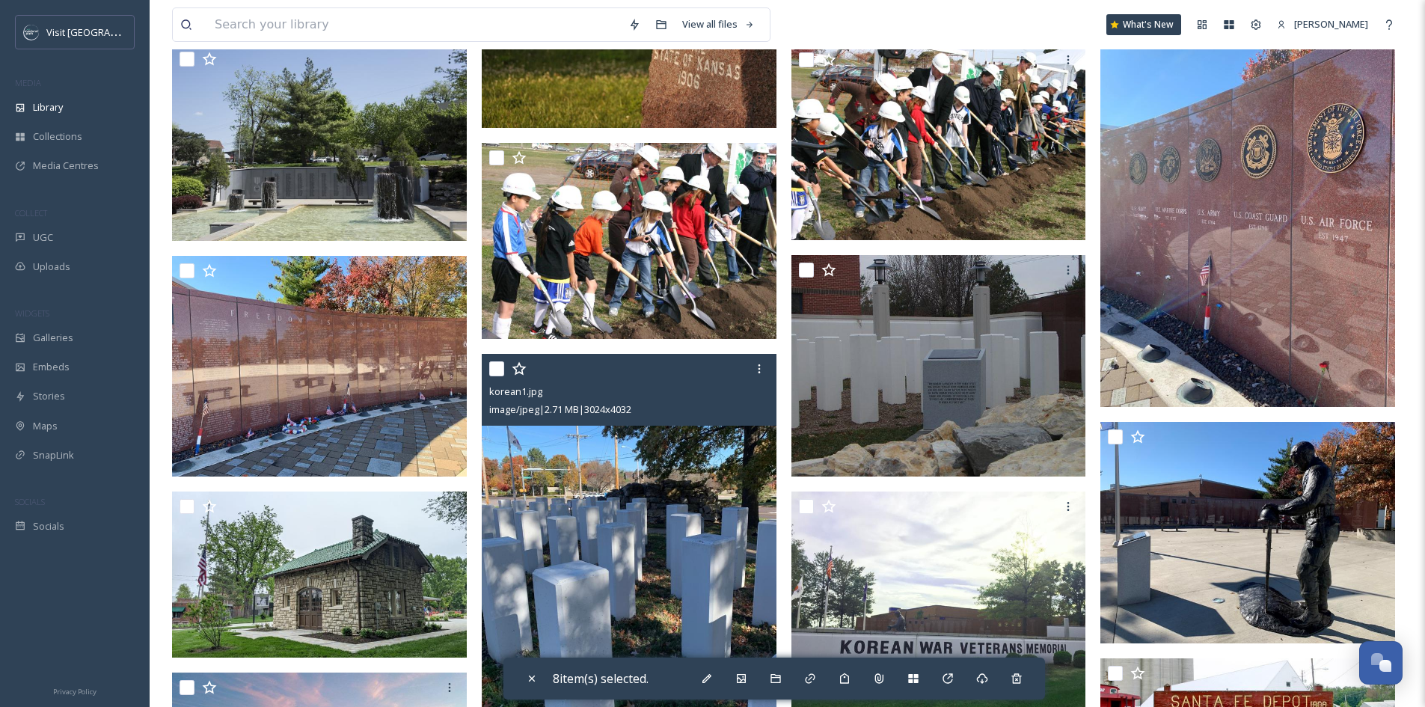
click at [498, 367] on input "checkbox" at bounding box center [496, 368] width 15 height 15
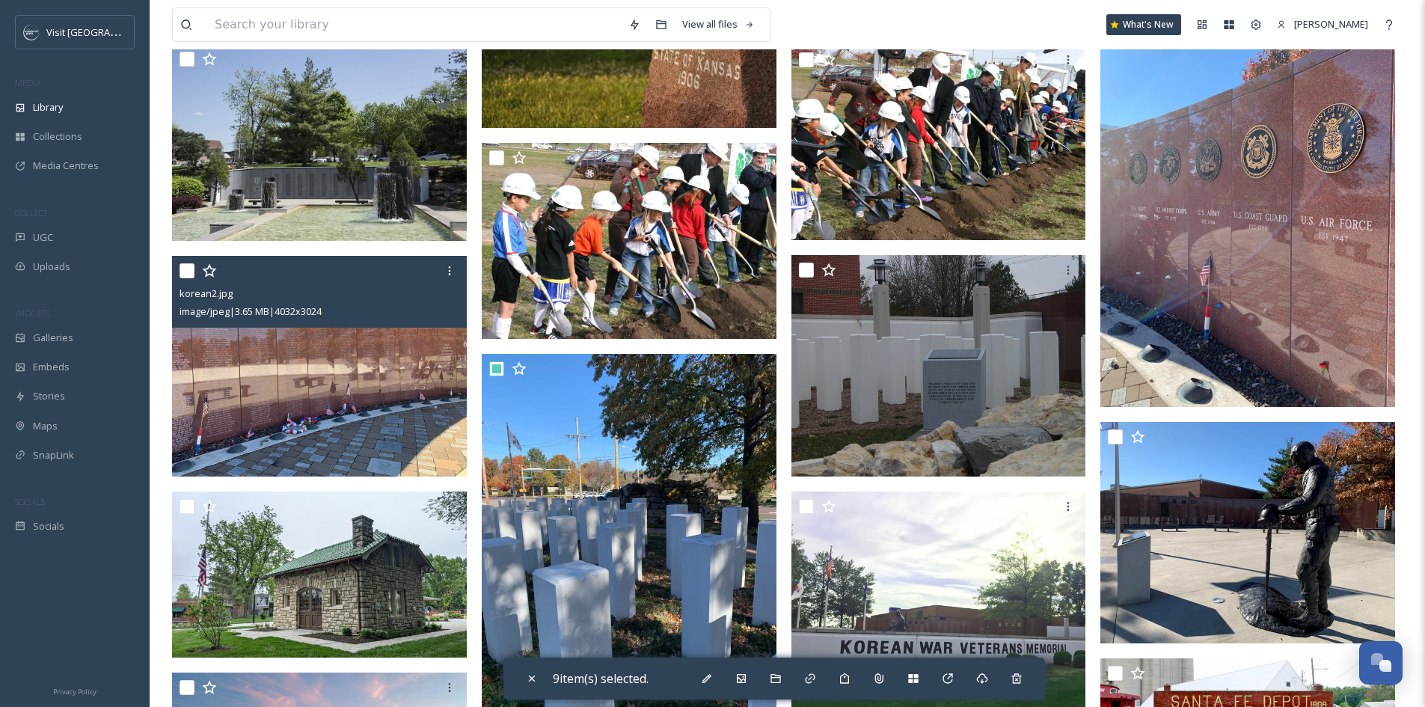
click at [180, 269] on input "checkbox" at bounding box center [187, 270] width 15 height 15
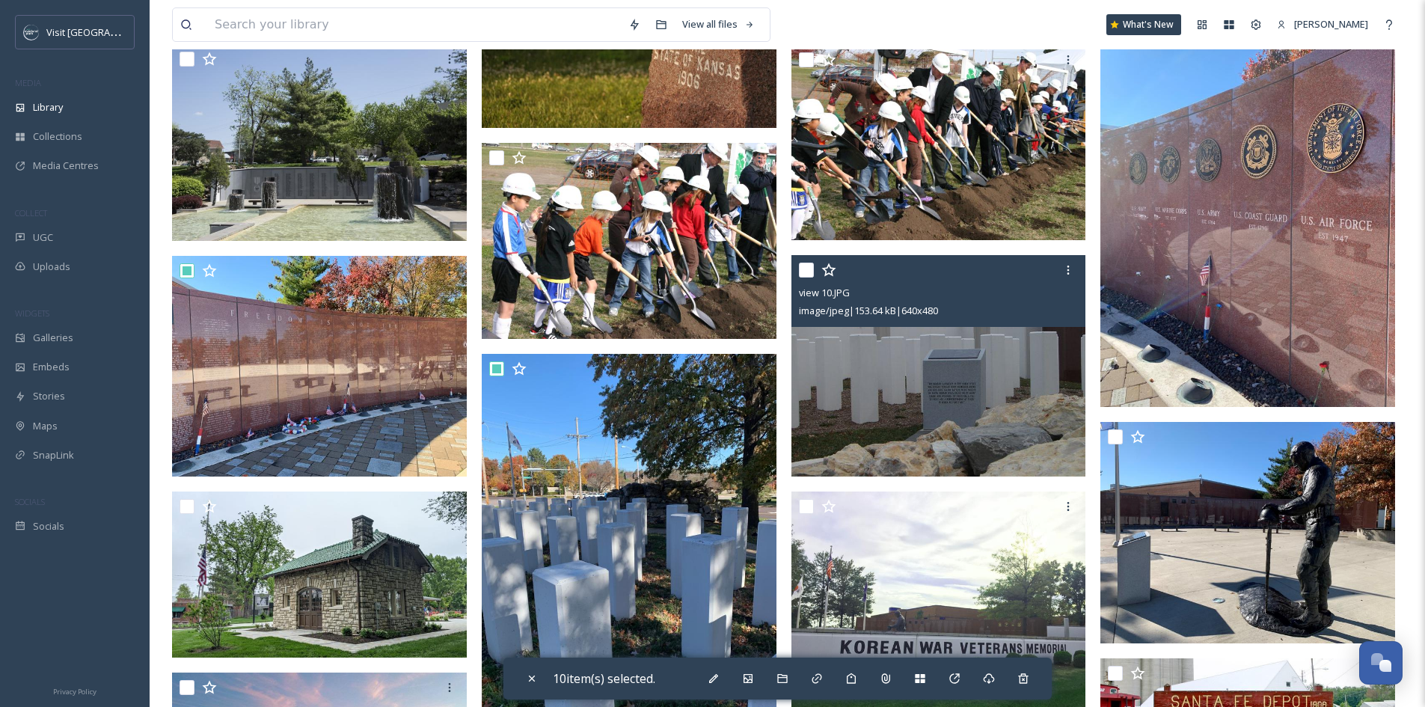
click at [807, 275] on input "checkbox" at bounding box center [806, 270] width 15 height 15
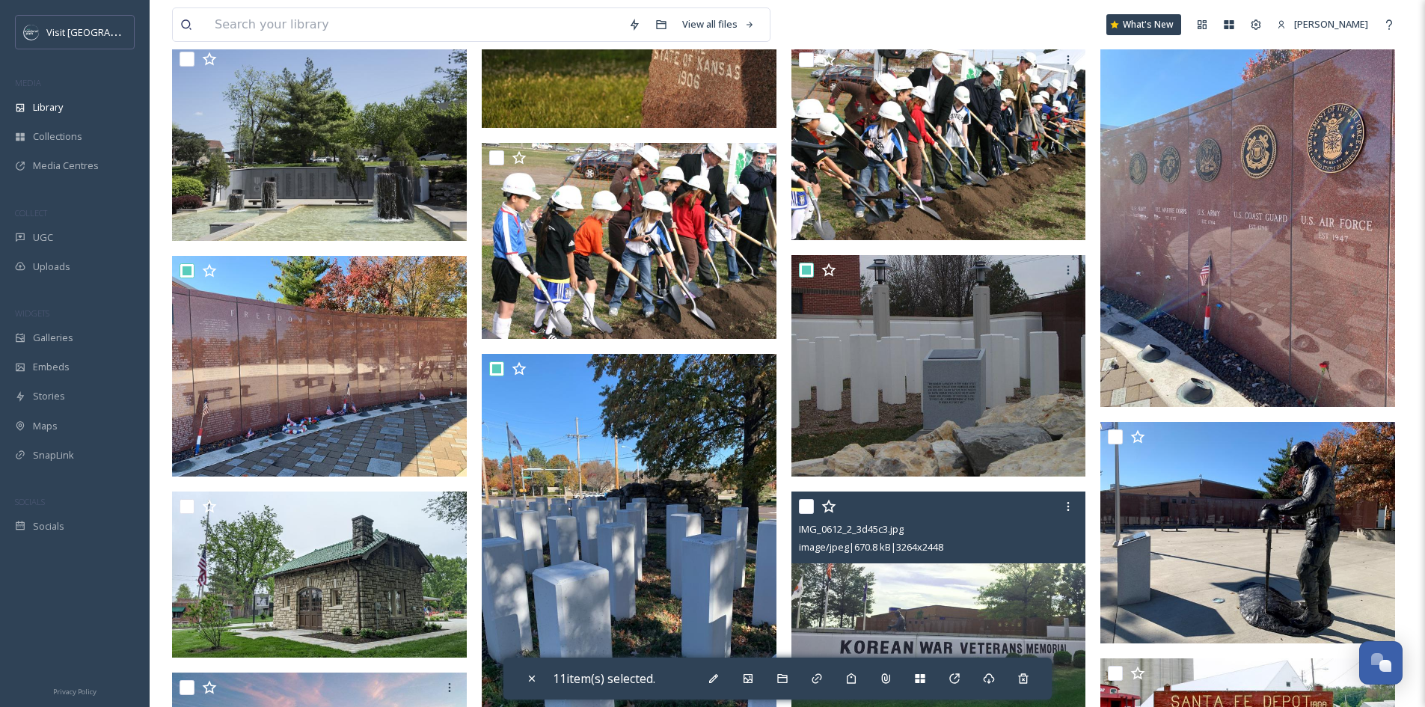
click at [810, 504] on input "checkbox" at bounding box center [806, 506] width 15 height 15
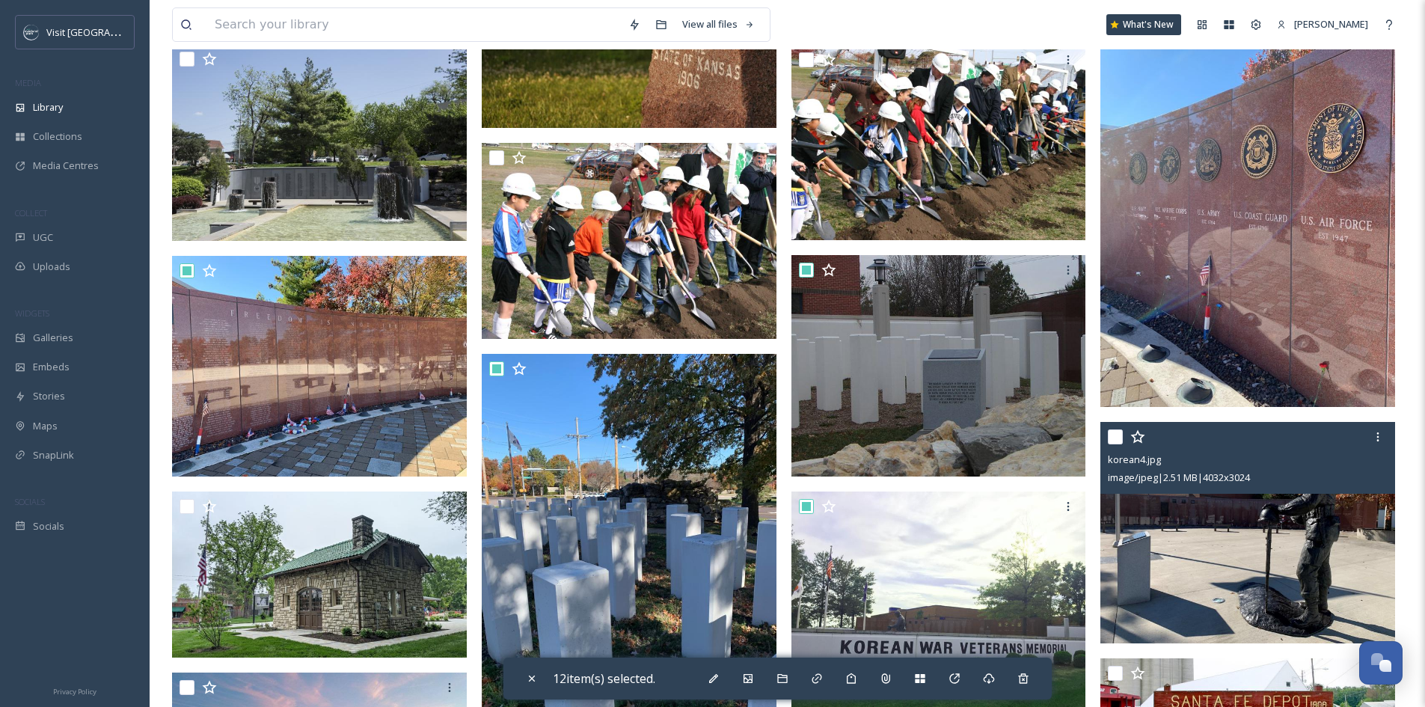
click at [1116, 435] on input "checkbox" at bounding box center [1115, 437] width 15 height 15
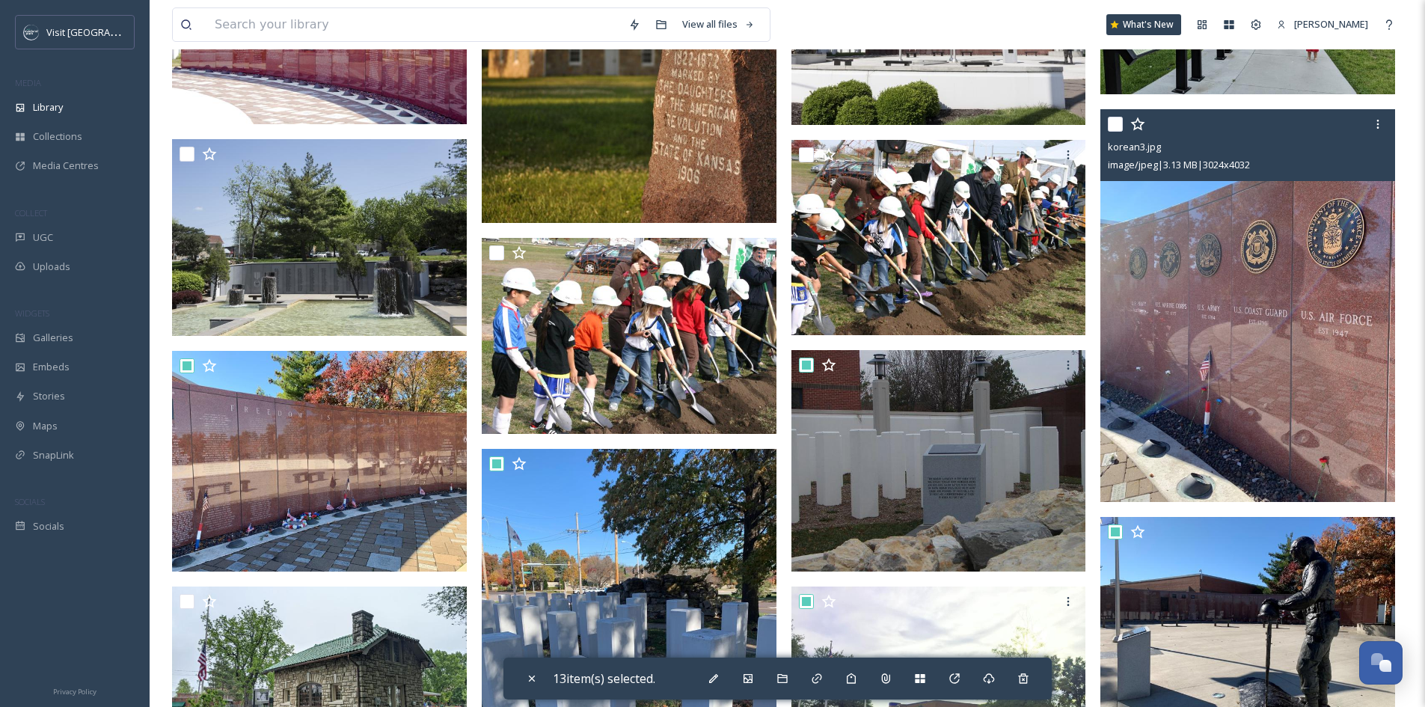
scroll to position [304, 0]
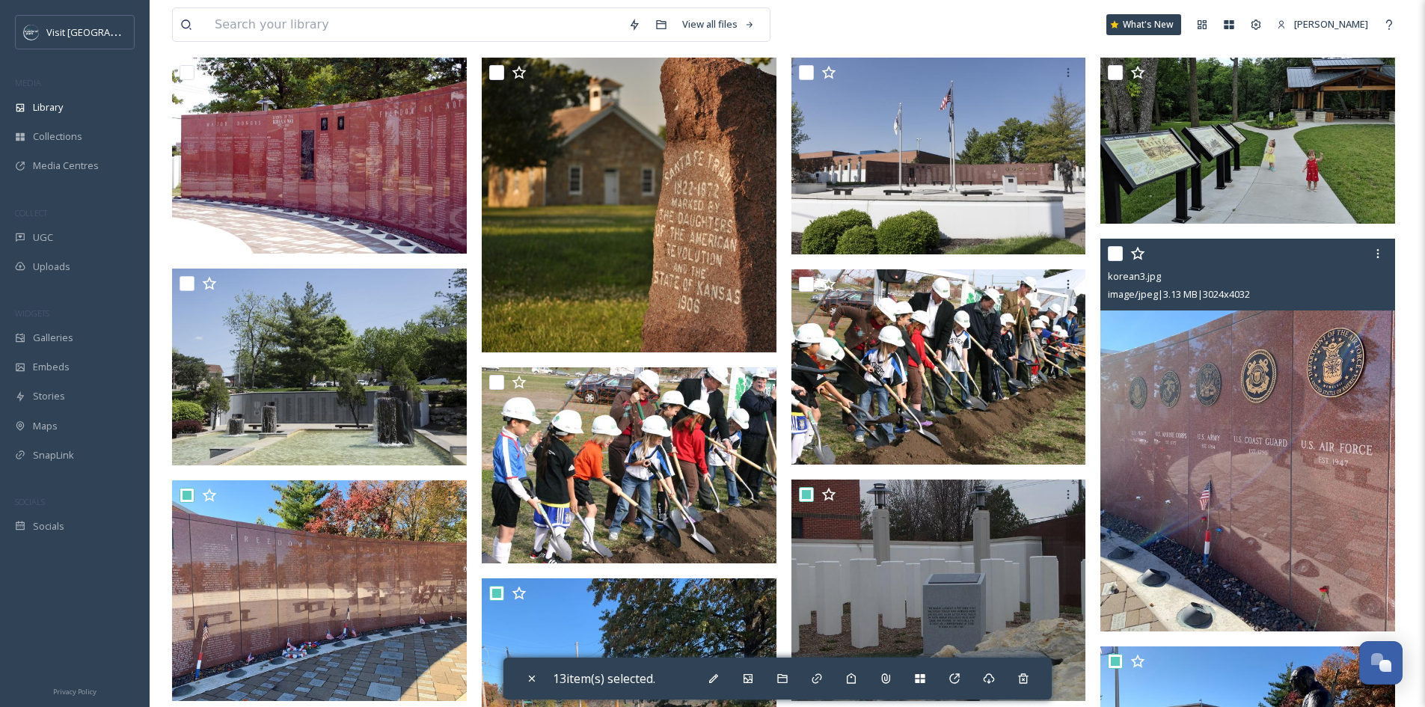
click at [1116, 255] on input "checkbox" at bounding box center [1115, 253] width 15 height 15
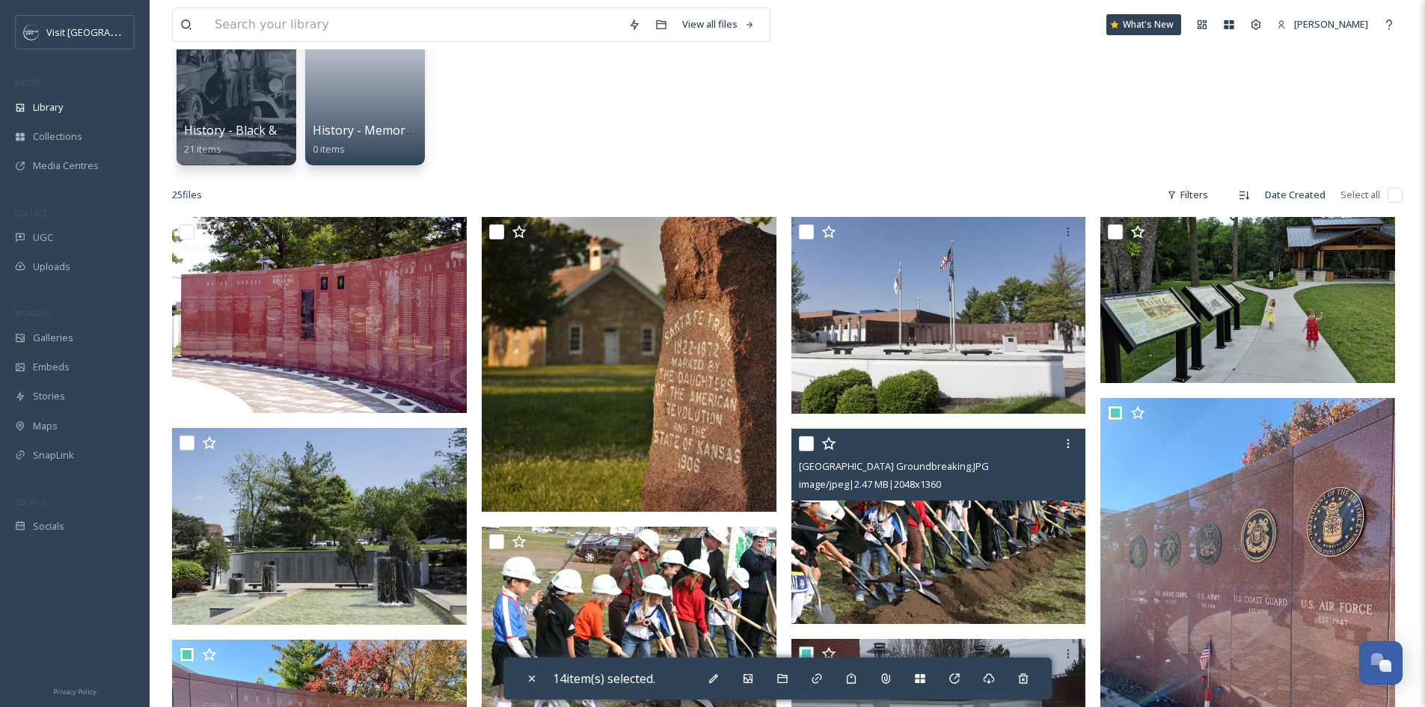
scroll to position [79, 0]
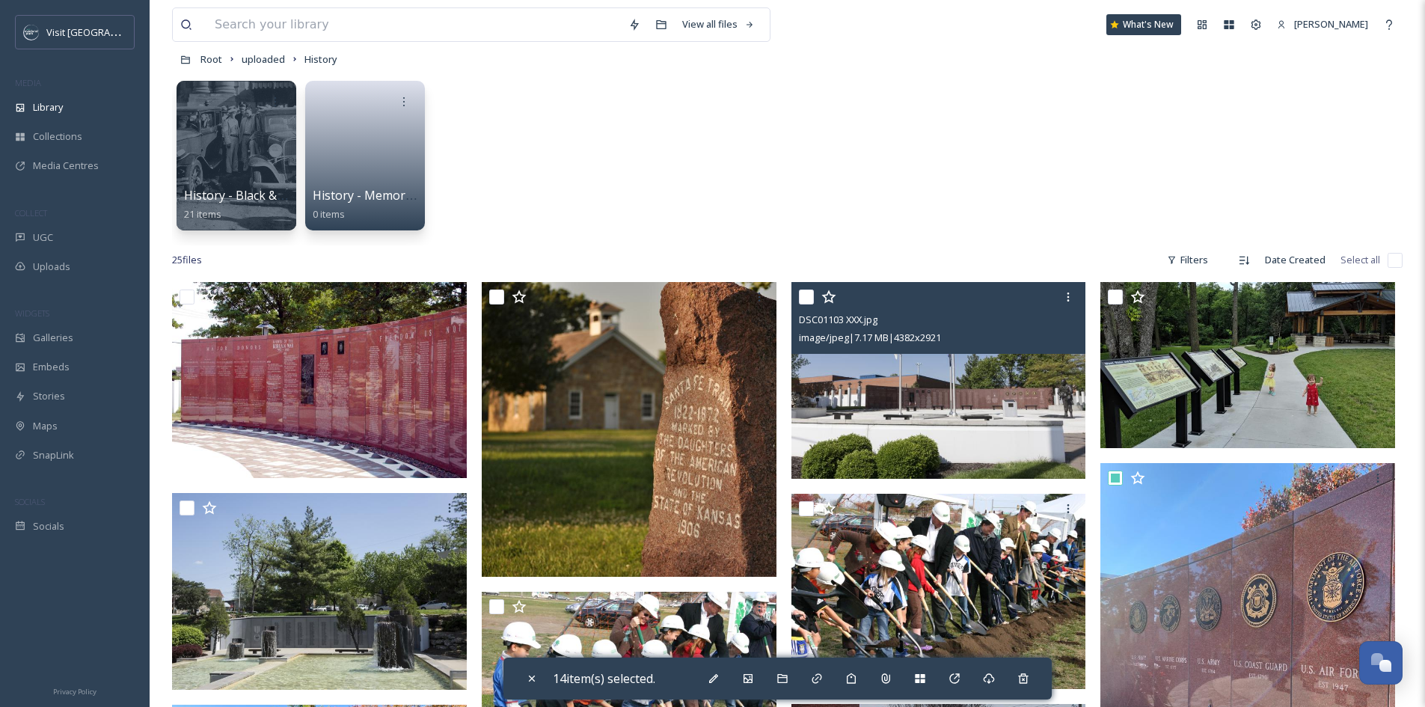
click at [806, 298] on input "checkbox" at bounding box center [806, 297] width 15 height 15
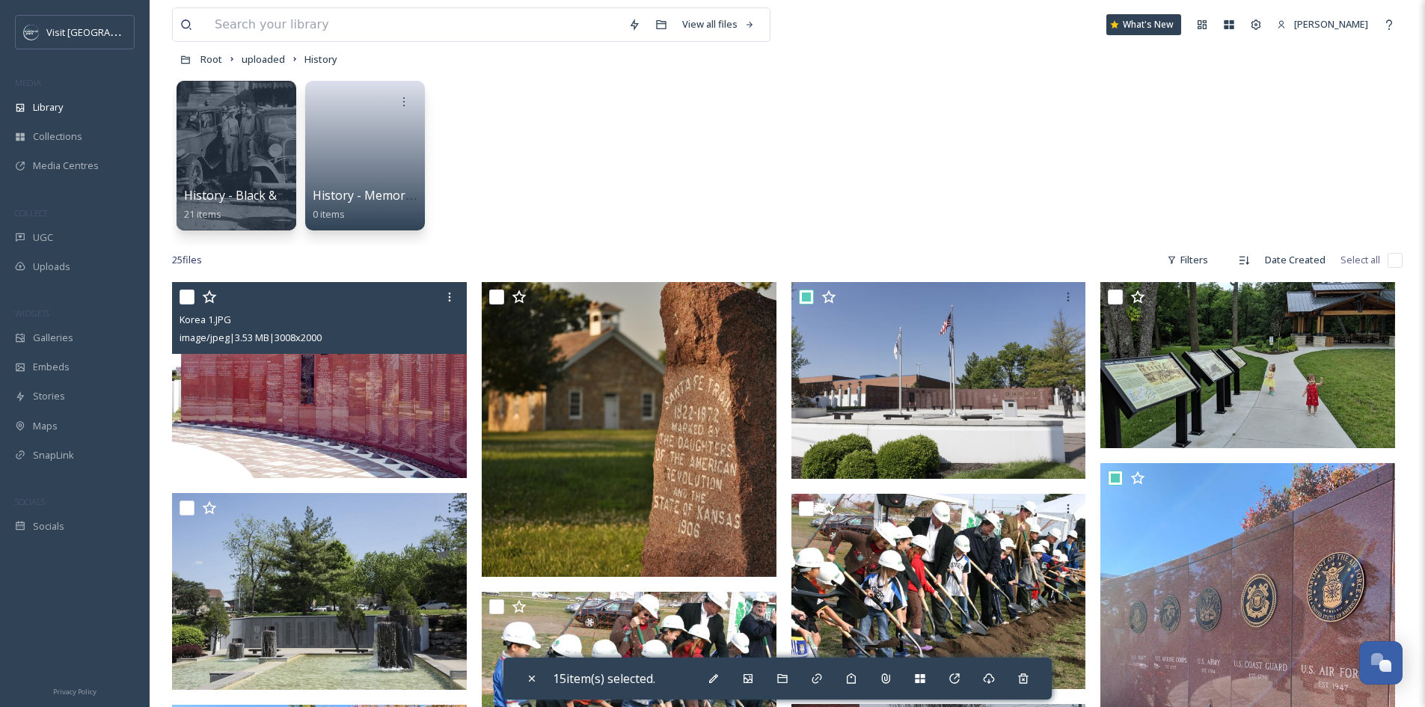
click at [186, 301] on input "checkbox" at bounding box center [187, 297] width 15 height 15
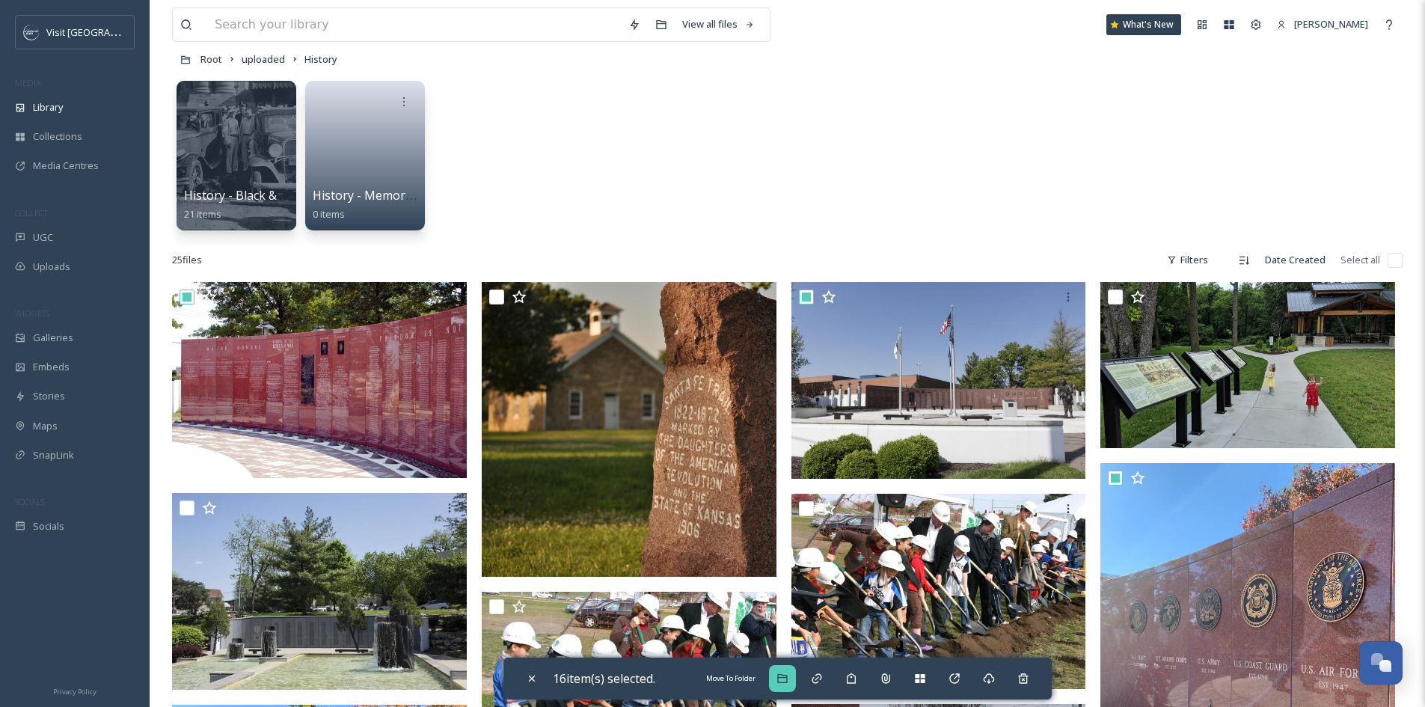
click at [789, 680] on icon at bounding box center [783, 679] width 12 height 12
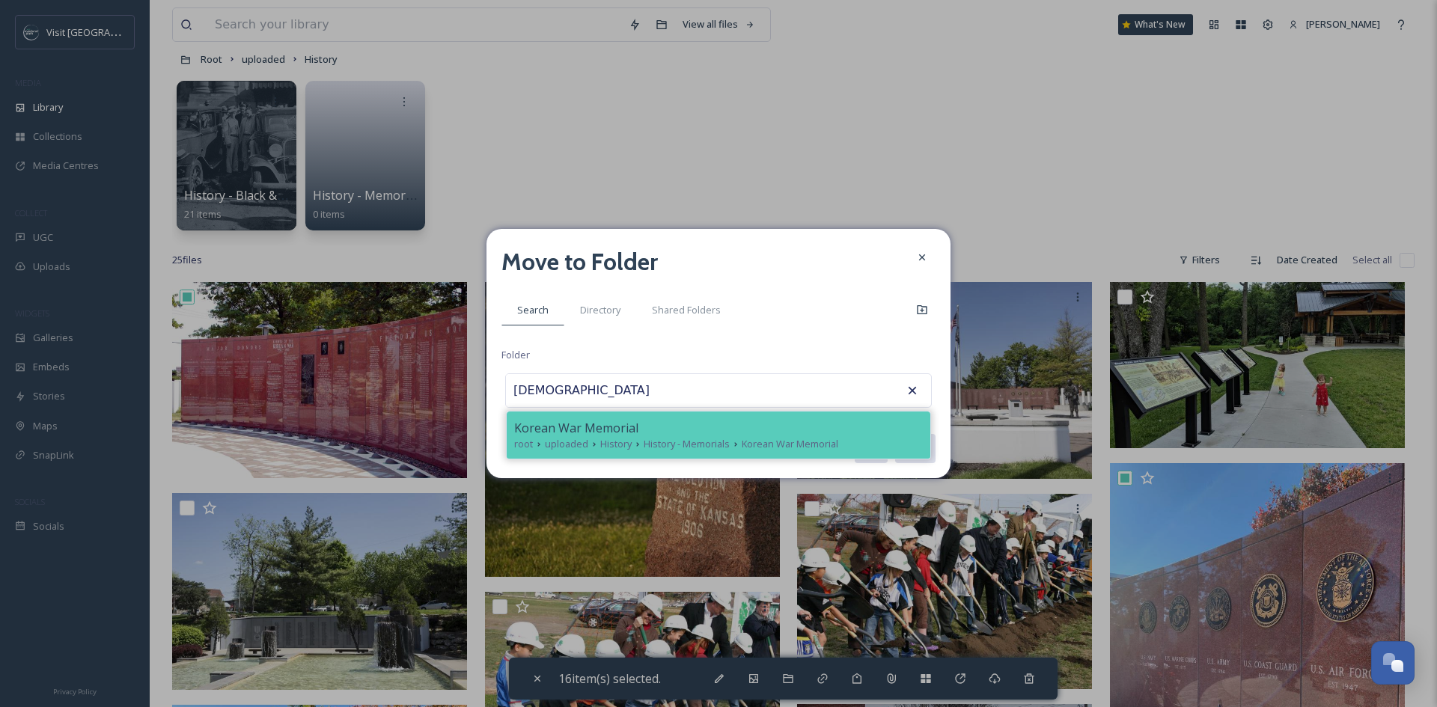
click at [734, 441] on icon at bounding box center [736, 444] width 12 height 12
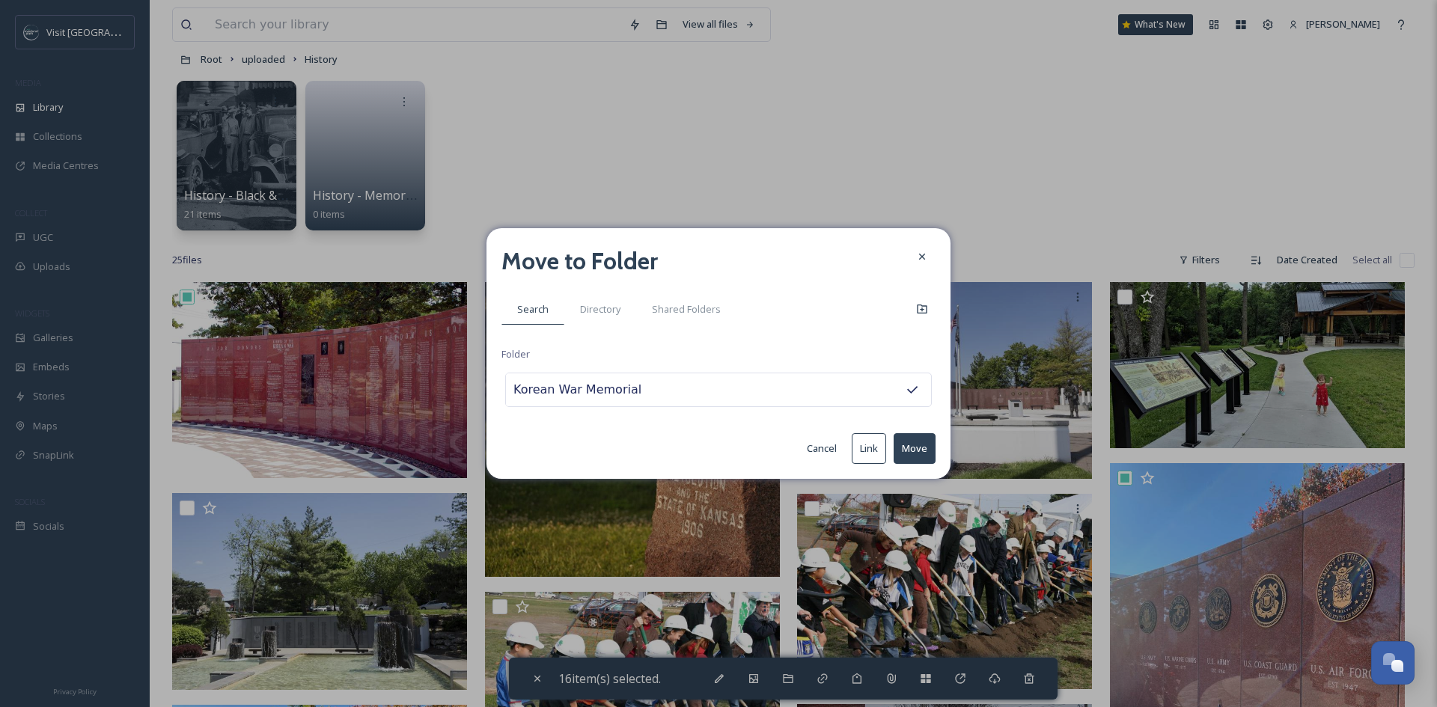
click at [905, 439] on button "Move" at bounding box center [914, 448] width 42 height 31
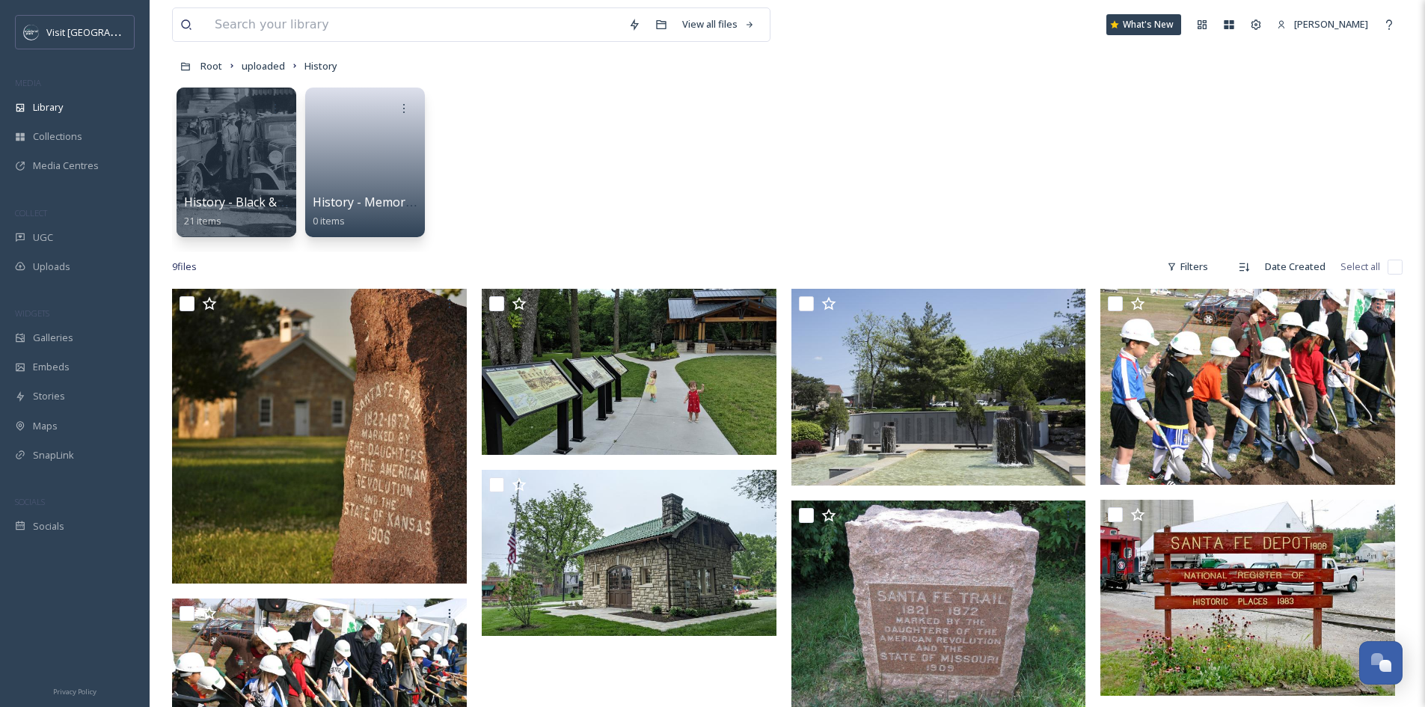
scroll to position [67, 0]
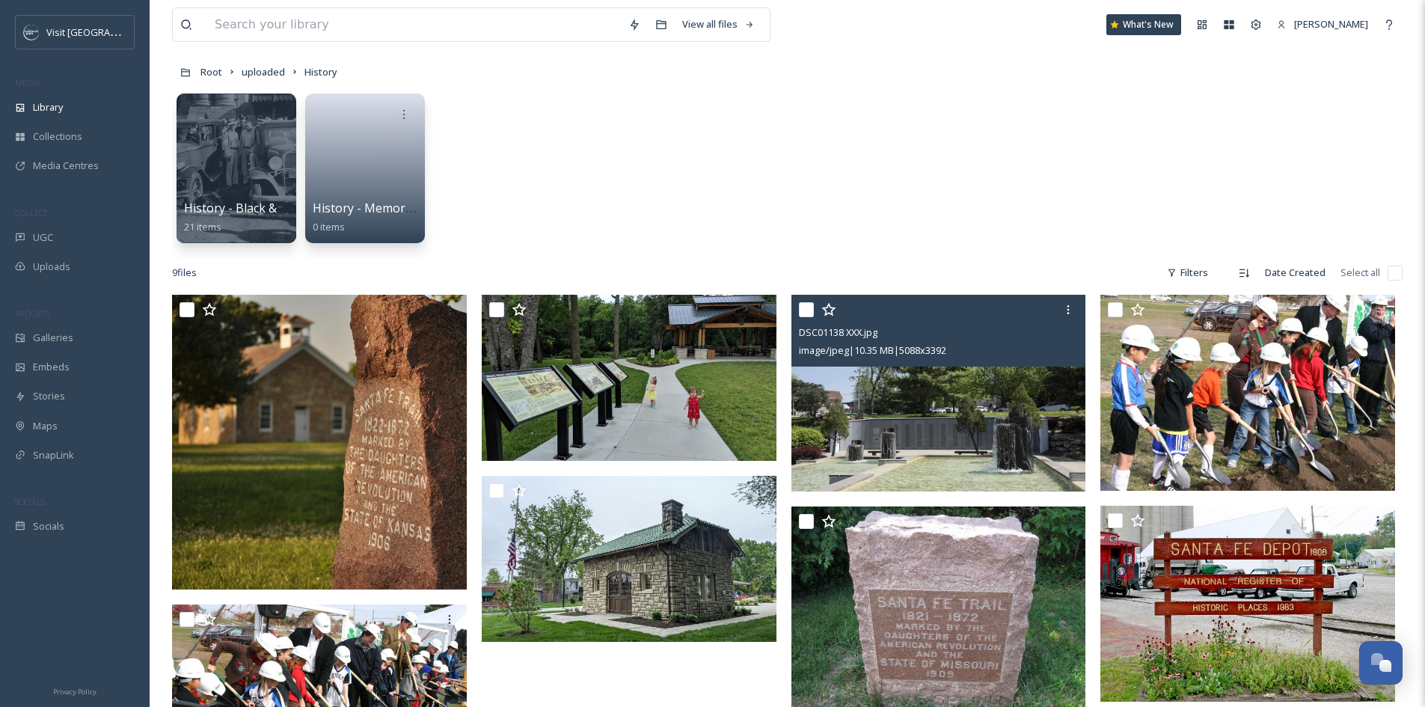
click at [981, 400] on img at bounding box center [939, 393] width 295 height 197
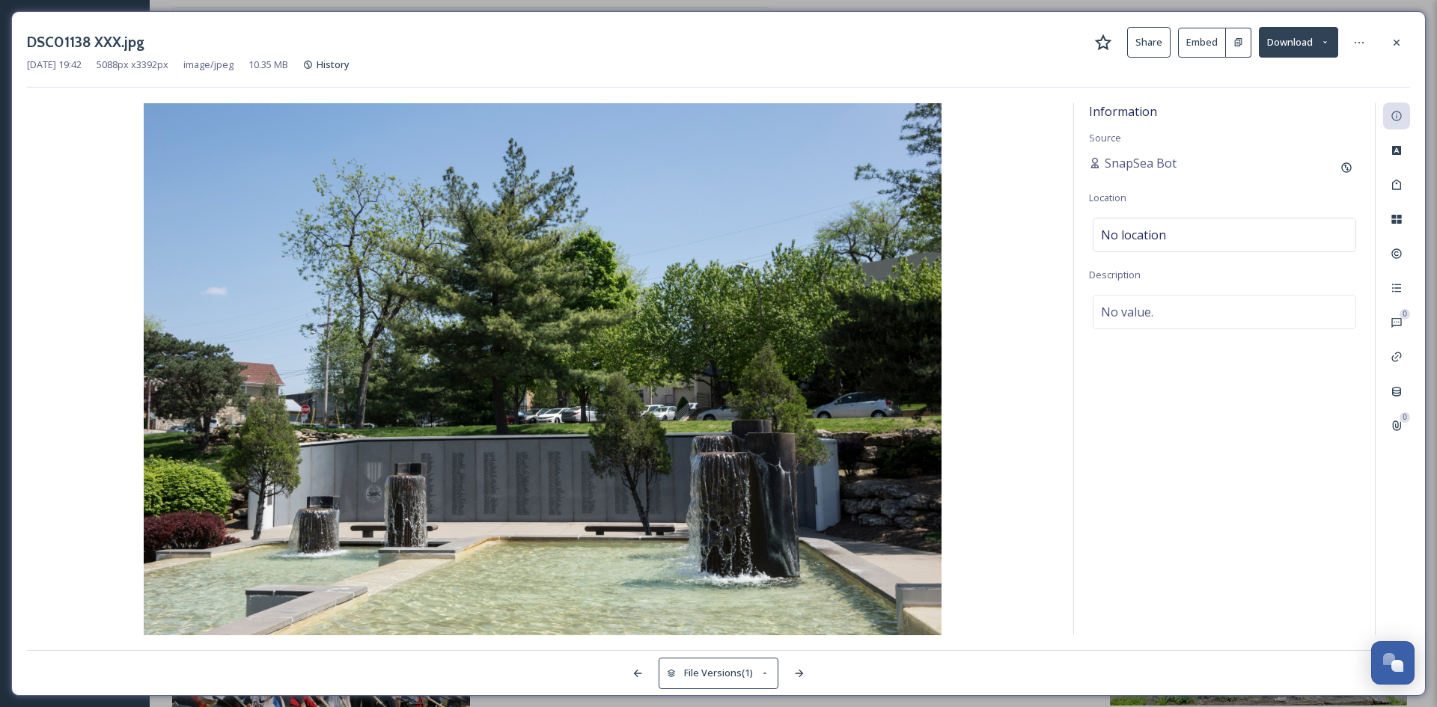
click at [1386, 39] on div at bounding box center [1396, 42] width 27 height 27
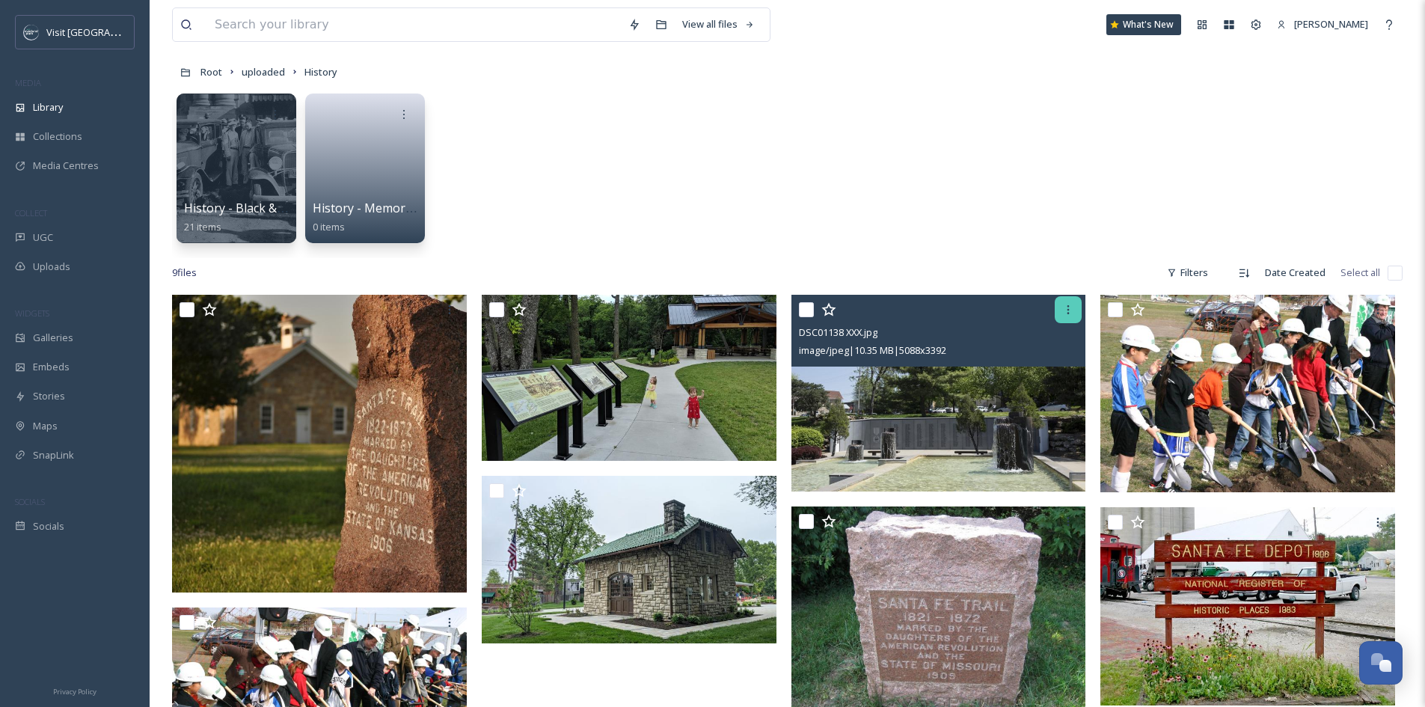
click at [1064, 311] on icon at bounding box center [1069, 310] width 12 height 12
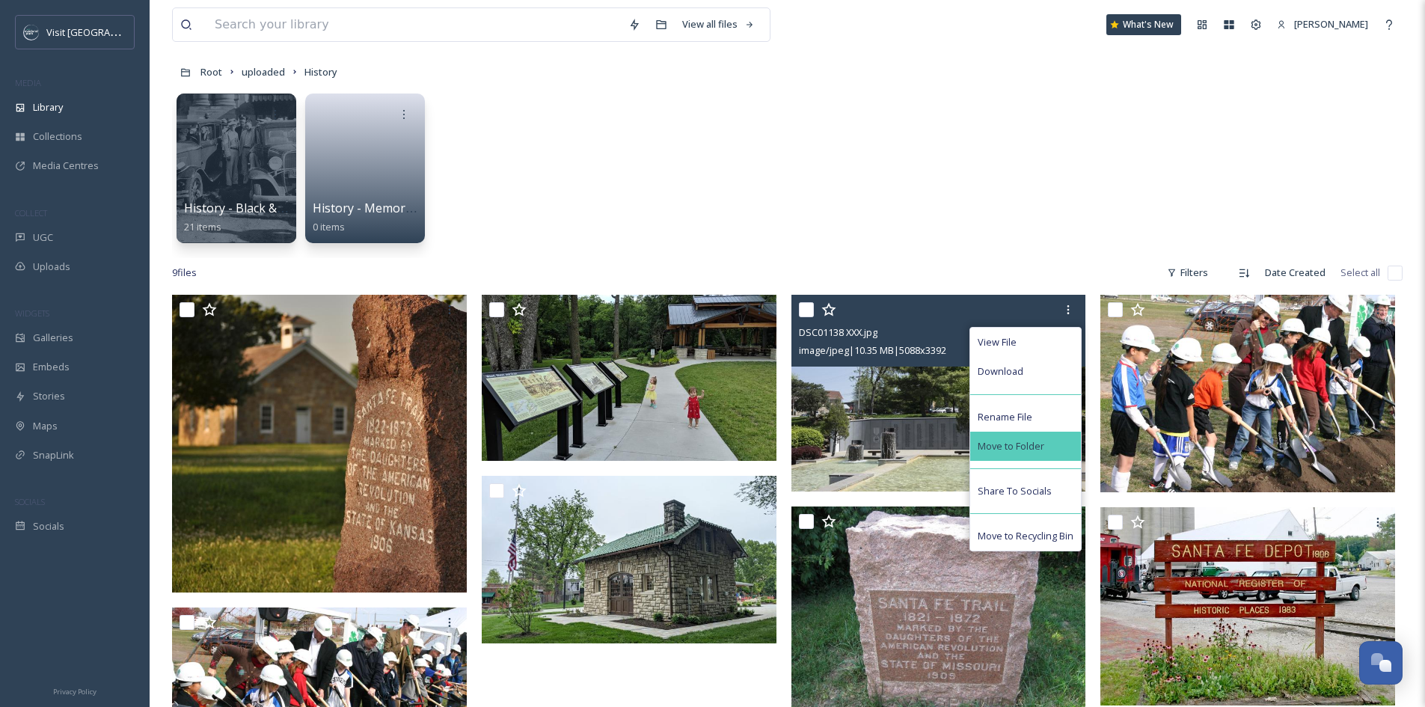
click at [1042, 450] on span "Move to Folder" at bounding box center [1011, 446] width 67 height 14
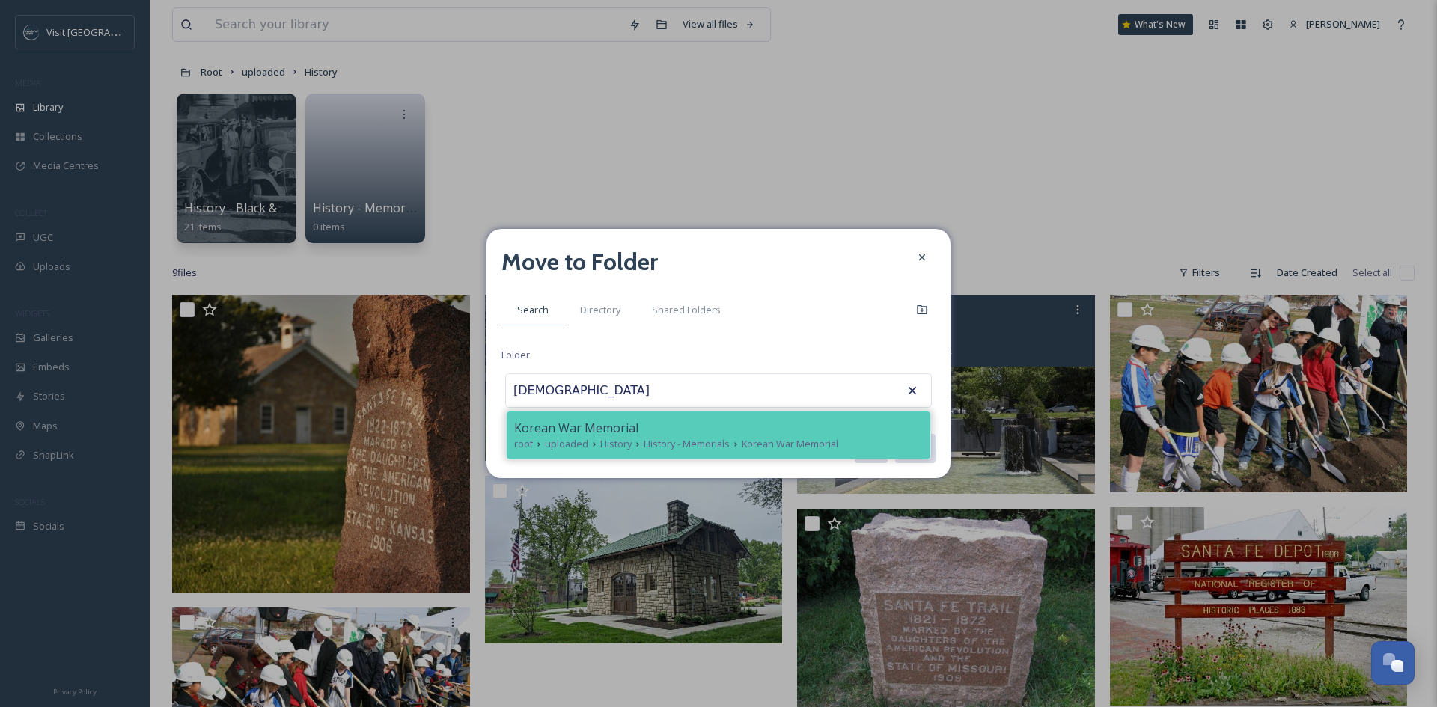
click at [730, 435] on div "Korean War Memorial" at bounding box center [718, 428] width 409 height 18
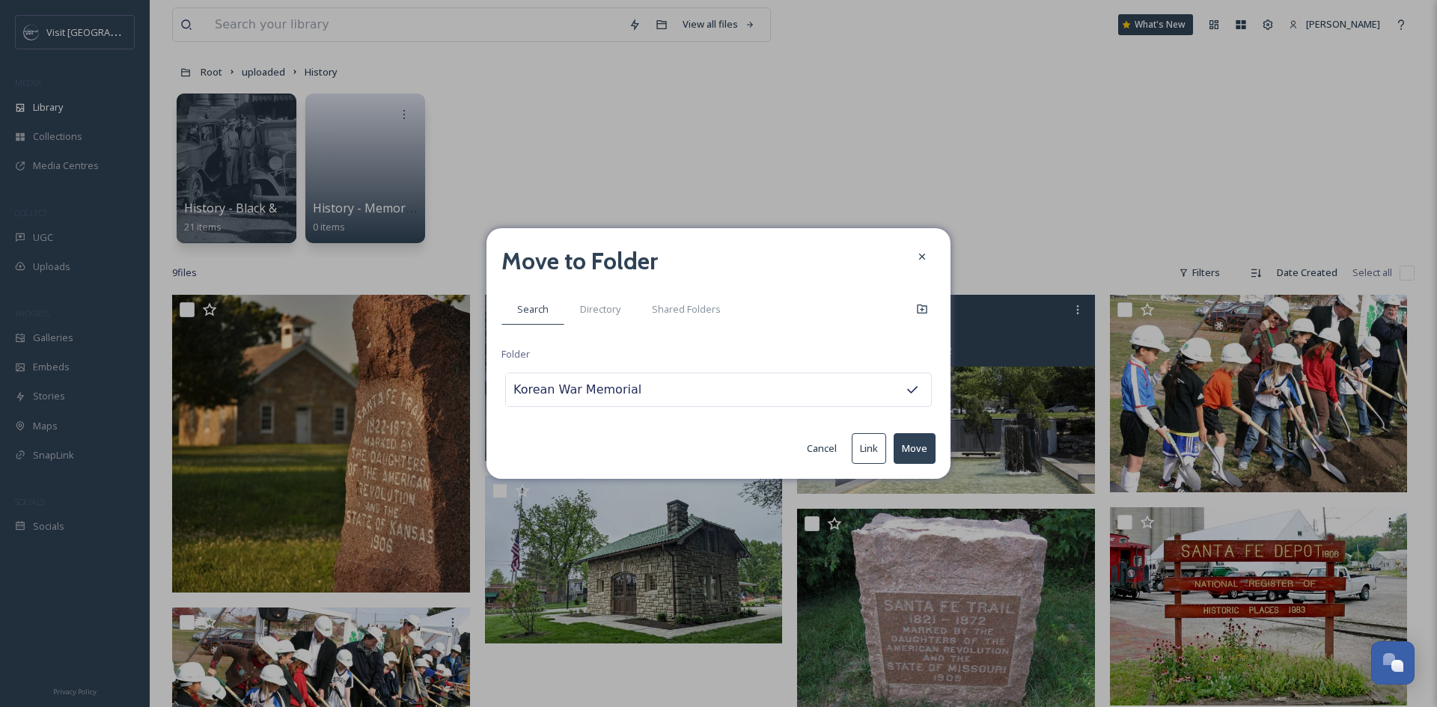
click at [910, 447] on button "Move" at bounding box center [914, 448] width 42 height 31
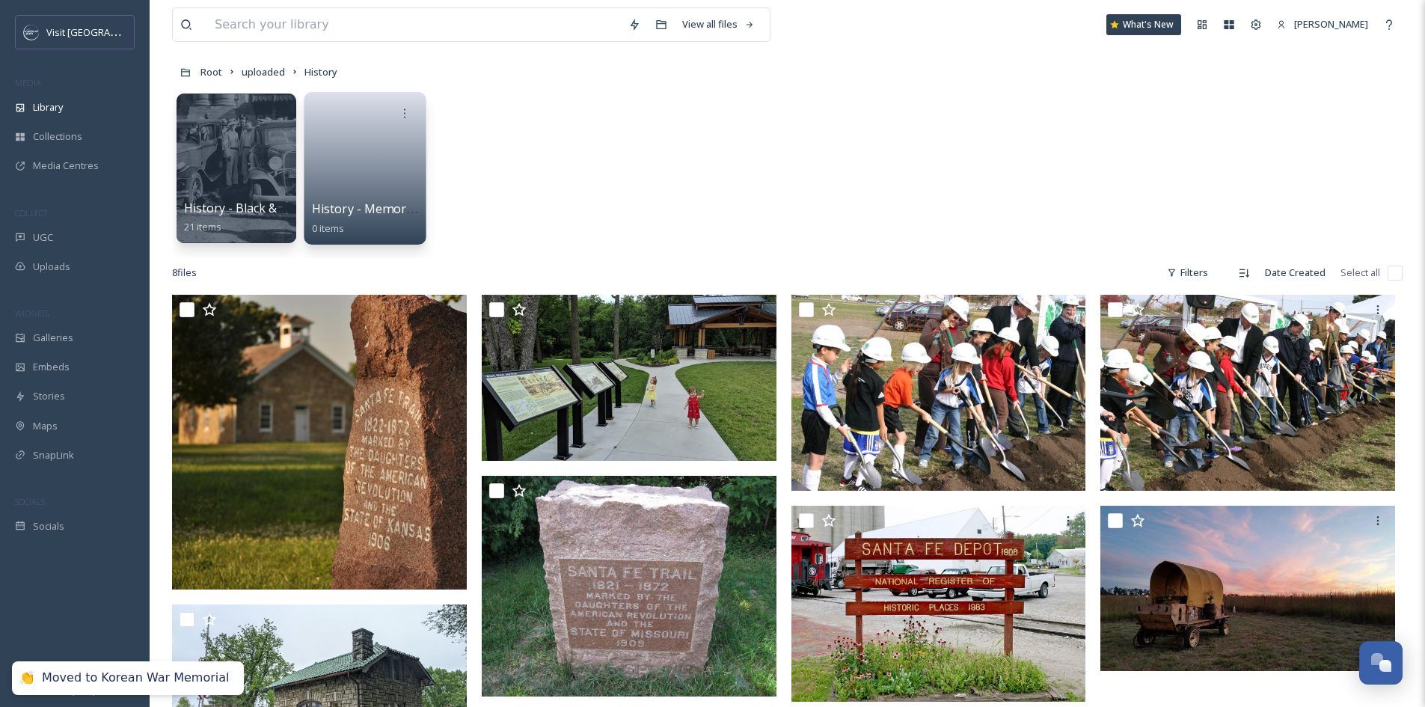
click at [382, 192] on link at bounding box center [365, 163] width 107 height 73
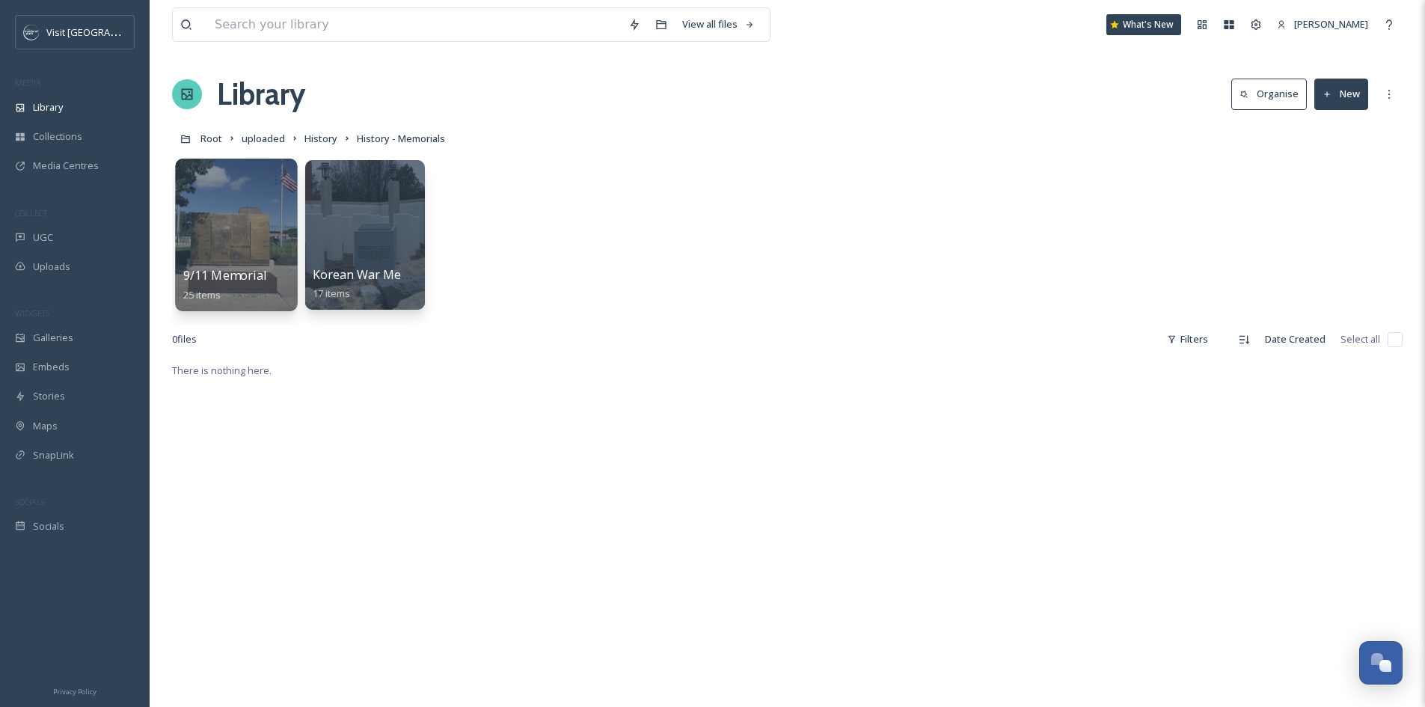
click at [263, 261] on div at bounding box center [236, 235] width 122 height 153
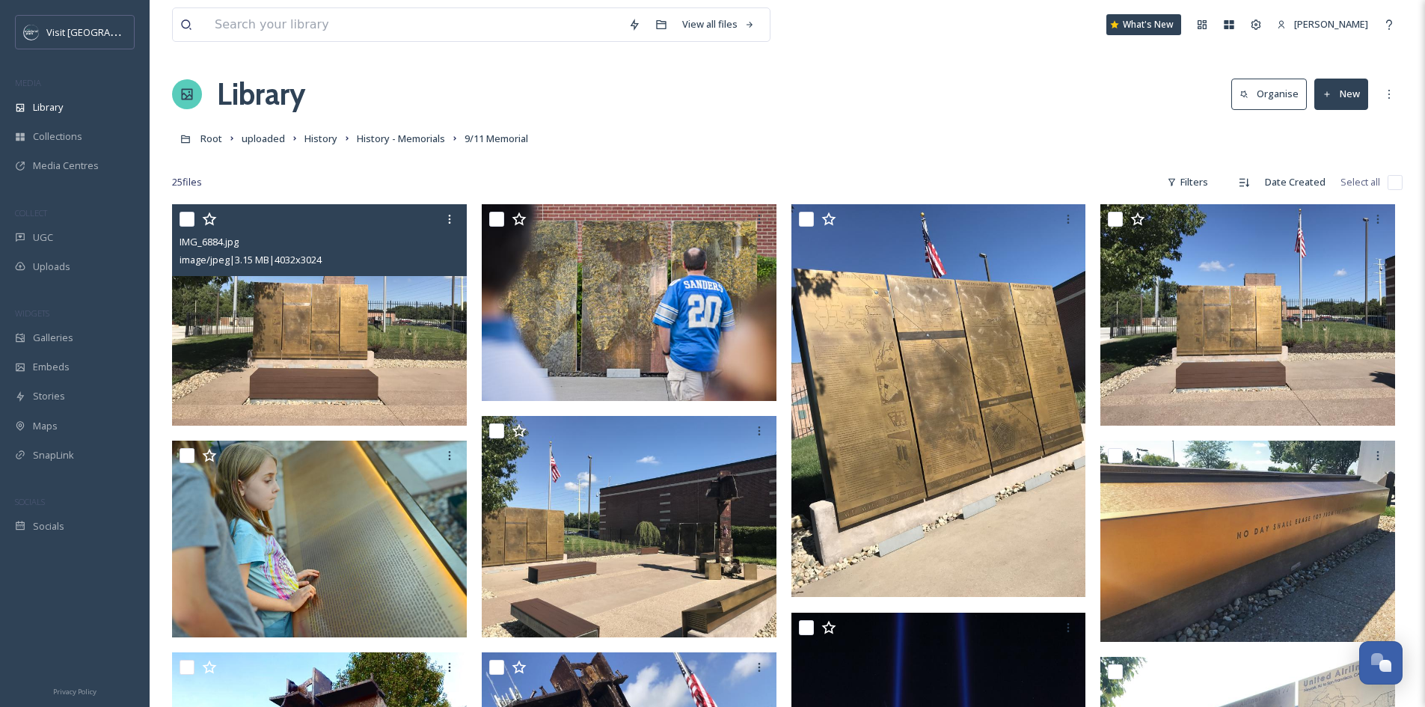
click at [367, 330] on img at bounding box center [319, 314] width 295 height 221
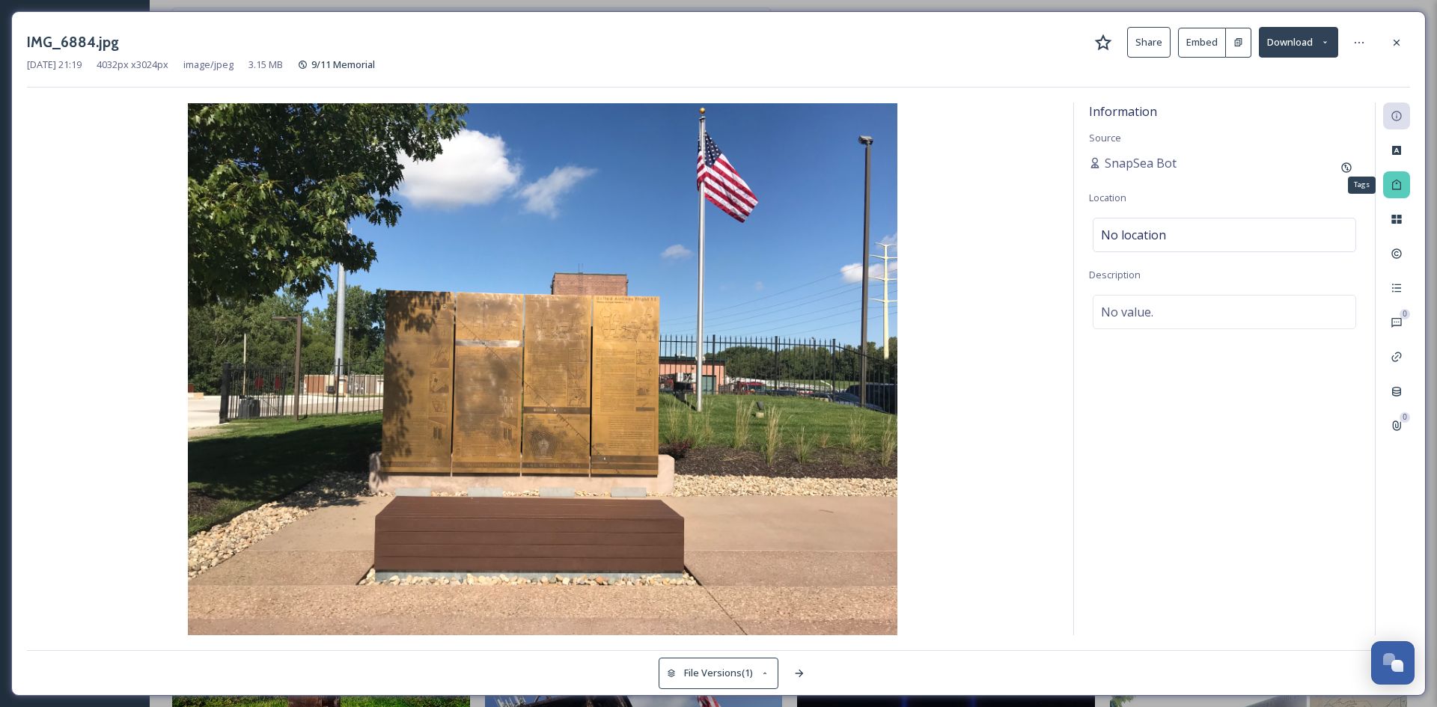
click at [1404, 180] on div "Tags" at bounding box center [1396, 184] width 27 height 27
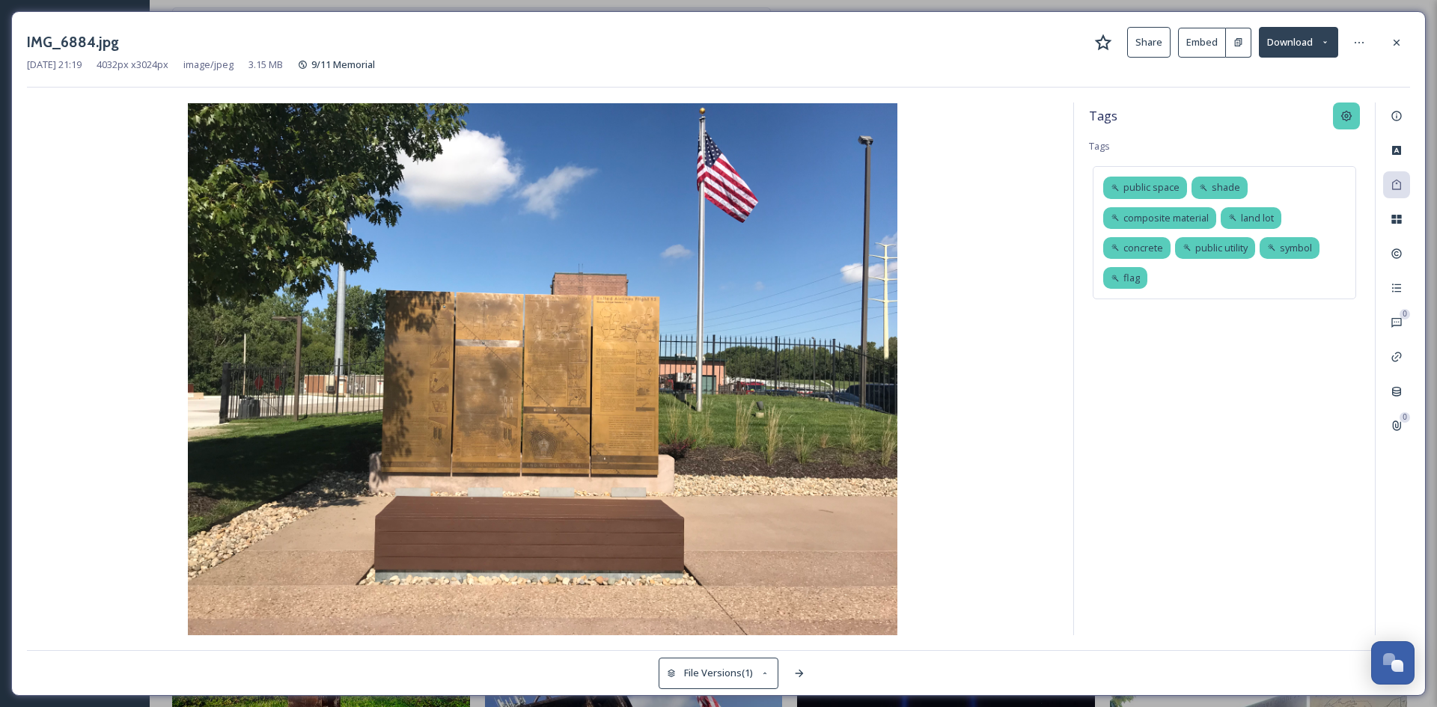
click at [1345, 114] on icon at bounding box center [1346, 116] width 12 height 12
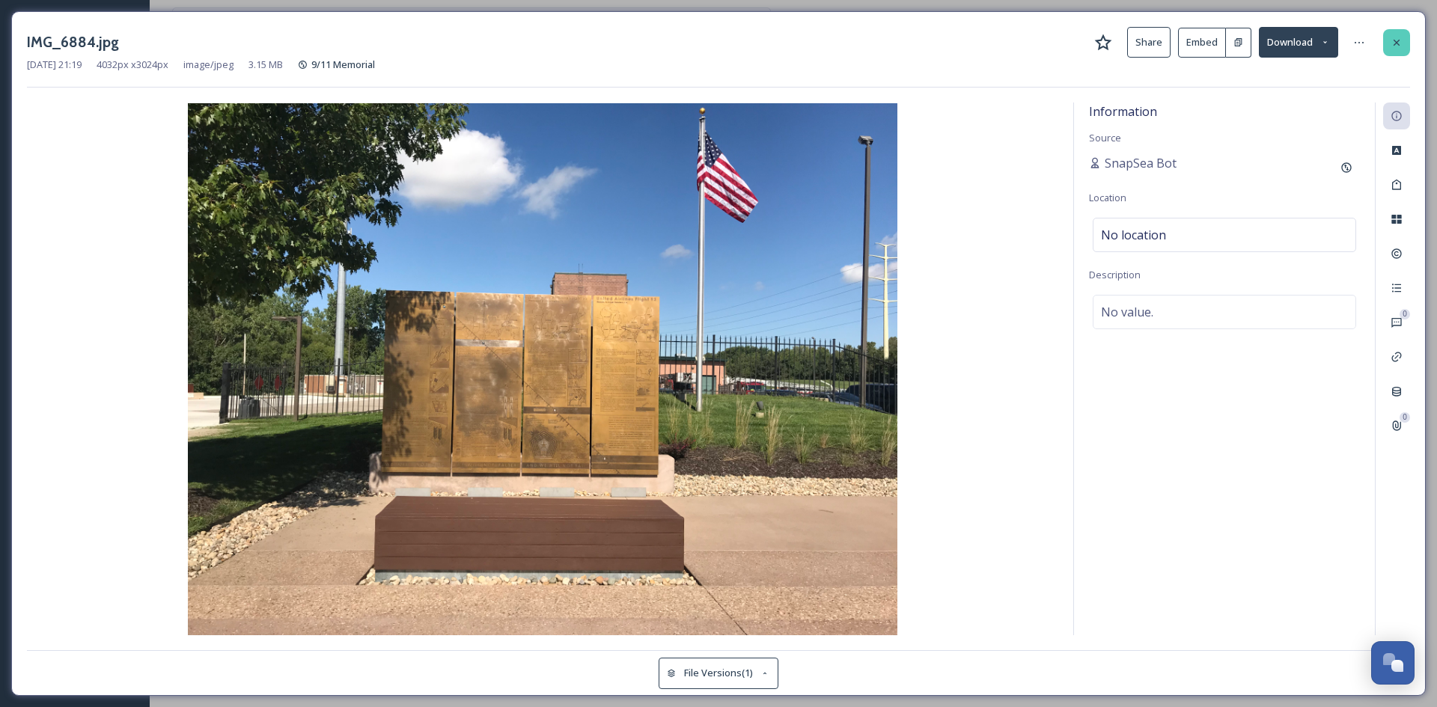
click at [1403, 45] on div at bounding box center [1396, 42] width 27 height 27
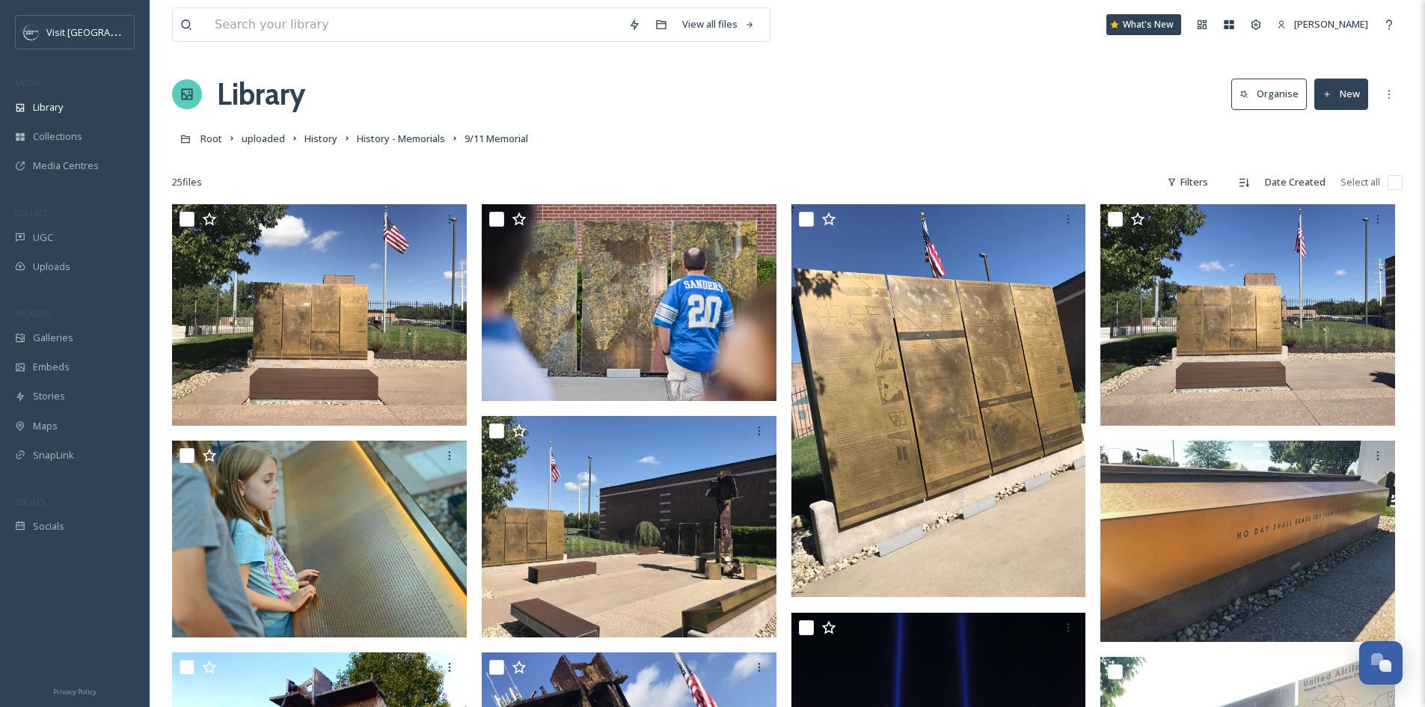
click at [1395, 183] on input "checkbox" at bounding box center [1395, 182] width 15 height 15
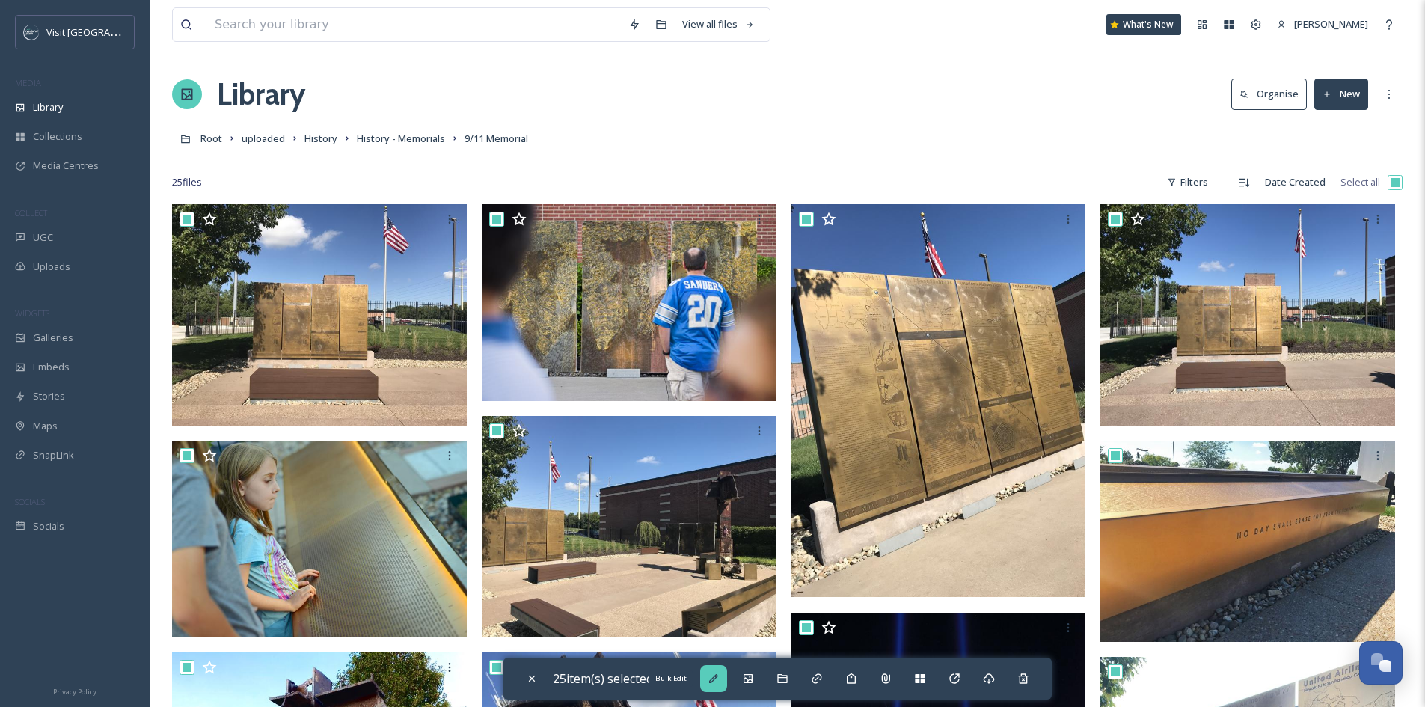
click at [715, 679] on icon at bounding box center [714, 679] width 12 height 12
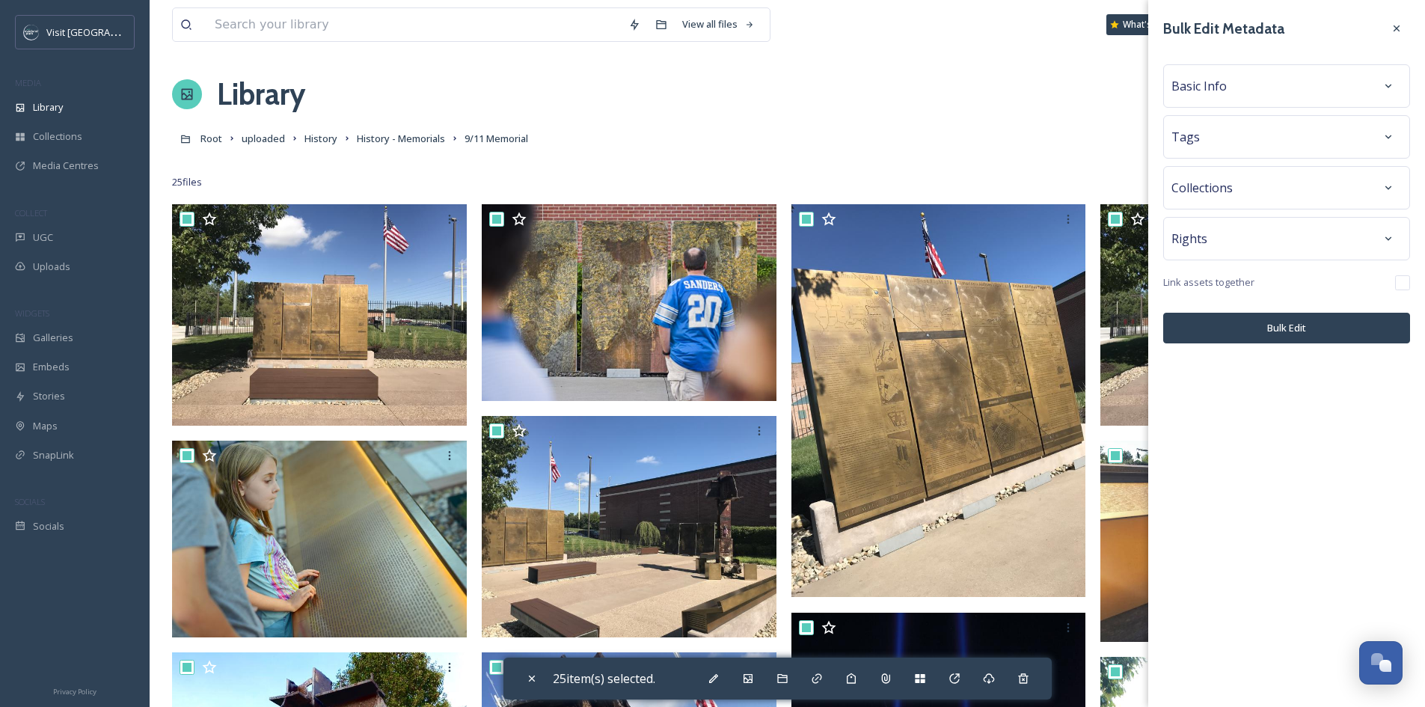
click at [1313, 91] on div "Basic Info" at bounding box center [1287, 86] width 230 height 27
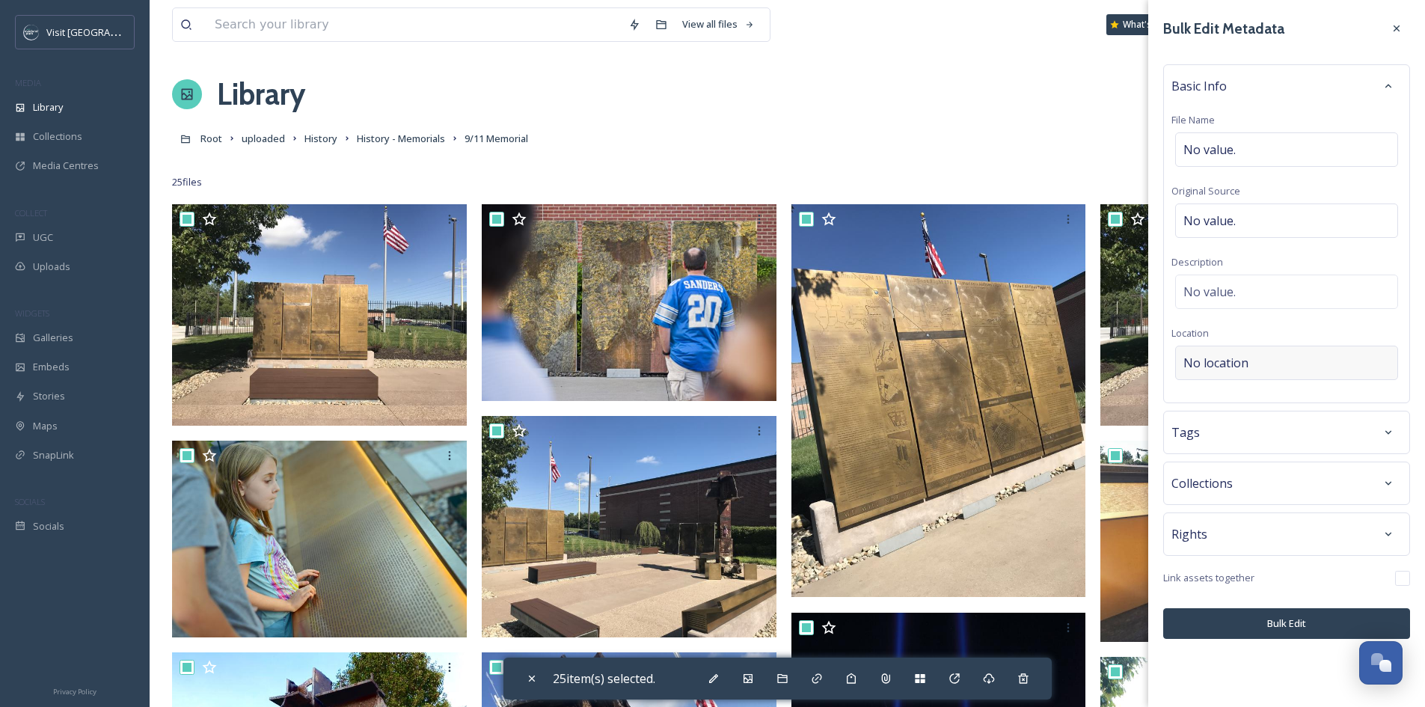
click at [1290, 361] on div "No location" at bounding box center [1287, 363] width 223 height 34
click at [1290, 361] on input at bounding box center [1286, 362] width 221 height 33
click at [1241, 411] on div "9/11 Memorial" at bounding box center [1287, 421] width 220 height 33
click at [1266, 626] on button "Bulk Edit" at bounding box center [1287, 623] width 247 height 31
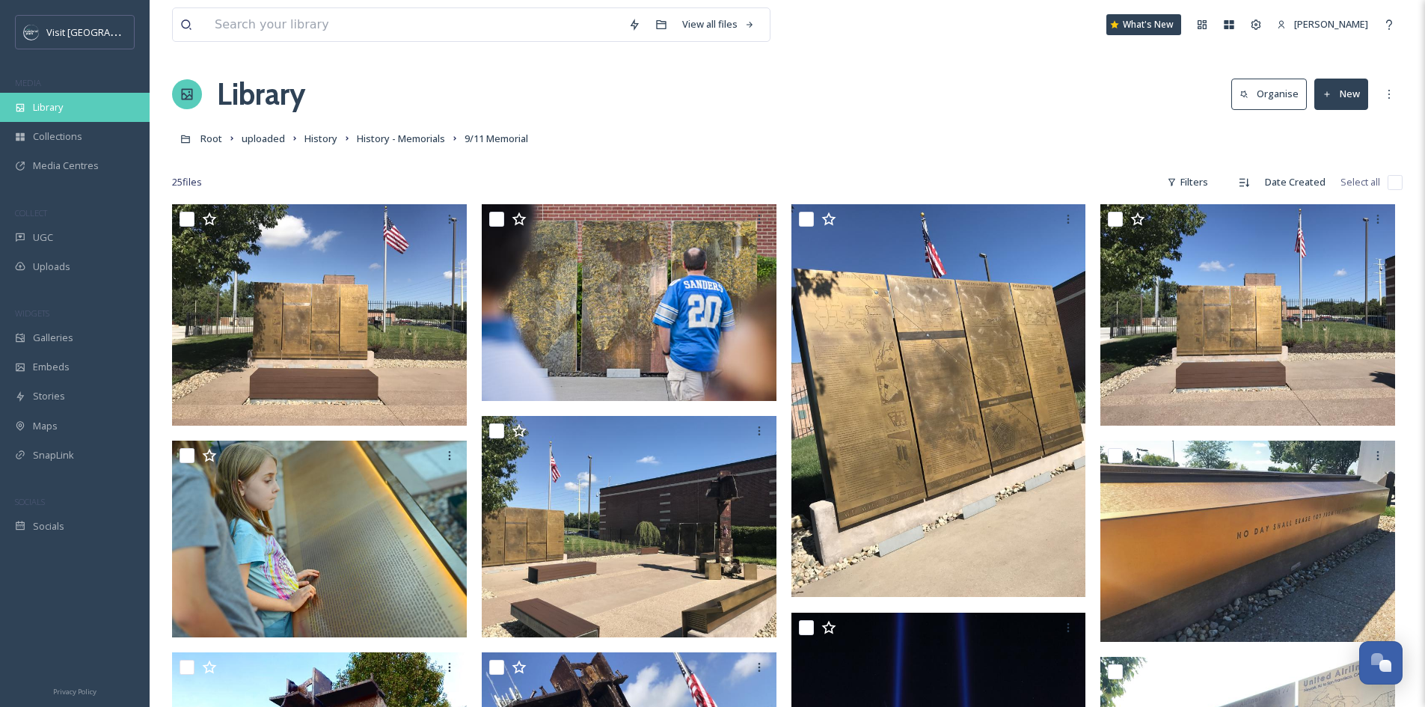
click at [49, 103] on span "Library" at bounding box center [48, 107] width 30 height 14
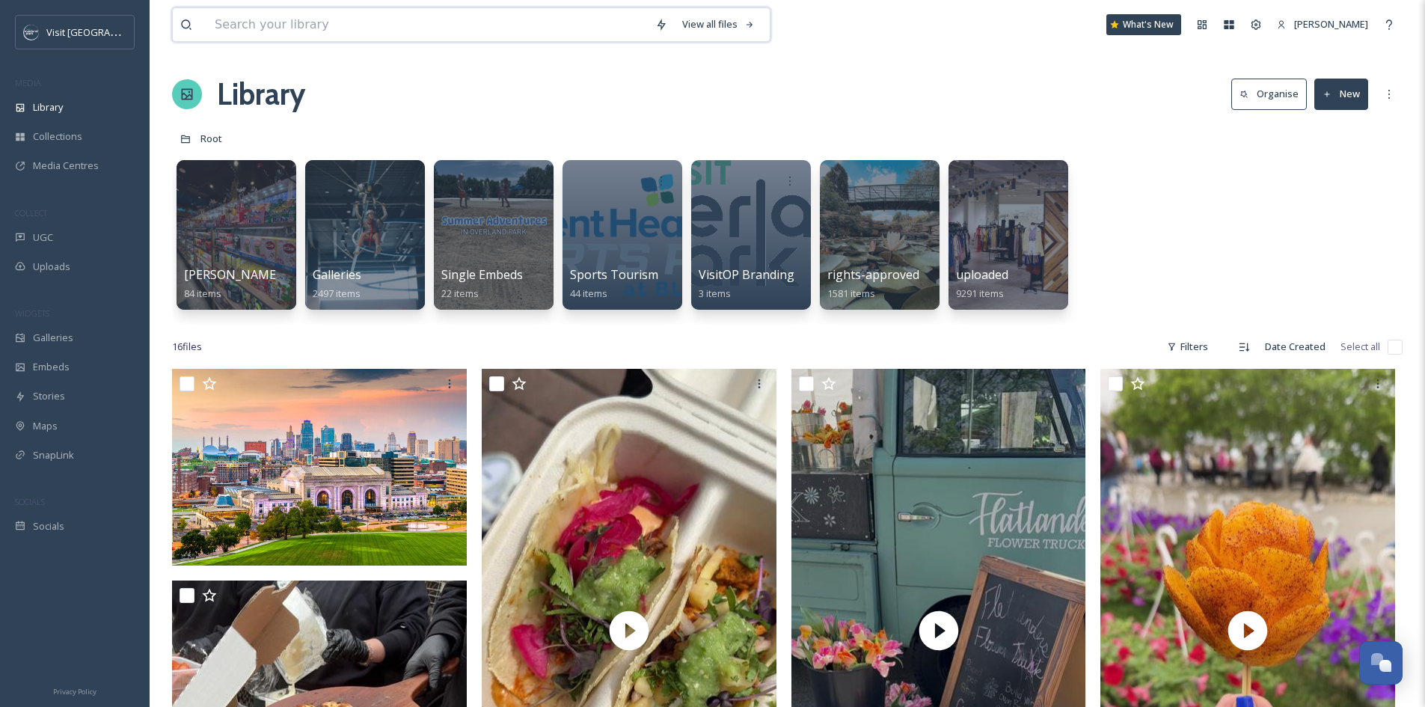
click at [281, 20] on input at bounding box center [427, 24] width 441 height 33
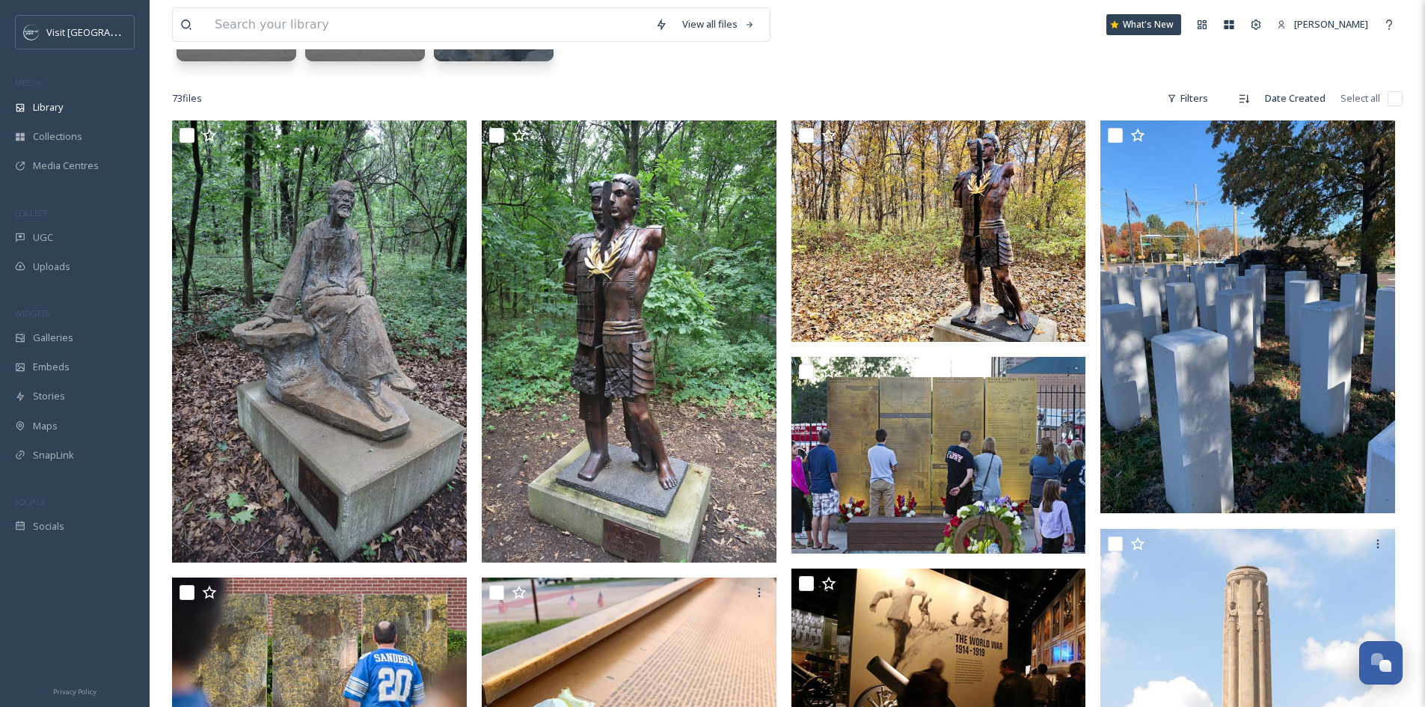
scroll to position [449, 0]
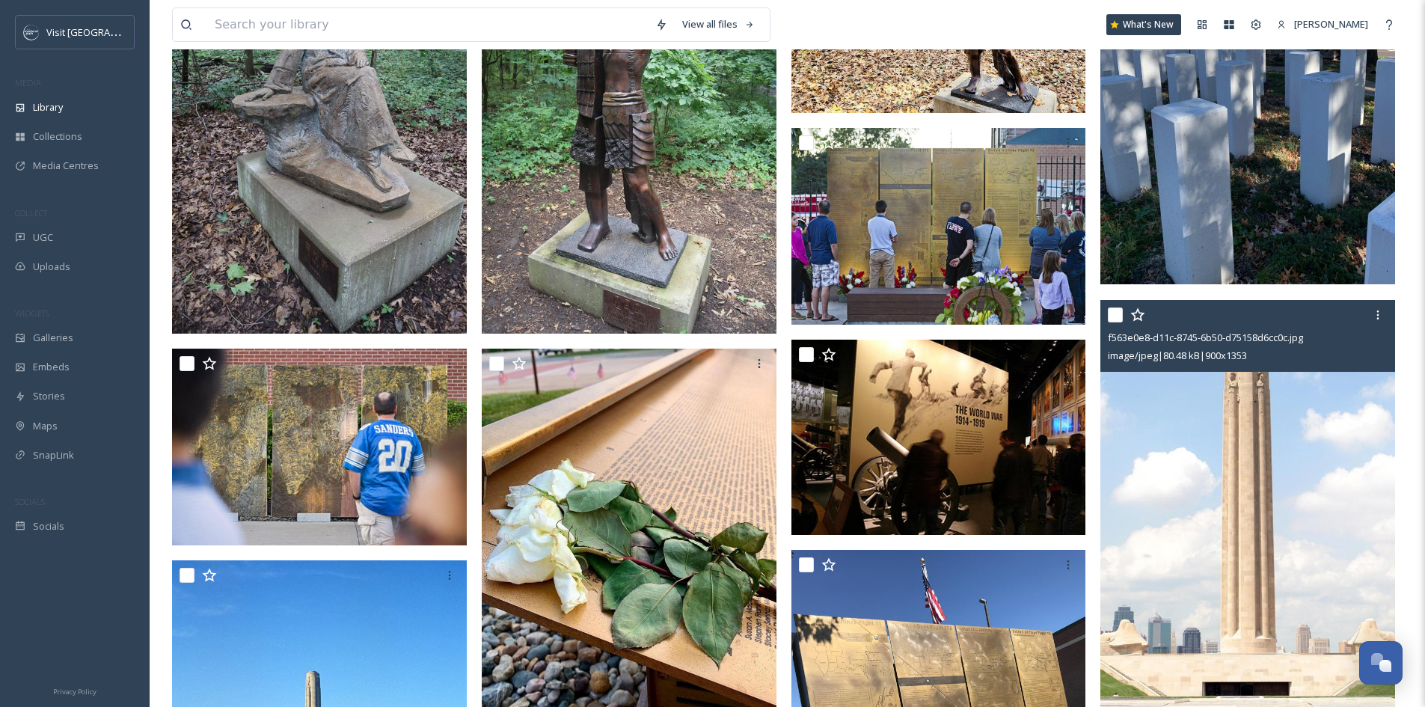
click at [1118, 311] on input "checkbox" at bounding box center [1115, 315] width 15 height 15
checkbox input "true"
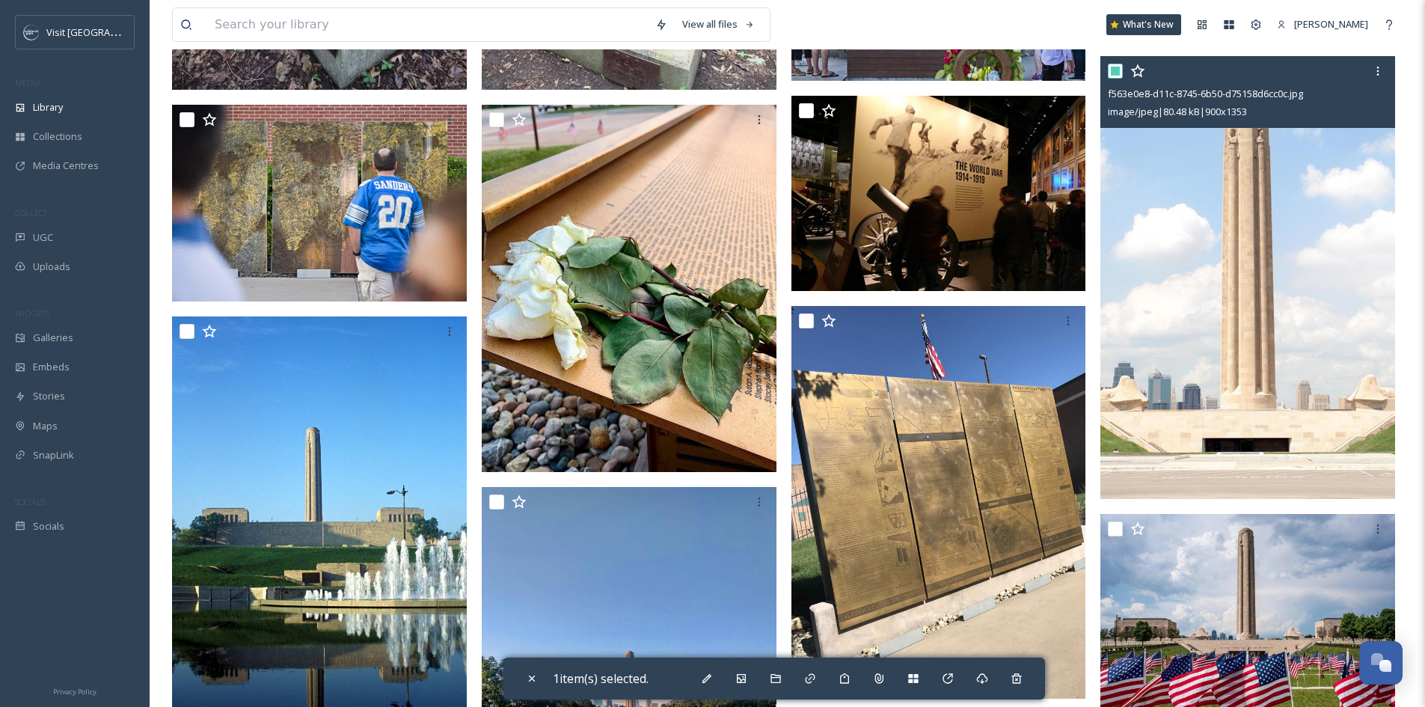
scroll to position [748, 0]
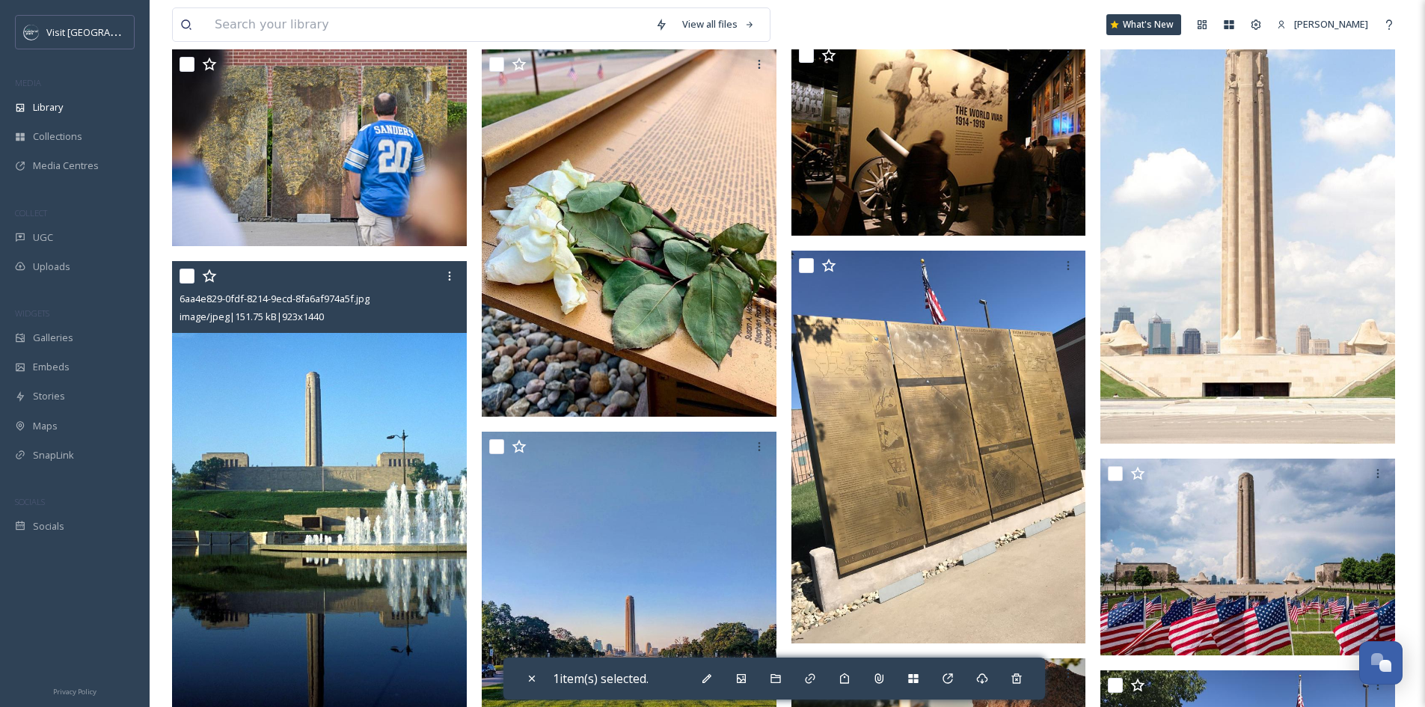
click at [188, 273] on input "checkbox" at bounding box center [187, 276] width 15 height 15
checkbox input "true"
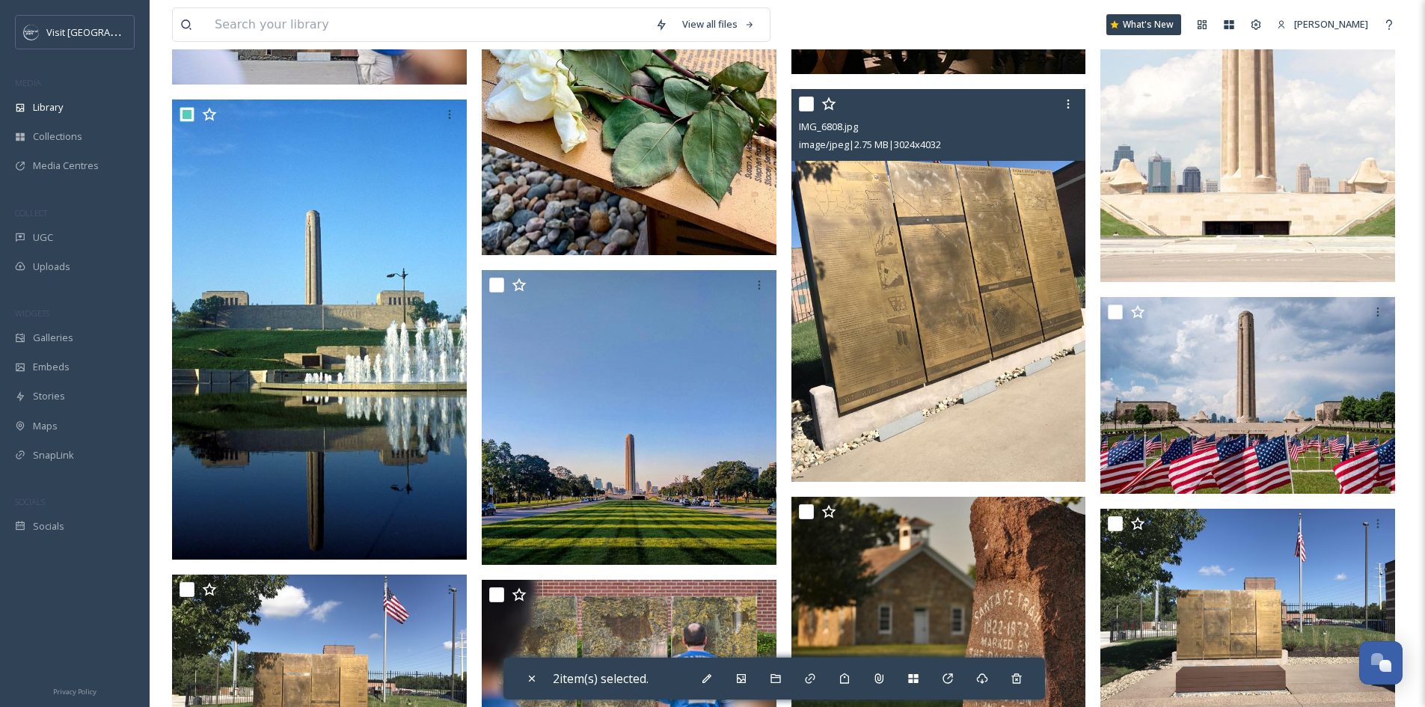
scroll to position [973, 0]
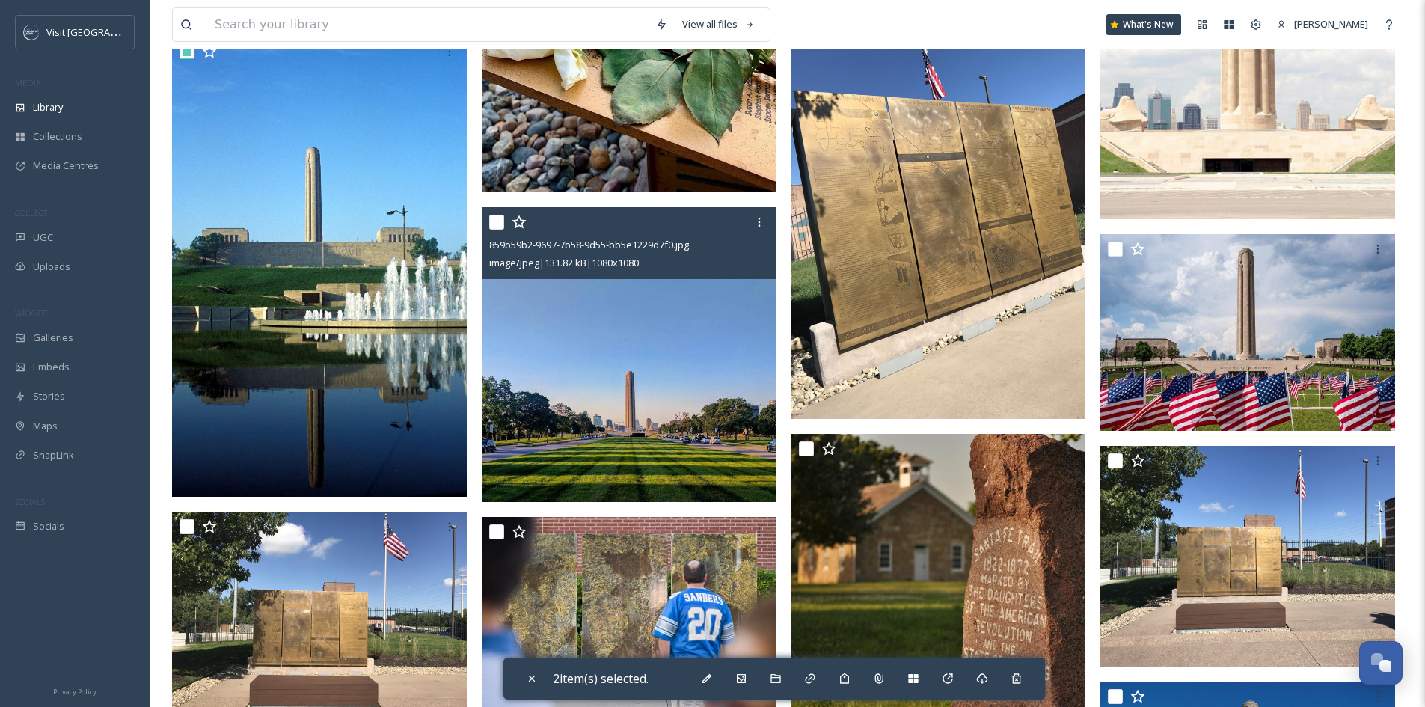
click at [498, 224] on input "checkbox" at bounding box center [496, 222] width 15 height 15
checkbox input "true"
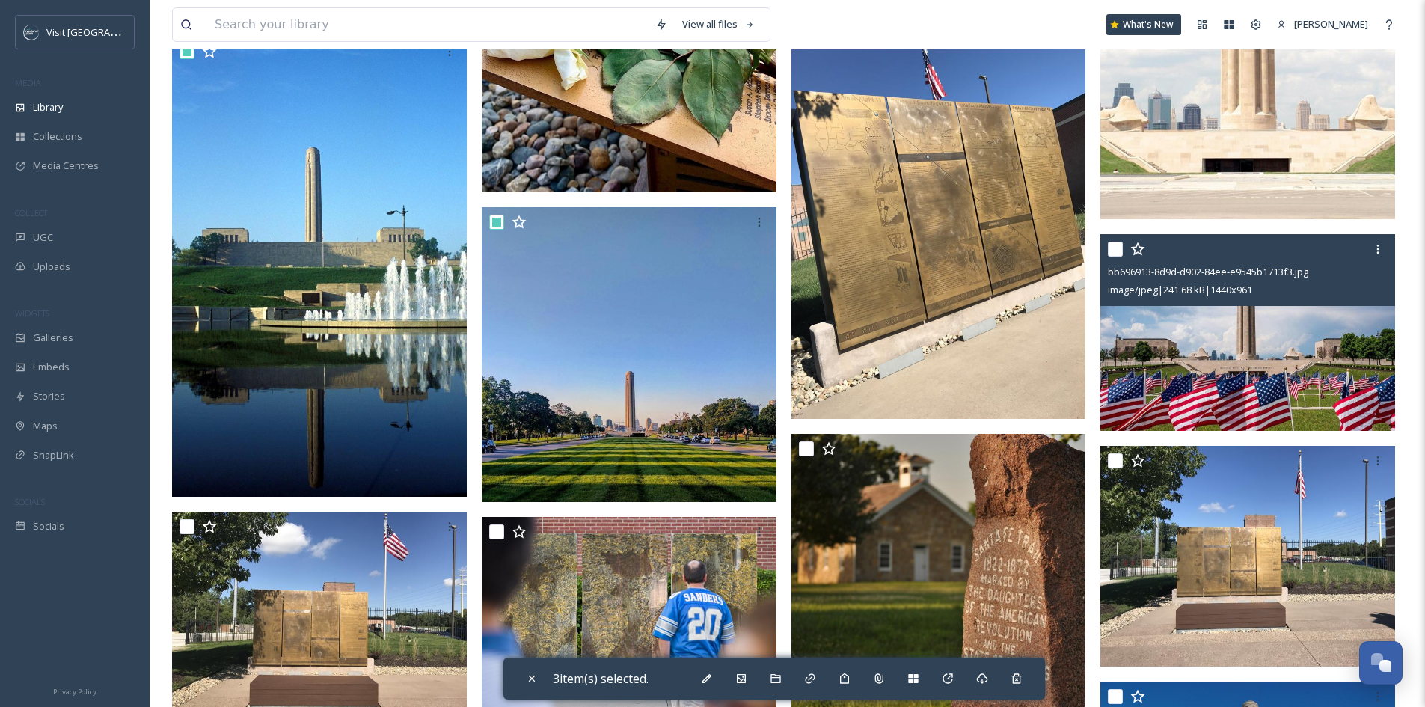
click at [1116, 243] on input "checkbox" at bounding box center [1115, 249] width 15 height 15
checkbox input "true"
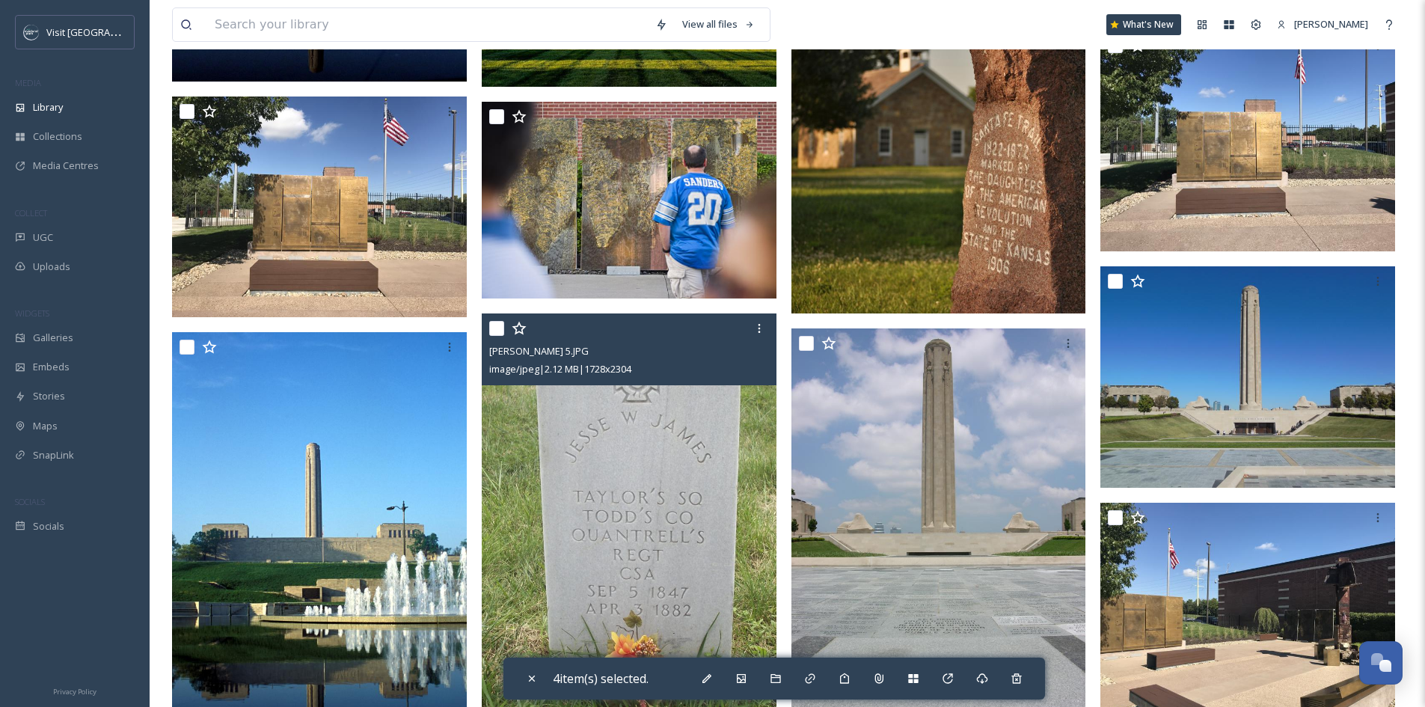
scroll to position [1422, 0]
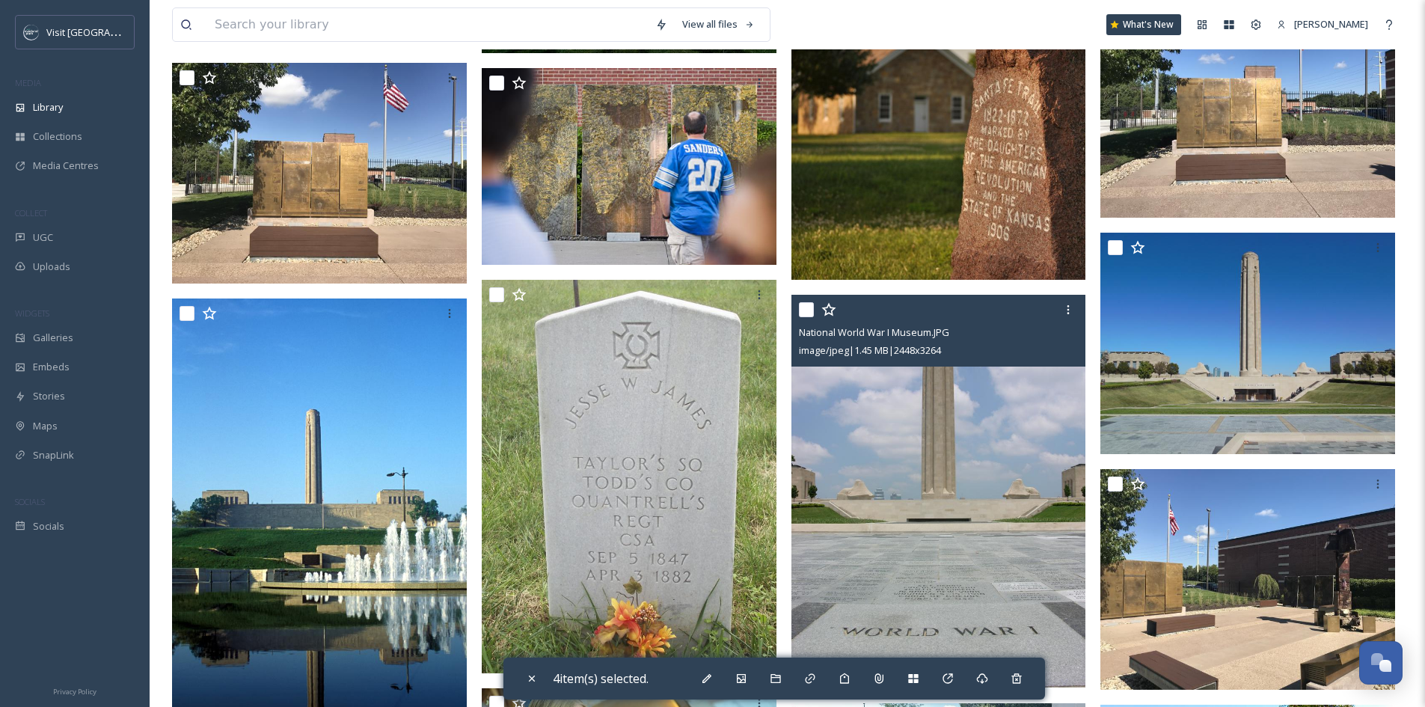
click at [808, 308] on input "checkbox" at bounding box center [806, 309] width 15 height 15
checkbox input "true"
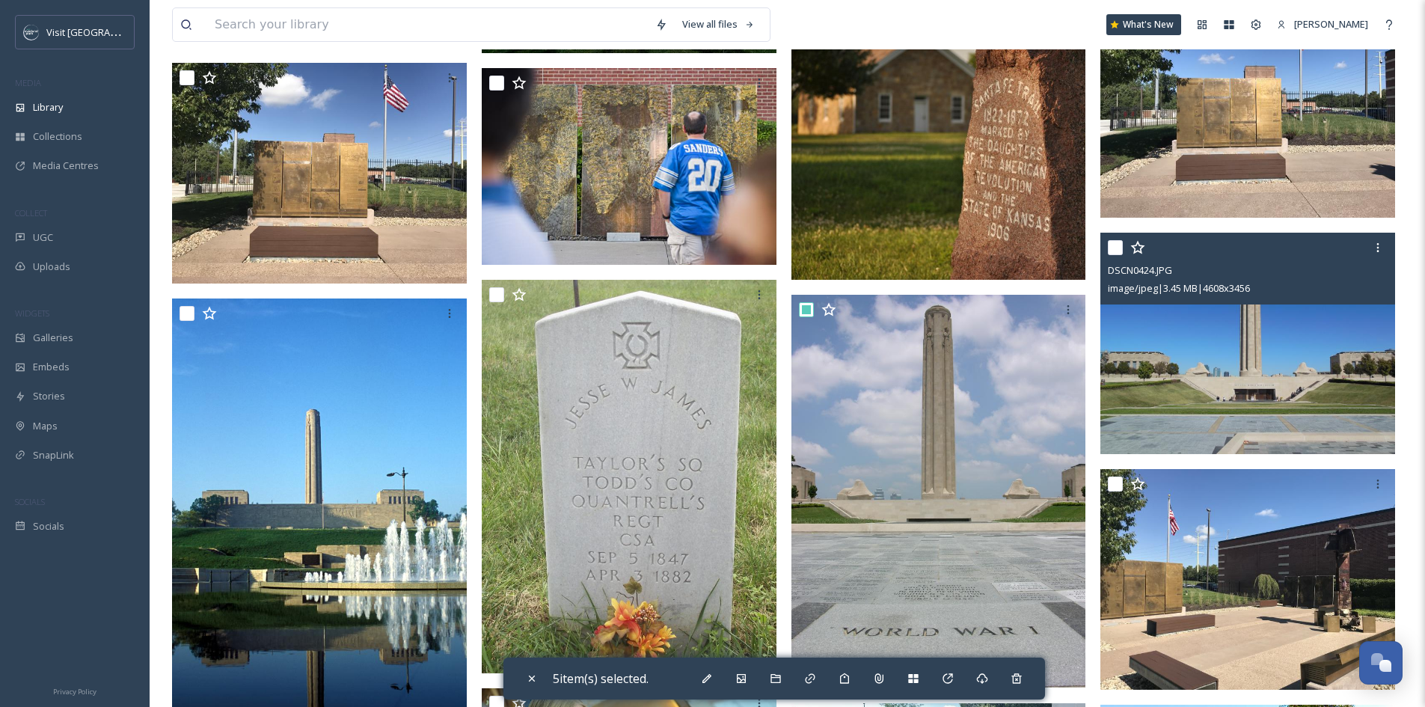
click at [1111, 247] on input "checkbox" at bounding box center [1115, 247] width 15 height 15
checkbox input "true"
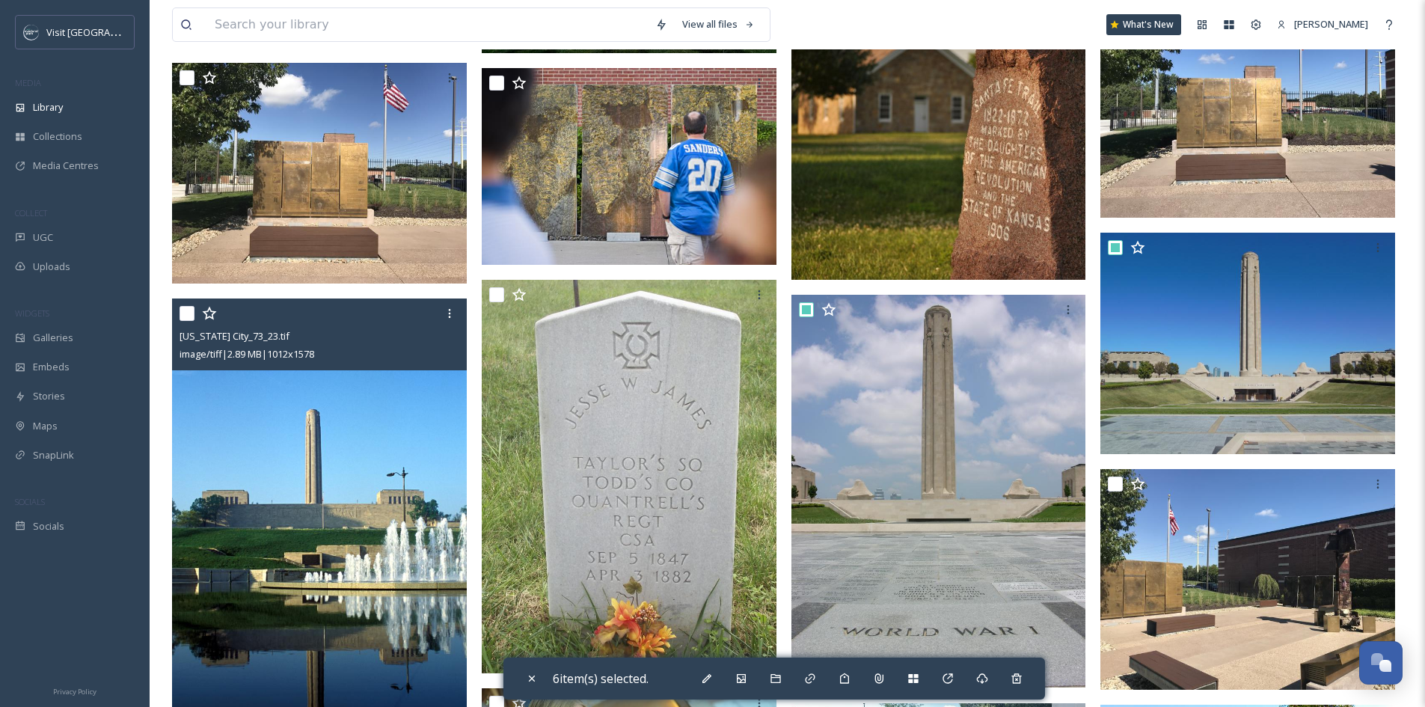
click at [187, 315] on input "checkbox" at bounding box center [187, 313] width 15 height 15
checkbox input "true"
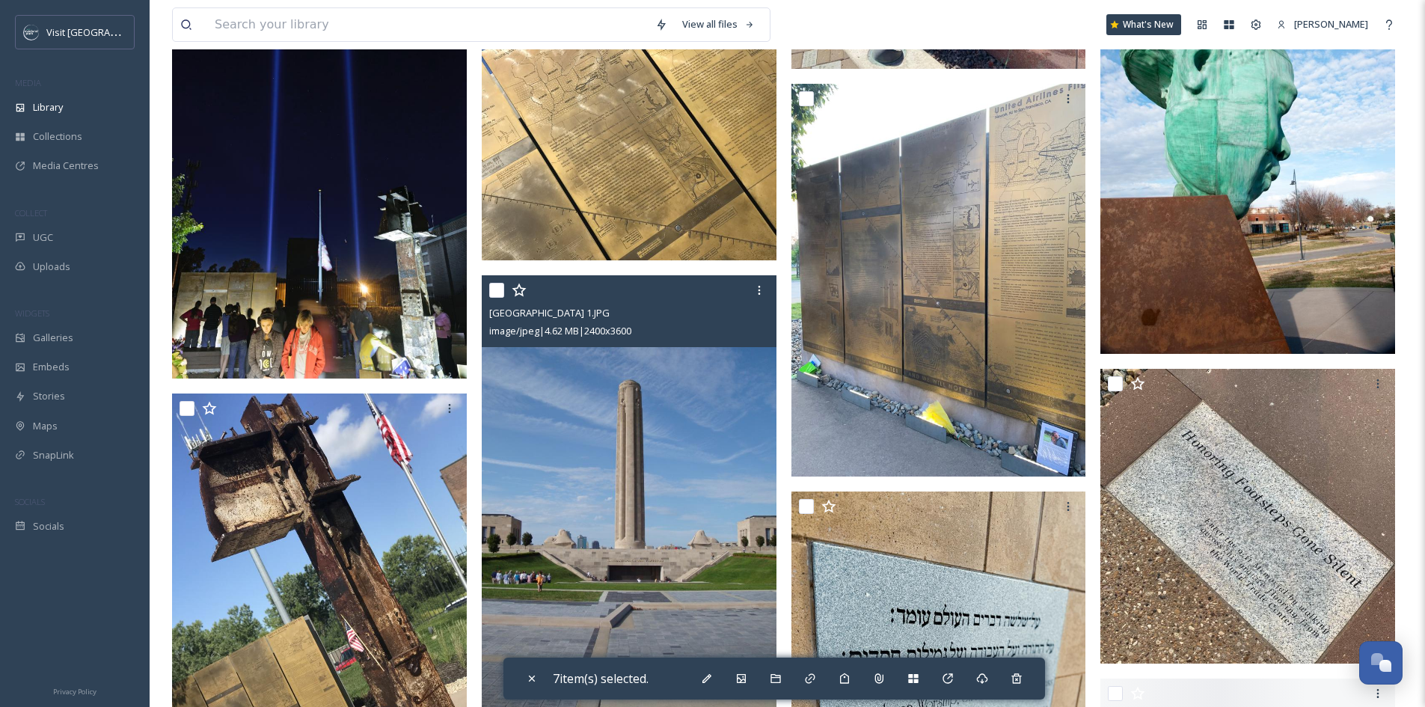
scroll to position [2694, 0]
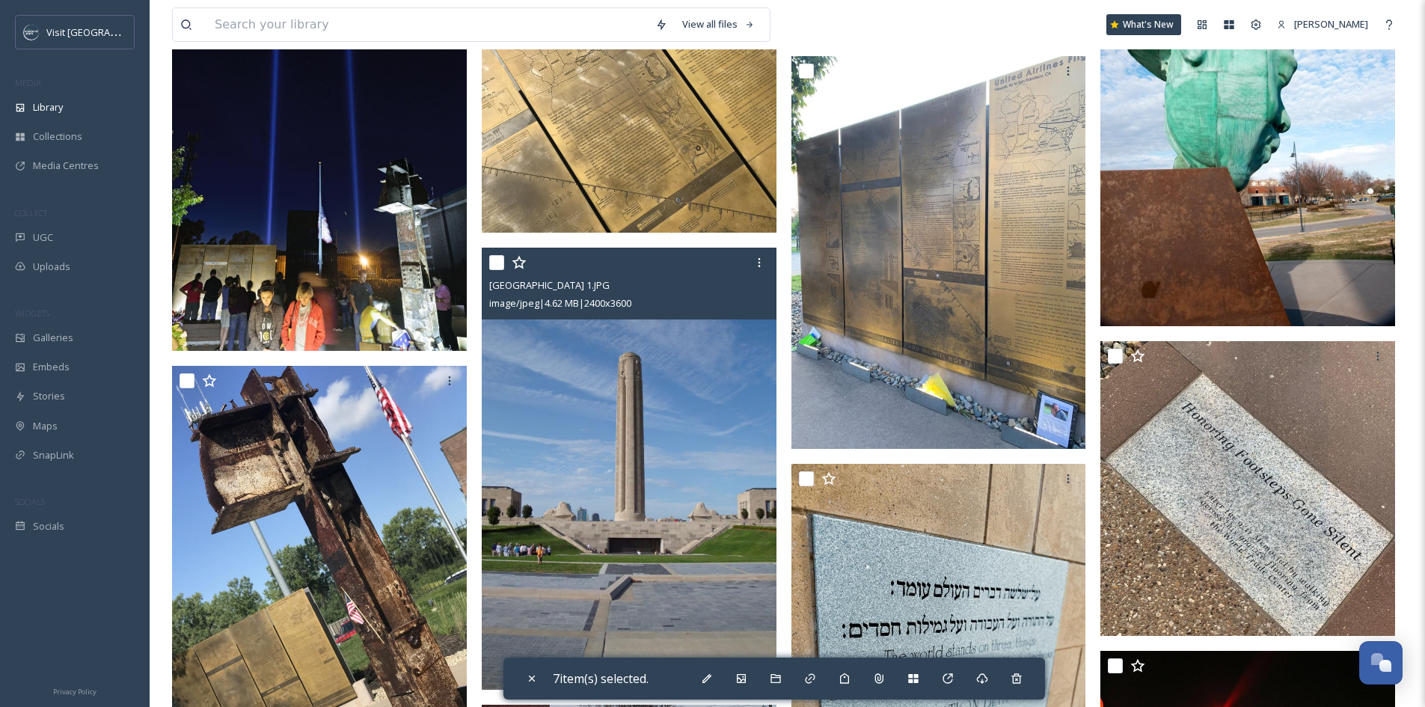
click at [495, 263] on input "checkbox" at bounding box center [496, 262] width 15 height 15
checkbox input "true"
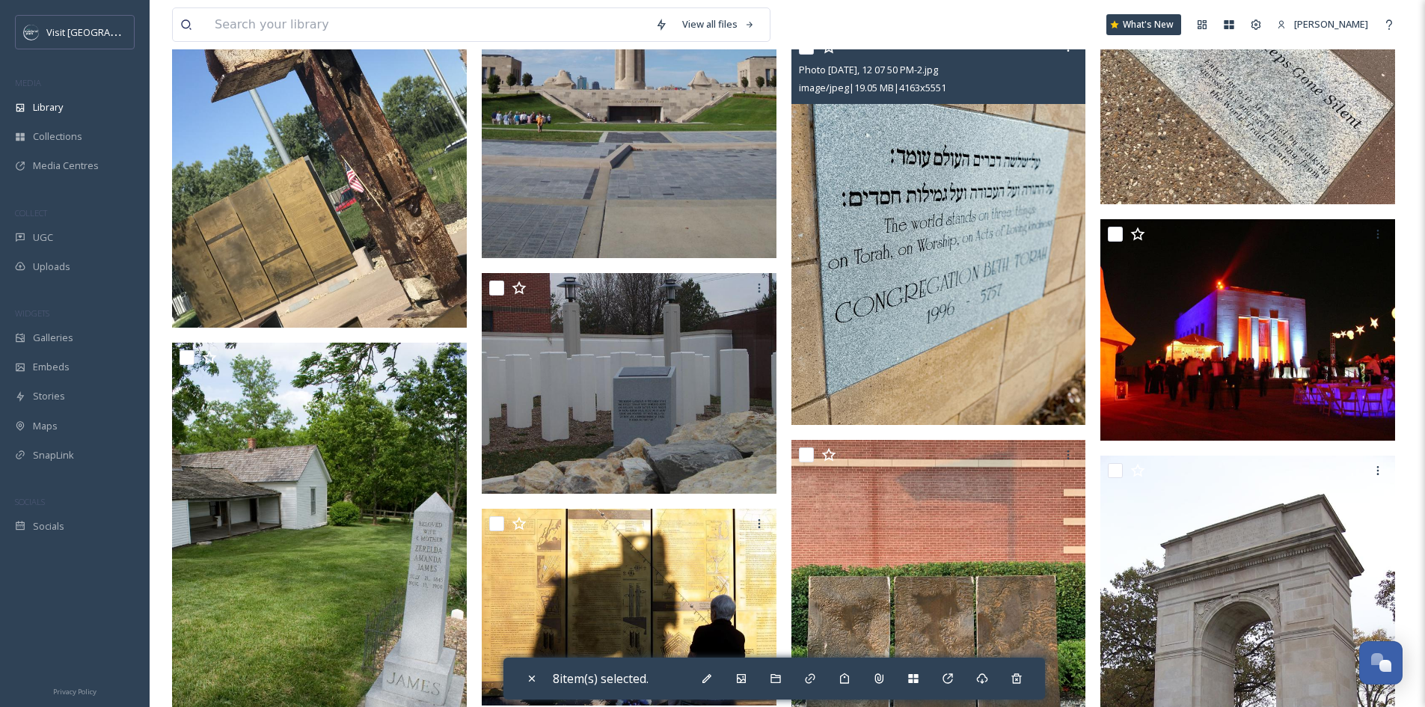
scroll to position [3143, 0]
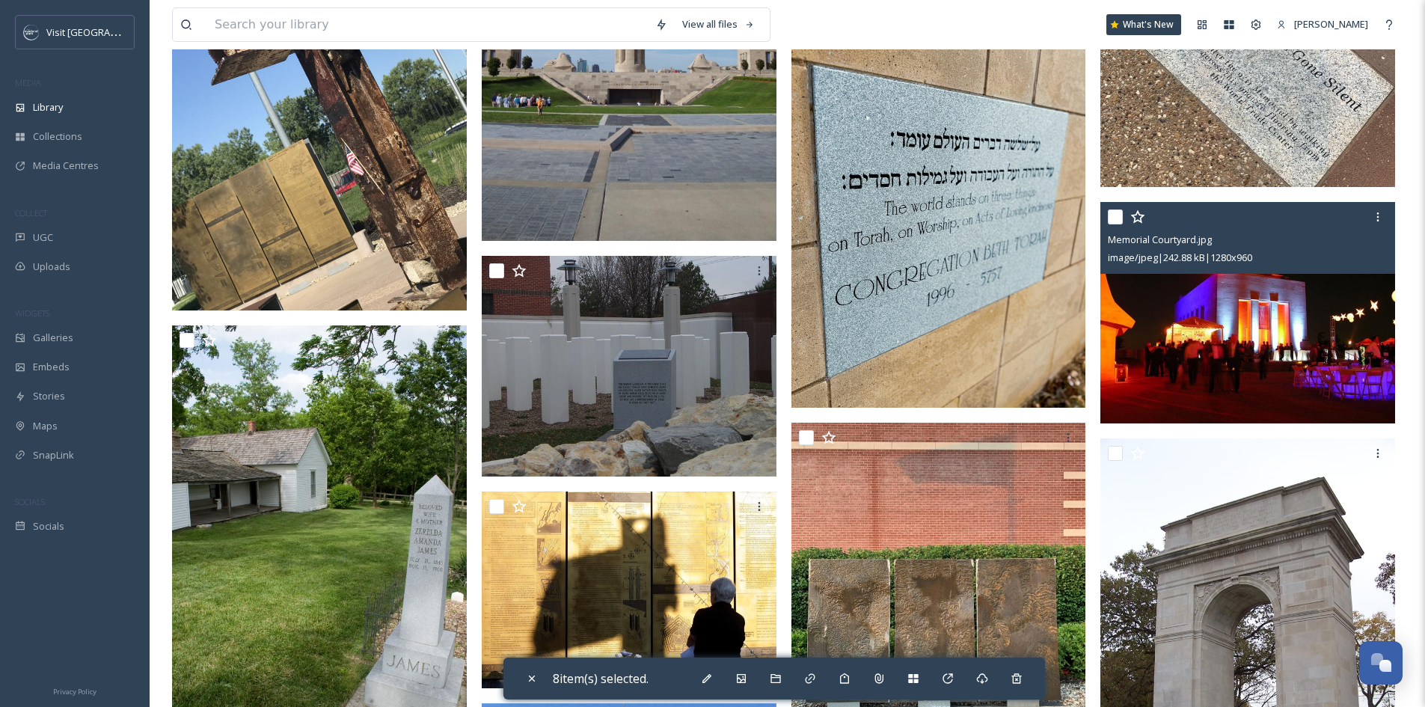
click at [1115, 217] on input "checkbox" at bounding box center [1115, 217] width 15 height 15
checkbox input "true"
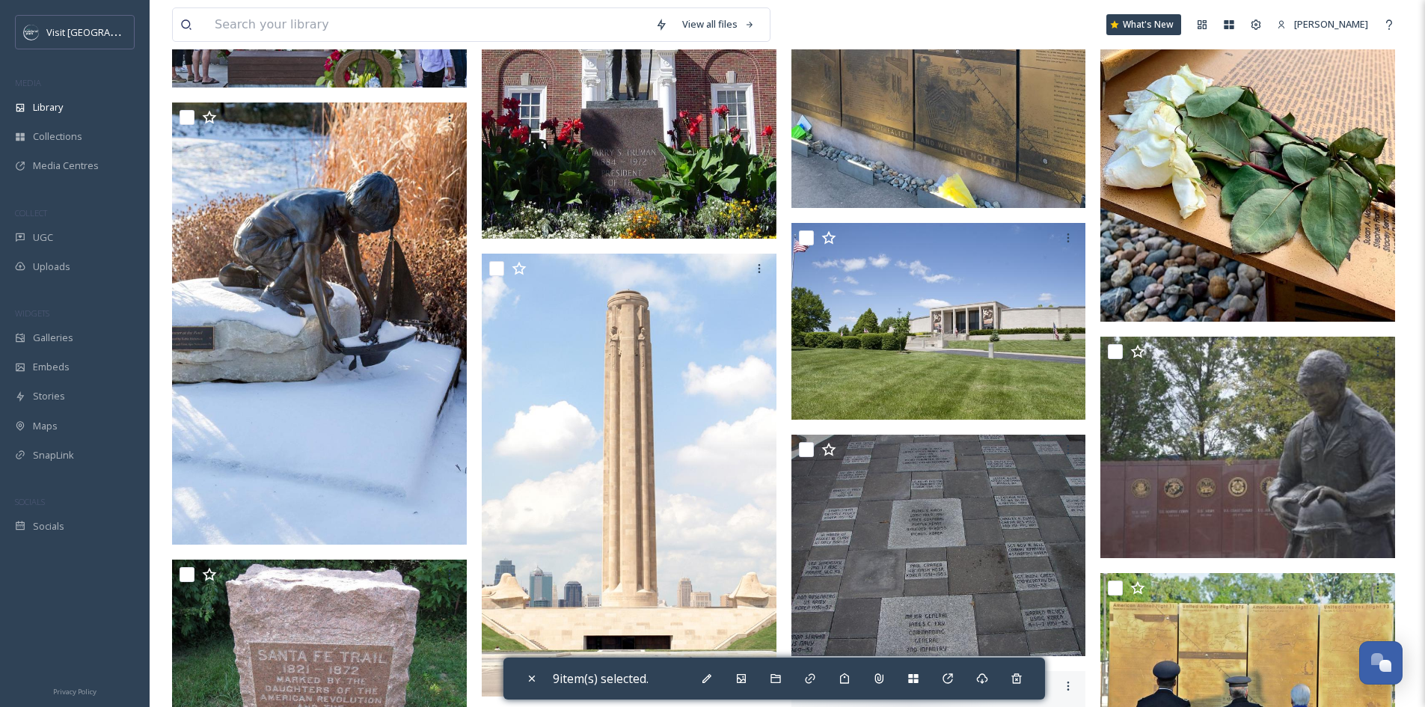
scroll to position [4041, 0]
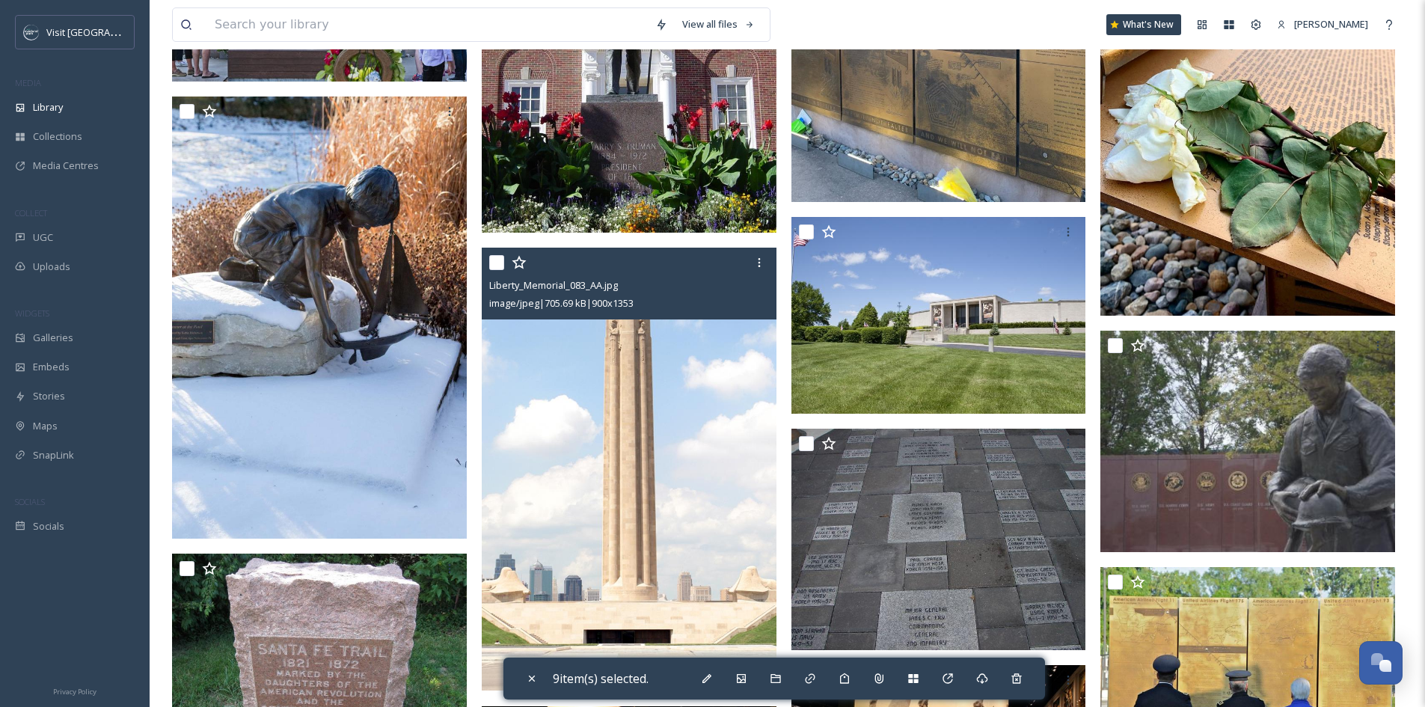
click at [500, 261] on input "checkbox" at bounding box center [496, 262] width 15 height 15
checkbox input "true"
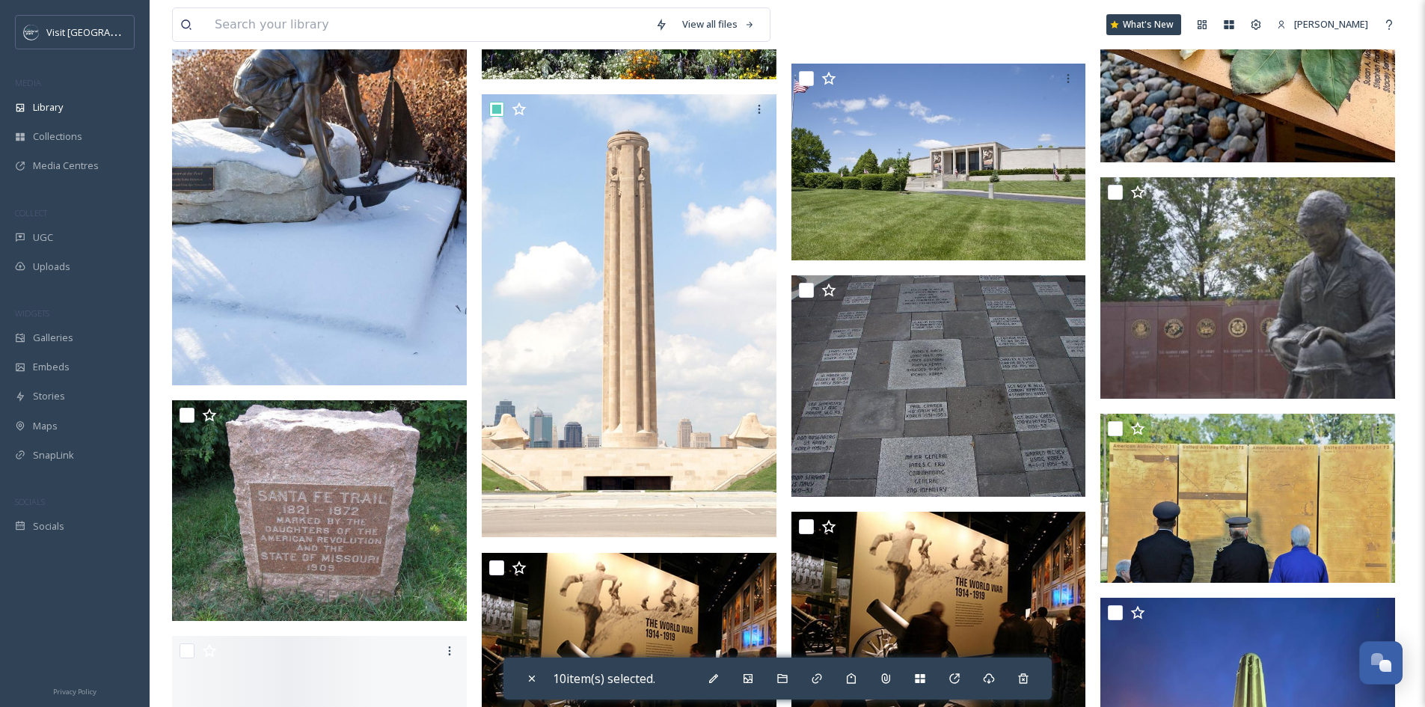
scroll to position [4415, 0]
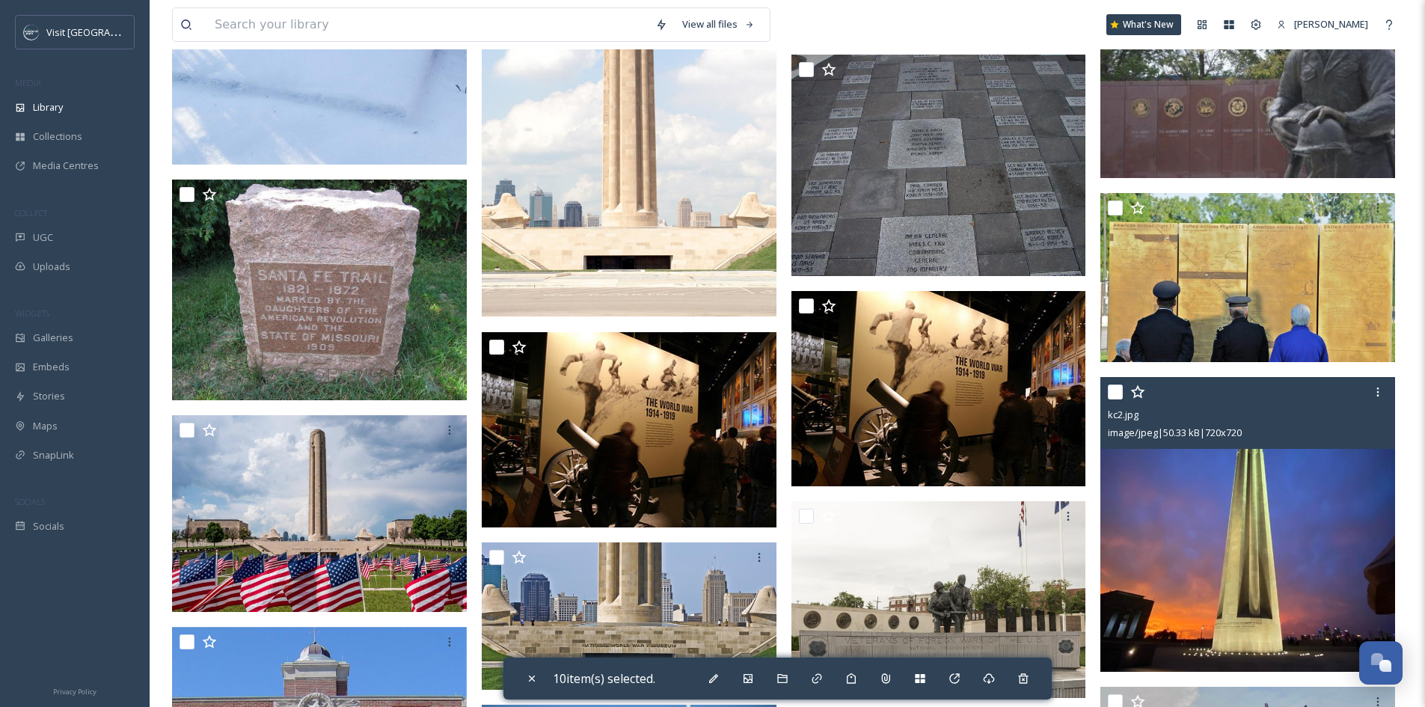
click at [1118, 389] on input "checkbox" at bounding box center [1115, 392] width 15 height 15
checkbox input "true"
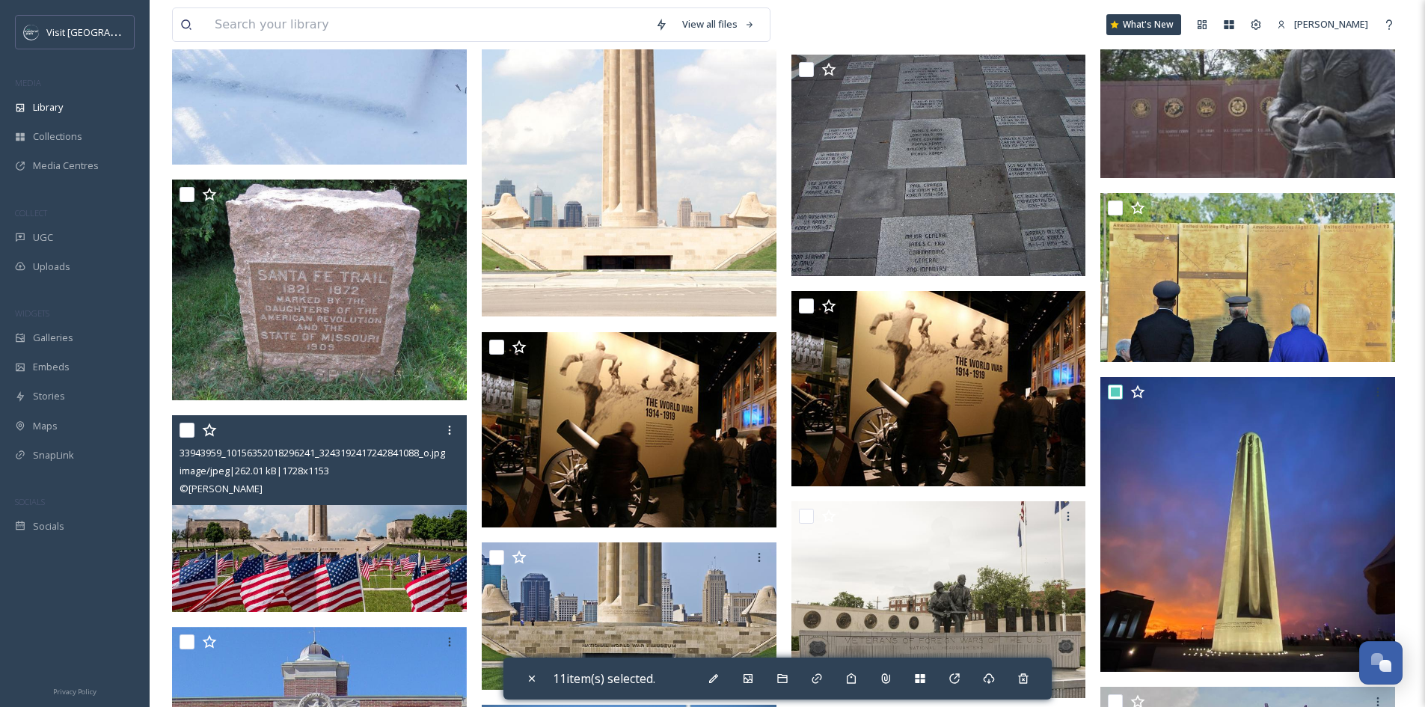
click at [188, 433] on input "checkbox" at bounding box center [187, 430] width 15 height 15
checkbox input "true"
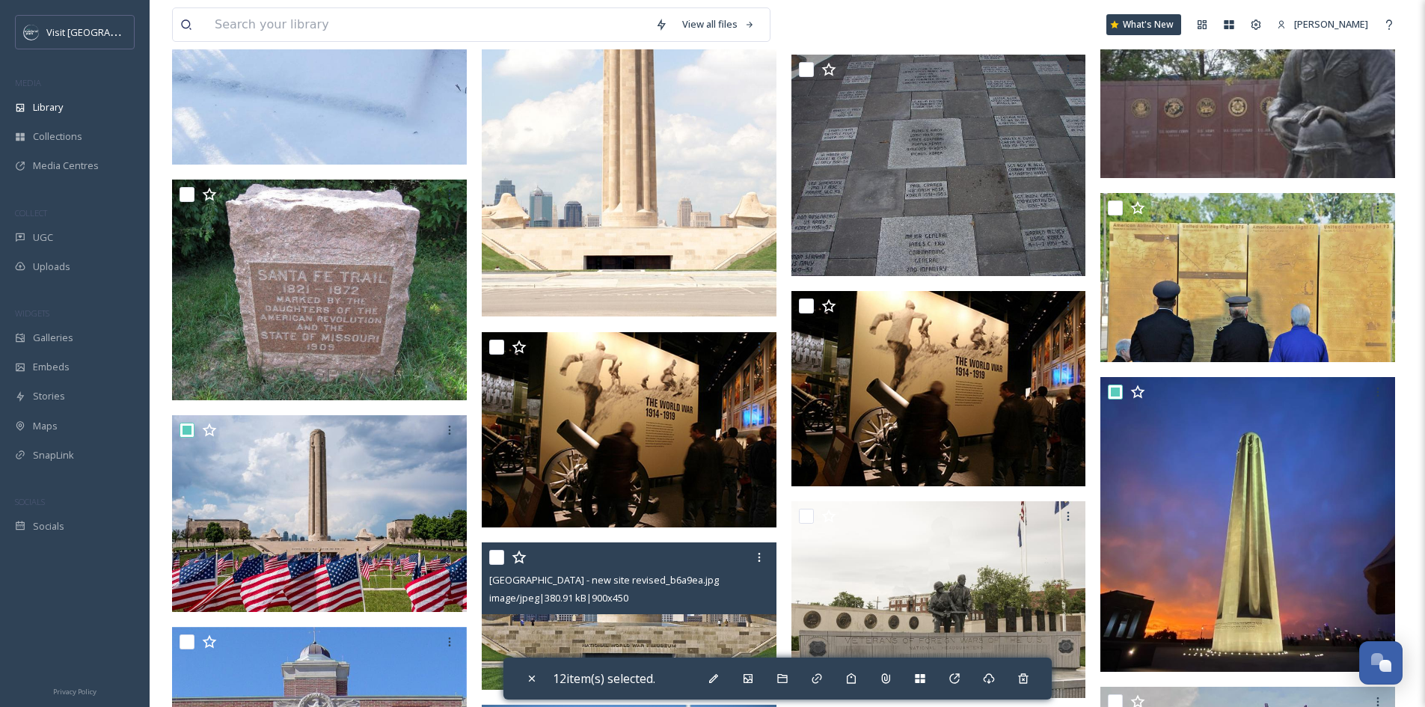
click at [496, 557] on input "checkbox" at bounding box center [496, 557] width 15 height 15
checkbox input "true"
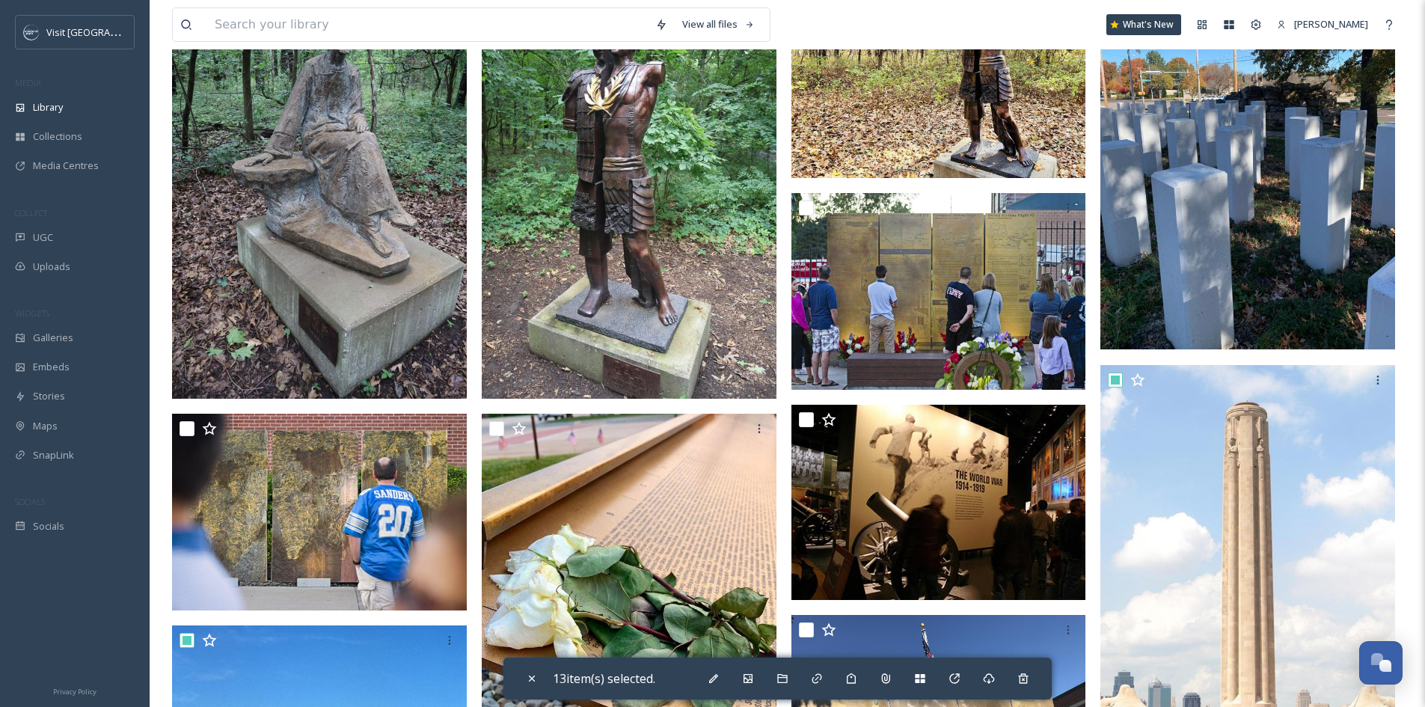
scroll to position [0, 0]
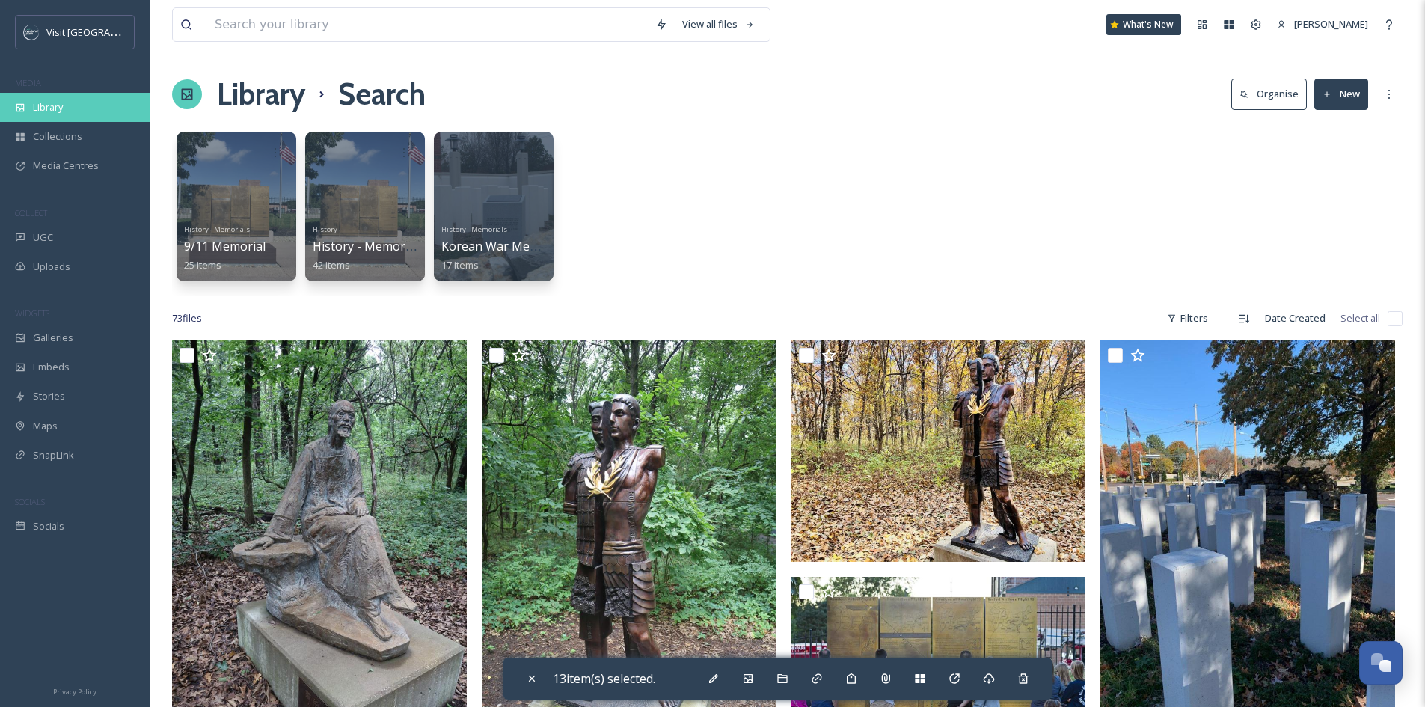
click at [39, 107] on span "Library" at bounding box center [48, 107] width 30 height 14
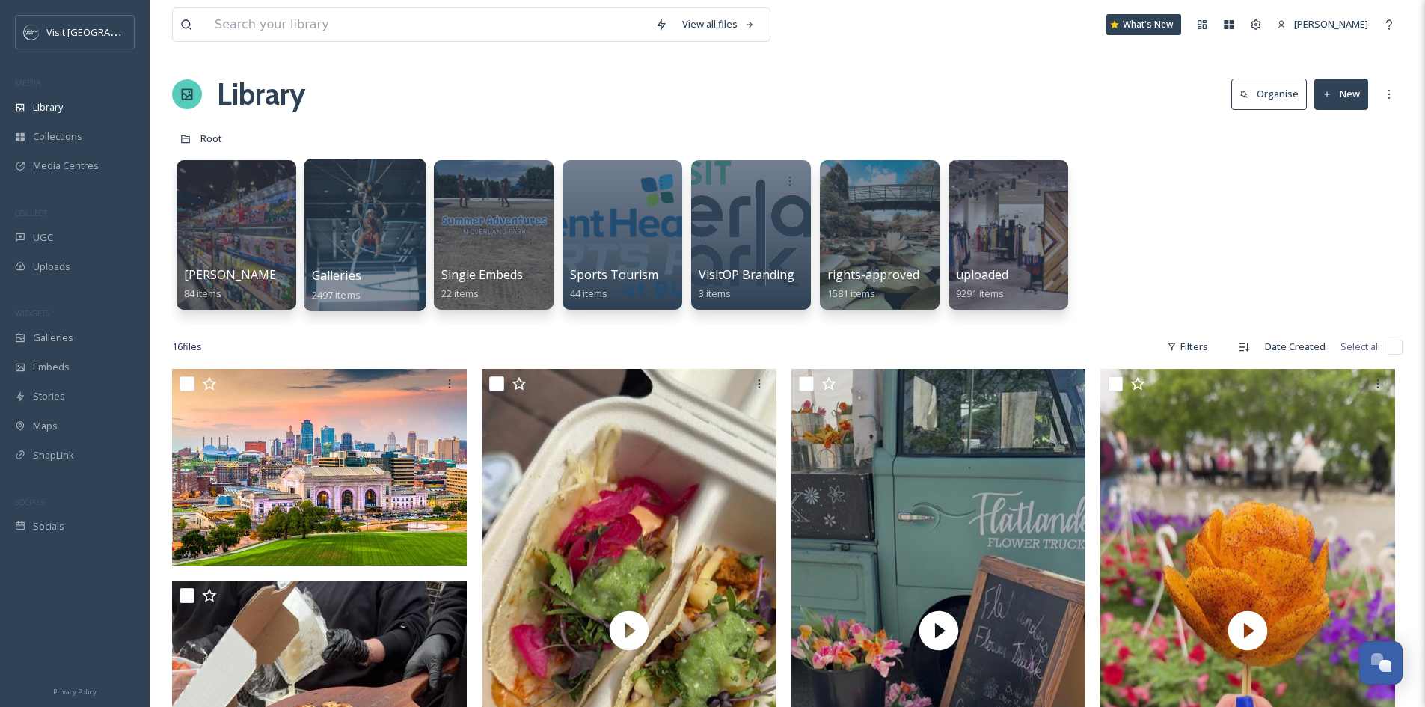
click at [384, 238] on div at bounding box center [365, 235] width 122 height 153
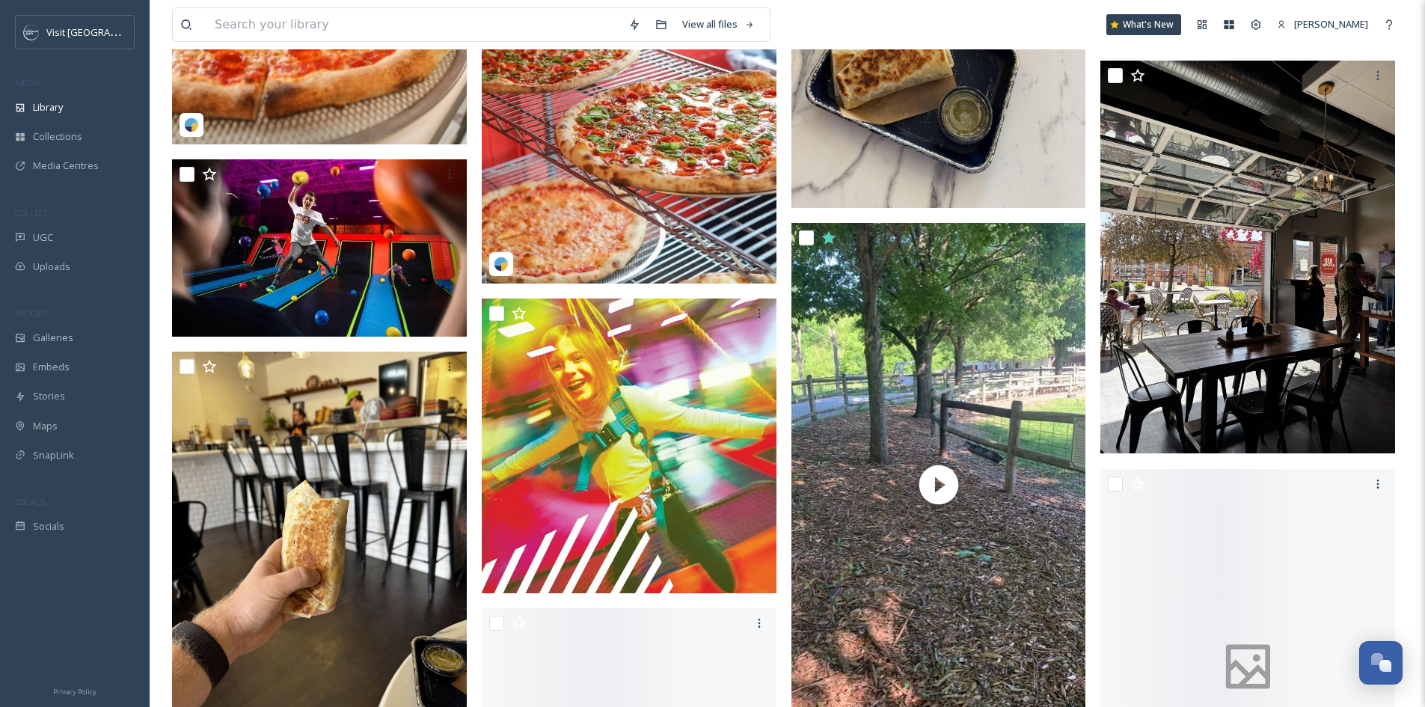
scroll to position [2020, 0]
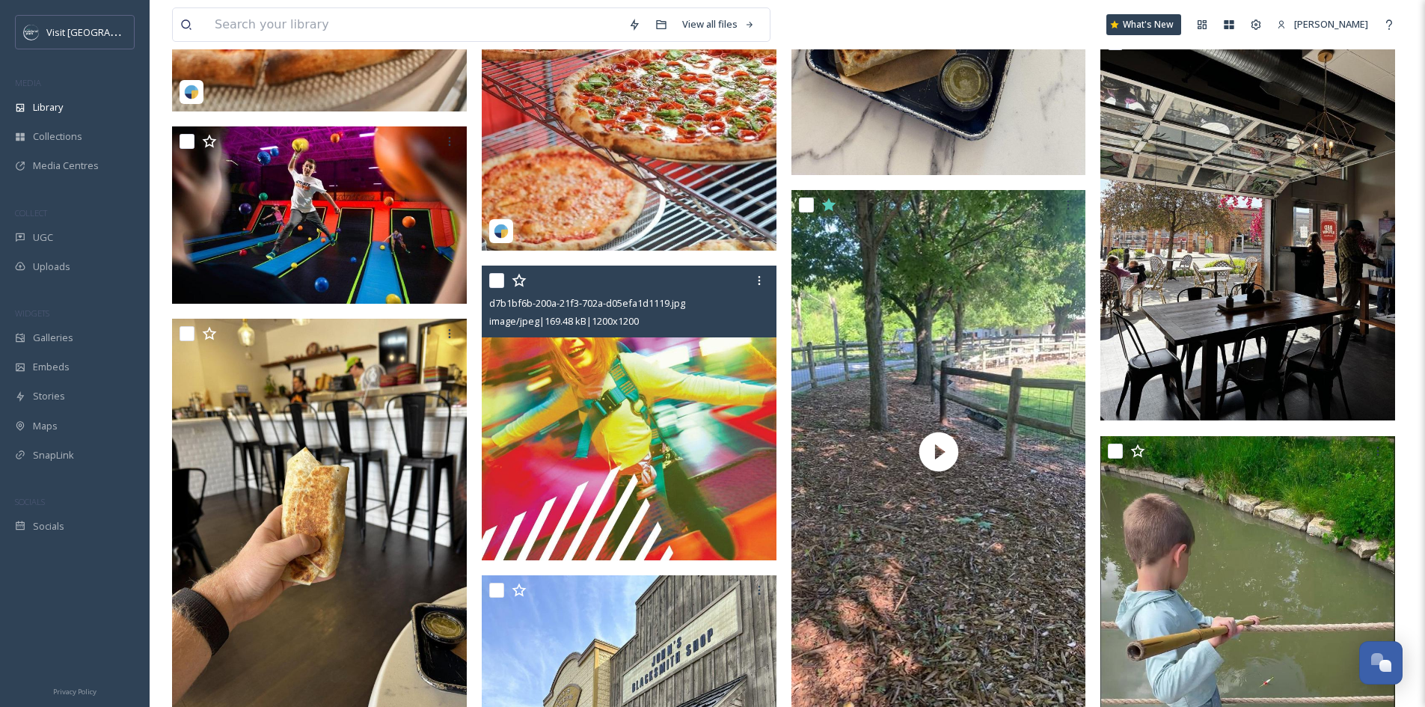
click at [528, 393] on img at bounding box center [629, 413] width 295 height 295
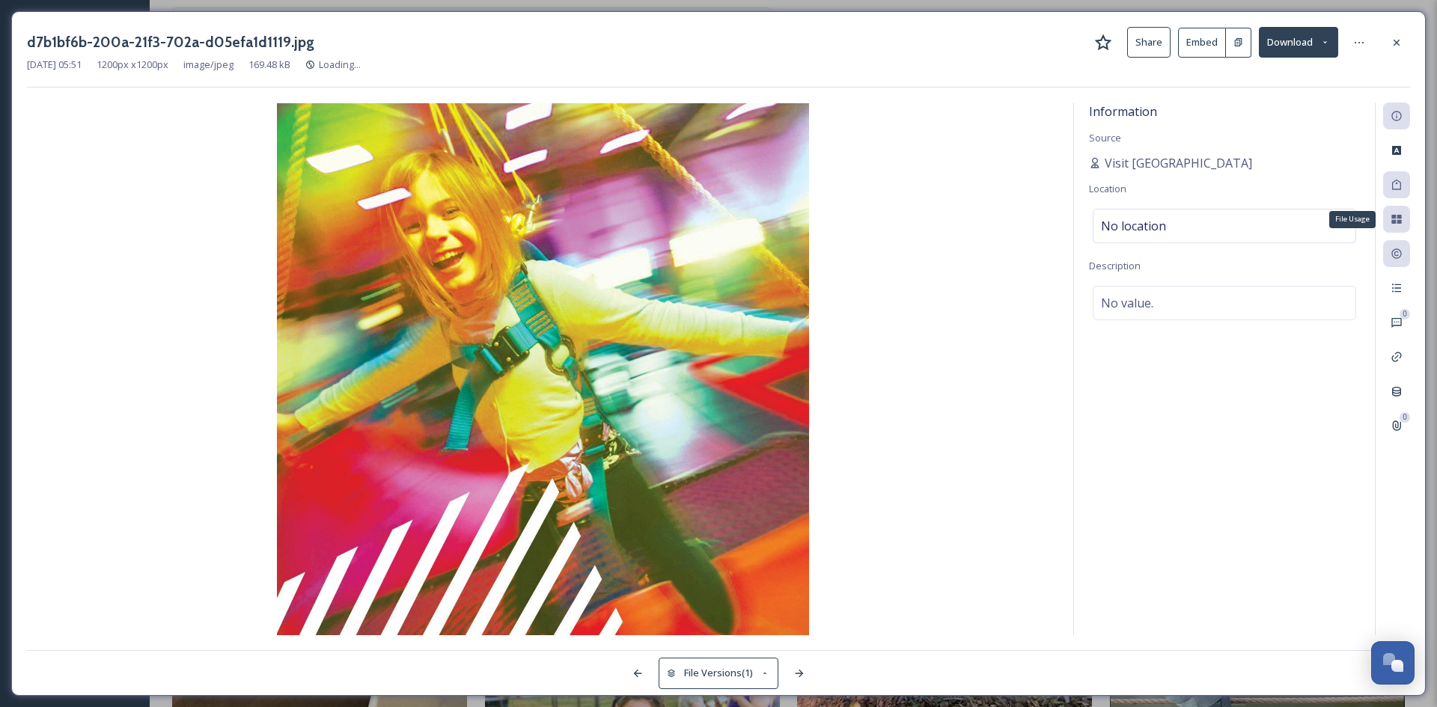
click at [1392, 216] on icon at bounding box center [1396, 219] width 10 height 9
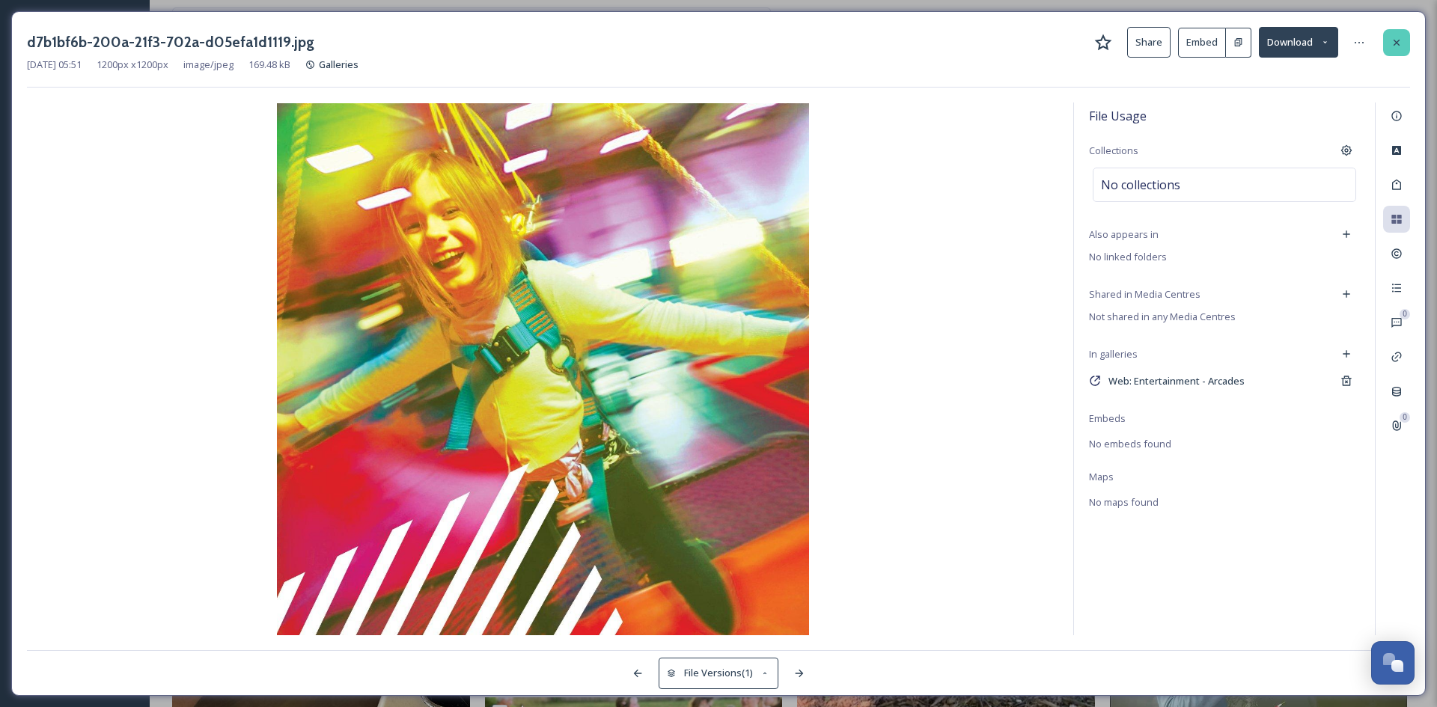
click at [1402, 49] on div at bounding box center [1396, 42] width 27 height 27
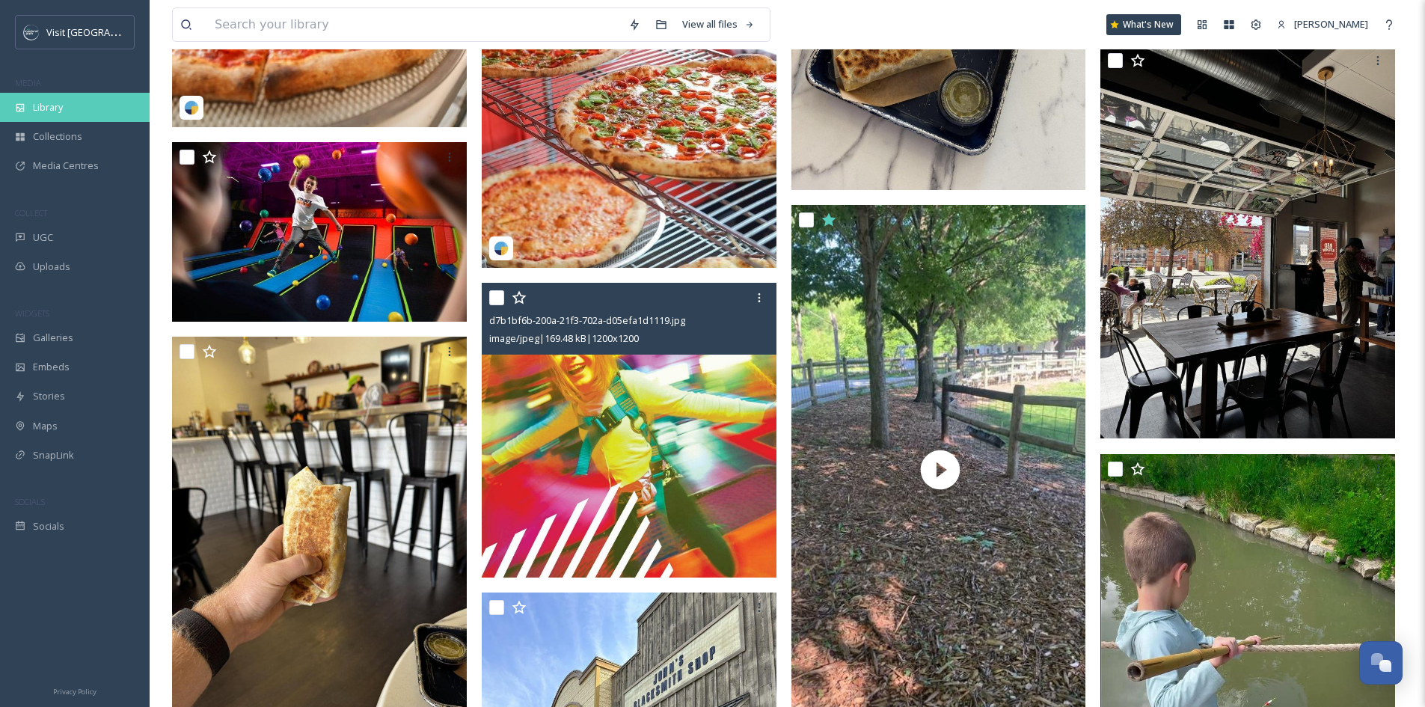
click at [38, 114] on span "Library" at bounding box center [48, 107] width 30 height 14
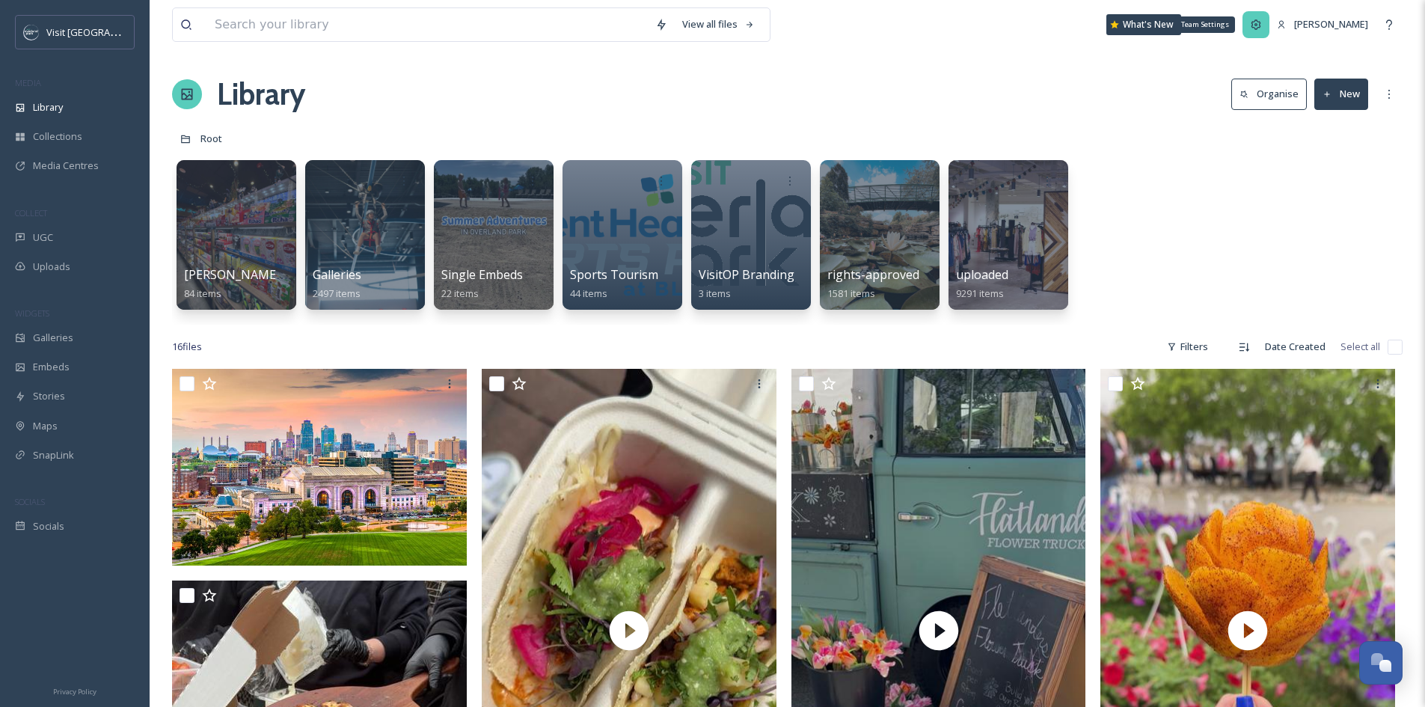
click at [1256, 18] on div "Team Settings" at bounding box center [1256, 24] width 27 height 27
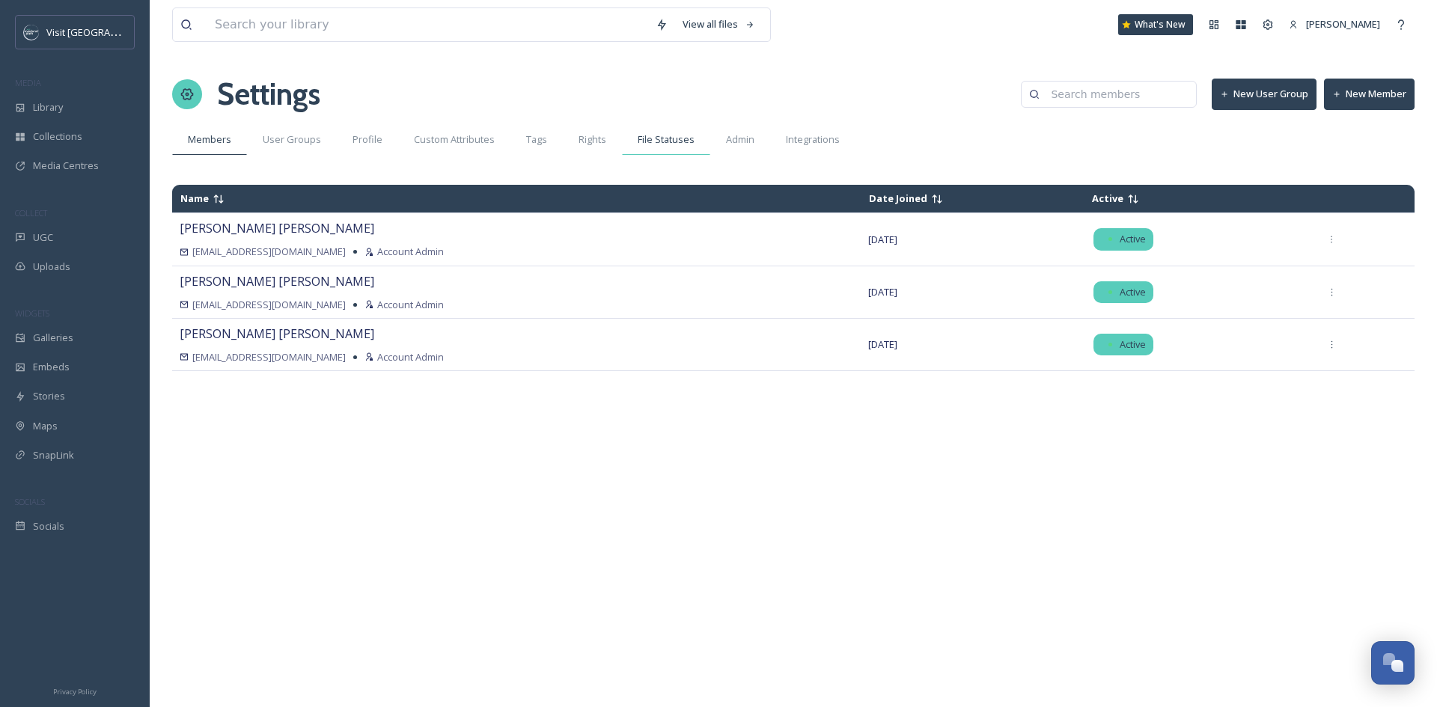
click at [669, 134] on span "File Statuses" at bounding box center [666, 139] width 57 height 14
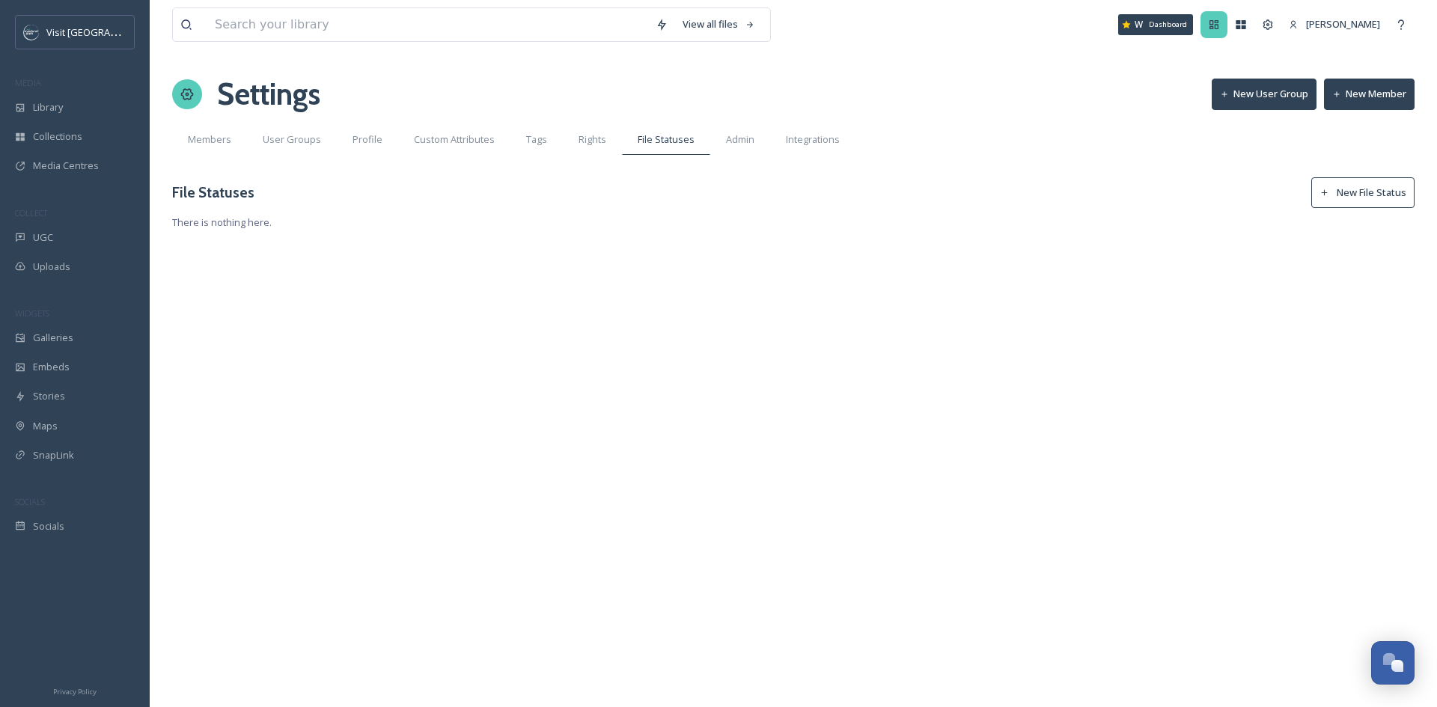
click at [1217, 30] on icon at bounding box center [1214, 25] width 12 height 12
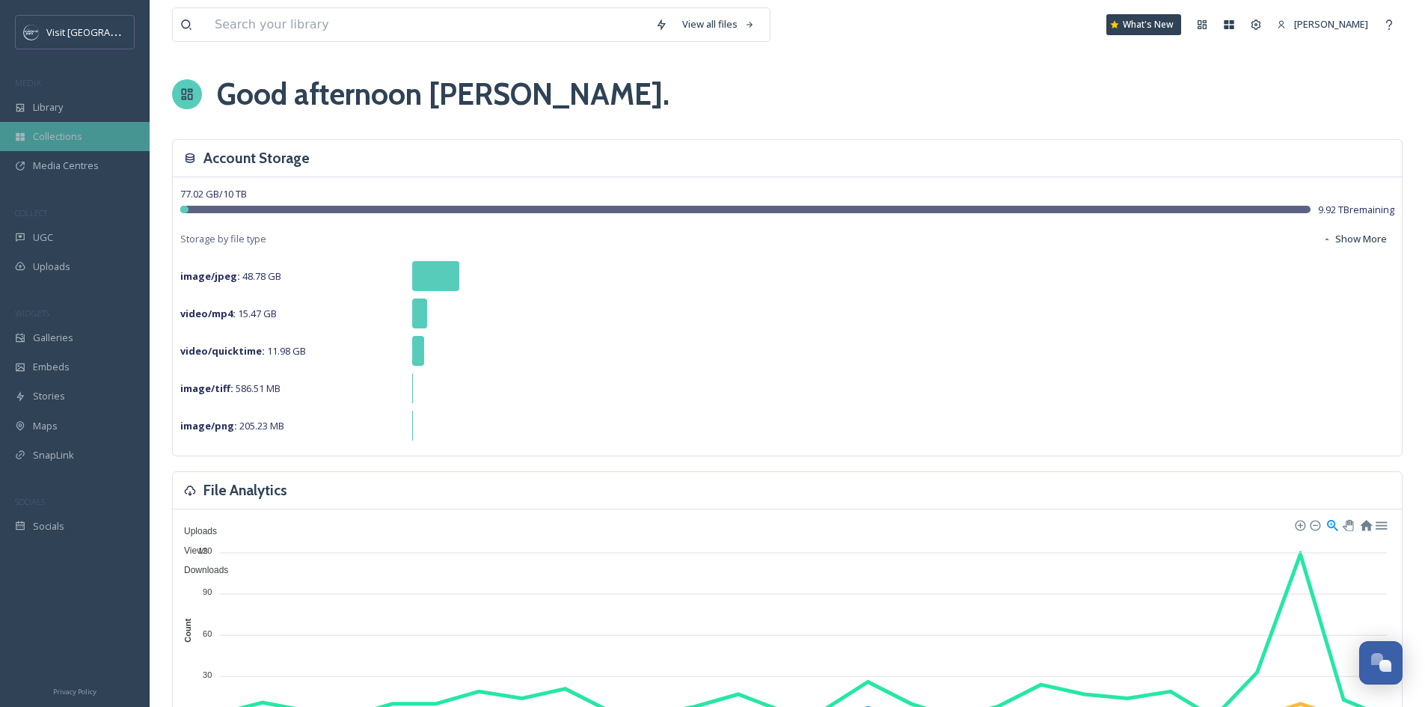
click at [71, 138] on span "Collections" at bounding box center [57, 136] width 49 height 14
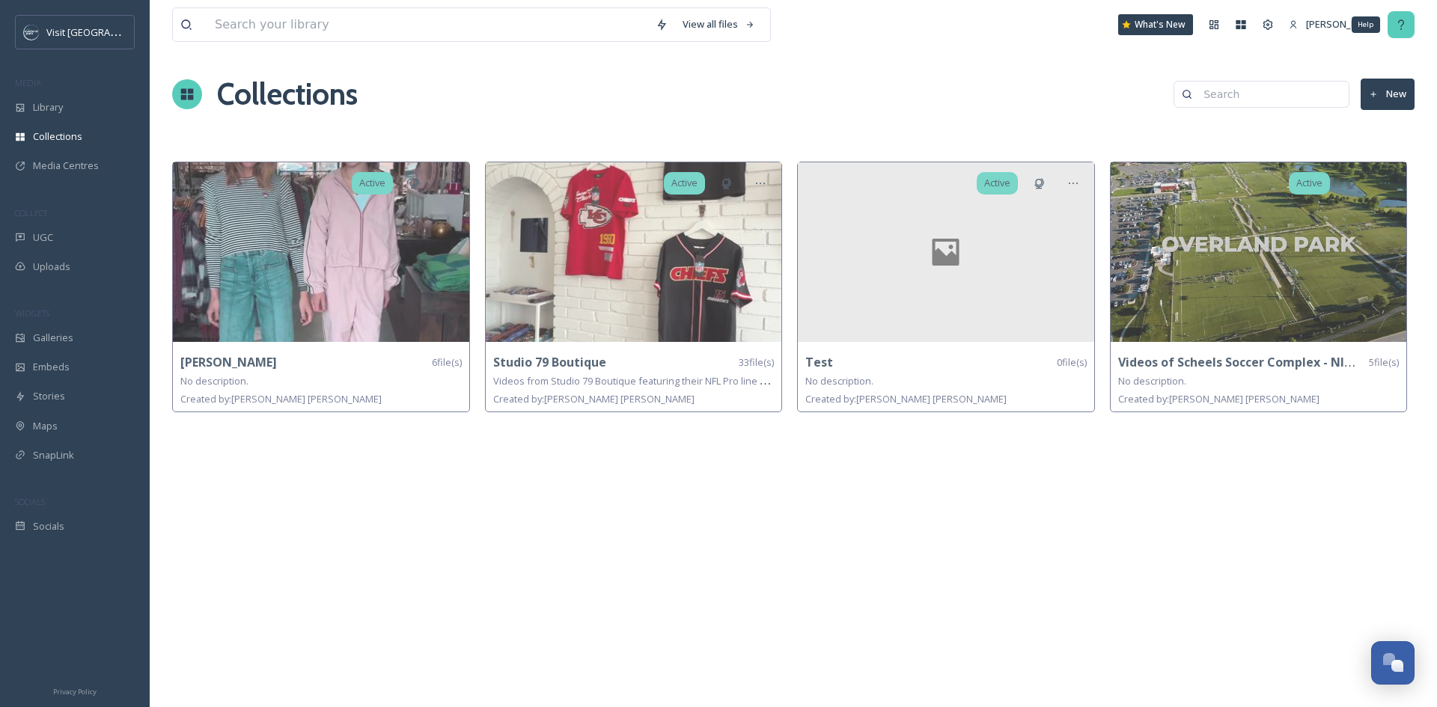
click at [1396, 17] on div "Help" at bounding box center [1400, 24] width 27 height 27
click at [67, 102] on div "Library" at bounding box center [75, 107] width 150 height 29
